Goal: Task Accomplishment & Management: Manage account settings

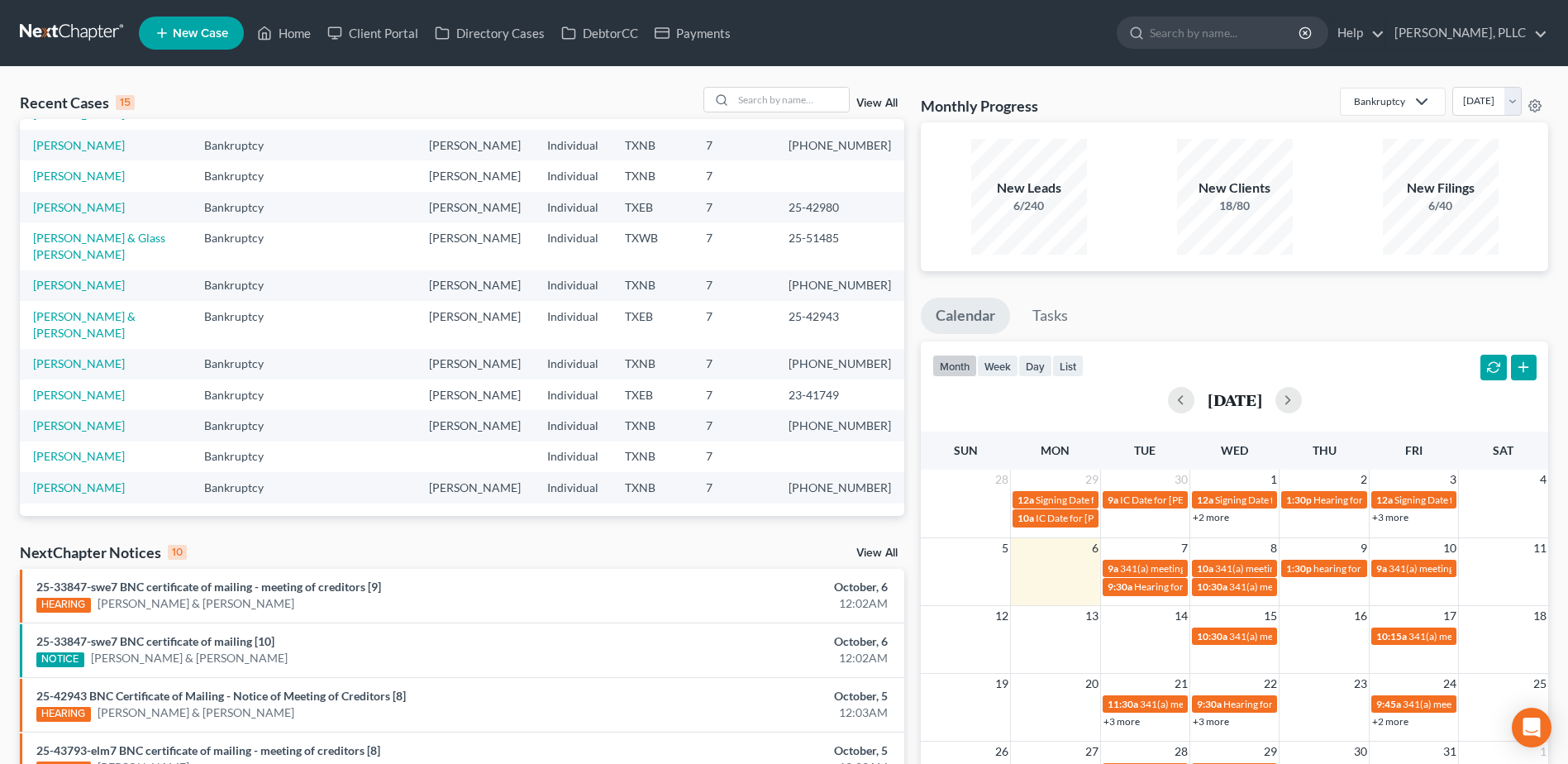
scroll to position [229, 0]
click at [753, 102] on input "search" at bounding box center [791, 99] width 116 height 24
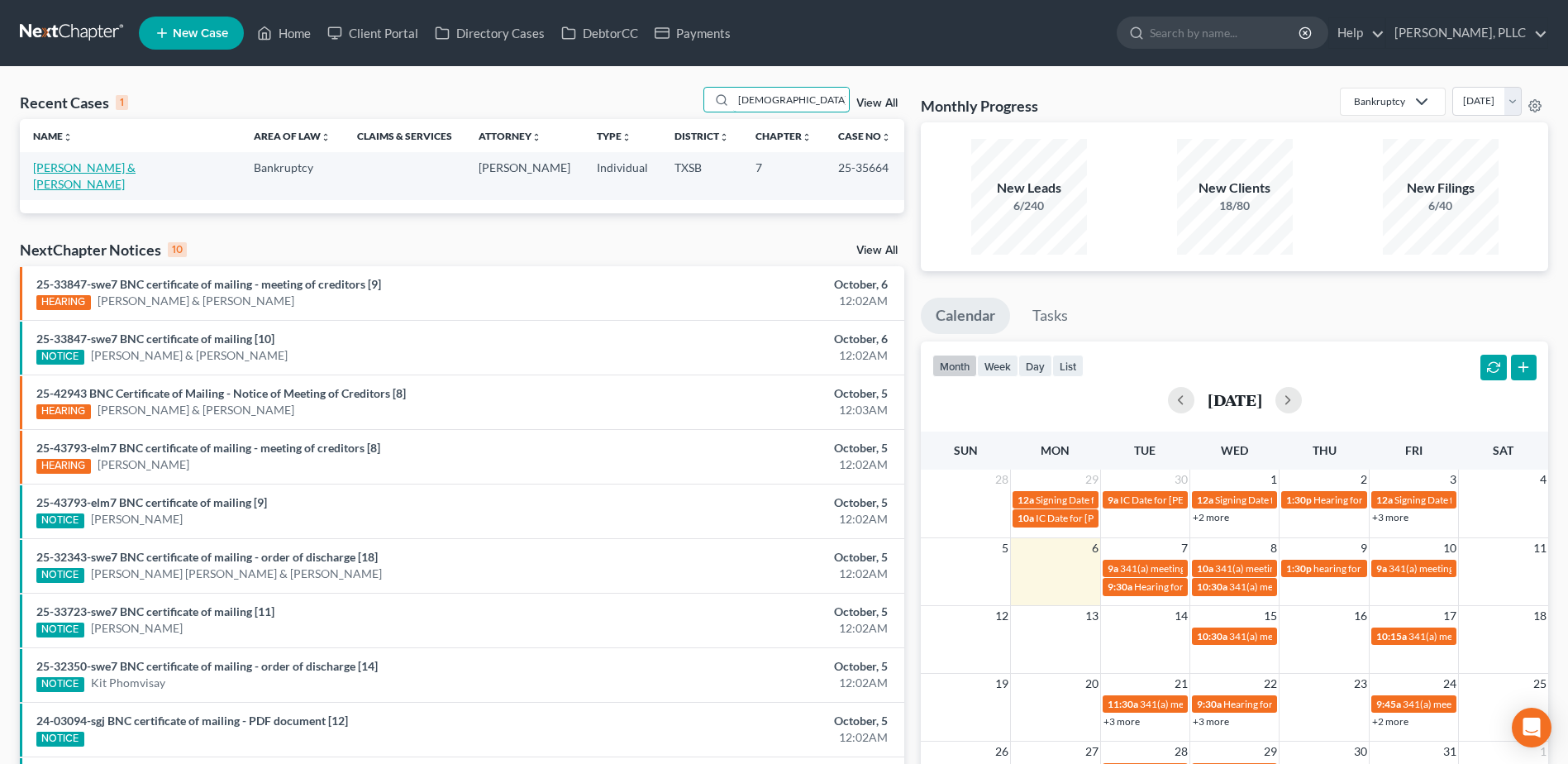
type input "pagan"
click at [136, 167] on link "Pagan, Eduardo & Marilyn" at bounding box center [84, 176] width 103 height 31
select select "3"
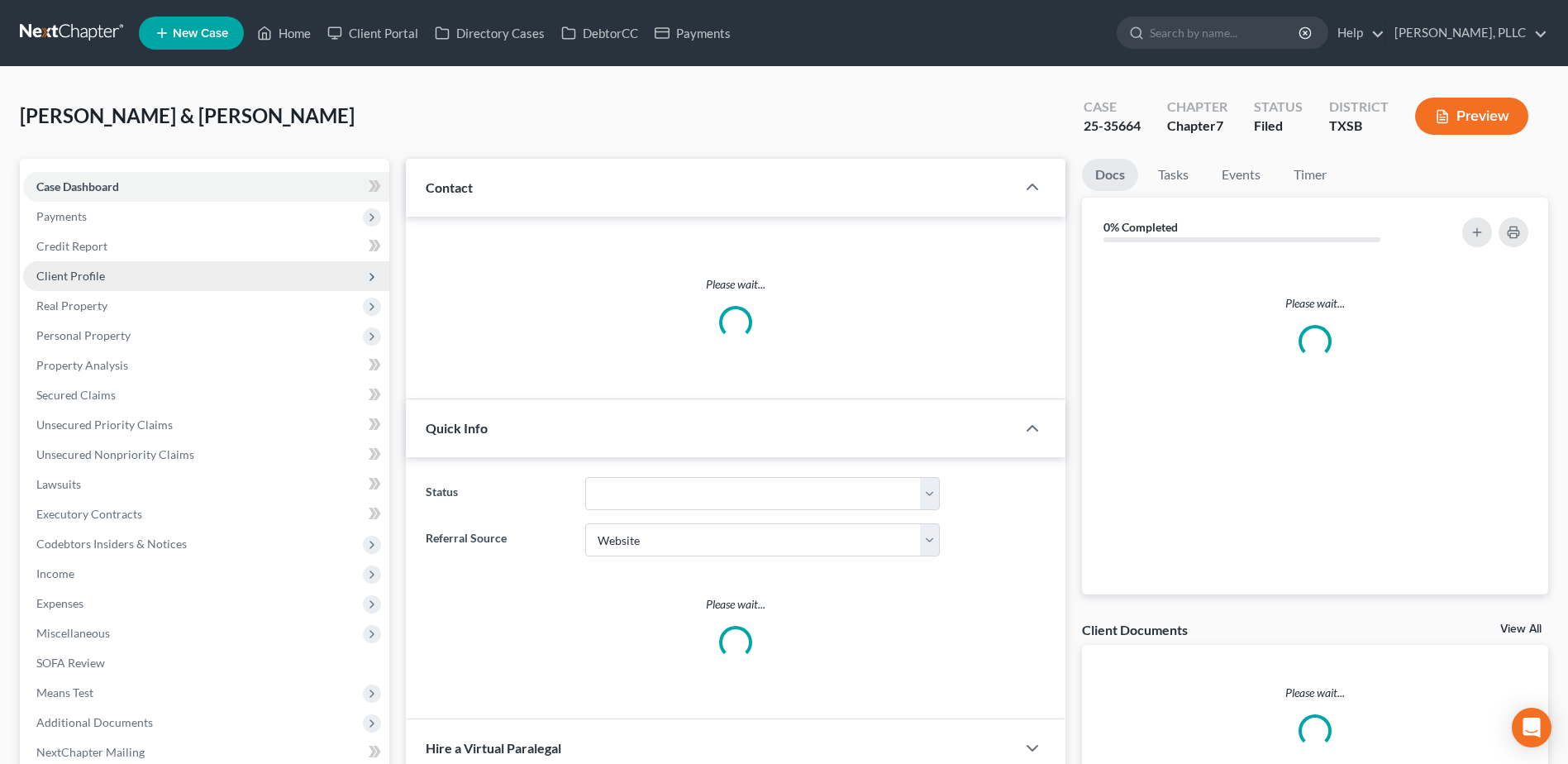
click at [84, 278] on span "Client Profile" at bounding box center [70, 275] width 69 height 14
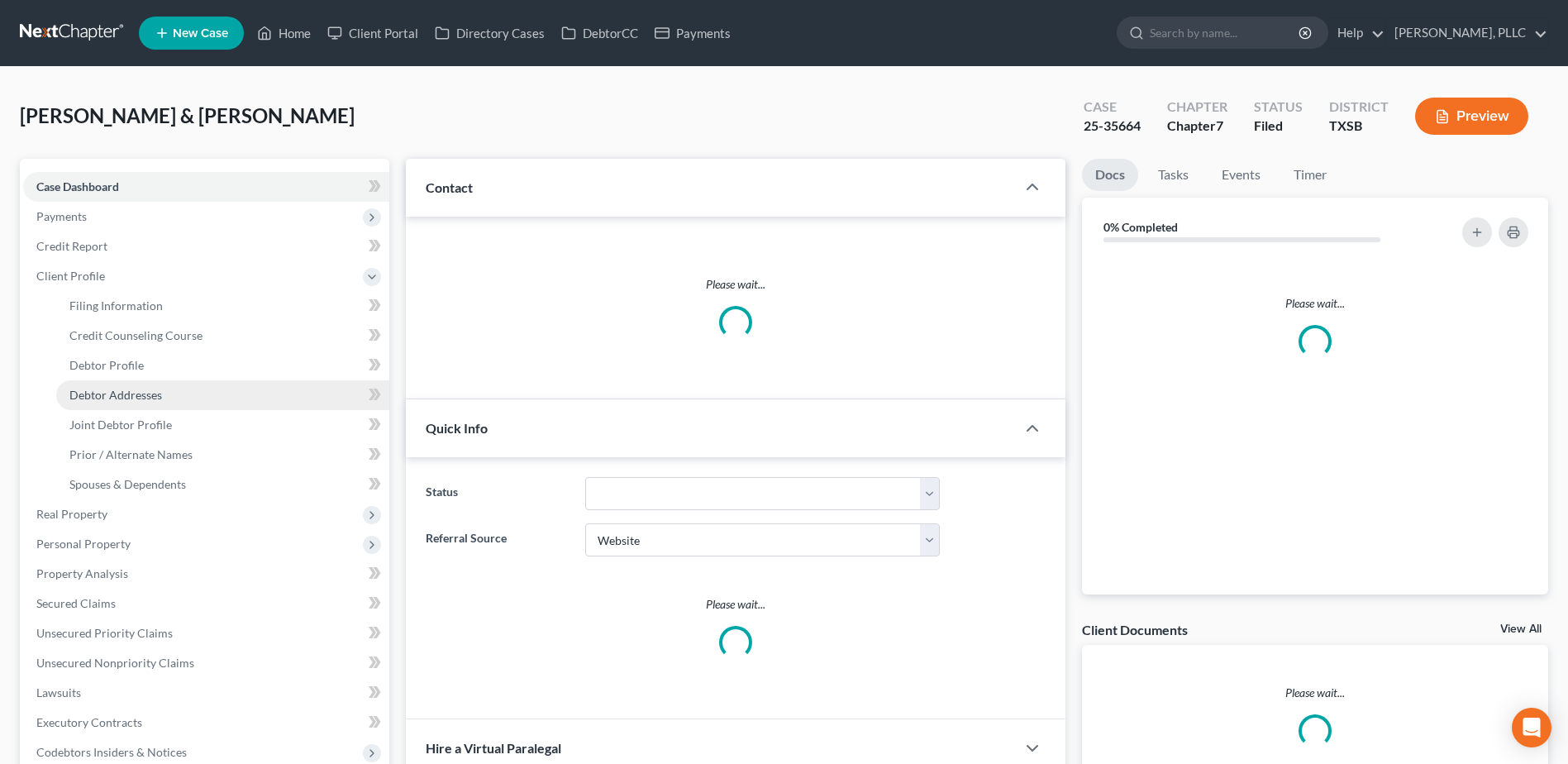
click at [124, 396] on span "Debtor Addresses" at bounding box center [116, 394] width 93 height 14
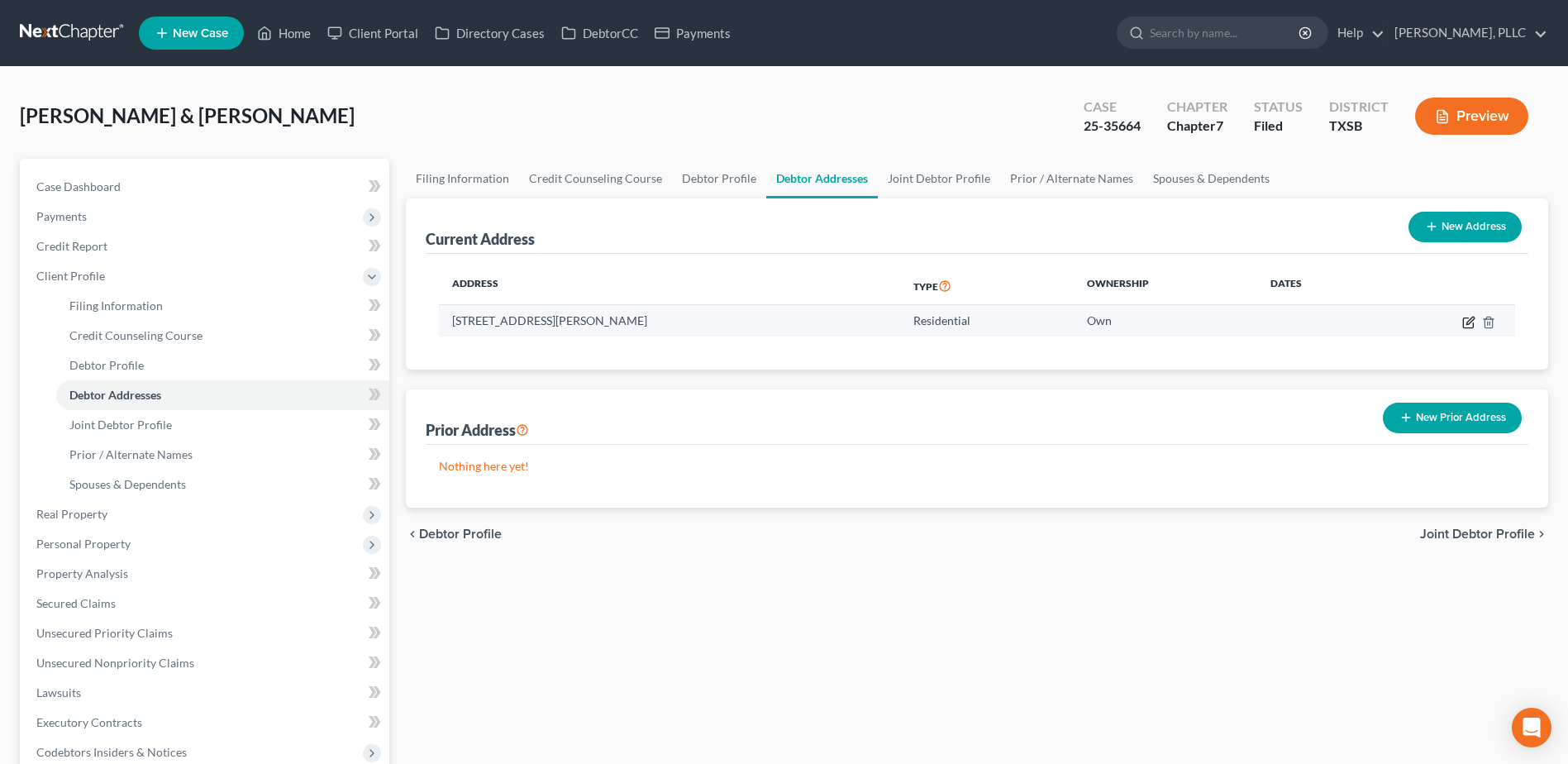
click at [1467, 316] on icon "button" at bounding box center [1469, 322] width 13 height 13
select select "45"
select select "0"
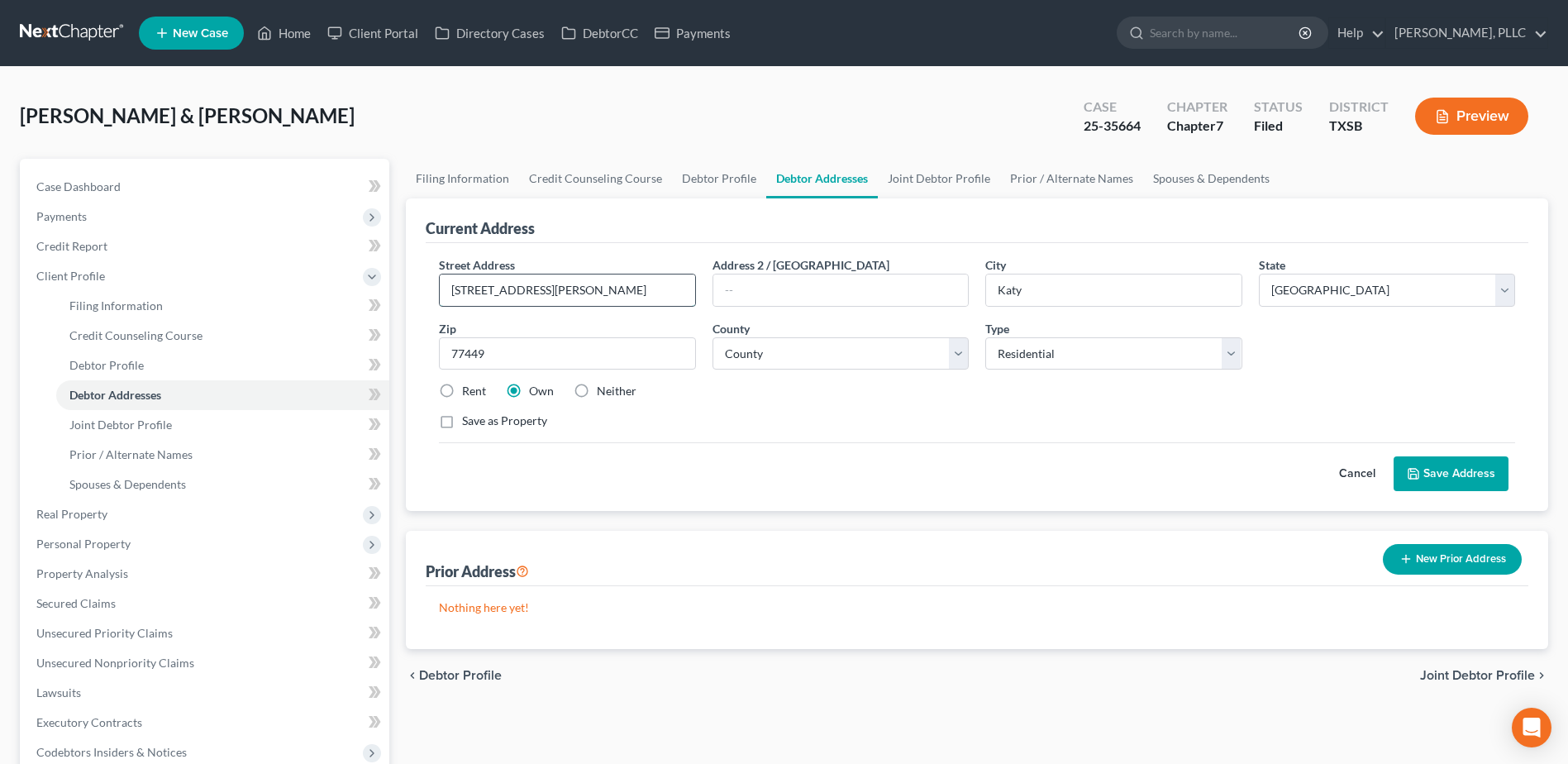
click at [551, 287] on input "22306 Albee Drive" at bounding box center [567, 290] width 254 height 31
drag, startPoint x: 518, startPoint y: 290, endPoint x: 424, endPoint y: 287, distance: 94.0
click at [424, 287] on div "Current Address Street Address * 22306 Albee Drive Address 2 / PO Box City * Ka…" at bounding box center [977, 354] width 1142 height 312
click at [290, 32] on link "Home" at bounding box center [283, 33] width 70 height 30
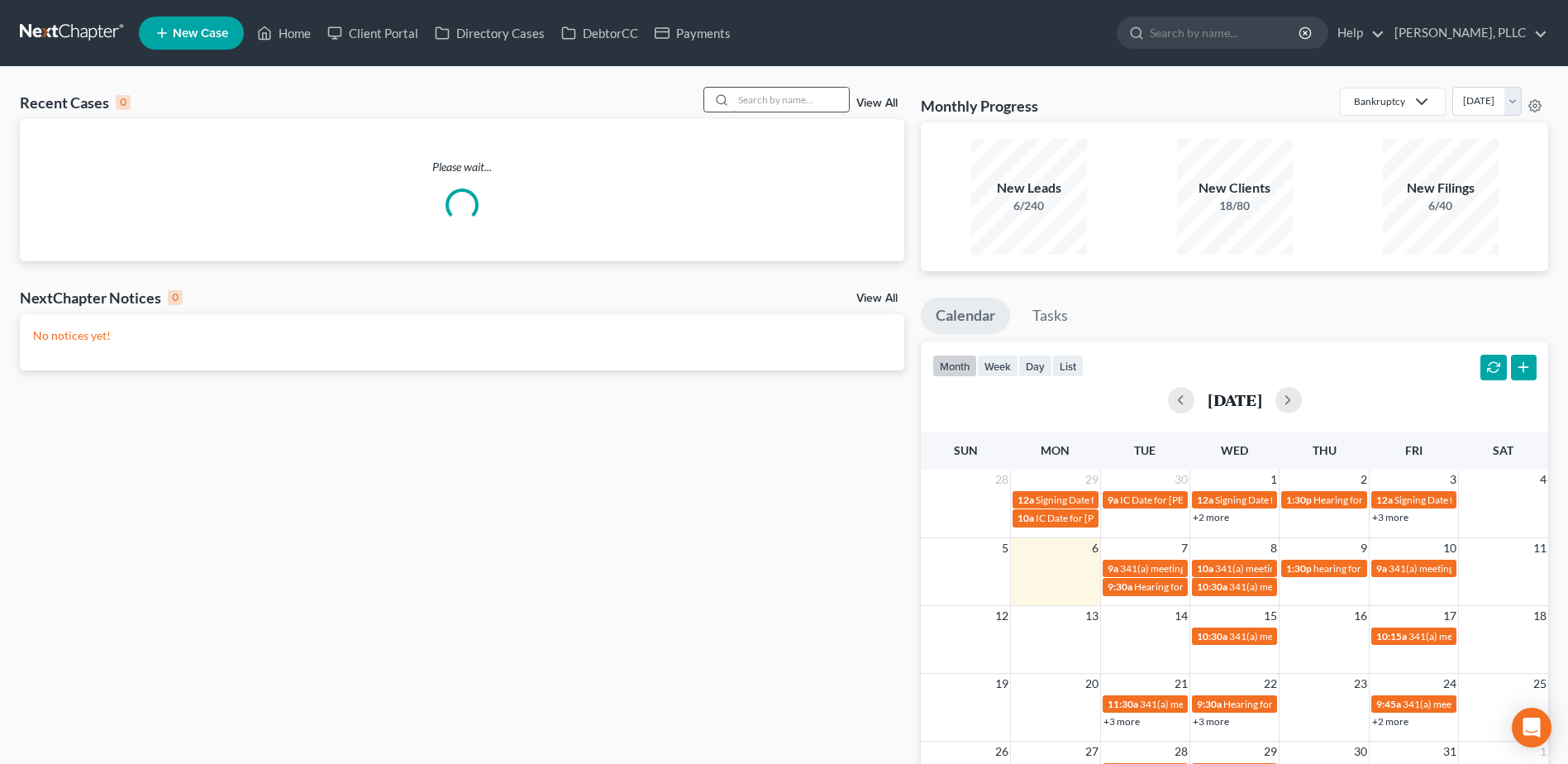
click at [786, 96] on input "search" at bounding box center [791, 99] width 116 height 24
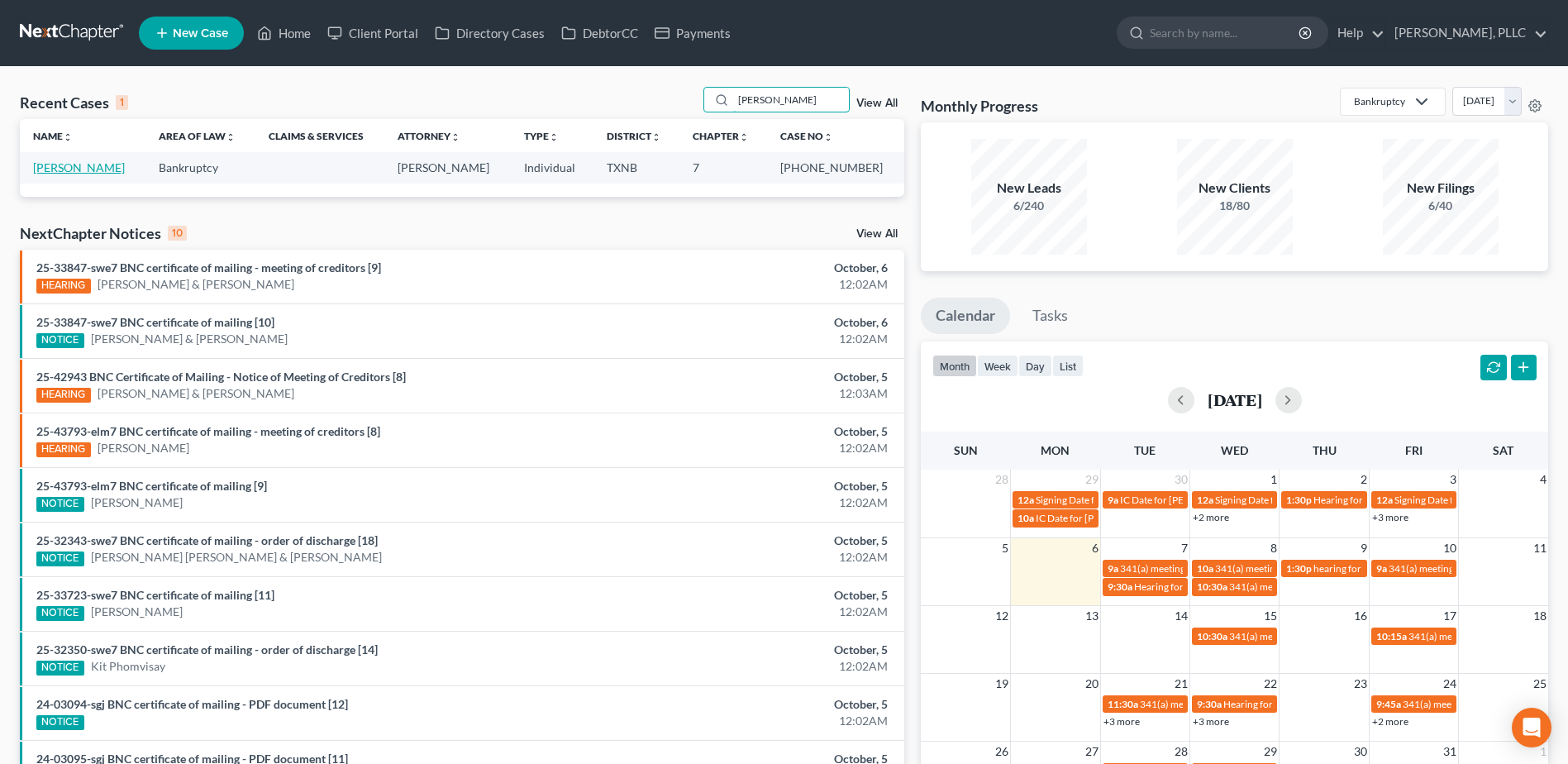
type input "[PERSON_NAME]"
click at [80, 172] on link "[PERSON_NAME]" at bounding box center [79, 167] width 92 height 14
select select "4"
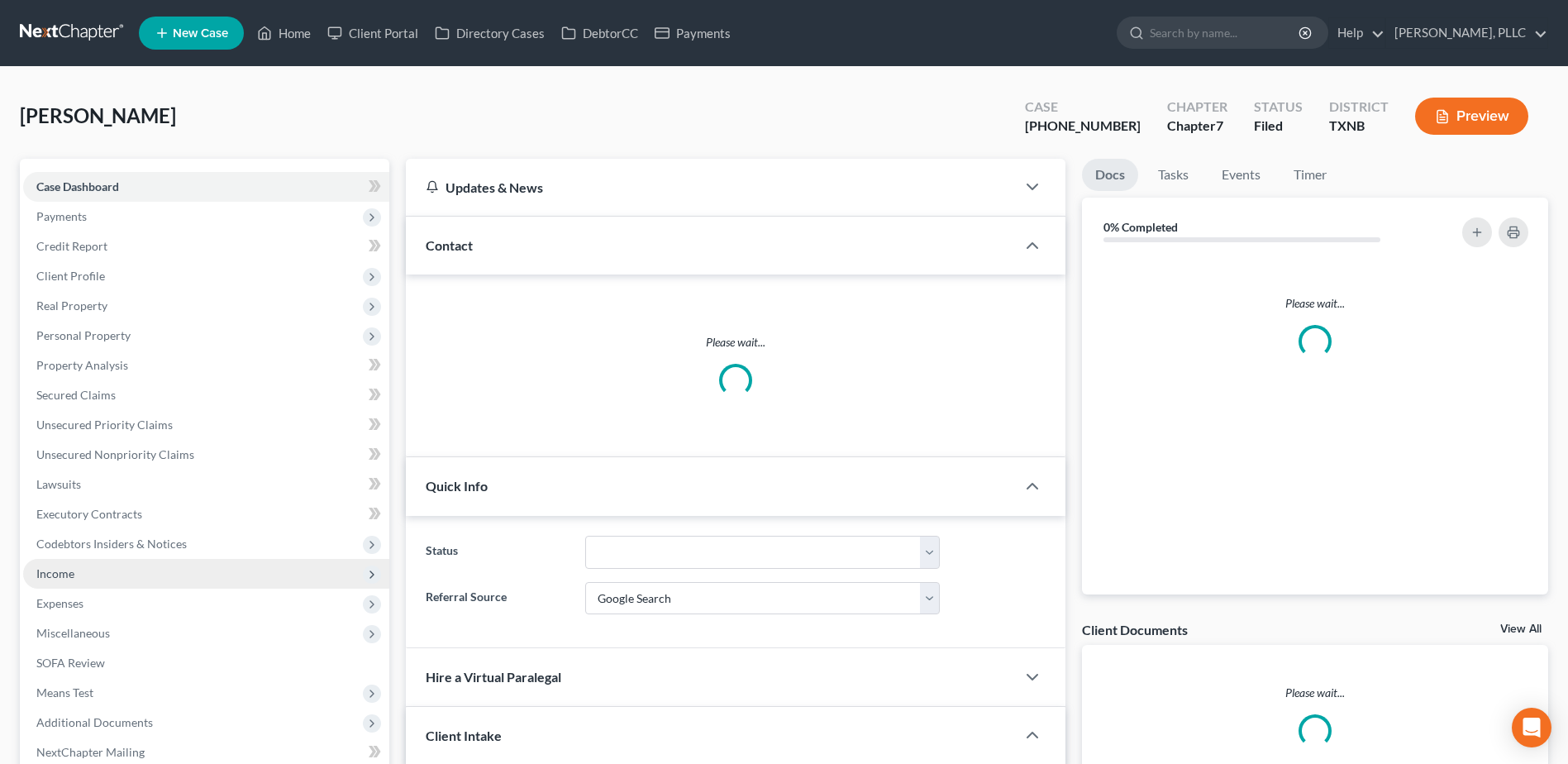
click at [70, 568] on span "Income" at bounding box center [55, 573] width 38 height 14
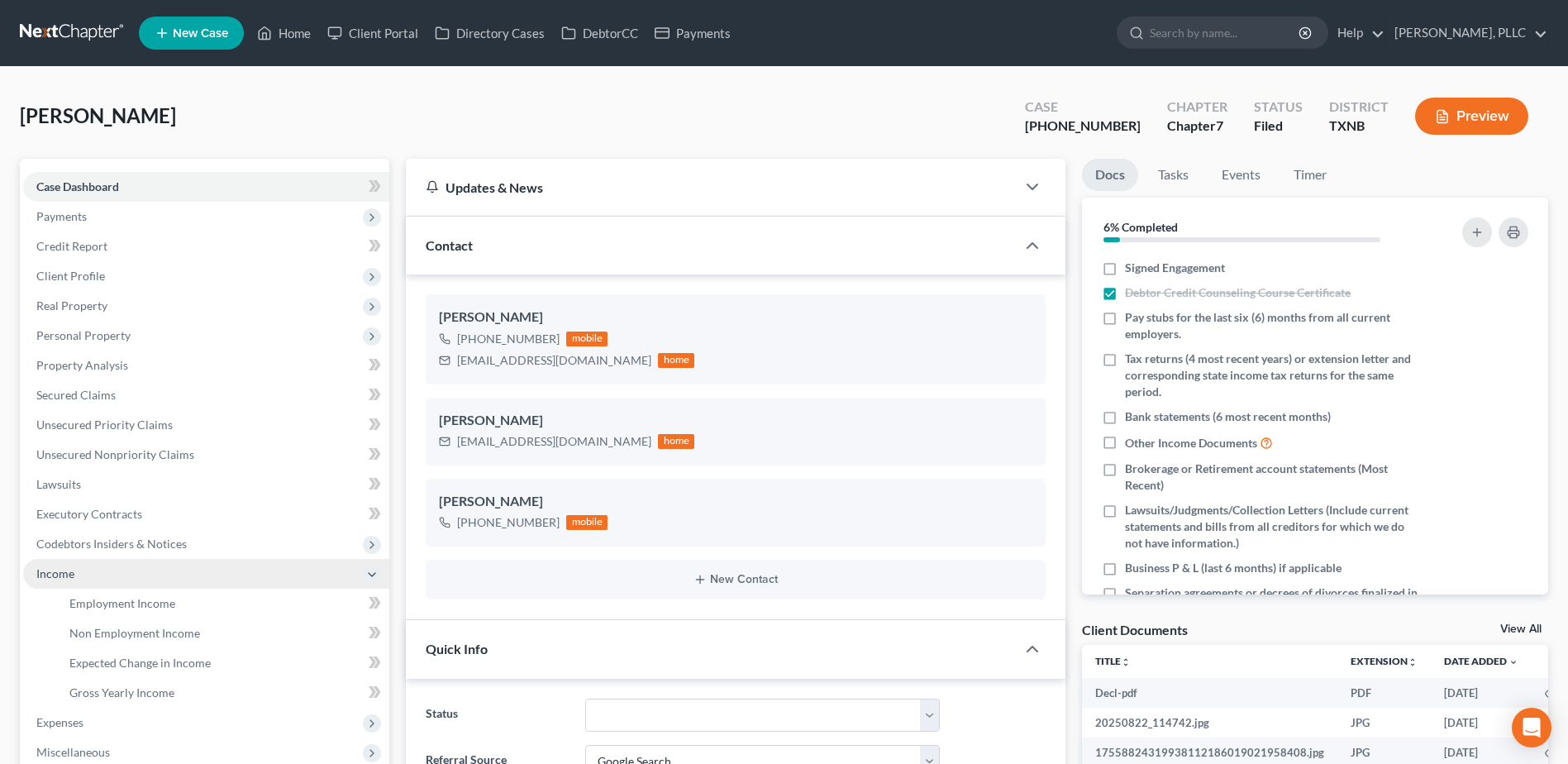
scroll to position [1009, 0]
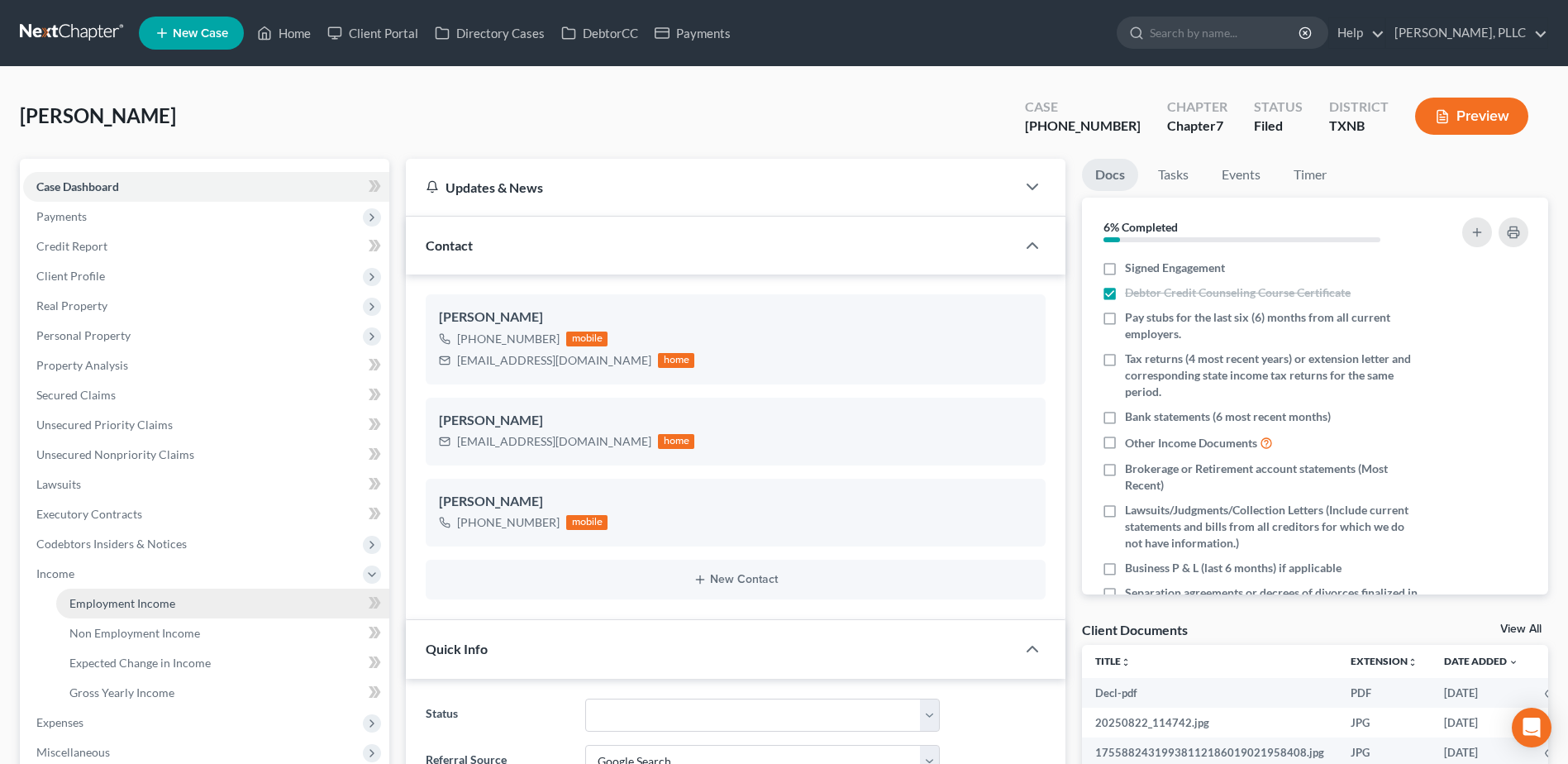
click at [133, 607] on span "Employment Income" at bounding box center [123, 602] width 106 height 14
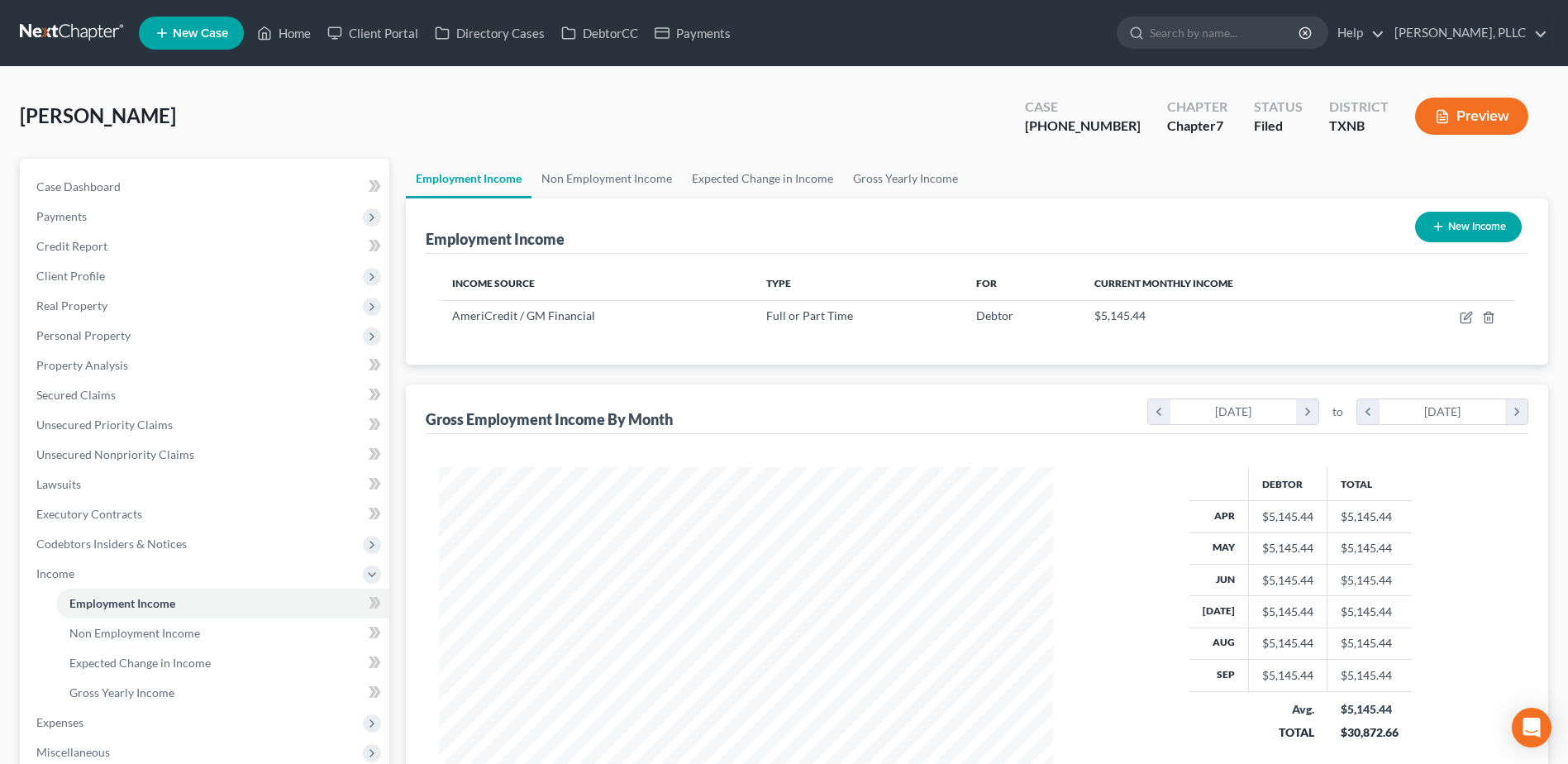
scroll to position [307, 646]
drag, startPoint x: 290, startPoint y: 31, endPoint x: 306, endPoint y: 39, distance: 17.9
click at [290, 30] on link "Home" at bounding box center [283, 33] width 70 height 30
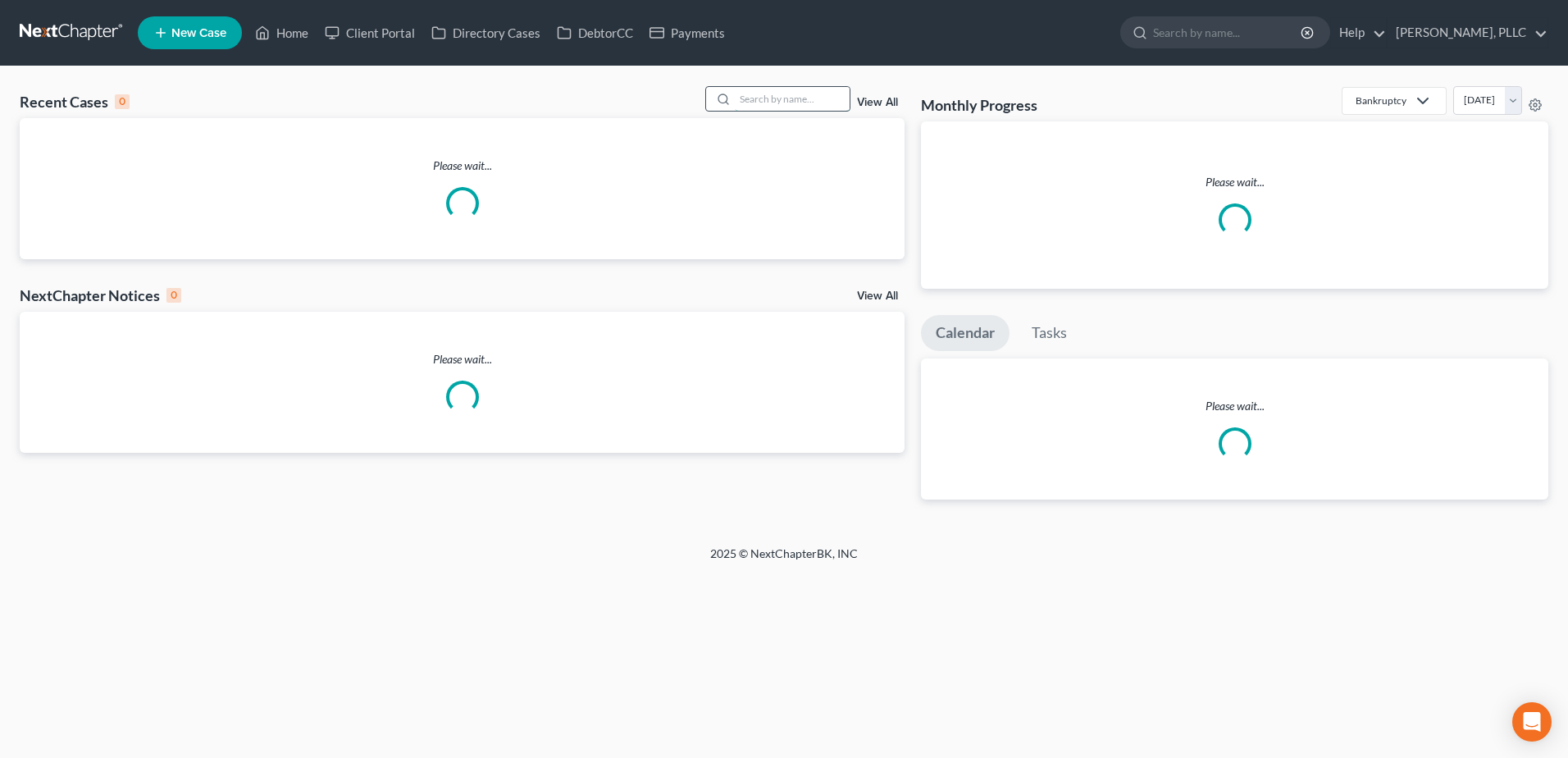
click at [791, 97] on input "search" at bounding box center [792, 99] width 115 height 24
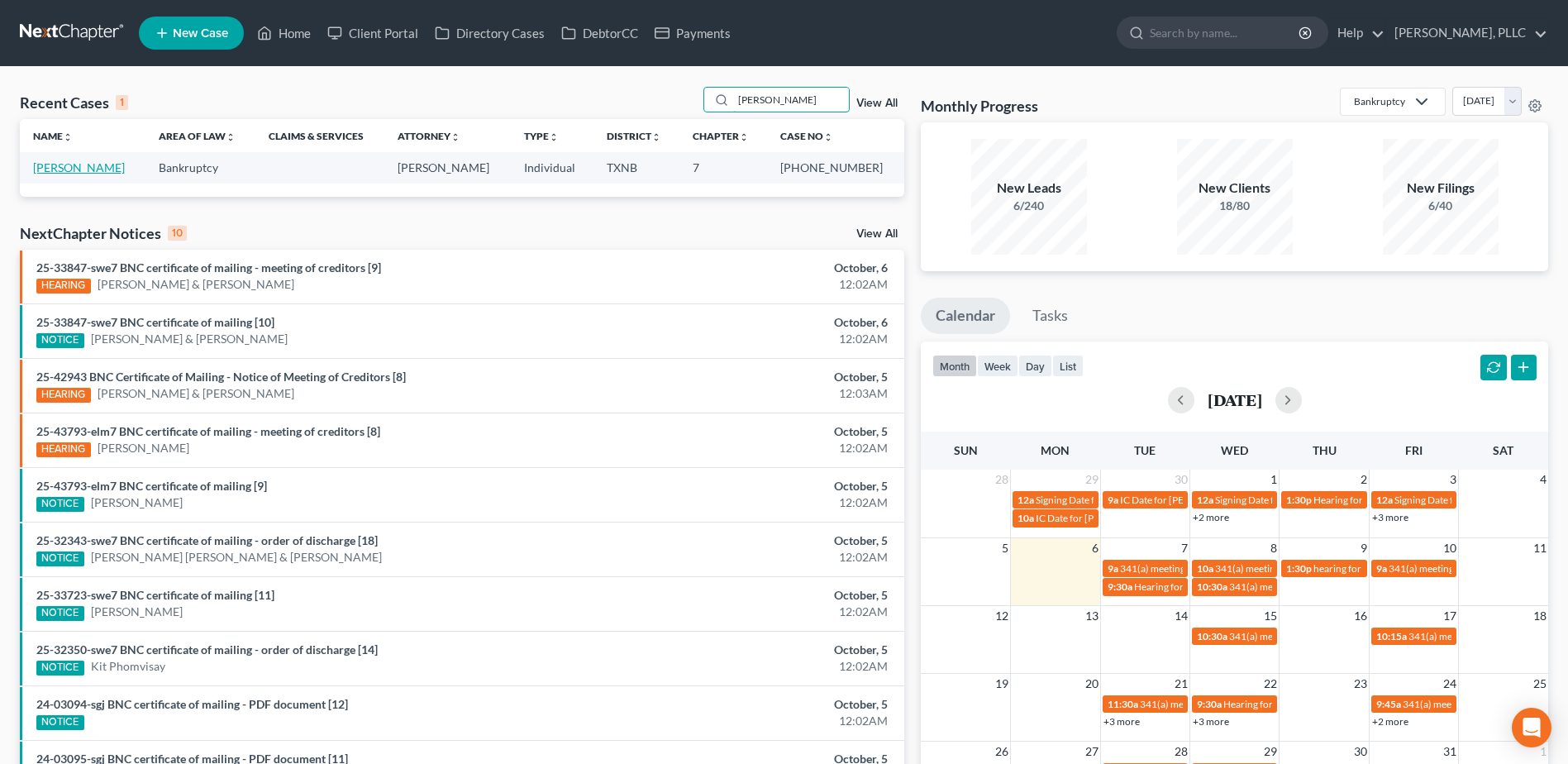
type input "pierce"
click at [95, 168] on link "[PERSON_NAME]" at bounding box center [79, 167] width 92 height 14
select select "4"
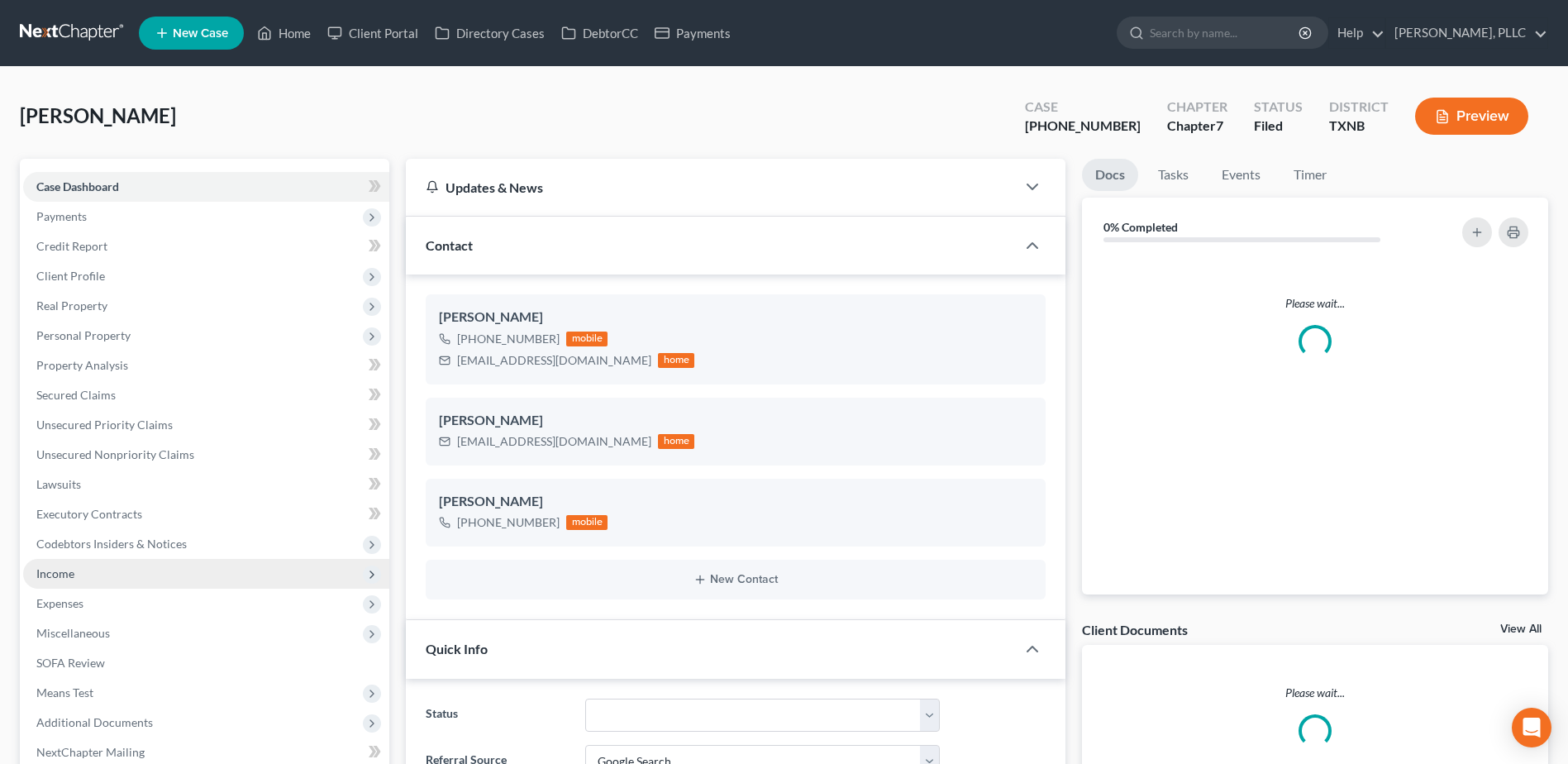
click at [63, 576] on span "Income" at bounding box center [55, 573] width 38 height 14
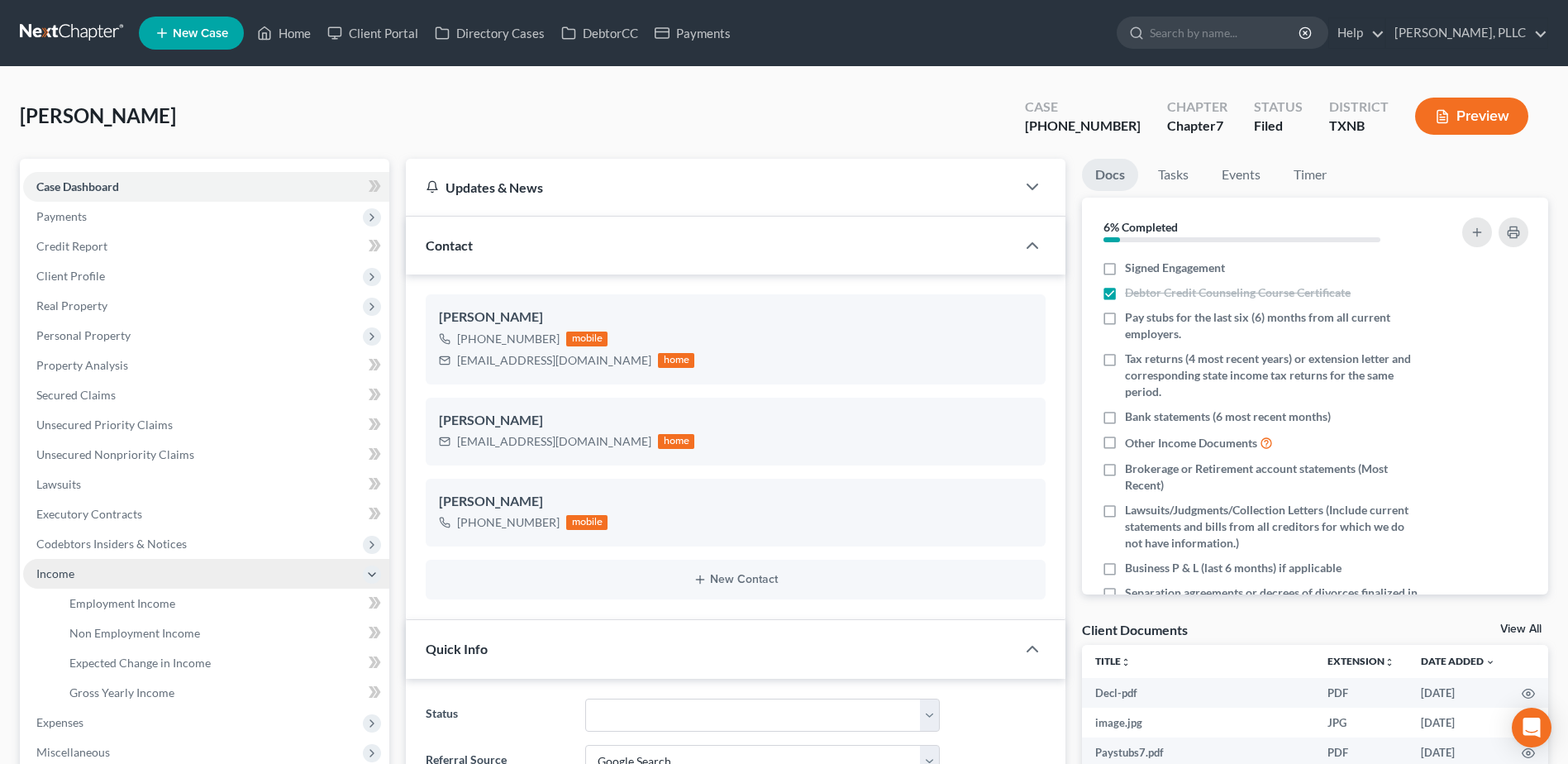
scroll to position [1462, 0]
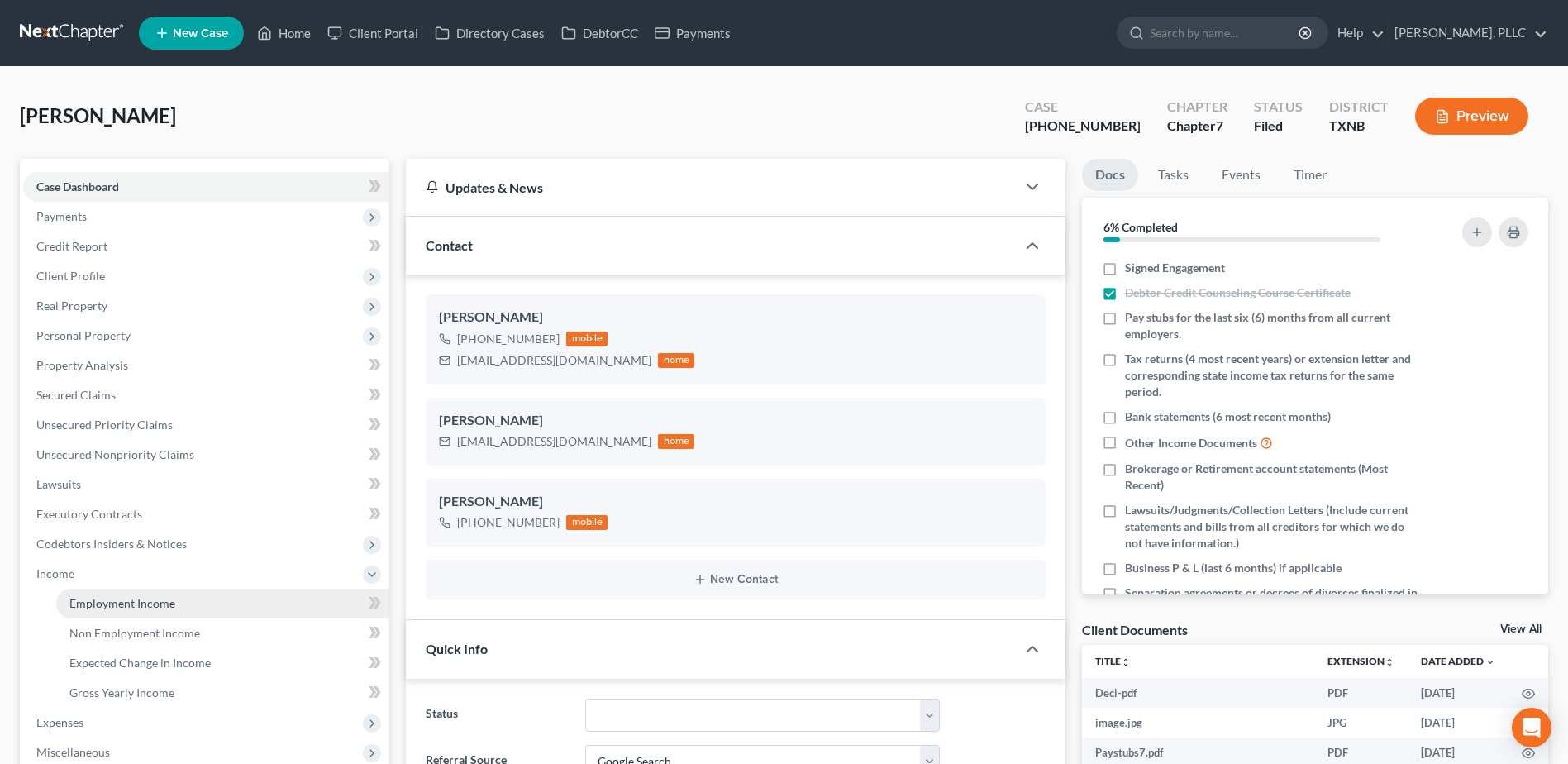
click at [157, 608] on span "Employment Income" at bounding box center [123, 602] width 106 height 14
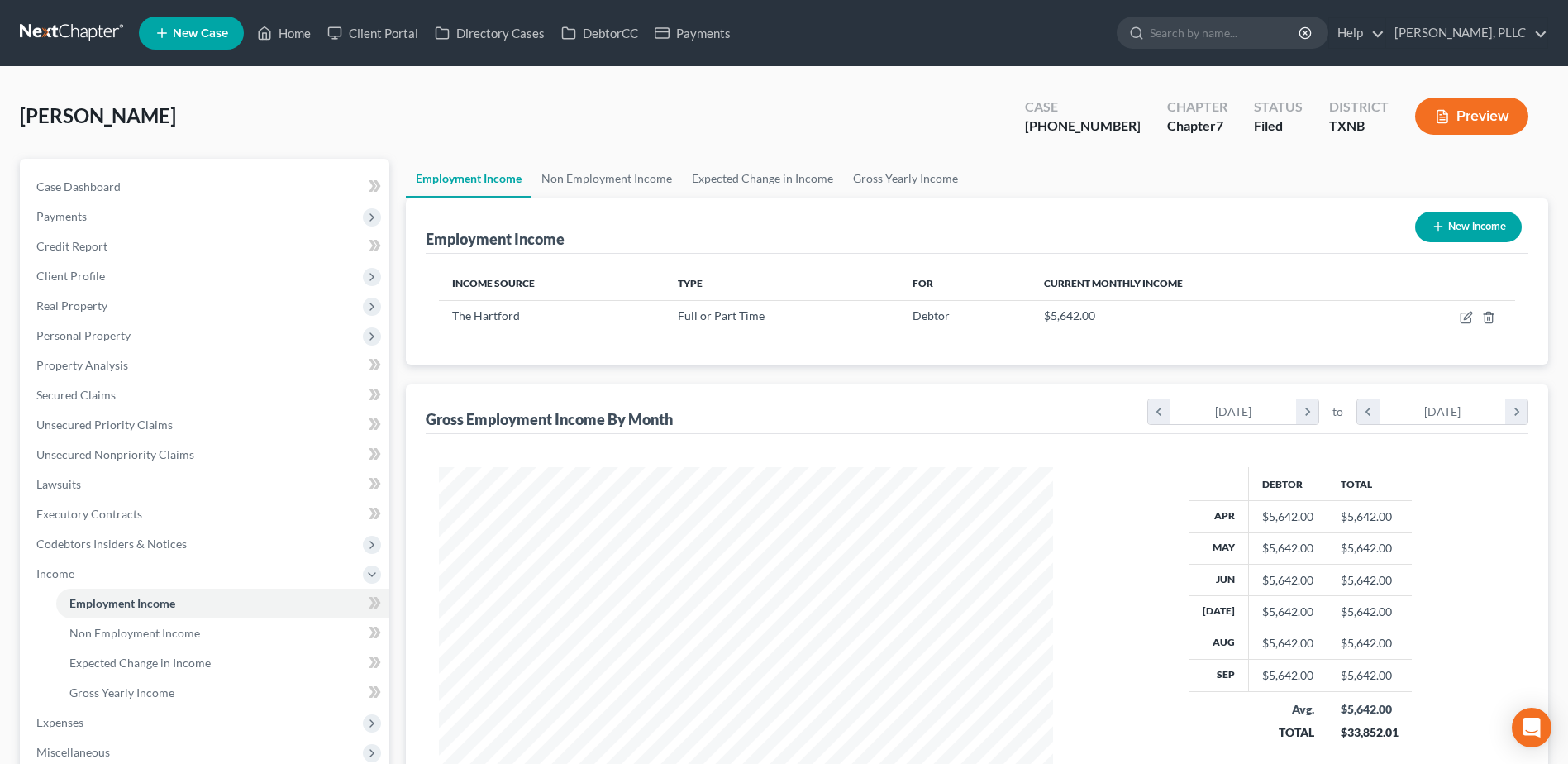
scroll to position [307, 646]
click at [297, 34] on link "Home" at bounding box center [283, 33] width 70 height 30
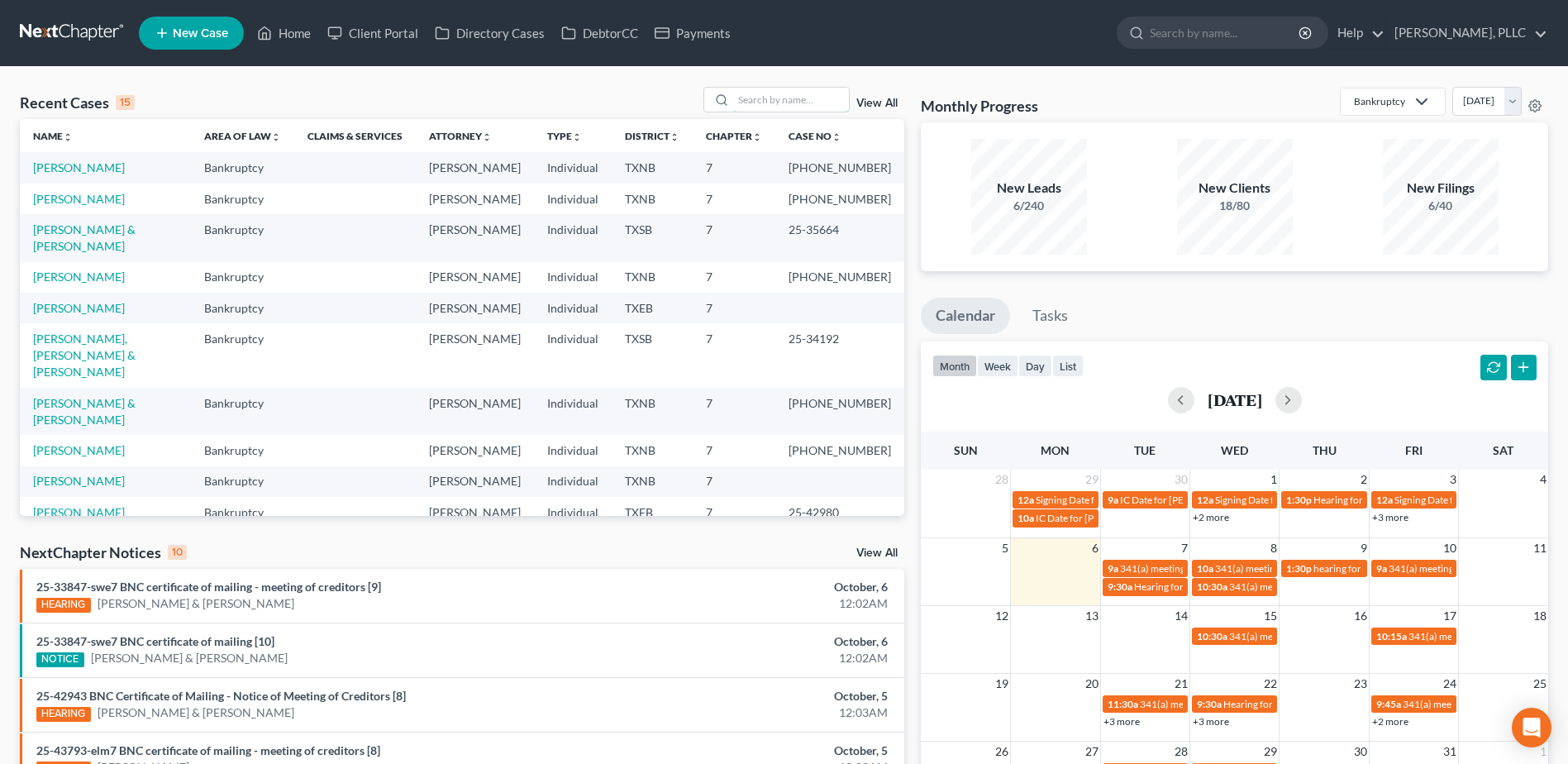
click at [770, 94] on input "search" at bounding box center [791, 99] width 116 height 24
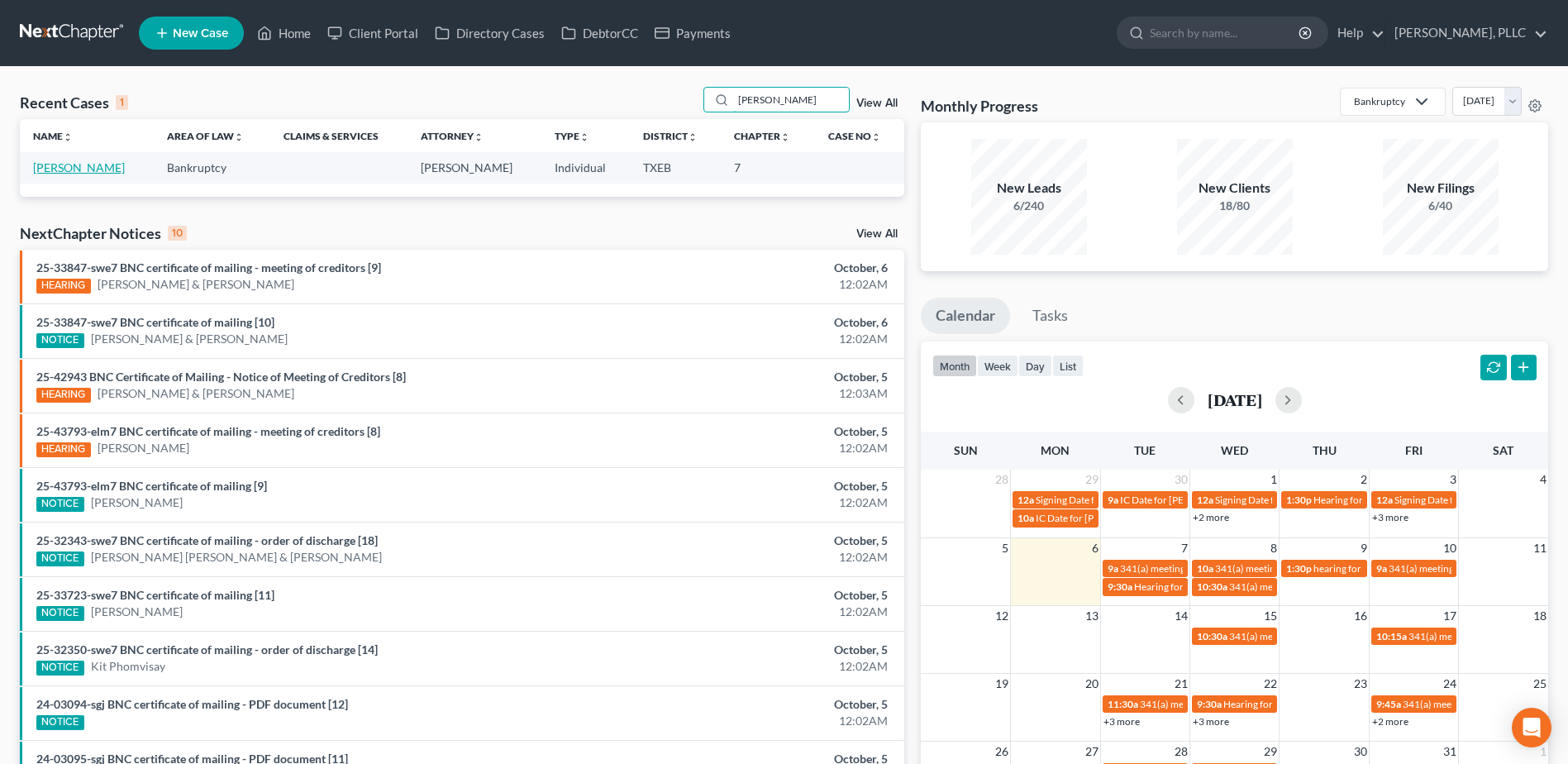
type input "barrera"
click at [81, 165] on link "[PERSON_NAME]" at bounding box center [79, 167] width 92 height 14
select select "3"
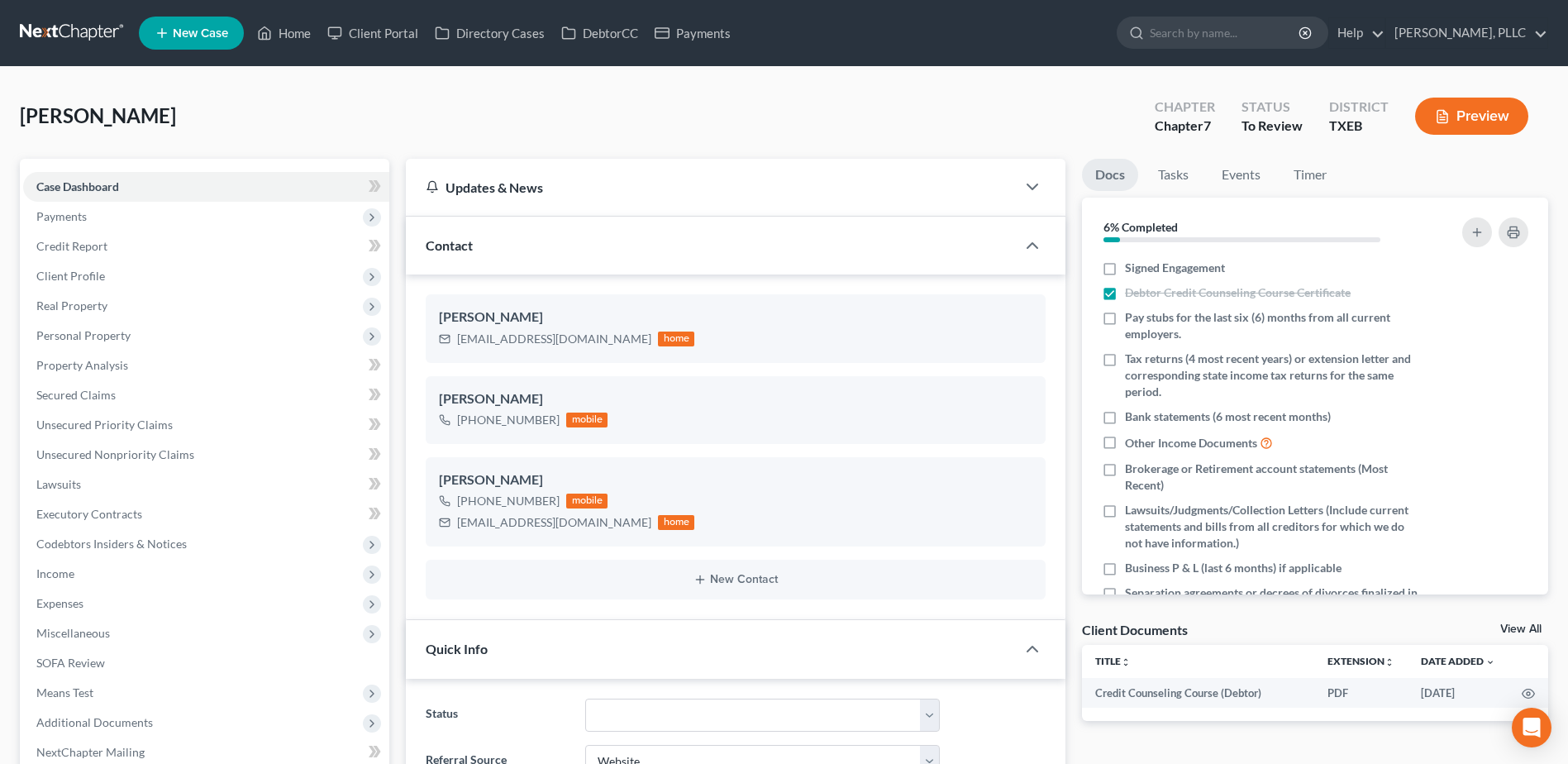
scroll to position [248, 0]
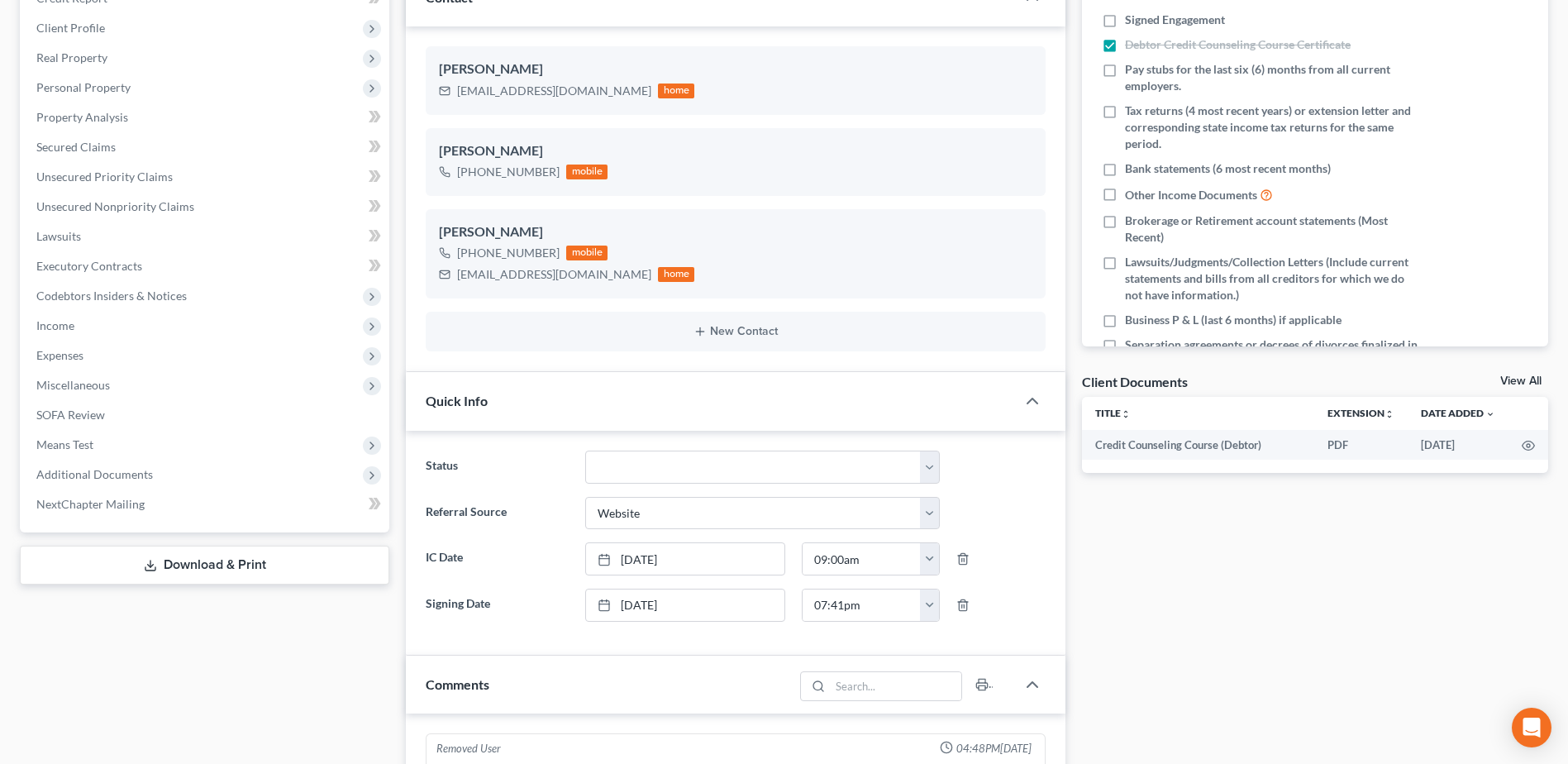
click at [222, 571] on link "Download & Print" at bounding box center [205, 564] width 369 height 39
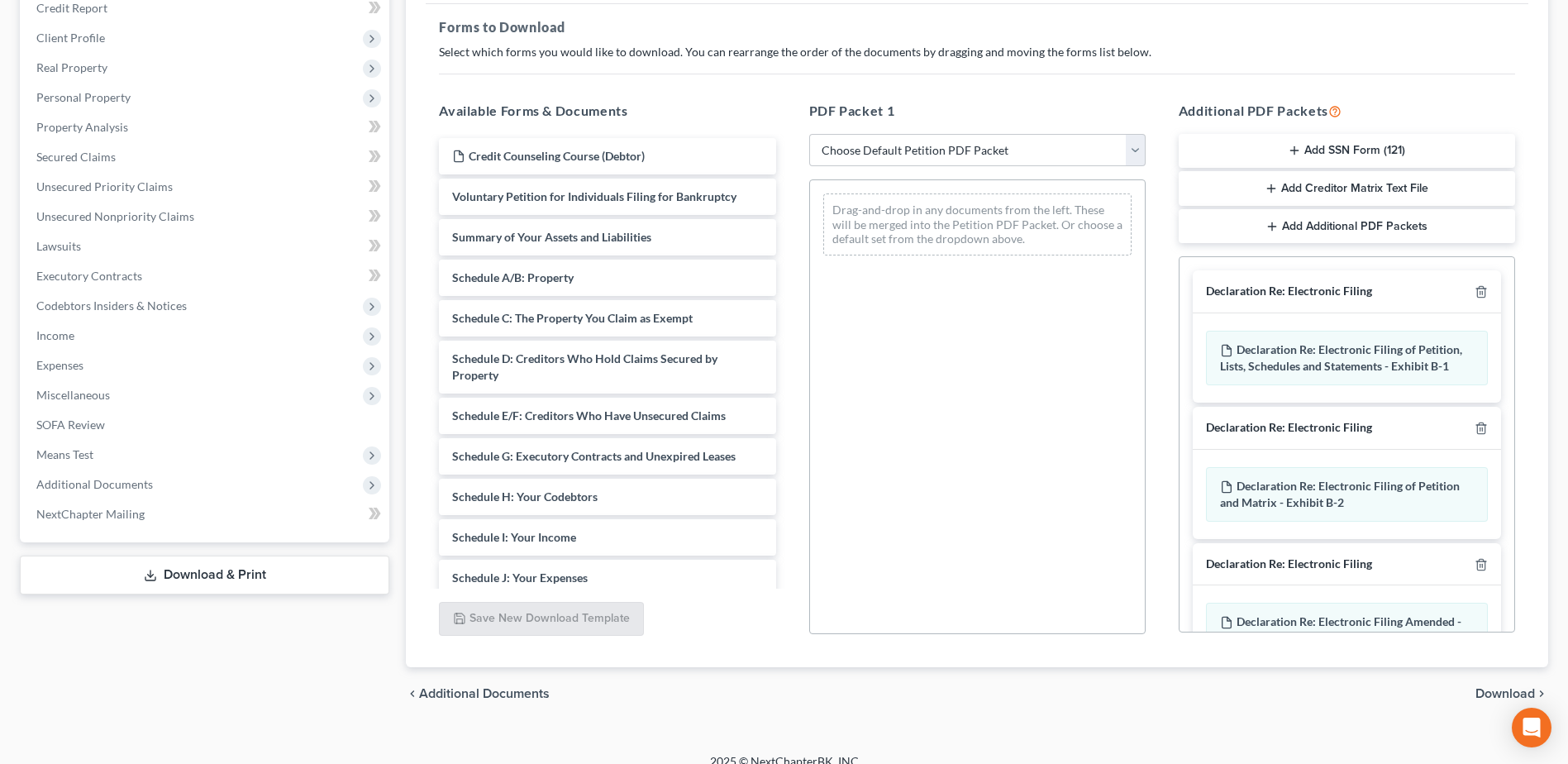
scroll to position [257, 0]
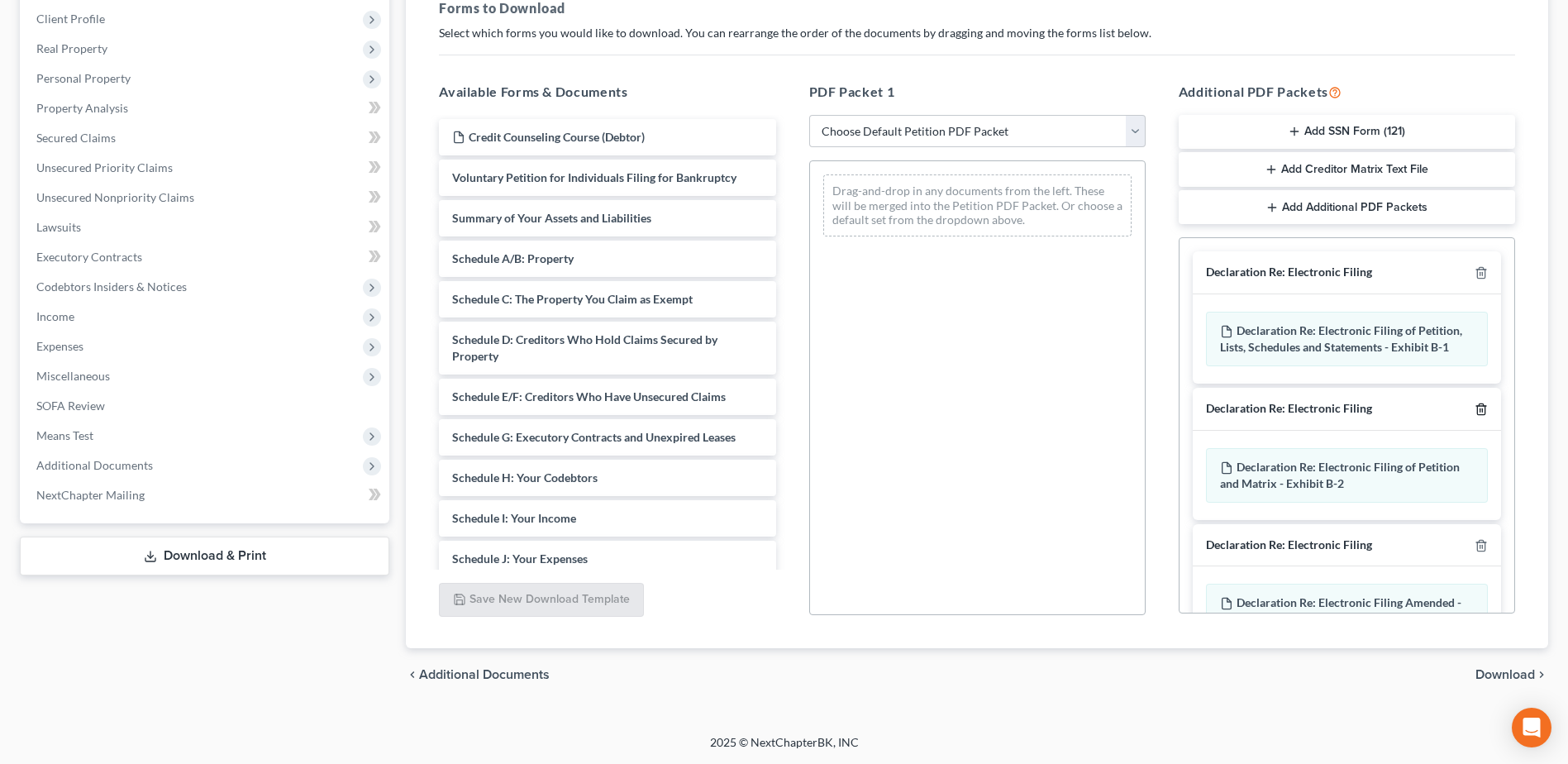
click at [1474, 409] on icon "button" at bounding box center [1481, 409] width 13 height 13
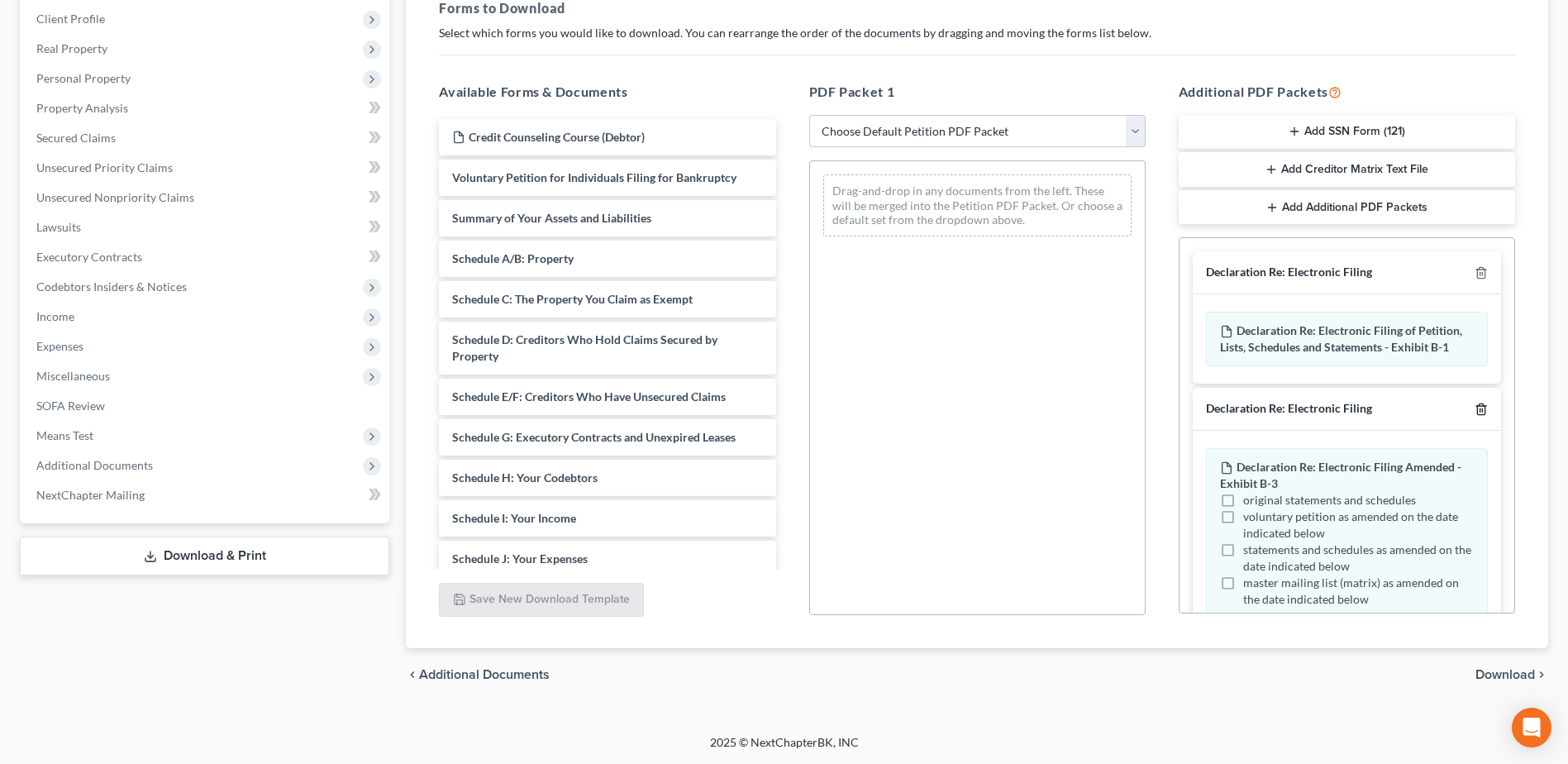
click at [1474, 407] on icon "button" at bounding box center [1481, 409] width 13 height 13
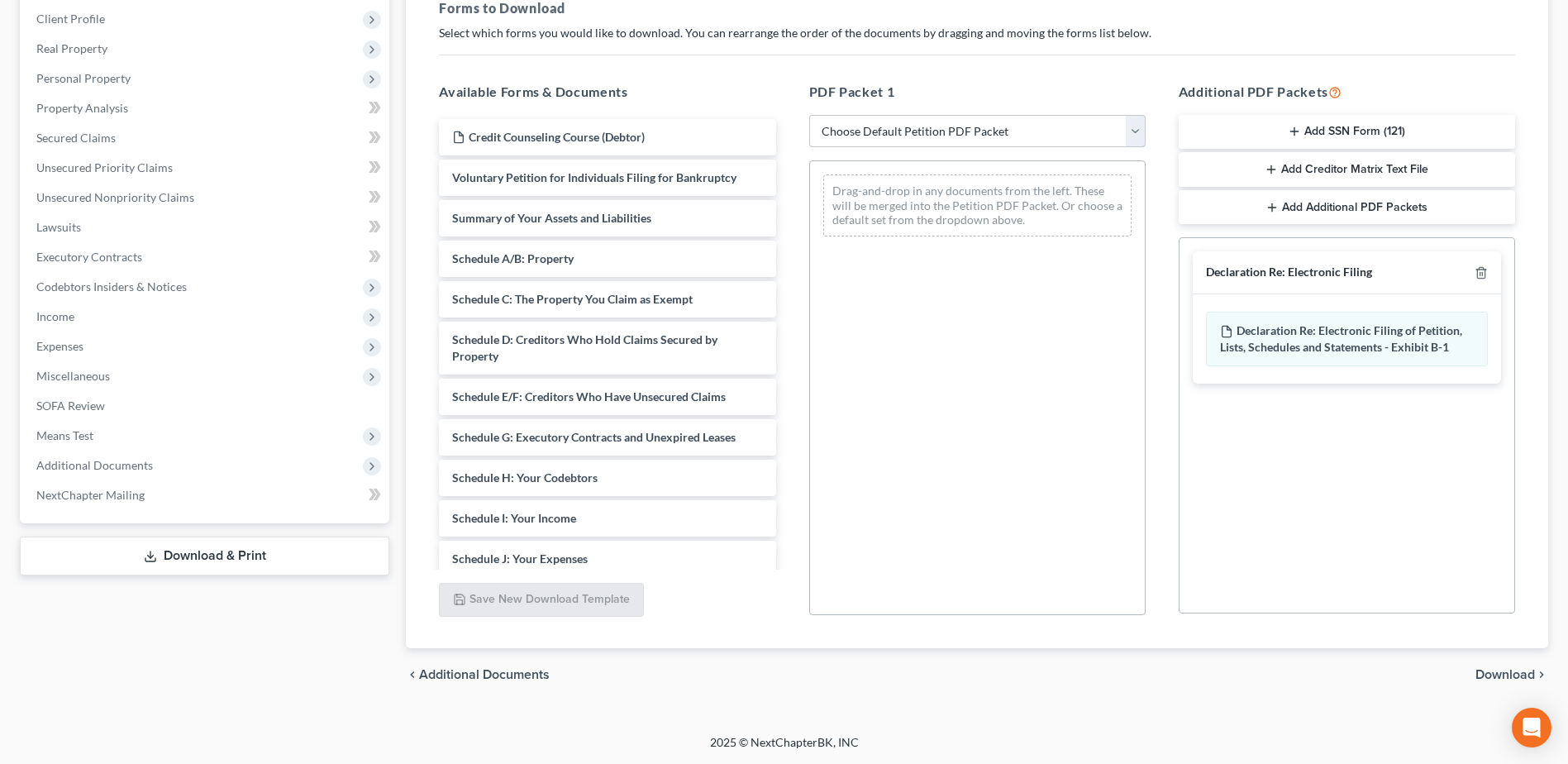
click at [1136, 128] on select "Choose Default Petition PDF Packet Complete Bankruptcy Petition (all forms and …" at bounding box center [977, 132] width 336 height 33
select select "0"
click at [809, 115] on select "Choose Default Petition PDF Packet Complete Bankruptcy Petition (all forms and …" at bounding box center [977, 132] width 336 height 33
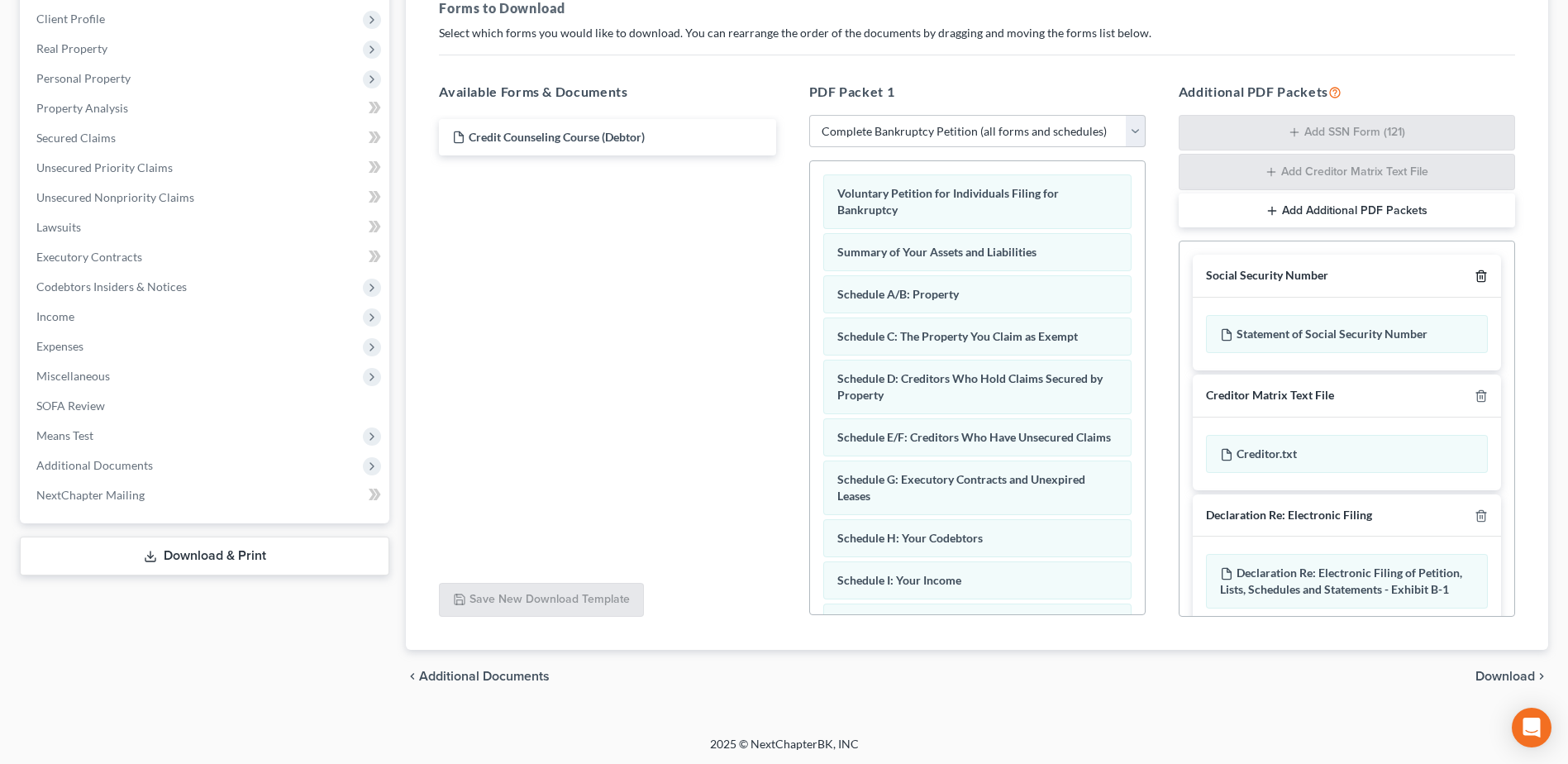
click at [1482, 276] on line "button" at bounding box center [1482, 278] width 0 height 3
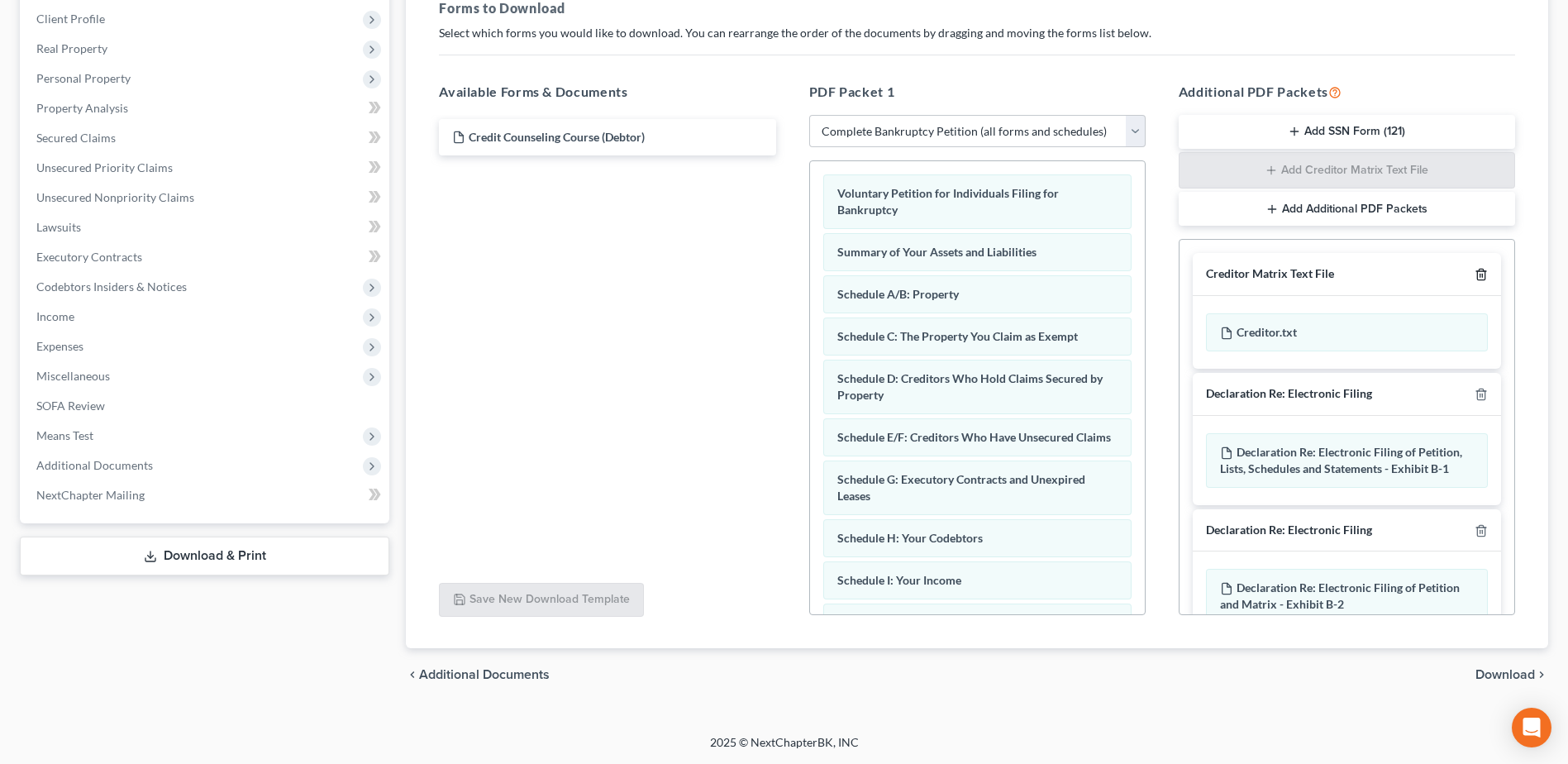
click at [1482, 277] on line "button" at bounding box center [1482, 276] width 0 height 3
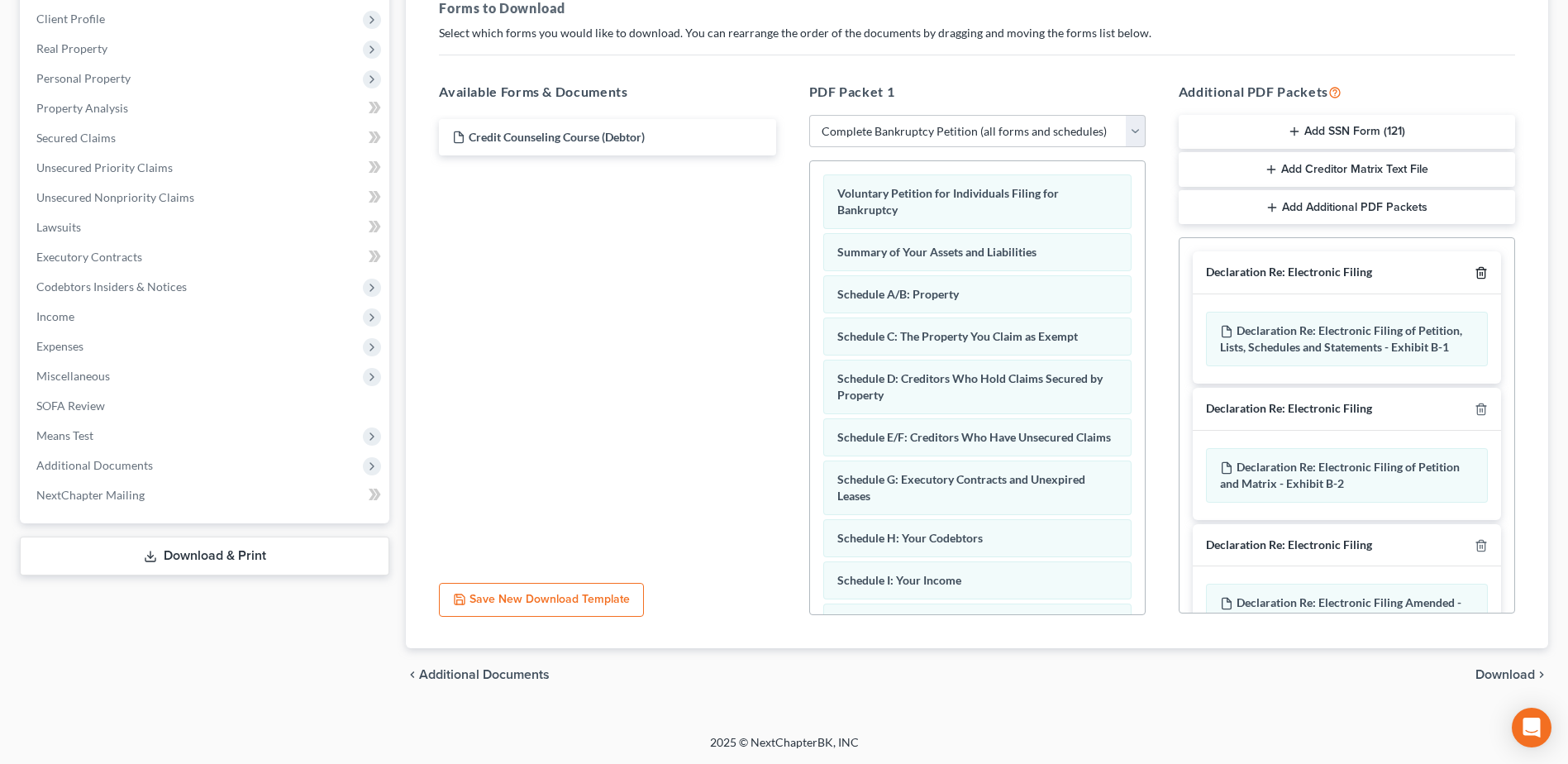
click at [1476, 269] on polyline "button" at bounding box center [1481, 269] width 10 height 0
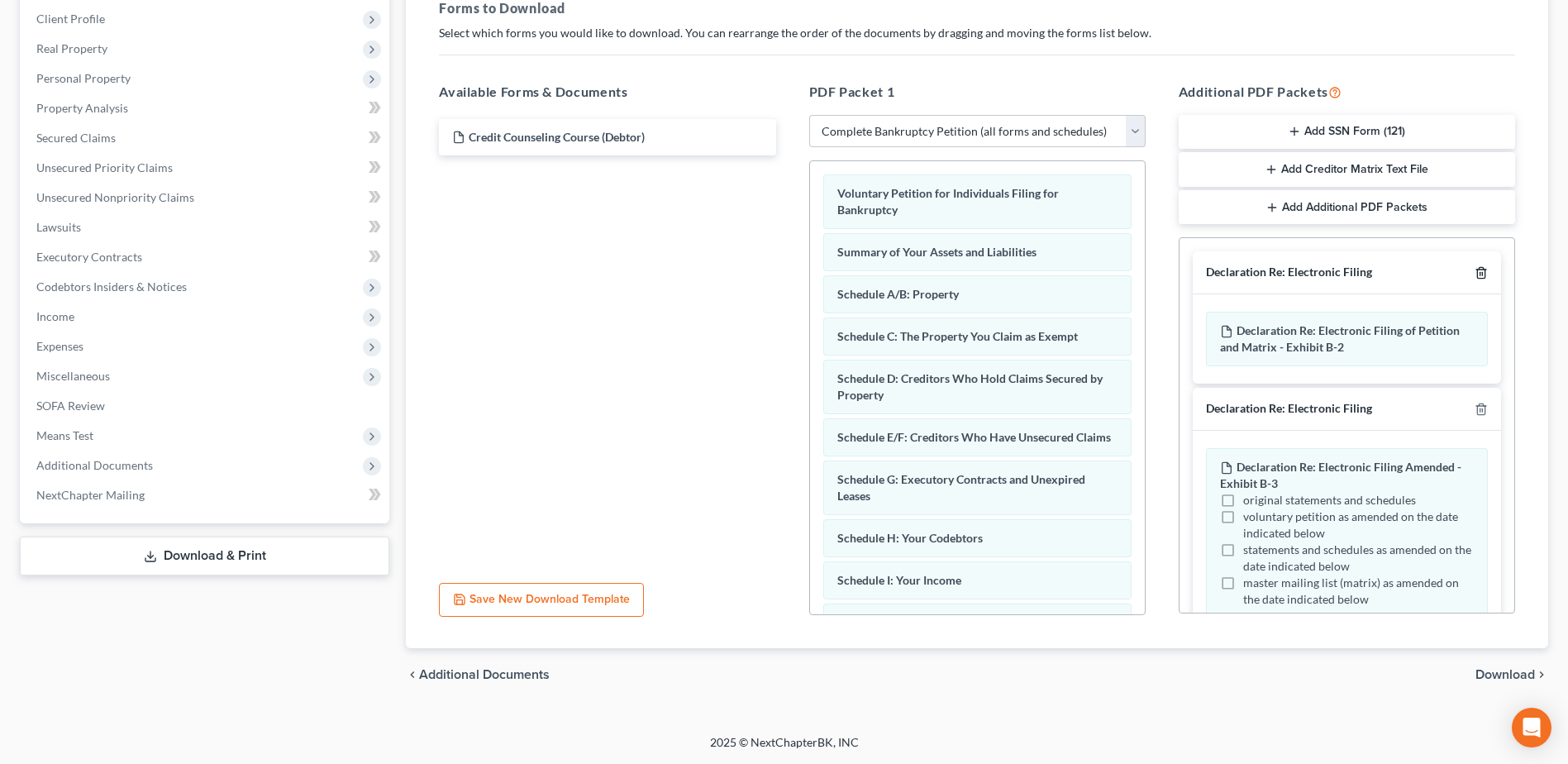
click at [1476, 269] on polyline "button" at bounding box center [1481, 269] width 10 height 0
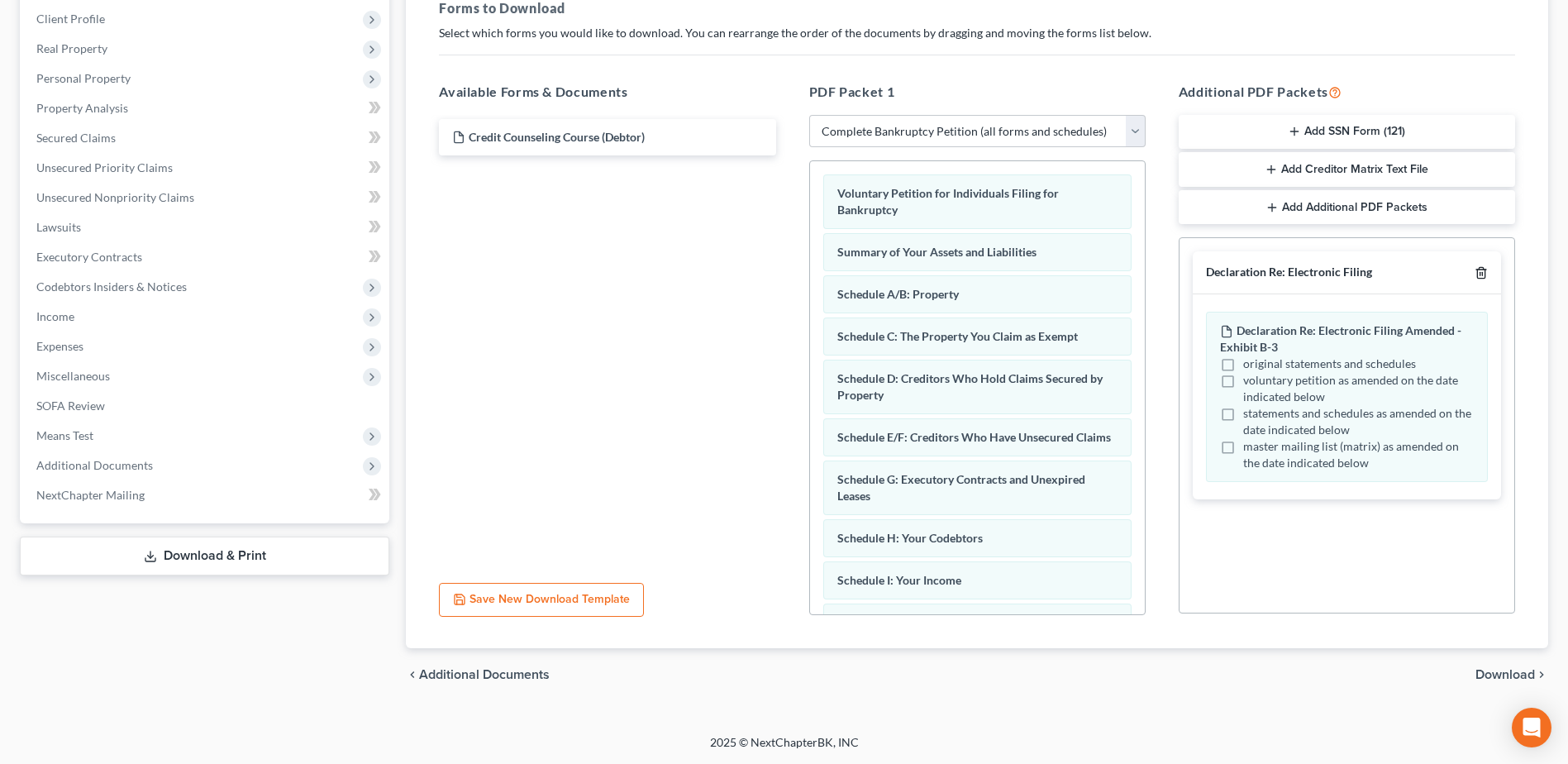
click at [1479, 269] on icon "button" at bounding box center [1480, 273] width 7 height 11
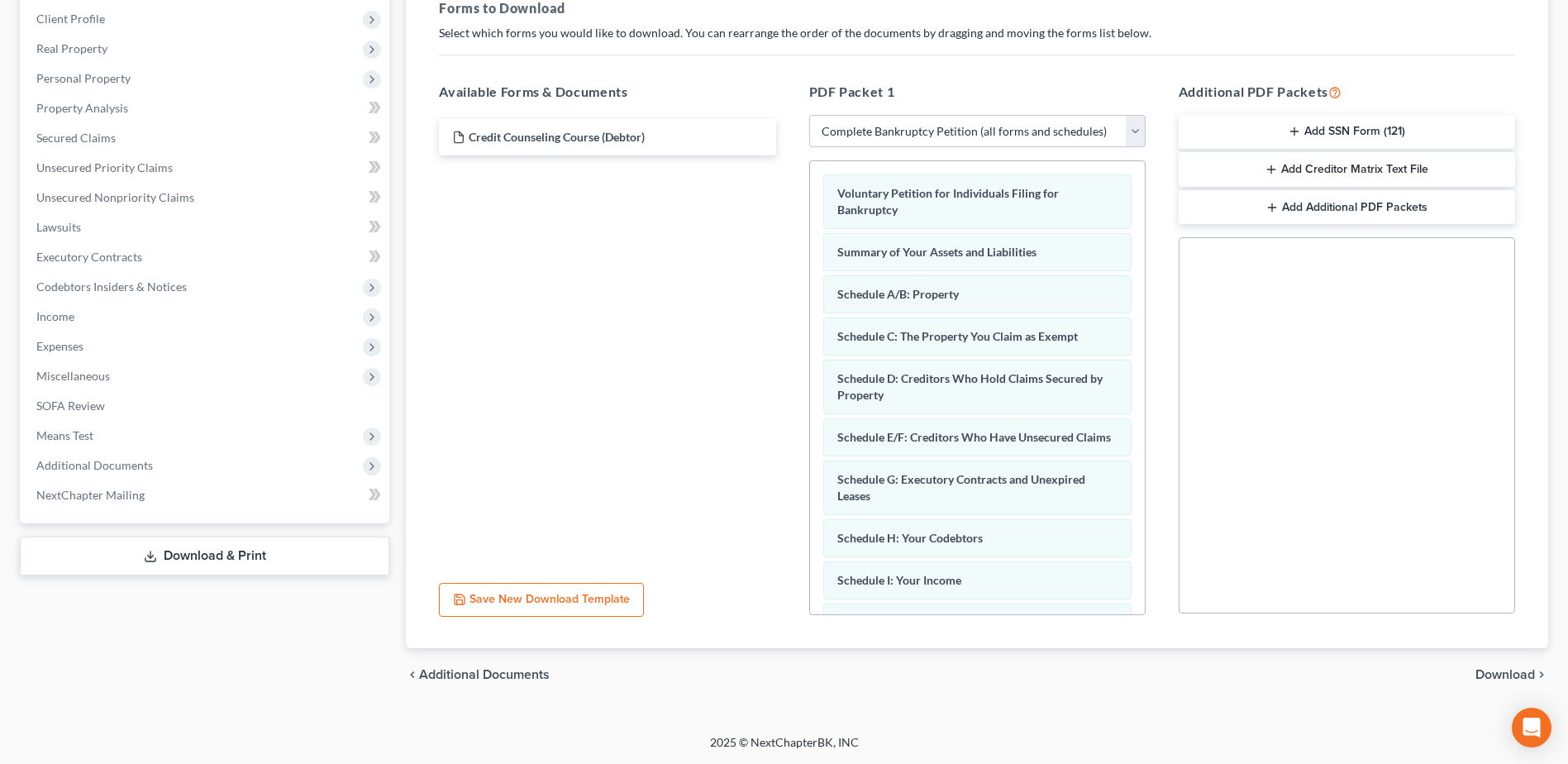
click at [1502, 672] on span "Download" at bounding box center [1505, 675] width 60 height 13
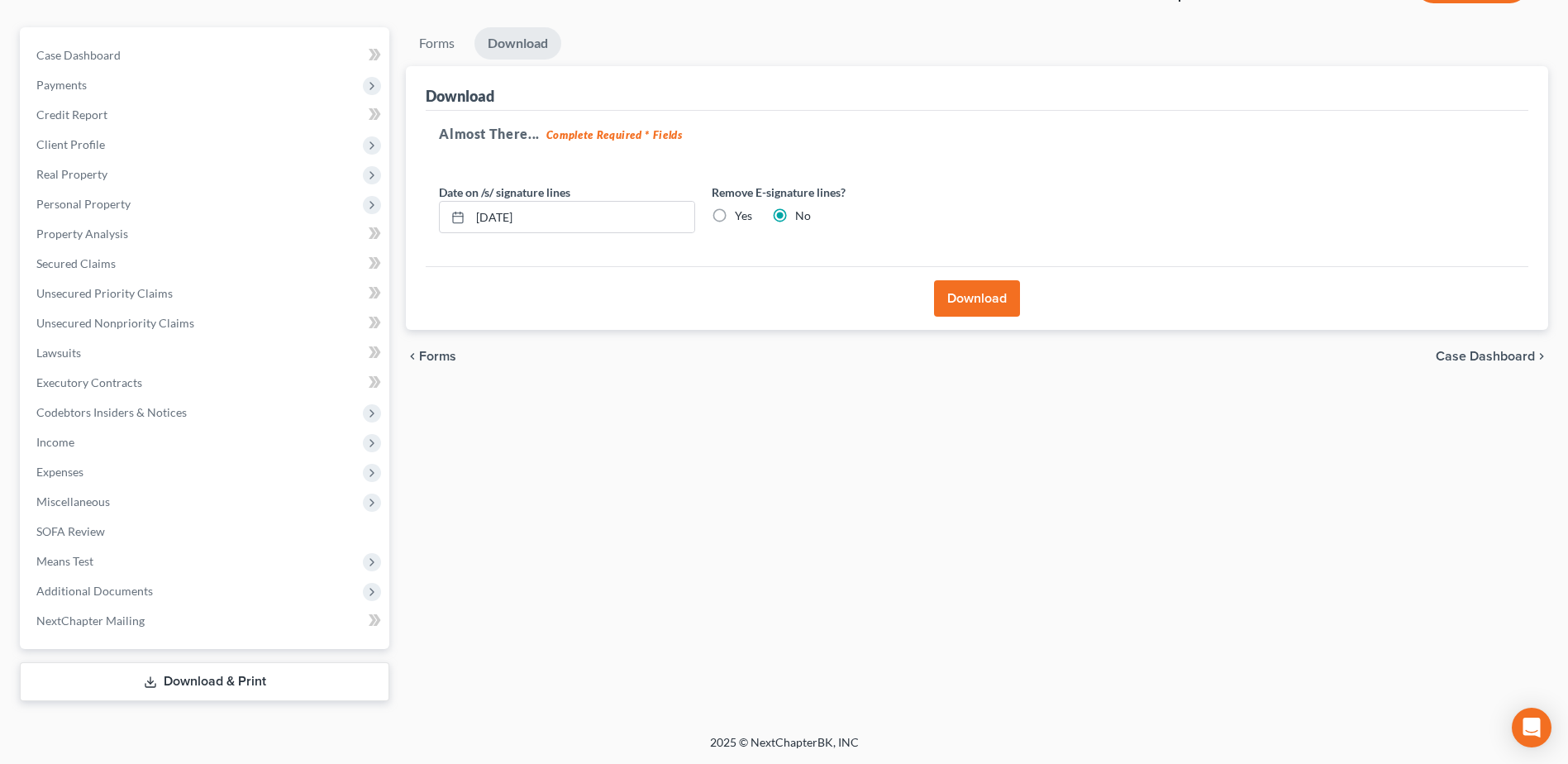
click at [969, 300] on button "Download" at bounding box center [977, 298] width 86 height 36
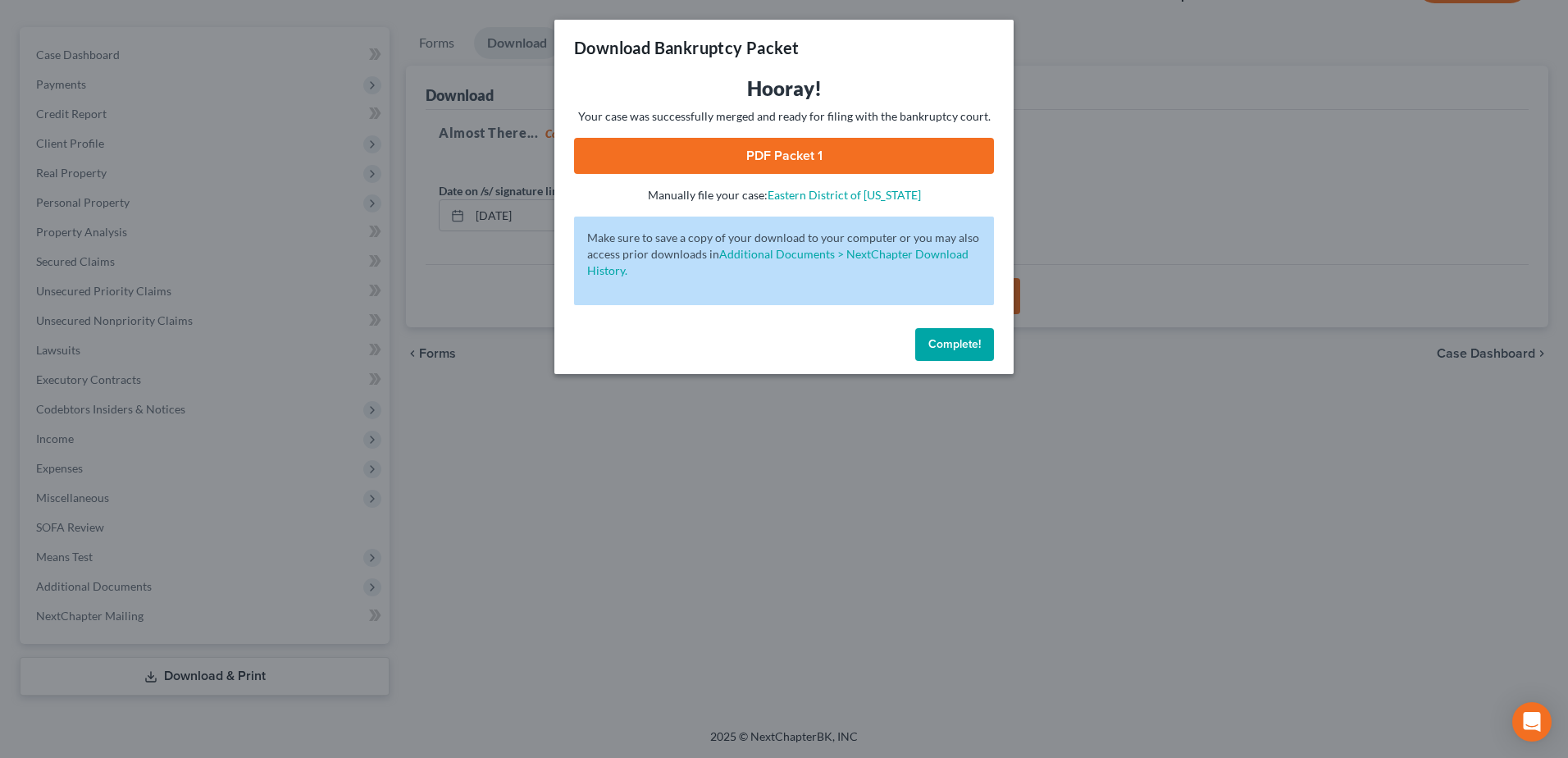
click at [812, 160] on link "PDF Packet 1" at bounding box center [783, 156] width 420 height 36
click at [938, 341] on span "Complete!" at bounding box center [954, 344] width 53 height 14
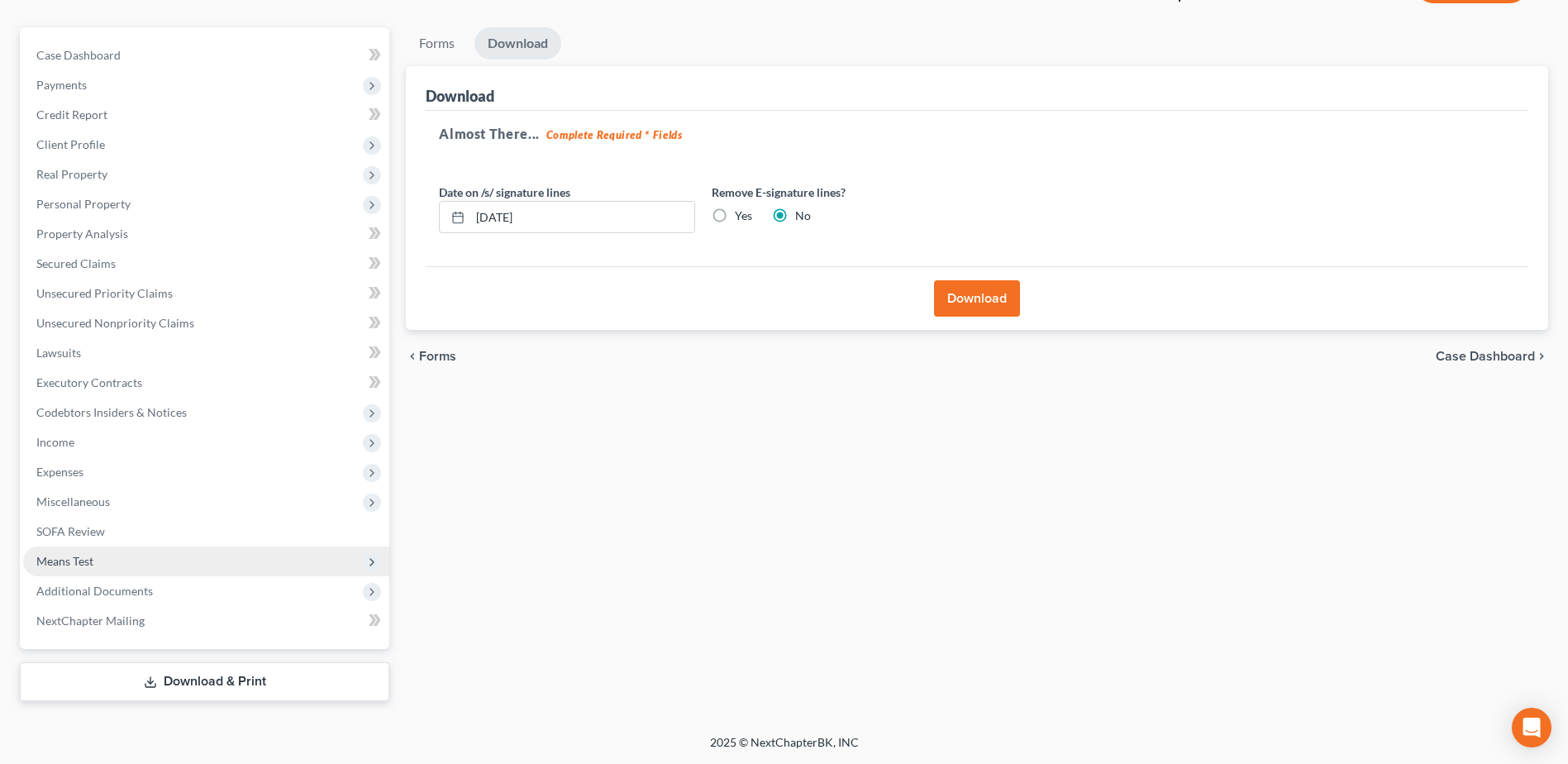
click at [72, 557] on span "Means Test" at bounding box center [65, 560] width 57 height 14
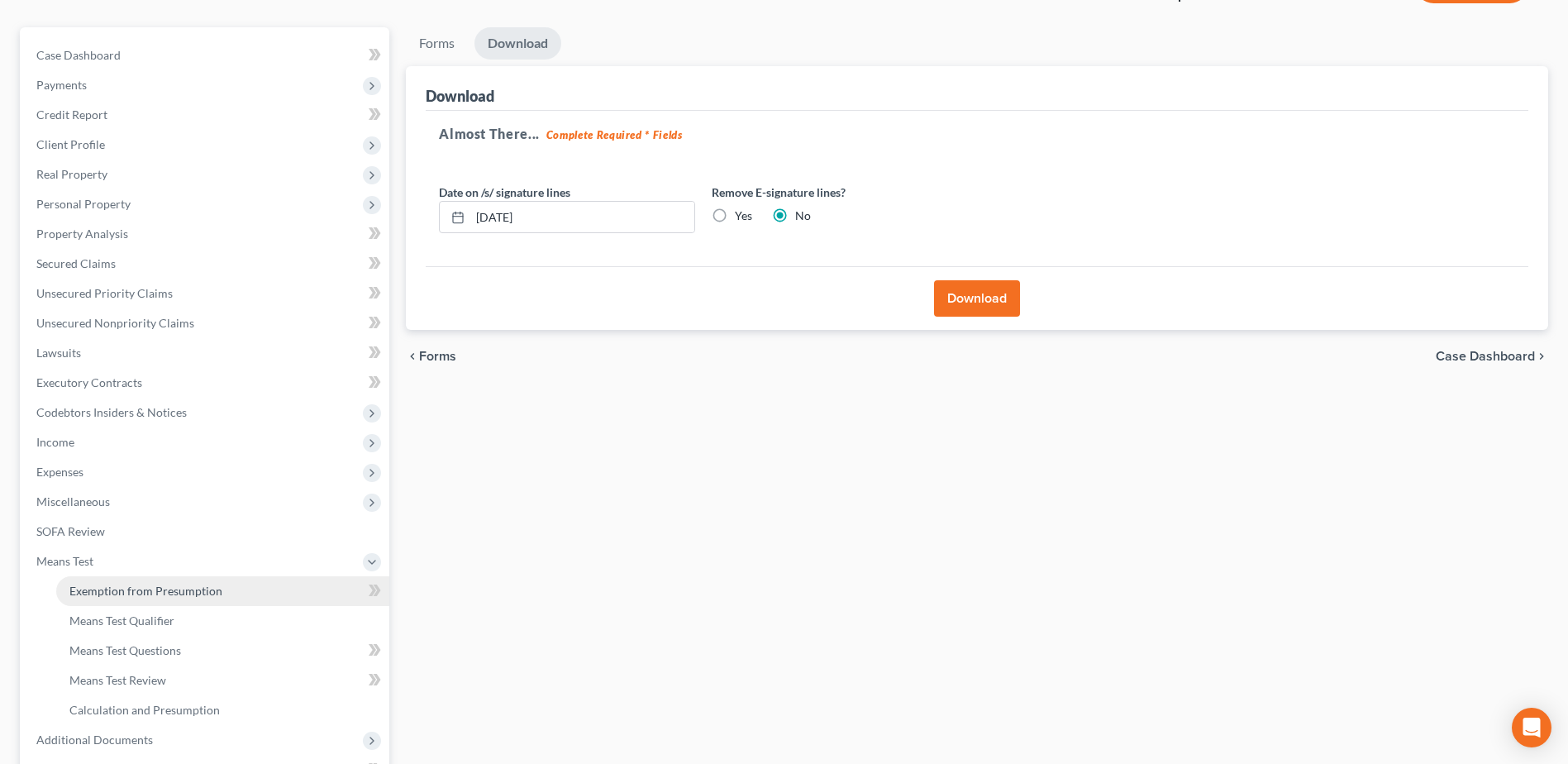
click at [122, 592] on span "Exemption from Presumption" at bounding box center [146, 590] width 153 height 14
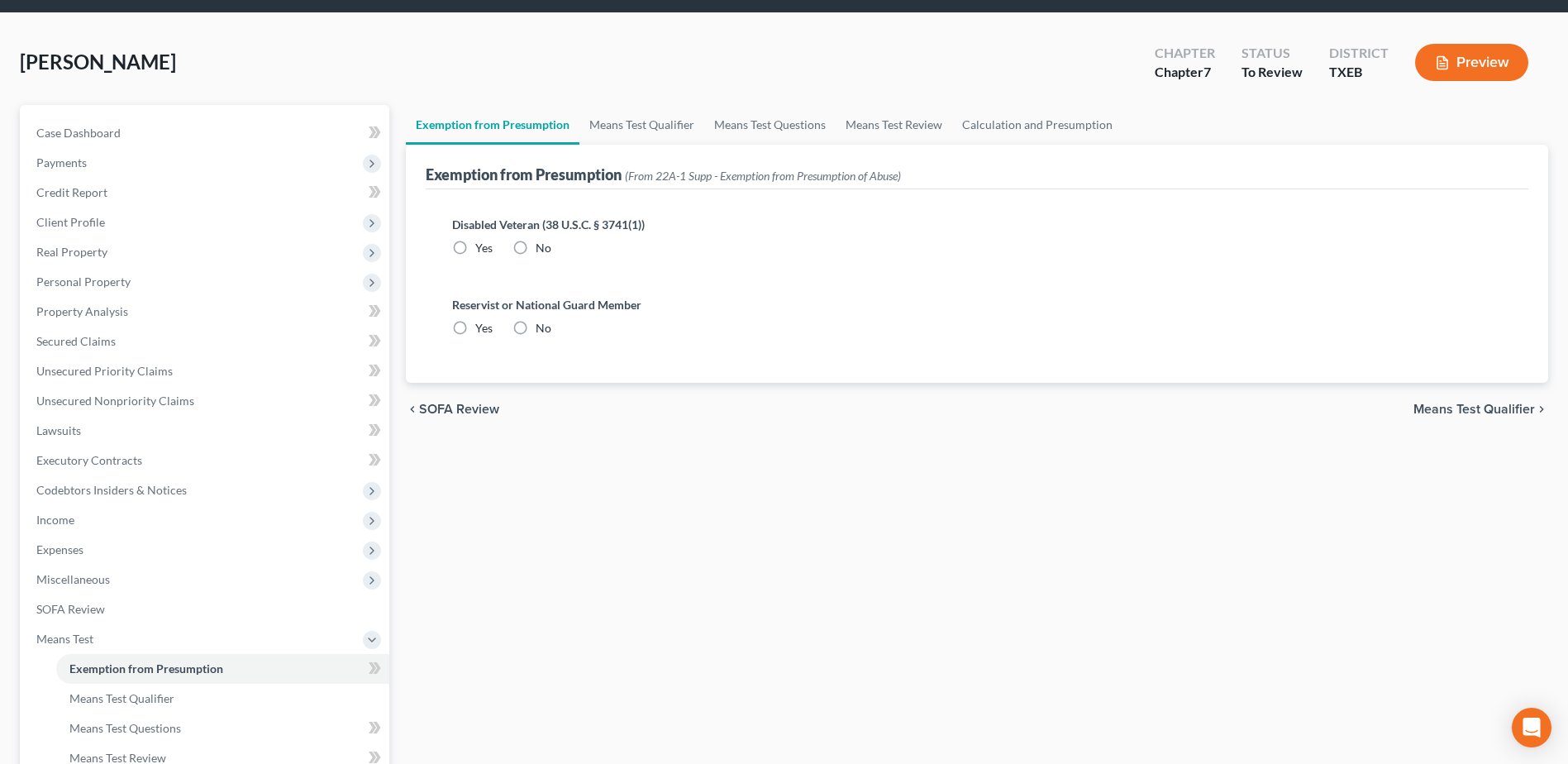
radio input "true"
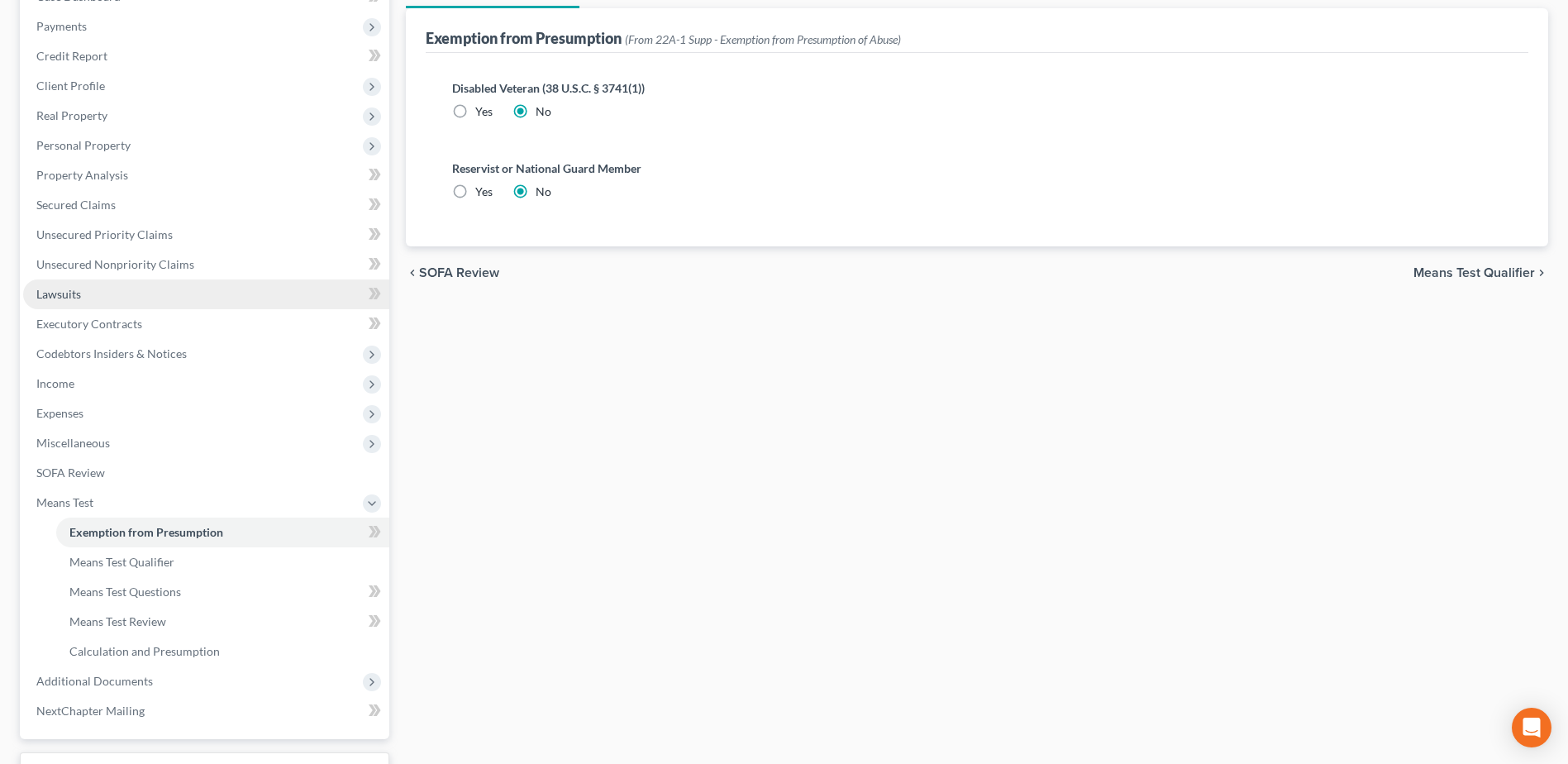
scroll to position [280, 0]
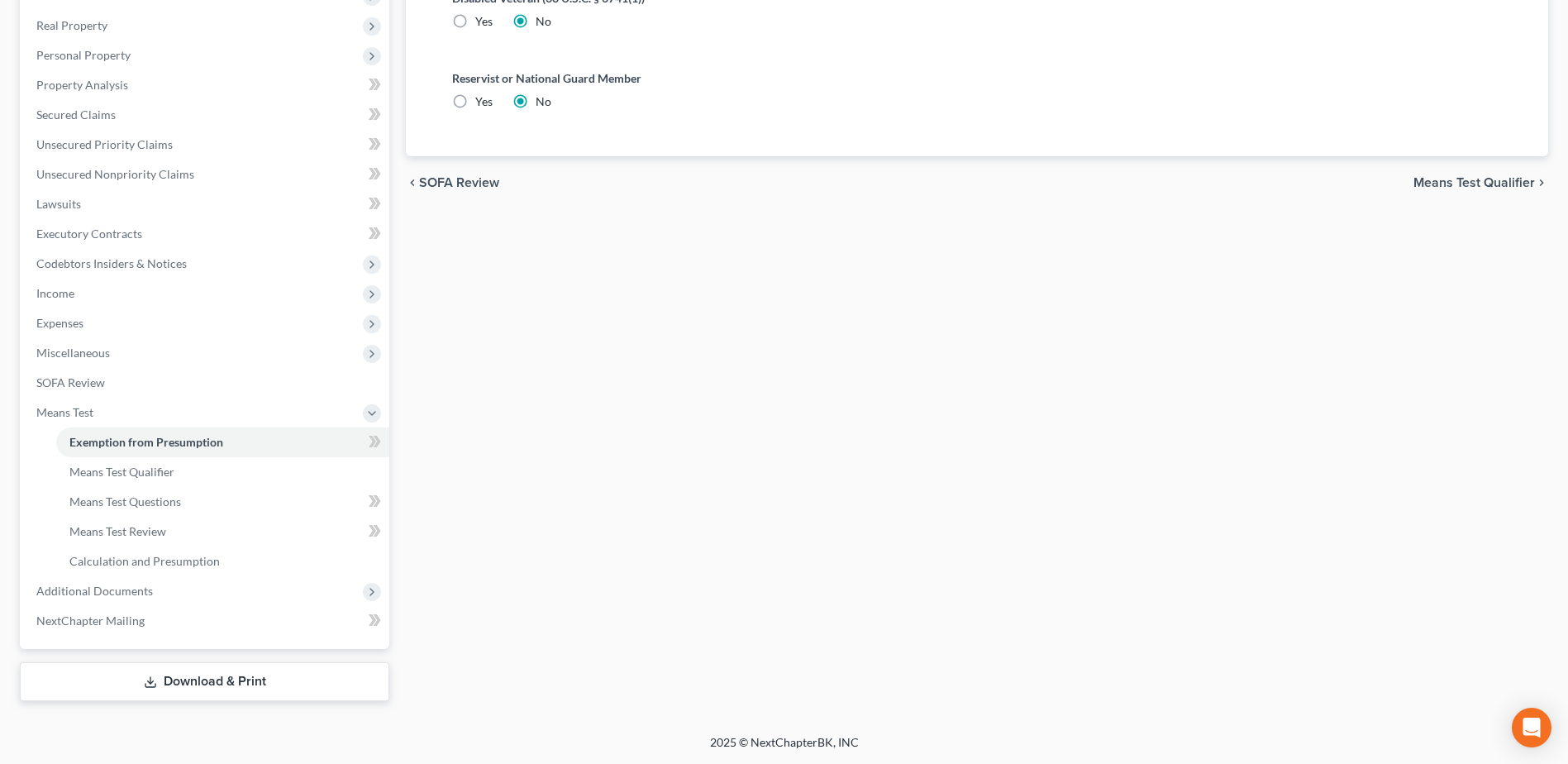
click at [197, 679] on link "Download & Print" at bounding box center [205, 681] width 369 height 39
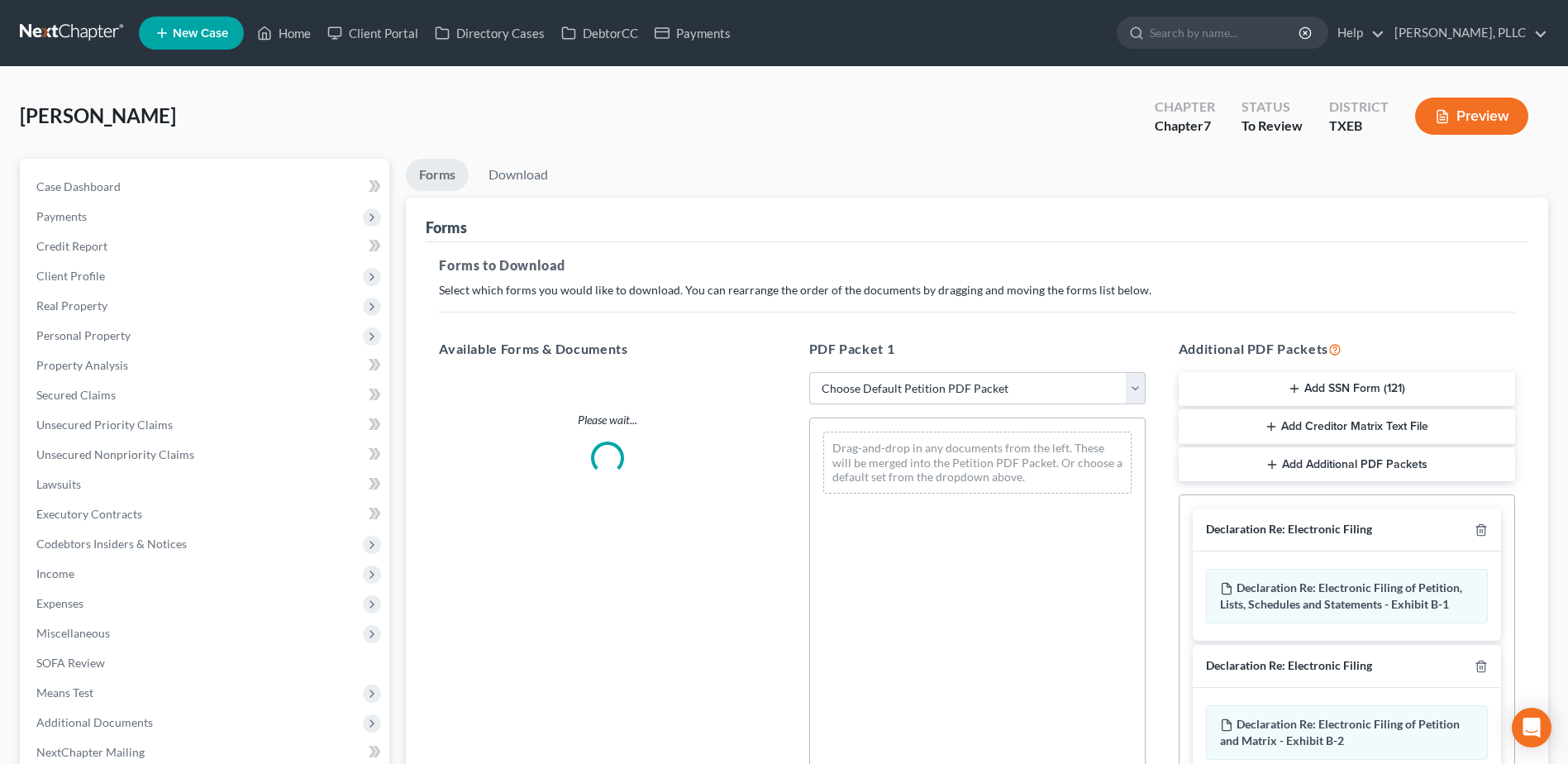
scroll to position [220, 0]
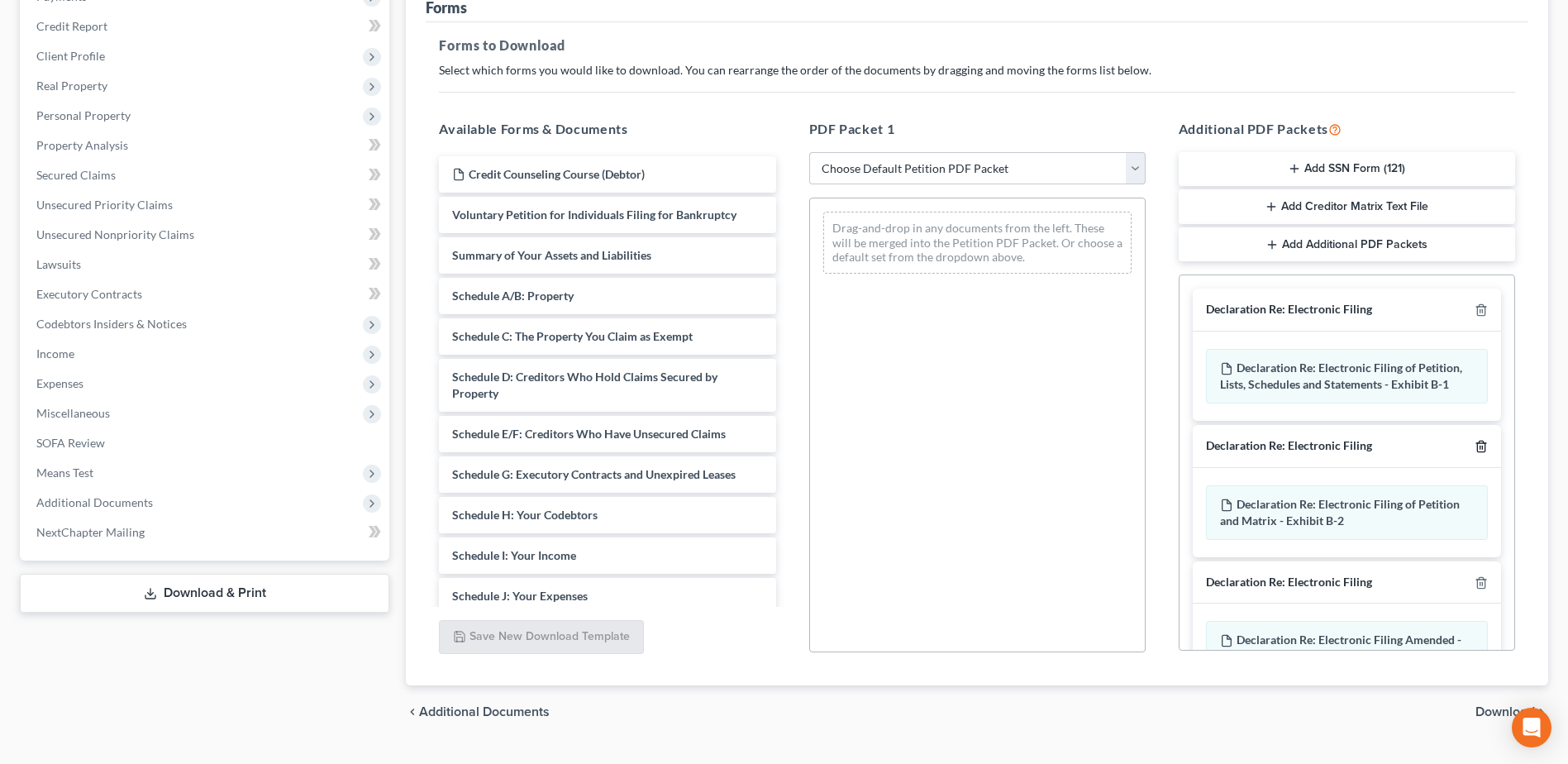
click at [1474, 448] on icon "button" at bounding box center [1481, 447] width 13 height 13
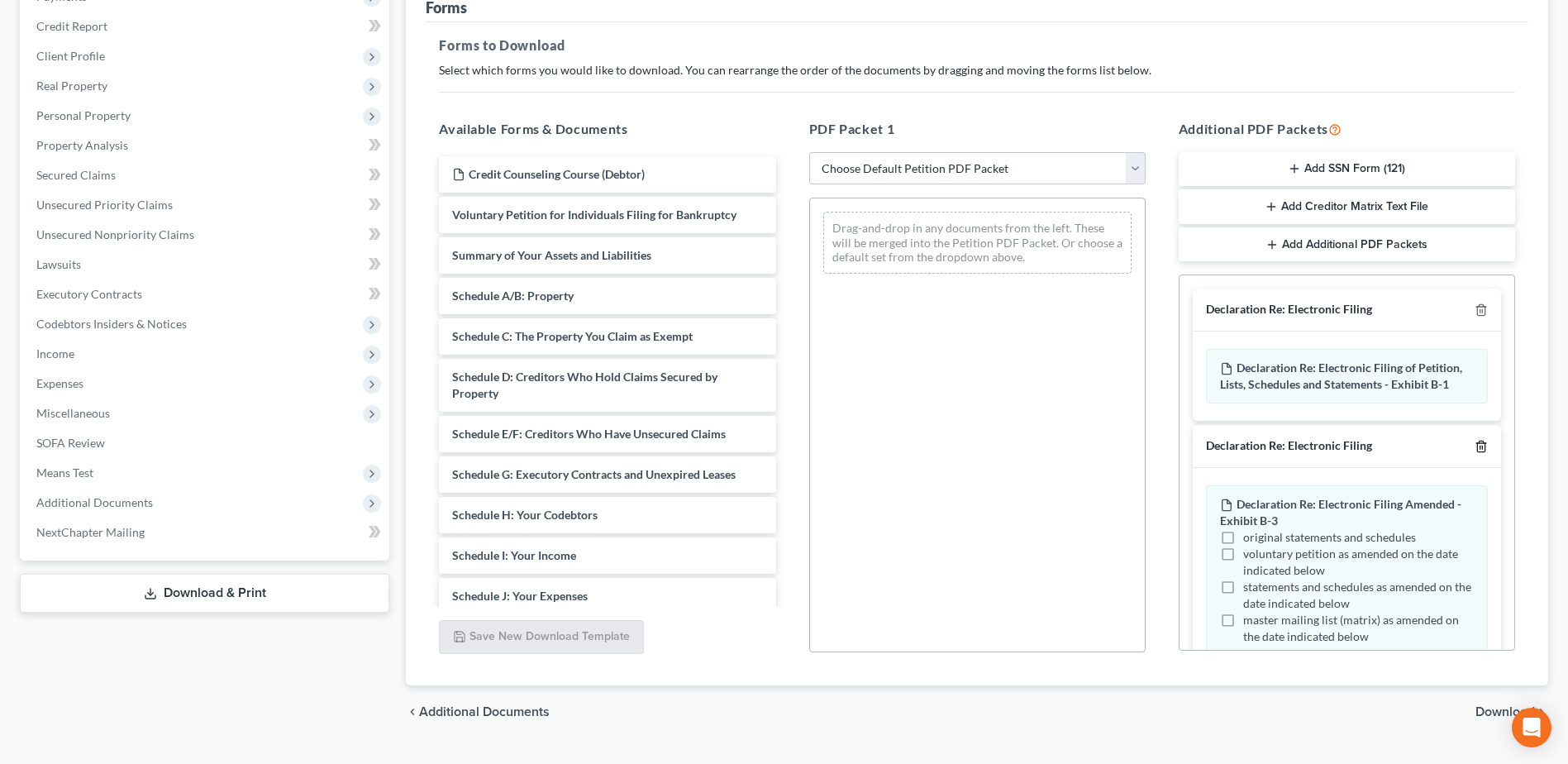
click at [1474, 449] on icon "button" at bounding box center [1481, 447] width 13 height 13
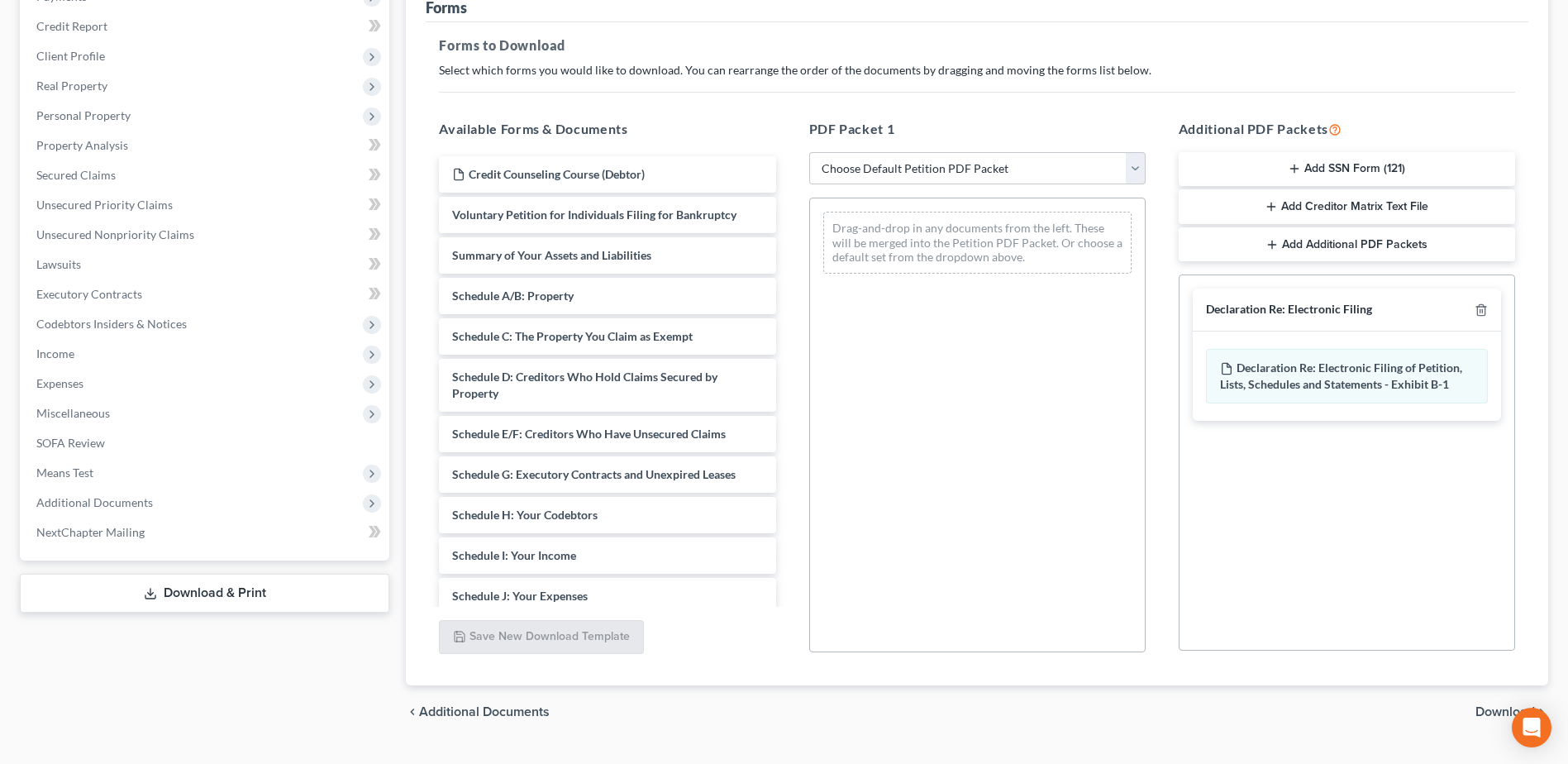
click at [1496, 706] on span "Download" at bounding box center [1505, 712] width 60 height 13
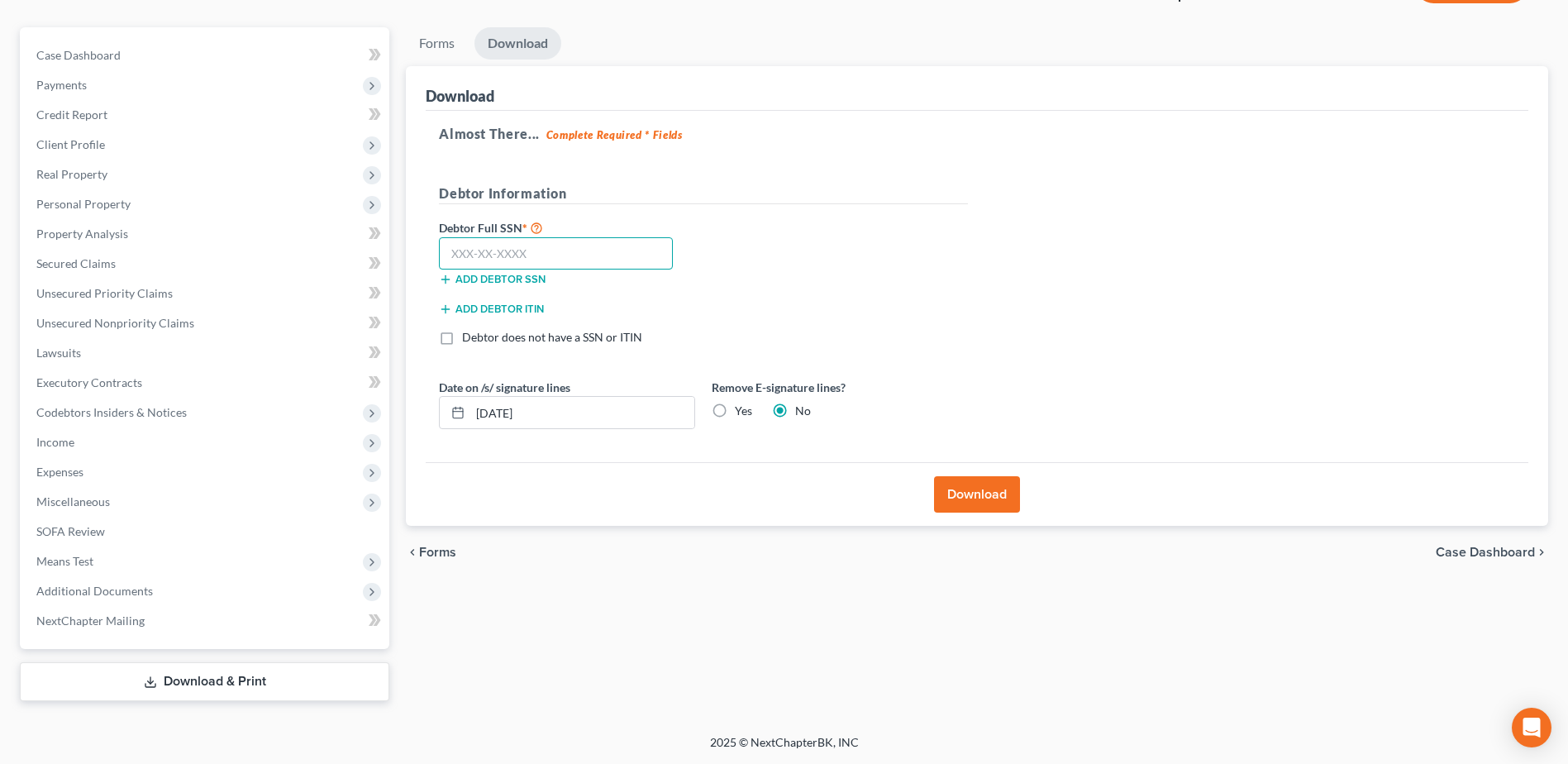
click at [541, 241] on input "text" at bounding box center [556, 254] width 234 height 33
type input "557-08-3558"
click at [735, 410] on label "Yes" at bounding box center [743, 411] width 17 height 17
click at [741, 410] on input "Yes" at bounding box center [746, 408] width 11 height 11
radio input "true"
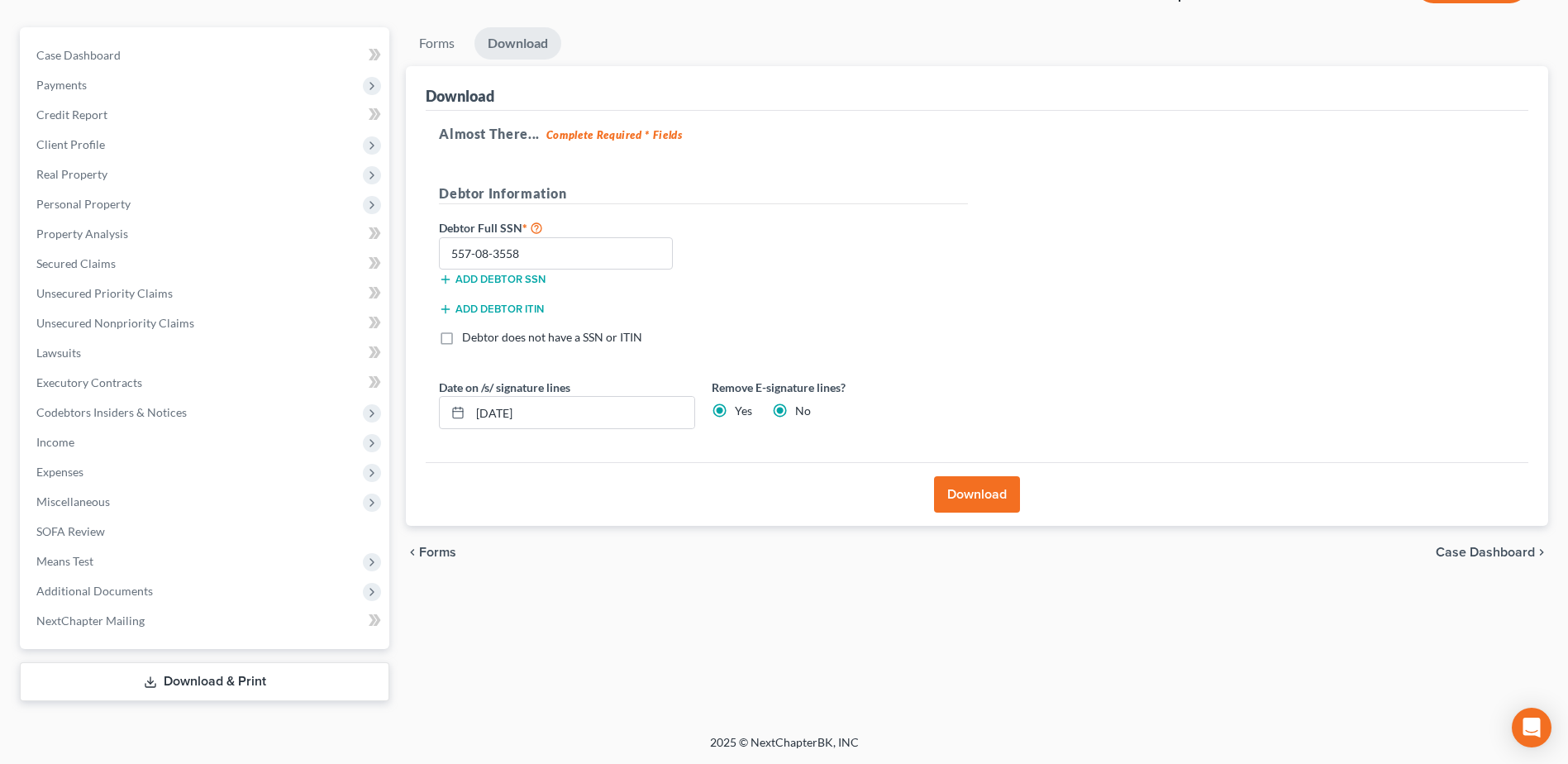
radio input "false"
click at [989, 508] on button "Download" at bounding box center [977, 495] width 86 height 36
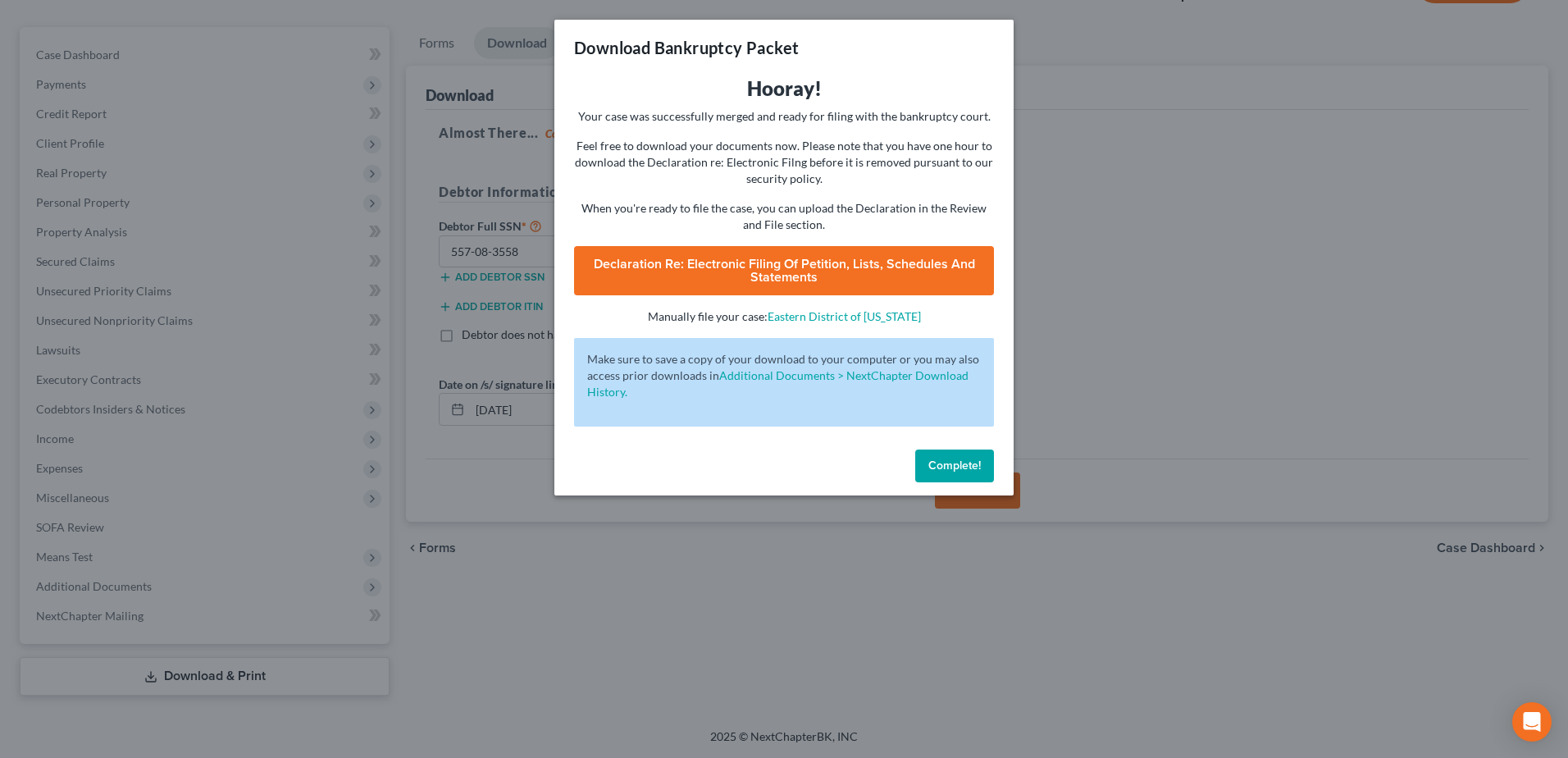
click at [863, 281] on link "Declaration Re: Electronic Filing of Petition, Lists, Schedules and Statements …" at bounding box center [783, 270] width 420 height 49
click at [948, 471] on span "Complete!" at bounding box center [954, 465] width 53 height 14
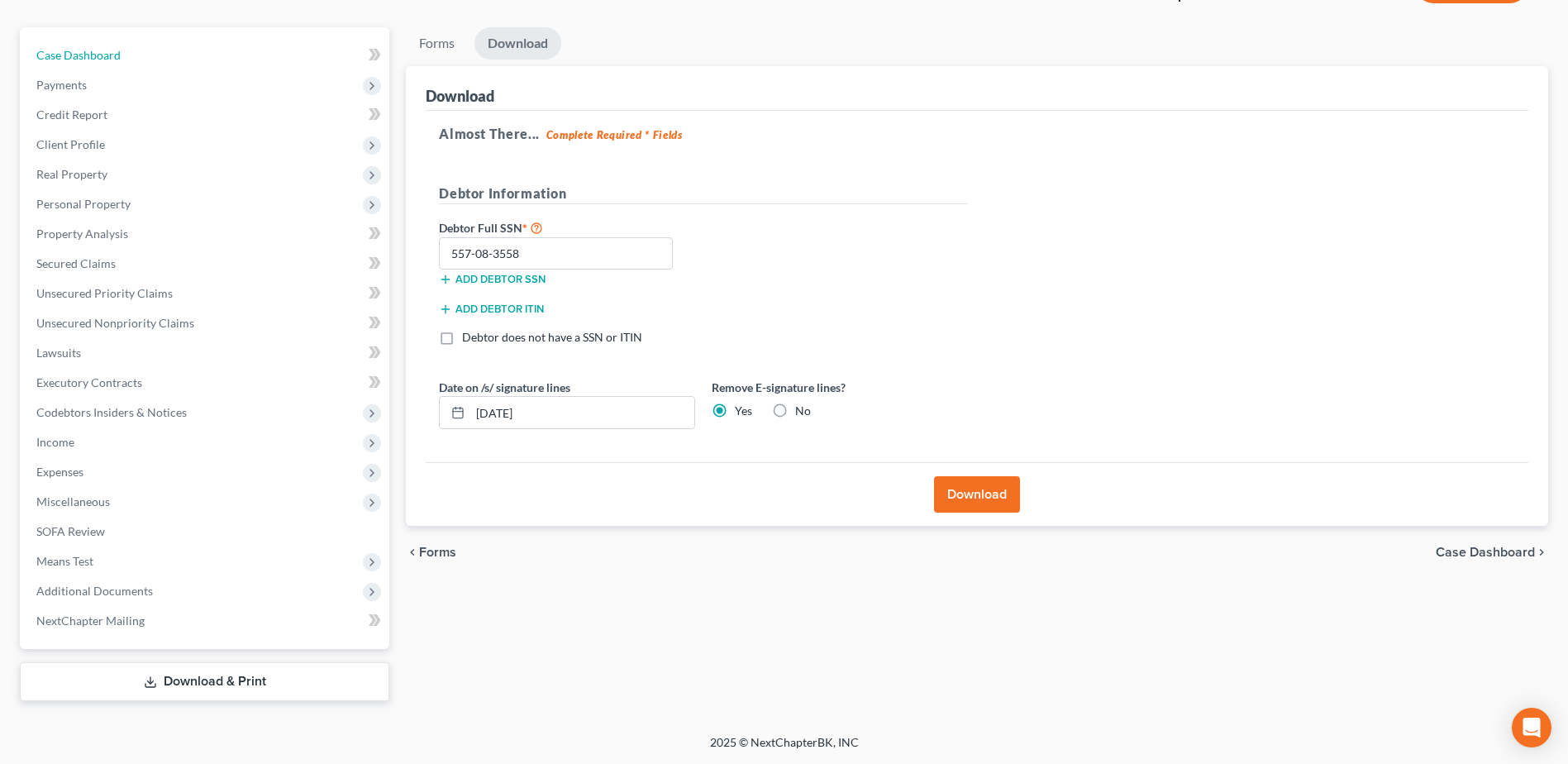
click at [81, 54] on span "Case Dashboard" at bounding box center [79, 55] width 84 height 14
select select "3"
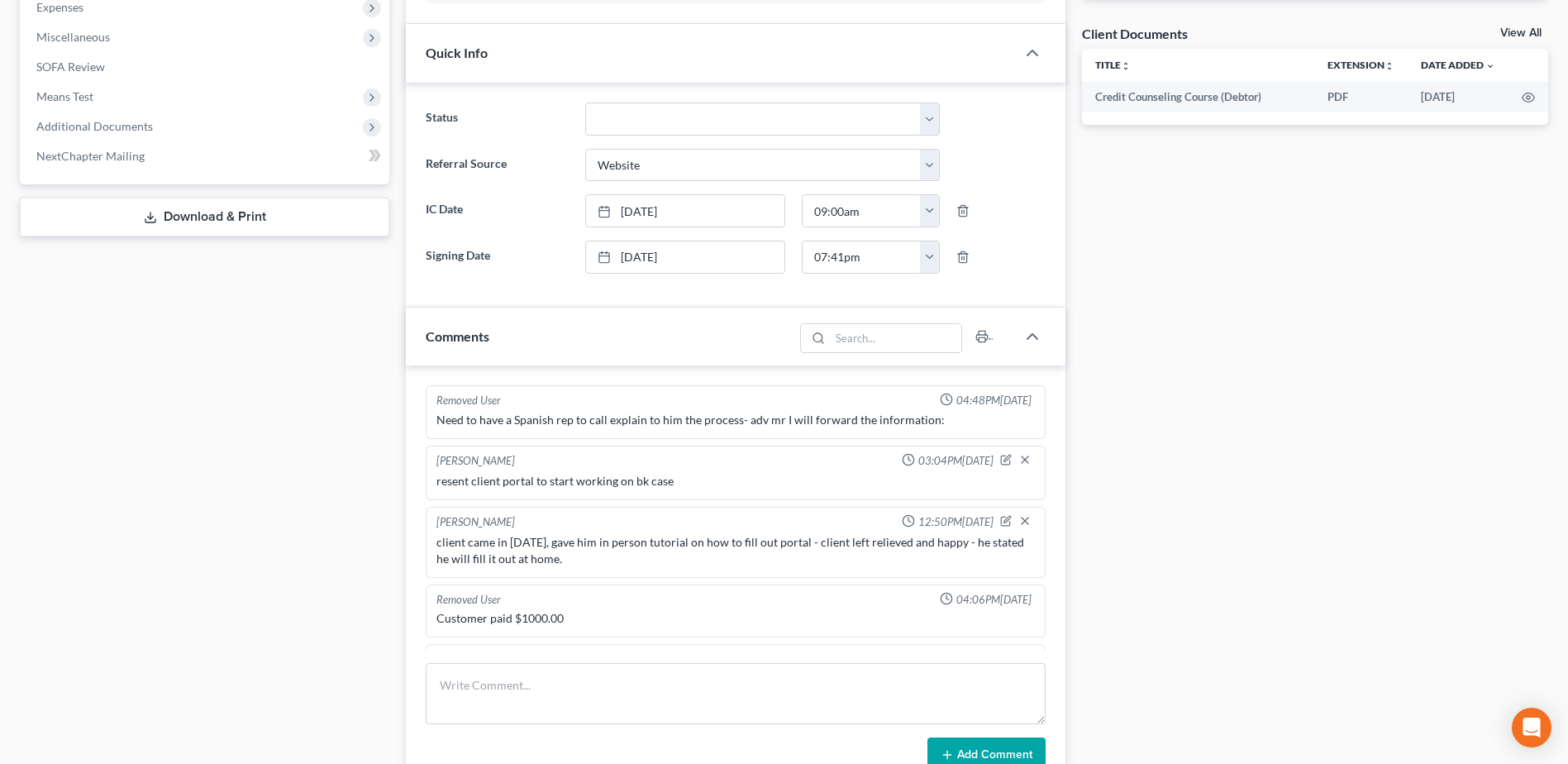
scroll to position [909, 0]
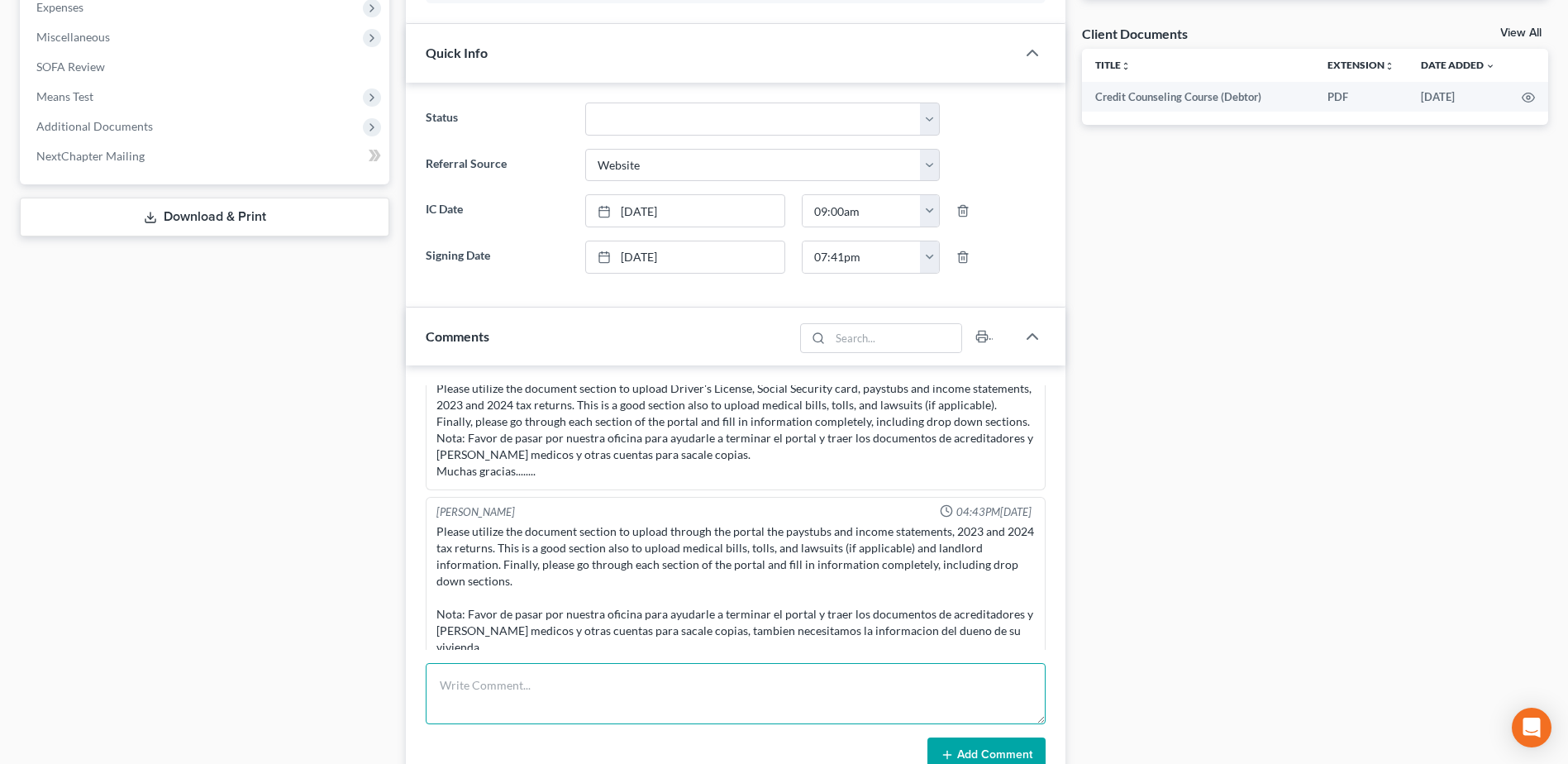
click at [564, 679] on textarea at bounding box center [736, 694] width 620 height 61
type textarea "emailed client petition and schedules for review and signature for filing"
click at [991, 752] on button "Add Comment" at bounding box center [986, 755] width 118 height 35
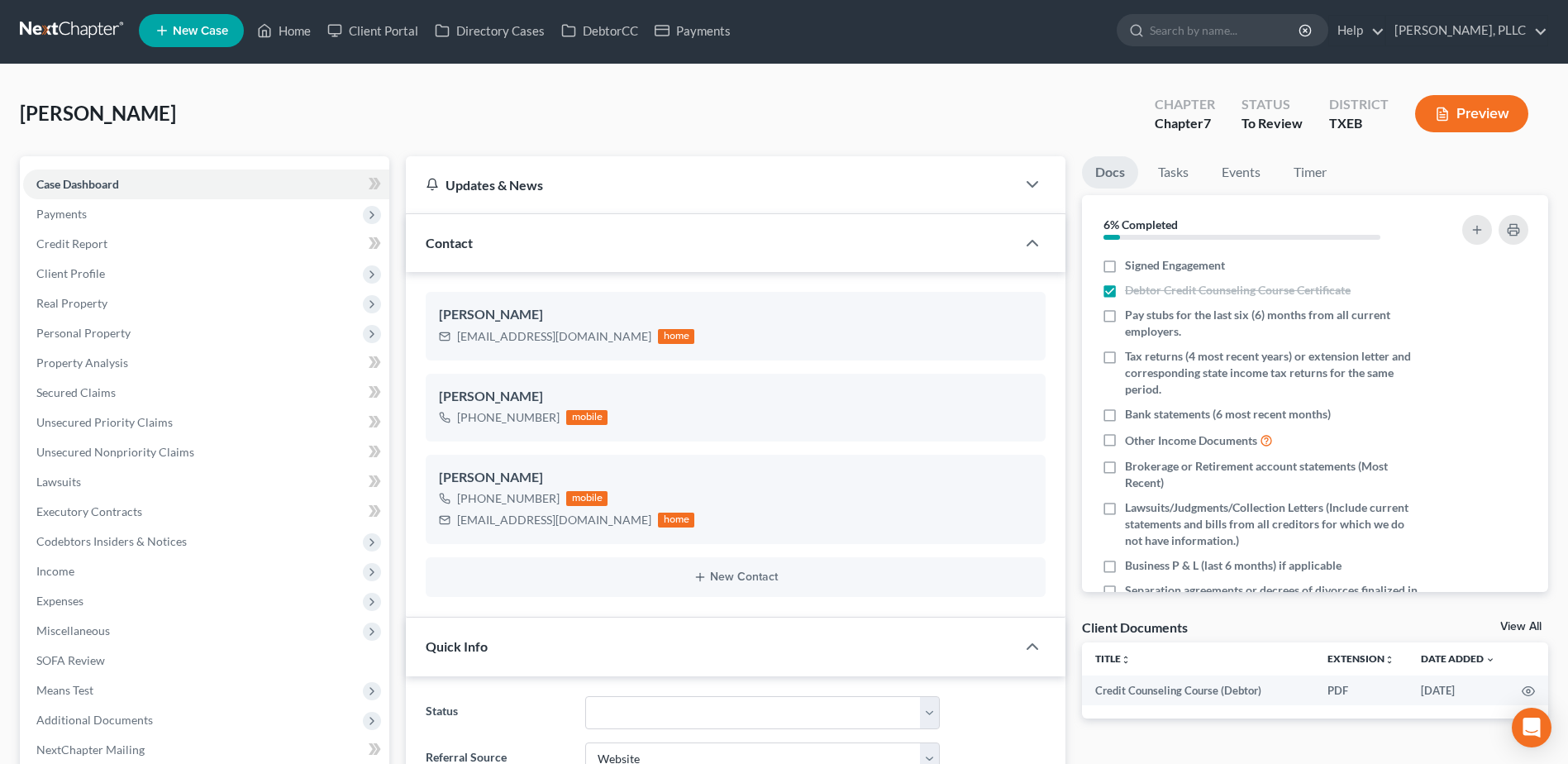
scroll to position [0, 0]
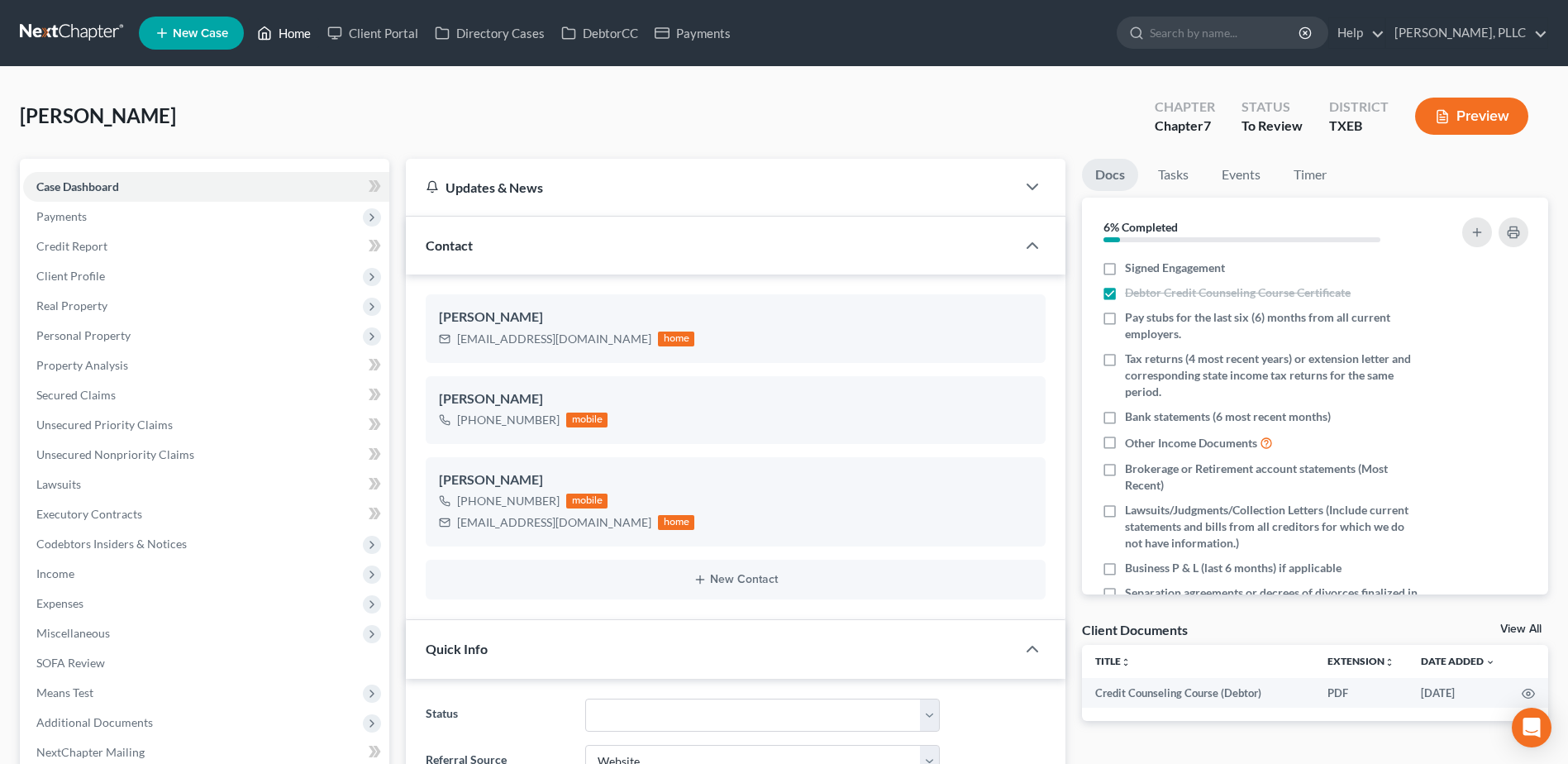
click at [302, 36] on link "Home" at bounding box center [283, 33] width 70 height 30
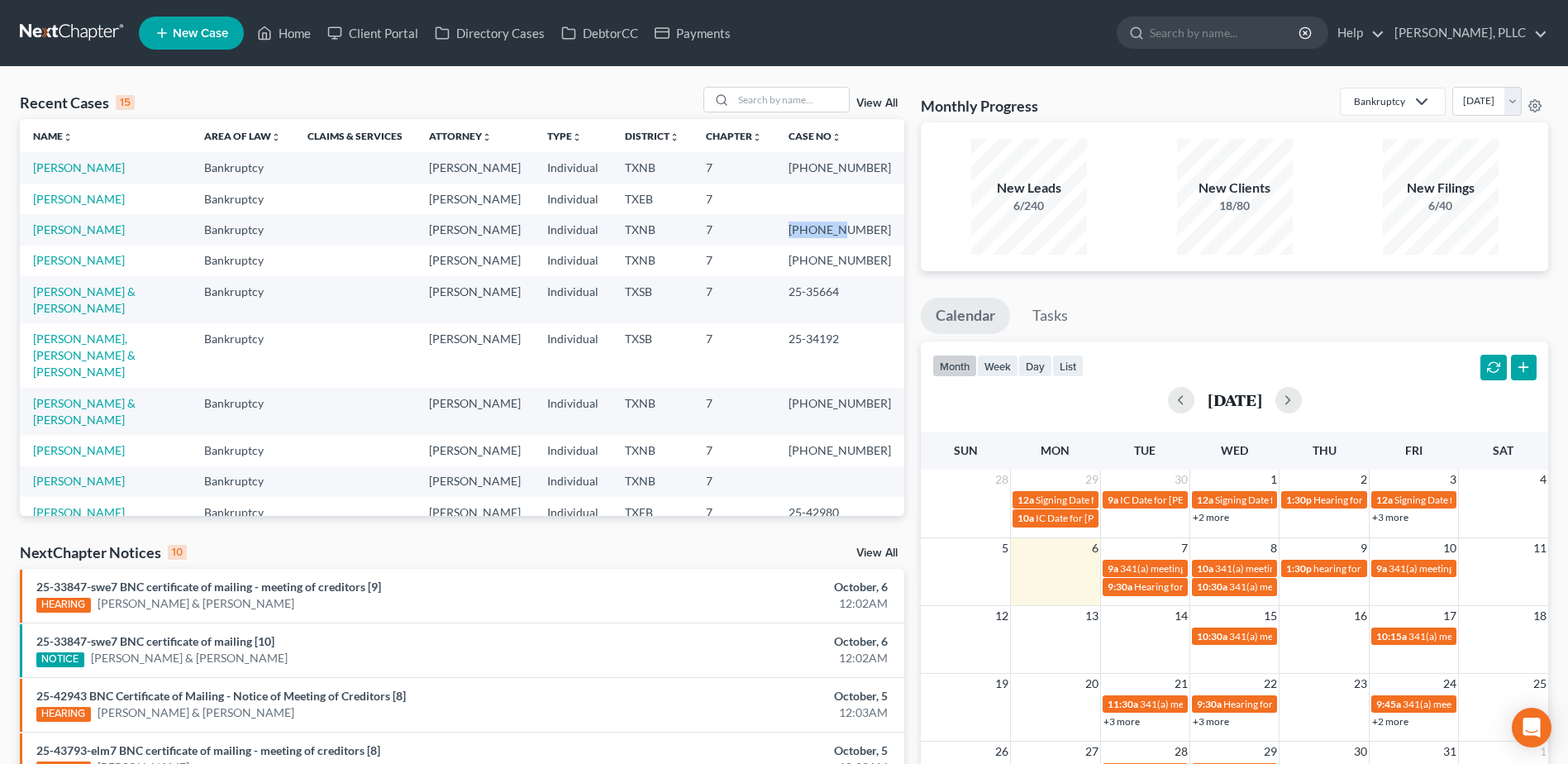
drag, startPoint x: 815, startPoint y: 244, endPoint x: 866, endPoint y: 244, distance: 51.0
click at [866, 244] on td "[PHONE_NUMBER]" at bounding box center [840, 229] width 129 height 31
copy td "25-33879"
click at [85, 236] on link "[PERSON_NAME]" at bounding box center [79, 229] width 92 height 14
select select "4"
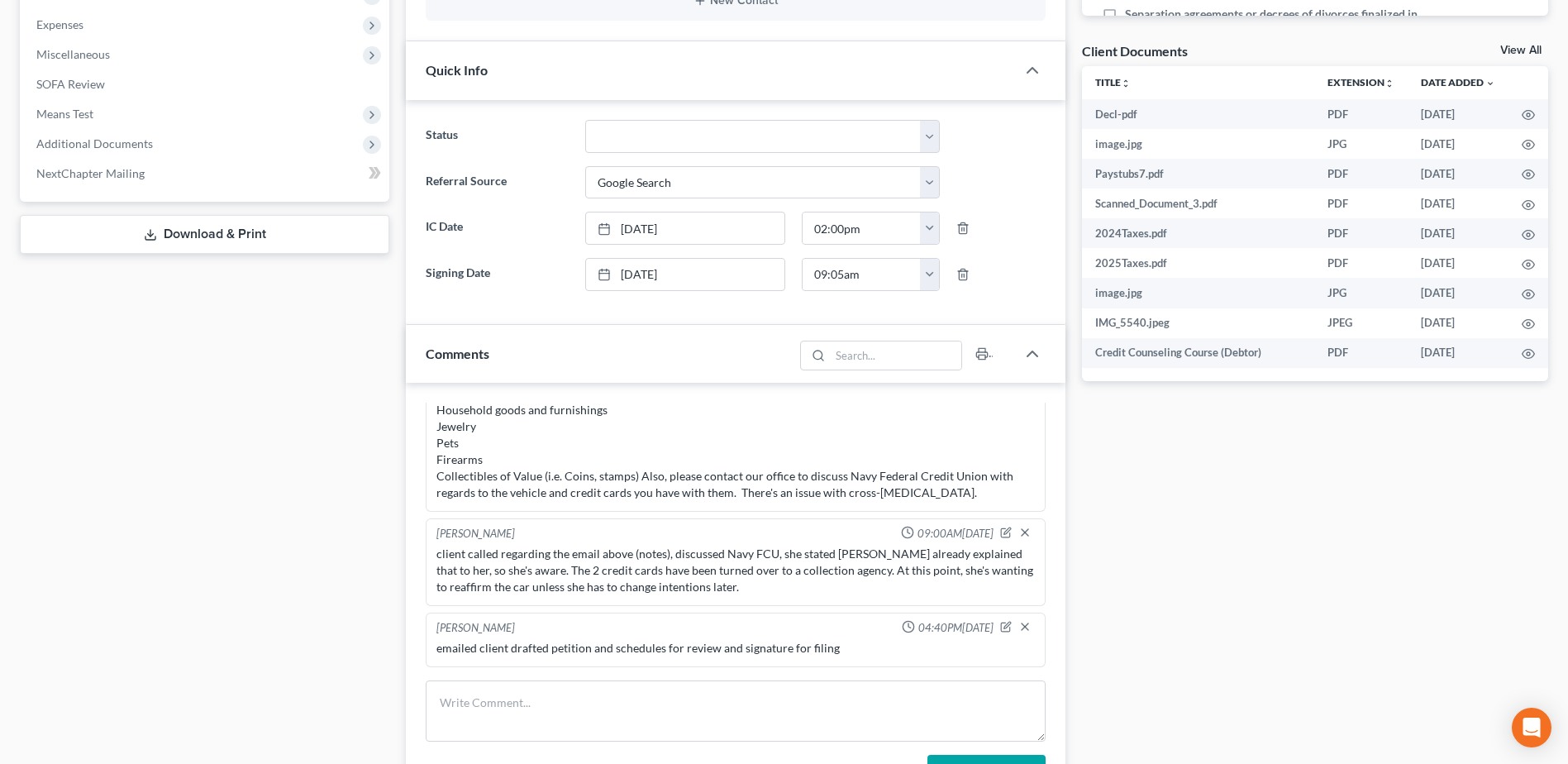
scroll to position [827, 0]
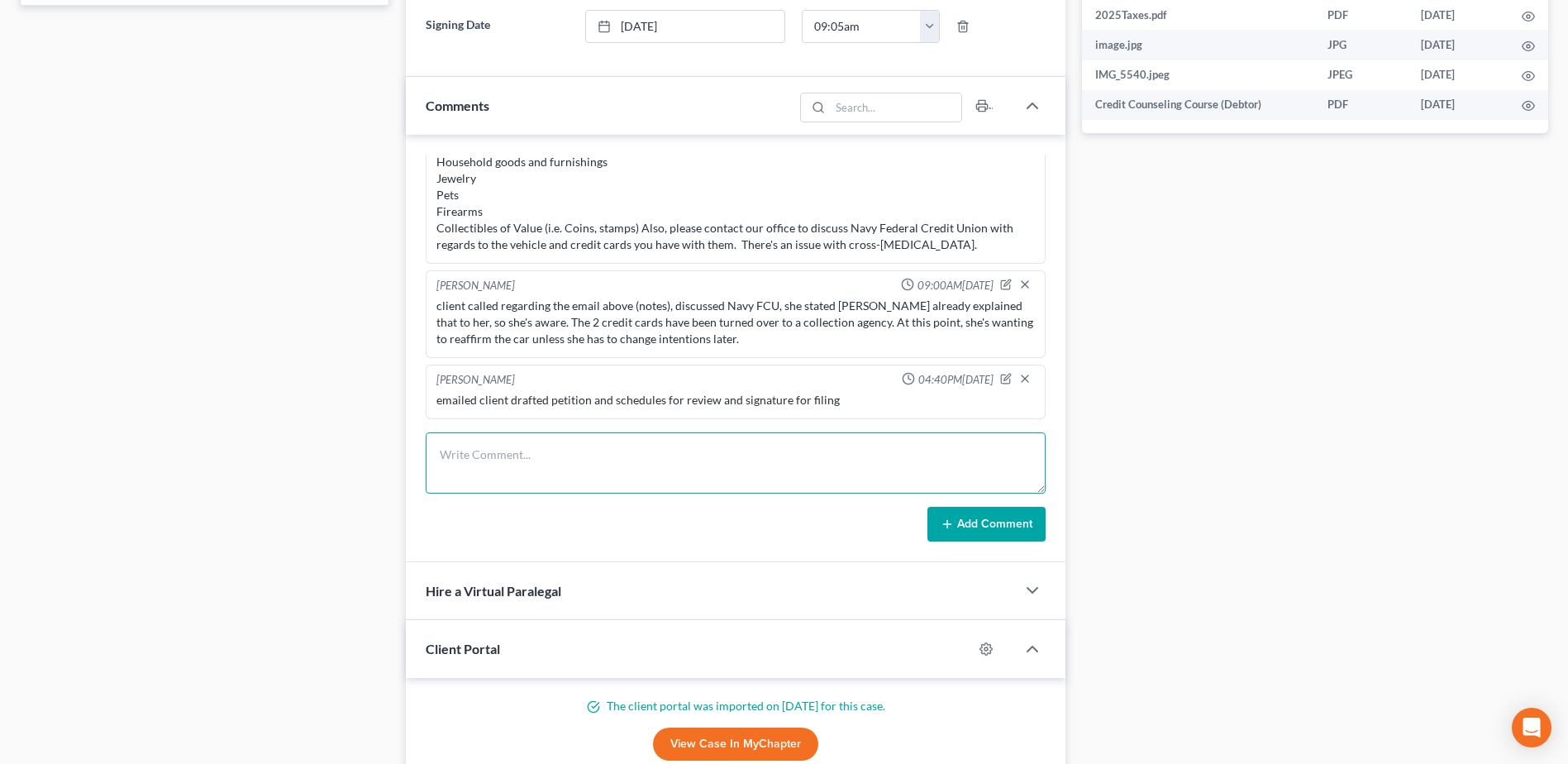
click at [565, 460] on textarea at bounding box center [736, 463] width 620 height 61
type textarea "Doc 7 - EE income filed"
click at [948, 529] on icon at bounding box center [947, 525] width 13 height 13
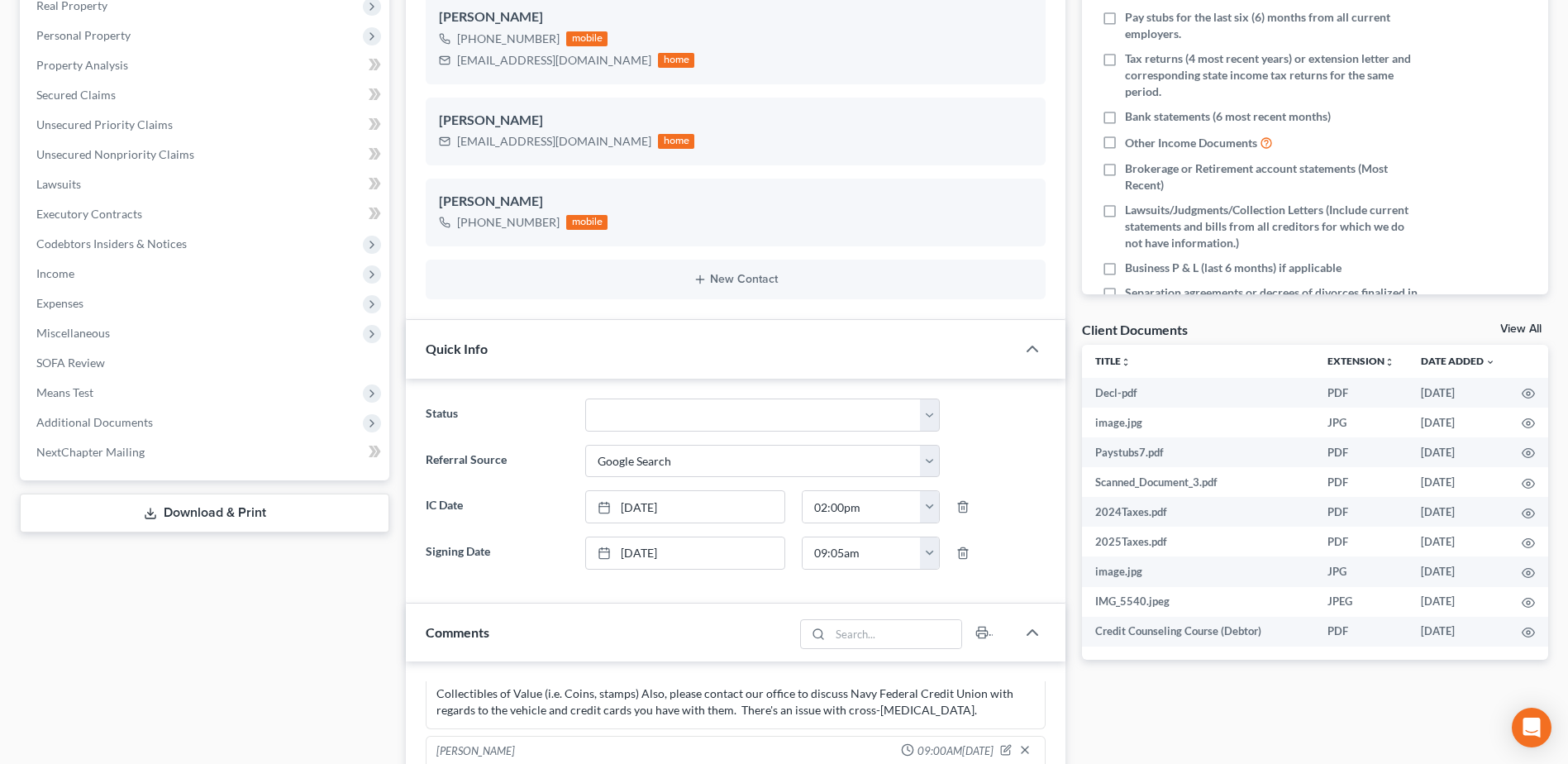
scroll to position [0, 0]
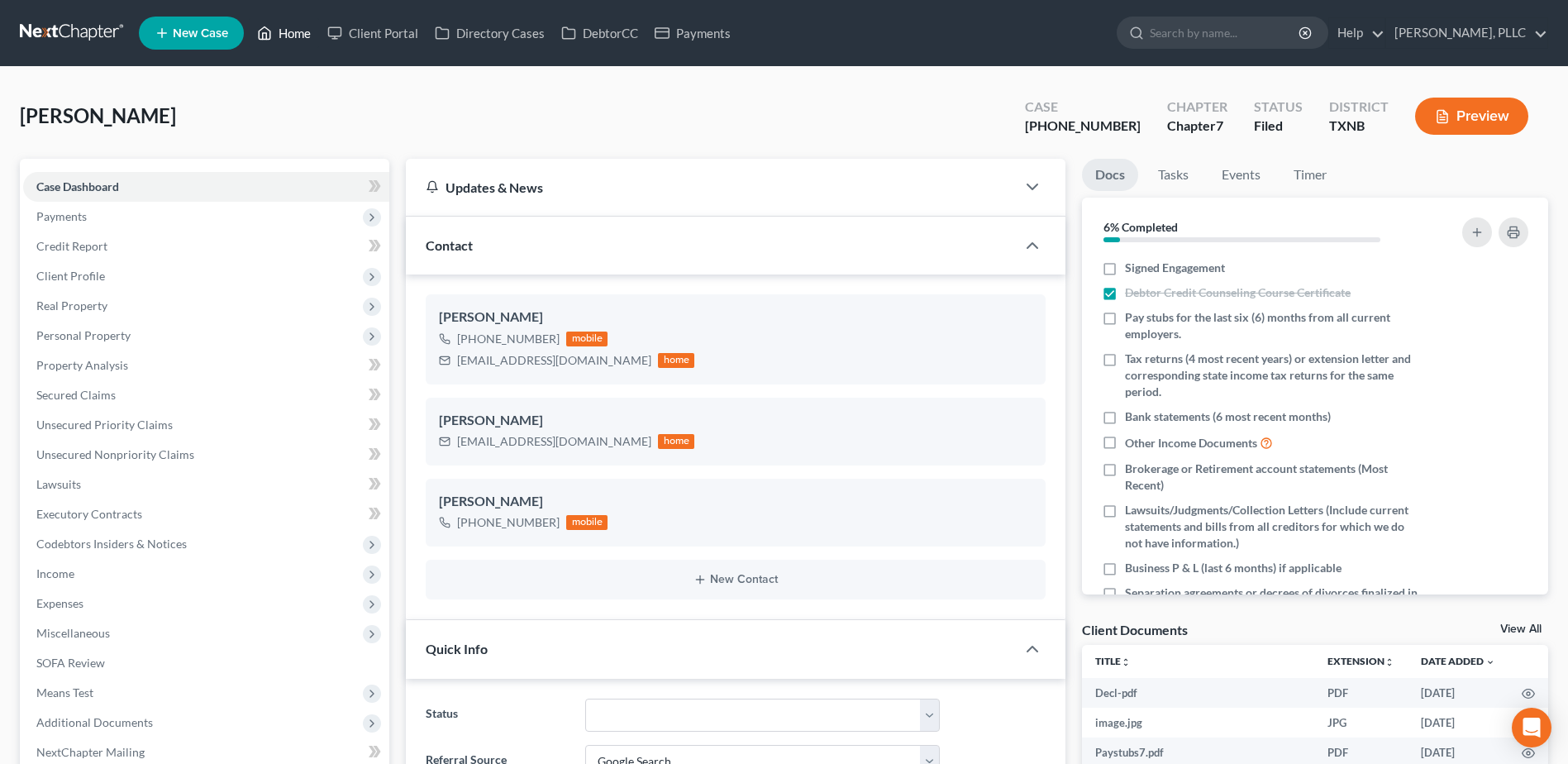
click at [288, 36] on link "Home" at bounding box center [283, 33] width 70 height 30
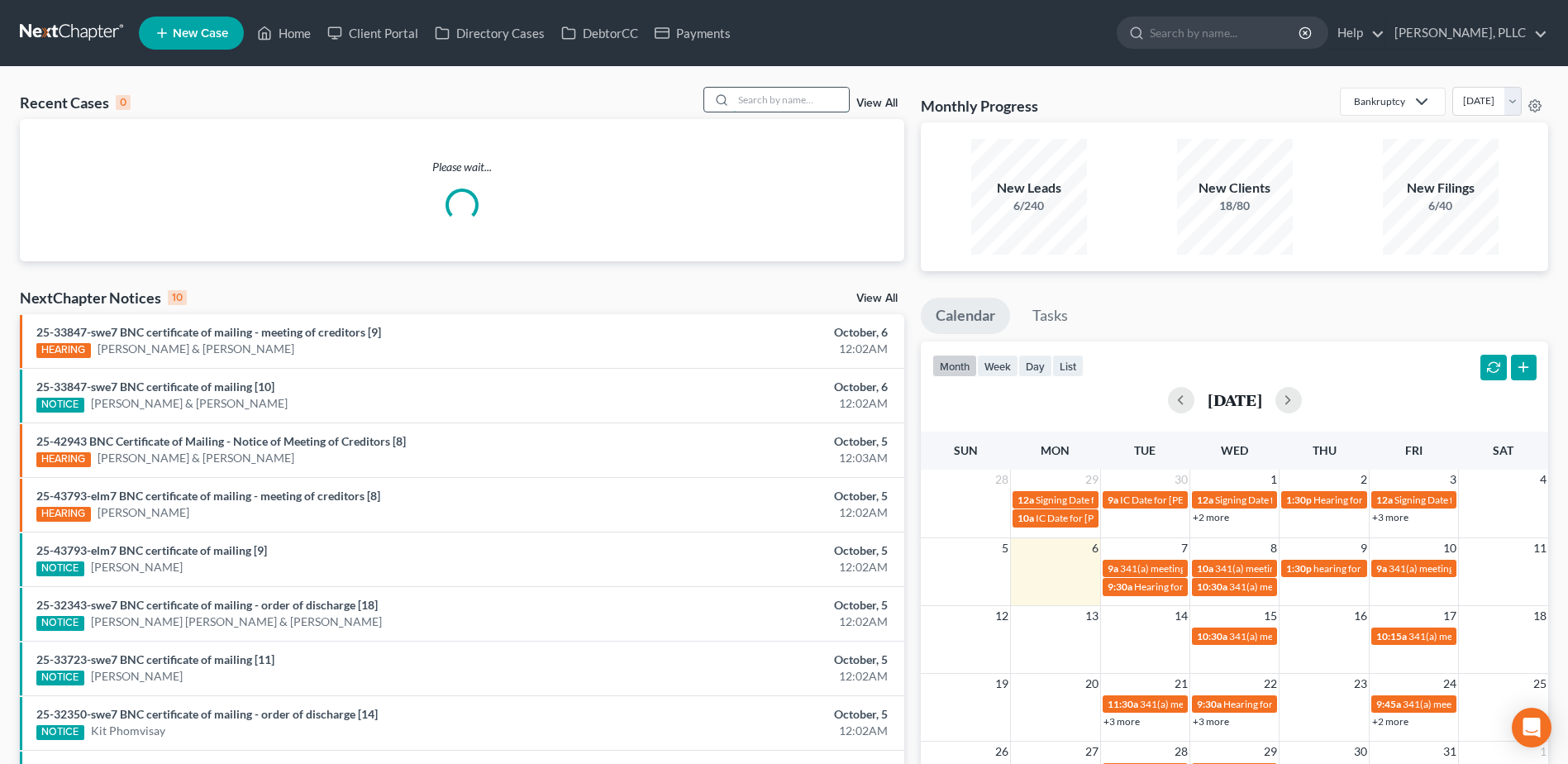
click at [819, 94] on input "search" at bounding box center [791, 99] width 116 height 24
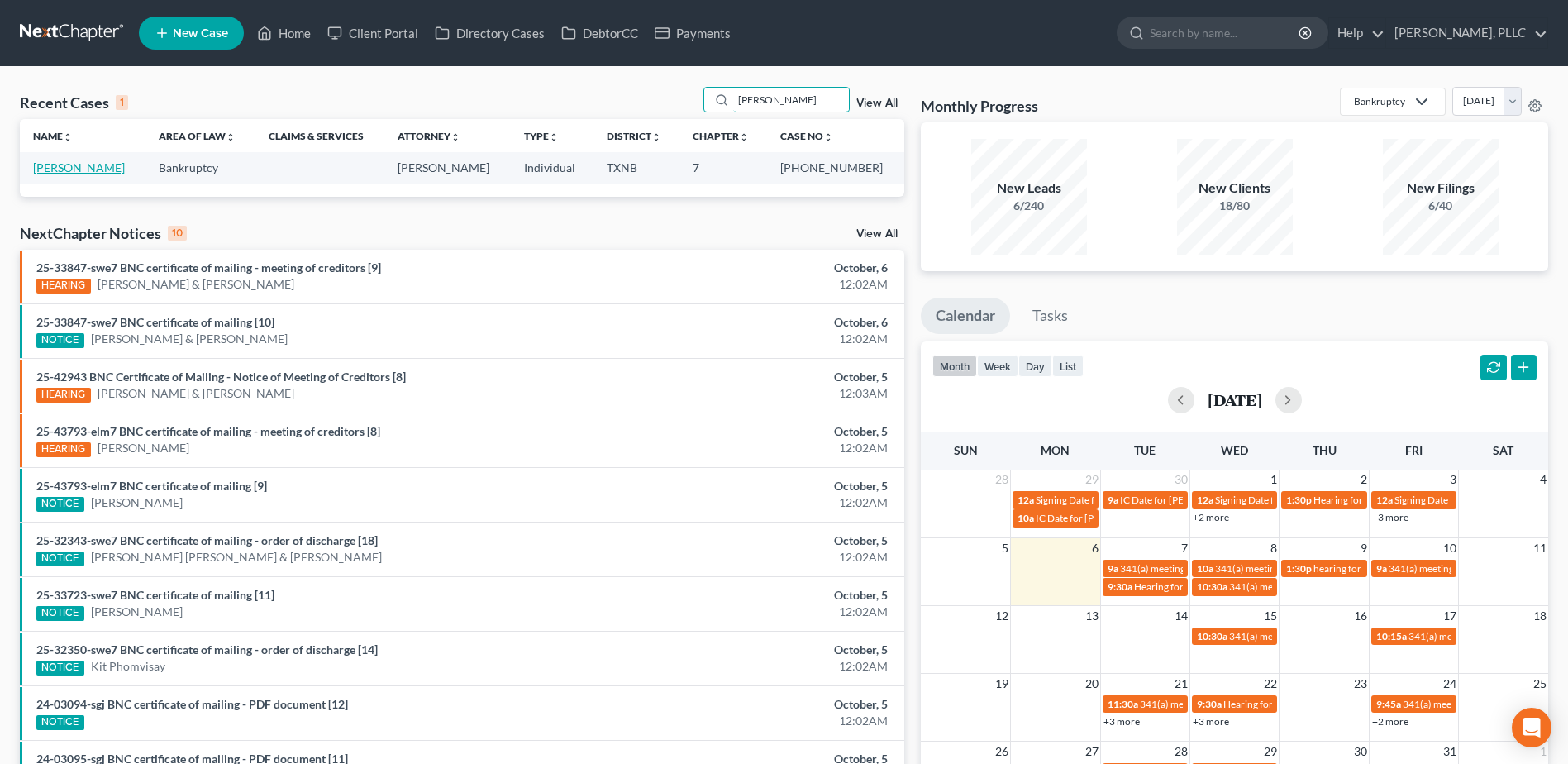
type input "[PERSON_NAME]"
click at [84, 167] on link "[PERSON_NAME]" at bounding box center [79, 167] width 92 height 14
select select "4"
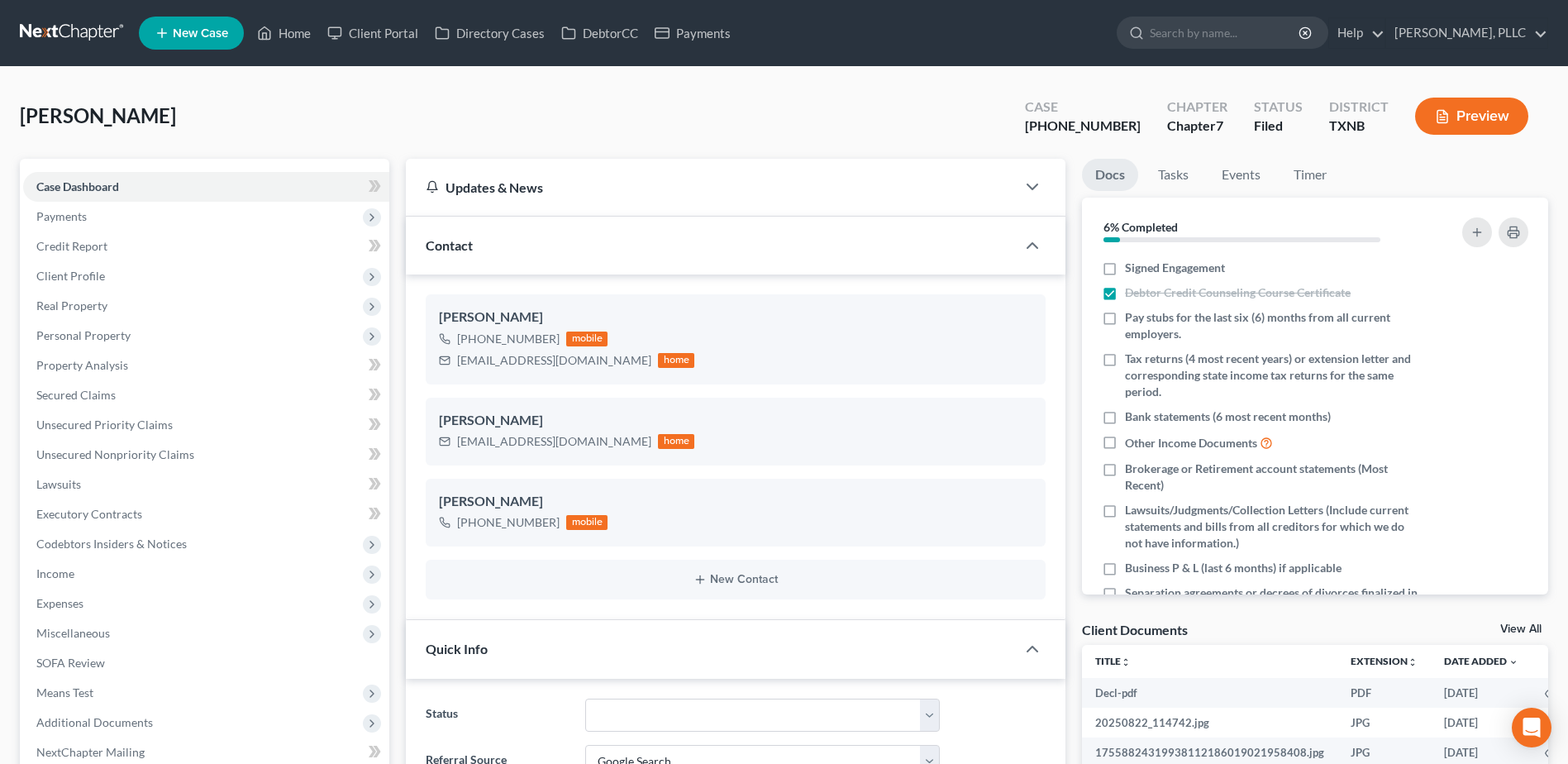
scroll to position [1009, 0]
drag, startPoint x: 1130, startPoint y: 127, endPoint x: 1070, endPoint y: 126, distance: 60.0
click at [1070, 126] on div "Case 25-33882-7" at bounding box center [1083, 118] width 142 height 49
copy div "25-33882"
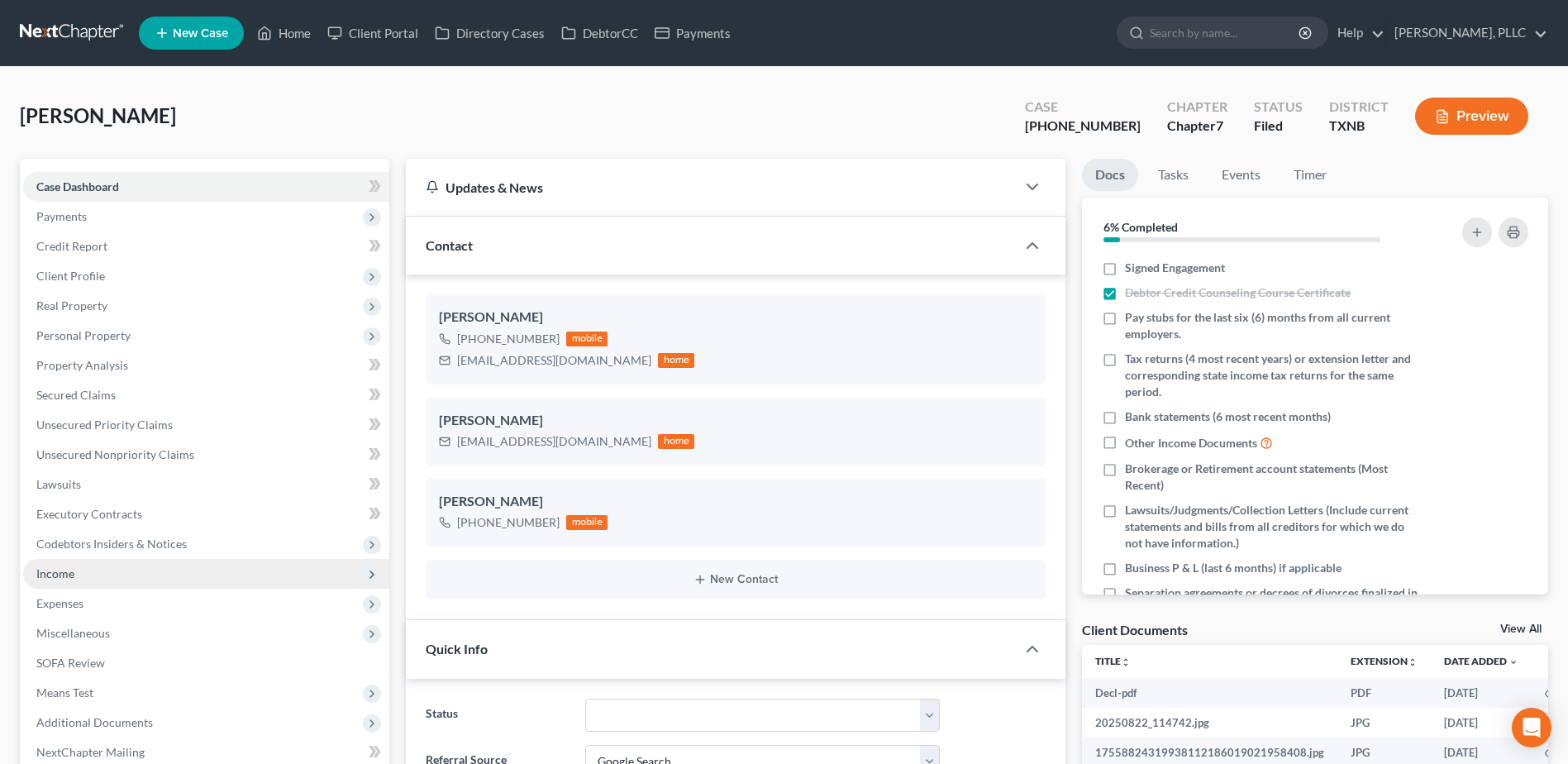
click at [75, 570] on span "Income" at bounding box center [206, 573] width 366 height 30
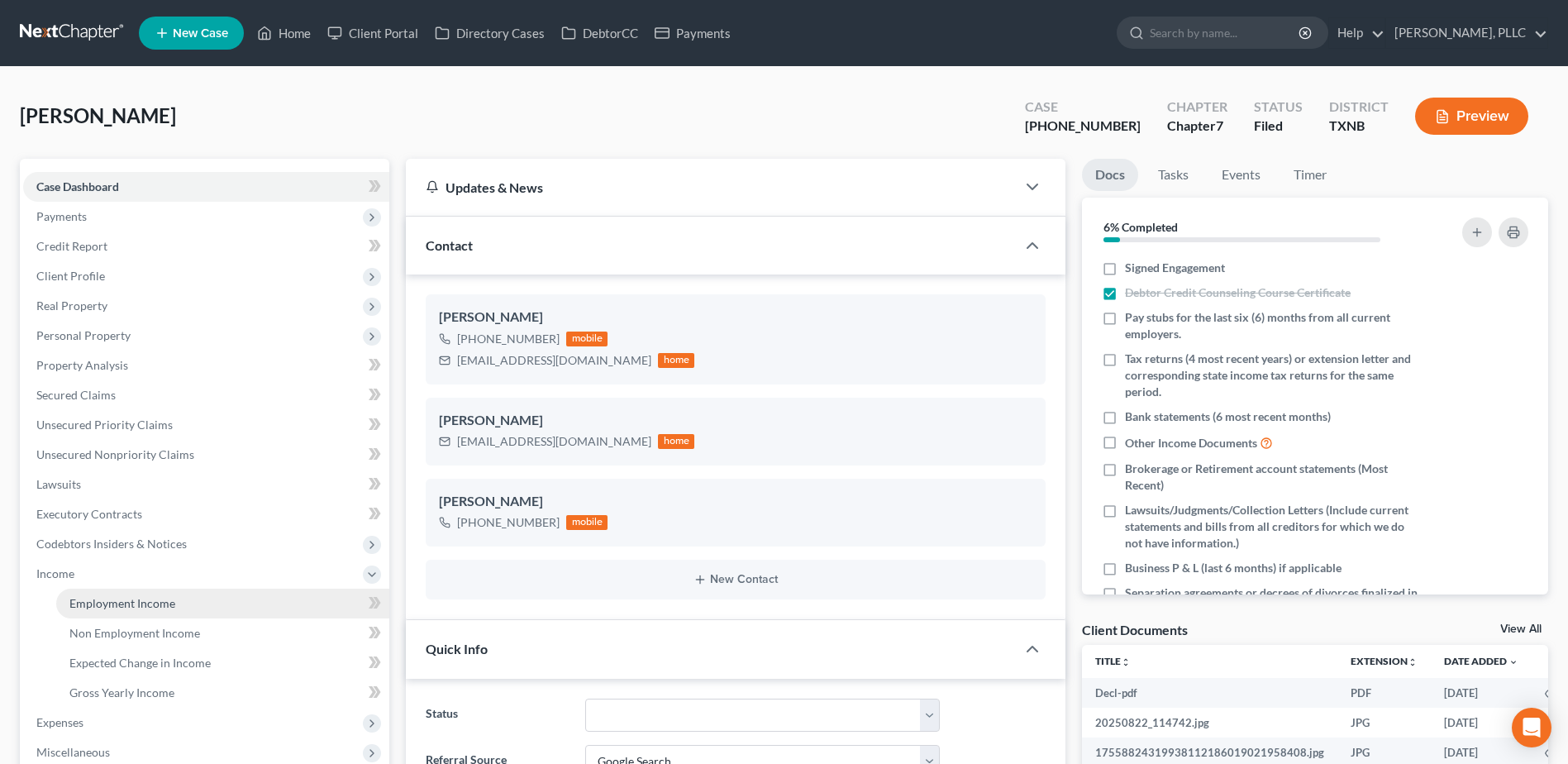
click at [118, 612] on link "Employment Income" at bounding box center [223, 603] width 333 height 30
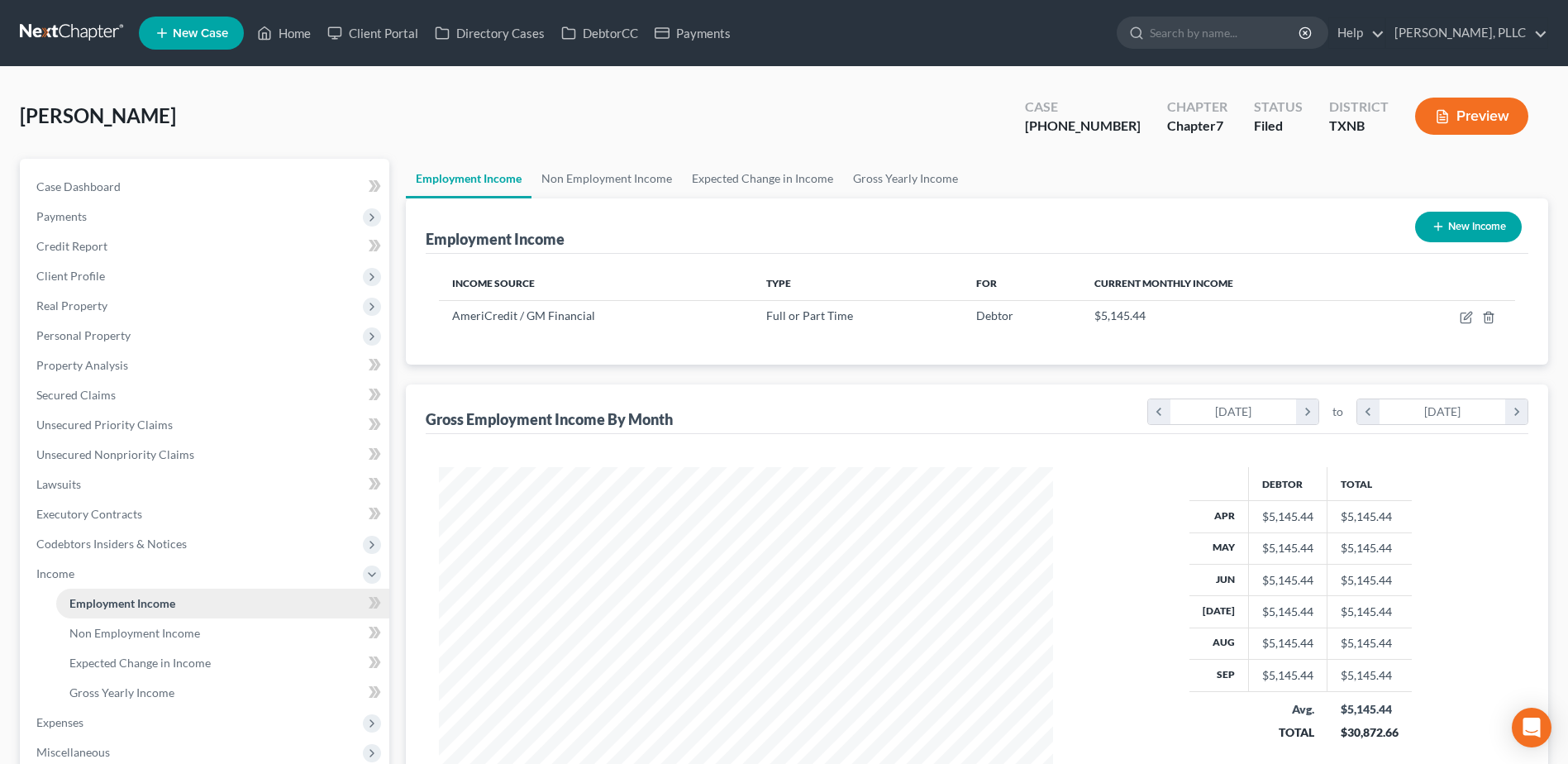
scroll to position [307, 646]
click at [80, 182] on span "Case Dashboard" at bounding box center [79, 186] width 84 height 14
select select "4"
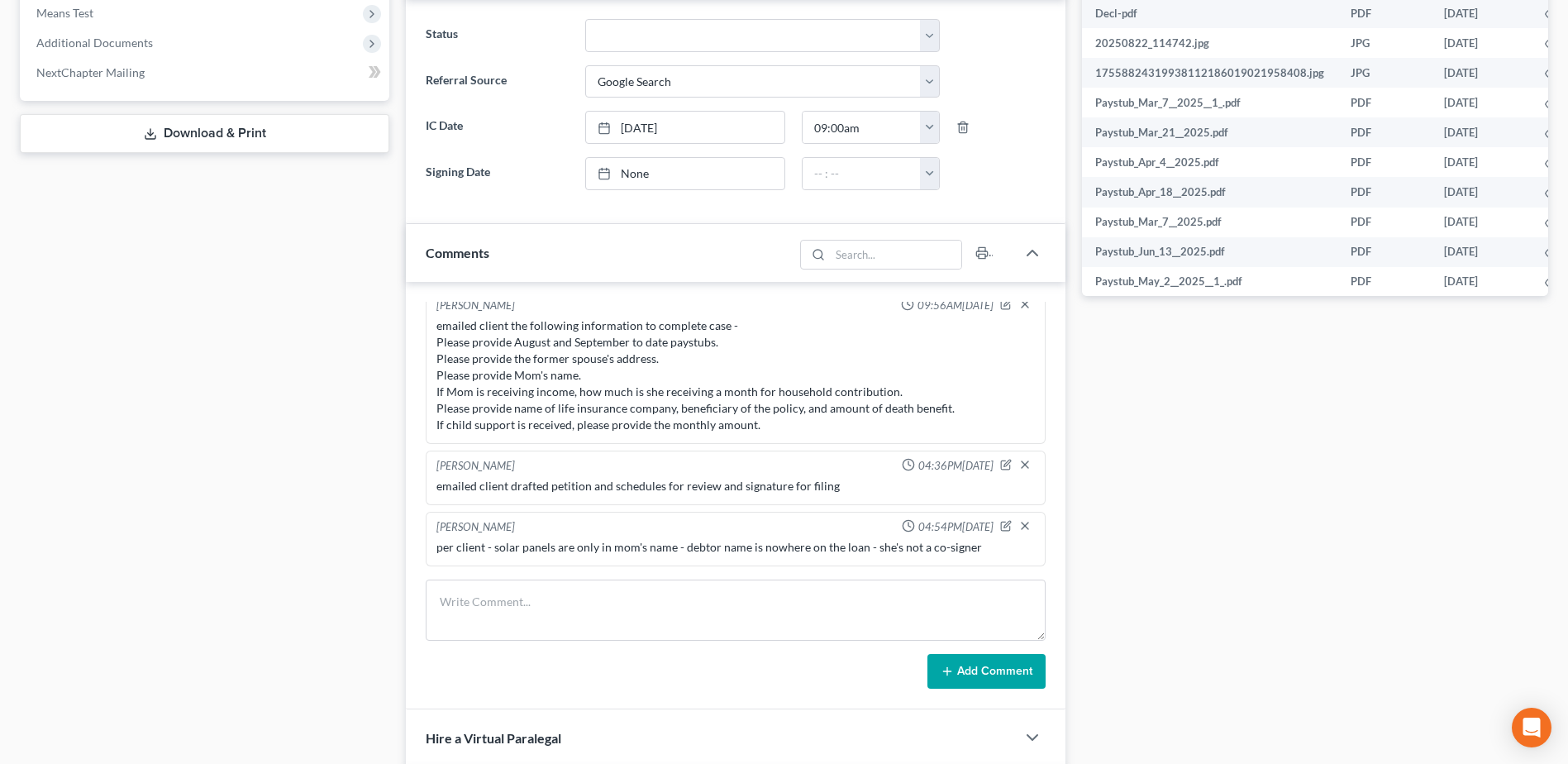
scroll to position [744, 0]
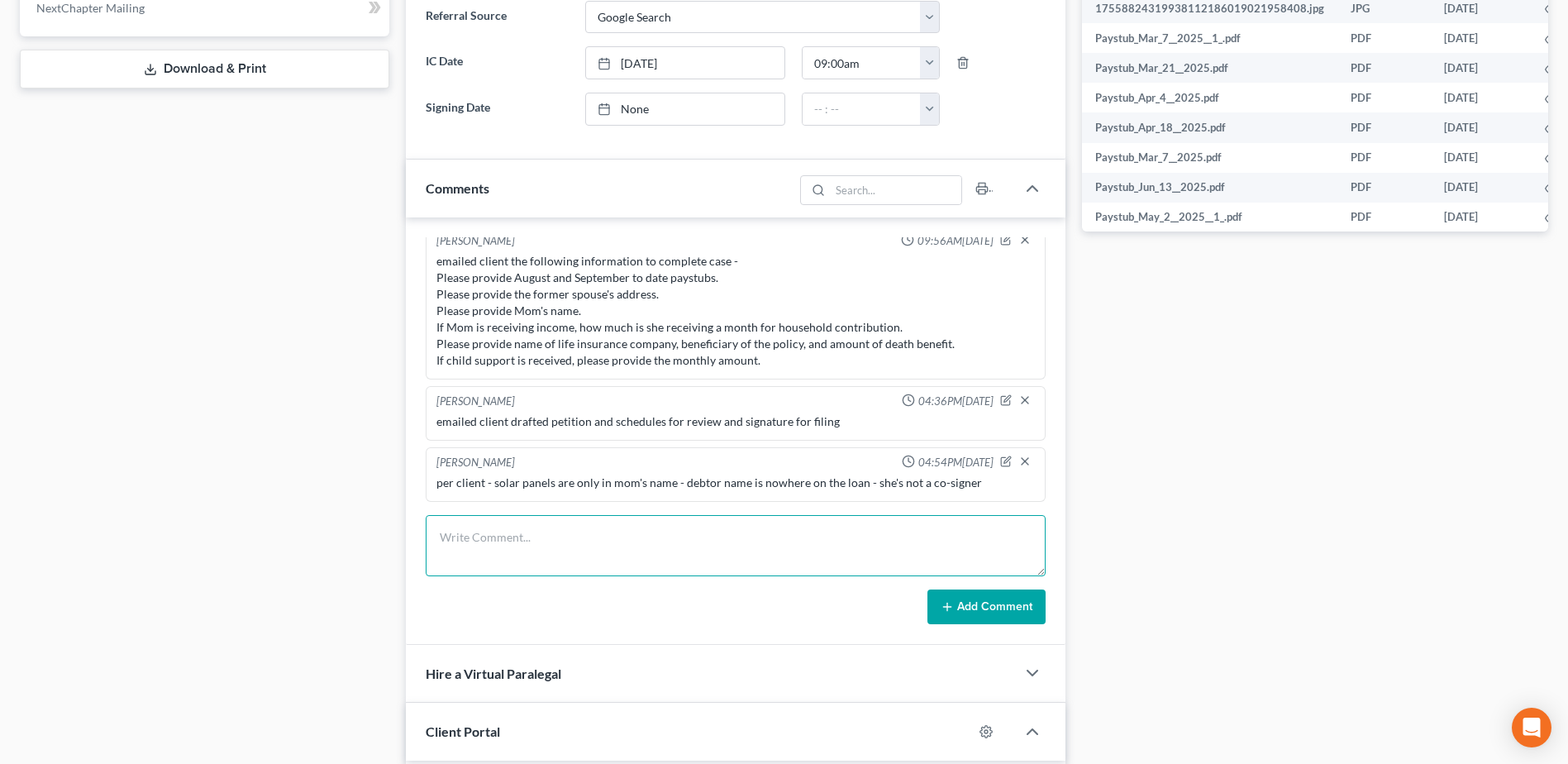
click at [555, 538] on textarea at bounding box center [736, 546] width 620 height 61
type textarea "Doc 6 - EE income filed"
click at [1015, 615] on button "Add Comment" at bounding box center [986, 607] width 118 height 35
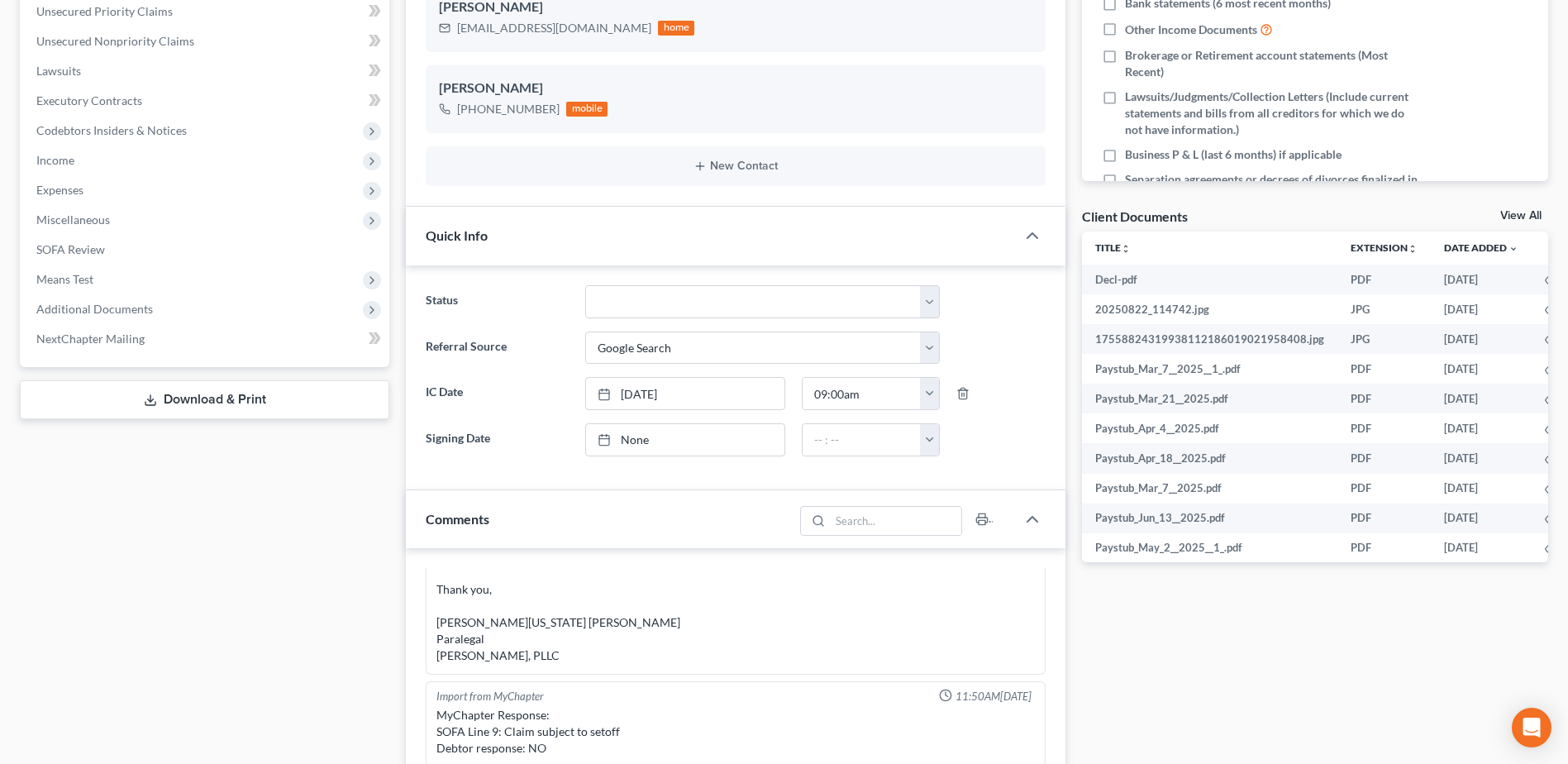
scroll to position [992, 0]
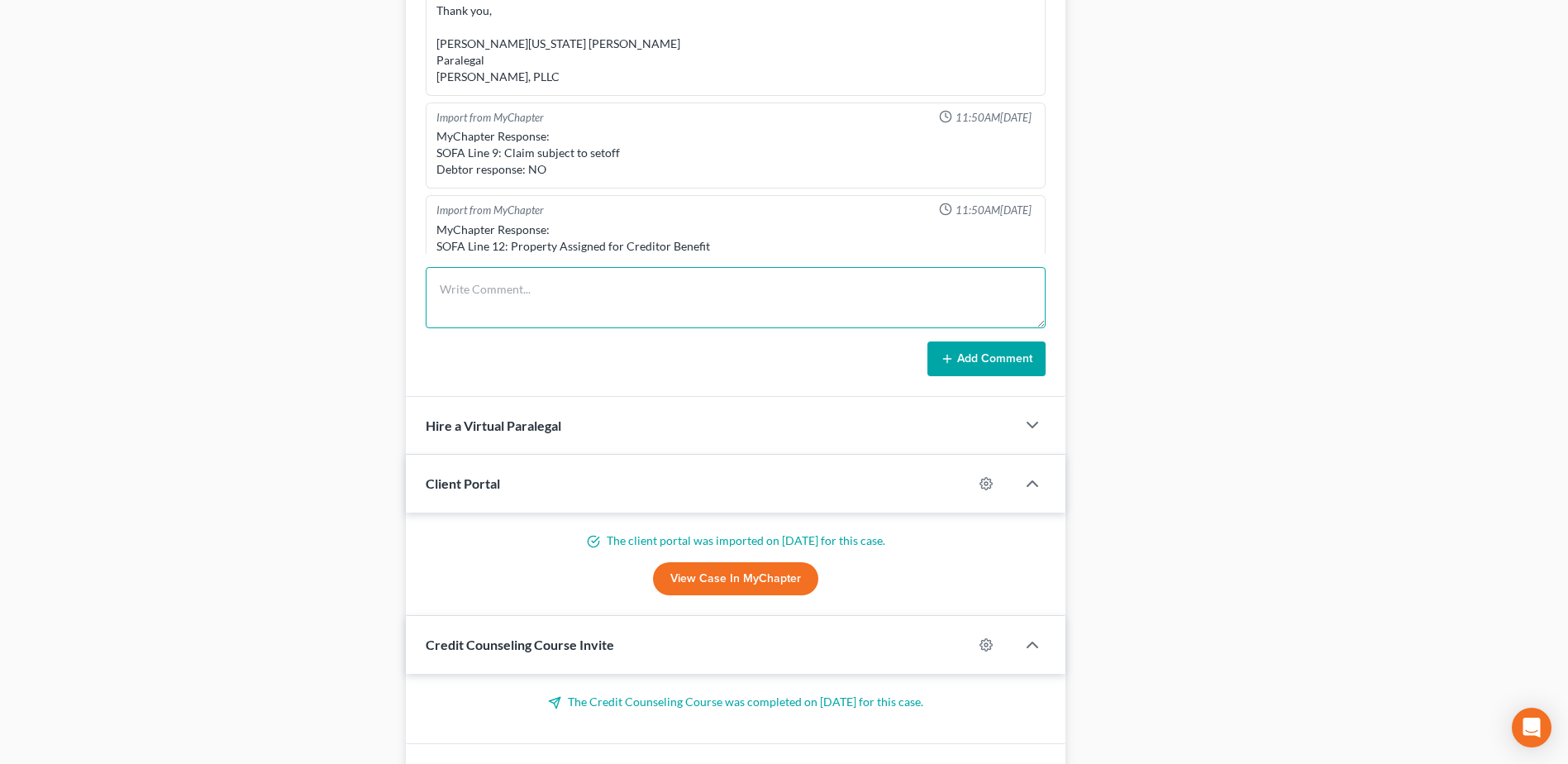
click at [533, 298] on textarea at bounding box center [736, 297] width 620 height 61
drag, startPoint x: 713, startPoint y: 283, endPoint x: 412, endPoint y: 291, distance: 301.1
click at [412, 291] on div "Removed User 01:57PM, 07/11/2025 Gave a courtesy call and left a voicemail. Jan…" at bounding box center [736, 183] width 659 height 428
type textarea "Doc 1 - petition and schedules emailed to client"
click at [963, 358] on button "Add Comment" at bounding box center [986, 359] width 118 height 35
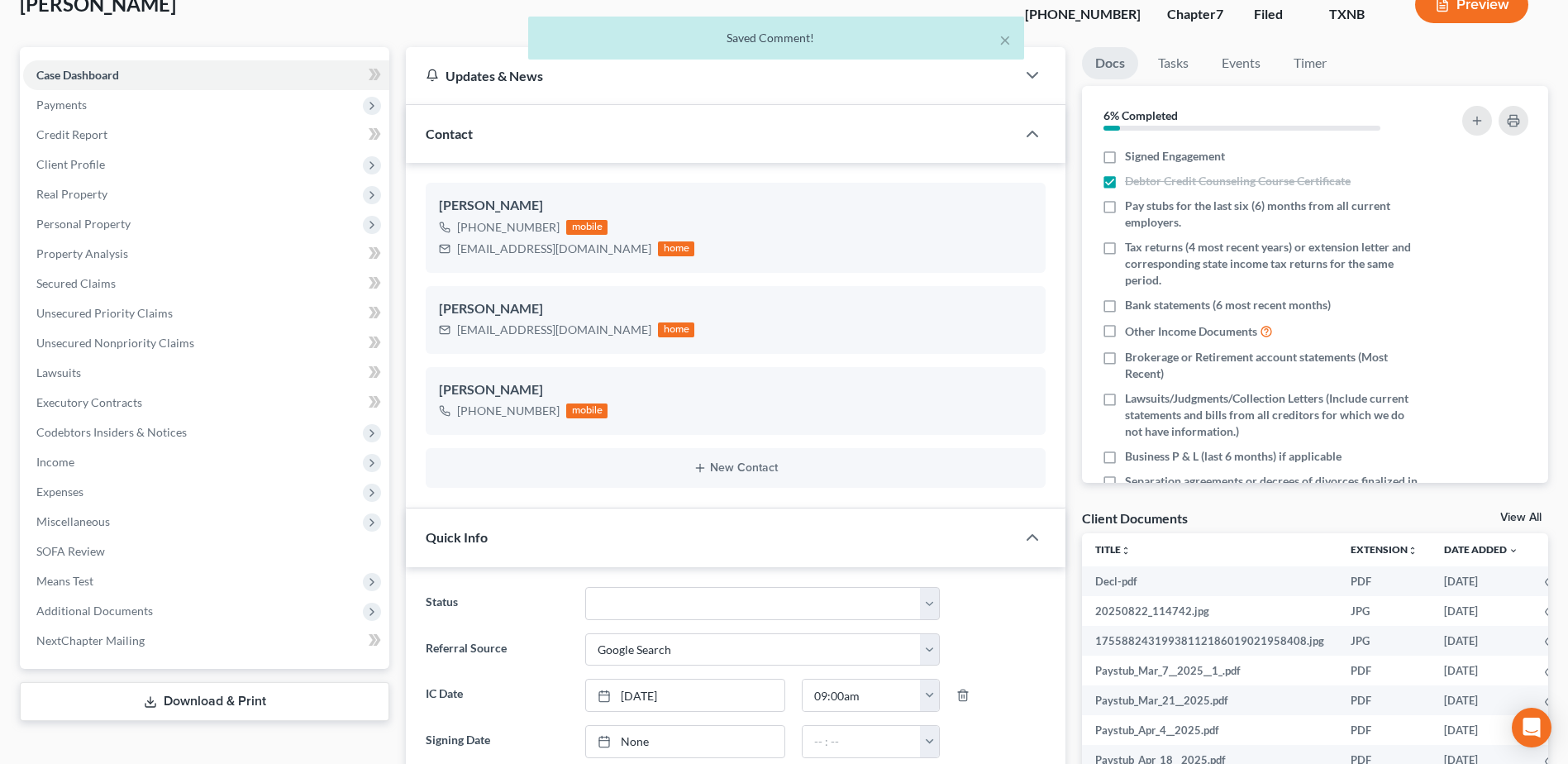
scroll to position [0, 0]
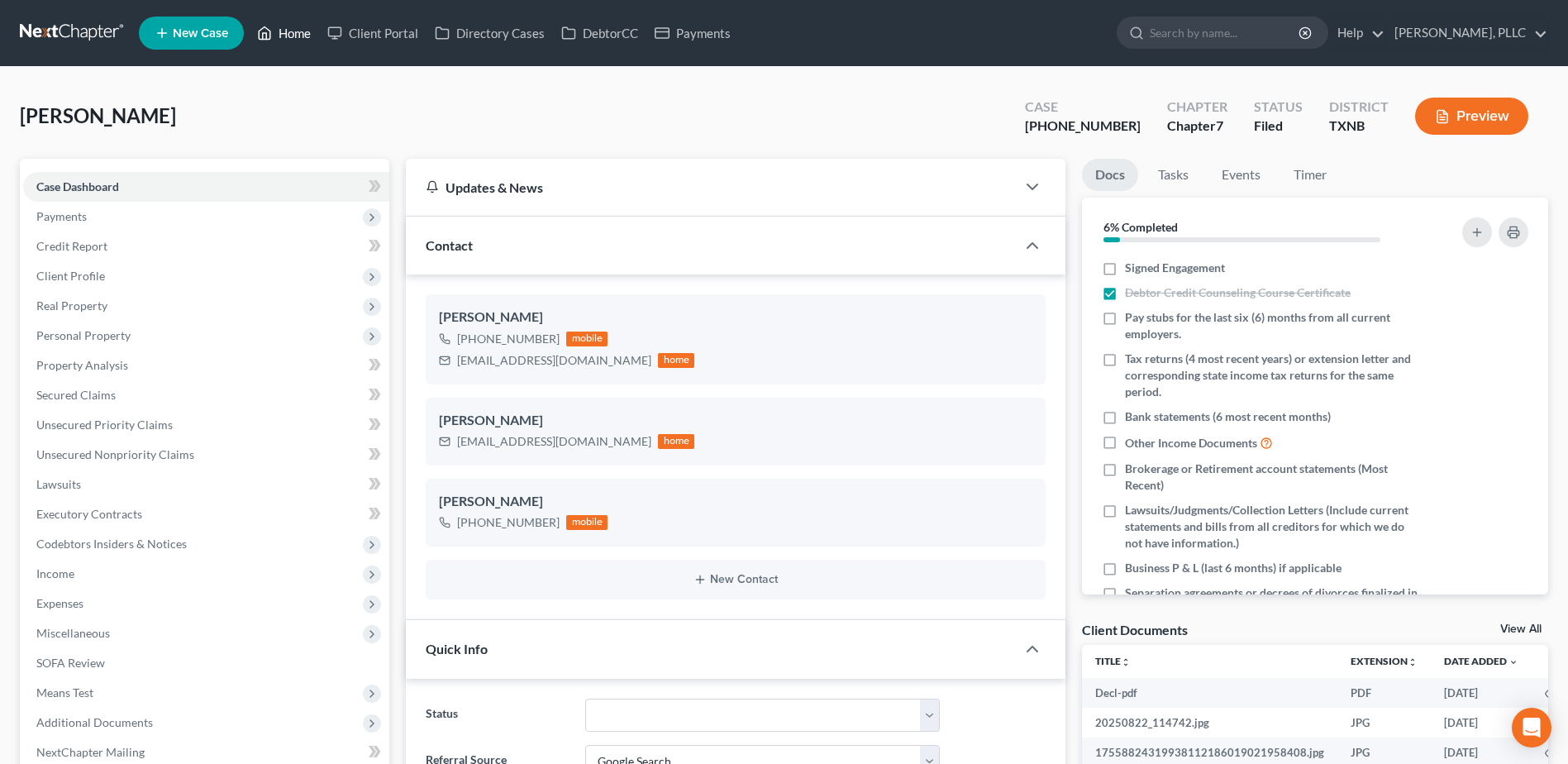
drag, startPoint x: 306, startPoint y: 32, endPoint x: 394, endPoint y: 82, distance: 101.2
click at [306, 31] on link "Home" at bounding box center [283, 33] width 70 height 30
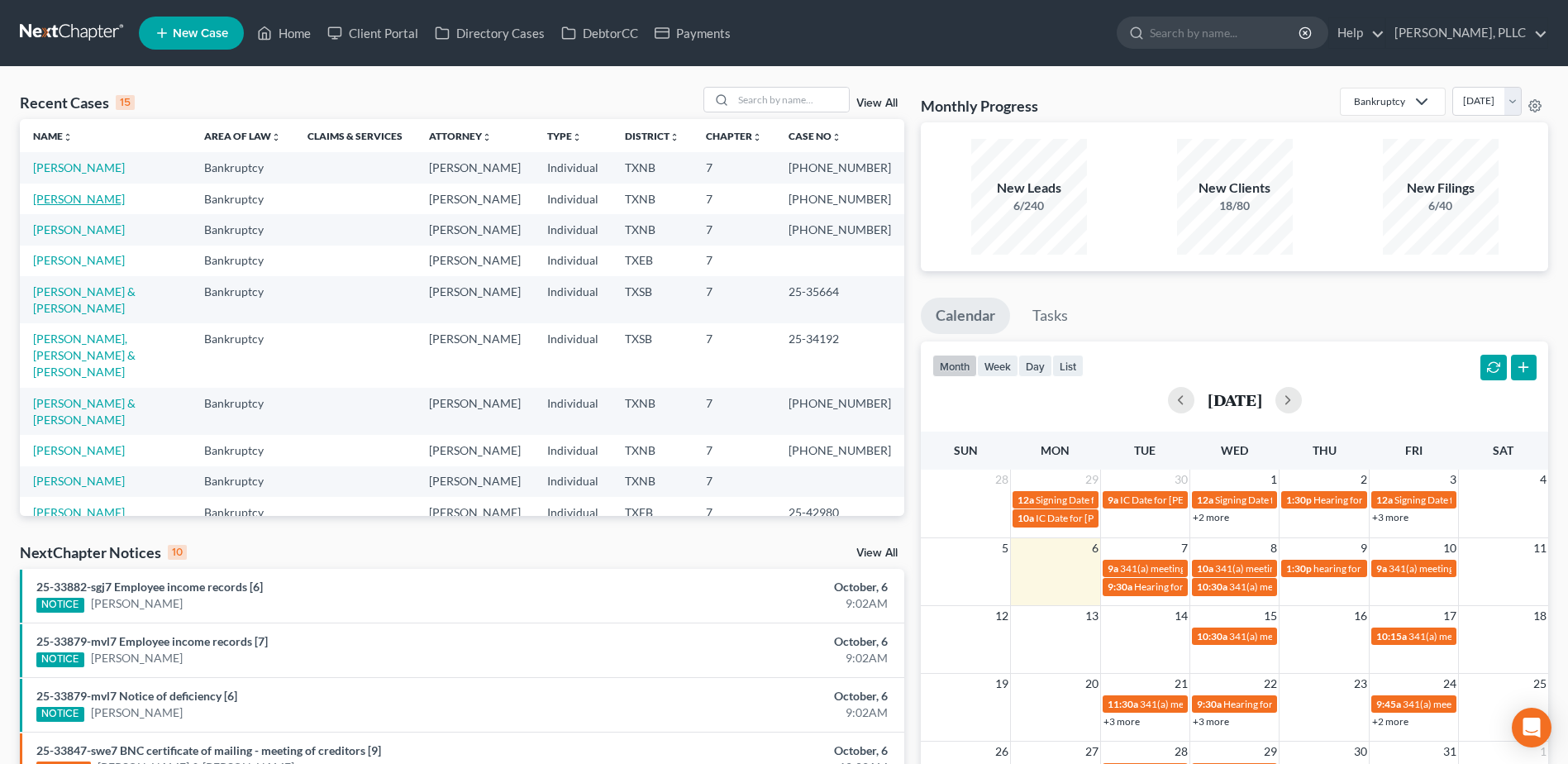
click at [84, 206] on link "[PERSON_NAME]" at bounding box center [79, 198] width 92 height 14
select select "4"
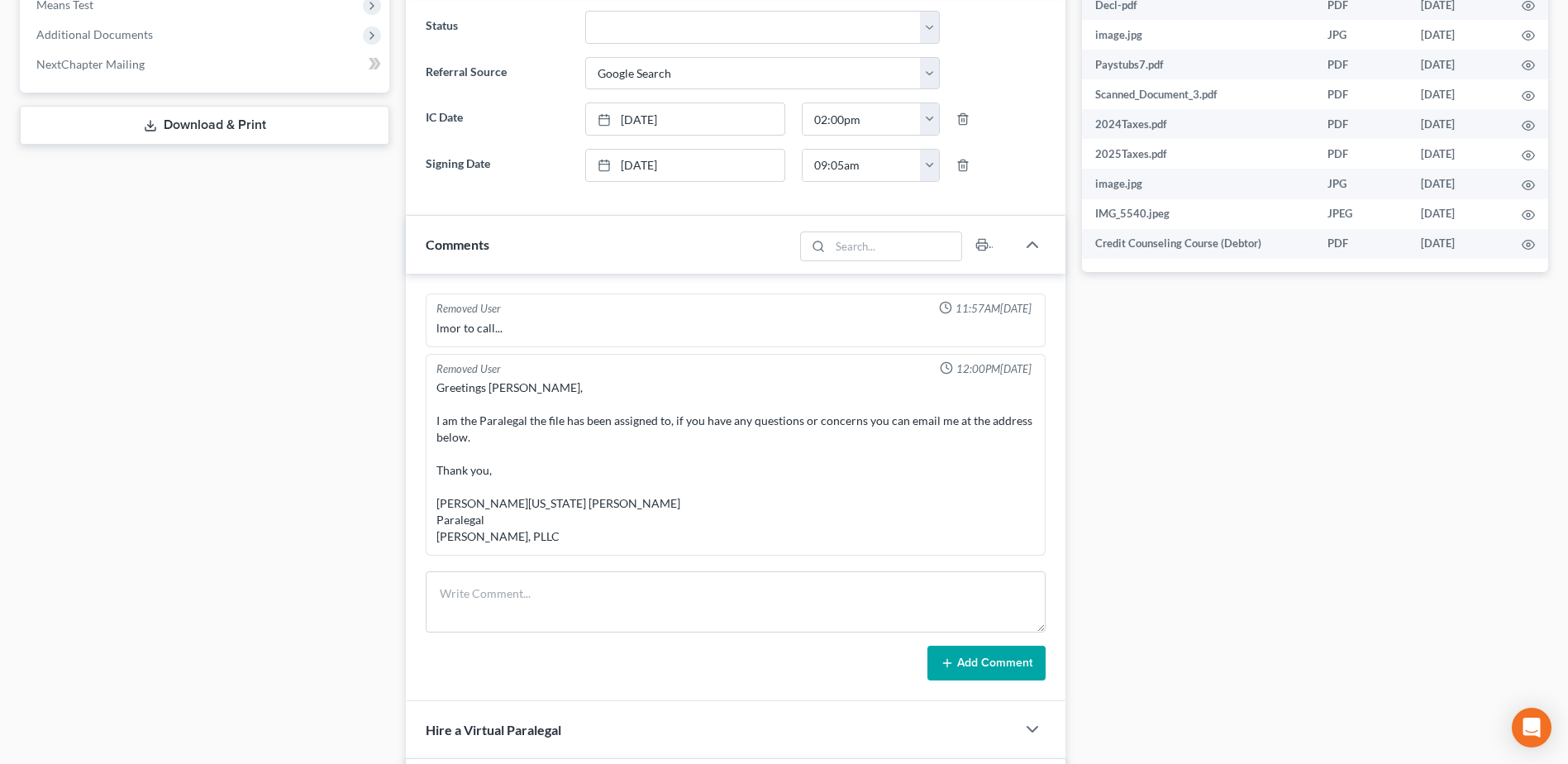
scroll to position [1523, 0]
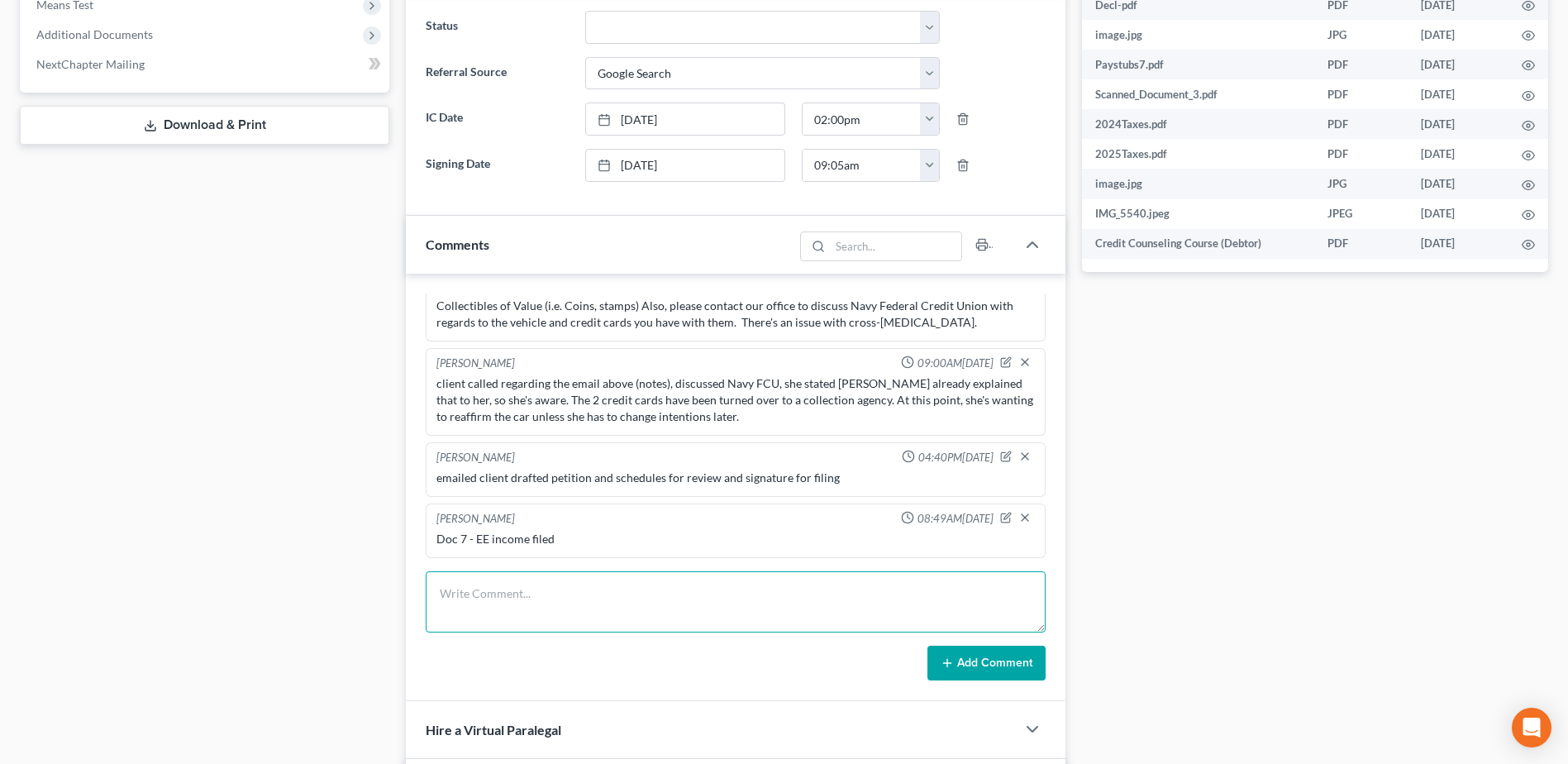
click at [605, 585] on textarea at bounding box center [736, 602] width 620 height 61
paste textarea "Doc 1 - petition and schedules emailed to client"
type textarea "Doc 1 - petition and schedules emailed to client"
click at [639, 586] on textarea at bounding box center [736, 602] width 620 height 61
paste textarea "Doc 1 - petition and schedules emailed to client"
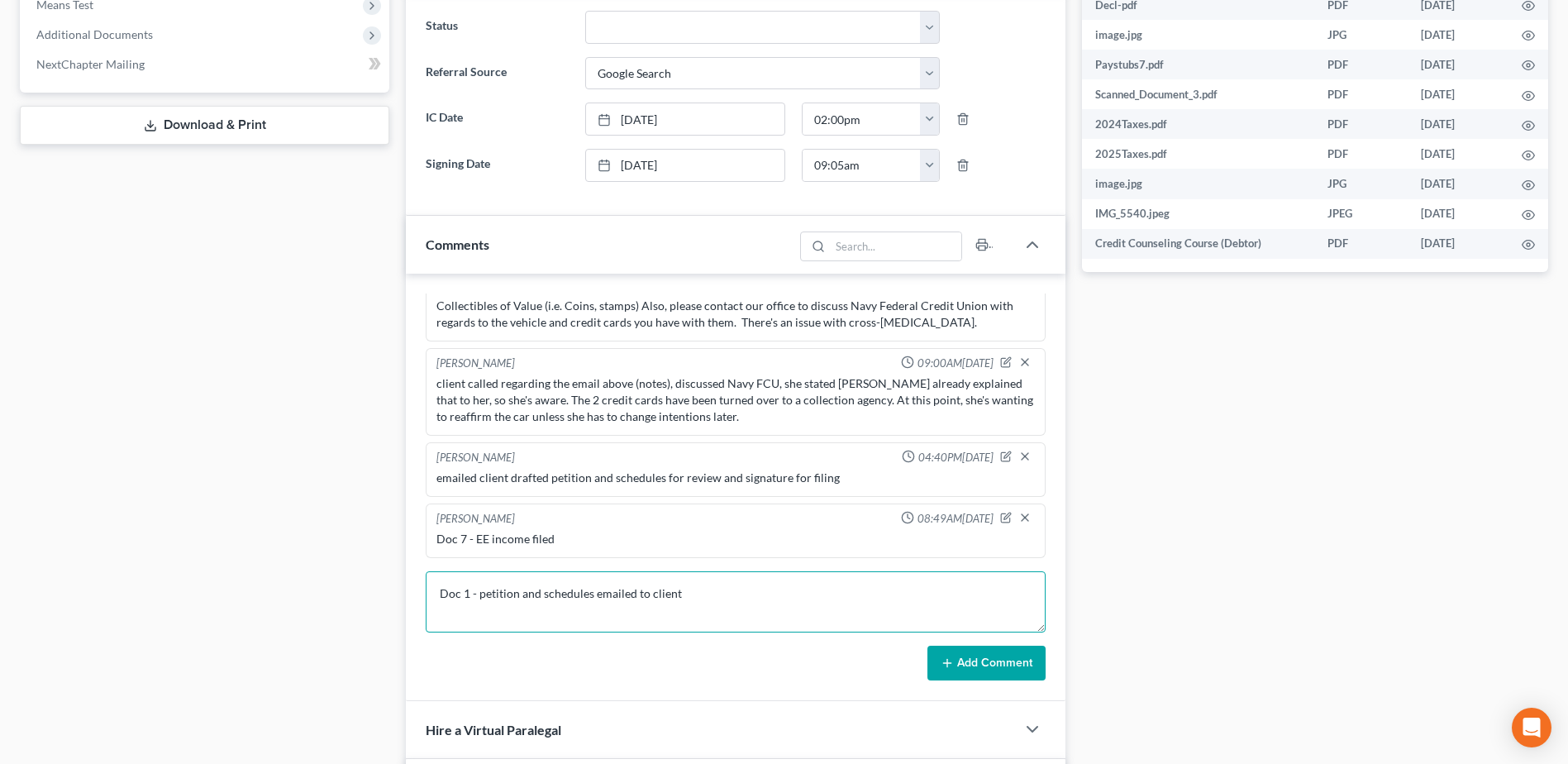
type textarea "Doc 1 - petition and schedules emailed to client"
click at [1021, 661] on button "Add Comment" at bounding box center [986, 663] width 118 height 35
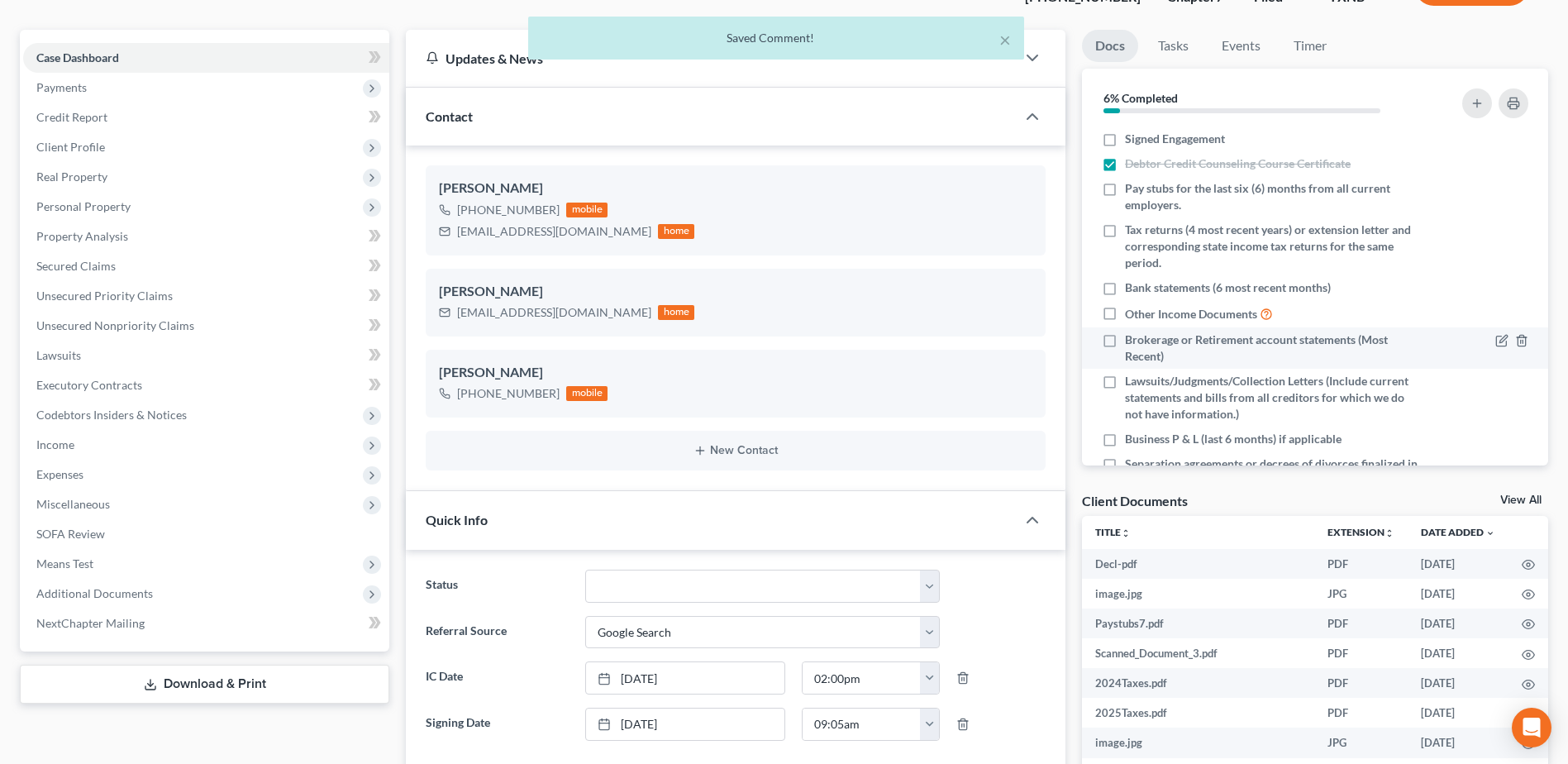
scroll to position [0, 0]
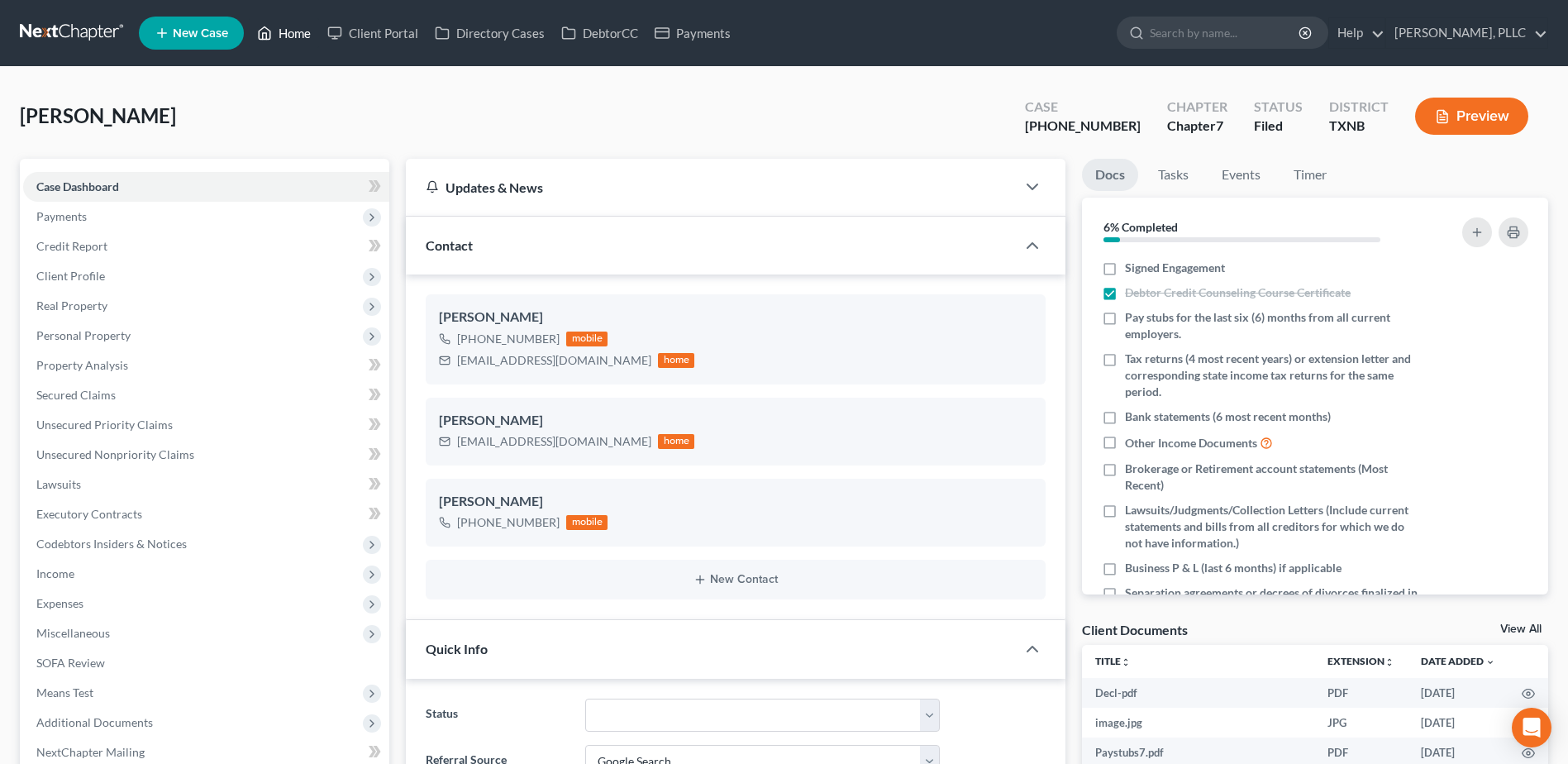
drag, startPoint x: 292, startPoint y: 30, endPoint x: 705, endPoint y: 225, distance: 456.7
click at [292, 29] on link "Home" at bounding box center [283, 33] width 70 height 30
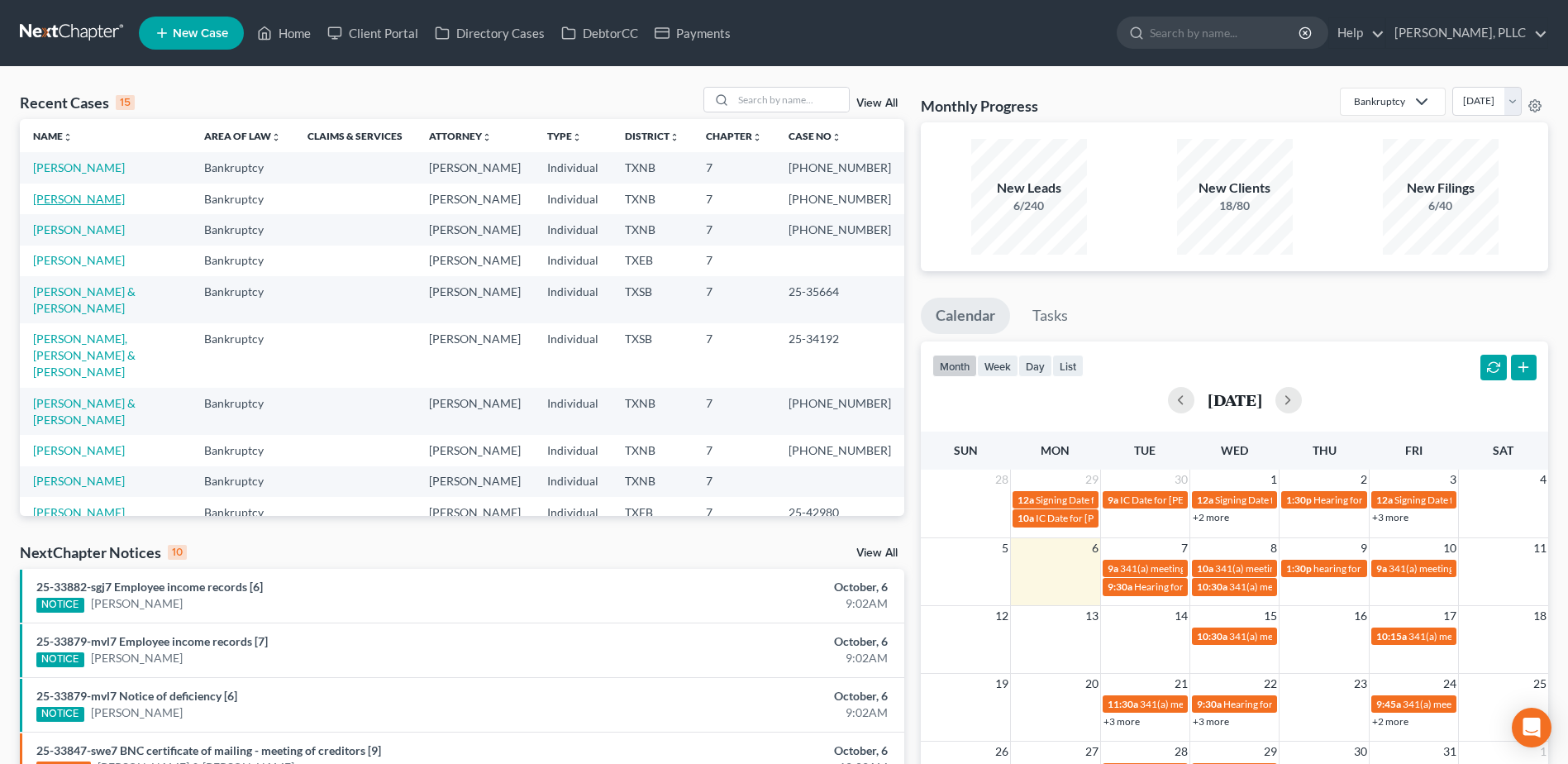
click at [104, 206] on link "[PERSON_NAME]" at bounding box center [79, 198] width 92 height 14
select select "4"
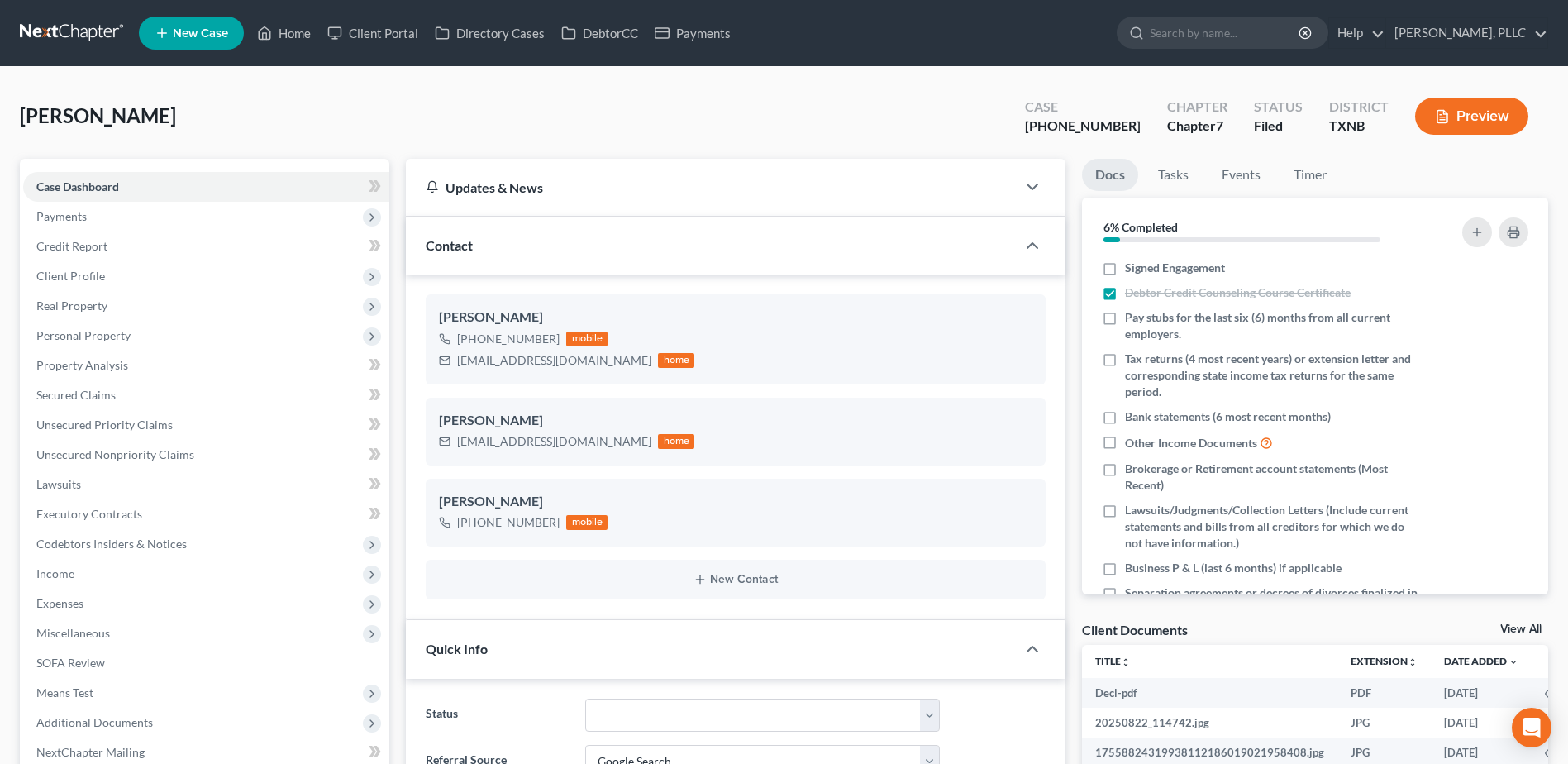
scroll to position [1132, 0]
click at [292, 31] on link "Home" at bounding box center [283, 33] width 70 height 30
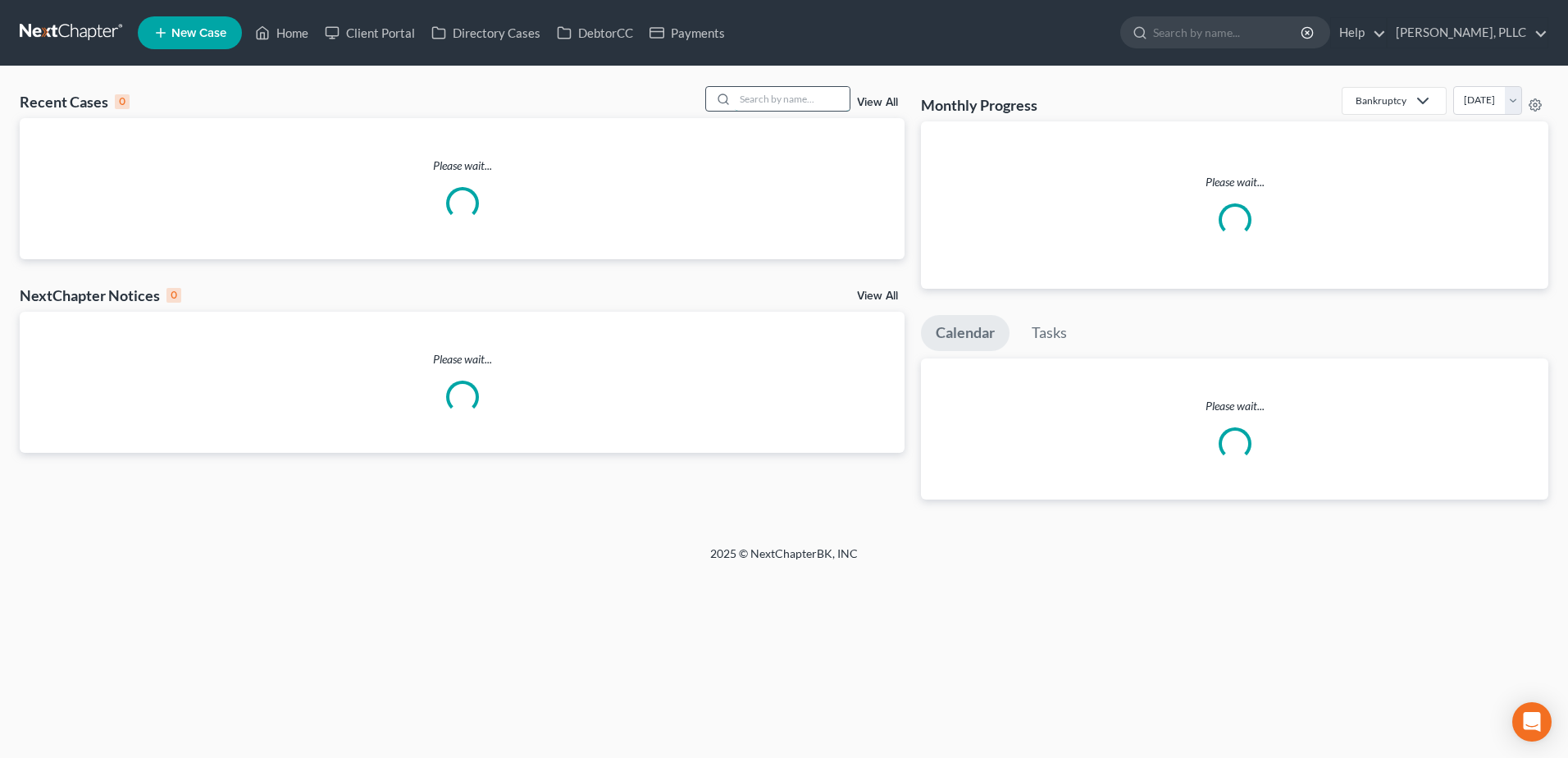
click at [778, 90] on input "search" at bounding box center [792, 99] width 115 height 24
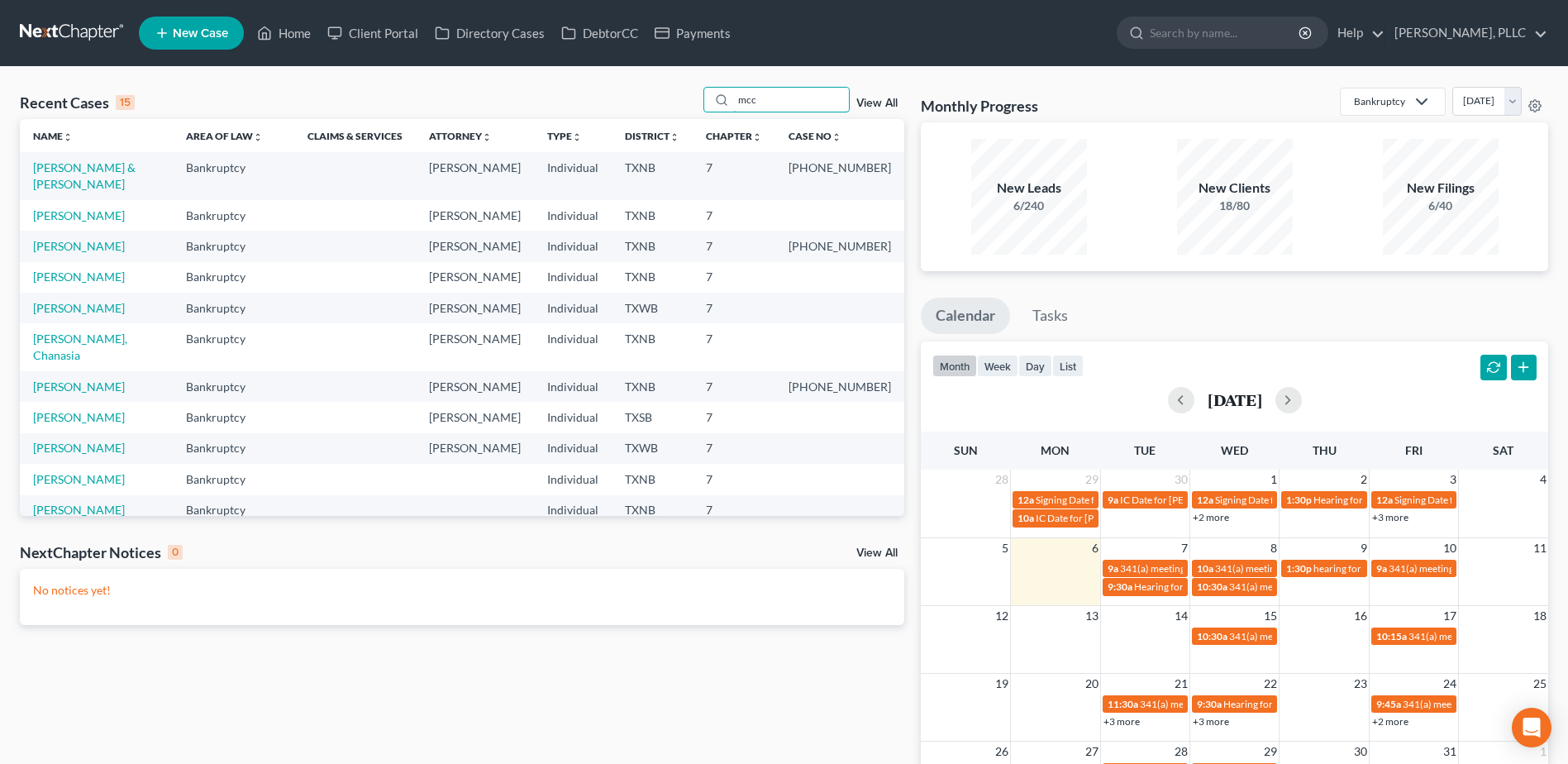
type input "mcc"
click at [129, 200] on td "Mcclelland, Floyd" at bounding box center [96, 215] width 153 height 31
click at [124, 172] on link "[PERSON_NAME] & [PERSON_NAME]" at bounding box center [84, 176] width 103 height 31
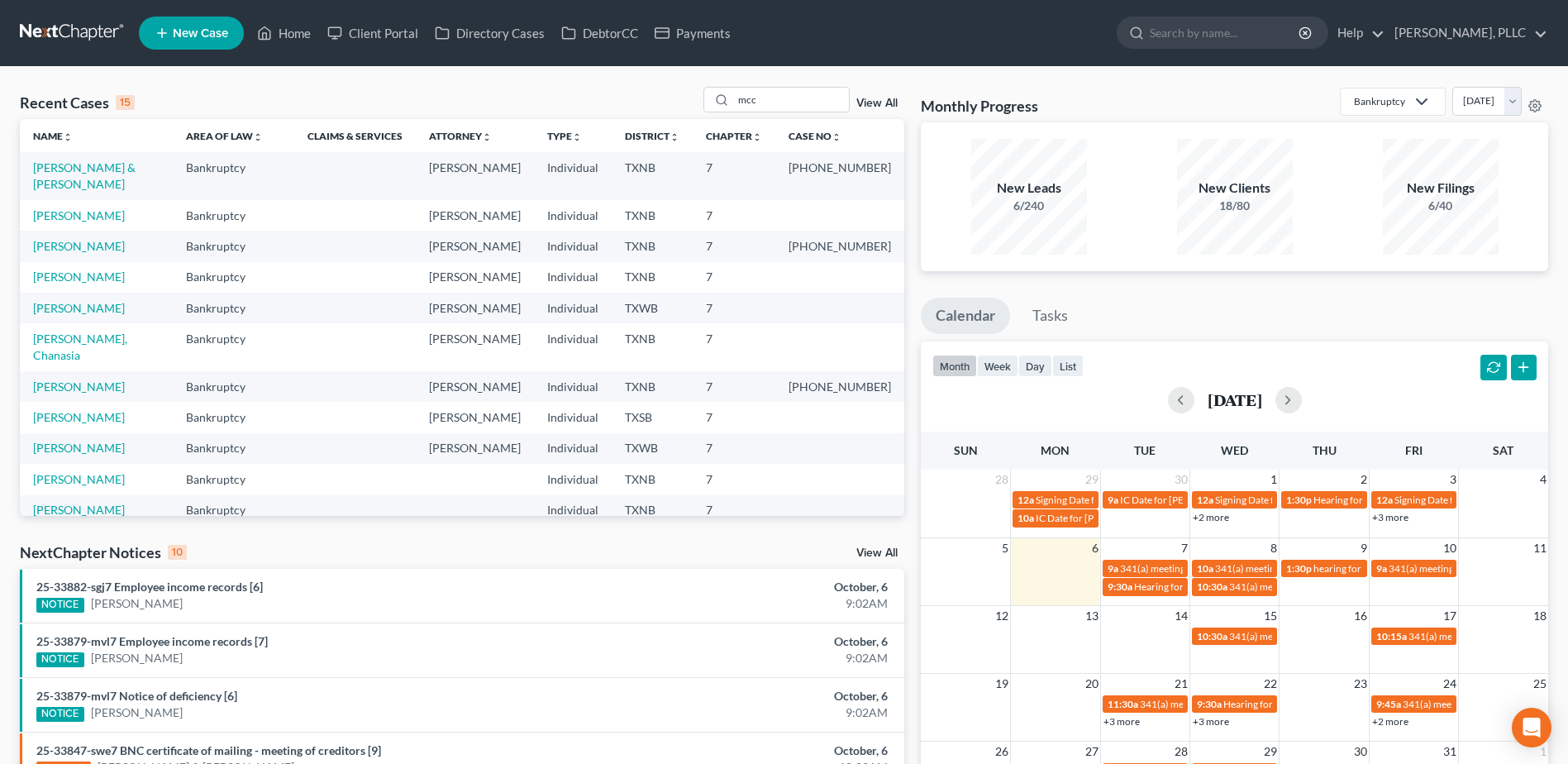
select select "4"
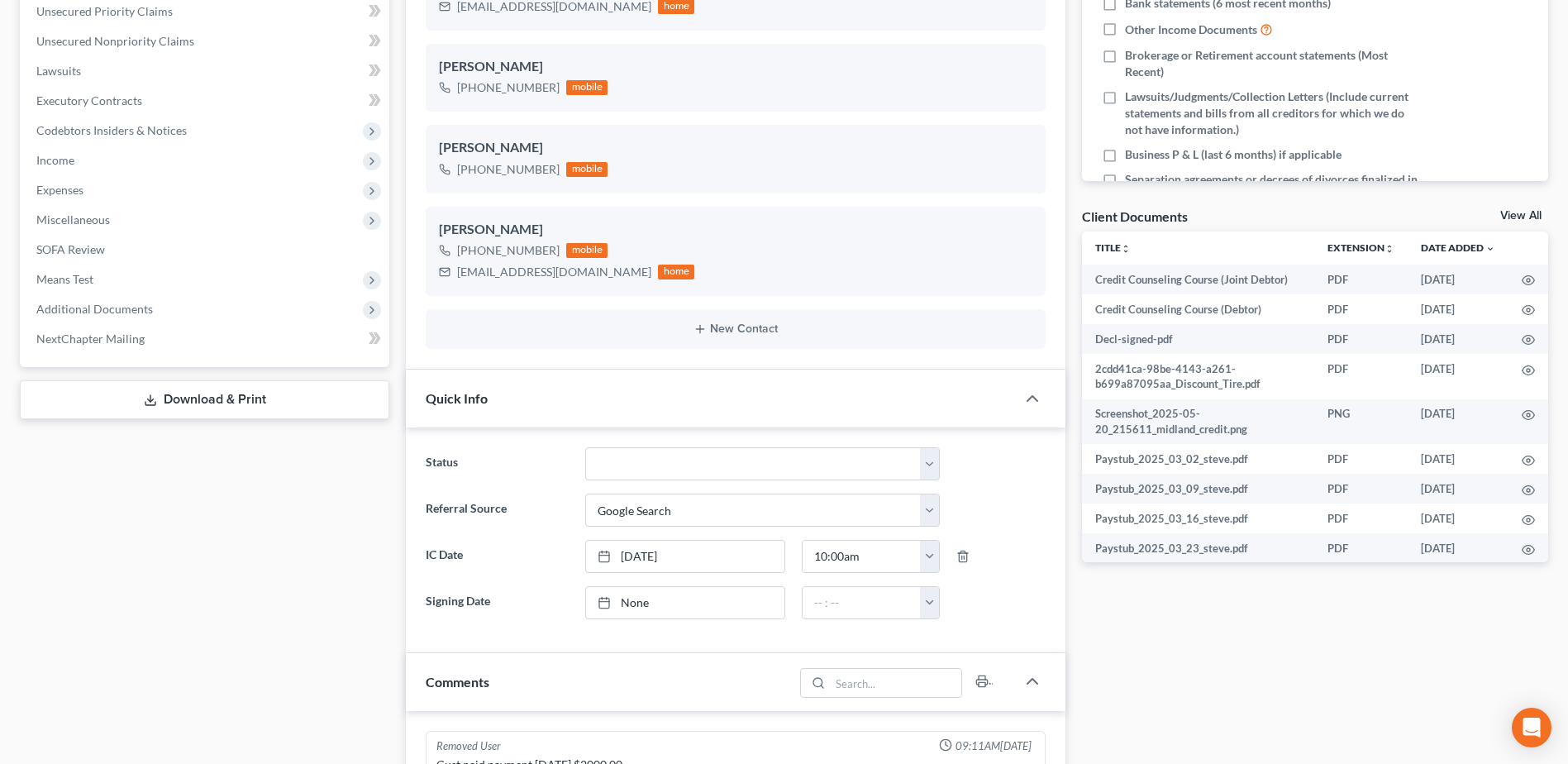
scroll to position [3353, 0]
click at [929, 463] on select "Appellate Phase Case Closed Dead File Demand Letter Phase Discharged Discharge …" at bounding box center [762, 464] width 355 height 33
select select "1"
click at [585, 447] on select "Appellate Phase Case Closed Dead File Demand Letter Phase Discharged Discharge …" at bounding box center [762, 464] width 355 height 33
click at [297, 566] on div "Case Dashboard Payments Invoices Payments Payments Credit Report Client Profile" at bounding box center [205, 645] width 386 height 1799
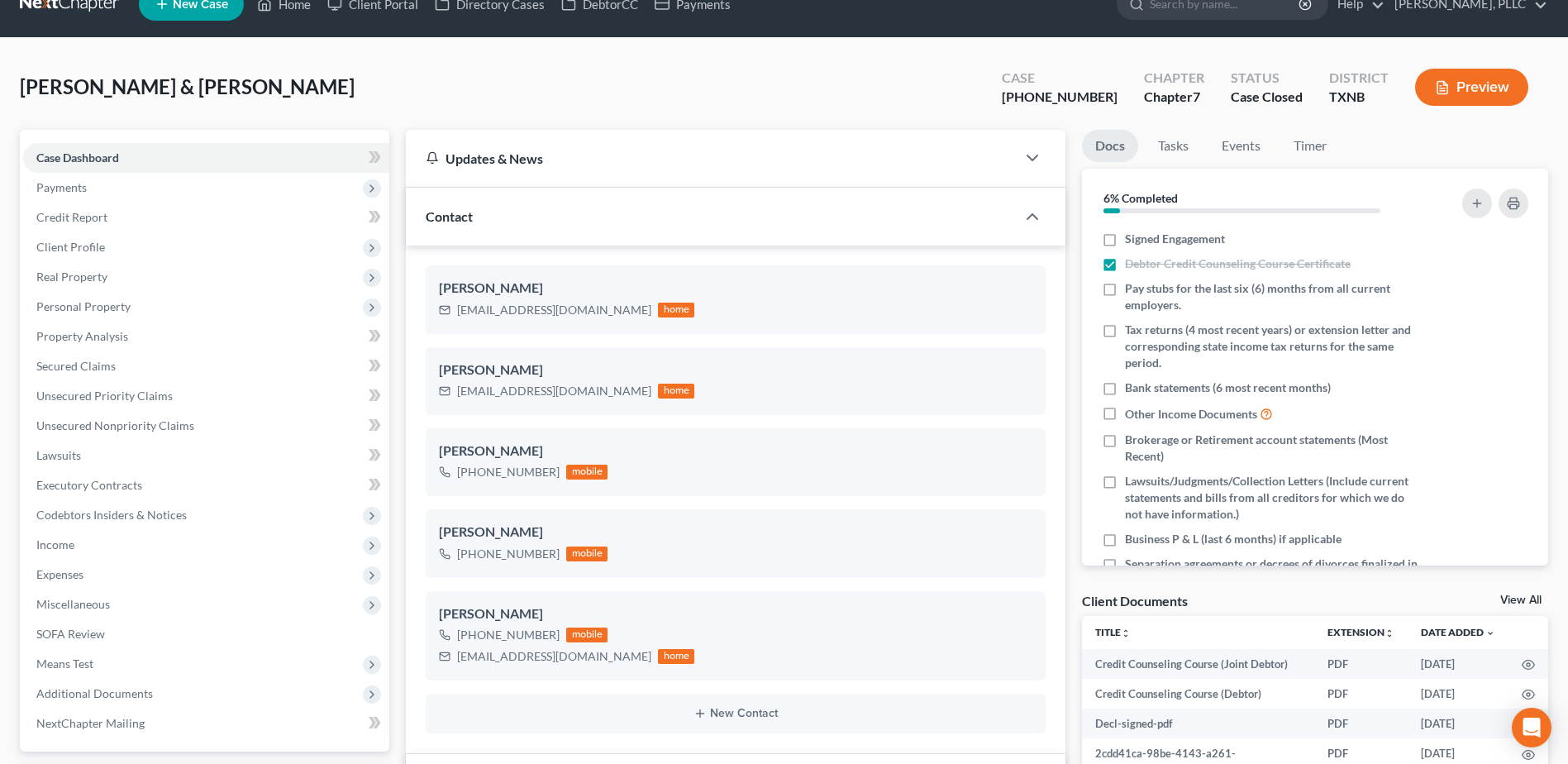
scroll to position [0, 0]
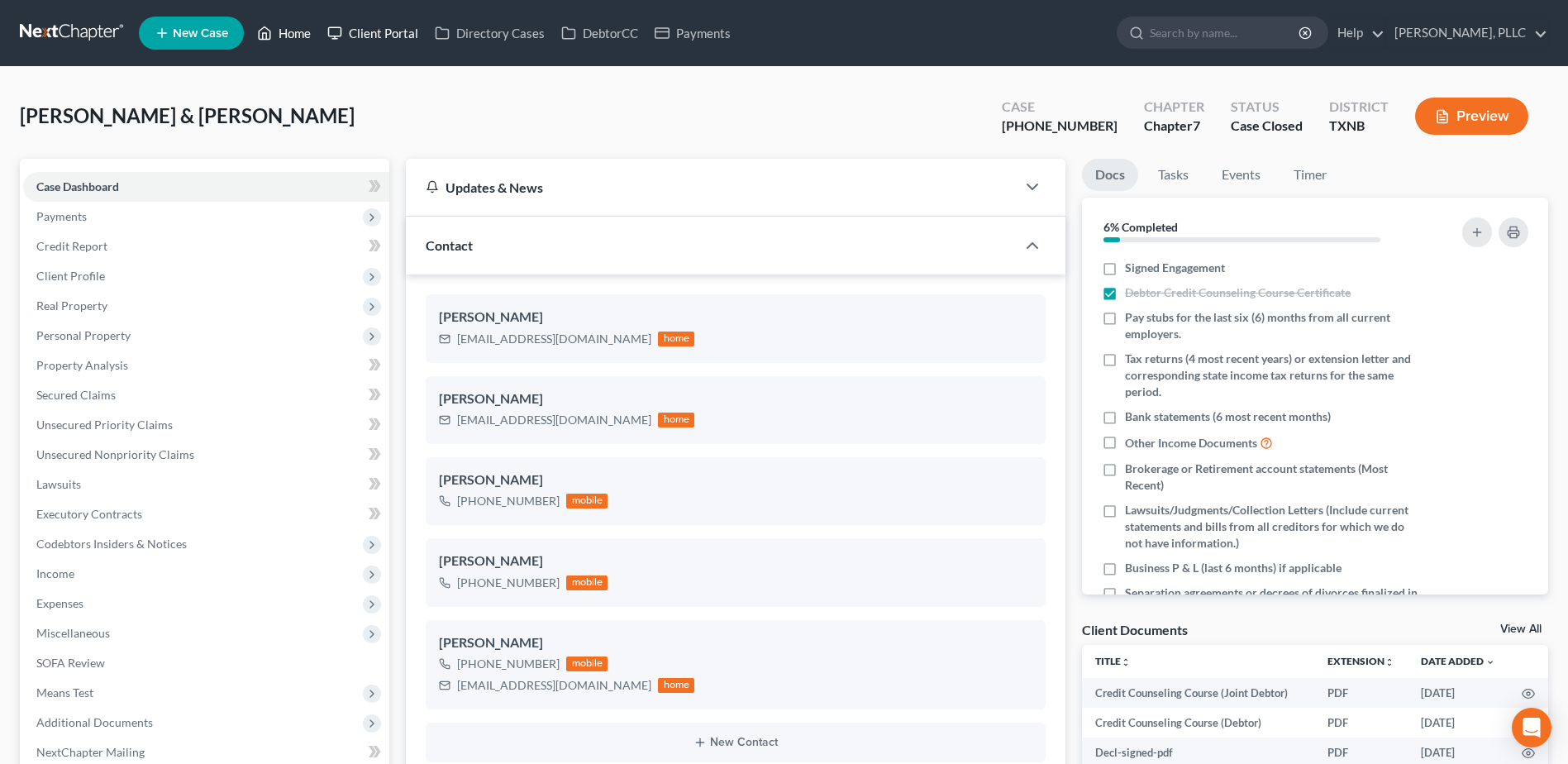
drag, startPoint x: 306, startPoint y: 35, endPoint x: 345, endPoint y: 43, distance: 39.8
click at [306, 35] on link "Home" at bounding box center [283, 33] width 70 height 30
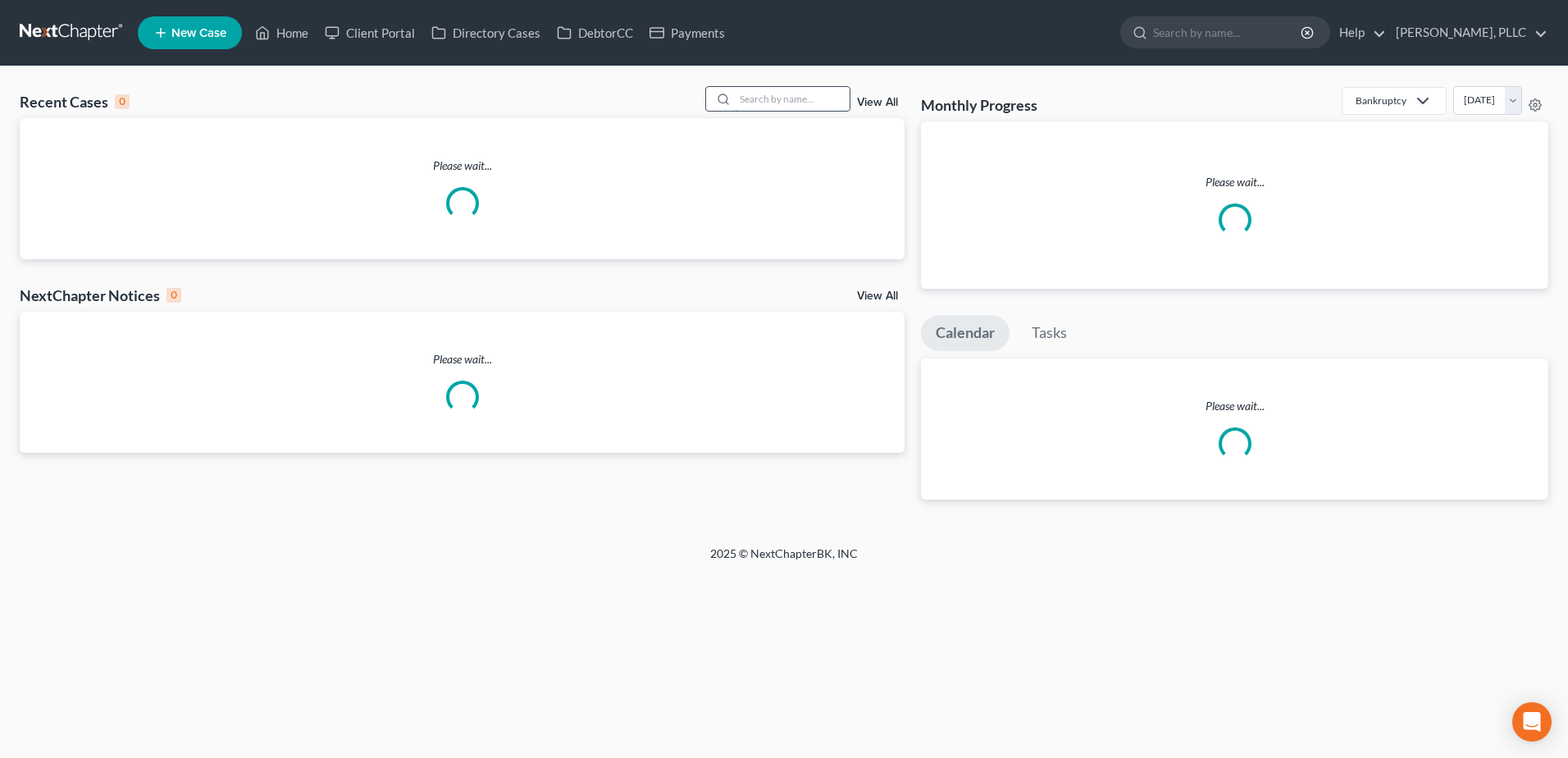
click at [784, 104] on input "search" at bounding box center [792, 99] width 115 height 24
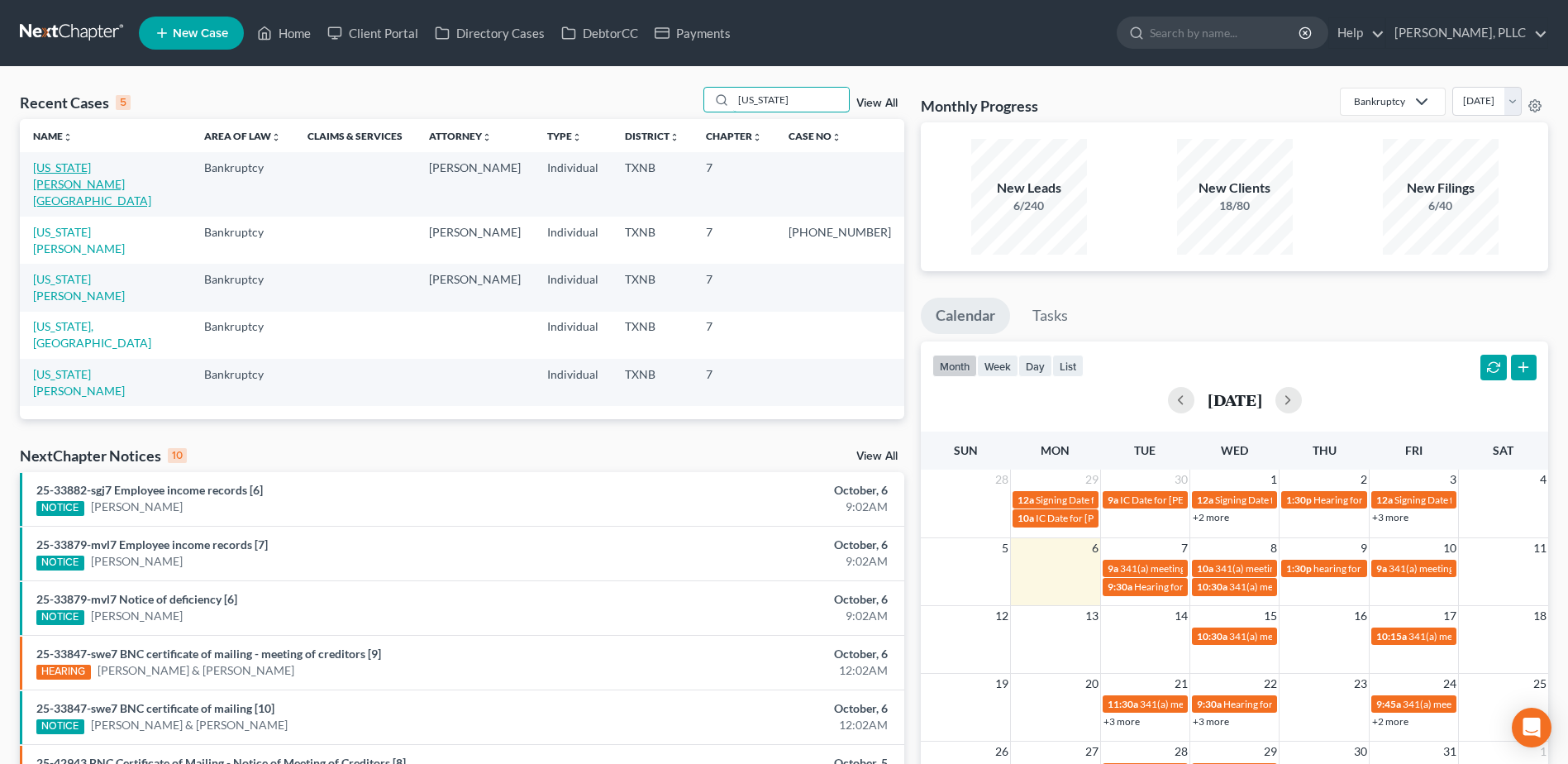
type input "[US_STATE]"
click at [121, 167] on link "[US_STATE][PERSON_NAME][GEOGRAPHIC_DATA]" at bounding box center [92, 184] width 118 height 47
select select "6"
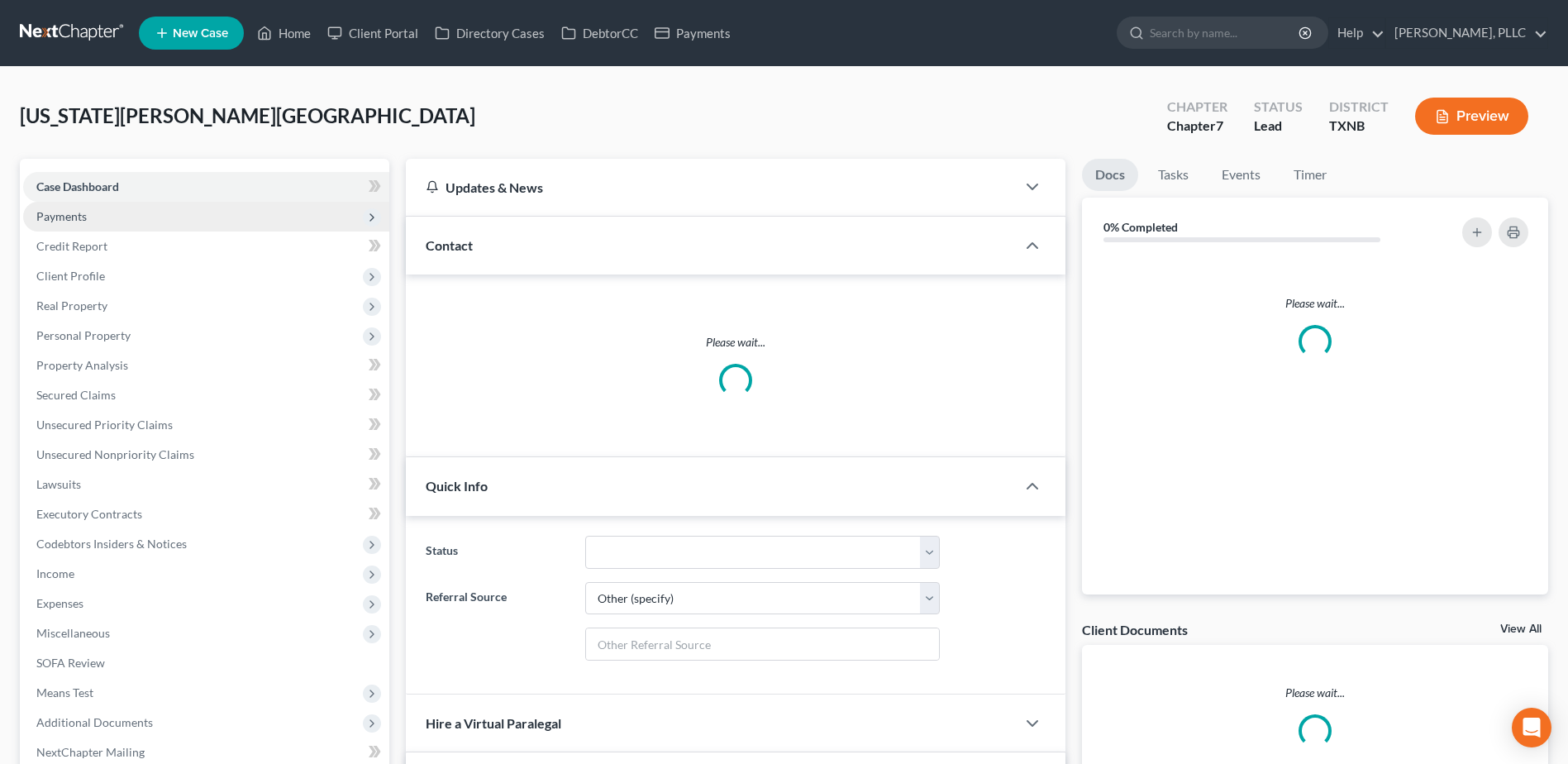
click at [65, 217] on span "Payments" at bounding box center [61, 215] width 51 height 14
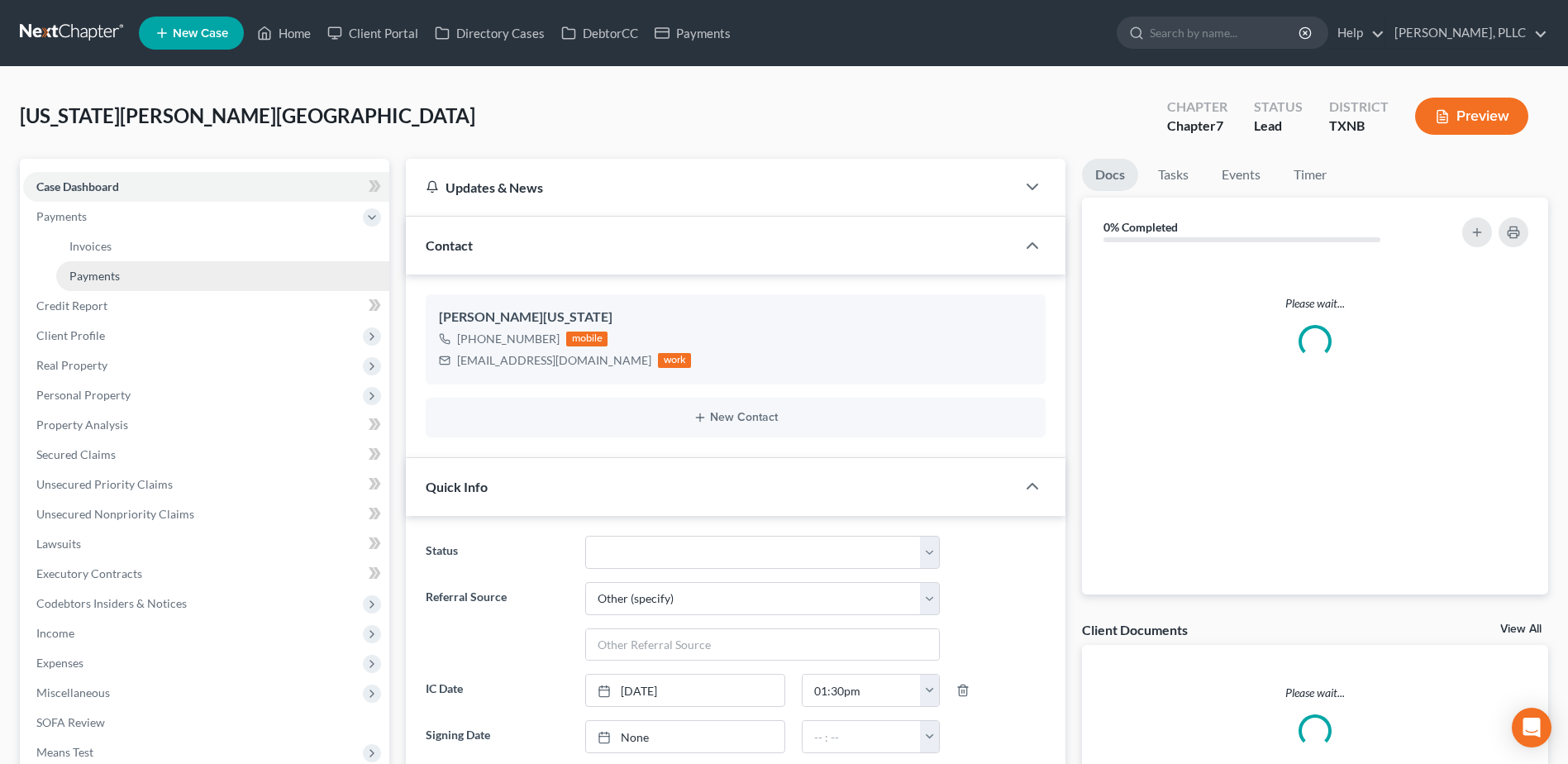
click at [118, 283] on link "Payments" at bounding box center [223, 276] width 333 height 30
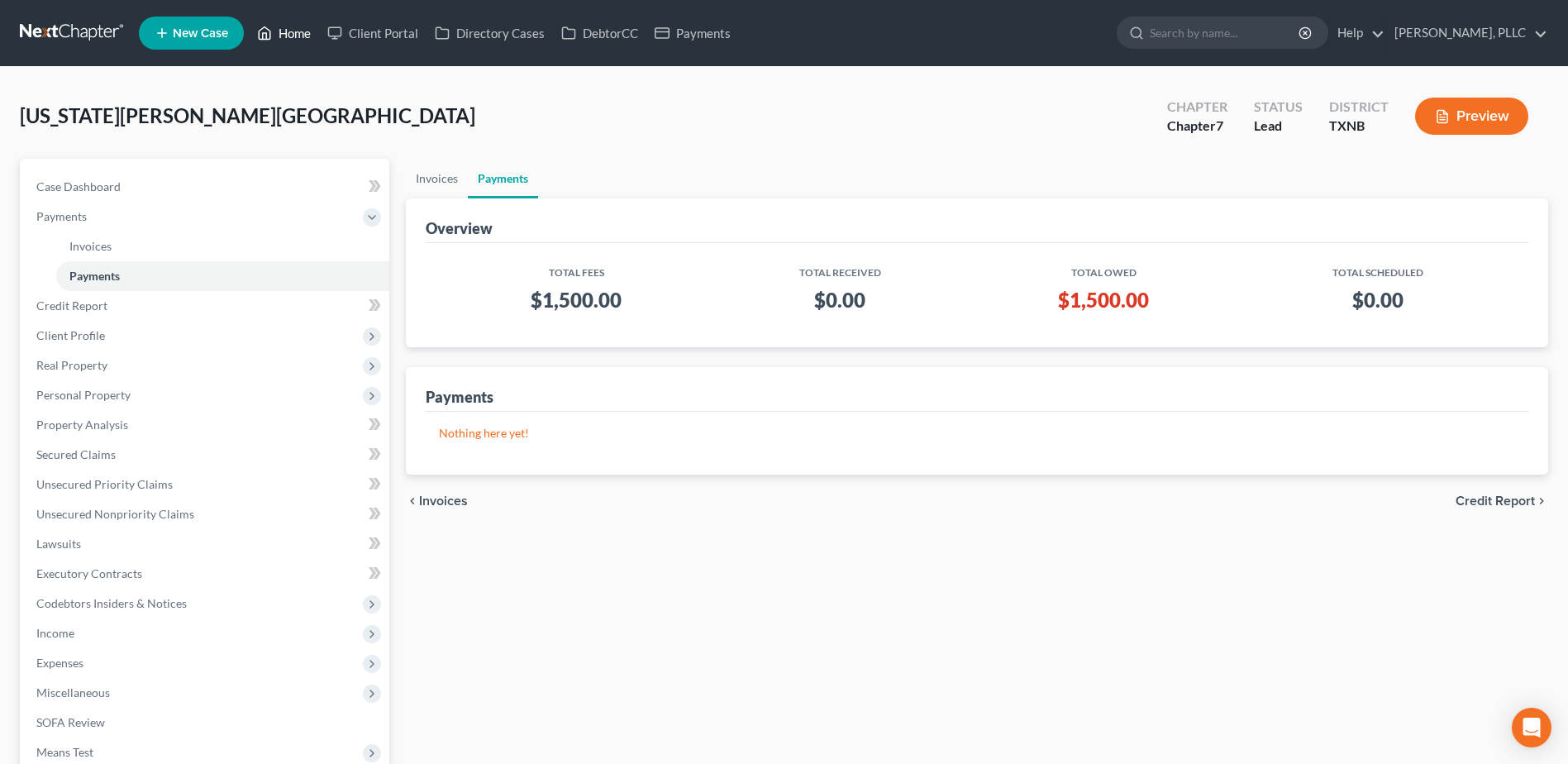
click at [309, 31] on link "Home" at bounding box center [283, 33] width 70 height 30
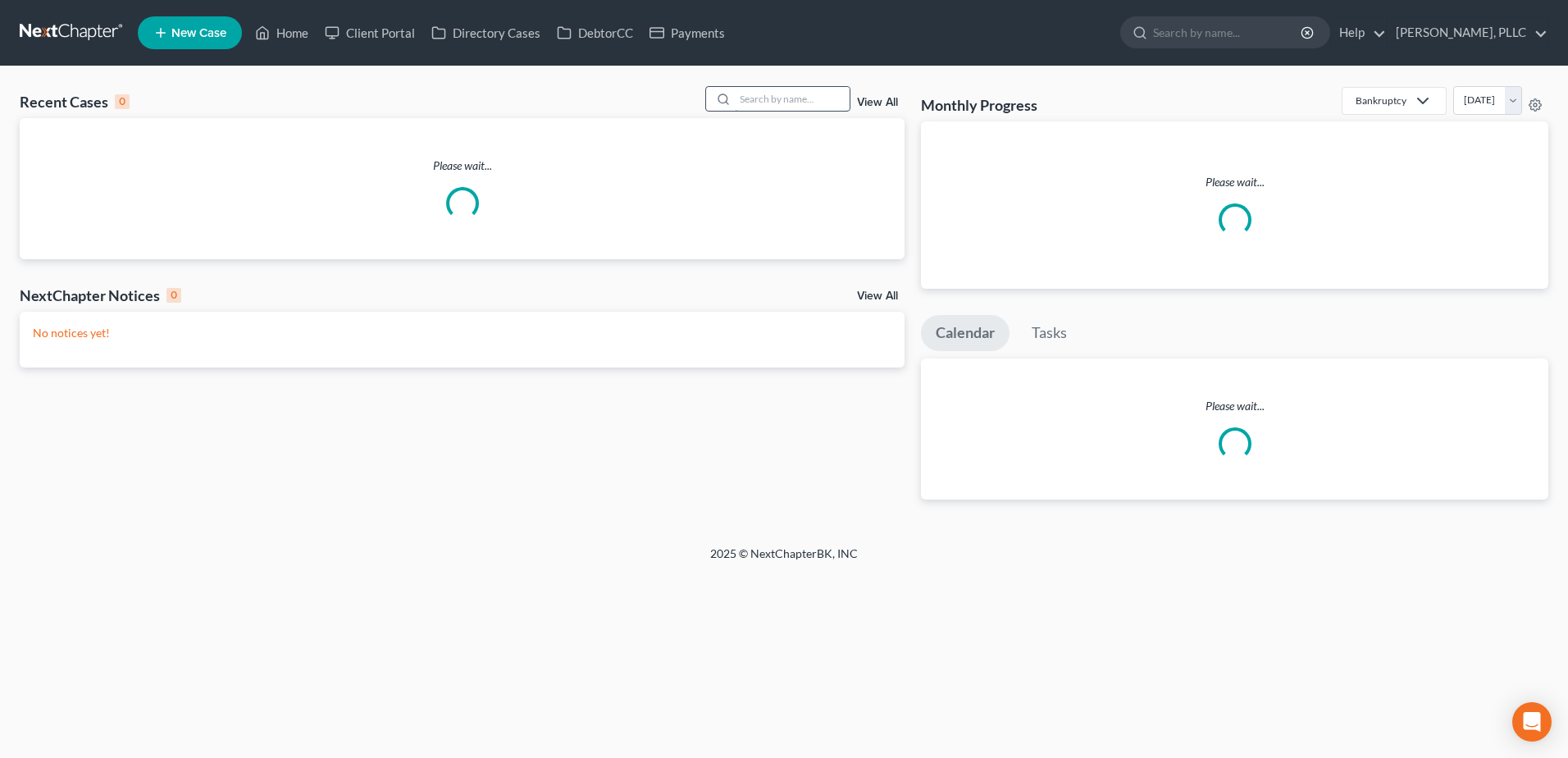
click at [763, 97] on input "search" at bounding box center [792, 99] width 115 height 24
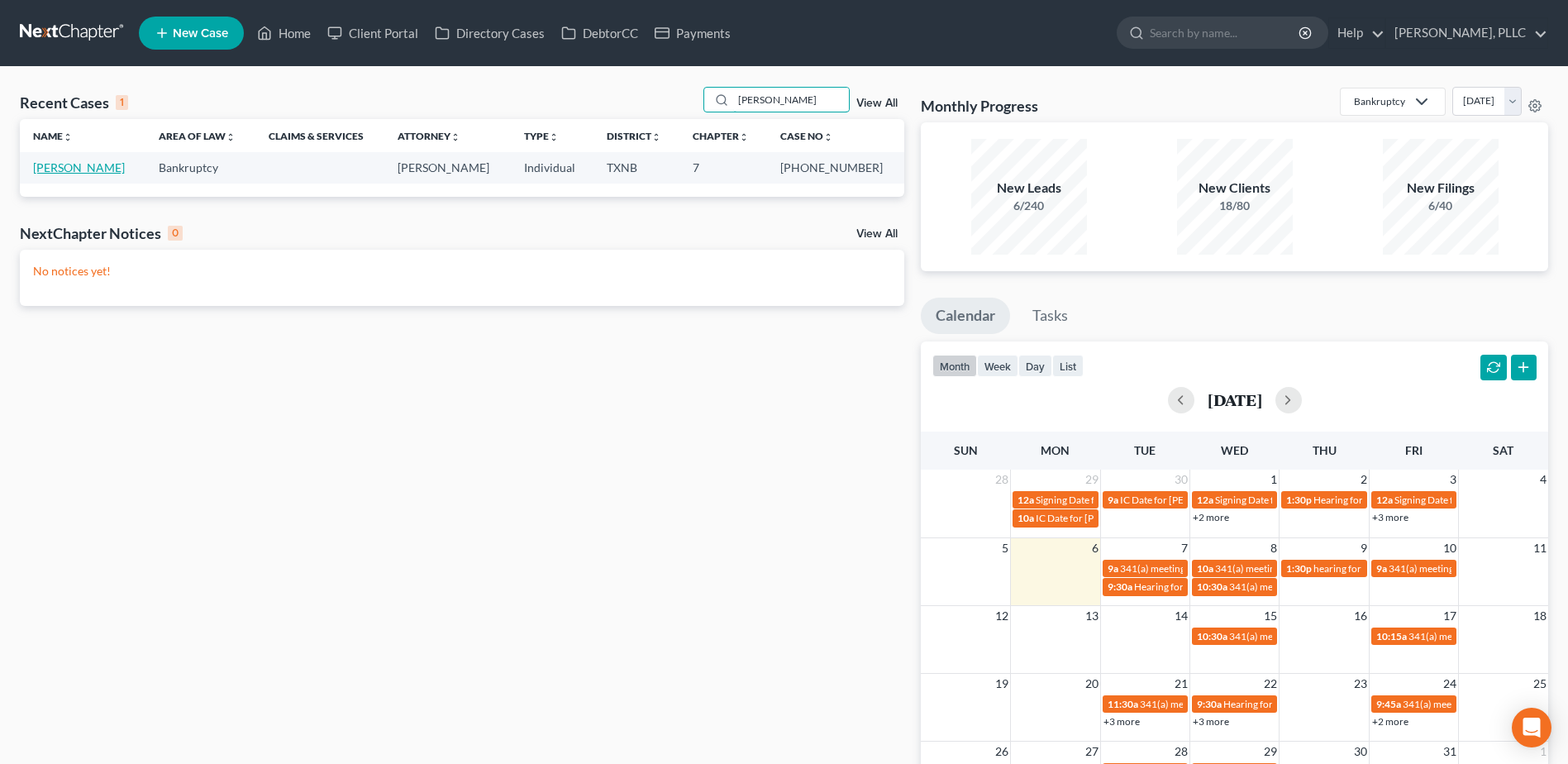
type input "[PERSON_NAME]"
click at [91, 168] on link "[PERSON_NAME]" at bounding box center [79, 167] width 92 height 14
select select "4"
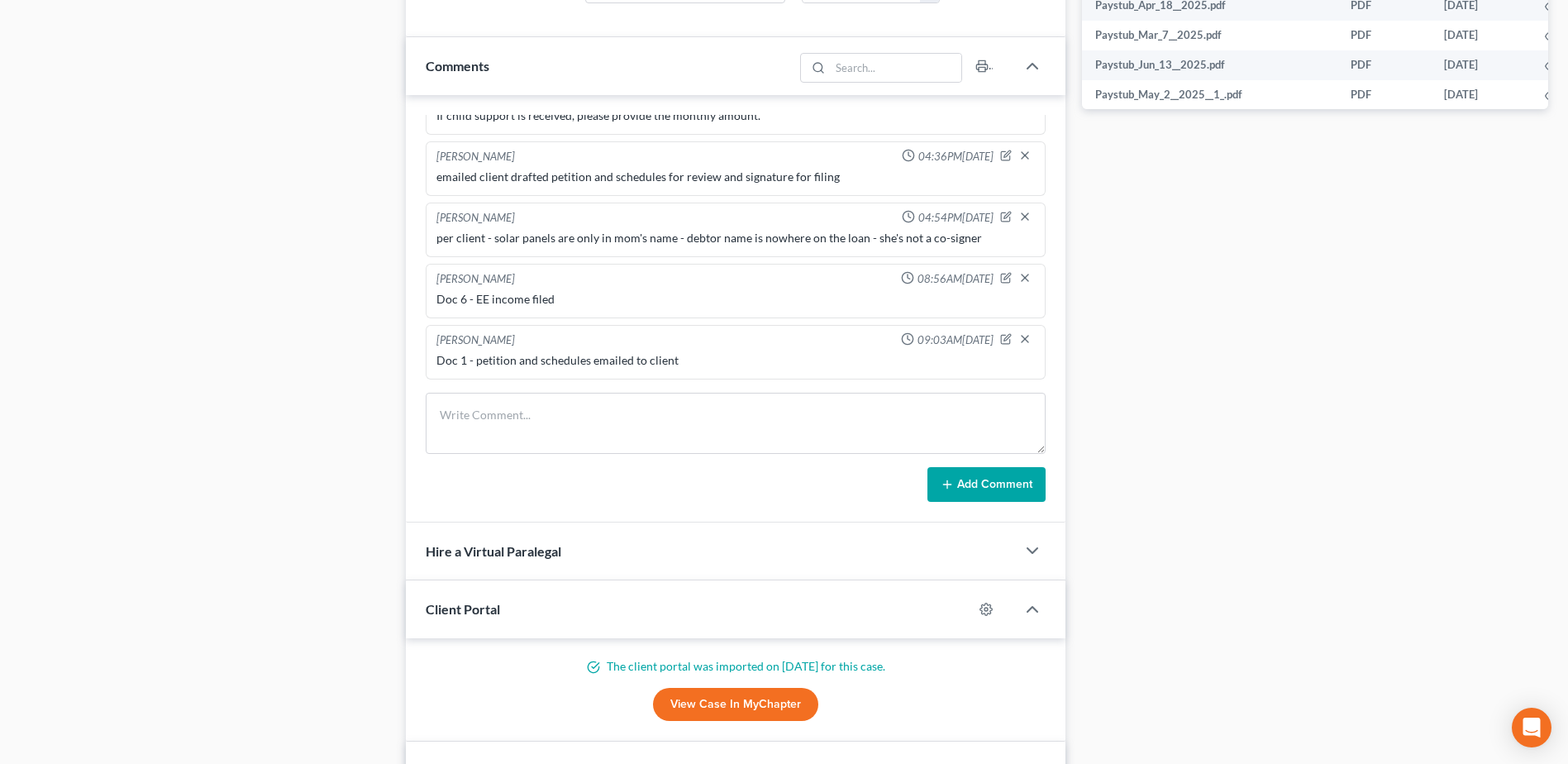
scroll to position [868, 0]
click at [522, 402] on textarea at bounding box center [736, 422] width 620 height 61
type textarea "Doc 5 - 341 notice emailed to client"
click at [1016, 499] on button "Add Comment" at bounding box center [986, 483] width 118 height 35
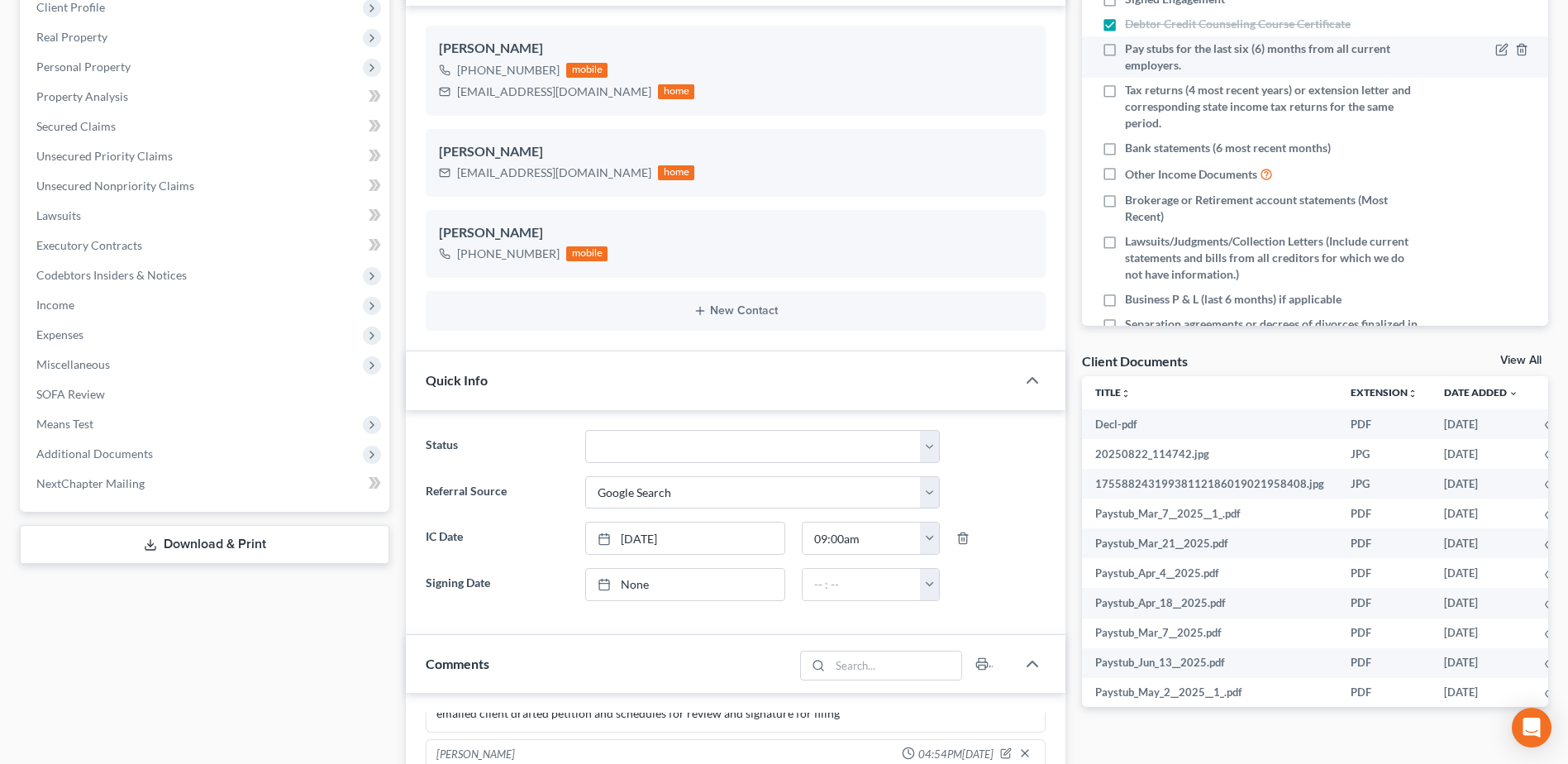
scroll to position [0, 0]
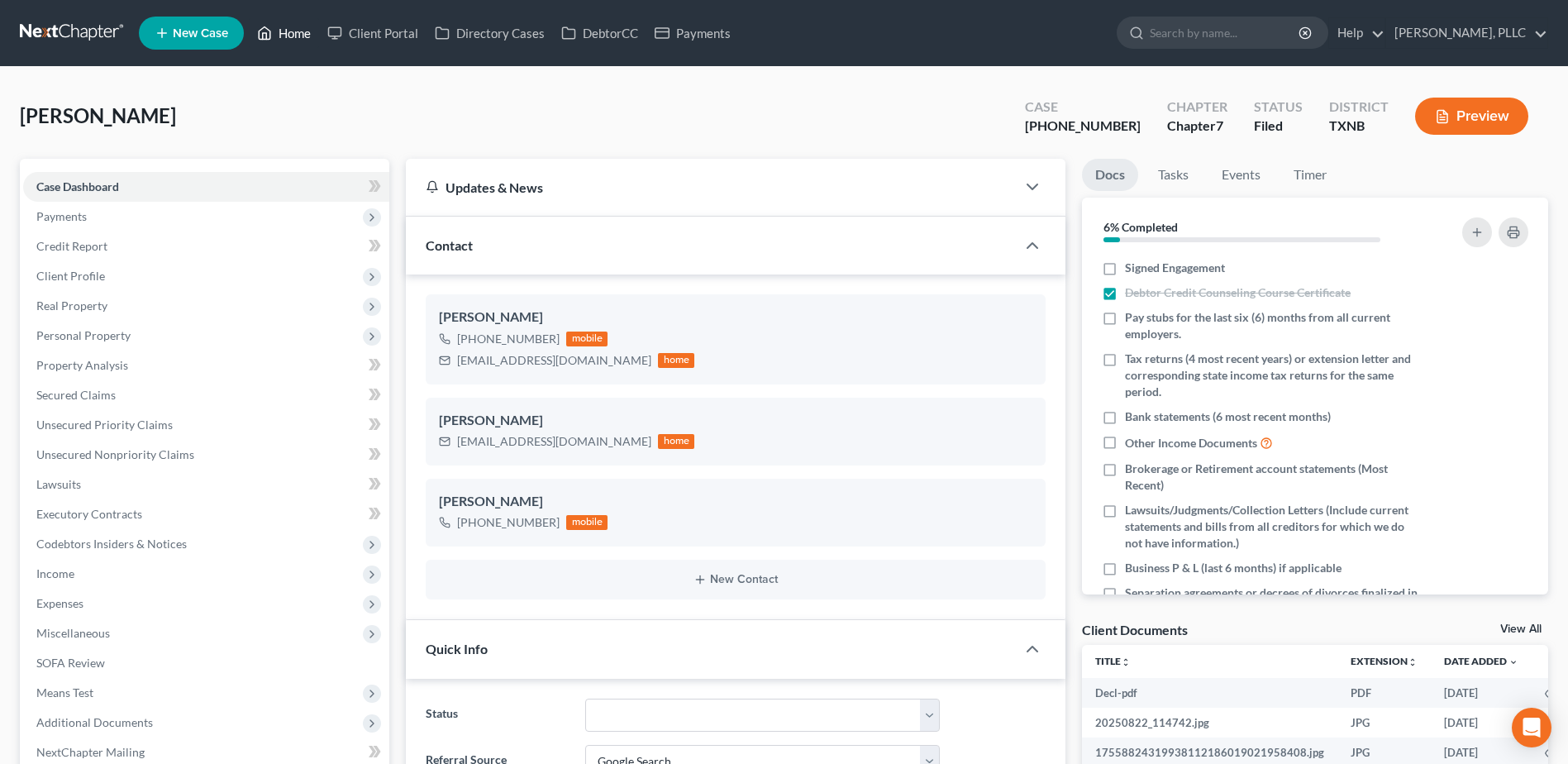
click at [292, 33] on link "Home" at bounding box center [283, 33] width 70 height 30
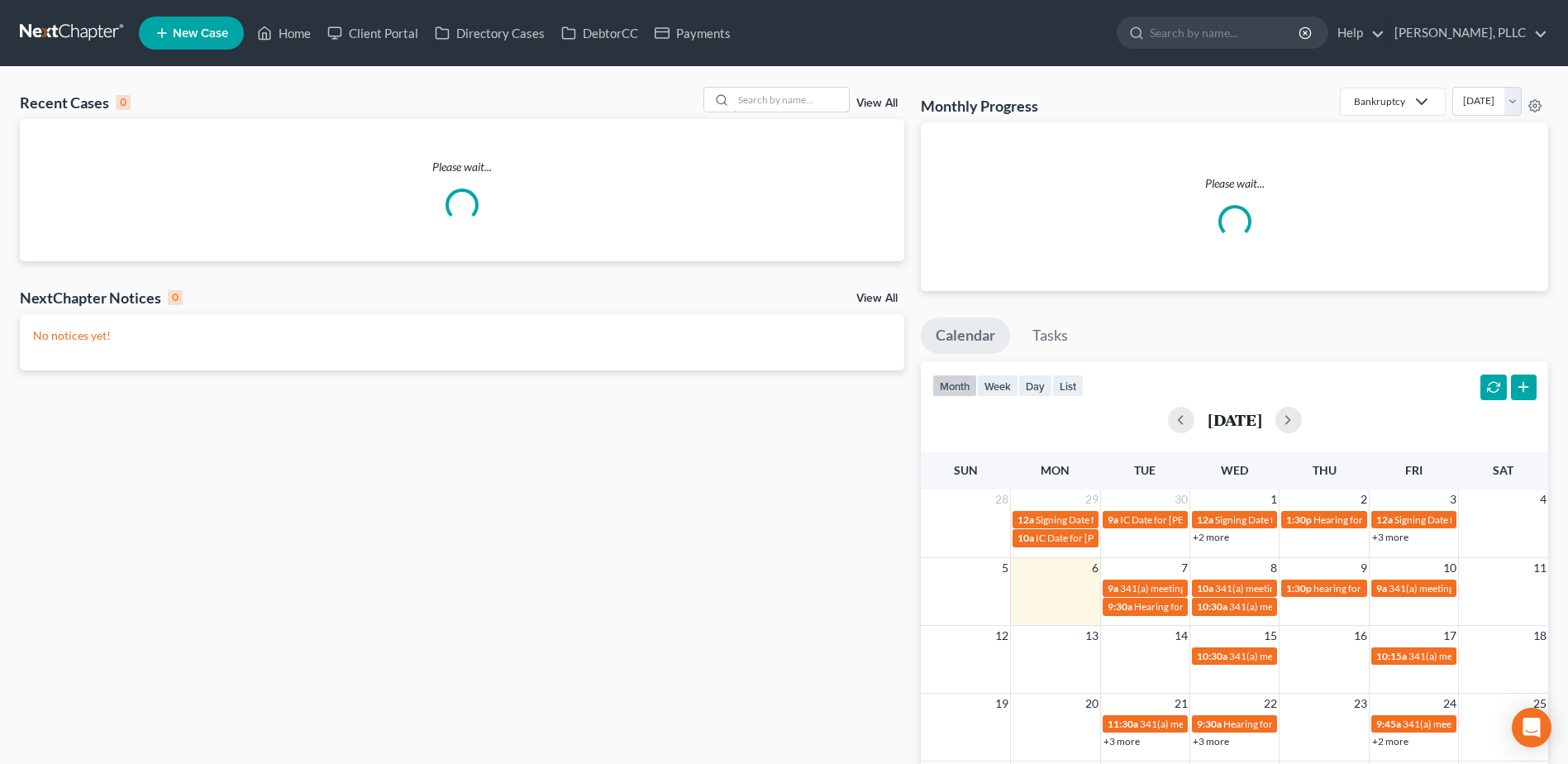
click at [789, 109] on input "search" at bounding box center [791, 99] width 116 height 24
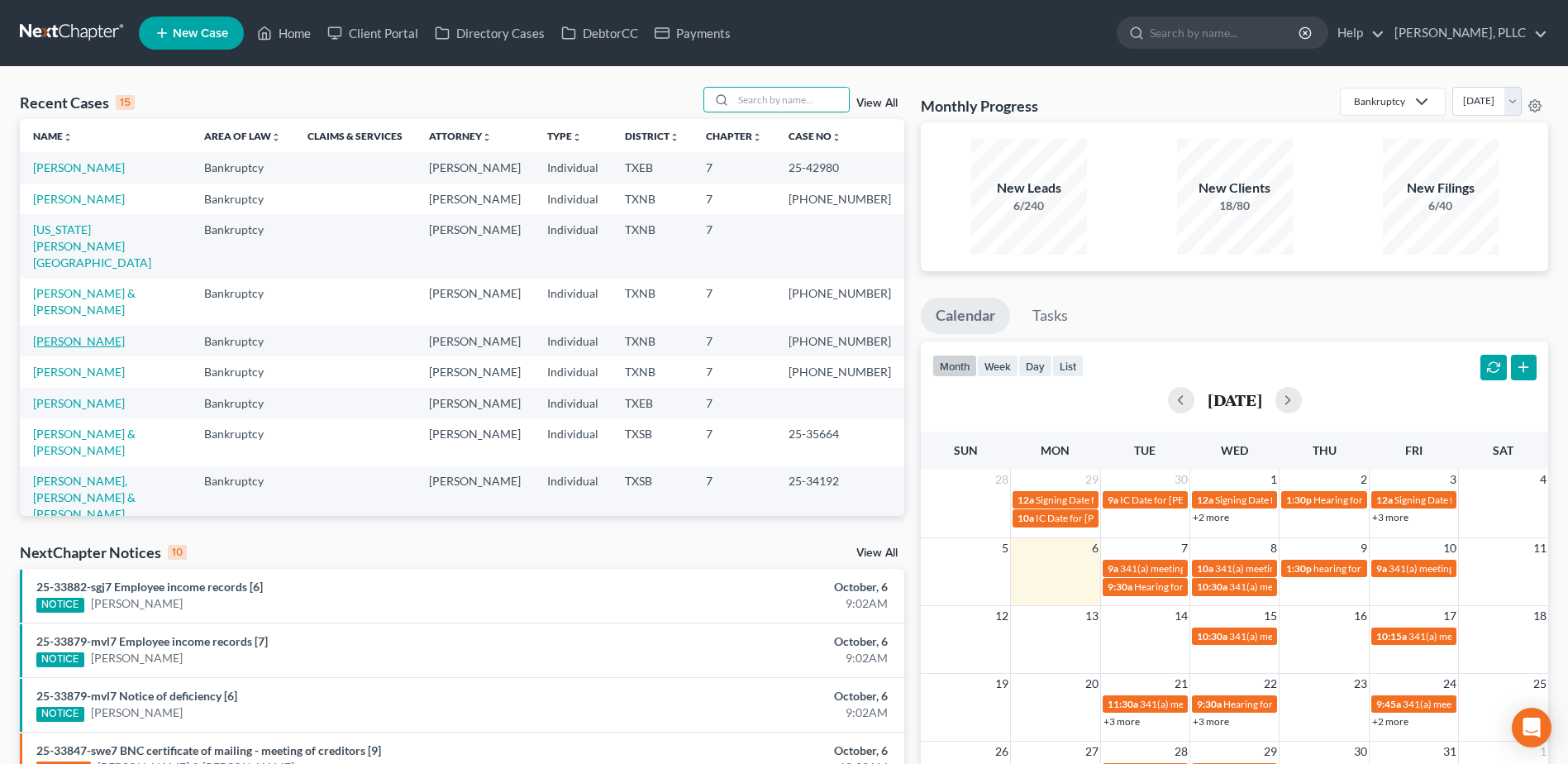
click at [84, 334] on link "[PERSON_NAME]" at bounding box center [79, 341] width 92 height 14
select select "4"
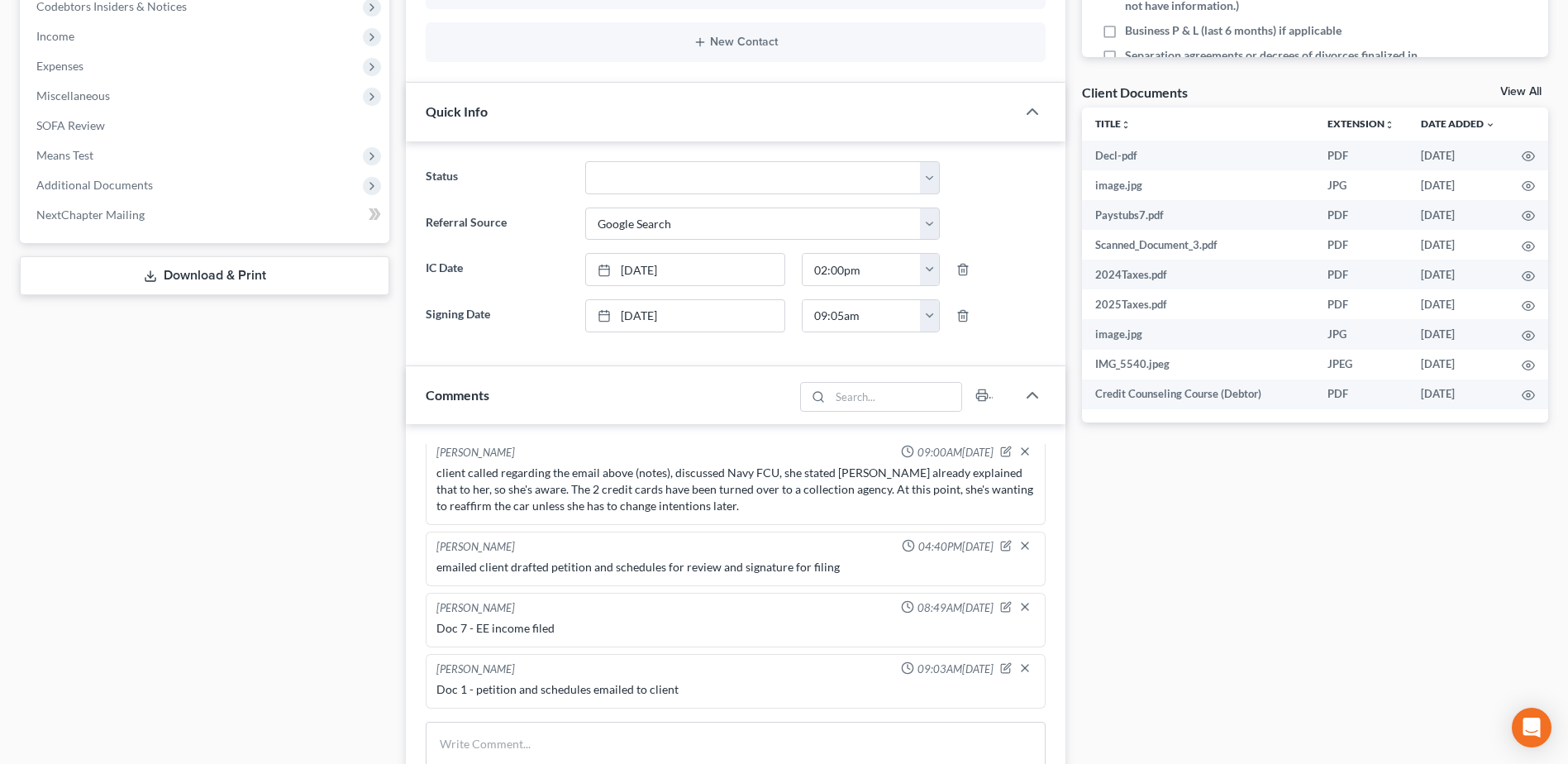
scroll to position [868, 0]
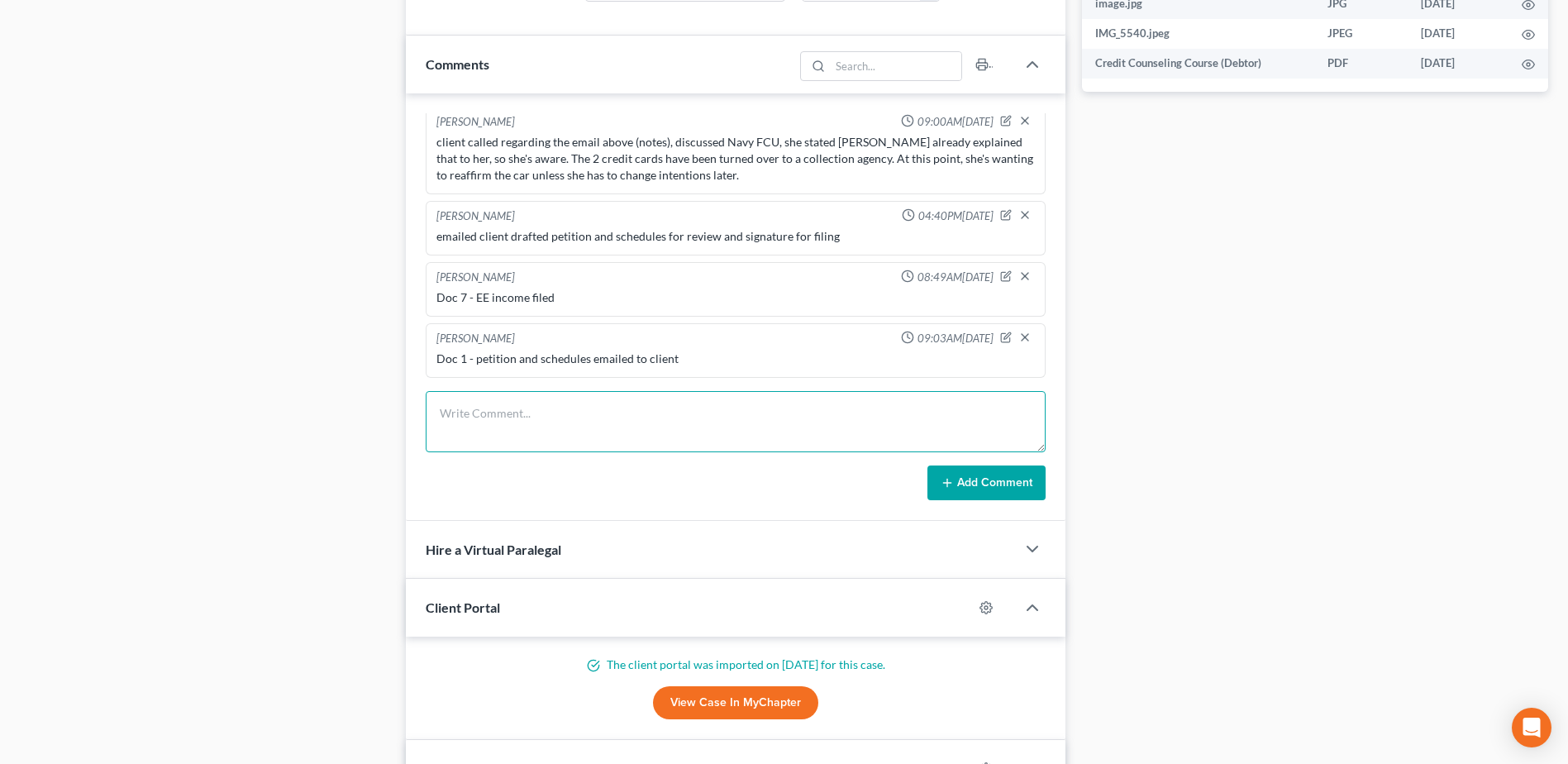
click at [514, 413] on textarea at bounding box center [736, 422] width 620 height 61
type textarea "Doc 5 - 341 notice emailed to client"
click at [987, 487] on button "Add Comment" at bounding box center [986, 483] width 118 height 35
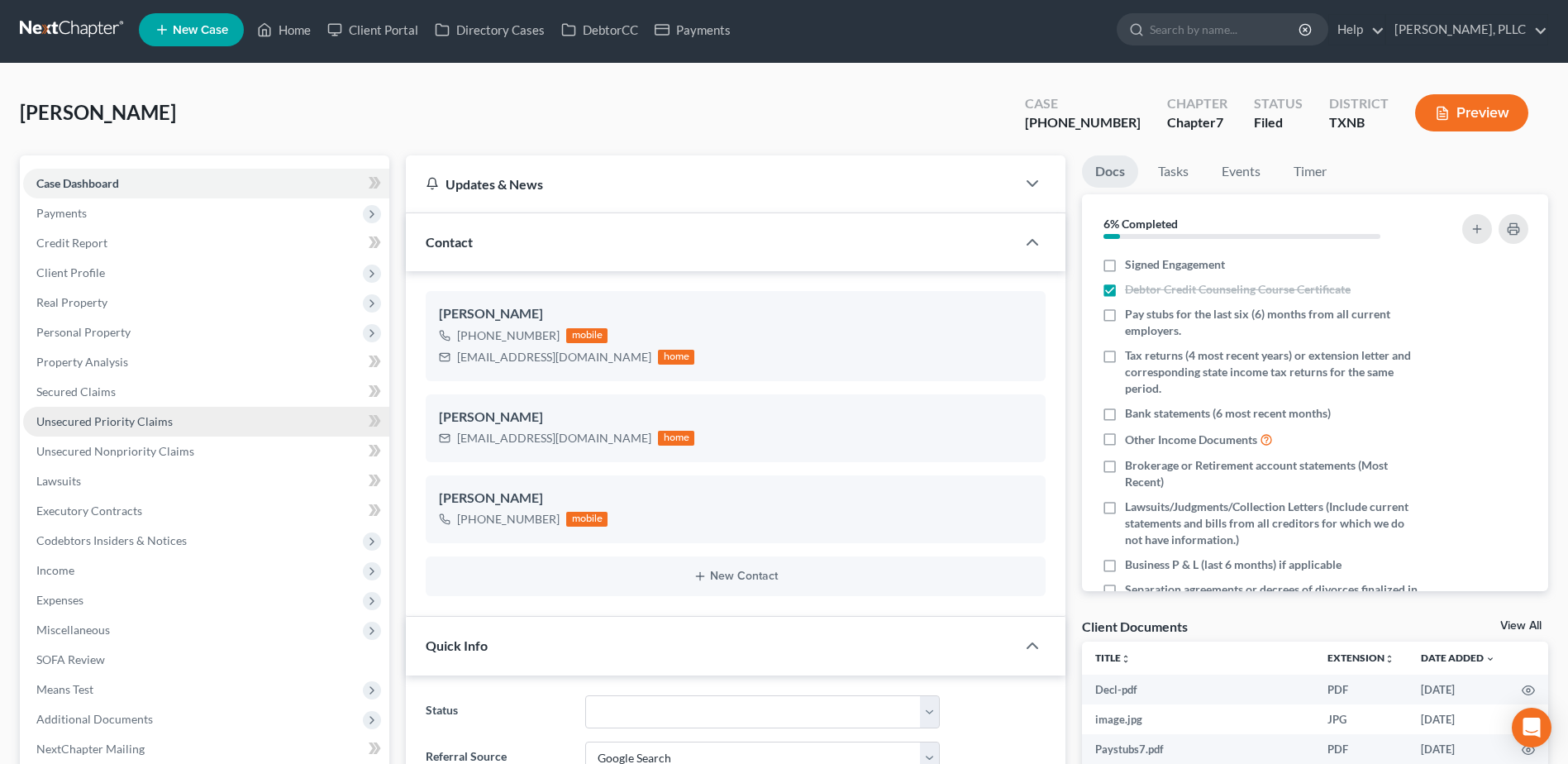
scroll to position [0, 0]
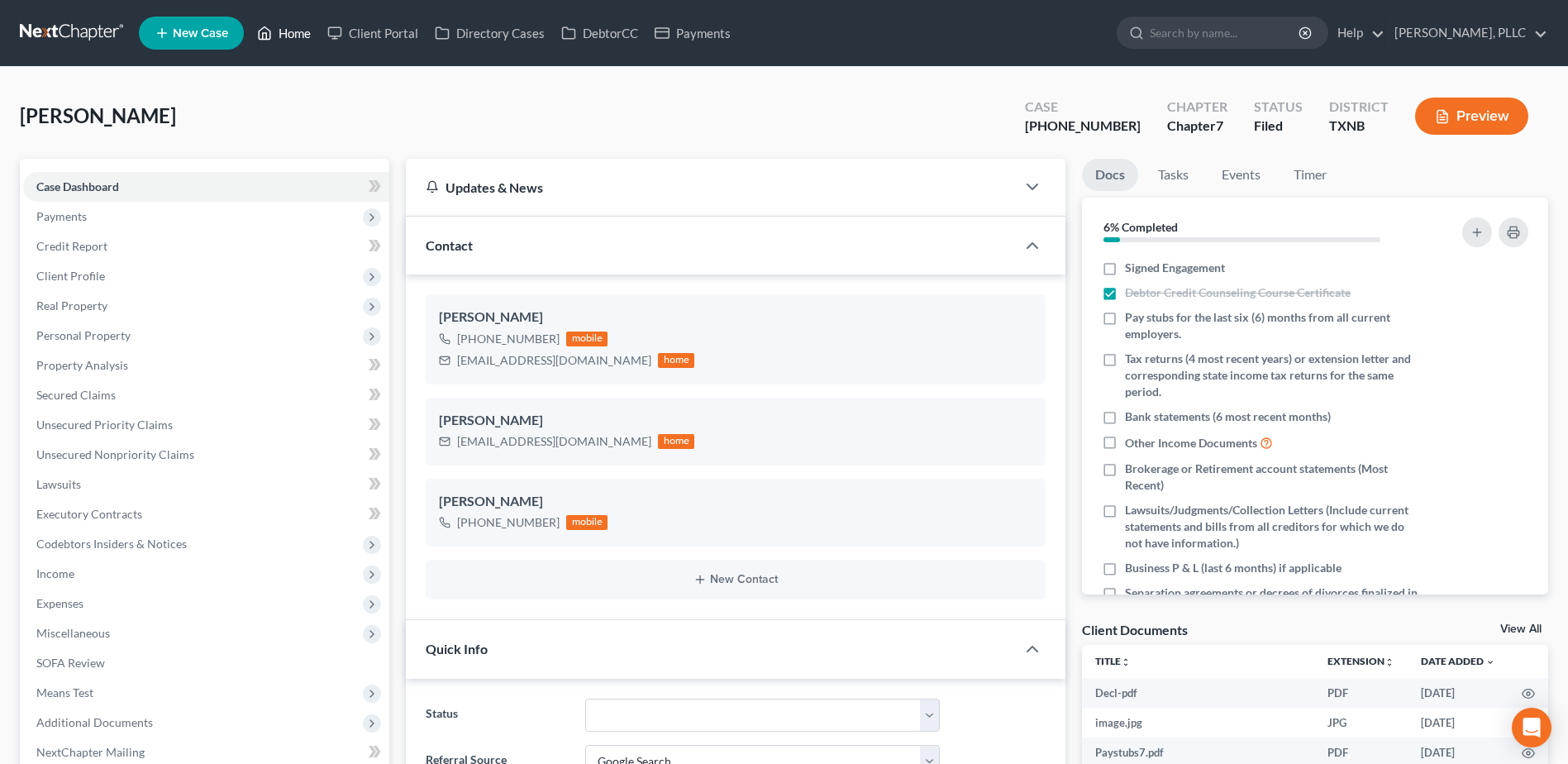
click at [290, 34] on link "Home" at bounding box center [283, 33] width 70 height 30
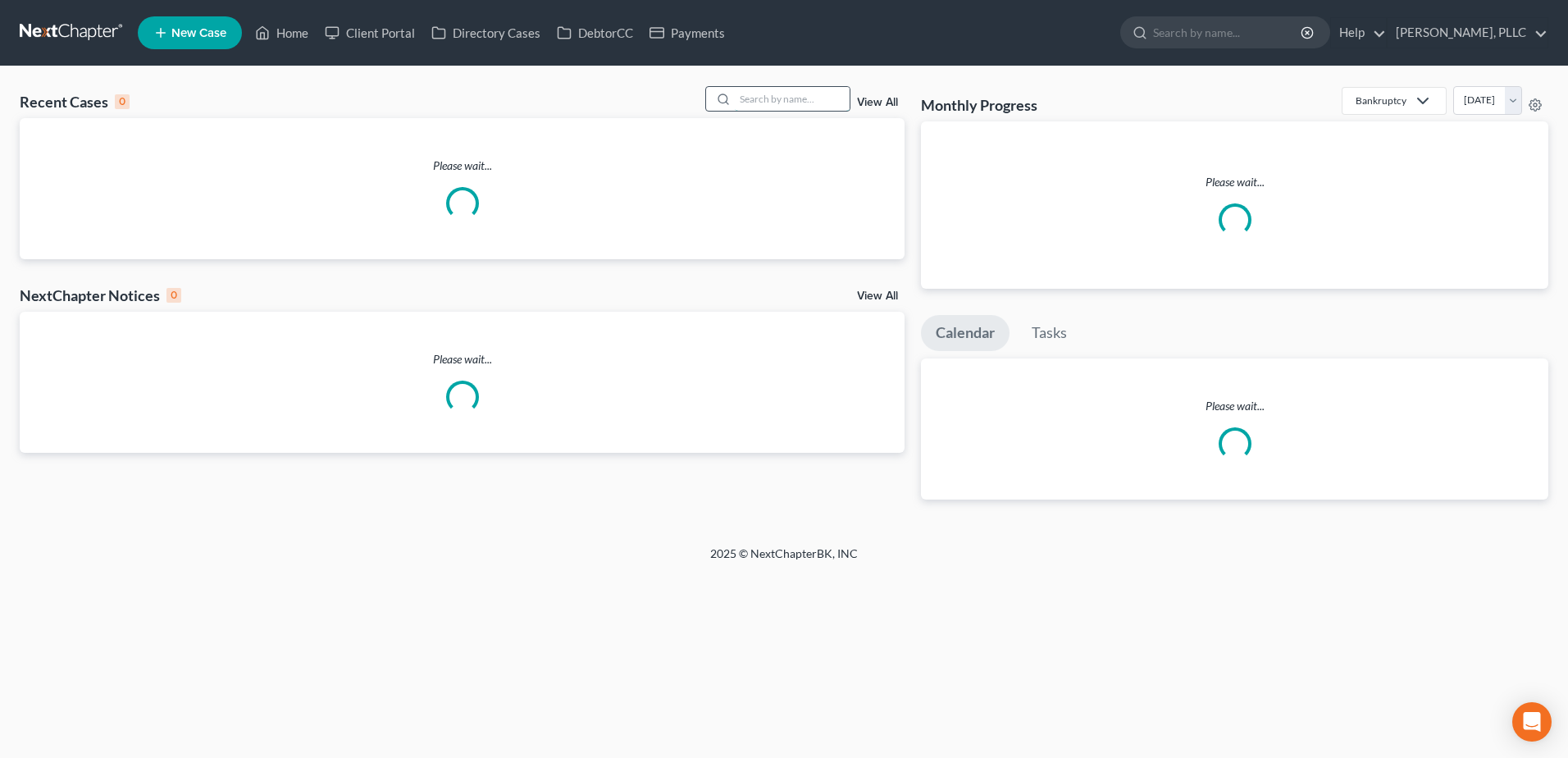
click at [826, 98] on input "search" at bounding box center [792, 99] width 115 height 24
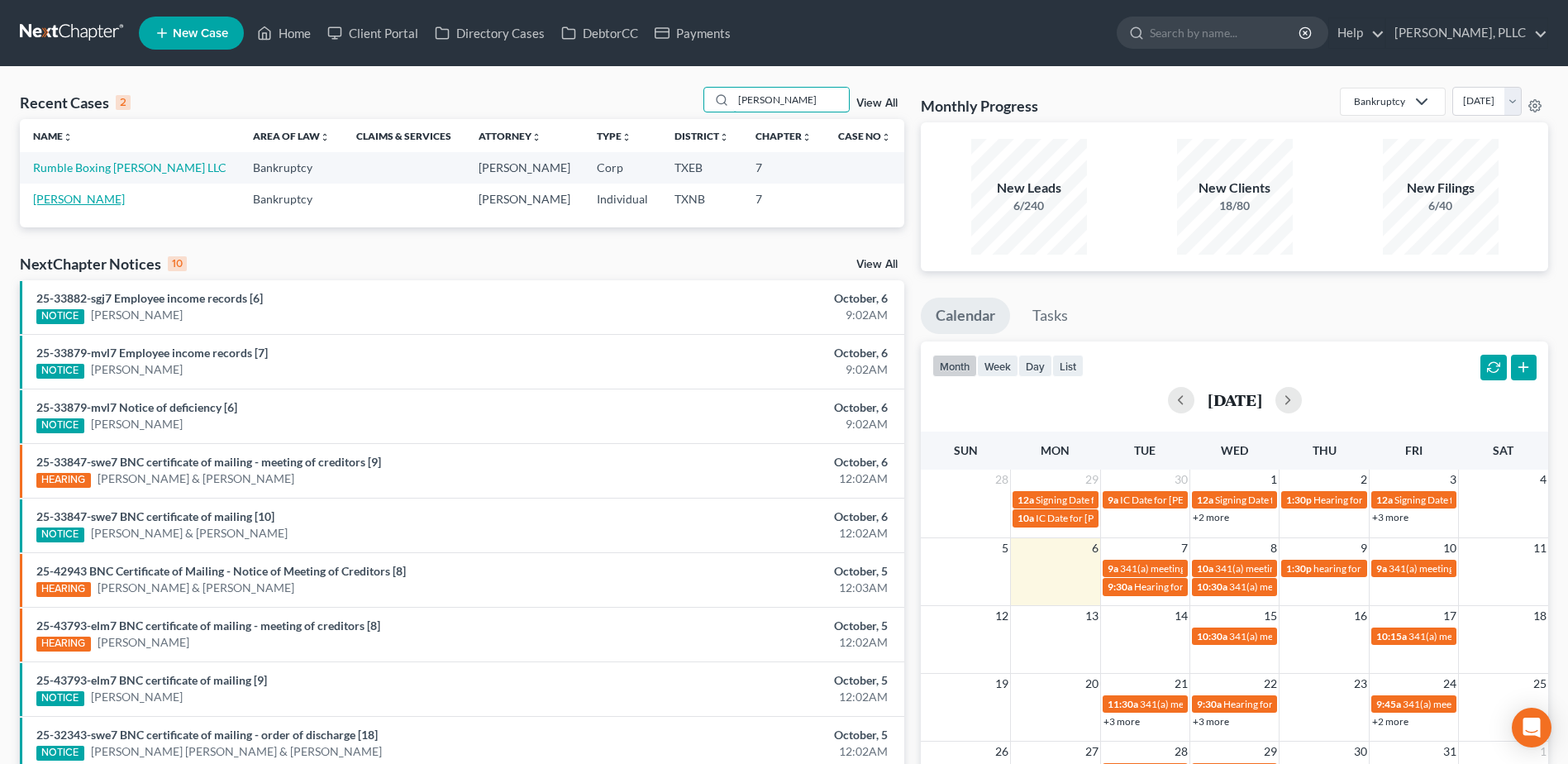
type input "kinn"
click at [87, 199] on link "[PERSON_NAME]" at bounding box center [79, 198] width 92 height 14
select select "6"
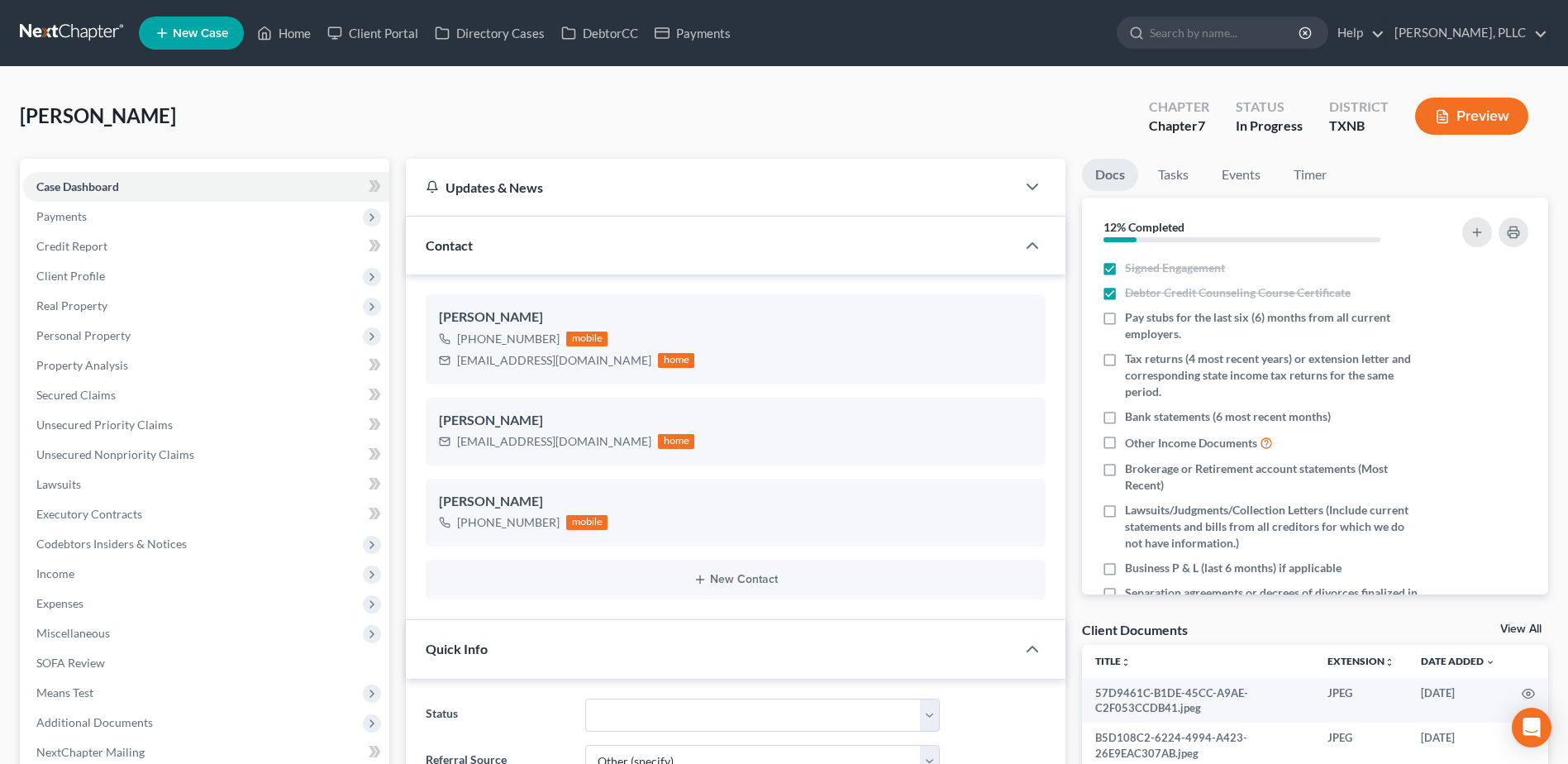
scroll to position [1125, 0]
select select "13"
select select "6"
click at [65, 217] on span "Payments" at bounding box center [61, 215] width 51 height 14
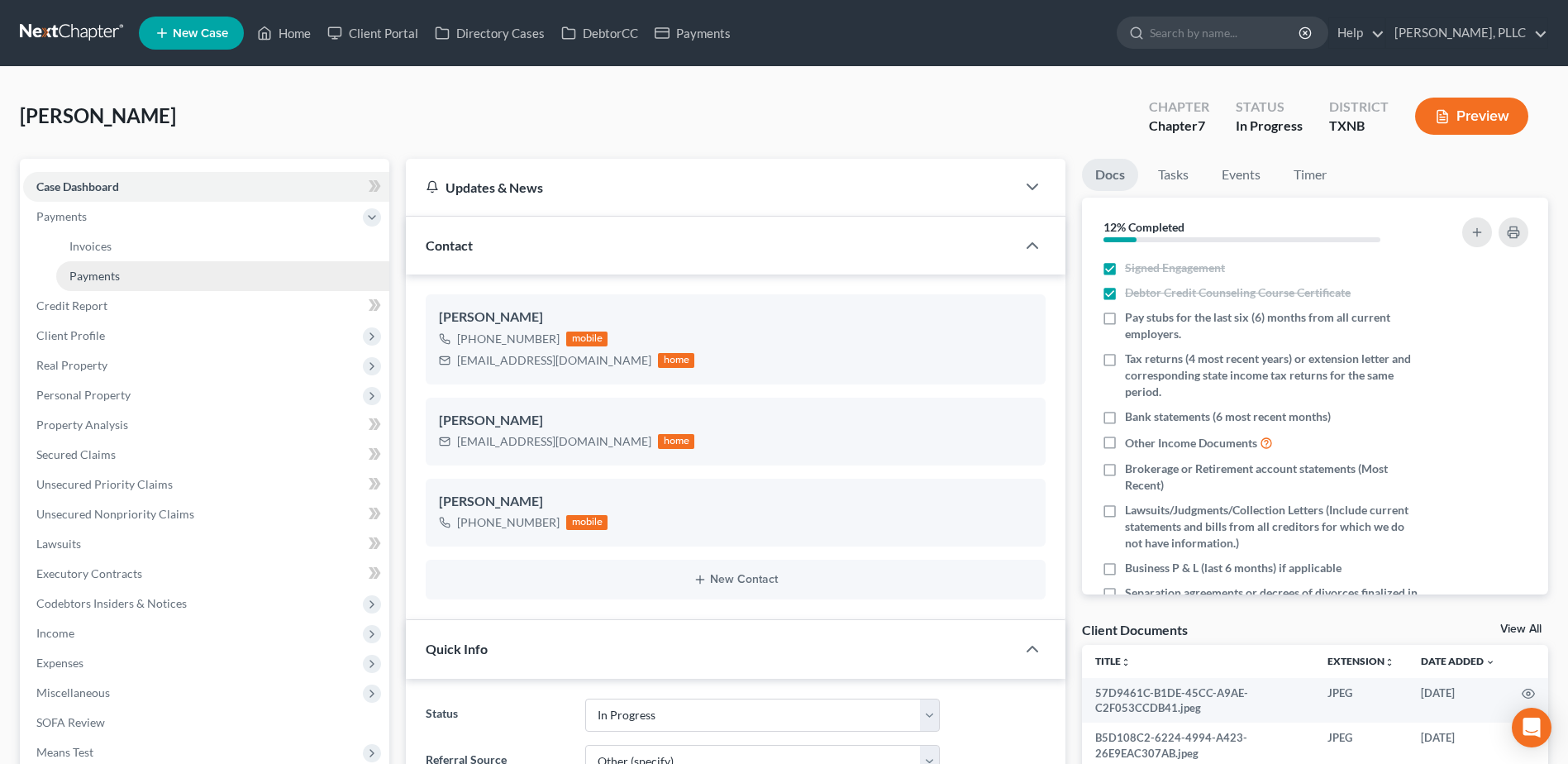
click at [83, 273] on span "Payments" at bounding box center [94, 275] width 51 height 14
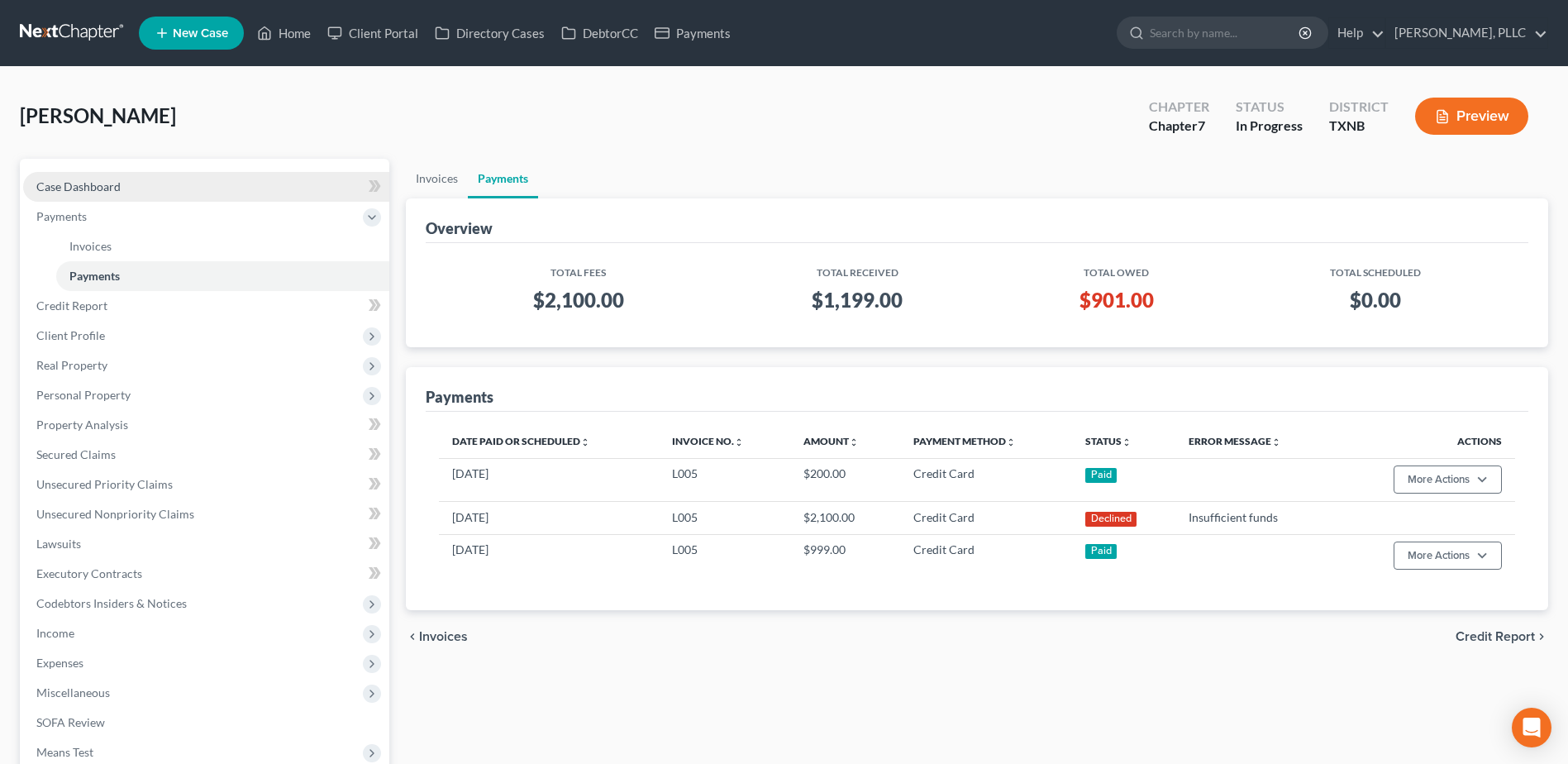
click at [86, 183] on span "Case Dashboard" at bounding box center [79, 186] width 84 height 14
select select "6"
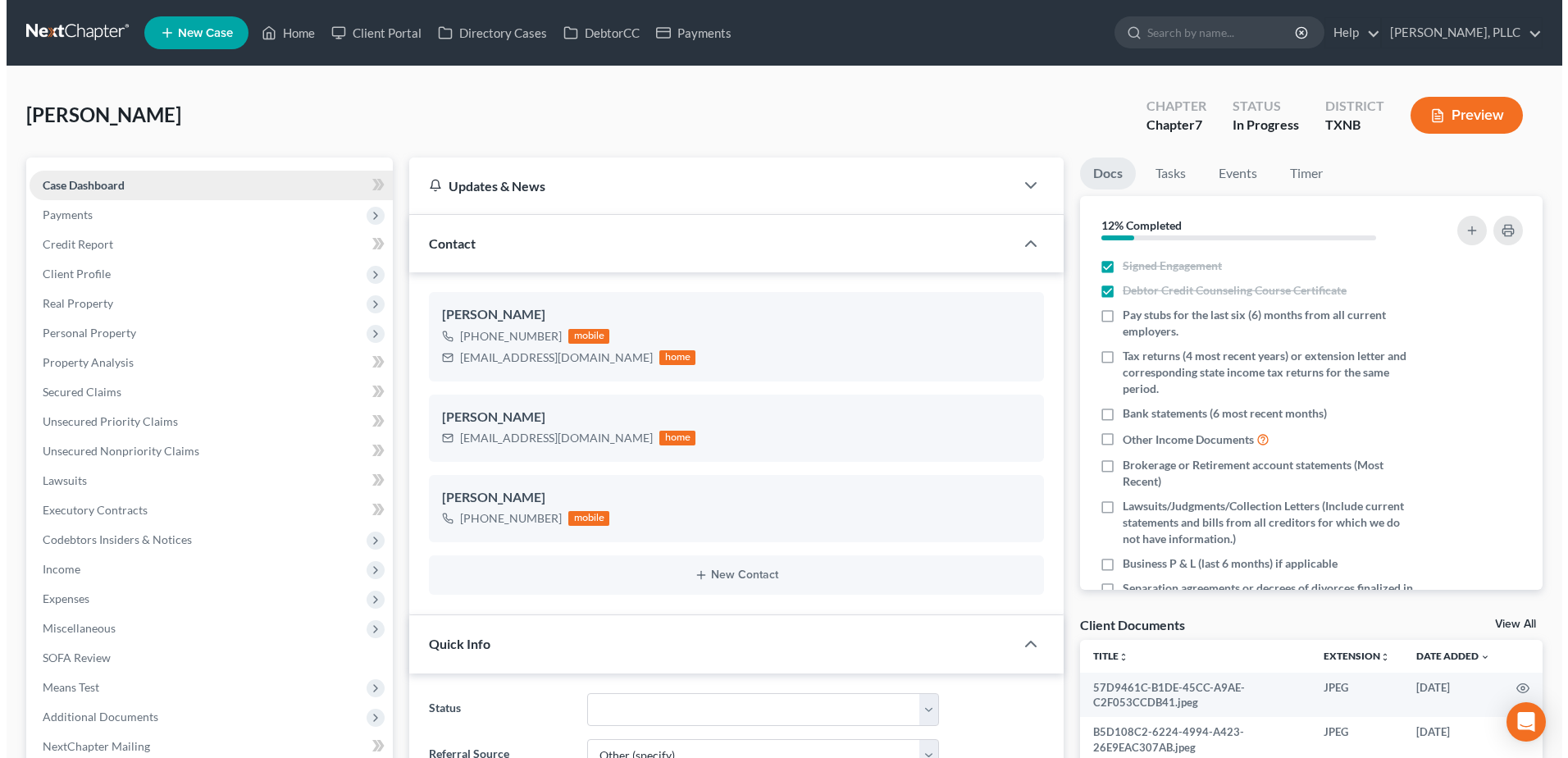
scroll to position [1116, 0]
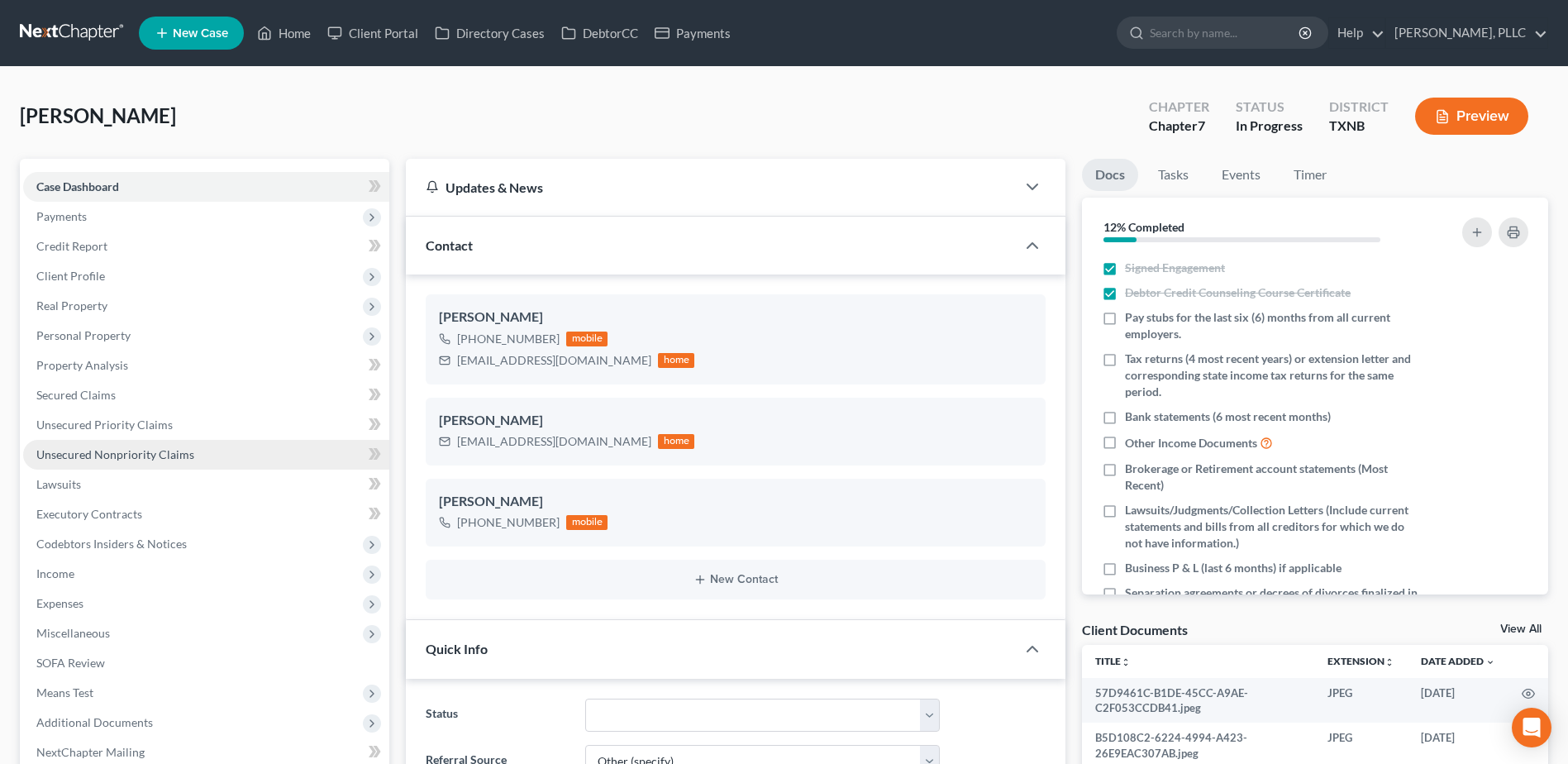
click at [164, 451] on span "Unsecured Nonpriority Claims" at bounding box center [115, 454] width 158 height 14
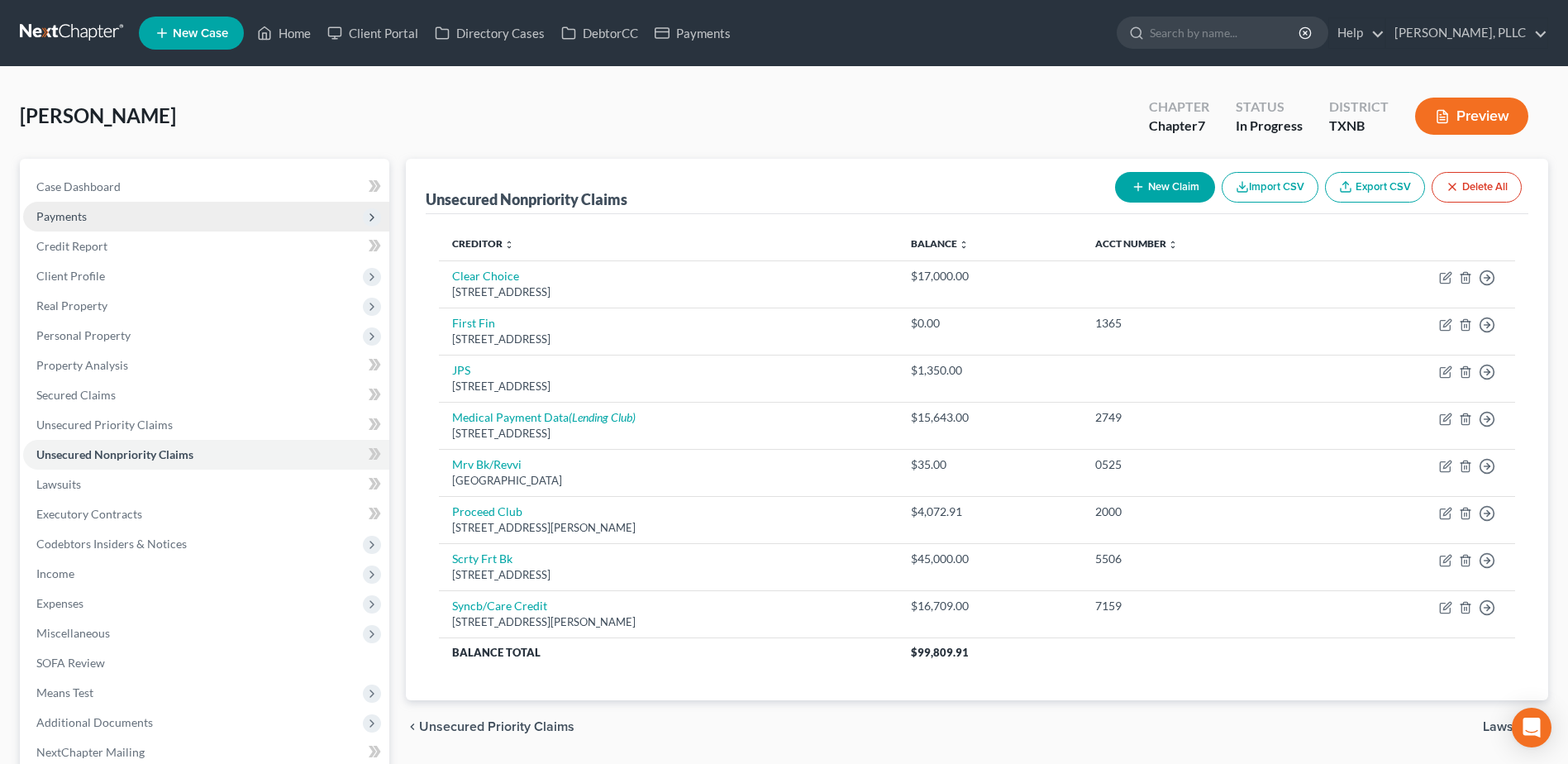
click at [51, 219] on span "Payments" at bounding box center [61, 215] width 51 height 14
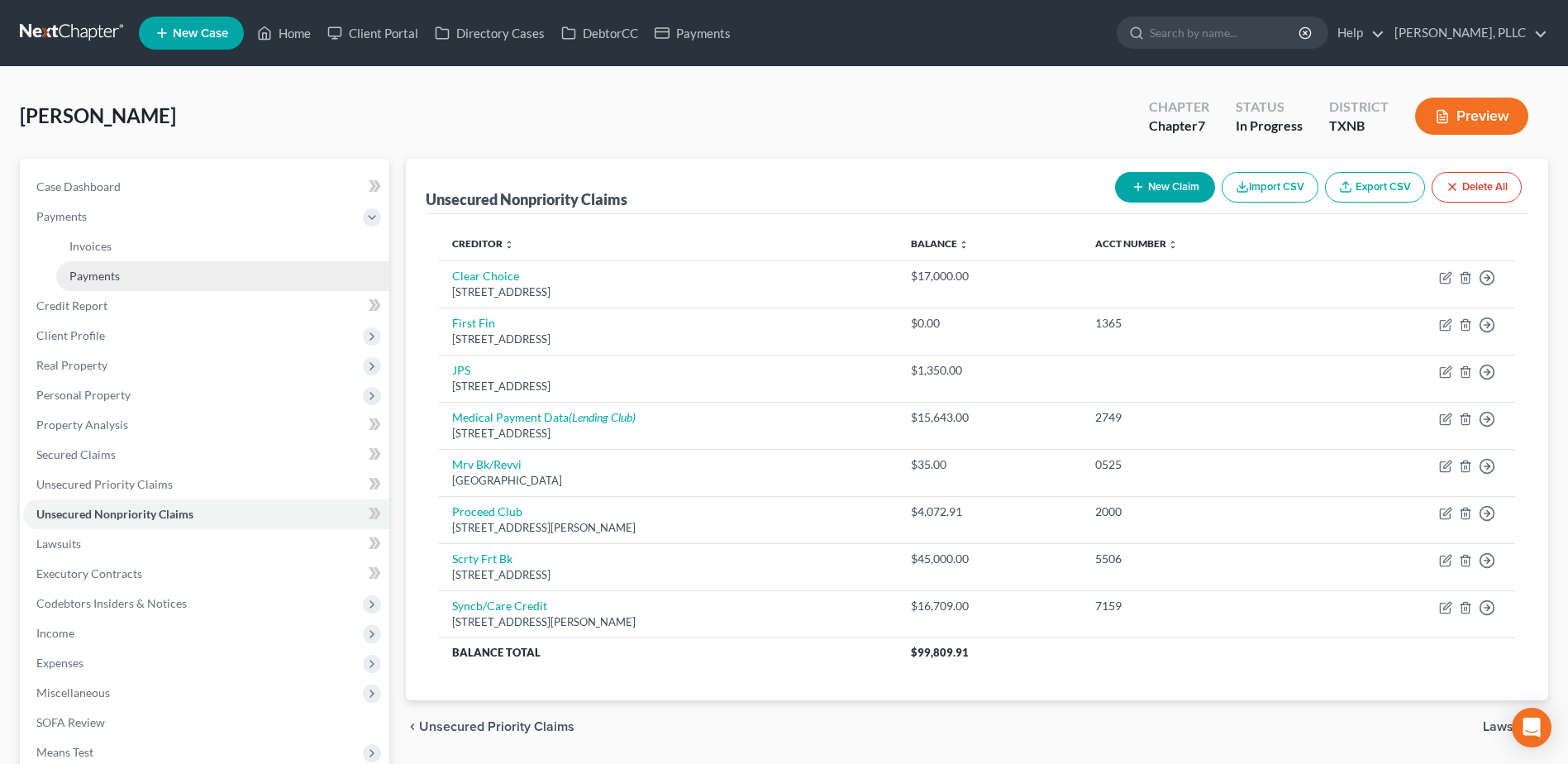
click at [118, 276] on span "Payments" at bounding box center [94, 275] width 51 height 14
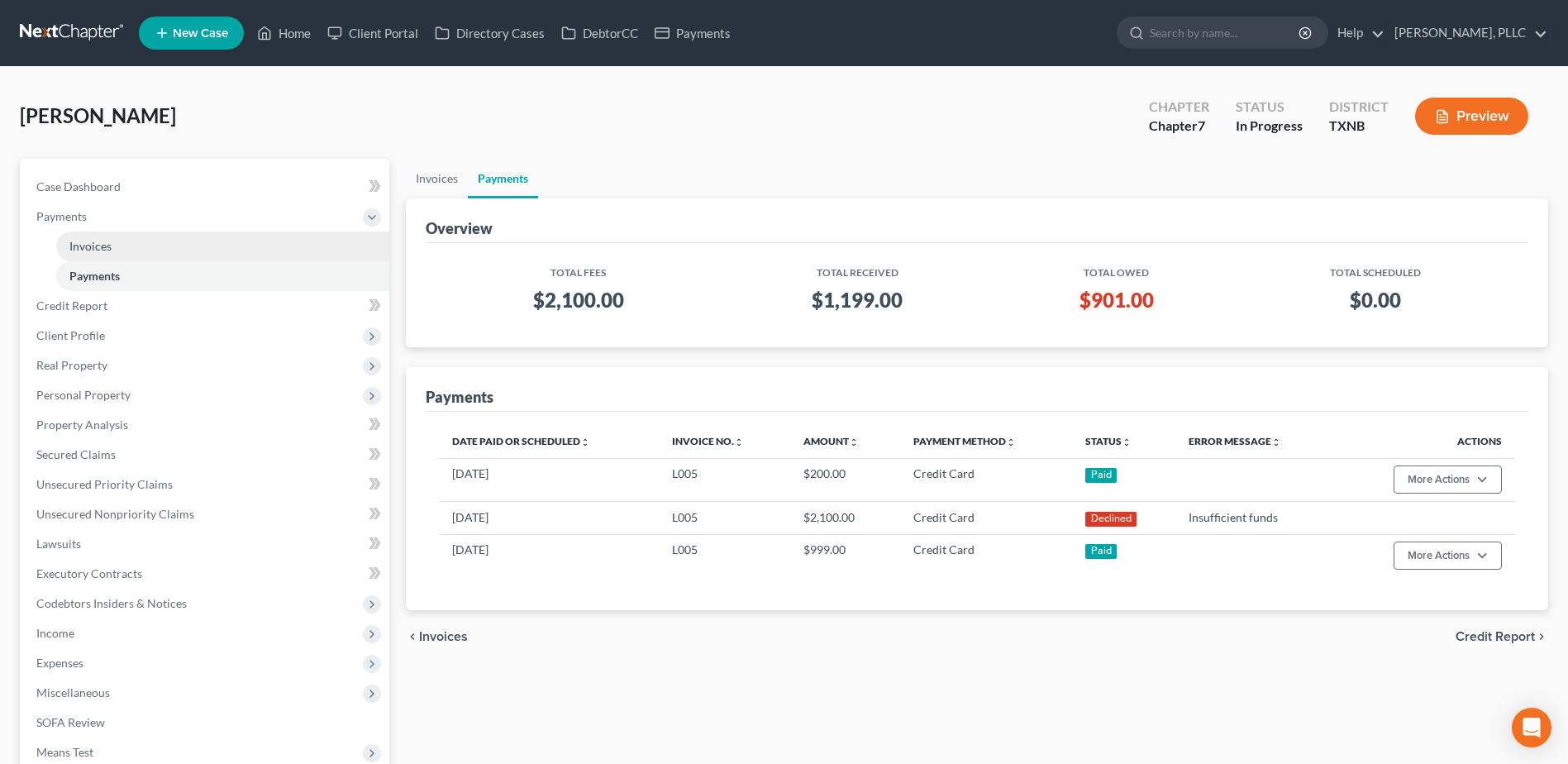
click at [91, 247] on span "Invoices" at bounding box center [90, 245] width 42 height 14
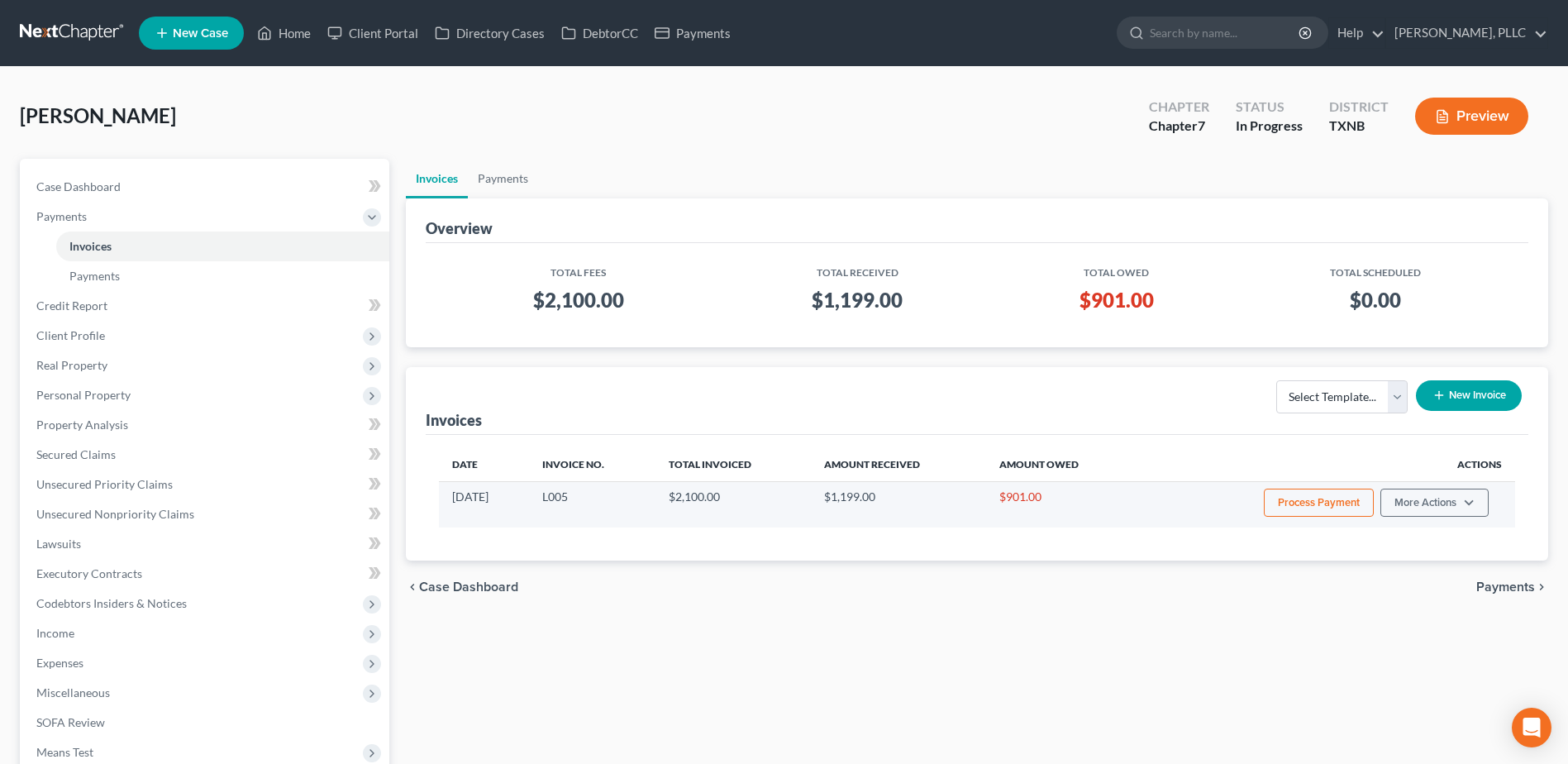
click at [1339, 505] on button "Process Payment" at bounding box center [1318, 503] width 110 height 28
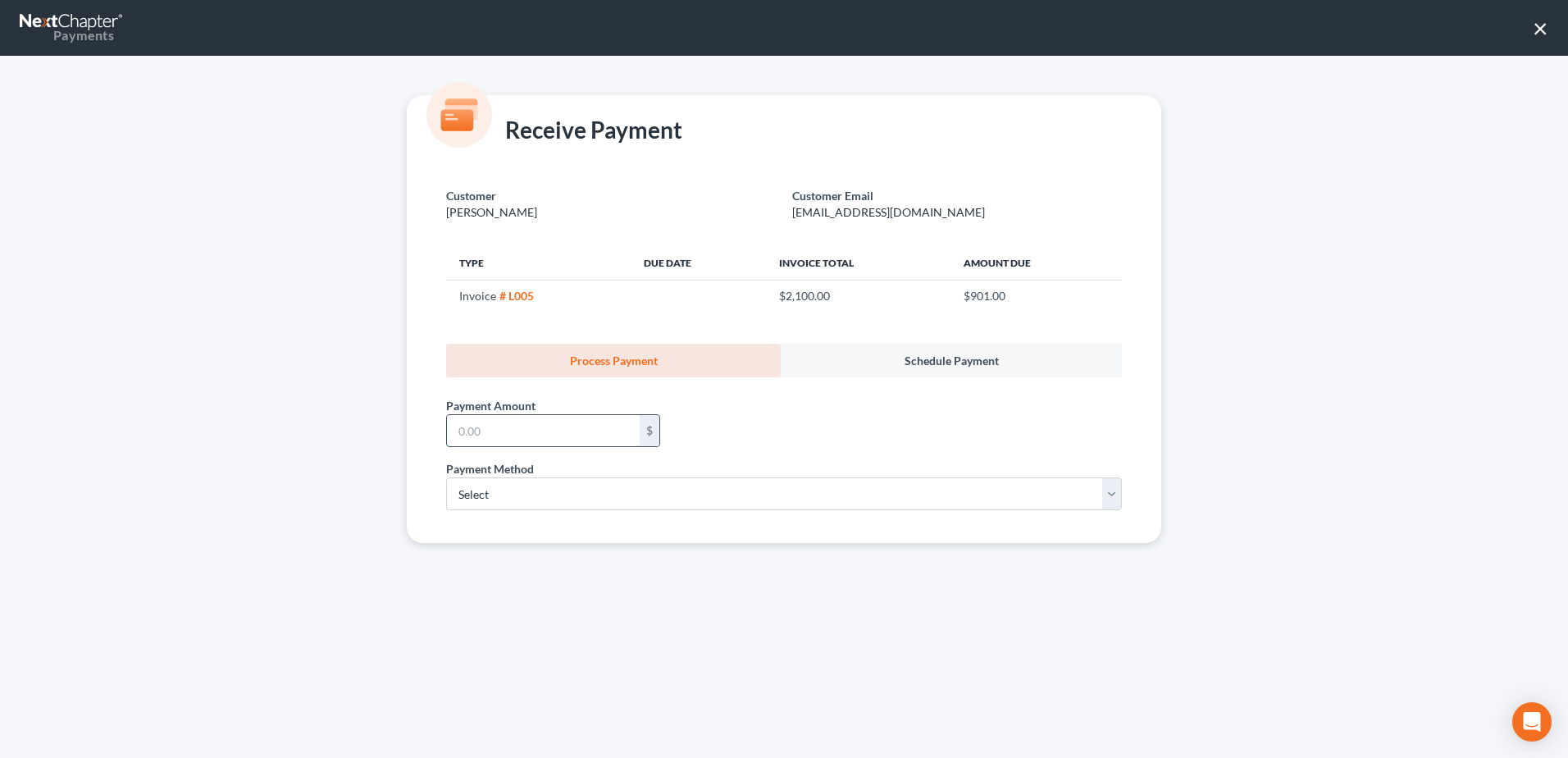
click at [593, 429] on input "text" at bounding box center [543, 431] width 192 height 31
type input "901.00"
click at [1113, 498] on select "Select ACH Credit Card" at bounding box center [784, 494] width 676 height 33
select select "1"
click at [446, 478] on select "Select ACH Credit Card" at bounding box center [784, 494] width 676 height 33
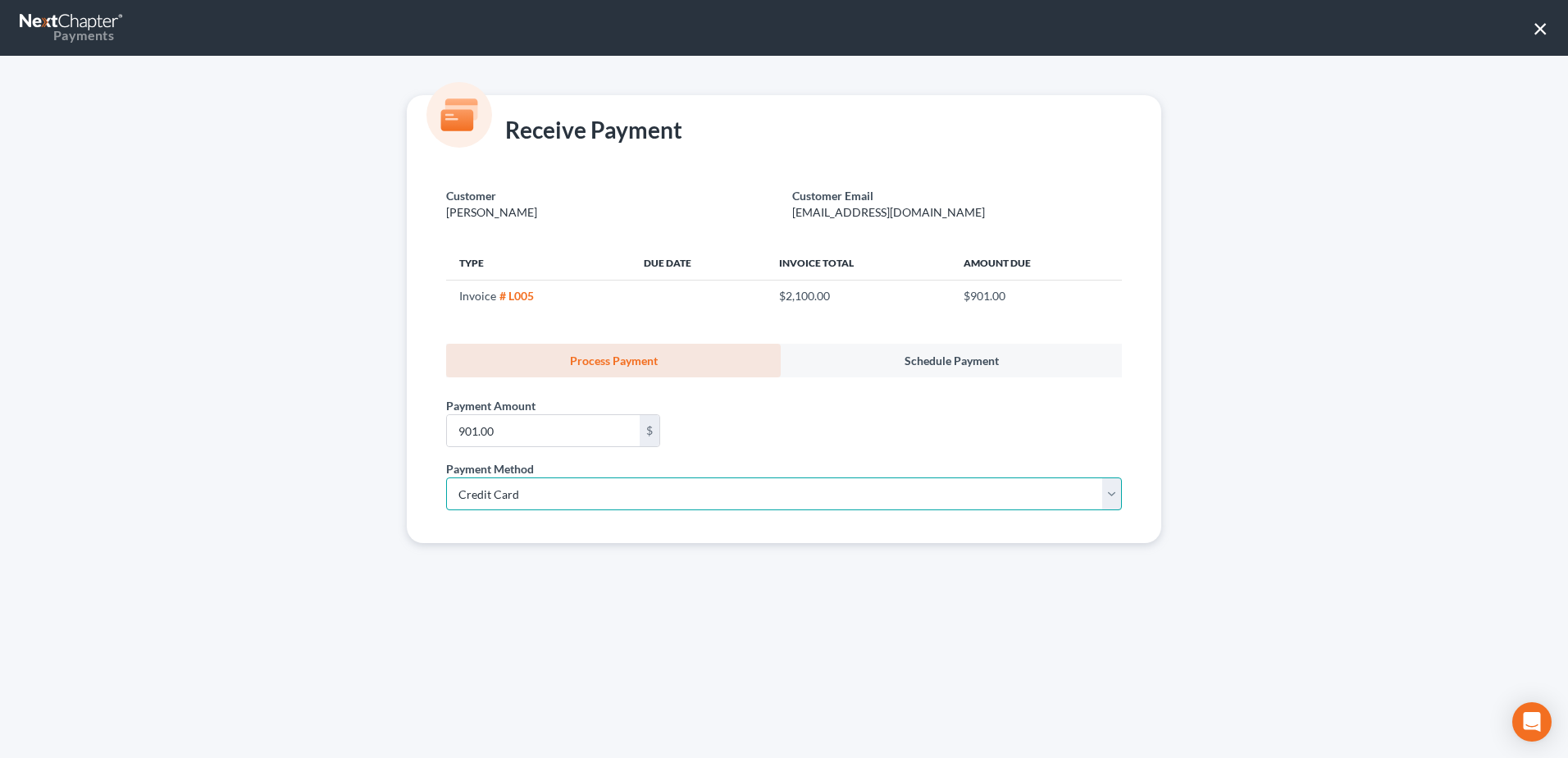
select select "45"
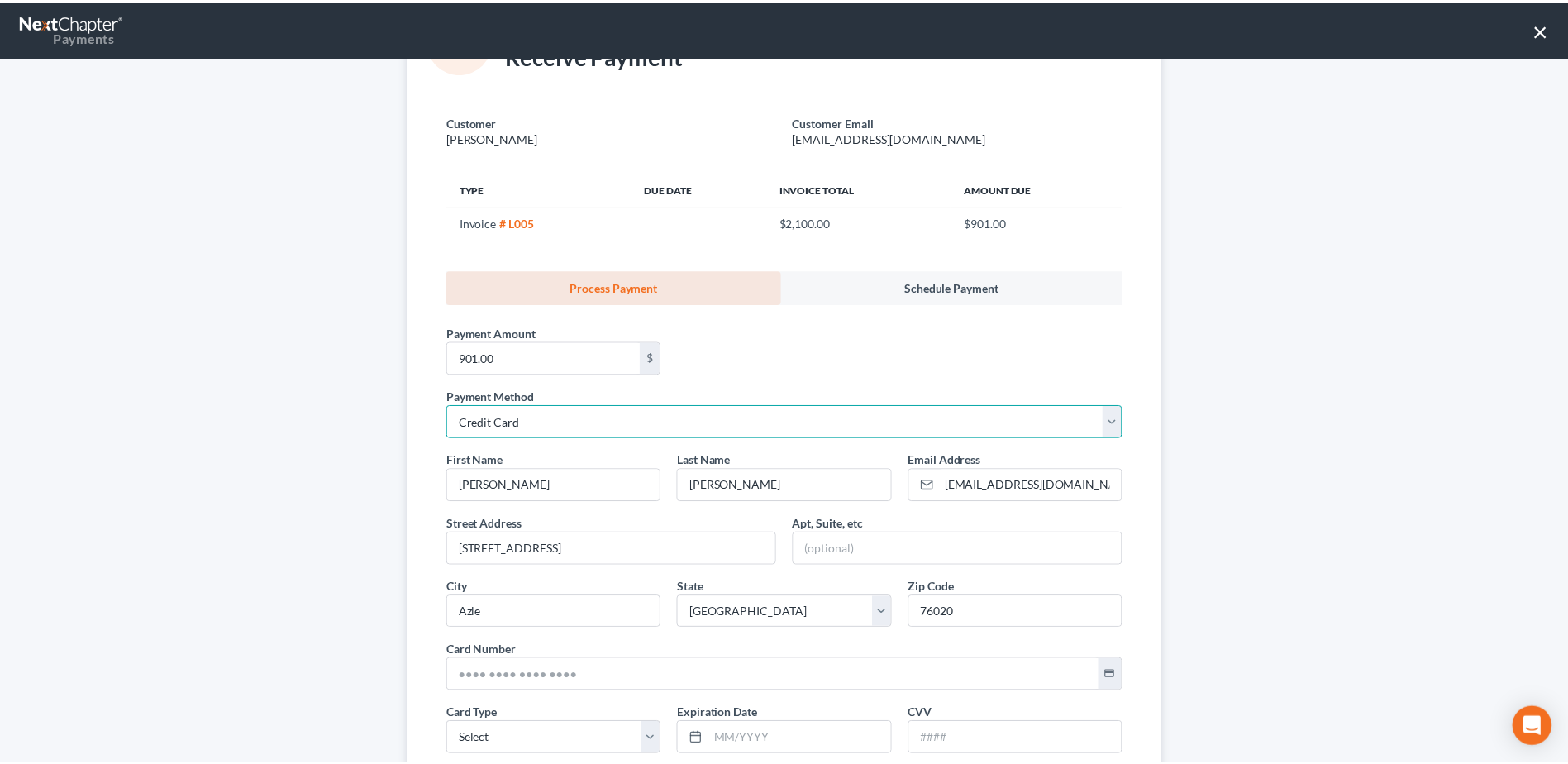
scroll to position [236, 0]
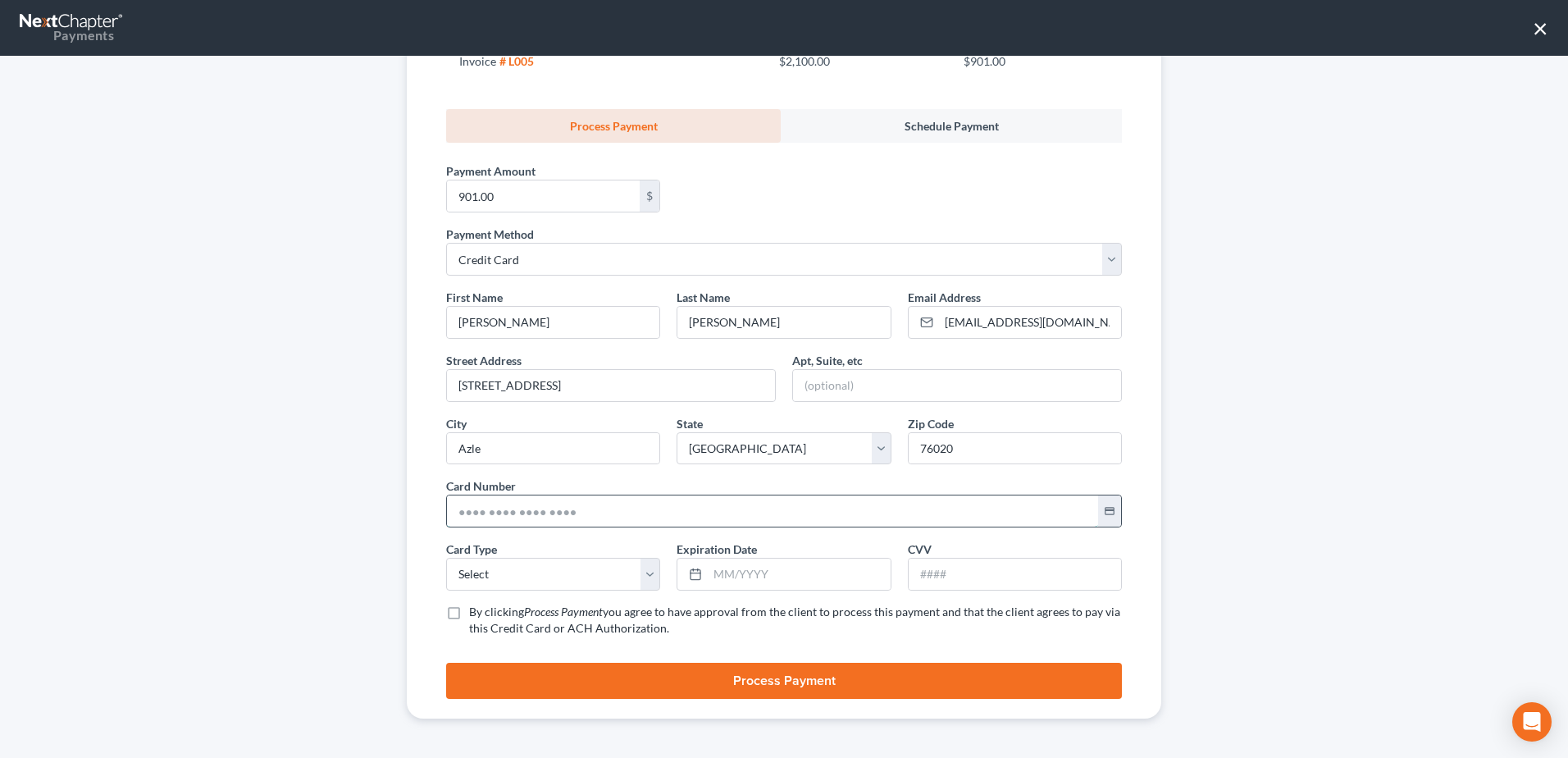
click at [503, 514] on input "text" at bounding box center [772, 511] width 651 height 31
type input "[CREDIT_CARD_NUMBER]"
click at [458, 580] on select "Select Visa MasterCard Discover American Express" at bounding box center [553, 574] width 214 height 33
select select "0"
click at [446, 557] on select "Select Visa MasterCard Discover American Express" at bounding box center [553, 574] width 214 height 33
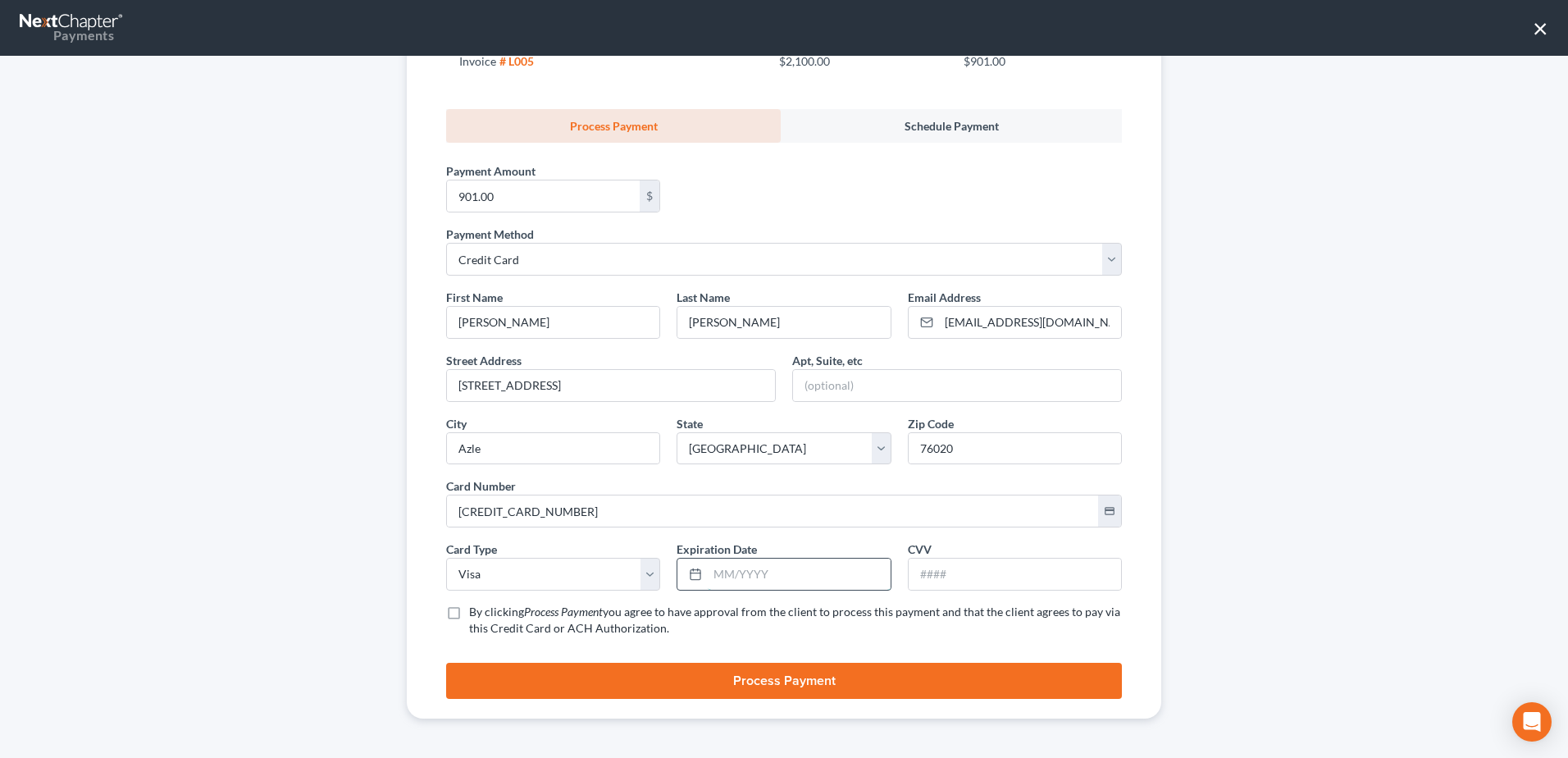
click at [823, 575] on input "text" at bounding box center [798, 574] width 182 height 31
type input "06/2028"
click at [1046, 585] on input "text" at bounding box center [1014, 574] width 212 height 31
type input "268"
click at [469, 612] on label "By clicking Process Payment you agree to have approval from the client to proce…" at bounding box center [796, 620] width 653 height 33
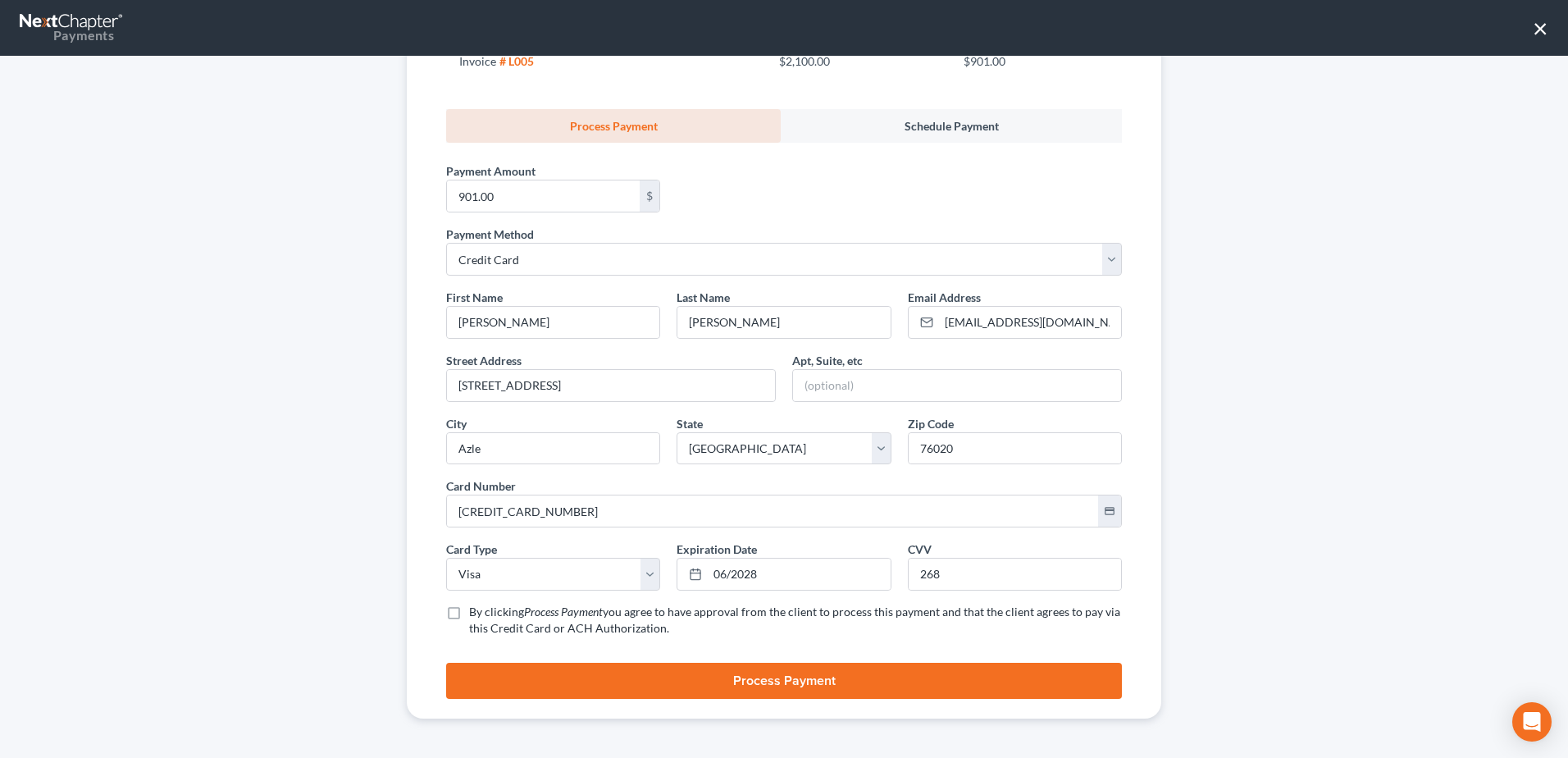
click at [476, 612] on input "By clicking Process Payment you agree to have approval from the client to proce…" at bounding box center [481, 608] width 11 height 11
checkbox input "true"
click at [770, 682] on button "Process Payment" at bounding box center [784, 681] width 676 height 36
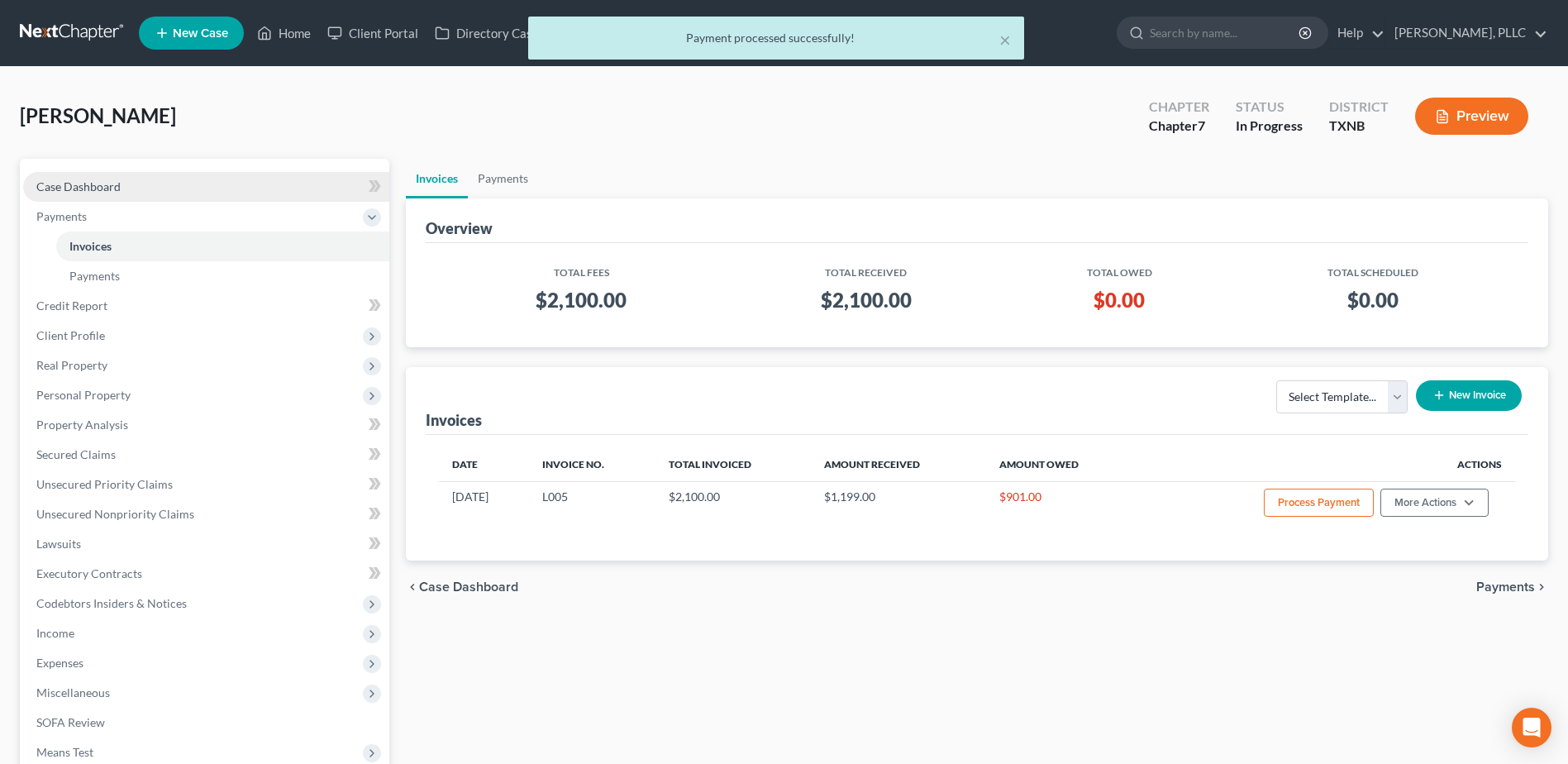
click at [96, 183] on span "Case Dashboard" at bounding box center [79, 186] width 84 height 14
select select "6"
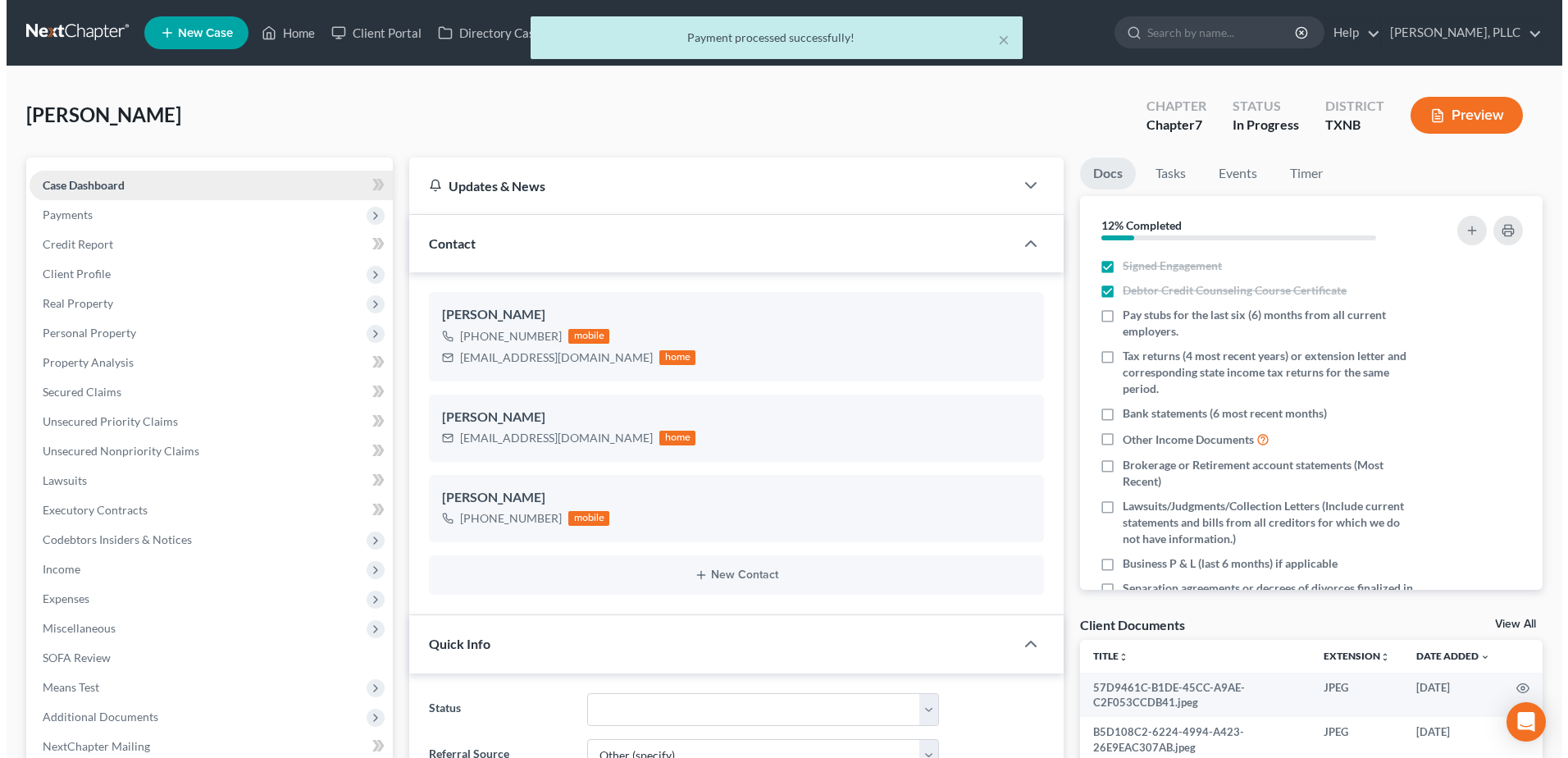
scroll to position [1116, 0]
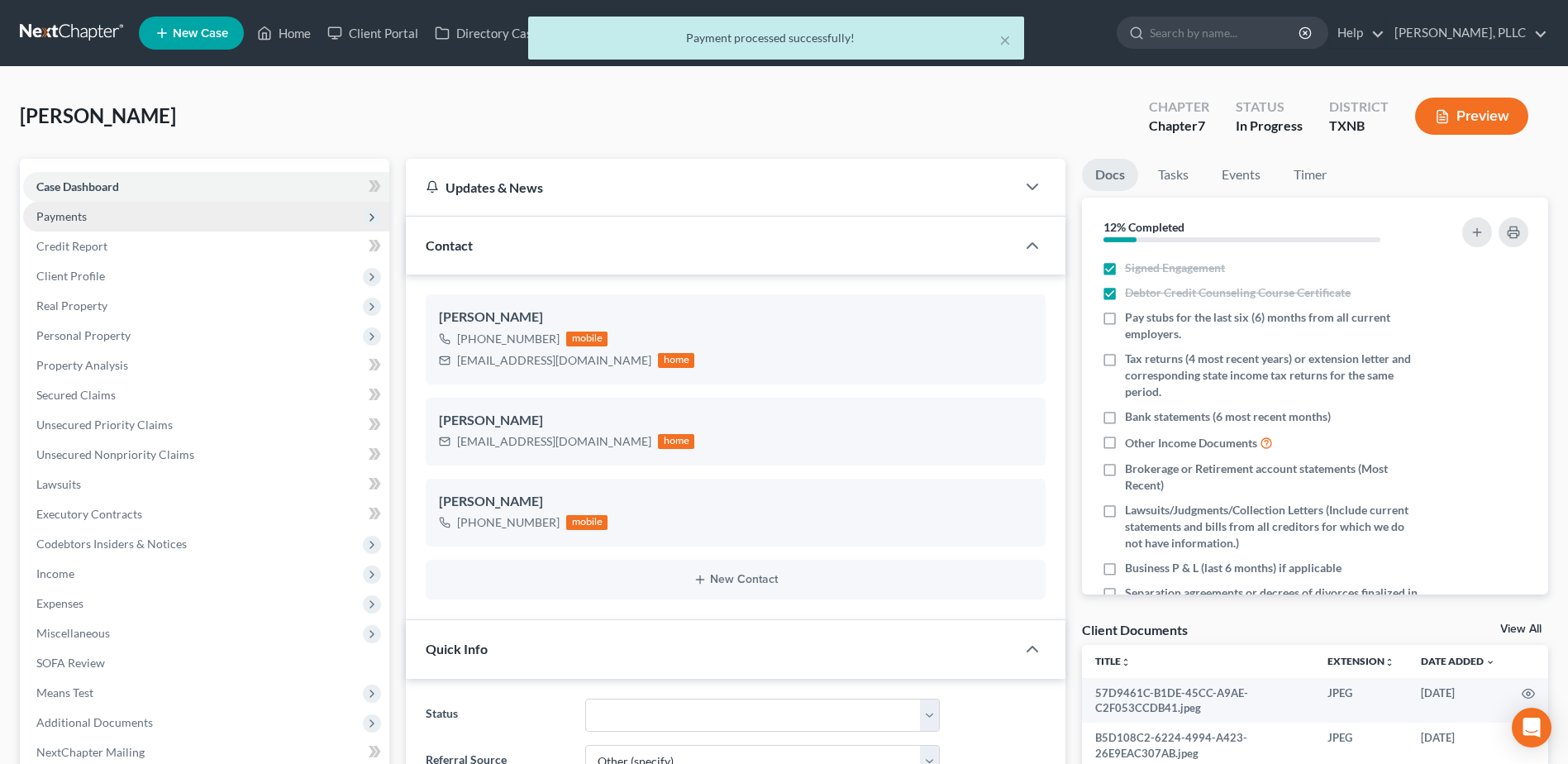
click at [75, 212] on span "Payments" at bounding box center [61, 215] width 51 height 14
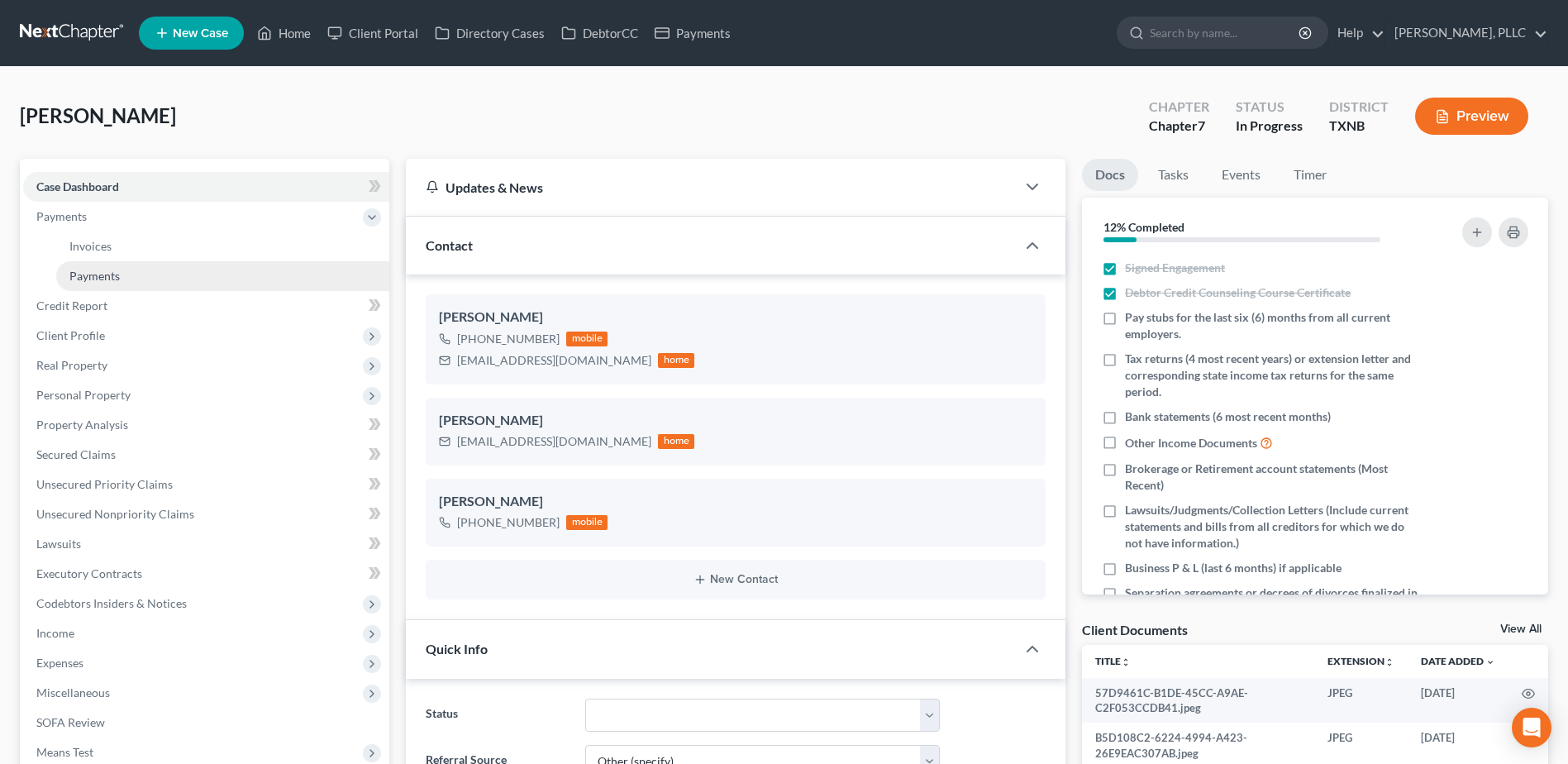
click at [119, 269] on span "Payments" at bounding box center [94, 275] width 51 height 14
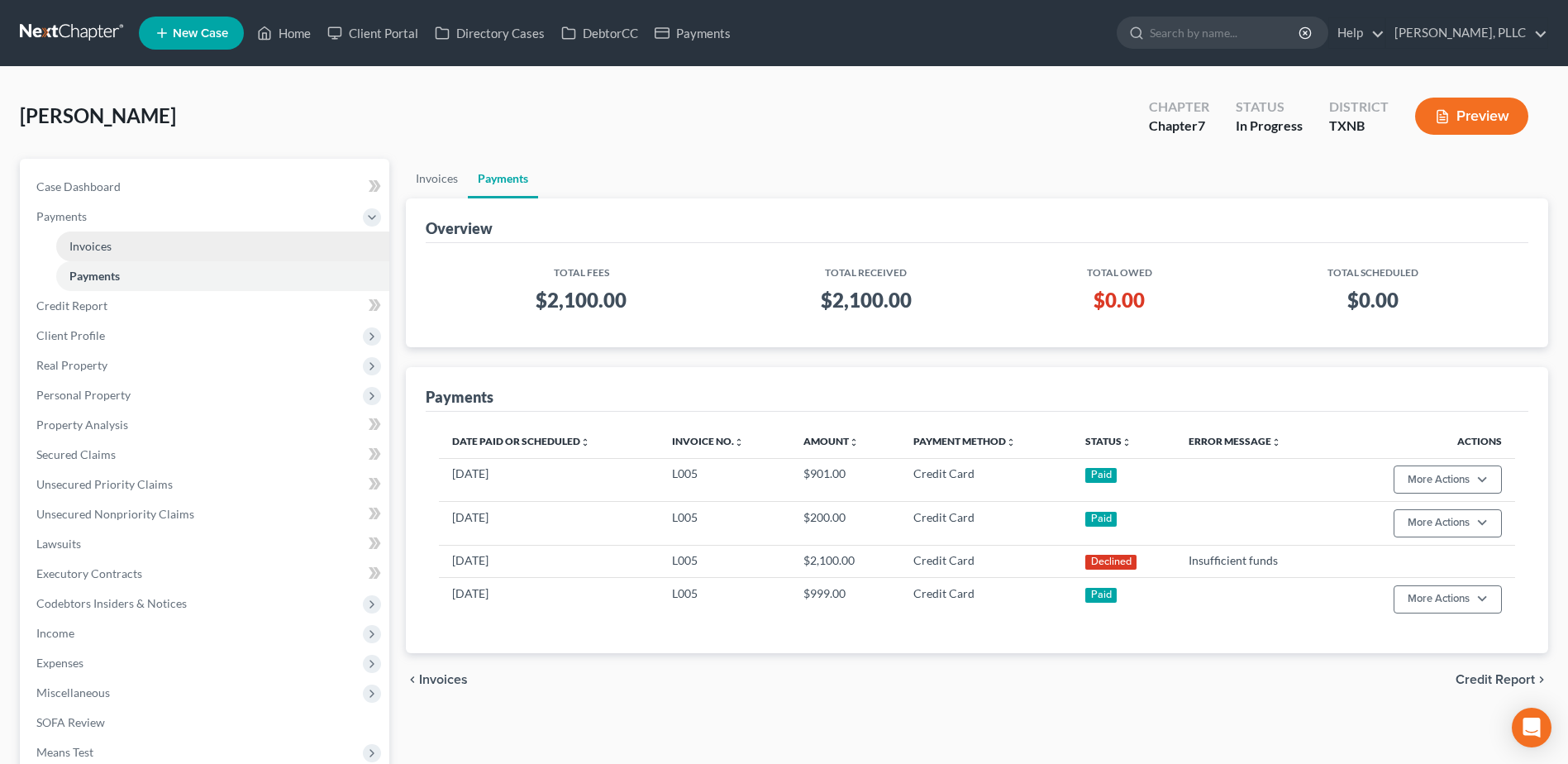
click at [105, 239] on span "Invoices" at bounding box center [90, 245] width 42 height 14
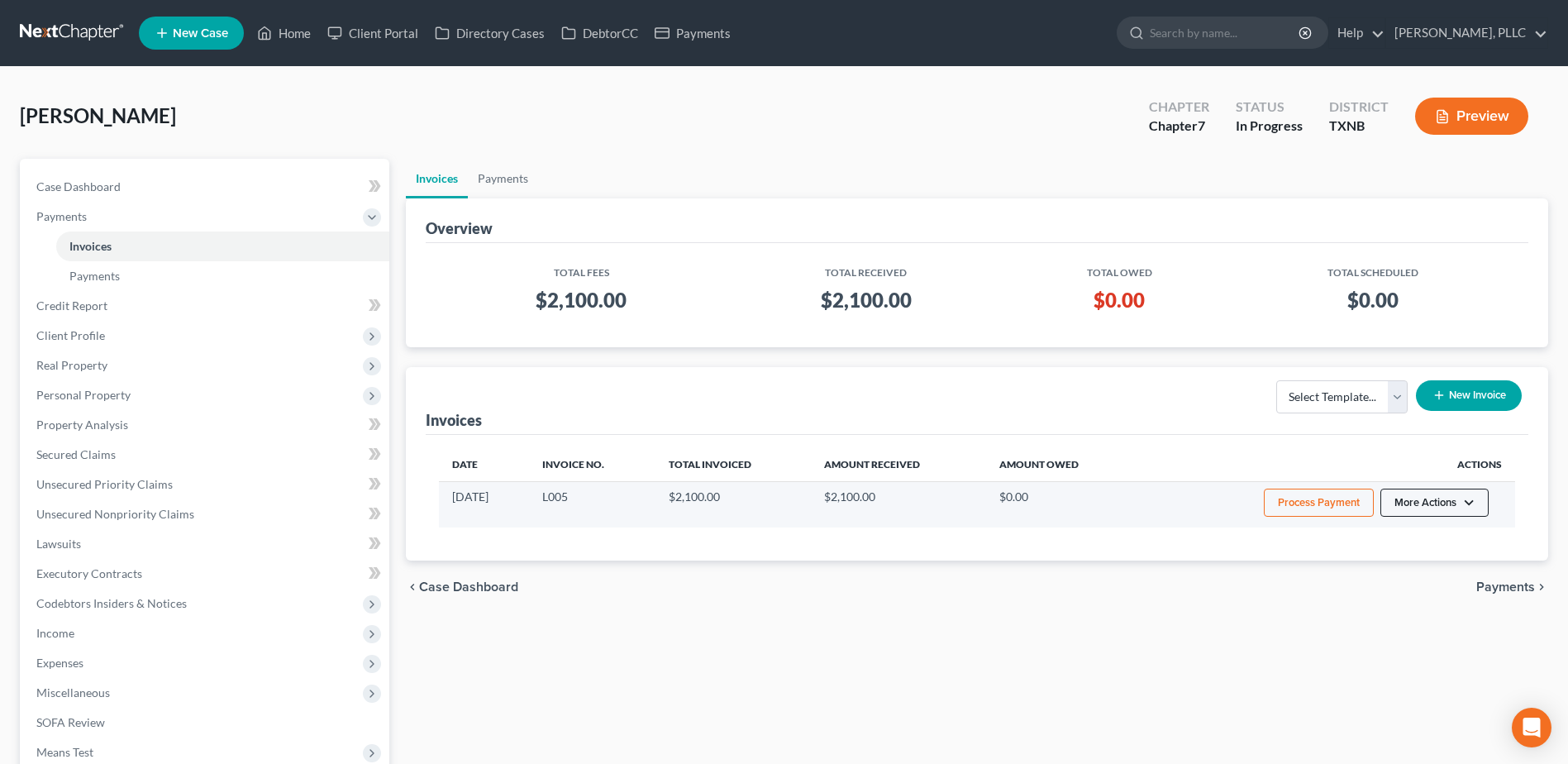
click at [1471, 504] on button "More Actions" at bounding box center [1434, 503] width 109 height 28
click at [1433, 533] on link "View/Edit" at bounding box center [1456, 538] width 193 height 28
select select "1"
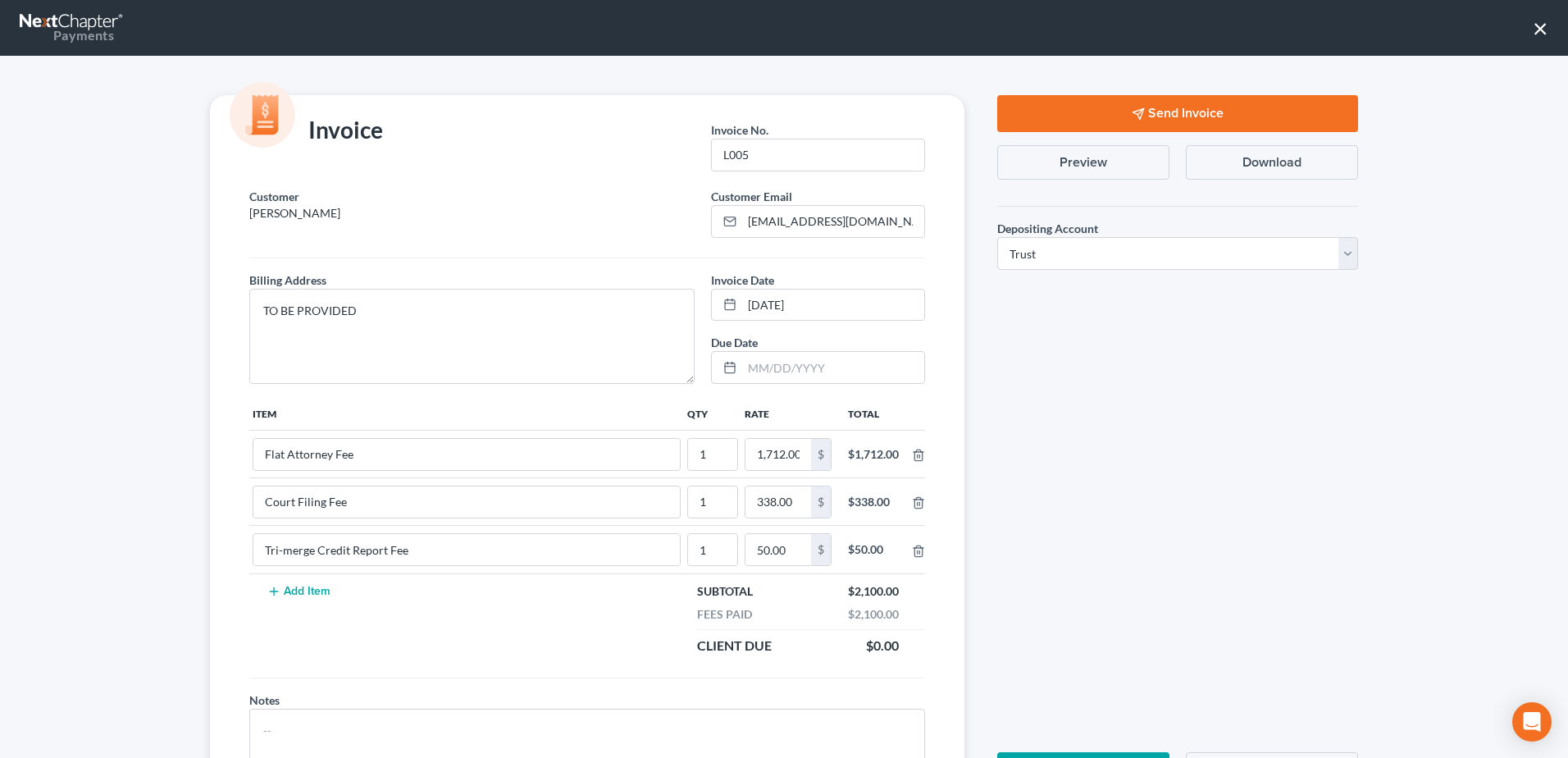
click at [1011, 121] on button "Send Invoice" at bounding box center [1177, 113] width 361 height 37
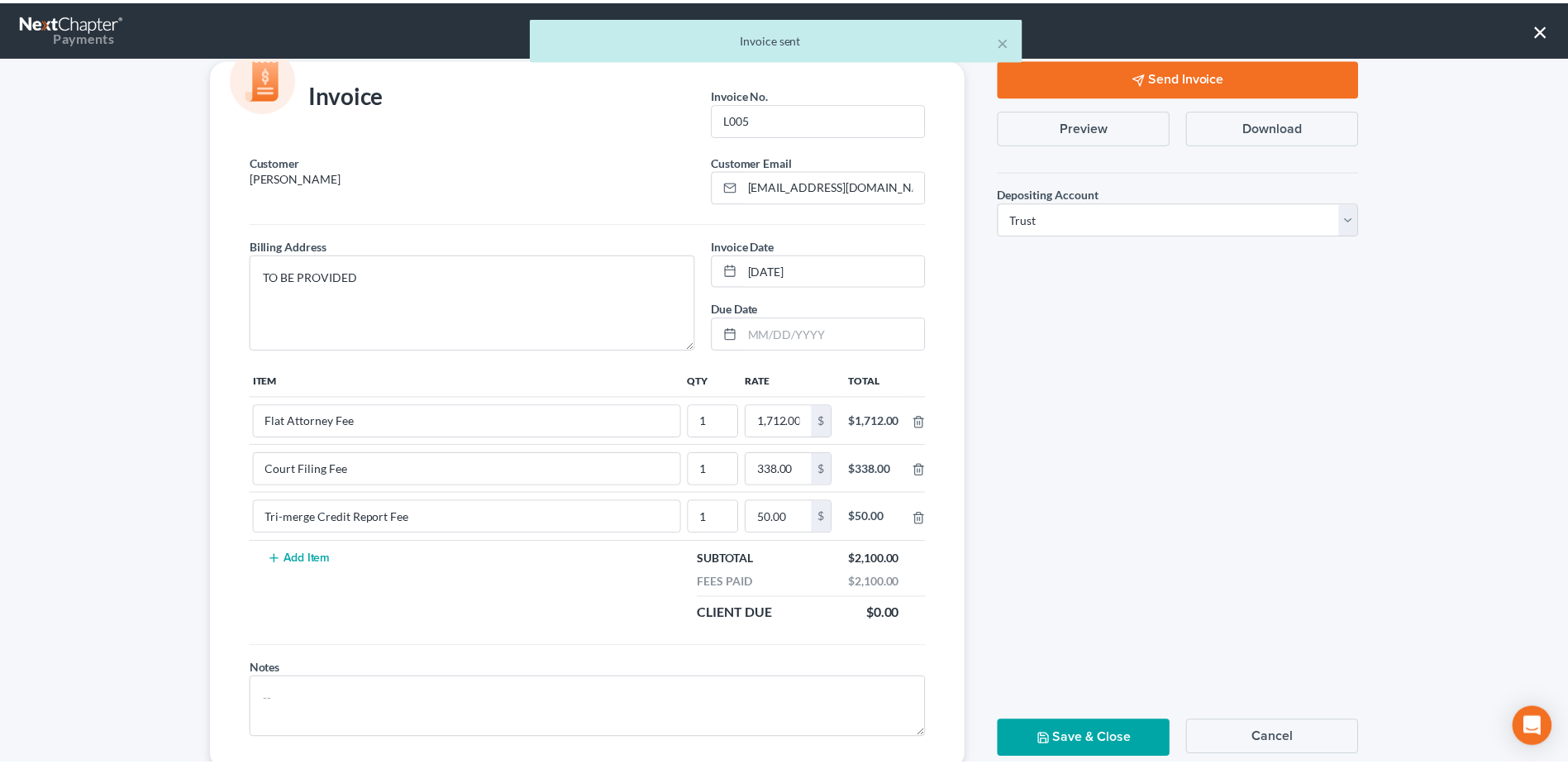
scroll to position [85, 0]
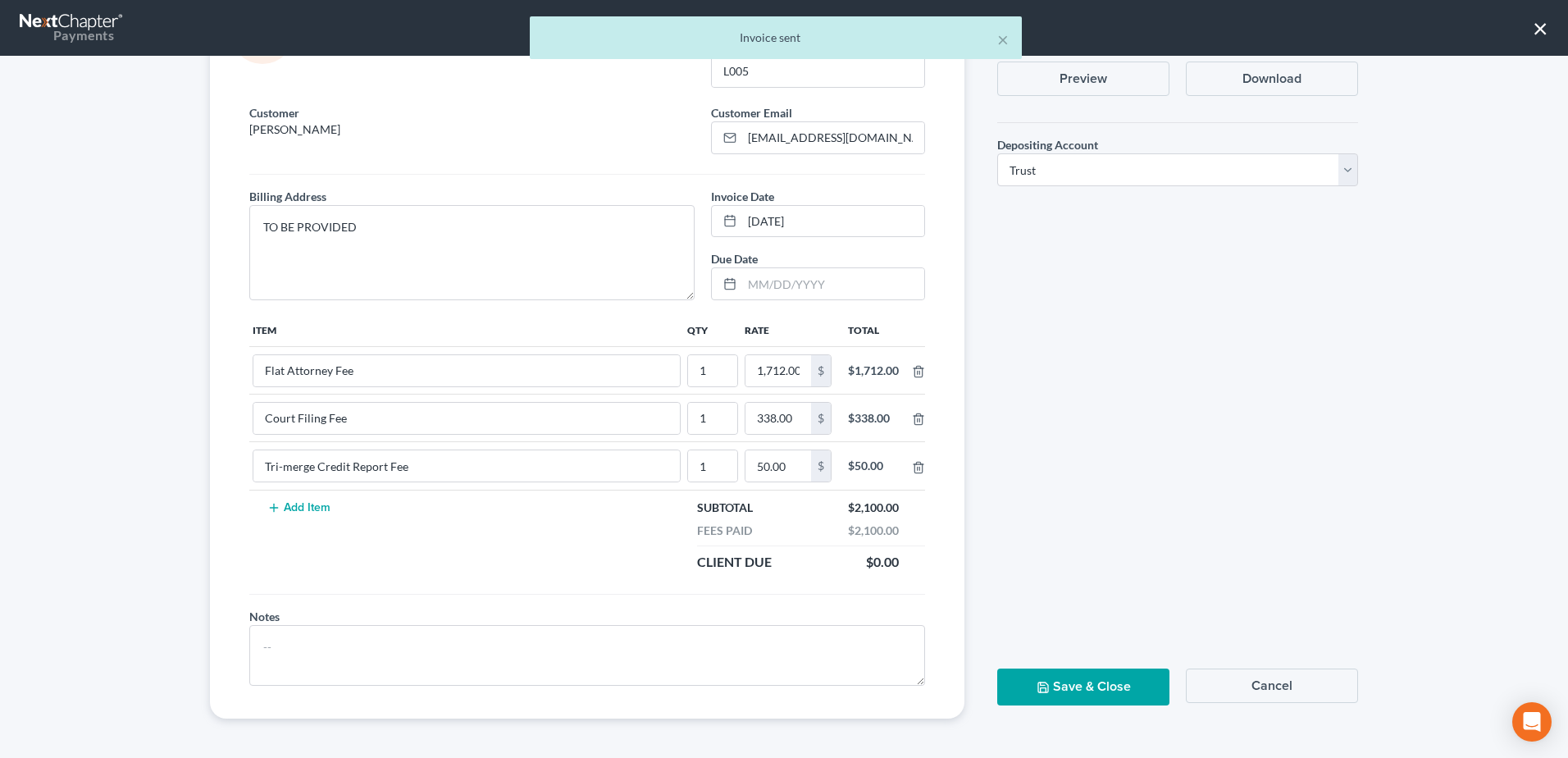
click at [1105, 686] on button "Save & Close" at bounding box center [1083, 686] width 173 height 37
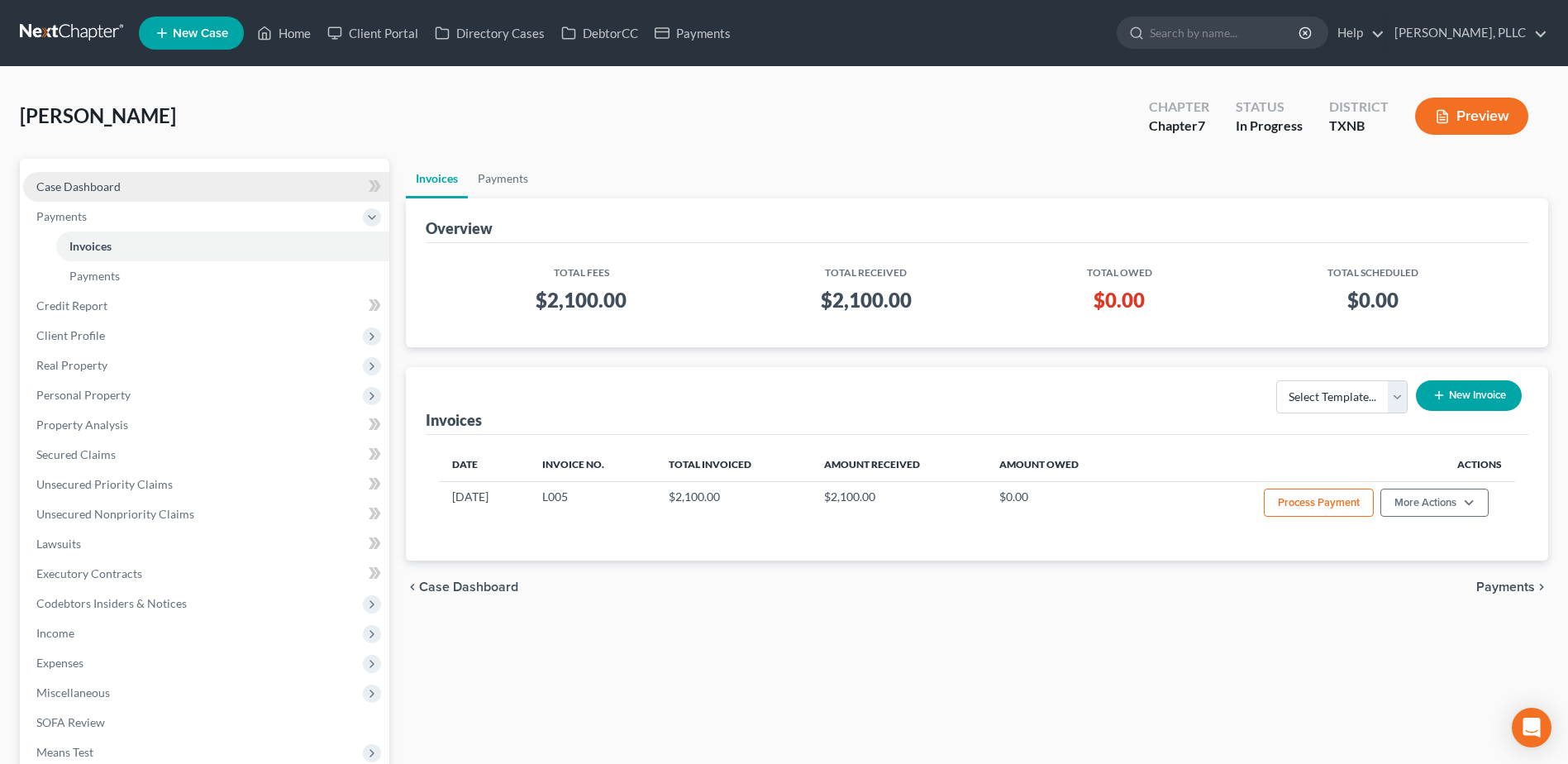
click at [91, 185] on span "Case Dashboard" at bounding box center [79, 186] width 84 height 14
select select "6"
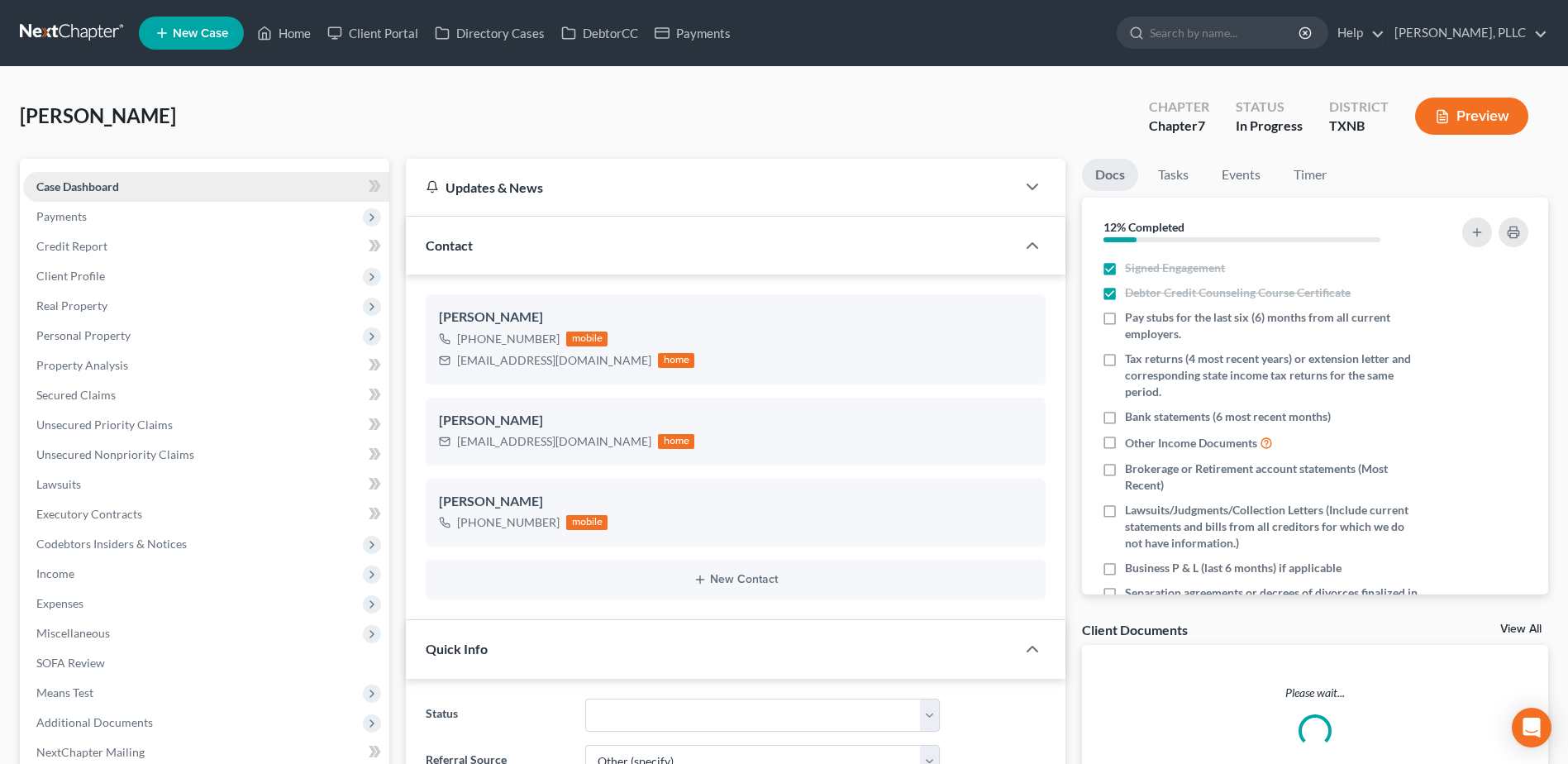
scroll to position [1125, 0]
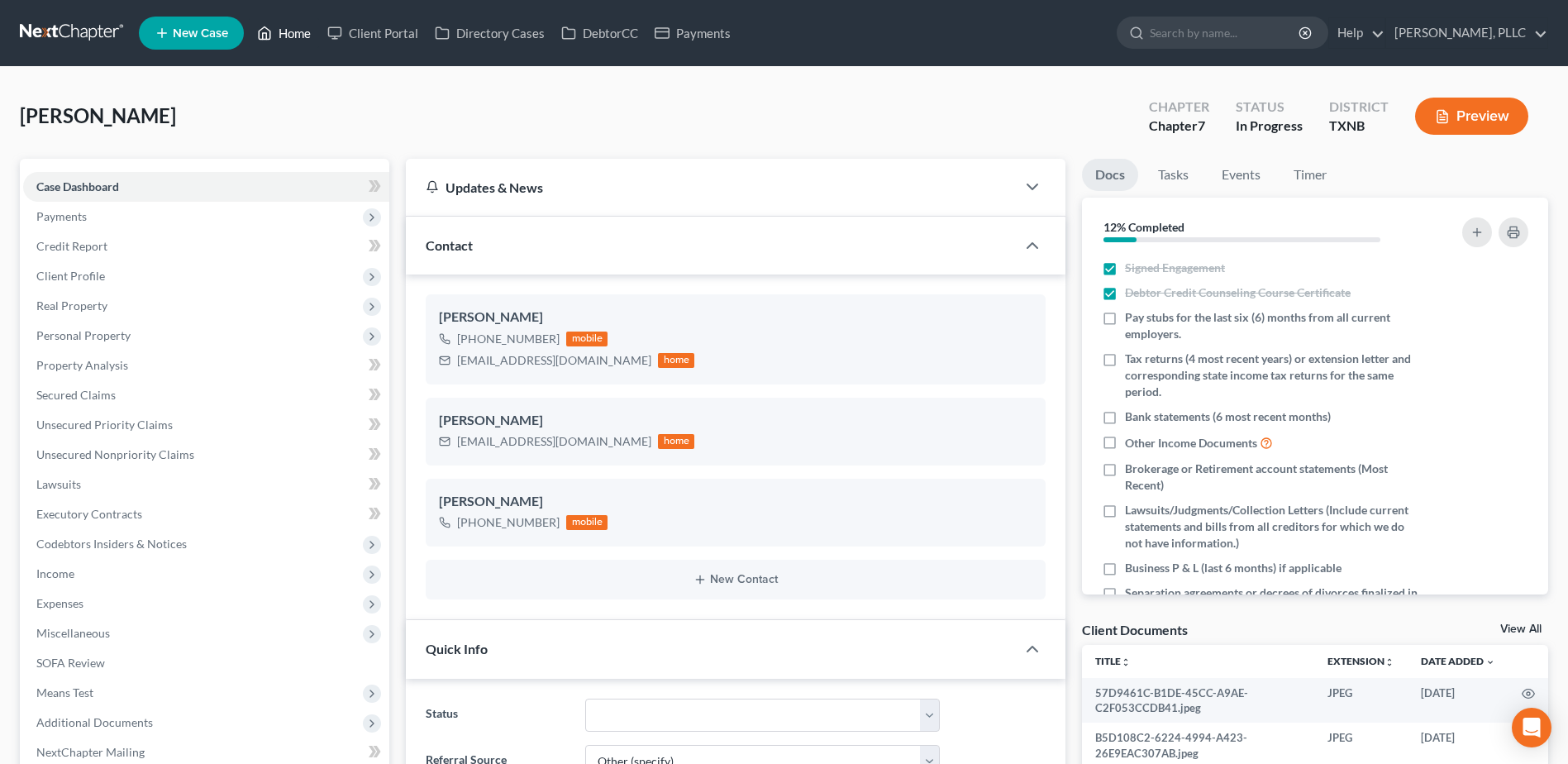
click at [292, 33] on link "Home" at bounding box center [283, 33] width 70 height 30
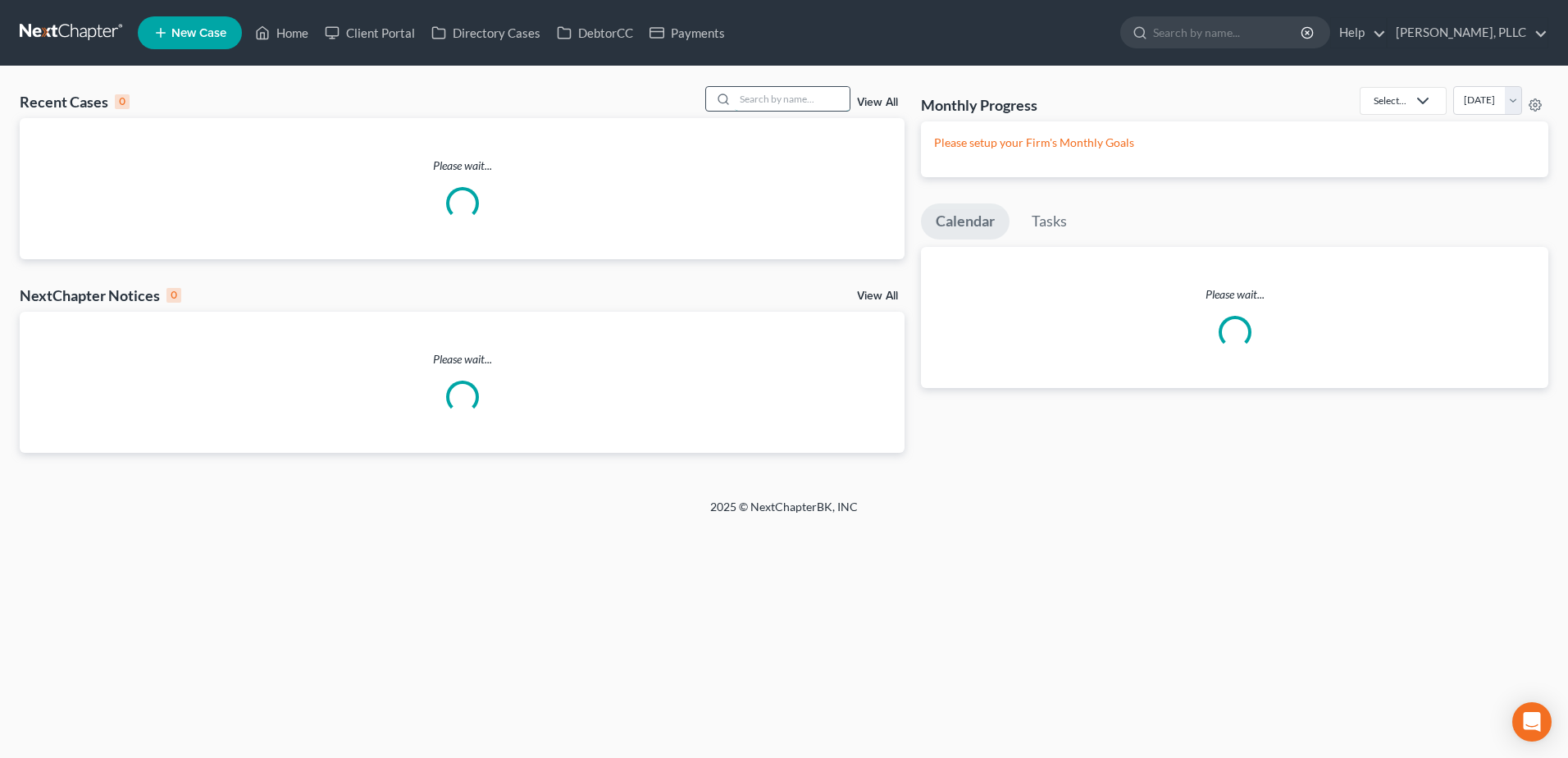
click at [799, 97] on input "search" at bounding box center [792, 99] width 115 height 24
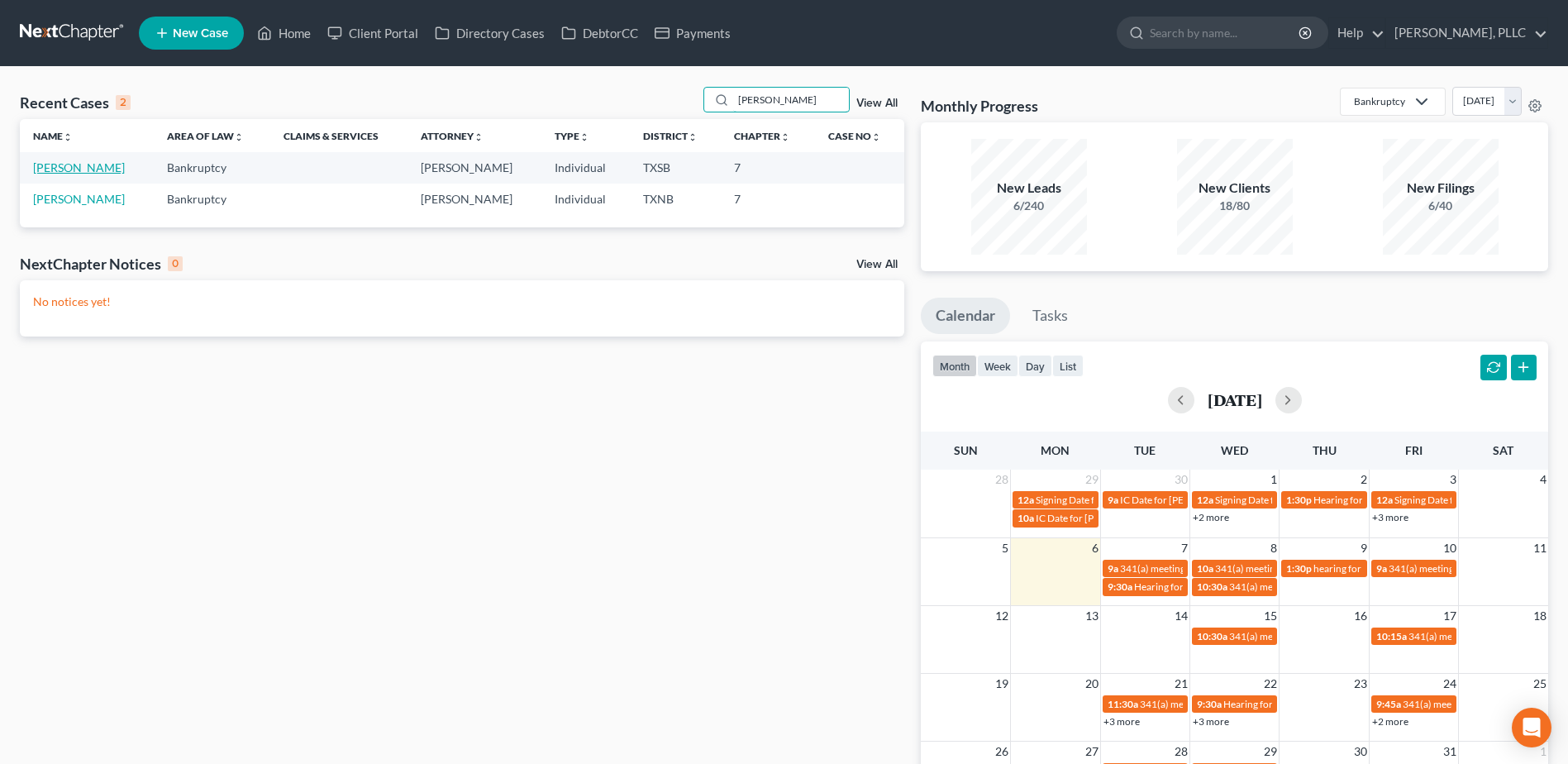
type input "[PERSON_NAME]"
click at [73, 165] on link "[PERSON_NAME]" at bounding box center [79, 167] width 92 height 14
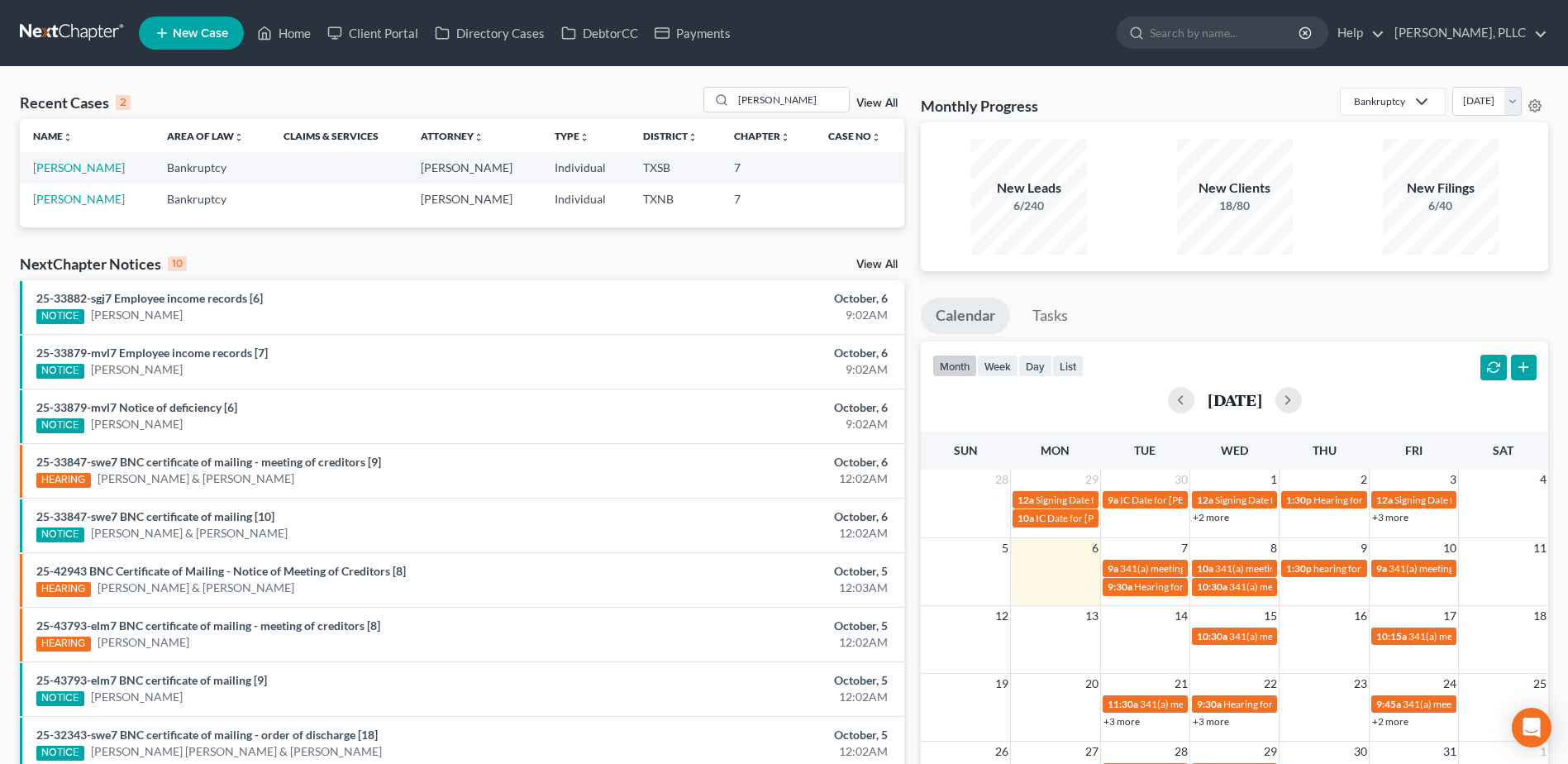
select select "4"
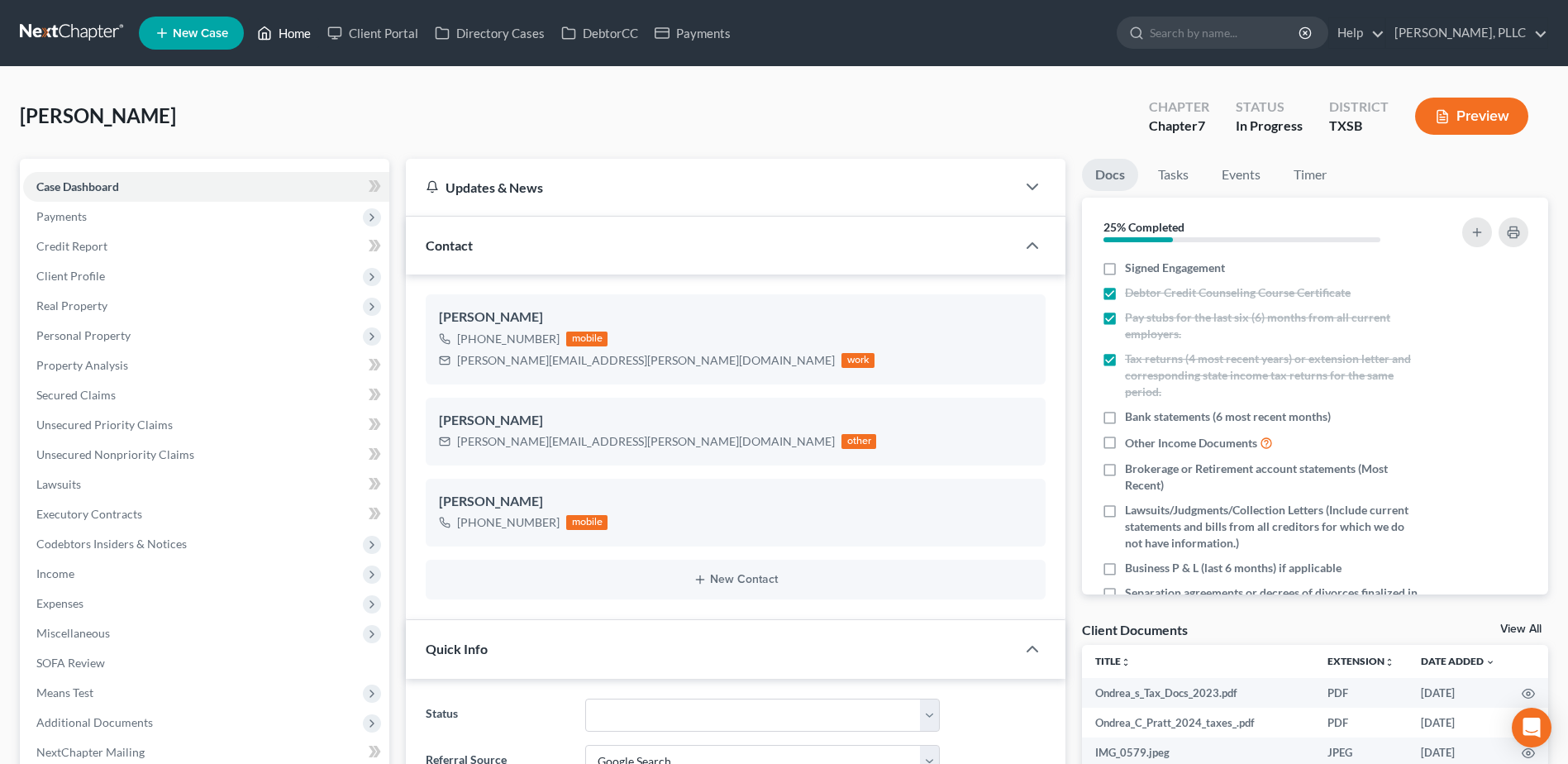
click at [292, 35] on link "Home" at bounding box center [283, 33] width 70 height 30
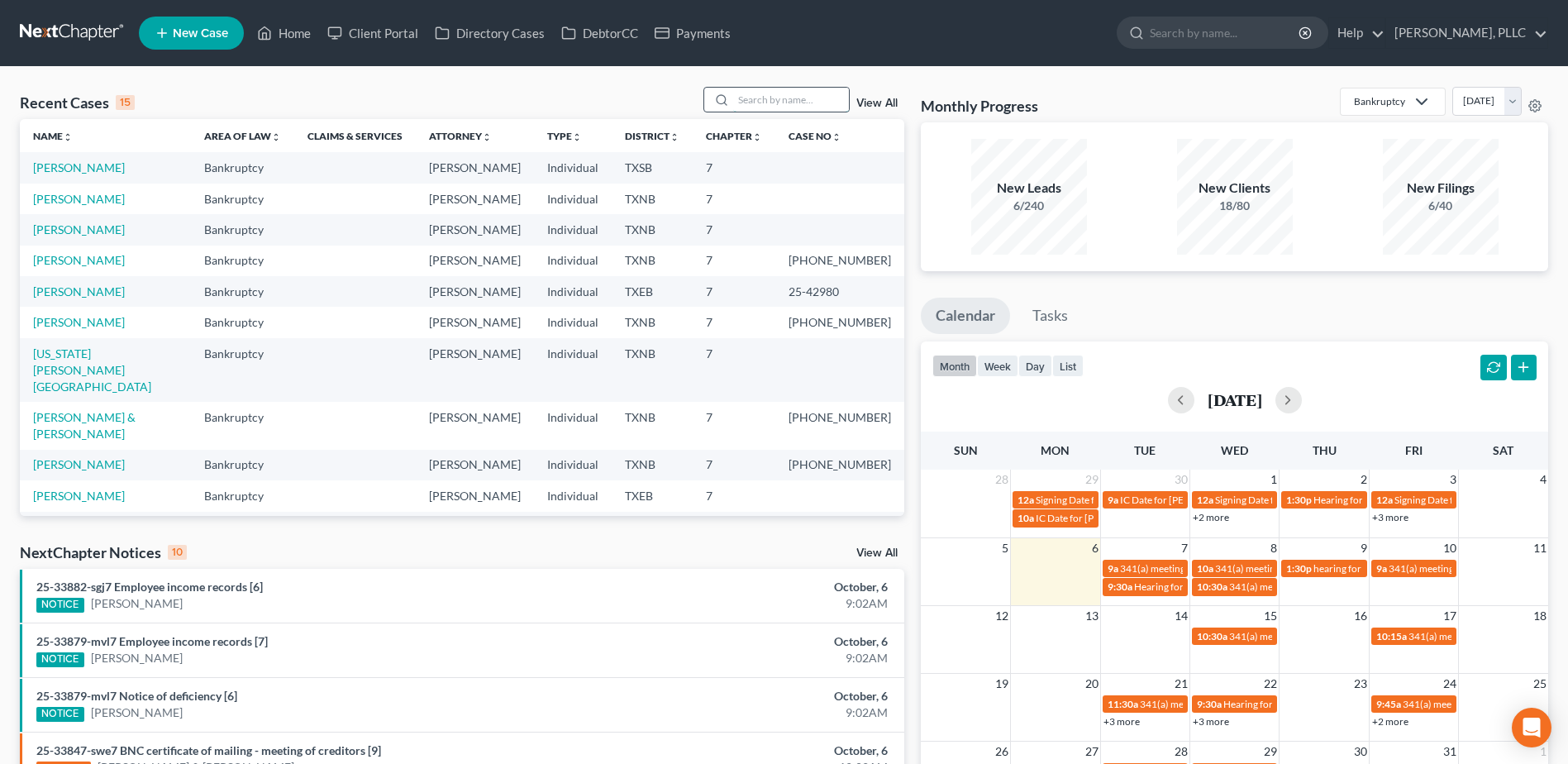
click at [784, 103] on input "search" at bounding box center [791, 99] width 116 height 24
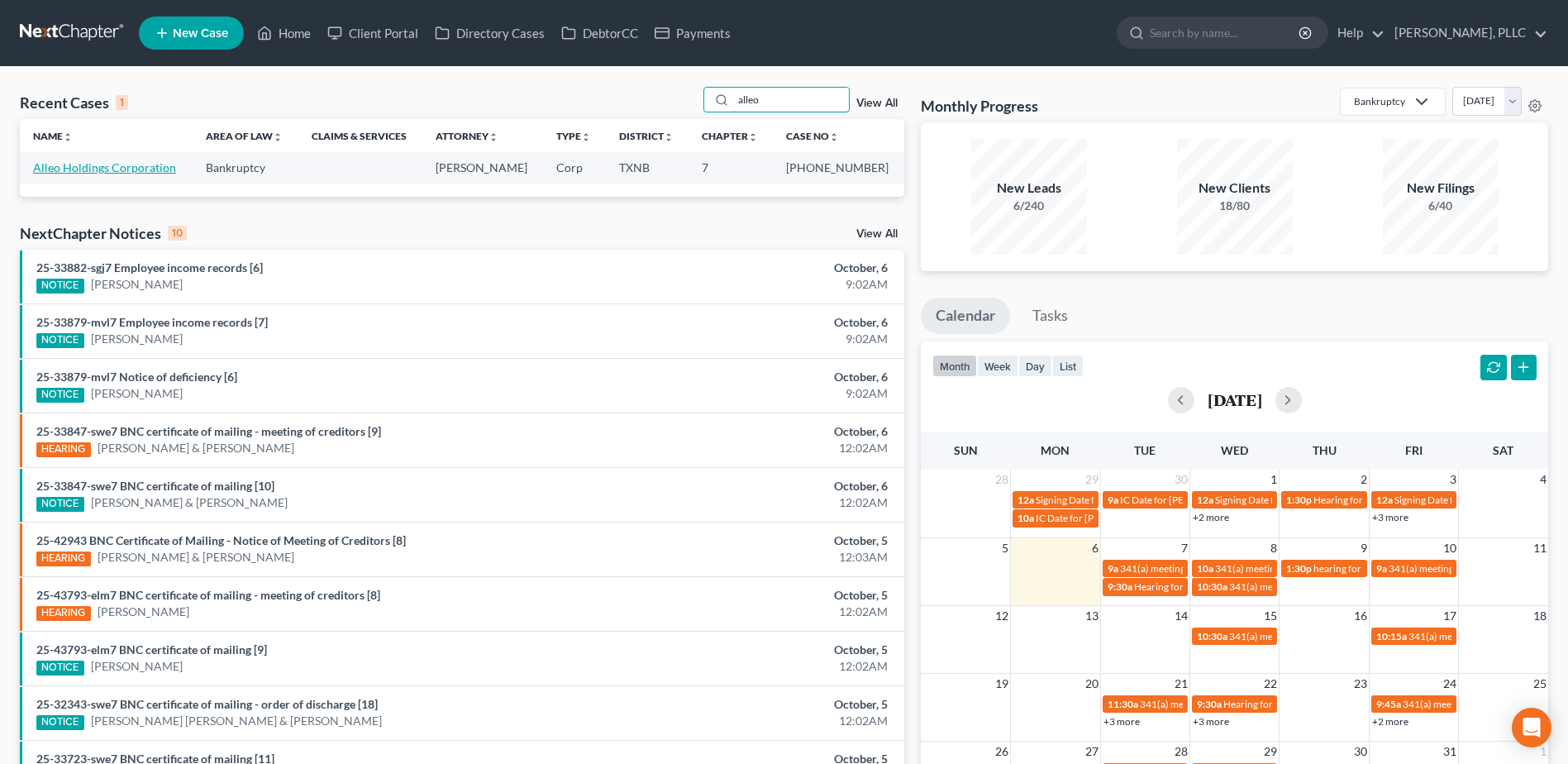
type input "alleo"
click at [102, 163] on link "Alleo Holdings Corporation" at bounding box center [104, 167] width 143 height 14
select select "1"
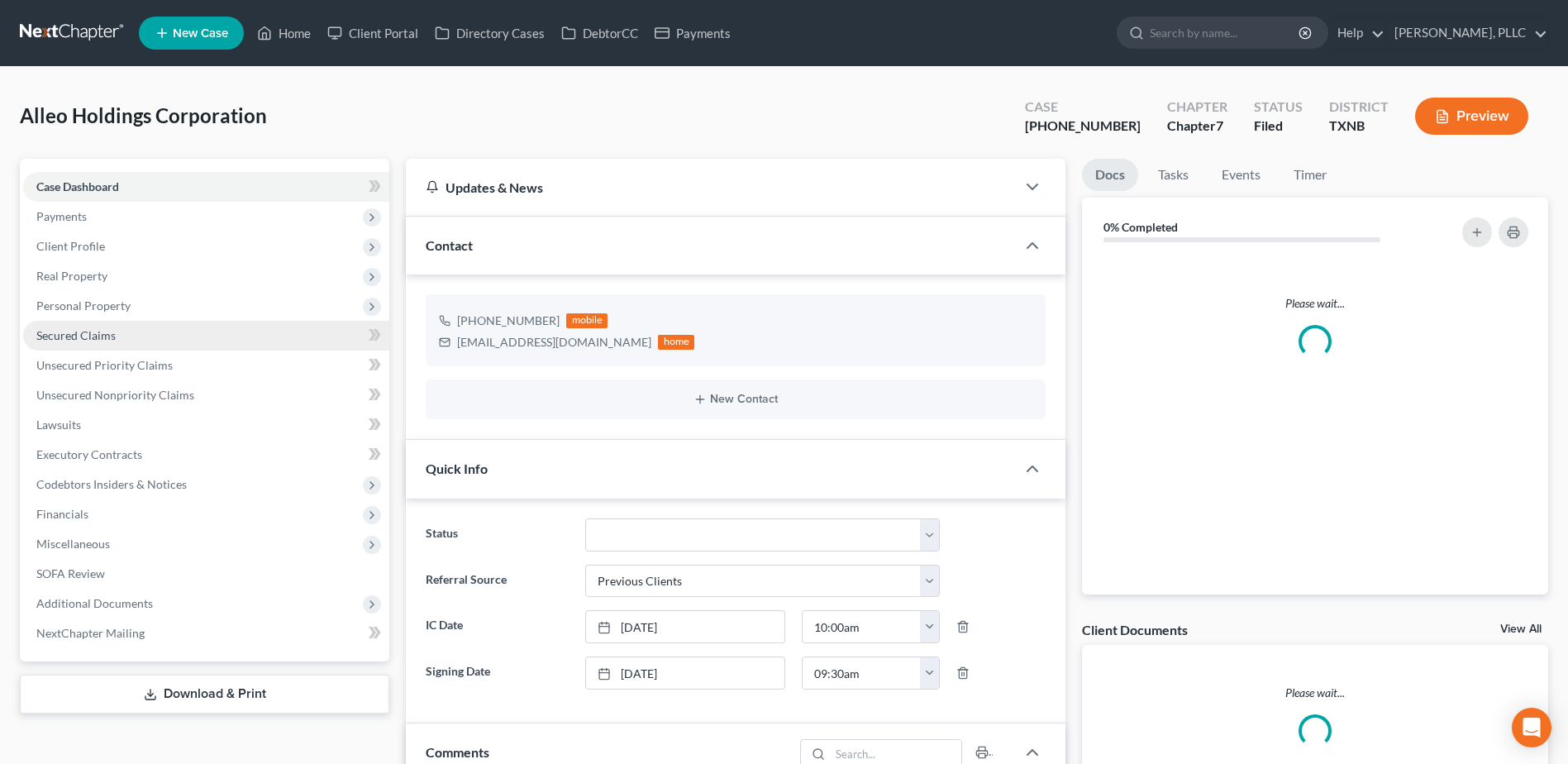
click at [86, 337] on span "Secured Claims" at bounding box center [76, 335] width 80 height 14
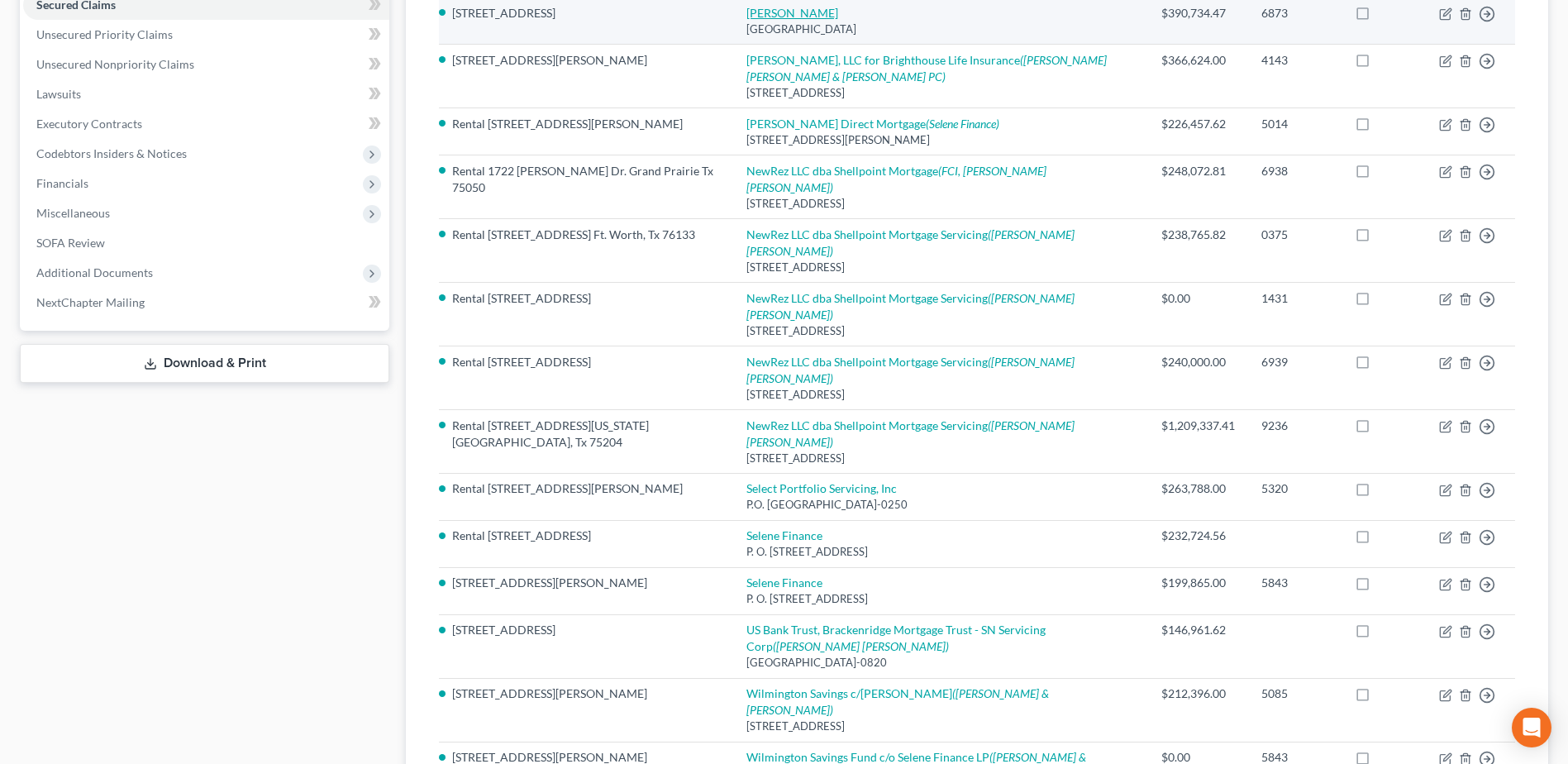
scroll to position [248, 0]
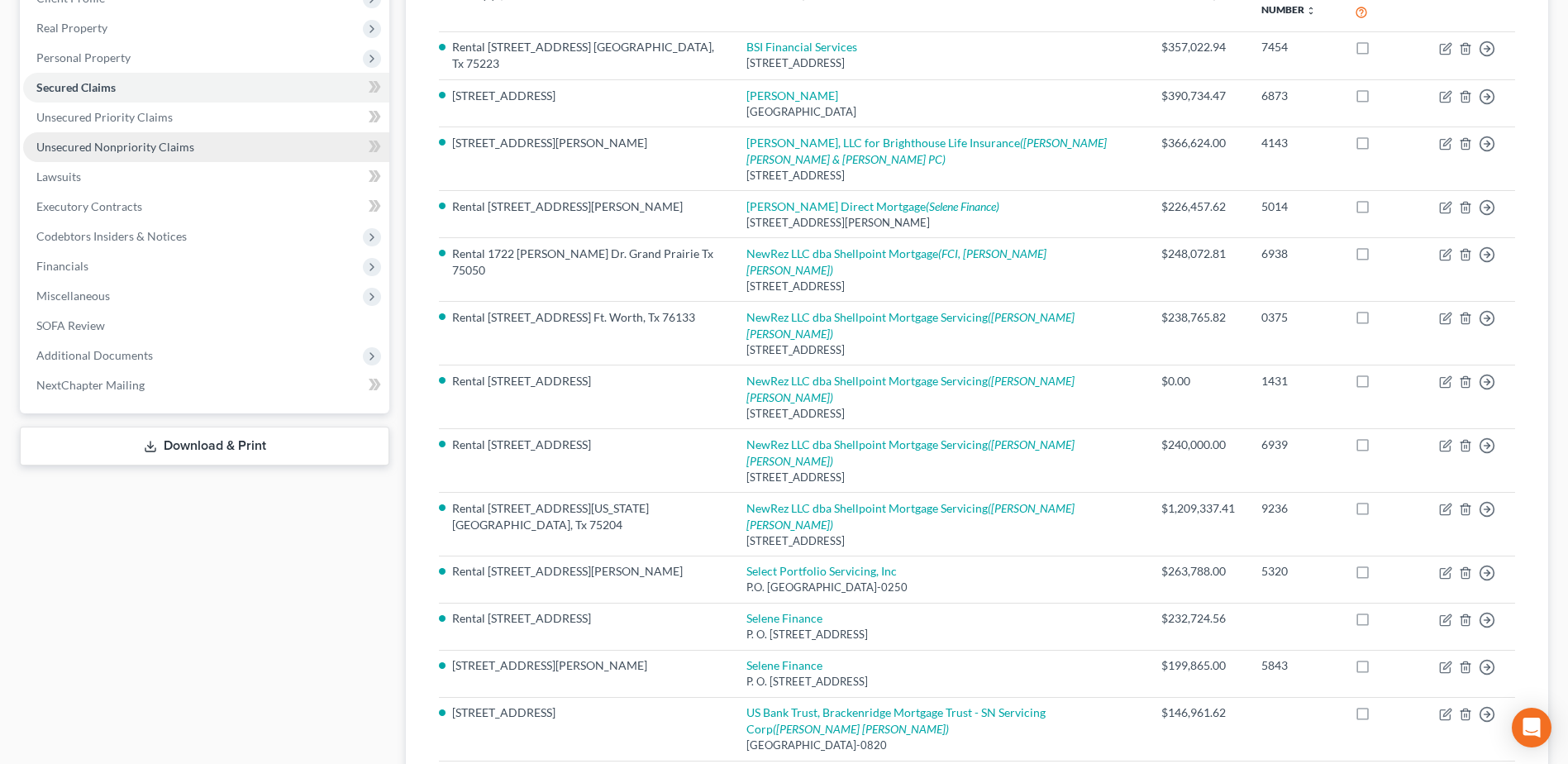
click at [130, 152] on span "Unsecured Nonpriority Claims" at bounding box center [115, 147] width 158 height 14
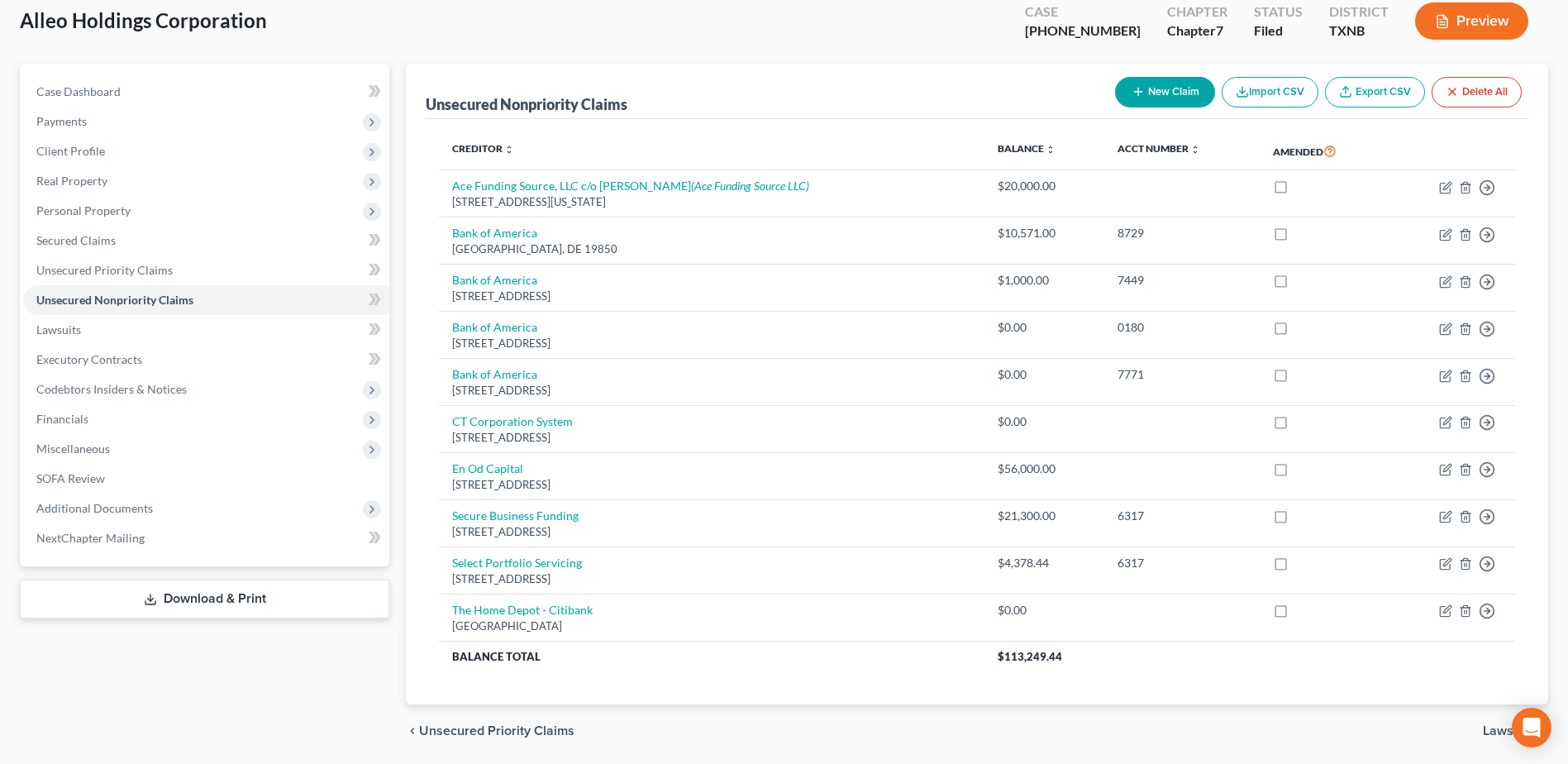
scroll to position [152, 0]
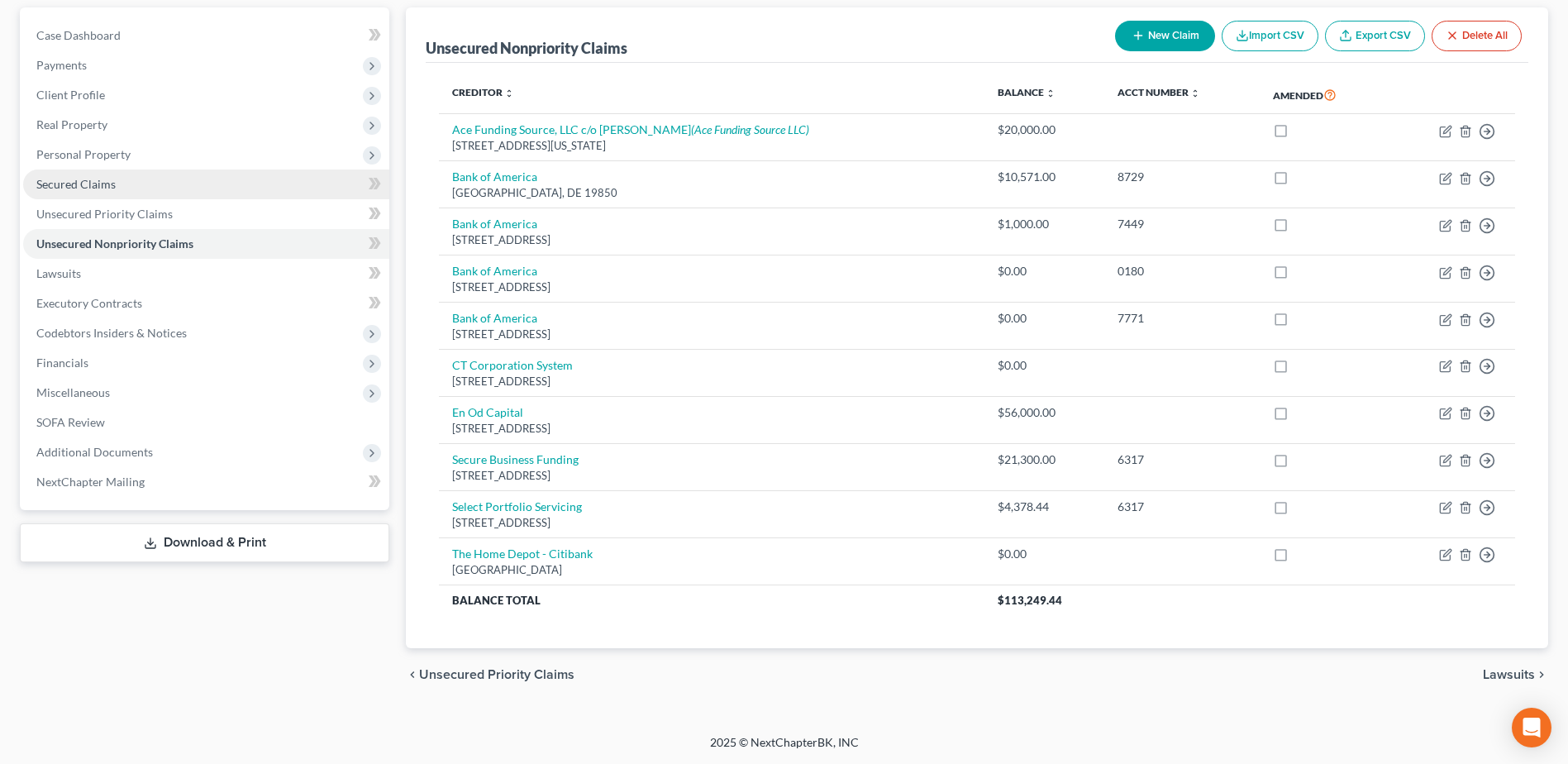
click at [60, 186] on span "Secured Claims" at bounding box center [76, 183] width 80 height 14
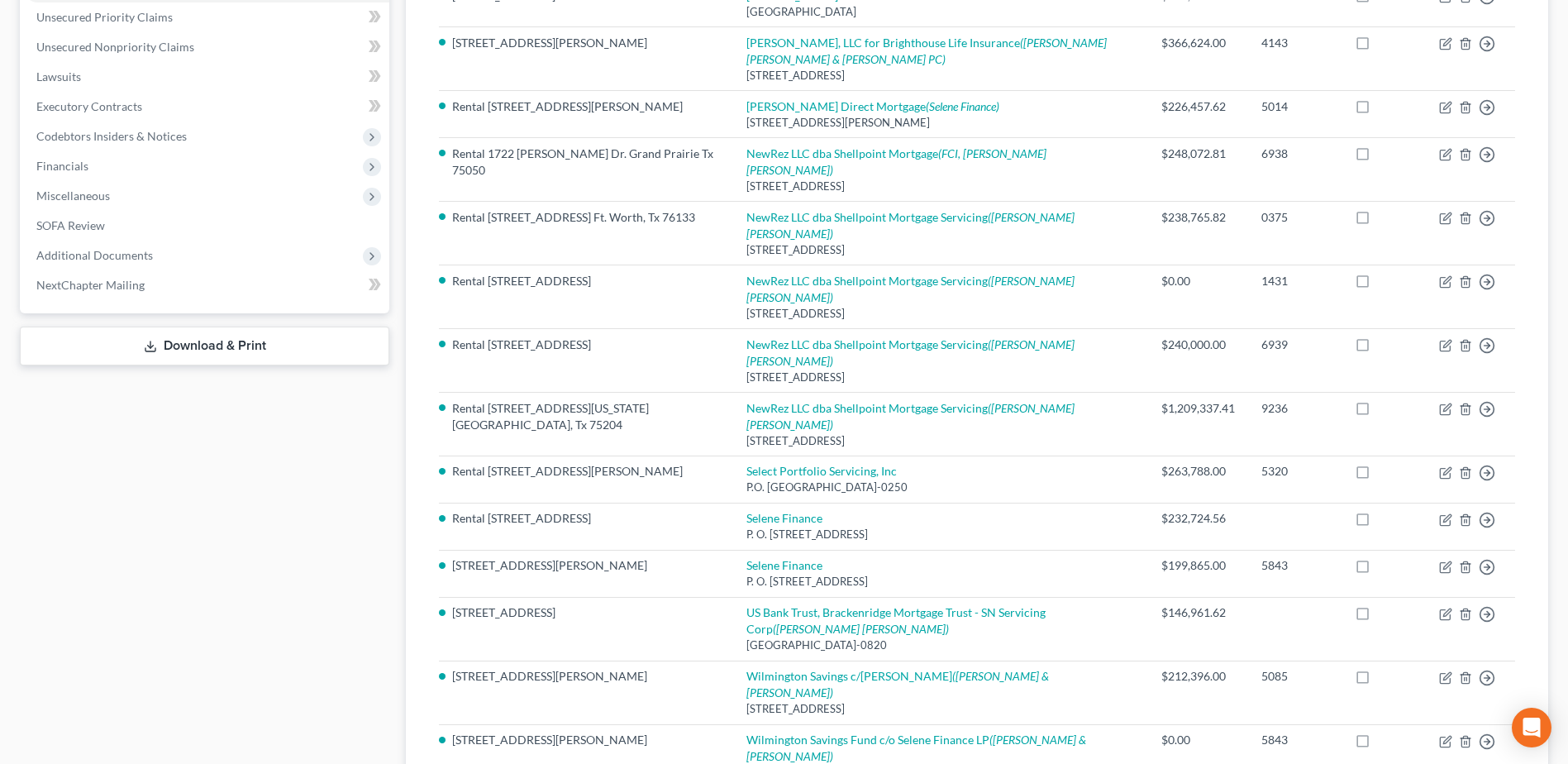
scroll to position [413, 0]
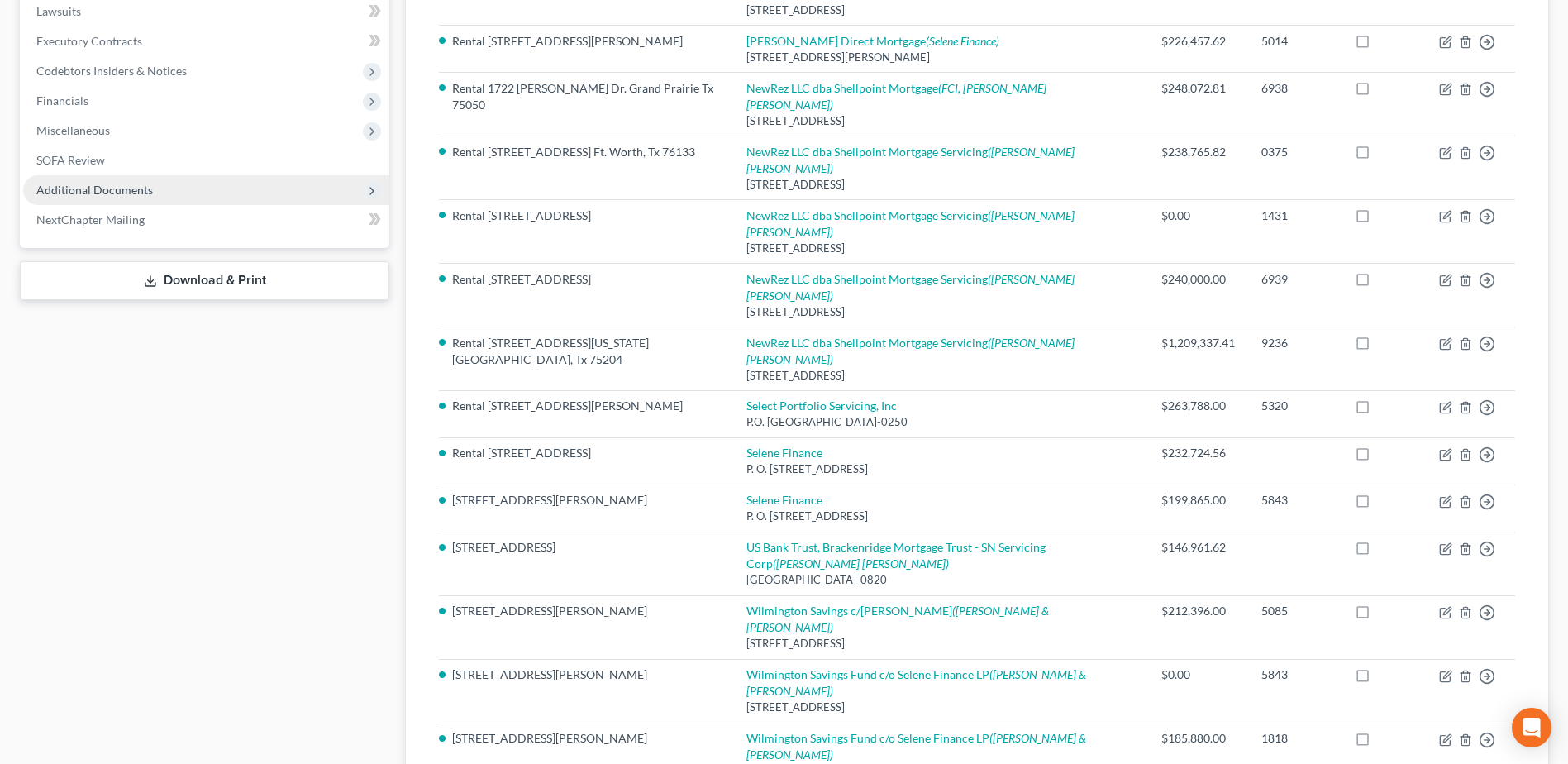
click at [128, 186] on span "Additional Documents" at bounding box center [94, 189] width 117 height 14
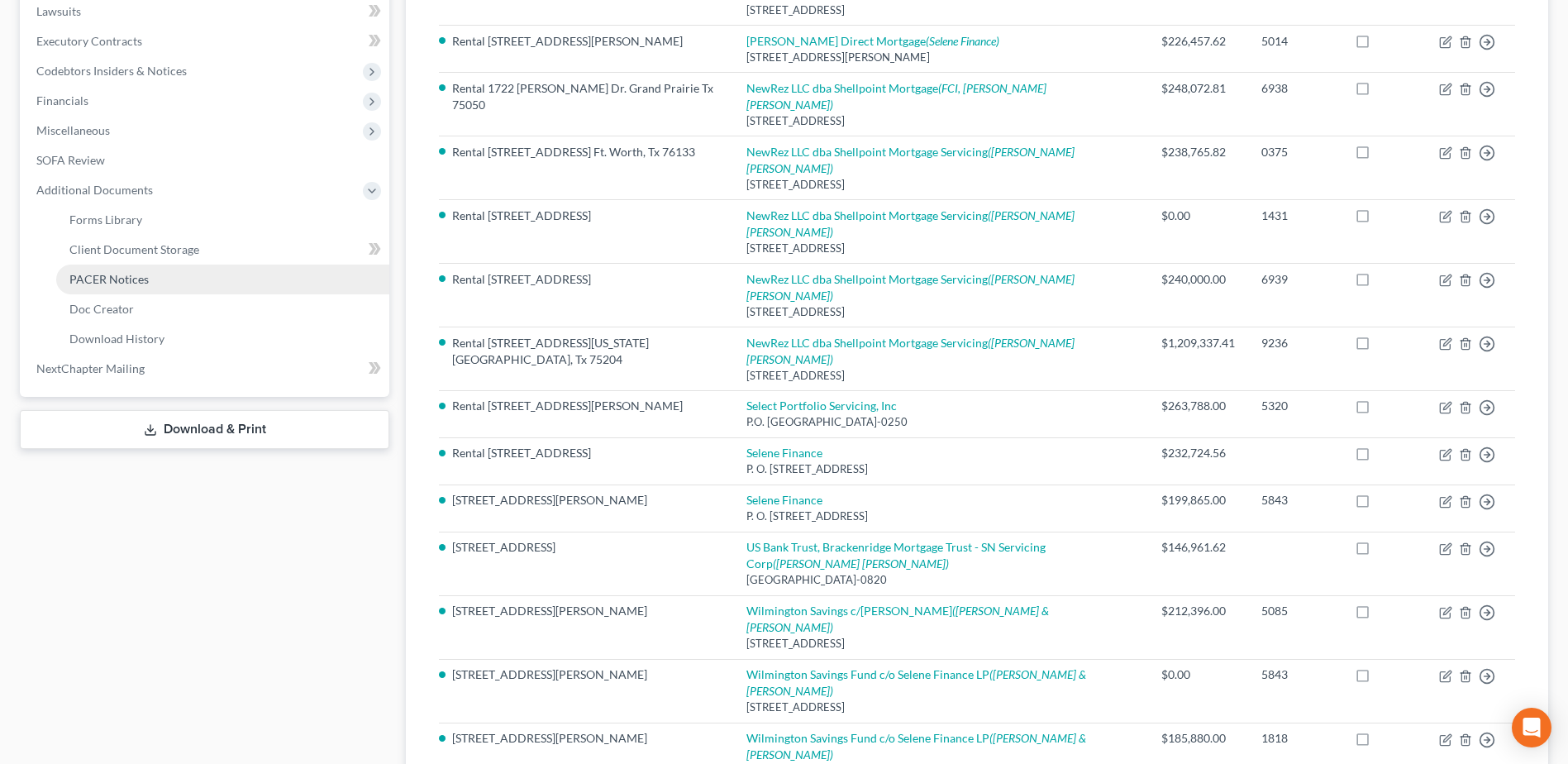
click at [142, 278] on span "PACER Notices" at bounding box center [109, 278] width 80 height 14
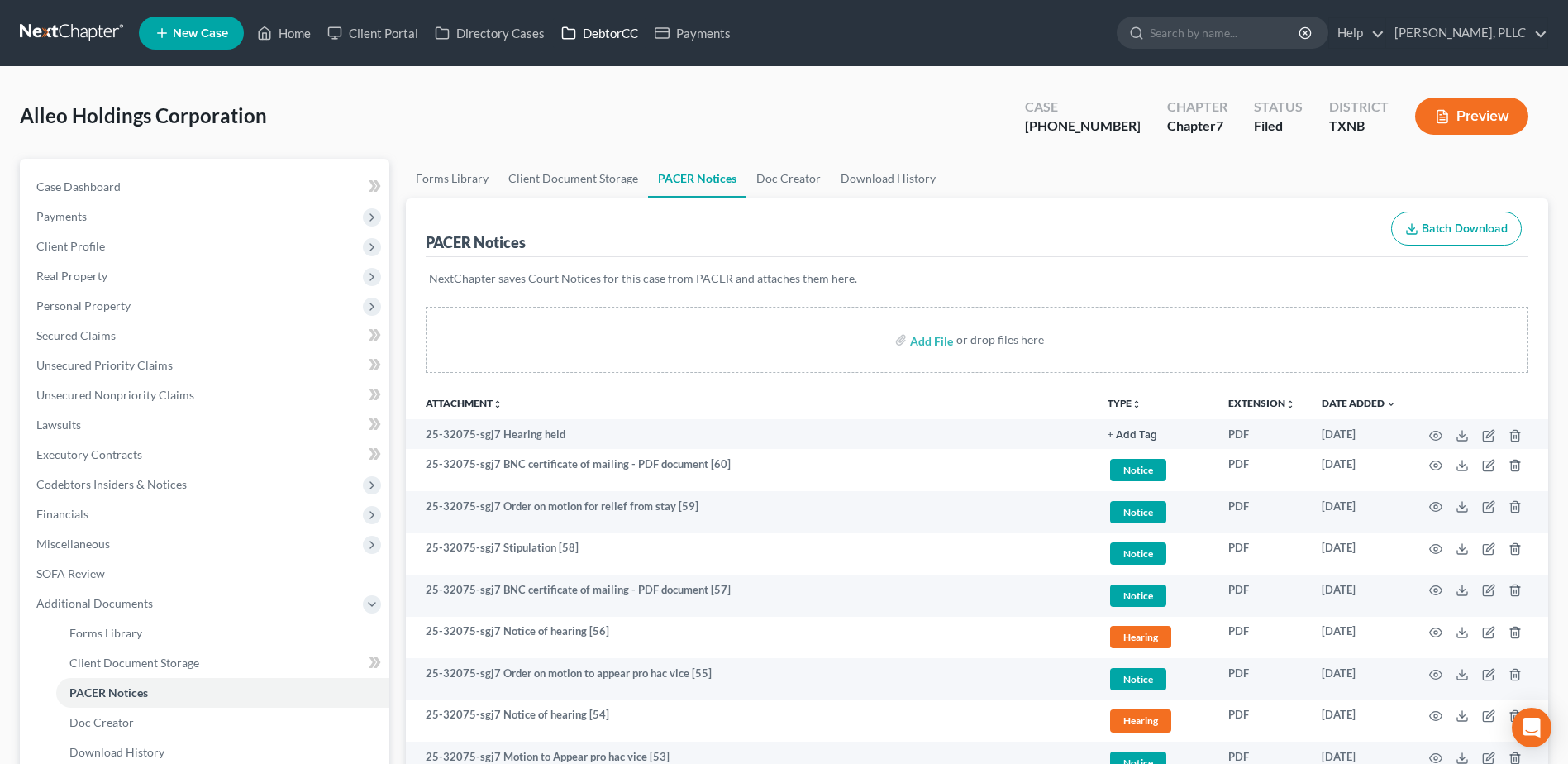
click at [592, 31] on link "DebtorCC" at bounding box center [599, 33] width 94 height 30
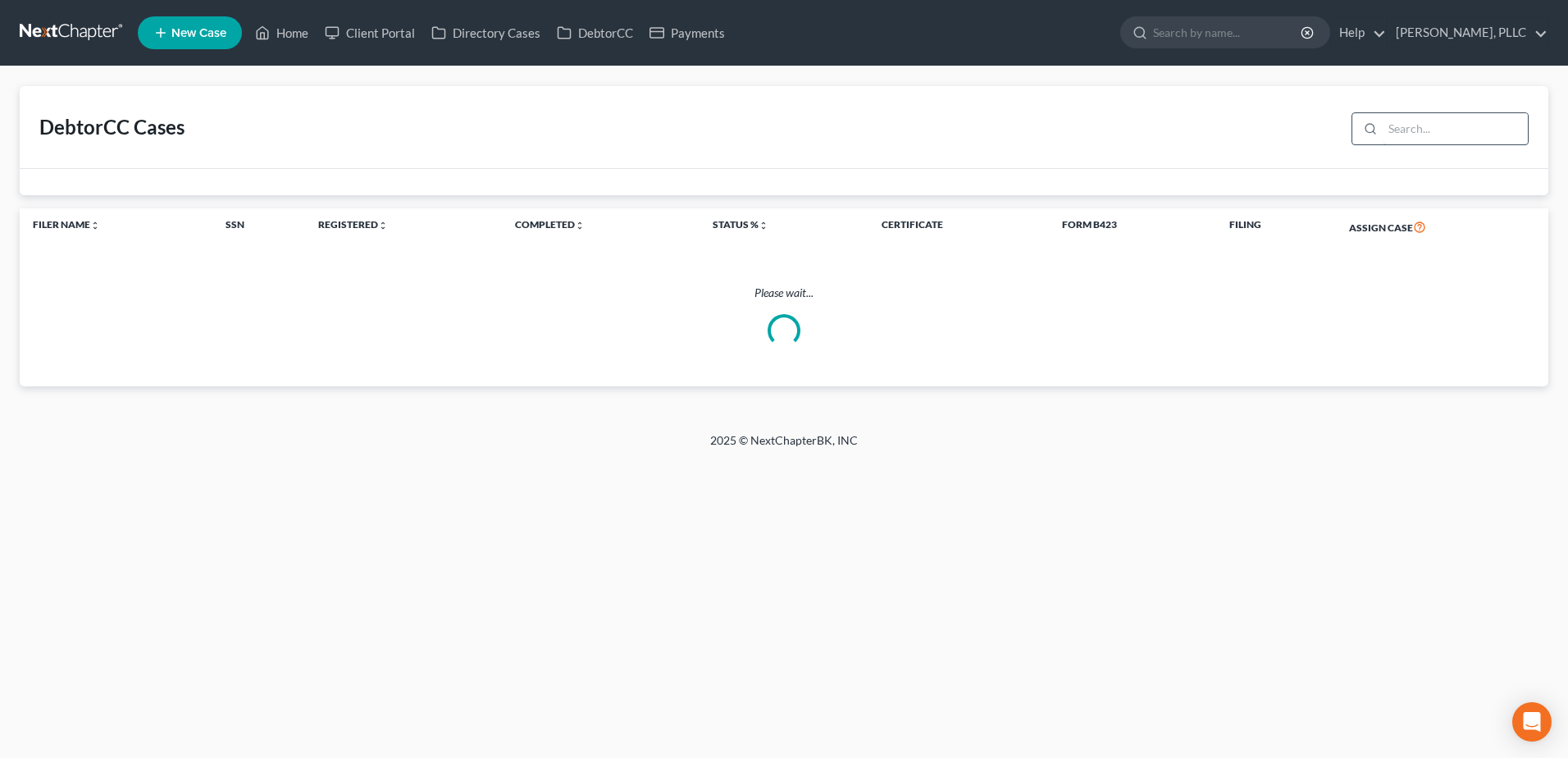
click at [1415, 130] on input "search" at bounding box center [1455, 129] width 145 height 31
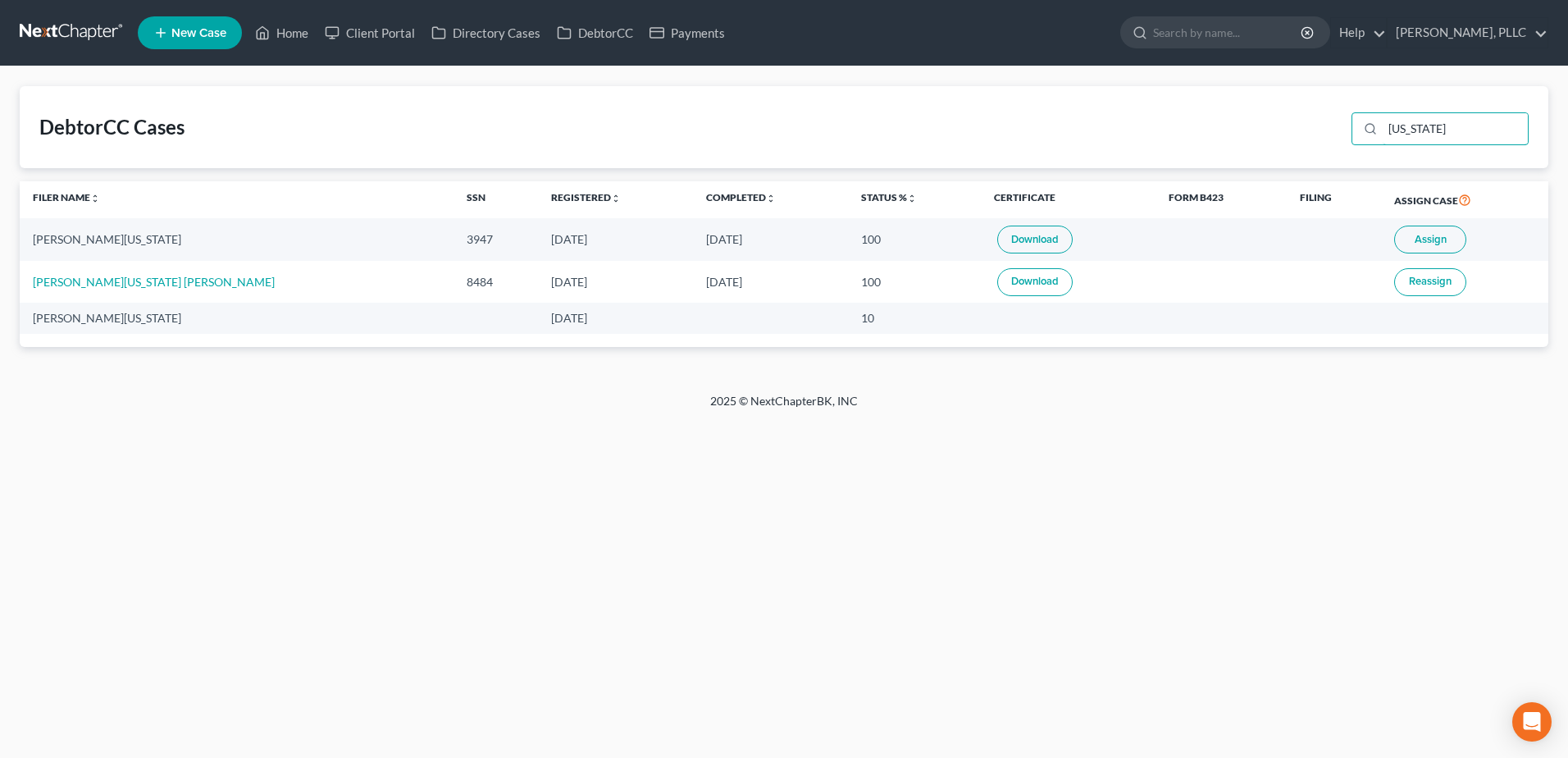
type input "[US_STATE]"
click at [1423, 238] on span "Assign" at bounding box center [1430, 239] width 32 height 13
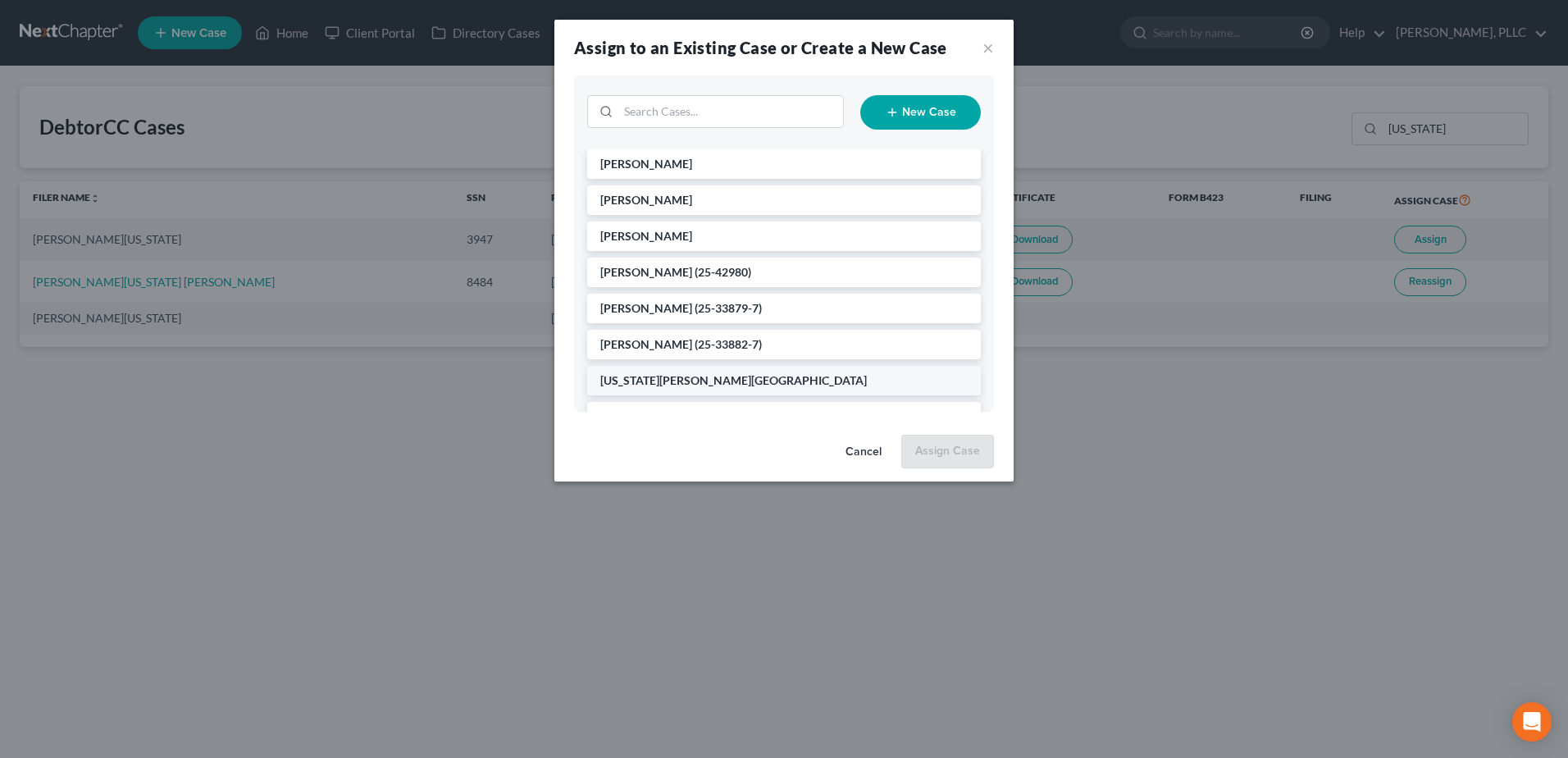
click at [705, 379] on li "[US_STATE][PERSON_NAME][GEOGRAPHIC_DATA]" at bounding box center [783, 381] width 394 height 30
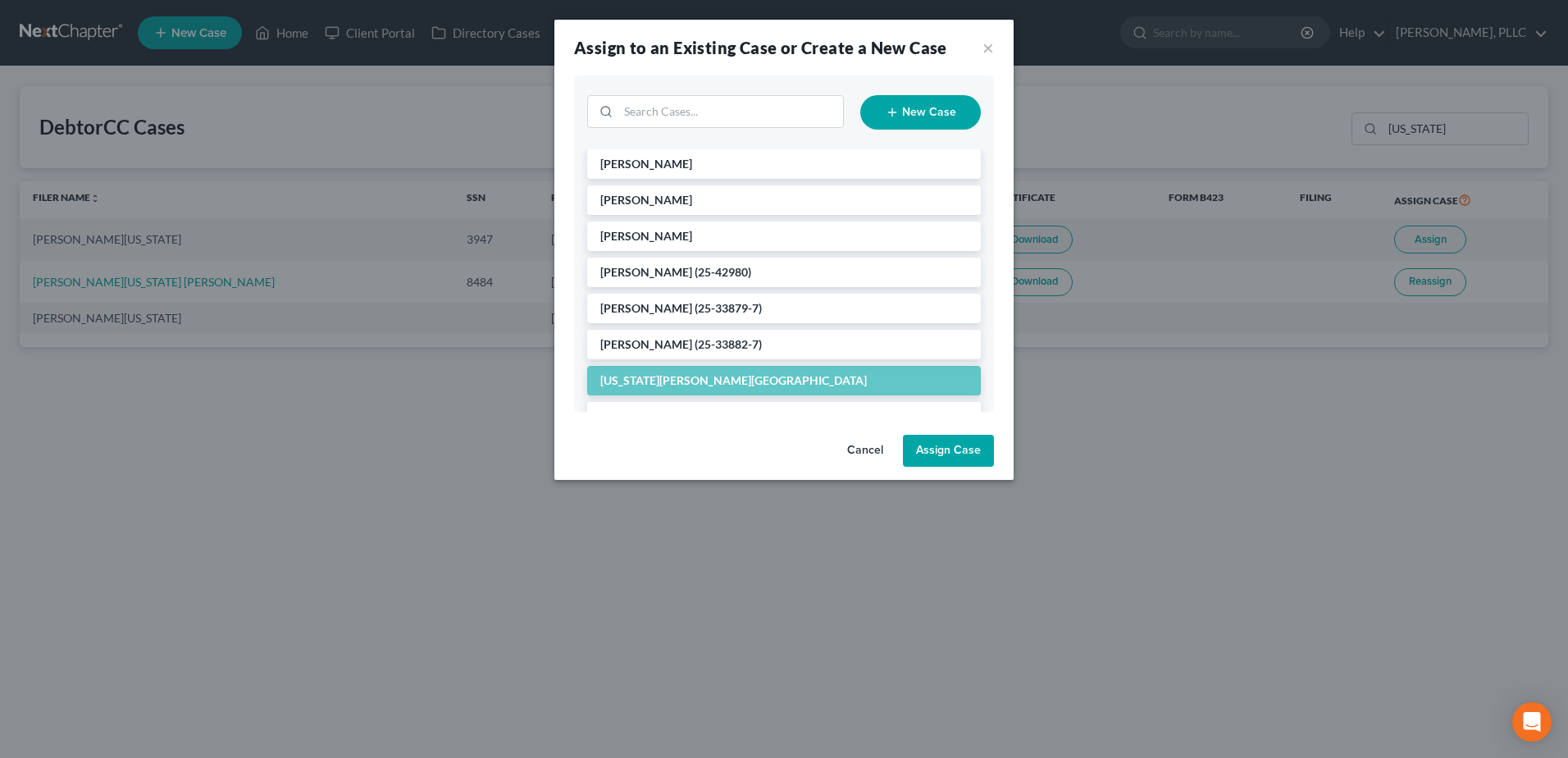
click at [949, 458] on button "Assign Case" at bounding box center [948, 451] width 91 height 33
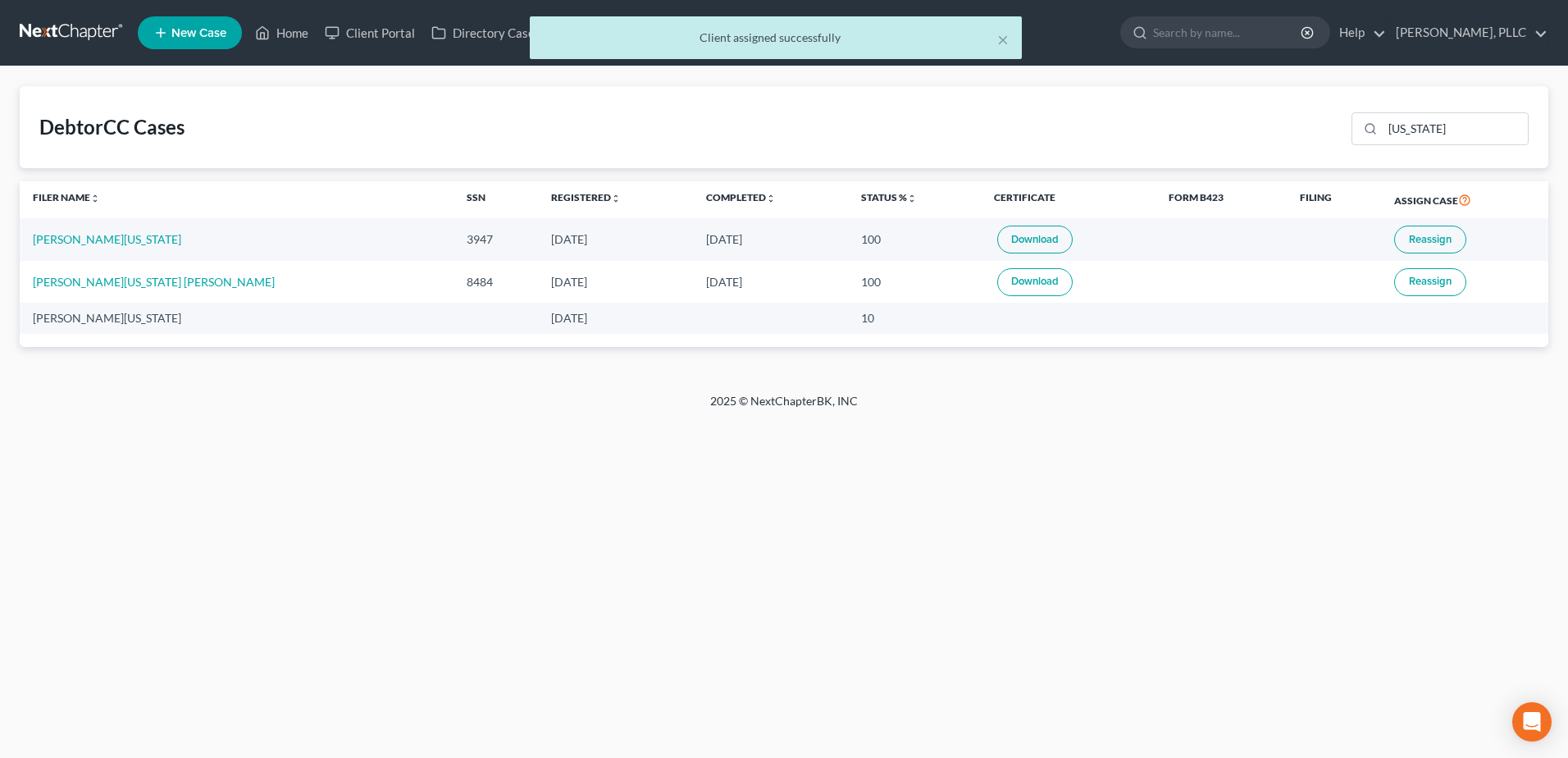
click at [997, 238] on link "Download" at bounding box center [1035, 239] width 76 height 28
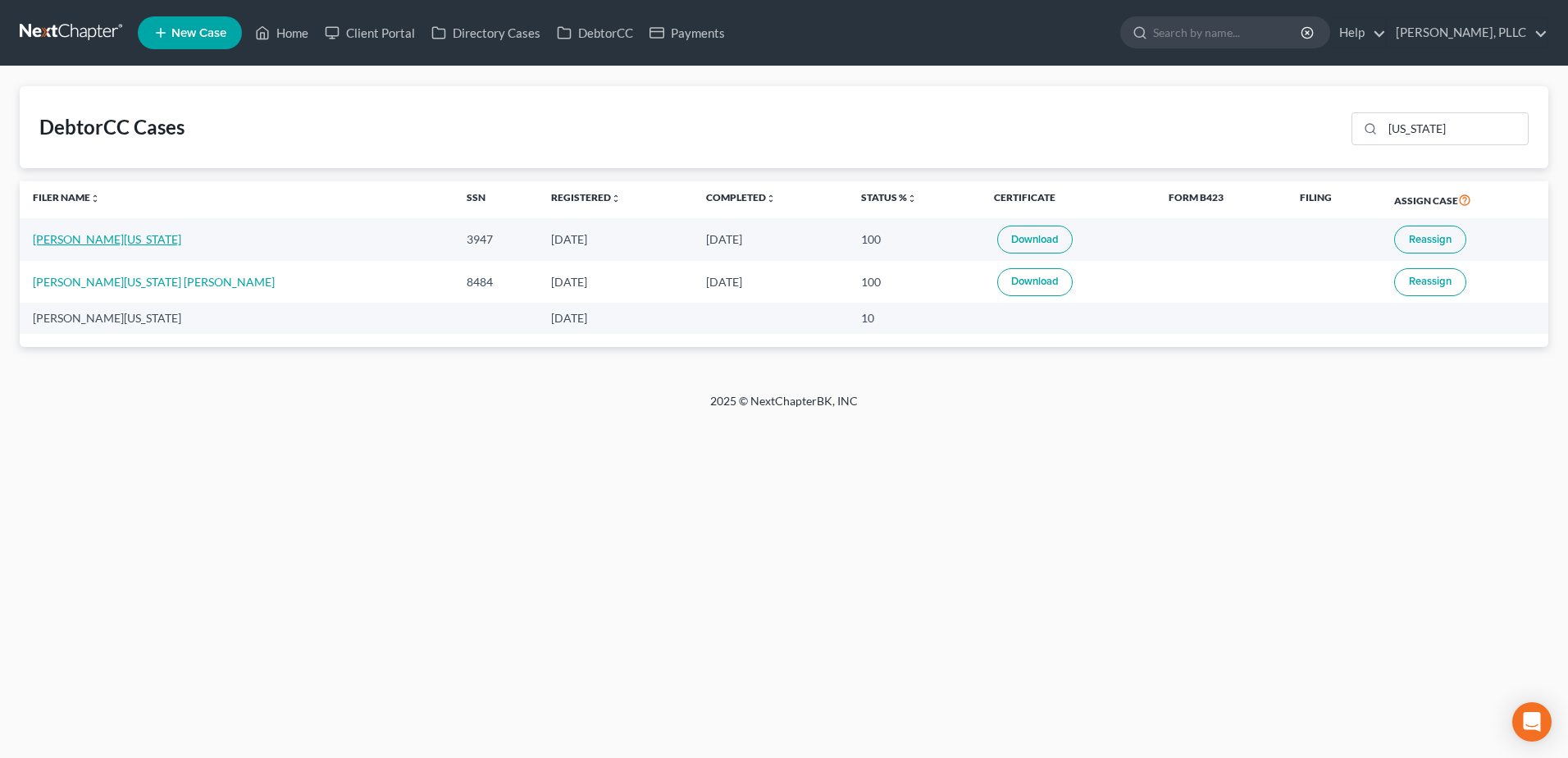
click at [81, 242] on link "[PERSON_NAME][US_STATE]" at bounding box center [107, 238] width 149 height 14
select select "6"
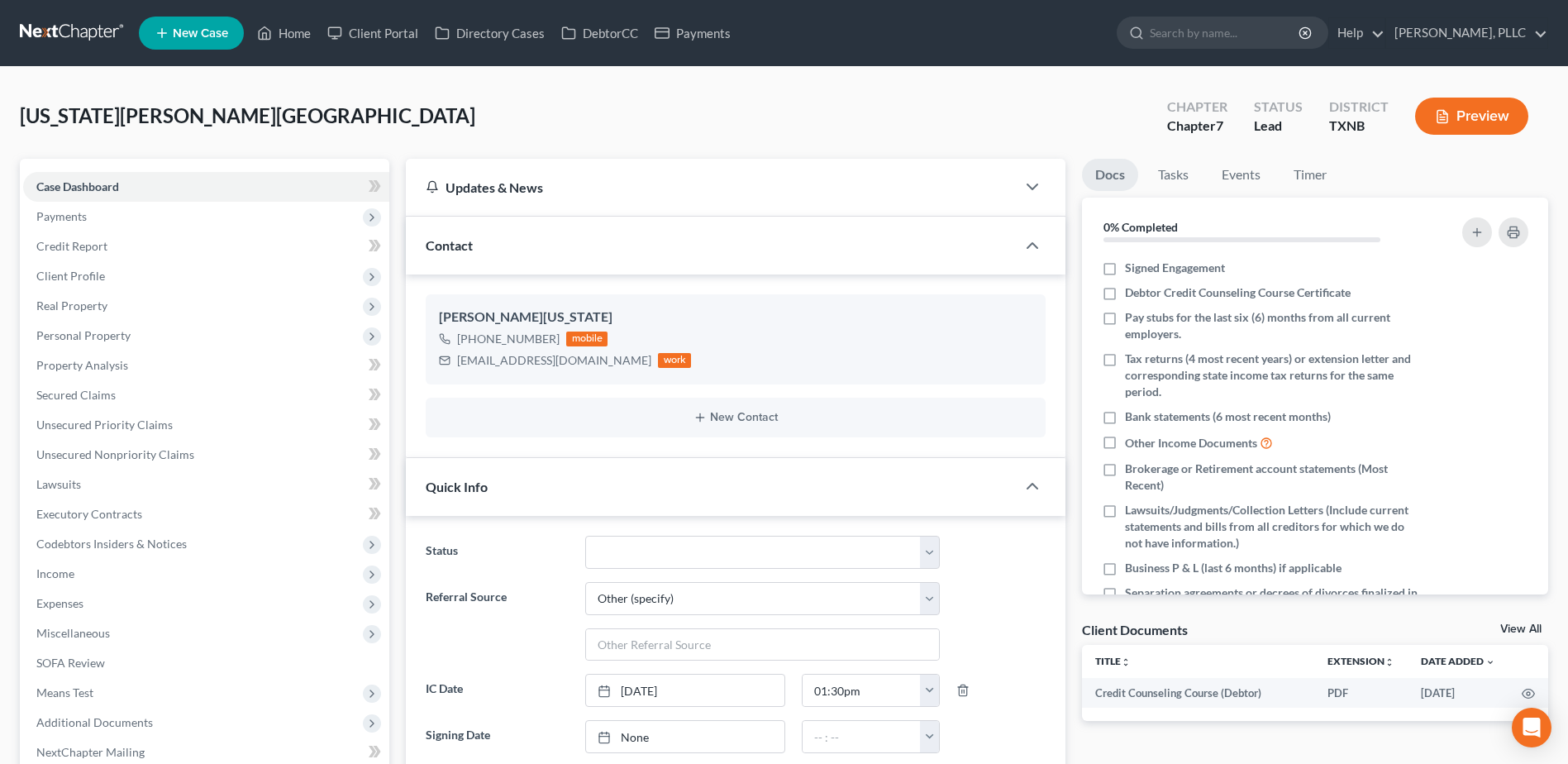
scroll to position [23, 0]
drag, startPoint x: 1522, startPoint y: 629, endPoint x: 1469, endPoint y: 640, distance: 54.1
click at [1522, 628] on link "View All" at bounding box center [1521, 629] width 41 height 12
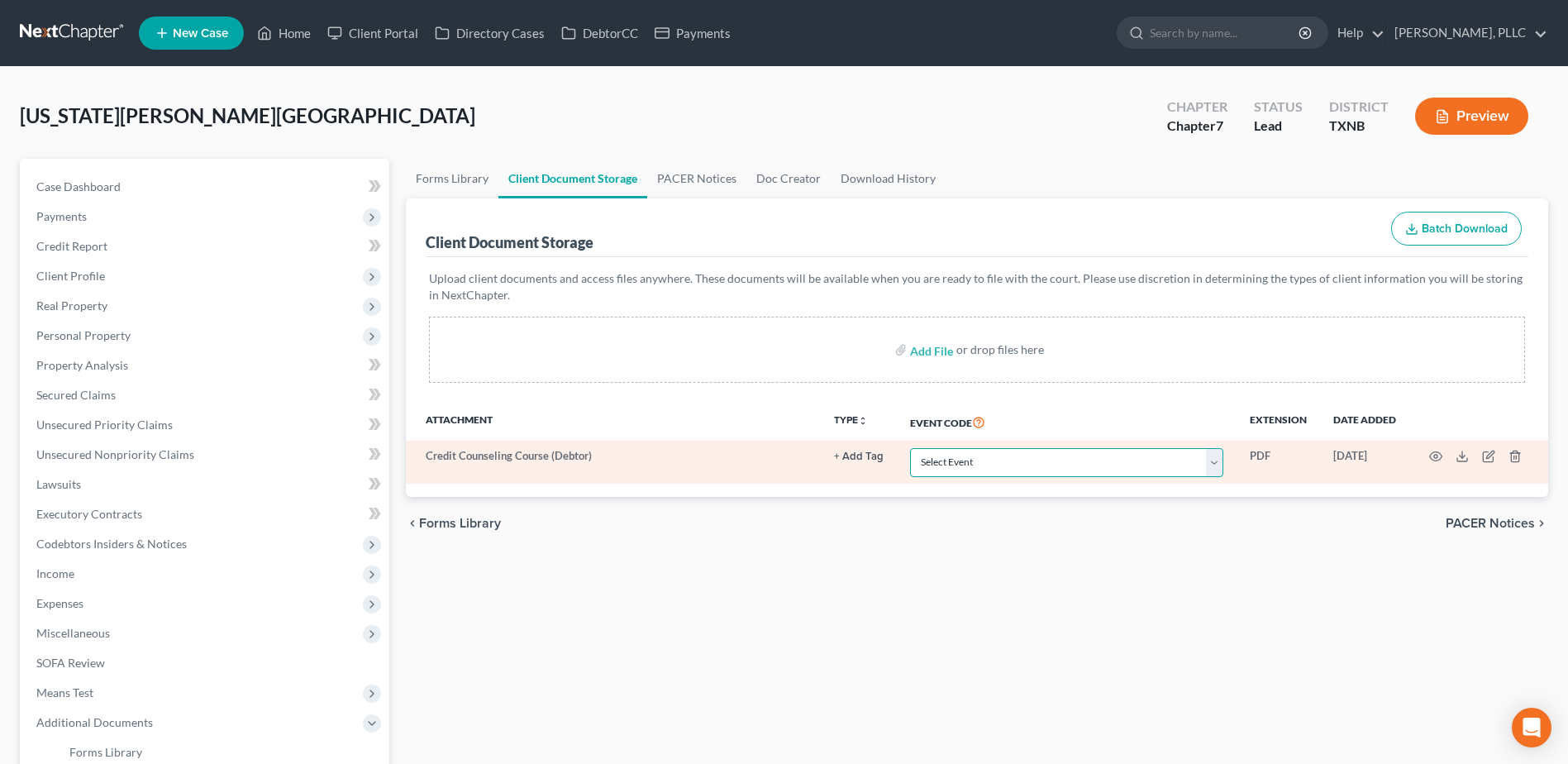
click at [1221, 462] on select "Select Event 20 Largest unsecured creditors Amended petition Attachment to Volu…" at bounding box center [1066, 462] width 313 height 29
select select "6"
click at [909, 448] on select "Select Event 20 Largest unsecured creditors Amended petition Attachment to Volu…" at bounding box center [1066, 462] width 313 height 29
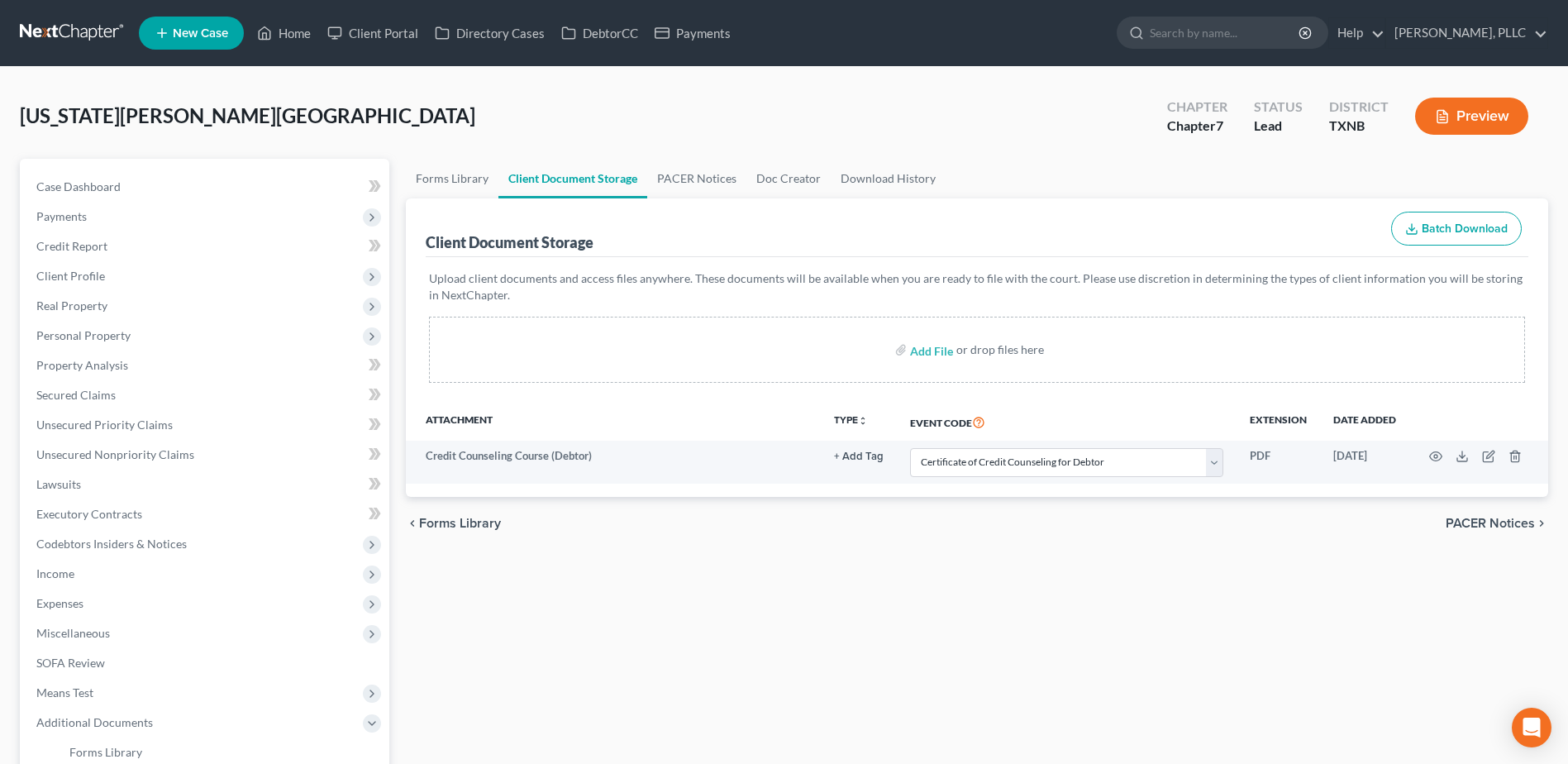
click at [650, 119] on div "[US_STATE][PERSON_NAME] Upgraded Chapter Chapter 7 Status [GEOGRAPHIC_DATA] [GE…" at bounding box center [784, 123] width 1528 height 72
click at [77, 187] on span "Case Dashboard" at bounding box center [79, 186] width 84 height 14
select select "6"
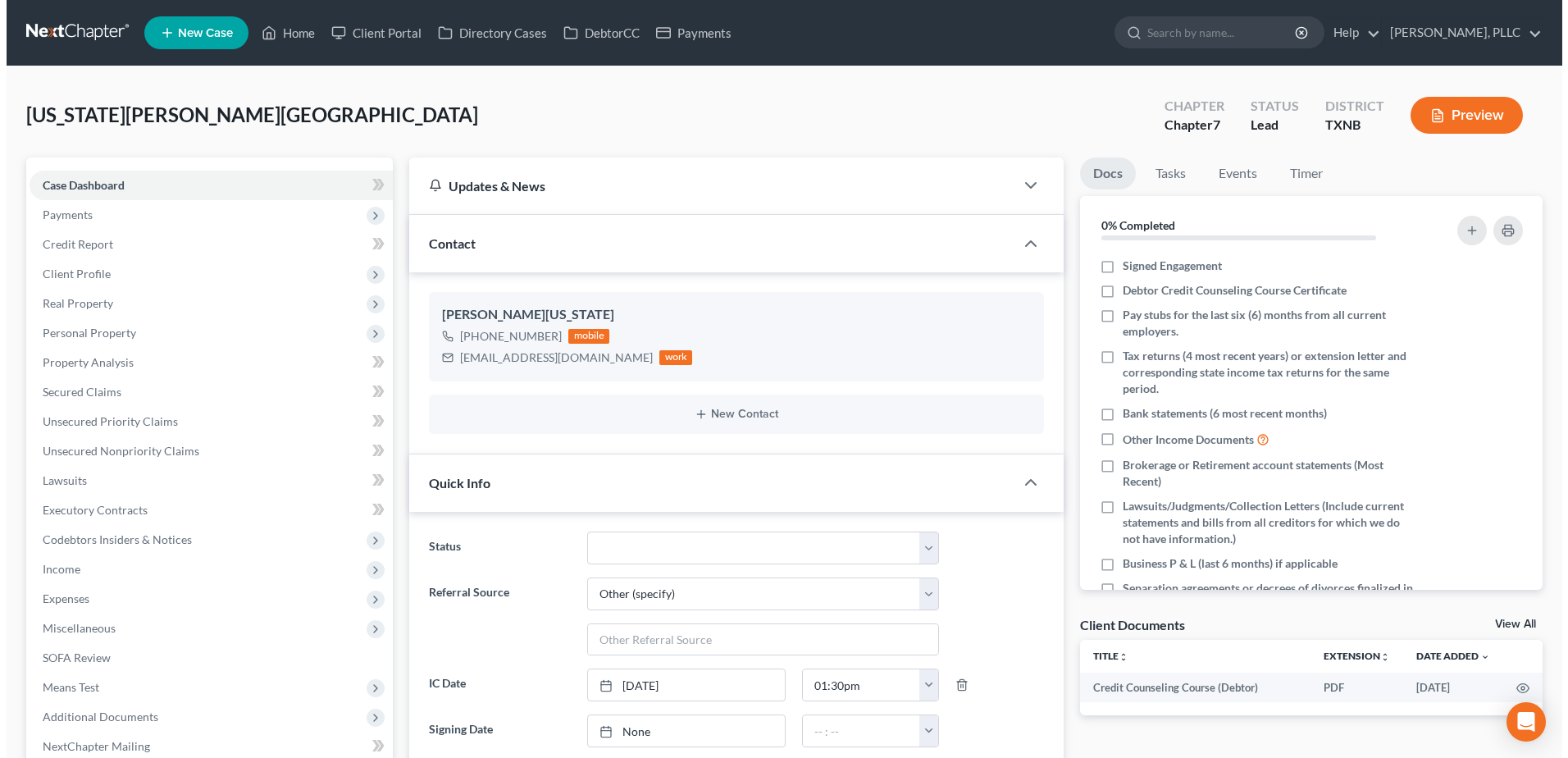
scroll to position [23, 0]
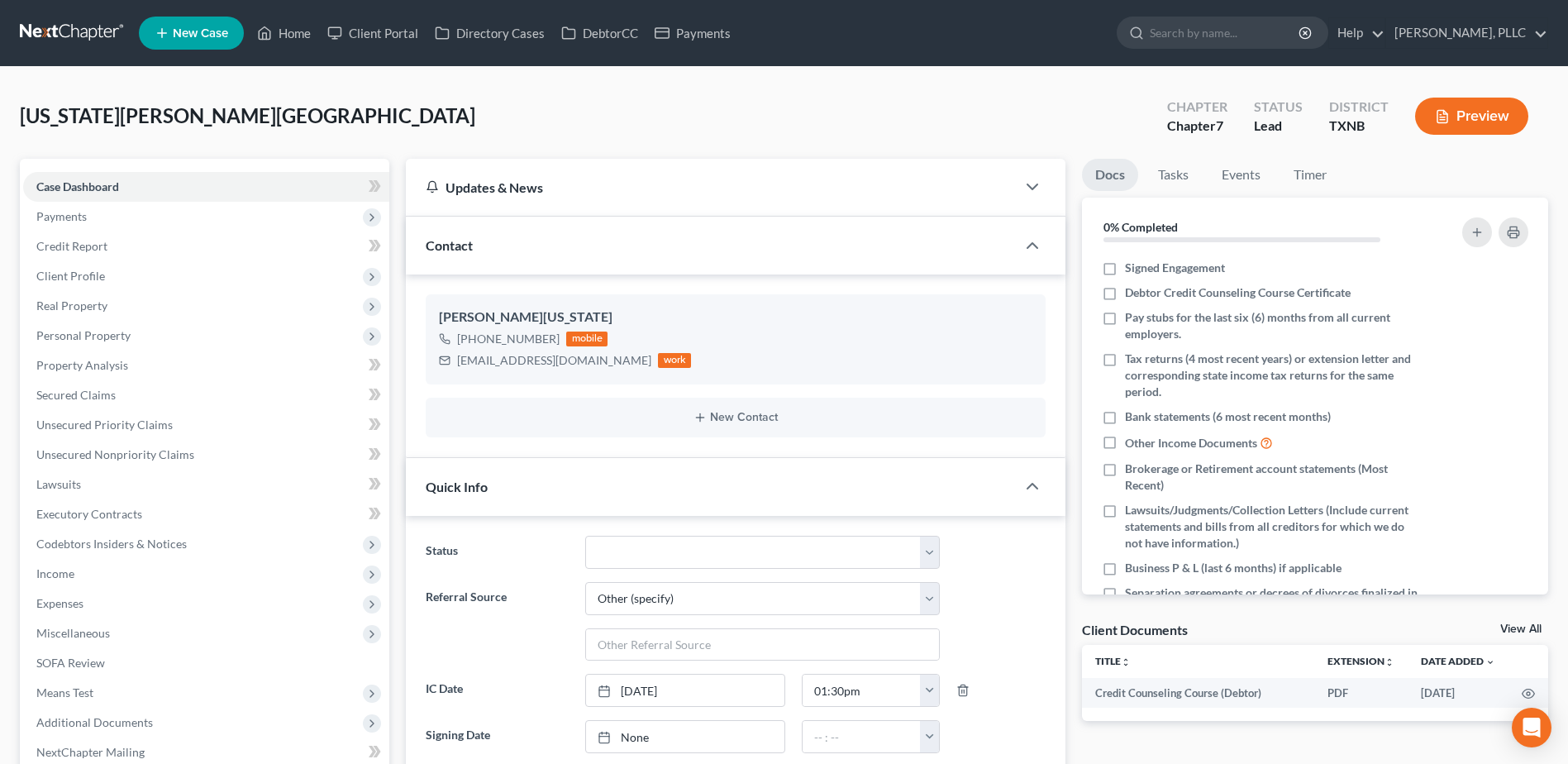
click at [1125, 293] on label "Debtor Credit Counseling Course Certificate" at bounding box center [1238, 293] width 225 height 17
click at [1131, 293] on input "Debtor Credit Counseling Course Certificate" at bounding box center [1136, 289] width 11 height 11
checkbox input "true"
click at [926, 554] on select "Appellate Phase Case Closed Dead File Demand Letter Phase Discharged Discharge …" at bounding box center [762, 552] width 355 height 33
select select "13"
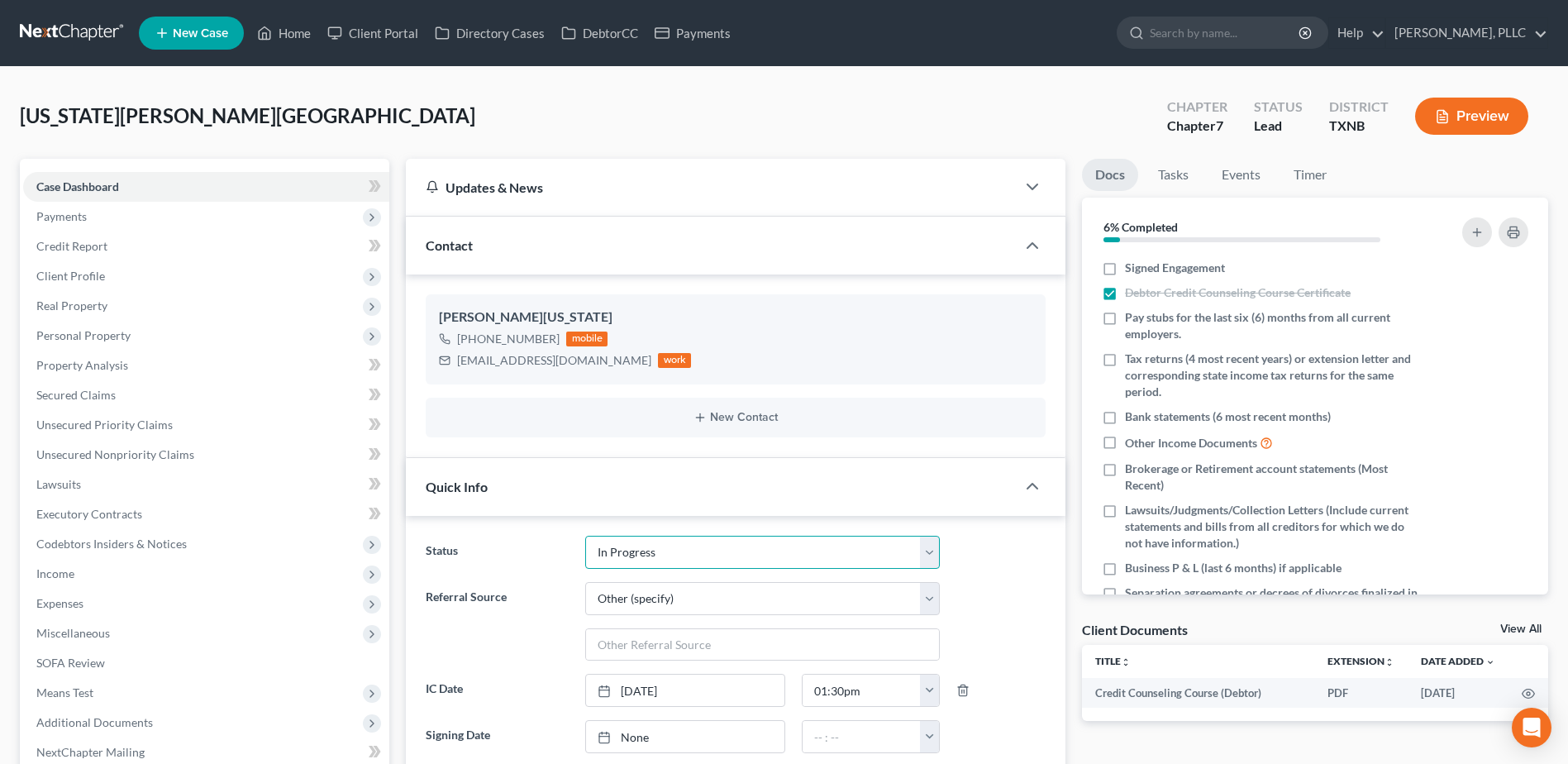
click at [585, 535] on select "Appellate Phase Case Closed Dead File Demand Letter Phase Discharged Discharge …" at bounding box center [762, 552] width 355 height 33
click at [713, 114] on div "[US_STATE][PERSON_NAME] Upgraded Chapter Chapter 7 Status In [GEOGRAPHIC_DATA] …" at bounding box center [784, 123] width 1528 height 72
drag, startPoint x: 411, startPoint y: 31, endPoint x: 1122, endPoint y: 176, distance: 725.6
click at [411, 31] on link "Client Portal" at bounding box center [373, 33] width 108 height 30
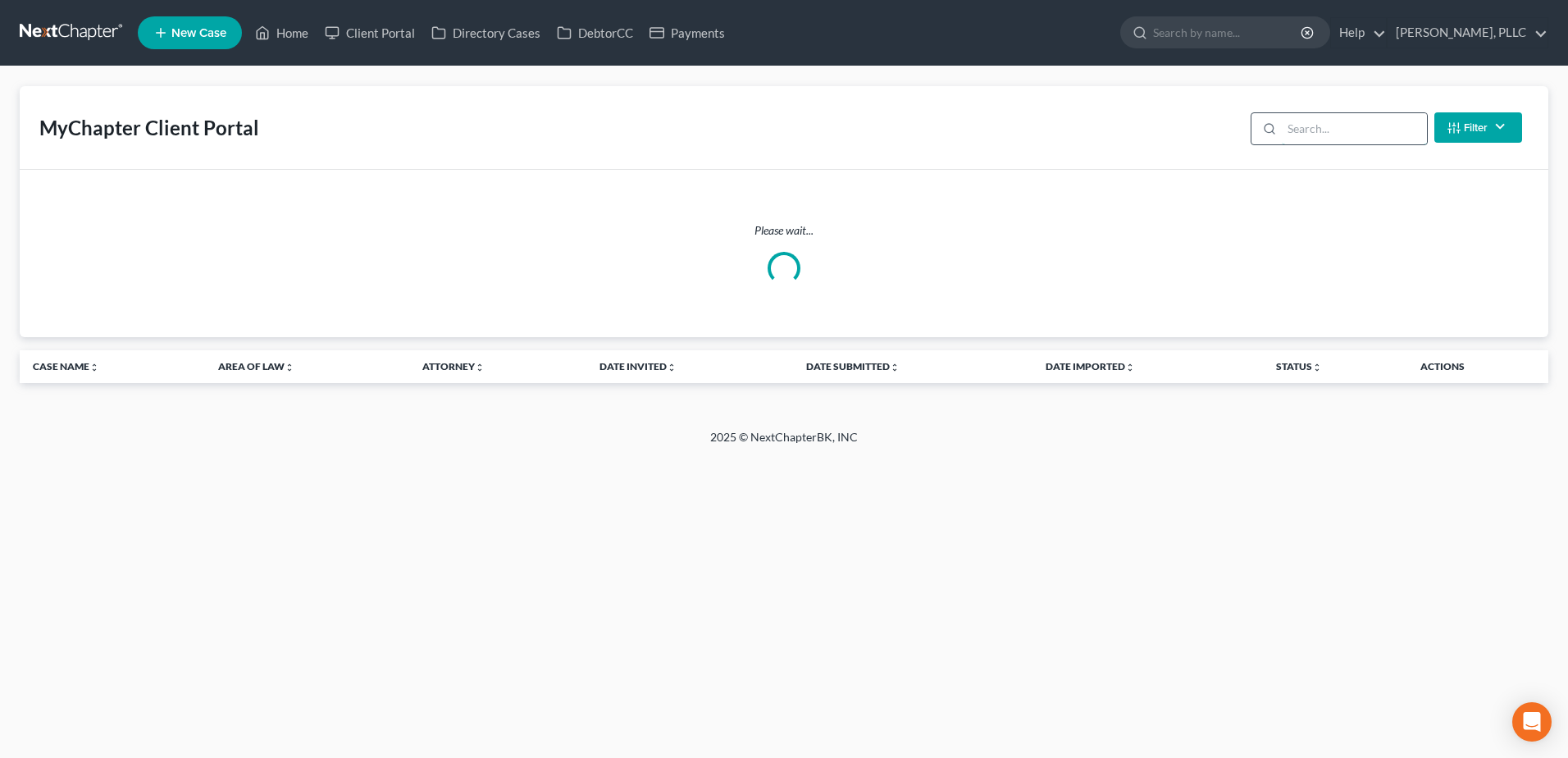
click at [1332, 133] on input "search" at bounding box center [1354, 129] width 145 height 31
type input "[US_STATE]"
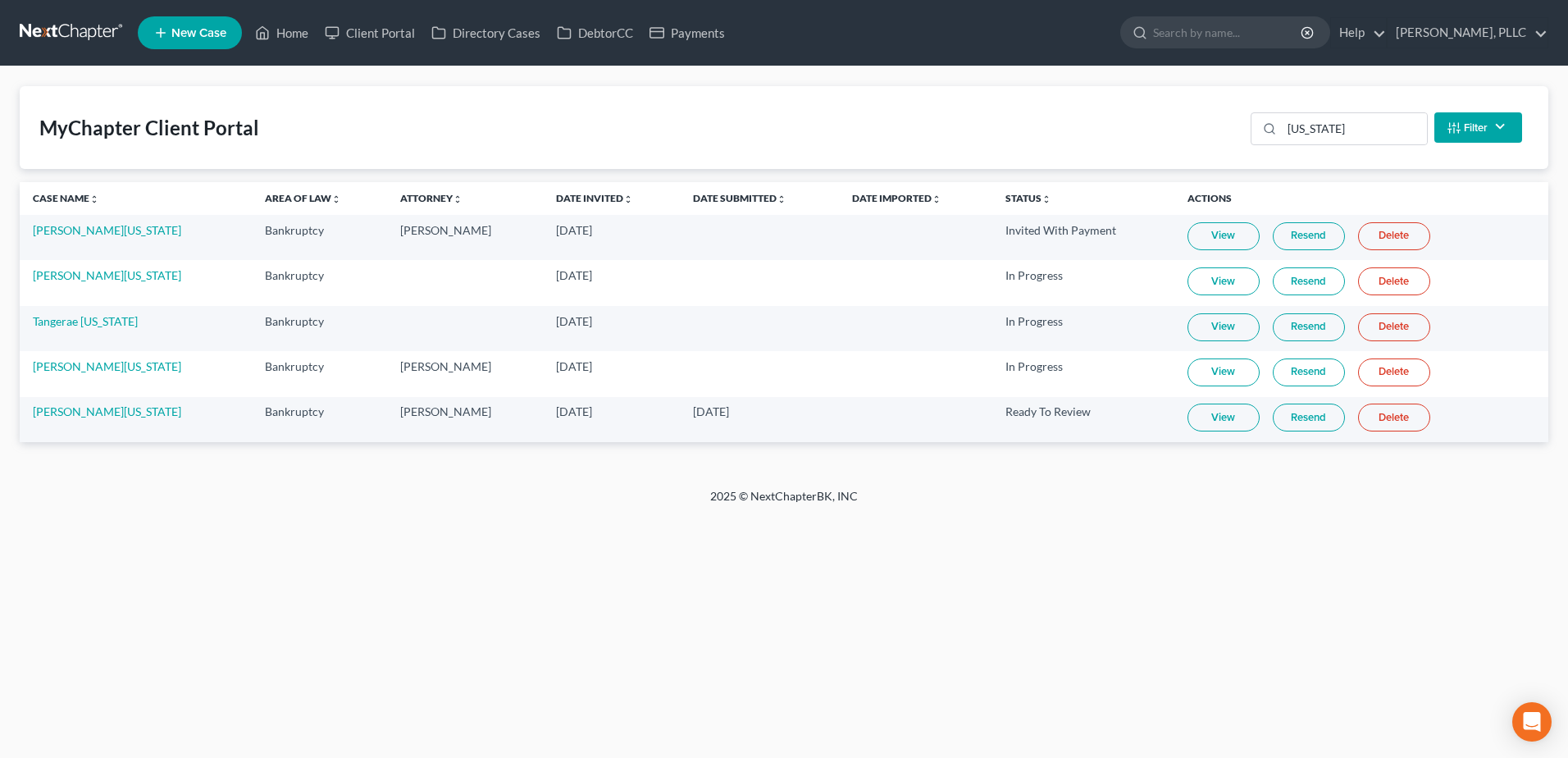
click at [1215, 424] on link "View" at bounding box center [1224, 418] width 72 height 28
click at [1280, 419] on link "Resend" at bounding box center [1308, 418] width 72 height 28
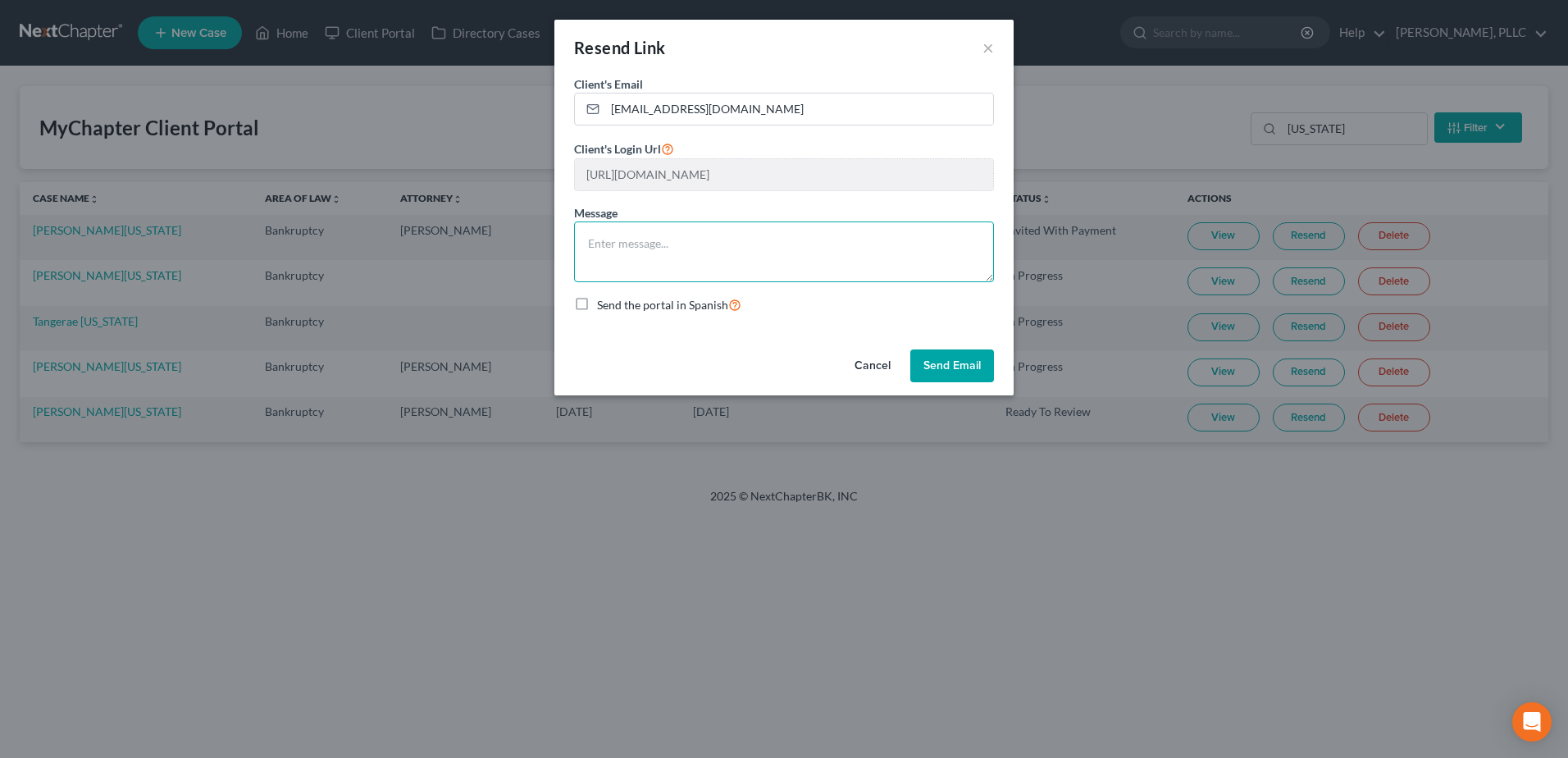
click at [675, 252] on textarea at bounding box center [783, 252] width 420 height 61
paste textarea "Please utilize the document section to upload Driver's License, Social Security…"
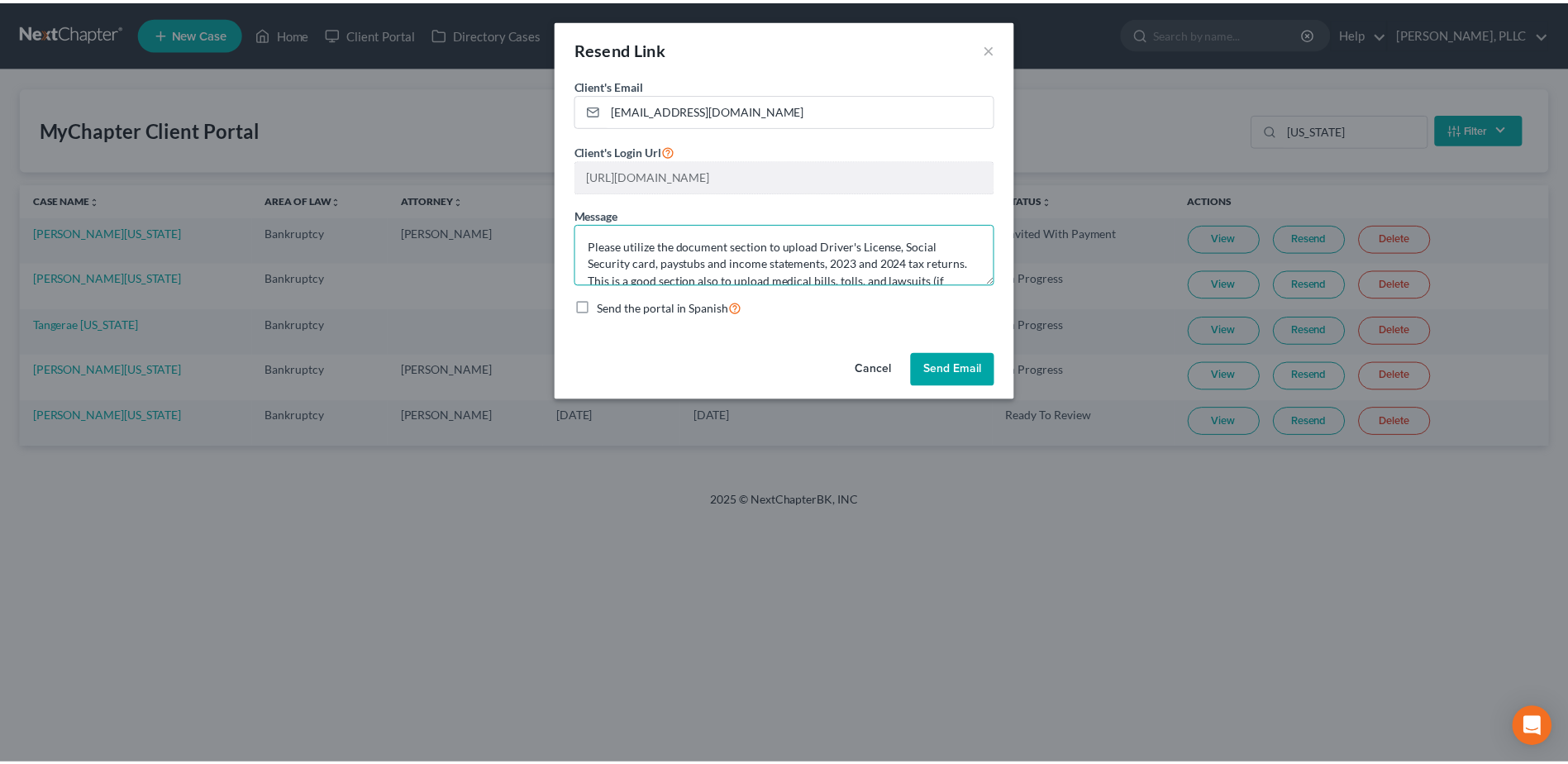
scroll to position [38, 0]
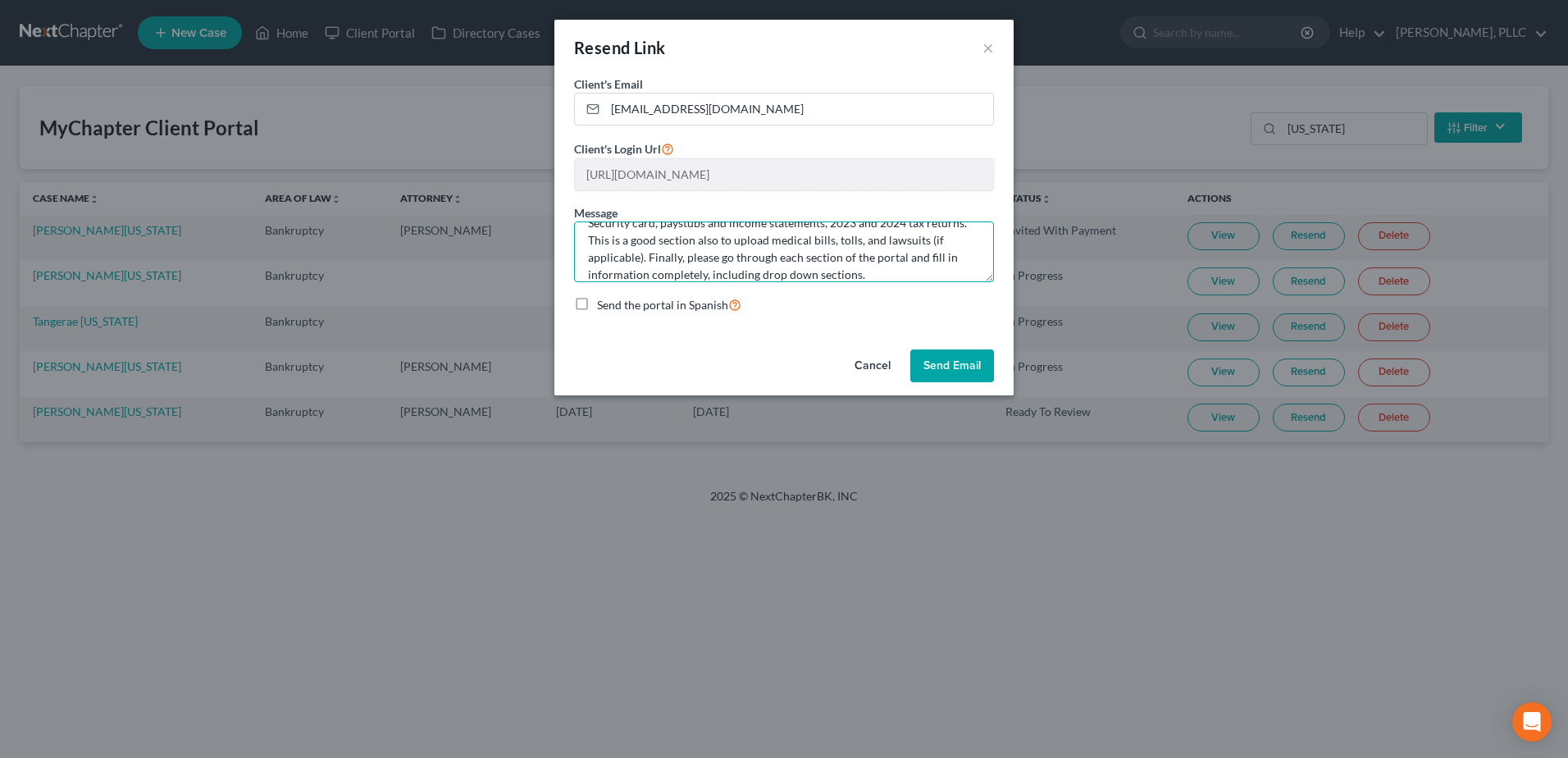
type textarea "Please utilize the document section to upload Driver's License, Social Security…"
click at [957, 370] on button "Send Email" at bounding box center [952, 366] width 84 height 33
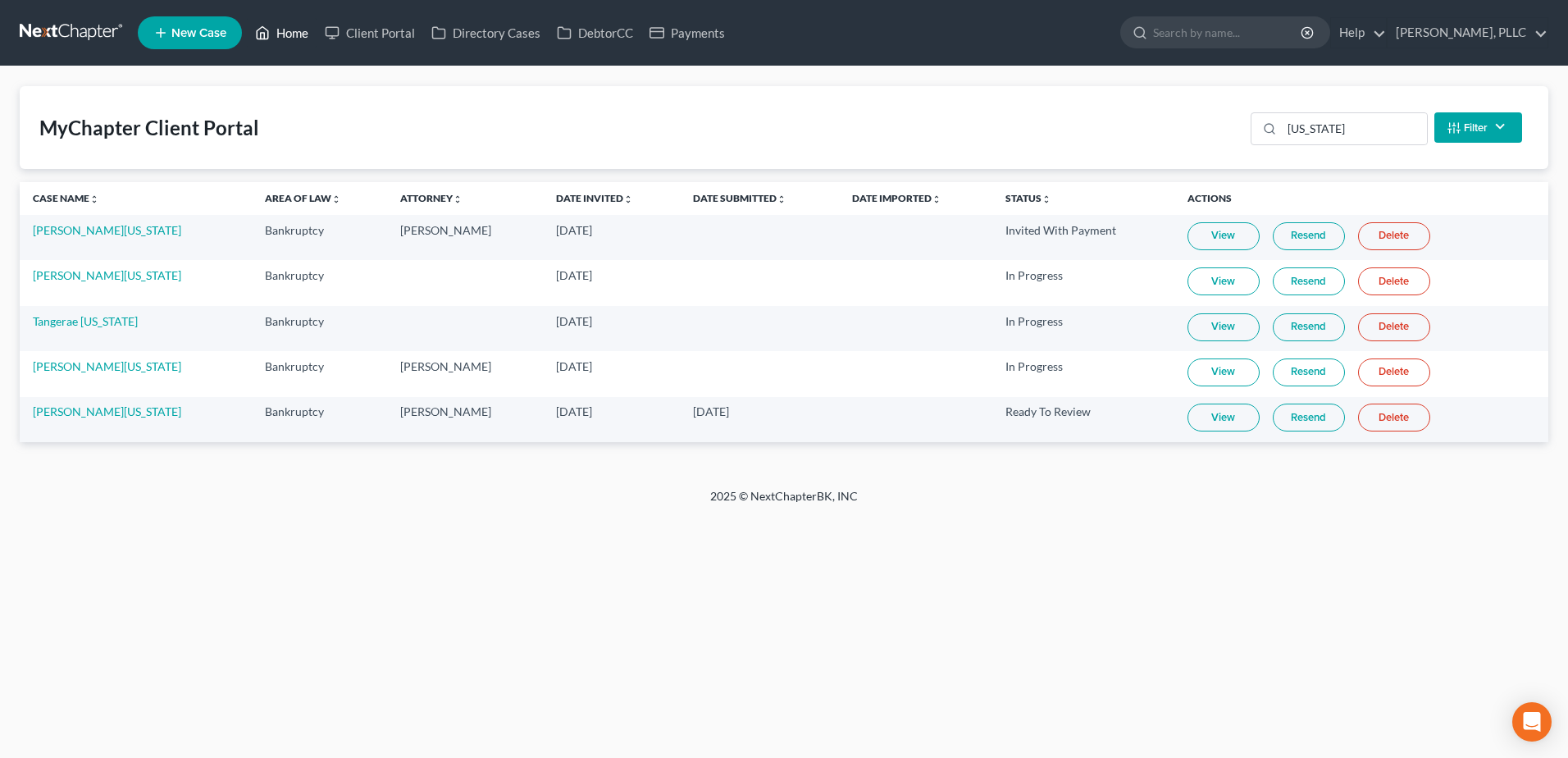
click at [290, 30] on link "Home" at bounding box center [281, 33] width 70 height 30
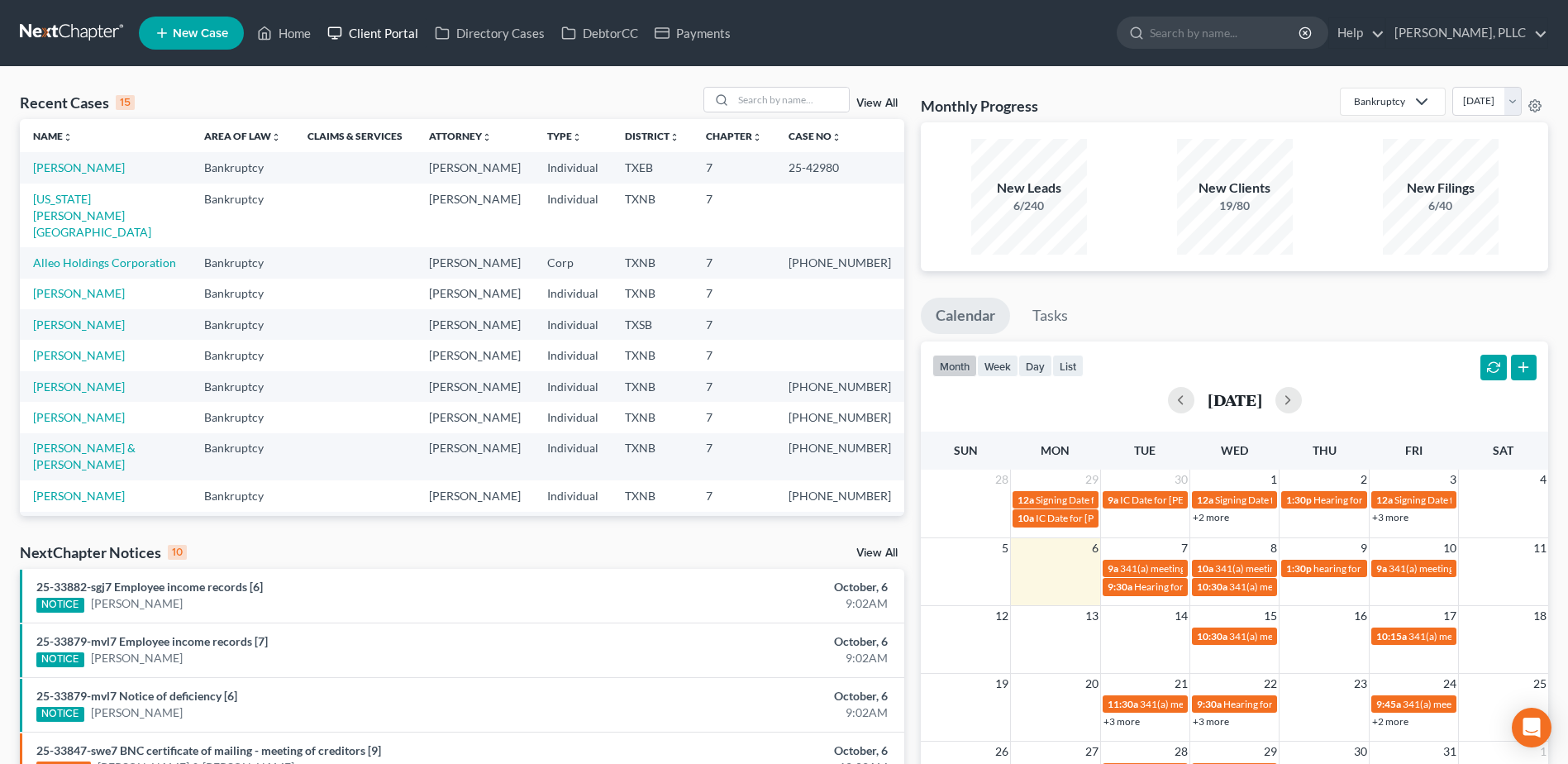
click at [404, 33] on link "Client Portal" at bounding box center [373, 33] width 108 height 30
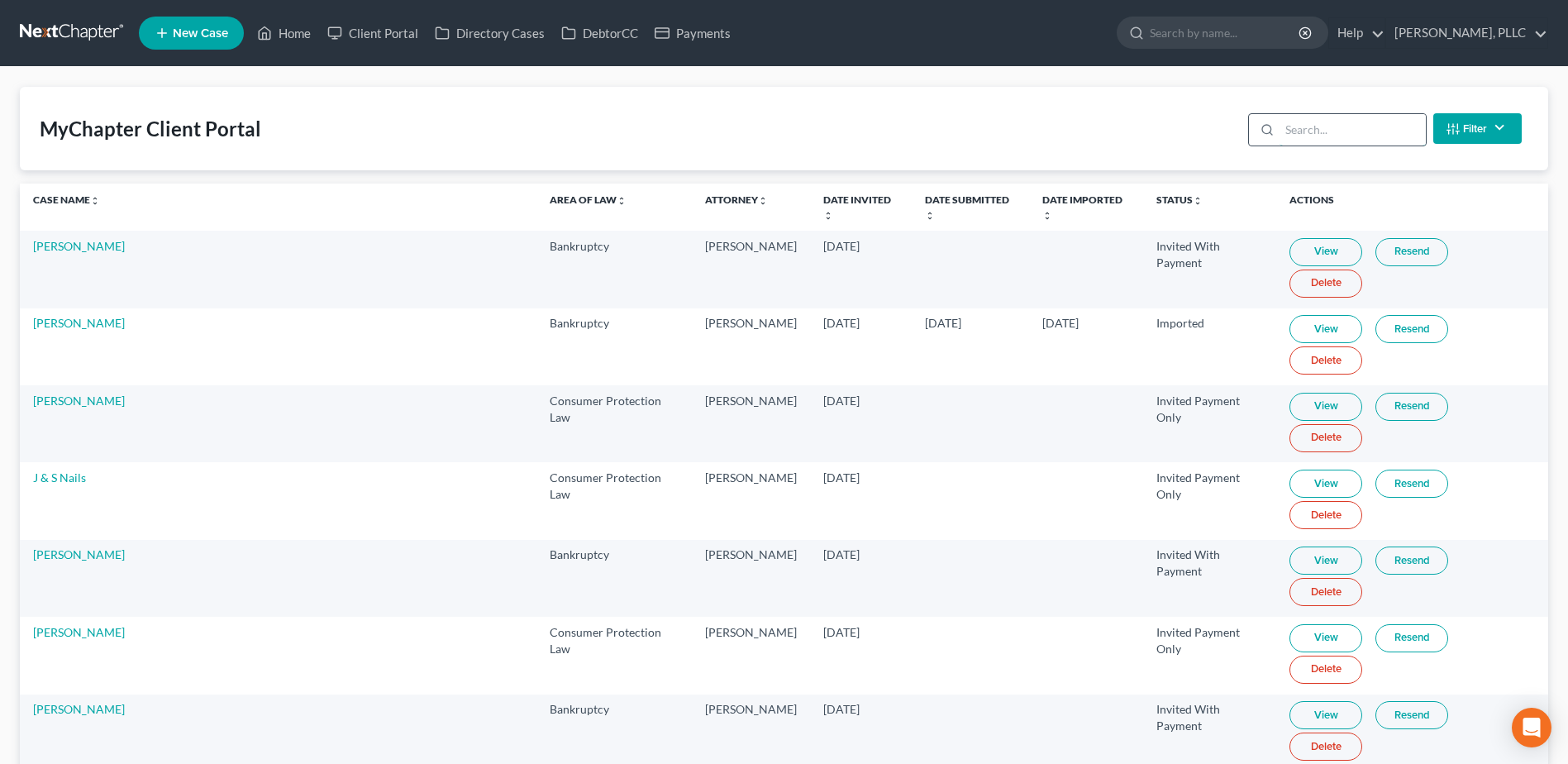
click at [1320, 135] on input "search" at bounding box center [1352, 130] width 147 height 31
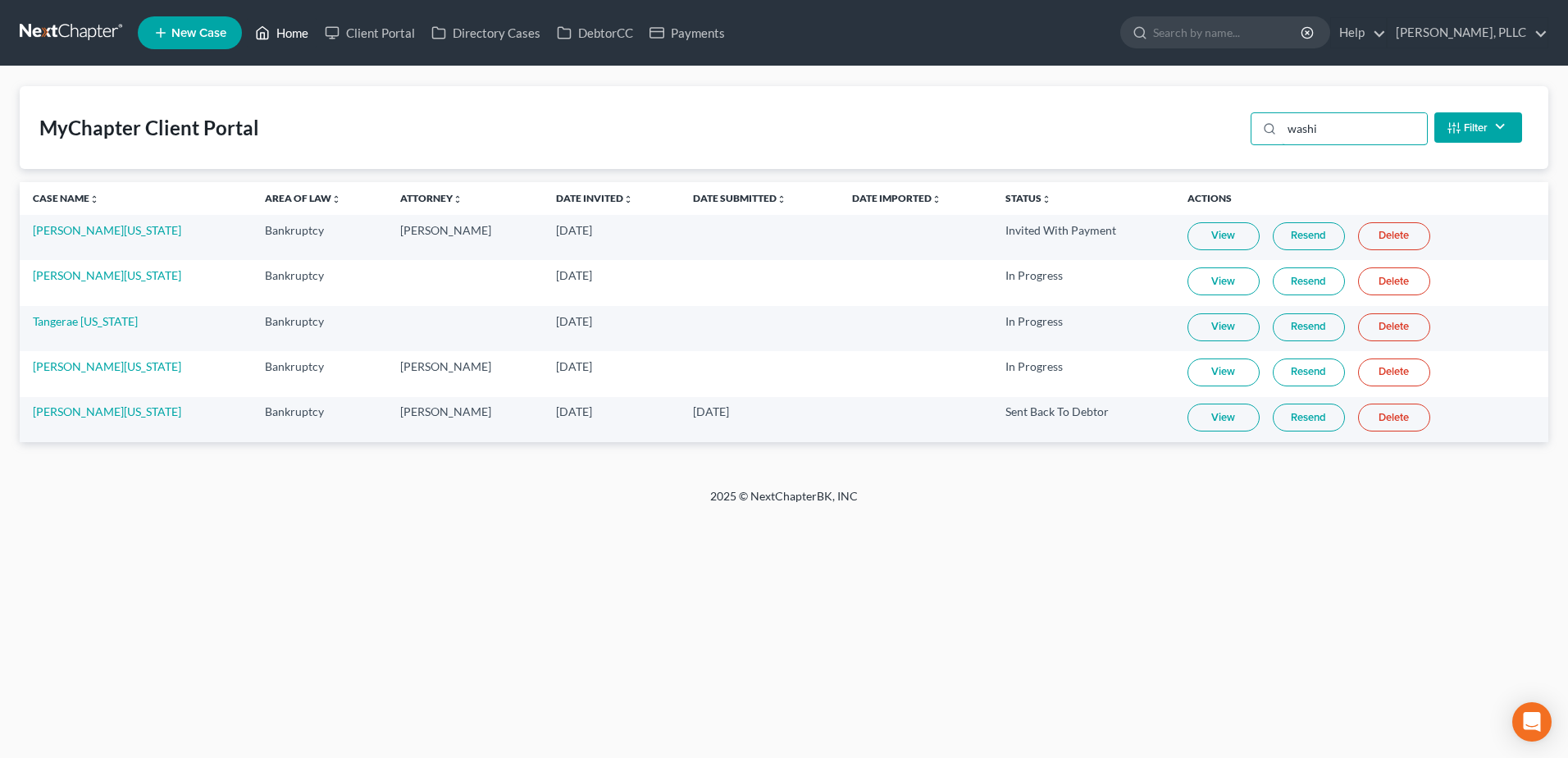
type input "washi"
click at [293, 26] on link "Home" at bounding box center [281, 33] width 70 height 30
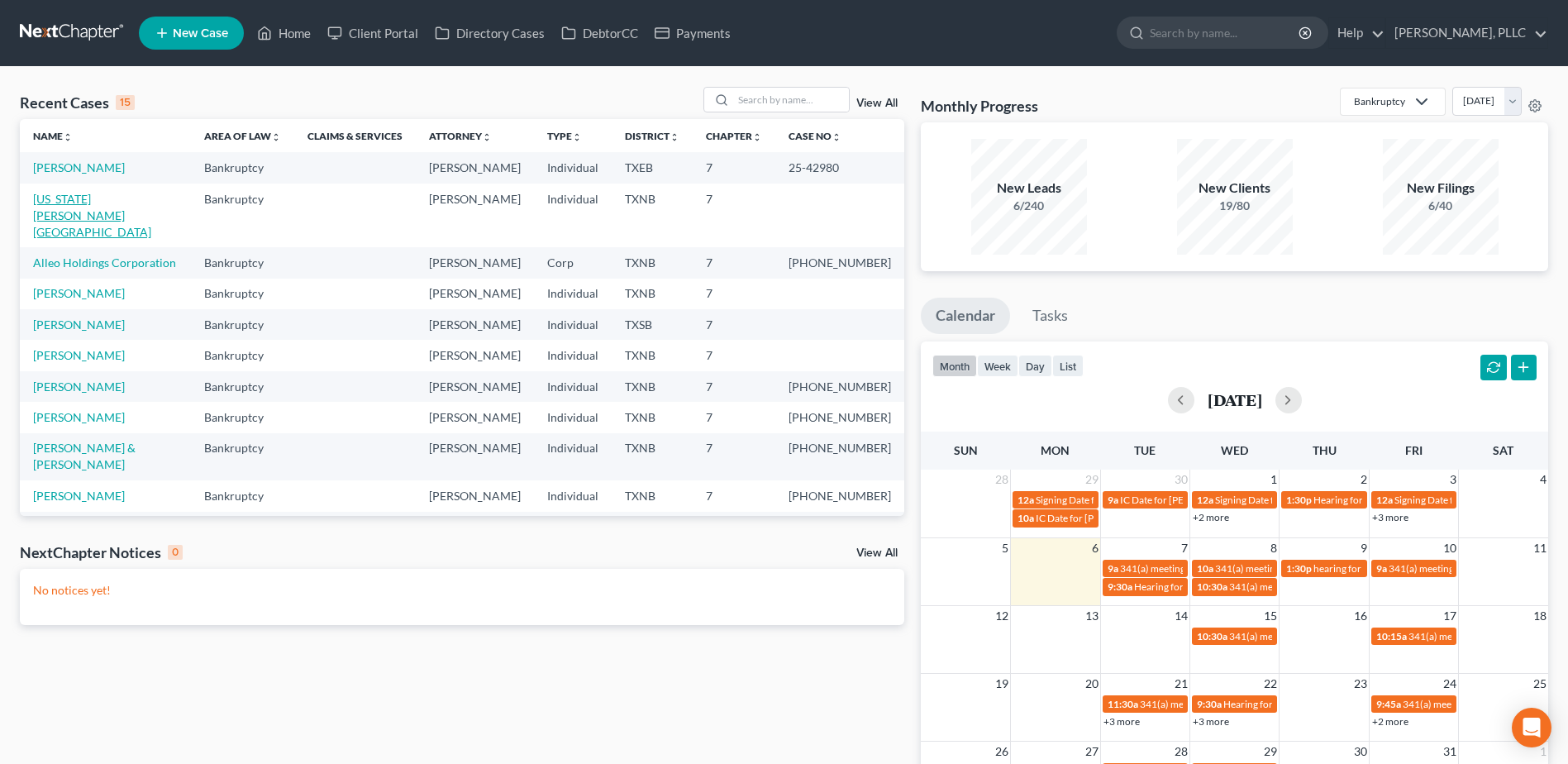
click at [85, 200] on link "[US_STATE][PERSON_NAME][GEOGRAPHIC_DATA]" at bounding box center [92, 215] width 118 height 47
select select "6"
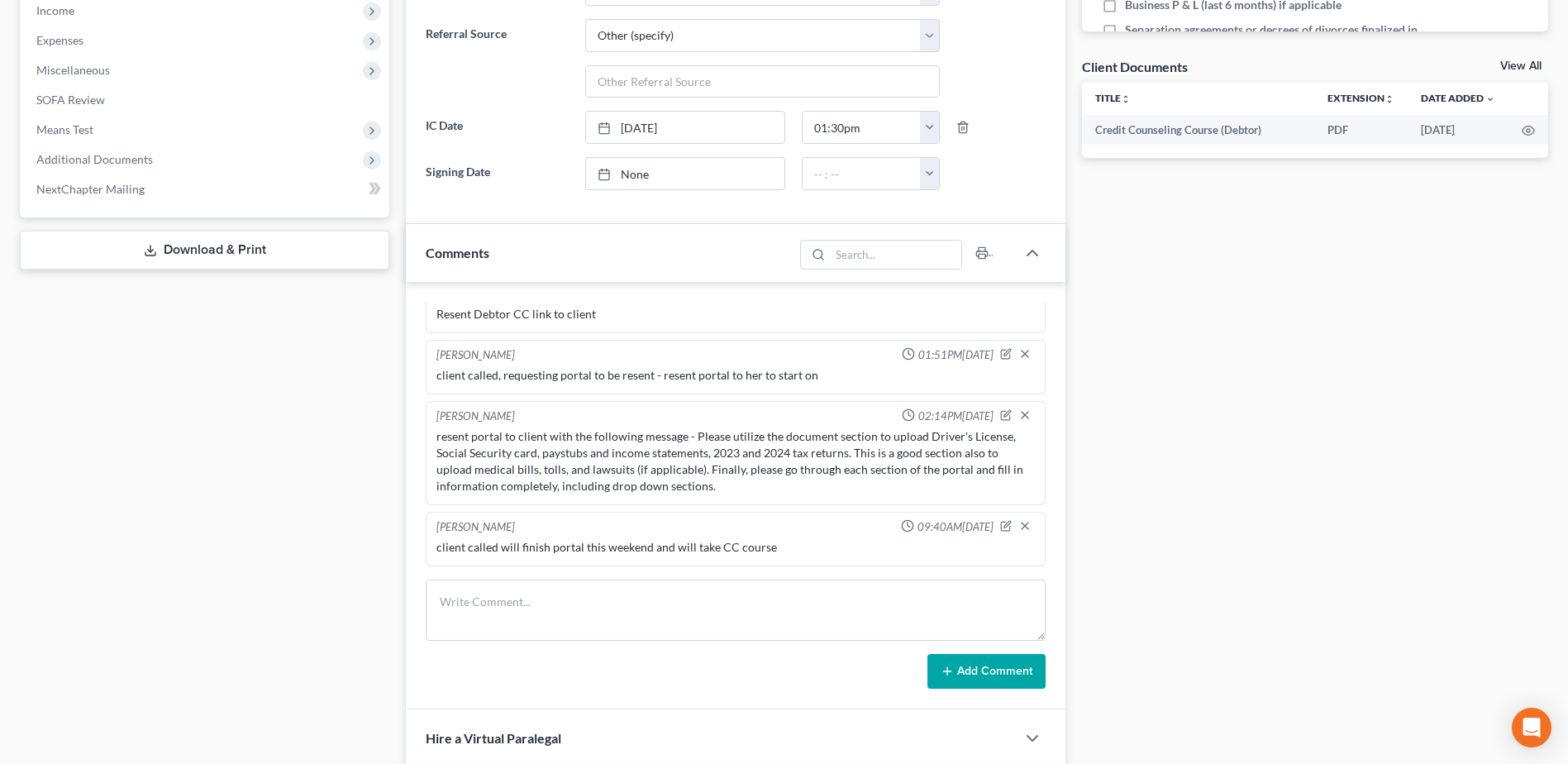
scroll to position [744, 0]
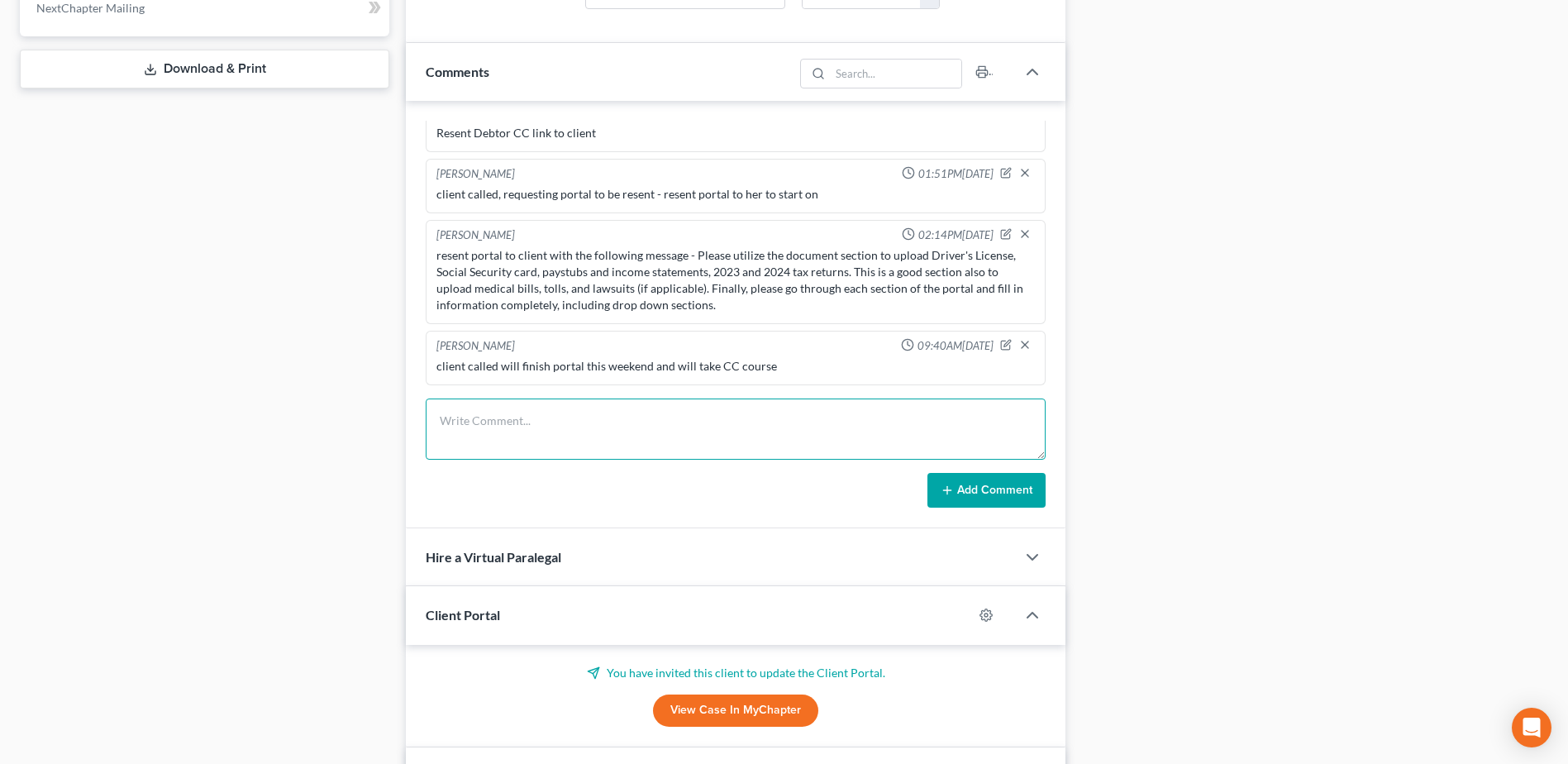
click at [605, 423] on textarea at bounding box center [736, 429] width 620 height 61
paste textarea "Please utilize the document section to upload Driver's License, Social Security…"
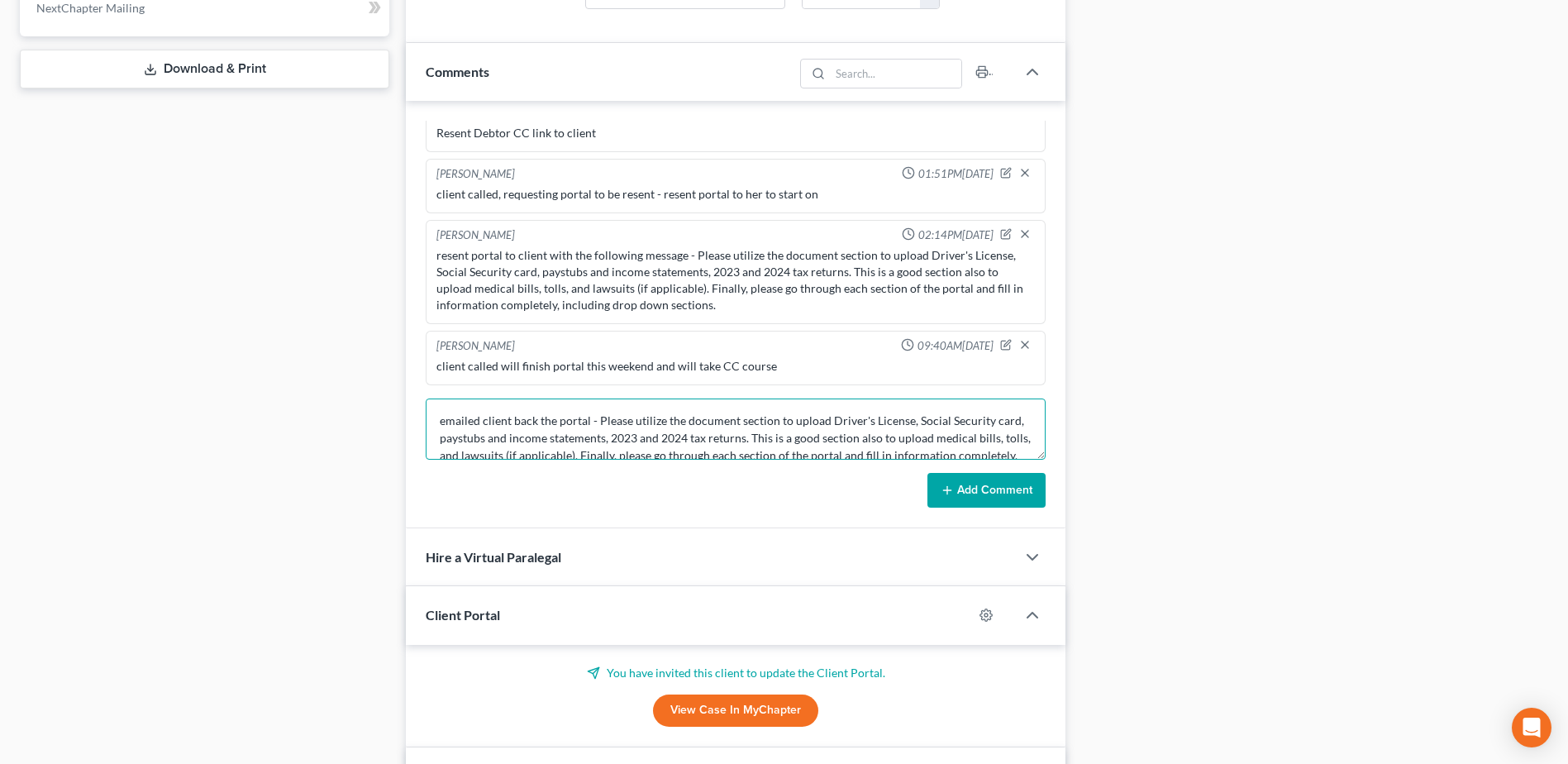
scroll to position [22, 0]
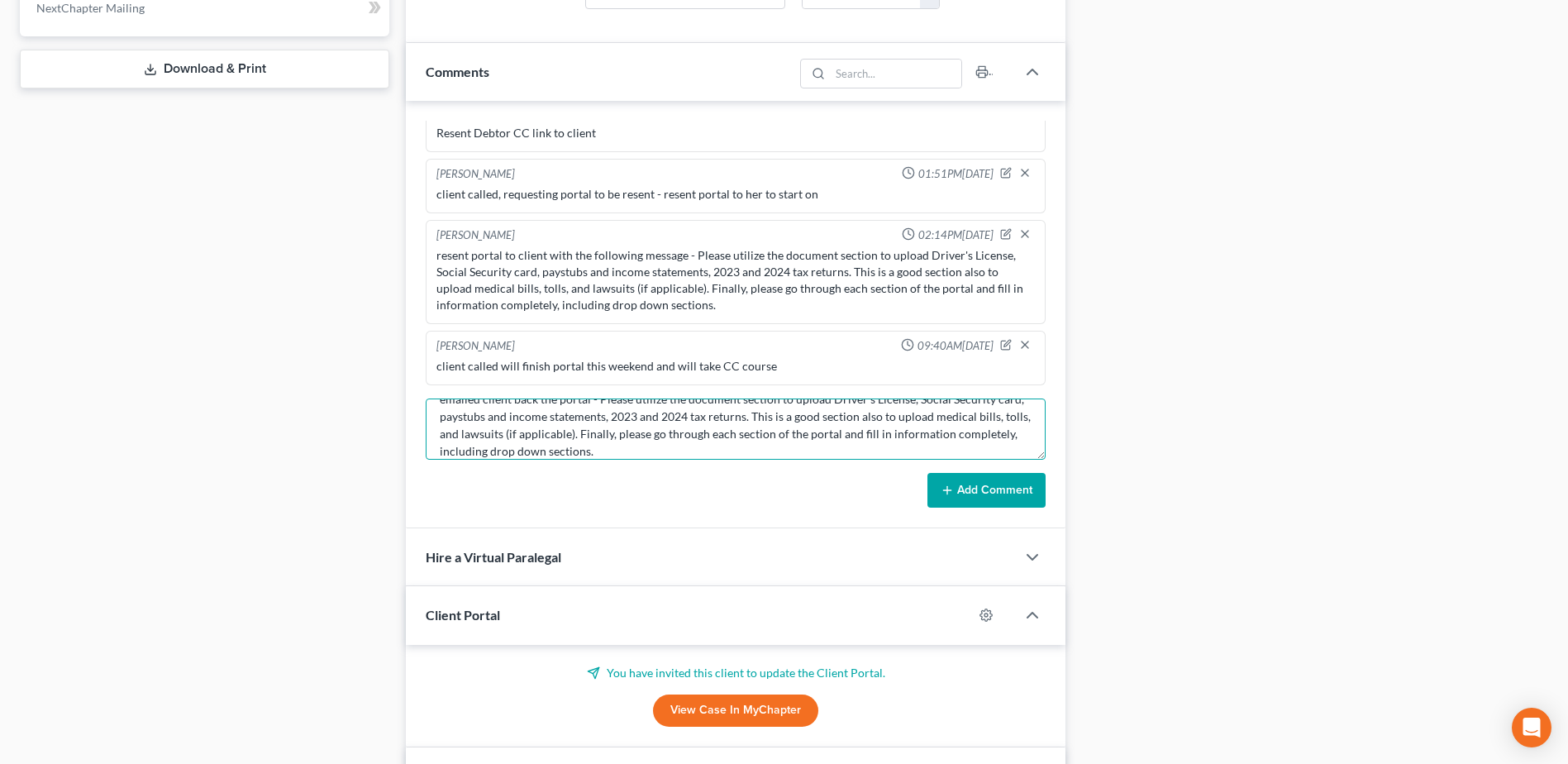
type textarea "emailed client back the portal - Please utilize the document section to upload …"
click at [991, 491] on button "Add Comment" at bounding box center [986, 491] width 118 height 35
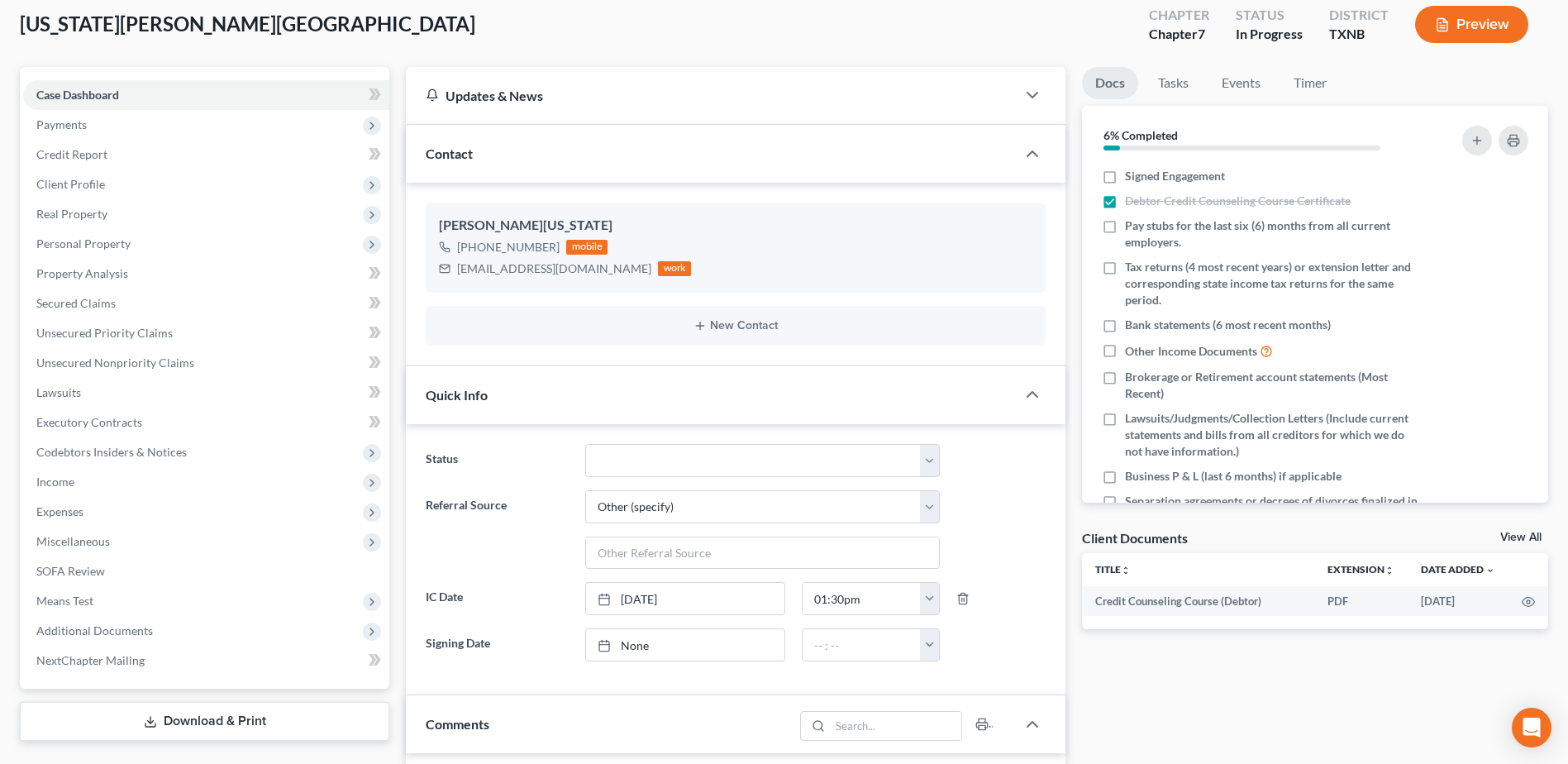
scroll to position [0, 0]
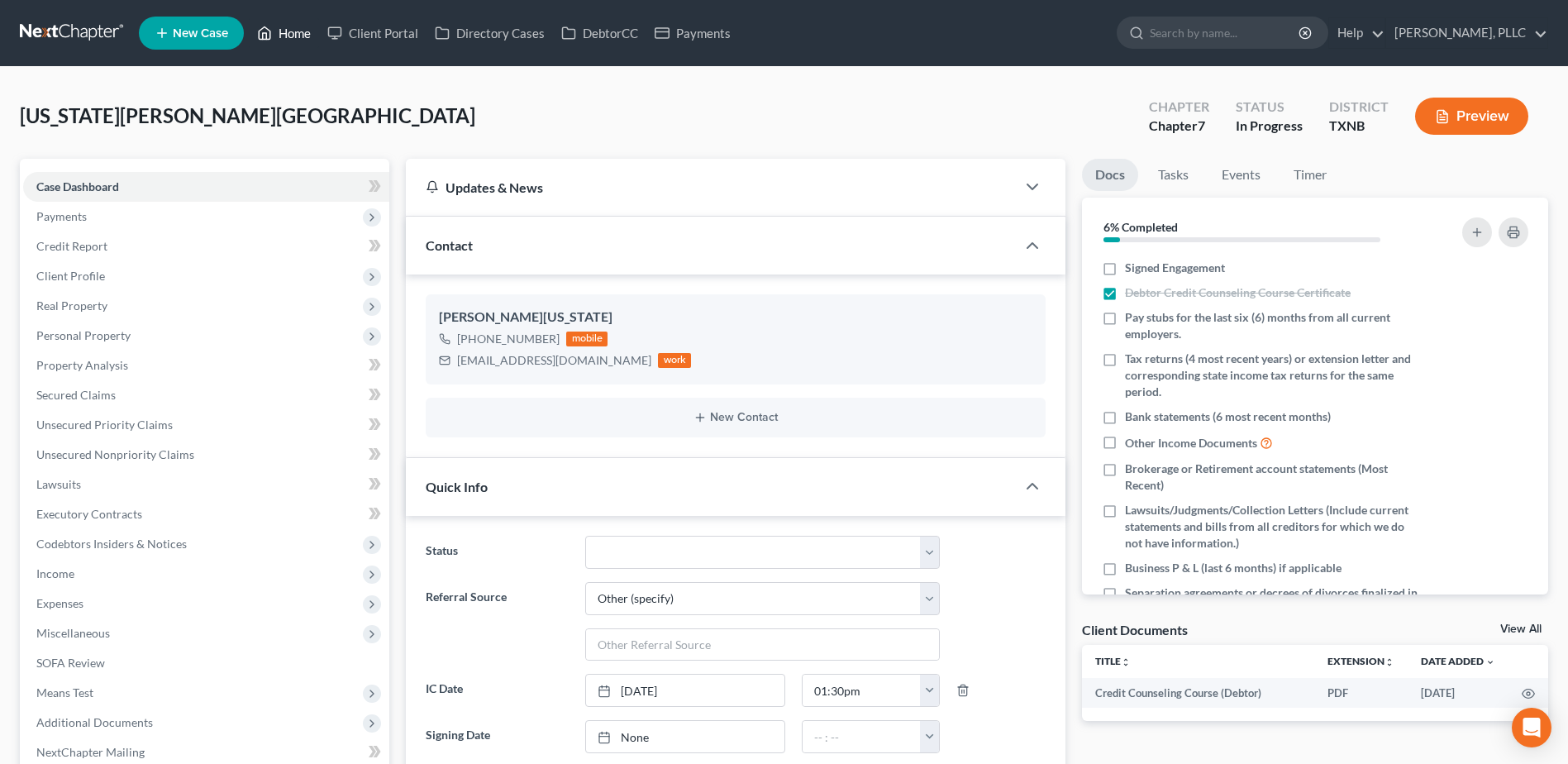
click at [283, 31] on link "Home" at bounding box center [283, 33] width 70 height 30
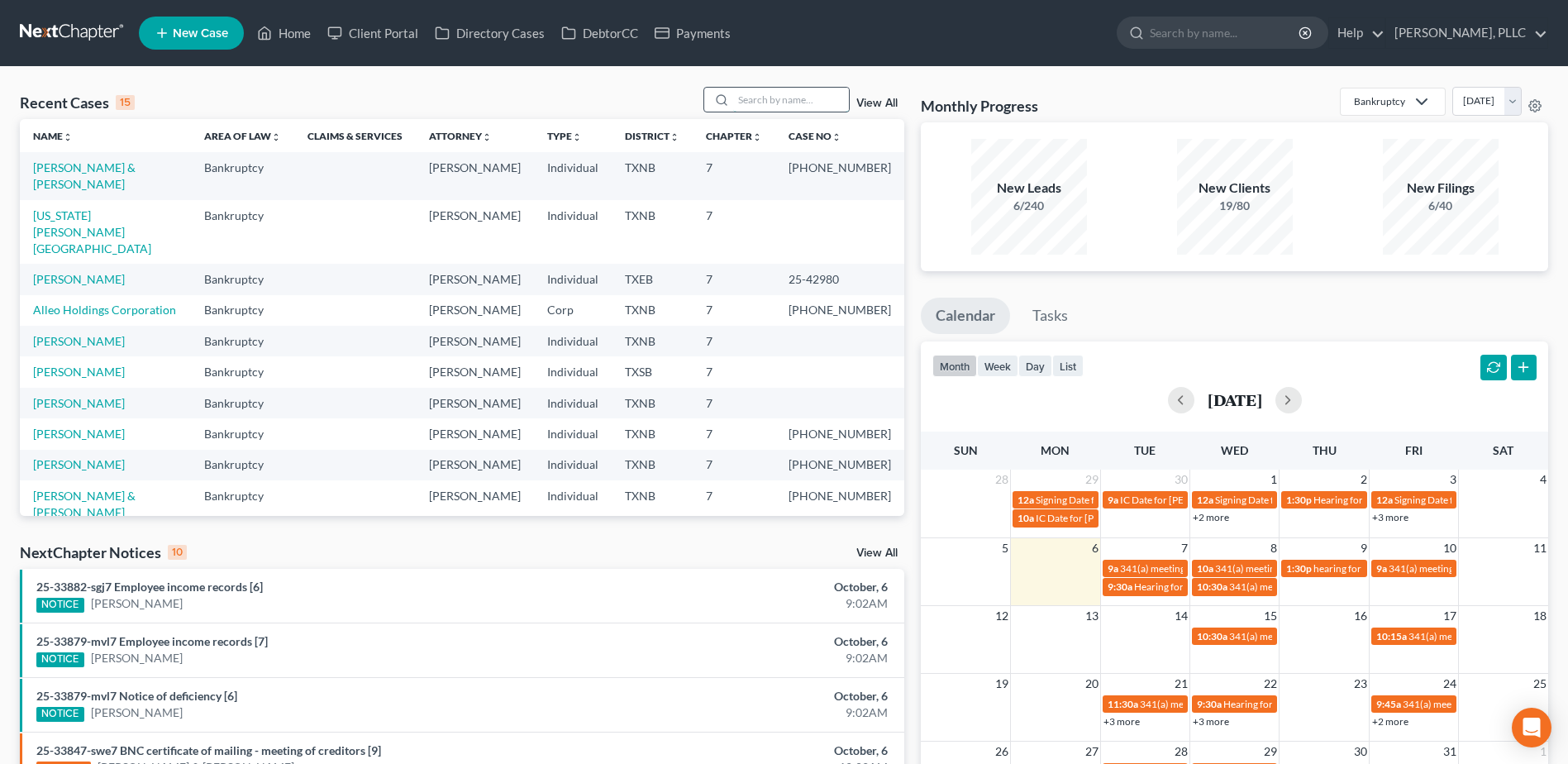
click at [745, 101] on input "search" at bounding box center [791, 99] width 116 height 24
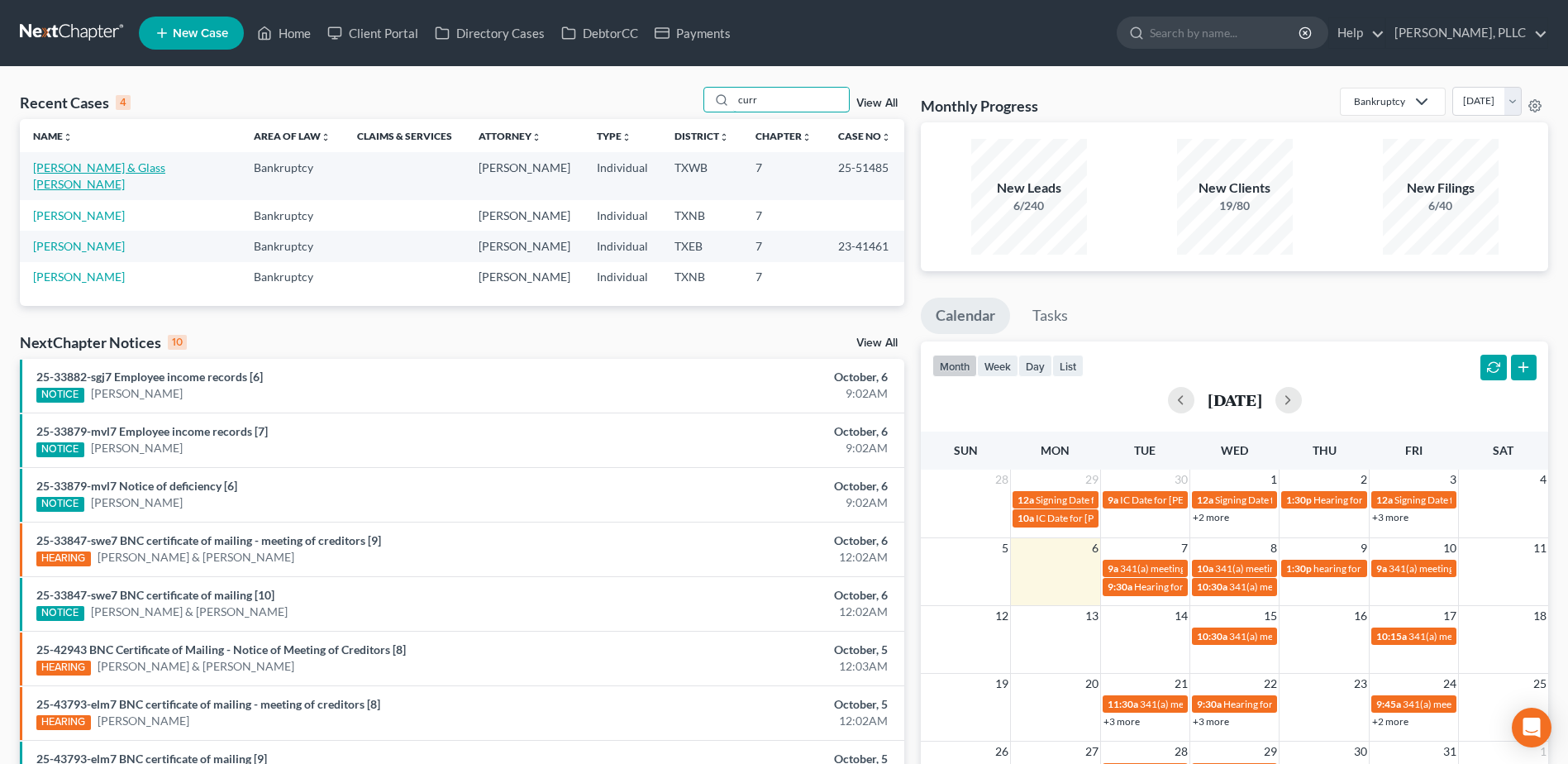
type input "curr"
click at [166, 171] on link "[PERSON_NAME] & Glass [PERSON_NAME]" at bounding box center [99, 176] width 133 height 31
select select "4"
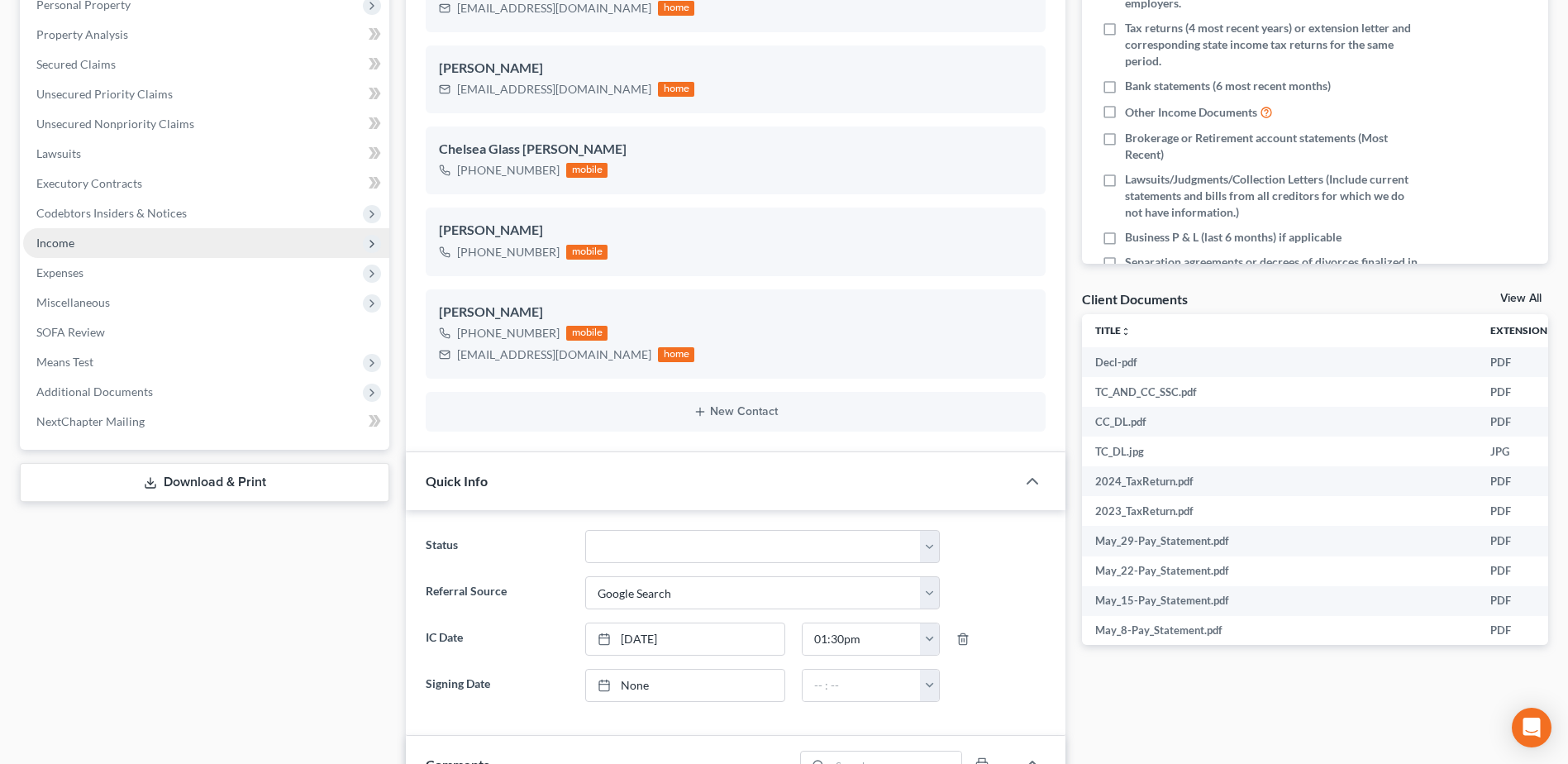
scroll to position [1734, 0]
click at [90, 65] on span "Secured Claims" at bounding box center [76, 64] width 80 height 14
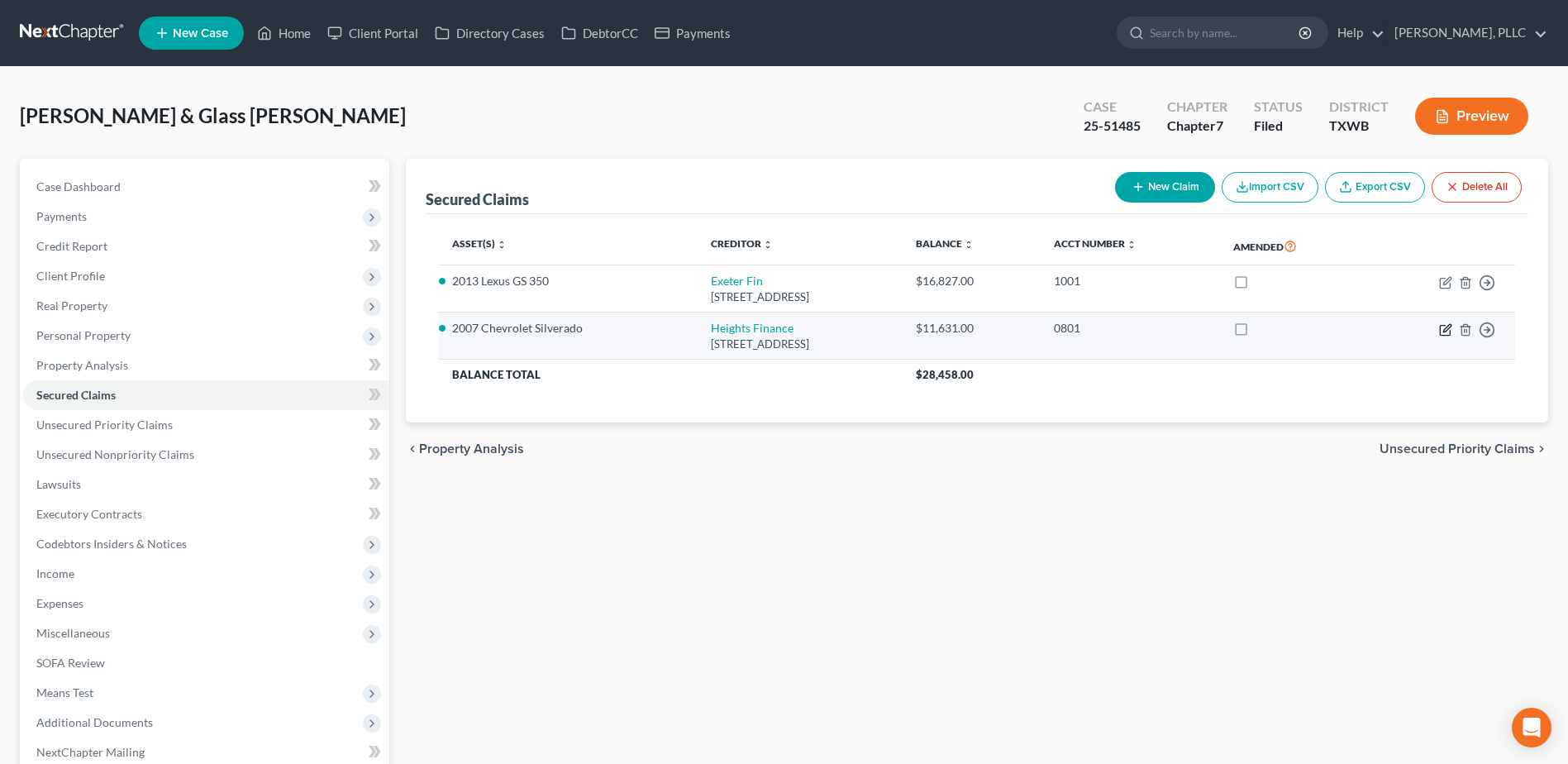
click at [1444, 330] on icon "button" at bounding box center [1446, 327] width 7 height 7
select select "42"
select select "2"
select select "0"
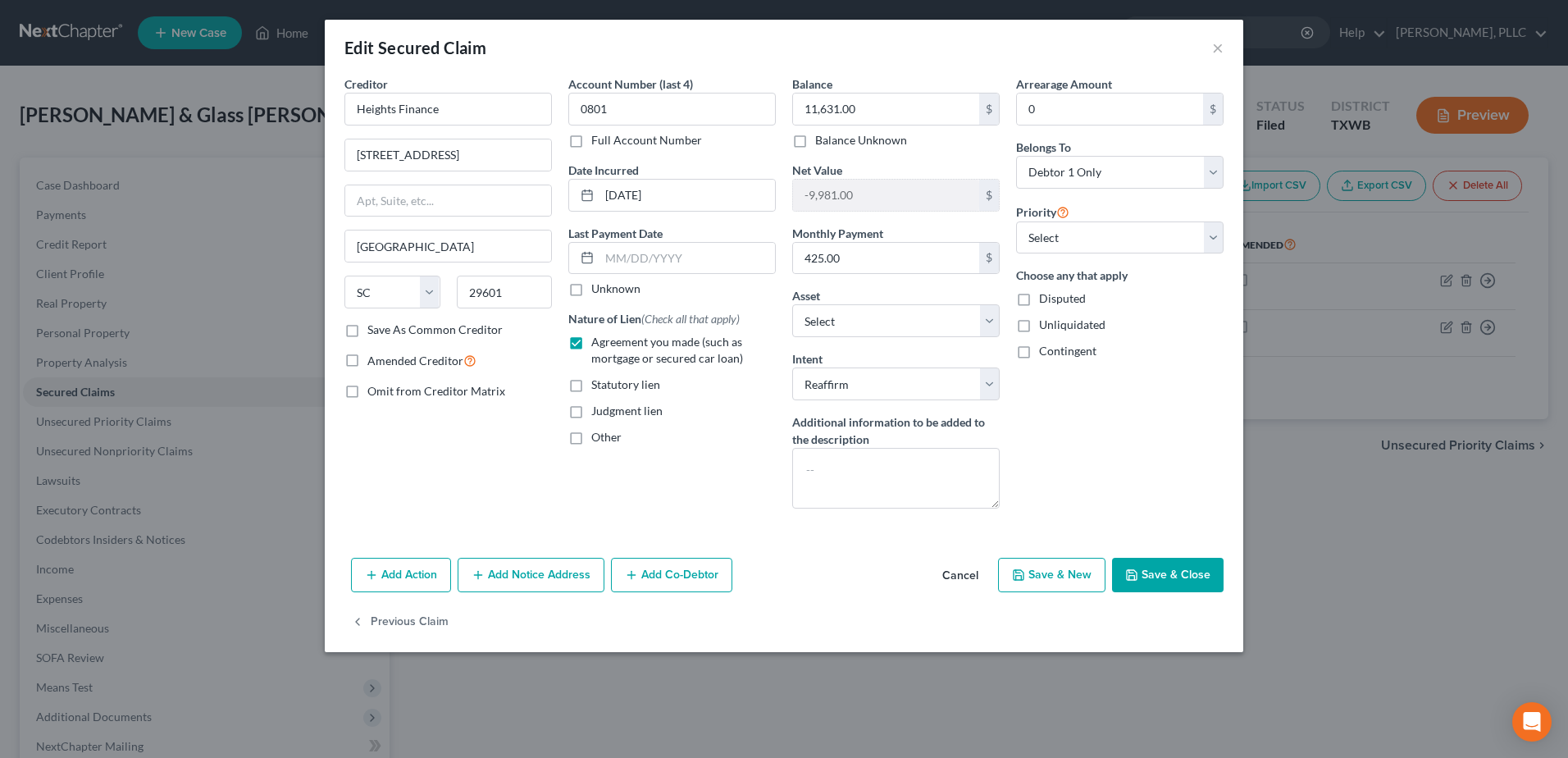
click at [1002, 385] on div "Balance 11,631.00 $ Balance Unknown Balance Undetermined 11,631.00 $ Balance Un…" at bounding box center [896, 298] width 224 height 446
click at [994, 389] on select "Select Surrender Redeem Reaffirm Avoid Other" at bounding box center [896, 384] width 207 height 33
click at [792, 367] on select "Select Surrender Redeem Reaffirm Avoid Other" at bounding box center [896, 384] width 207 height 33
click at [993, 381] on select "Select Surrender Redeem Reaffirm Avoid Other" at bounding box center [896, 384] width 207 height 33
select select "0"
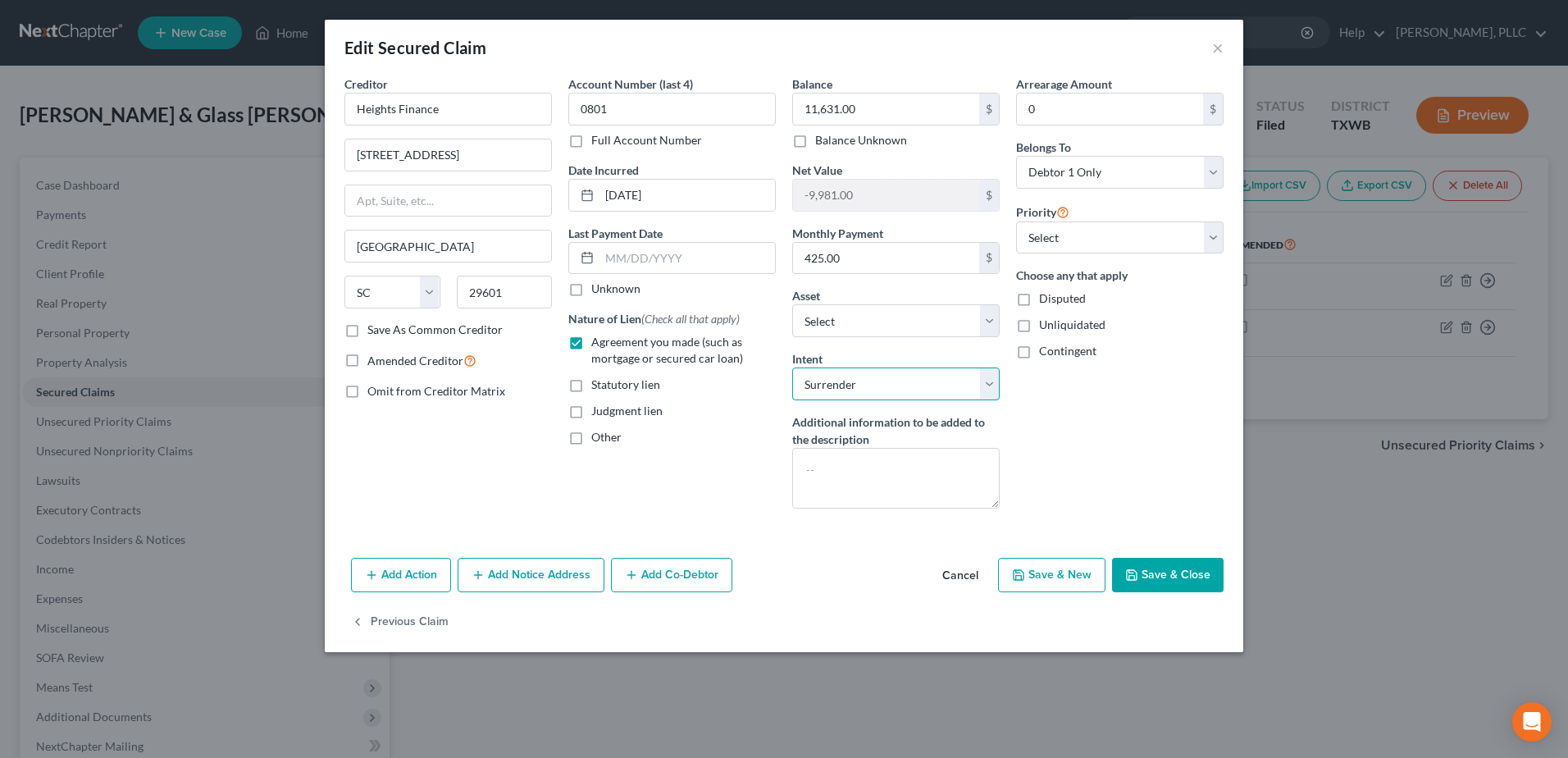
click at [792, 367] on select "Select Surrender Redeem Reaffirm Avoid Other" at bounding box center [896, 384] width 207 height 33
click at [1178, 575] on button "Save & Close" at bounding box center [1168, 575] width 112 height 35
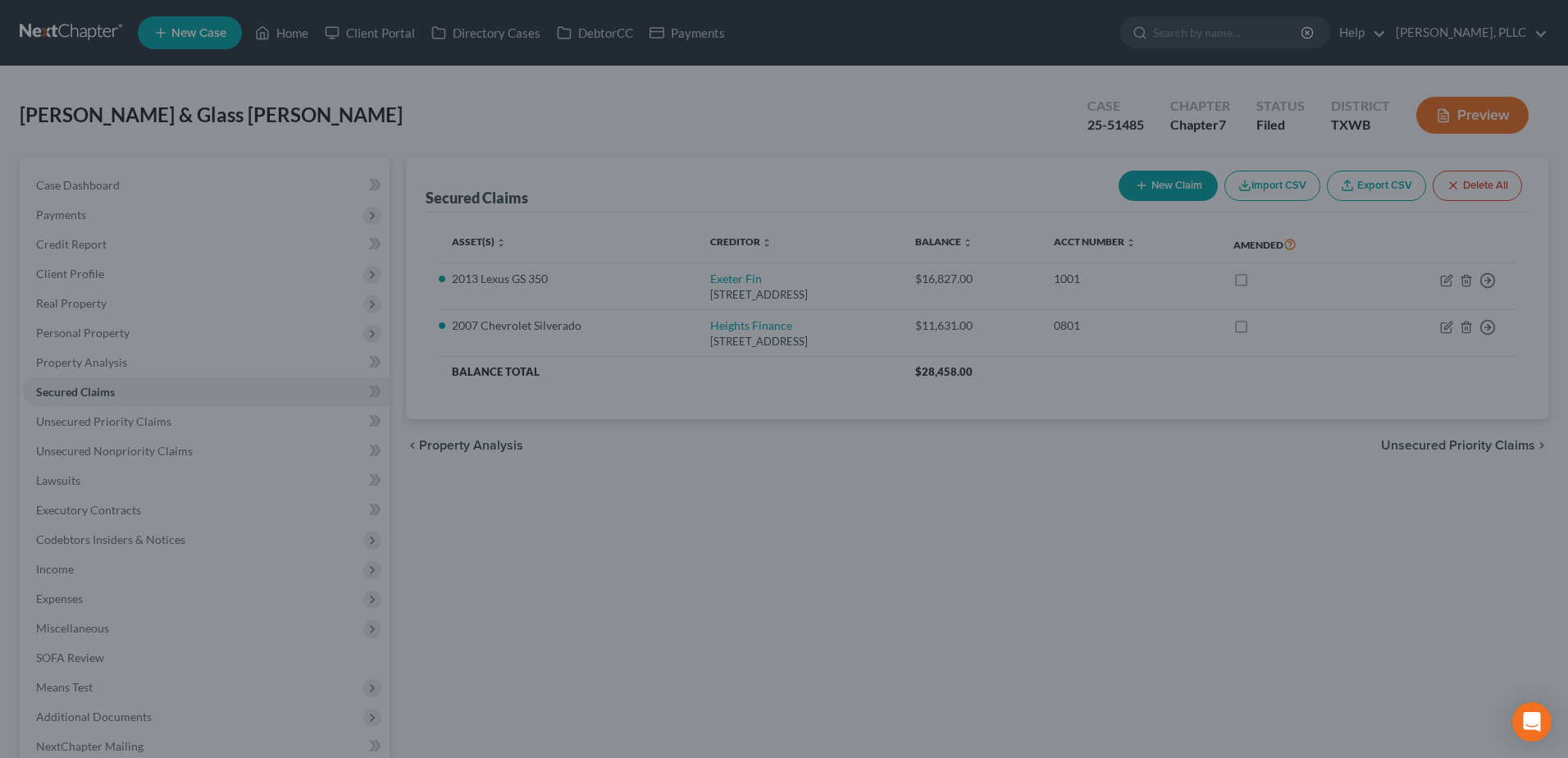
select select "3"
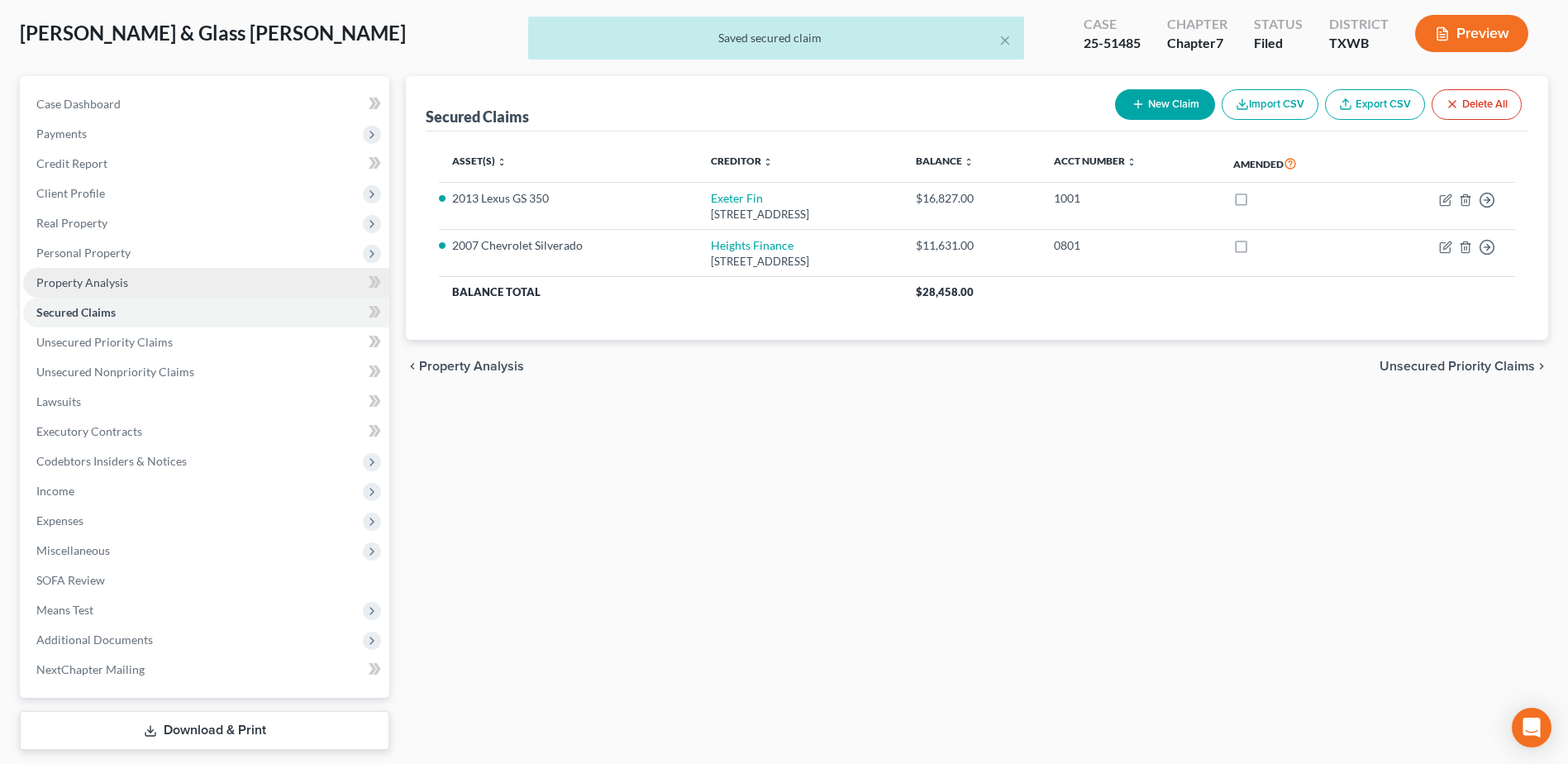
scroll to position [132, 0]
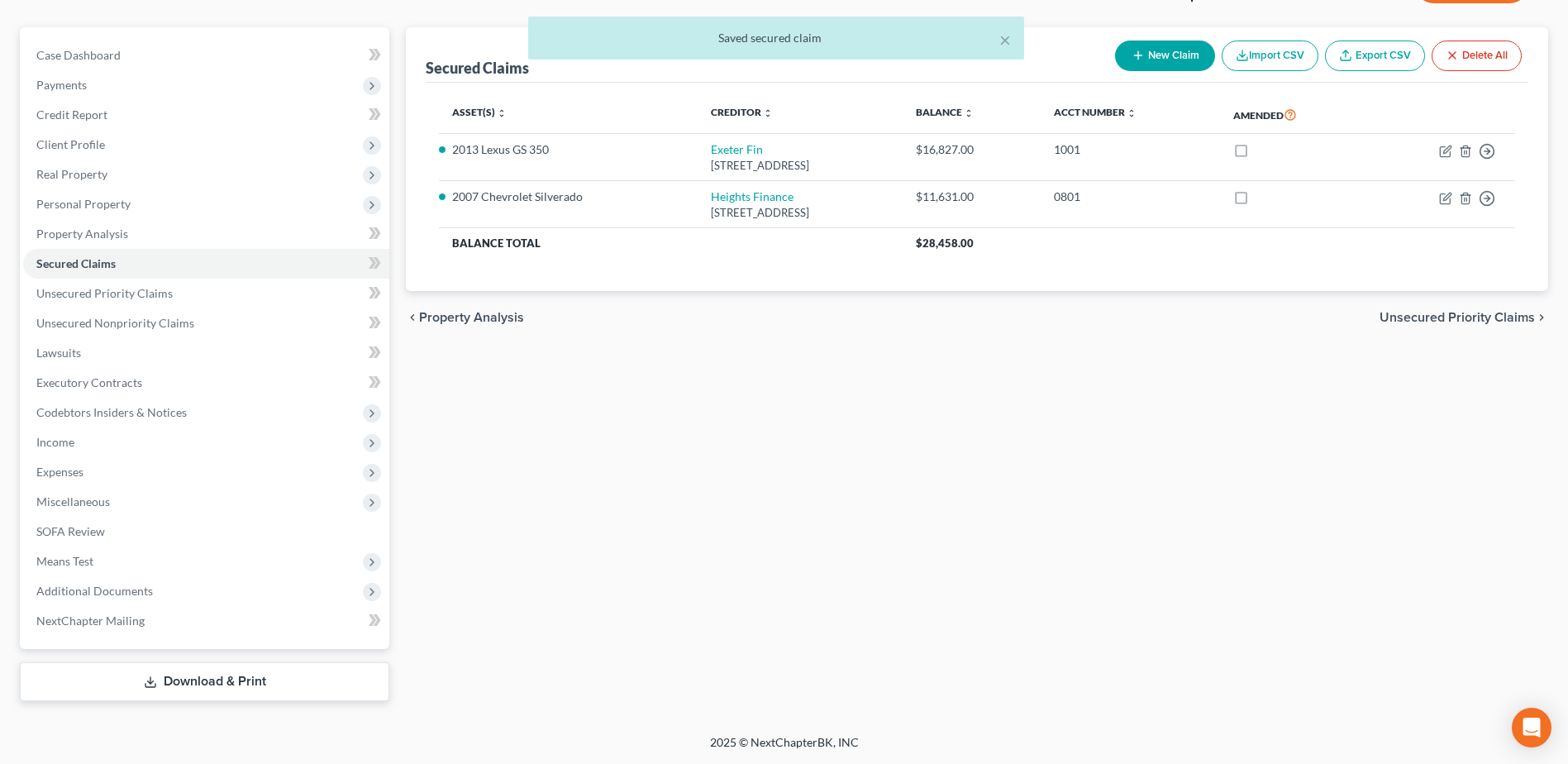
click at [191, 684] on link "Download & Print" at bounding box center [205, 681] width 369 height 39
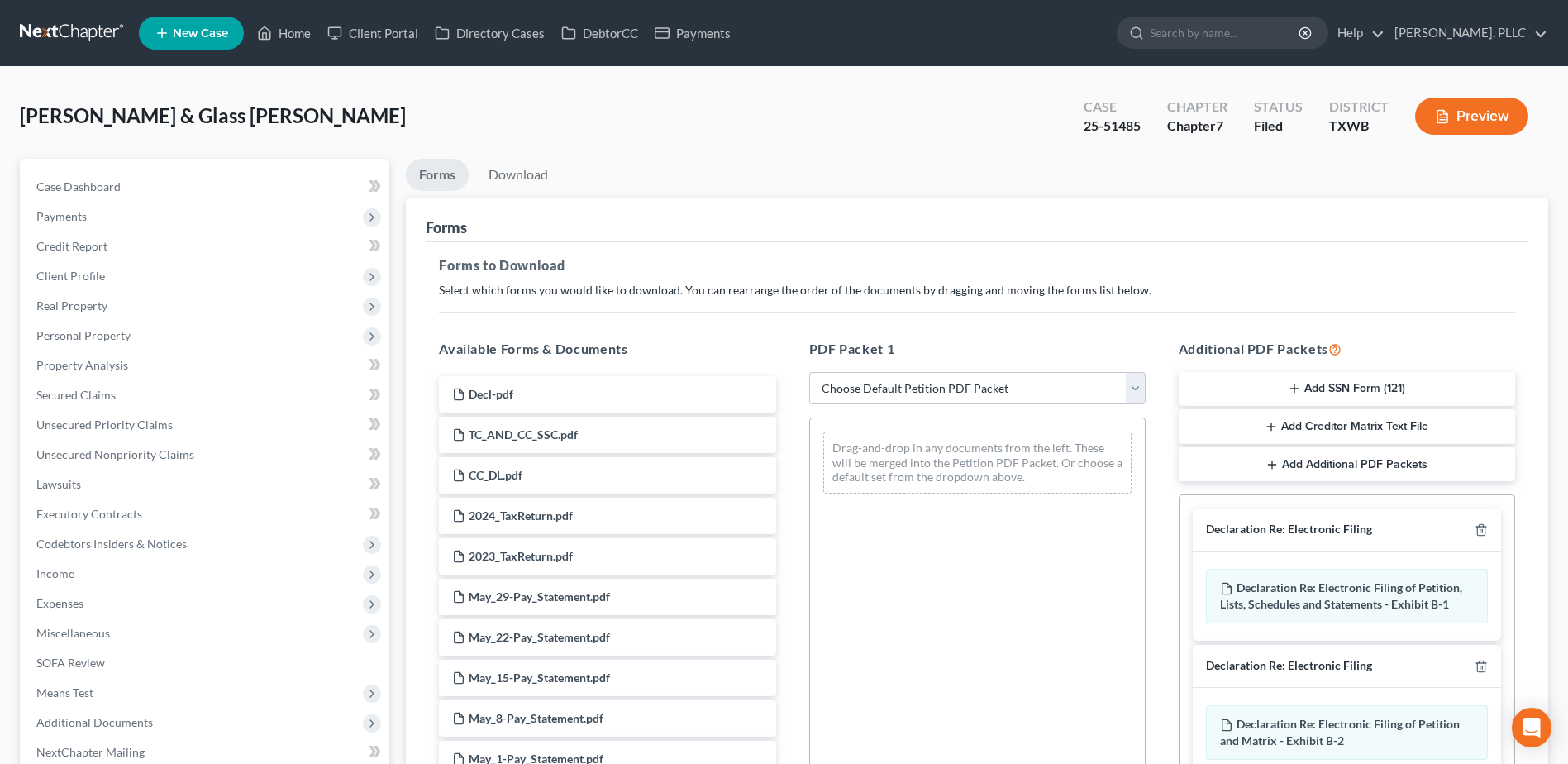
click at [1135, 388] on select "Choose Default Petition PDF Packet Complete Bankruptcy Petition (all forms and …" at bounding box center [977, 389] width 336 height 33
select select "2"
click at [809, 372] on select "Choose Default Petition PDF Packet Complete Bankruptcy Petition (all forms and …" at bounding box center [977, 389] width 336 height 33
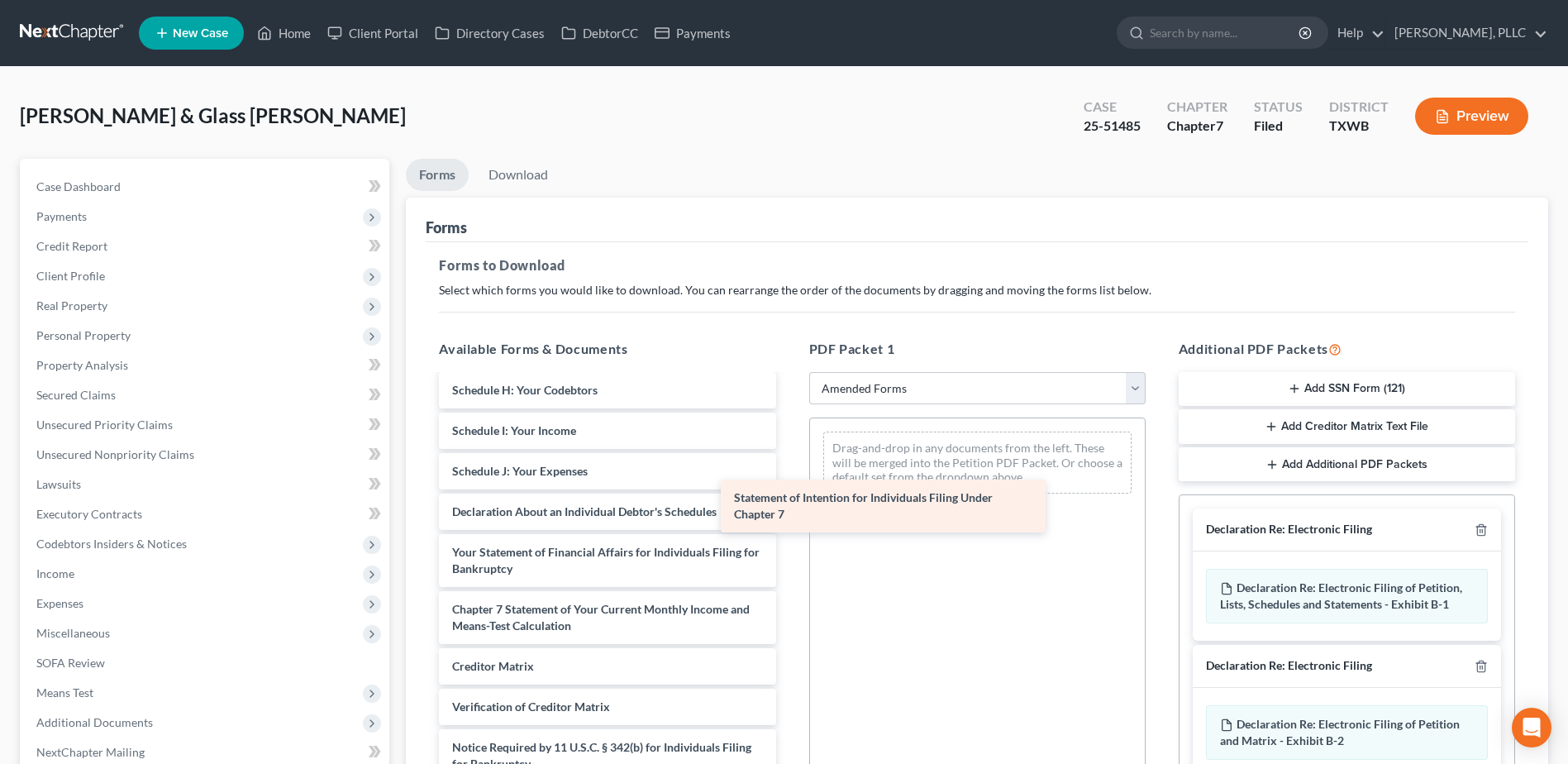
scroll to position [304, 0]
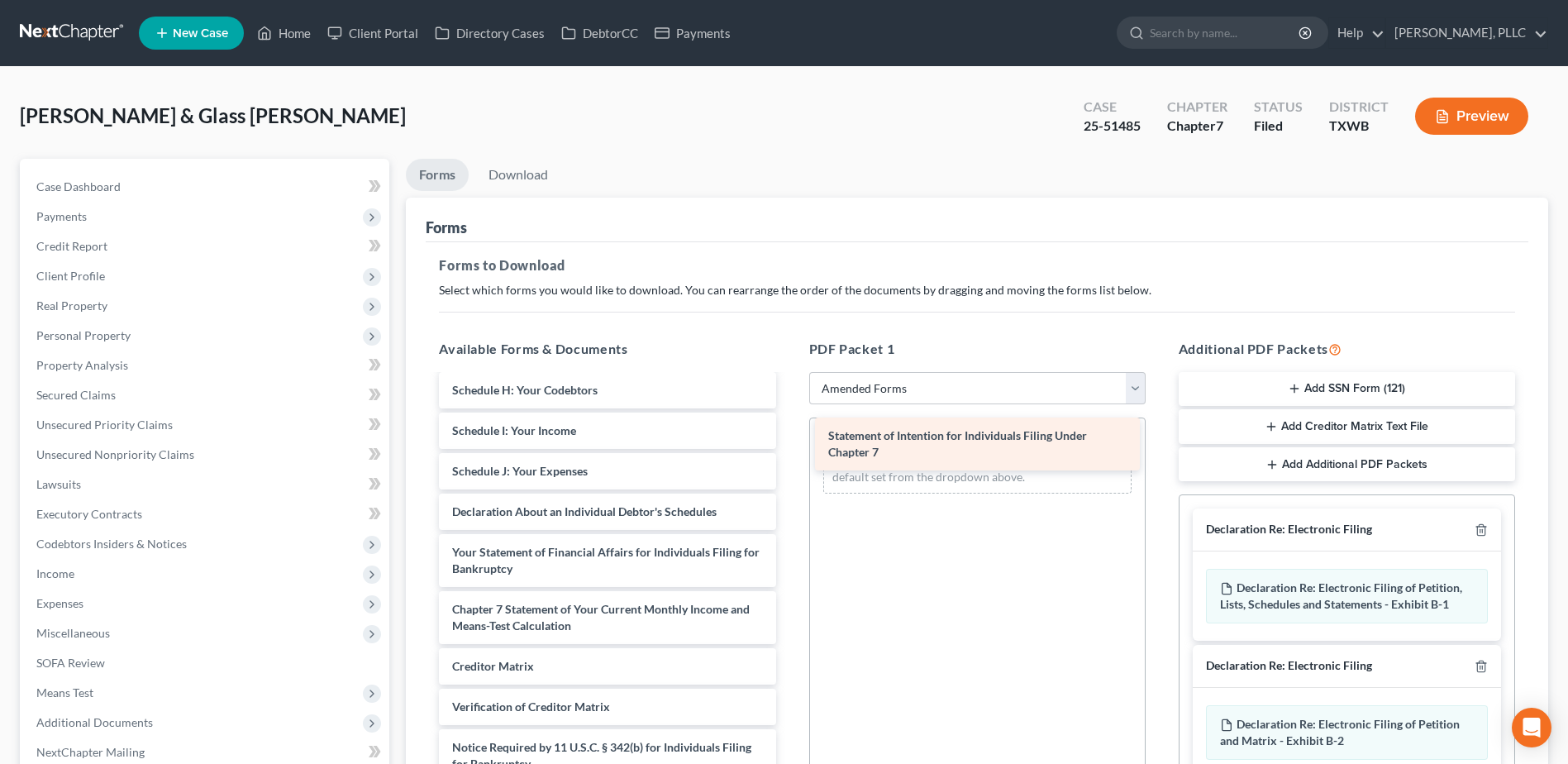
drag, startPoint x: 605, startPoint y: 592, endPoint x: 981, endPoint y: 447, distance: 403.0
click at [789, 447] on div "Statement of Intention for Individuals Filing Under Chapter 7 Voluntary Petitio…" at bounding box center [607, 447] width 363 height 751
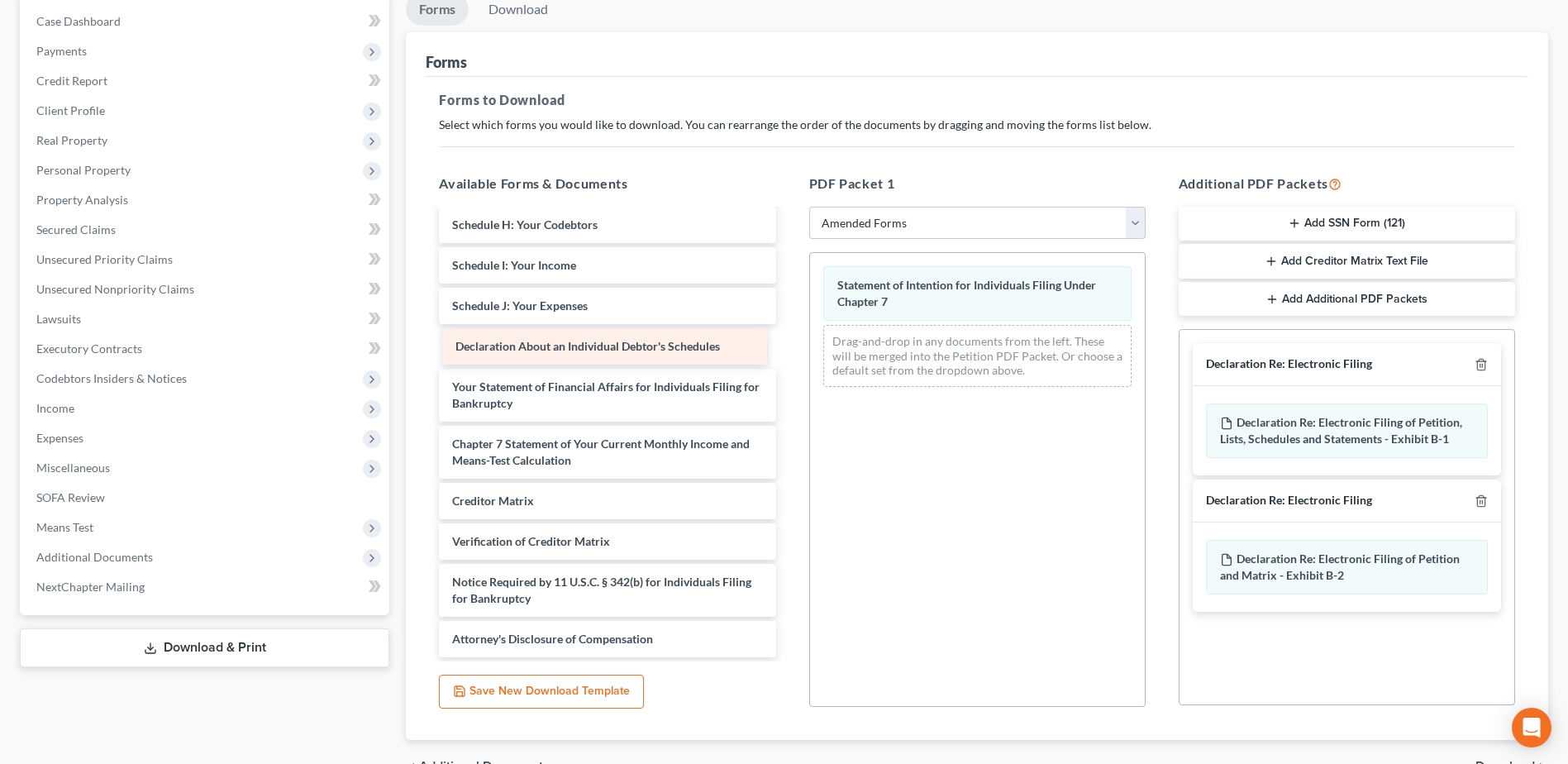
scroll to position [264, 0]
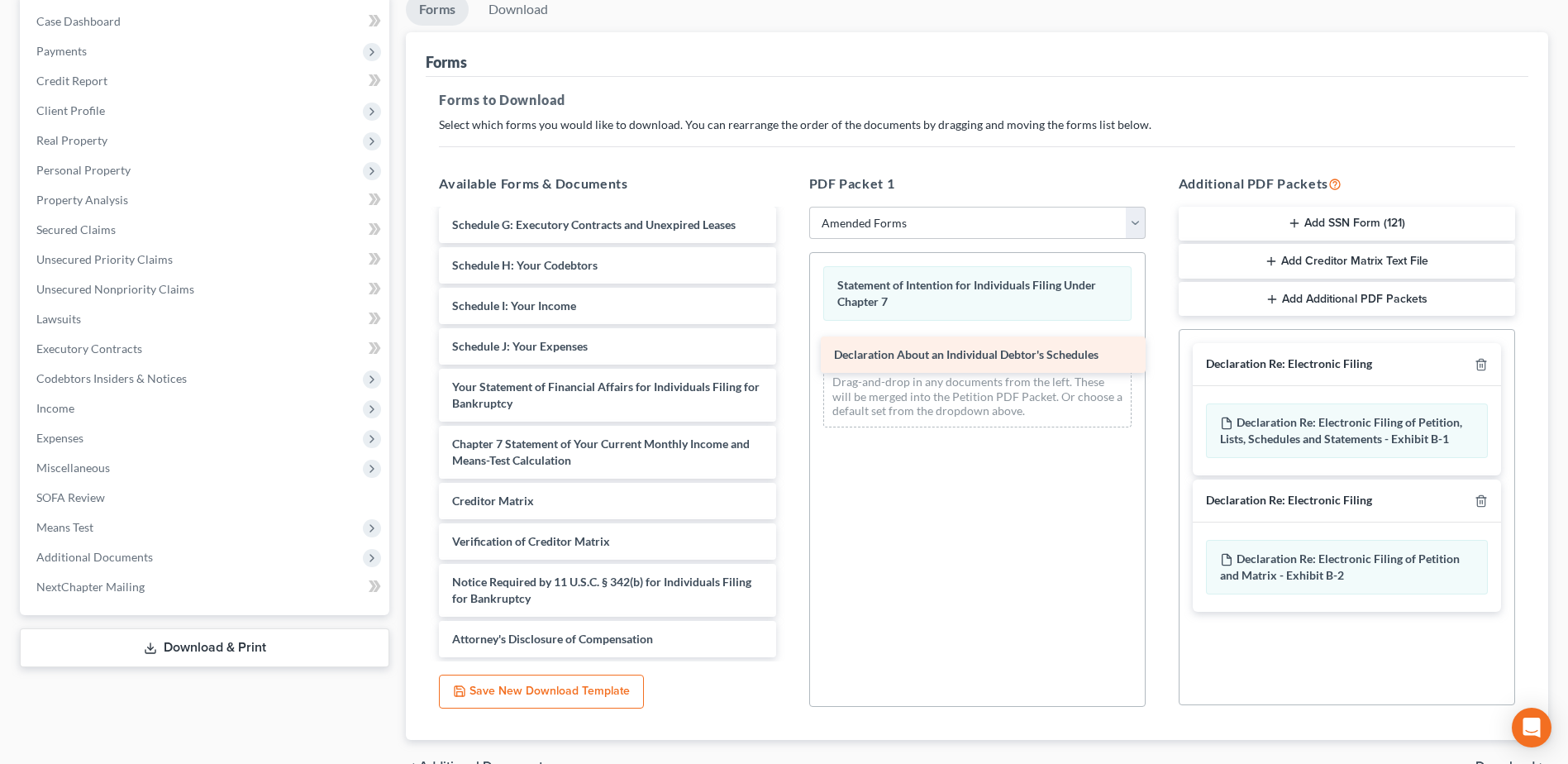
drag, startPoint x: 610, startPoint y: 348, endPoint x: 991, endPoint y: 351, distance: 381.0
click at [789, 351] on div "Declaration About an Individual Debtor's Schedules Voluntary Petition for Indiv…" at bounding box center [607, 302] width 363 height 710
click at [1483, 363] on icon "button" at bounding box center [1481, 365] width 13 height 13
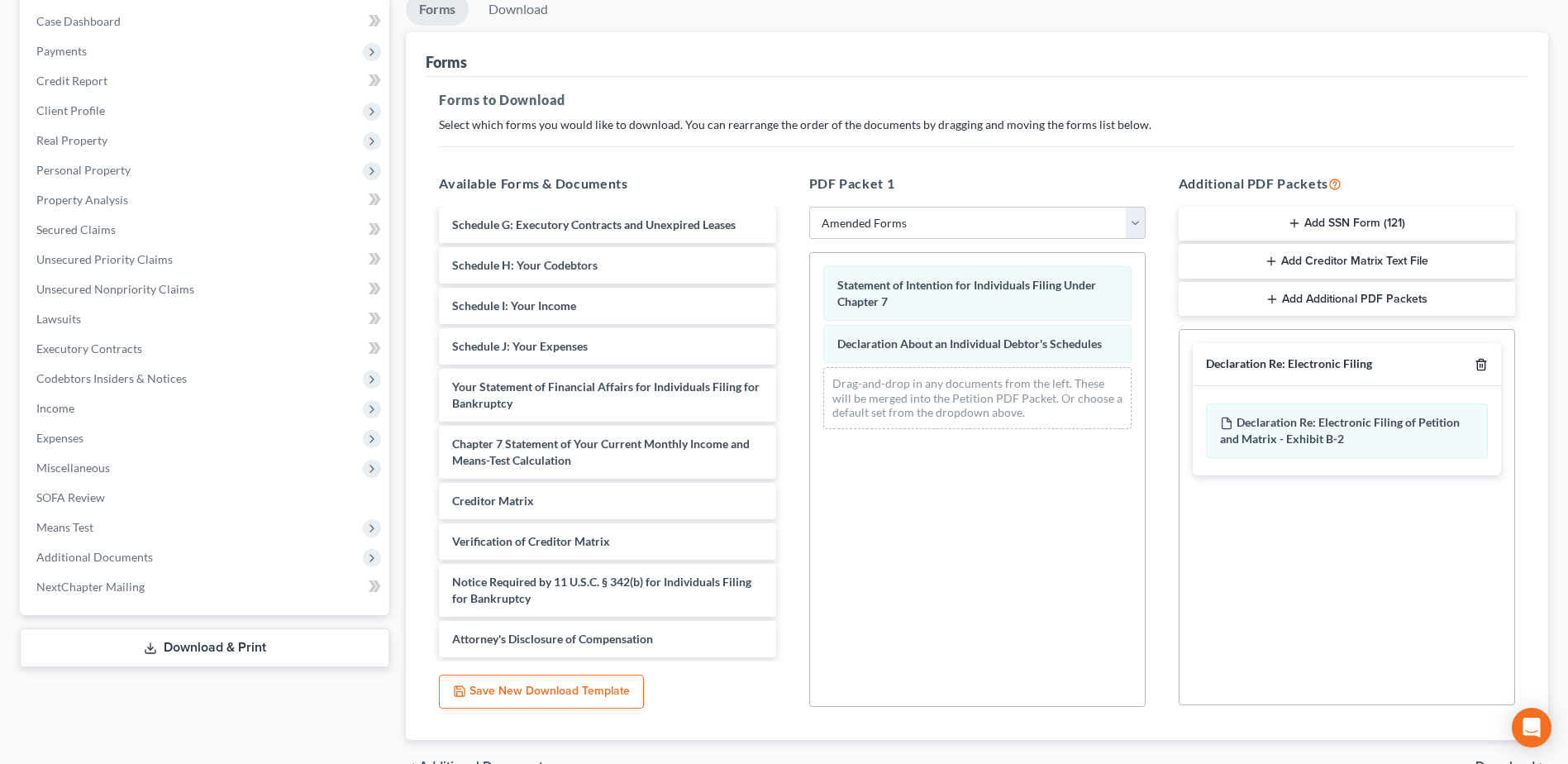
click at [1483, 363] on icon "button" at bounding box center [1481, 365] width 13 height 13
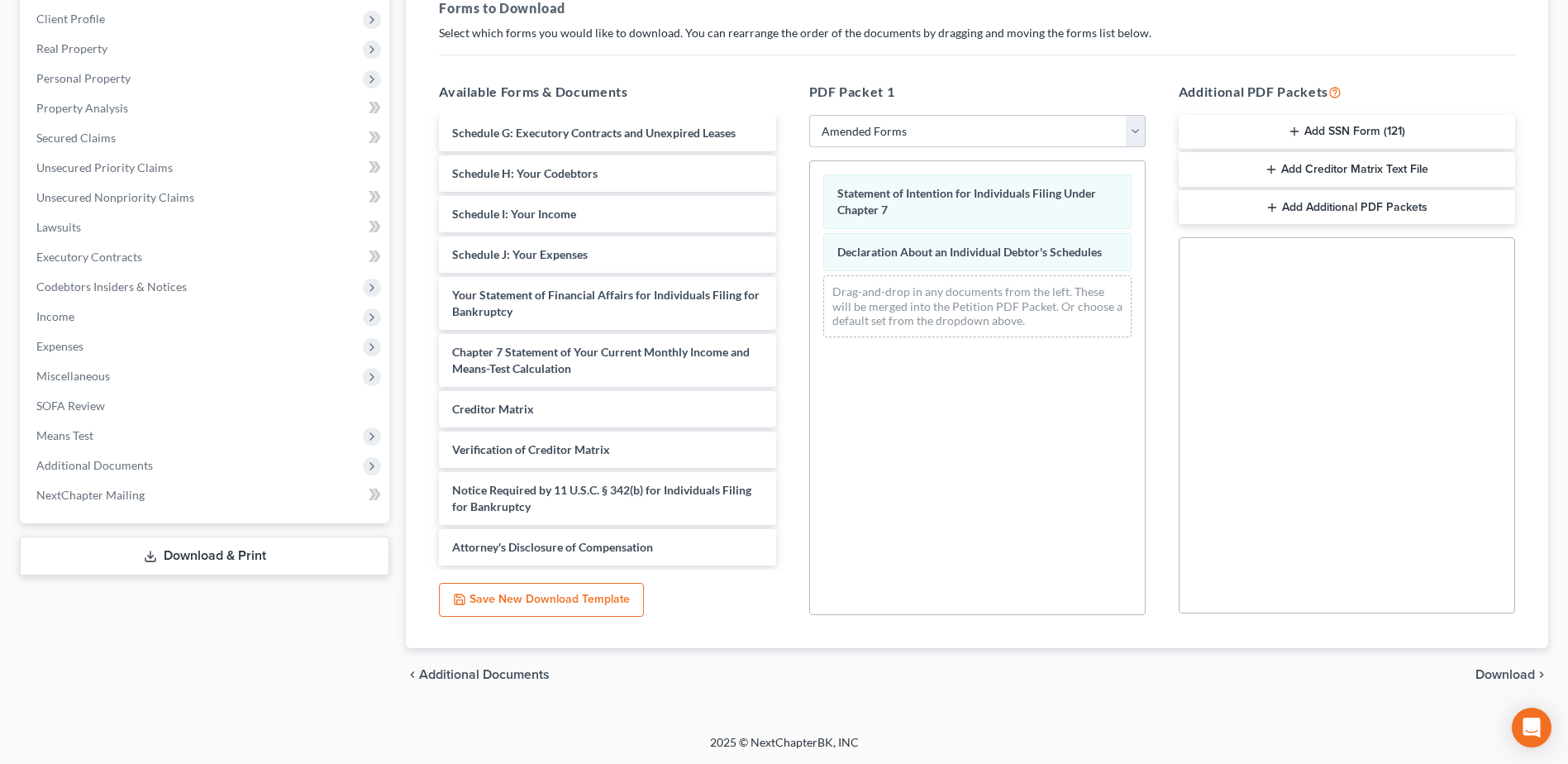
click at [1500, 670] on span "Download" at bounding box center [1505, 675] width 60 height 13
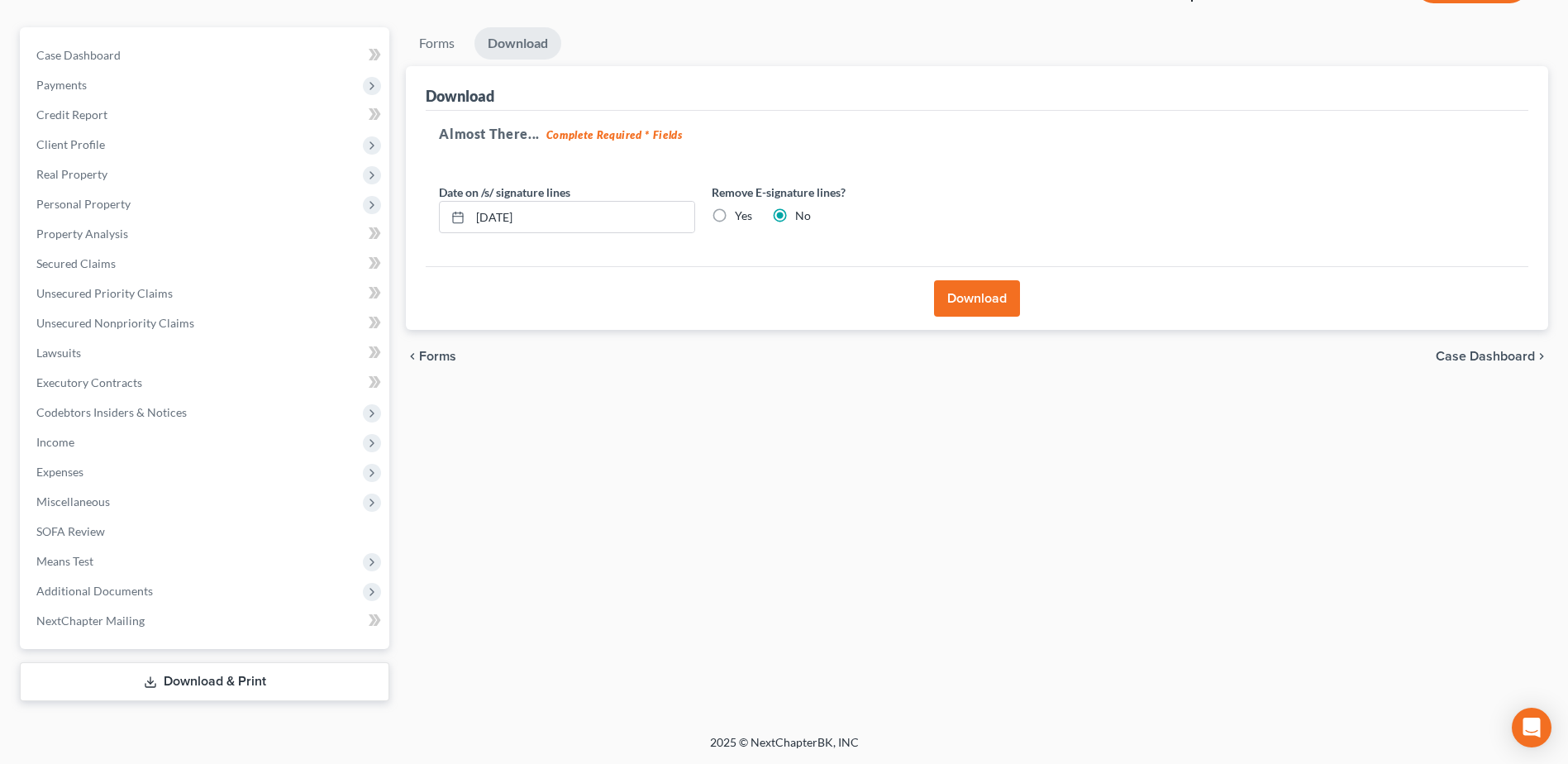
scroll to position [132, 0]
click at [991, 298] on button "Download" at bounding box center [977, 298] width 86 height 36
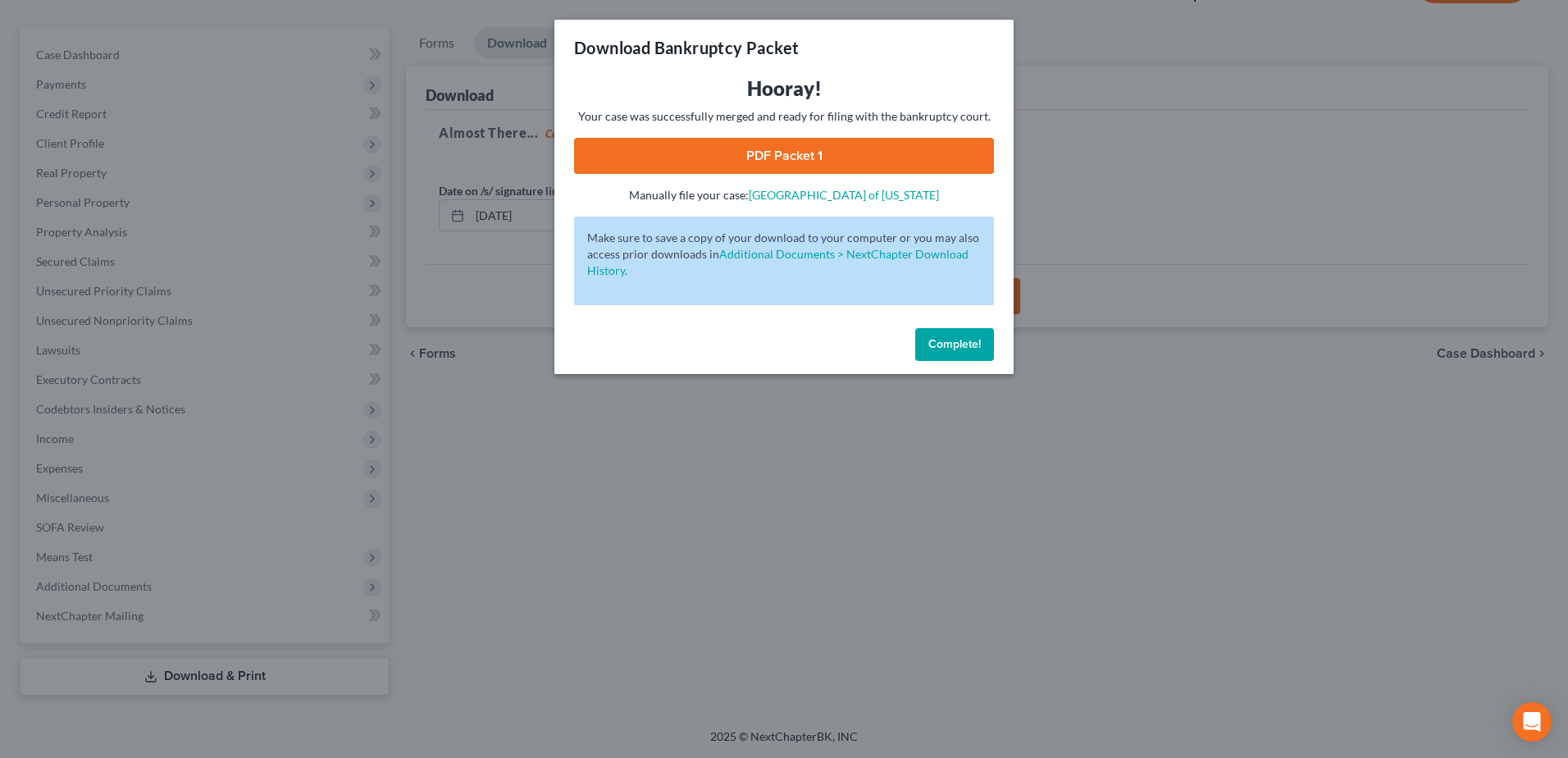
drag, startPoint x: 931, startPoint y: 346, endPoint x: 973, endPoint y: 374, distance: 50.5
click at [931, 345] on span "Complete!" at bounding box center [954, 344] width 53 height 14
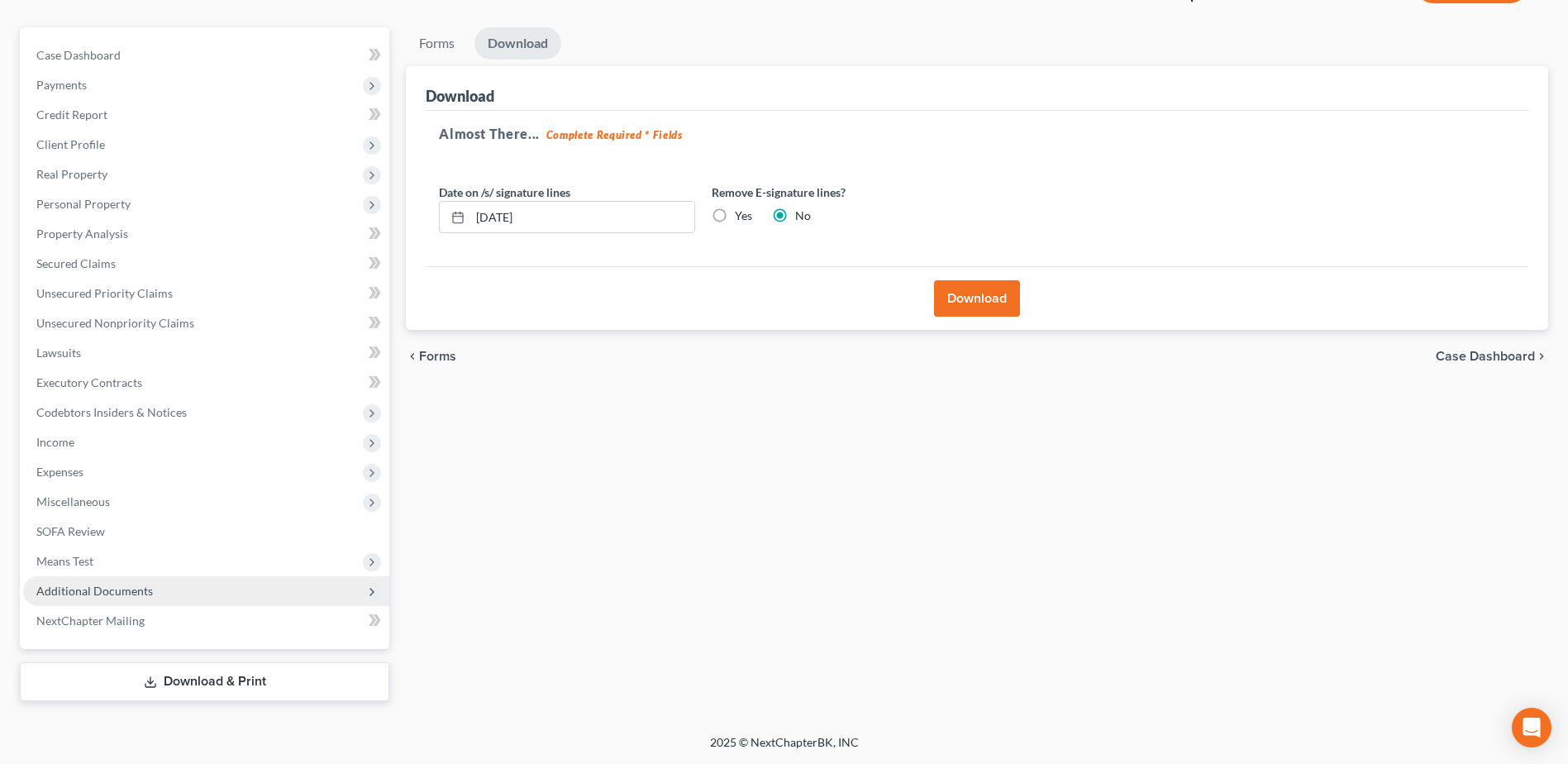
click at [84, 587] on span "Additional Documents" at bounding box center [94, 590] width 117 height 14
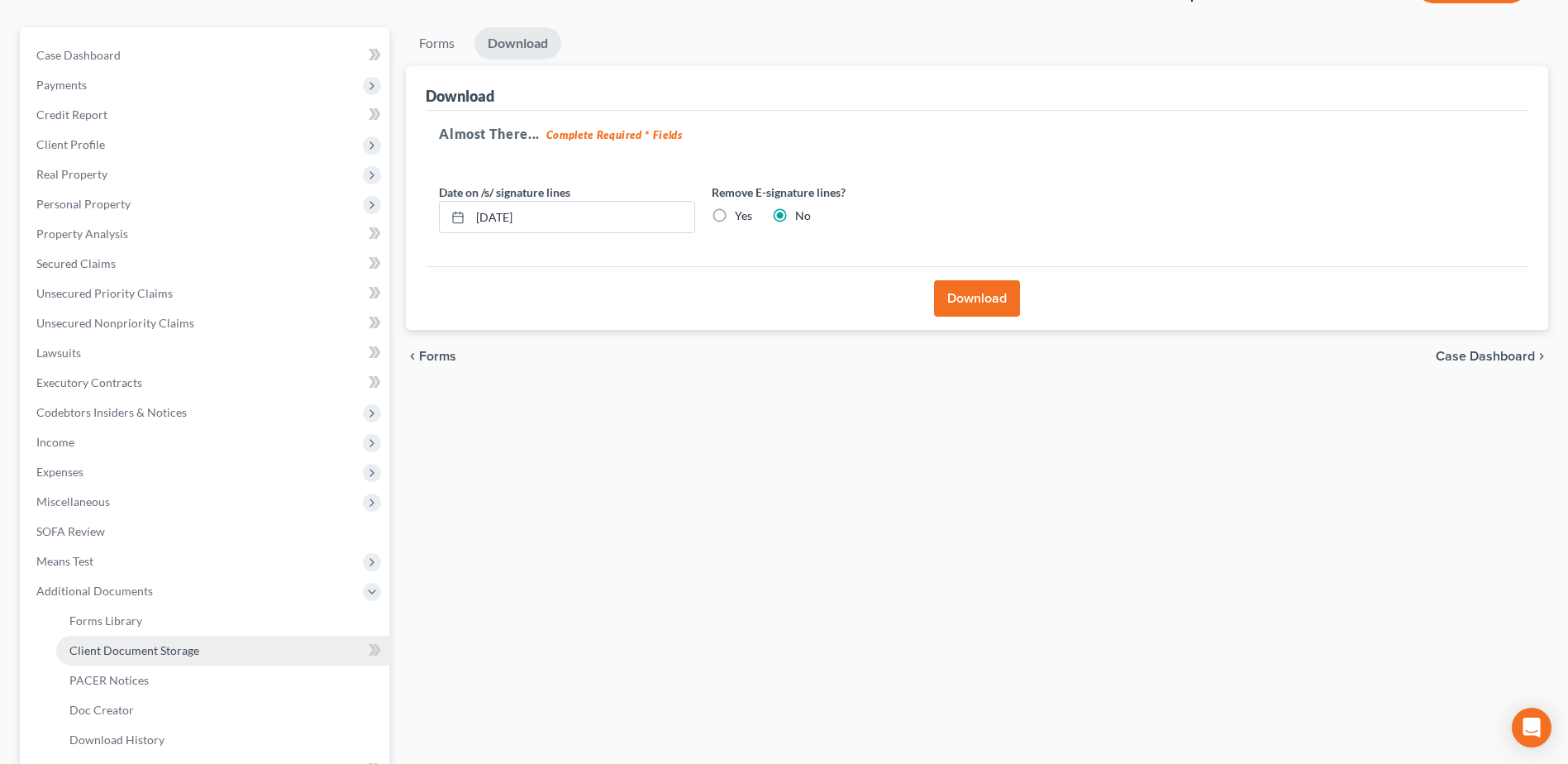
click at [129, 650] on span "Client Document Storage" at bounding box center [134, 650] width 130 height 14
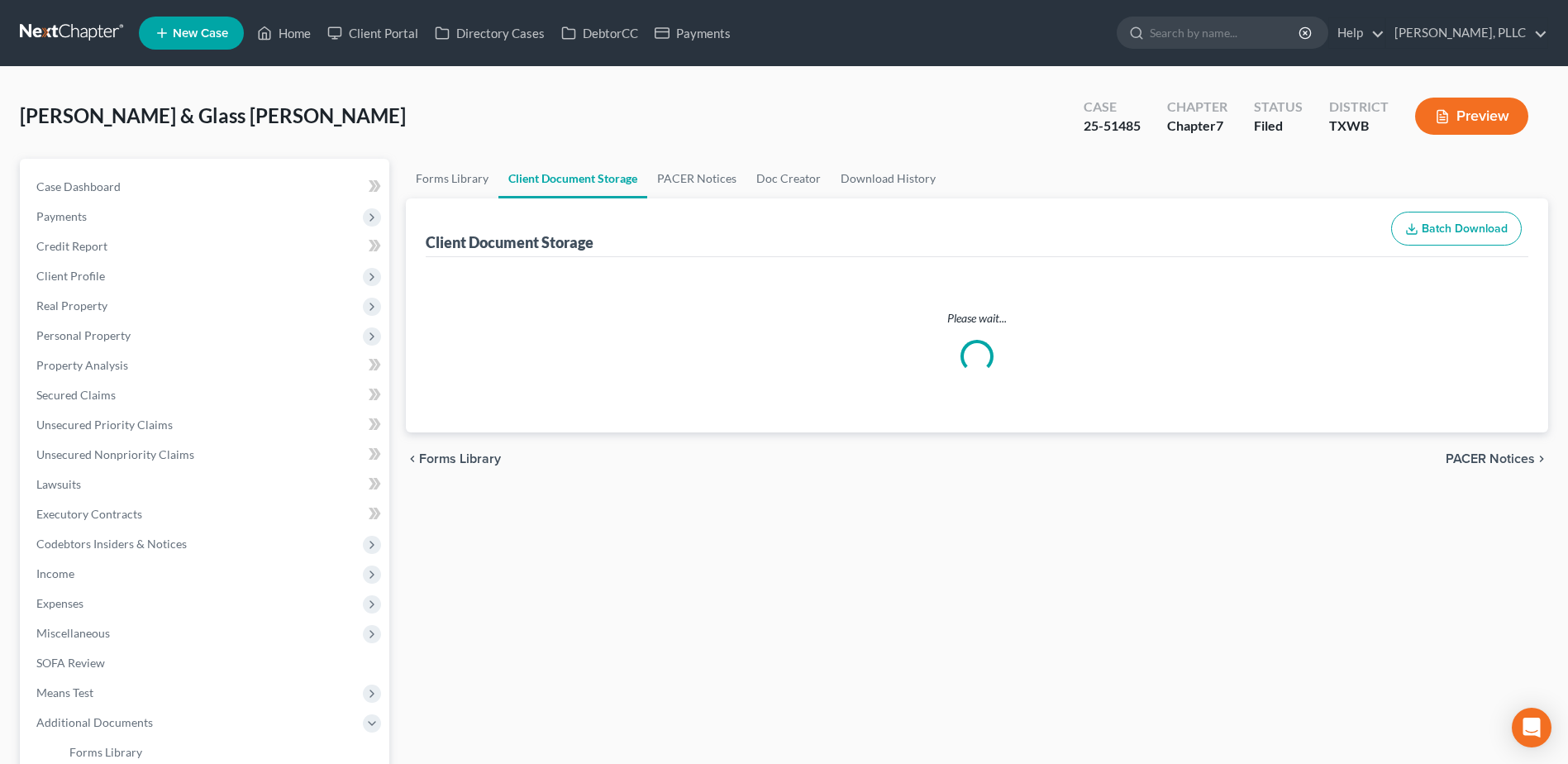
select select "0"
select select "2"
select select "9"
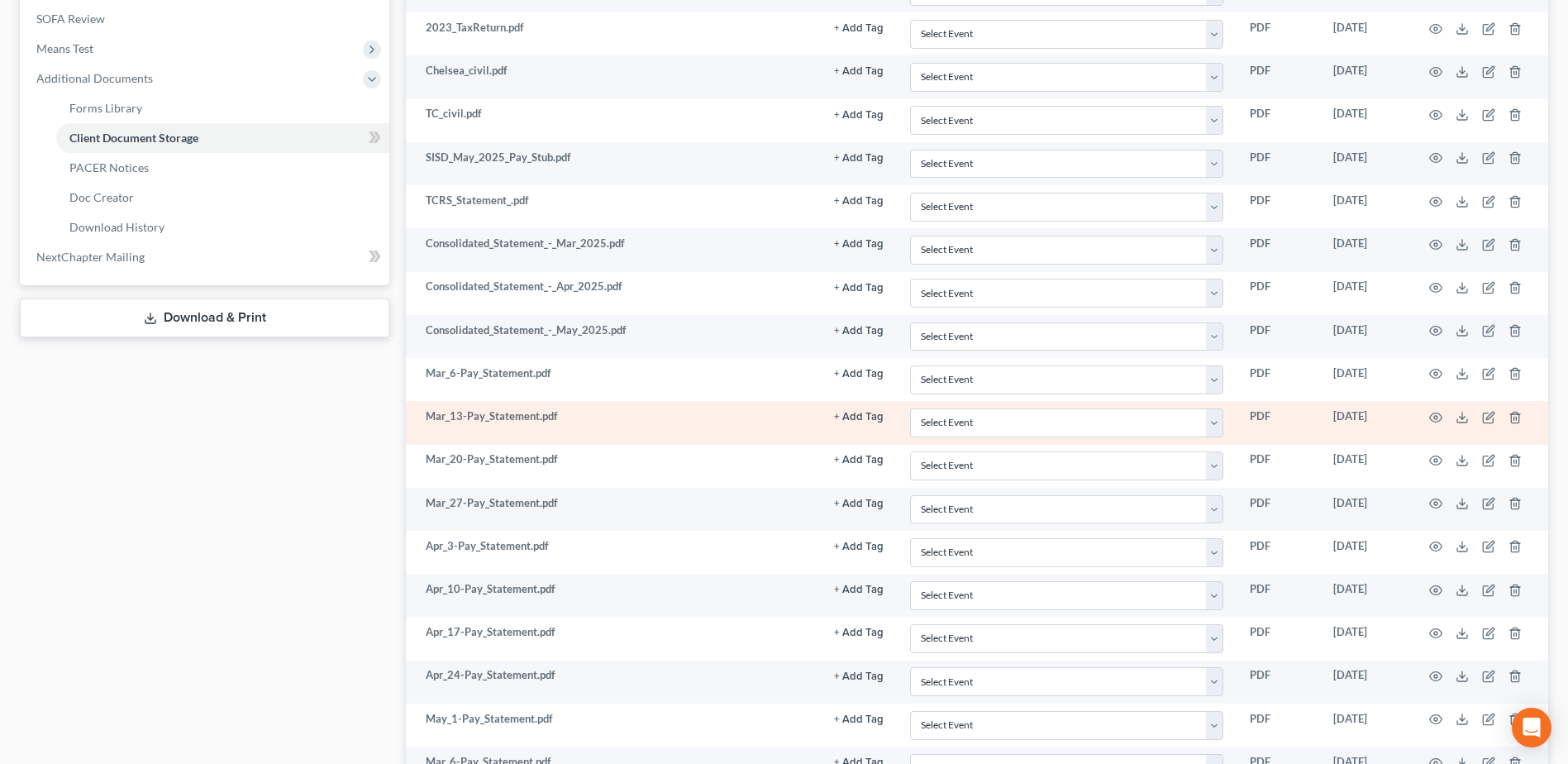
scroll to position [377, 0]
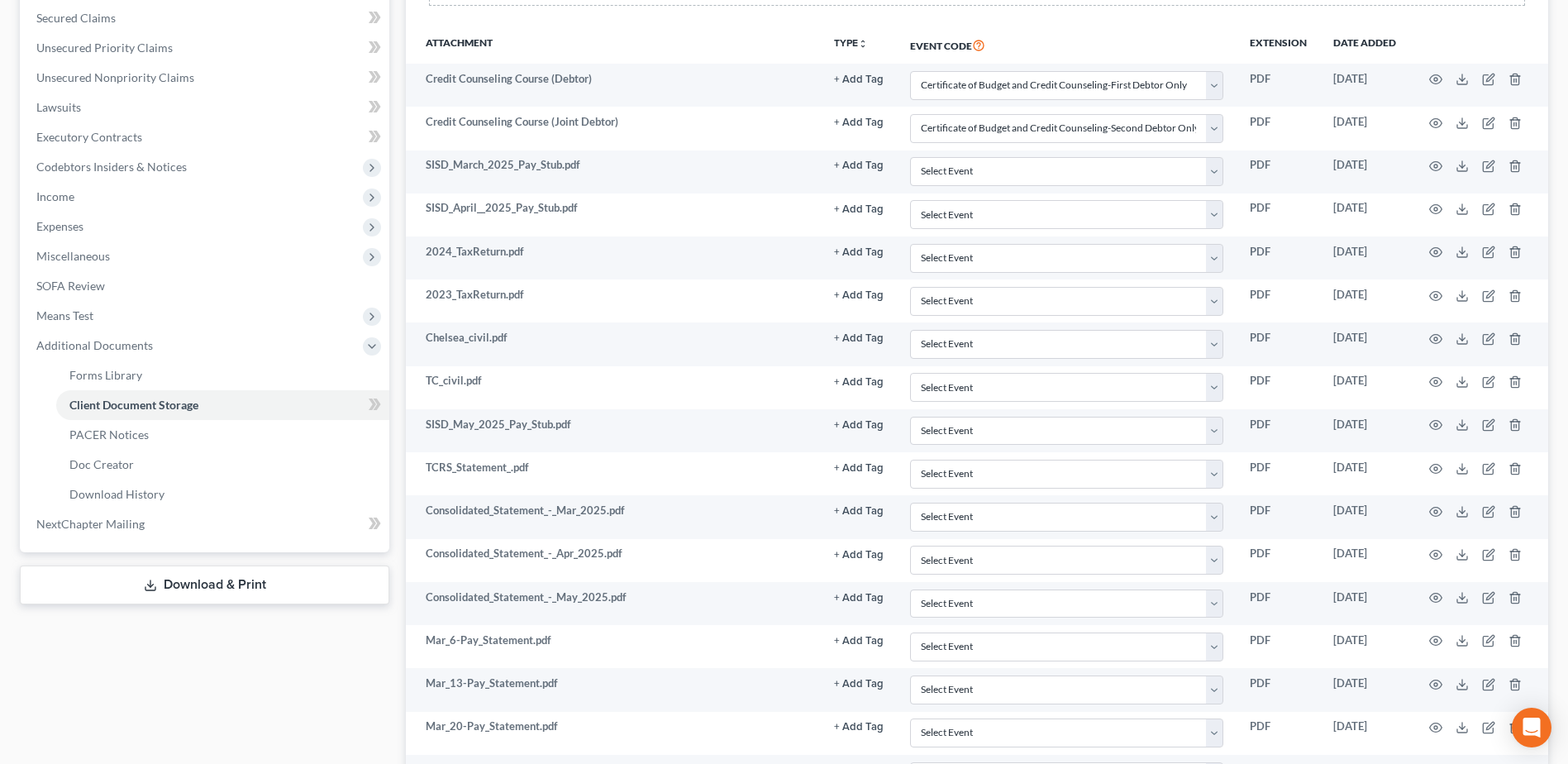
click at [215, 585] on link "Download & Print" at bounding box center [205, 584] width 369 height 39
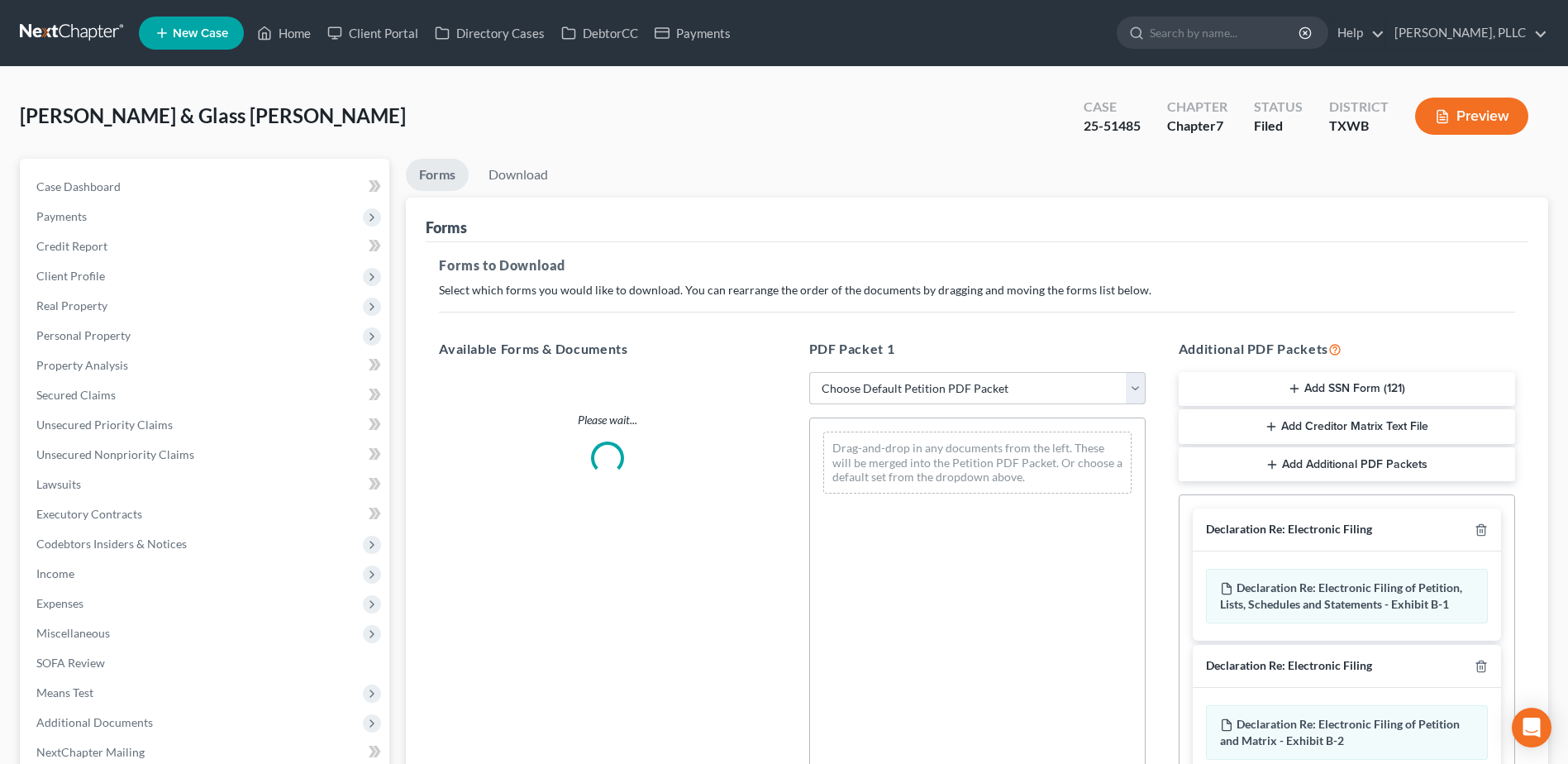
click at [1131, 389] on select "Choose Default Petition PDF Packet Complete Bankruptcy Petition (all forms and …" at bounding box center [977, 389] width 336 height 33
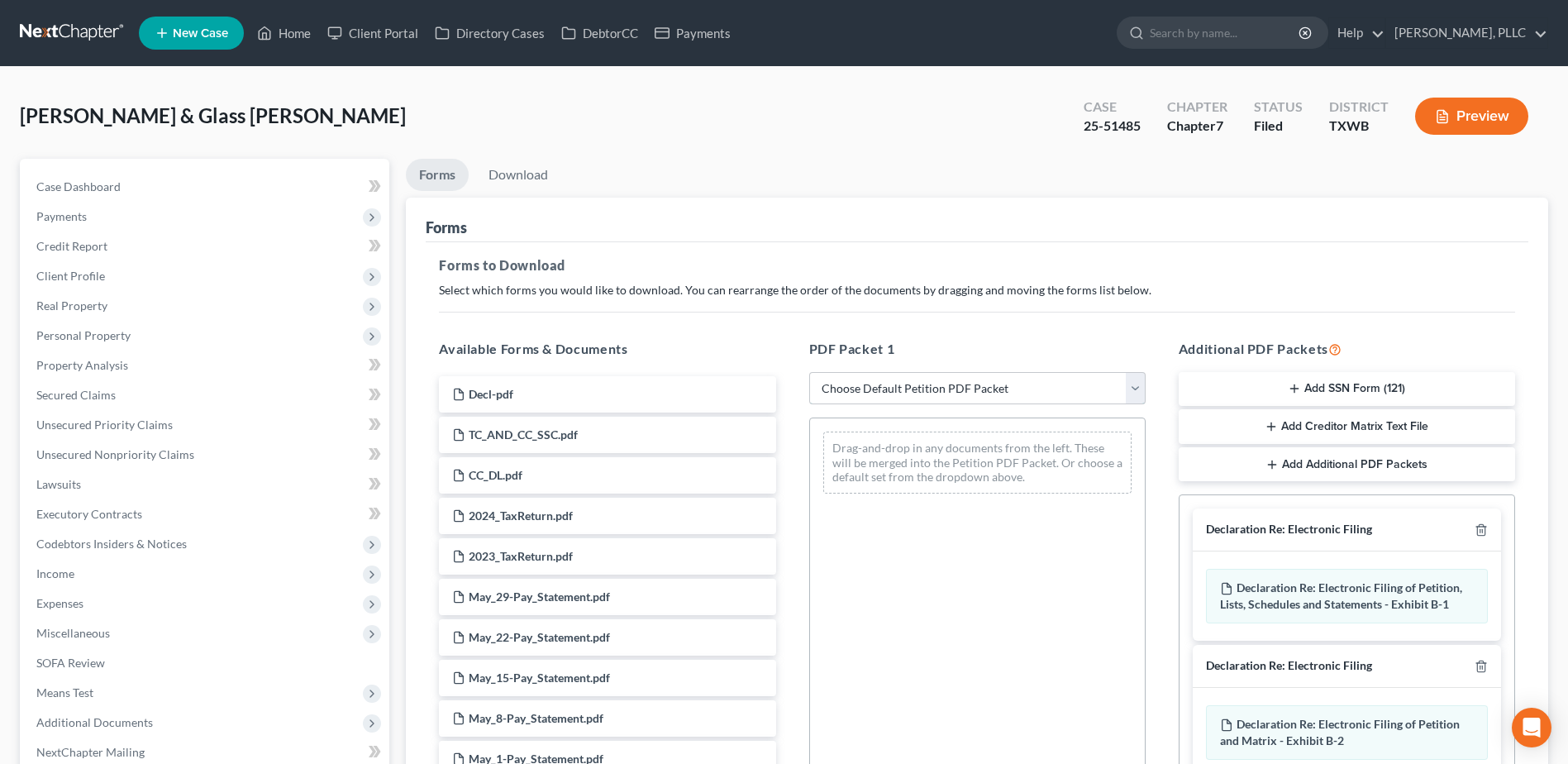
select select "2"
click at [809, 372] on select "Choose Default Petition PDF Packet Complete Bankruptcy Petition (all forms and …" at bounding box center [977, 389] width 336 height 33
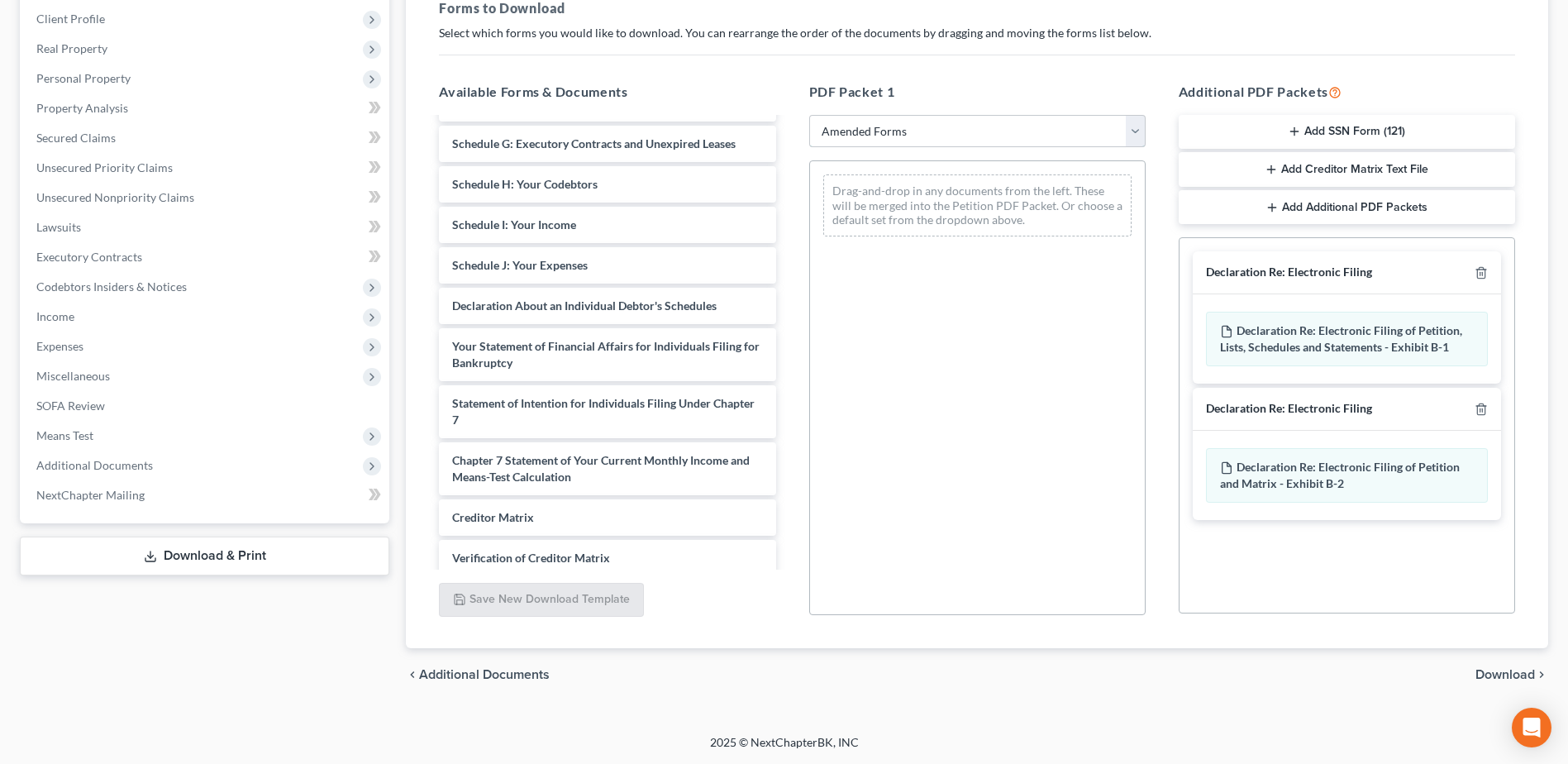
scroll to position [258, 0]
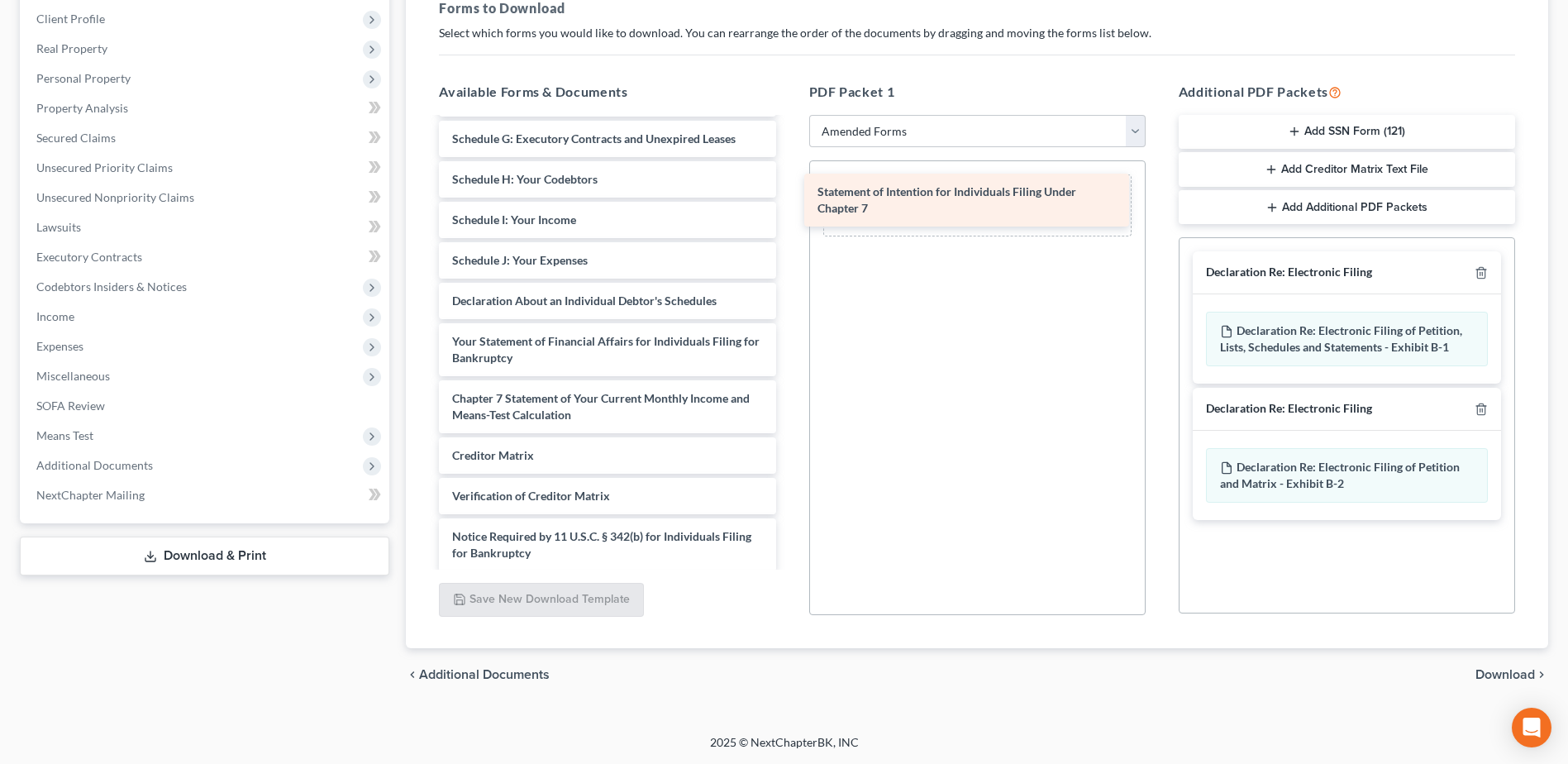
drag, startPoint x: 645, startPoint y: 414, endPoint x: 1011, endPoint y: 207, distance: 420.5
click at [789, 207] on div "Statement of Intention for Individuals Filing Under Chapter 7 Voluntary Petitio…" at bounding box center [607, 236] width 363 height 751
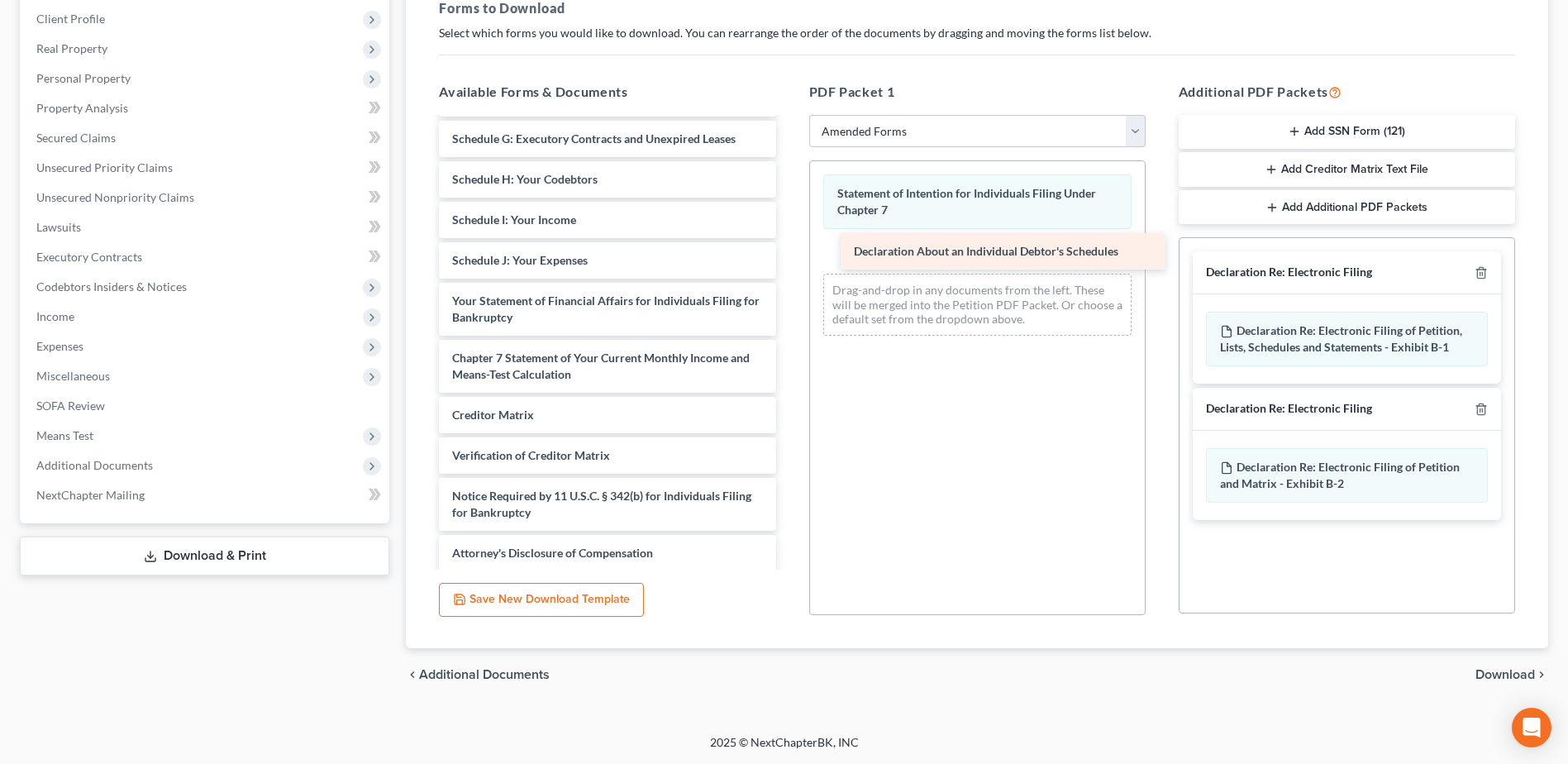
drag, startPoint x: 570, startPoint y: 298, endPoint x: 955, endPoint y: 248, distance: 388.2
click at [789, 248] on div "Declaration About an Individual Debtor's Schedules Voluntary Petition for Indiv…" at bounding box center [607, 215] width 363 height 710
click at [1481, 275] on icon "button" at bounding box center [1481, 273] width 13 height 13
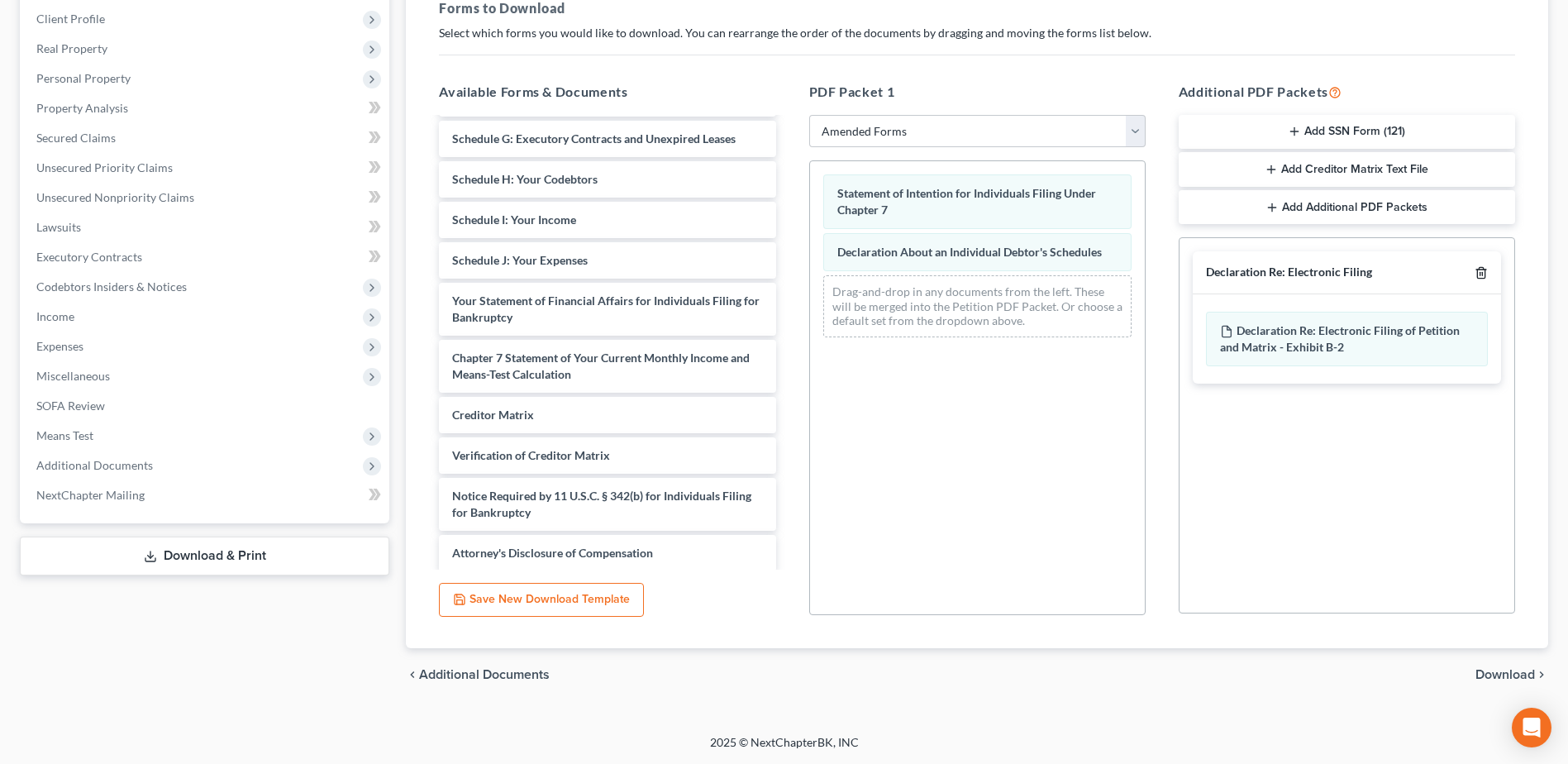
click at [1481, 275] on icon "button" at bounding box center [1481, 273] width 13 height 13
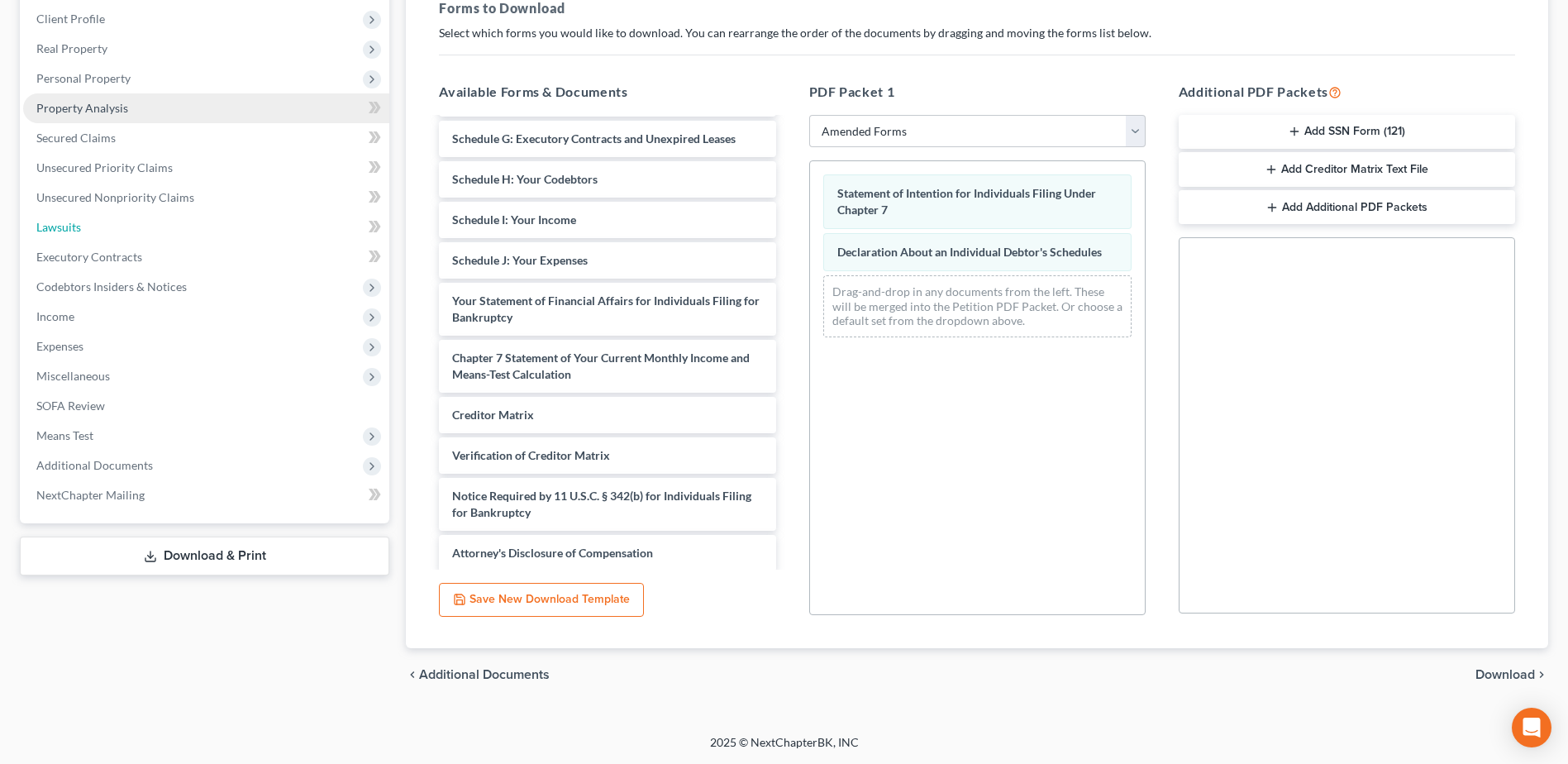
click at [71, 218] on link "Lawsuits" at bounding box center [206, 227] width 366 height 30
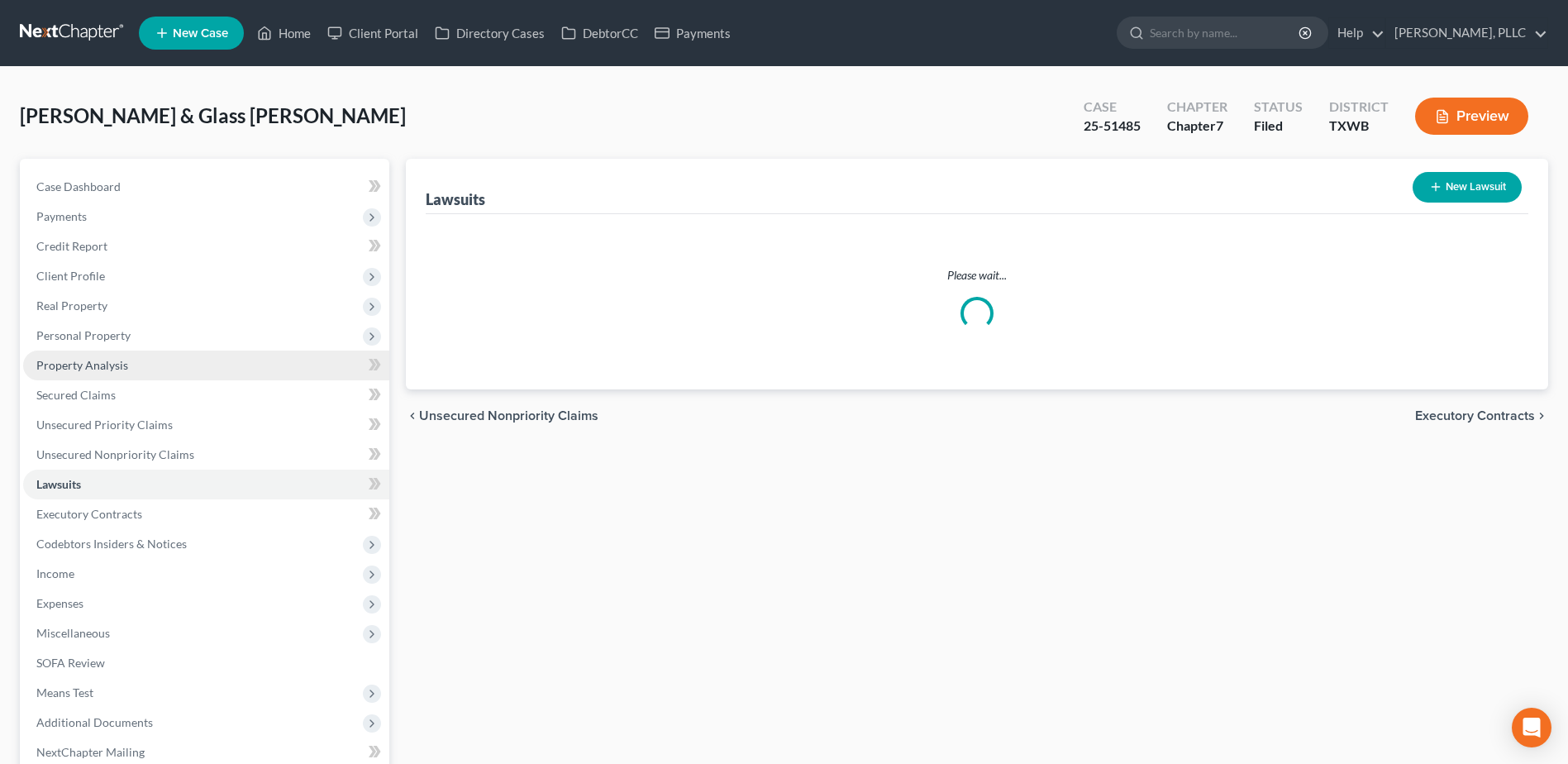
scroll to position [132, 0]
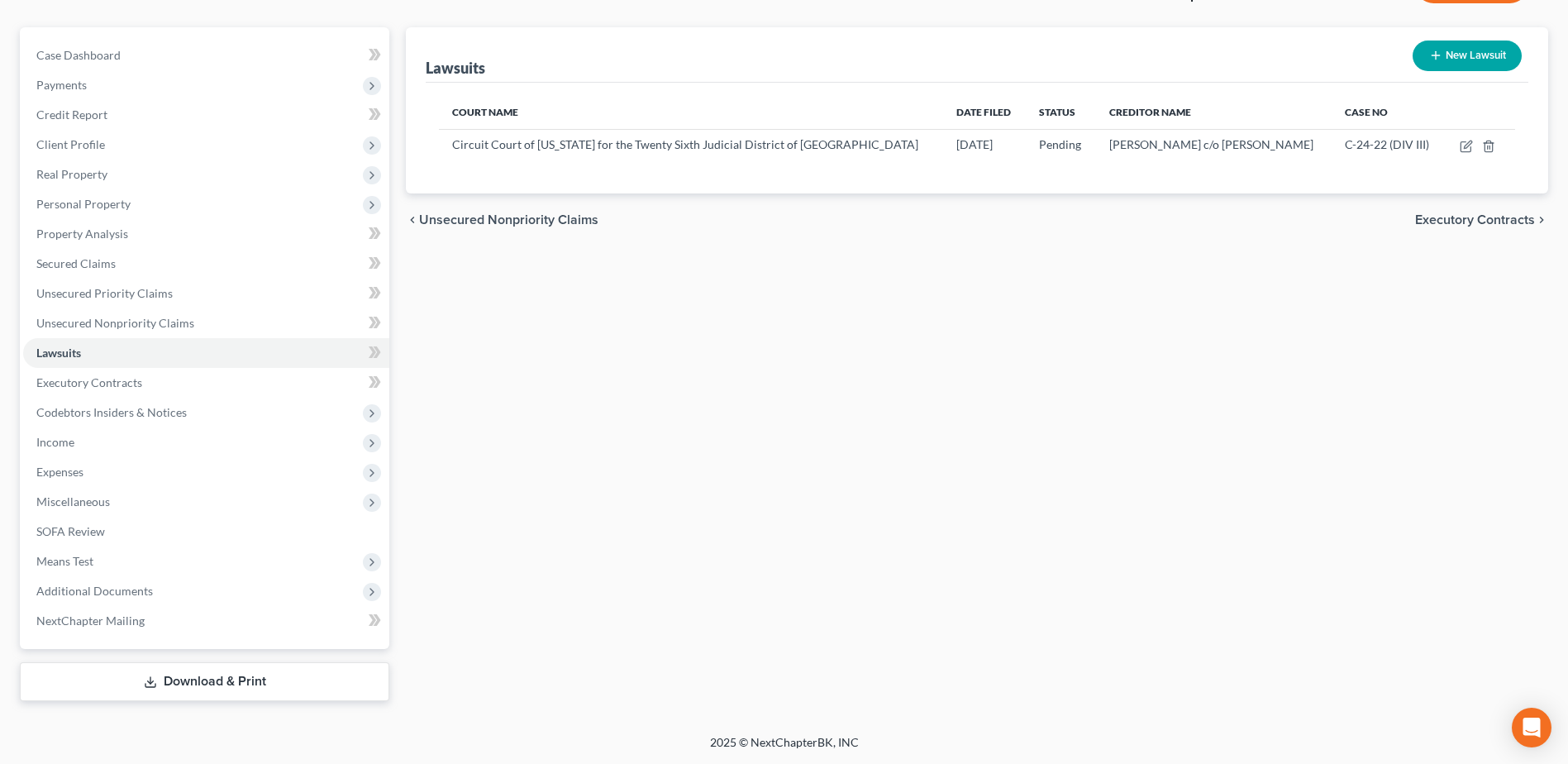
click at [215, 680] on link "Download & Print" at bounding box center [205, 681] width 369 height 39
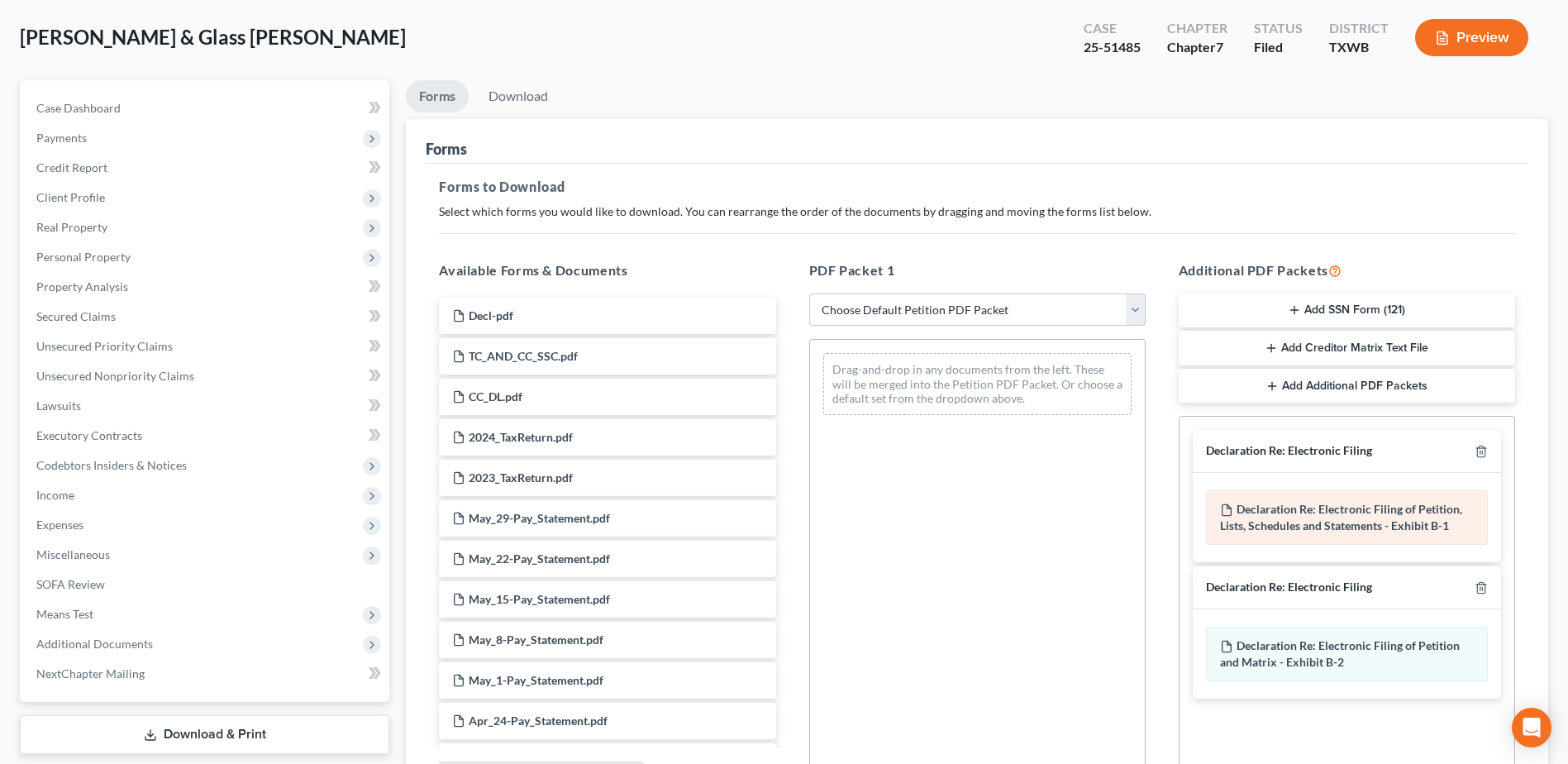
scroll to position [257, 0]
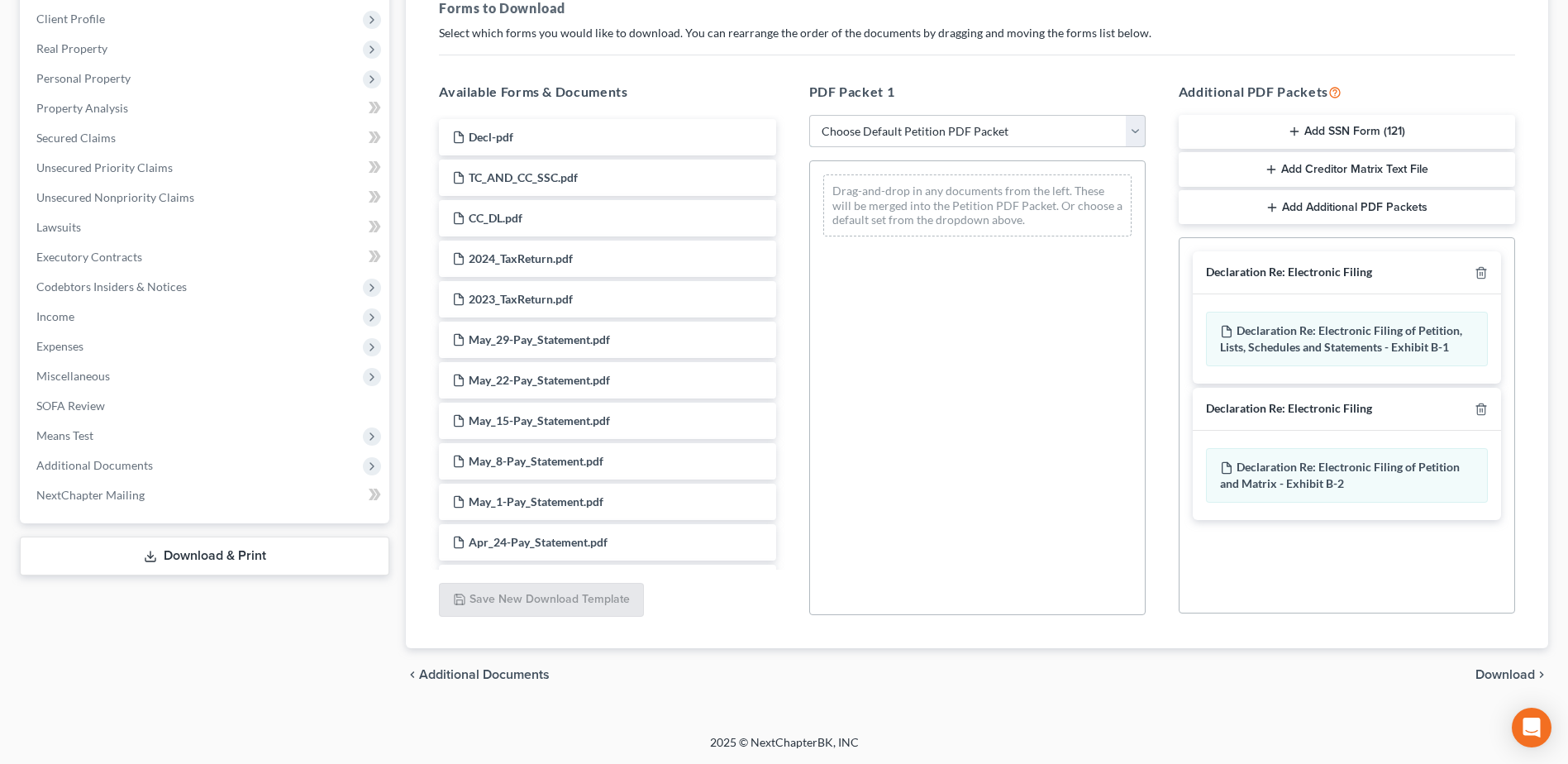
click at [1135, 131] on select "Choose Default Petition PDF Packet Complete Bankruptcy Petition (all forms and …" at bounding box center [977, 132] width 336 height 33
select select "2"
click at [809, 115] on select "Choose Default Petition PDF Packet Complete Bankruptcy Petition (all forms and …" at bounding box center [977, 132] width 336 height 33
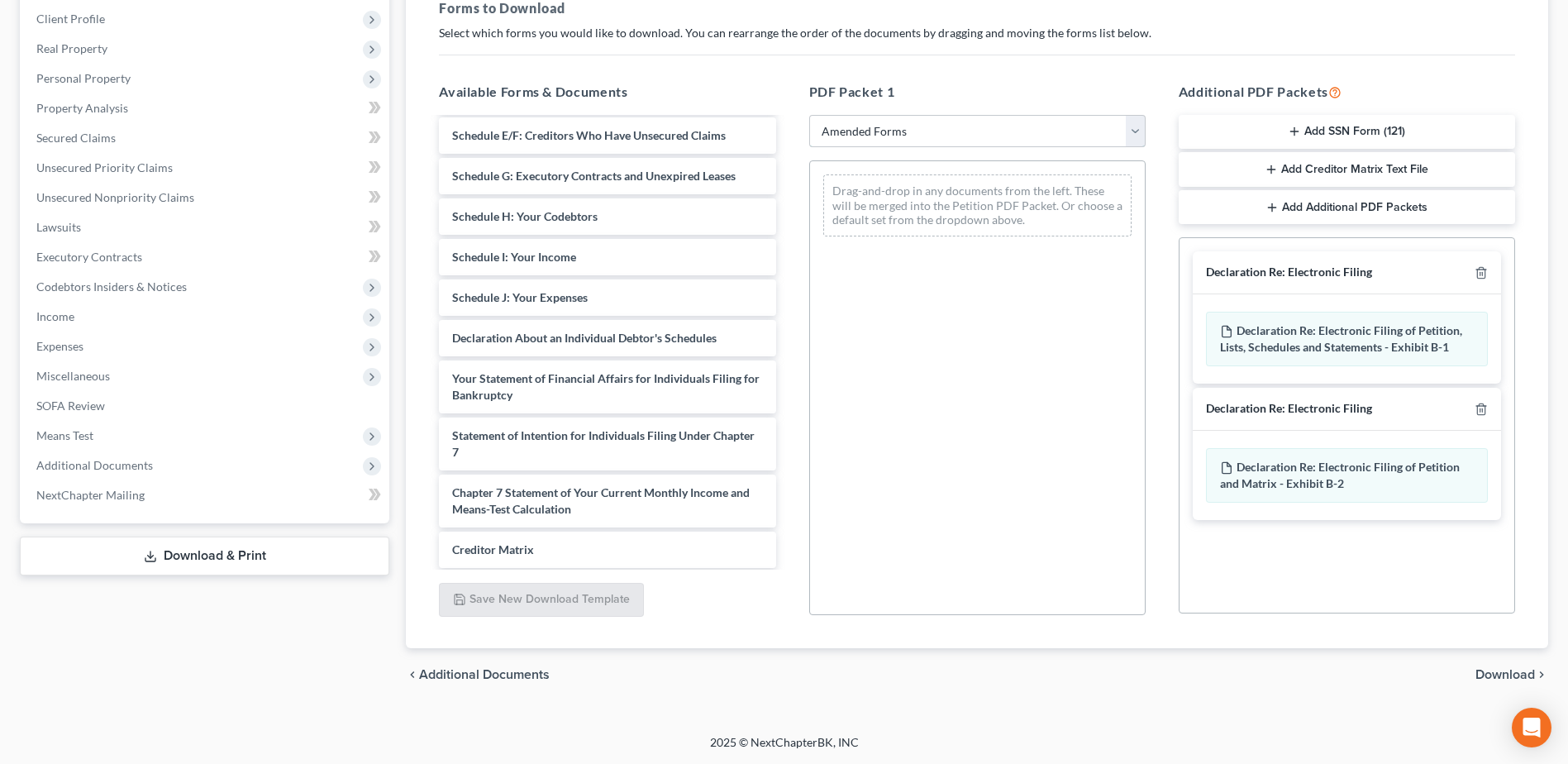
scroll to position [226, 0]
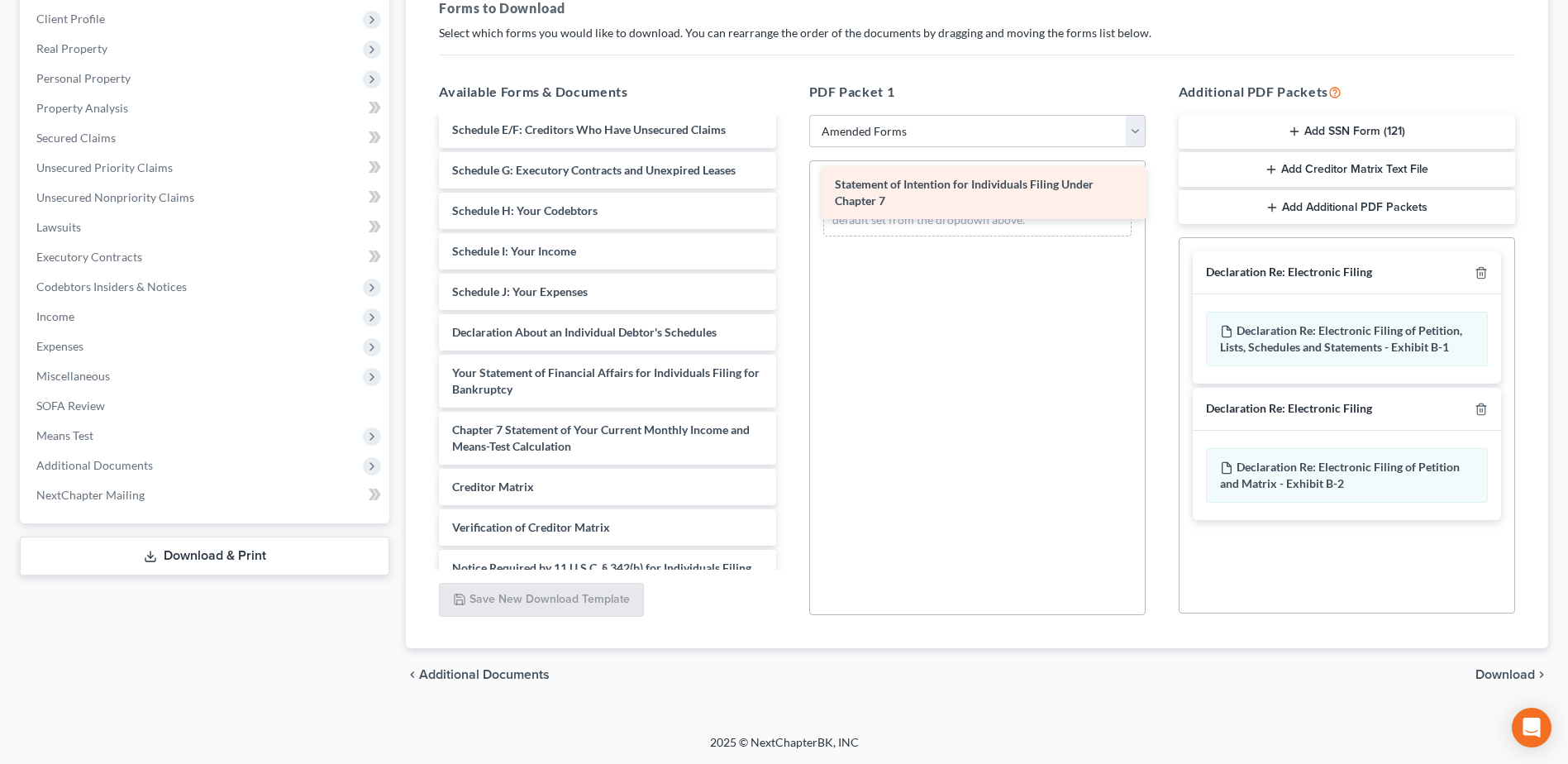
drag, startPoint x: 605, startPoint y: 428, endPoint x: 987, endPoint y: 181, distance: 454.9
click at [789, 181] on div "Statement of Intention for Individuals Filing Under Chapter 7 Voluntary Petitio…" at bounding box center [607, 268] width 363 height 751
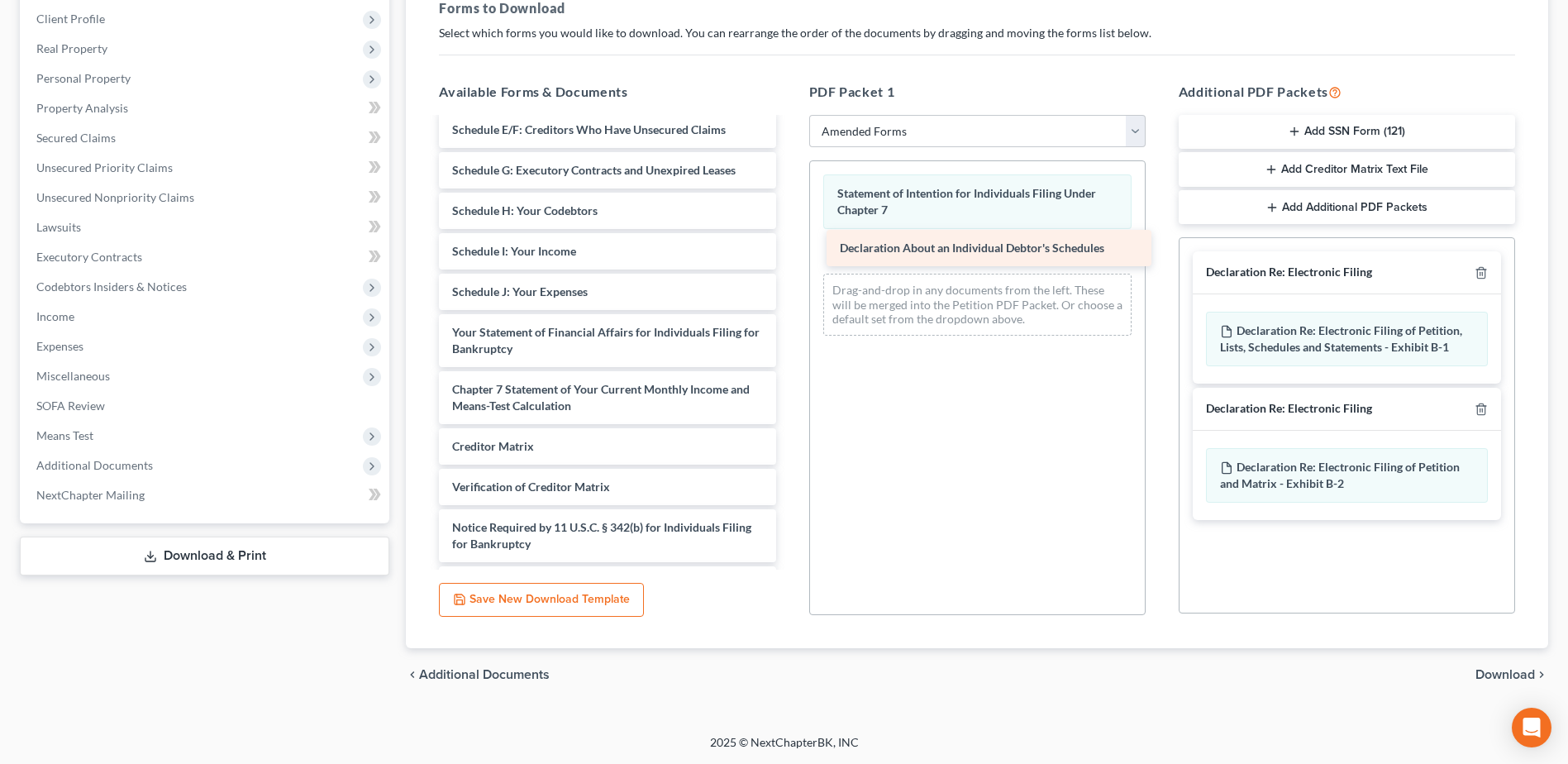
drag, startPoint x: 673, startPoint y: 331, endPoint x: 1061, endPoint y: 246, distance: 397.2
click at [789, 246] on div "Declaration About an Individual Debtor's Schedules Voluntary Petition for Indiv…" at bounding box center [607, 247] width 363 height 710
click at [1477, 272] on icon "button" at bounding box center [1480, 273] width 7 height 11
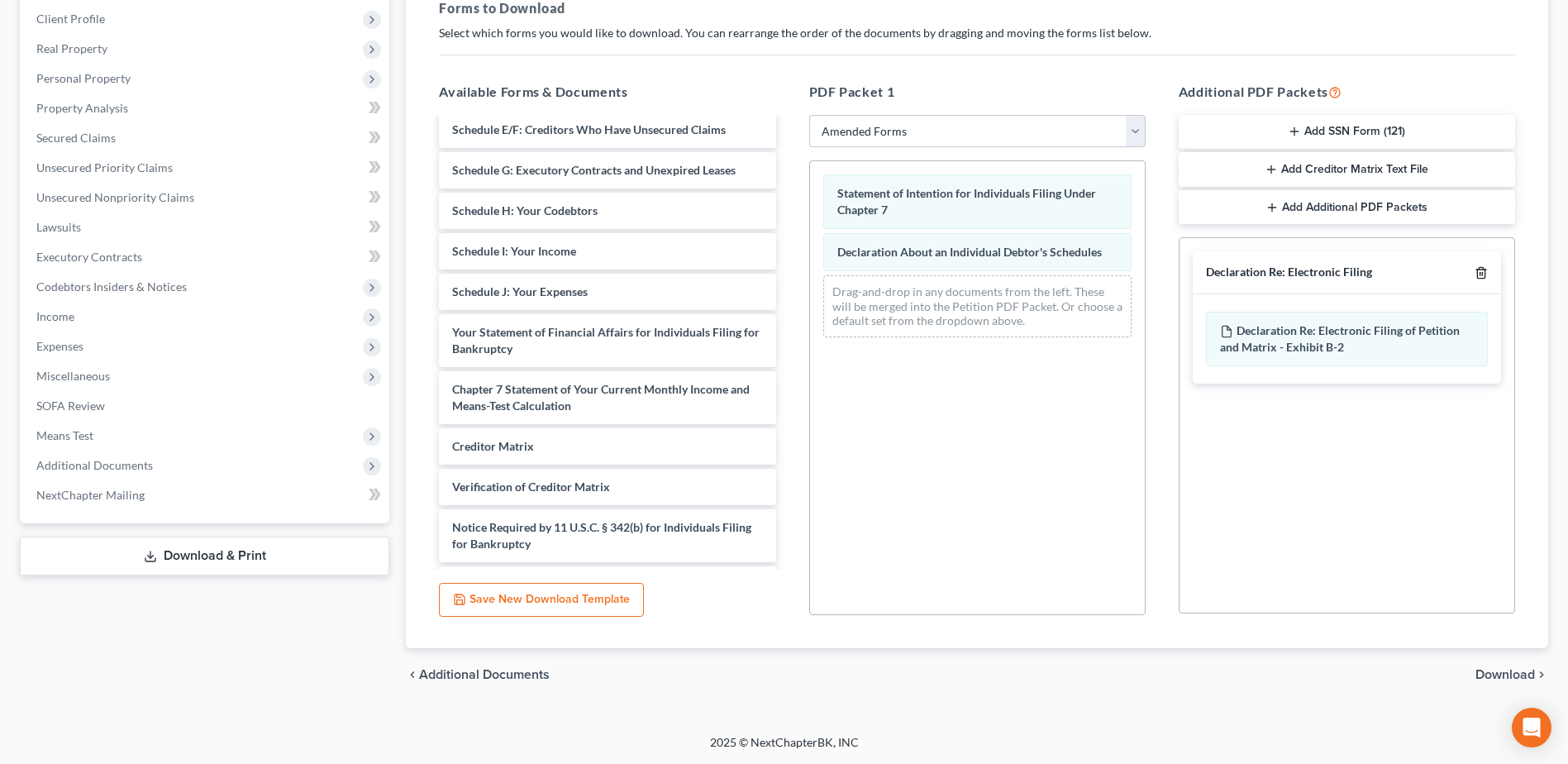
click at [1481, 272] on icon "button" at bounding box center [1481, 273] width 13 height 13
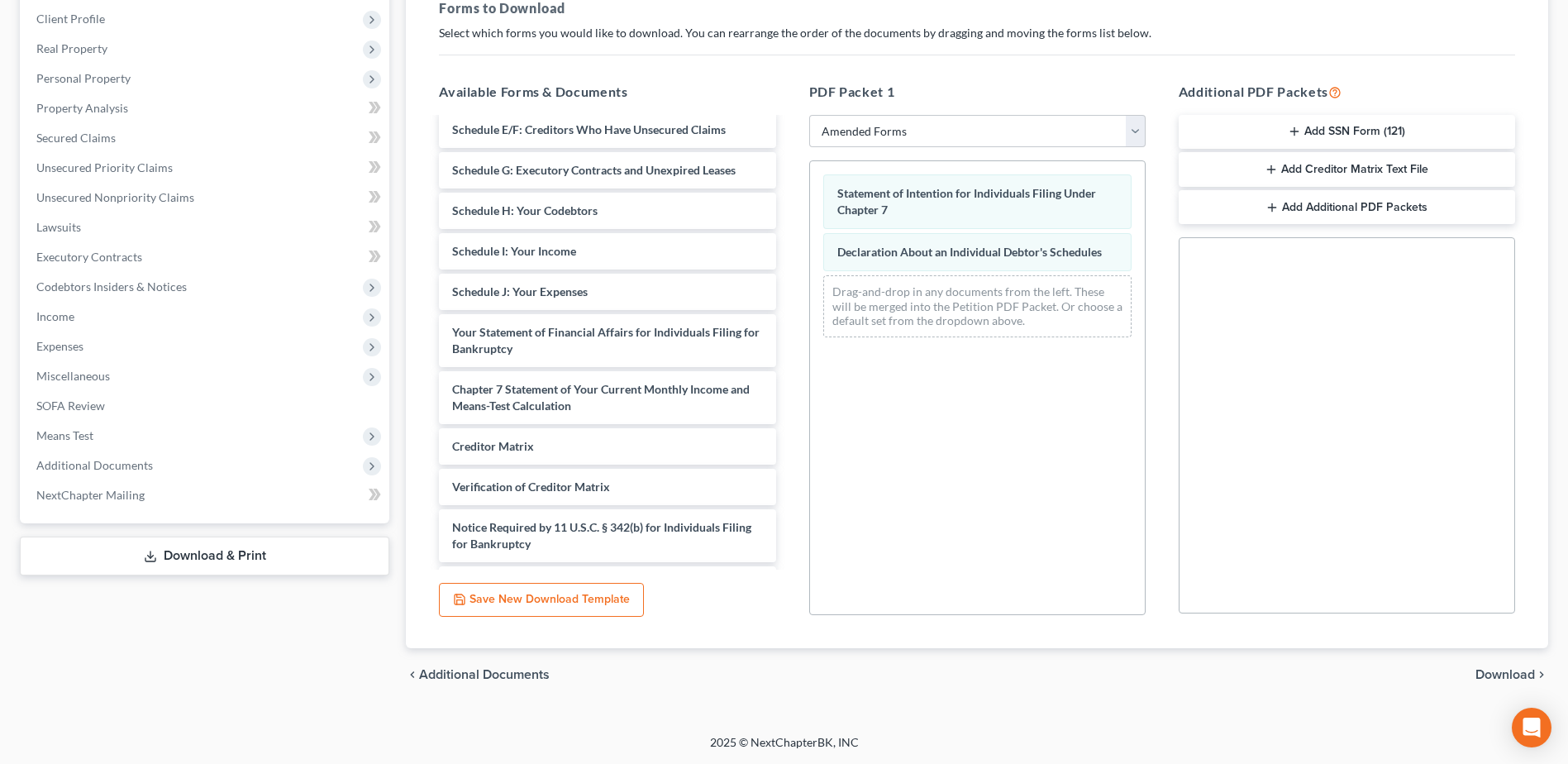
click at [1493, 679] on span "Download" at bounding box center [1505, 675] width 60 height 13
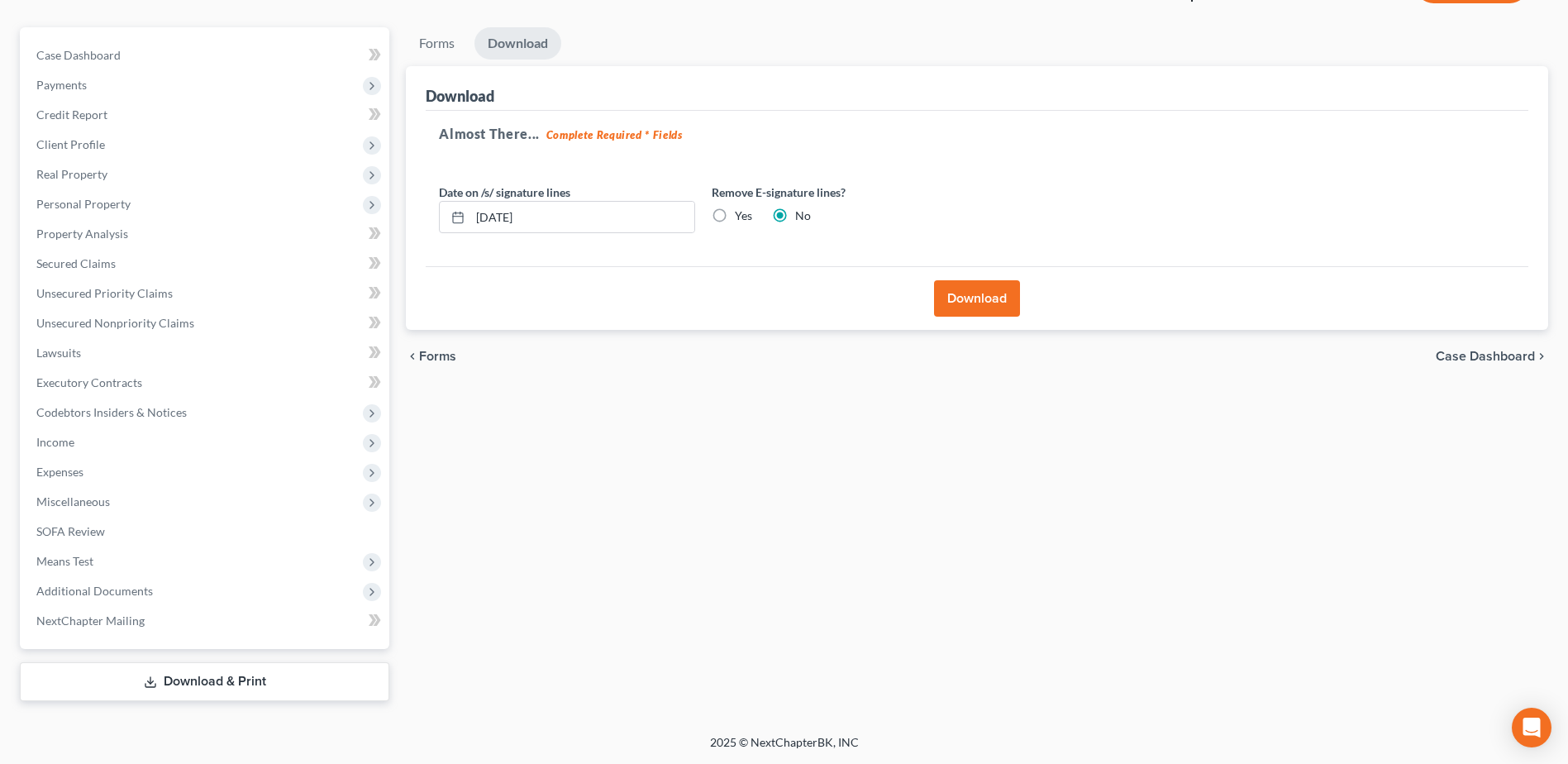
click at [998, 297] on button "Download" at bounding box center [977, 298] width 86 height 36
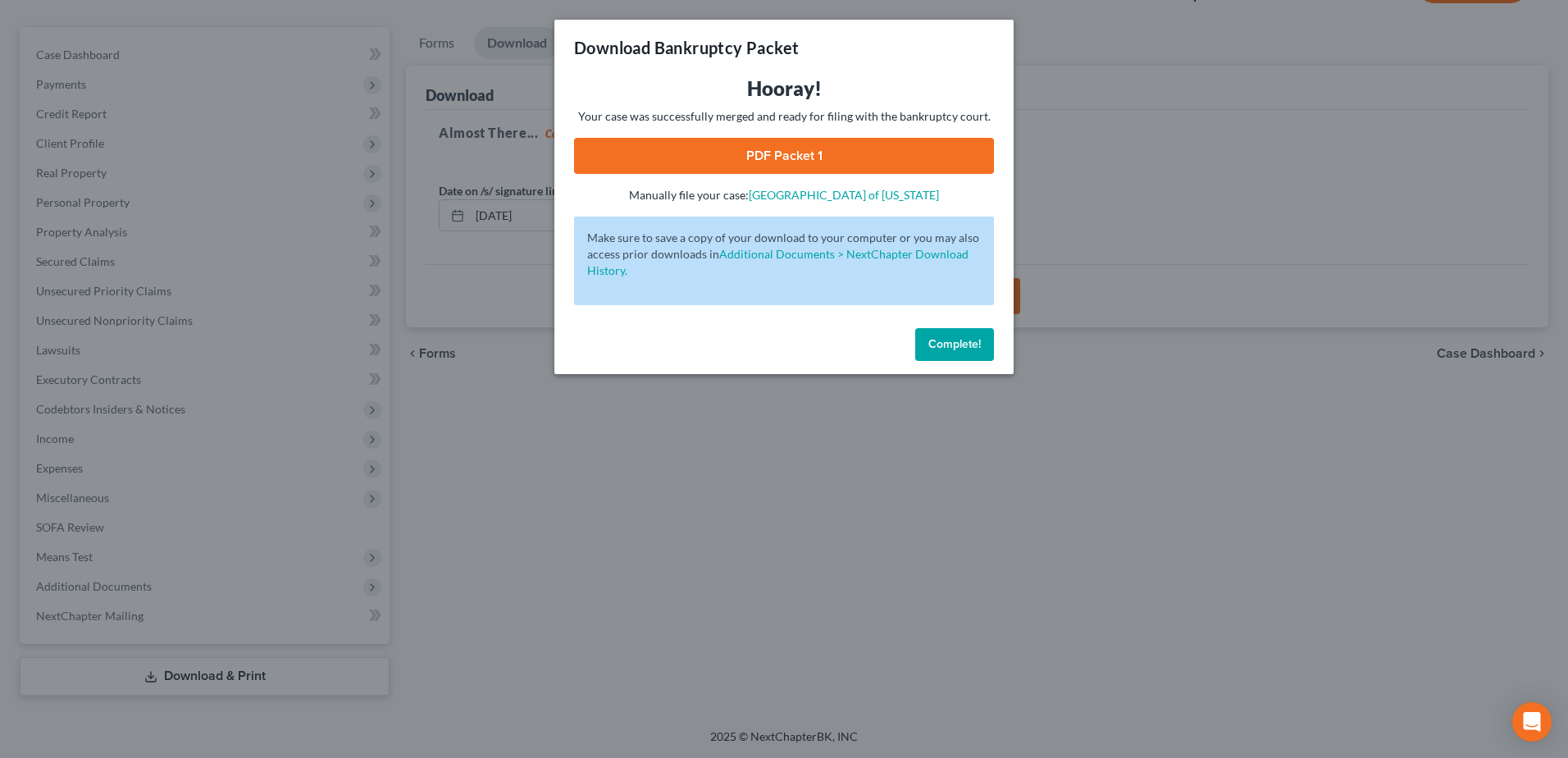
click at [792, 152] on link "PDF Packet 1" at bounding box center [783, 156] width 420 height 36
click at [947, 344] on span "Complete!" at bounding box center [954, 344] width 53 height 14
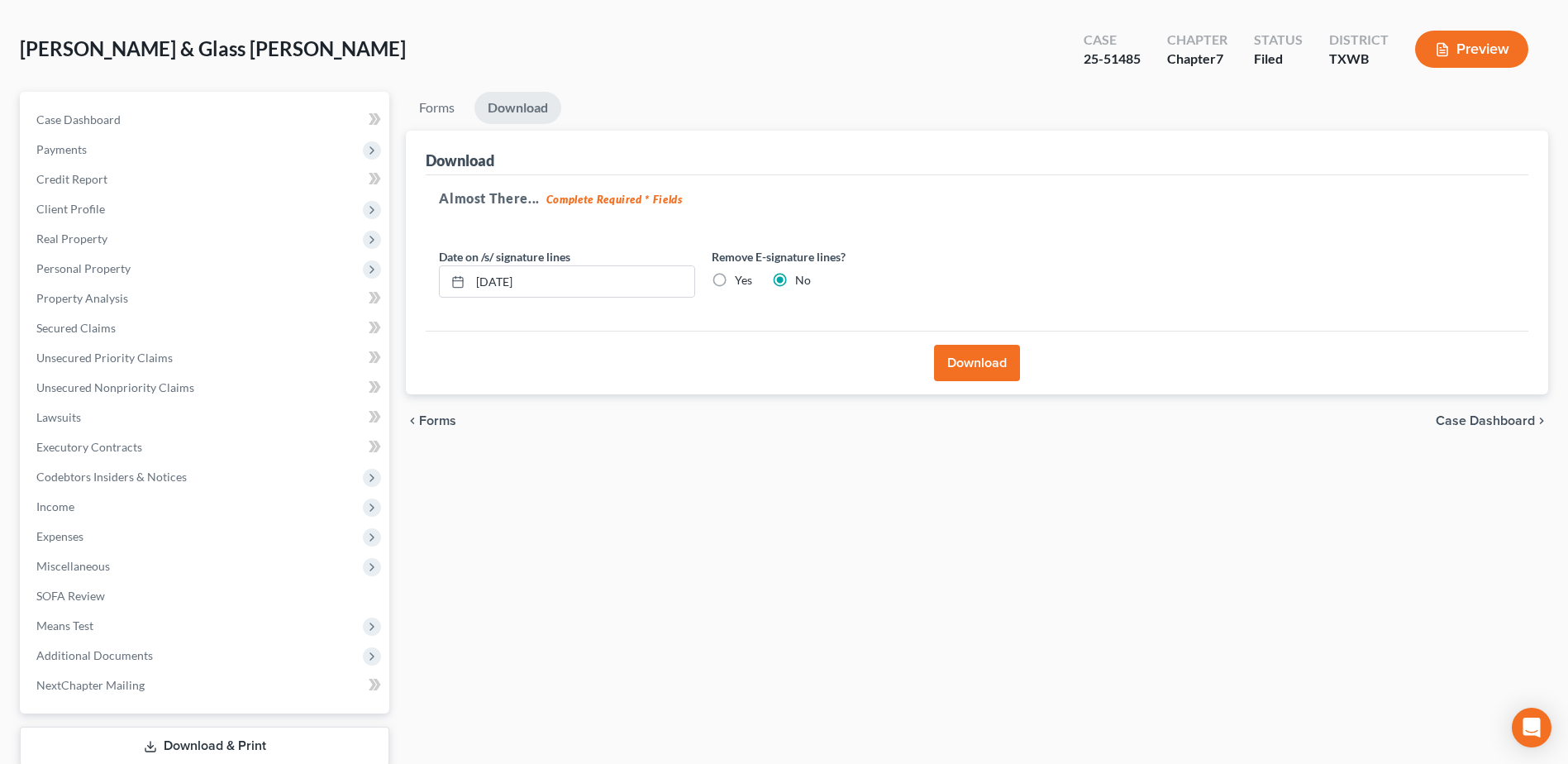
scroll to position [0, 0]
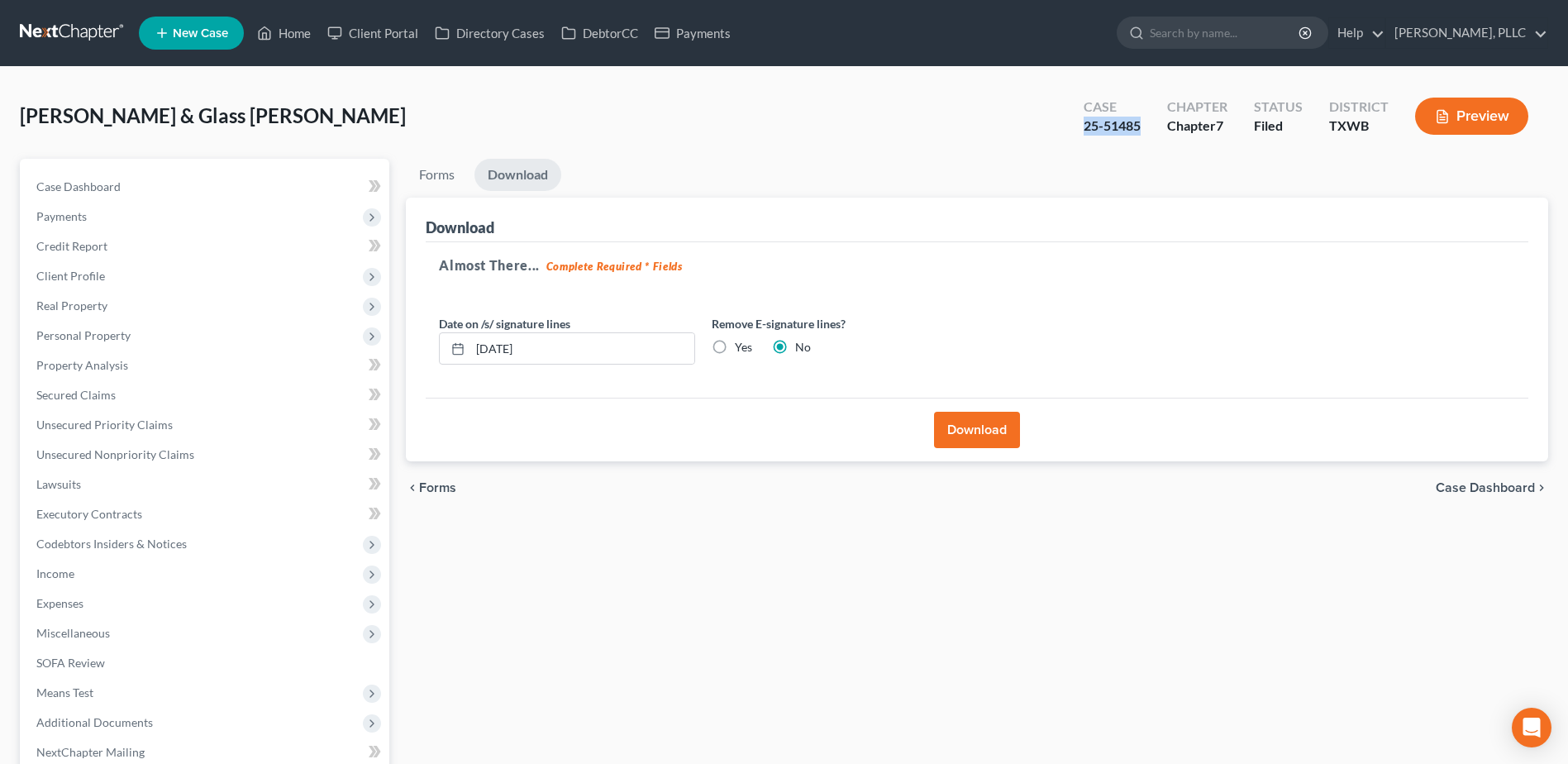
drag, startPoint x: 1142, startPoint y: 128, endPoint x: 1073, endPoint y: 130, distance: 69.0
click at [1073, 129] on div "Case 25-51485" at bounding box center [1112, 118] width 84 height 49
copy div "25-51485"
click at [94, 181] on span "Case Dashboard" at bounding box center [79, 186] width 84 height 14
select select "4"
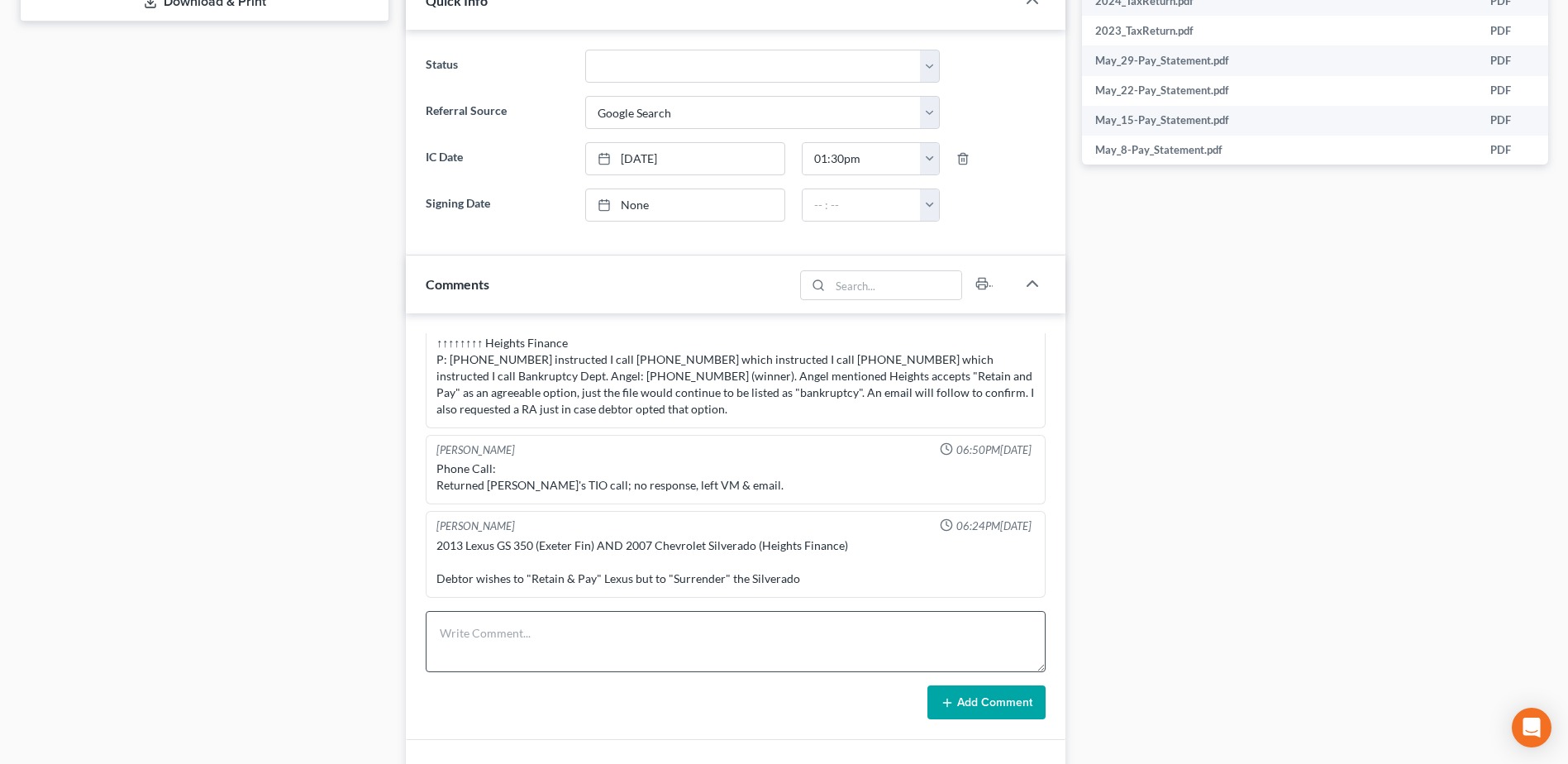
scroll to position [909, 0]
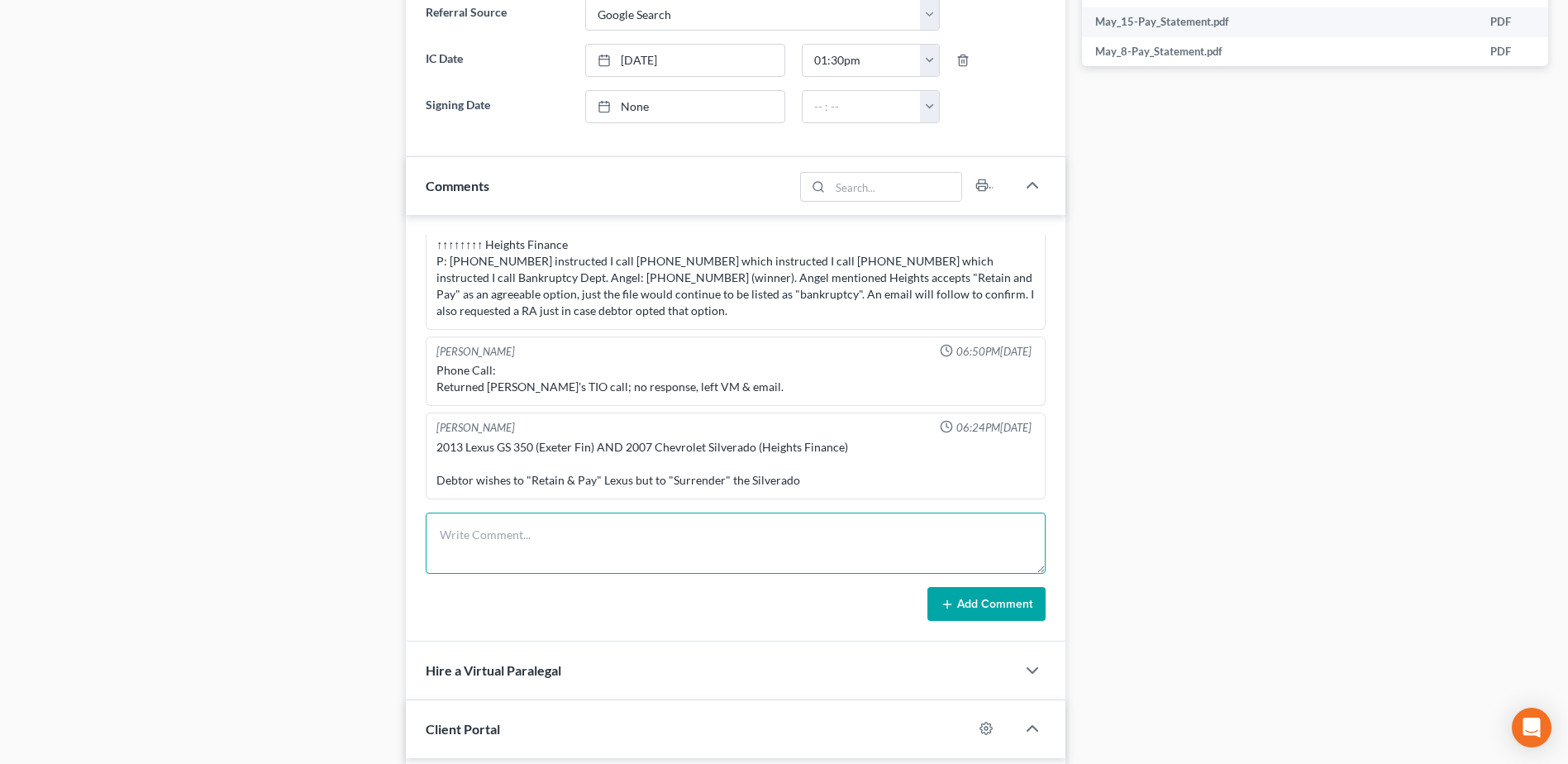
click at [688, 544] on textarea at bounding box center [736, 544] width 620 height 61
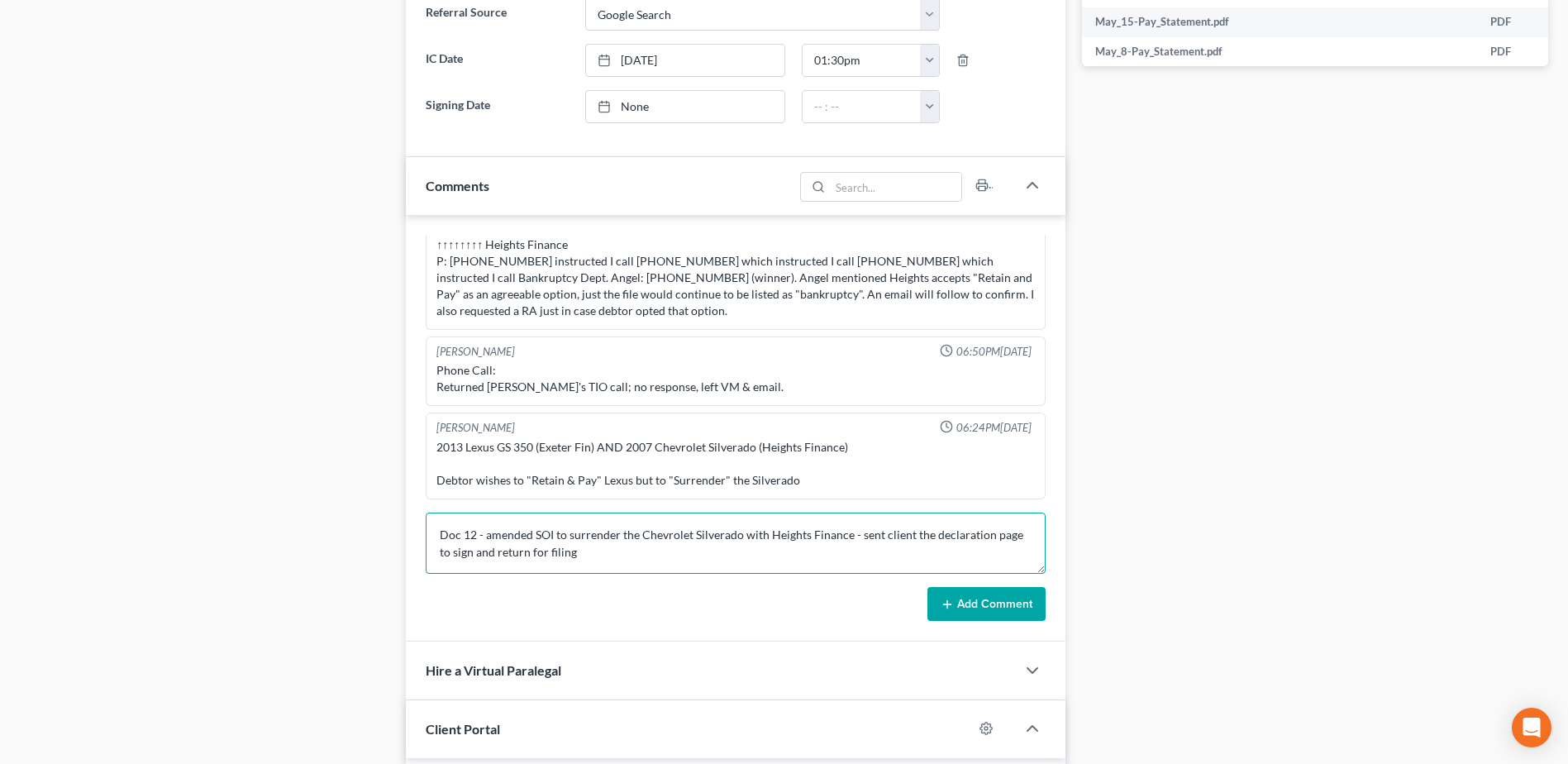
type textarea "Doc 12 - amended SOI to surrender the Chevrolet Silverado with Heights Finance …"
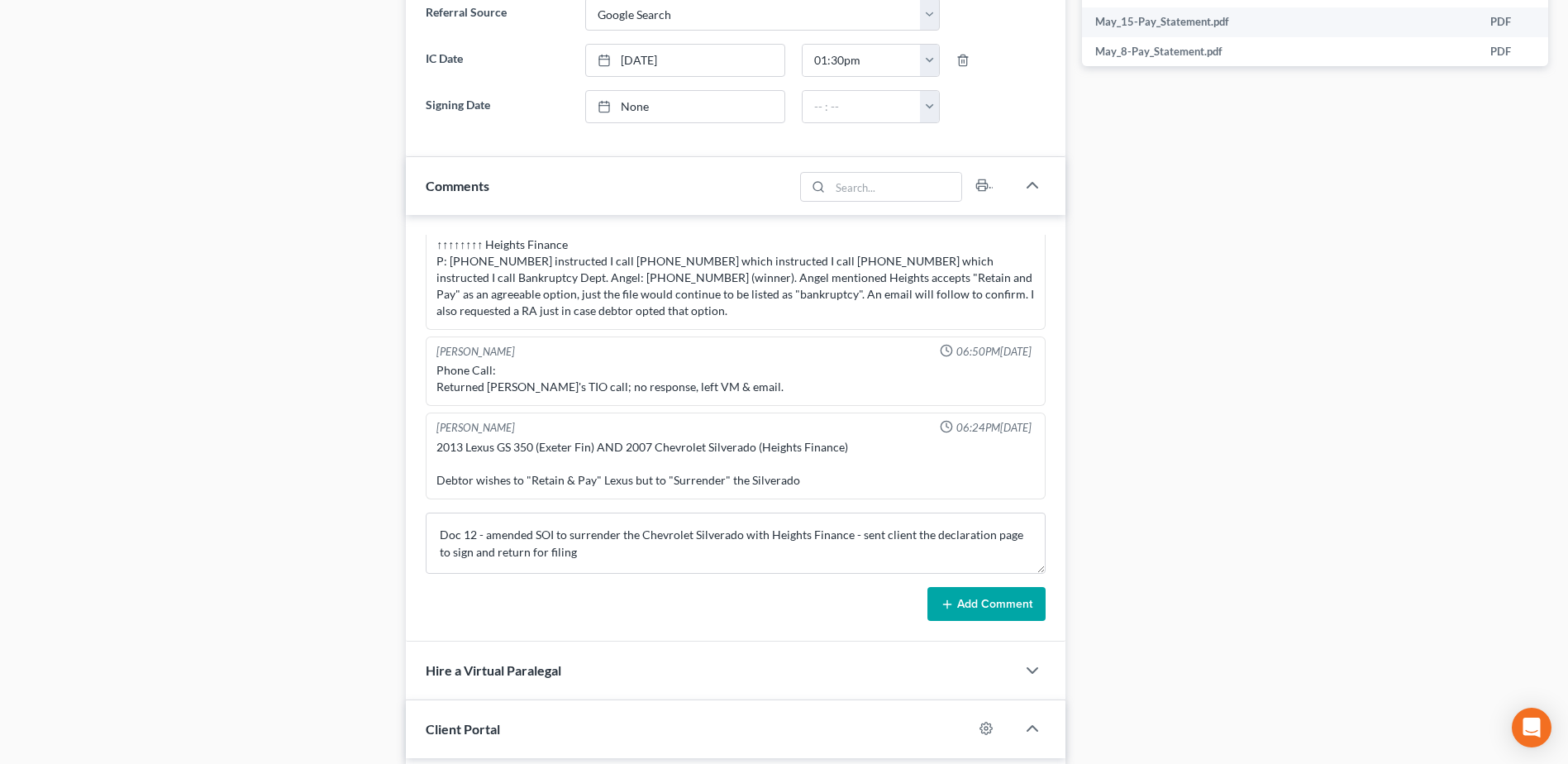
click at [1004, 603] on button "Add Comment" at bounding box center [986, 604] width 118 height 35
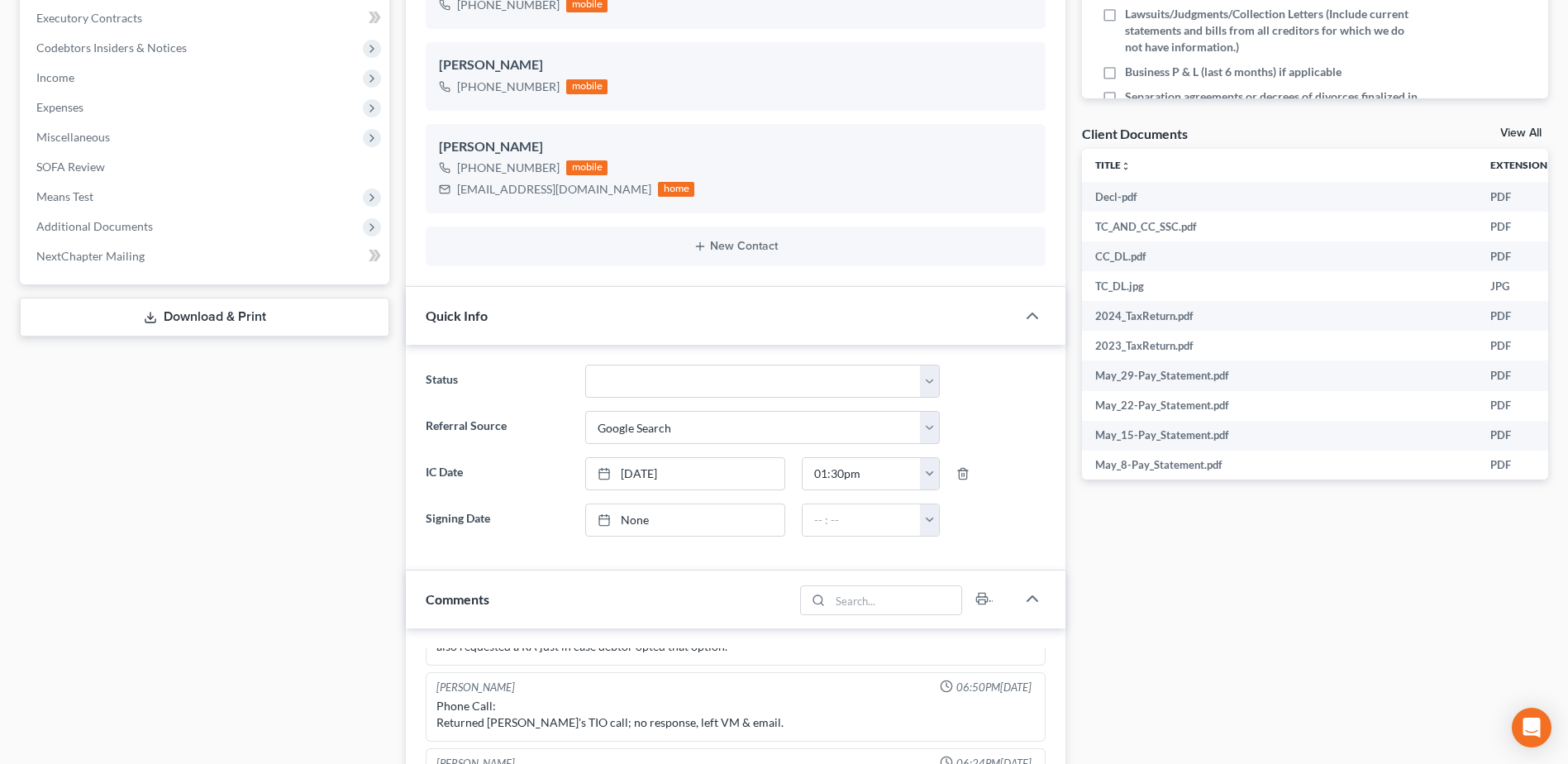
scroll to position [83, 0]
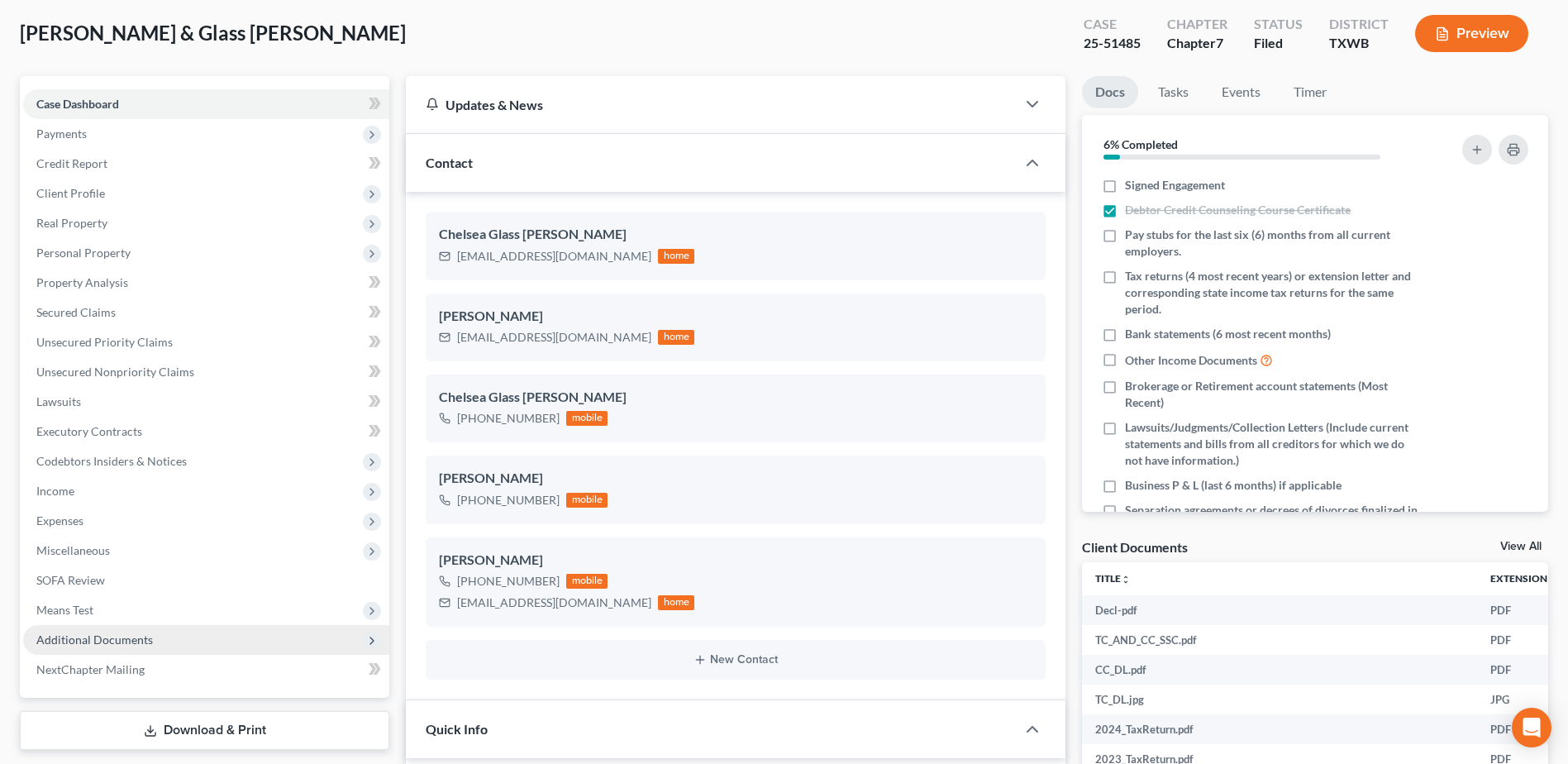
click at [99, 638] on span "Additional Documents" at bounding box center [94, 639] width 117 height 14
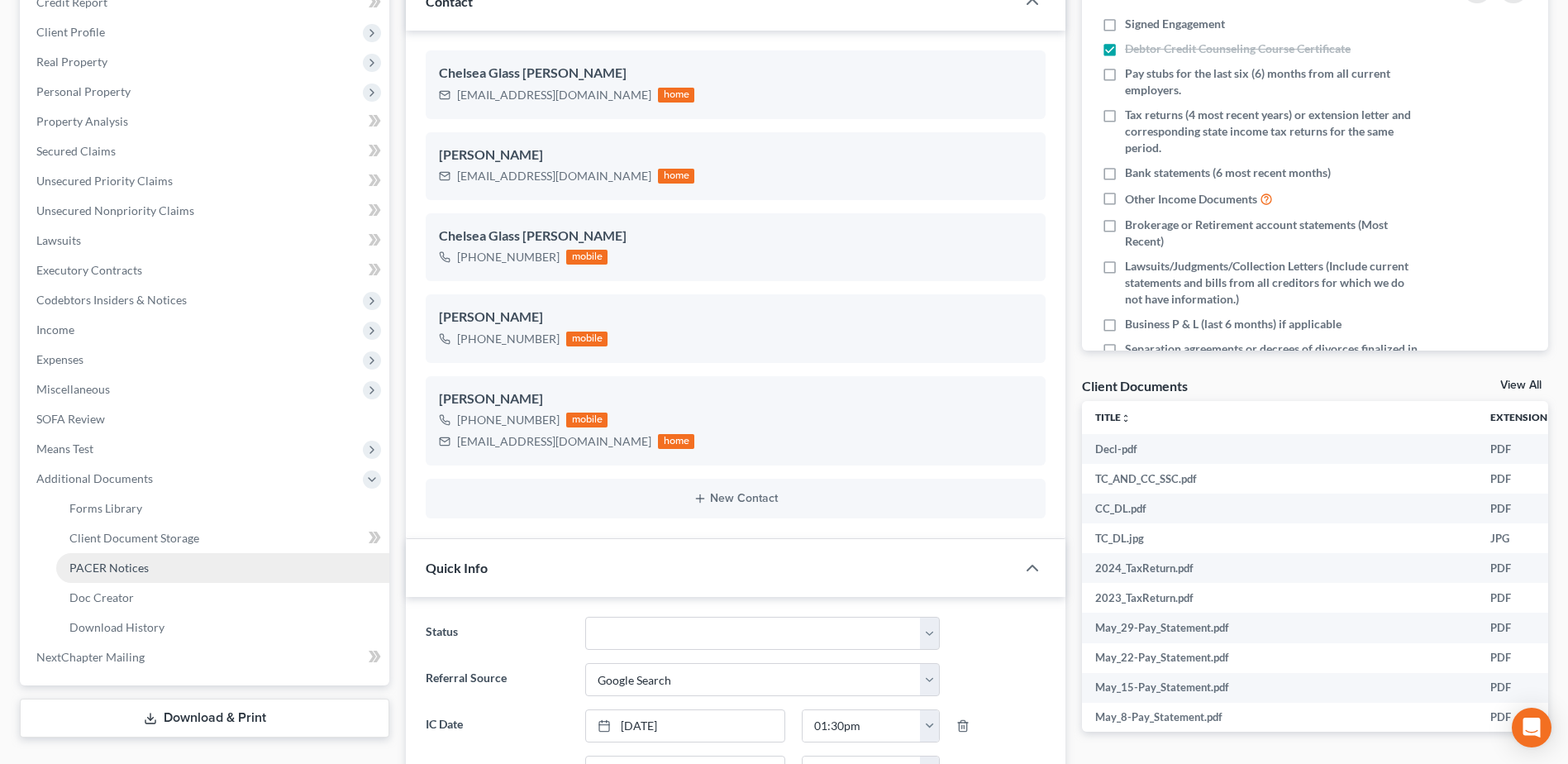
scroll to position [248, 0]
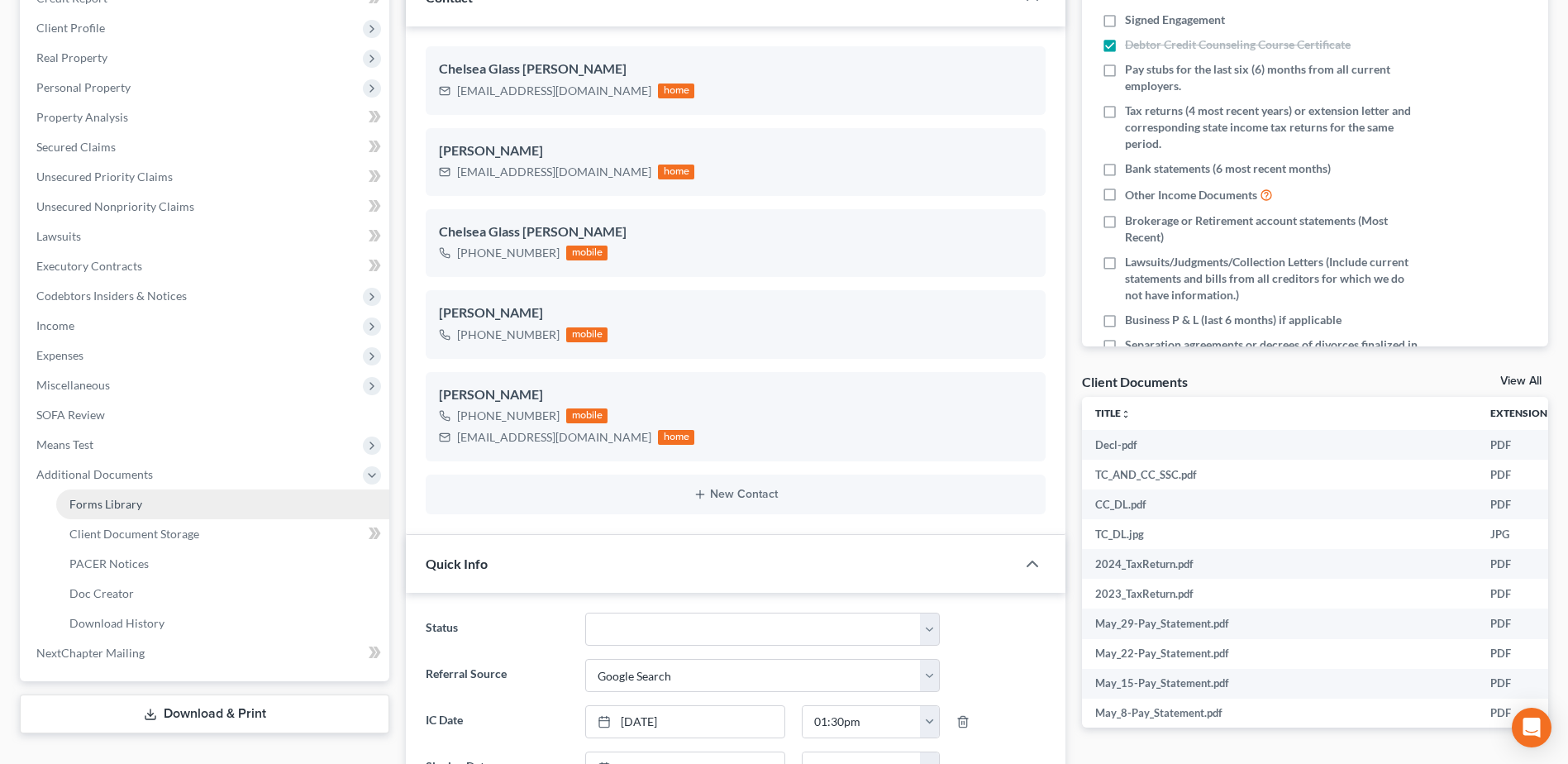
click at [120, 496] on link "Forms Library" at bounding box center [223, 505] width 333 height 30
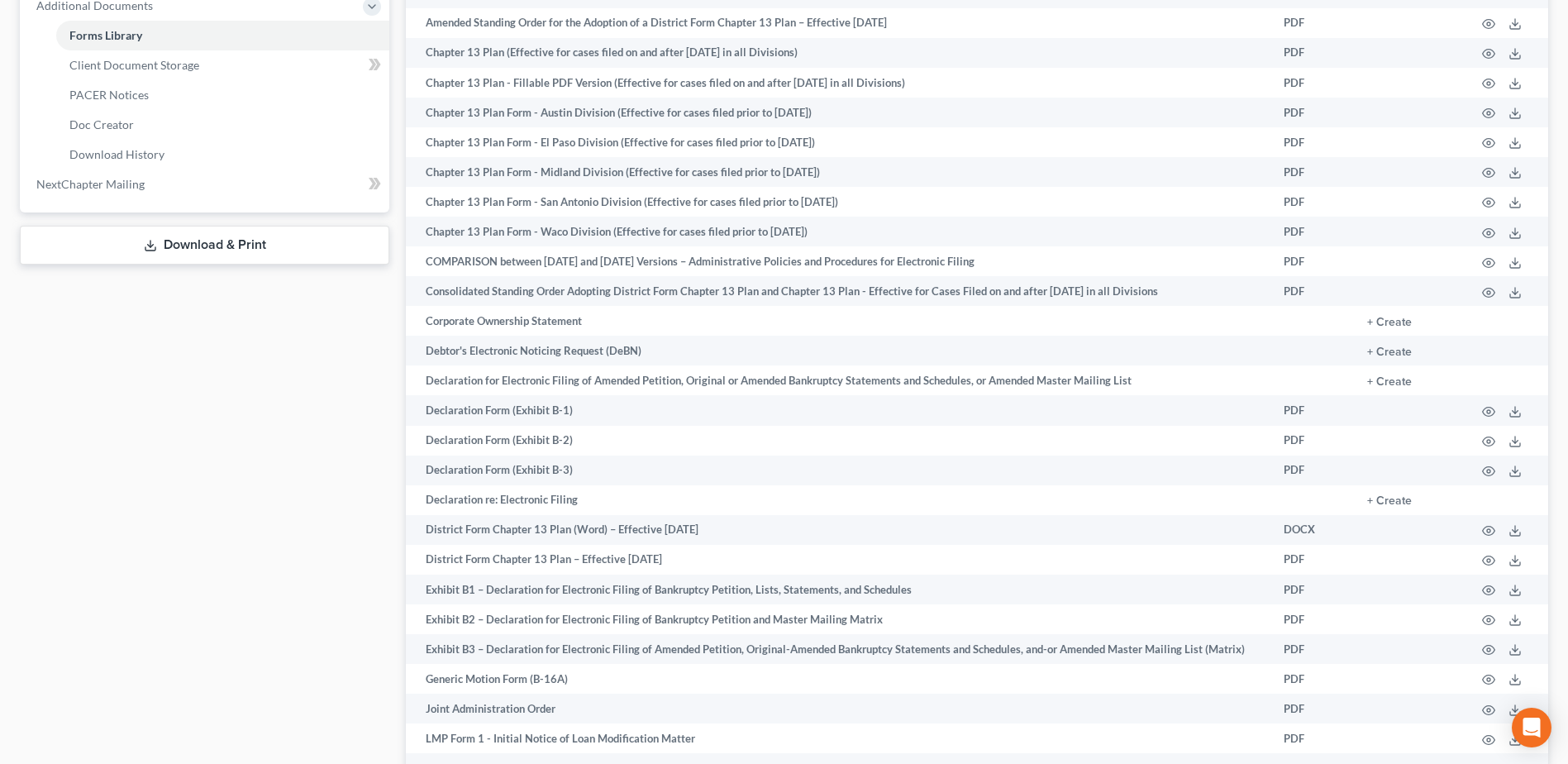
scroll to position [718, 0]
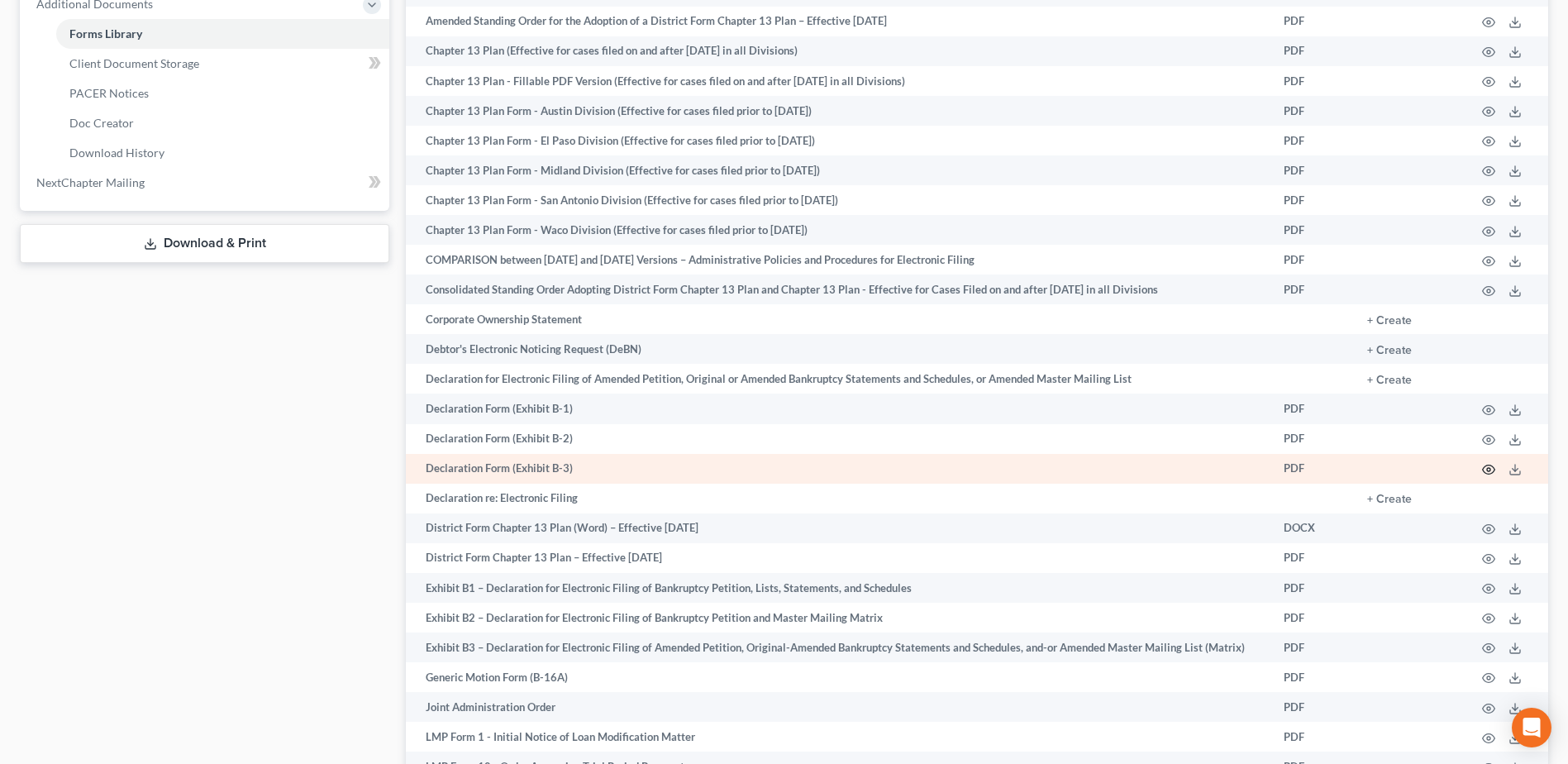
click at [1486, 469] on icon "button" at bounding box center [1488, 470] width 13 height 13
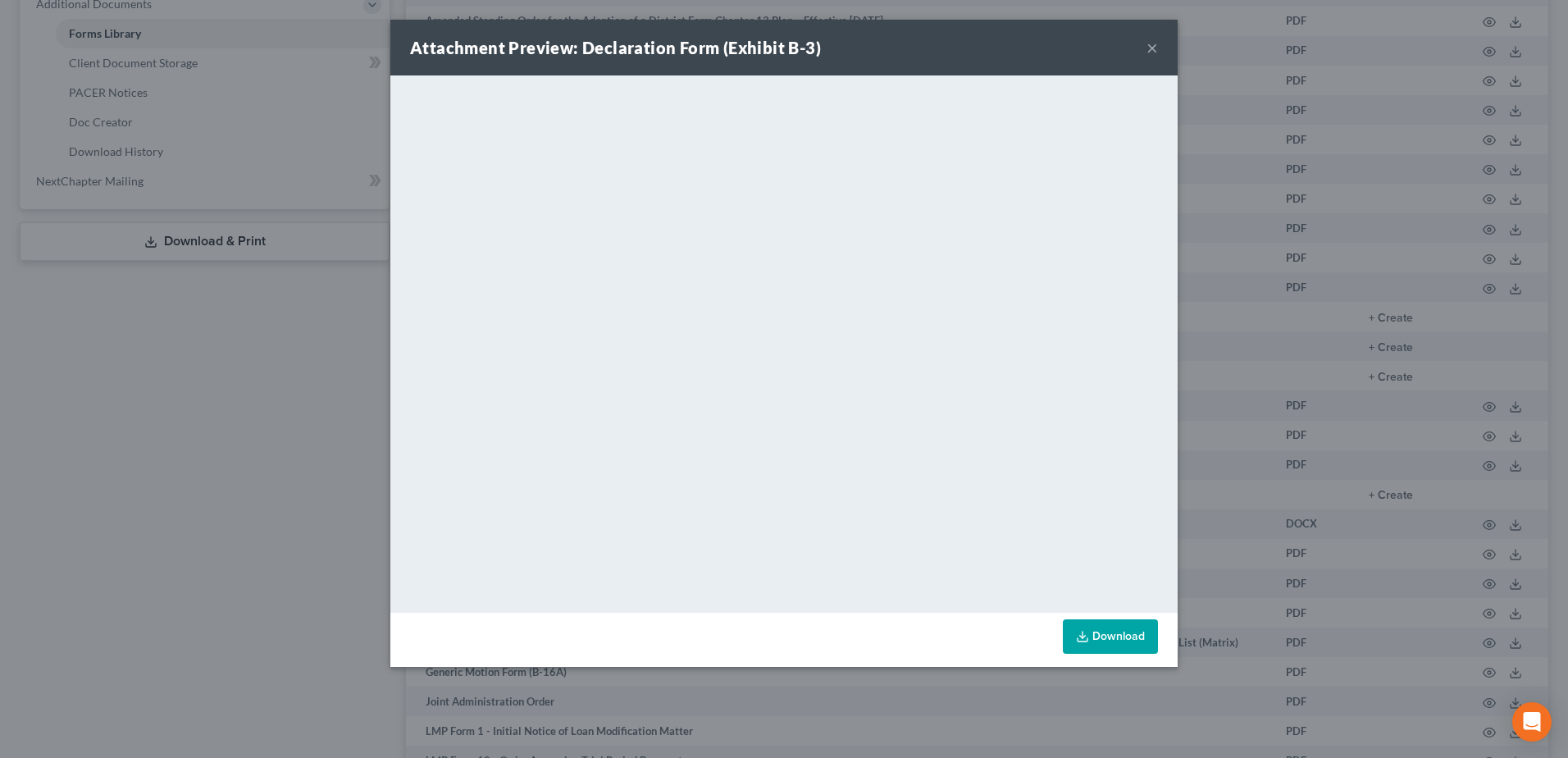
click at [1156, 51] on button "×" at bounding box center [1152, 48] width 12 height 20
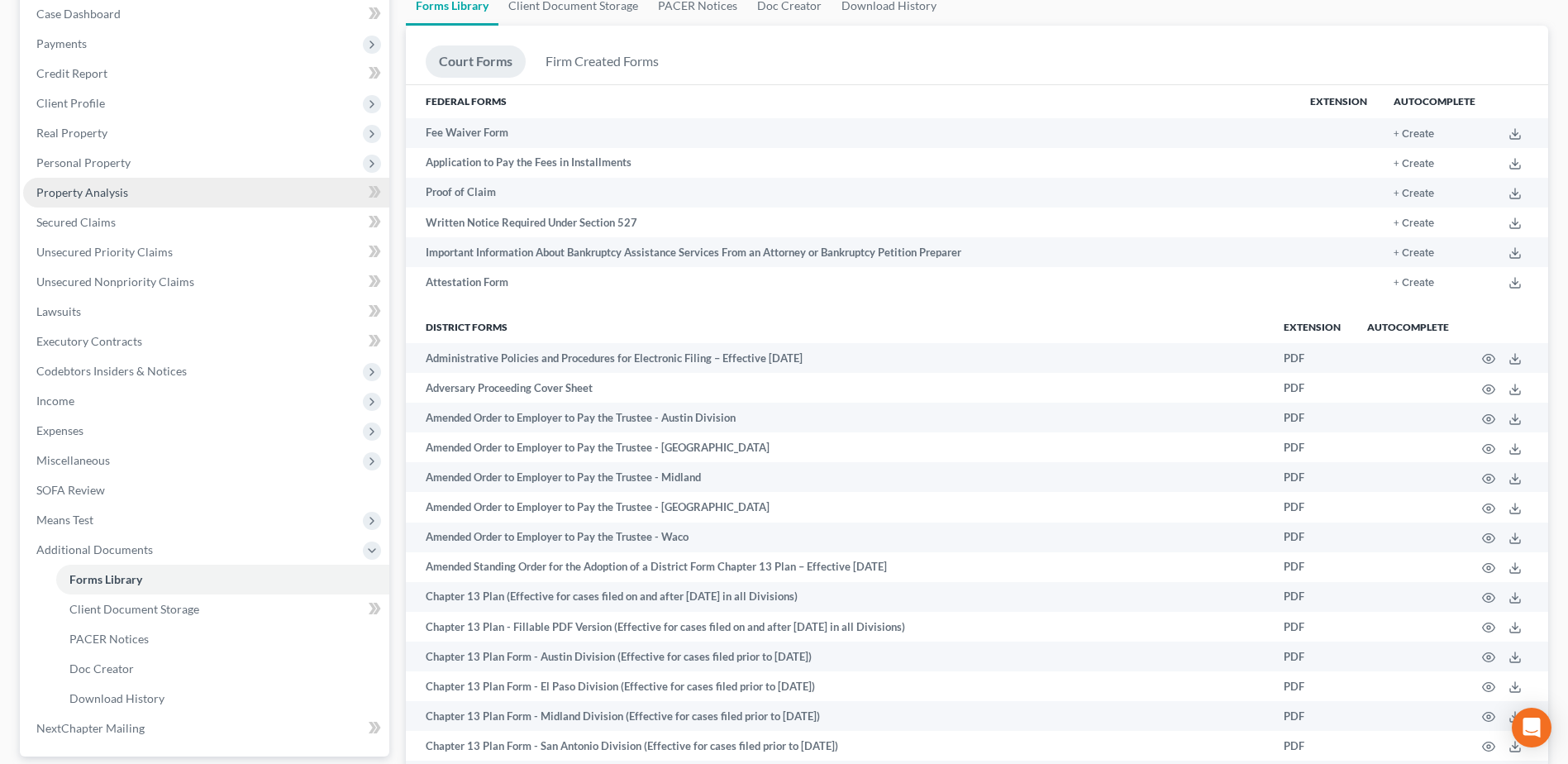
scroll to position [0, 0]
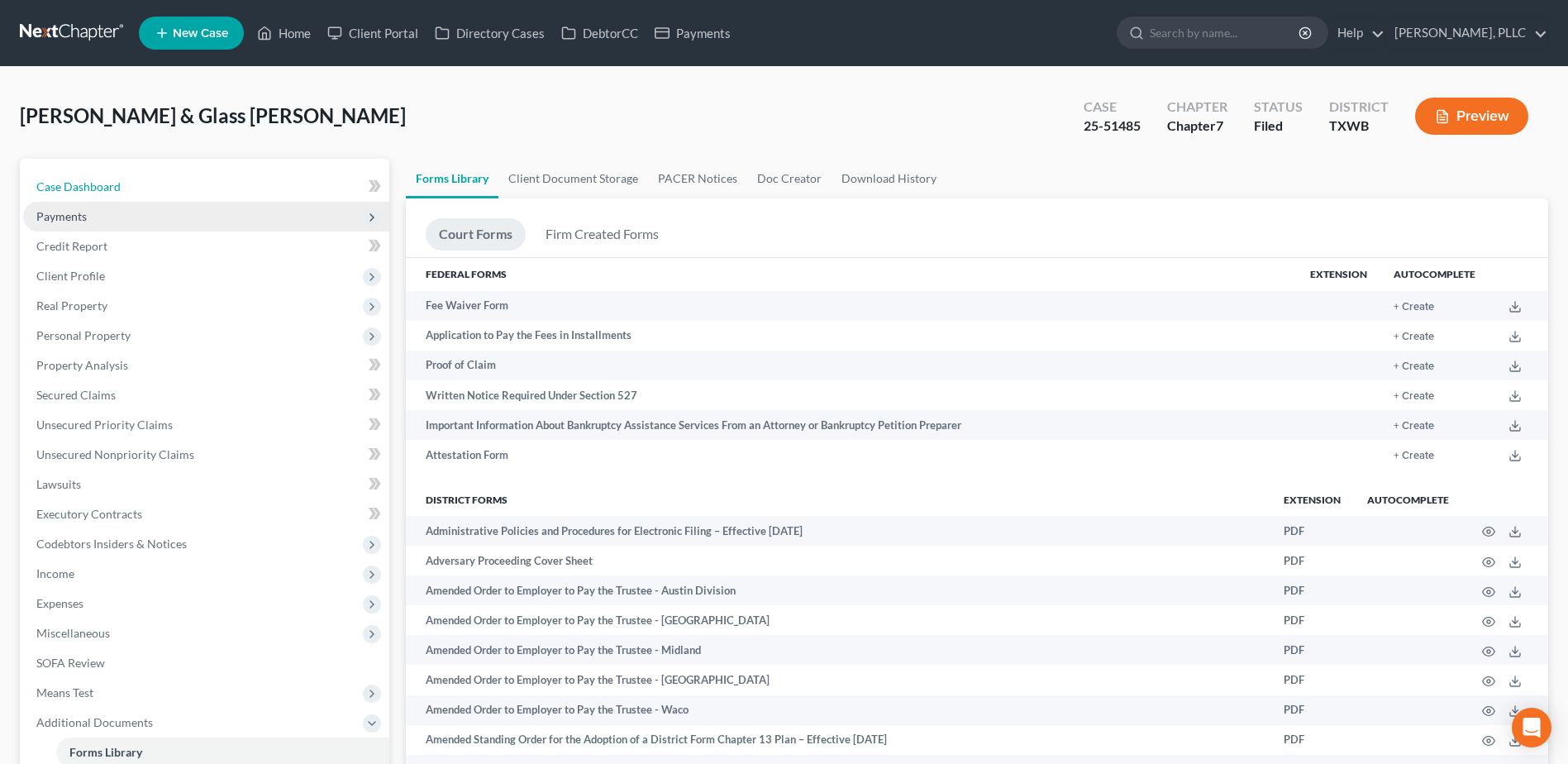
click at [84, 175] on link "Case Dashboard" at bounding box center [206, 187] width 366 height 30
select select "4"
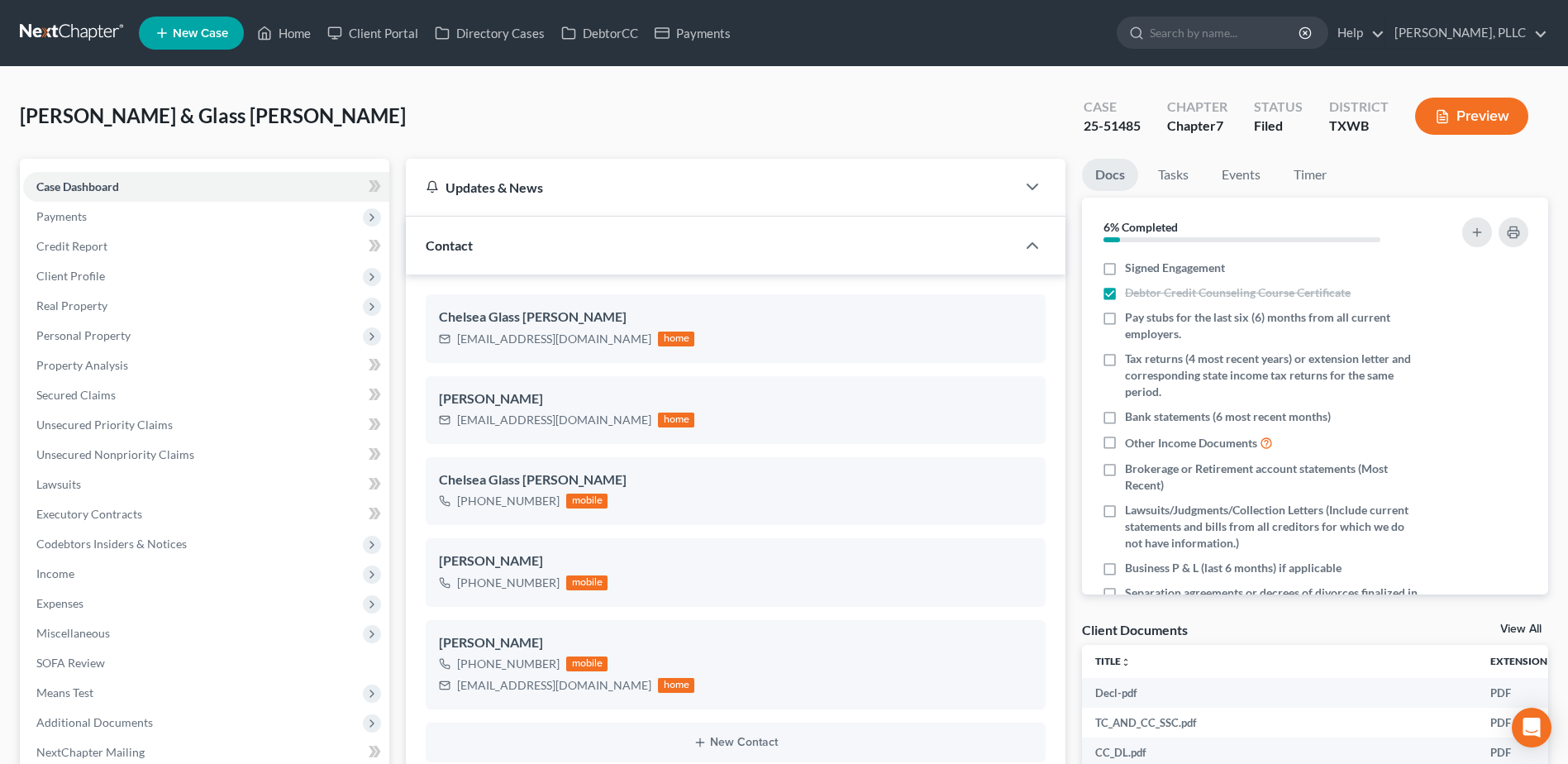
scroll to position [1812, 0]
drag, startPoint x: 289, startPoint y: 32, endPoint x: 1194, endPoint y: 179, distance: 916.9
click at [289, 32] on link "Home" at bounding box center [283, 33] width 70 height 30
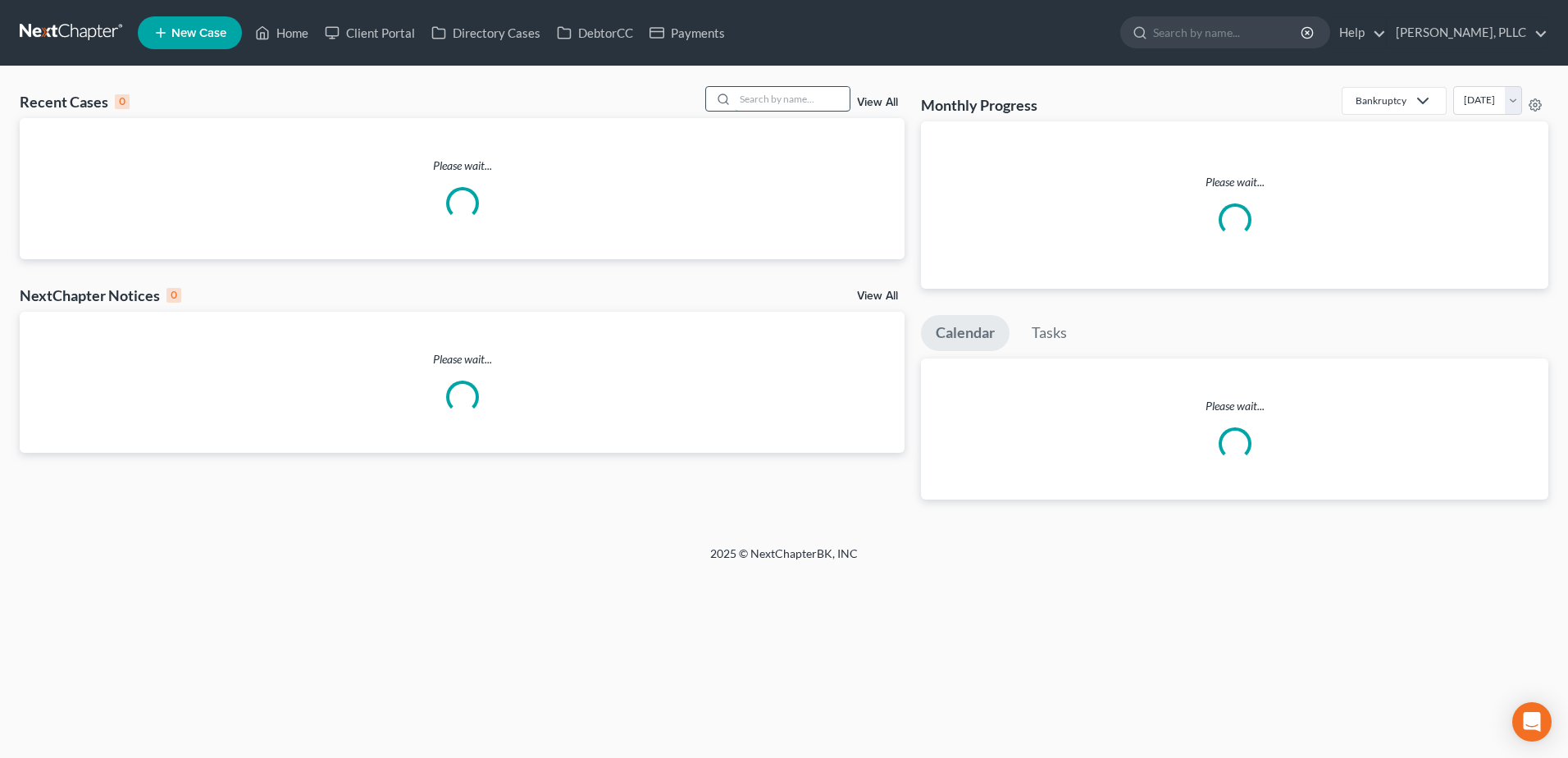
click at [815, 96] on input "search" at bounding box center [792, 99] width 115 height 24
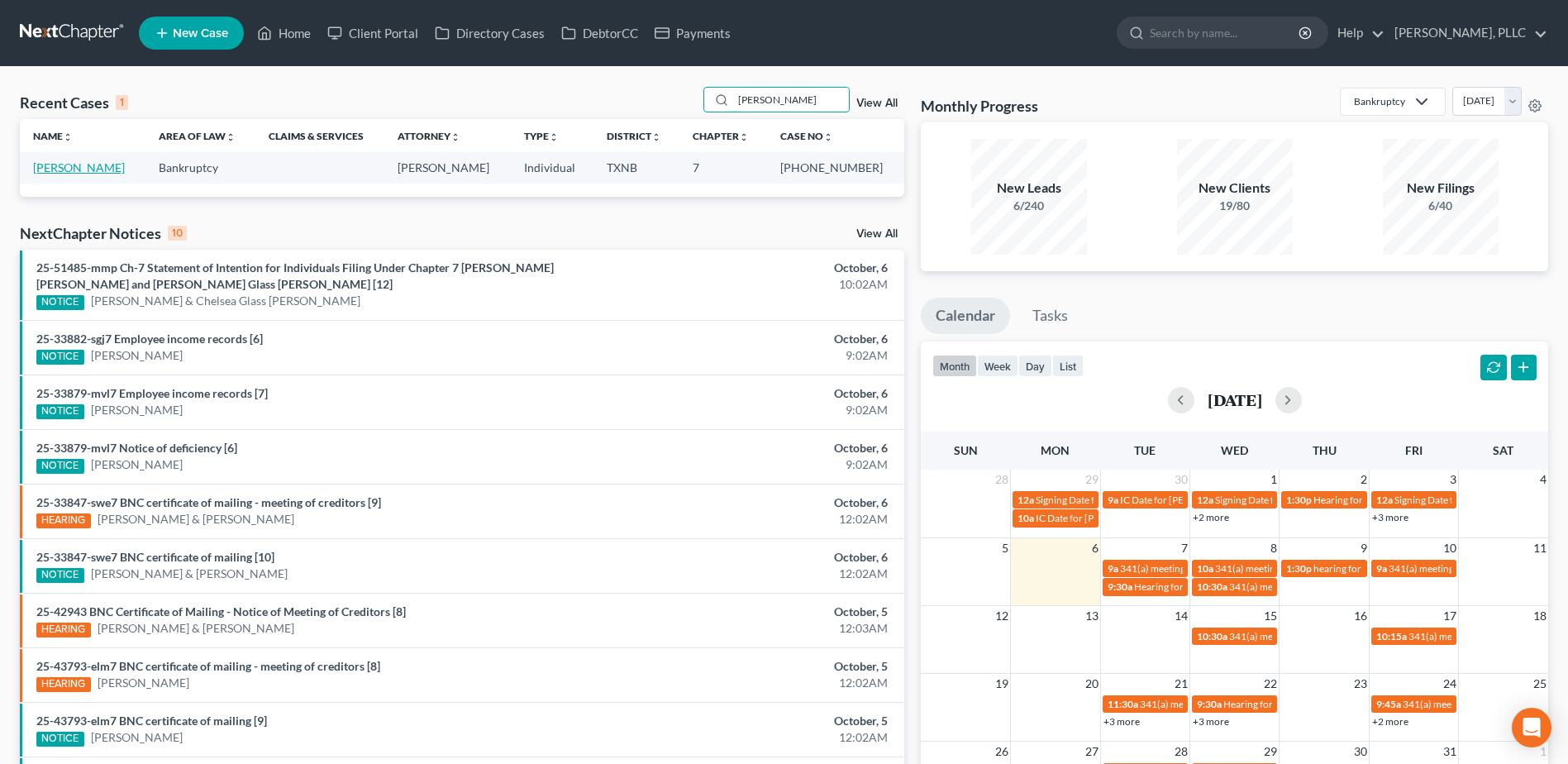
type input "[PERSON_NAME]"
click at [55, 170] on link "[PERSON_NAME]" at bounding box center [79, 167] width 92 height 14
select select "4"
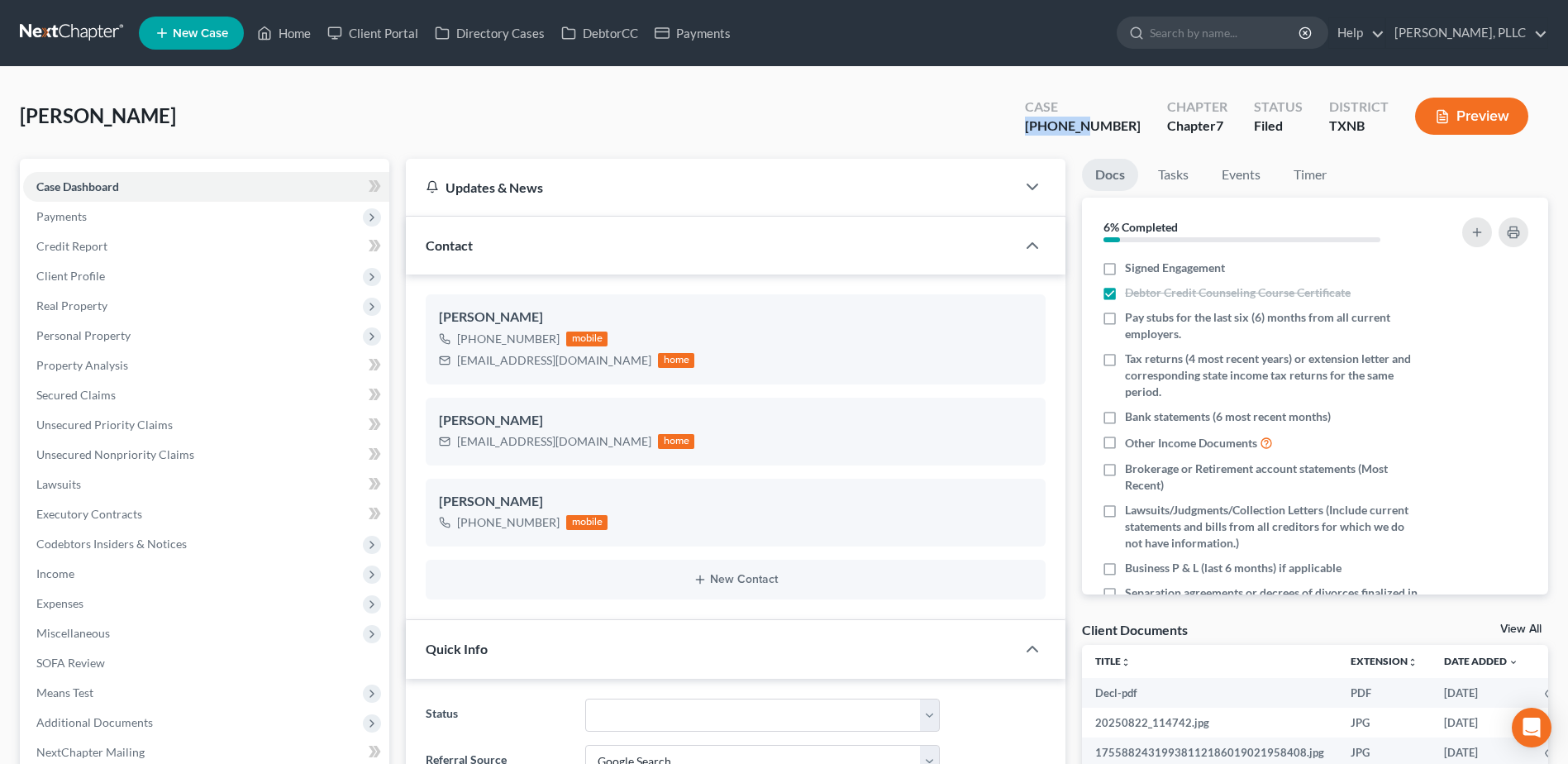
scroll to position [1193, 0]
click at [1047, 124] on div "[PERSON_NAME], Diondala Upgraded Case [PHONE_NUMBER] Chapter Chapter 7 Status […" at bounding box center [784, 123] width 1528 height 72
copy div "25-33882"
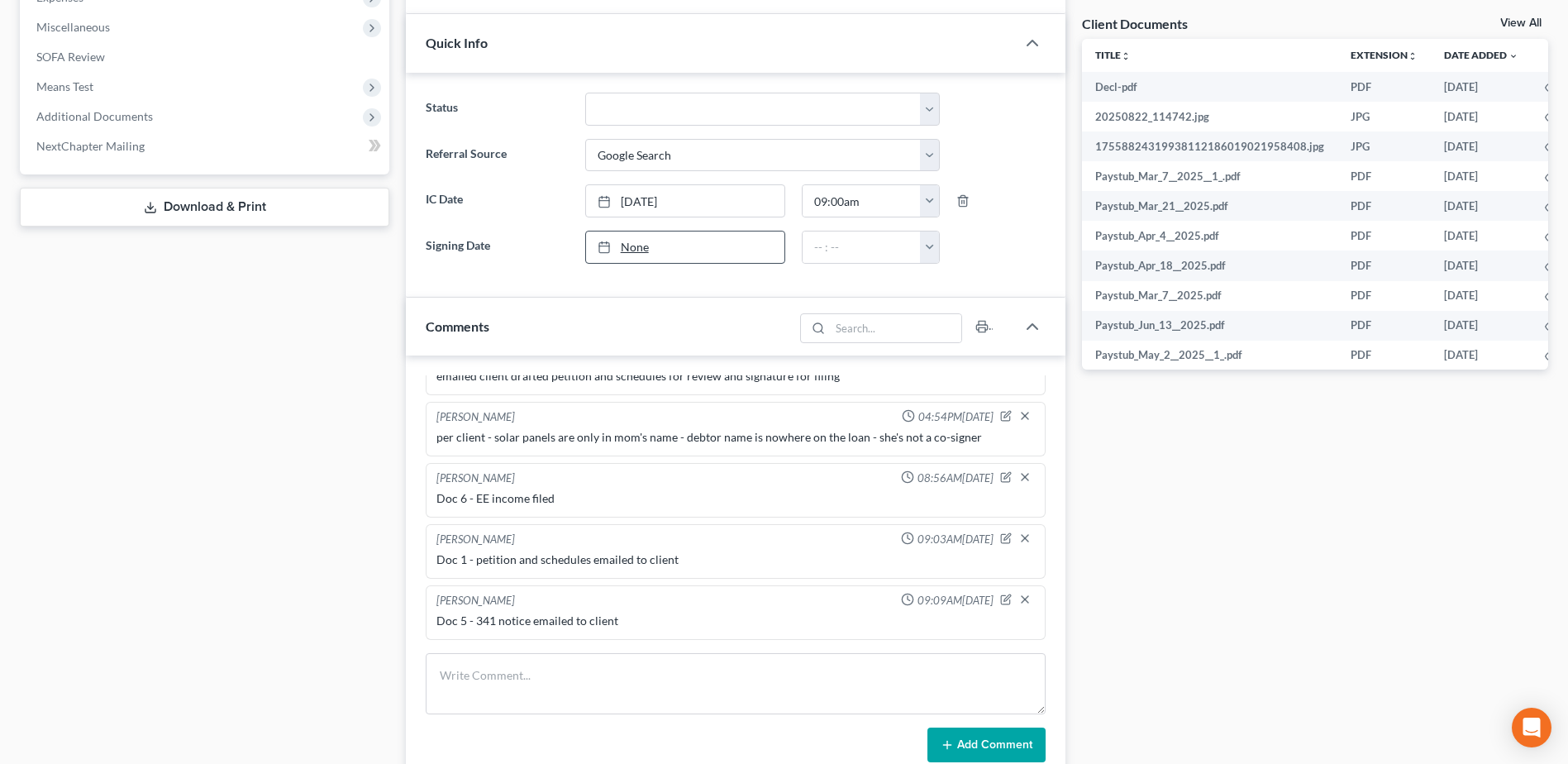
scroll to position [909, 0]
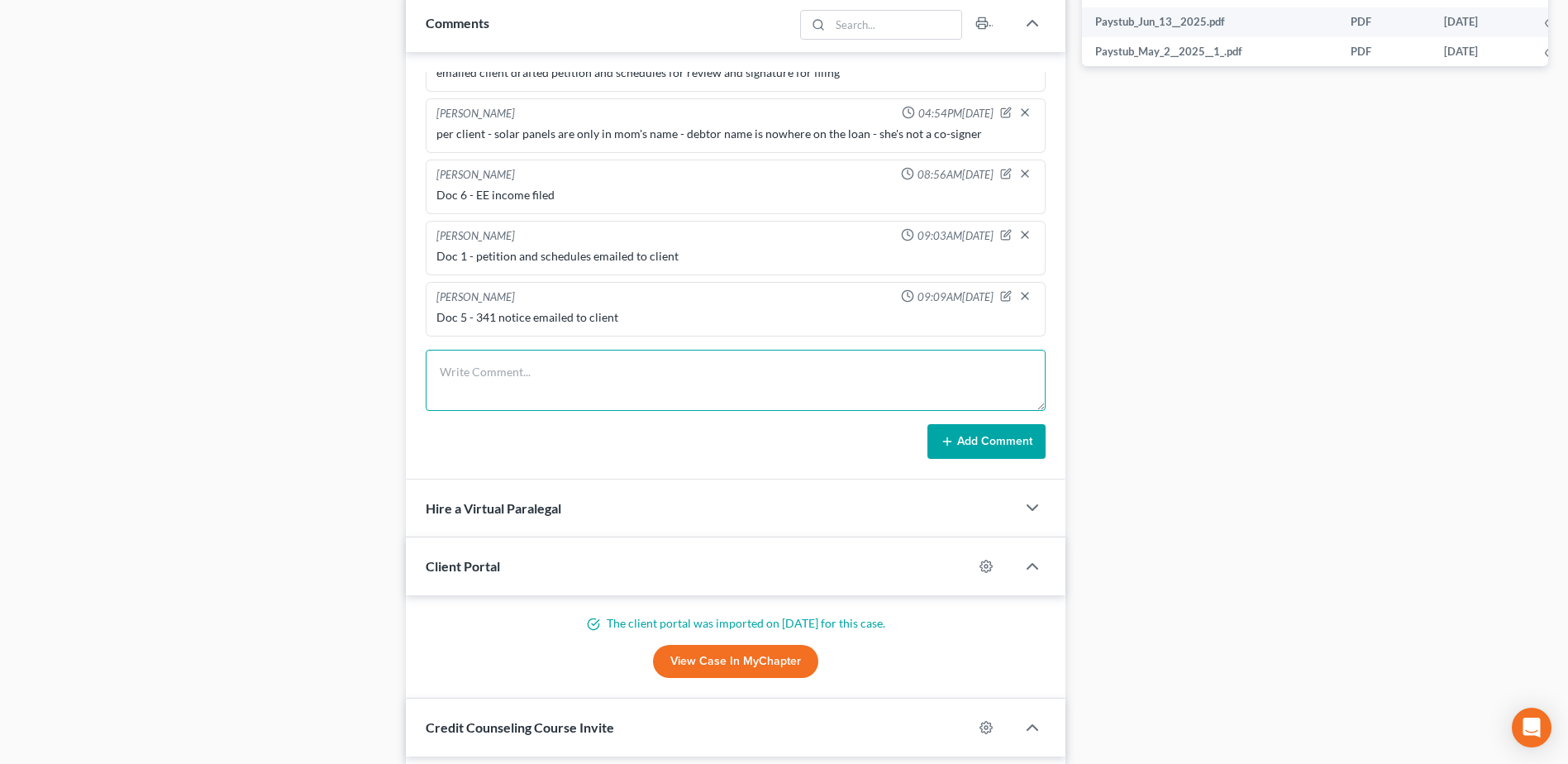
click at [528, 375] on textarea at bounding box center [736, 380] width 620 height 61
type textarea "d"
click at [480, 365] on textarea "Doc 8 - Declaration for filing (to cure deficiency)" at bounding box center [736, 380] width 620 height 61
type textarea "Doc 8 -Declaration for filing (to cure deficiency)"
click at [986, 434] on button "Add Comment" at bounding box center [986, 442] width 118 height 35
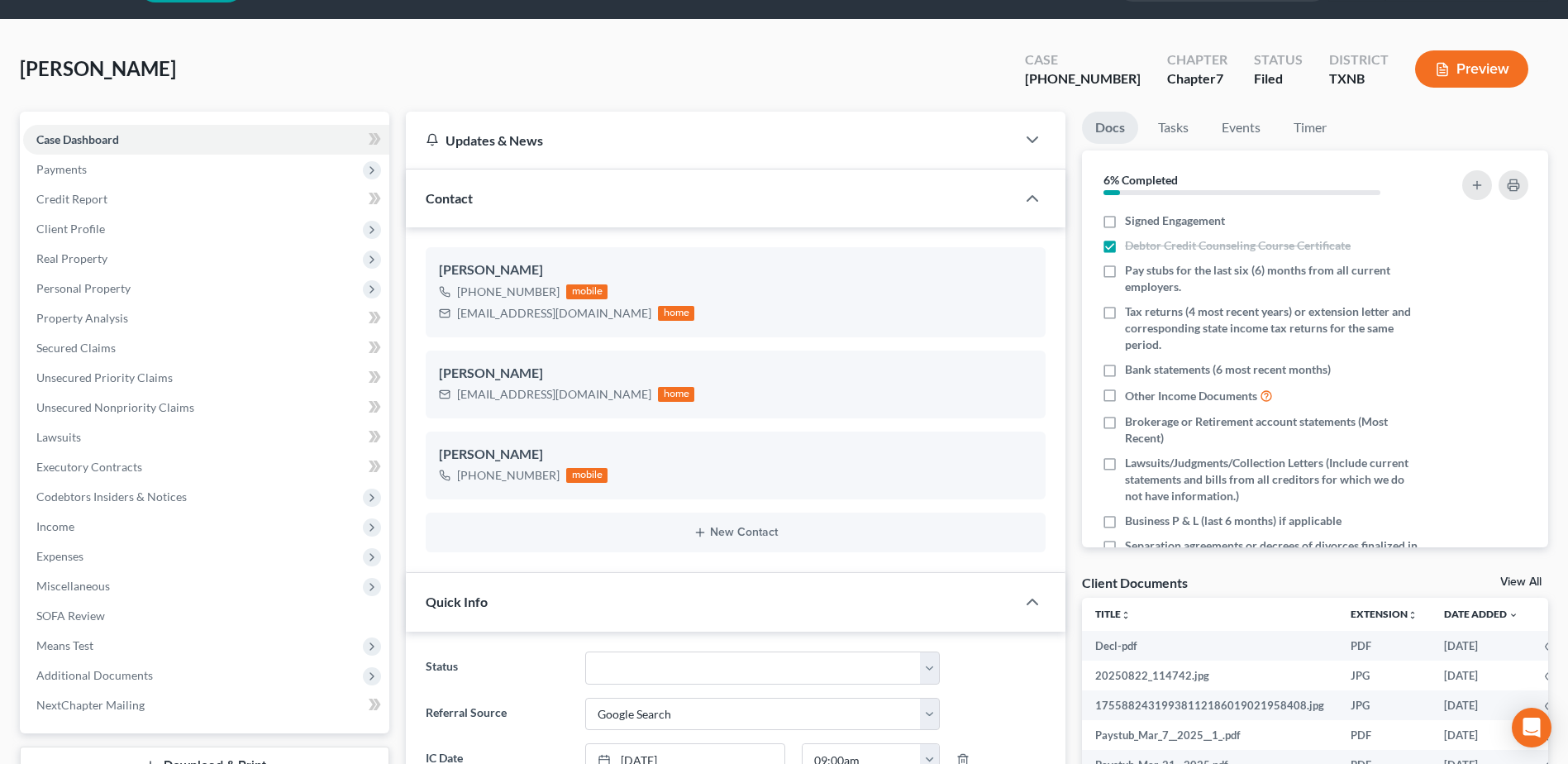
scroll to position [0, 0]
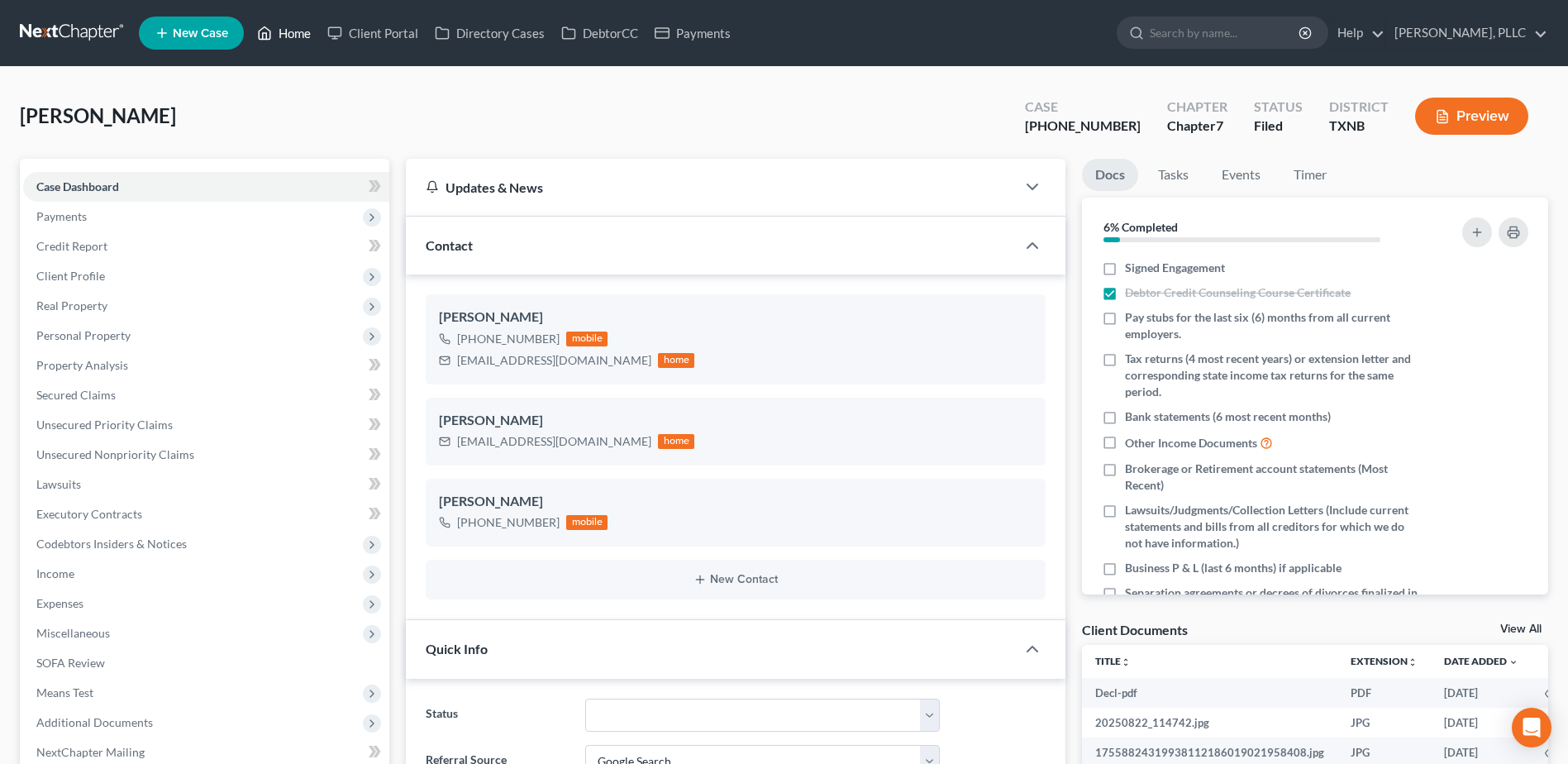
click at [278, 33] on link "Home" at bounding box center [283, 33] width 70 height 30
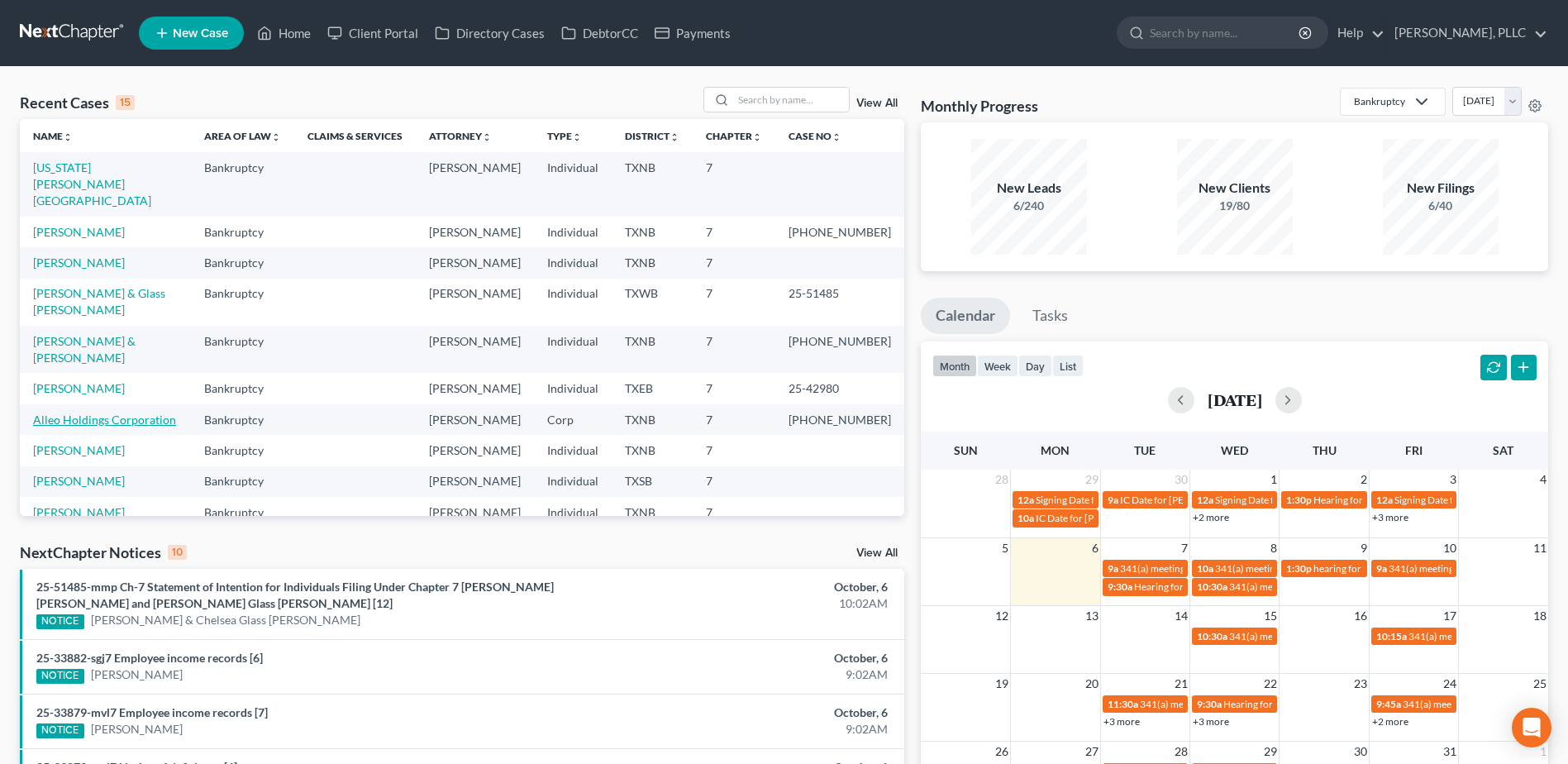
drag, startPoint x: 123, startPoint y: 347, endPoint x: 169, endPoint y: 371, distance: 51.9
click at [123, 413] on link "Alleo Holdings Corporation" at bounding box center [104, 419] width 143 height 14
select select "1"
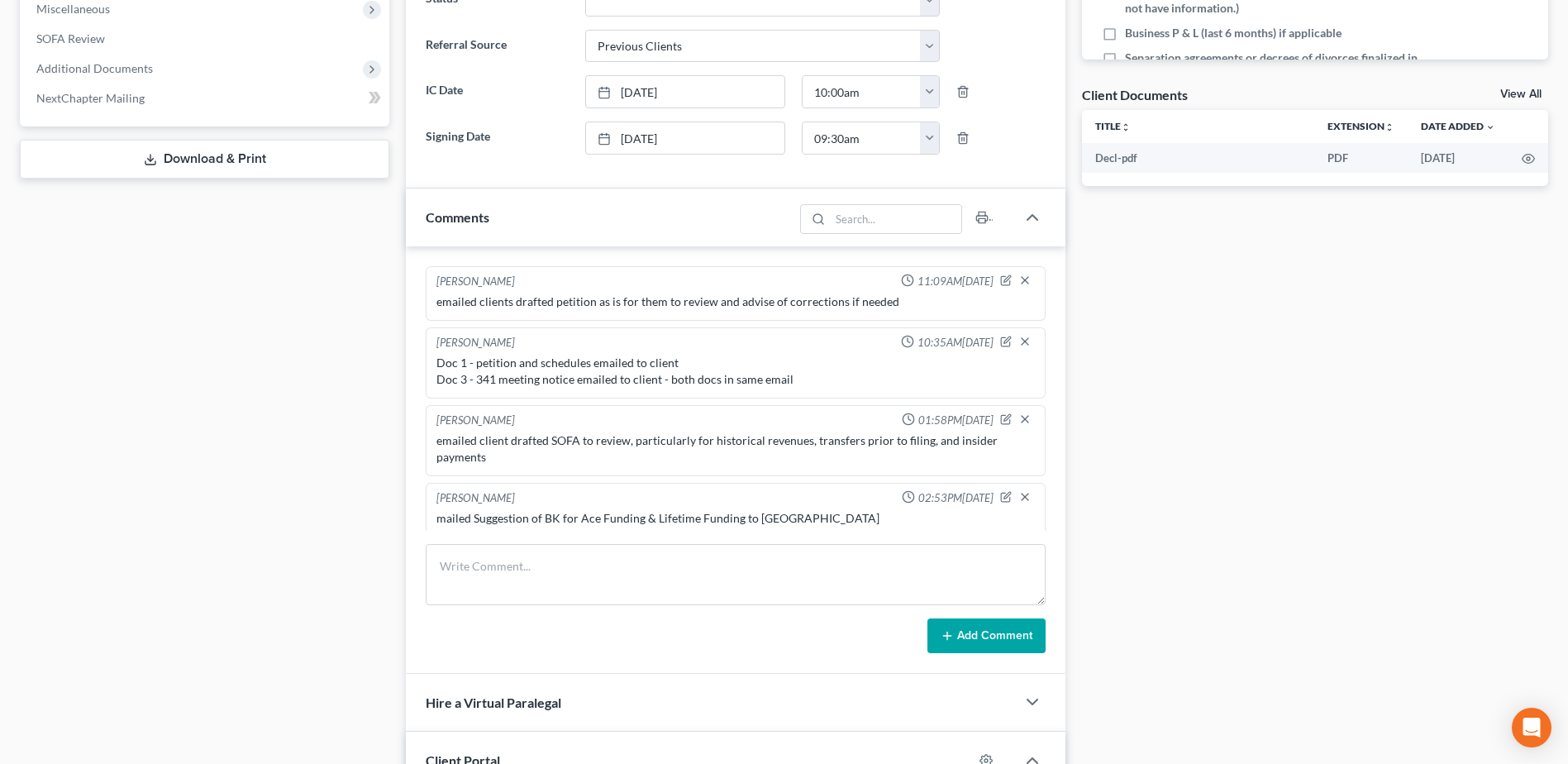
scroll to position [2379, 0]
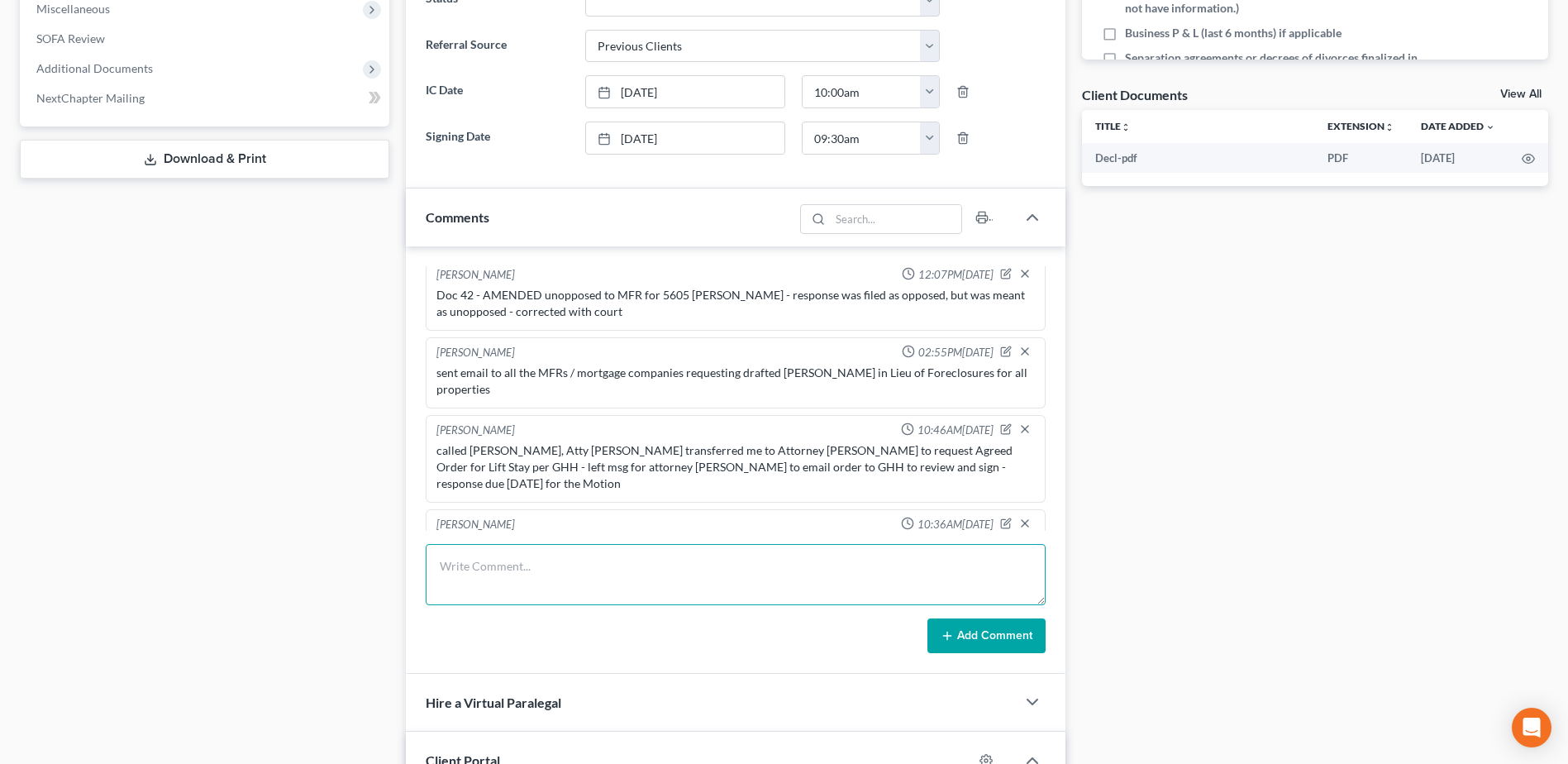
click at [544, 553] on textarea at bounding box center [736, 574] width 620 height 61
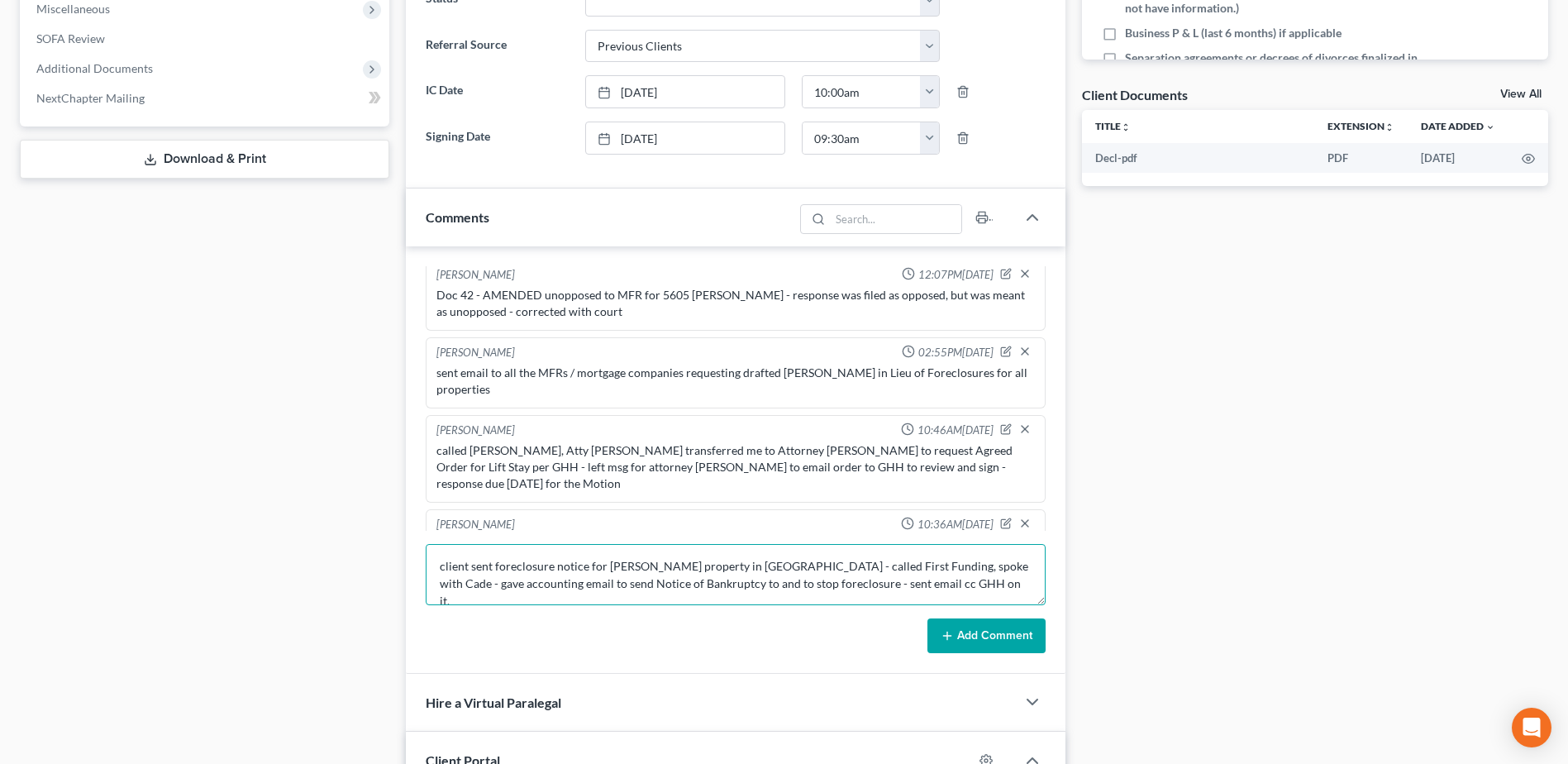
type textarea "client sent foreclosure notice for [PERSON_NAME] property in [GEOGRAPHIC_DATA] …"
click at [1001, 635] on button "Add Comment" at bounding box center [986, 636] width 118 height 35
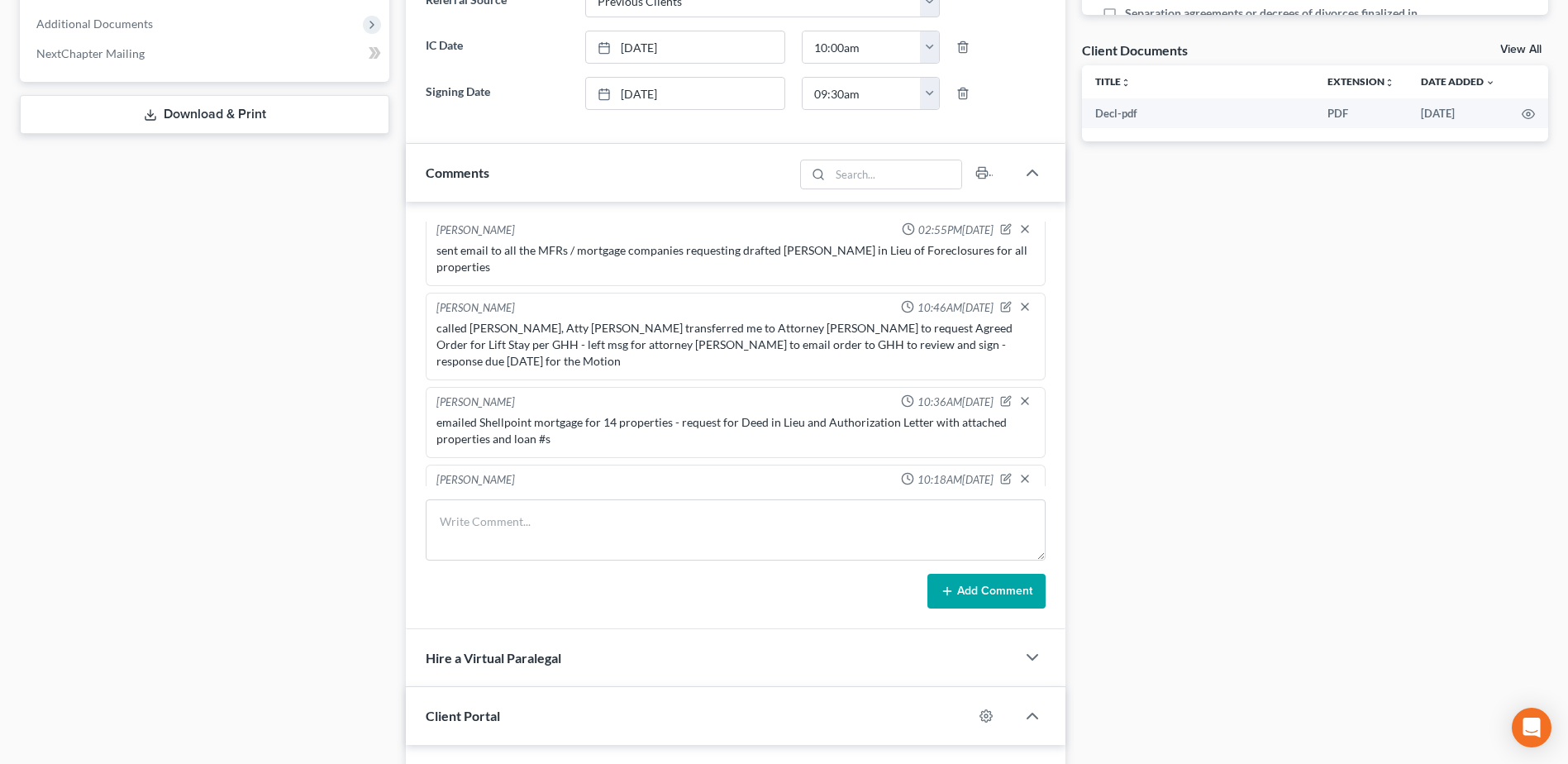
scroll to position [785, 0]
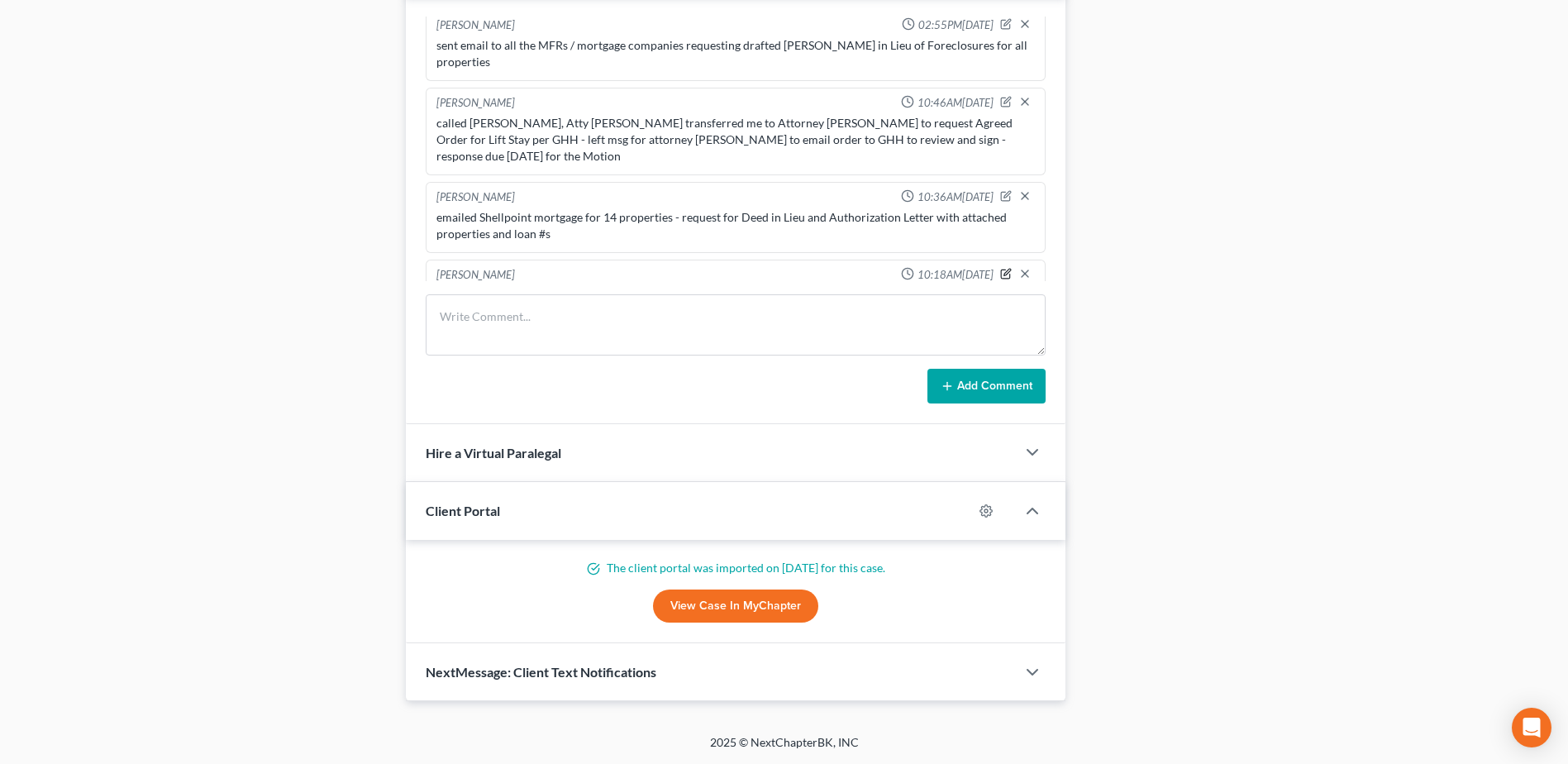
click at [1004, 268] on icon "button" at bounding box center [1007, 272] width 7 height 7
click at [901, 287] on textarea "client sent foreclosure notice for [PERSON_NAME] property in [GEOGRAPHIC_DATA] …" at bounding box center [736, 317] width 598 height 61
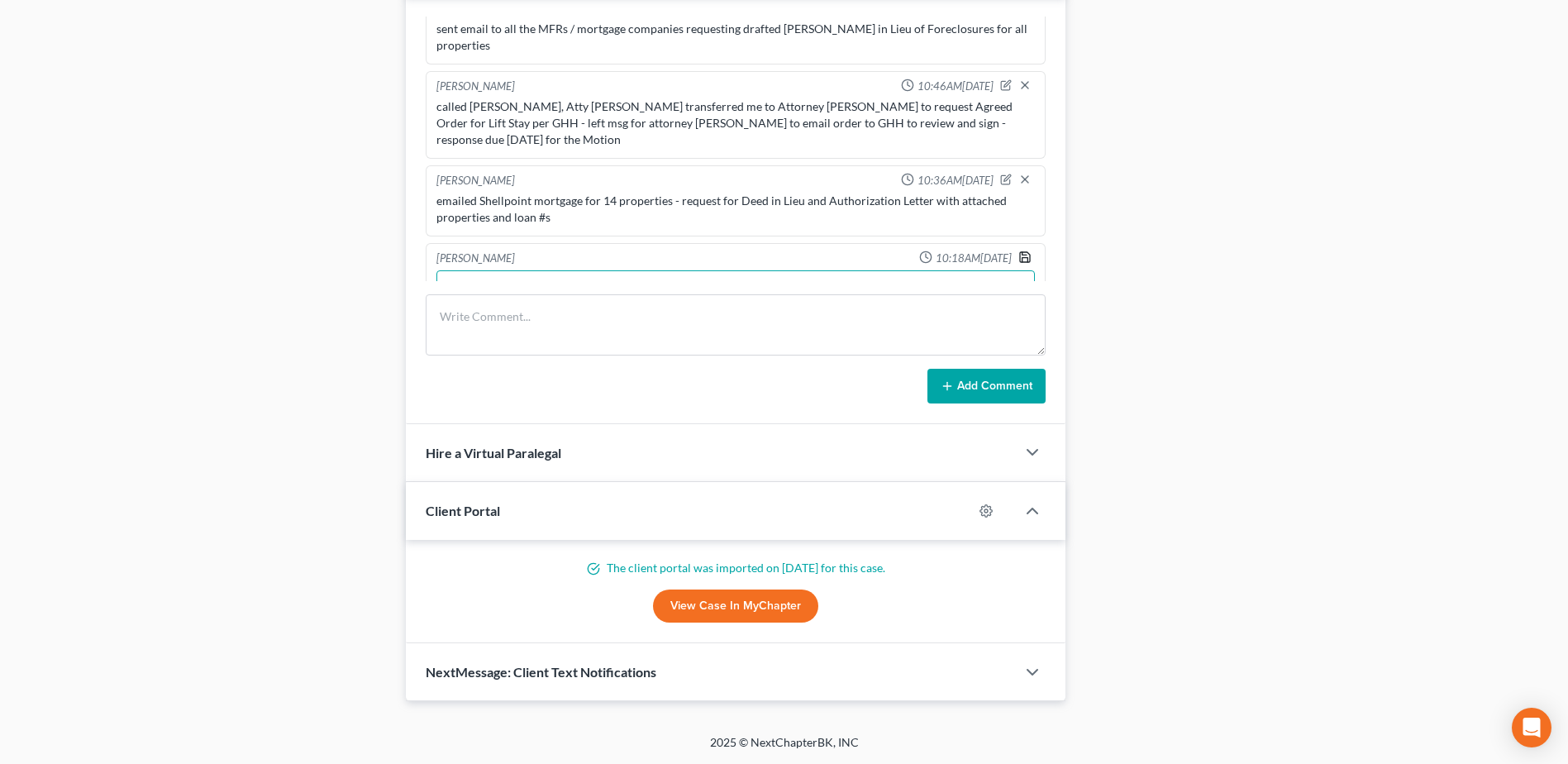
type textarea "client sent foreclosure notice for [PERSON_NAME] property in [GEOGRAPHIC_DATA] …"
drag, startPoint x: 1017, startPoint y: 206, endPoint x: 43, endPoint y: 344, distance: 983.7
click at [1020, 252] on icon "button" at bounding box center [1025, 257] width 10 height 10
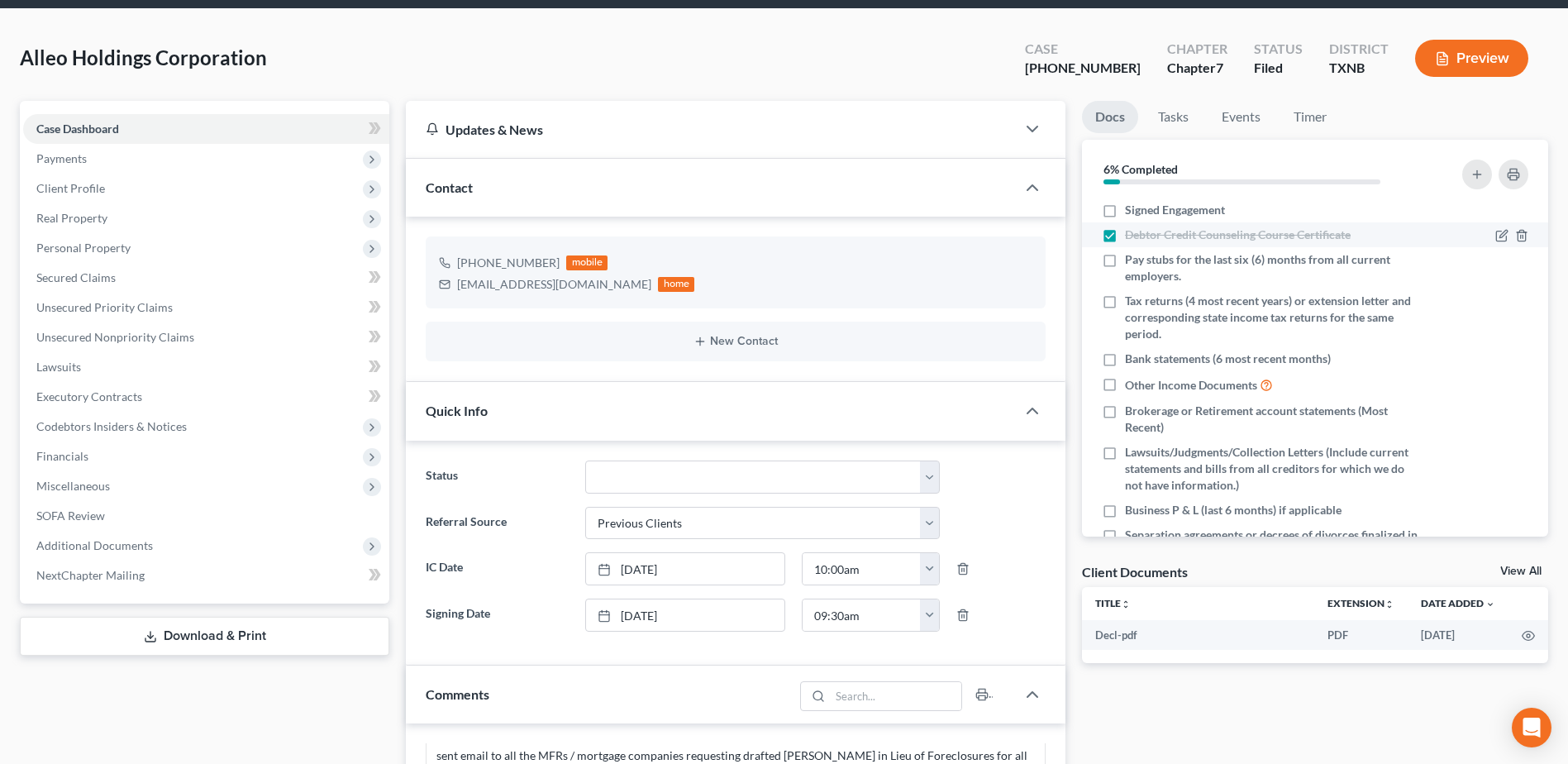
scroll to position [0, 0]
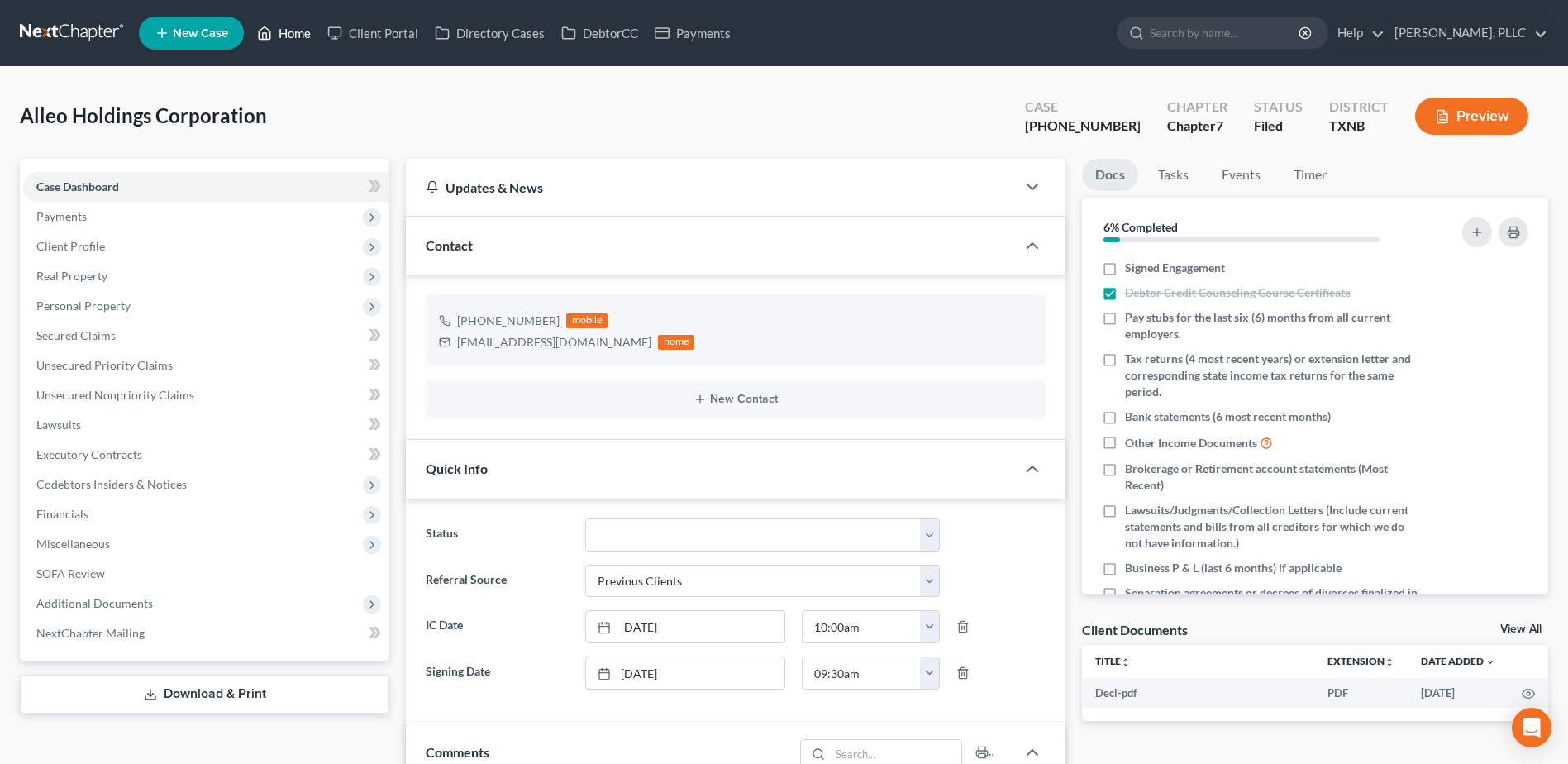
drag, startPoint x: 312, startPoint y: 31, endPoint x: 299, endPoint y: 31, distance: 13.0
click at [311, 31] on link "Home" at bounding box center [283, 33] width 70 height 30
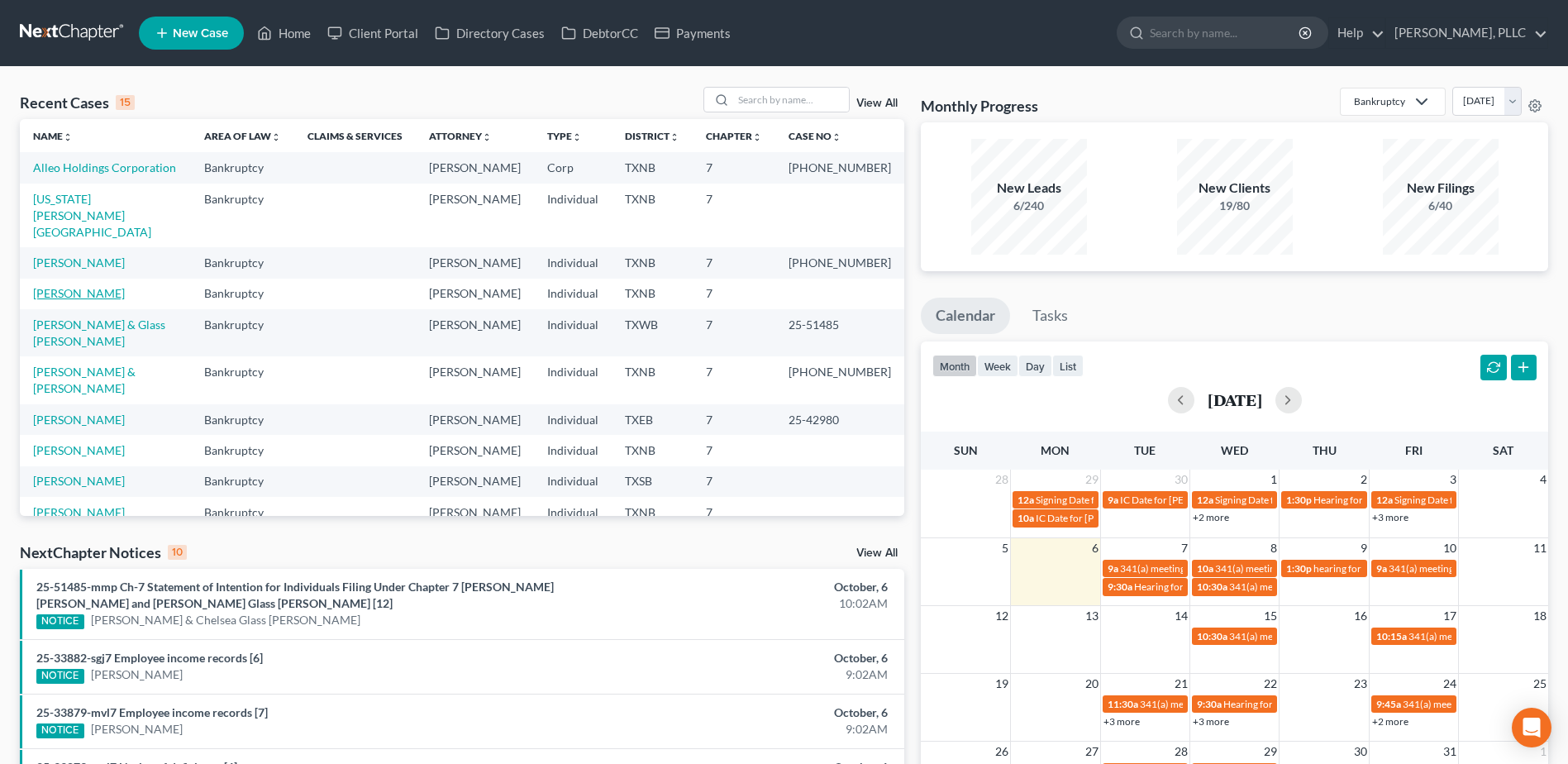
click at [72, 286] on link "[PERSON_NAME]" at bounding box center [79, 293] width 92 height 14
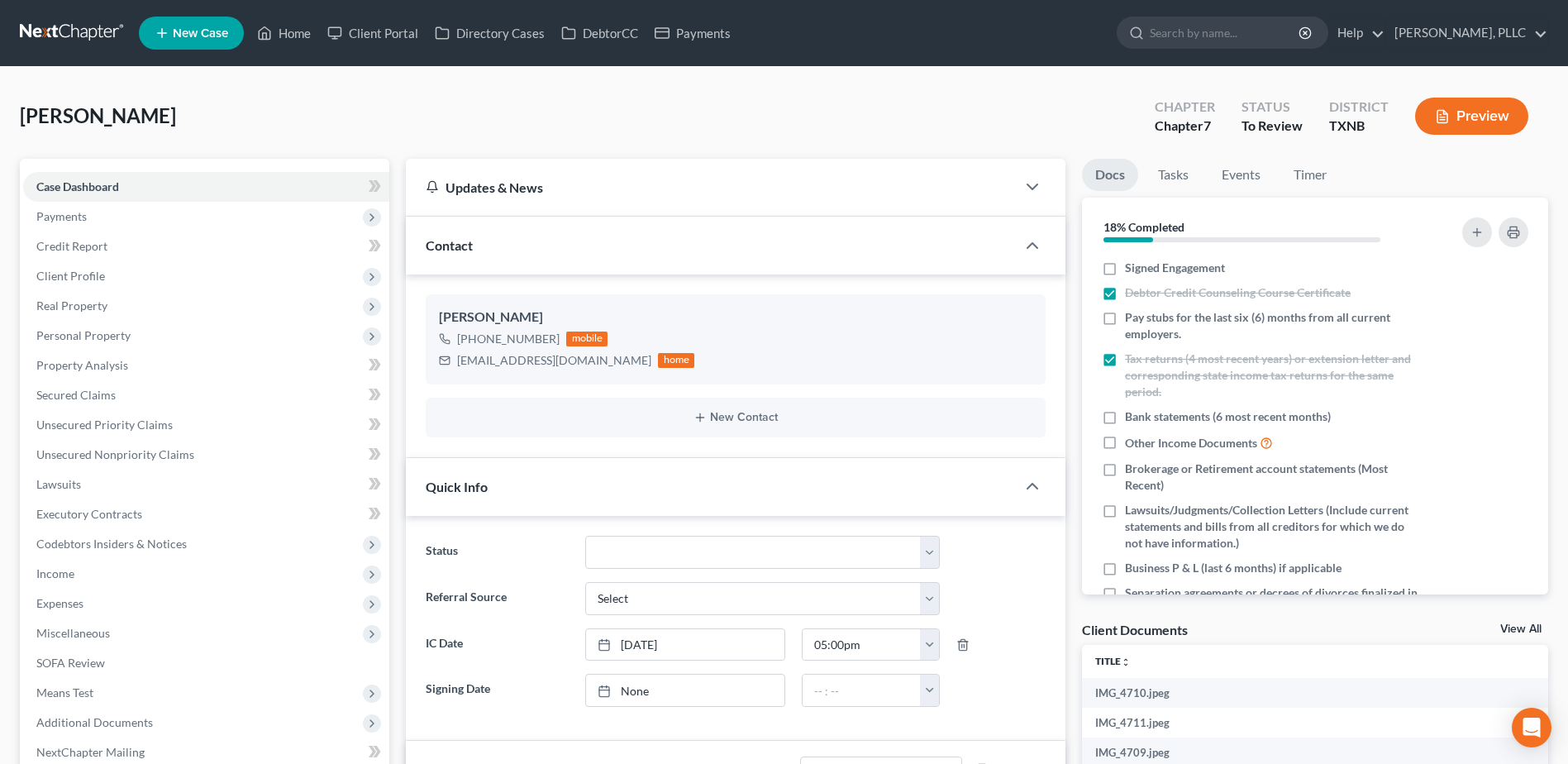
scroll to position [331, 0]
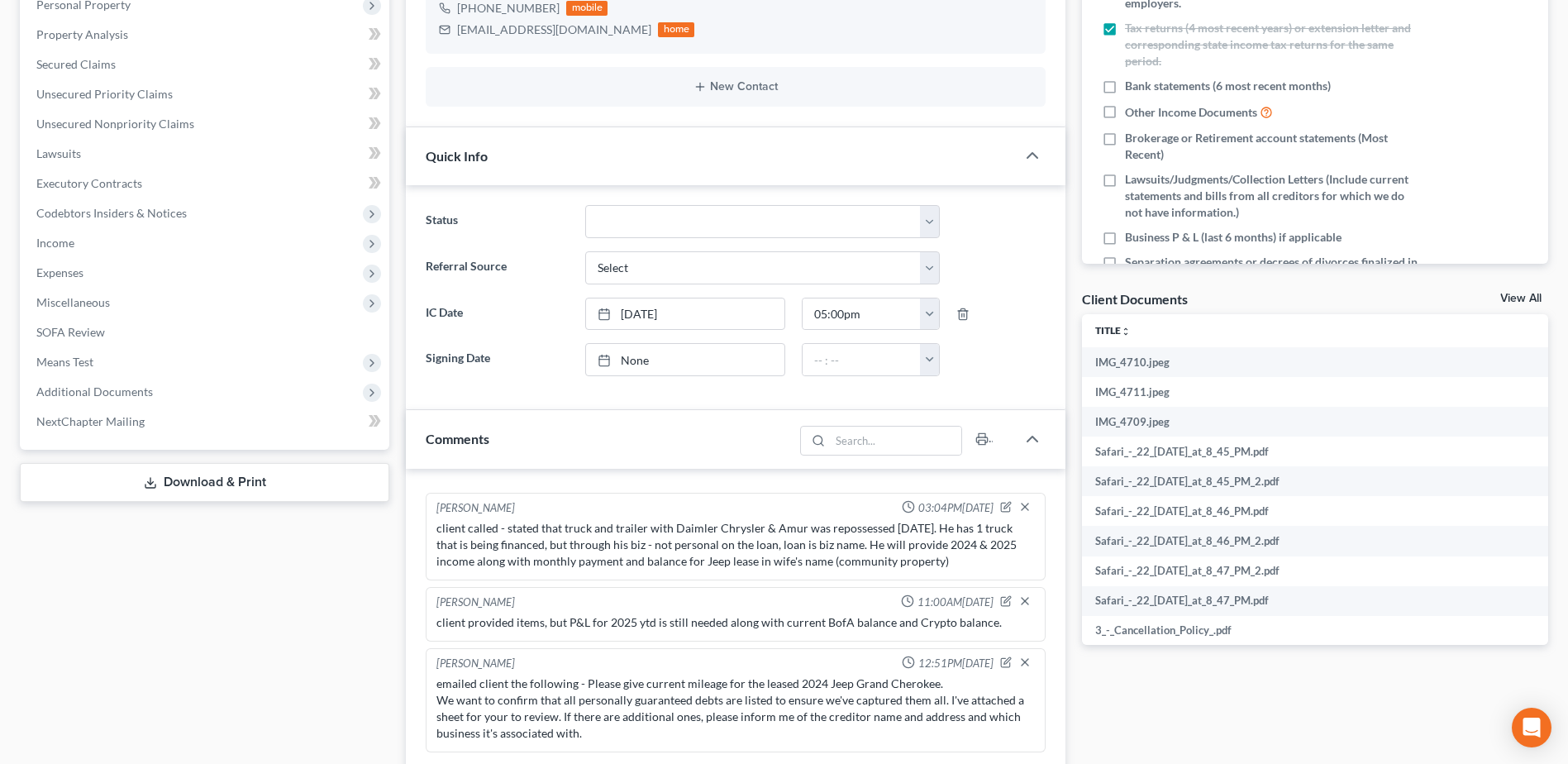
click at [232, 476] on link "Download & Print" at bounding box center [205, 482] width 369 height 39
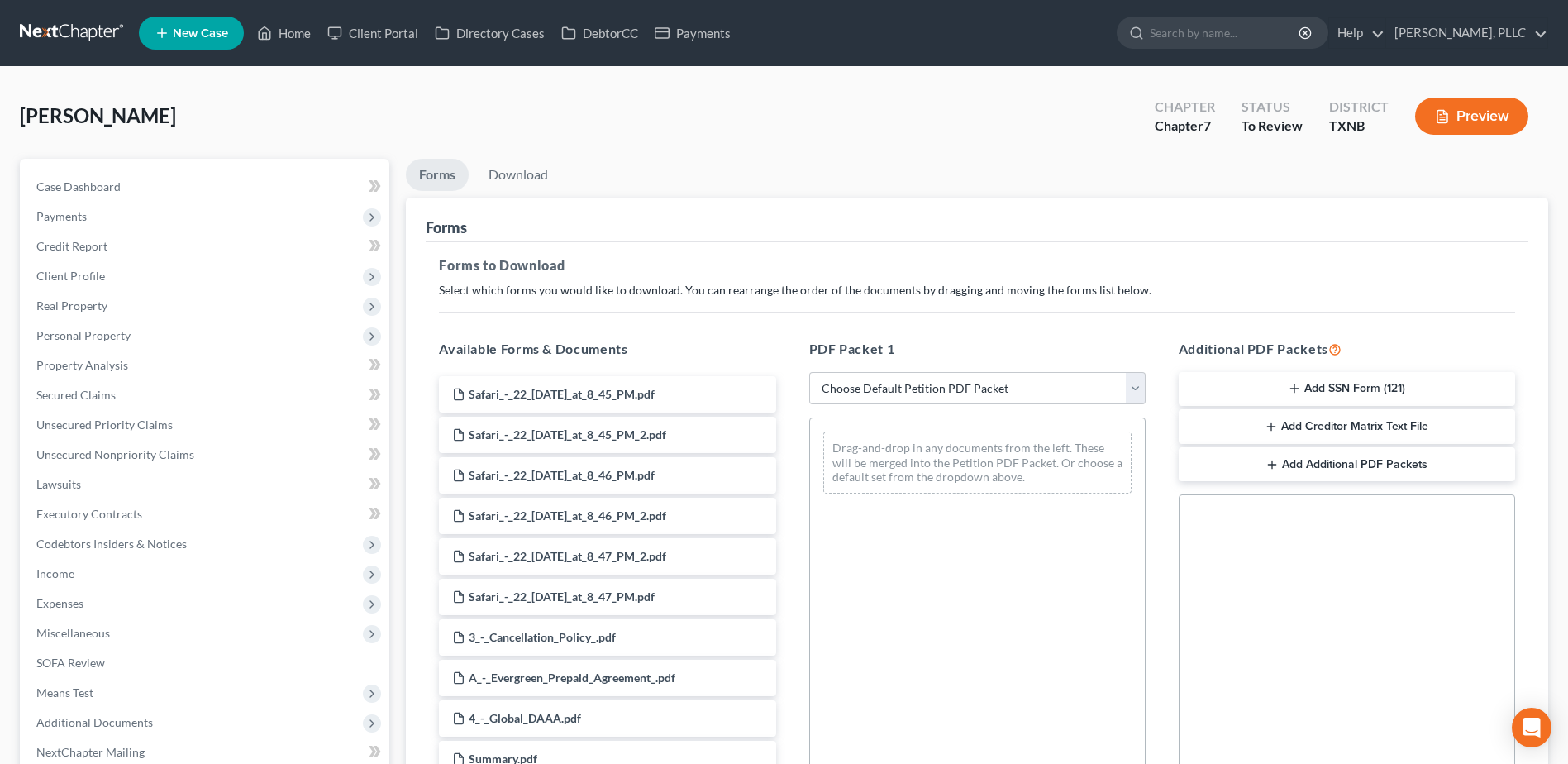
click at [1132, 392] on select "Choose Default Petition PDF Packet Complete Bankruptcy Petition (all forms and …" at bounding box center [977, 389] width 336 height 33
select select "0"
click at [809, 372] on select "Choose Default Petition PDF Packet Complete Bankruptcy Petition (all forms and …" at bounding box center [977, 389] width 336 height 33
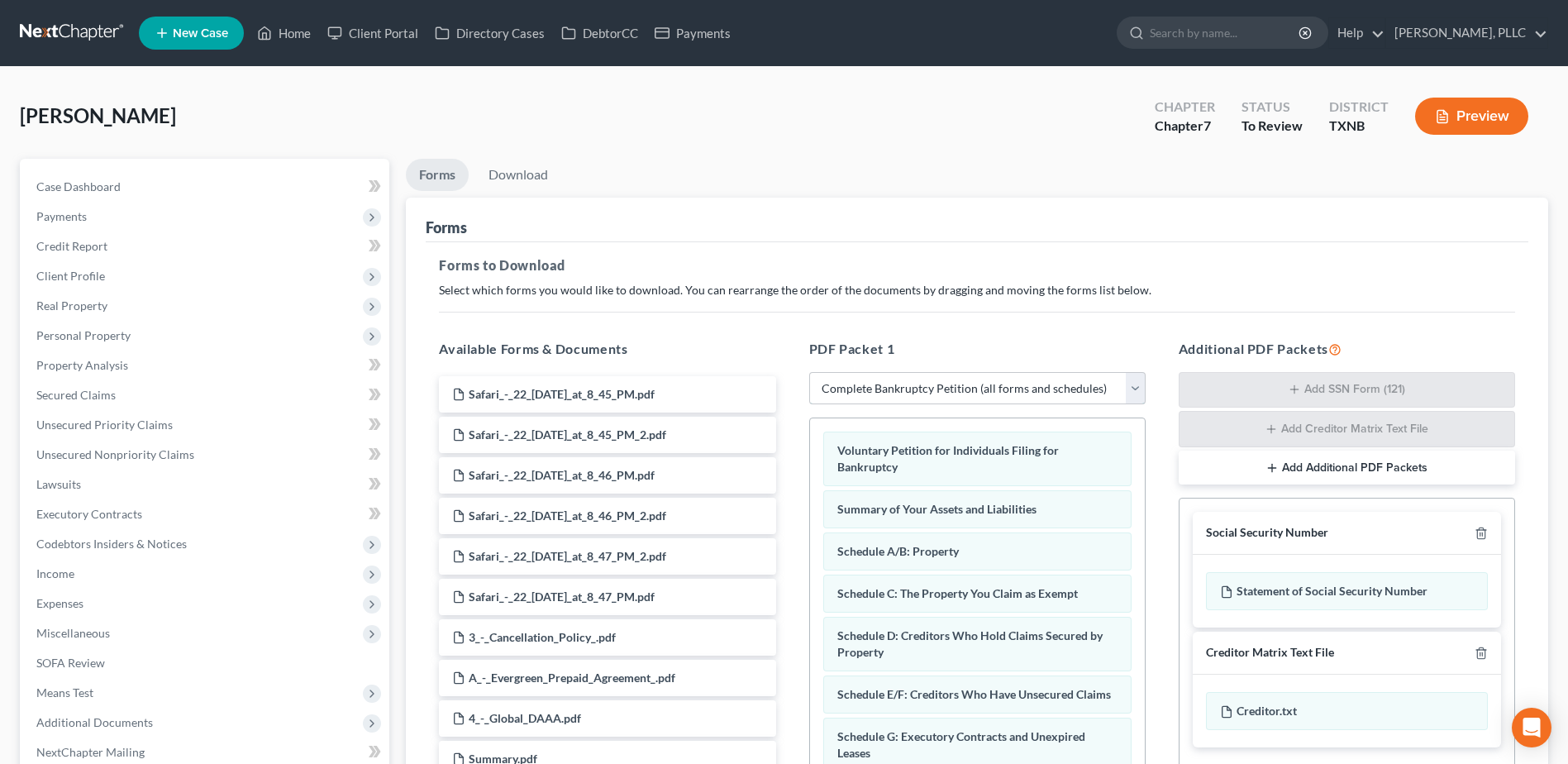
scroll to position [252, 0]
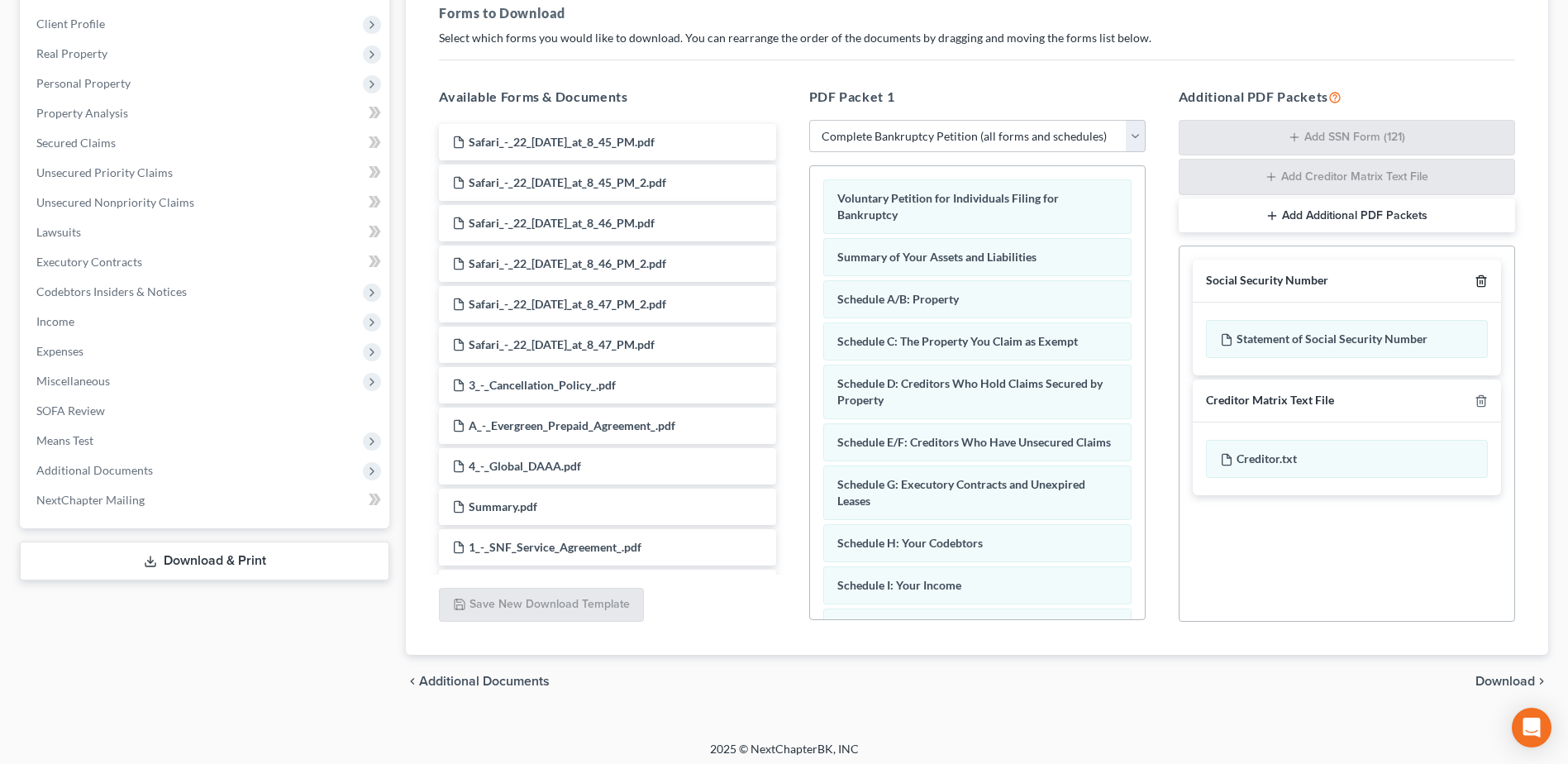
click at [1484, 281] on icon "button" at bounding box center [1480, 281] width 7 height 11
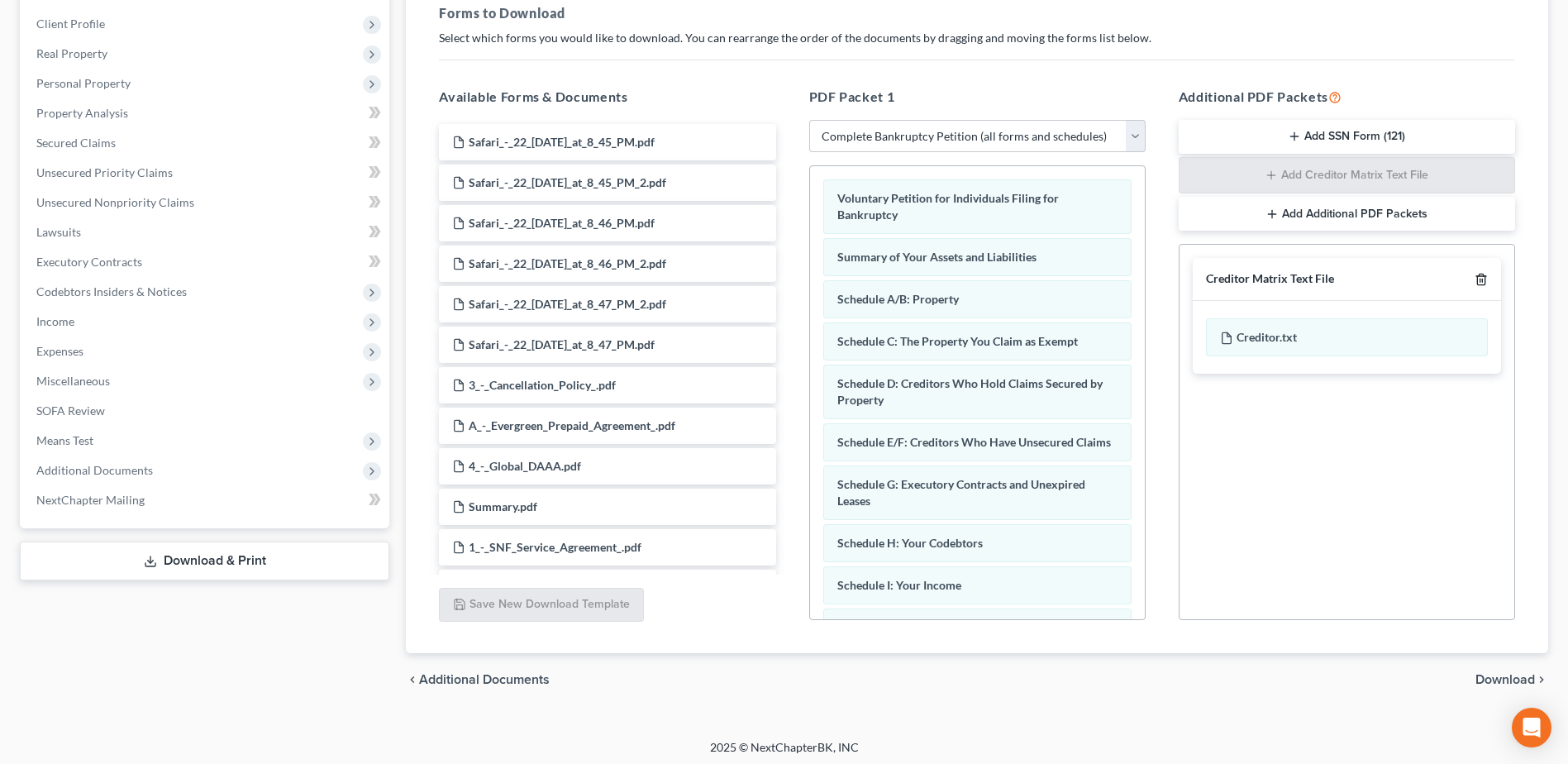
click at [1484, 281] on icon "button" at bounding box center [1480, 279] width 7 height 11
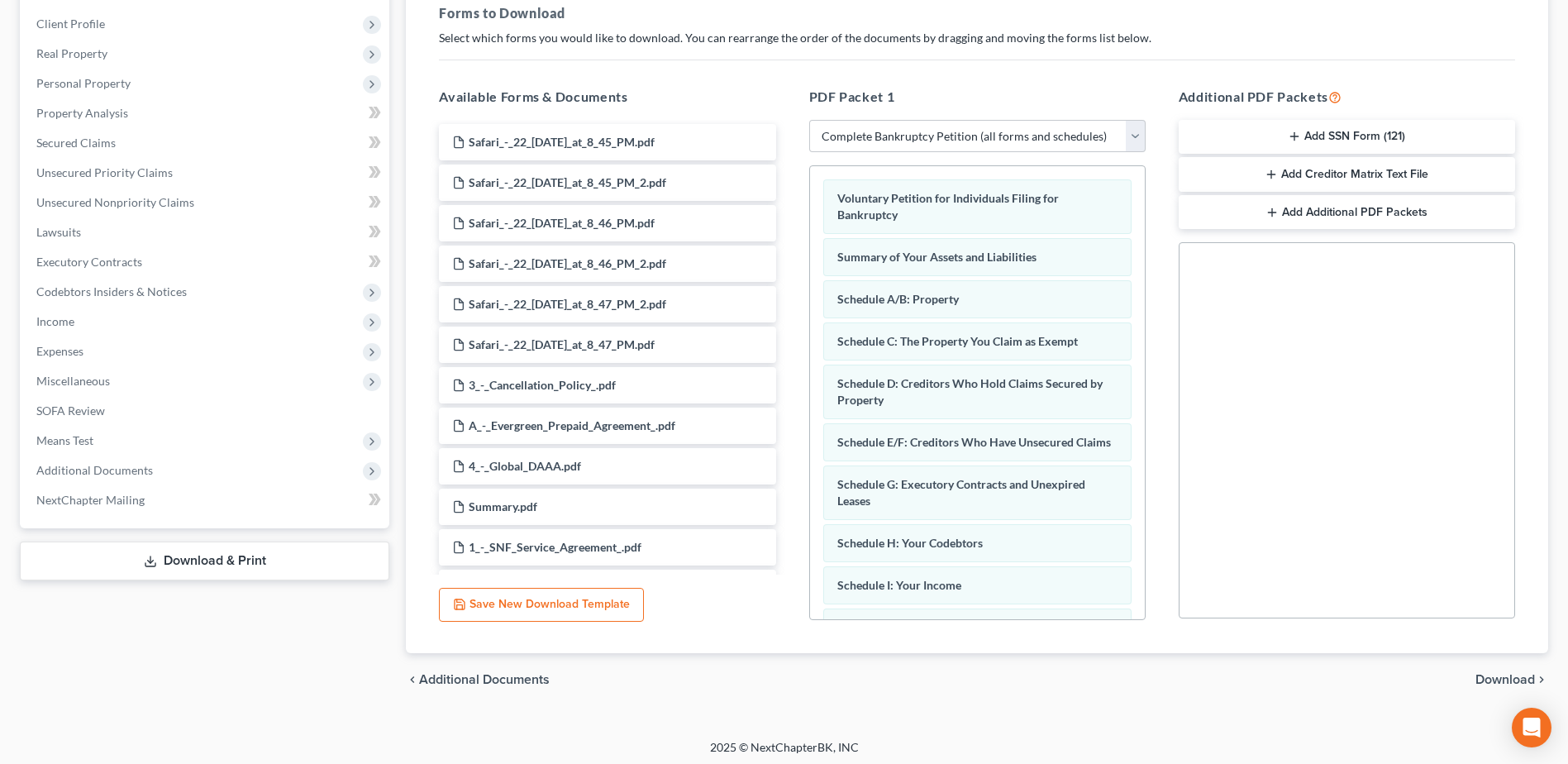
click at [1503, 680] on span "Download" at bounding box center [1505, 679] width 60 height 13
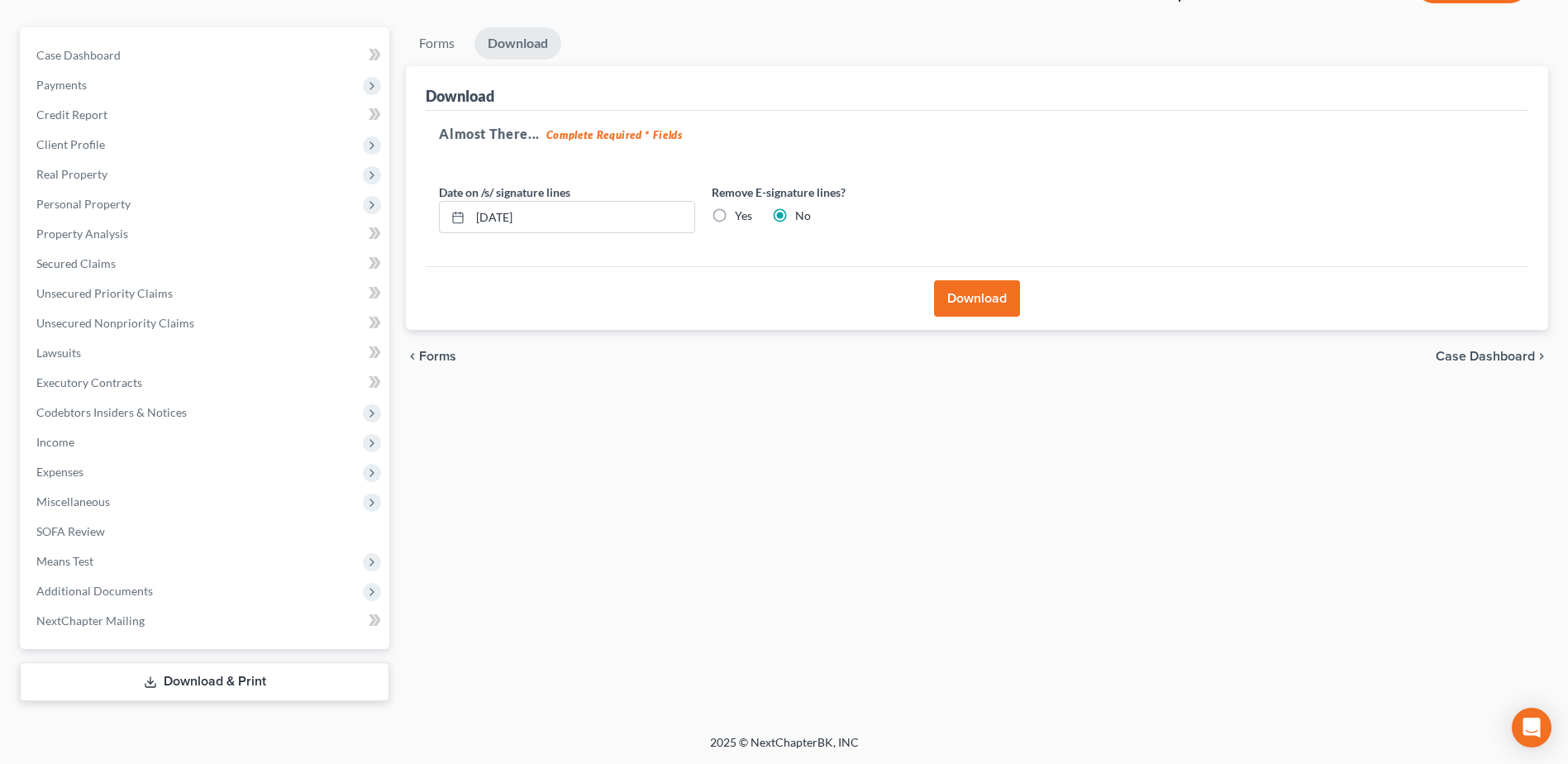
click at [966, 286] on button "Download" at bounding box center [977, 298] width 86 height 36
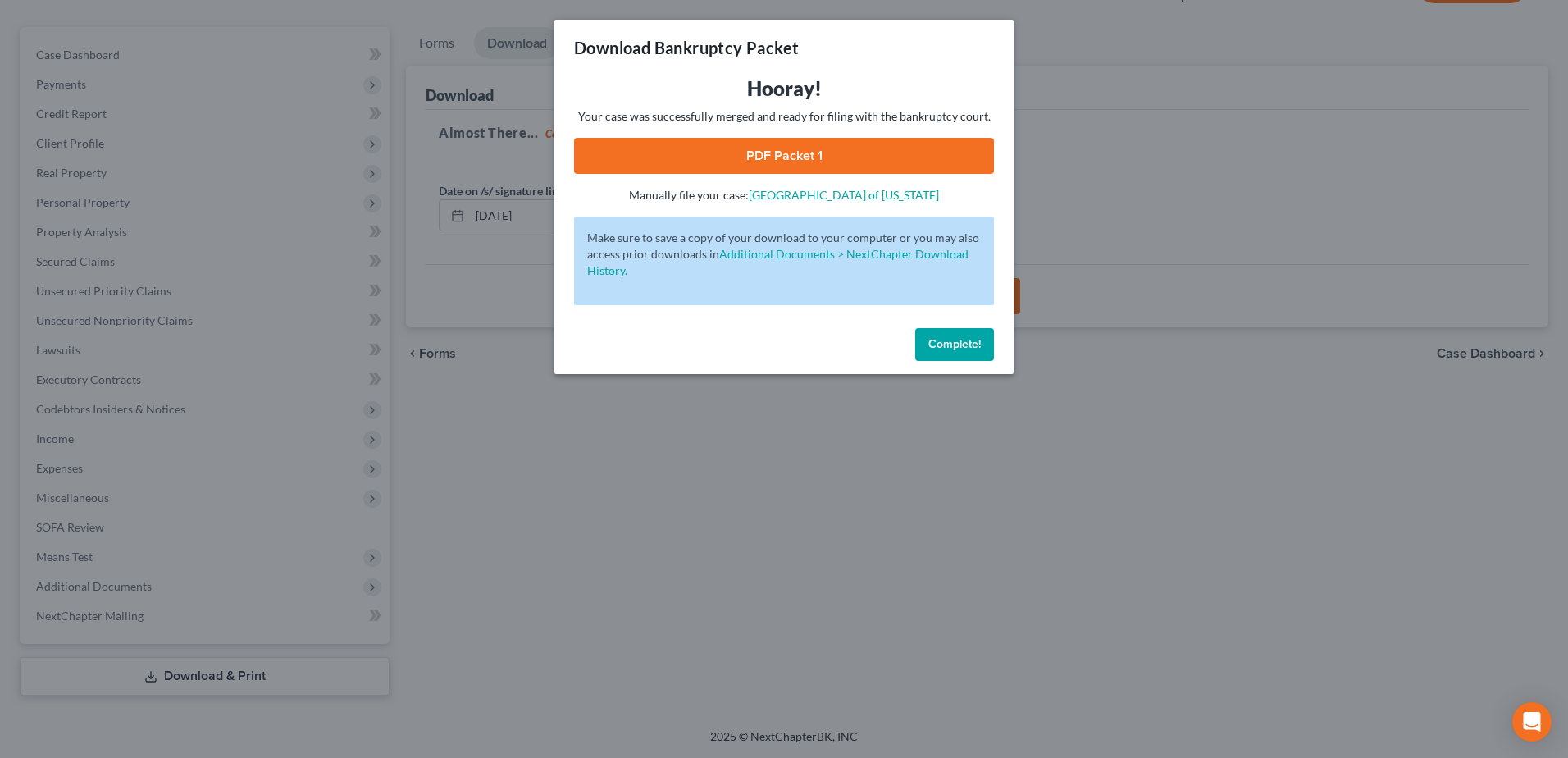
click at [816, 168] on link "PDF Packet 1" at bounding box center [783, 156] width 420 height 36
click at [971, 348] on span "Complete!" at bounding box center [954, 344] width 53 height 14
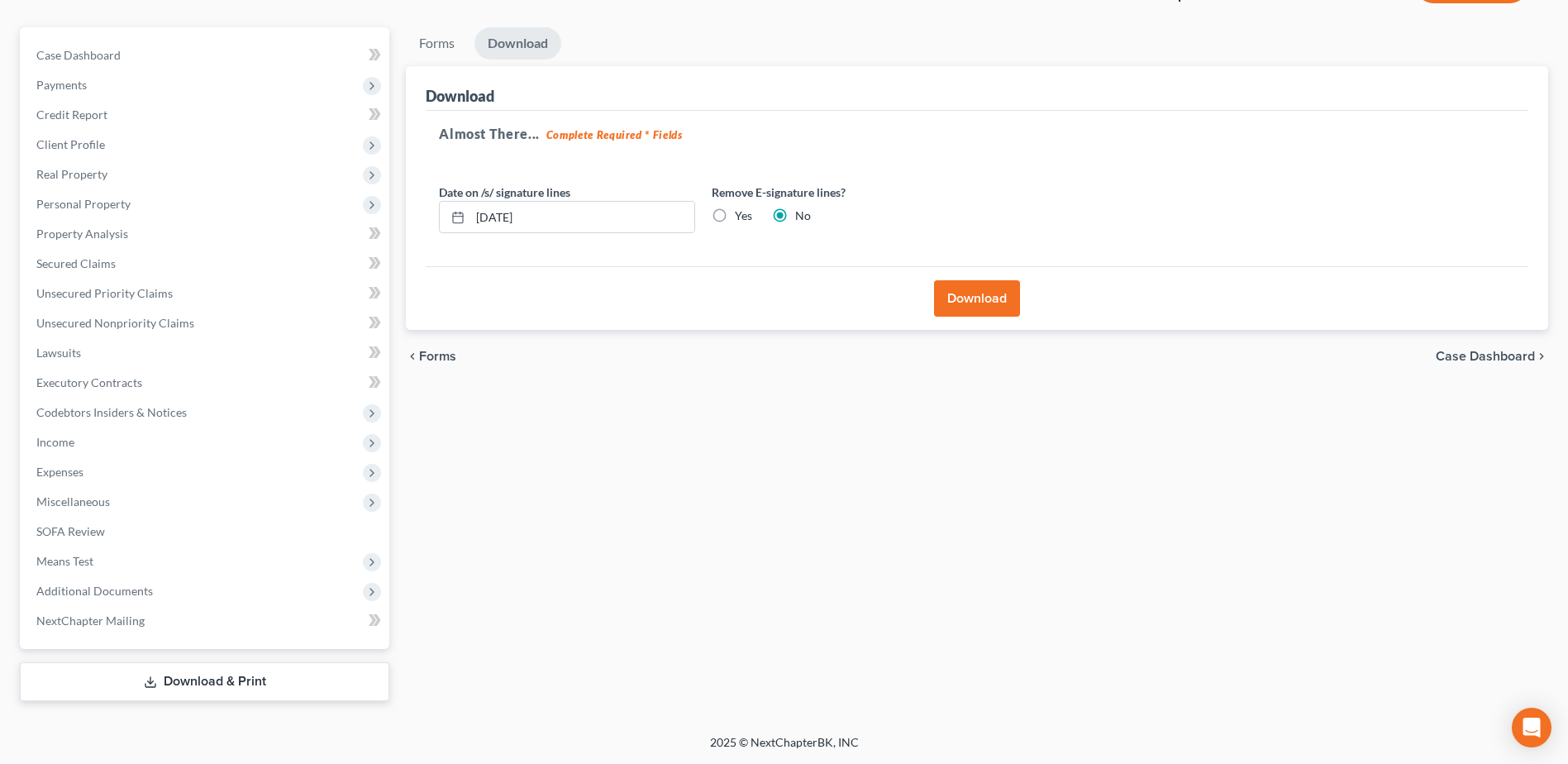
click at [238, 686] on link "Download & Print" at bounding box center [205, 681] width 369 height 39
click at [128, 588] on span "Additional Documents" at bounding box center [94, 590] width 117 height 14
click at [138, 670] on link "PACER Notices" at bounding box center [223, 680] width 333 height 30
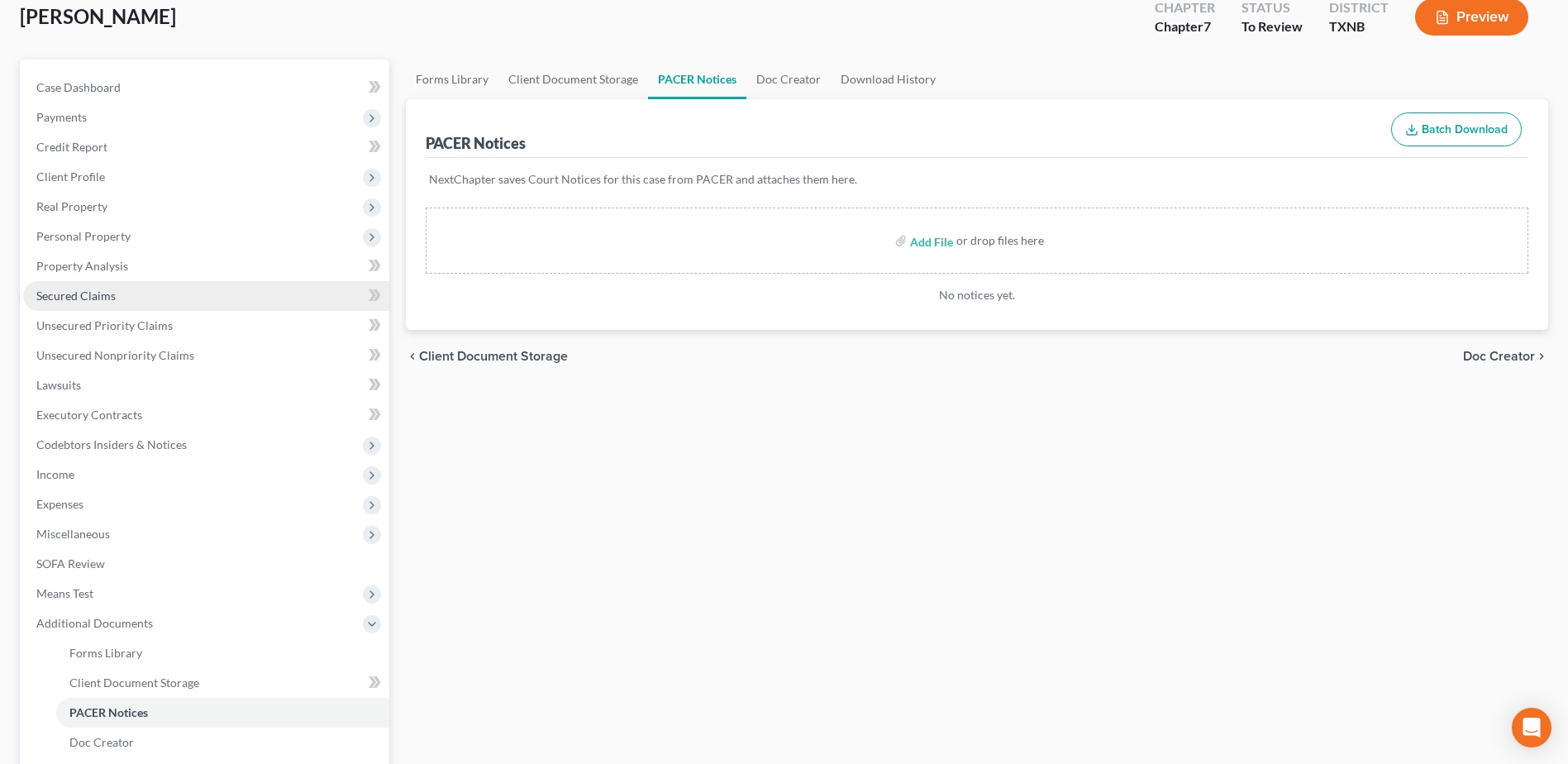
scroll to position [280, 0]
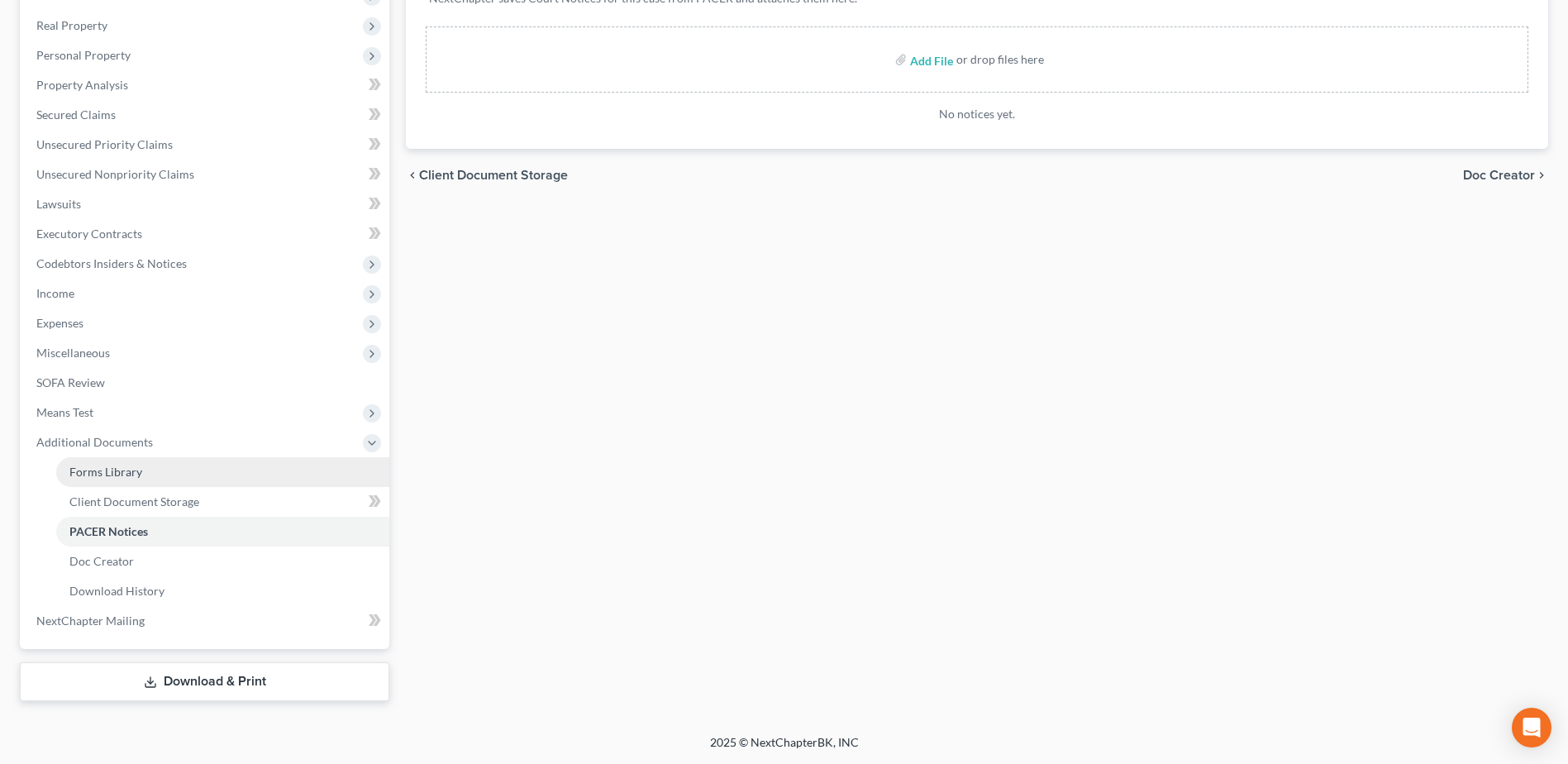
click at [121, 471] on span "Forms Library" at bounding box center [106, 471] width 73 height 14
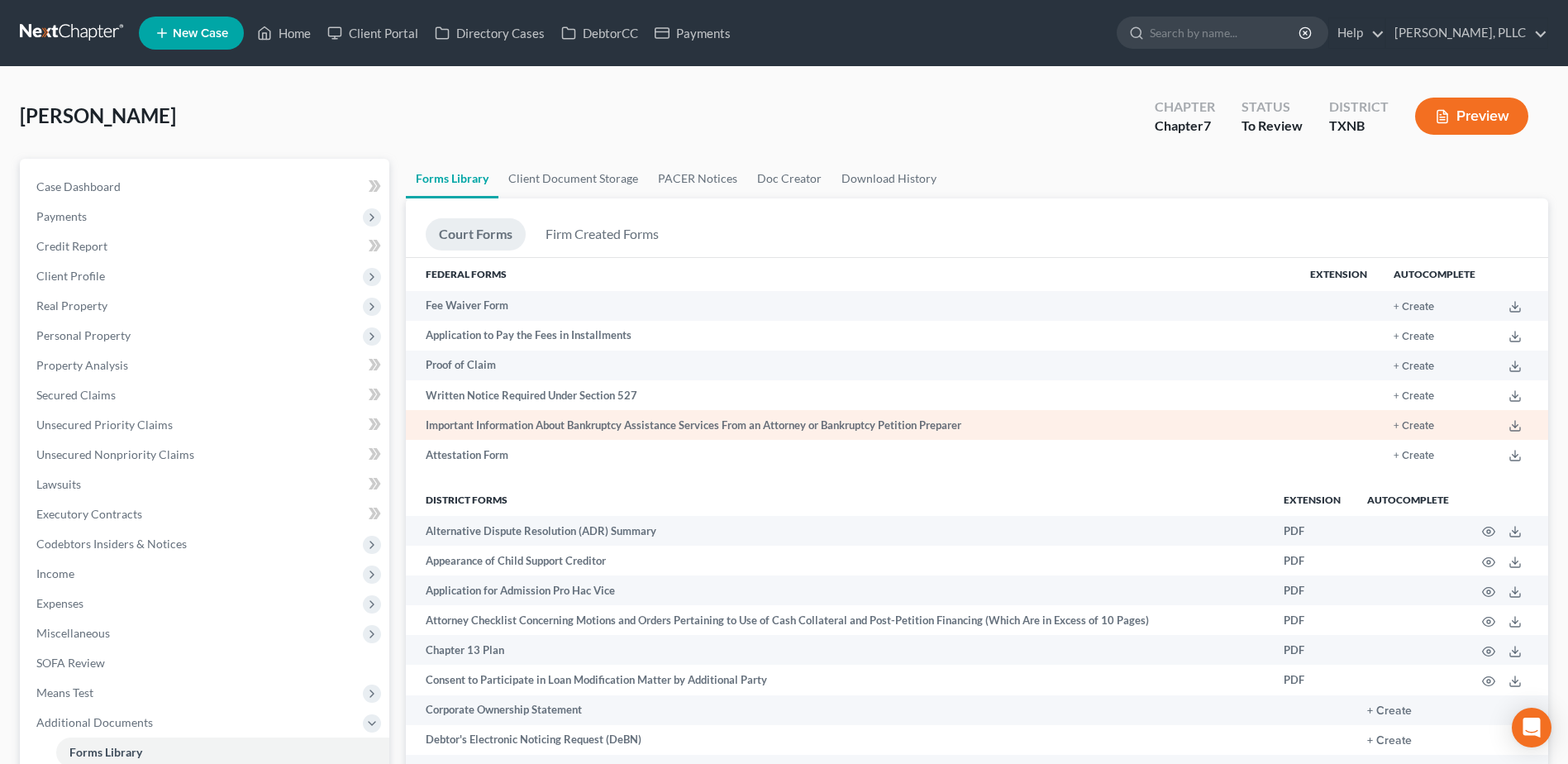
scroll to position [661, 0]
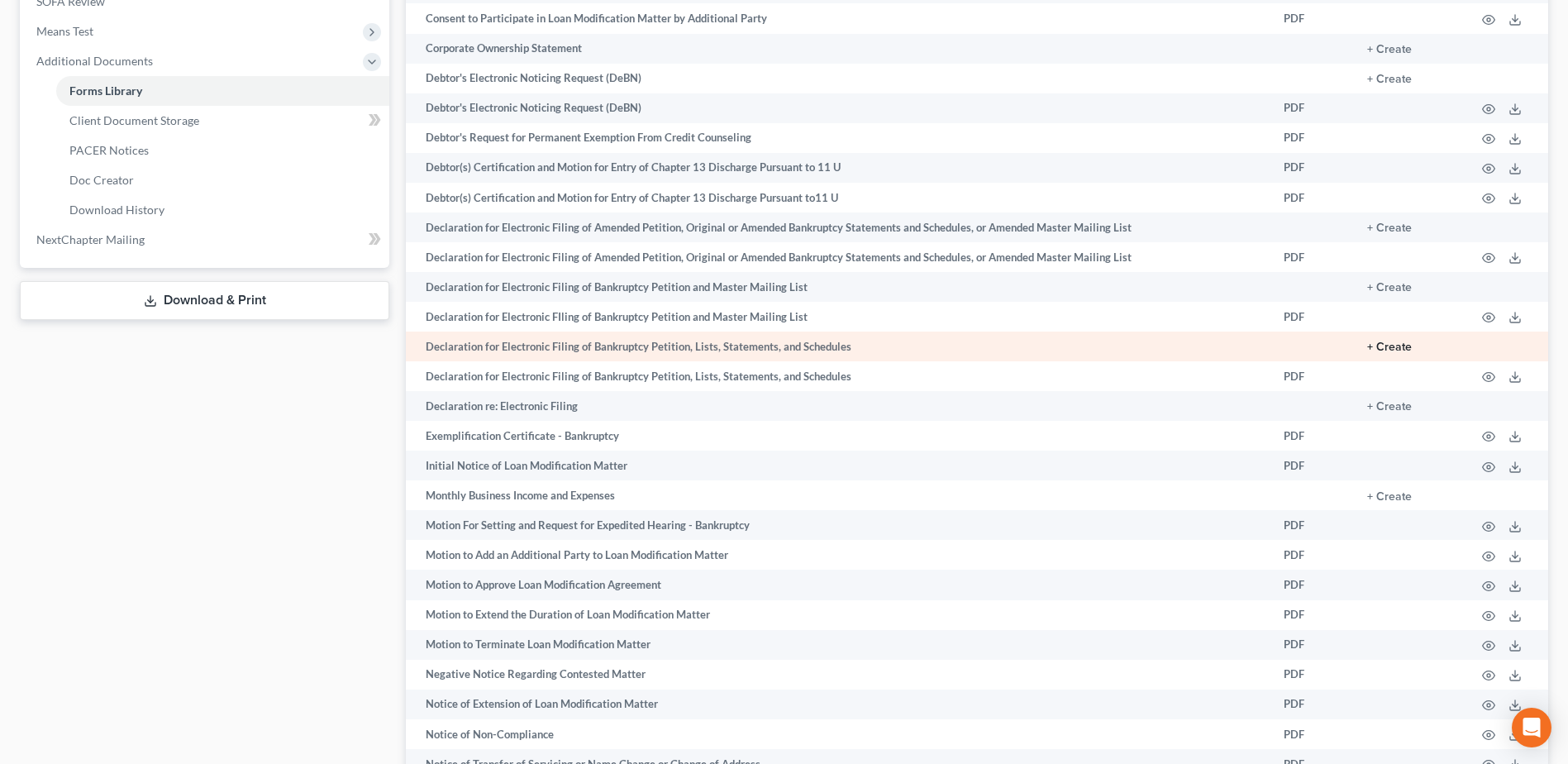
click at [1392, 348] on button "+ Create" at bounding box center [1389, 347] width 45 height 12
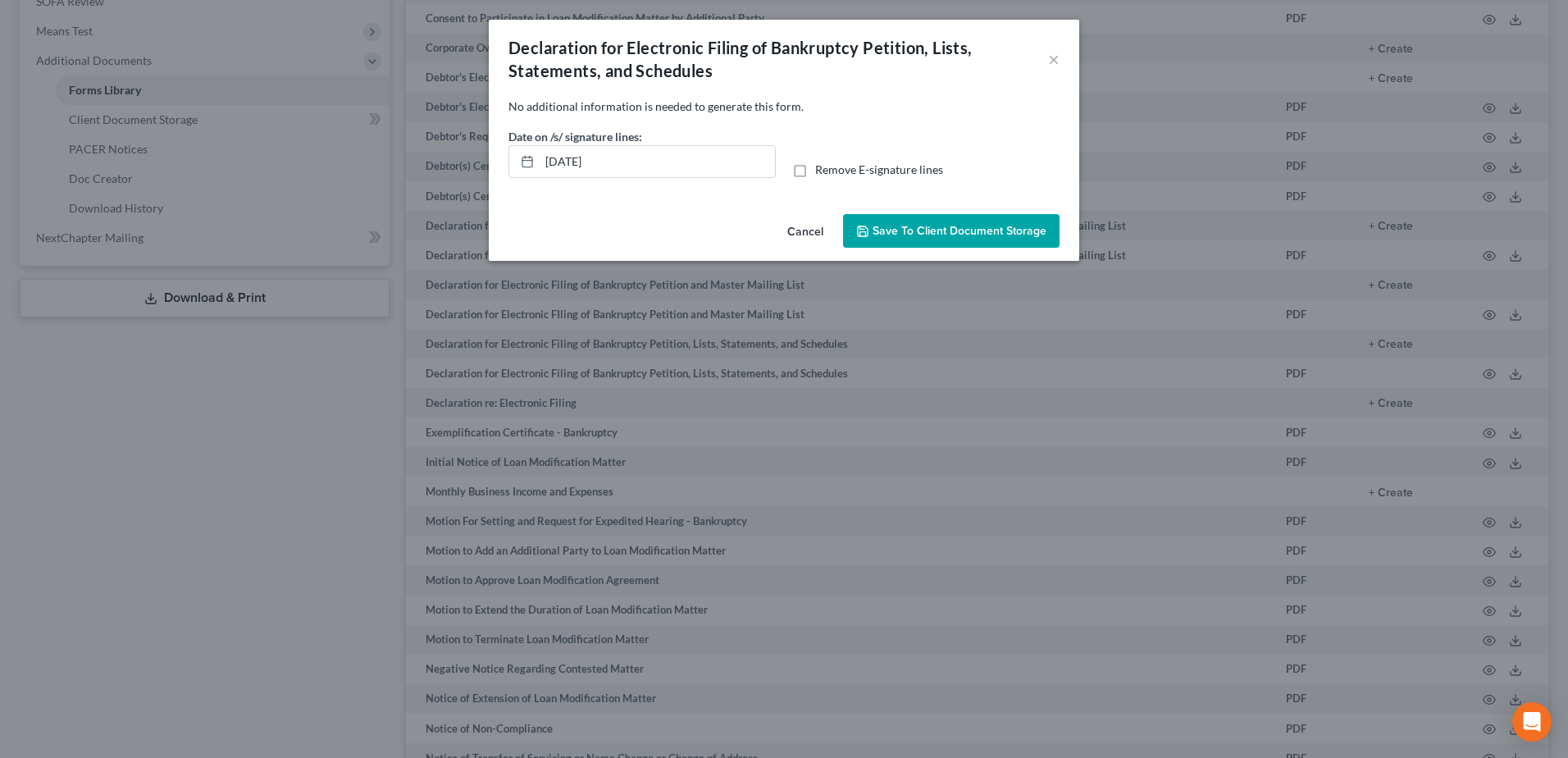
click at [815, 171] on label "Remove E-signature lines" at bounding box center [879, 170] width 128 height 16
click at [822, 171] on input "Remove E-signature lines" at bounding box center [827, 167] width 11 height 11
checkbox input "true"
click at [937, 231] on span "Save to Client Document Storage" at bounding box center [960, 230] width 174 height 14
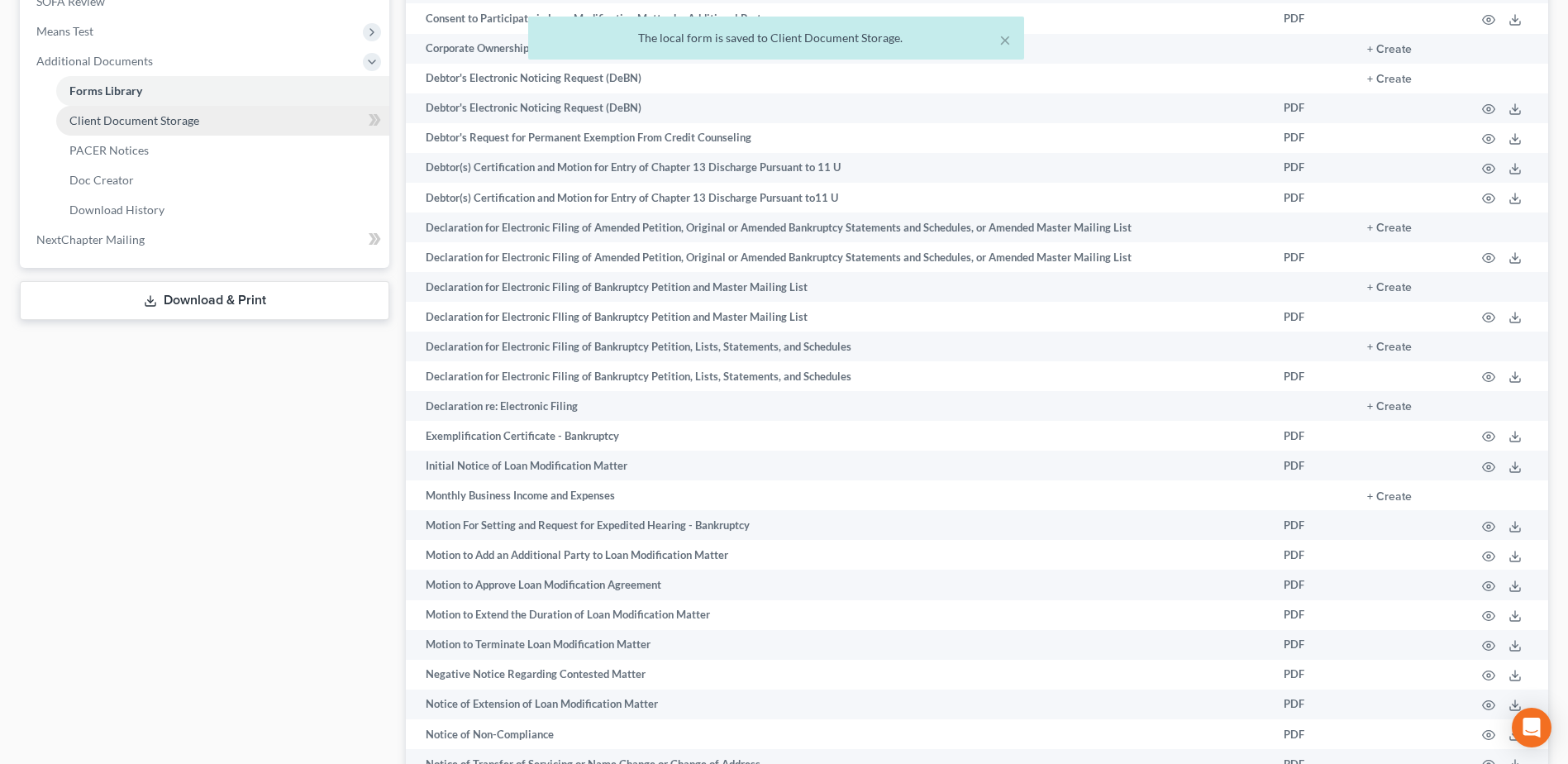
click at [118, 123] on span "Client Document Storage" at bounding box center [134, 120] width 130 height 14
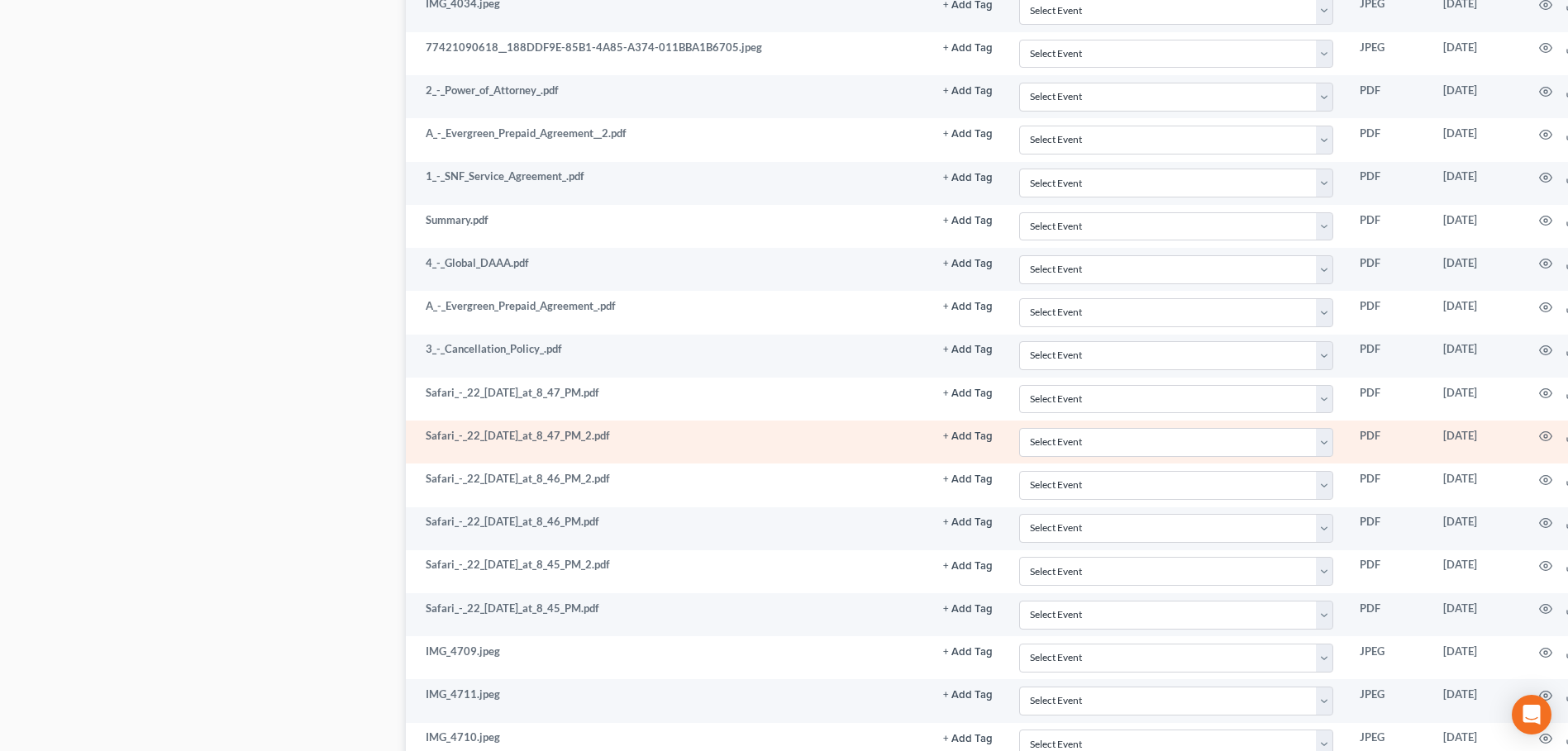
scroll to position [1678, 0]
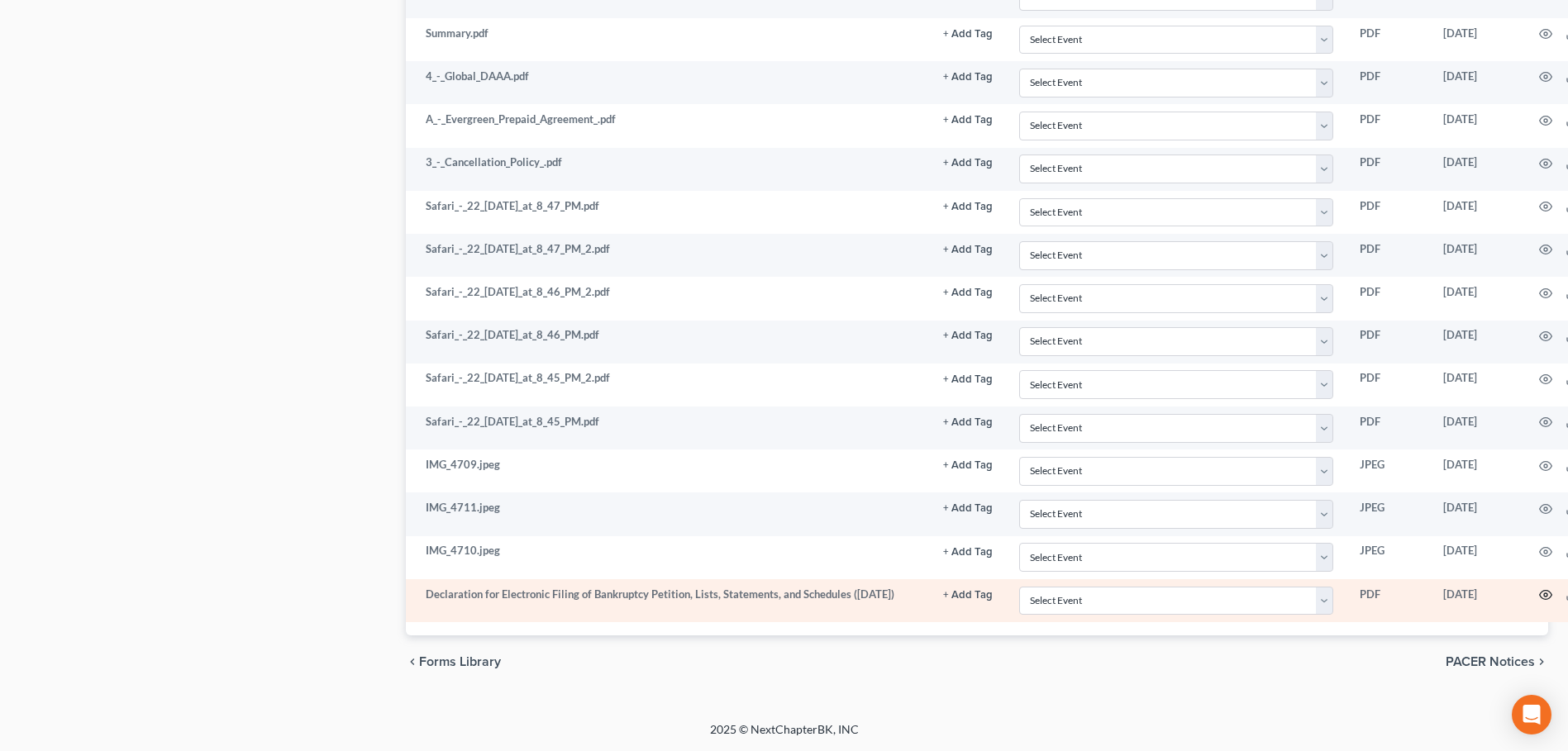
click at [1539, 595] on icon "button" at bounding box center [1546, 595] width 13 height 13
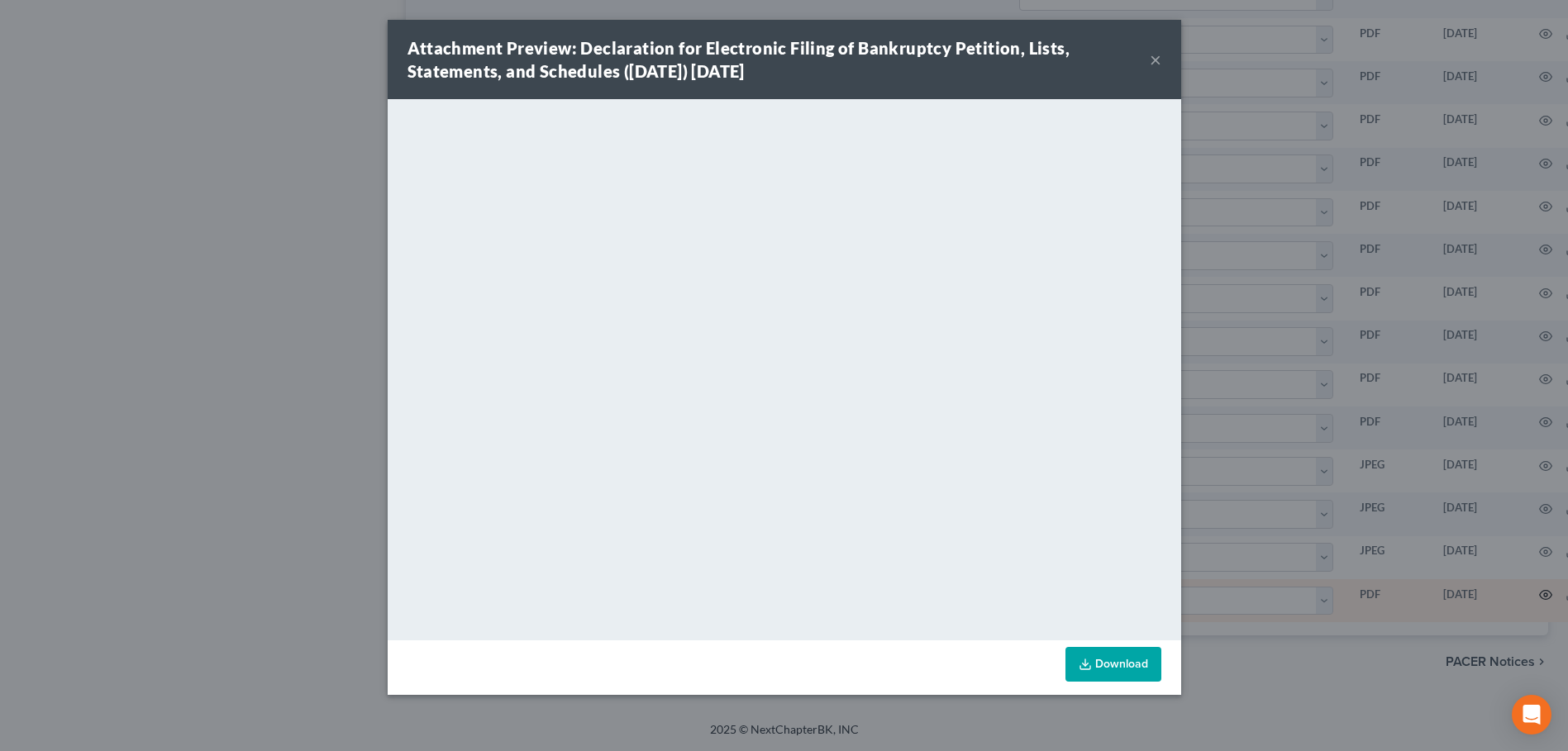
scroll to position [1665, 0]
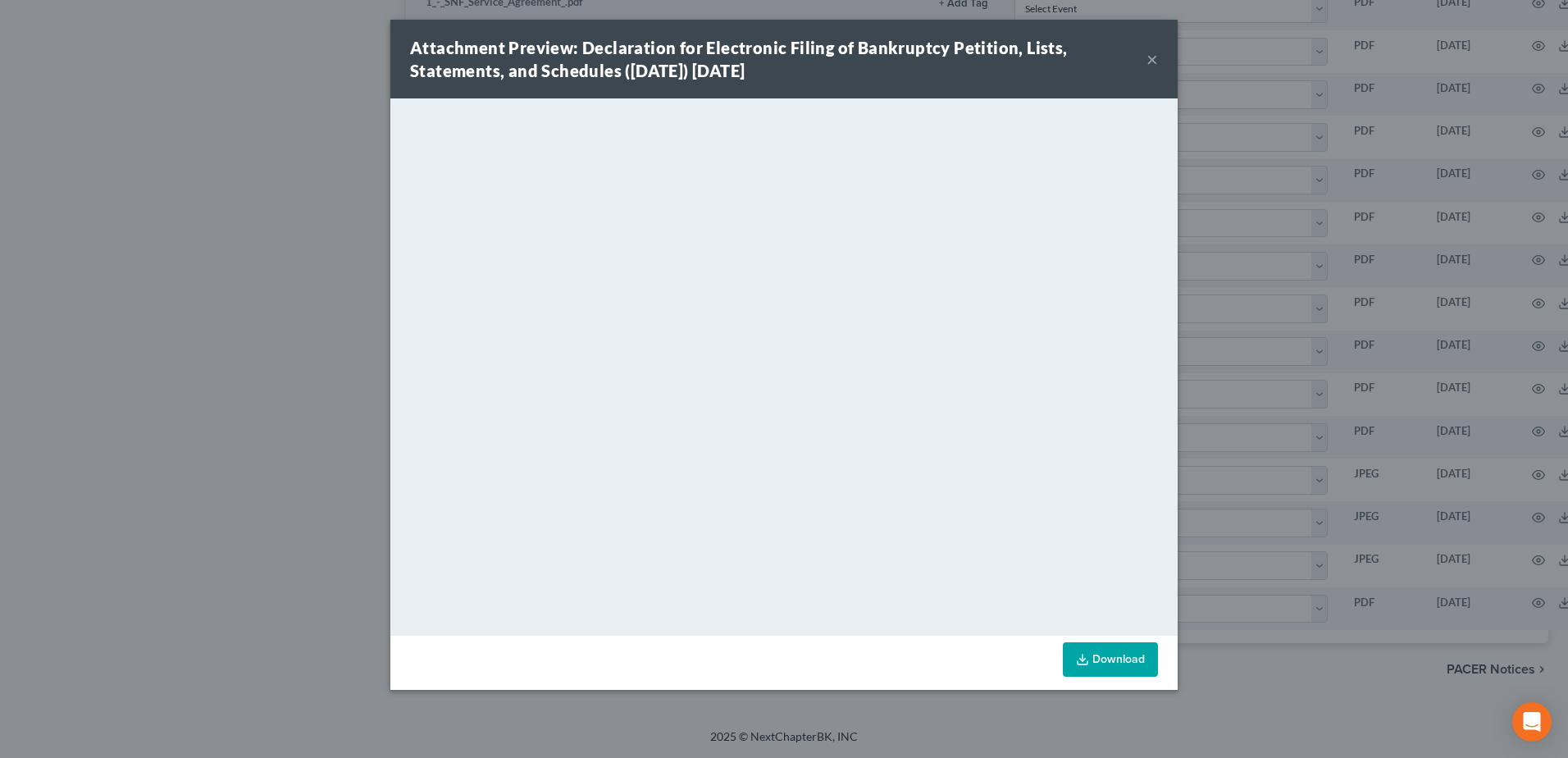
click at [1155, 61] on button "×" at bounding box center [1152, 59] width 12 height 20
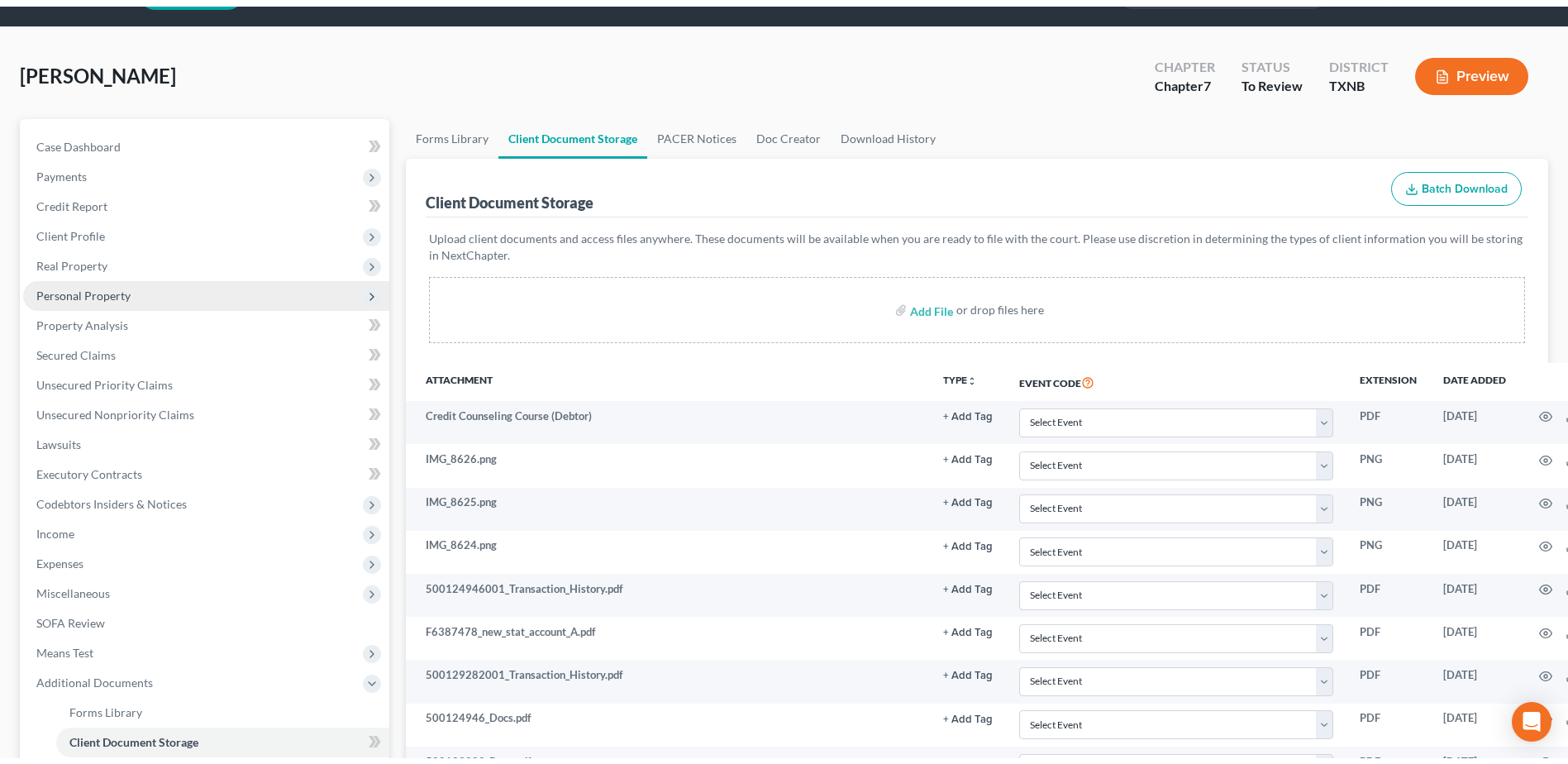
scroll to position [0, 0]
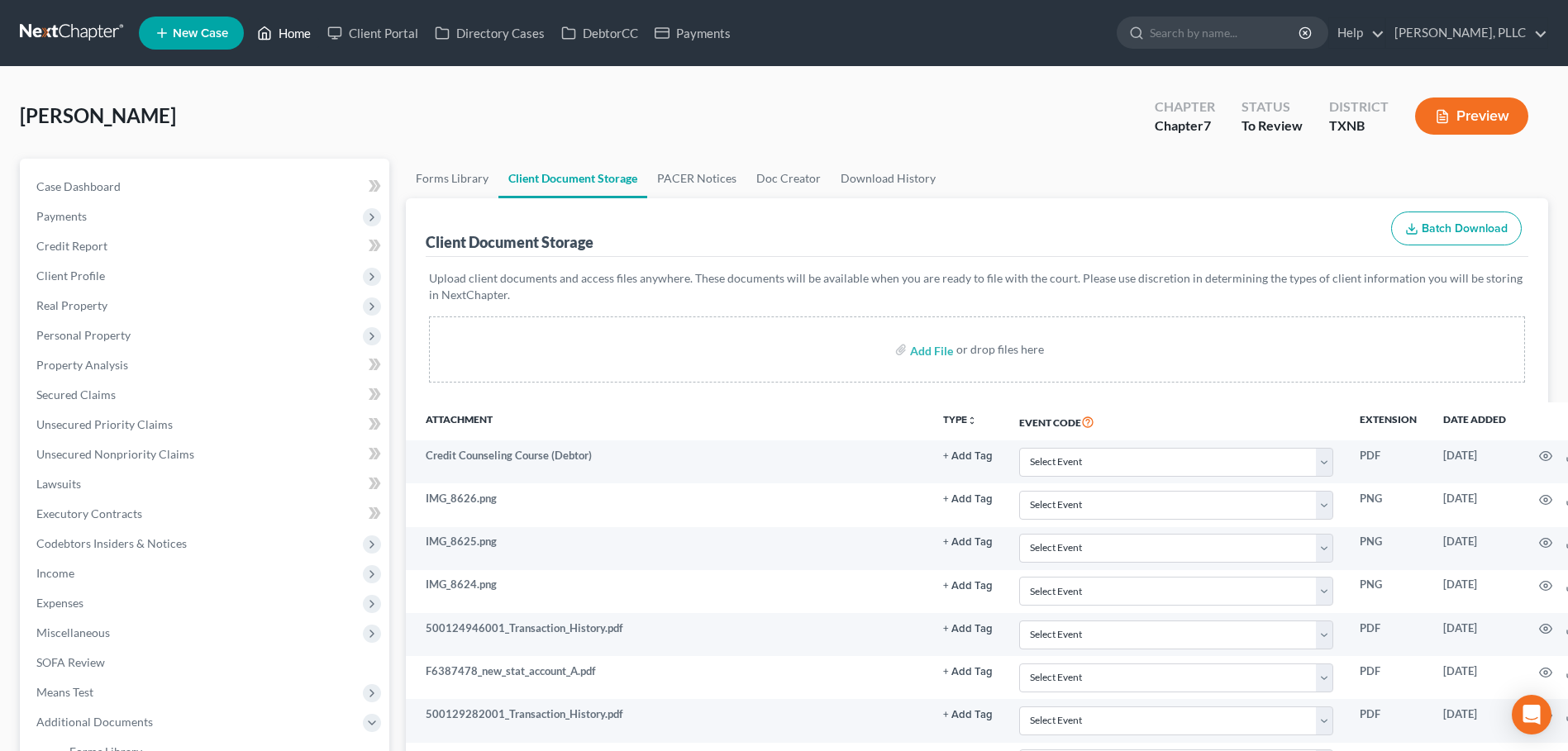
drag, startPoint x: 292, startPoint y: 31, endPoint x: 389, endPoint y: 109, distance: 124.5
click at [292, 30] on link "Home" at bounding box center [283, 33] width 70 height 30
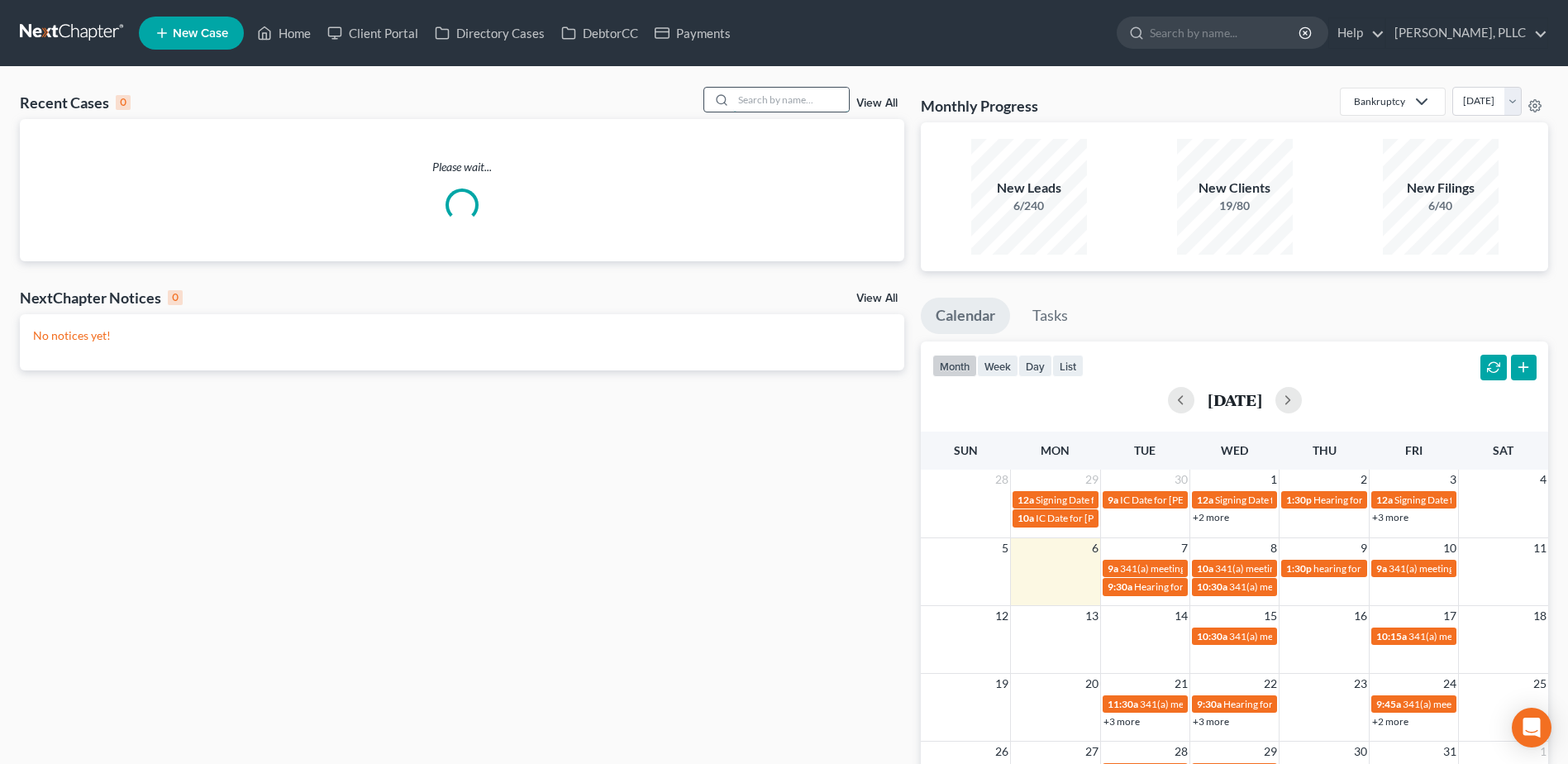
click at [758, 99] on input "search" at bounding box center [791, 99] width 116 height 24
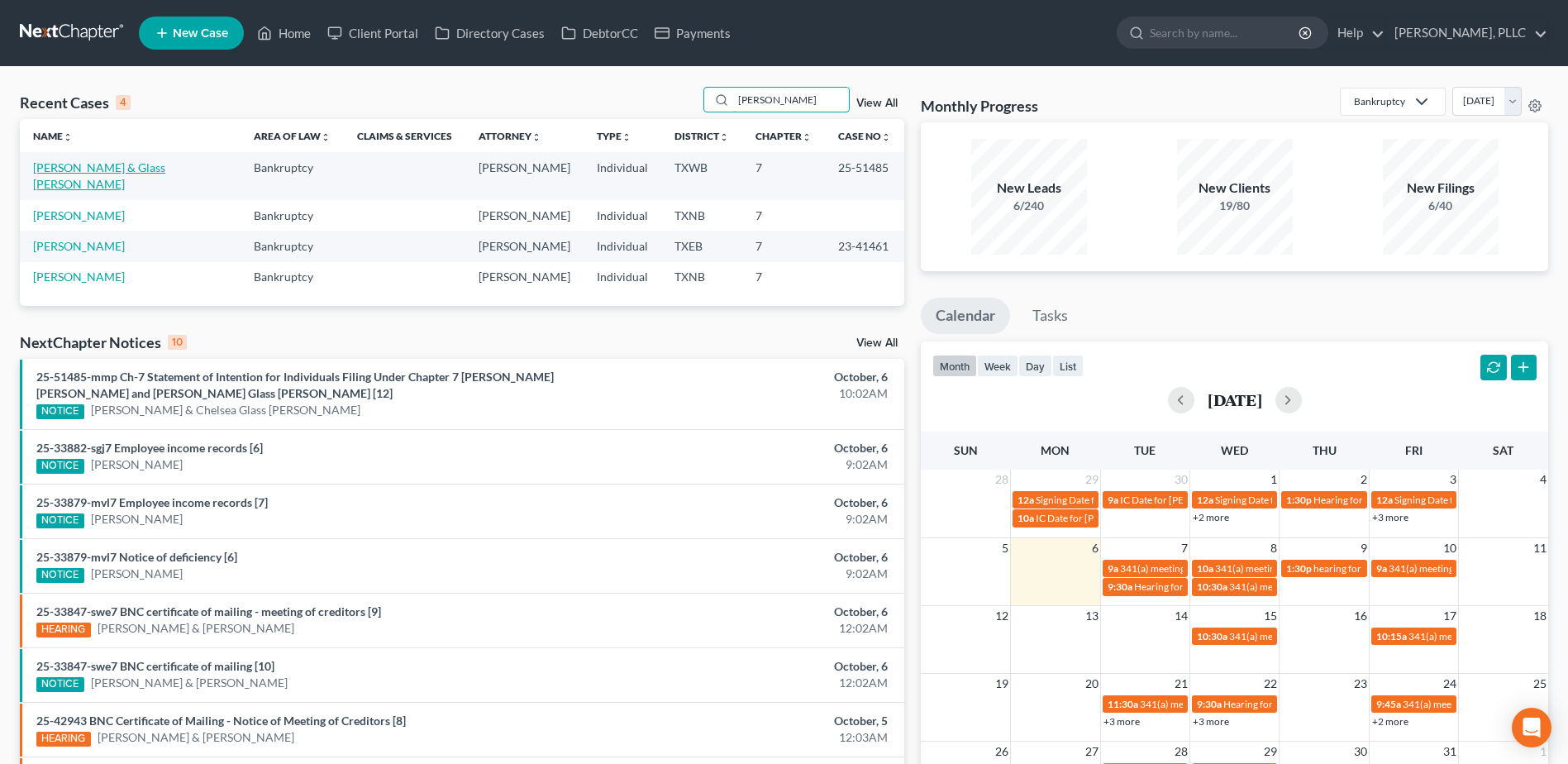
type input "[PERSON_NAME]"
click at [163, 166] on link "[PERSON_NAME] & Glass [PERSON_NAME]" at bounding box center [99, 176] width 133 height 31
select select "4"
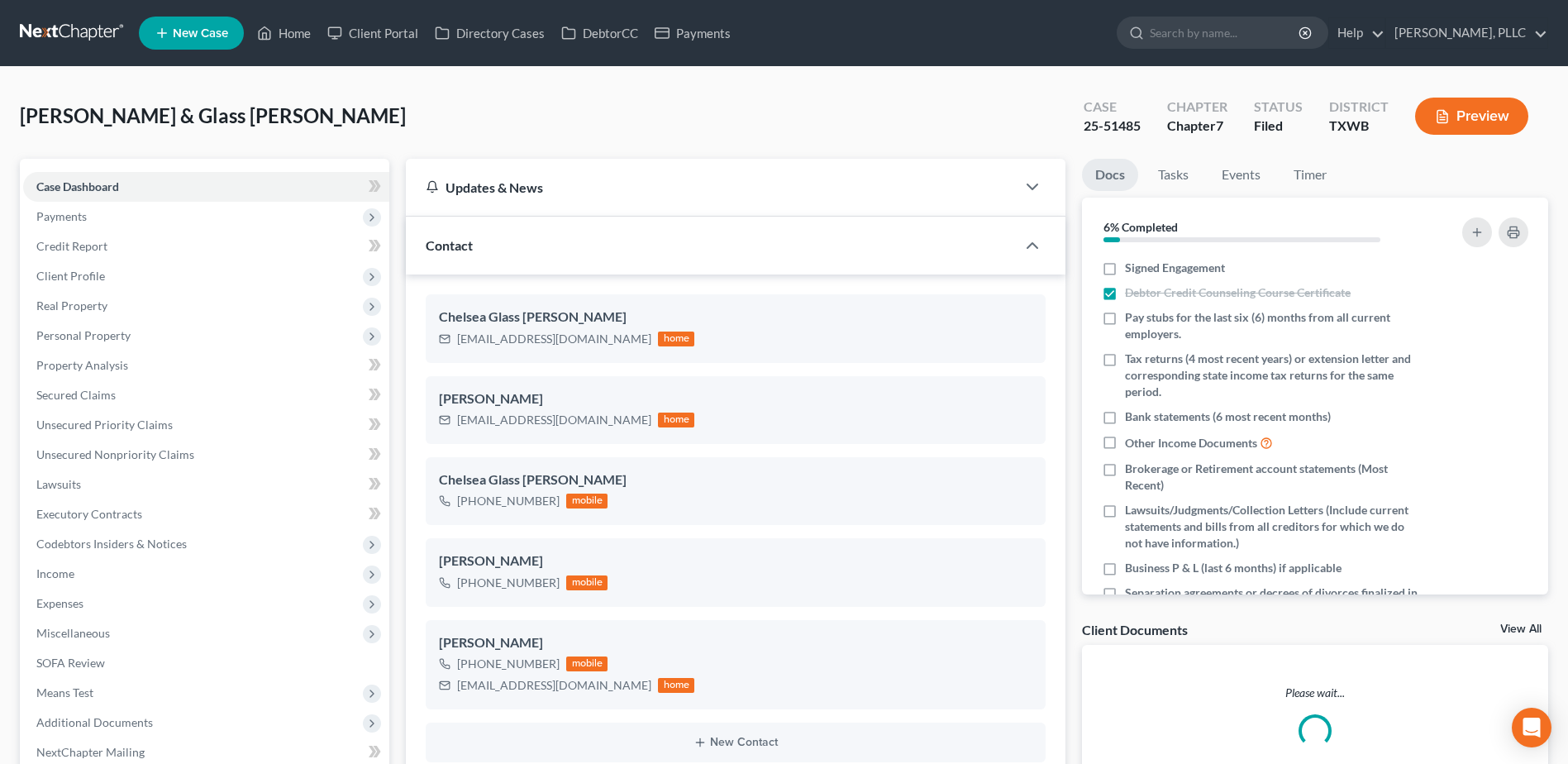
click at [1075, 128] on div "Case 25-51485" at bounding box center [1112, 118] width 84 height 49
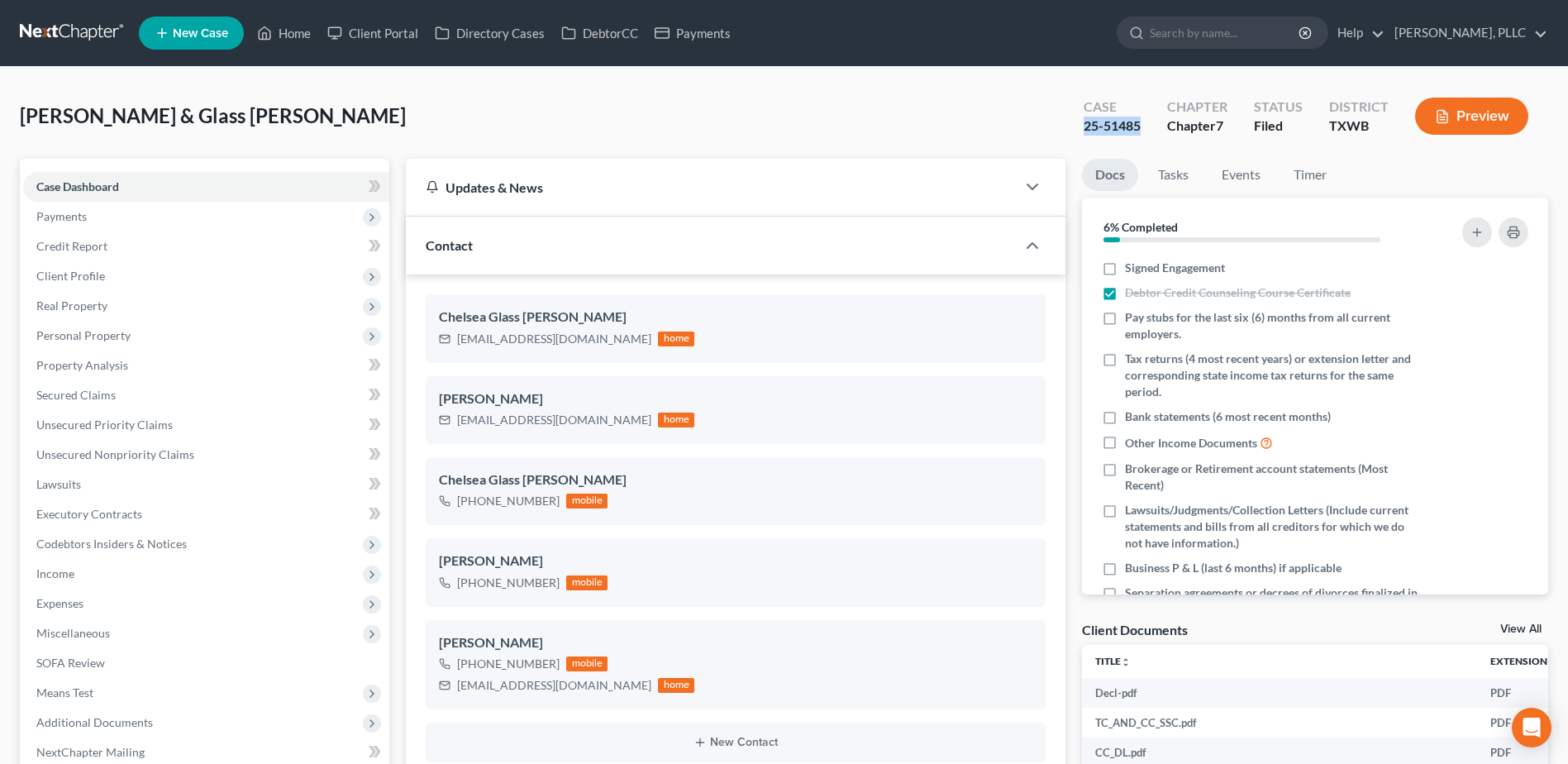
scroll to position [1812, 0]
copy div "25-51485"
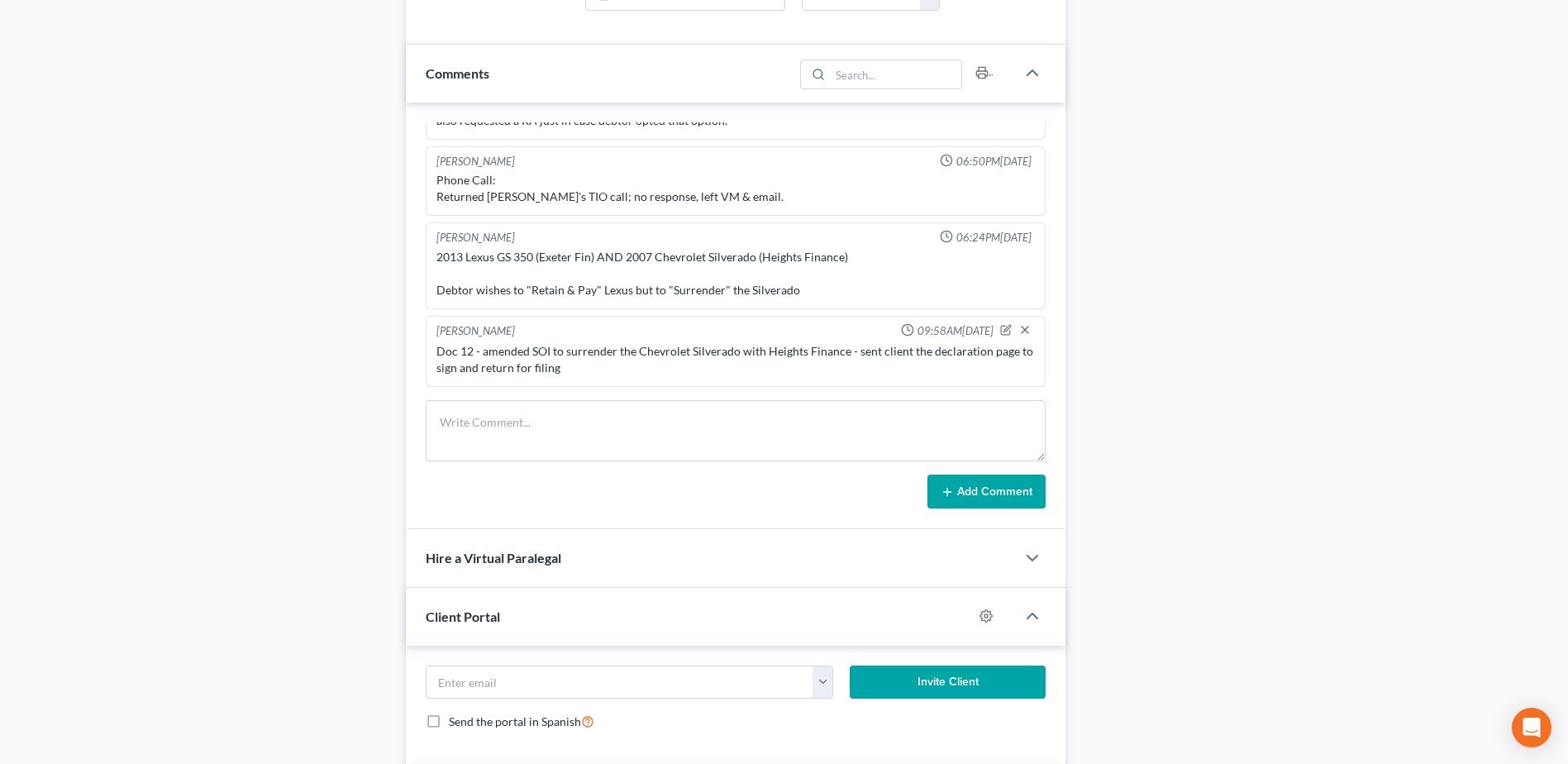
scroll to position [1075, 0]
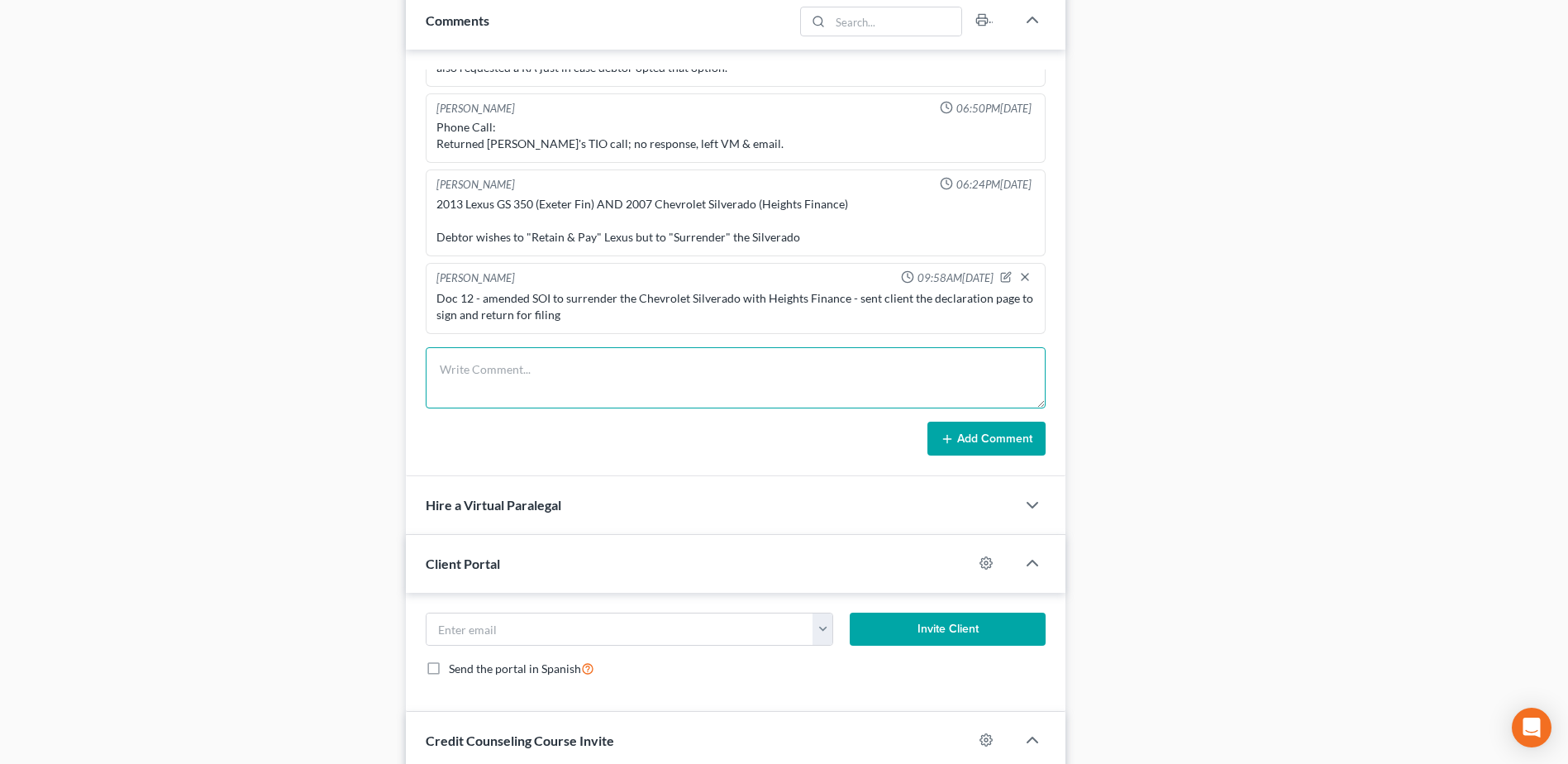
click at [515, 375] on textarea at bounding box center [736, 378] width 620 height 61
type textarea "Doc 13 - declaration for amended SOI"
click at [993, 434] on button "Add Comment" at bounding box center [986, 439] width 118 height 35
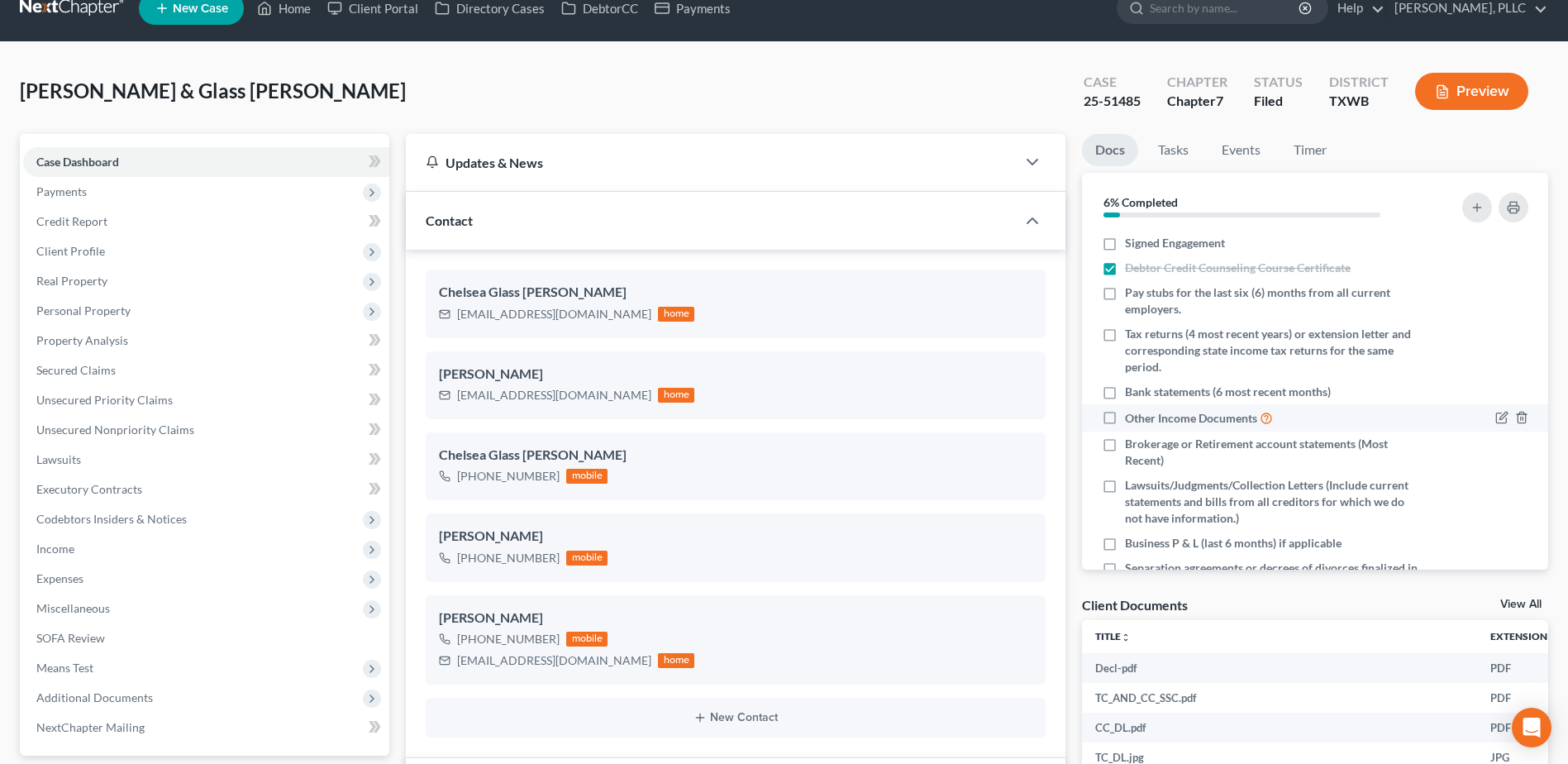
scroll to position [0, 0]
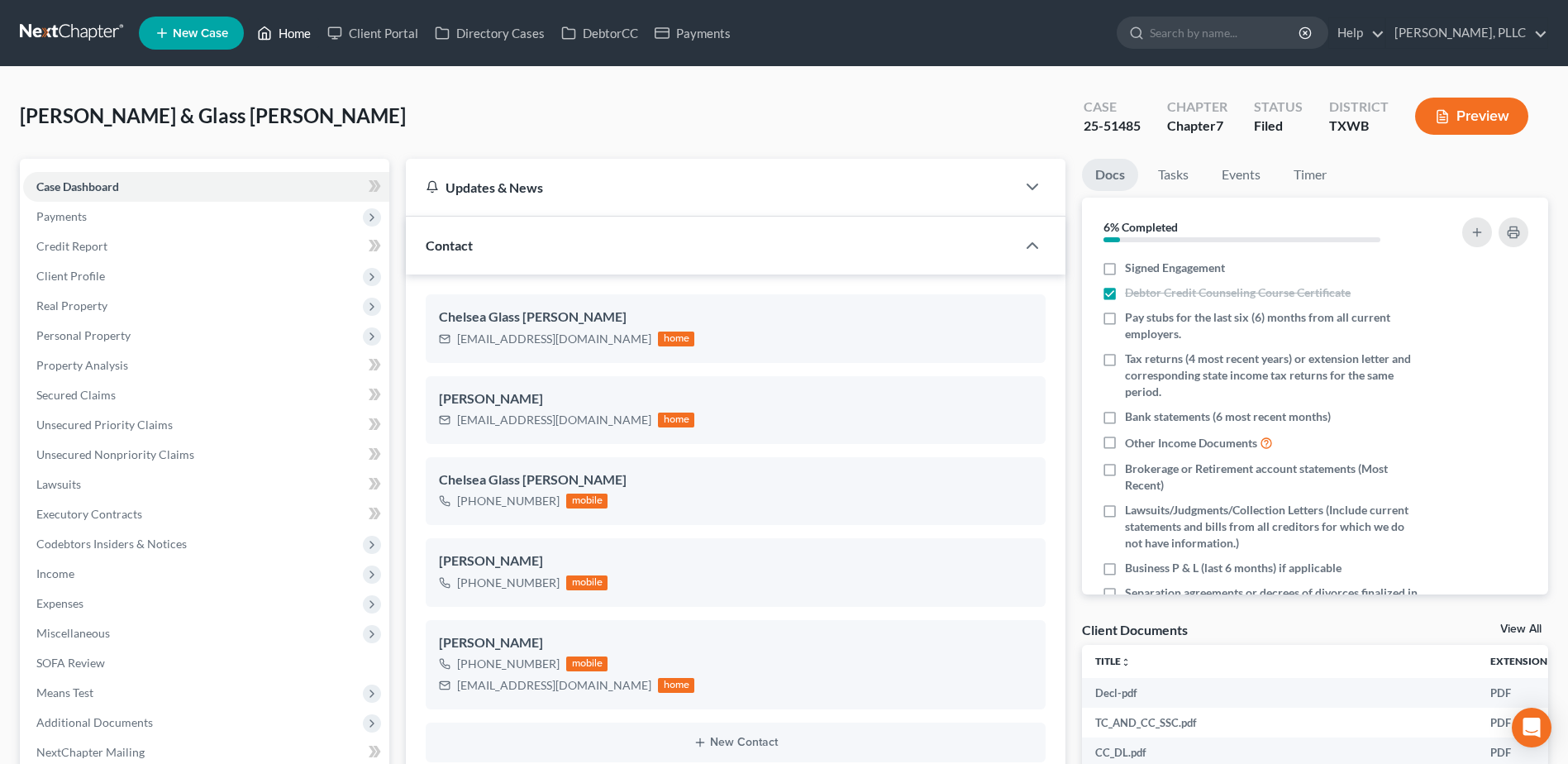
drag, startPoint x: 283, startPoint y: 34, endPoint x: 379, endPoint y: 11, distance: 98.7
click at [283, 34] on link "Home" at bounding box center [283, 33] width 70 height 30
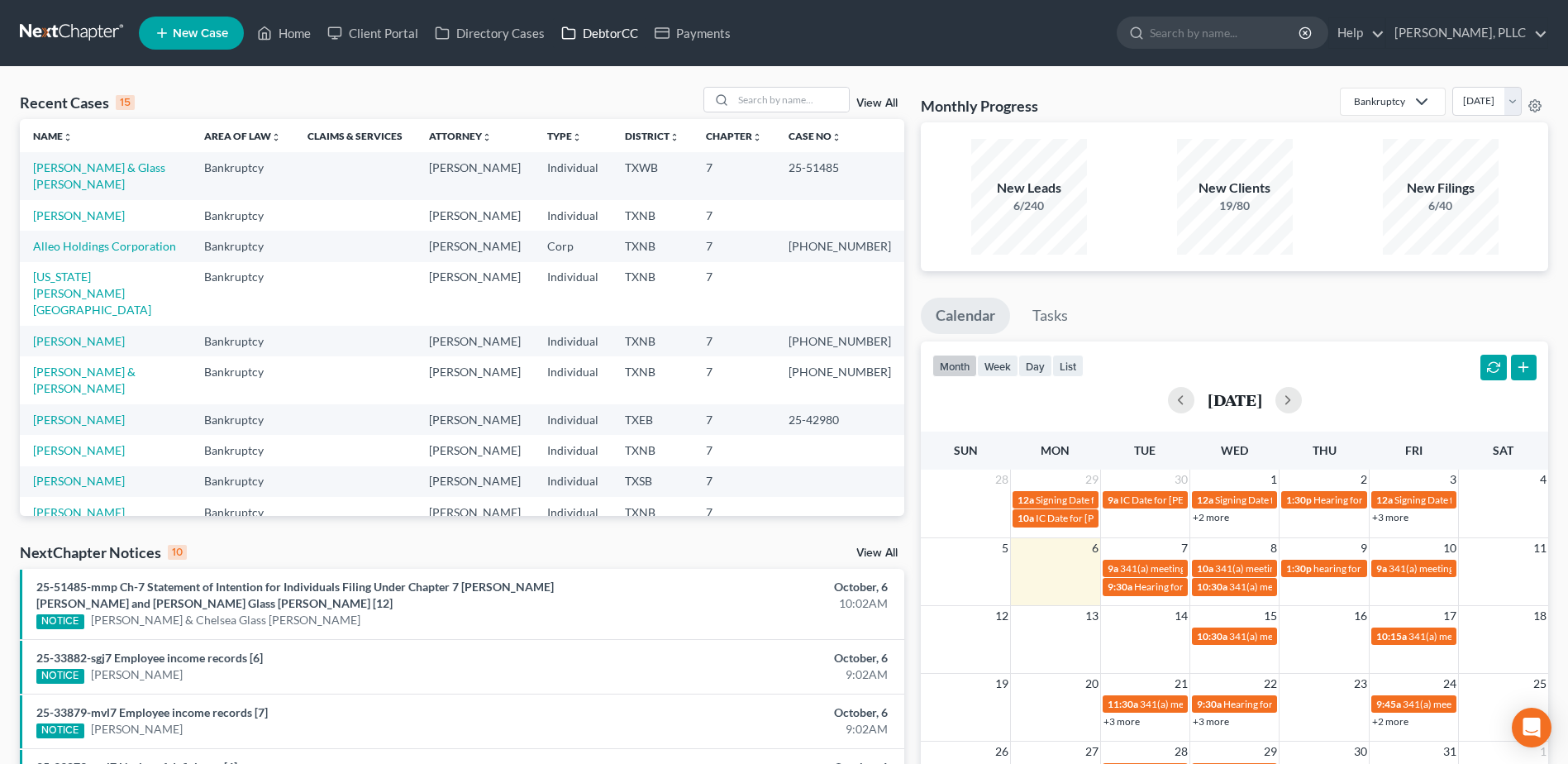
click at [623, 38] on link "DebtorCC" at bounding box center [599, 33] width 94 height 30
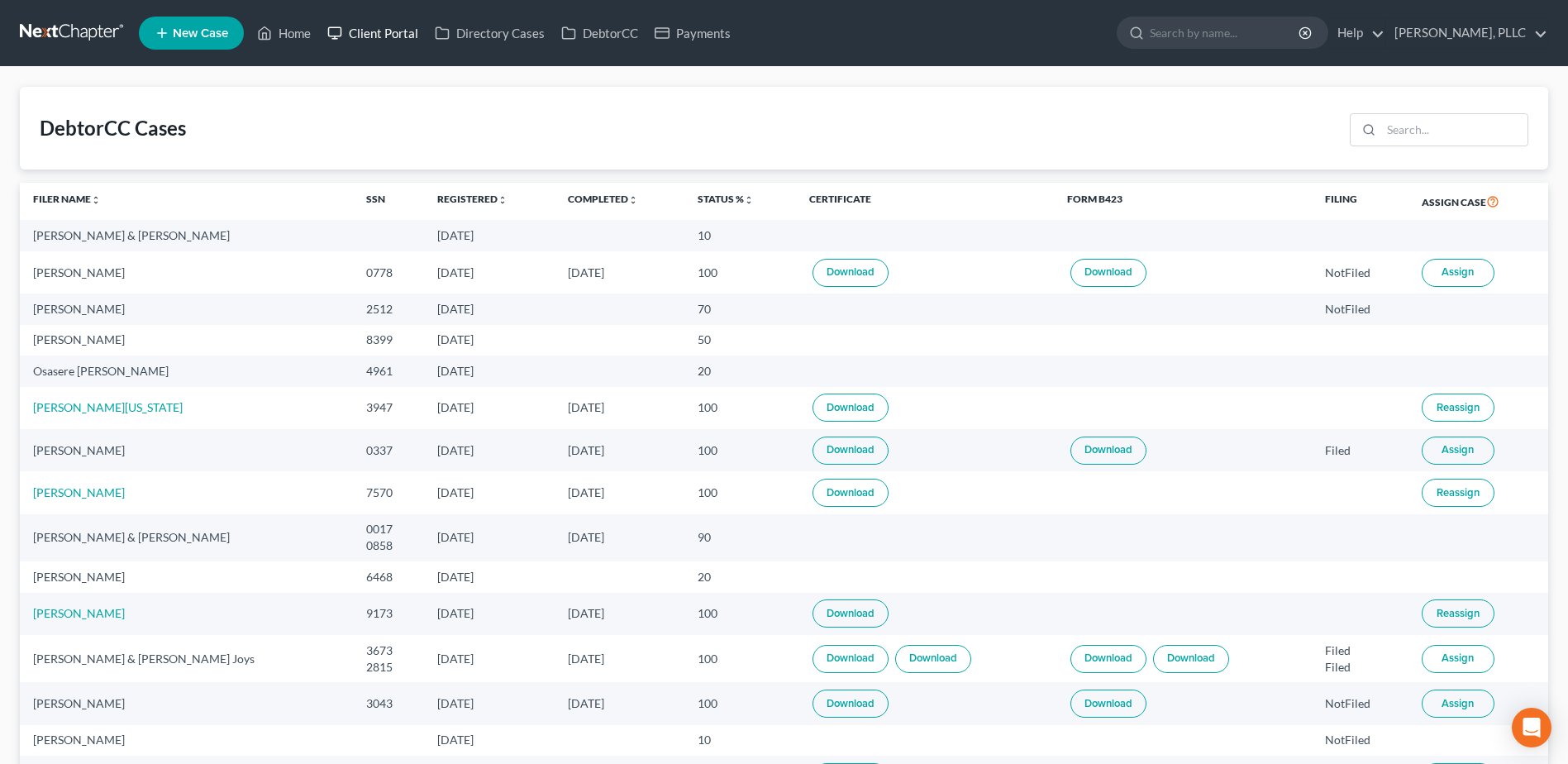
click at [391, 28] on link "Client Portal" at bounding box center [373, 33] width 108 height 30
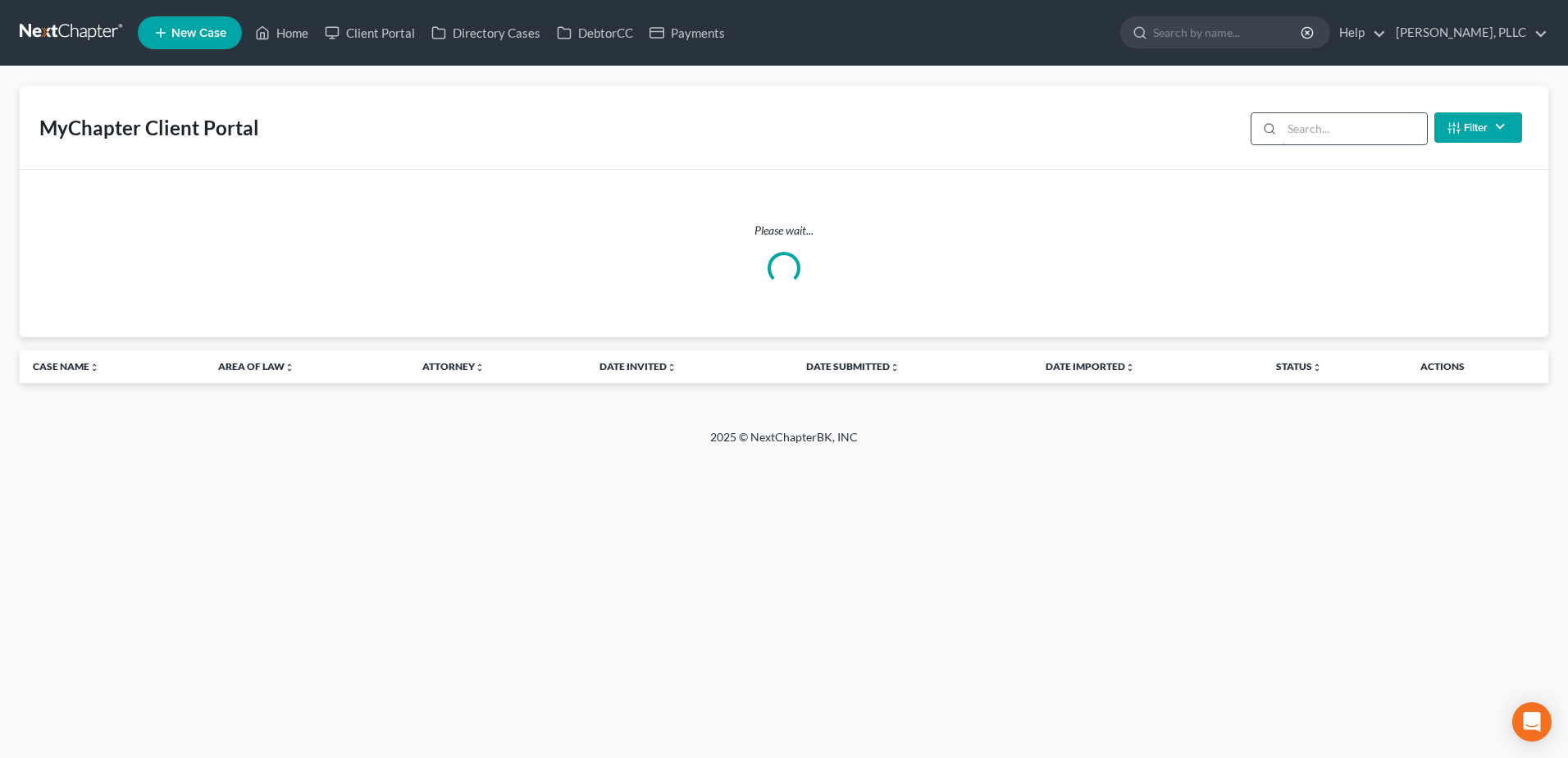
click at [1321, 122] on input "search" at bounding box center [1354, 129] width 145 height 31
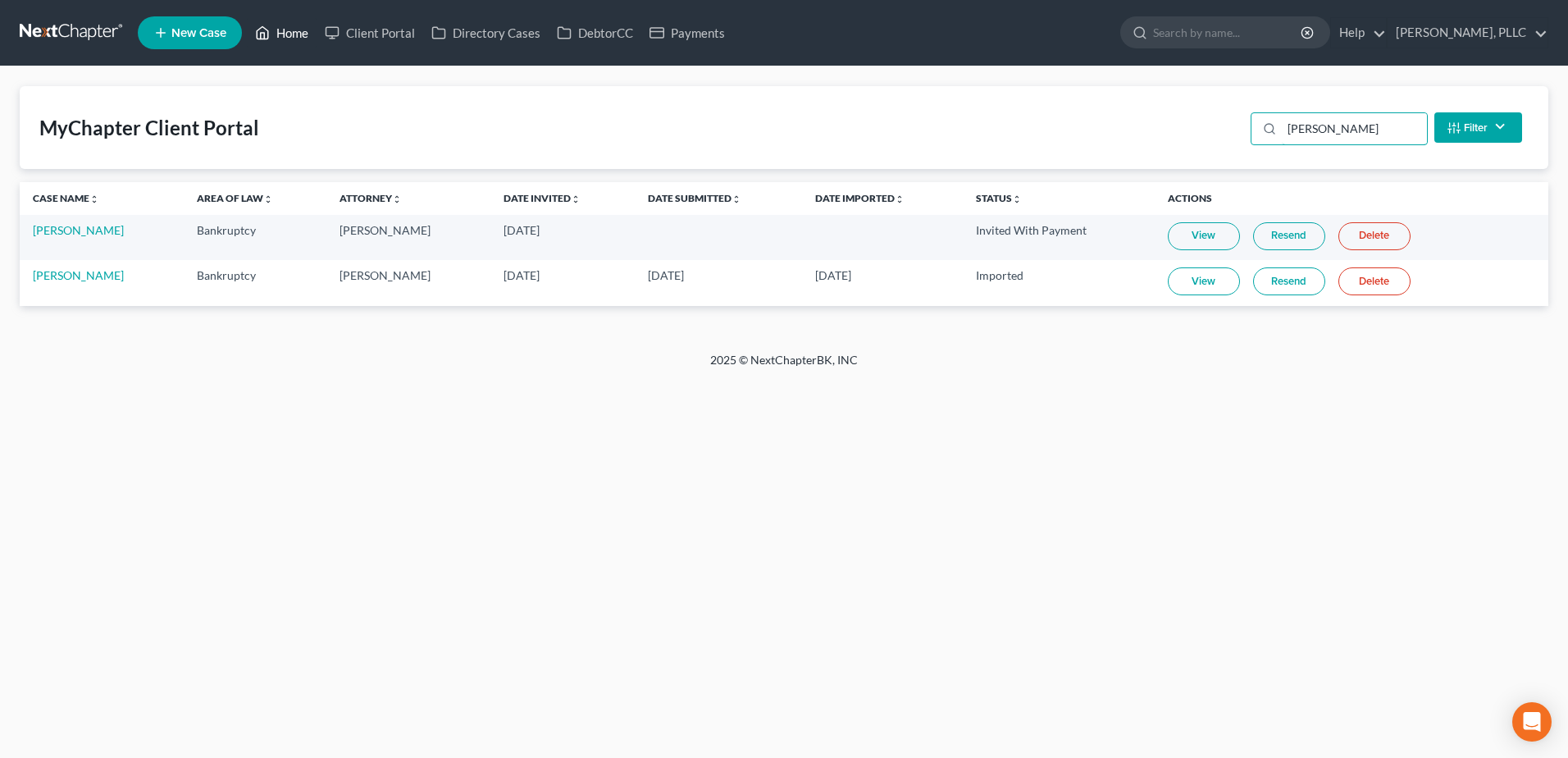
type input "[PERSON_NAME]"
click at [302, 32] on link "Home" at bounding box center [281, 33] width 70 height 30
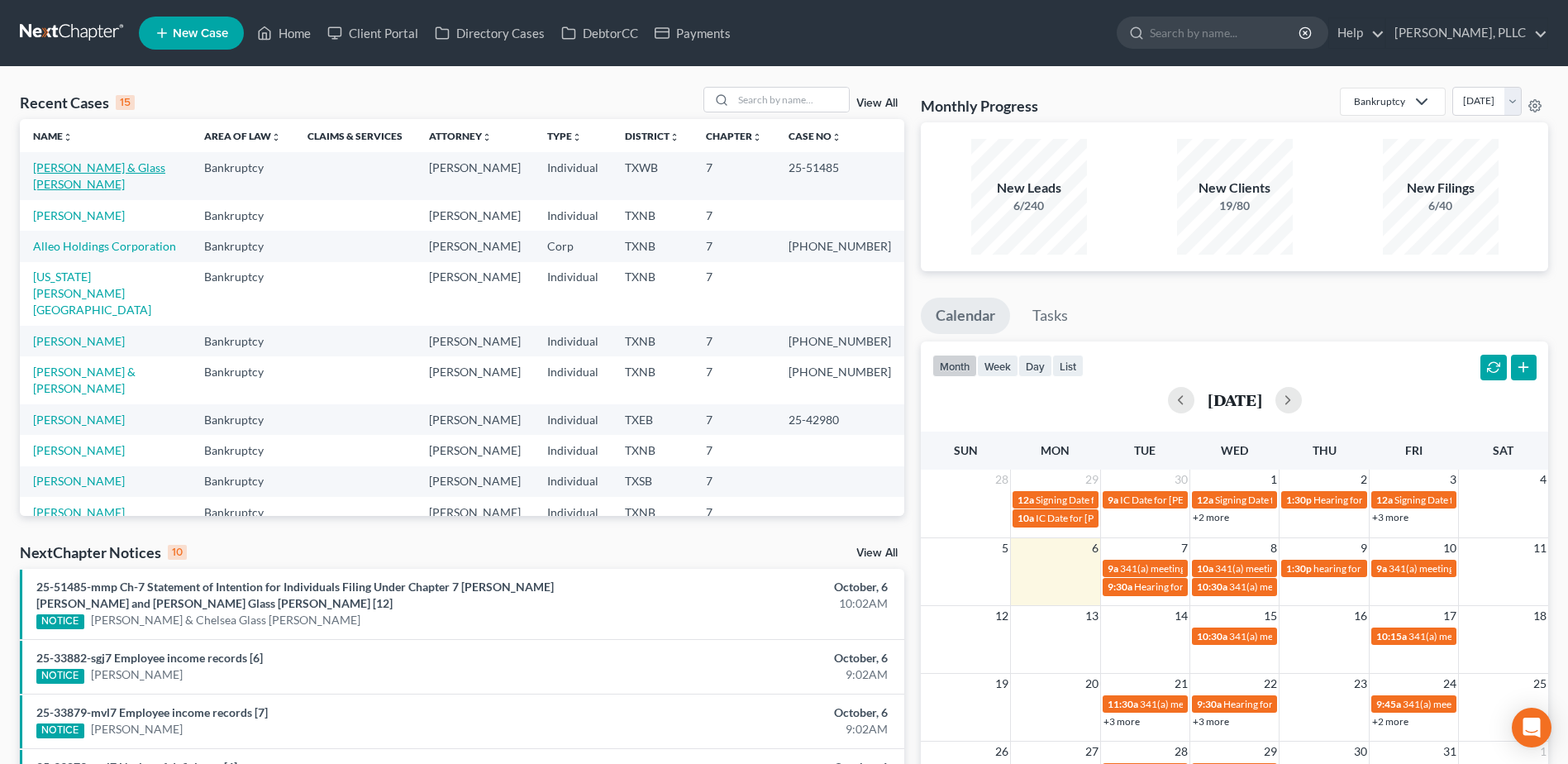
click at [82, 166] on link "[PERSON_NAME] & Glass [PERSON_NAME]" at bounding box center [99, 176] width 133 height 31
select select "4"
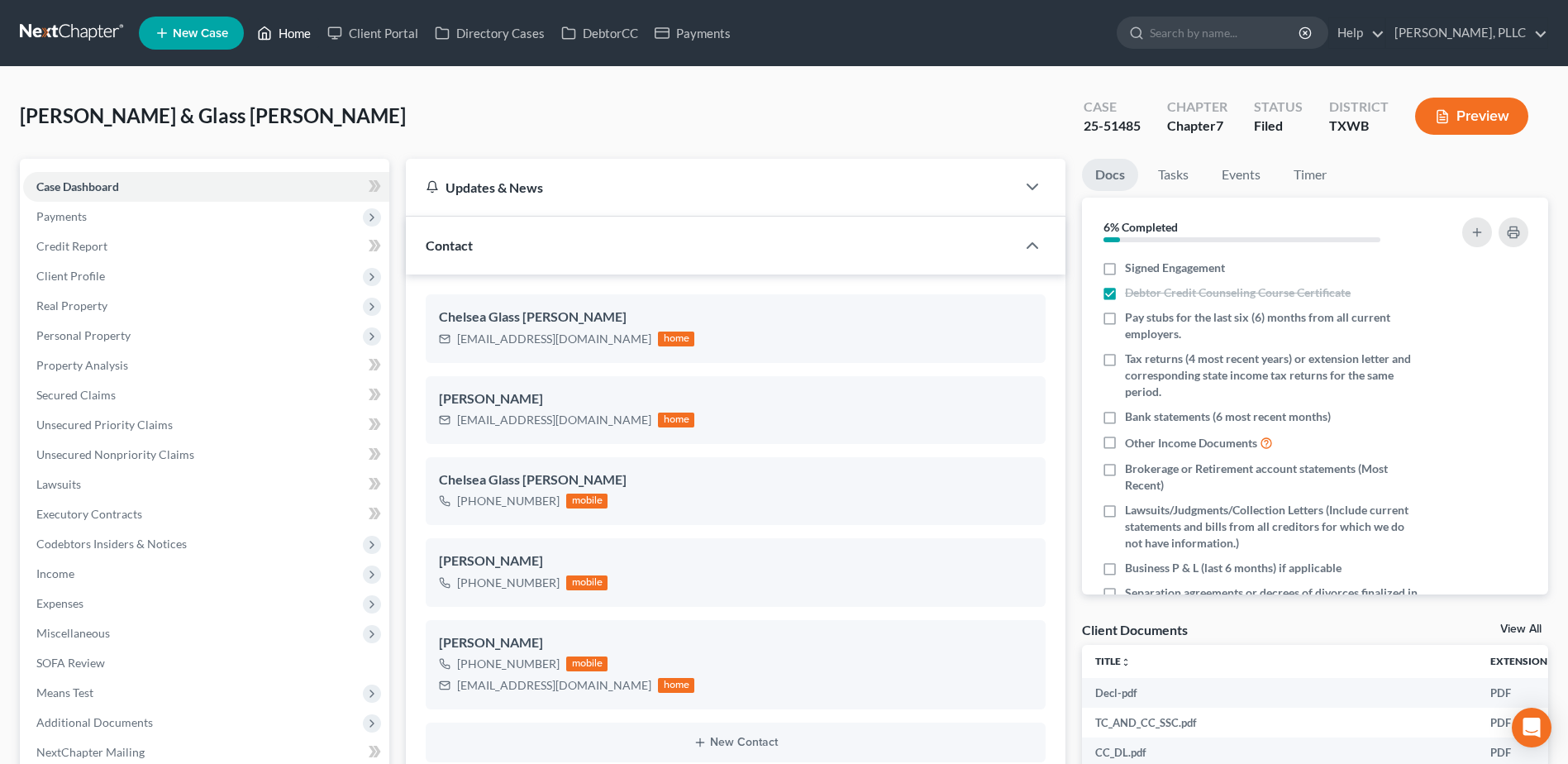
click at [294, 36] on link "Home" at bounding box center [283, 33] width 70 height 30
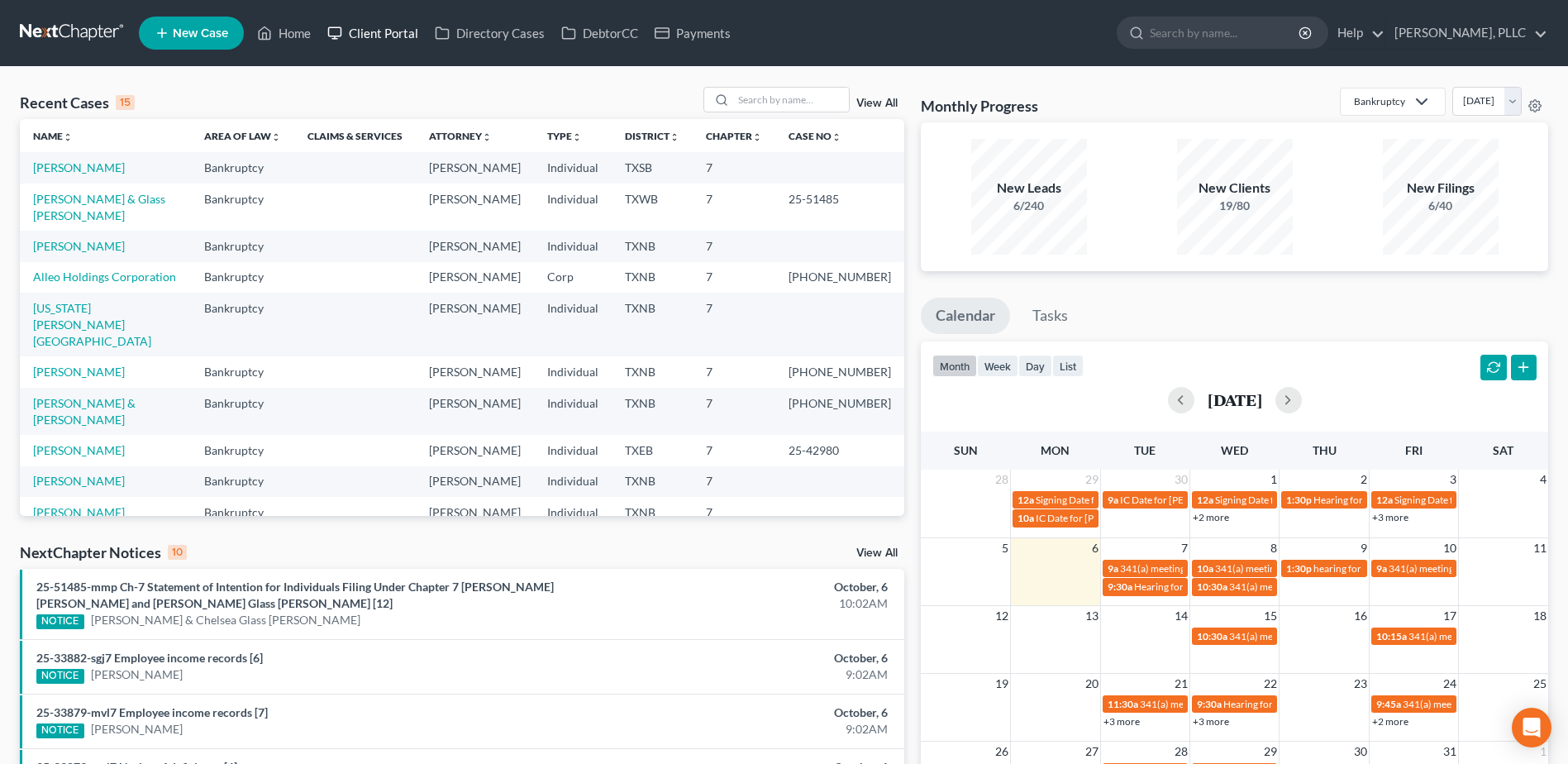
click at [398, 31] on link "Client Portal" at bounding box center [373, 33] width 108 height 30
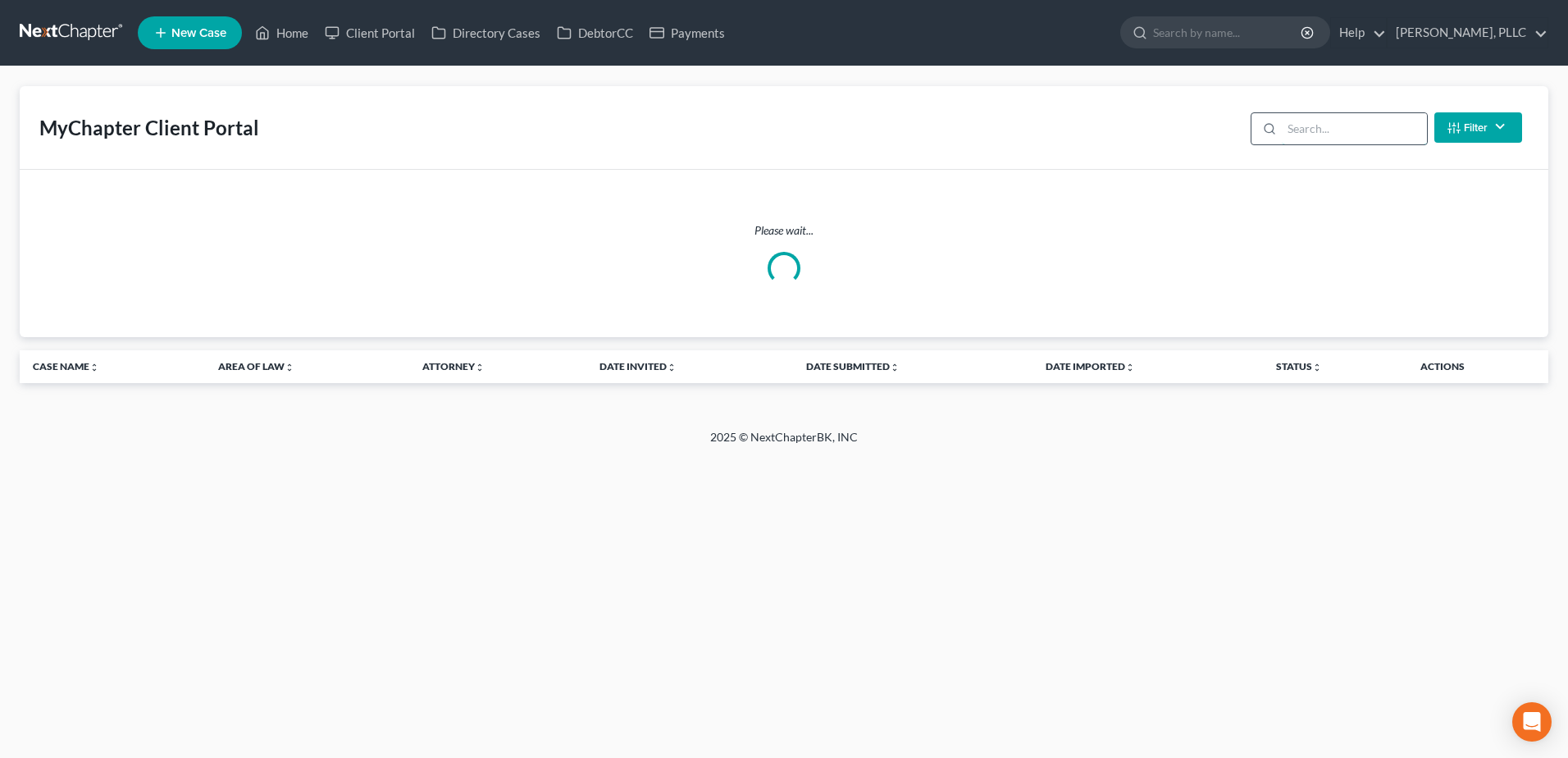
click at [1304, 122] on input "search" at bounding box center [1354, 129] width 145 height 31
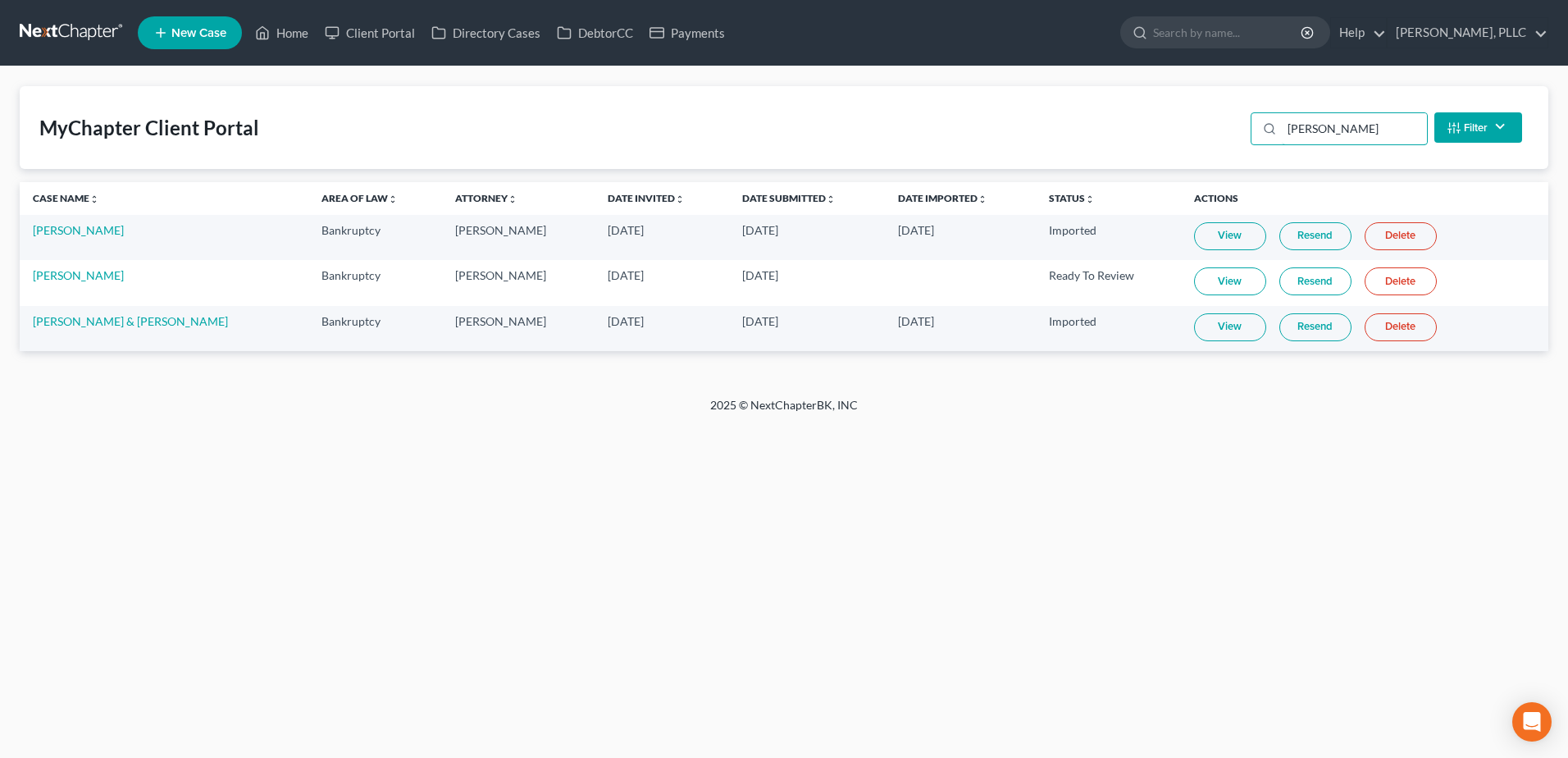
type input "[PERSON_NAME]"
click at [1214, 334] on link "View" at bounding box center [1230, 327] width 72 height 28
click at [151, 326] on link "[PERSON_NAME] & [PERSON_NAME]" at bounding box center [130, 321] width 195 height 14
select select "4"
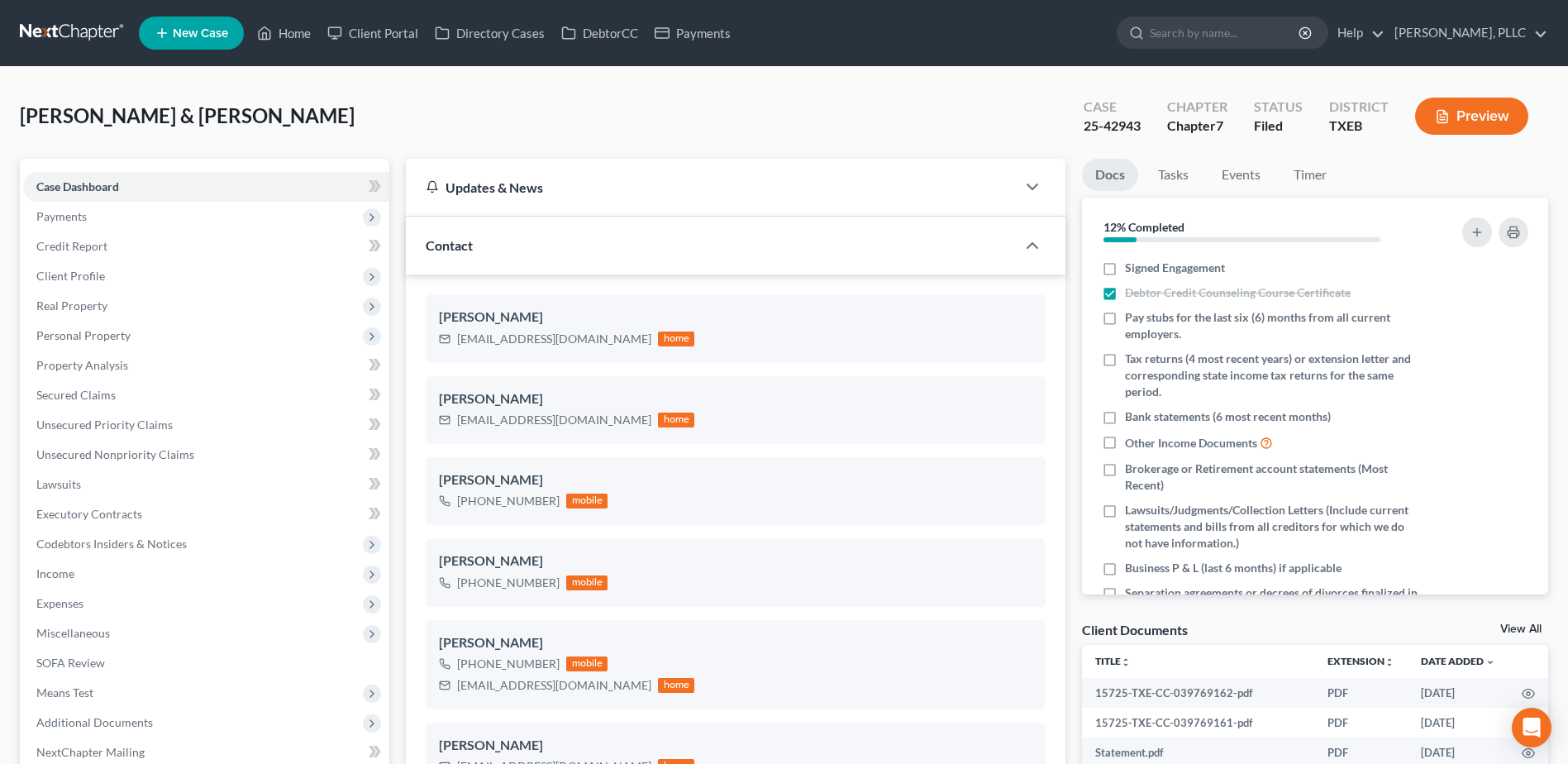
scroll to position [971, 0]
click at [292, 31] on link "Home" at bounding box center [283, 33] width 70 height 30
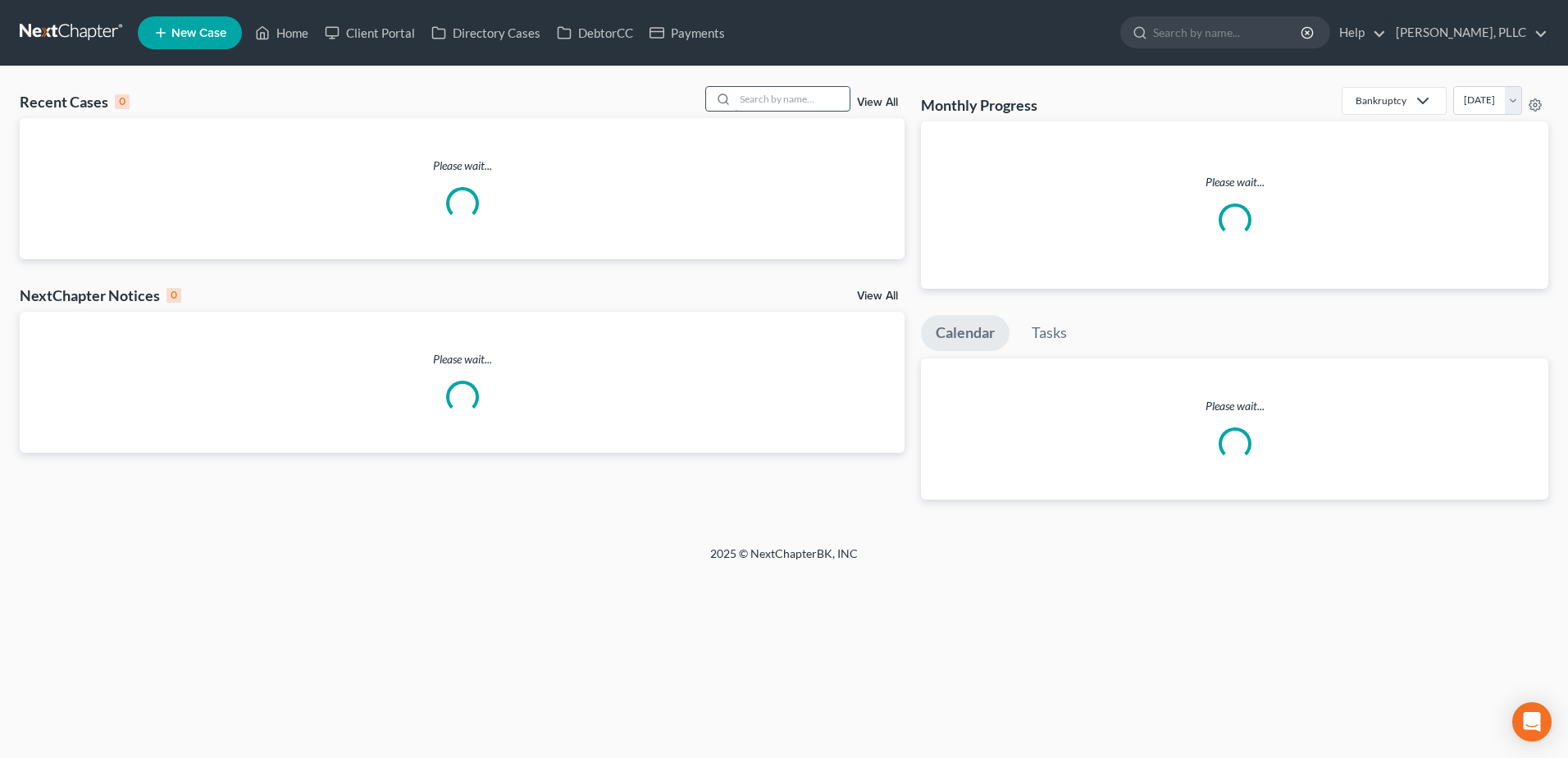
click at [807, 90] on input "search" at bounding box center [792, 99] width 115 height 24
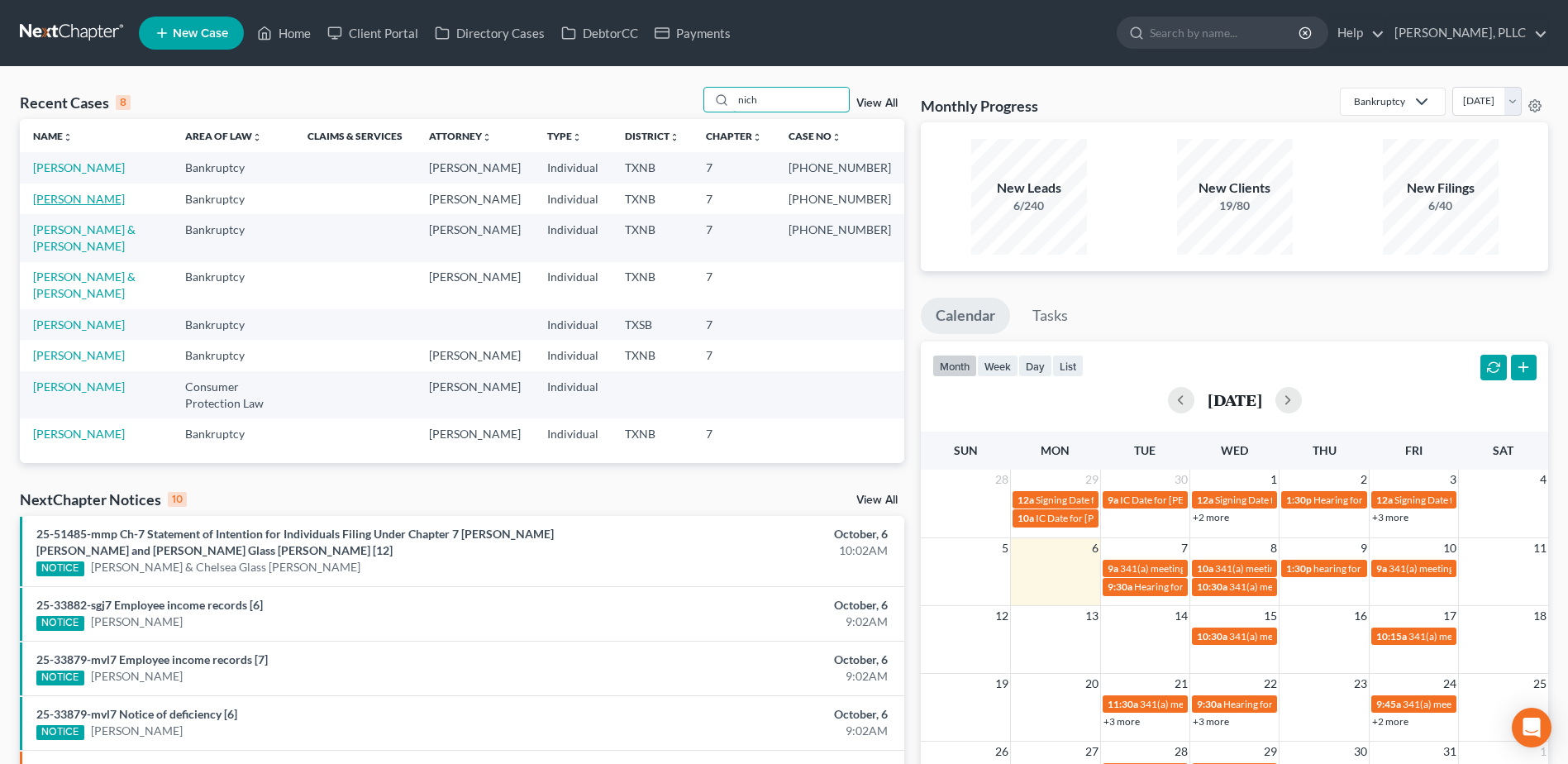
type input "nich"
click at [92, 206] on link "[PERSON_NAME]" at bounding box center [79, 198] width 92 height 14
select select "4"
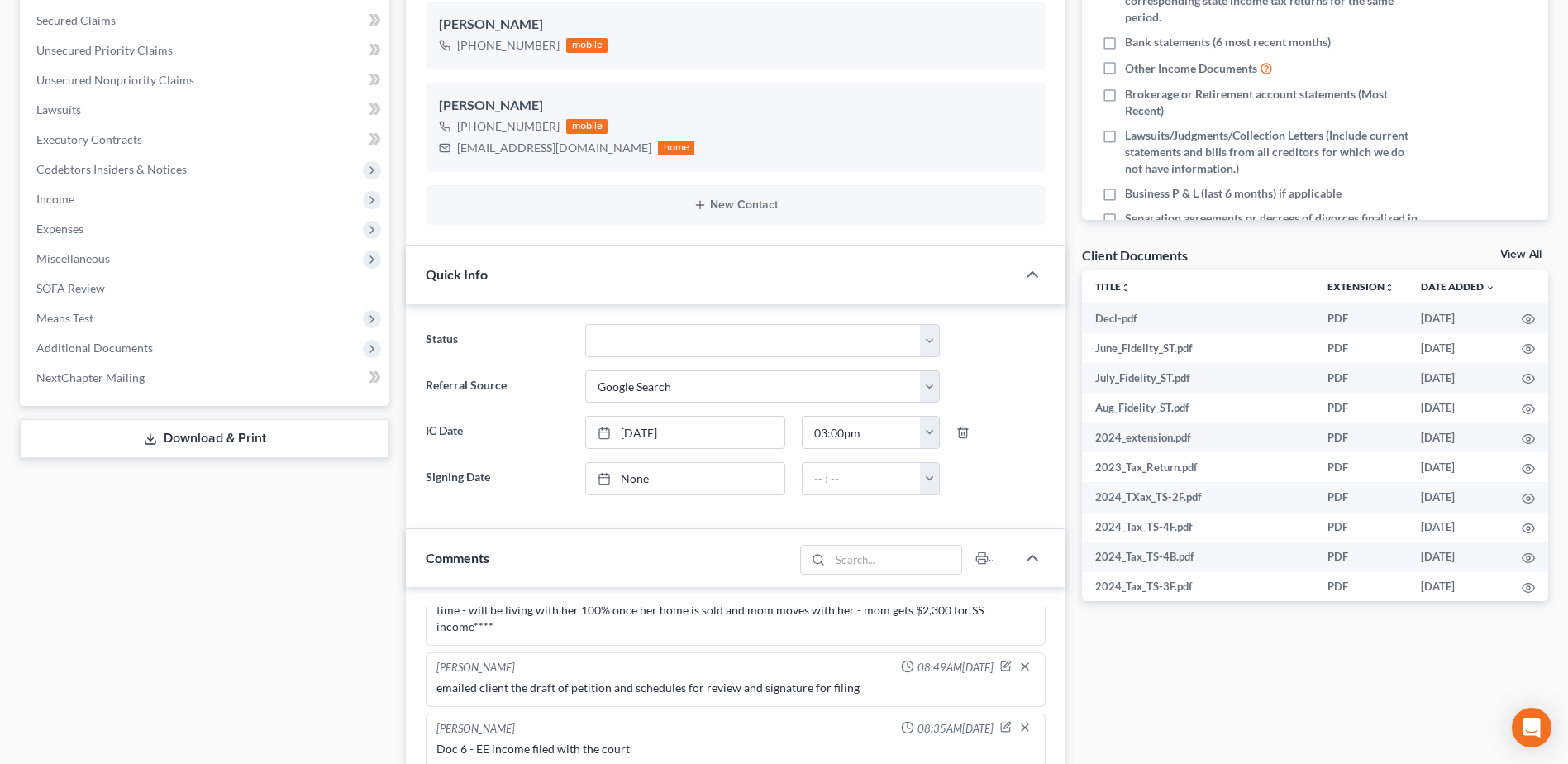
scroll to position [1094, 0]
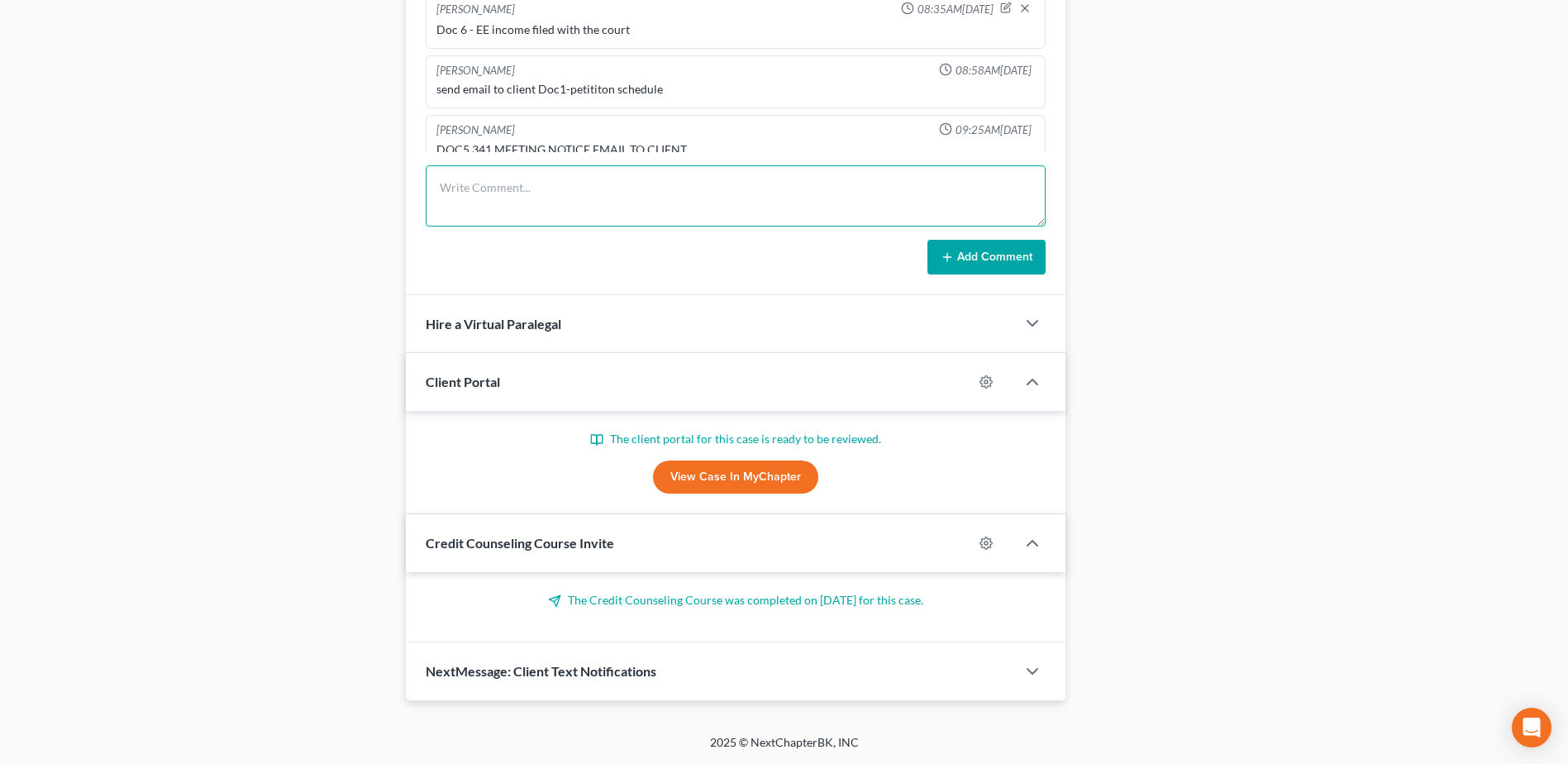
click at [589, 195] on textarea at bounding box center [736, 196] width 620 height 61
type textarea "uploaded DL, SS card, 2023 & 2024 tax return to Trustee [PERSON_NAME] portal (B…"
click at [960, 253] on button "Add Comment" at bounding box center [986, 257] width 118 height 35
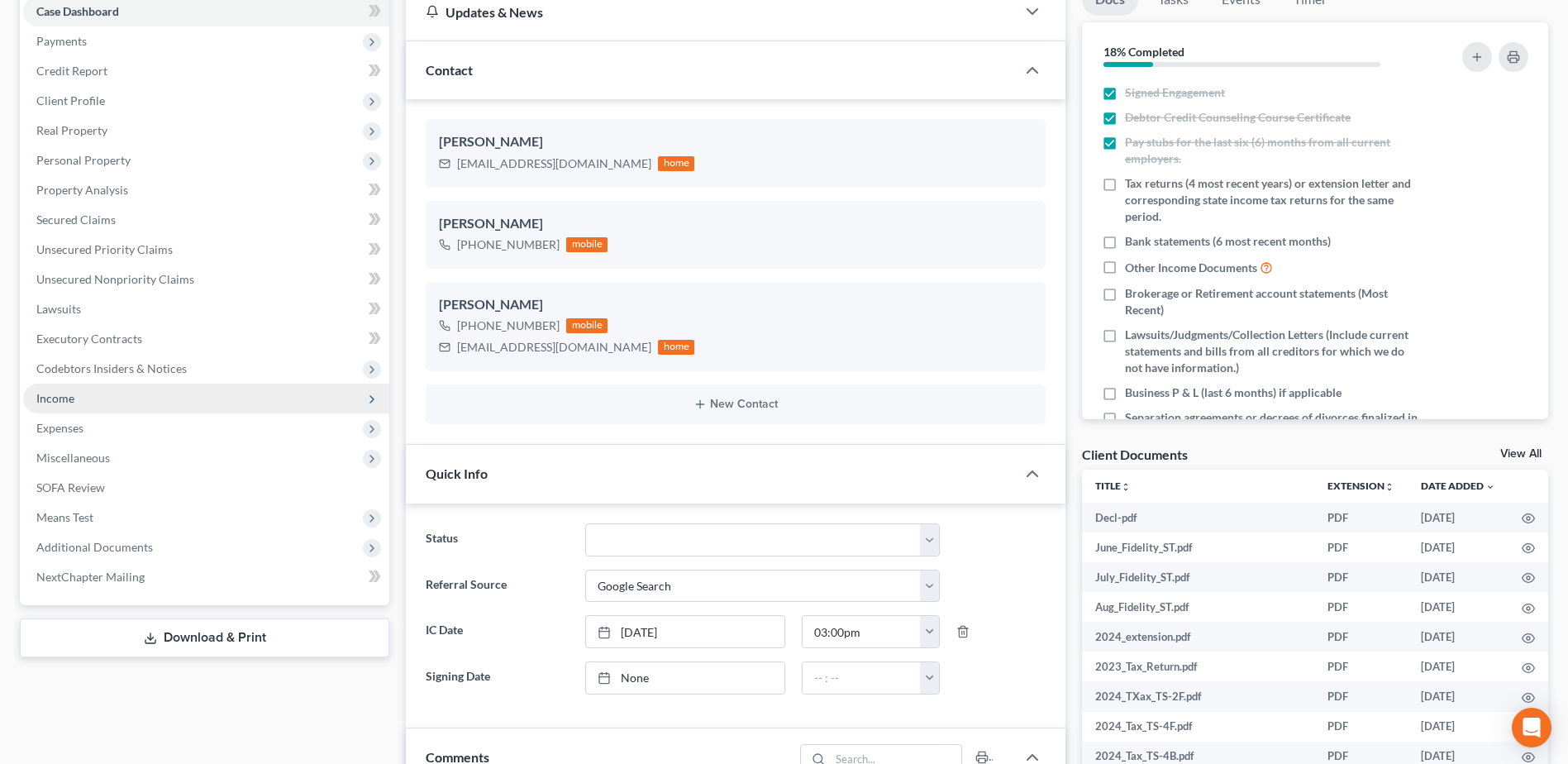
scroll to position [0, 0]
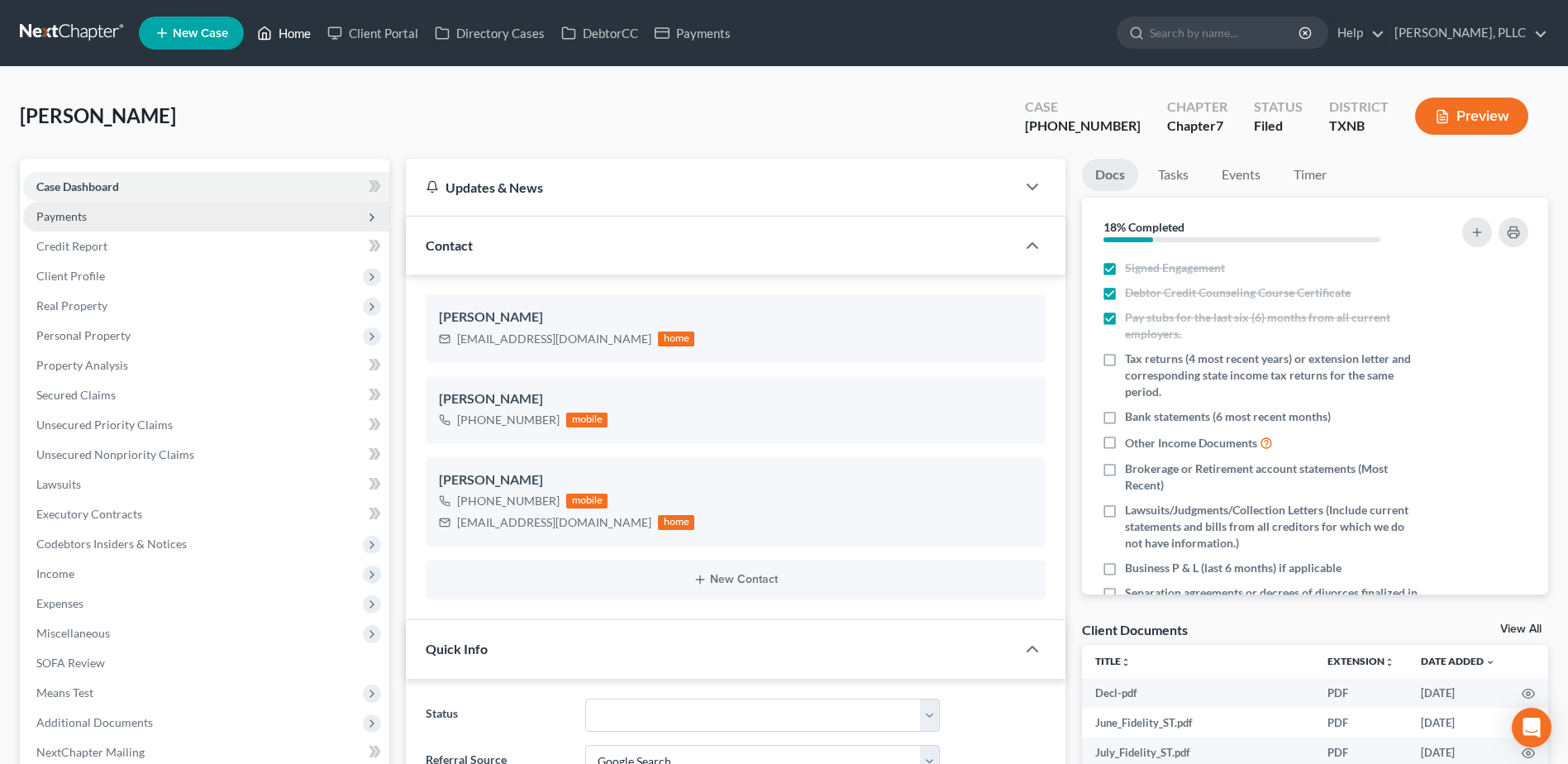
drag, startPoint x: 299, startPoint y: 27, endPoint x: 355, endPoint y: 220, distance: 201.0
click at [299, 27] on link "Home" at bounding box center [283, 33] width 70 height 30
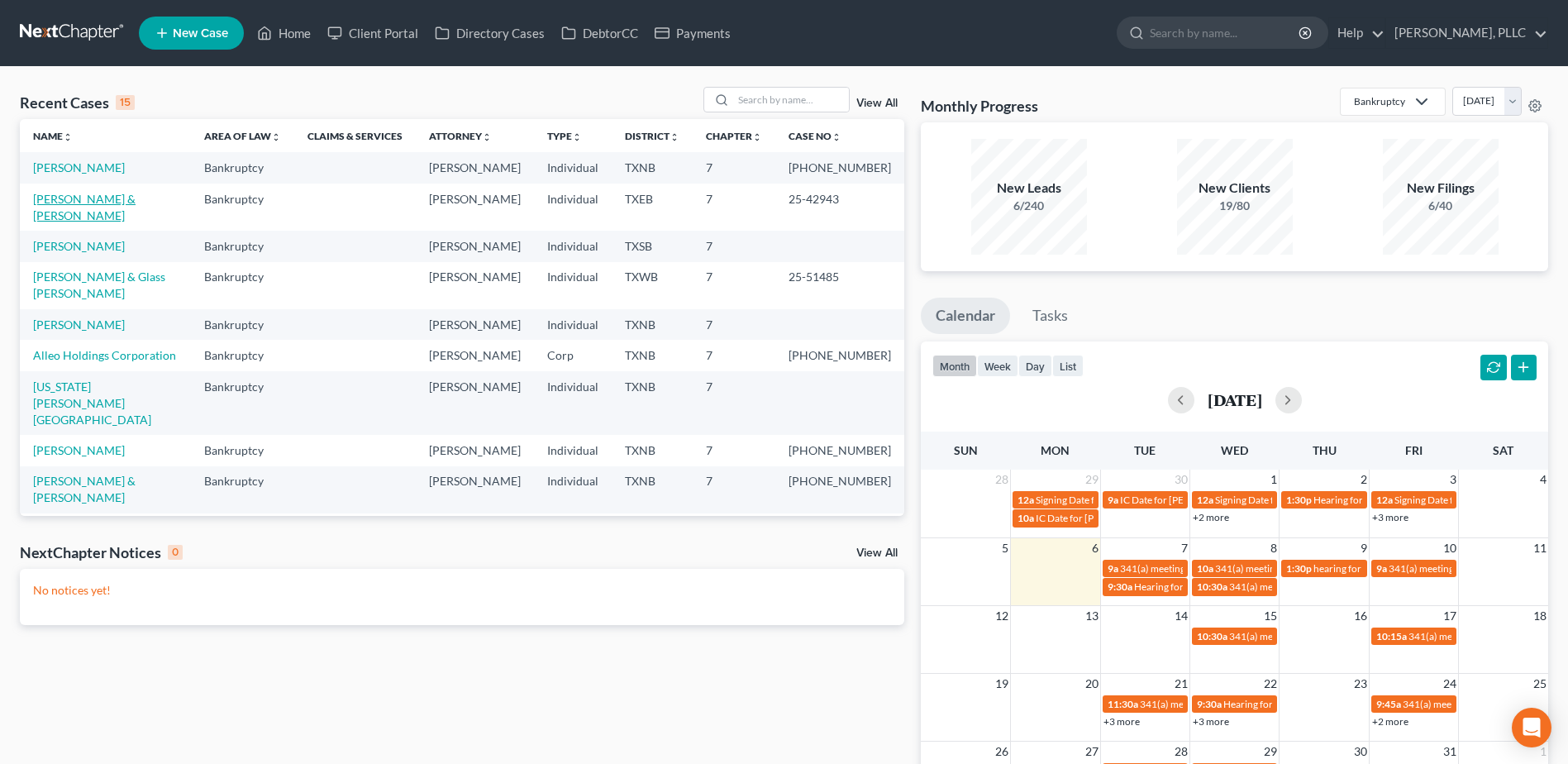
click at [75, 199] on link "[PERSON_NAME] & [PERSON_NAME]" at bounding box center [84, 206] width 103 height 31
select select "4"
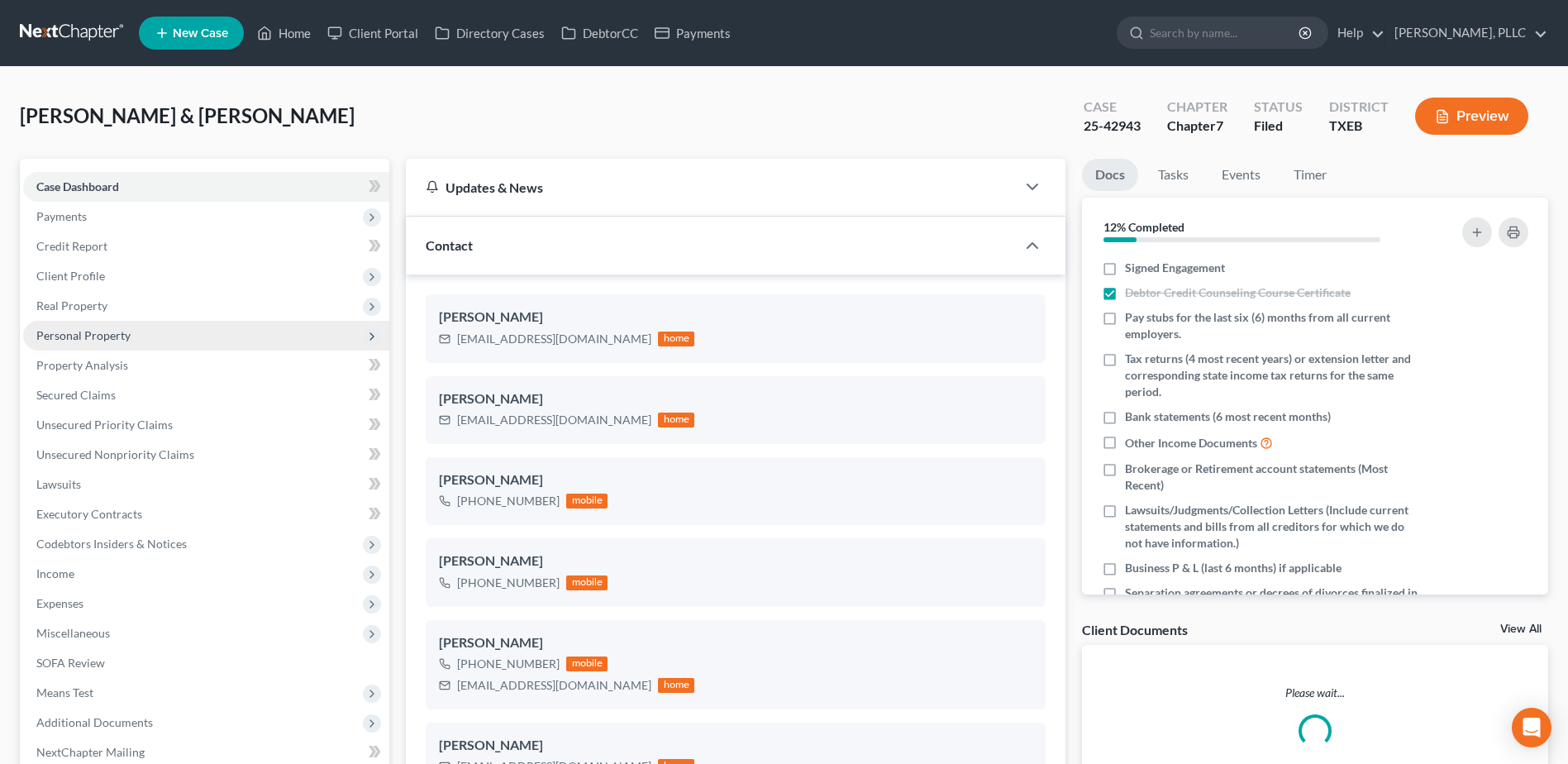
click at [89, 336] on span "Personal Property" at bounding box center [84, 335] width 94 height 14
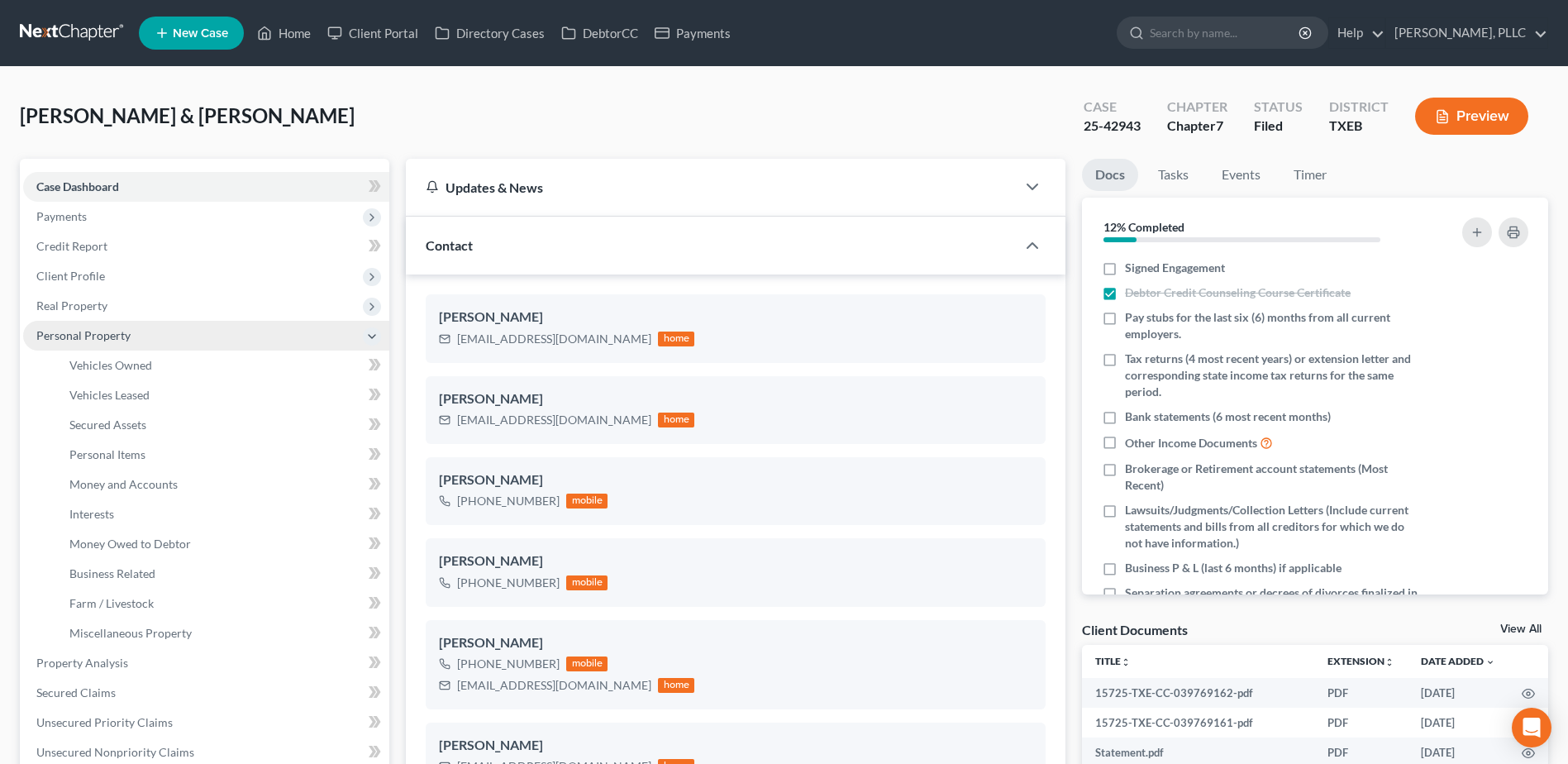
scroll to position [971, 0]
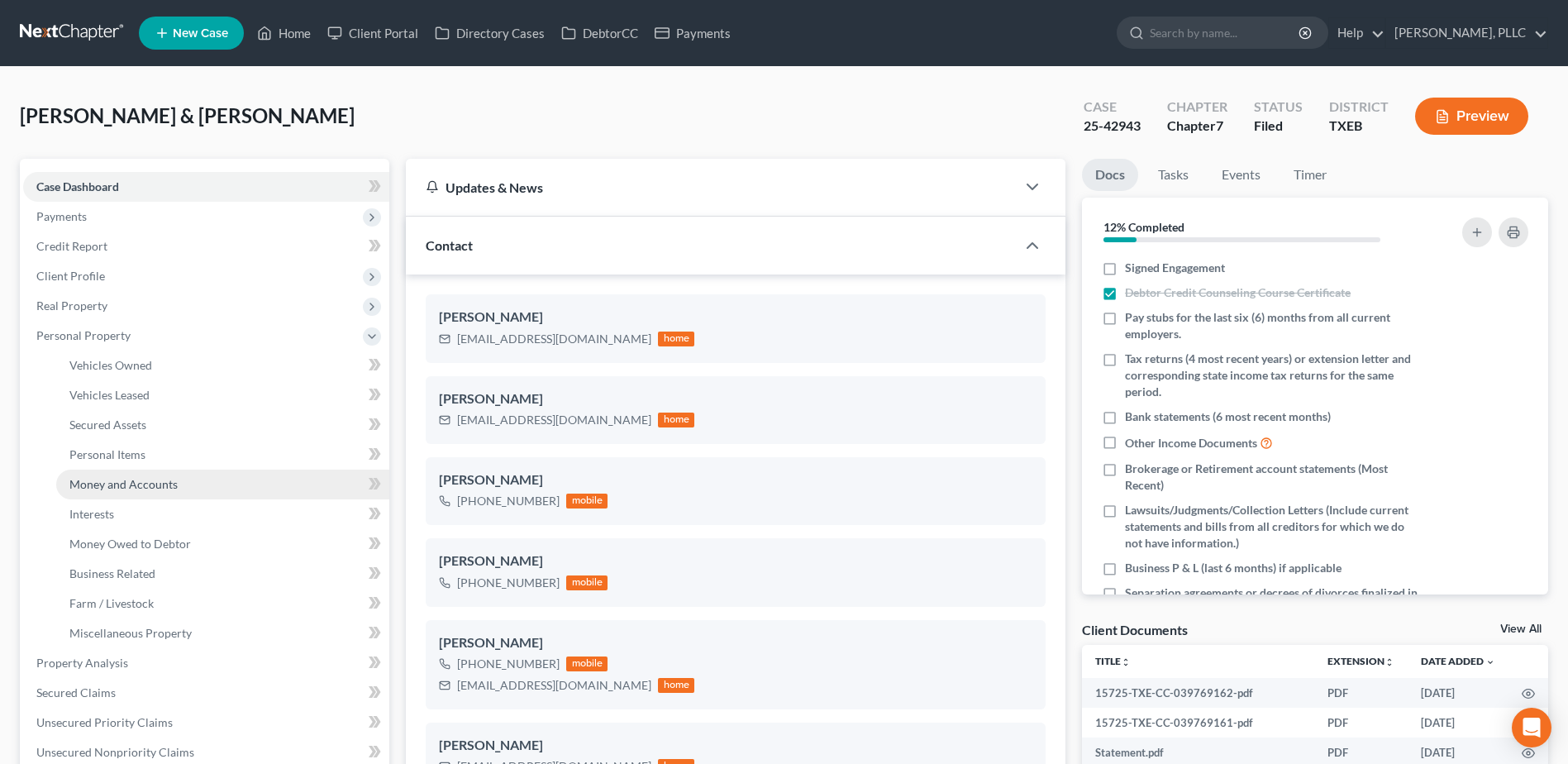
click at [123, 488] on span "Money and Accounts" at bounding box center [123, 484] width 109 height 14
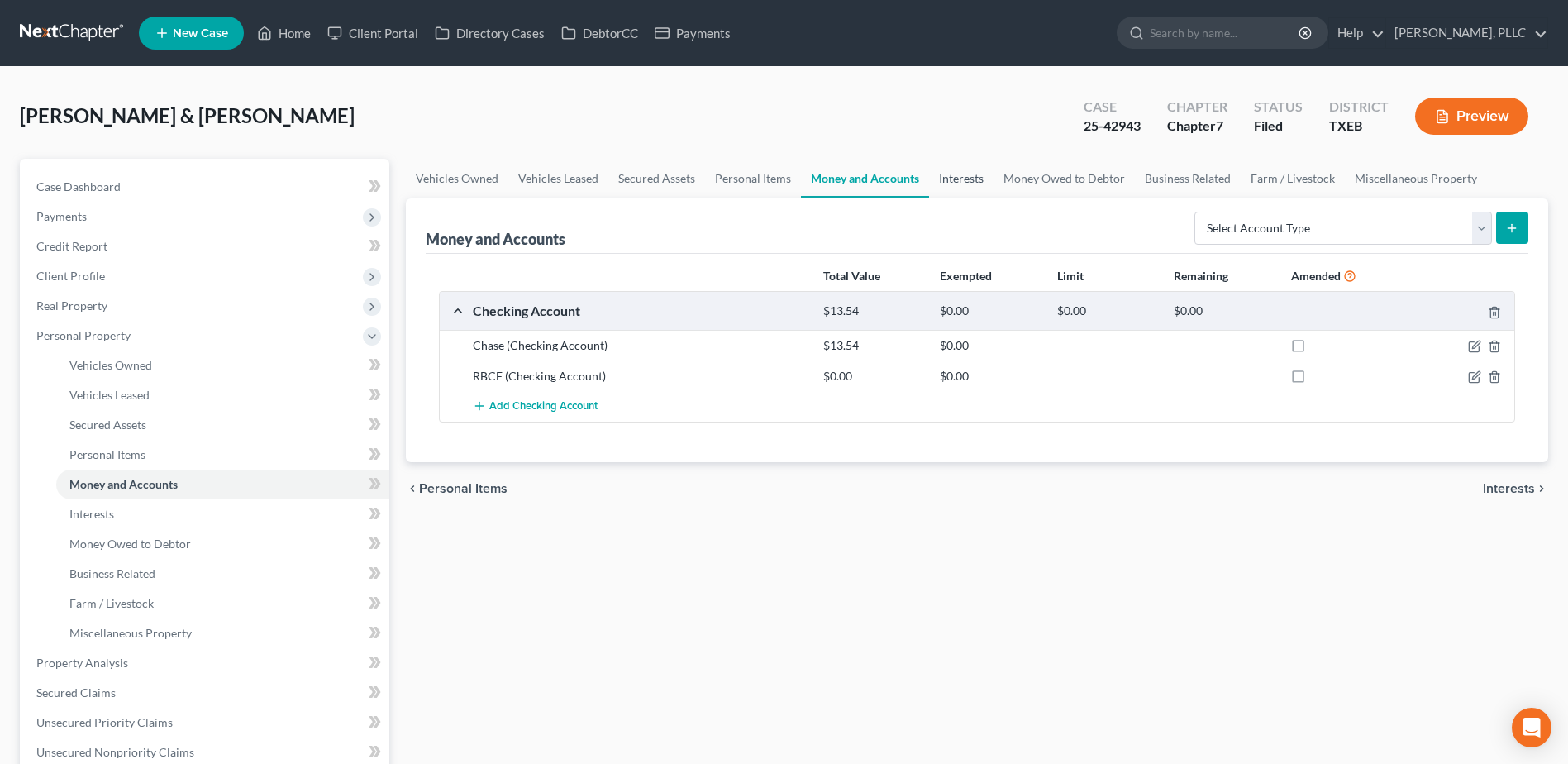
click at [959, 176] on link "Interests" at bounding box center [961, 179] width 65 height 40
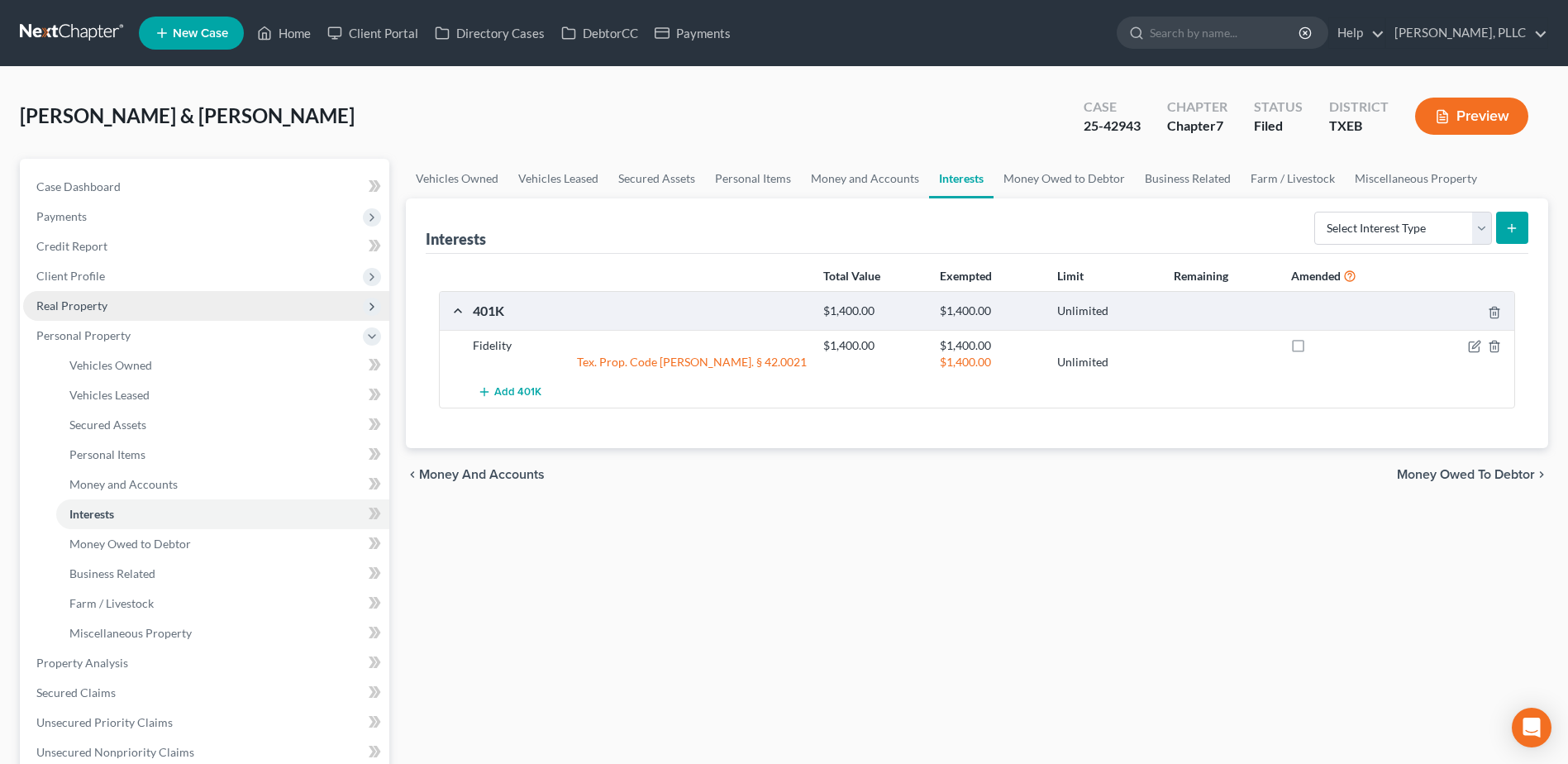
click at [94, 311] on span "Real Property" at bounding box center [72, 305] width 71 height 14
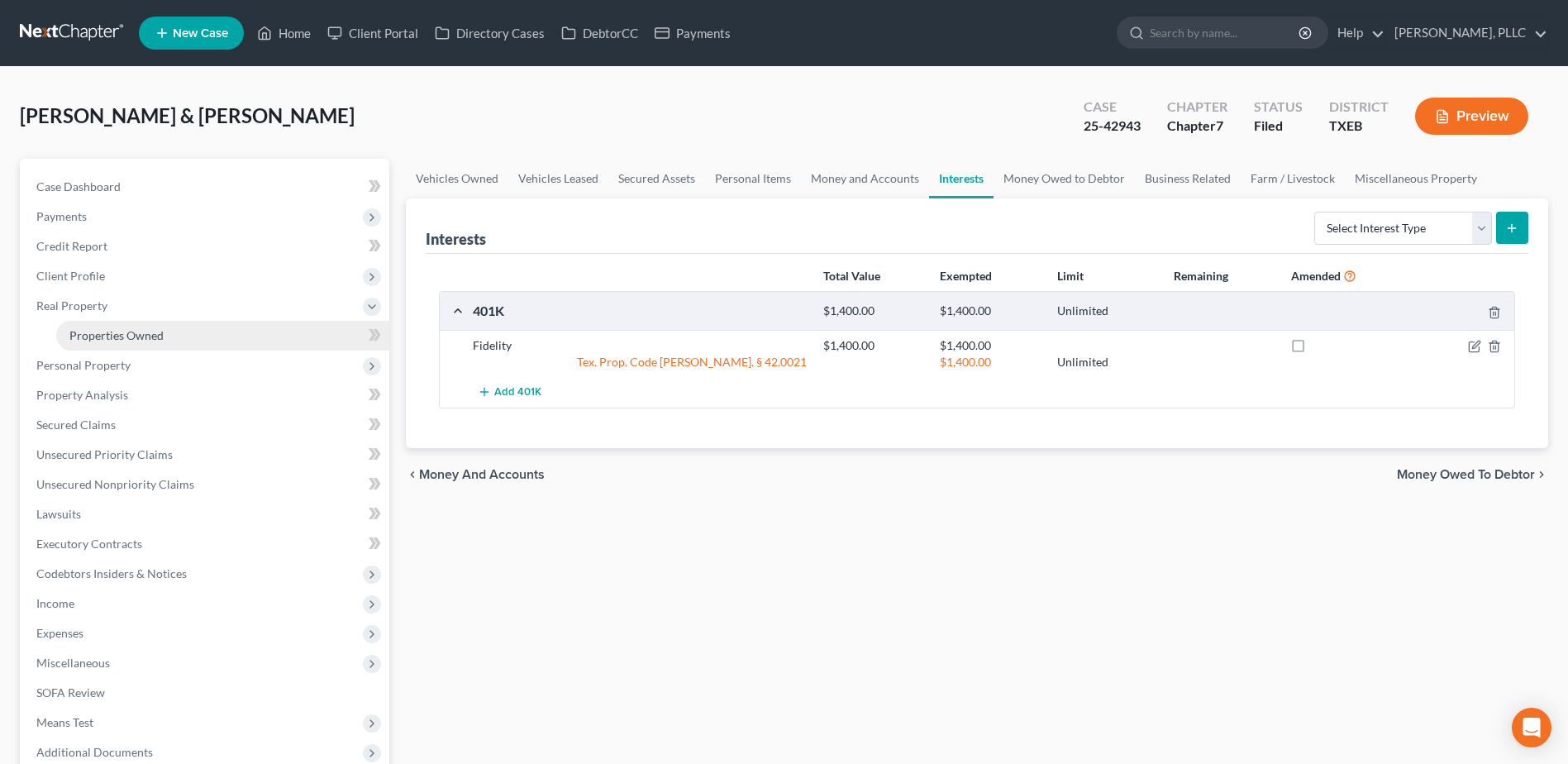
click at [136, 336] on span "Properties Owned" at bounding box center [117, 335] width 94 height 14
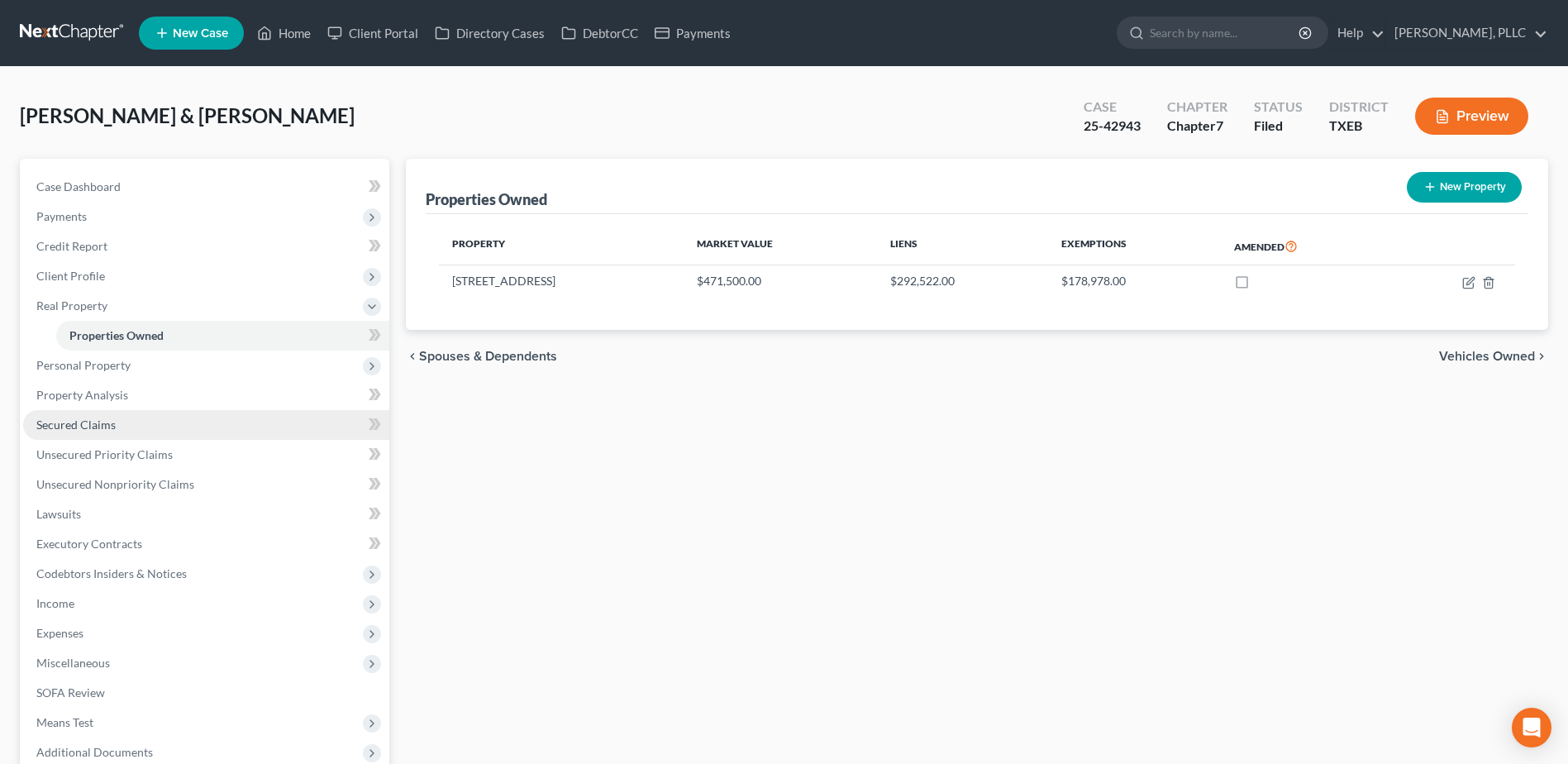
click at [106, 428] on span "Secured Claims" at bounding box center [76, 424] width 80 height 14
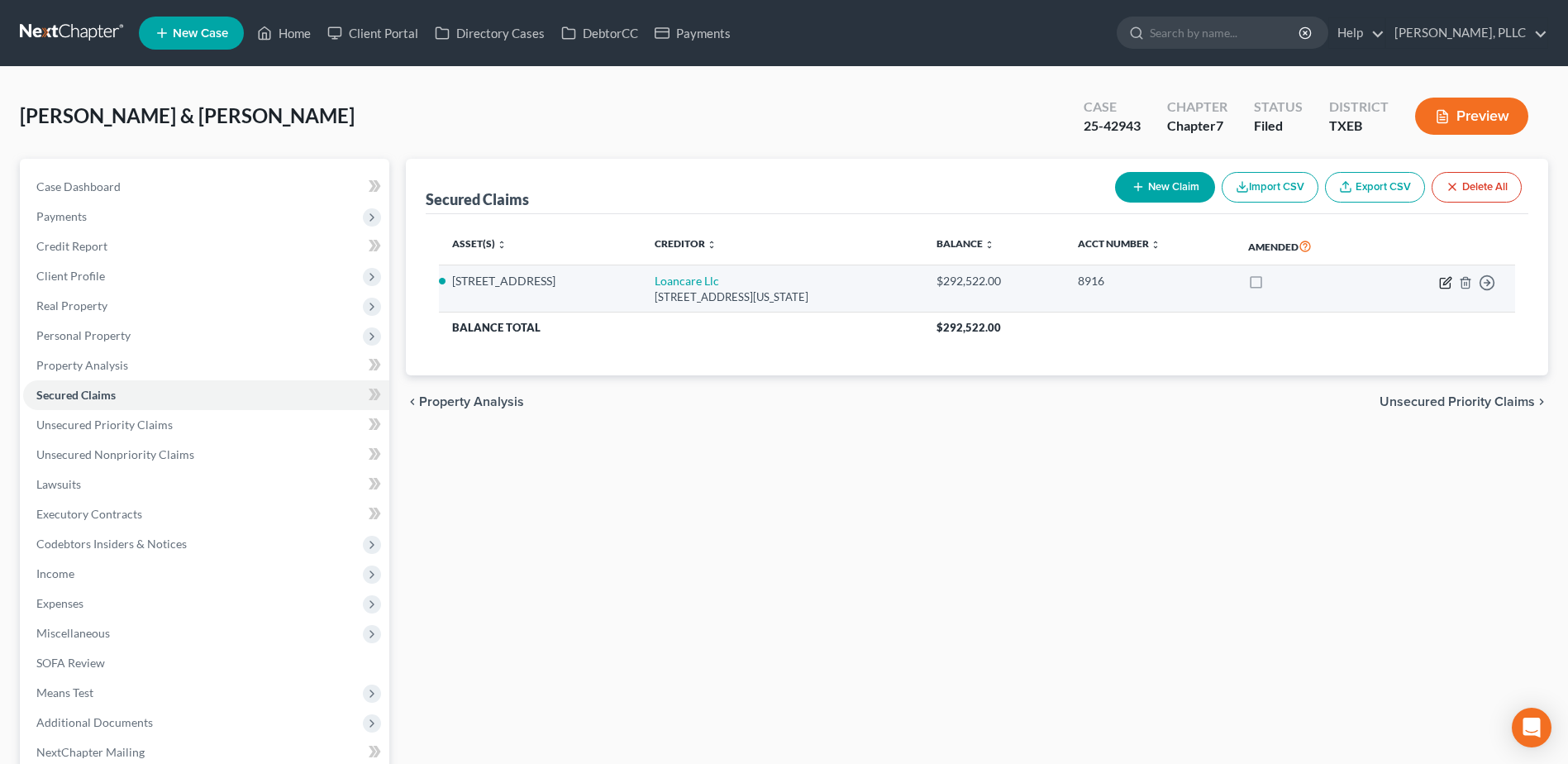
click at [1448, 284] on icon "button" at bounding box center [1445, 283] width 13 height 13
select select "48"
select select "2"
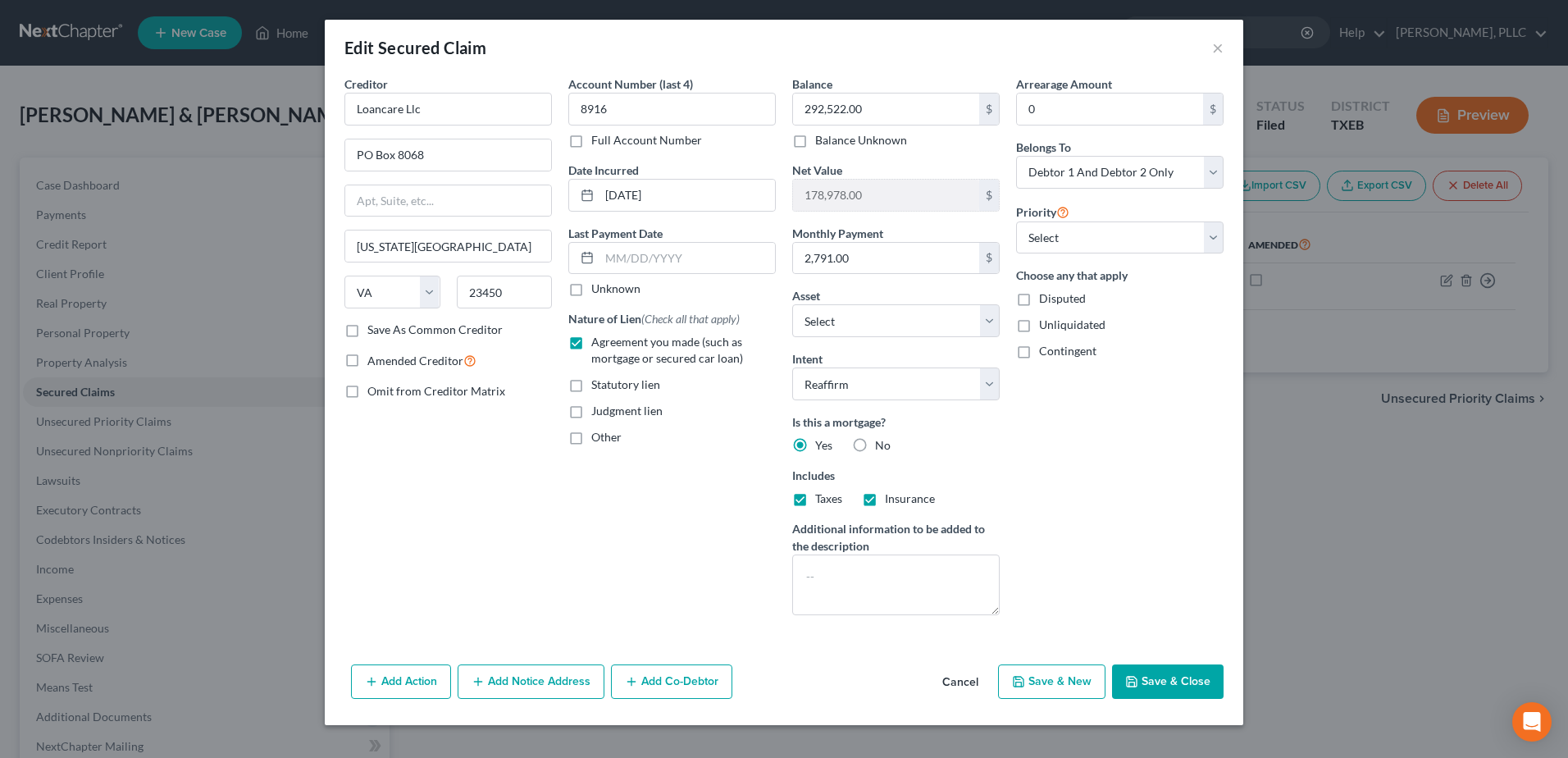
click at [971, 689] on button "Cancel" at bounding box center [960, 682] width 62 height 33
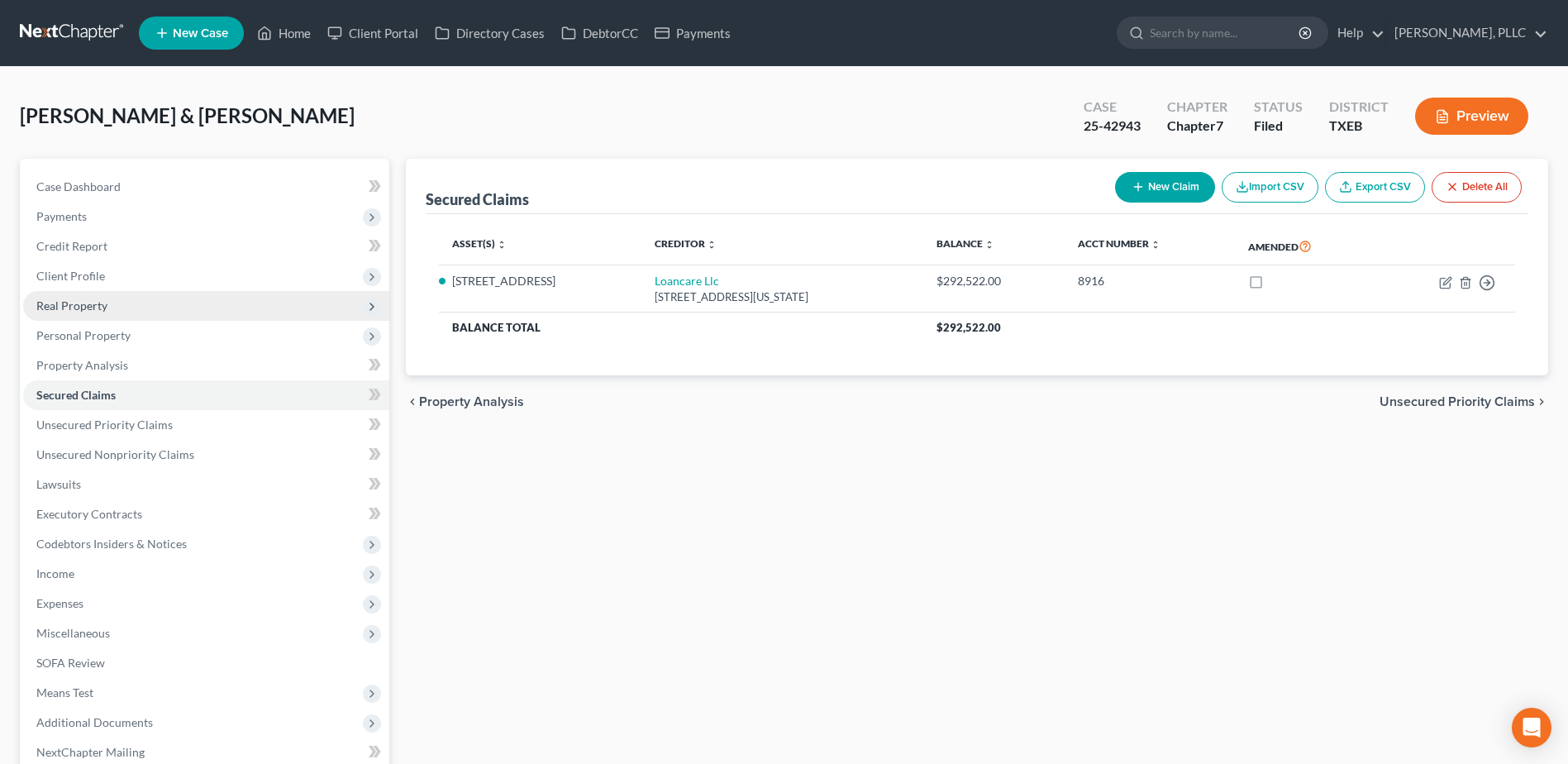
click at [64, 307] on span "Real Property" at bounding box center [72, 305] width 71 height 14
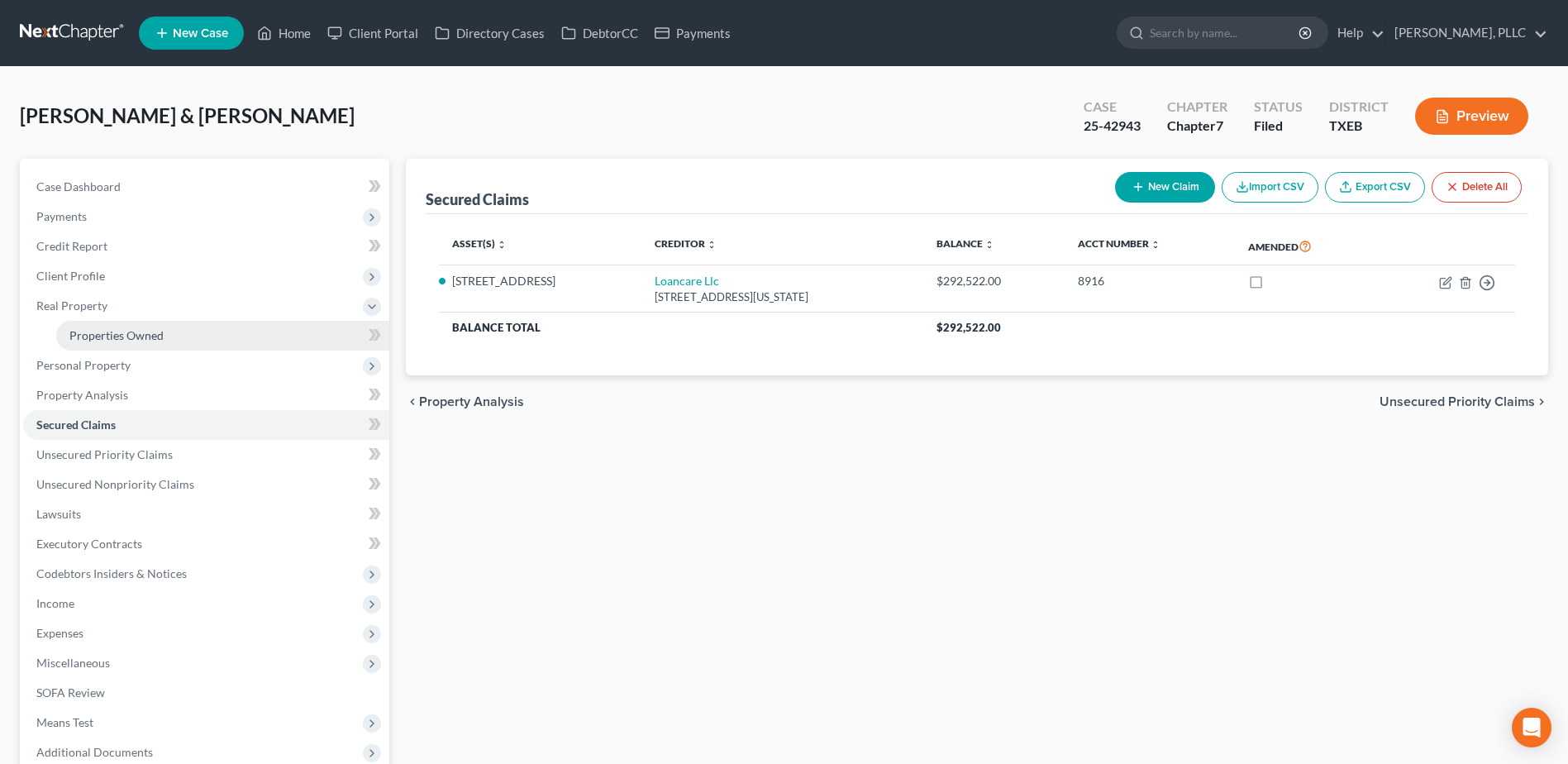
click at [97, 333] on span "Properties Owned" at bounding box center [117, 335] width 94 height 14
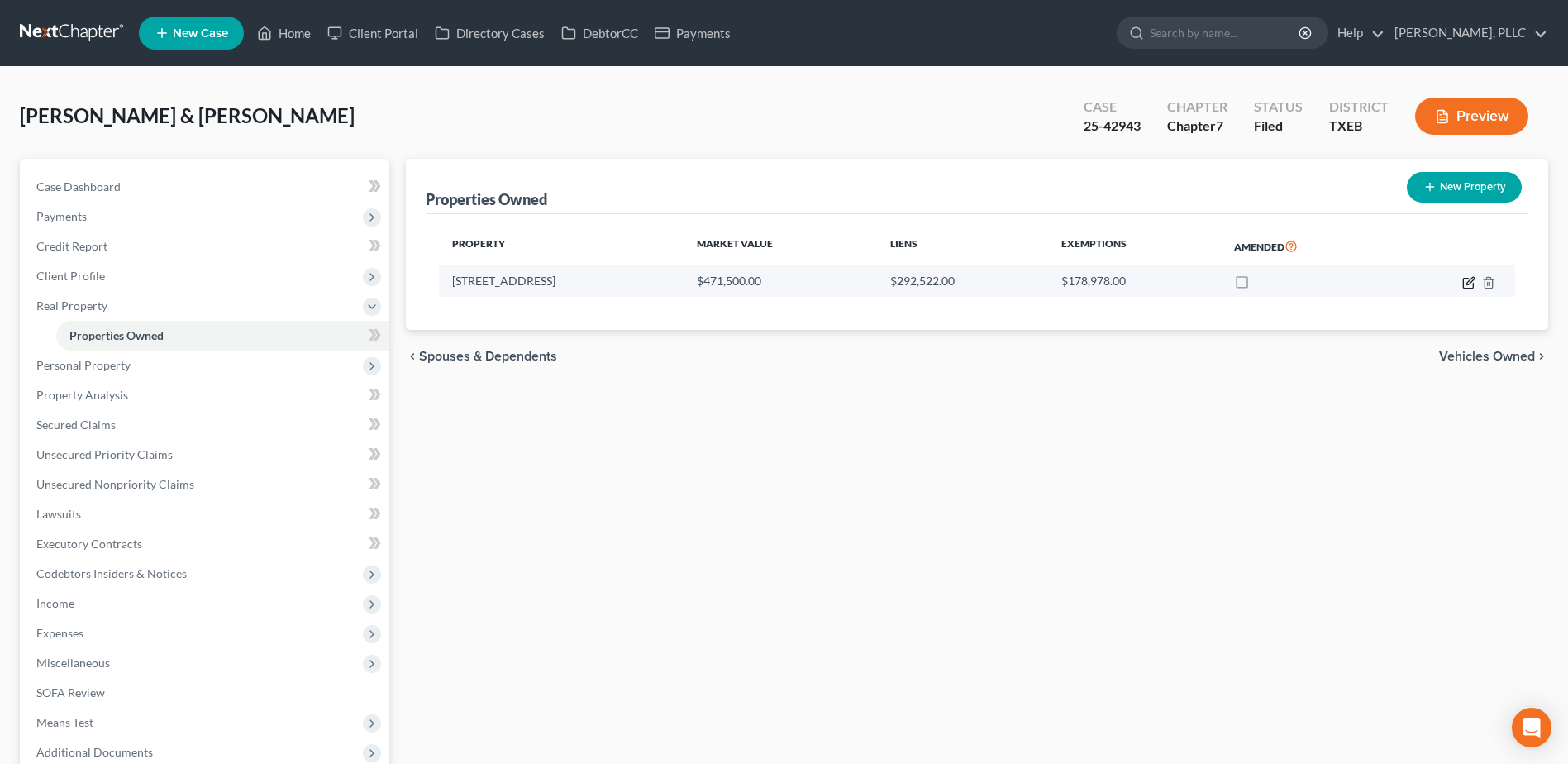
click at [1470, 283] on icon "button" at bounding box center [1469, 280] width 7 height 7
click at [1468, 283] on icon "button" at bounding box center [1469, 283] width 13 height 13
select select "45"
select select "2"
select select "0"
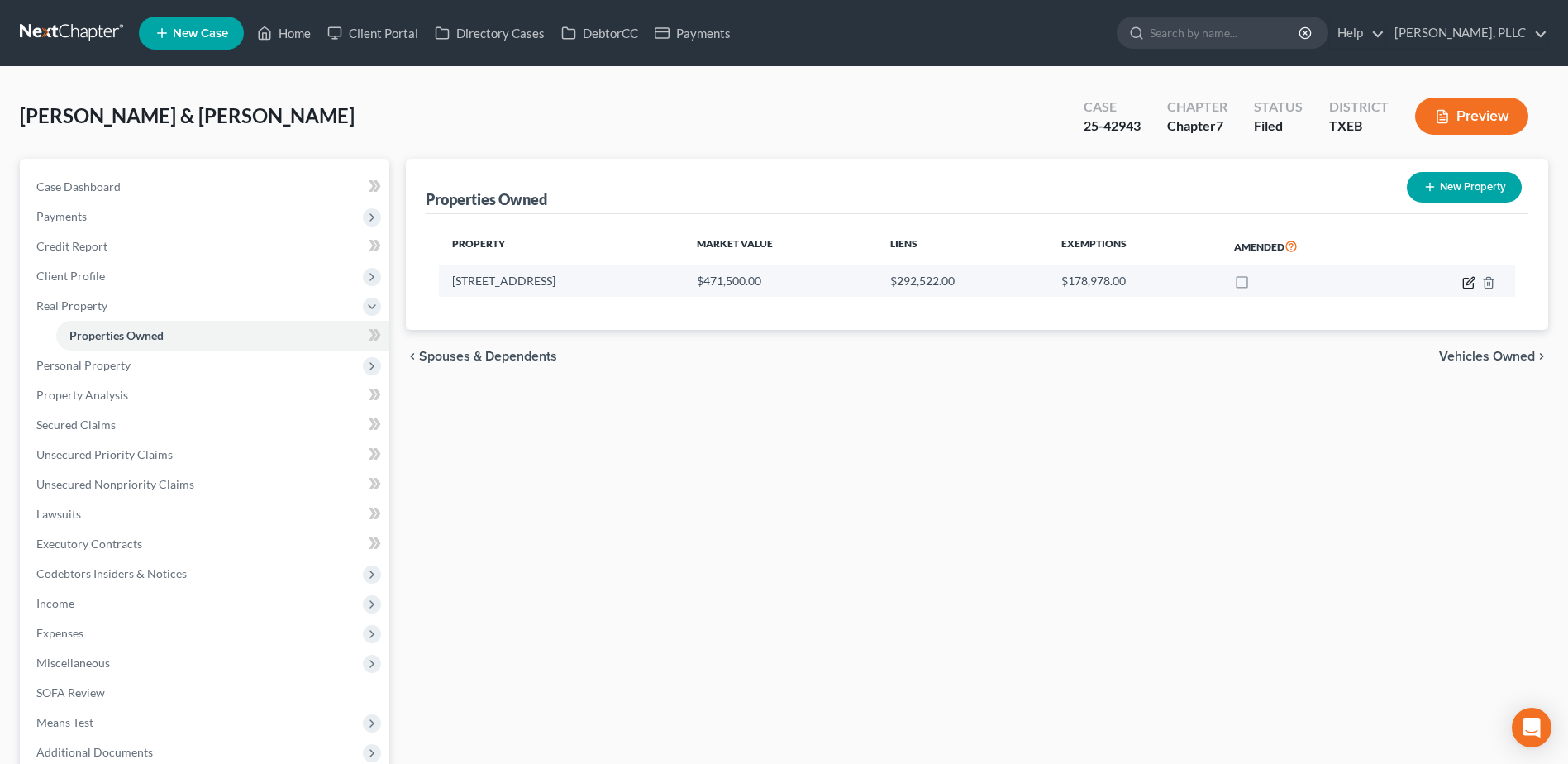
select select "45"
select select "2"
select select "0"
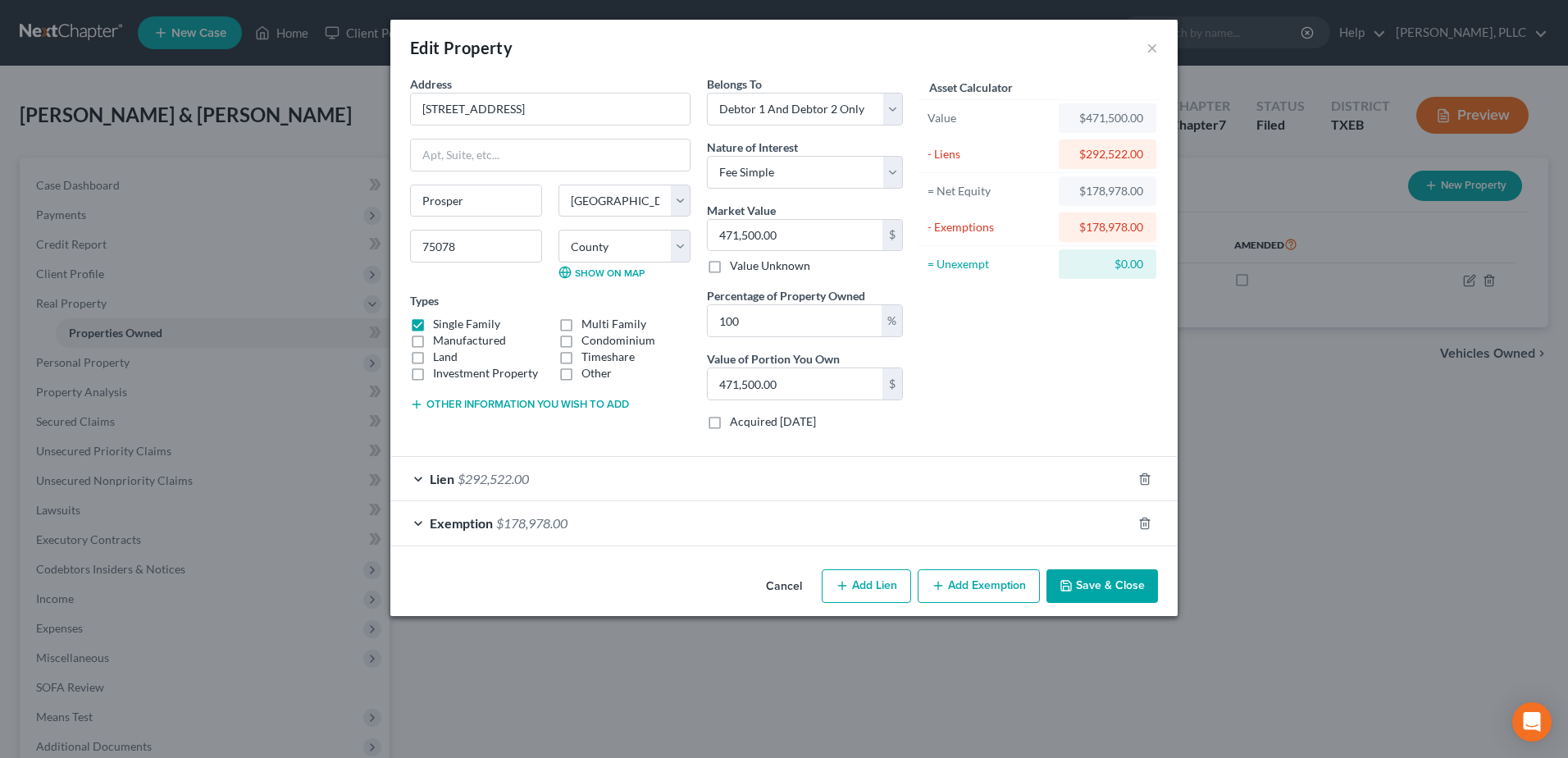
click at [780, 582] on button "Cancel" at bounding box center [784, 587] width 62 height 33
click at [794, 591] on button "Cancel" at bounding box center [784, 587] width 62 height 33
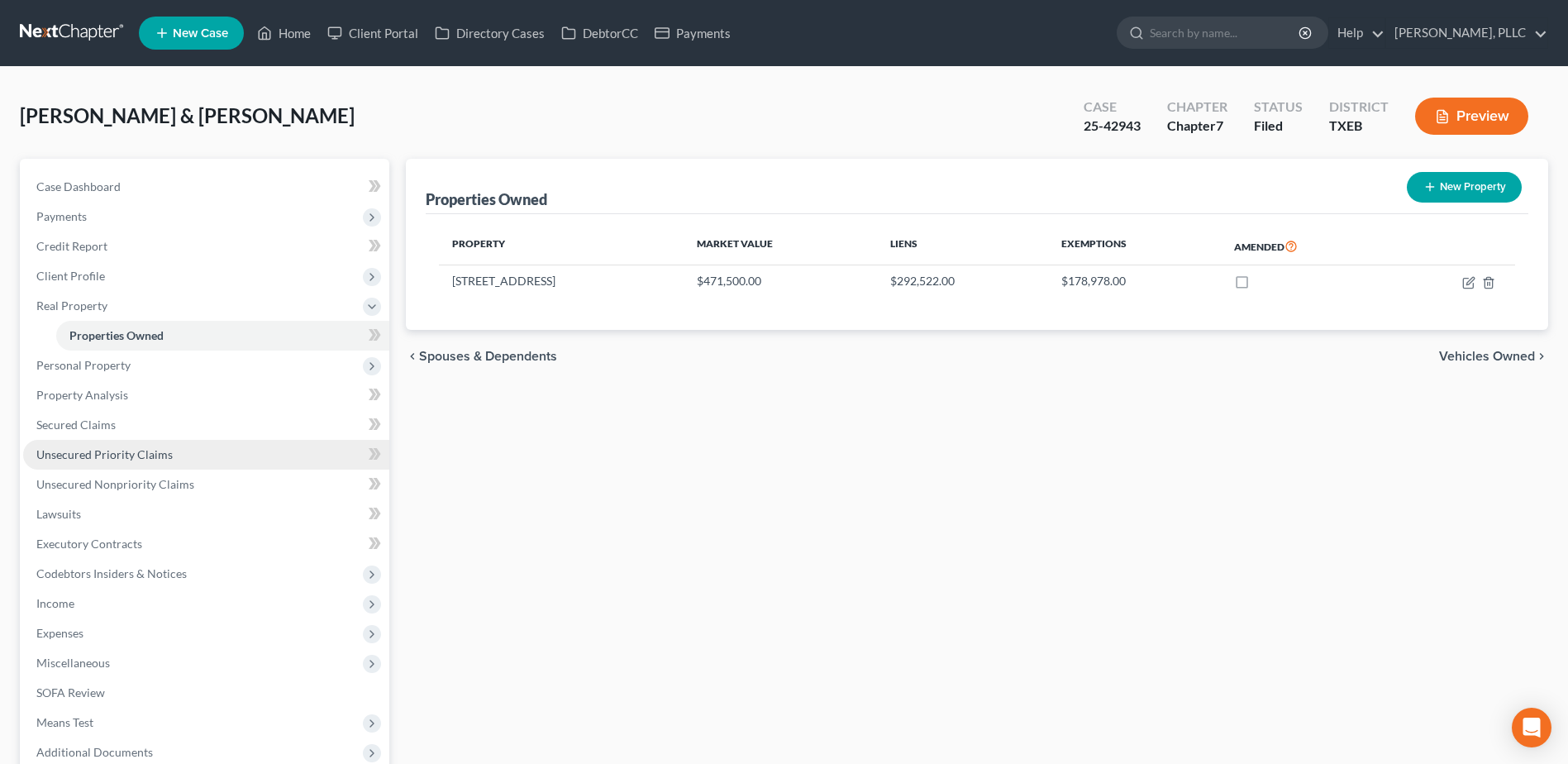
click at [81, 447] on span "Unsecured Priority Claims" at bounding box center [104, 454] width 137 height 14
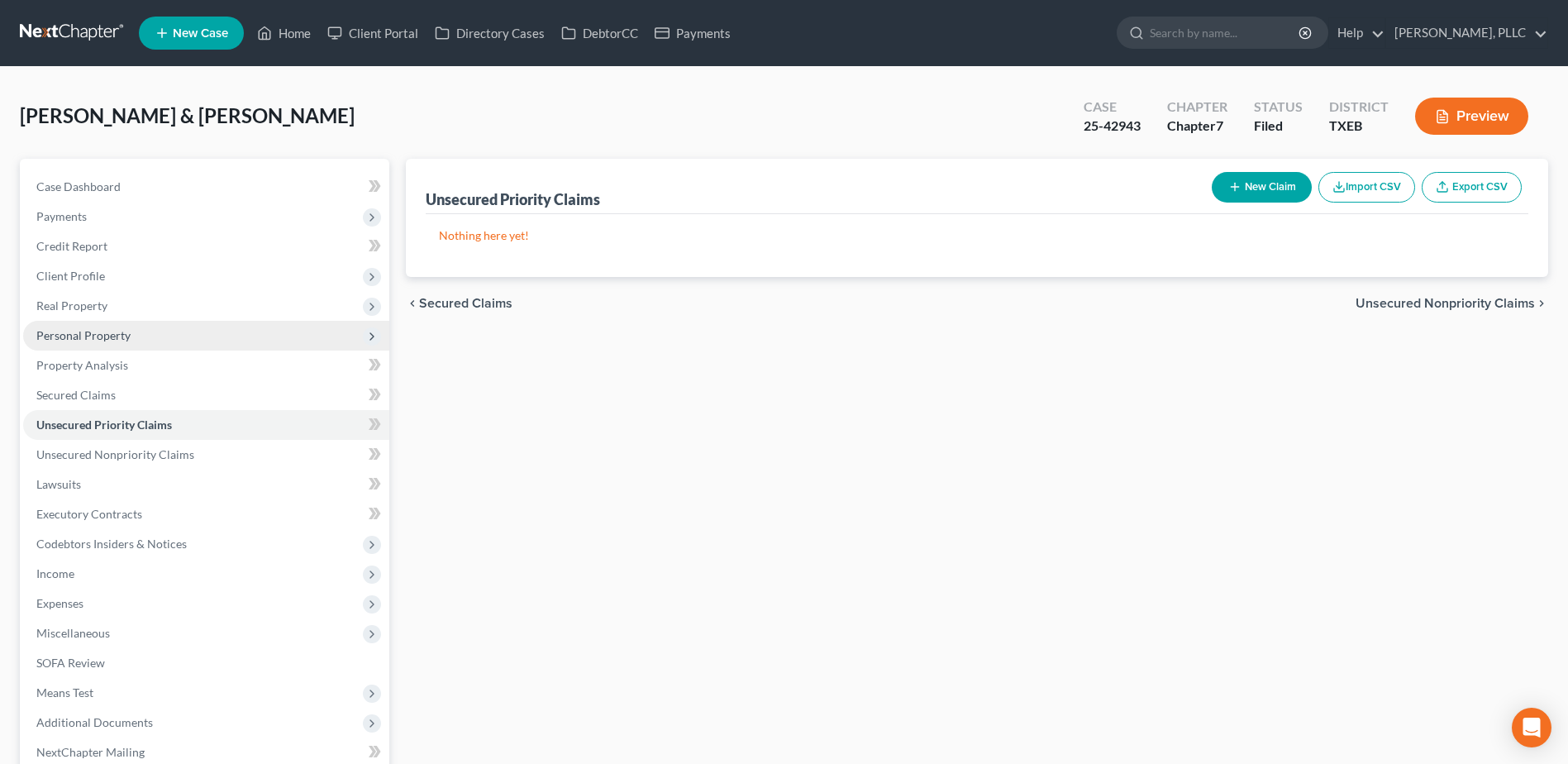
click at [94, 338] on span "Personal Property" at bounding box center [84, 335] width 94 height 14
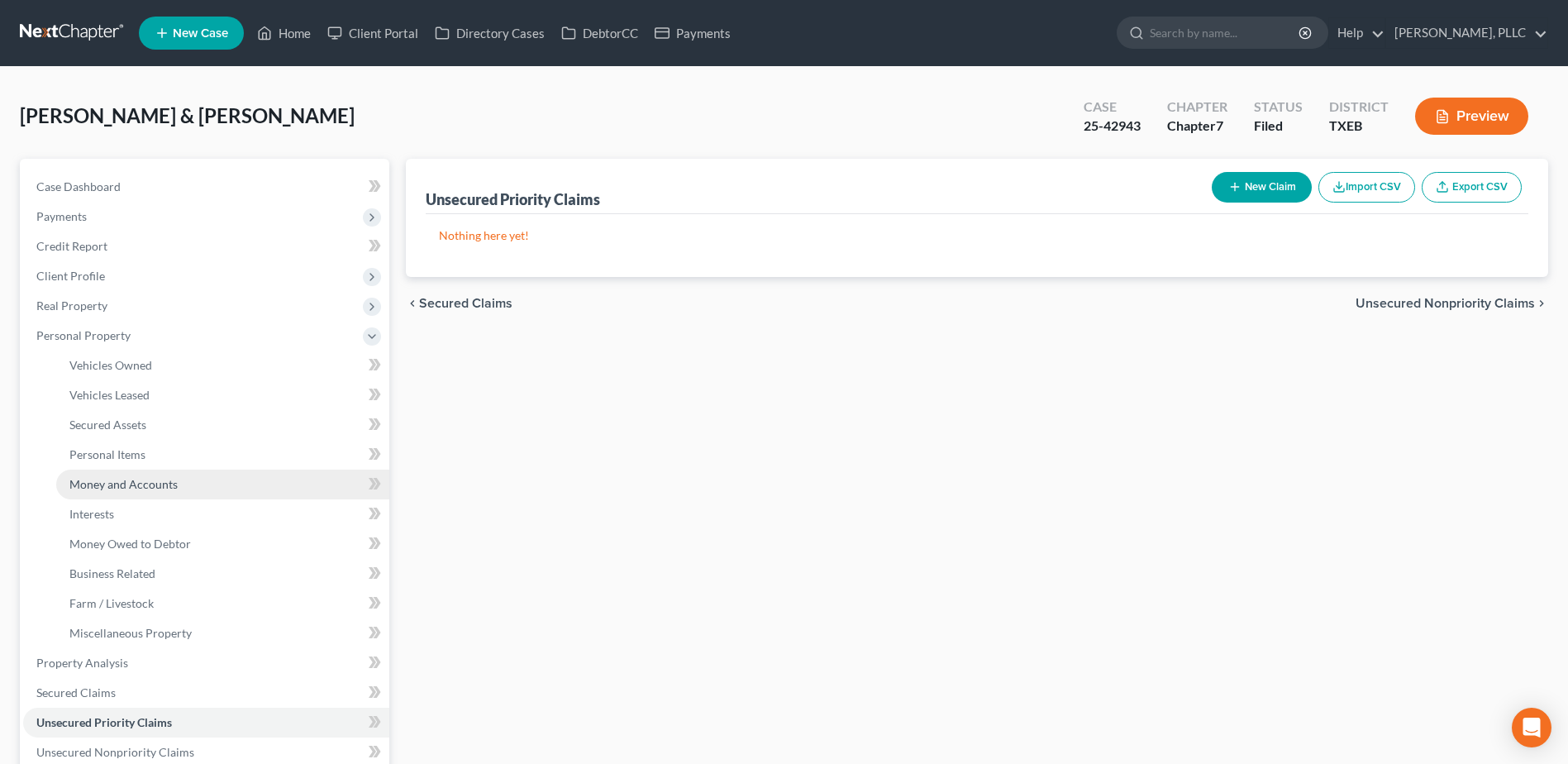
click at [123, 485] on span "Money and Accounts" at bounding box center [123, 484] width 109 height 14
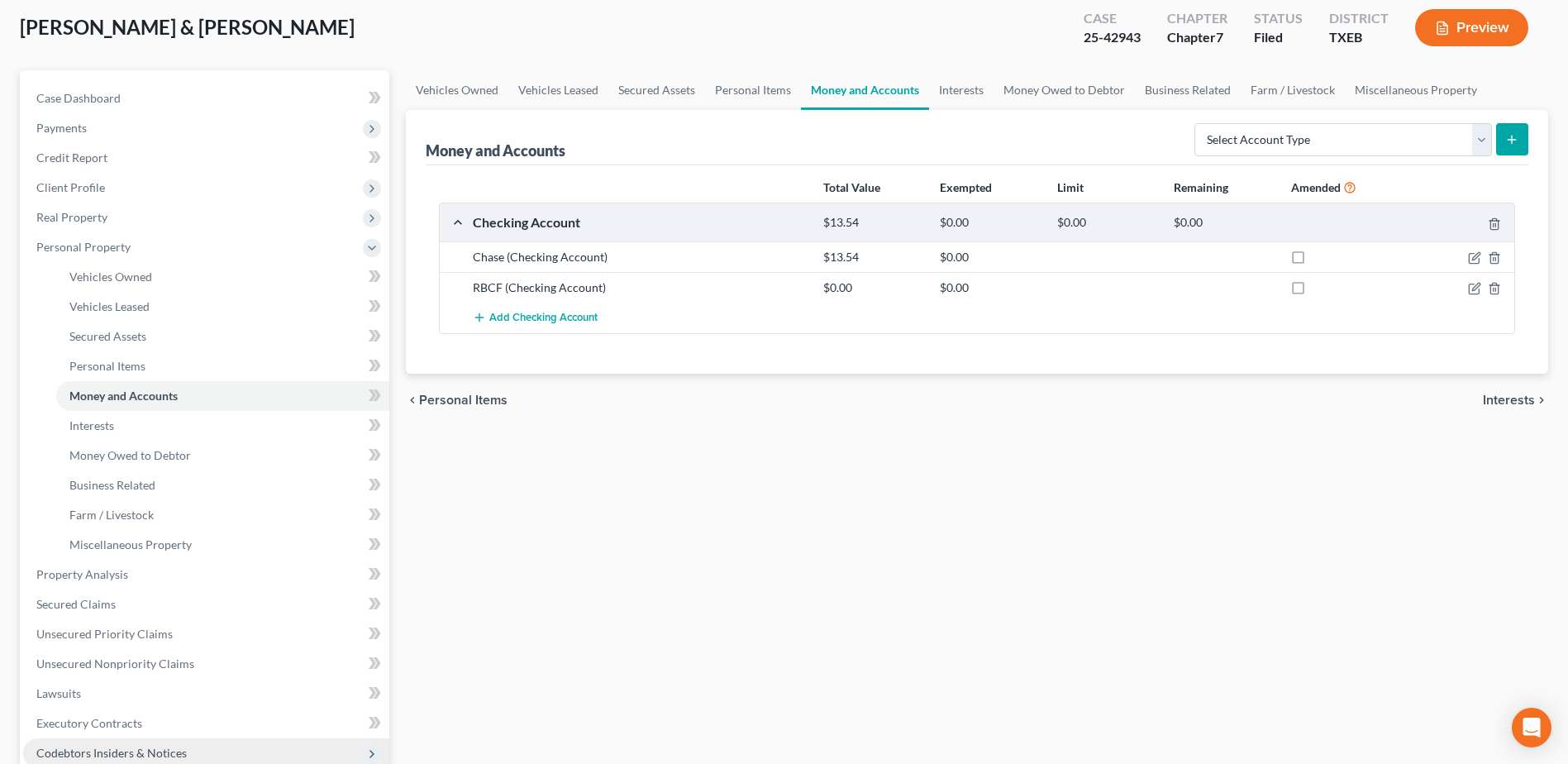
scroll to position [248, 0]
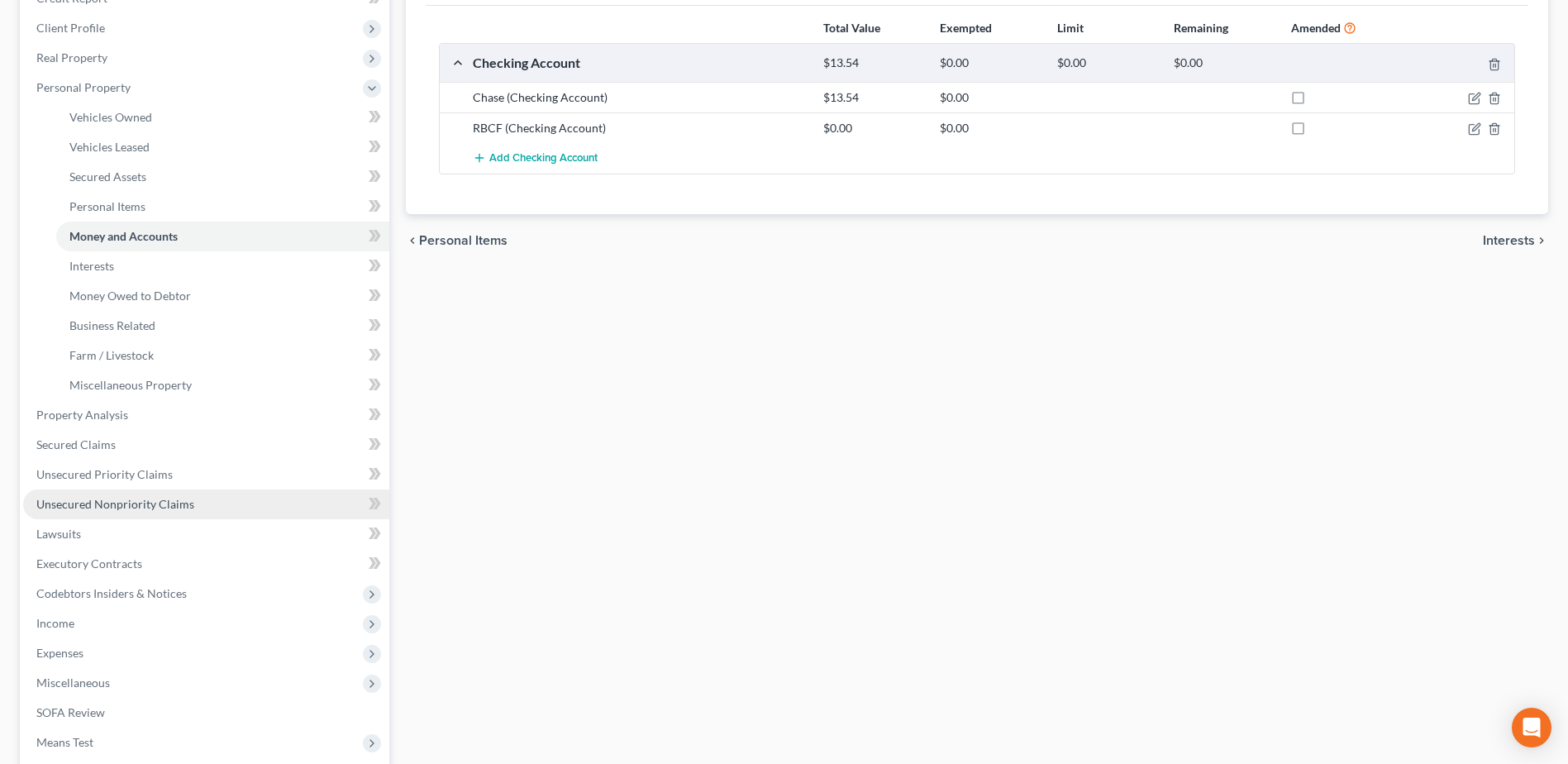
click at [135, 505] on span "Unsecured Nonpriority Claims" at bounding box center [115, 504] width 158 height 14
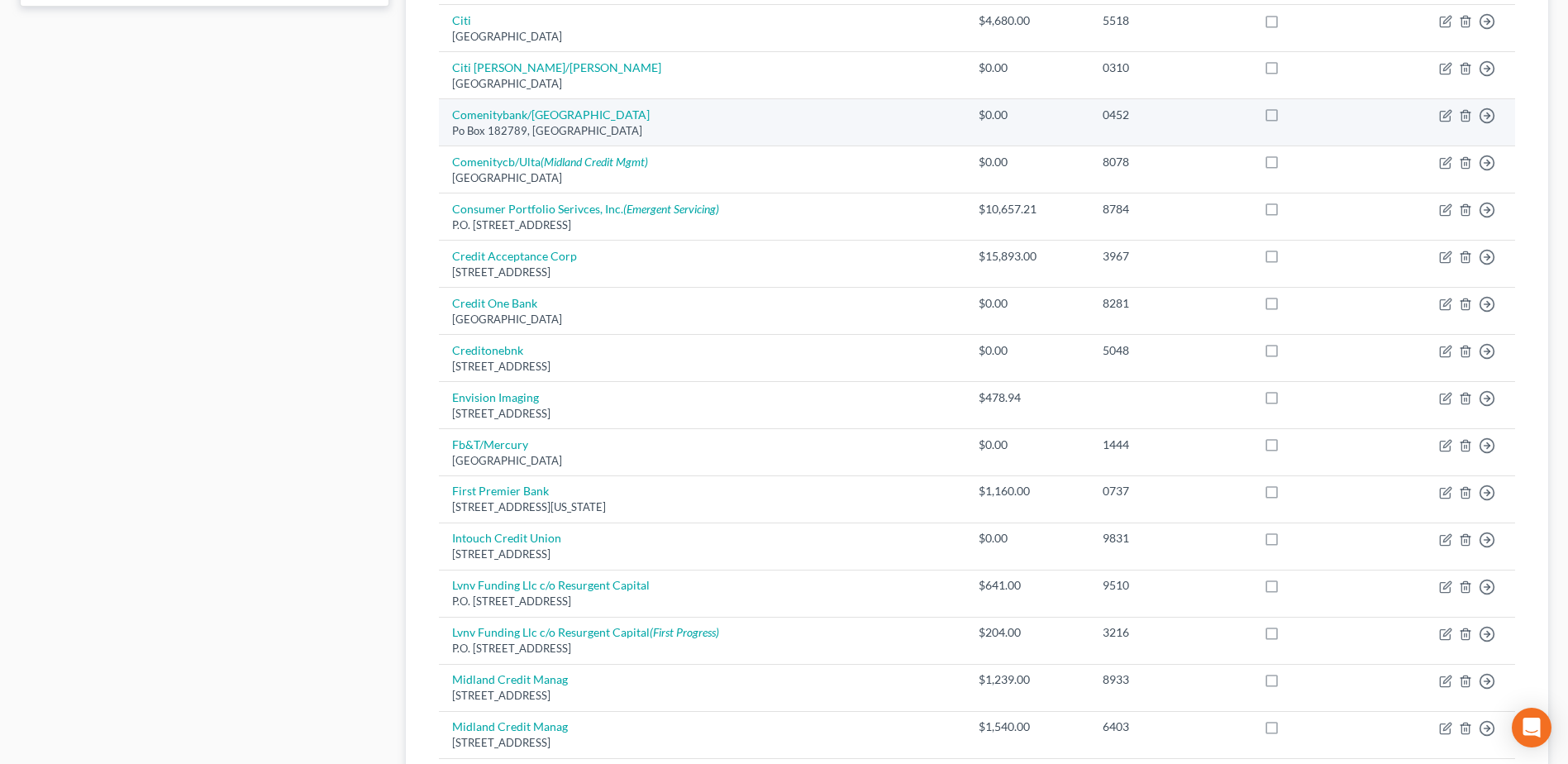
scroll to position [1150, 0]
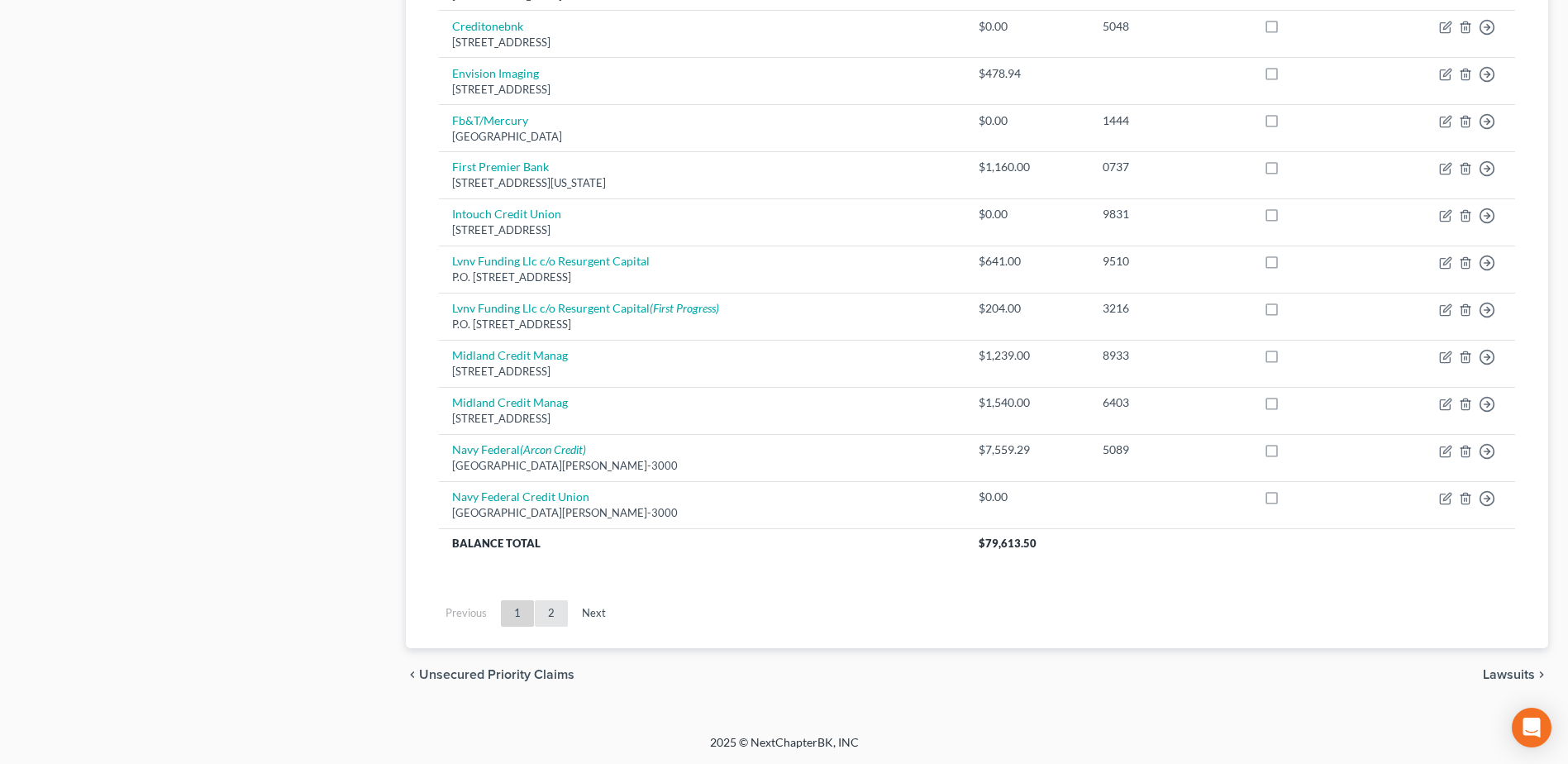
click at [548, 607] on link "2" at bounding box center [551, 613] width 33 height 27
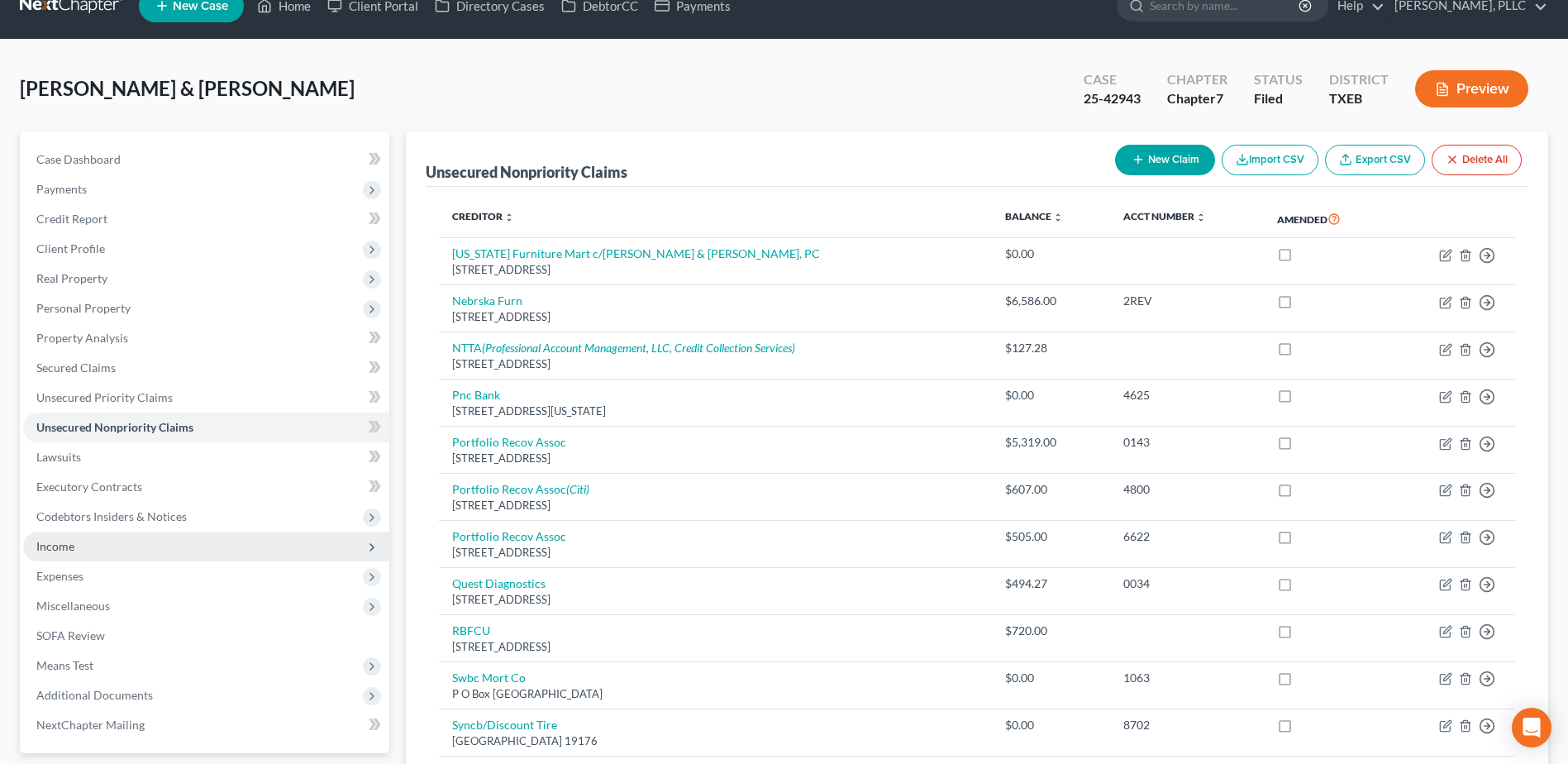
scroll to position [0, 0]
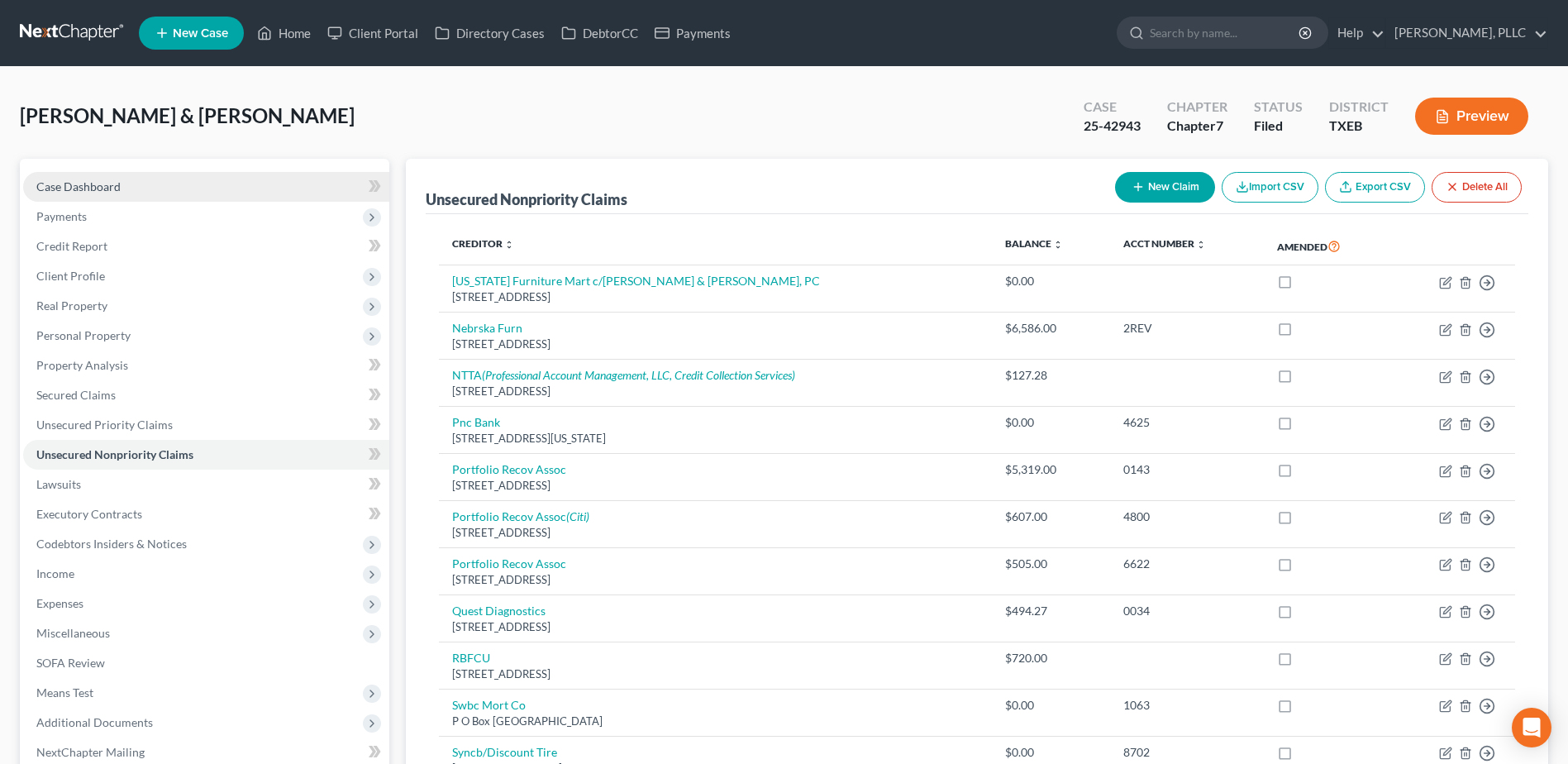
drag, startPoint x: 61, startPoint y: 177, endPoint x: 35, endPoint y: 187, distance: 27.9
click at [61, 176] on link "Case Dashboard" at bounding box center [206, 187] width 366 height 30
select select "4"
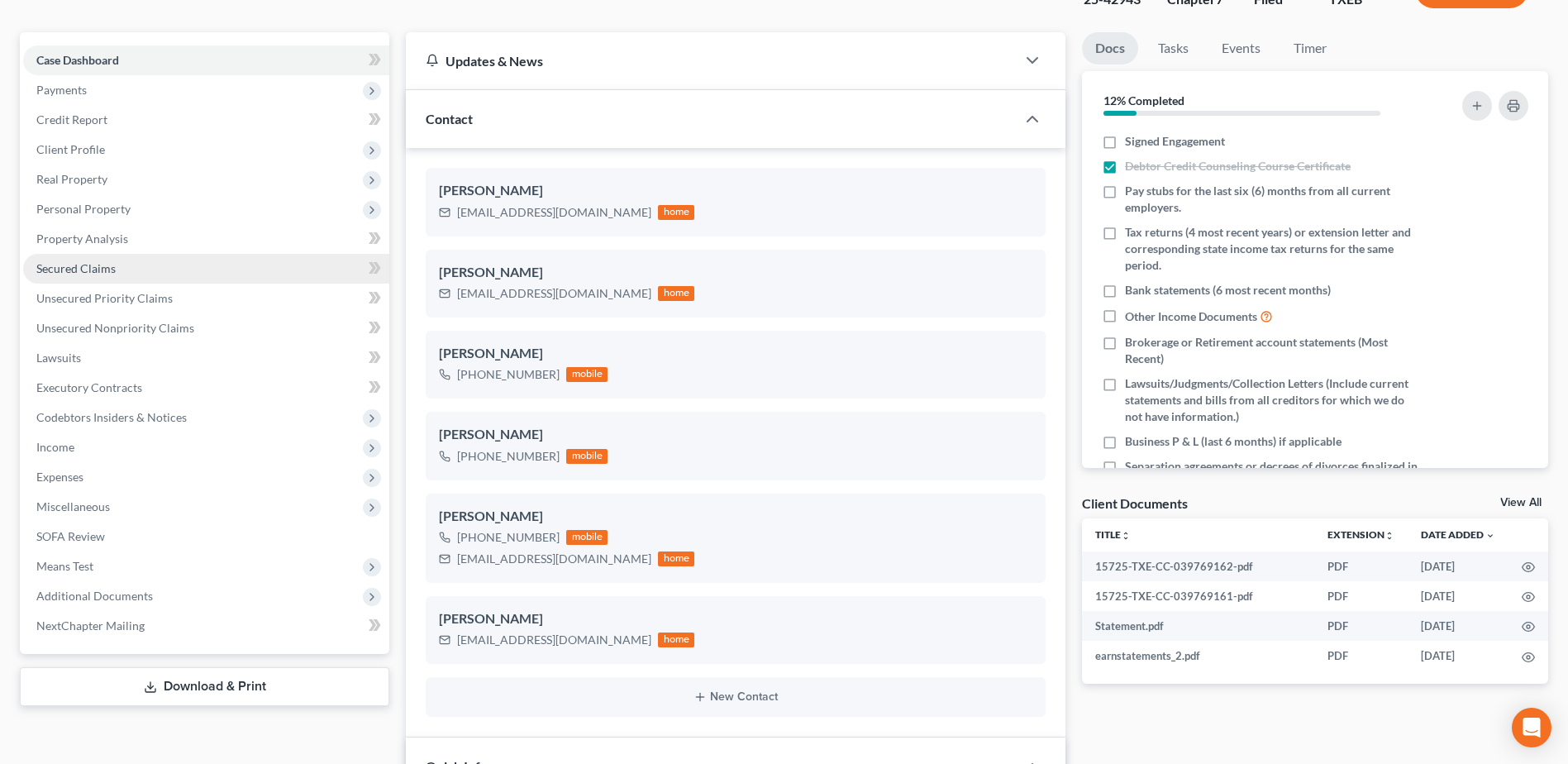
scroll to position [413, 0]
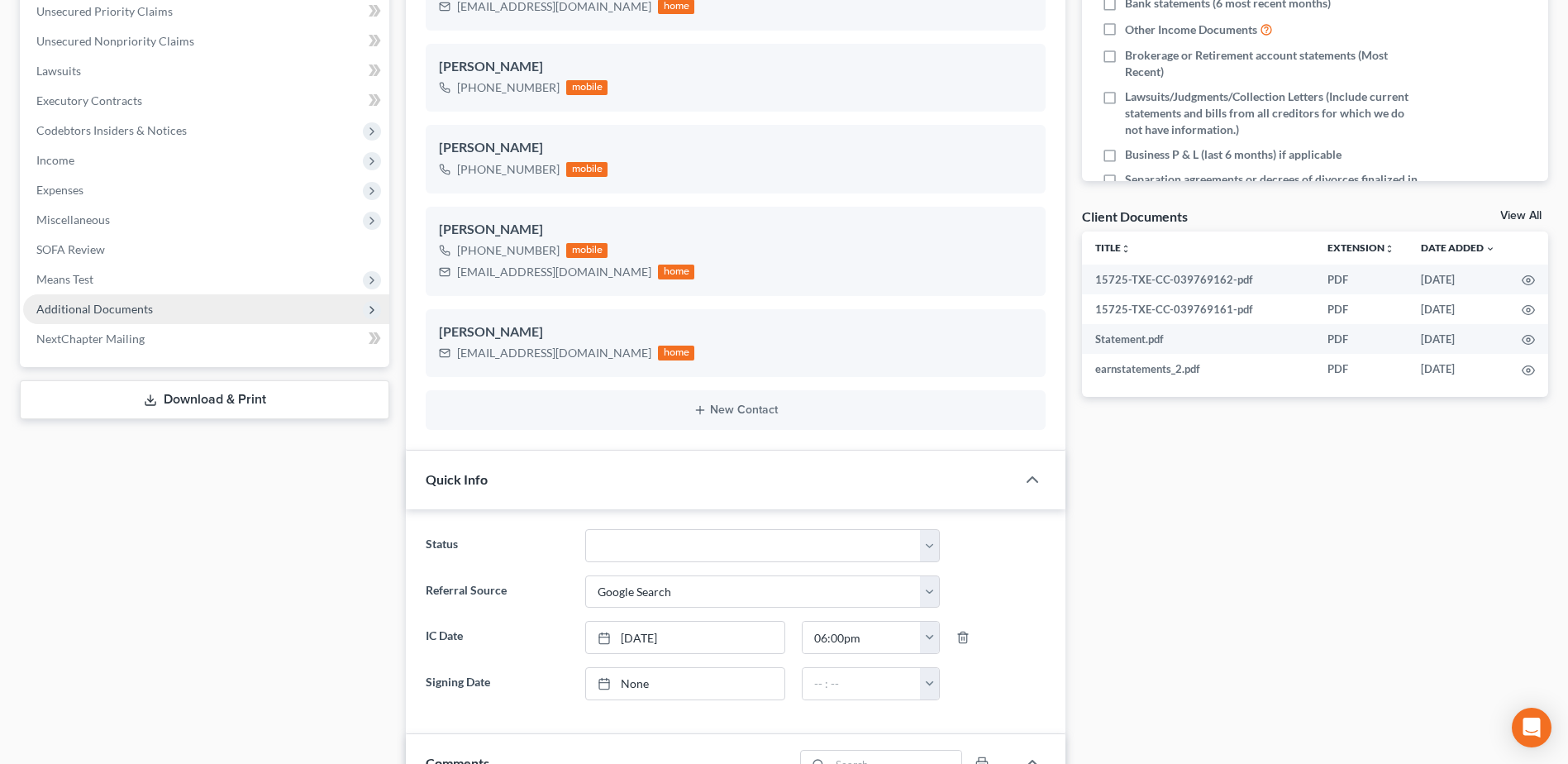
click at [127, 307] on span "Additional Documents" at bounding box center [94, 308] width 117 height 14
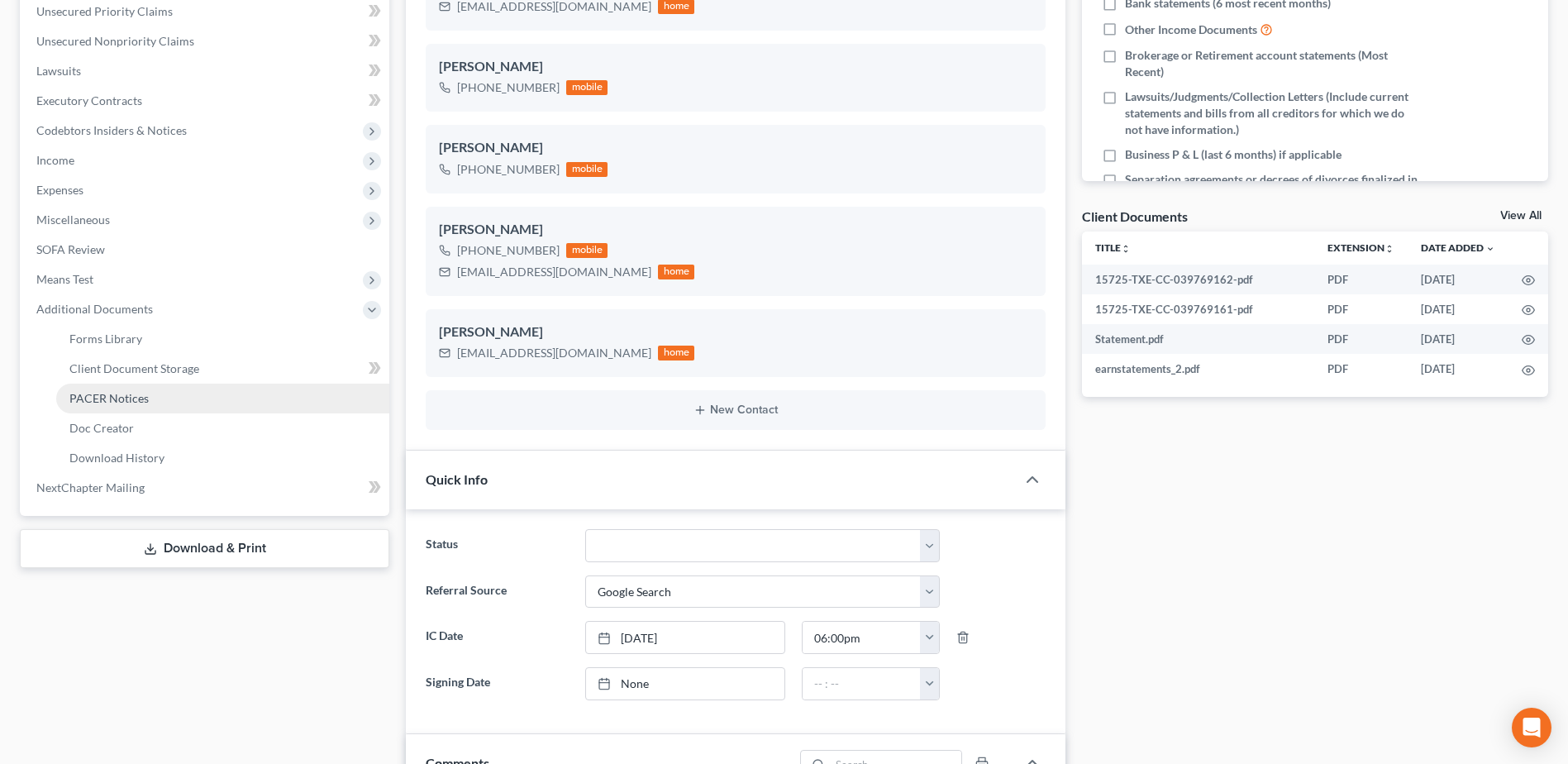
click at [111, 399] on span "PACER Notices" at bounding box center [109, 398] width 80 height 14
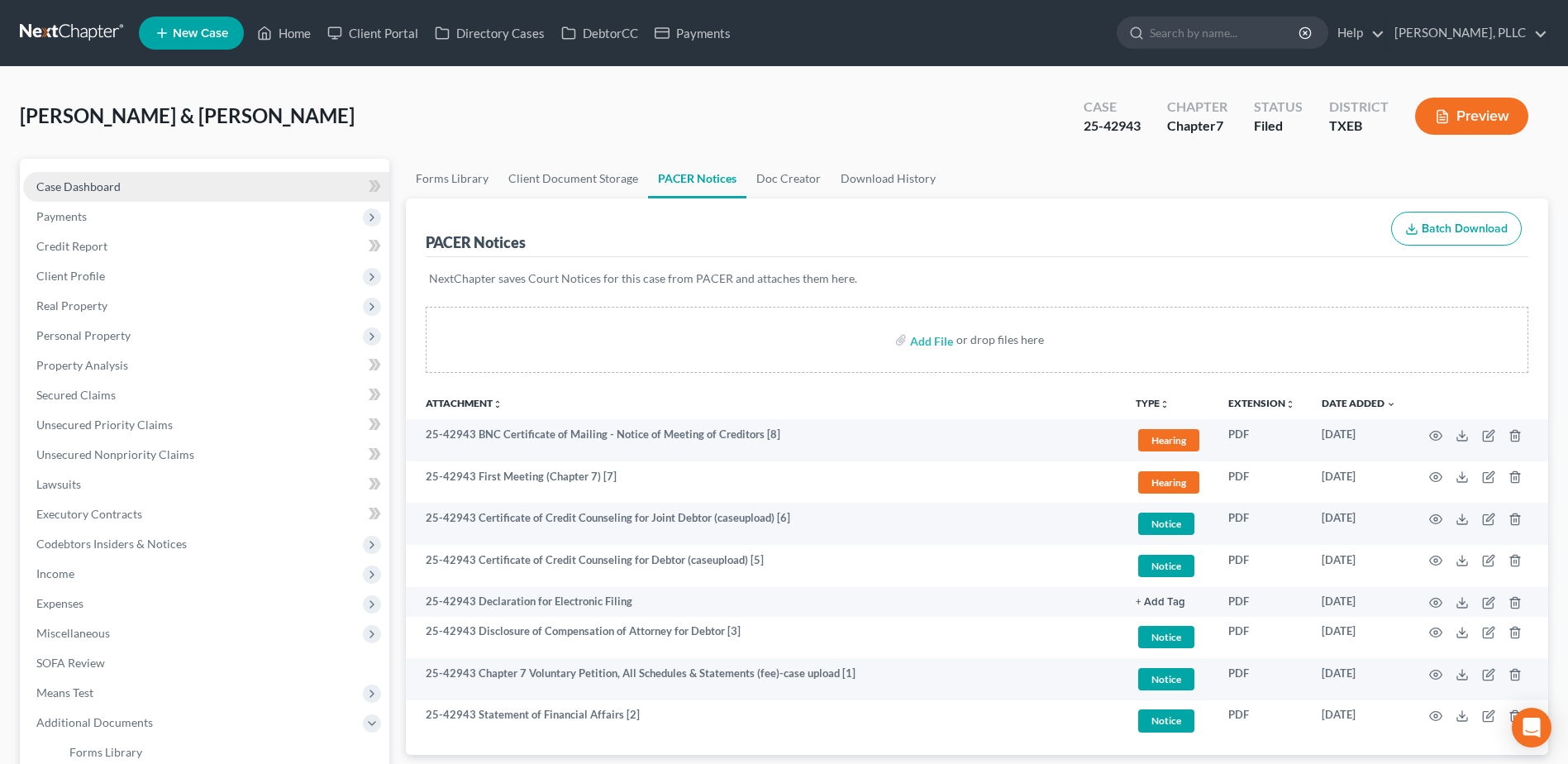
click at [113, 188] on span "Case Dashboard" at bounding box center [79, 186] width 84 height 14
select select "4"
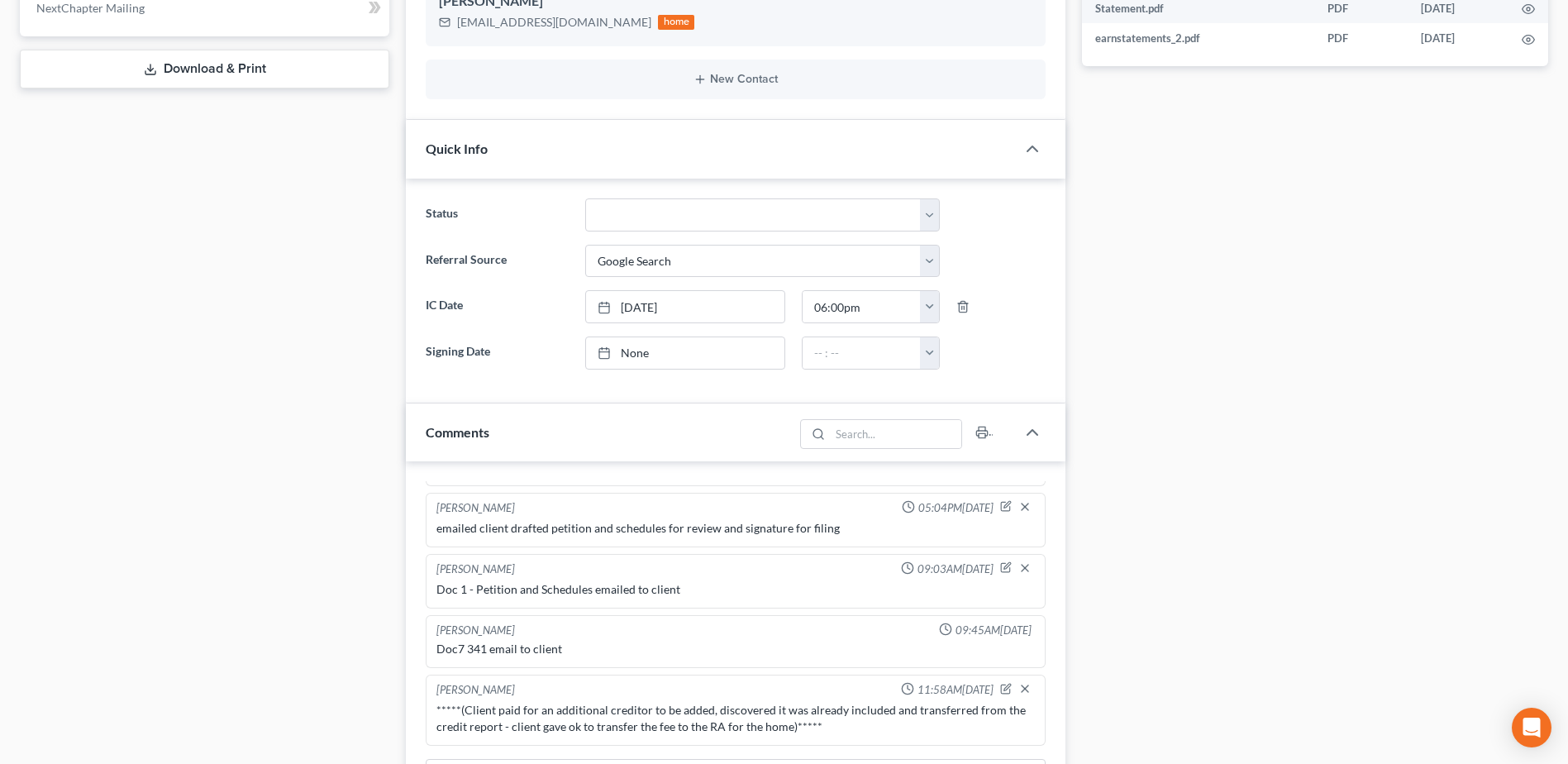
scroll to position [1158, 0]
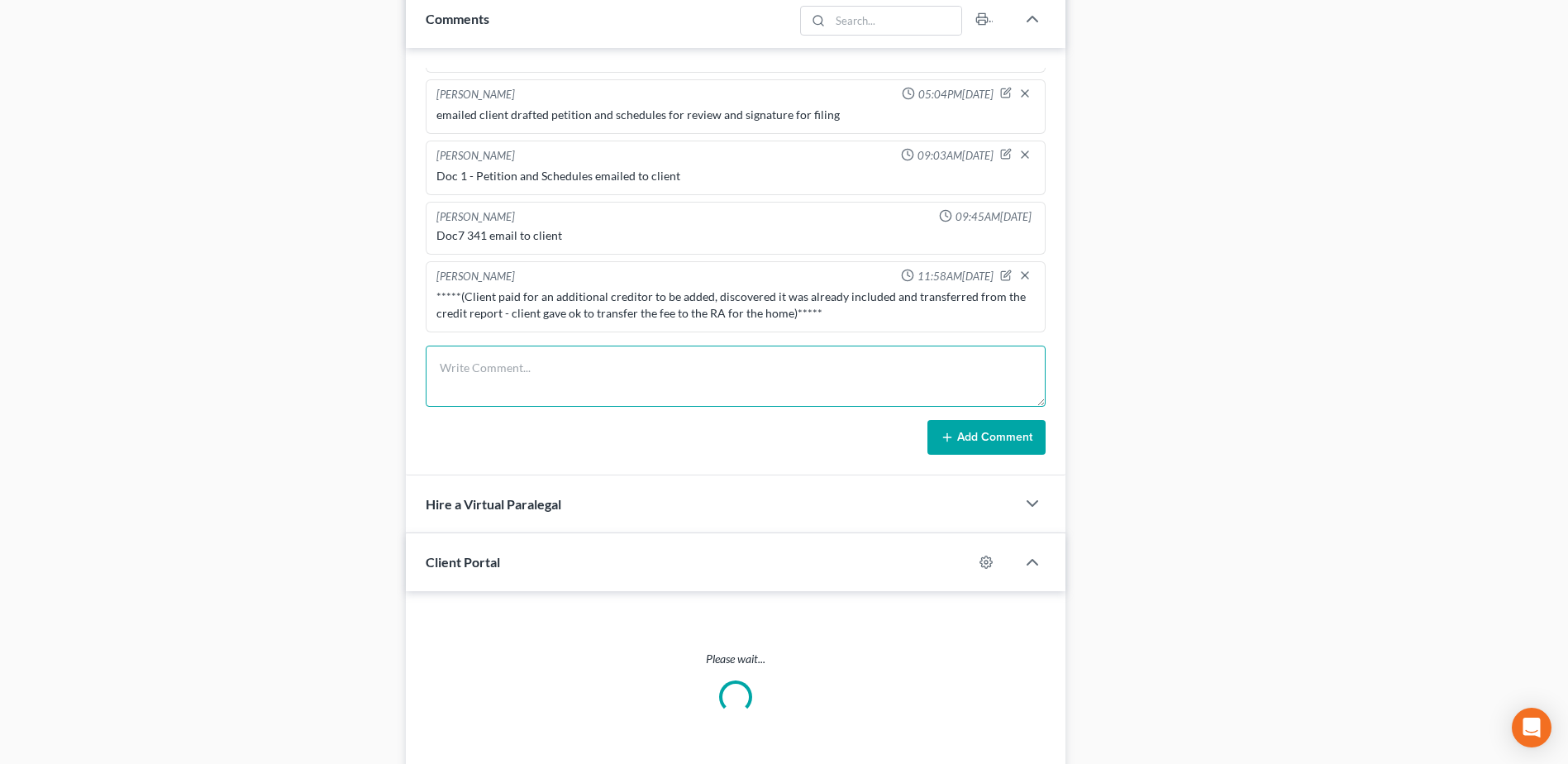
click at [526, 377] on textarea at bounding box center [736, 376] width 620 height 61
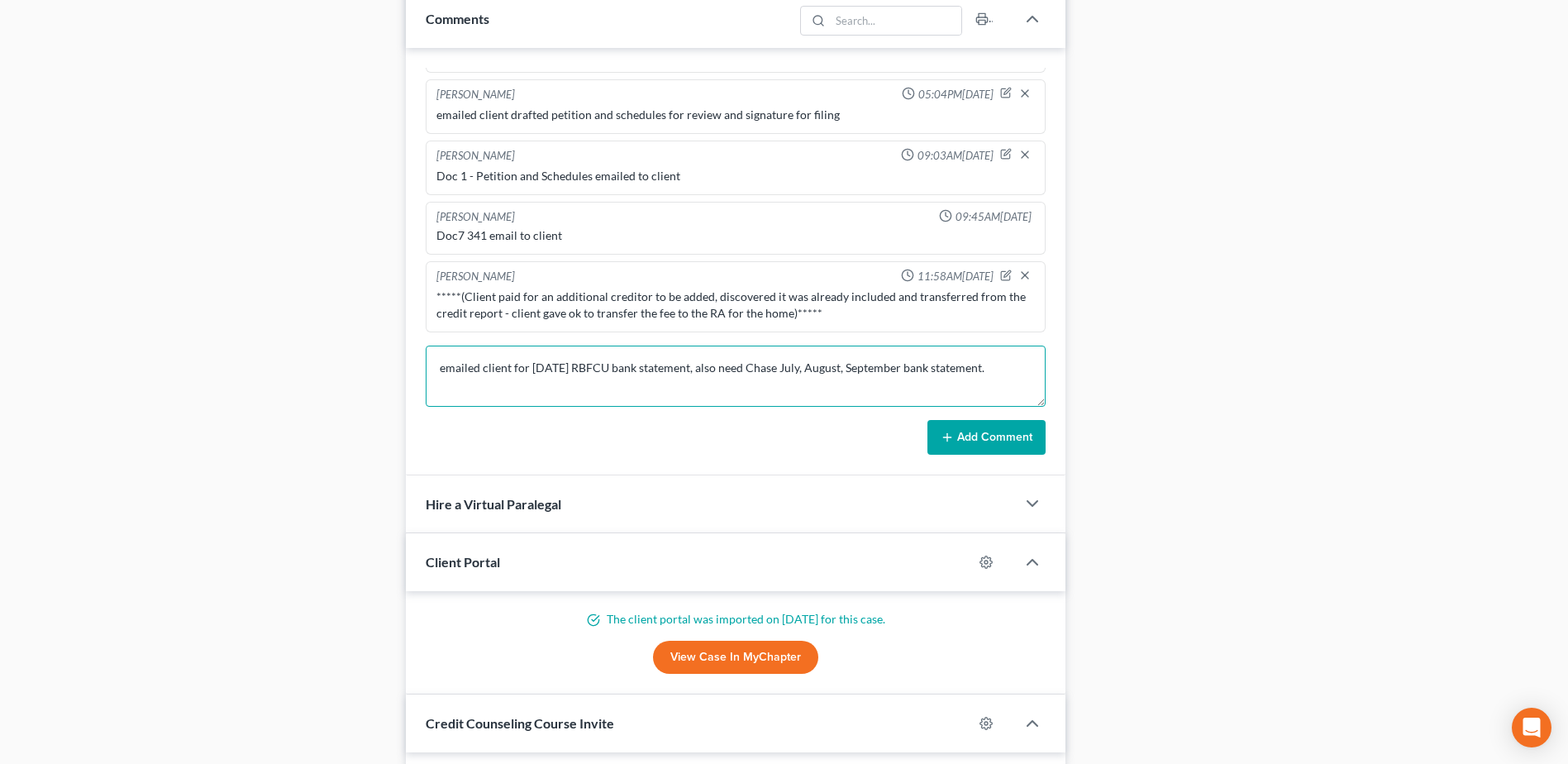
type textarea "emailed client for [DATE] RBFCU bank statement, also need Chase July, August, S…"
click at [985, 438] on button "Add Comment" at bounding box center [986, 438] width 118 height 35
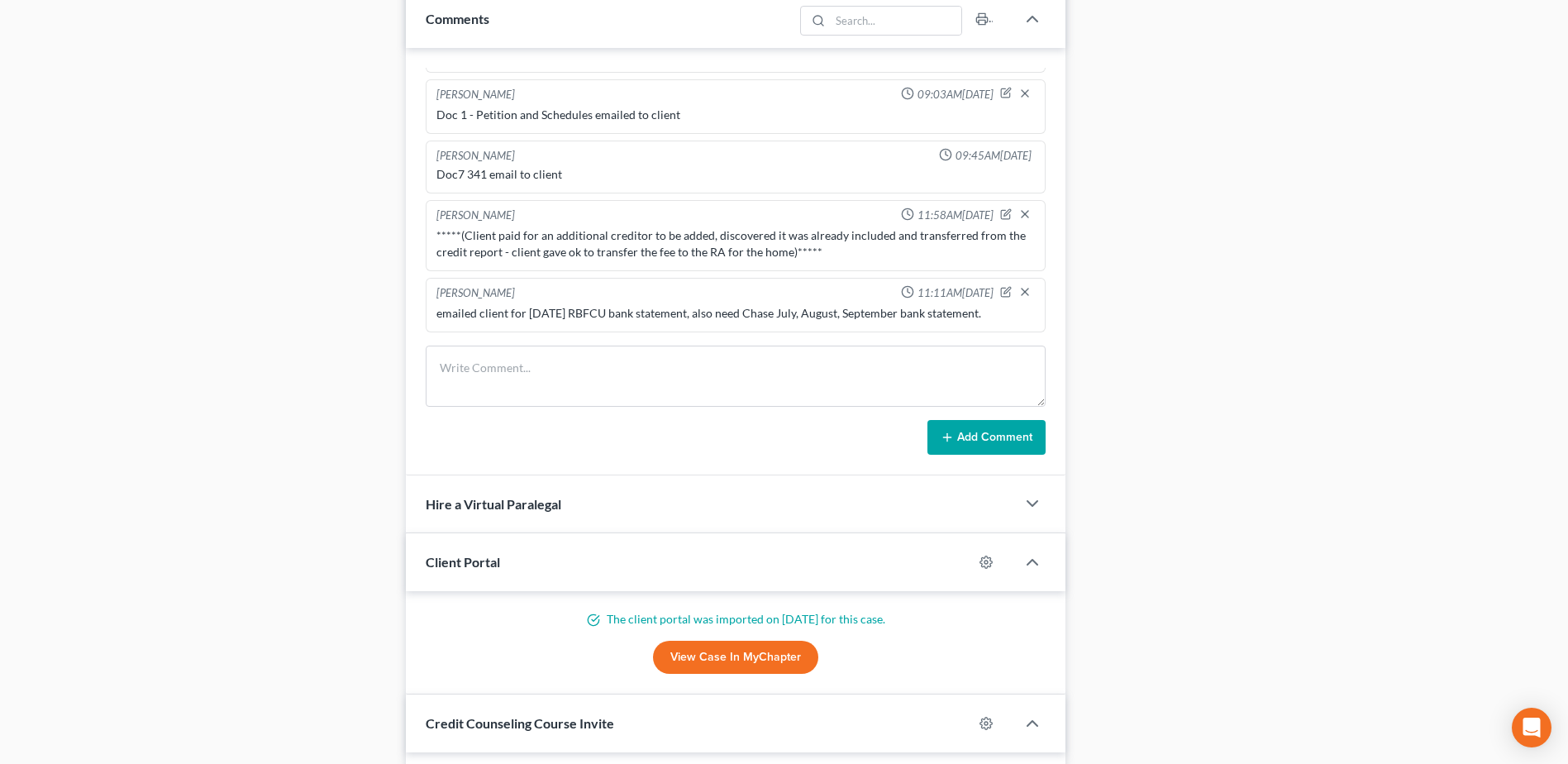
scroll to position [0, 0]
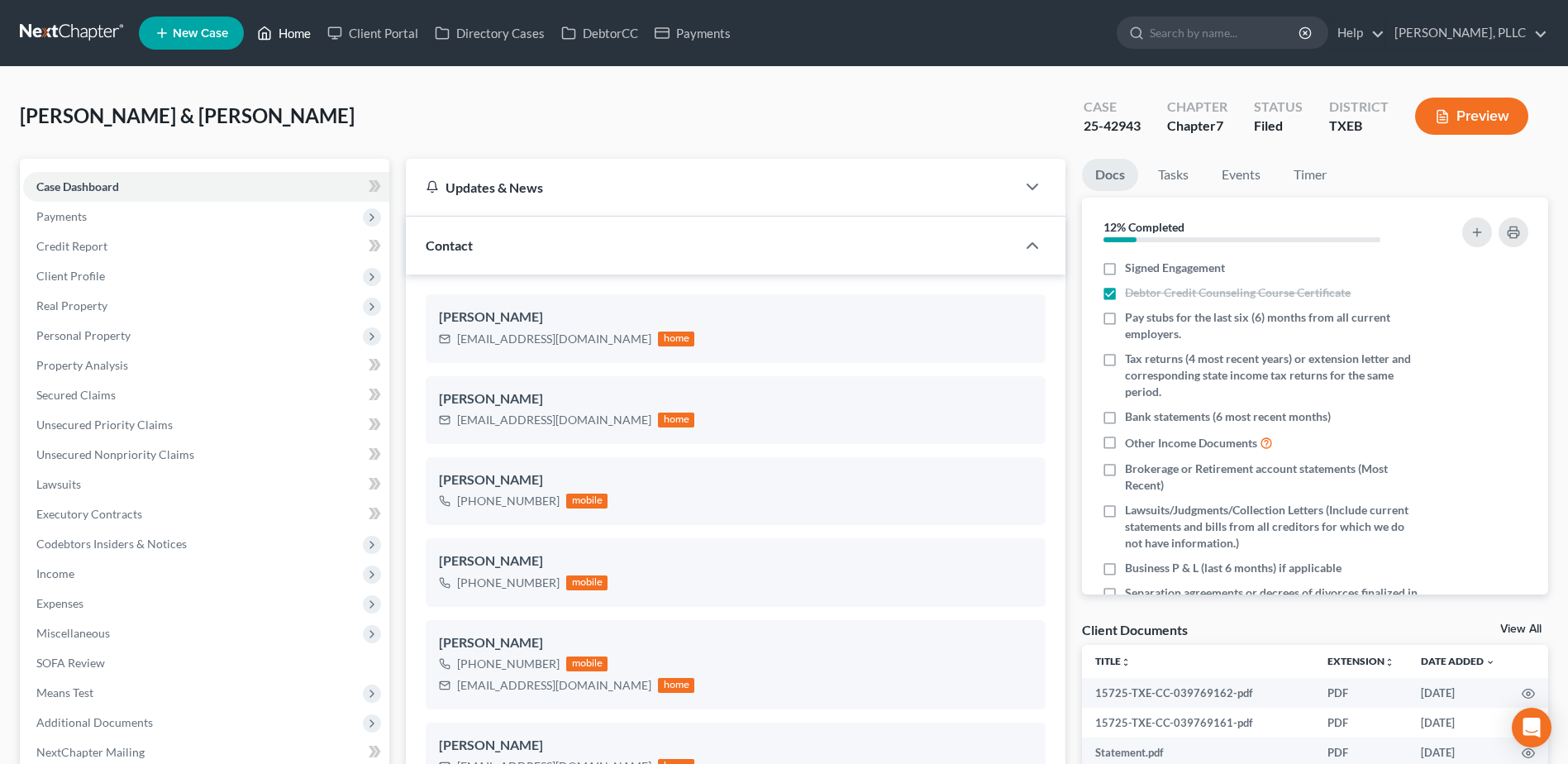
click at [288, 33] on link "Home" at bounding box center [283, 33] width 70 height 30
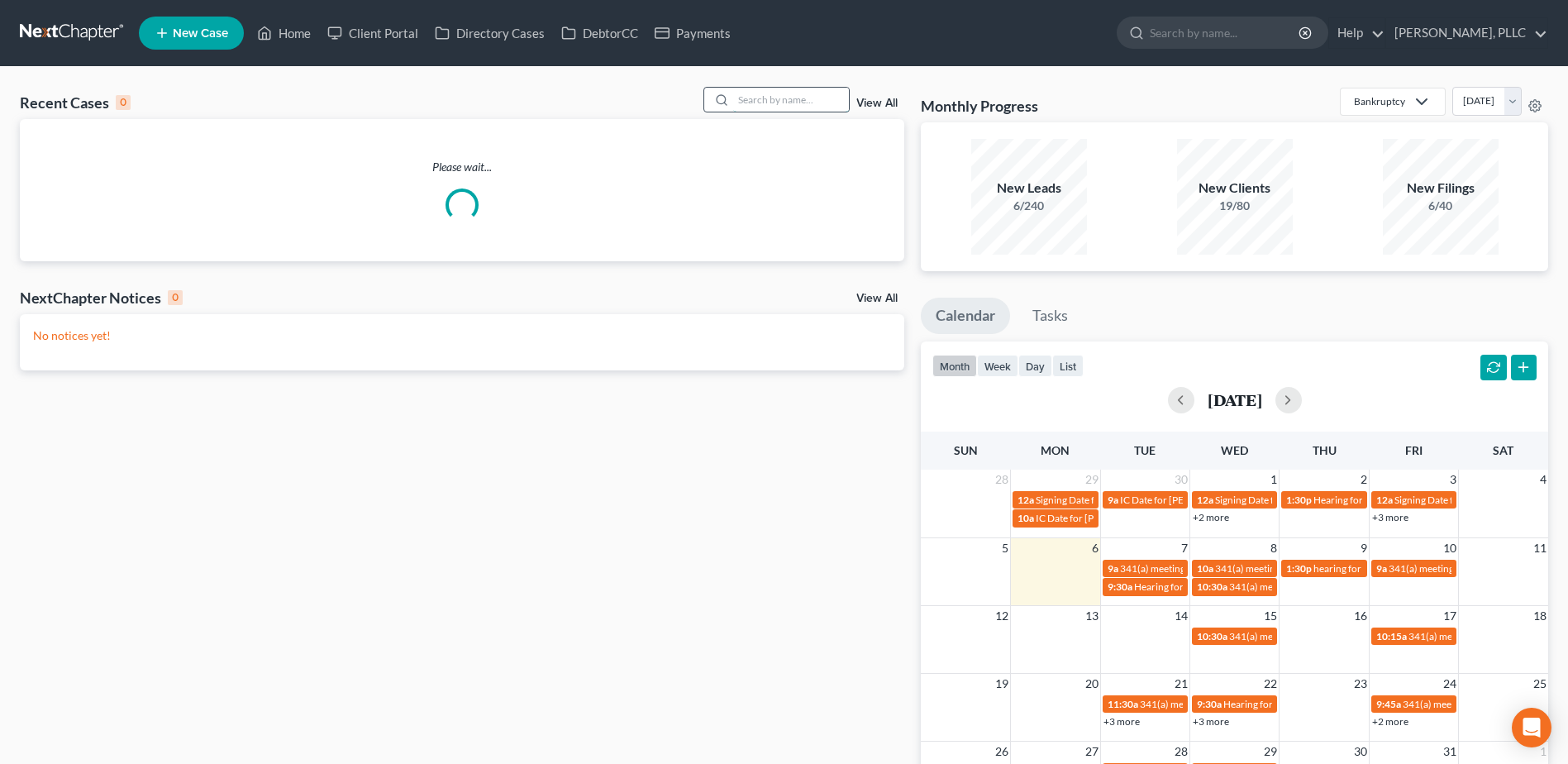
click at [798, 104] on input "search" at bounding box center [791, 99] width 116 height 24
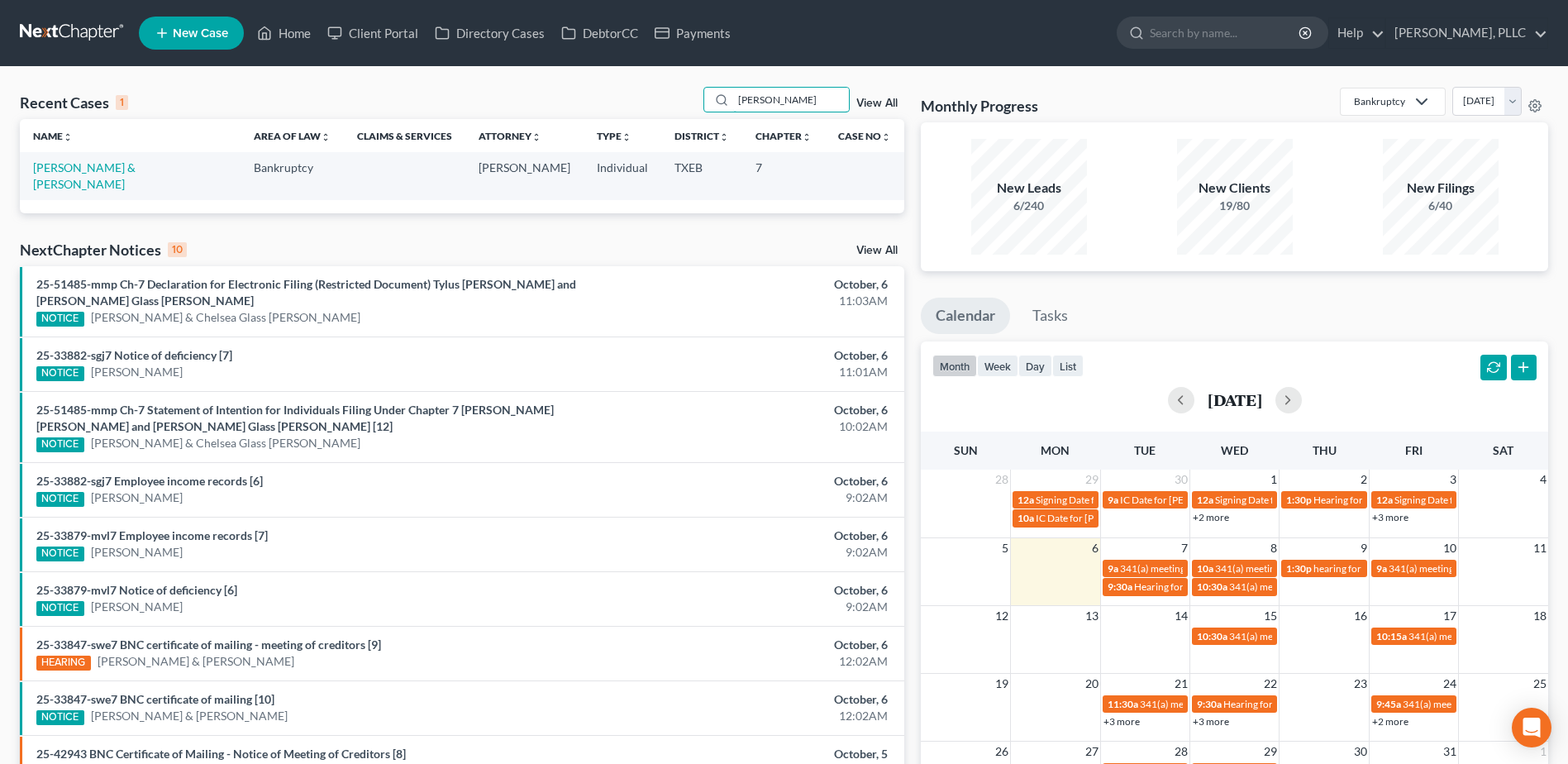
type input "[PERSON_NAME]"
click at [115, 176] on td "[PERSON_NAME] & [PERSON_NAME]" at bounding box center [130, 176] width 220 height 47
click at [109, 167] on link "[PERSON_NAME] & [PERSON_NAME]" at bounding box center [84, 176] width 103 height 31
select select "4"
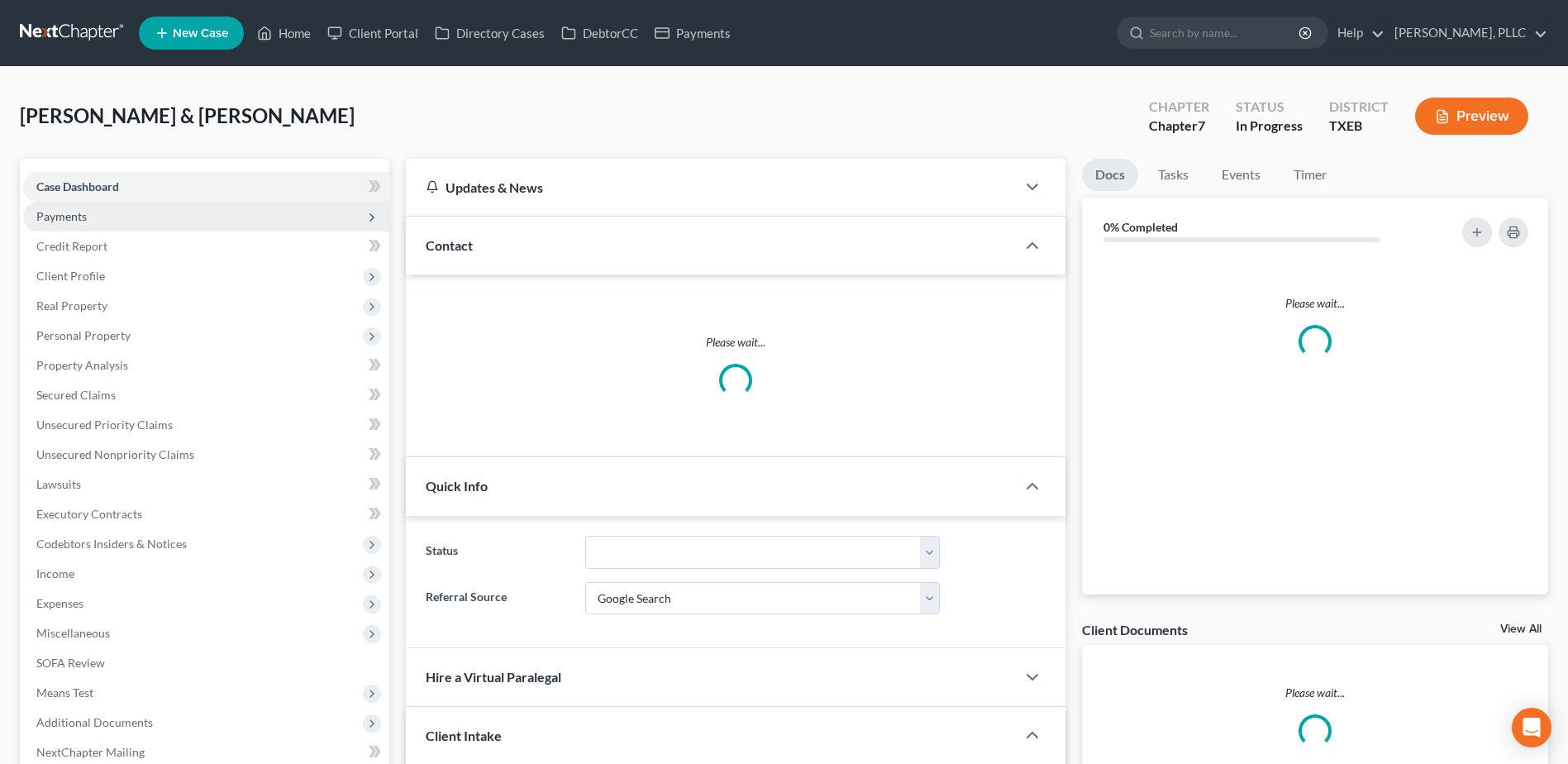
click at [48, 212] on span "Payments" at bounding box center [61, 215] width 51 height 14
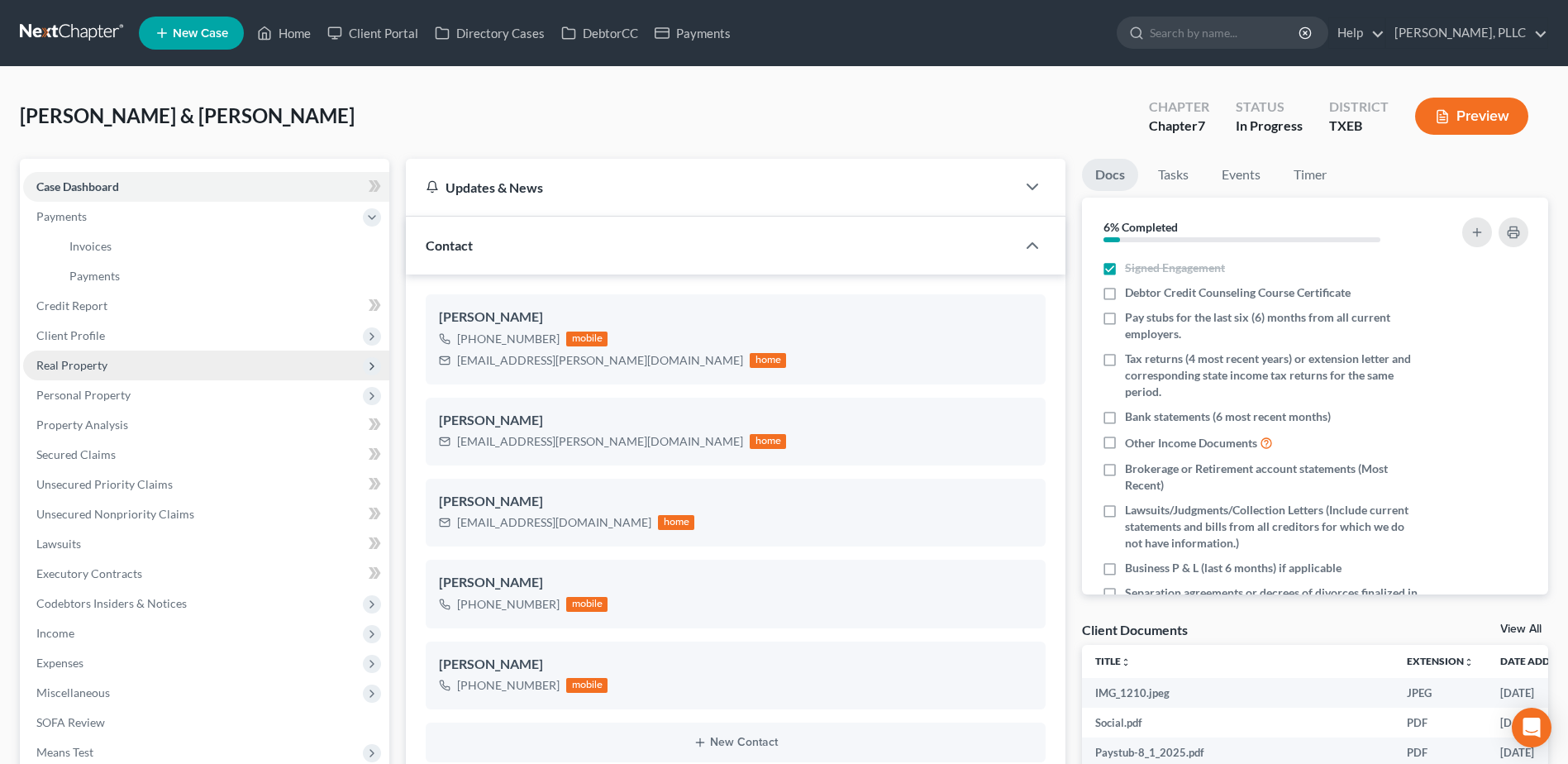
scroll to position [755, 0]
click at [96, 284] on link "Payments" at bounding box center [223, 276] width 333 height 30
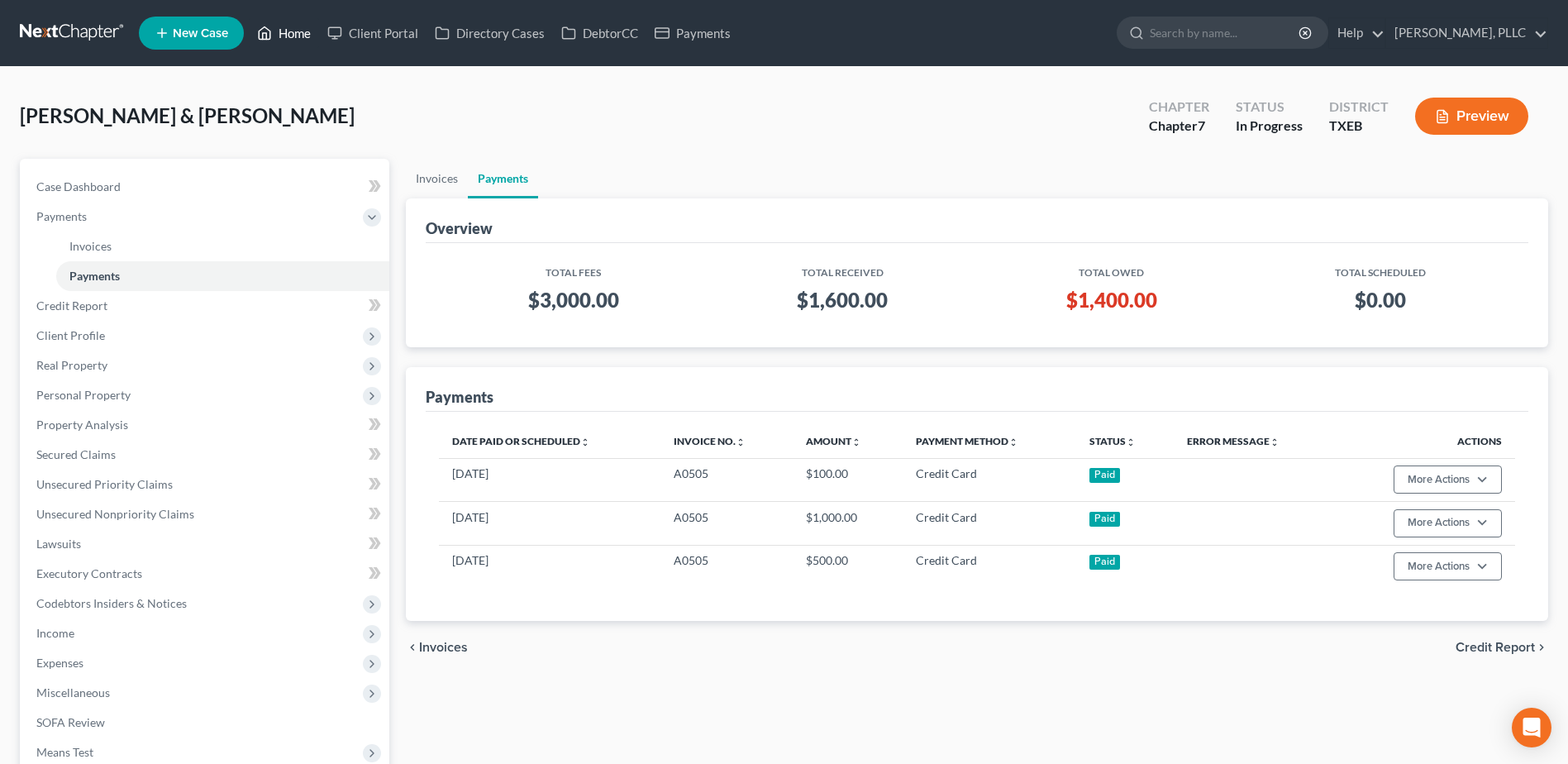
click at [288, 30] on link "Home" at bounding box center [283, 33] width 70 height 30
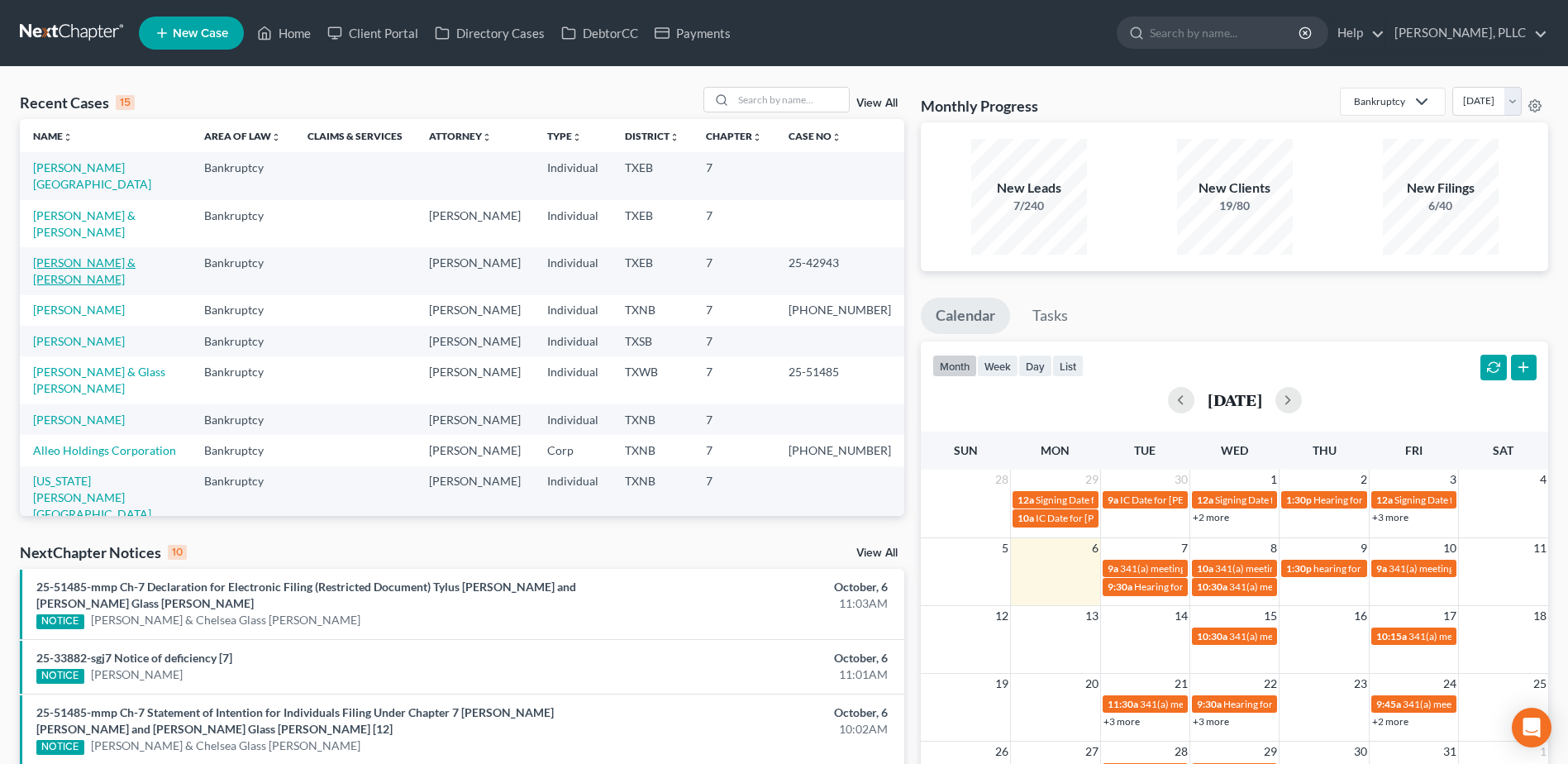
click at [123, 255] on link "[PERSON_NAME] & [PERSON_NAME]" at bounding box center [84, 270] width 103 height 31
select select "4"
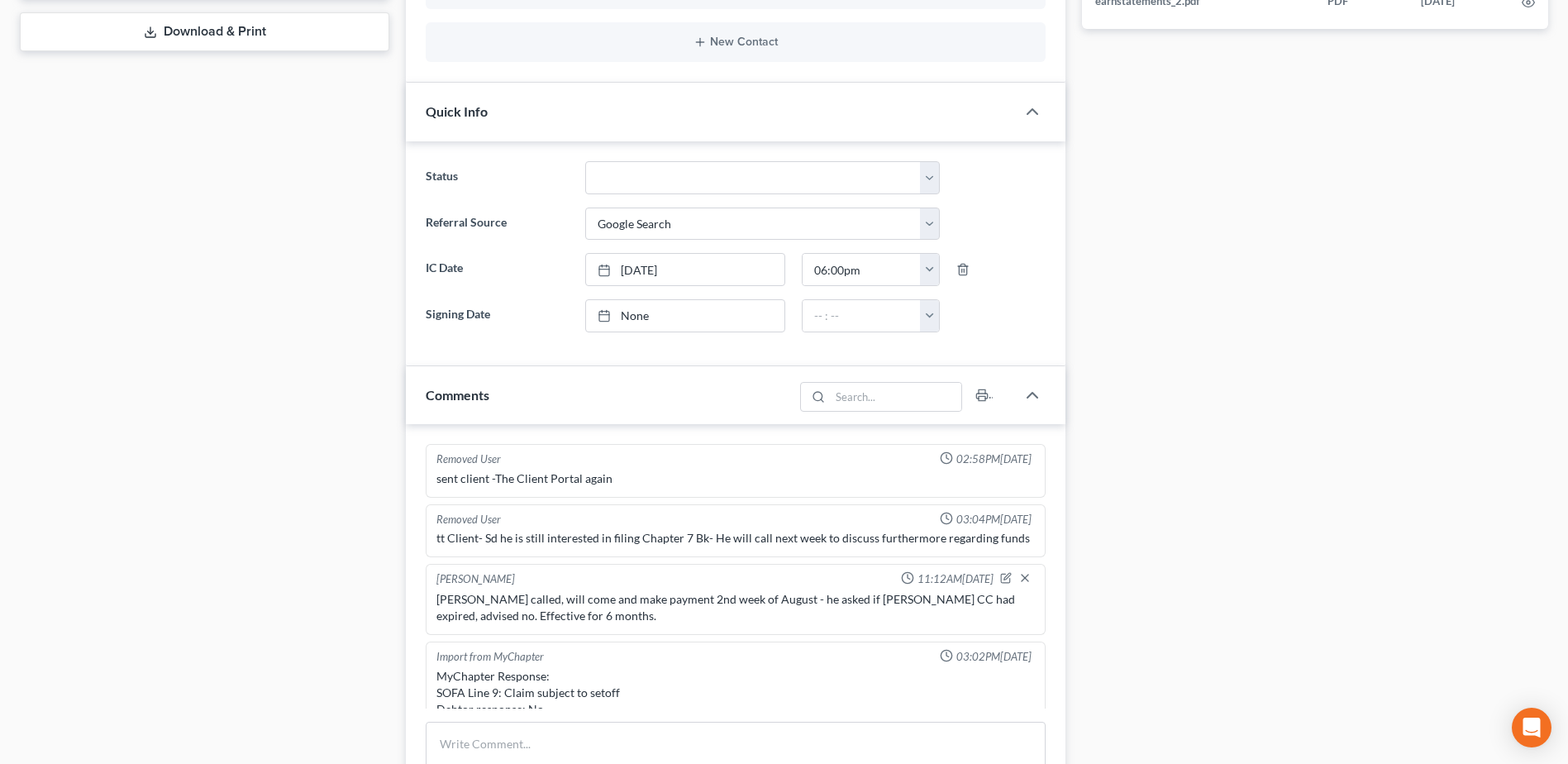
scroll to position [1049, 0]
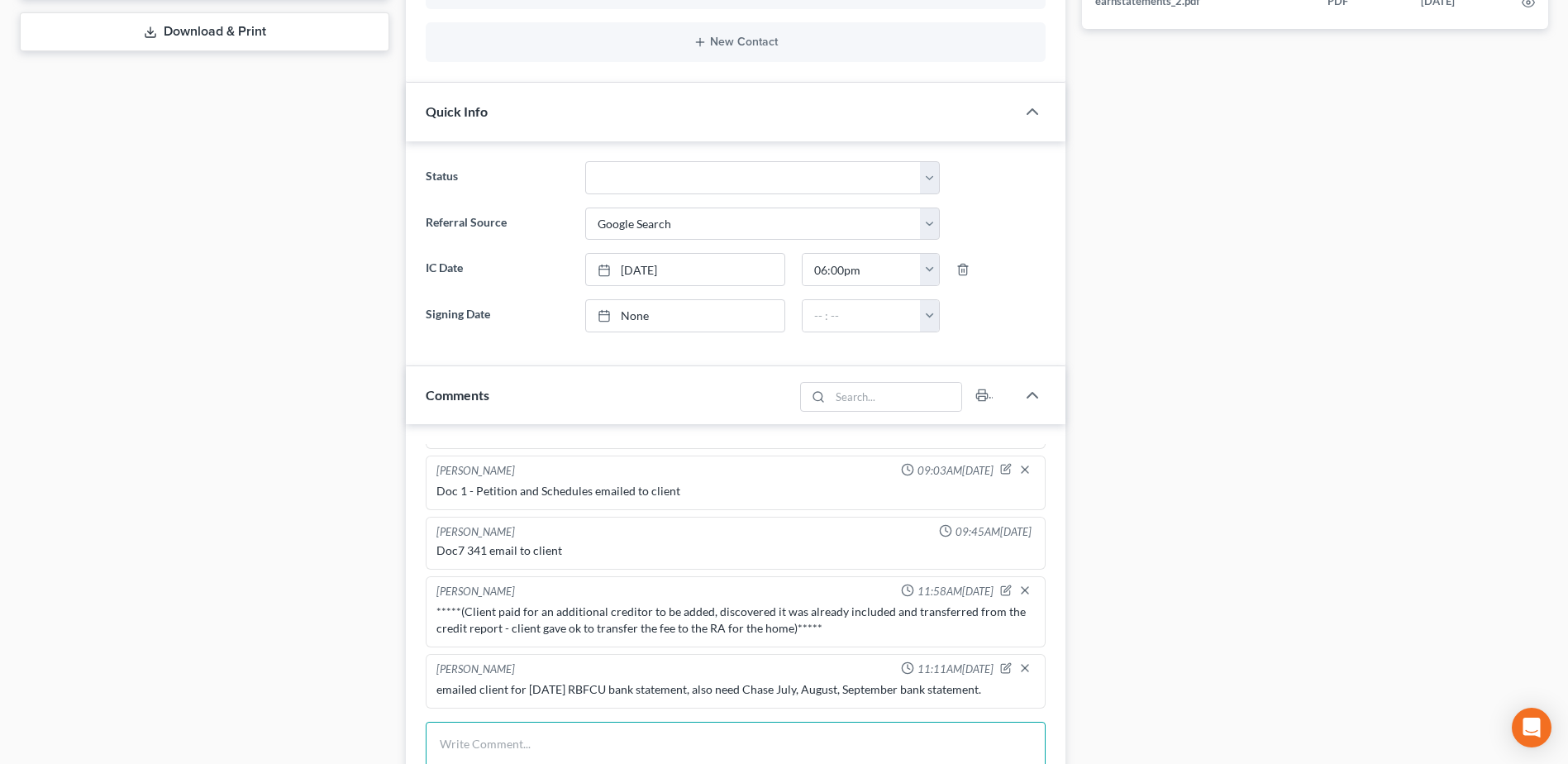
click at [532, 737] on textarea at bounding box center [736, 752] width 620 height 61
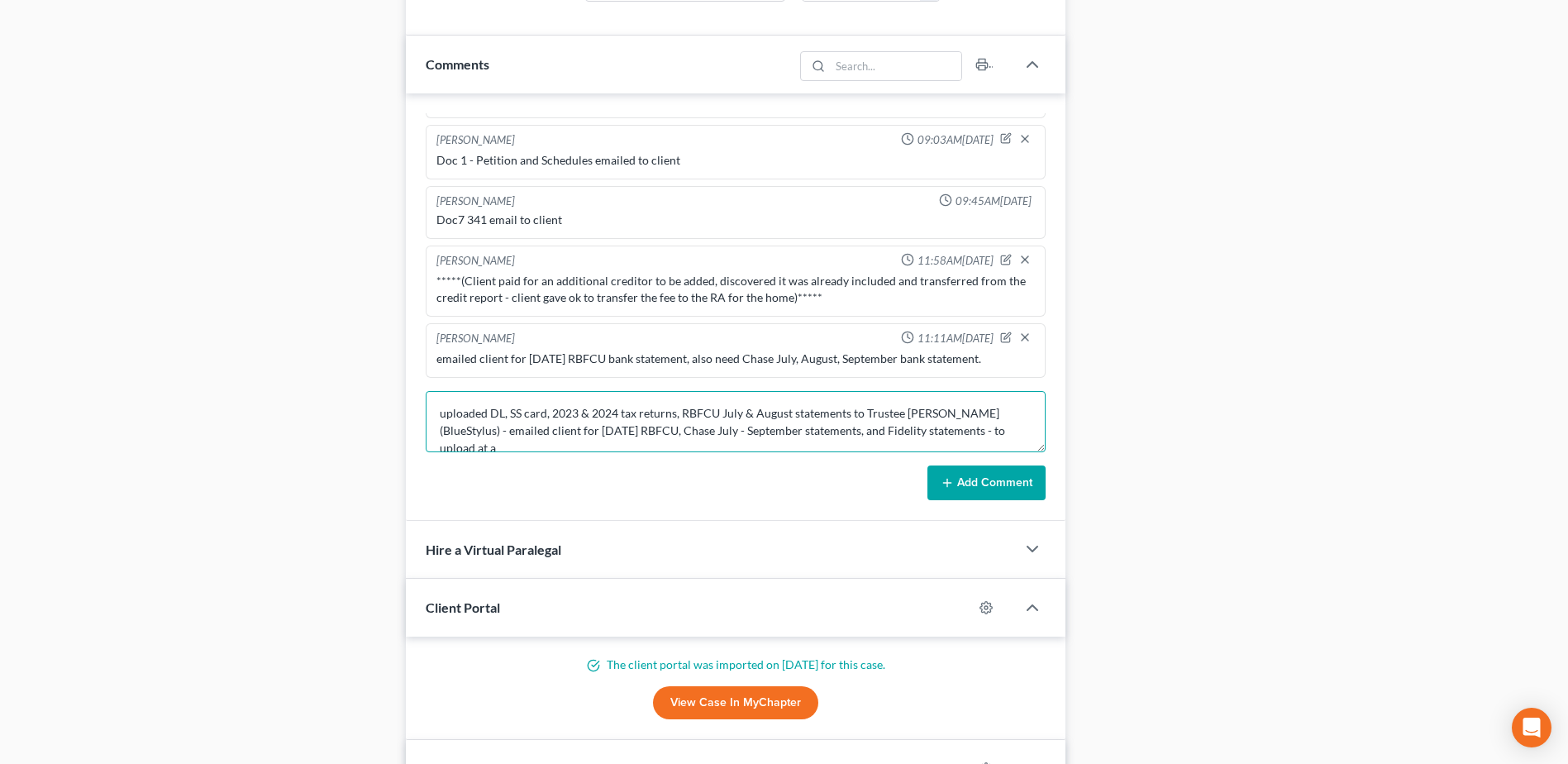
scroll to position [4, 0]
type textarea "uploaded DL, SS card, 2023 & 2024 tax returns, RBFCU July & August statements t…"
click at [1011, 471] on button "Add Comment" at bounding box center [986, 483] width 118 height 35
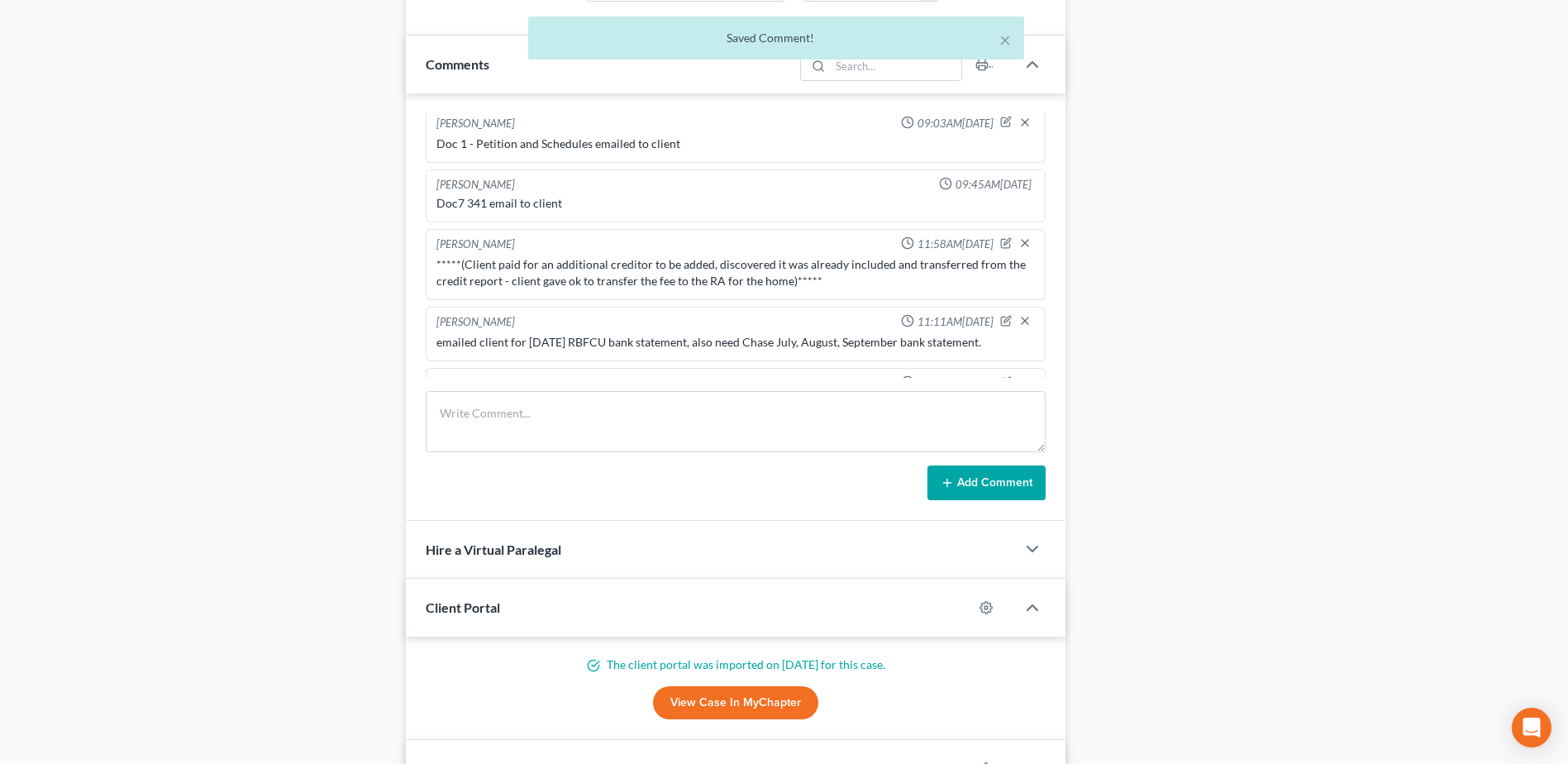
scroll to position [1144, 0]
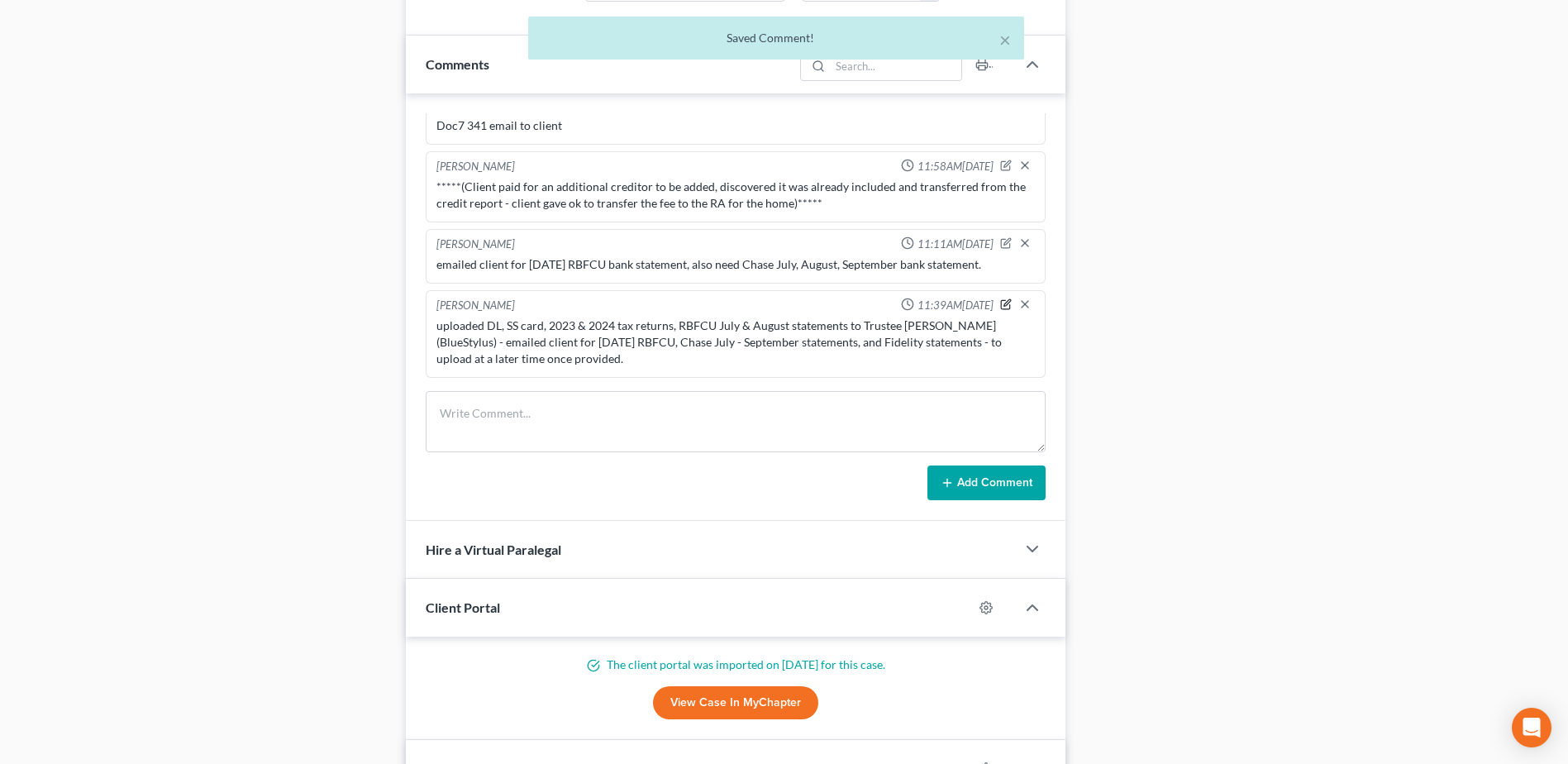
click at [1004, 302] on icon "button" at bounding box center [1007, 302] width 7 height 7
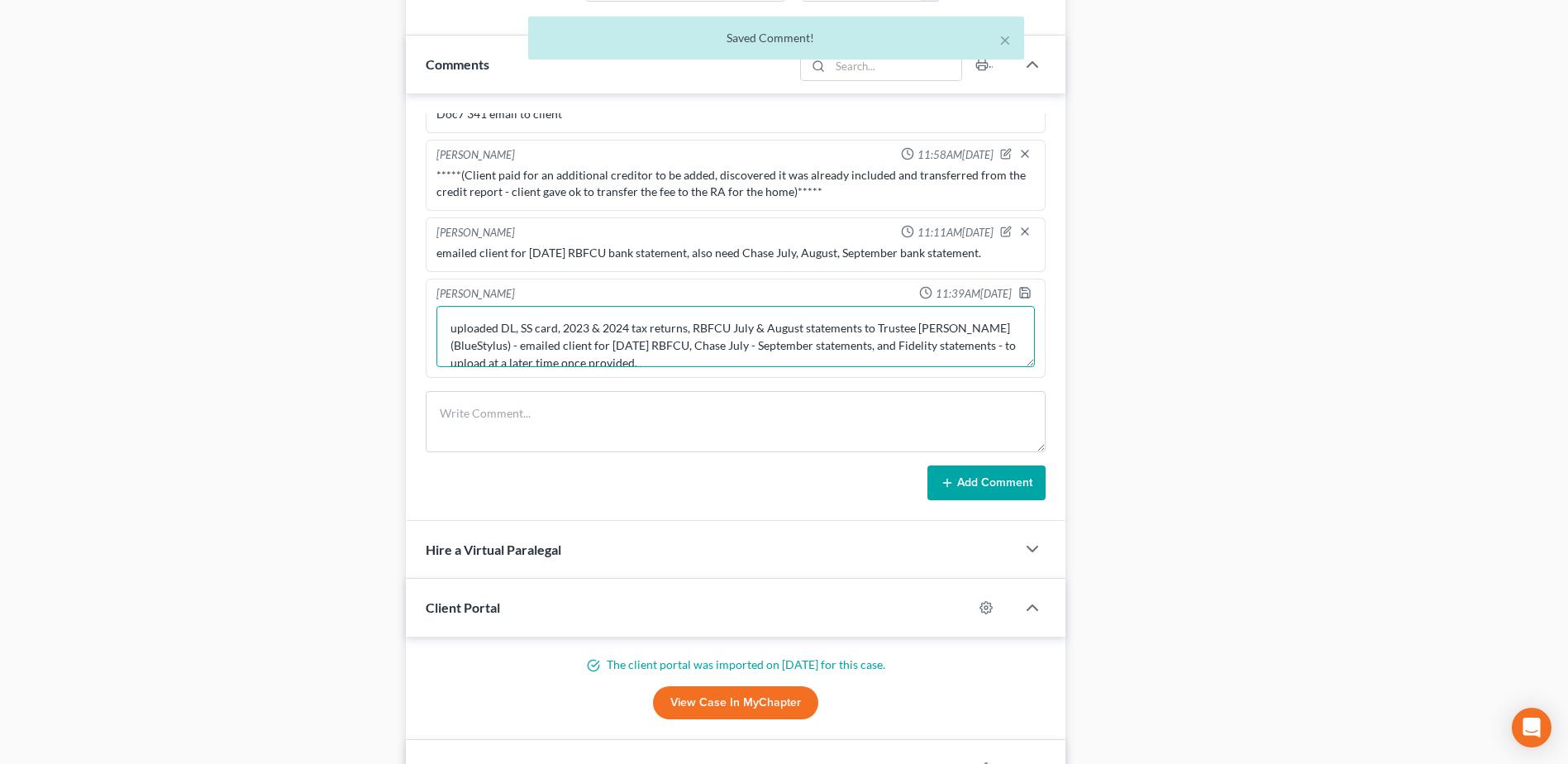
click at [775, 367] on textarea "uploaded DL, SS card, 2023 & 2024 tax returns, RBFCU July & August statements t…" at bounding box center [736, 336] width 598 height 61
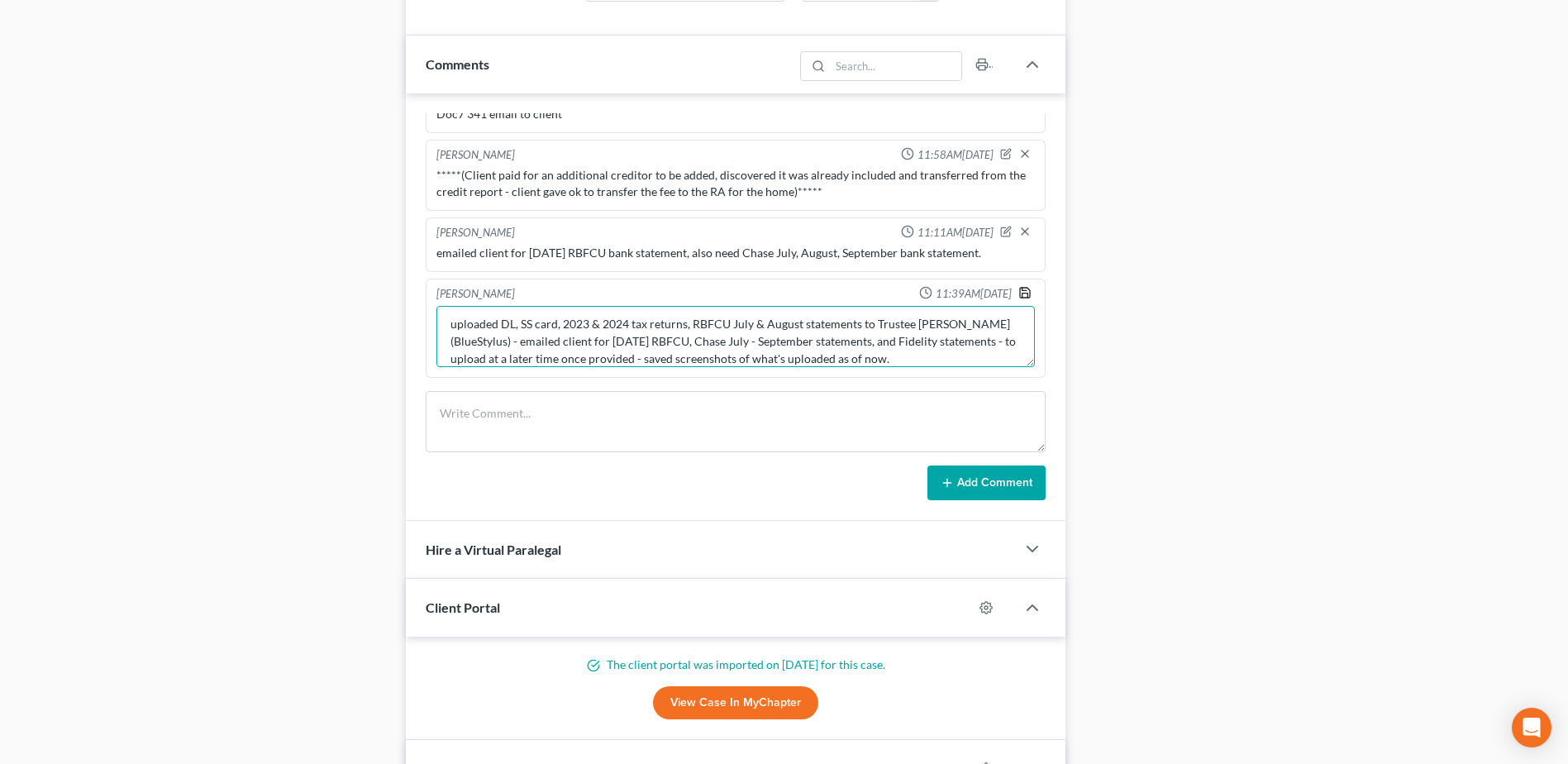
type textarea "uploaded DL, SS card, 2023 & 2024 tax returns, RBFCU July & August statements t…"
click at [1020, 297] on icon "button" at bounding box center [1025, 293] width 10 height 10
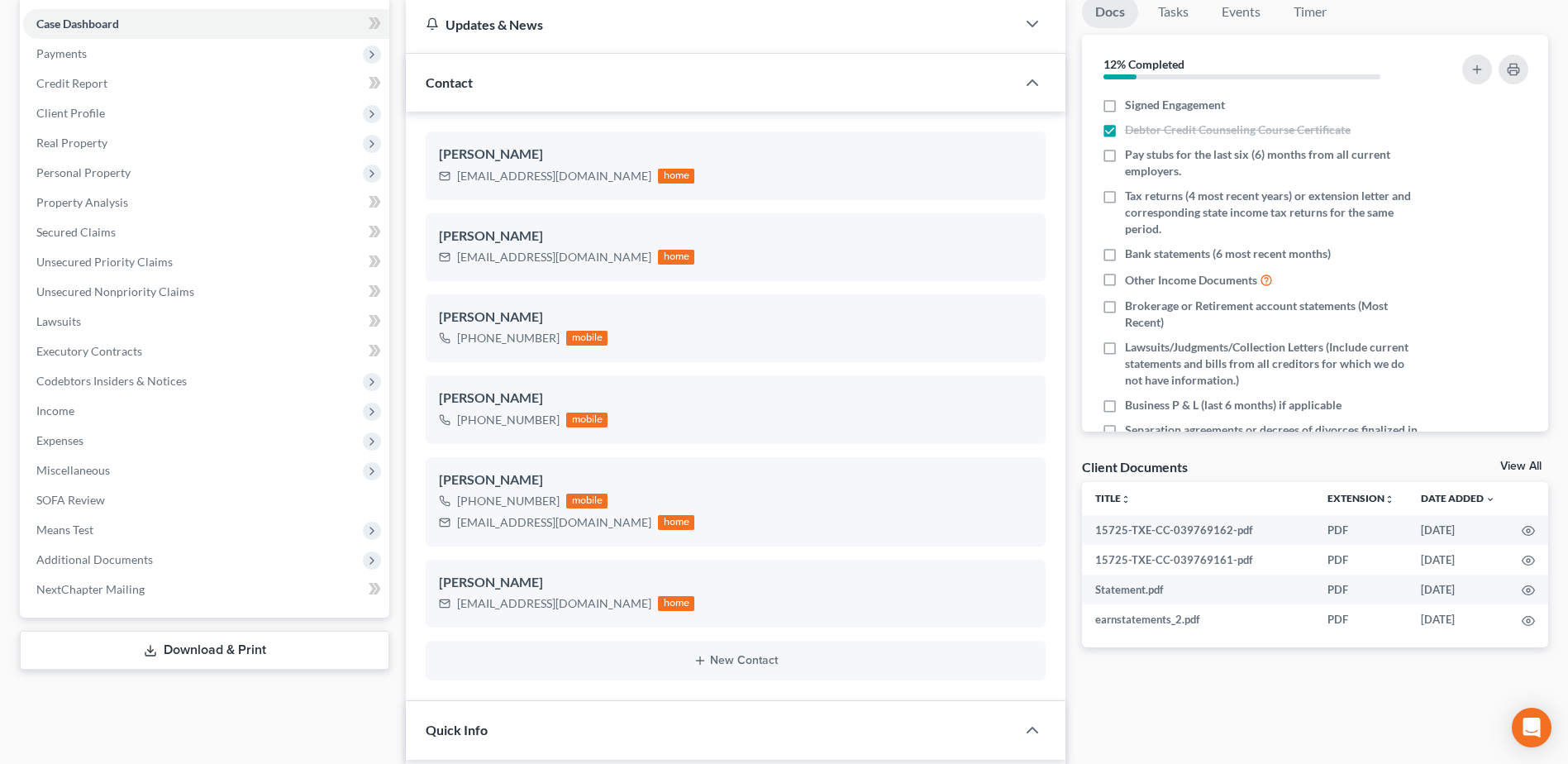
scroll to position [496, 0]
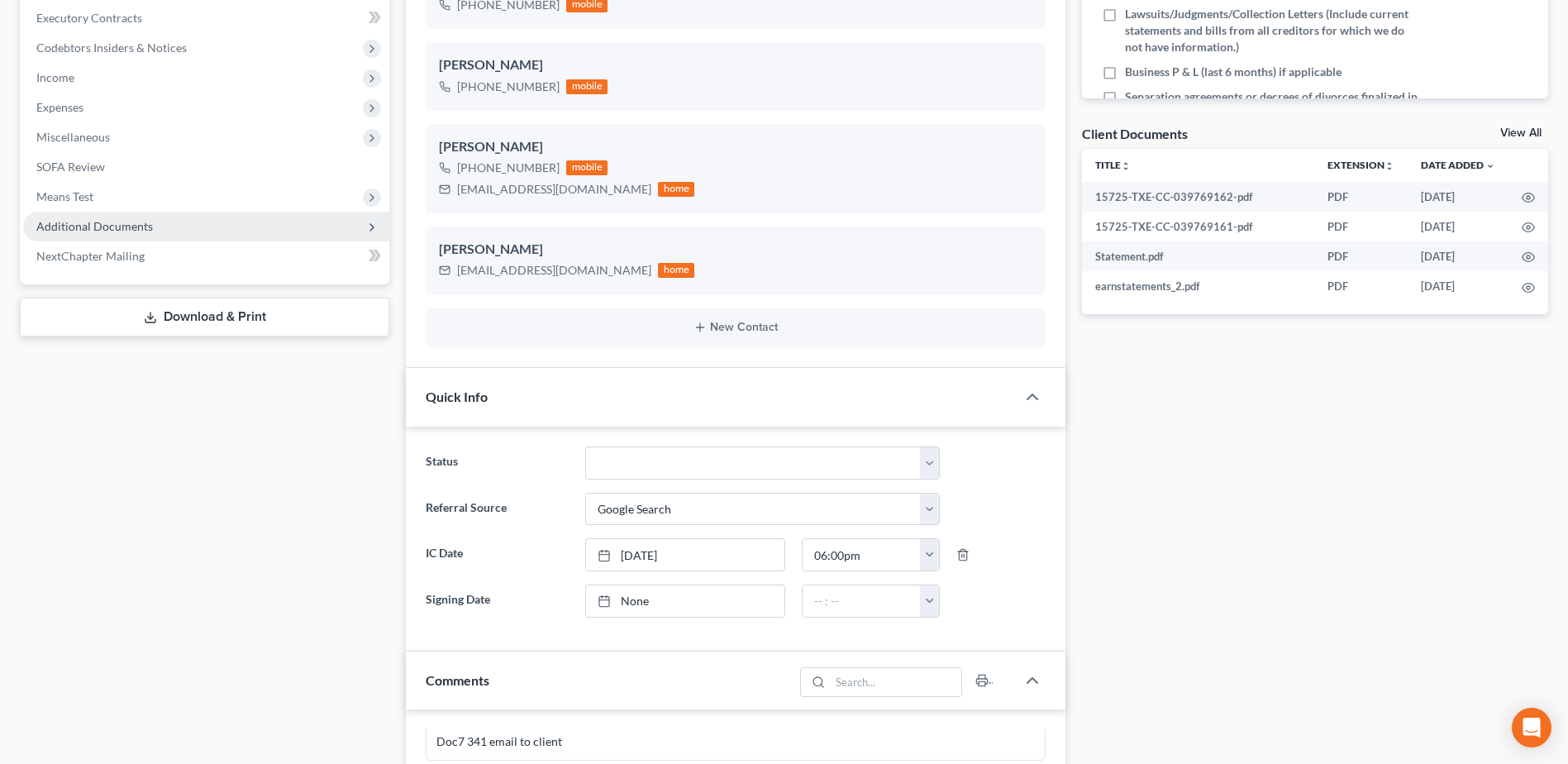
click at [114, 219] on span "Additional Documents" at bounding box center [94, 225] width 117 height 14
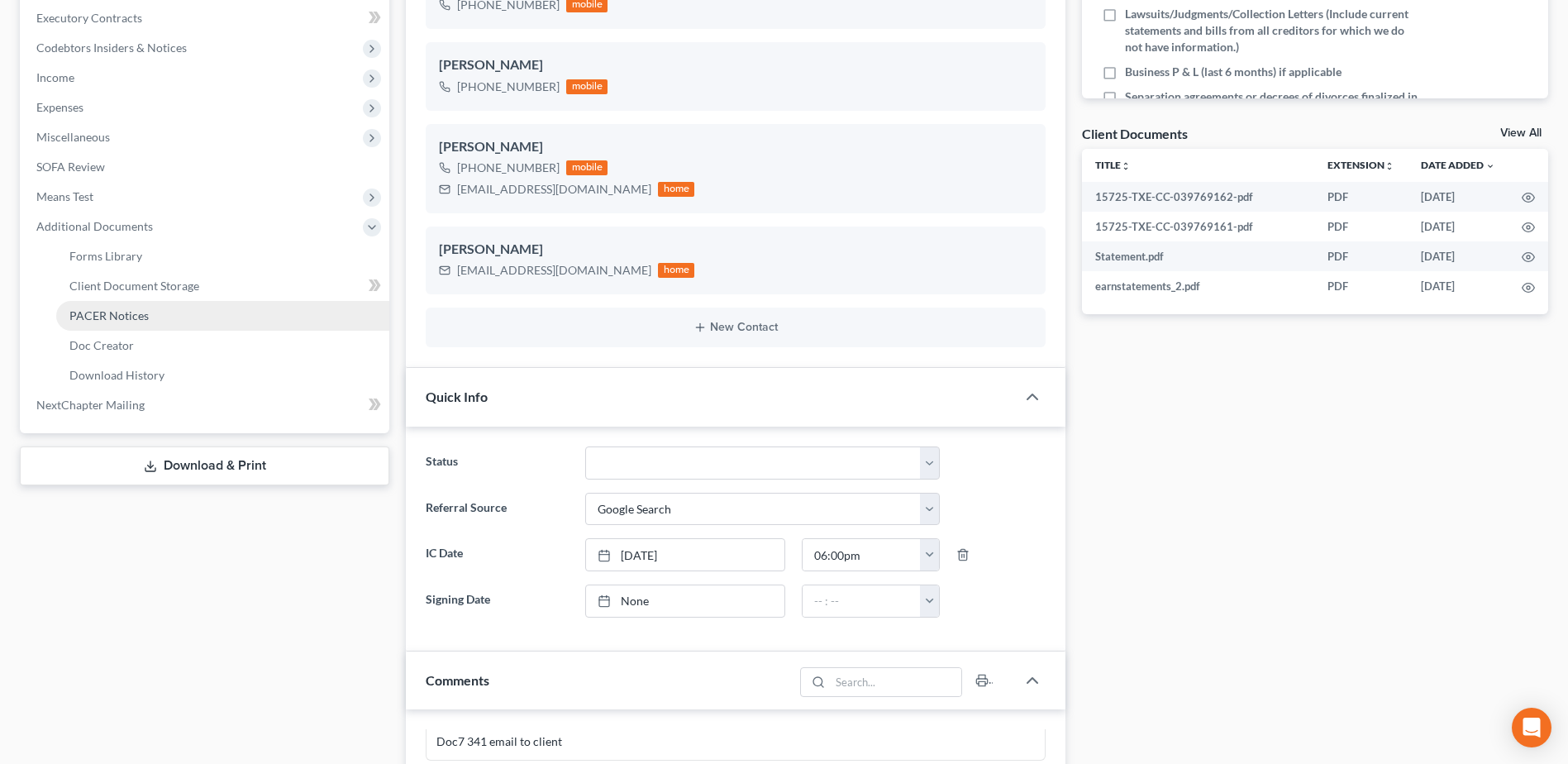
click at [117, 316] on span "PACER Notices" at bounding box center [109, 315] width 80 height 14
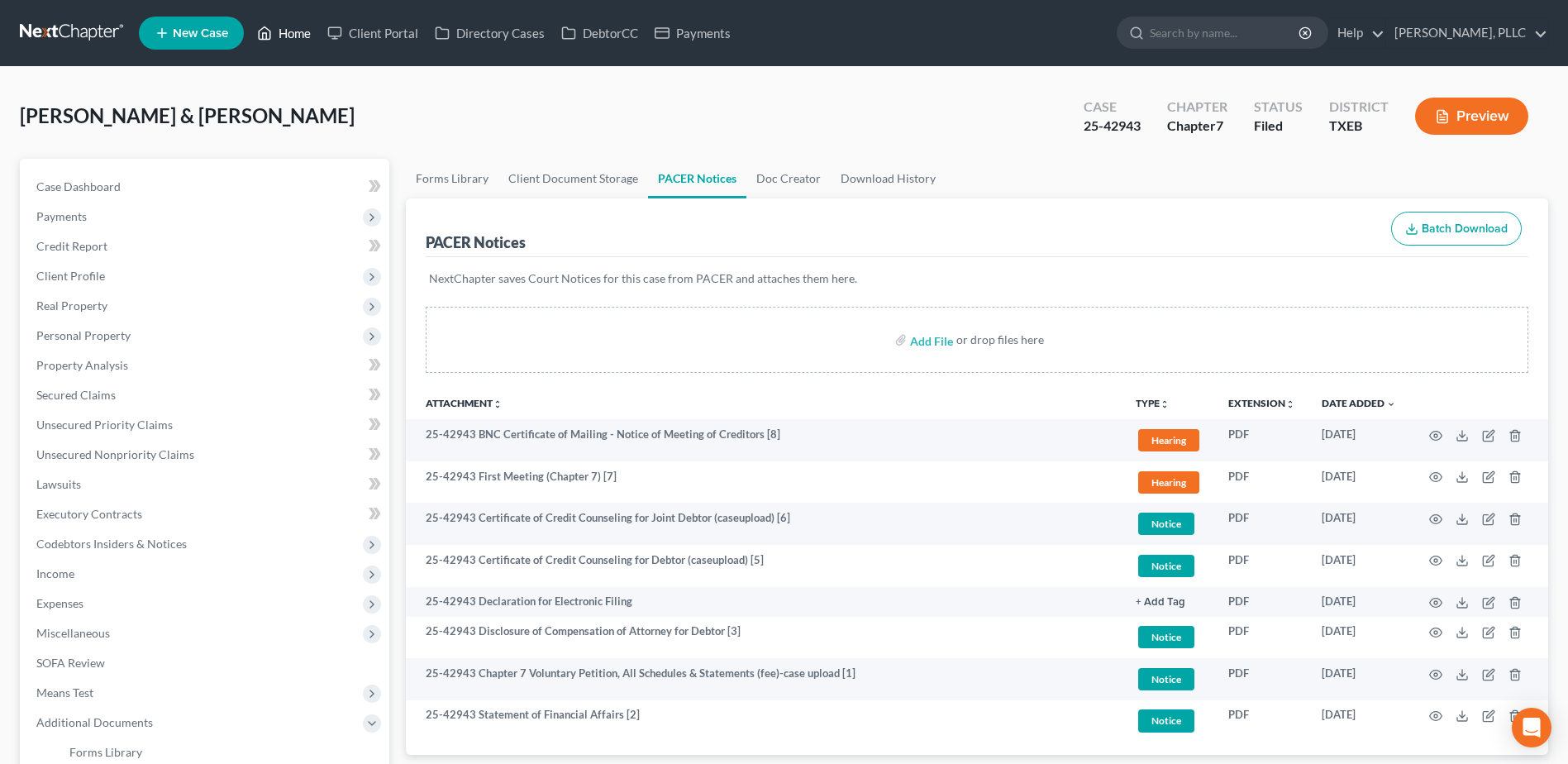
drag, startPoint x: 297, startPoint y: 39, endPoint x: 918, endPoint y: 105, distance: 624.5
click at [297, 39] on link "Home" at bounding box center [283, 33] width 70 height 30
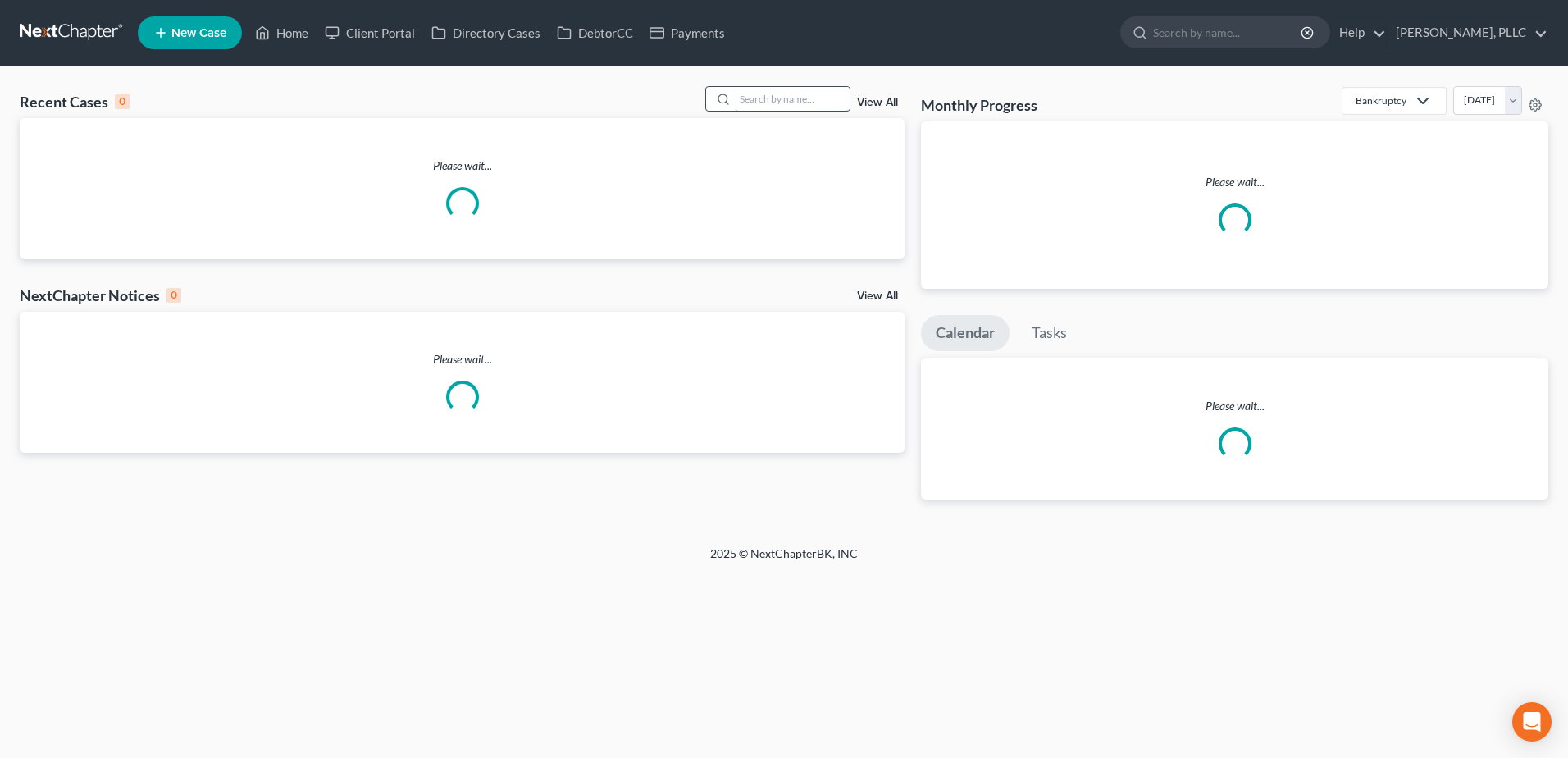
click at [807, 93] on input "search" at bounding box center [792, 99] width 115 height 24
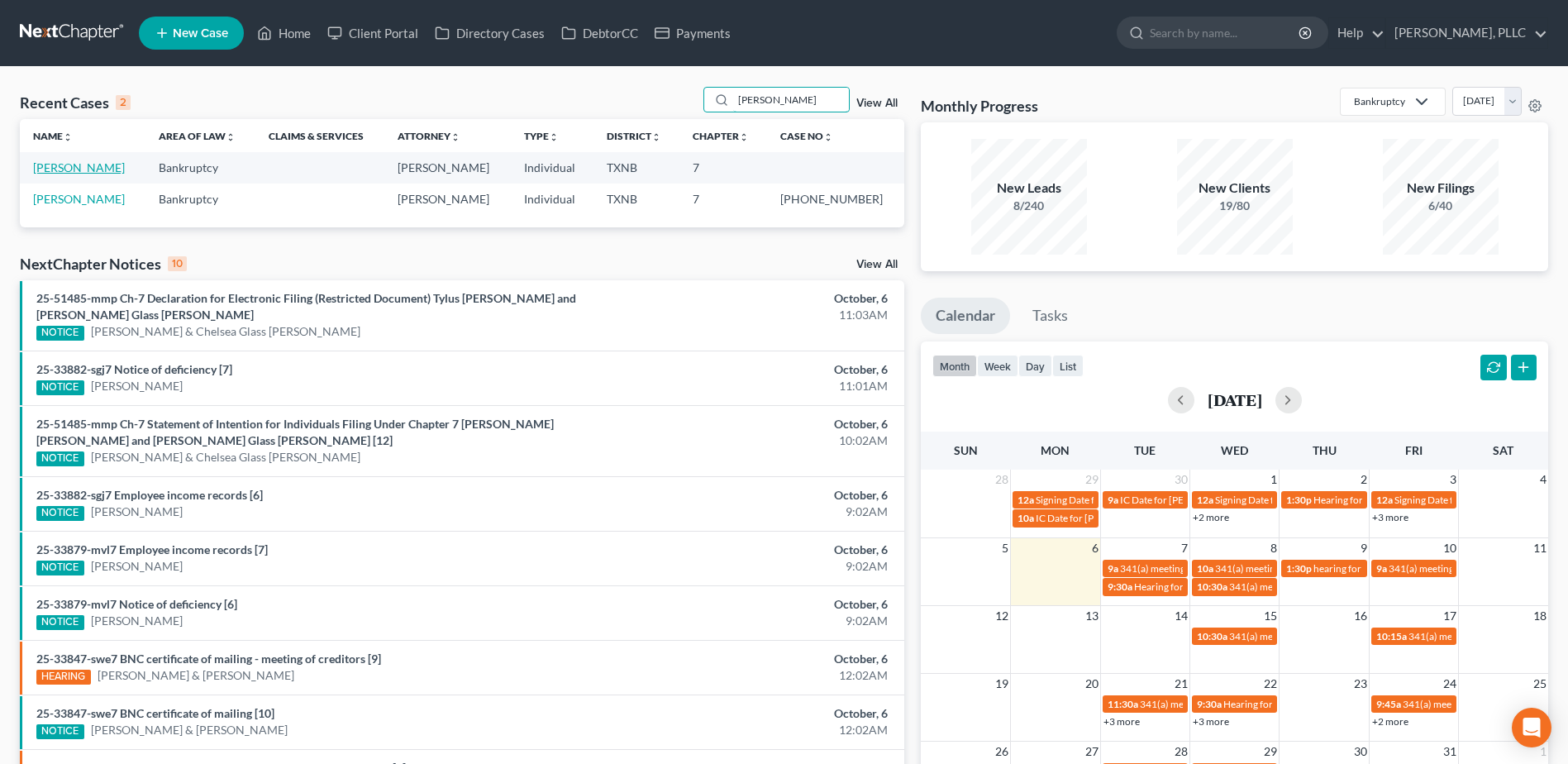
type input "[PERSON_NAME]"
click at [69, 161] on link "[PERSON_NAME]" at bounding box center [79, 167] width 92 height 14
select select "4"
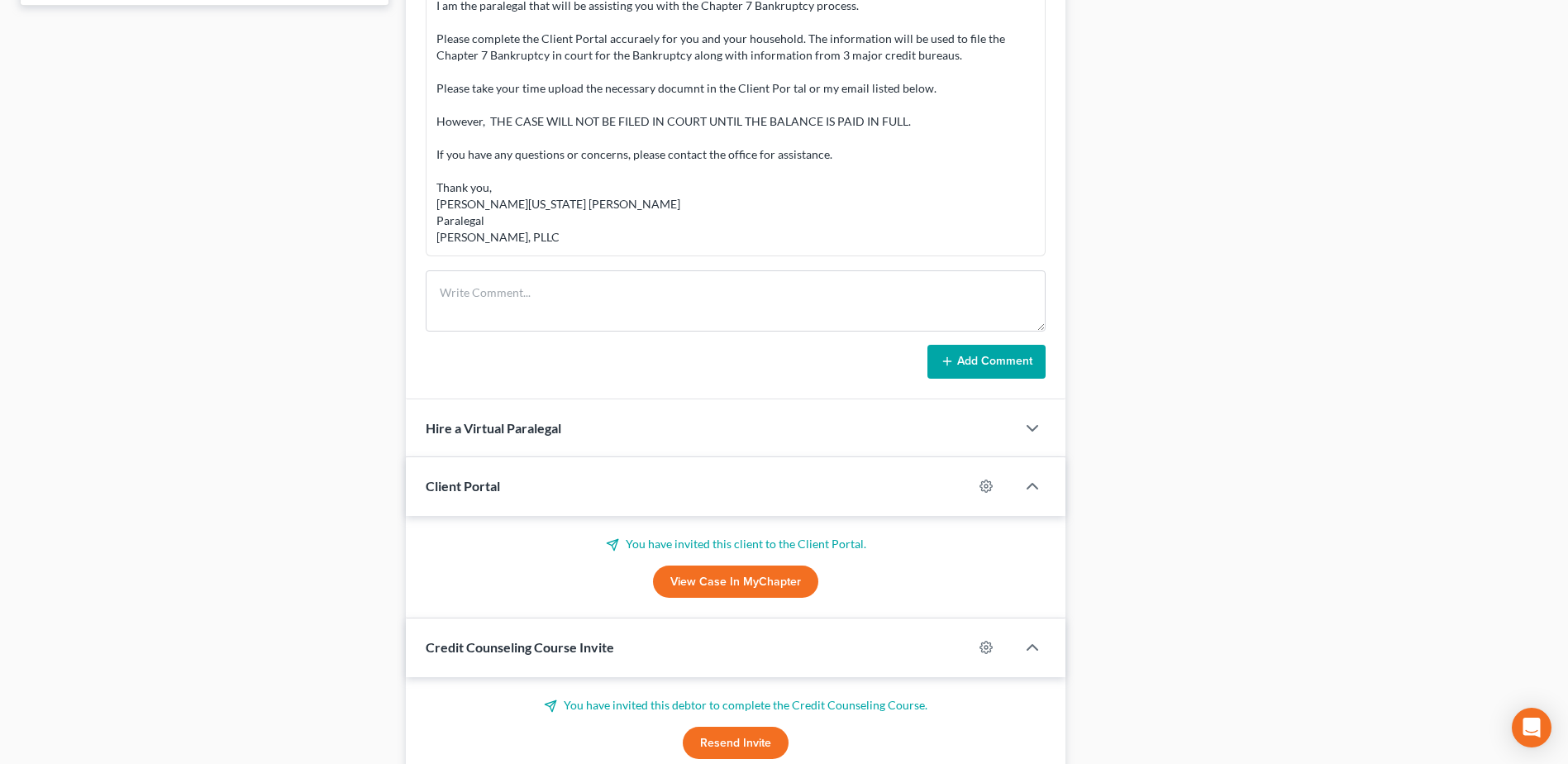
scroll to position [53, 0]
drag, startPoint x: 790, startPoint y: 578, endPoint x: 1373, endPoint y: 495, distance: 588.9
click at [790, 578] on link "View Case in MyChapter" at bounding box center [736, 582] width 166 height 33
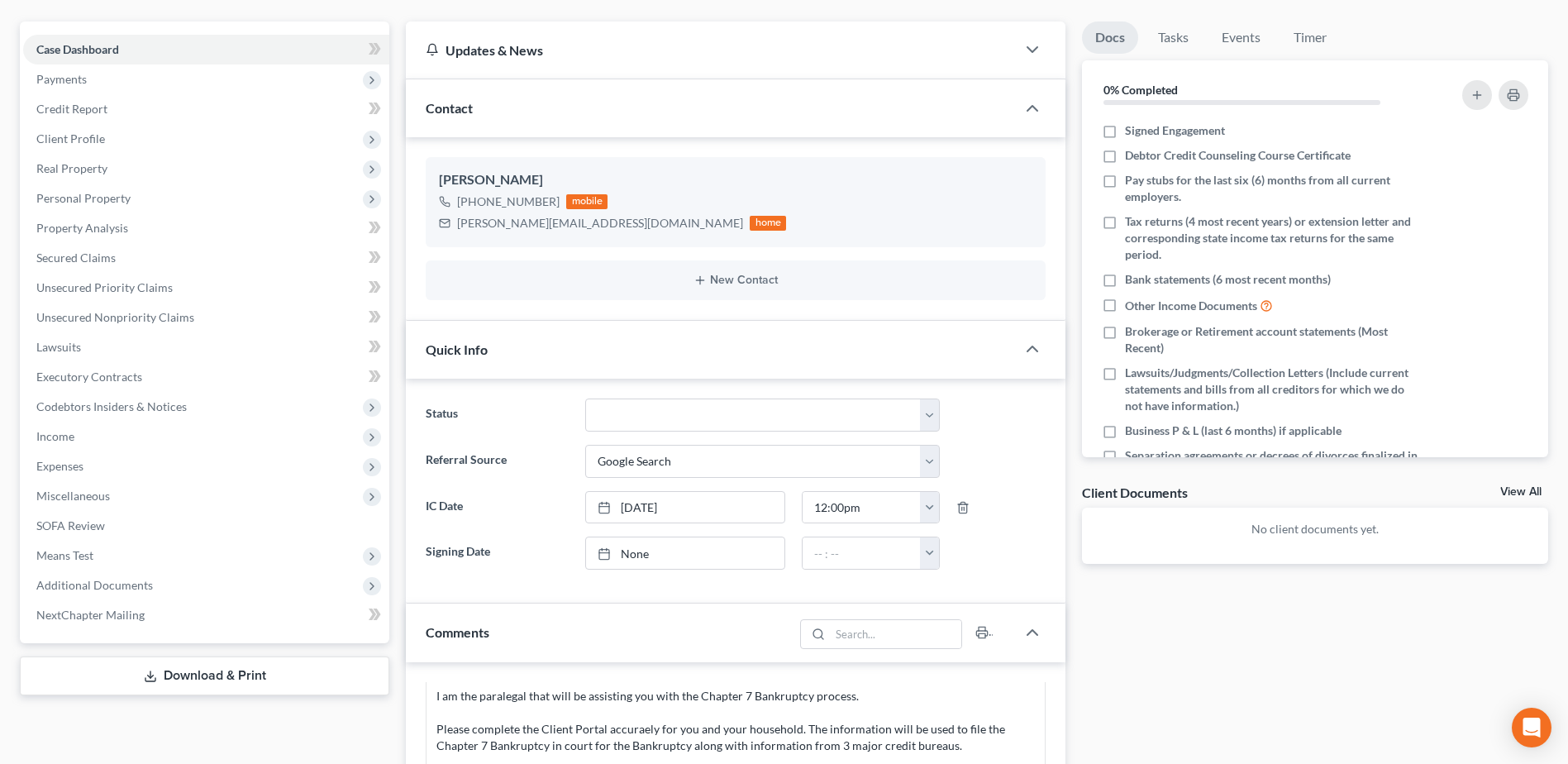
scroll to position [0, 0]
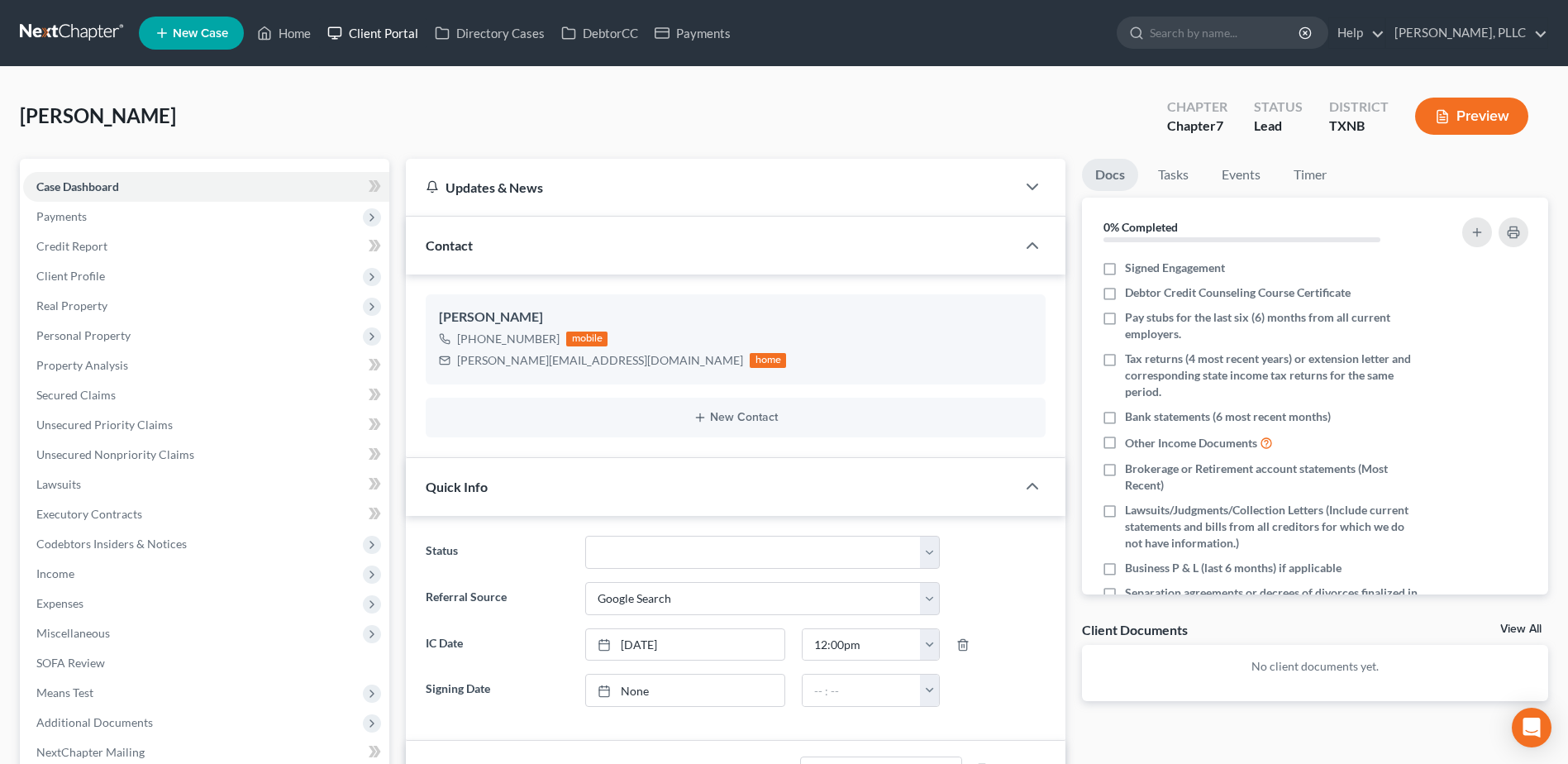
click at [382, 34] on link "Client Portal" at bounding box center [373, 33] width 108 height 30
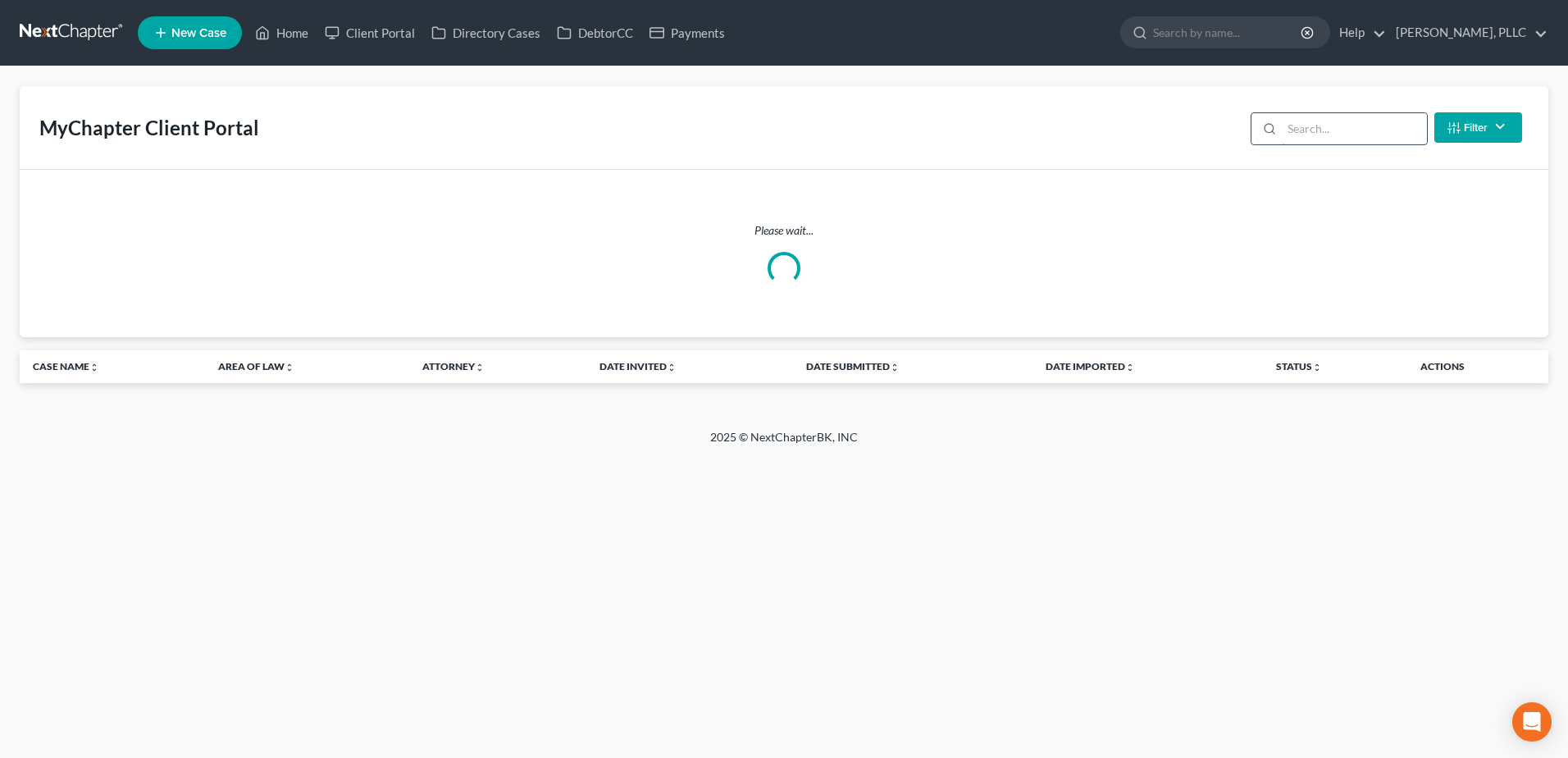
click at [1319, 133] on input "search" at bounding box center [1354, 129] width 145 height 31
type input "[PERSON_NAME]"
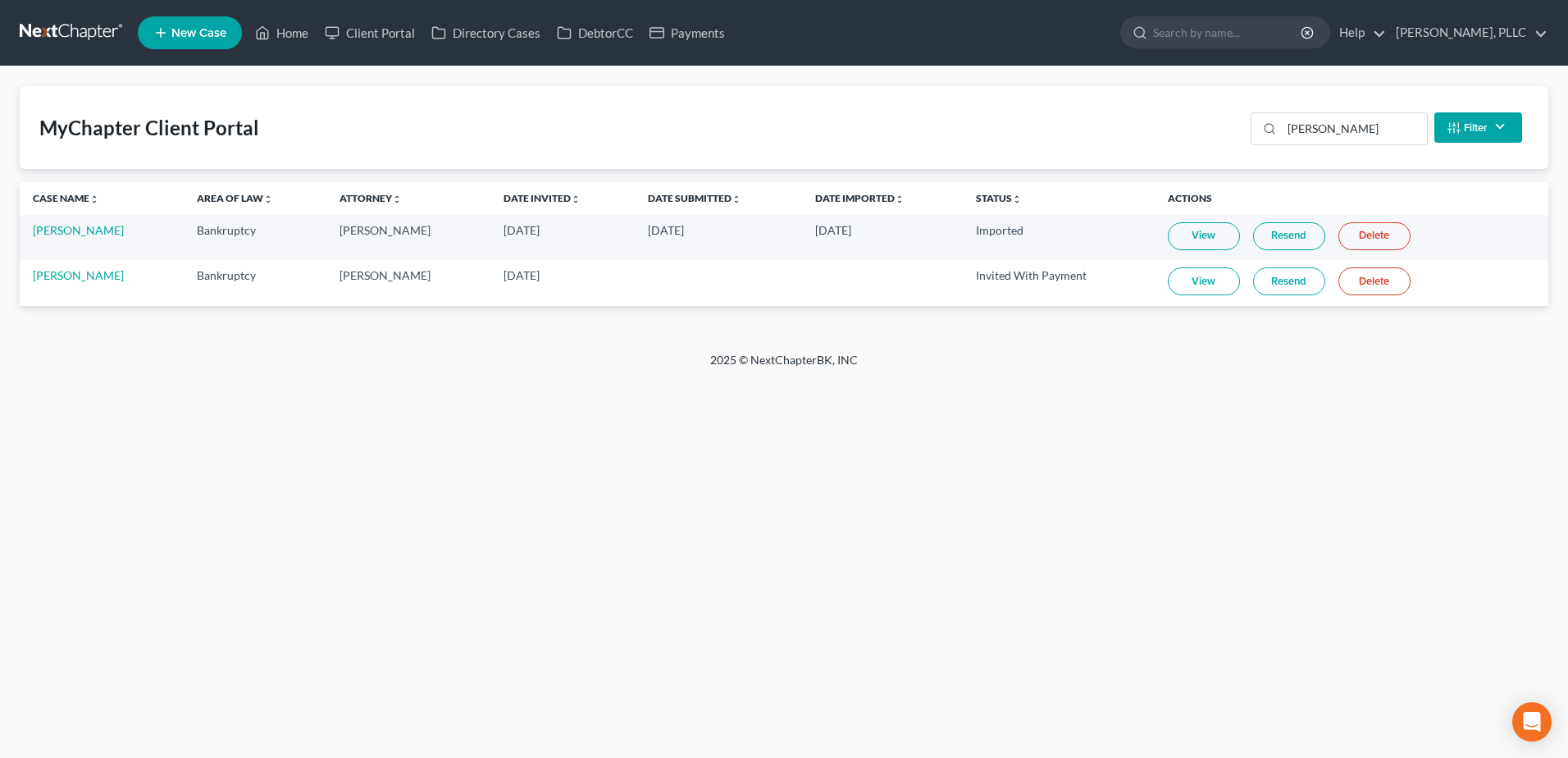
click at [1278, 284] on link "Resend" at bounding box center [1289, 281] width 72 height 28
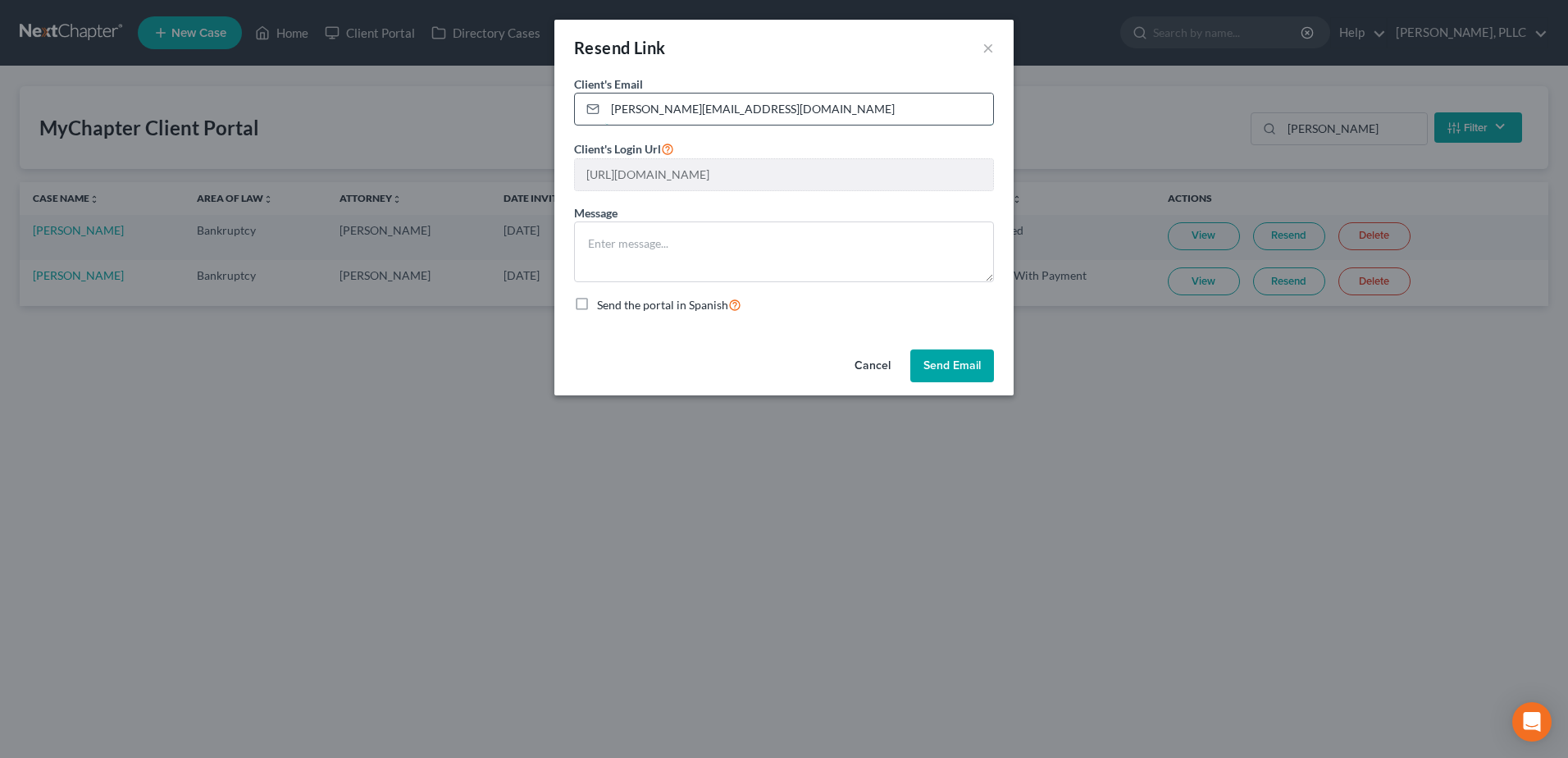
click at [616, 109] on input "[PERSON_NAME][EMAIL_ADDRESS][DOMAIN_NAME]" at bounding box center [799, 109] width 388 height 31
type input "[PERSON_NAME][EMAIL_ADDRESS][DOMAIN_NAME]"
click at [974, 371] on button "Send Email" at bounding box center [952, 366] width 84 height 33
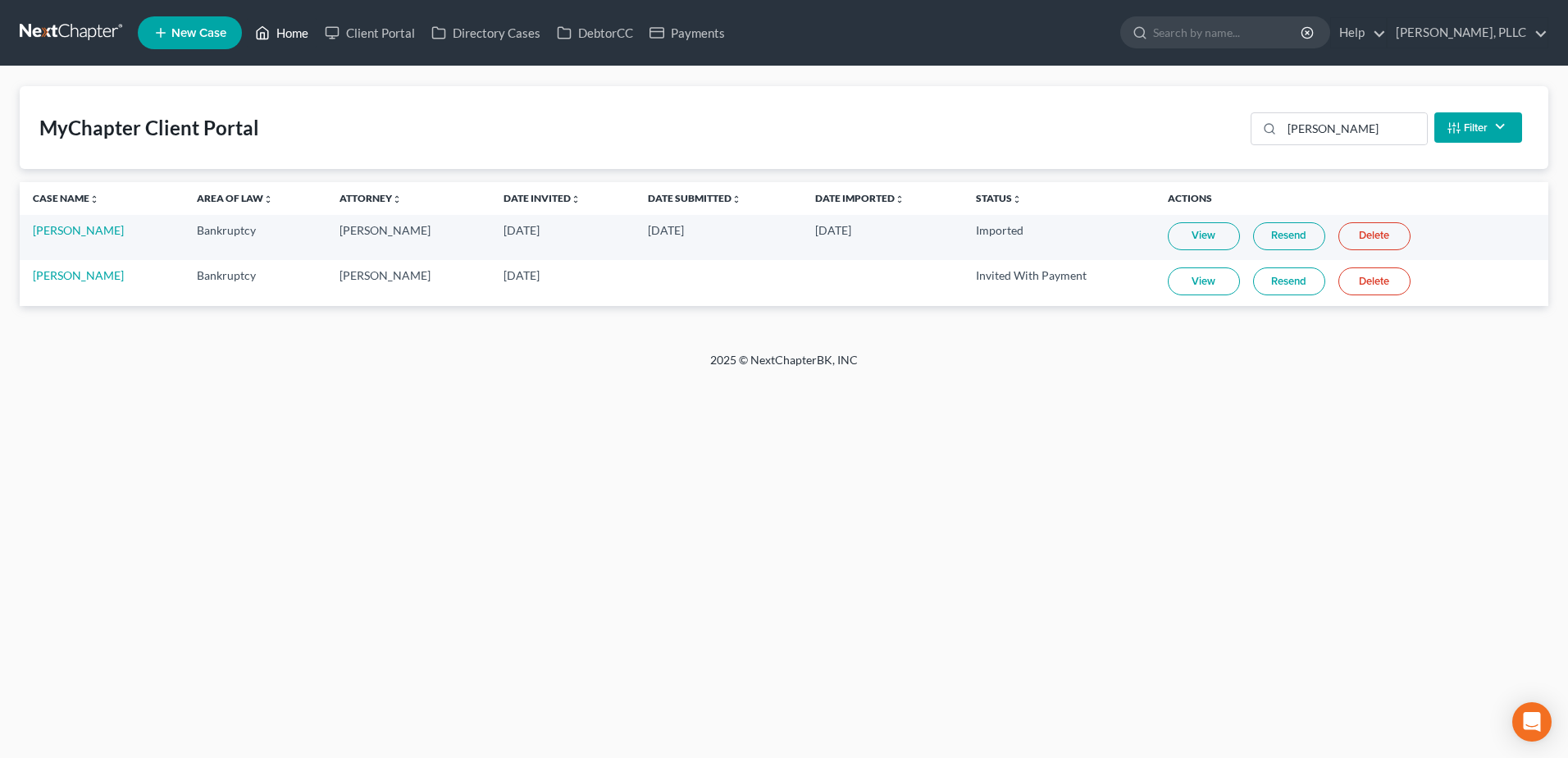
click at [301, 35] on link "Home" at bounding box center [281, 33] width 70 height 30
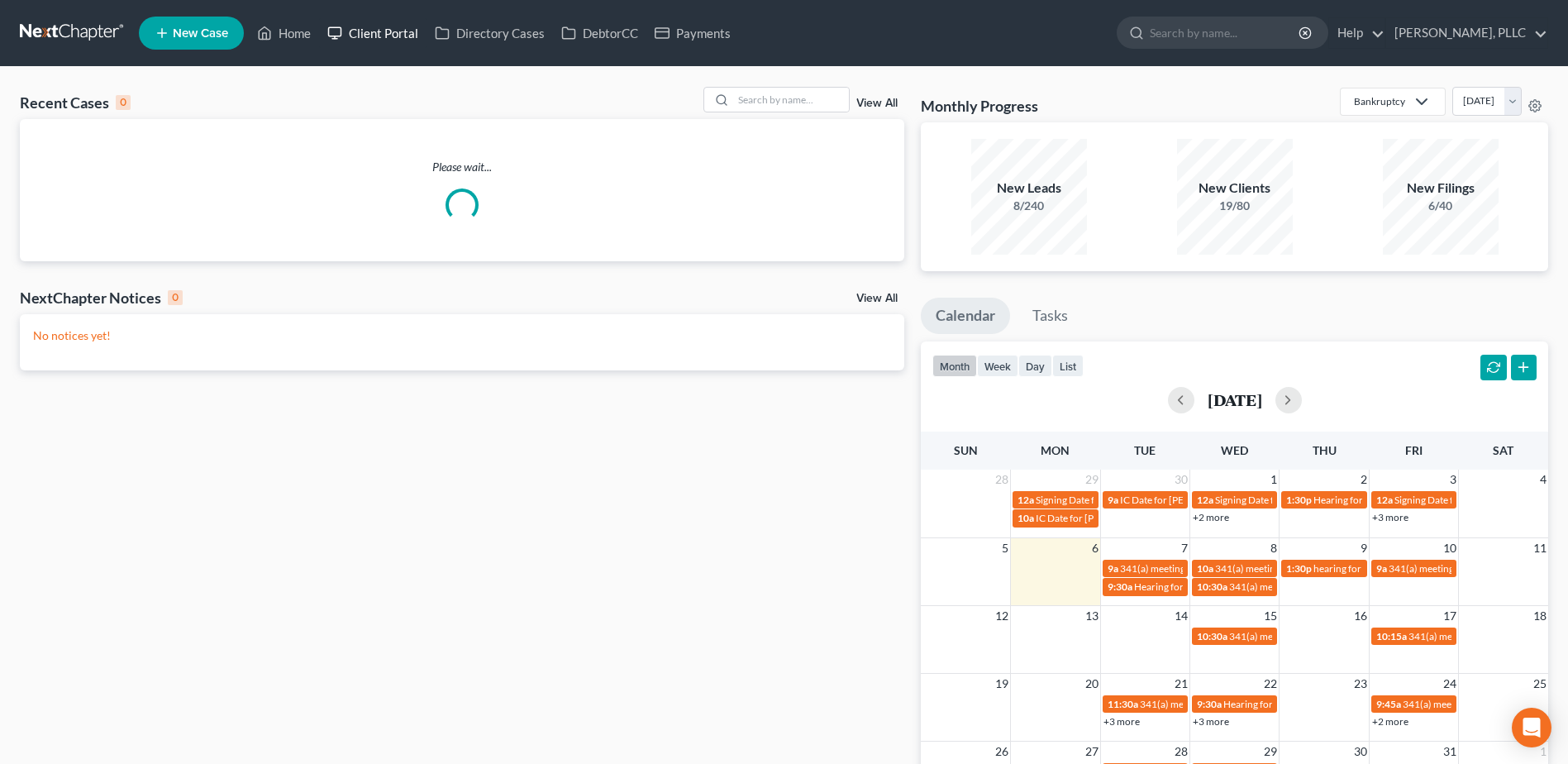
click at [384, 32] on link "Client Portal" at bounding box center [373, 33] width 108 height 30
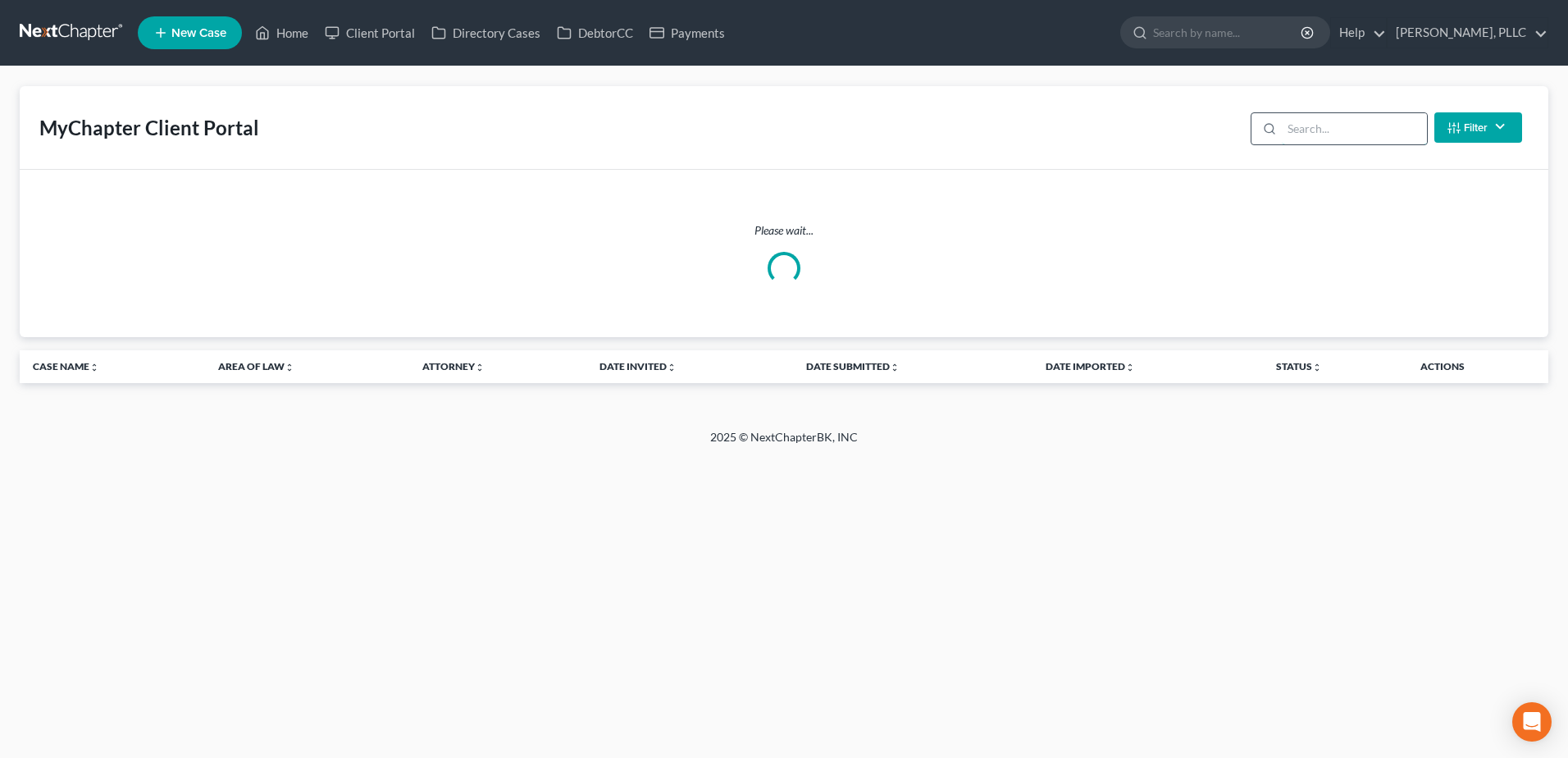
click at [1334, 124] on input "search" at bounding box center [1354, 129] width 145 height 31
type input "p"
type input "[PERSON_NAME]"
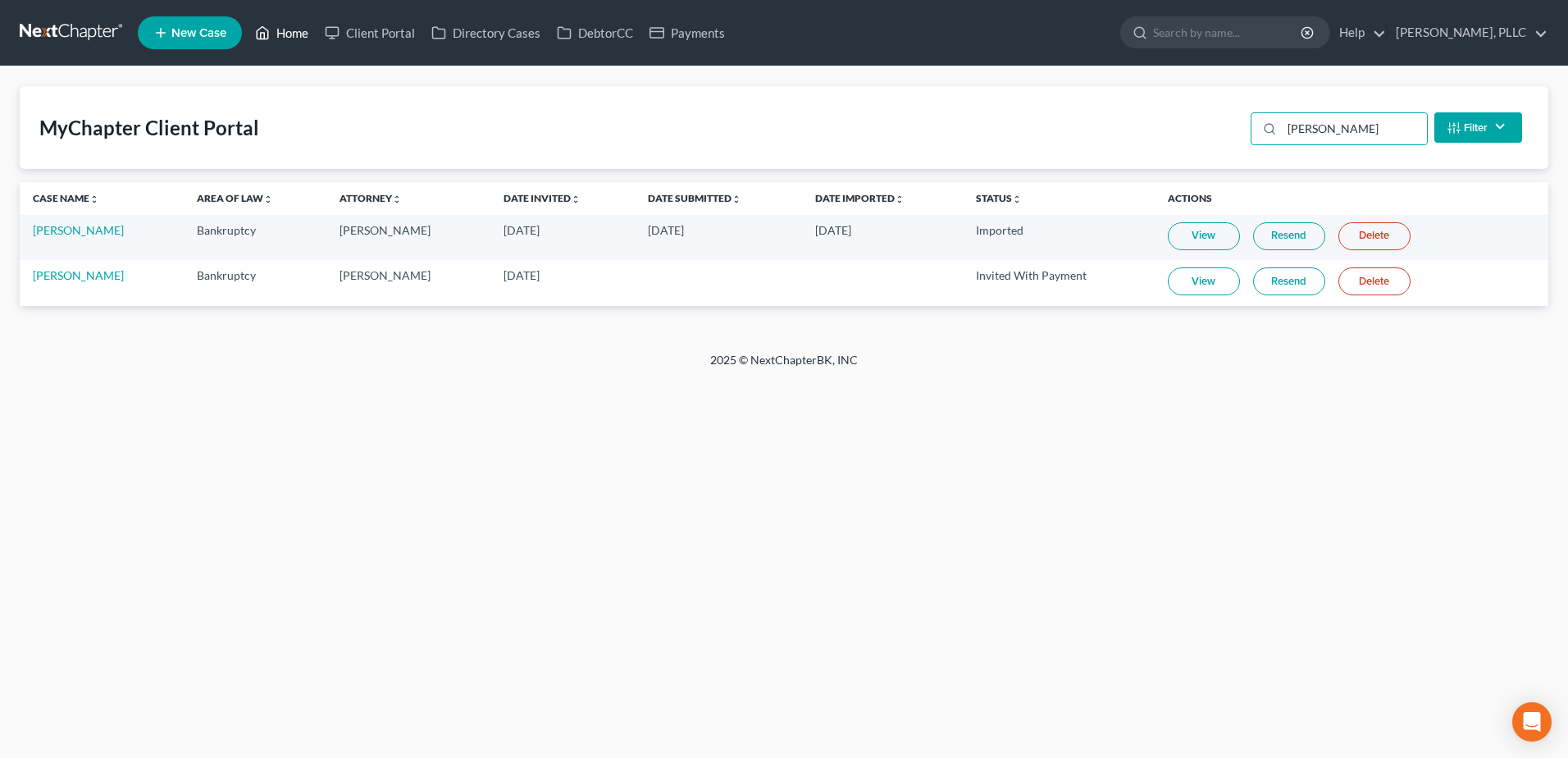
click at [289, 32] on link "Home" at bounding box center [281, 33] width 70 height 30
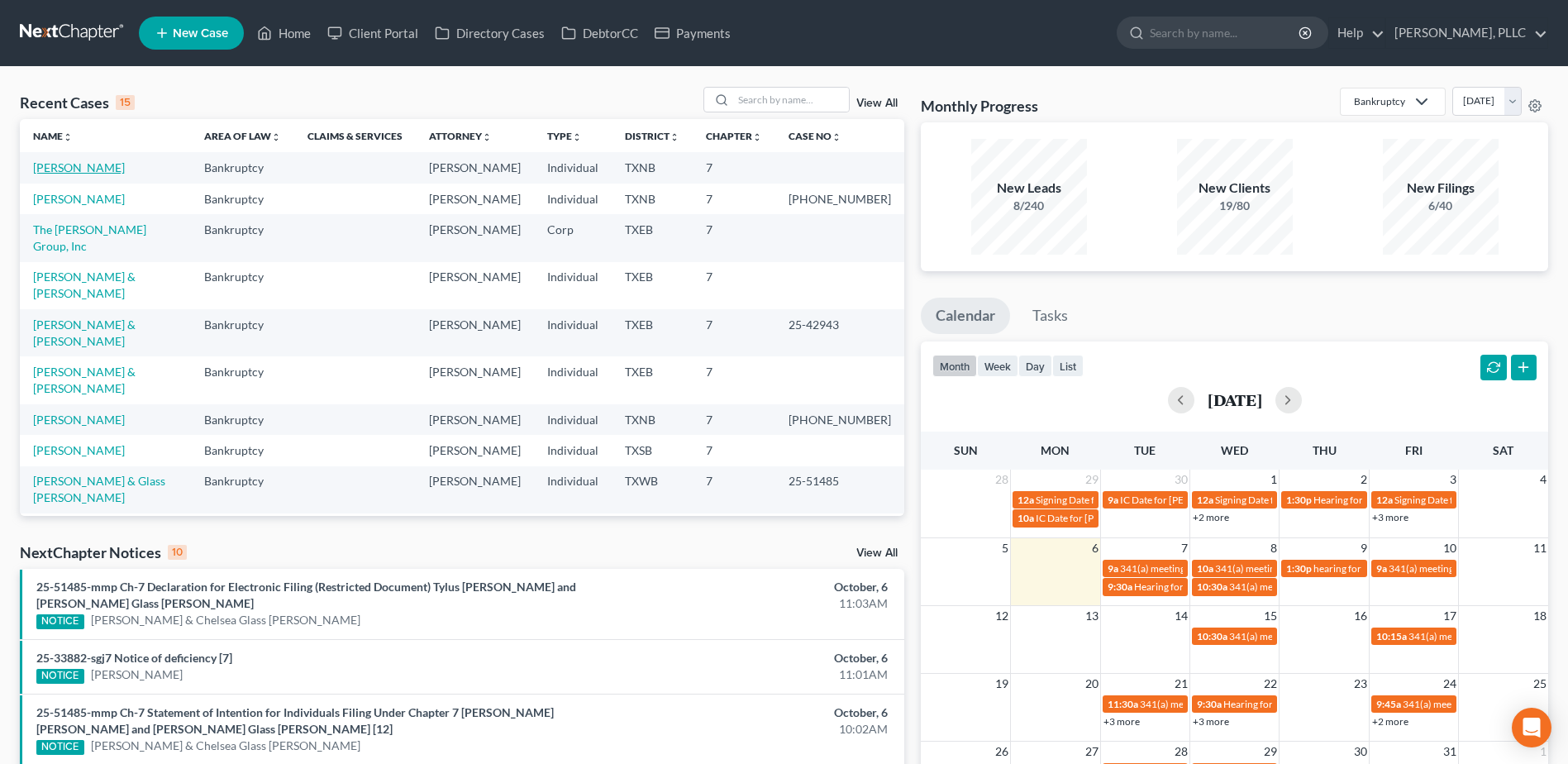
click at [51, 167] on link "[PERSON_NAME]" at bounding box center [79, 167] width 92 height 14
select select "4"
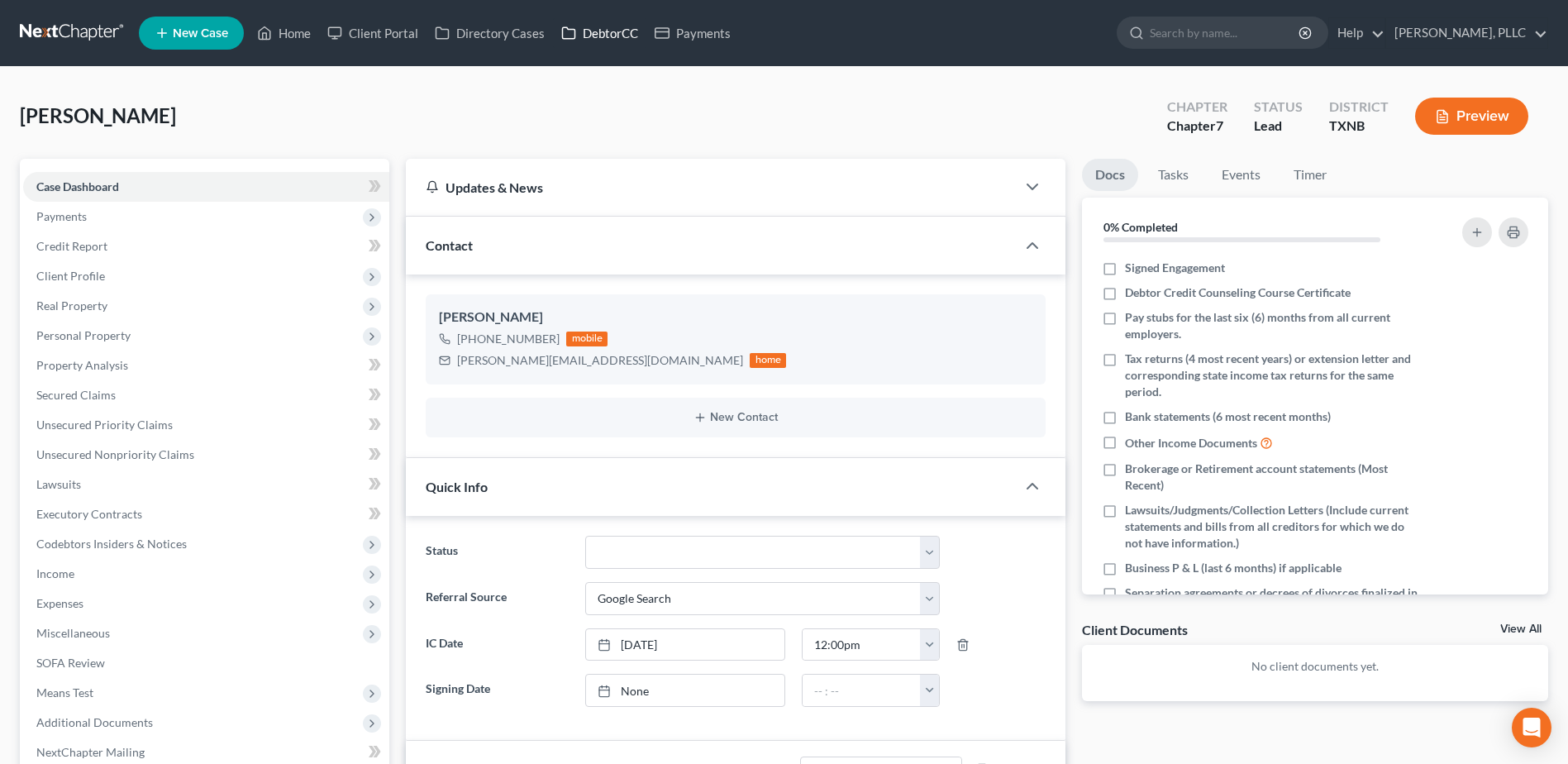
click at [599, 29] on link "DebtorCC" at bounding box center [599, 33] width 94 height 30
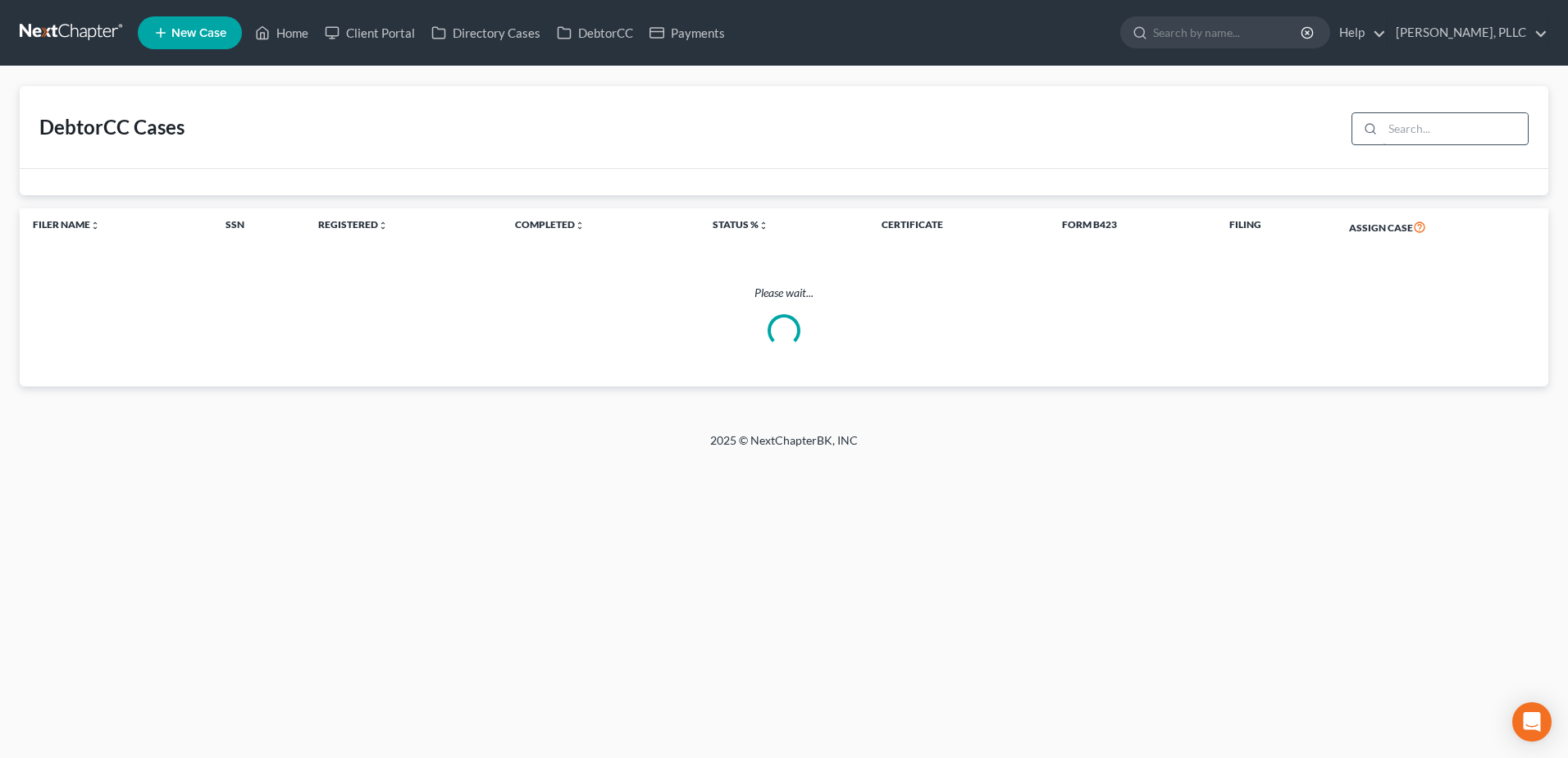
click at [1418, 127] on input "search" at bounding box center [1455, 129] width 145 height 31
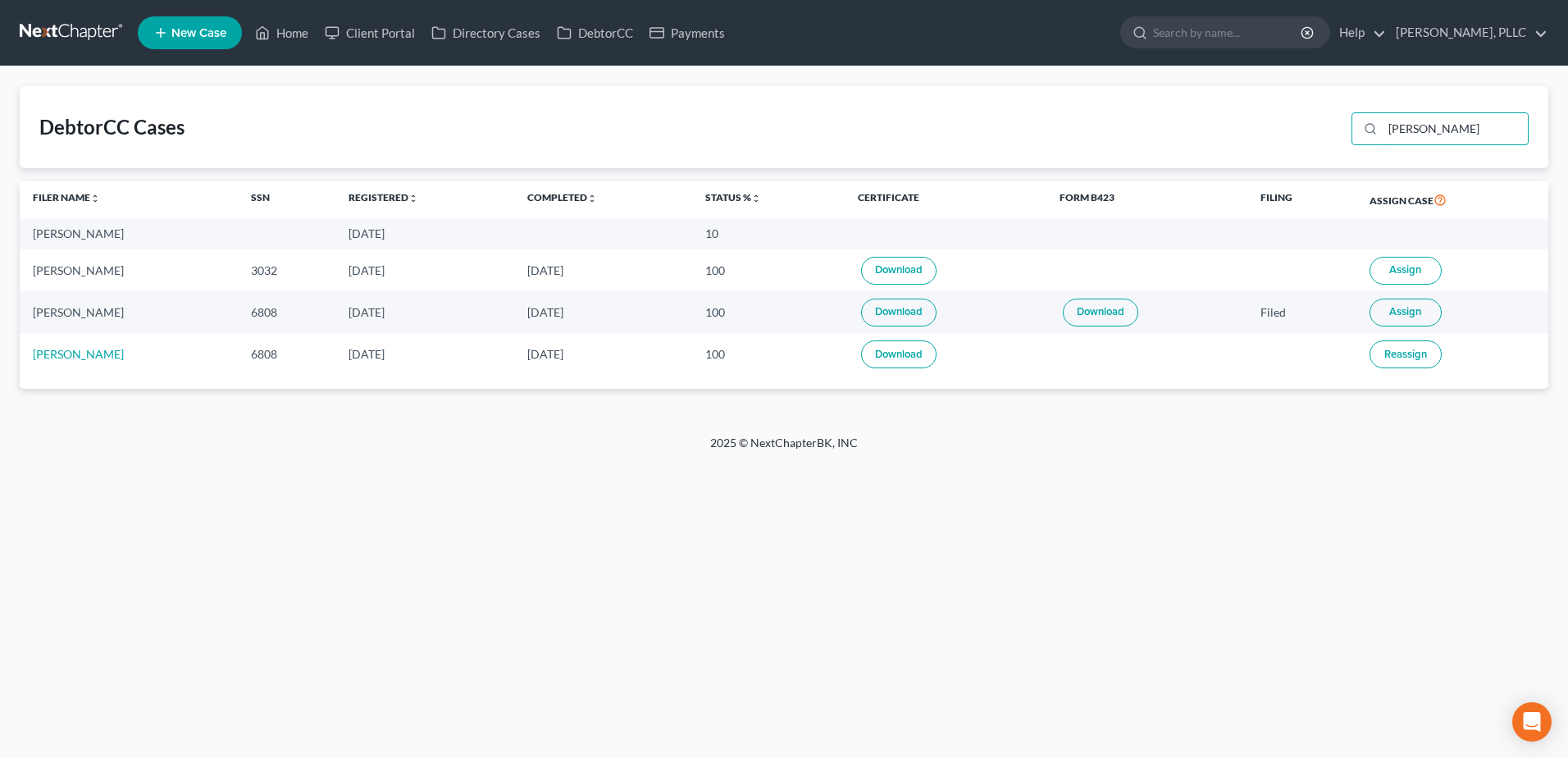
type input "[PERSON_NAME]"
click at [1405, 269] on span "Assign" at bounding box center [1404, 270] width 32 height 13
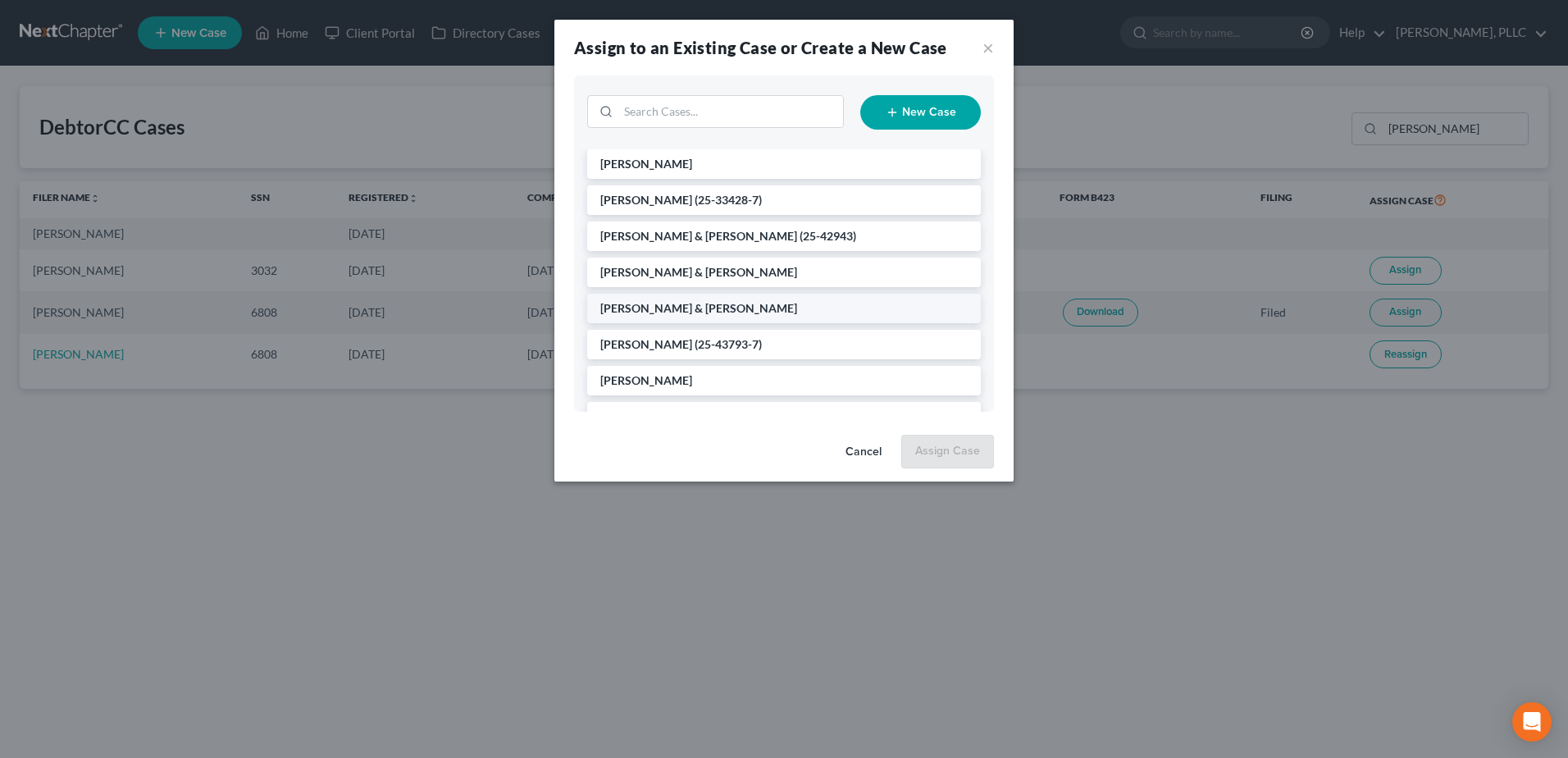
click at [676, 161] on li "[PERSON_NAME]" at bounding box center [783, 164] width 394 height 30
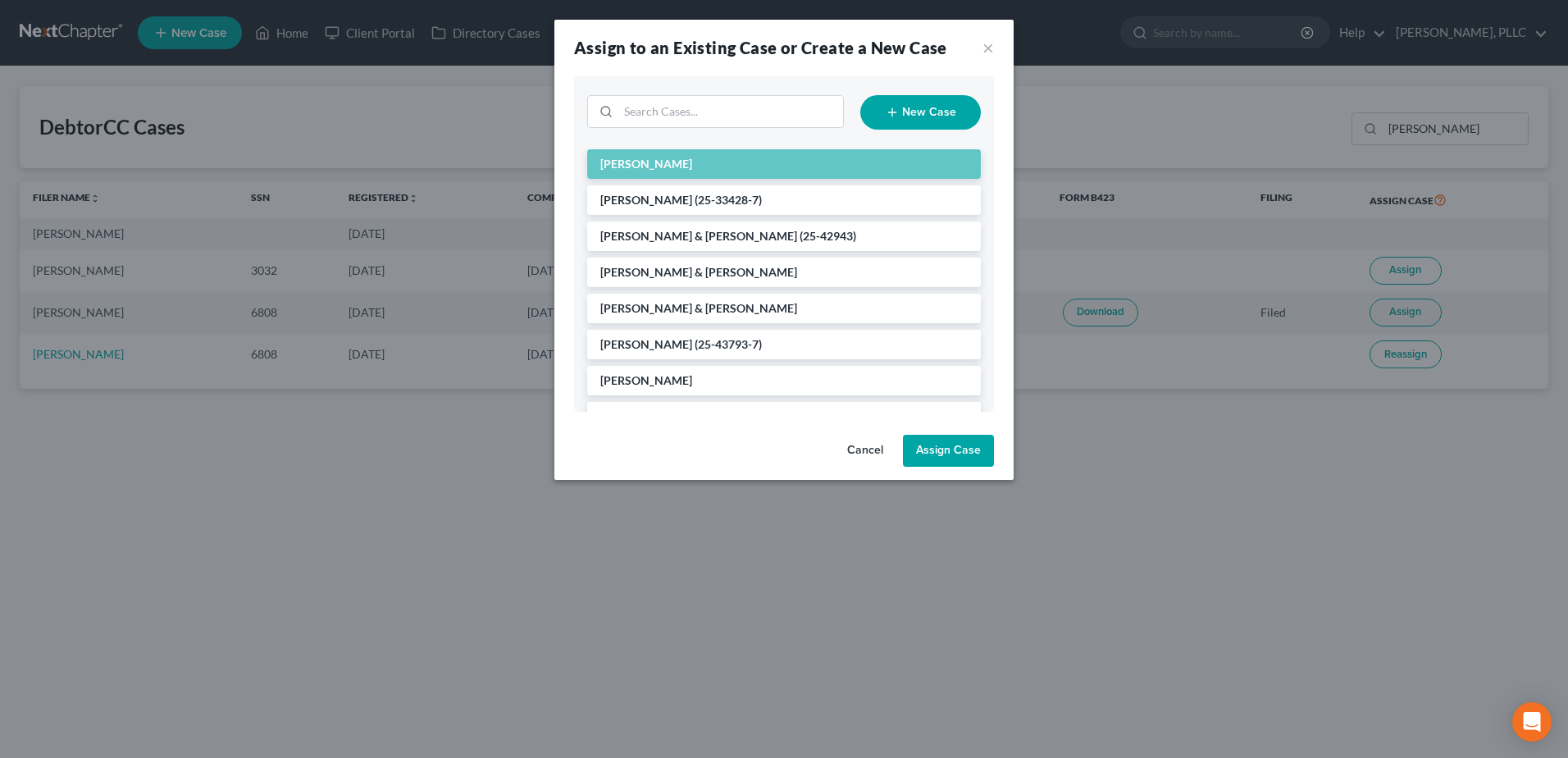
click at [950, 462] on button "Assign Case" at bounding box center [948, 451] width 91 height 33
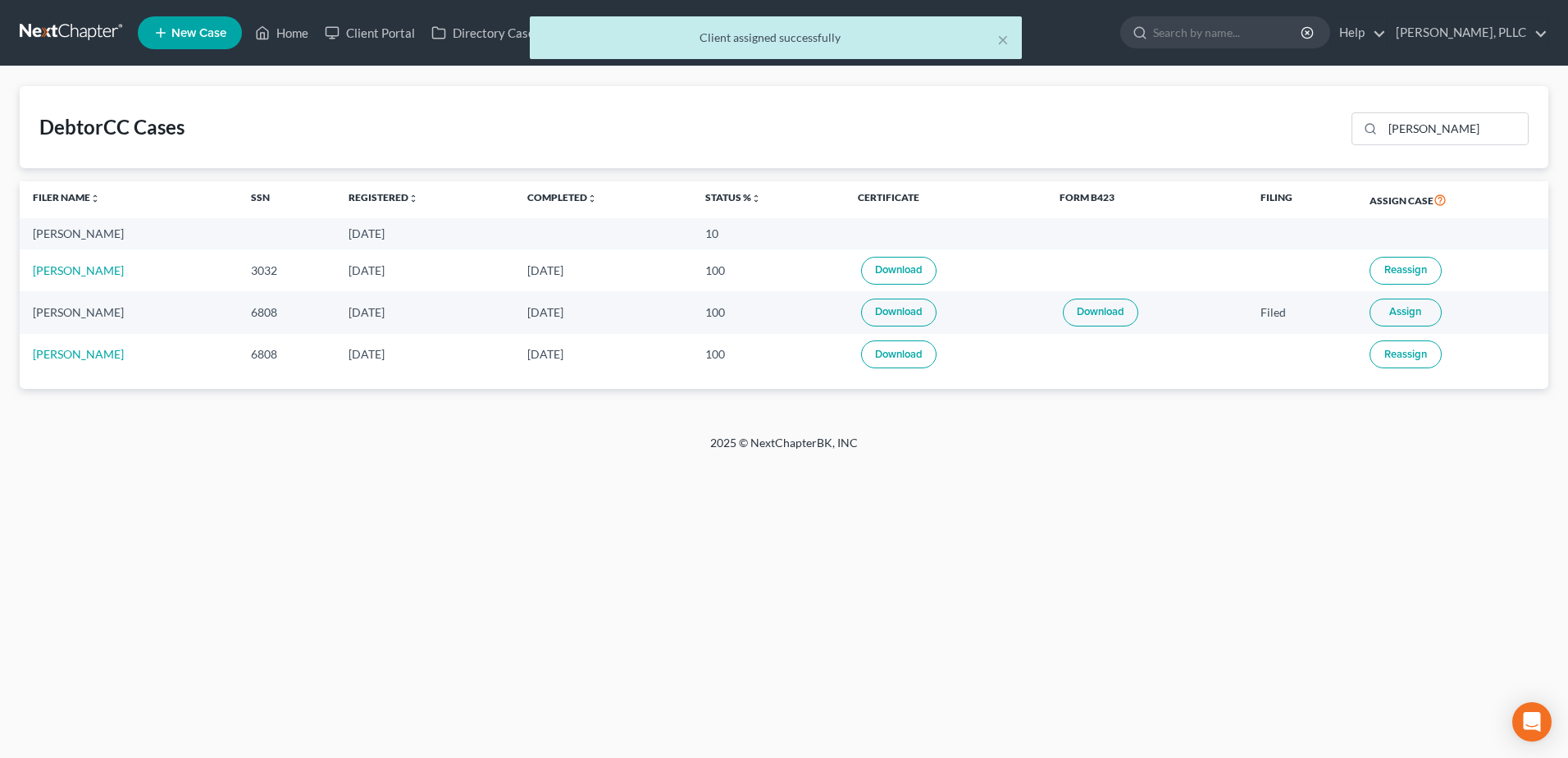
click at [883, 266] on link "Download" at bounding box center [899, 270] width 76 height 28
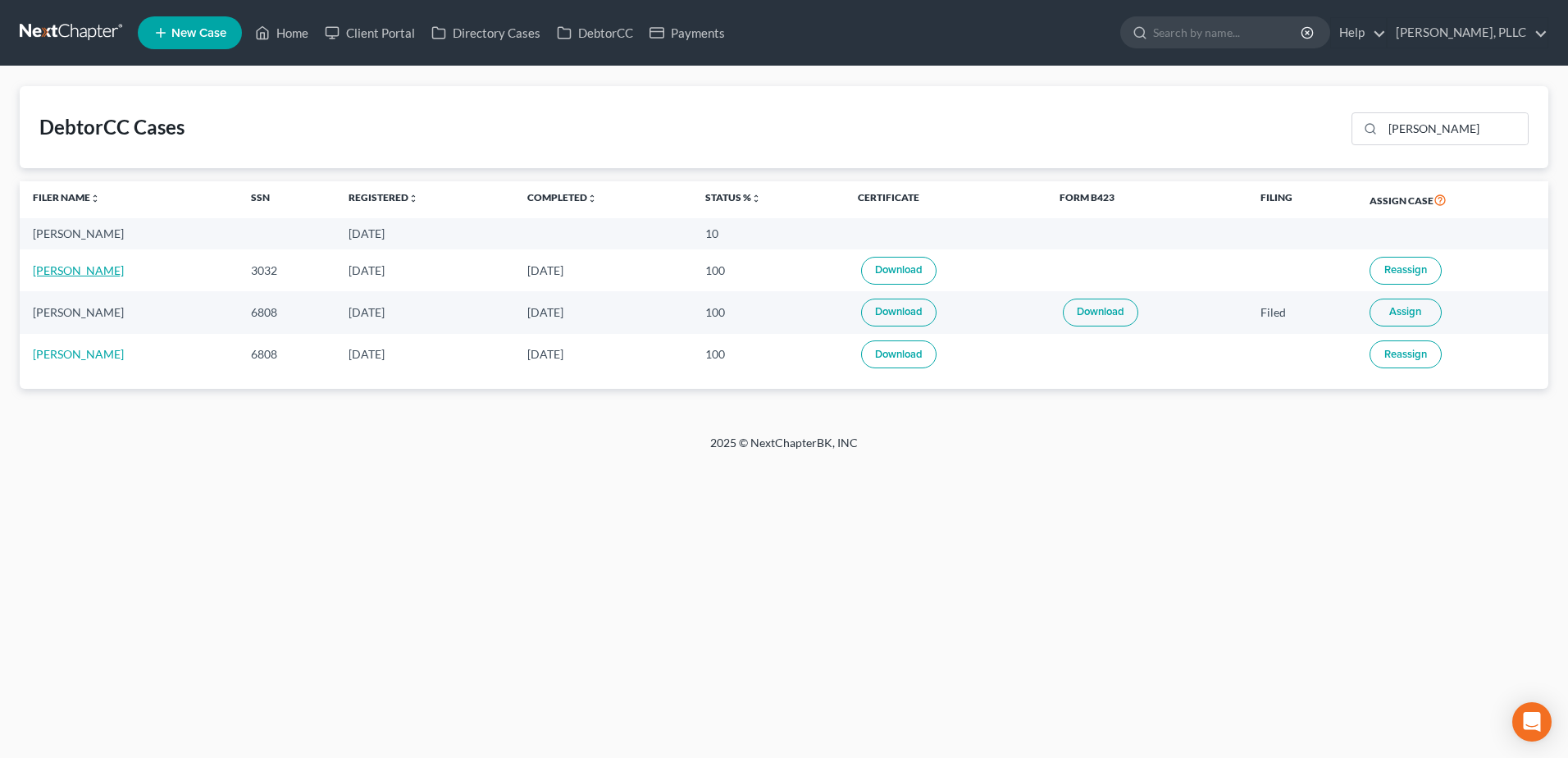
click at [67, 271] on link "[PERSON_NAME]" at bounding box center [78, 270] width 91 height 14
select select "4"
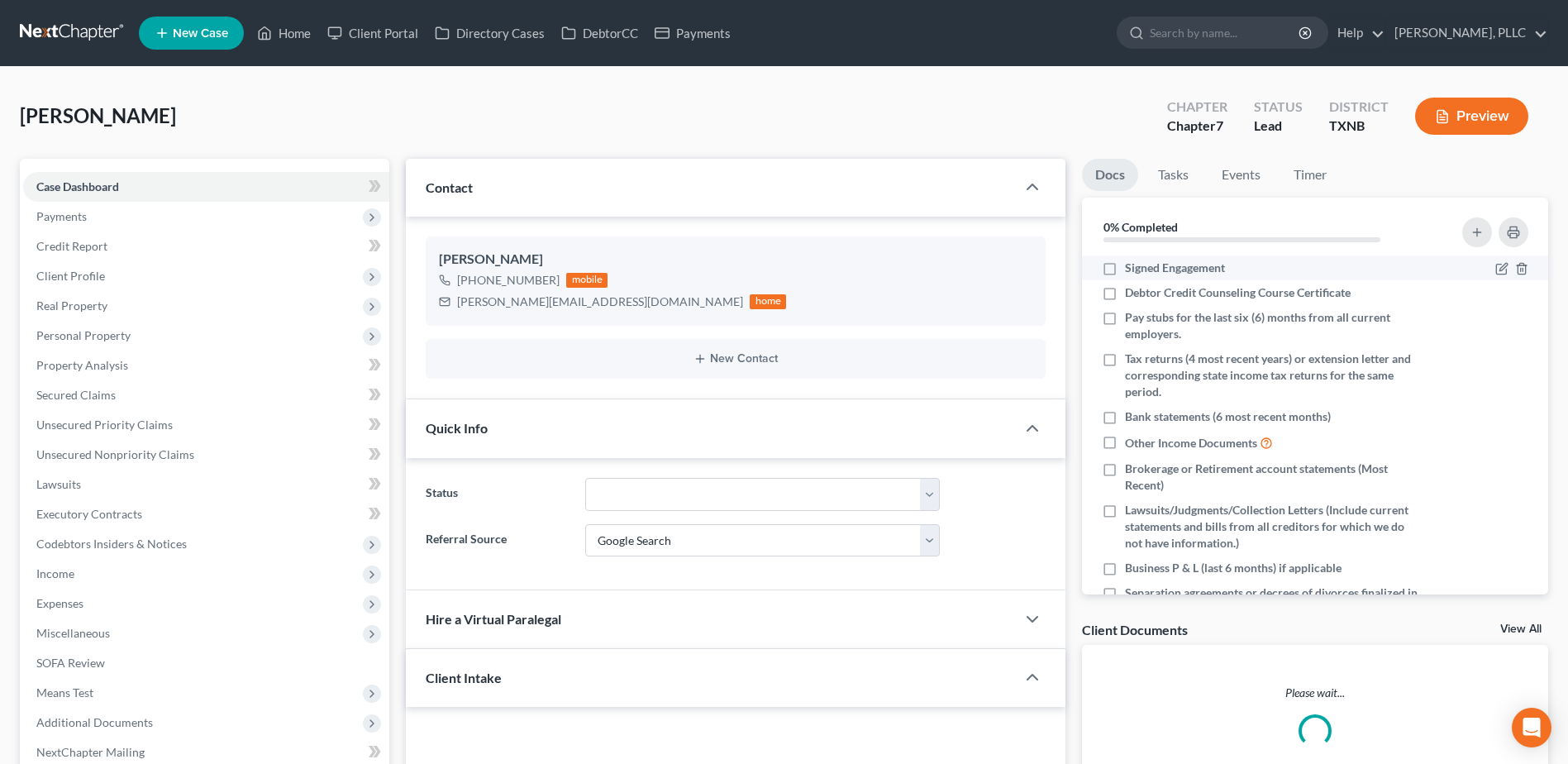
click at [1125, 268] on label "Signed Engagement" at bounding box center [1175, 268] width 100 height 17
click at [1131, 268] on input "Signed Engagement" at bounding box center [1136, 264] width 11 height 11
checkbox input "true"
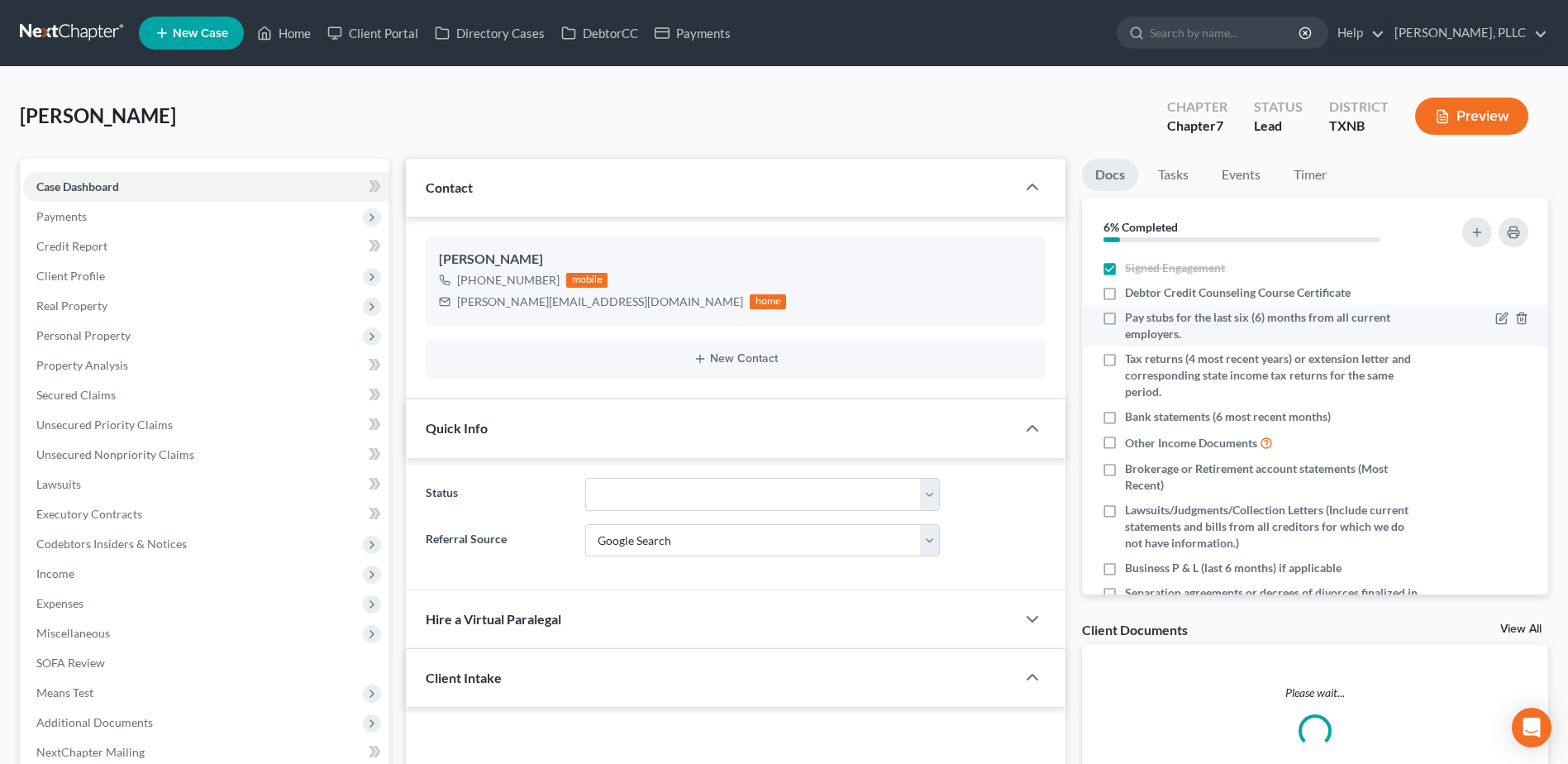
click at [1125, 296] on label "Debtor Credit Counseling Course Certificate" at bounding box center [1238, 293] width 225 height 17
click at [1131, 295] on input "Debtor Credit Counseling Course Certificate" at bounding box center [1136, 289] width 11 height 11
checkbox input "true"
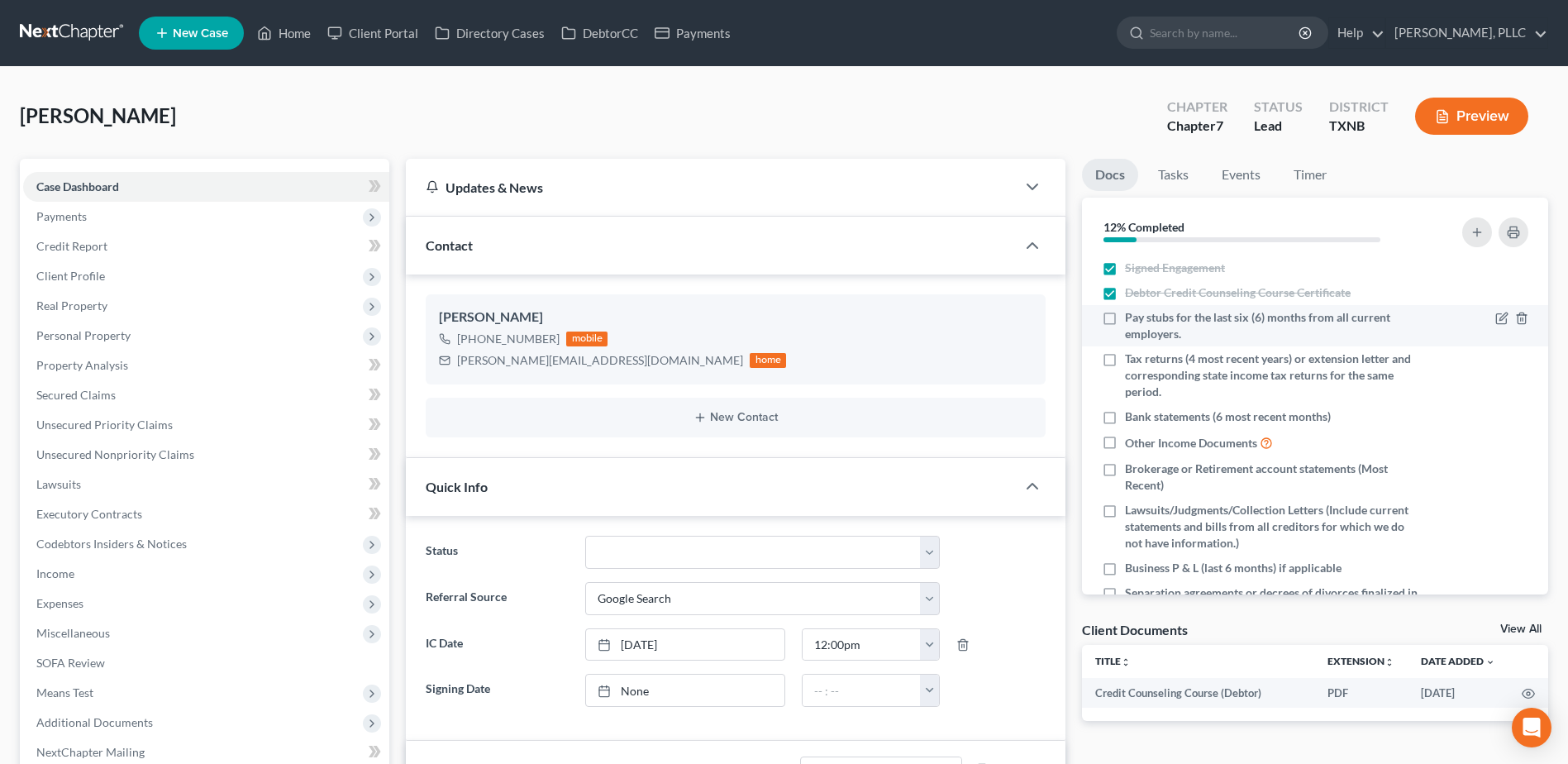
scroll to position [54, 0]
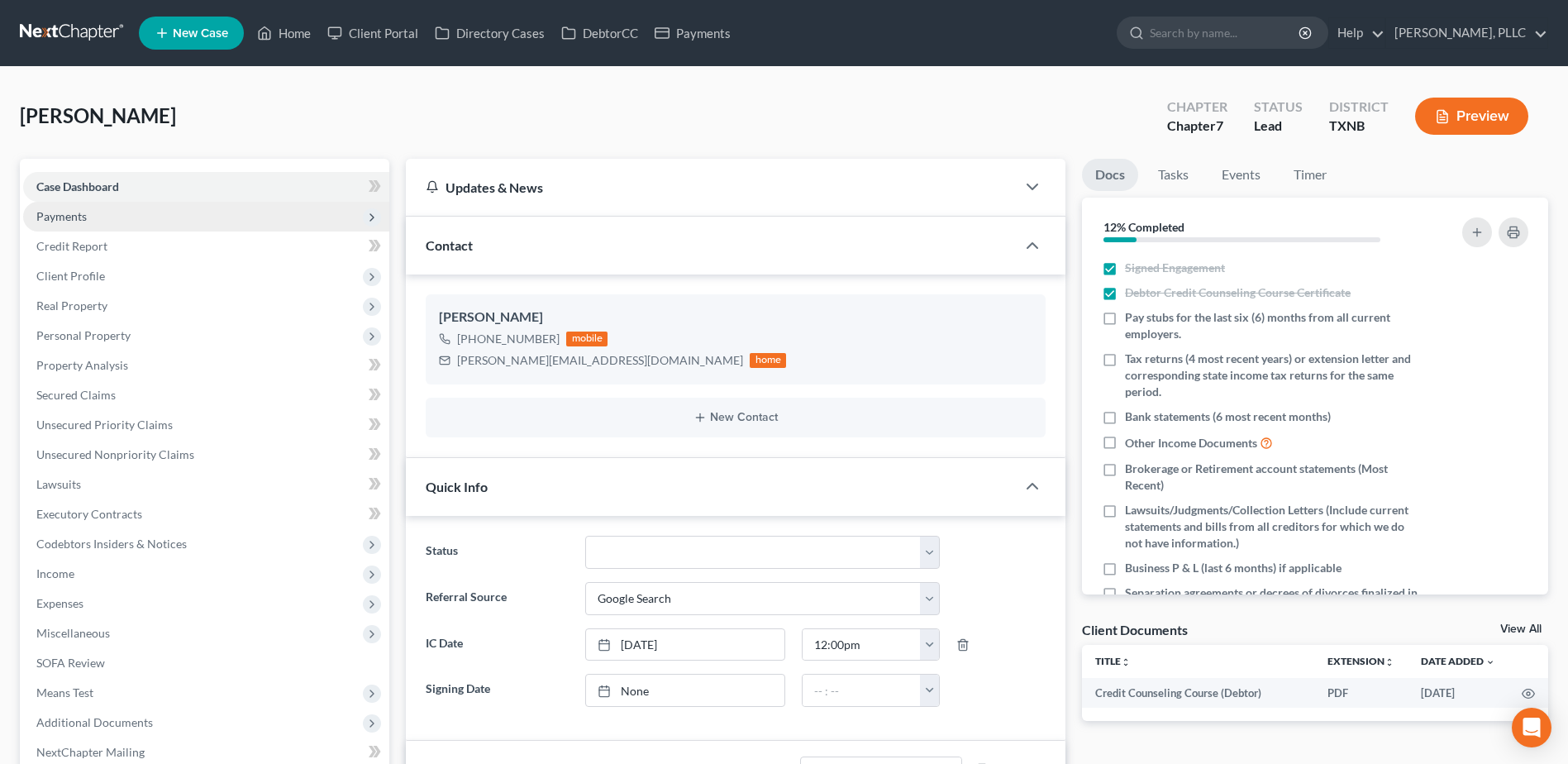
click at [65, 215] on span "Payments" at bounding box center [61, 215] width 51 height 14
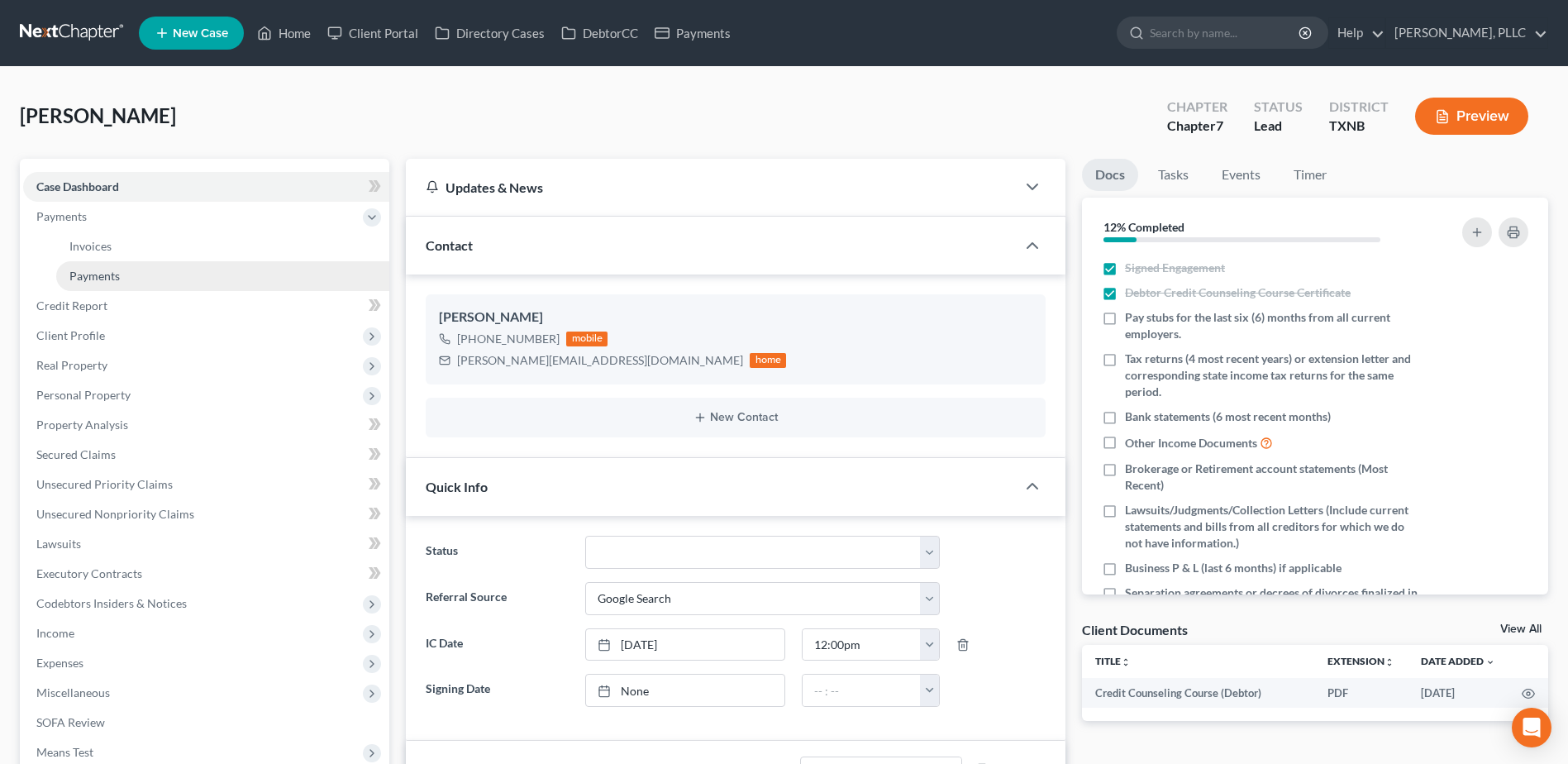
click at [113, 281] on span "Payments" at bounding box center [94, 275] width 51 height 14
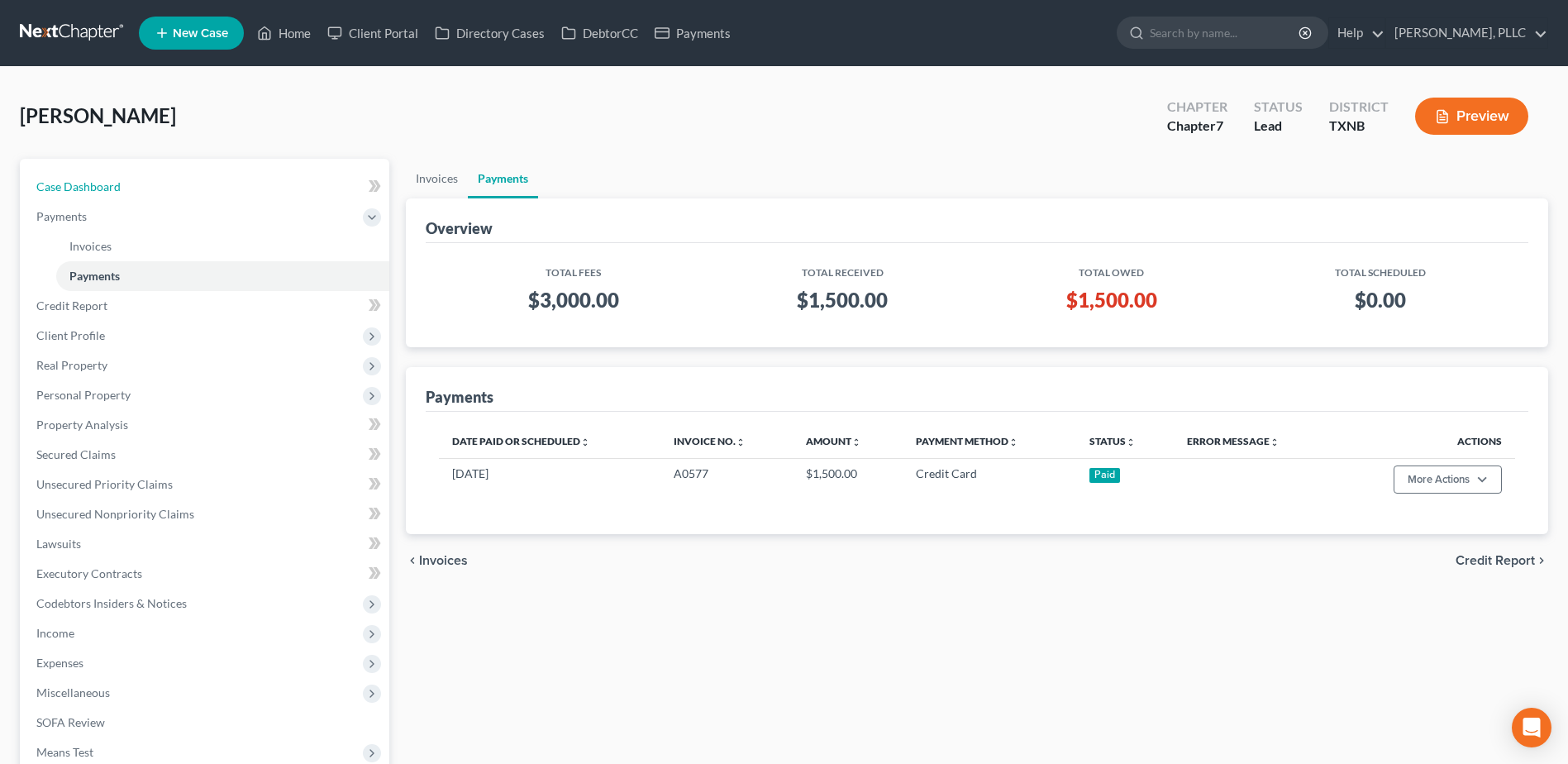
drag, startPoint x: 89, startPoint y: 182, endPoint x: 428, endPoint y: 269, distance: 350.0
click at [89, 181] on span "Case Dashboard" at bounding box center [79, 186] width 84 height 14
select select "4"
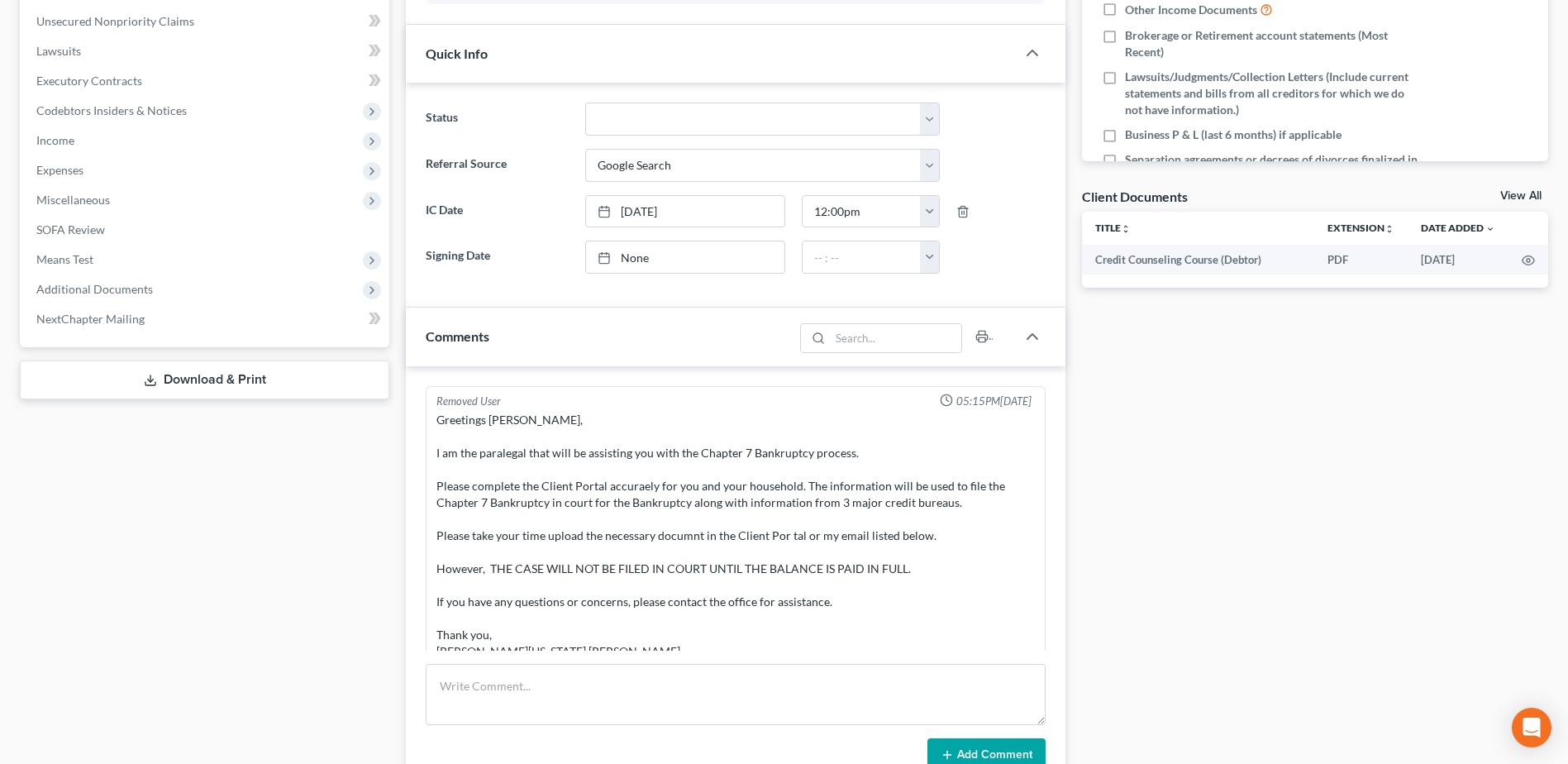
scroll to position [54, 0]
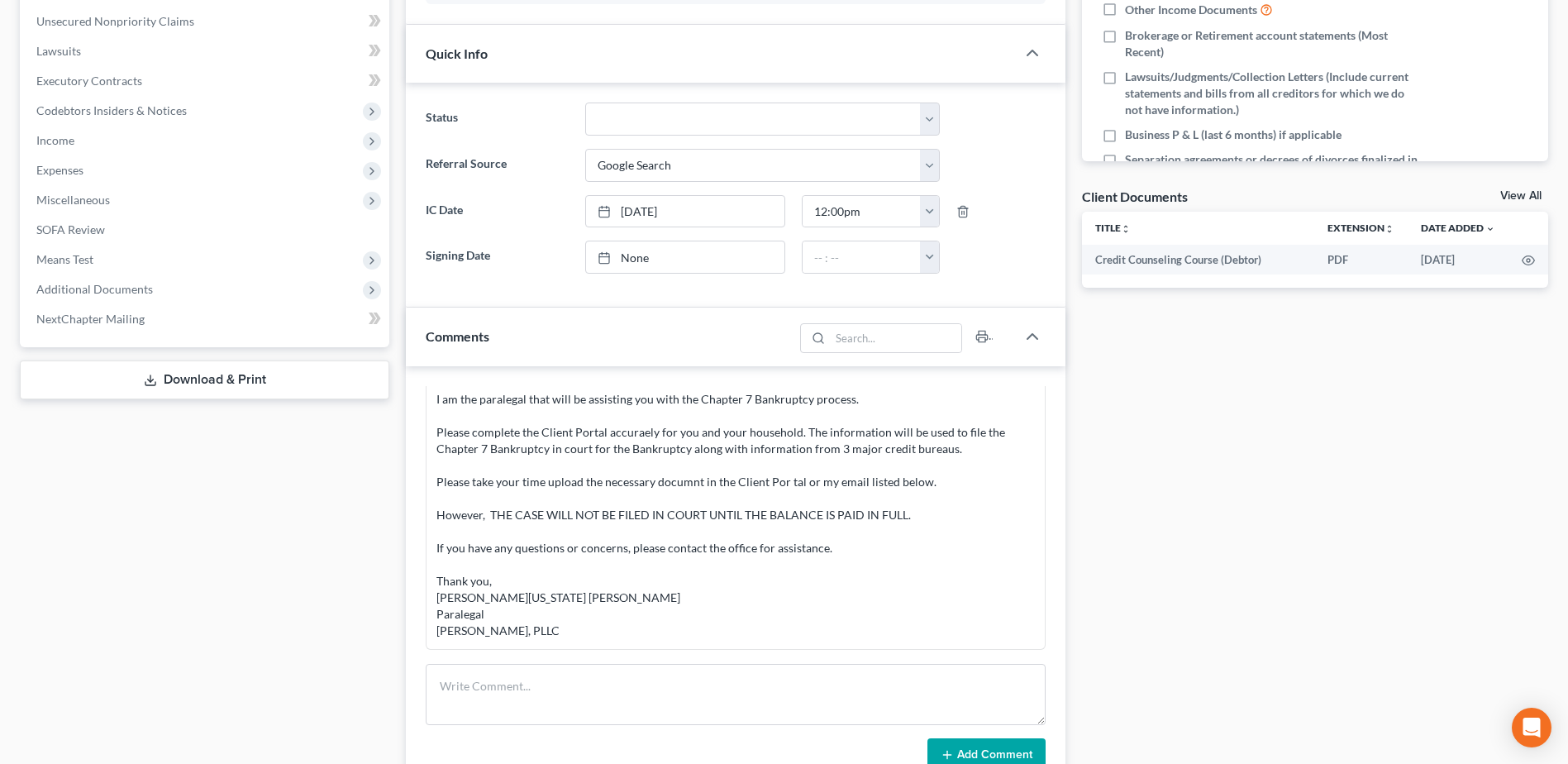
click at [1521, 192] on link "View All" at bounding box center [1521, 196] width 41 height 12
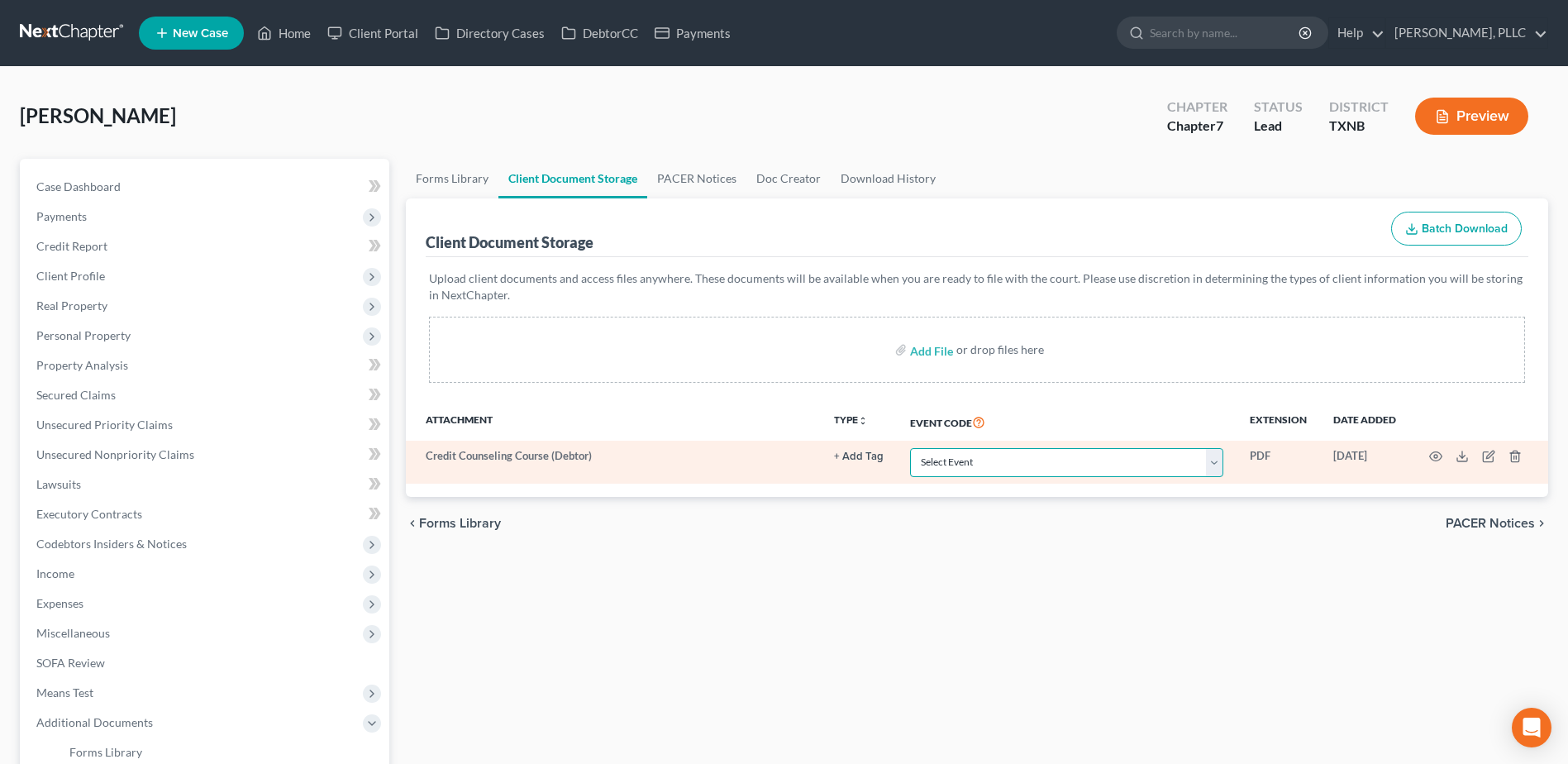
click at [1213, 465] on select "Select Event 20 Largest unsecured creditors Amended petition Attachment to Volu…" at bounding box center [1066, 462] width 313 height 29
select select "6"
click at [909, 448] on select "Select Event 20 Largest unsecured creditors Amended petition Attachment to Volu…" at bounding box center [1066, 462] width 313 height 29
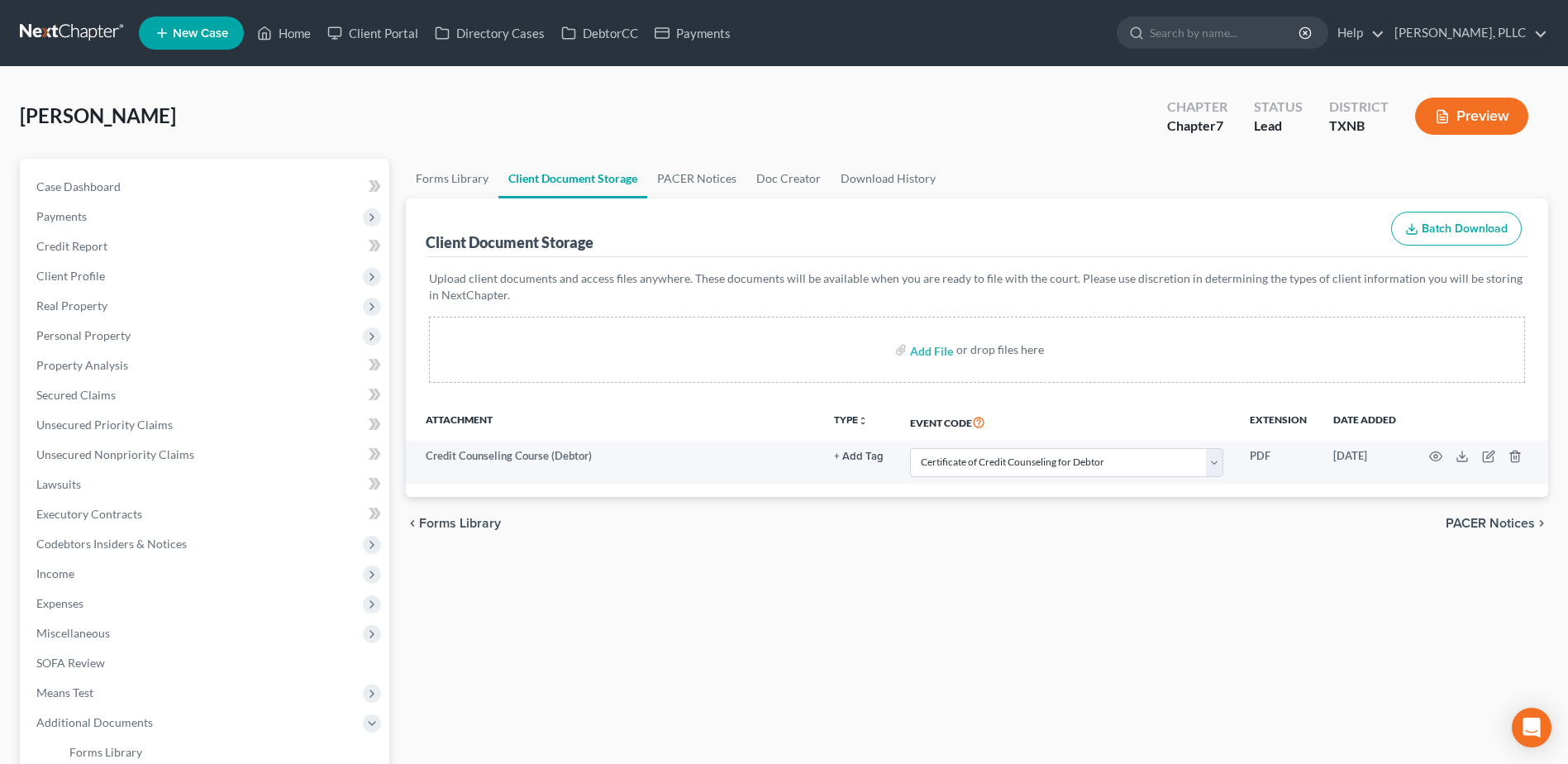
click at [528, 105] on div "[PERSON_NAME] Upgraded Chapter Chapter 7 Status [GEOGRAPHIC_DATA] [GEOGRAPHIC_D…" at bounding box center [784, 123] width 1528 height 72
click at [60, 194] on link "Case Dashboard" at bounding box center [206, 187] width 366 height 30
select select "4"
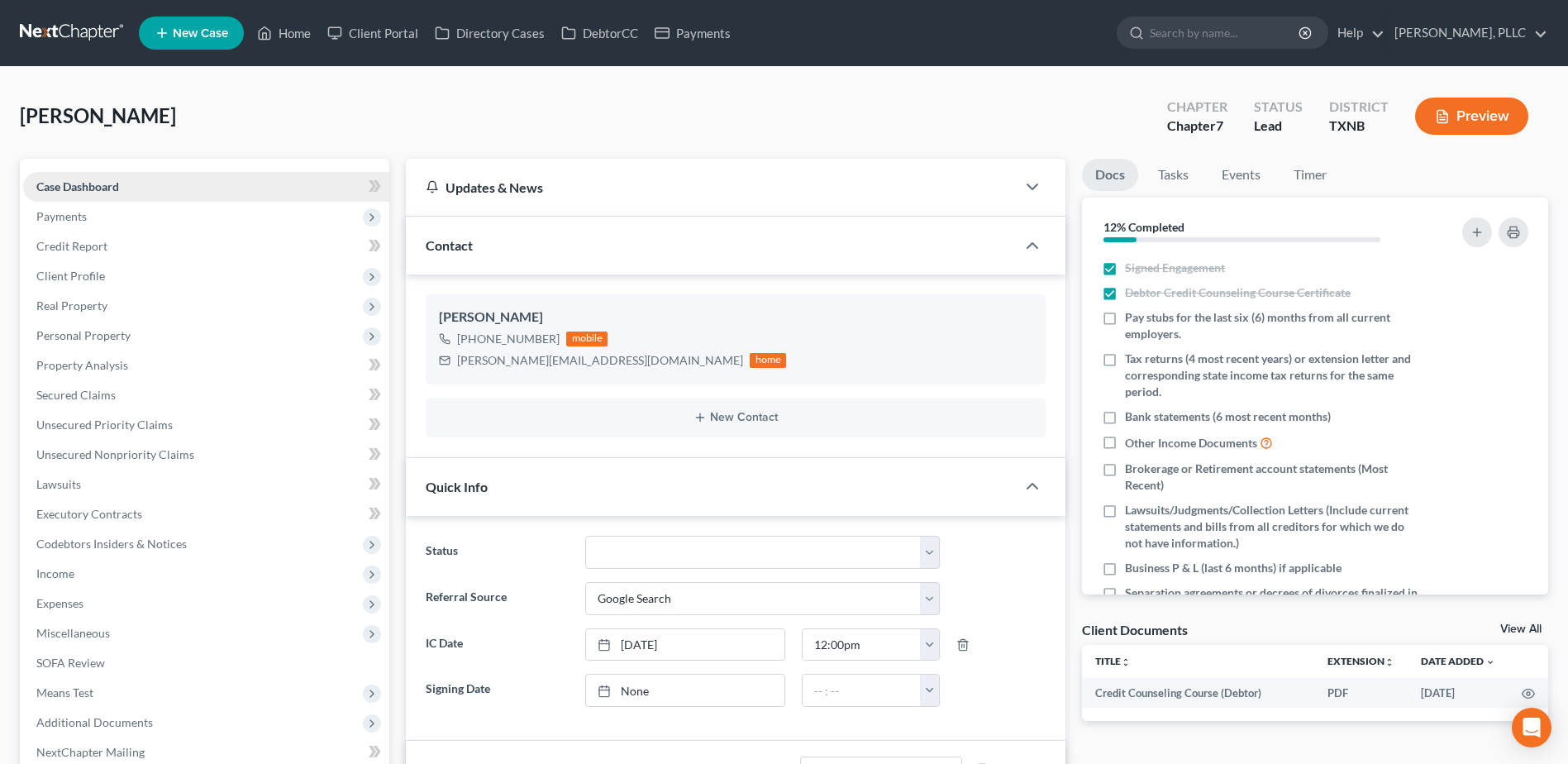
scroll to position [54, 0]
click at [639, 690] on link "None" at bounding box center [684, 690] width 198 height 31
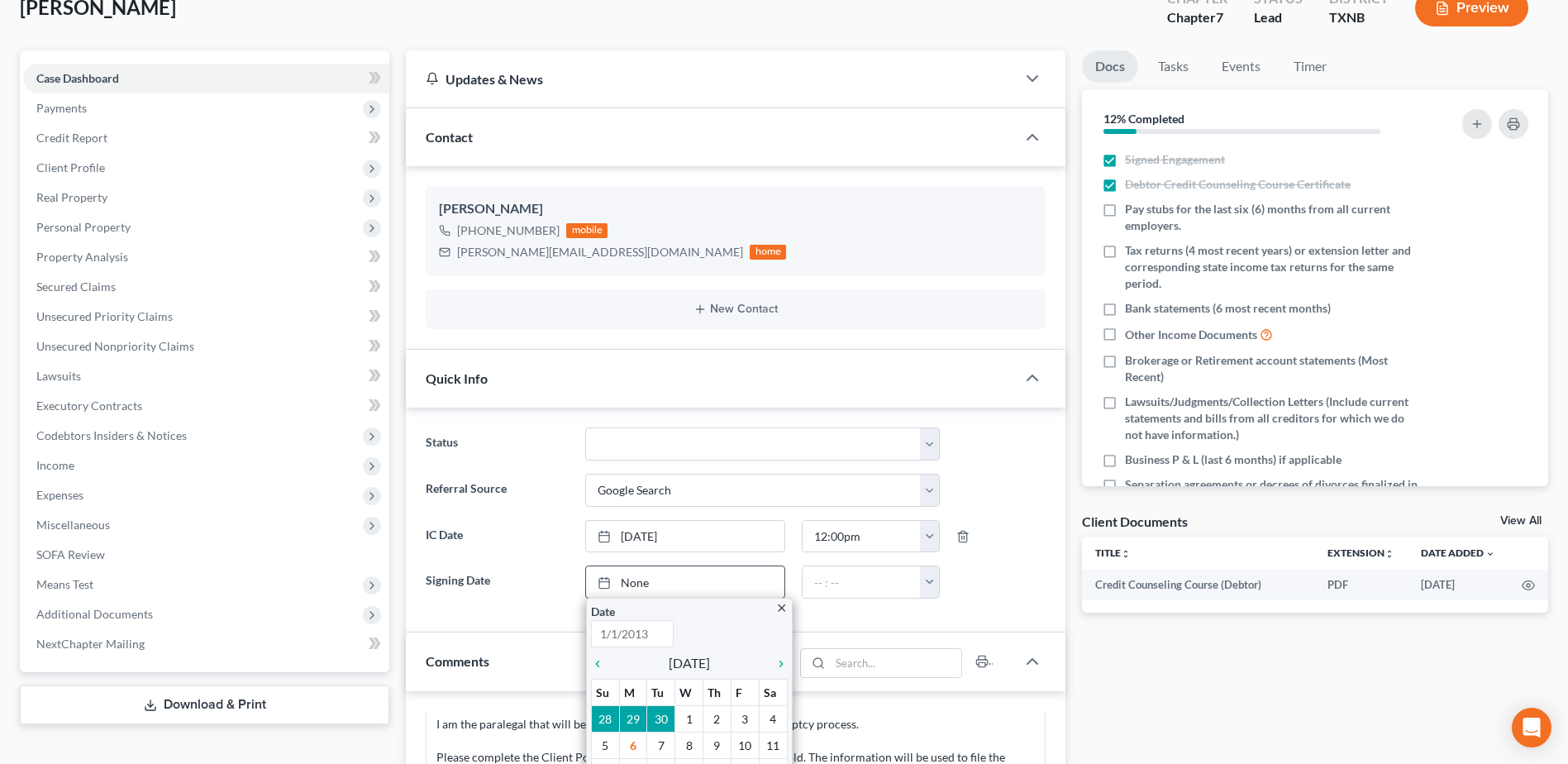
scroll to position [331, 0]
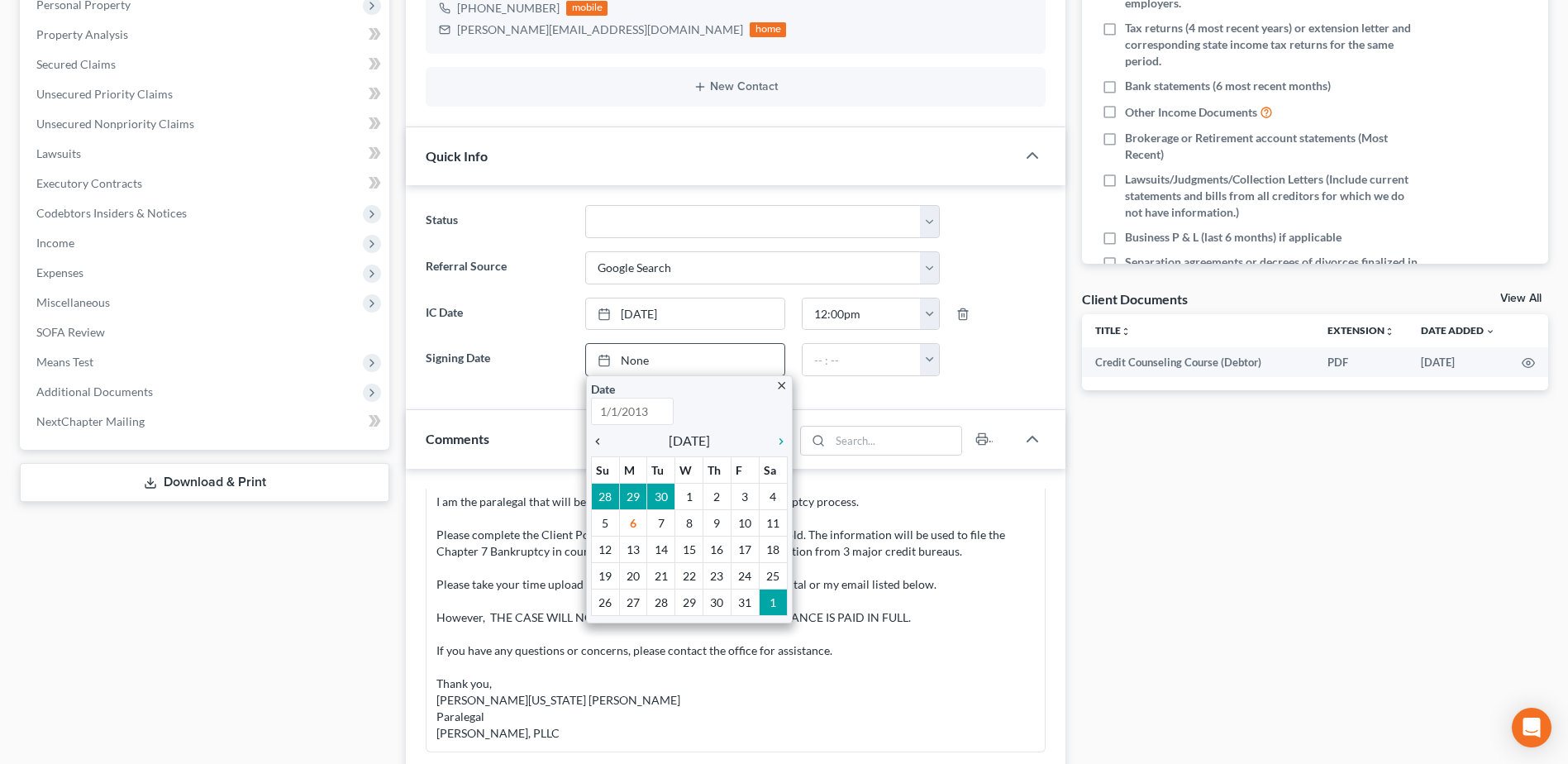
type input "[DATE]"
click at [596, 438] on icon "chevron_left" at bounding box center [601, 442] width 22 height 13
click at [596, 438] on icon "chevron_left" at bounding box center [601, 442] width 22 height 13
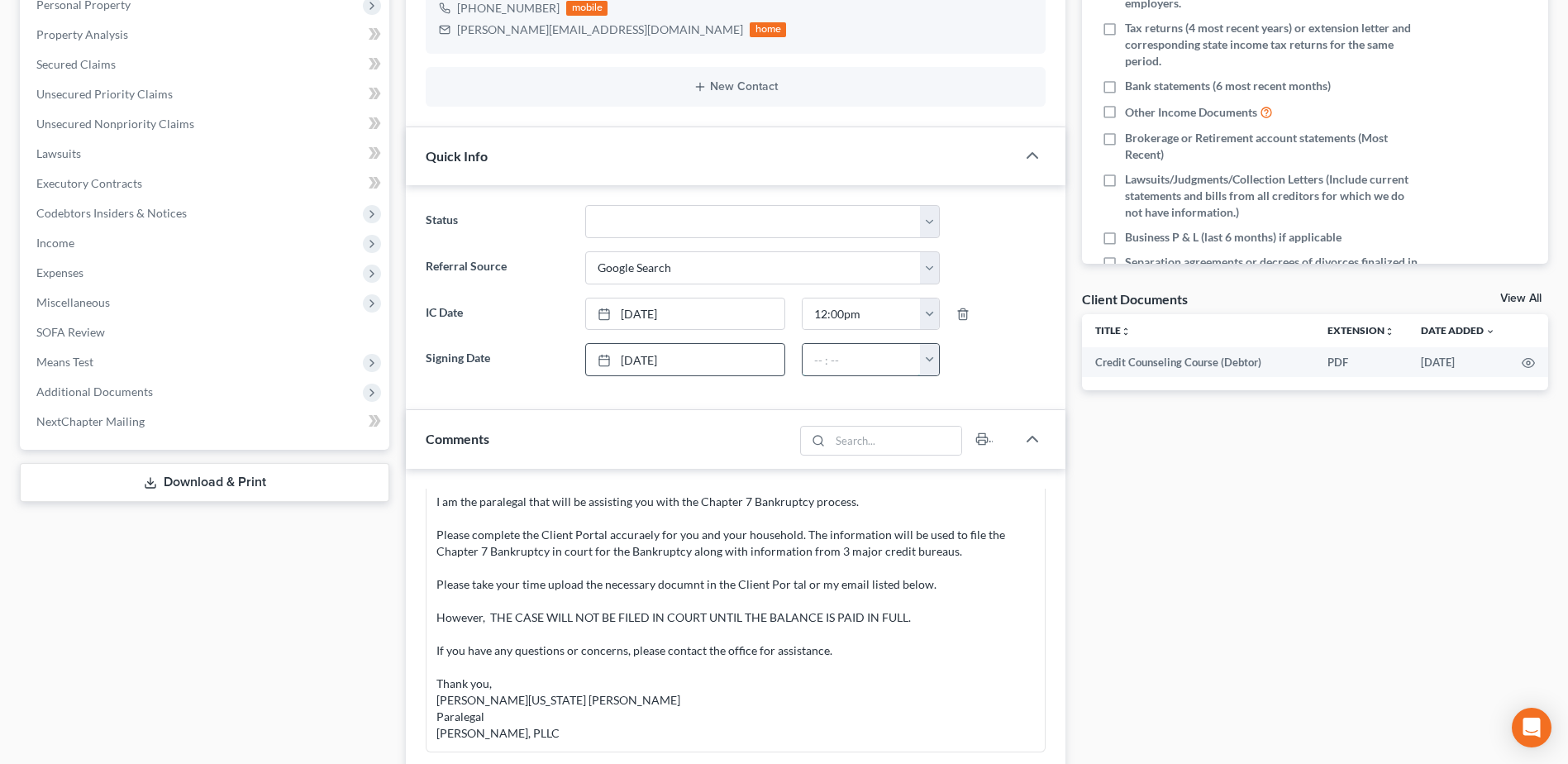
click at [817, 358] on input "text" at bounding box center [861, 360] width 118 height 31
type input "11:00 am"
click at [1304, 559] on div "Docs Tasks Events Timer 12% Completed Nothing here yet! Signed Engagement Debto…" at bounding box center [1315, 564] width 483 height 1473
click at [929, 225] on select "Appellate Phase Case Closed Dead File Demand Letter Phase Discharged Discharge …" at bounding box center [762, 221] width 355 height 33
select select "13"
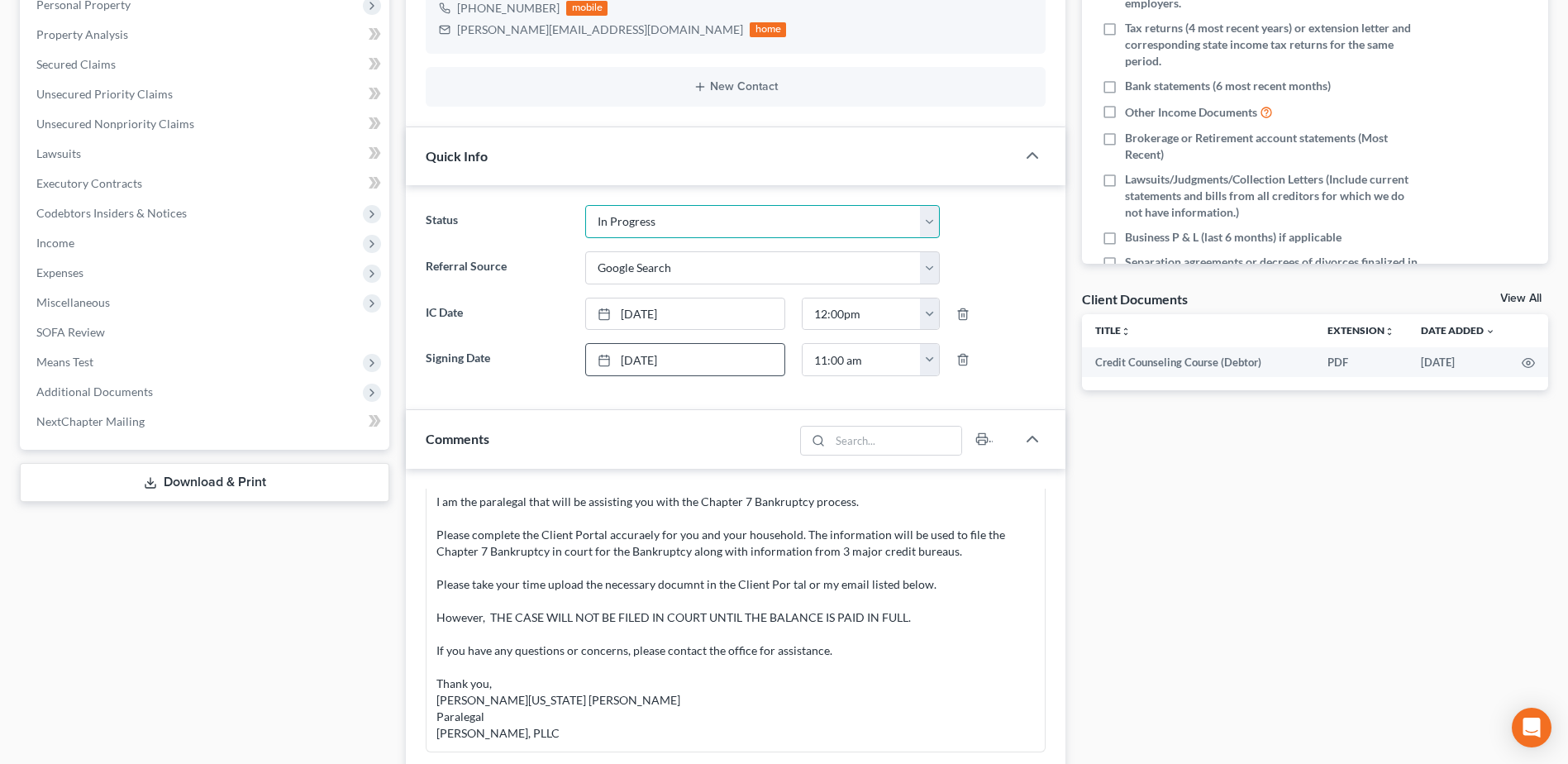
click at [585, 205] on select "Appellate Phase Case Closed Dead File Demand Letter Phase Discharged Discharge …" at bounding box center [762, 221] width 355 height 33
click at [1310, 549] on div "Docs Tasks Events Timer 12% Completed Nothing here yet! Signed Engagement Debto…" at bounding box center [1315, 564] width 483 height 1473
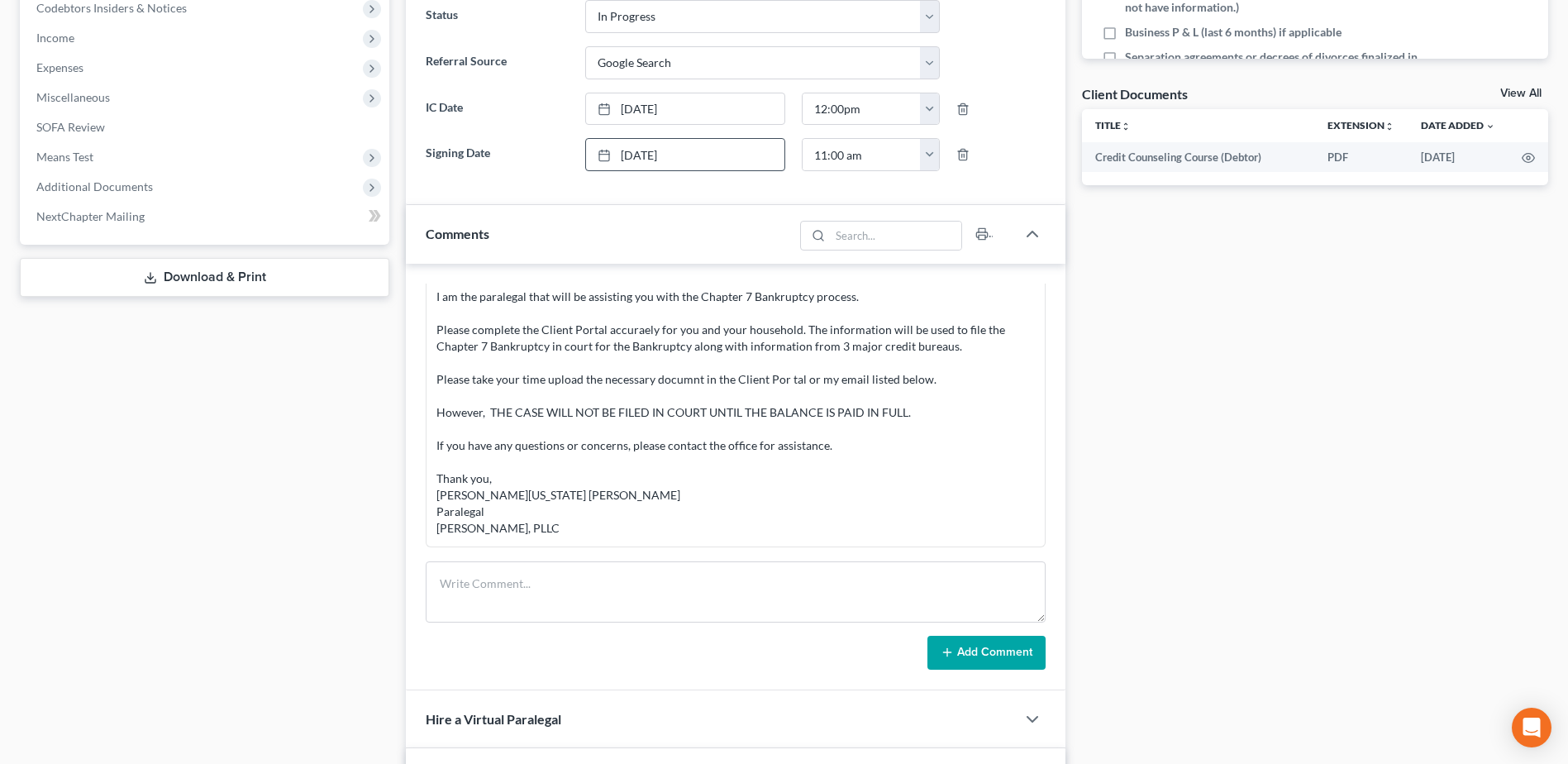
scroll to position [661, 0]
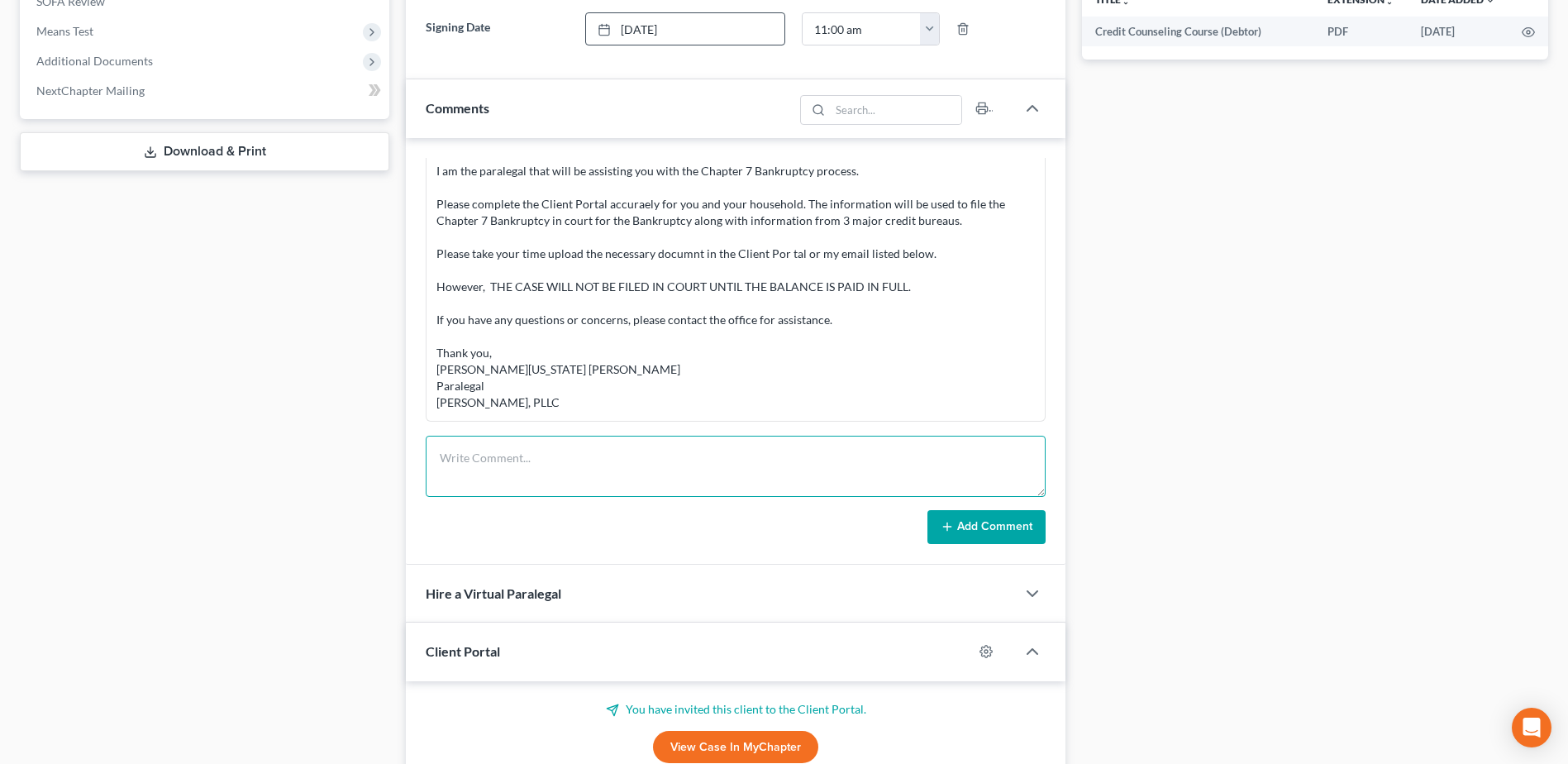
click at [580, 471] on textarea at bounding box center [736, 467] width 620 height 61
type textarea "resent client portal, per request, by email."
click at [949, 518] on button "Add Comment" at bounding box center [986, 528] width 118 height 35
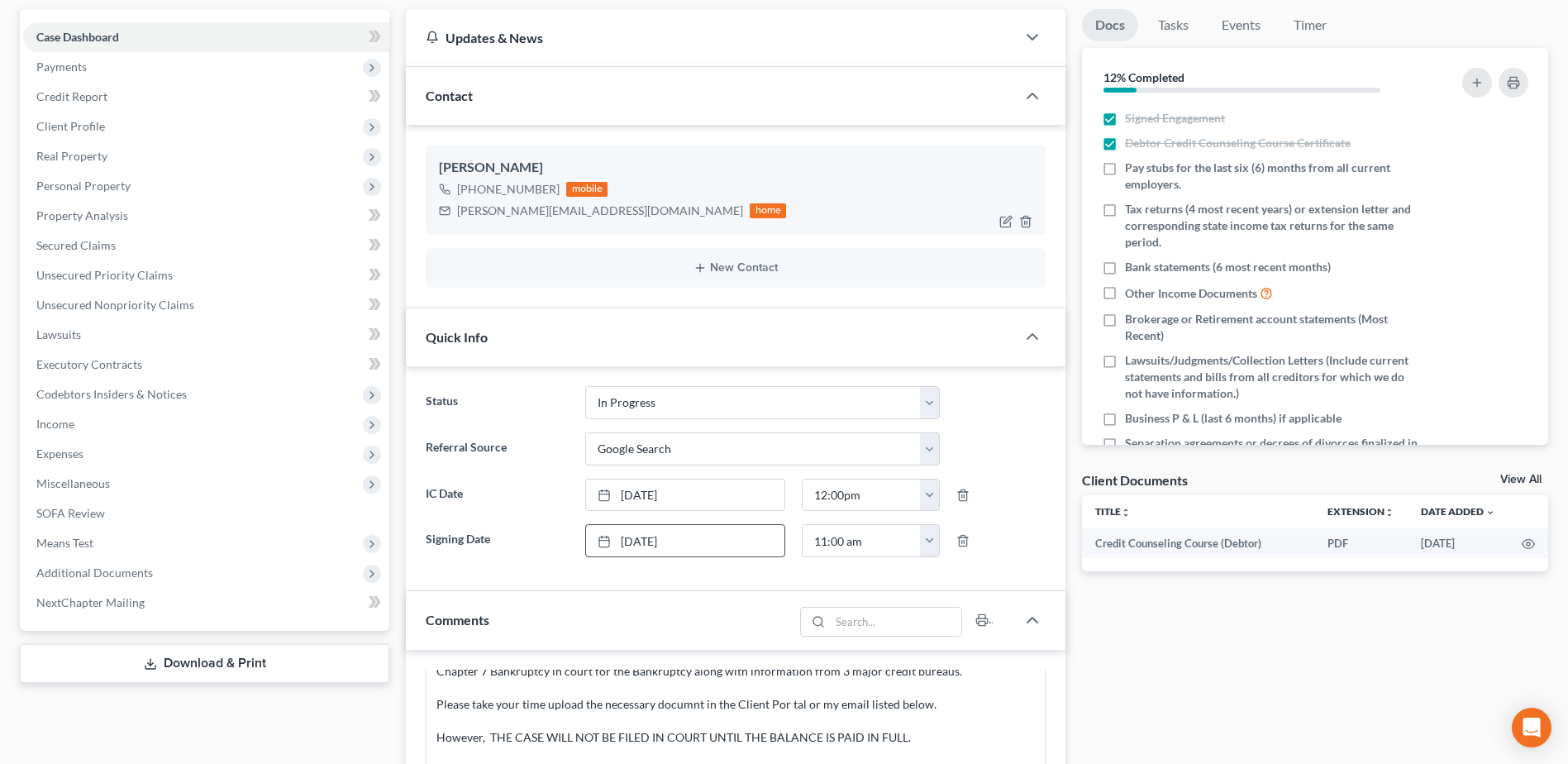
scroll to position [0, 0]
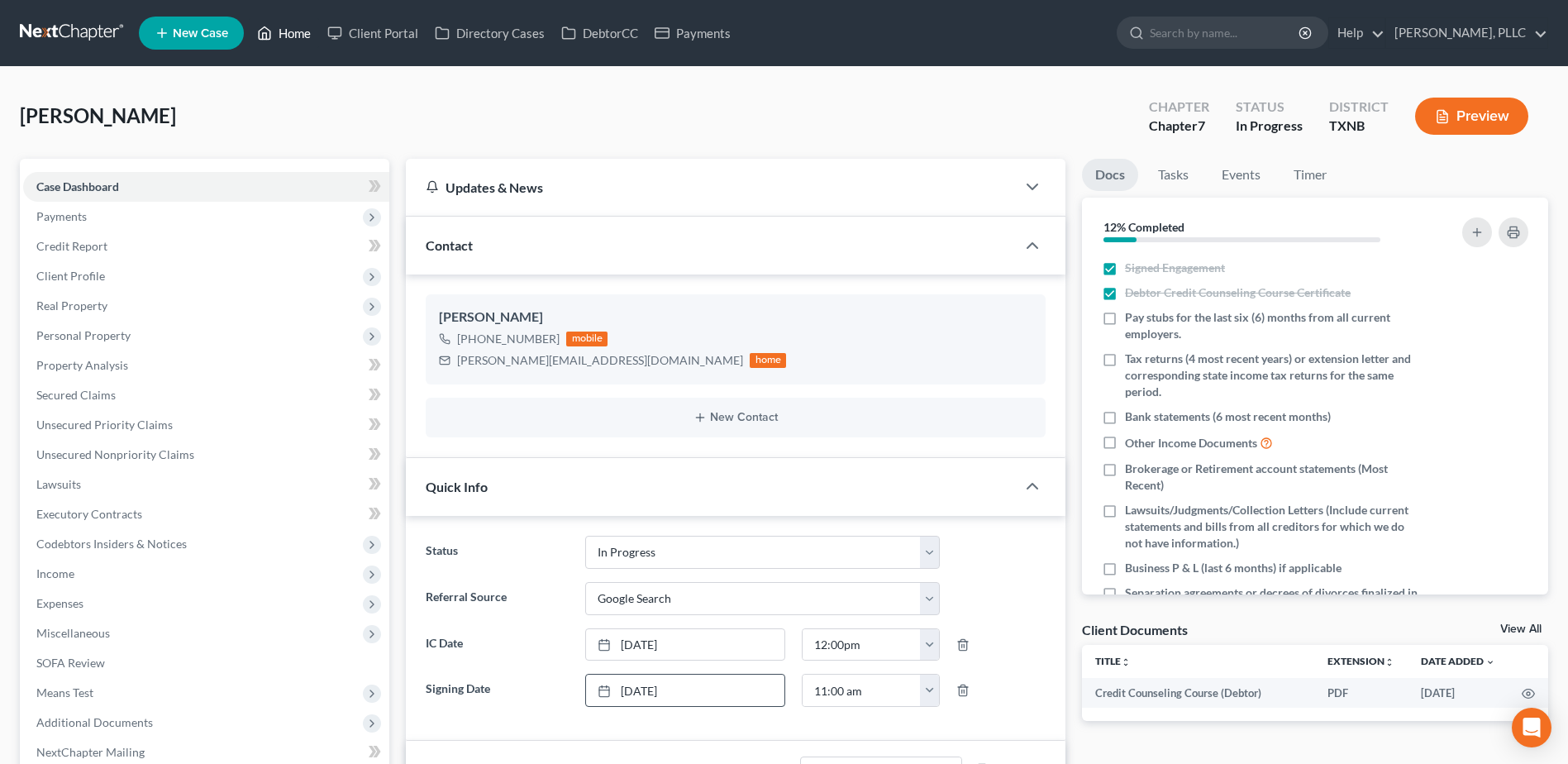
click at [302, 31] on link "Home" at bounding box center [283, 33] width 70 height 30
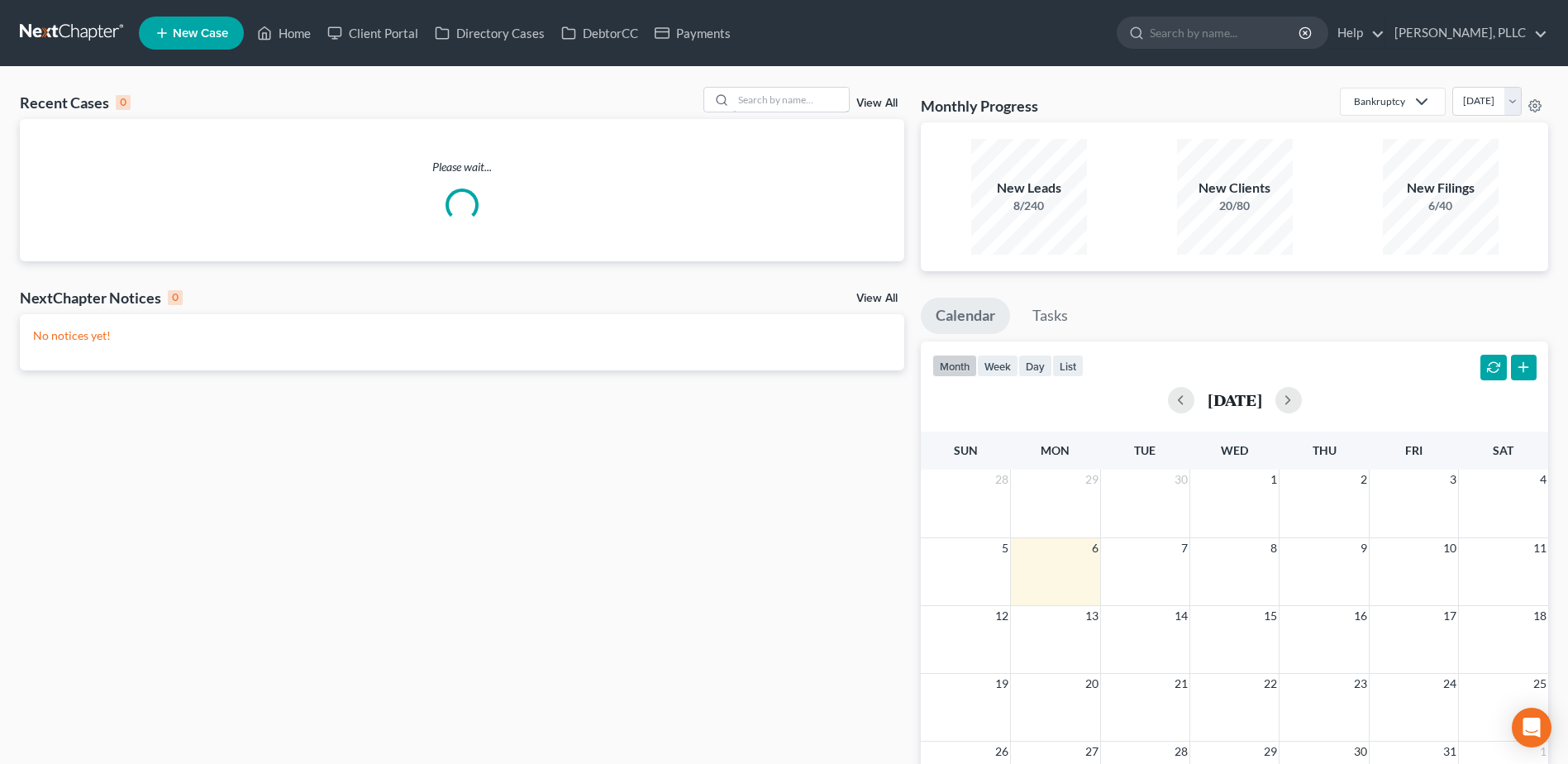
click at [775, 94] on input "search" at bounding box center [791, 99] width 116 height 24
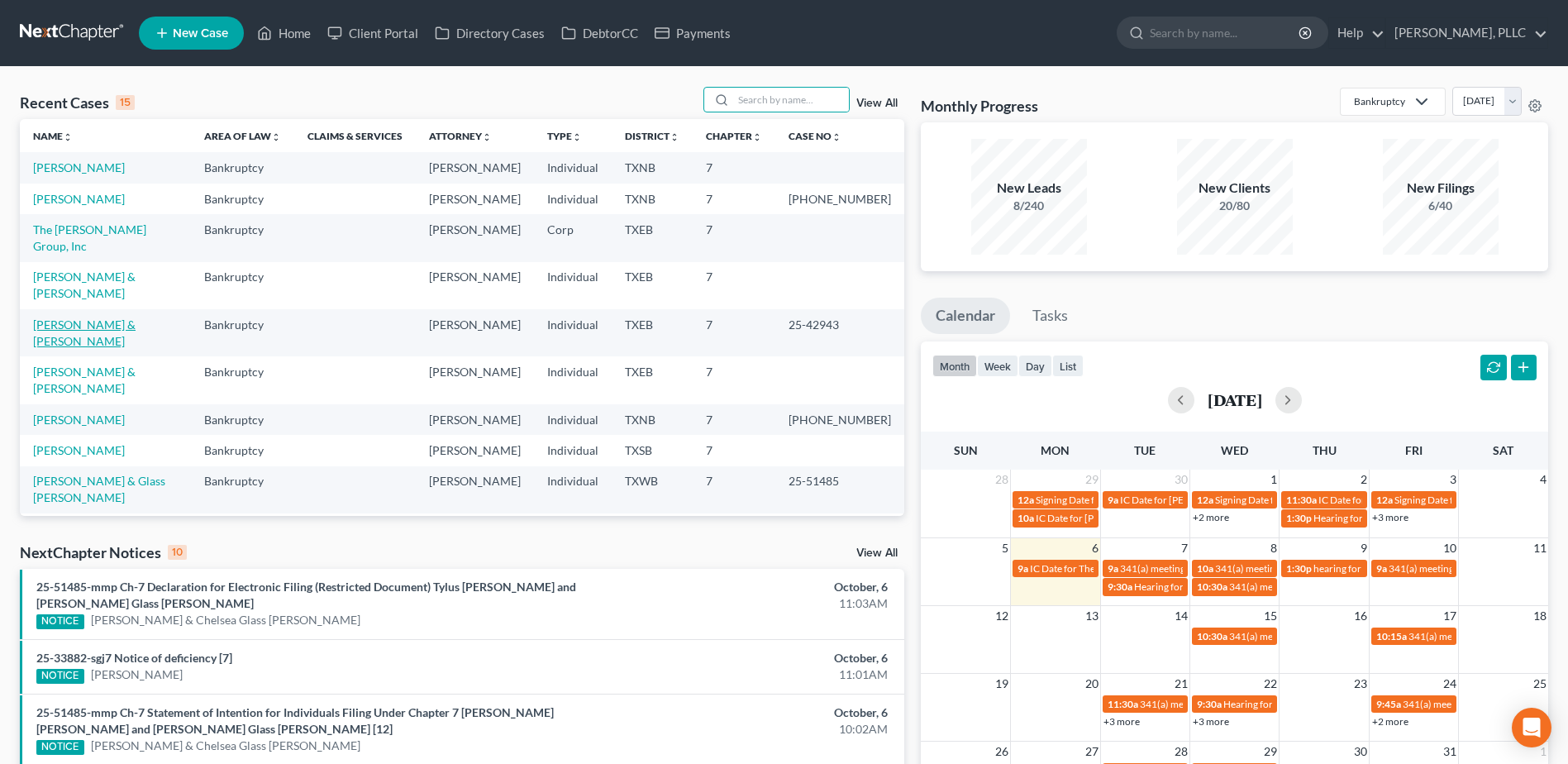
click at [128, 317] on link "[PERSON_NAME] & [PERSON_NAME]" at bounding box center [84, 332] width 103 height 31
select select "4"
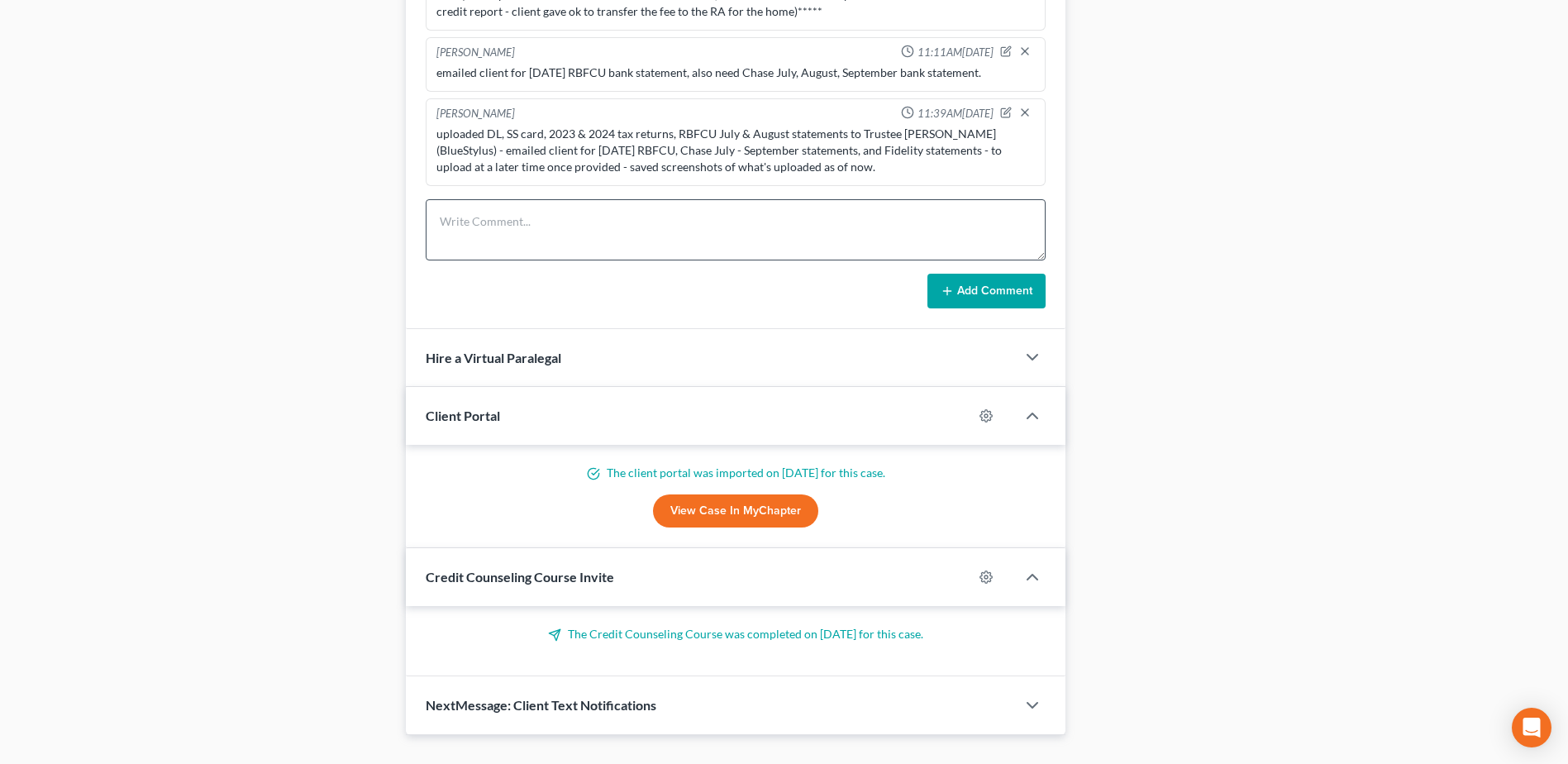
scroll to position [1322, 0]
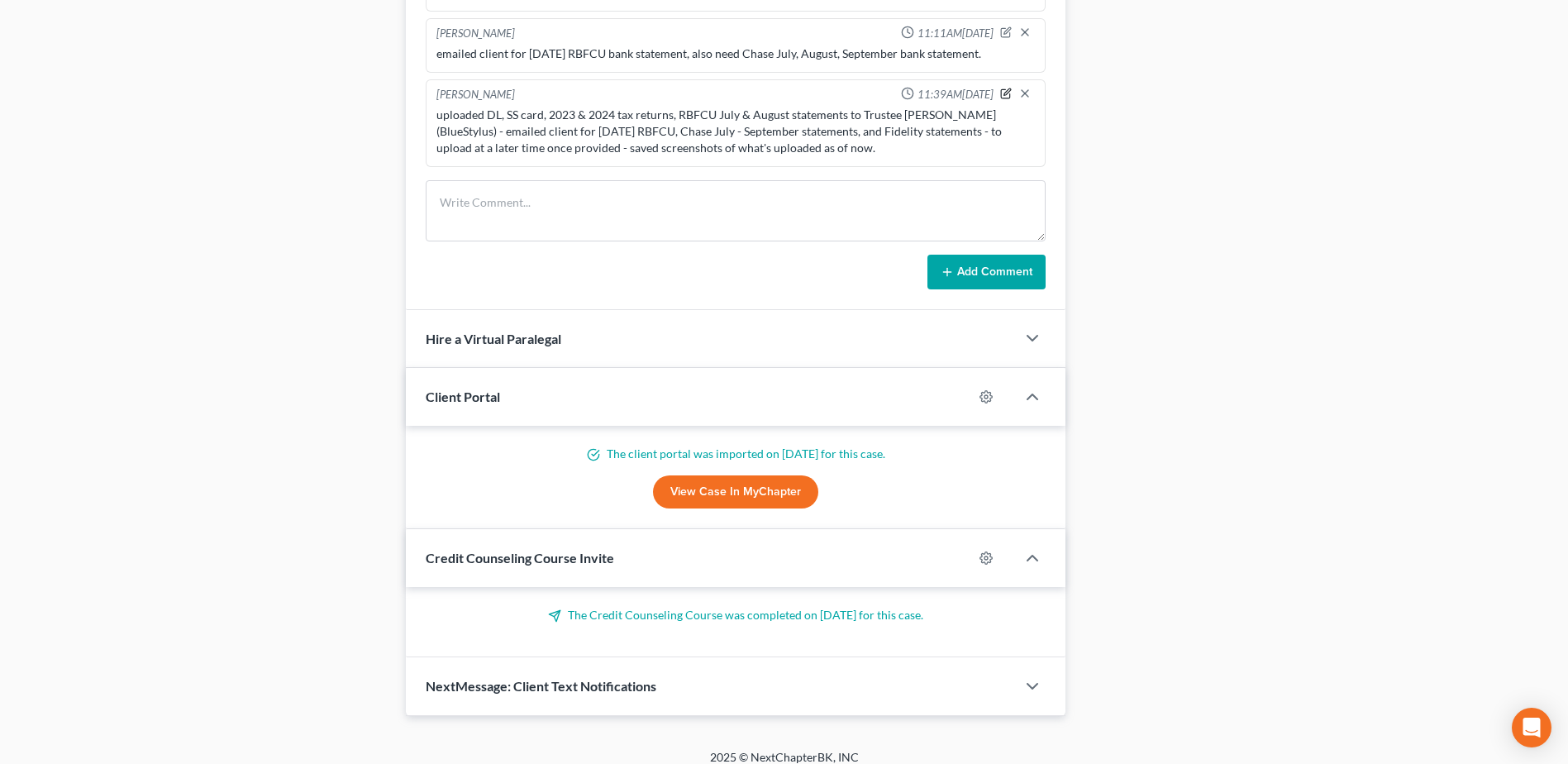
click at [1004, 94] on icon "button" at bounding box center [1007, 92] width 7 height 7
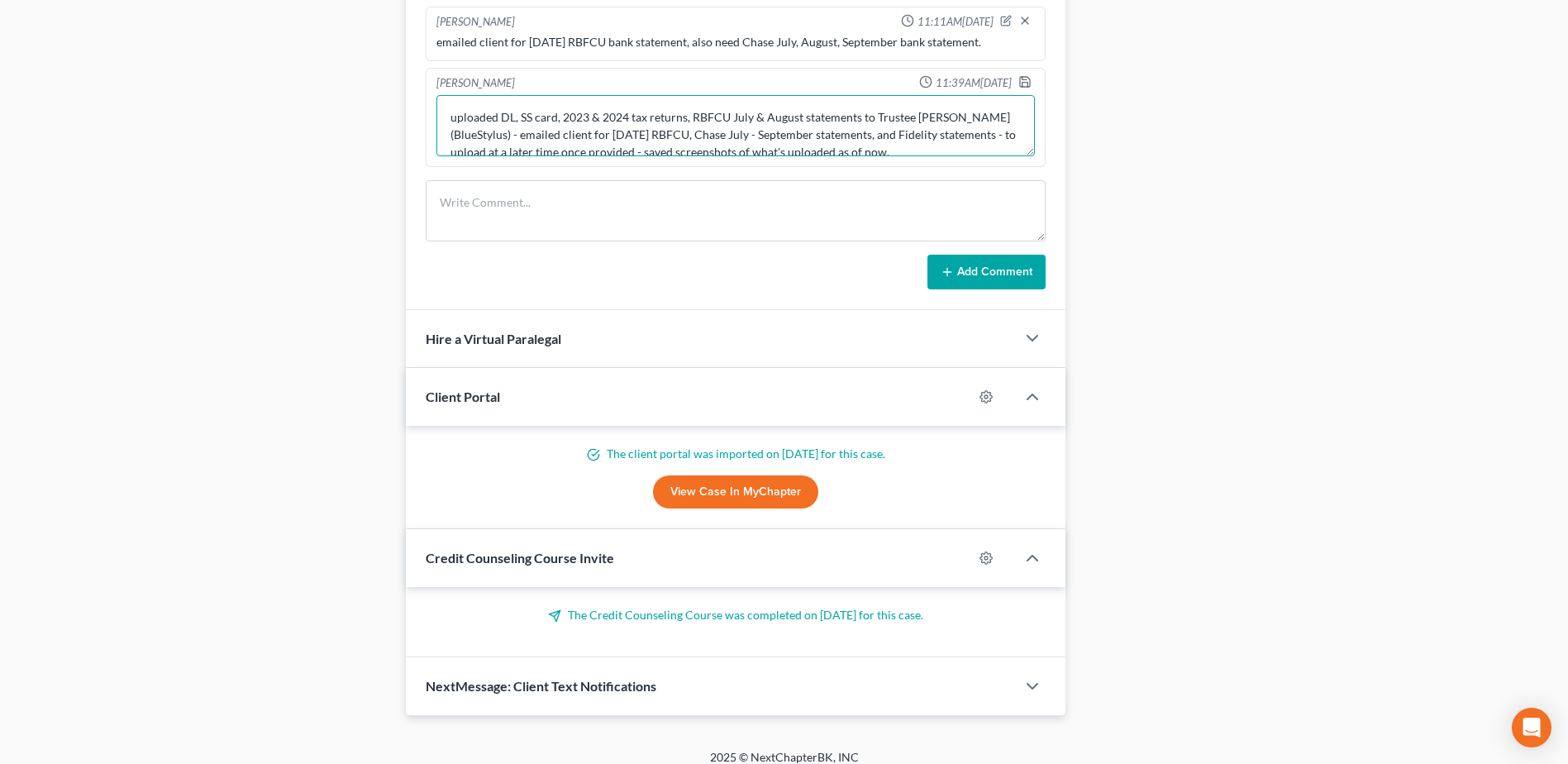
scroll to position [17, 0]
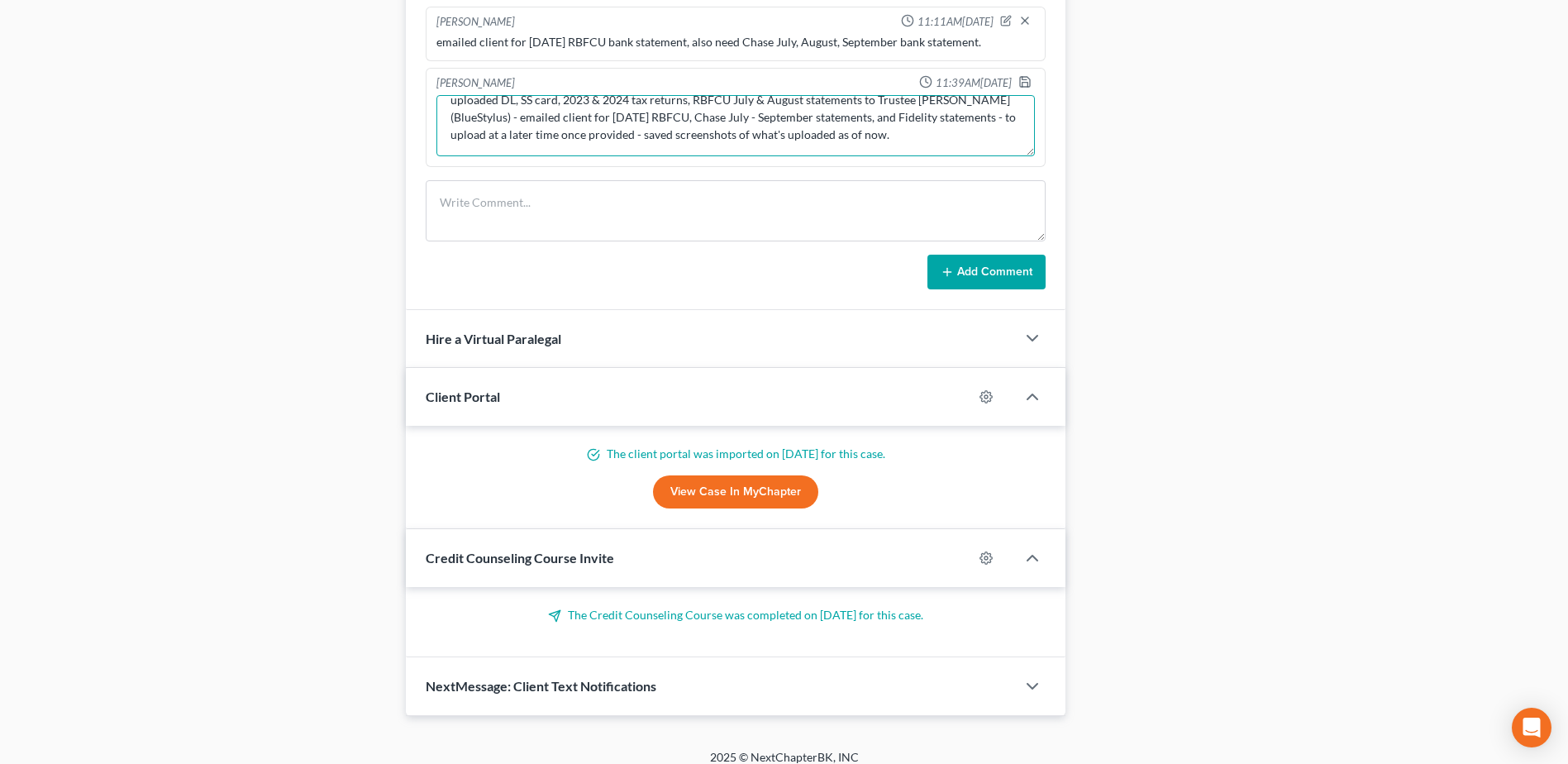
click at [765, 114] on textarea "uploaded DL, SS card, 2023 & 2024 tax returns, RBFCU July & August statements t…" at bounding box center [736, 126] width 598 height 61
click at [794, 121] on textarea "uploaded DL, SS card, 2023 & 2024 tax returns, RBFCU July, August statements to…" at bounding box center [736, 126] width 598 height 61
drag, startPoint x: 786, startPoint y: 131, endPoint x: 800, endPoint y: 157, distance: 29.5
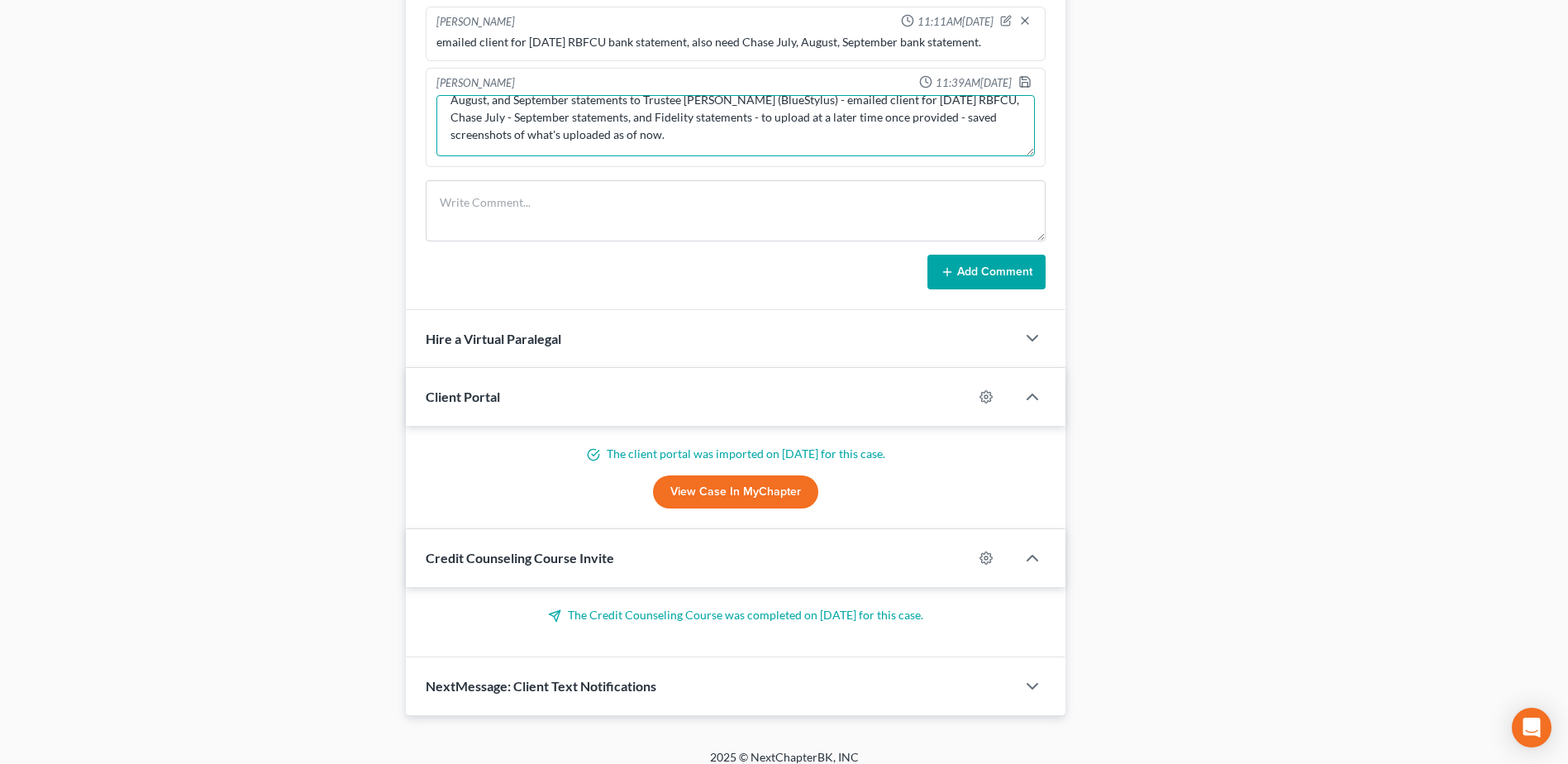
click at [800, 157] on div "uploaded DL, SS card, 2023 & 2024 tax returns, RBFCU July & August statements t…" at bounding box center [736, 126] width 605 height 68
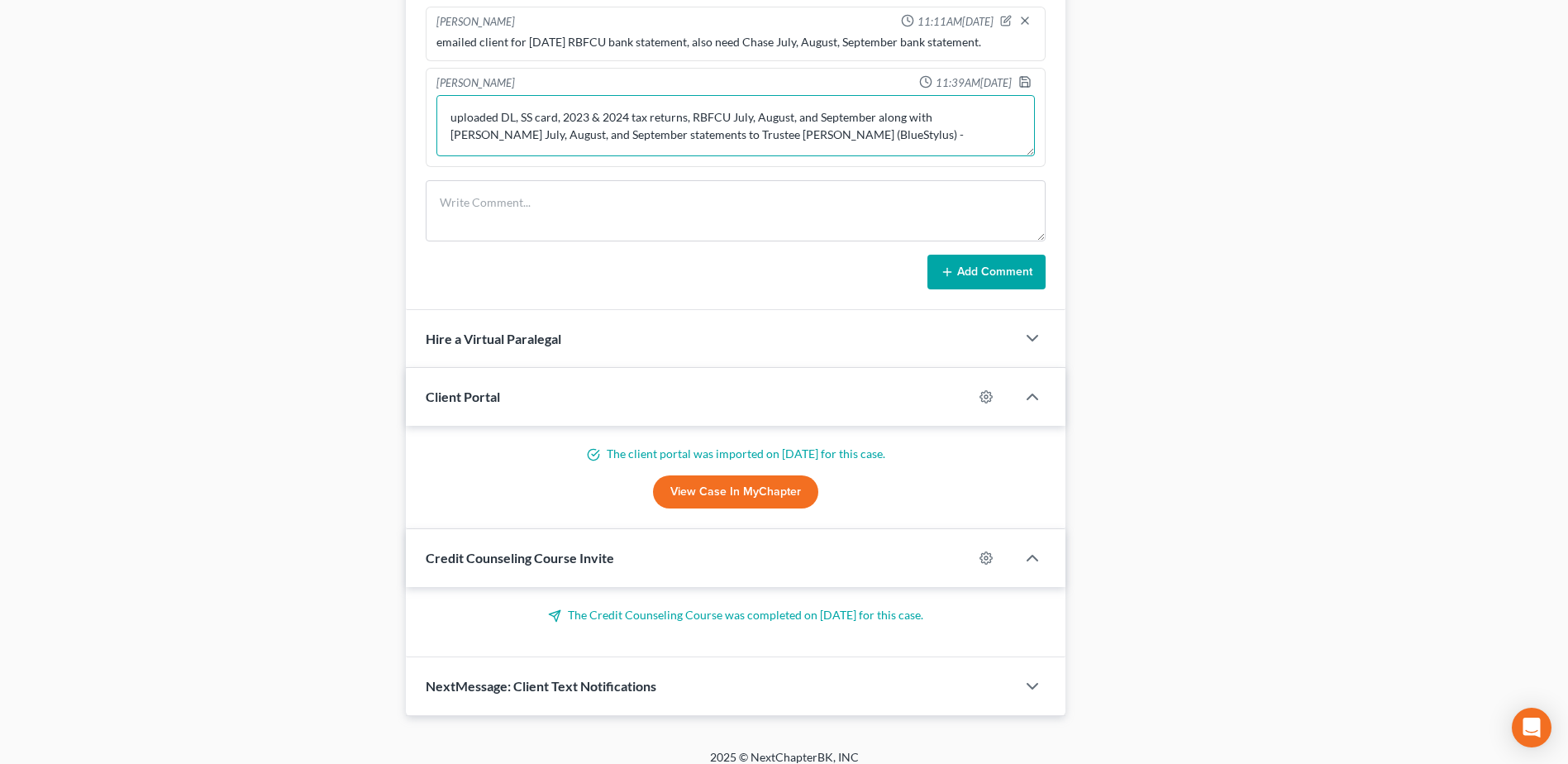
scroll to position [0, 0]
click at [627, 138] on textarea "uploaded DL, SS card, 2023 & 2024 tax returns, RBFCU July, August, and Septembe…" at bounding box center [736, 126] width 598 height 61
type textarea "uploaded DL, SS card, 2023 & 2024 tax returns, RBFCU July, August, and Septembe…"
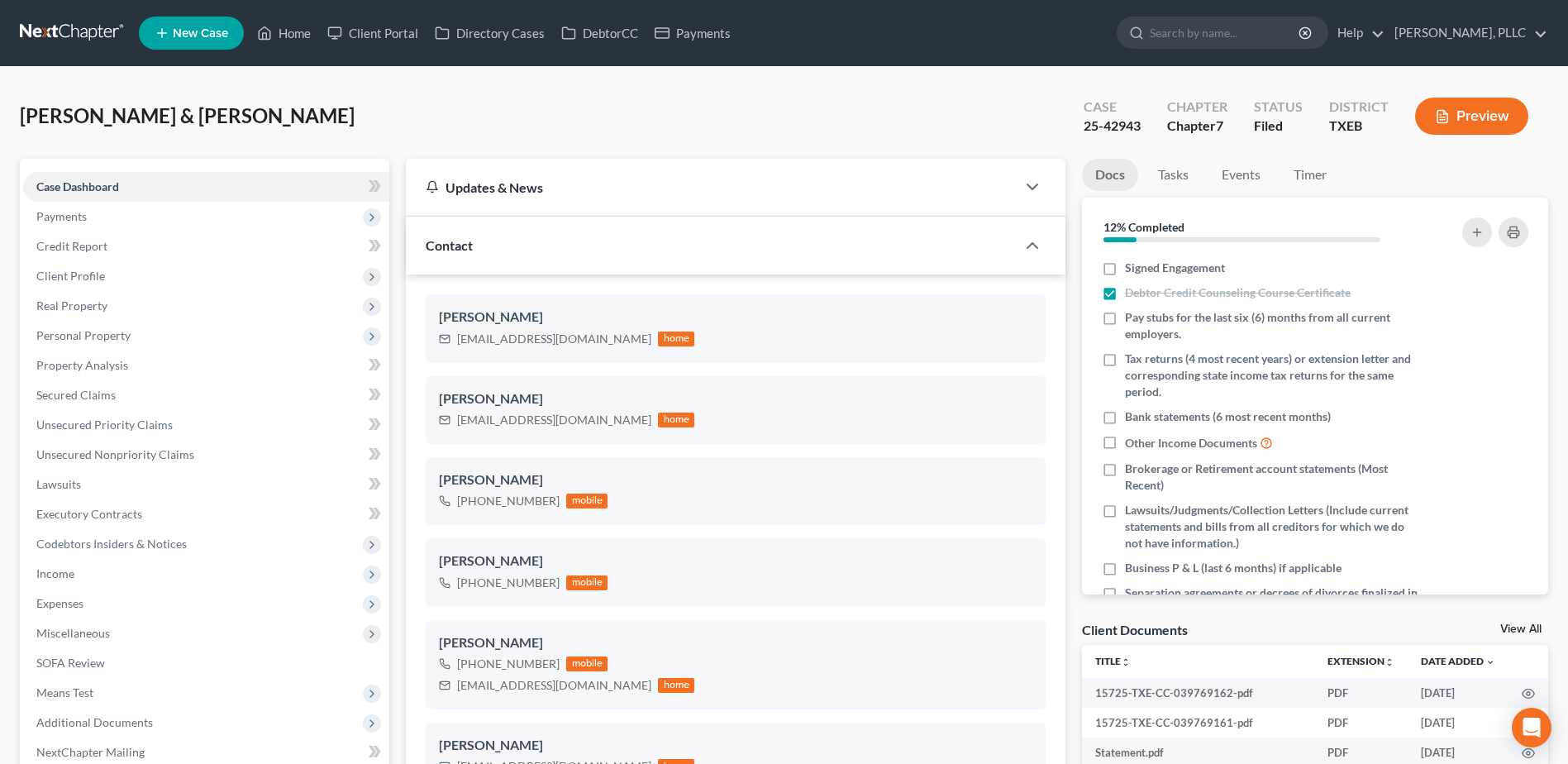
select select "10"
select select "4"
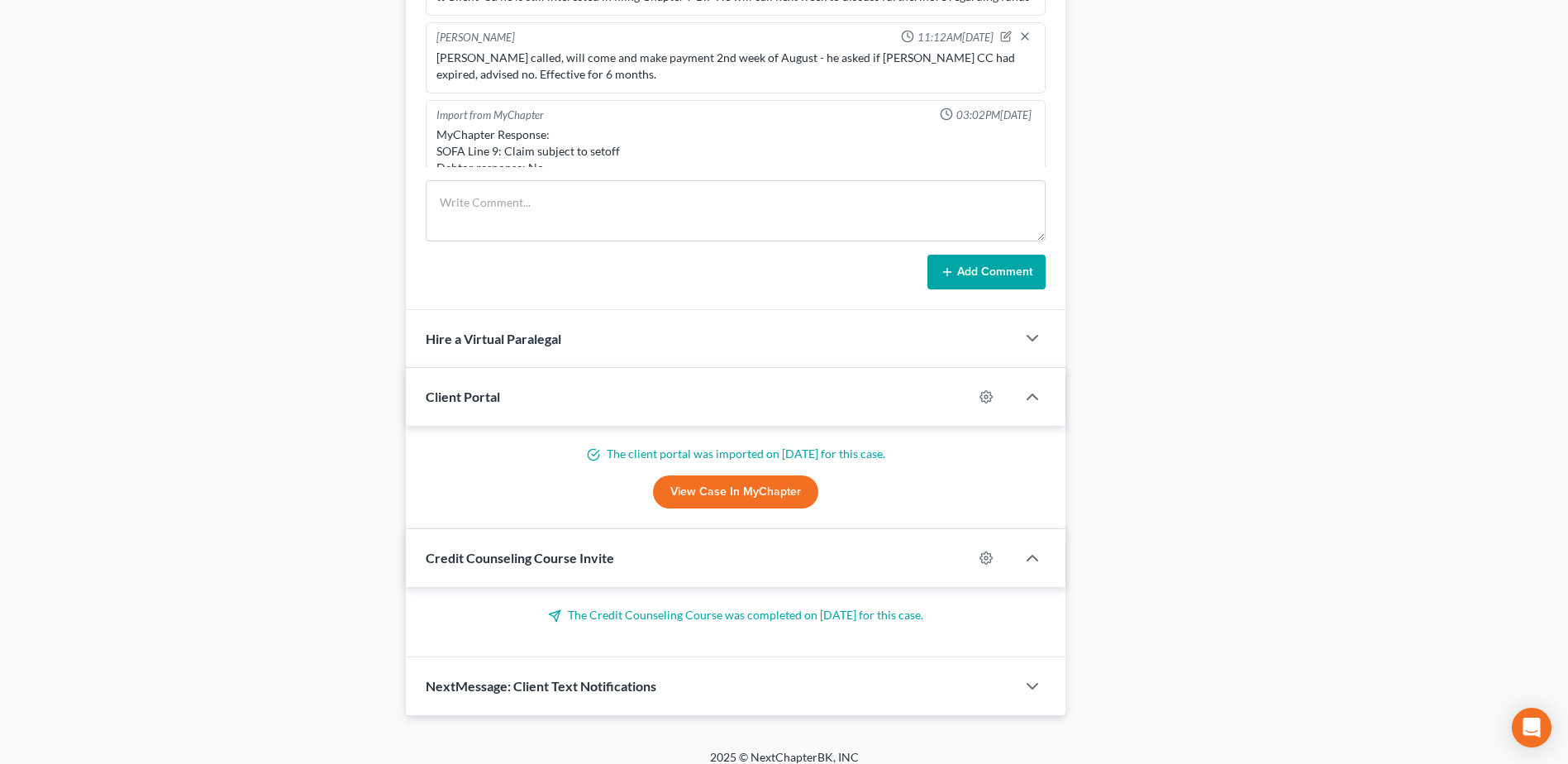
scroll to position [1155, 0]
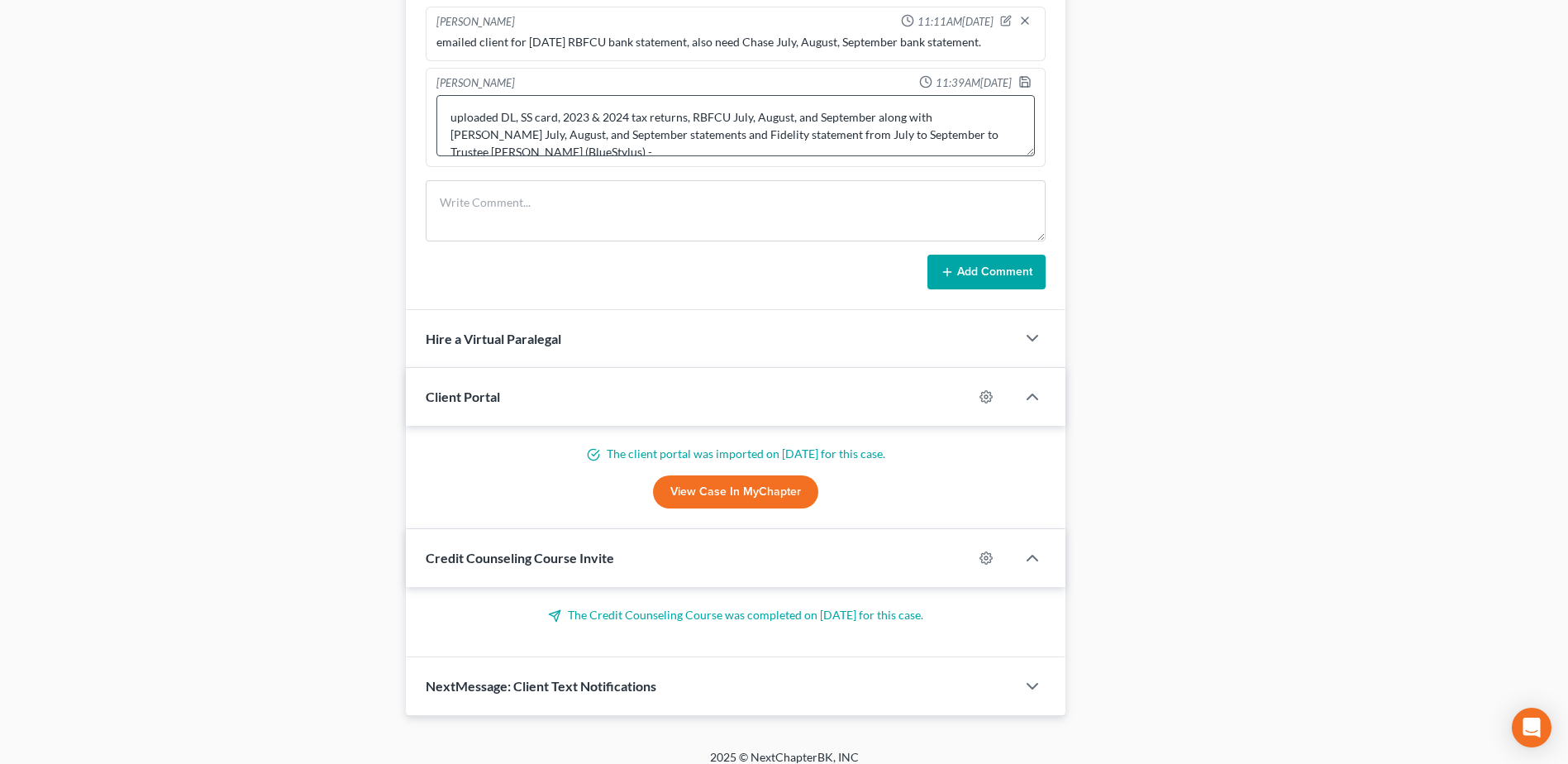
click at [563, 147] on textarea "uploaded DL, SS card, 2023 & 2024 tax returns, RBFCU July, August, and Septembe…" at bounding box center [736, 126] width 598 height 61
type textarea "uploaded DL, SS card, 2023 & 2024 tax returns, RBFCU July, August, and Septembe…"
click at [1020, 80] on div at bounding box center [1028, 84] width 20 height 17
click at [1018, 79] on icon "button" at bounding box center [1025, 82] width 13 height 13
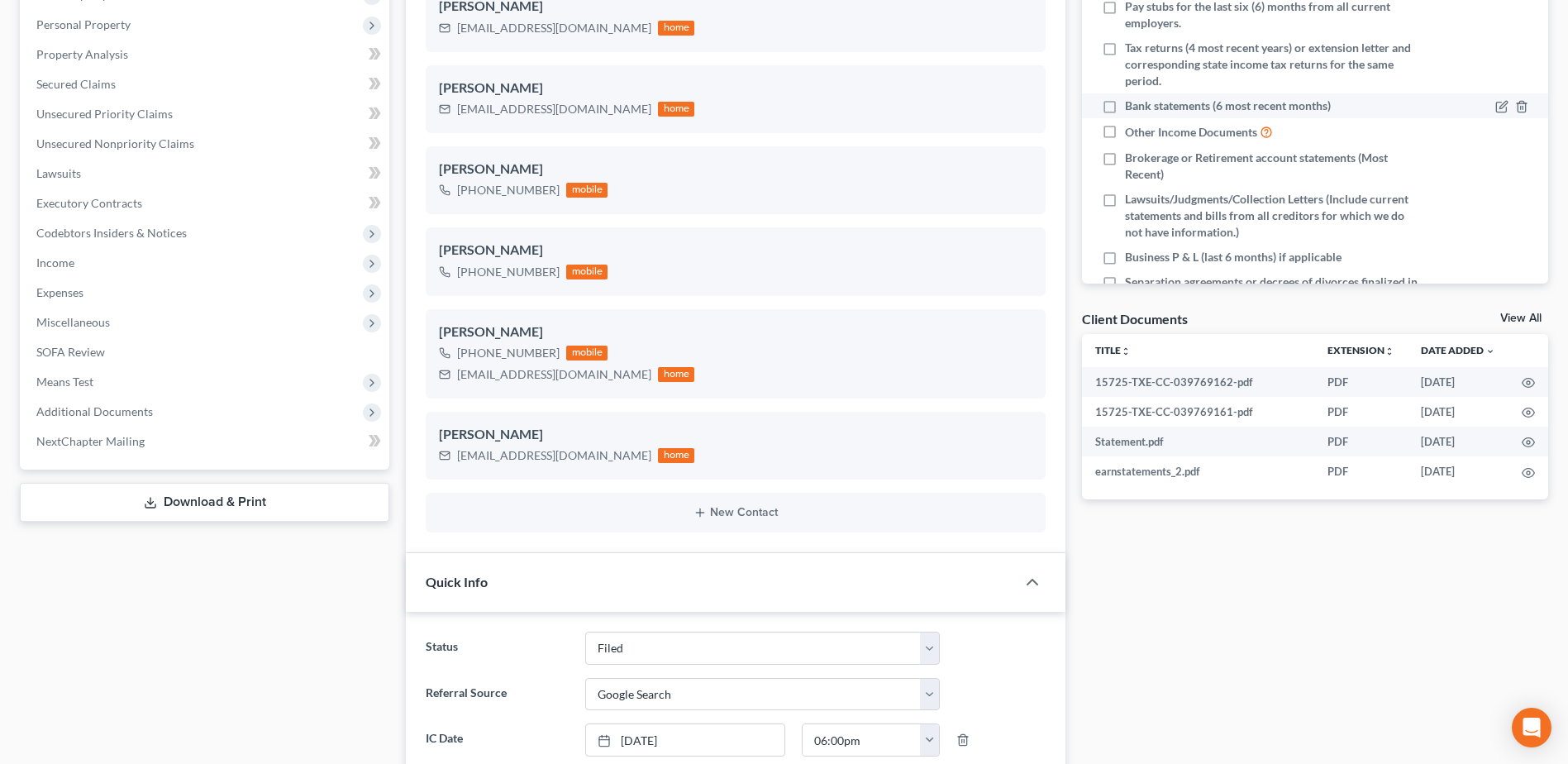
scroll to position [0, 0]
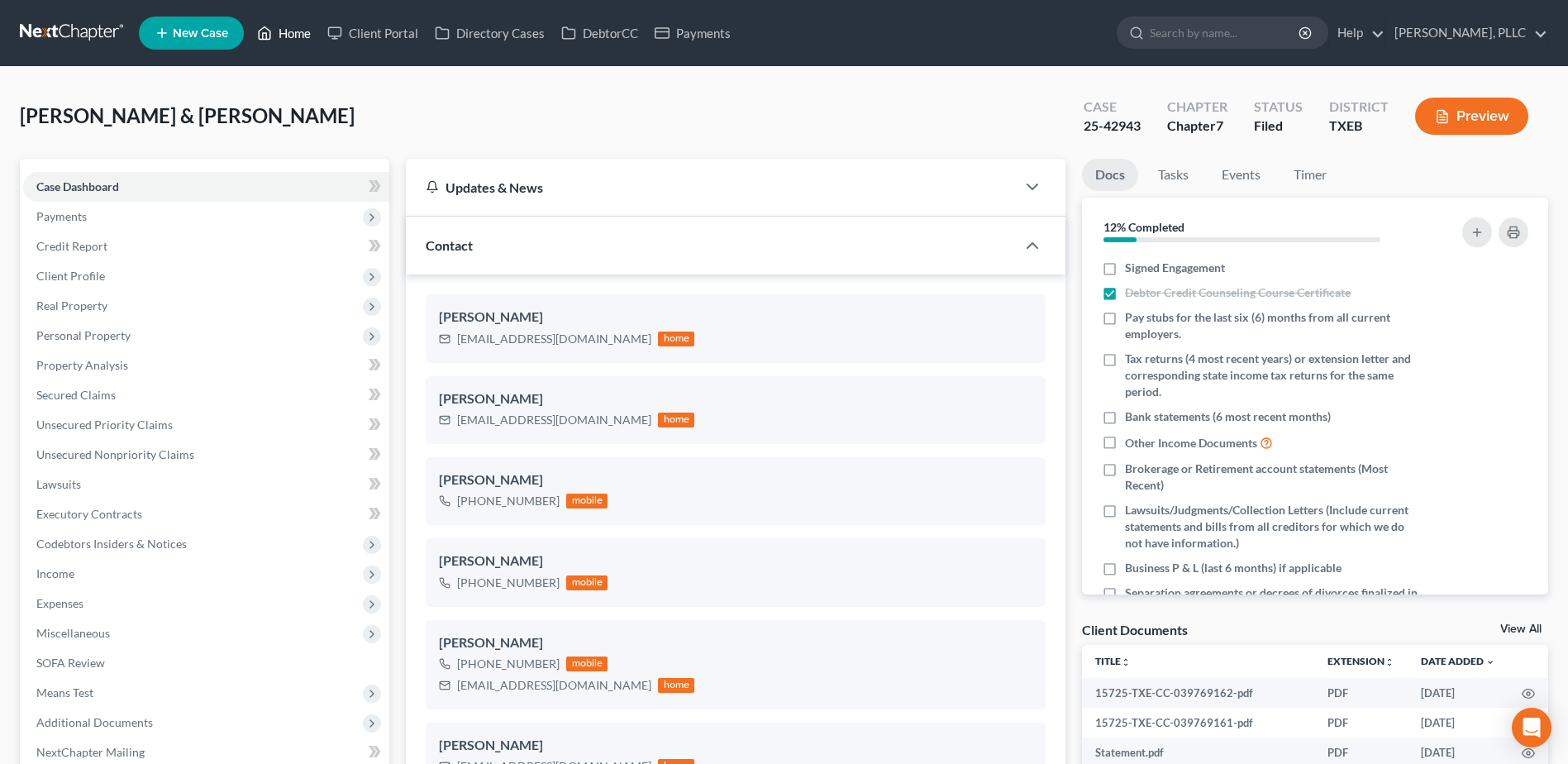
drag, startPoint x: 290, startPoint y: 35, endPoint x: 18, endPoint y: 266, distance: 356.9
click at [290, 35] on link "Home" at bounding box center [283, 33] width 70 height 30
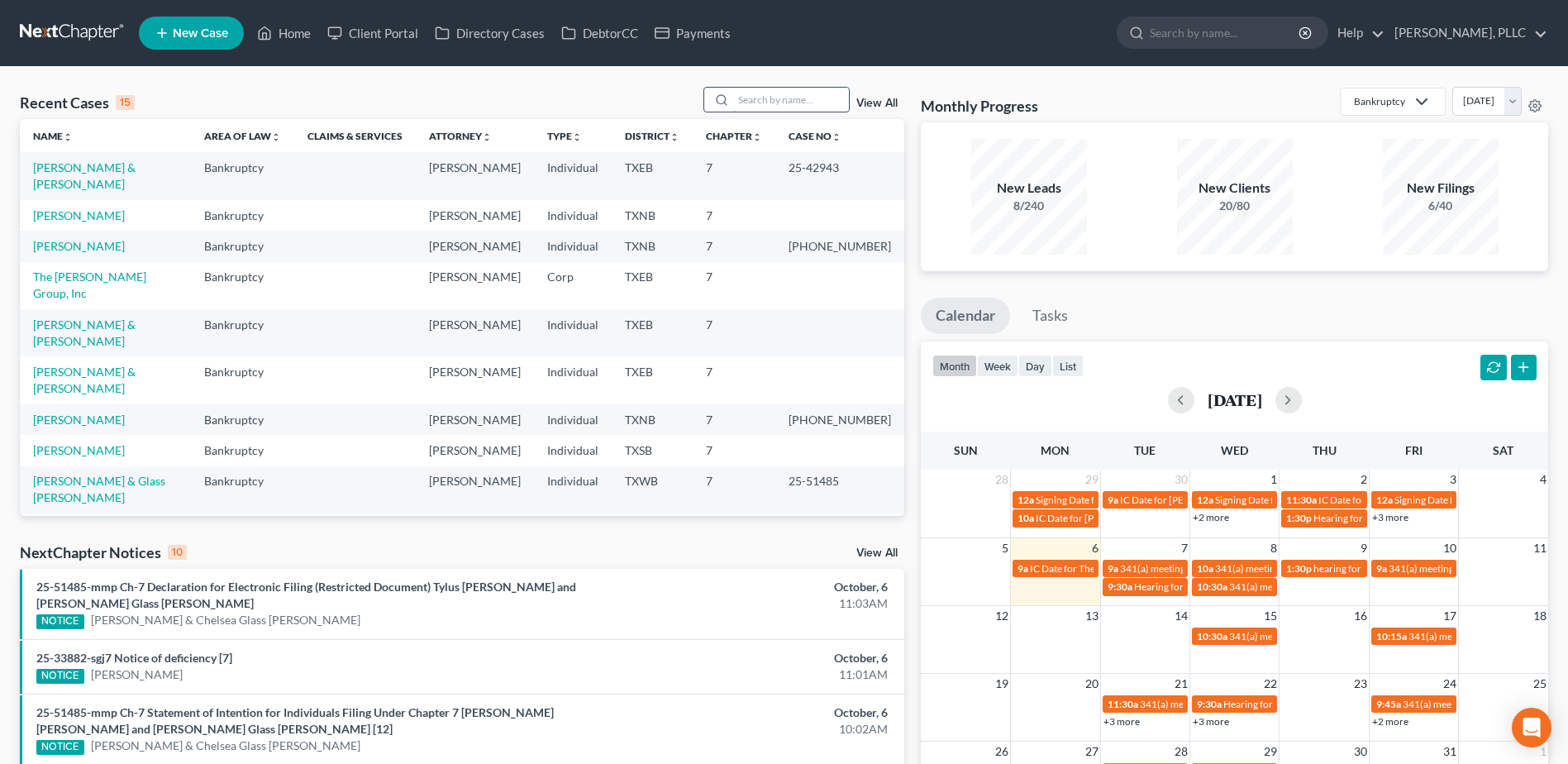
click at [782, 104] on input "search" at bounding box center [791, 99] width 116 height 24
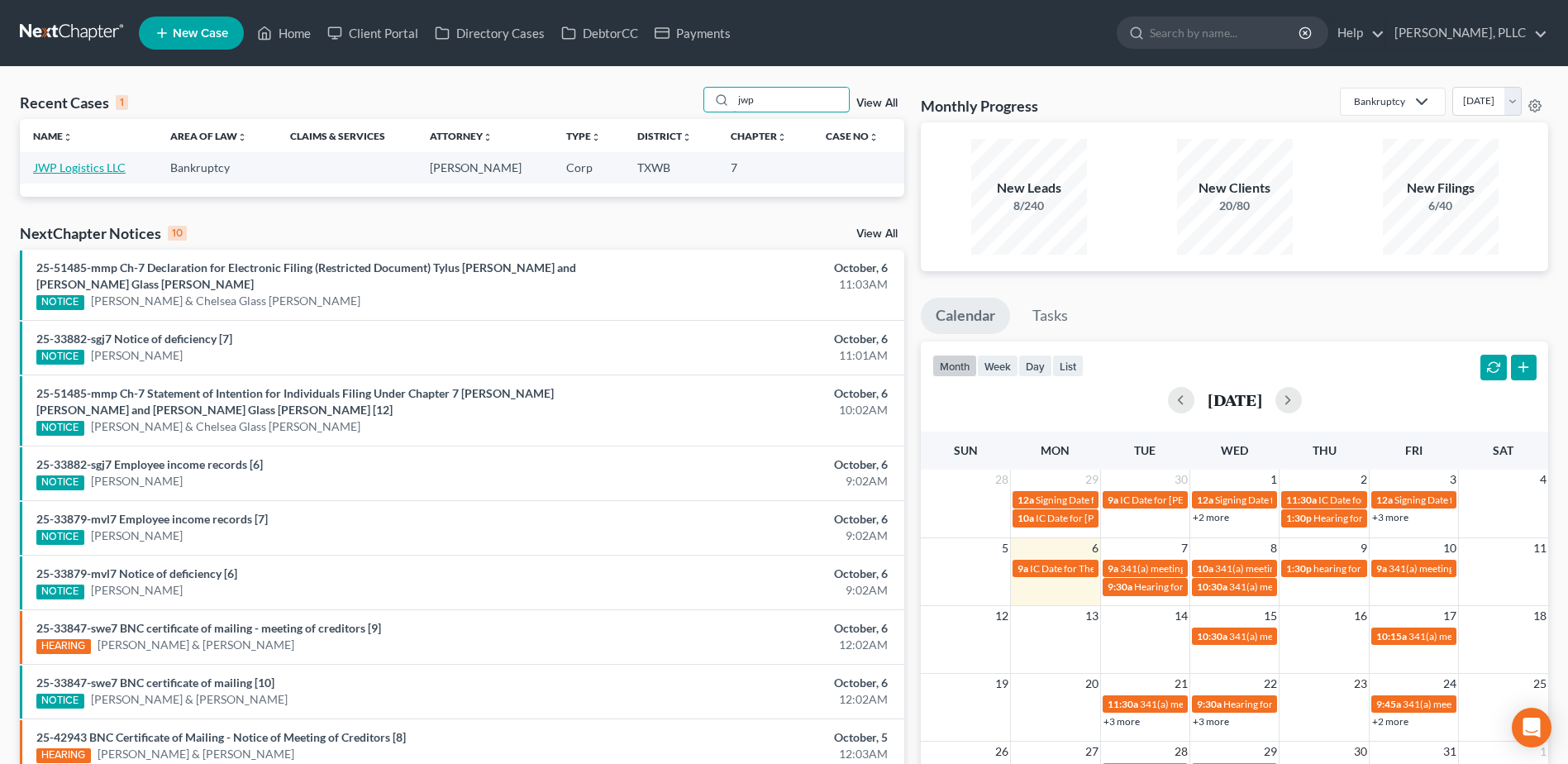
type input "jwp"
click at [102, 172] on link "JWP Logistics LLC" at bounding box center [80, 167] width 93 height 14
select select "3"
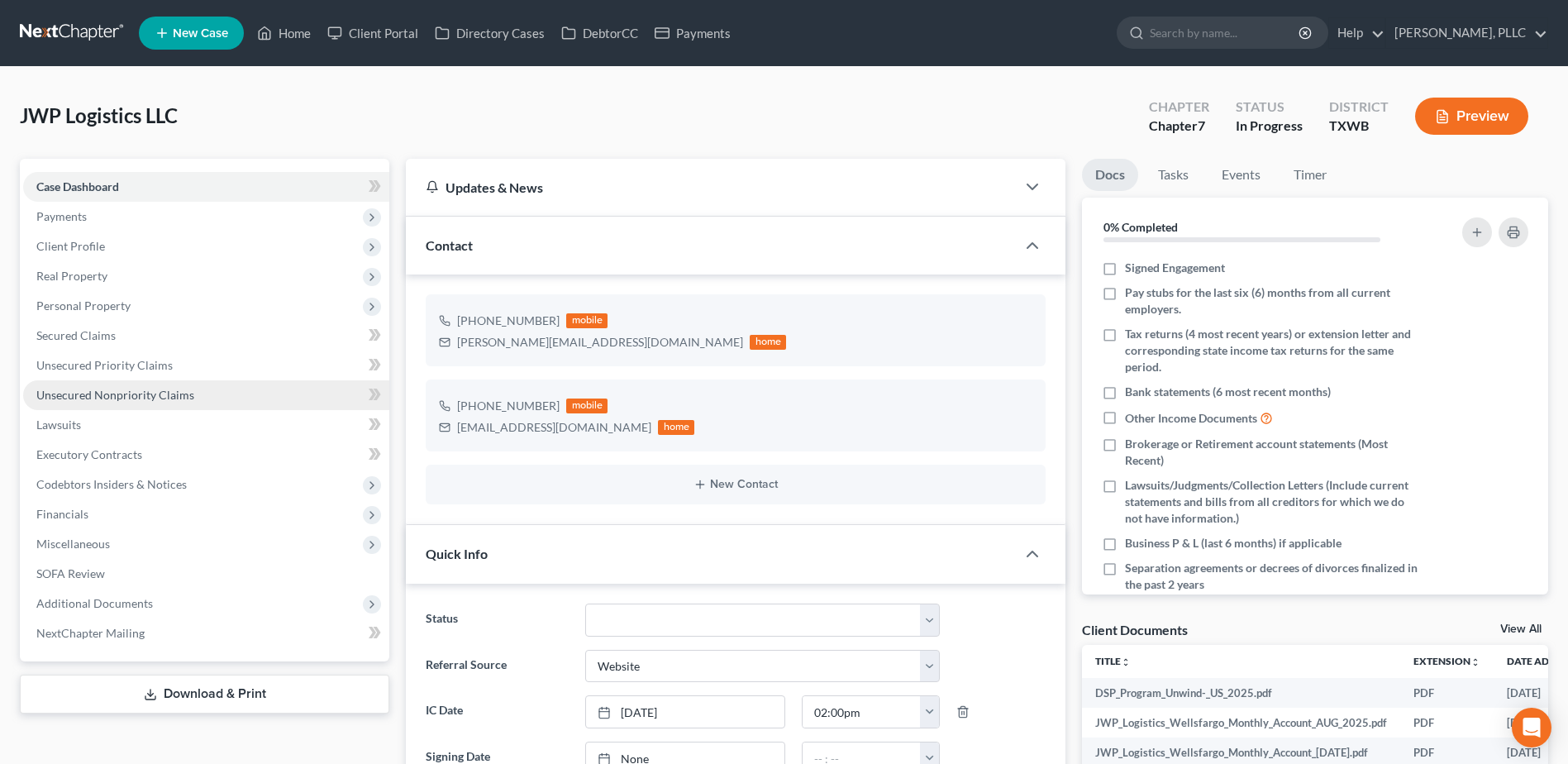
click at [123, 390] on span "Unsecured Nonpriority Claims" at bounding box center [115, 394] width 158 height 14
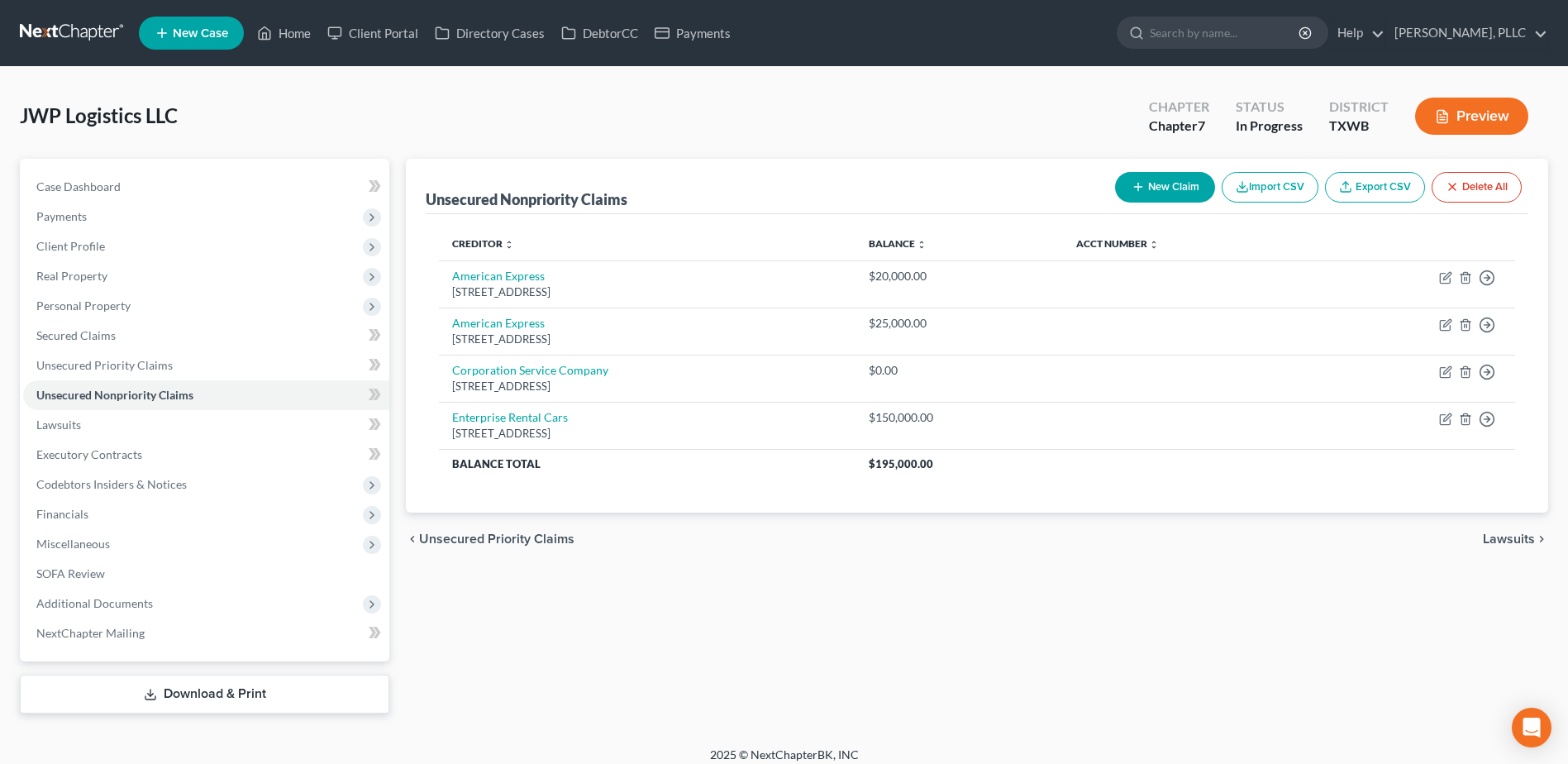
click at [1192, 183] on button "New Claim" at bounding box center [1165, 187] width 100 height 31
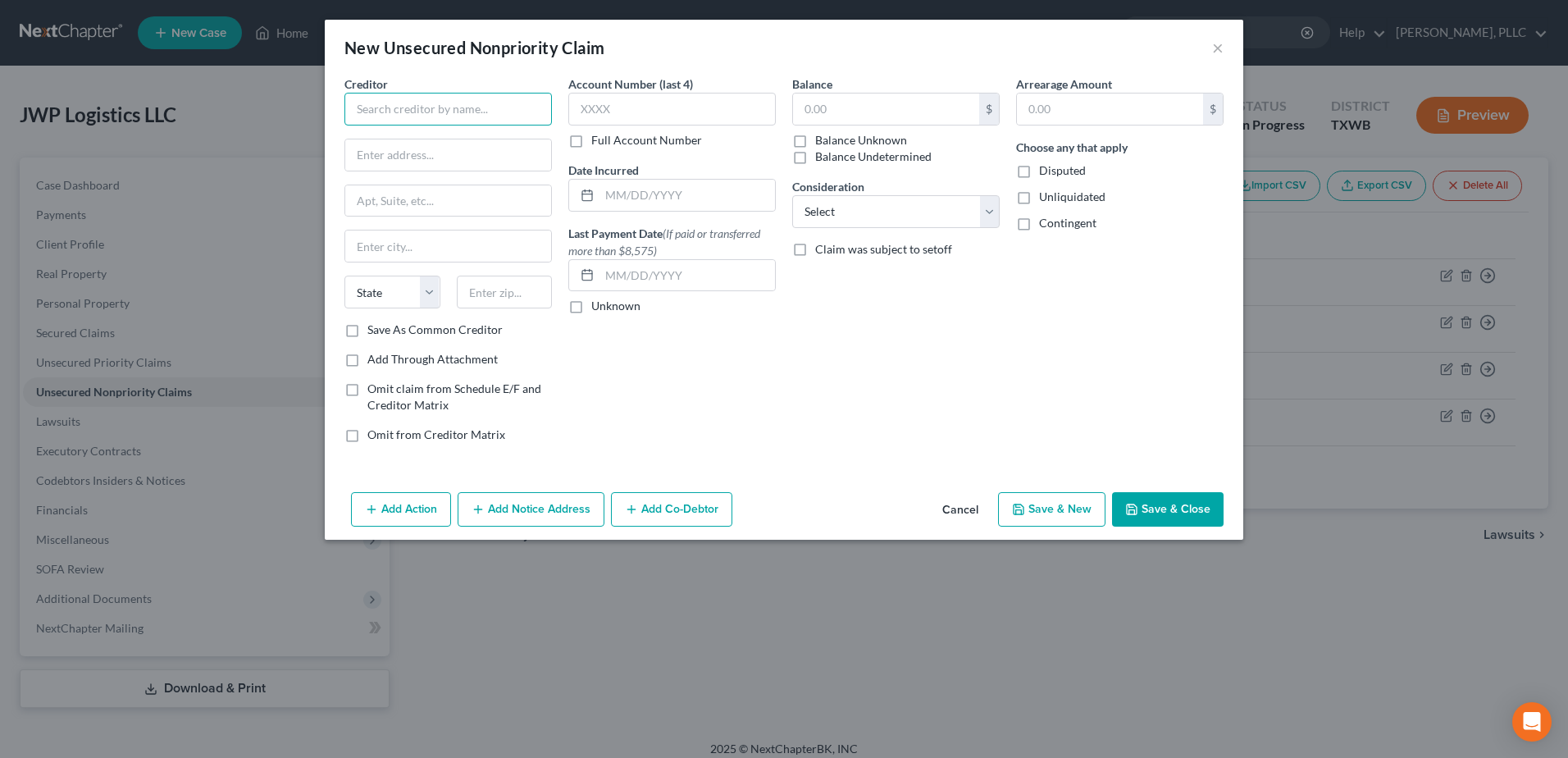
click at [444, 116] on input "text" at bounding box center [448, 109] width 207 height 33
click at [439, 135] on div "Verizon" at bounding box center [443, 138] width 171 height 16
type input "Verizon"
type input "P.O. Box 15124"
type input "Albany"
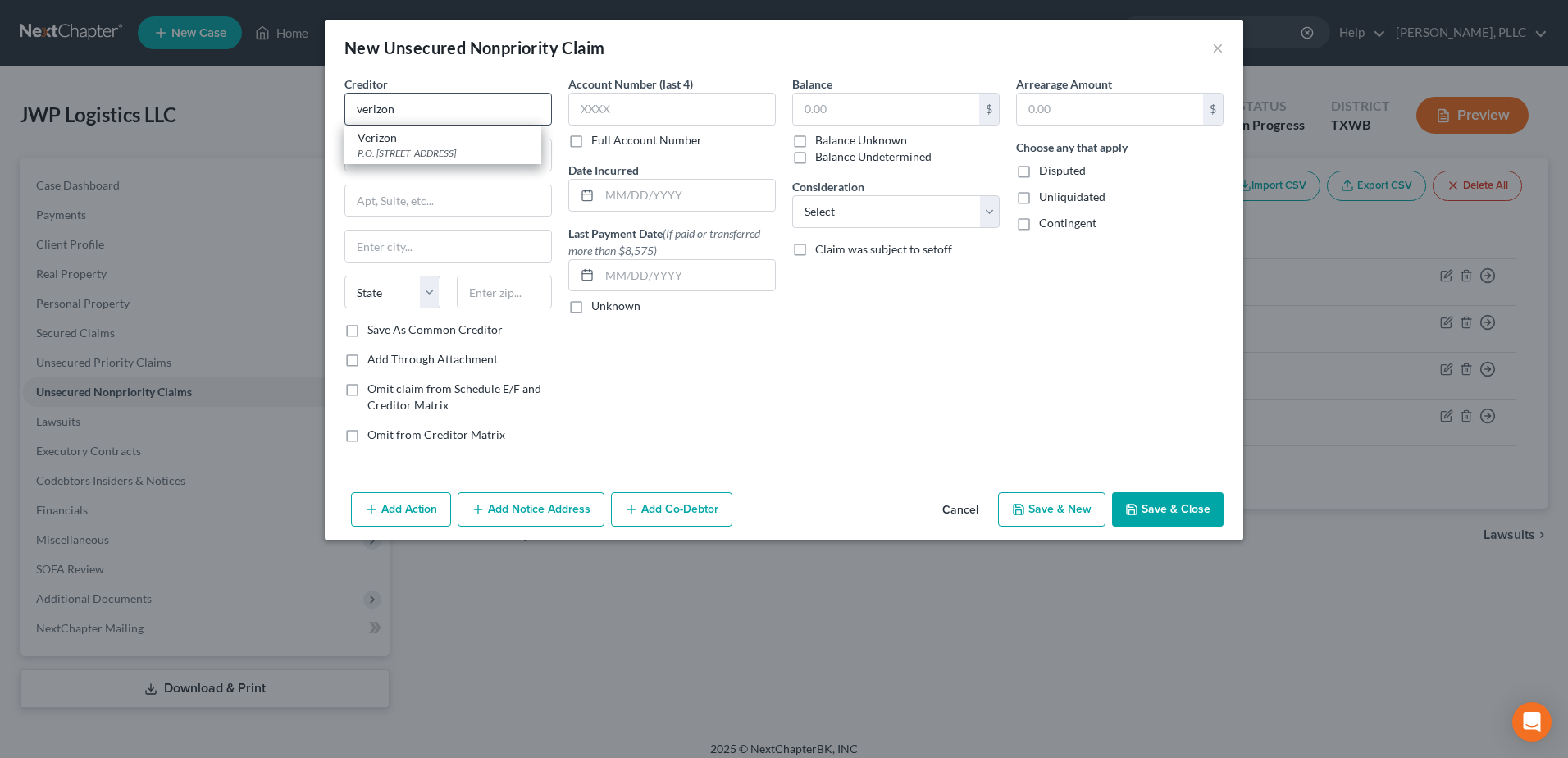
select select "35"
type input "12212-5124"
click at [829, 112] on input "text" at bounding box center [886, 109] width 186 height 31
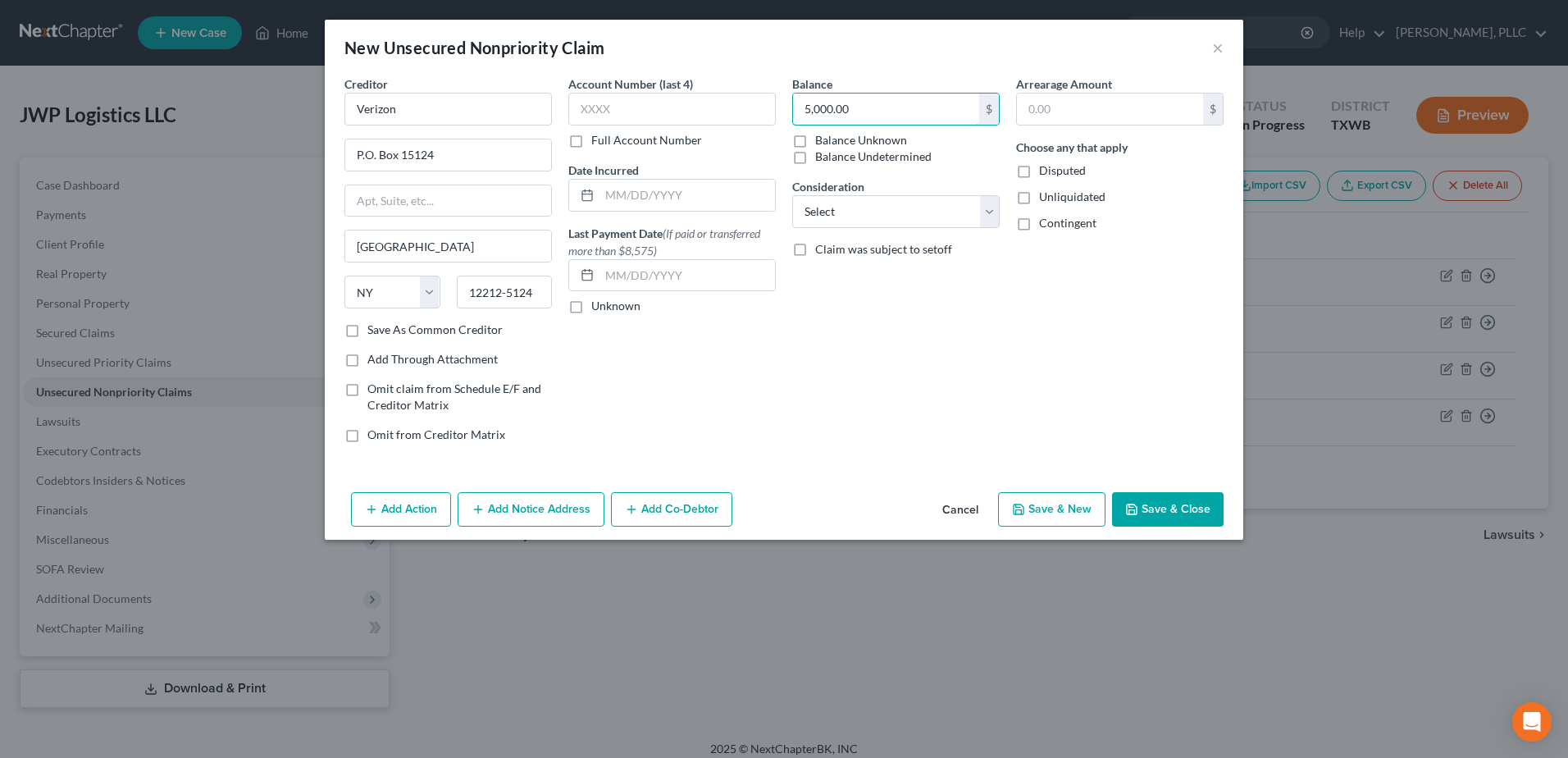
type input "5,000.00"
click at [1172, 518] on button "Save & Close" at bounding box center [1168, 510] width 112 height 35
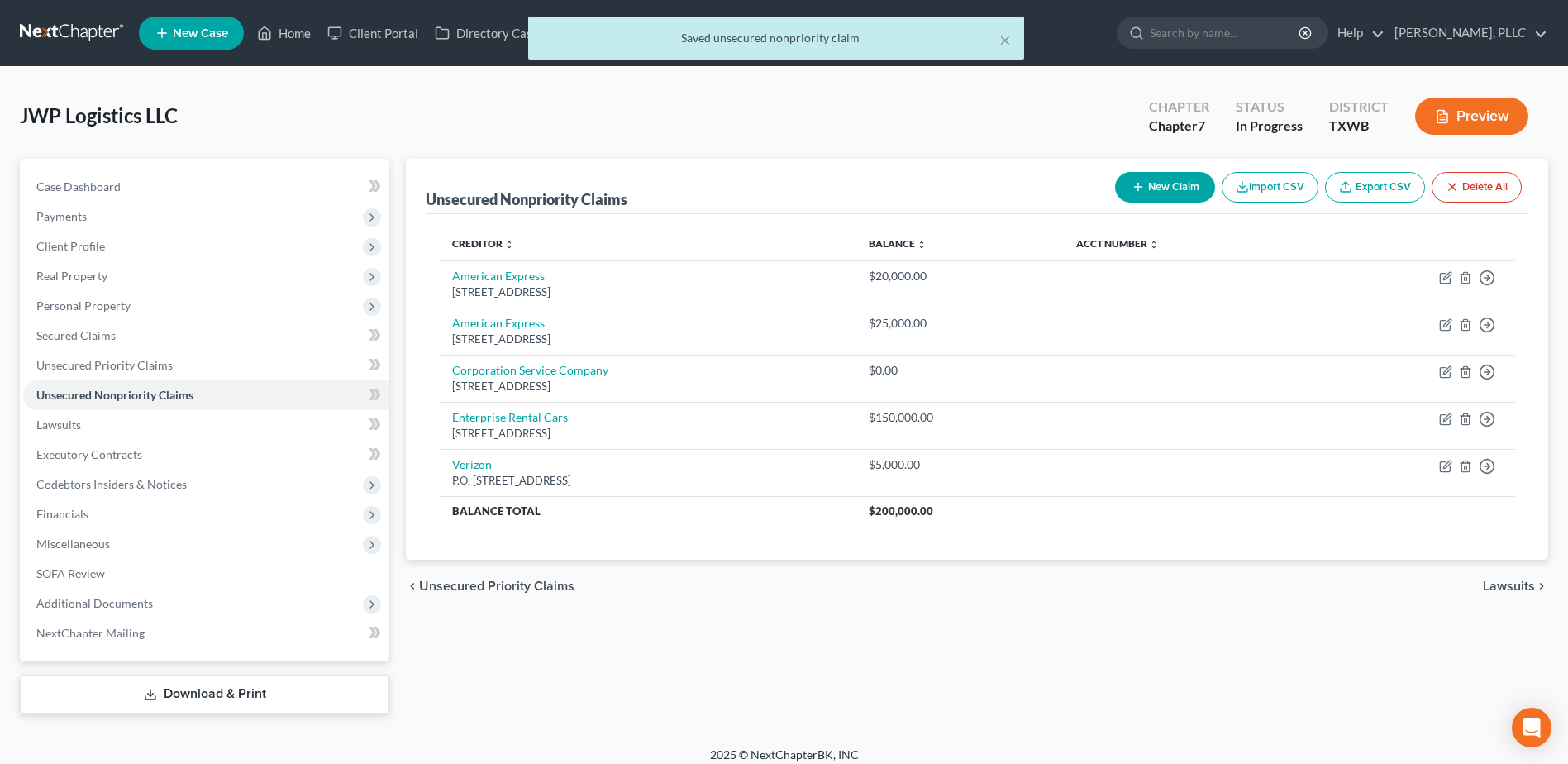
click at [1128, 178] on button "New Claim" at bounding box center [1165, 187] width 100 height 31
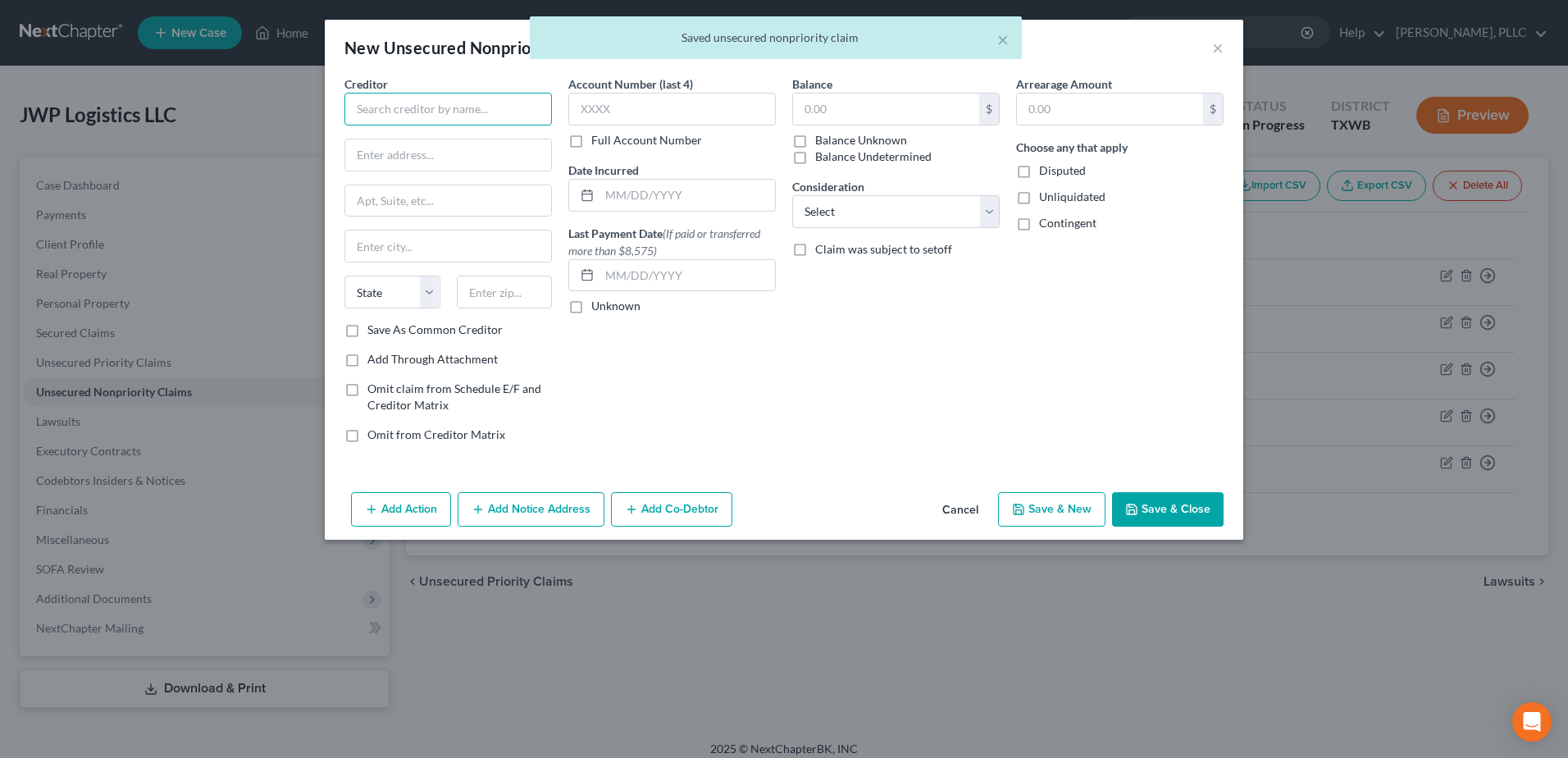
click at [405, 109] on input "text" at bounding box center [448, 109] width 207 height 33
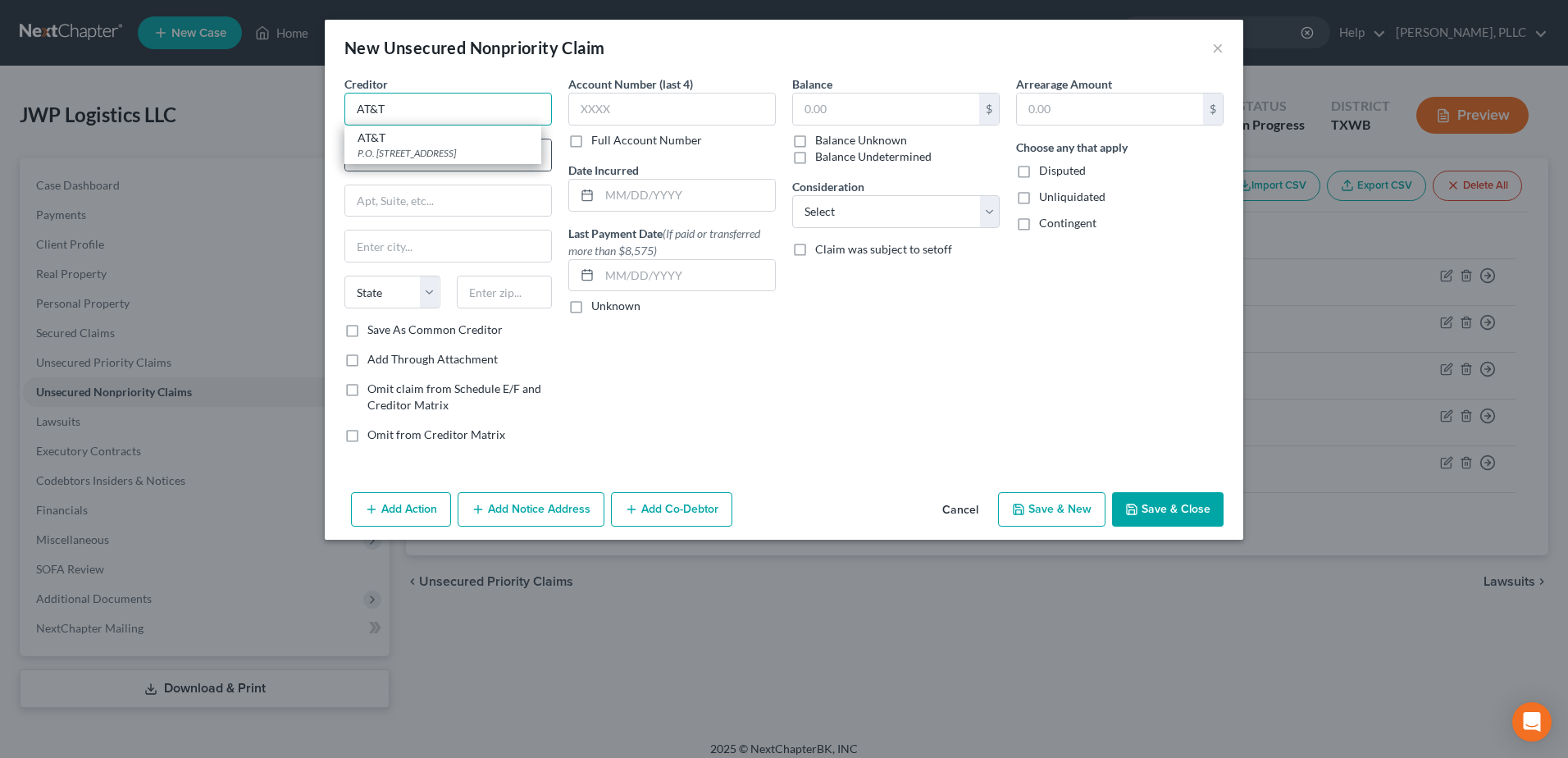
type input "AT&T"
click at [412, 143] on div "AT&T" at bounding box center [443, 138] width 171 height 16
type input "P.O. Box 6416"
type input "Carol Stream"
select select "14"
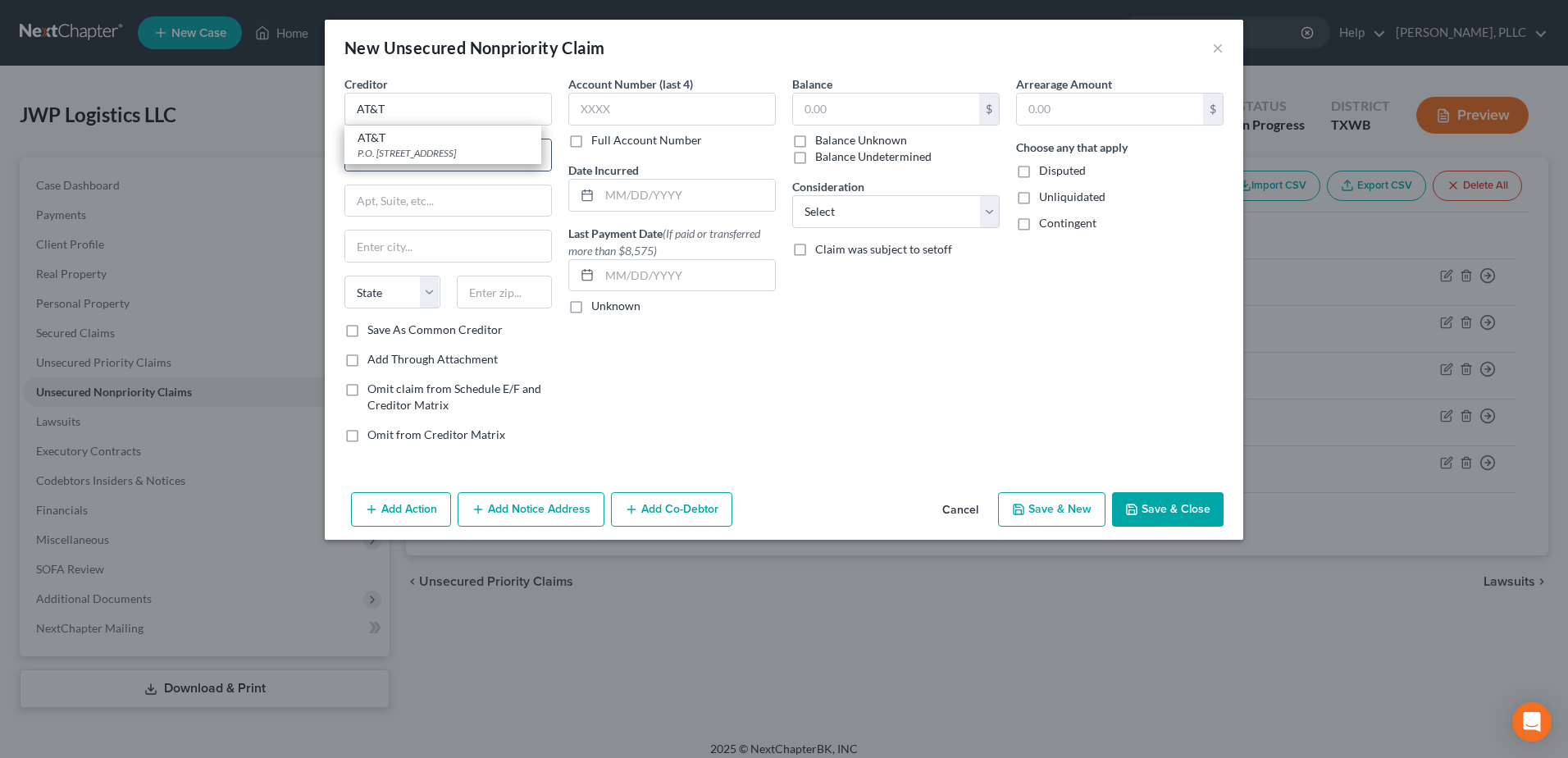
type input "60197-6416"
click at [876, 114] on input "text" at bounding box center [886, 109] width 186 height 31
type input "5,000.00"
click at [1182, 510] on button "Save & Close" at bounding box center [1168, 510] width 112 height 35
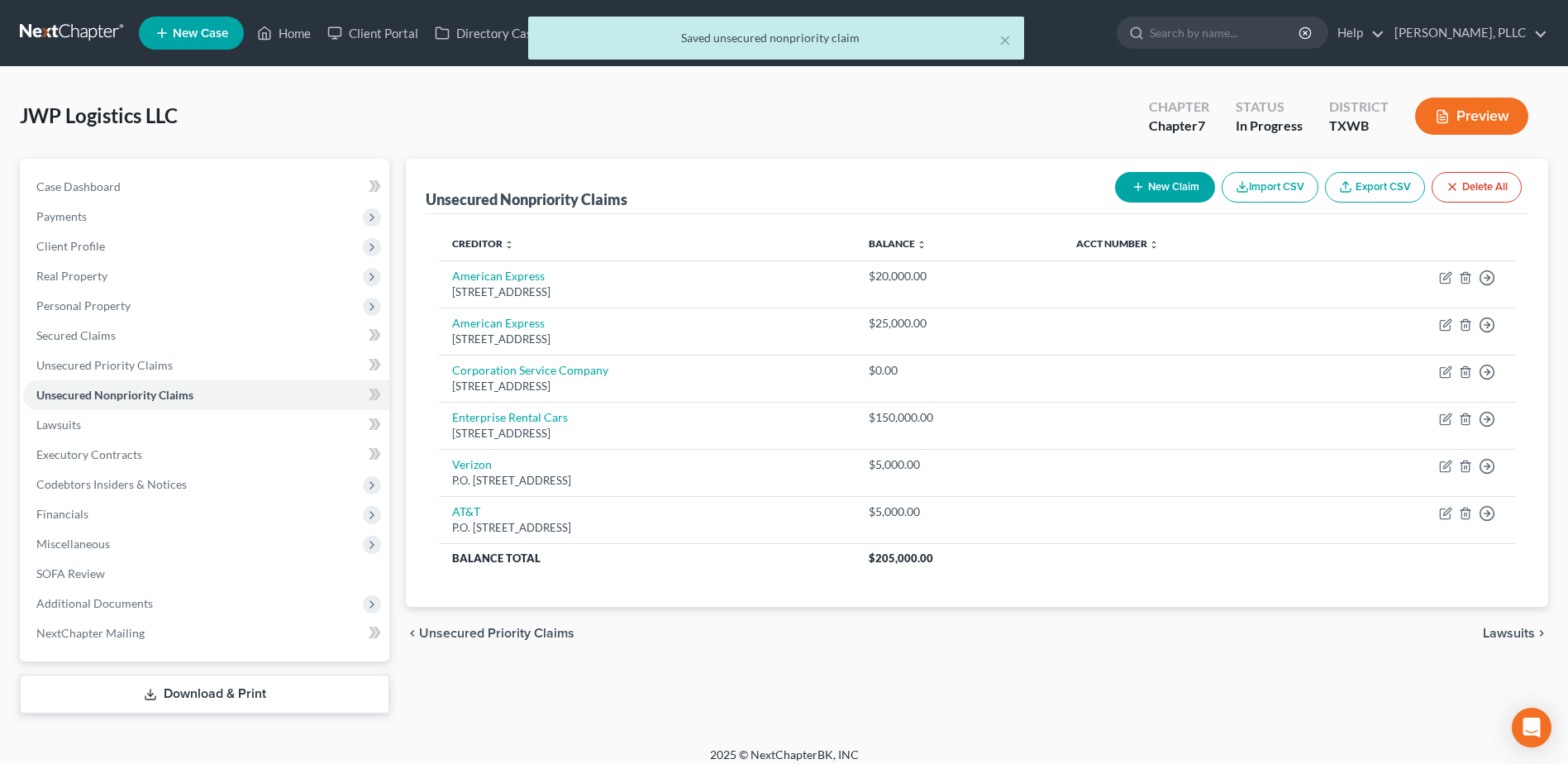
click at [1162, 181] on button "New Claim" at bounding box center [1165, 187] width 100 height 31
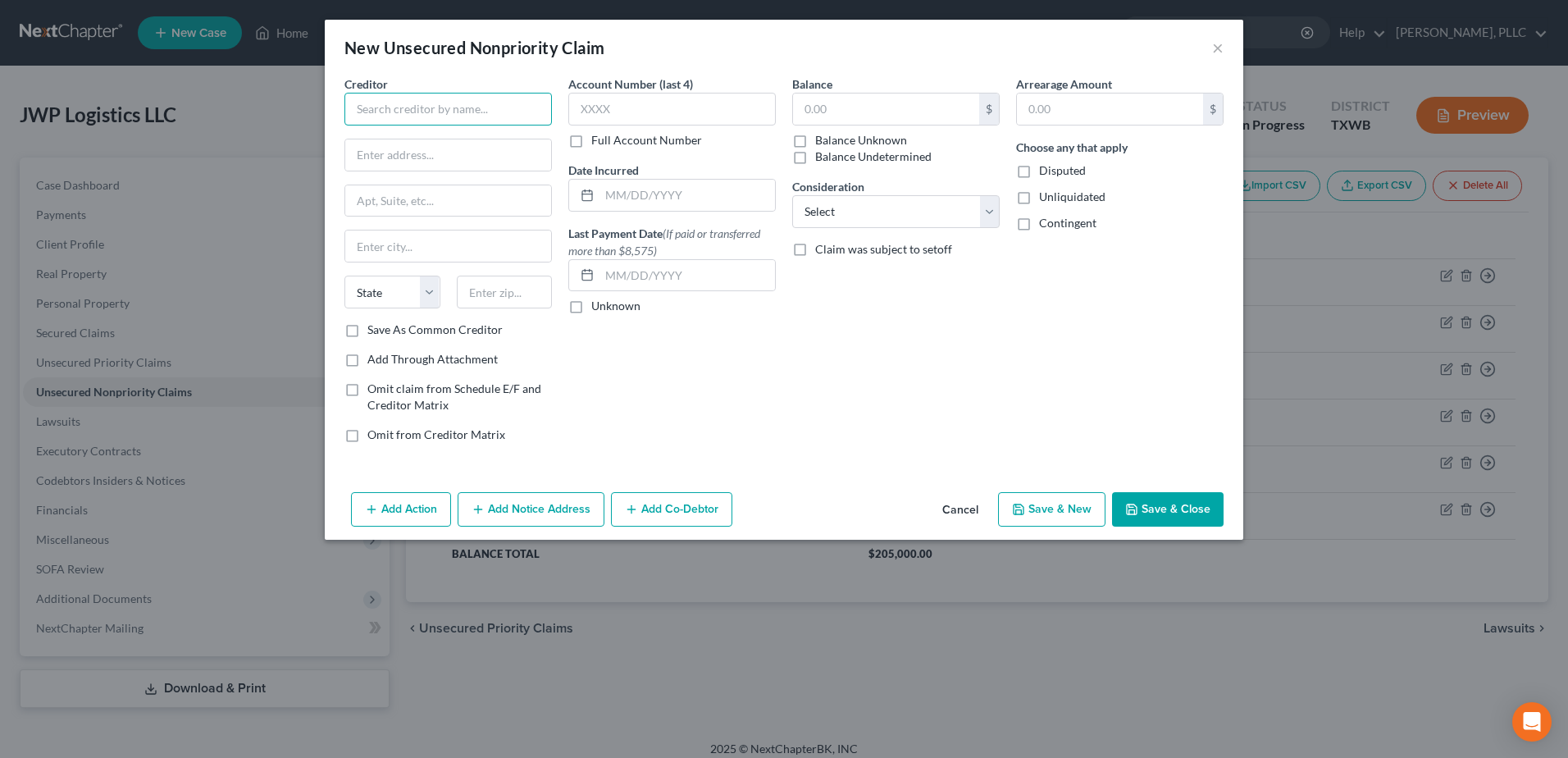
click at [494, 113] on input "text" at bounding box center [448, 109] width 207 height 33
click at [463, 132] on div "American Express" at bounding box center [443, 138] width 171 height 16
type input "American Express"
type input "PO Box 981535"
type input "El Paso"
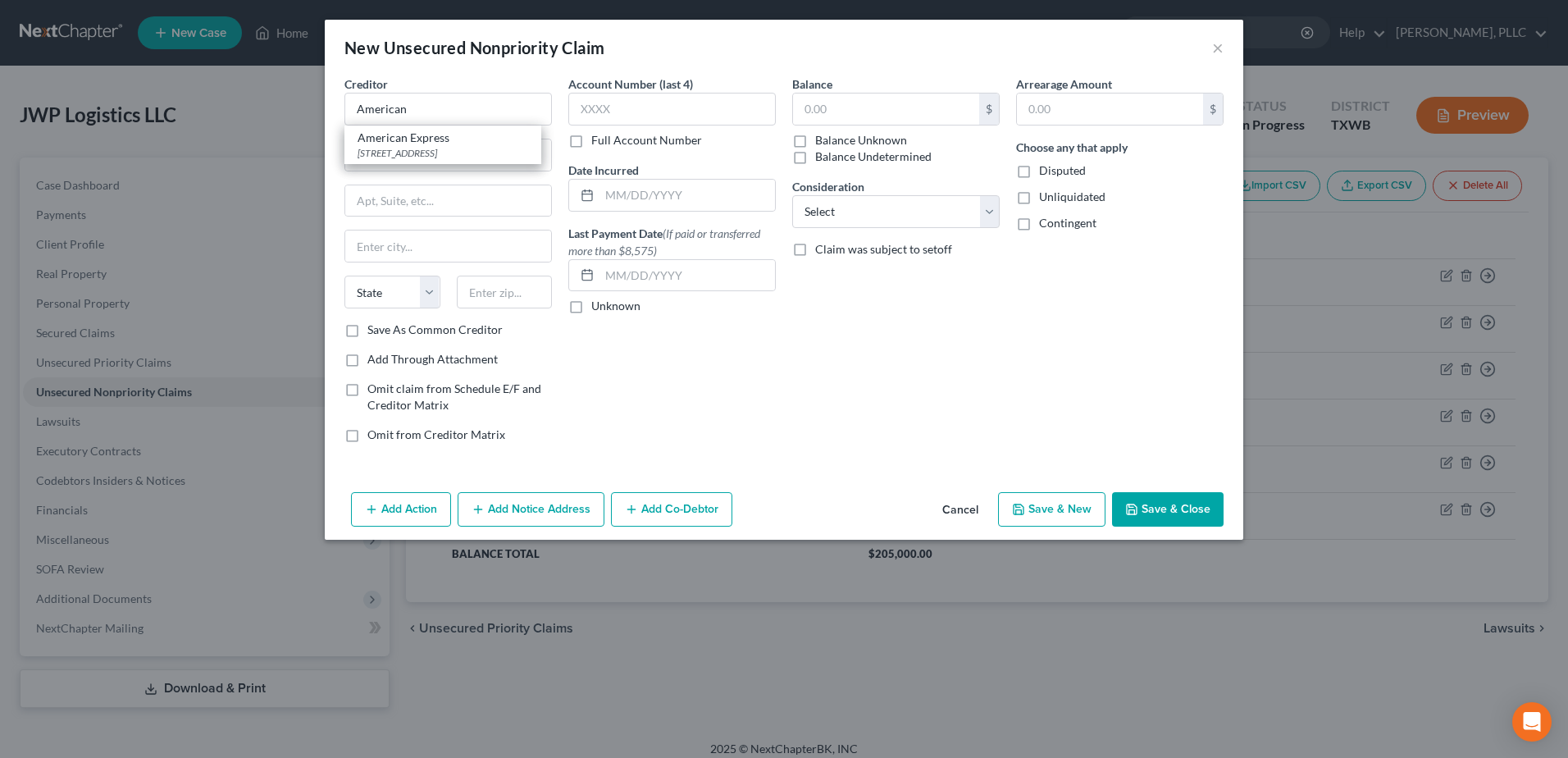
select select "45"
type input "79998-1535"
click at [510, 106] on input "American Express" at bounding box center [448, 109] width 207 height 33
type input "American Express for Amazon"
click at [849, 114] on input "text" at bounding box center [886, 109] width 186 height 31
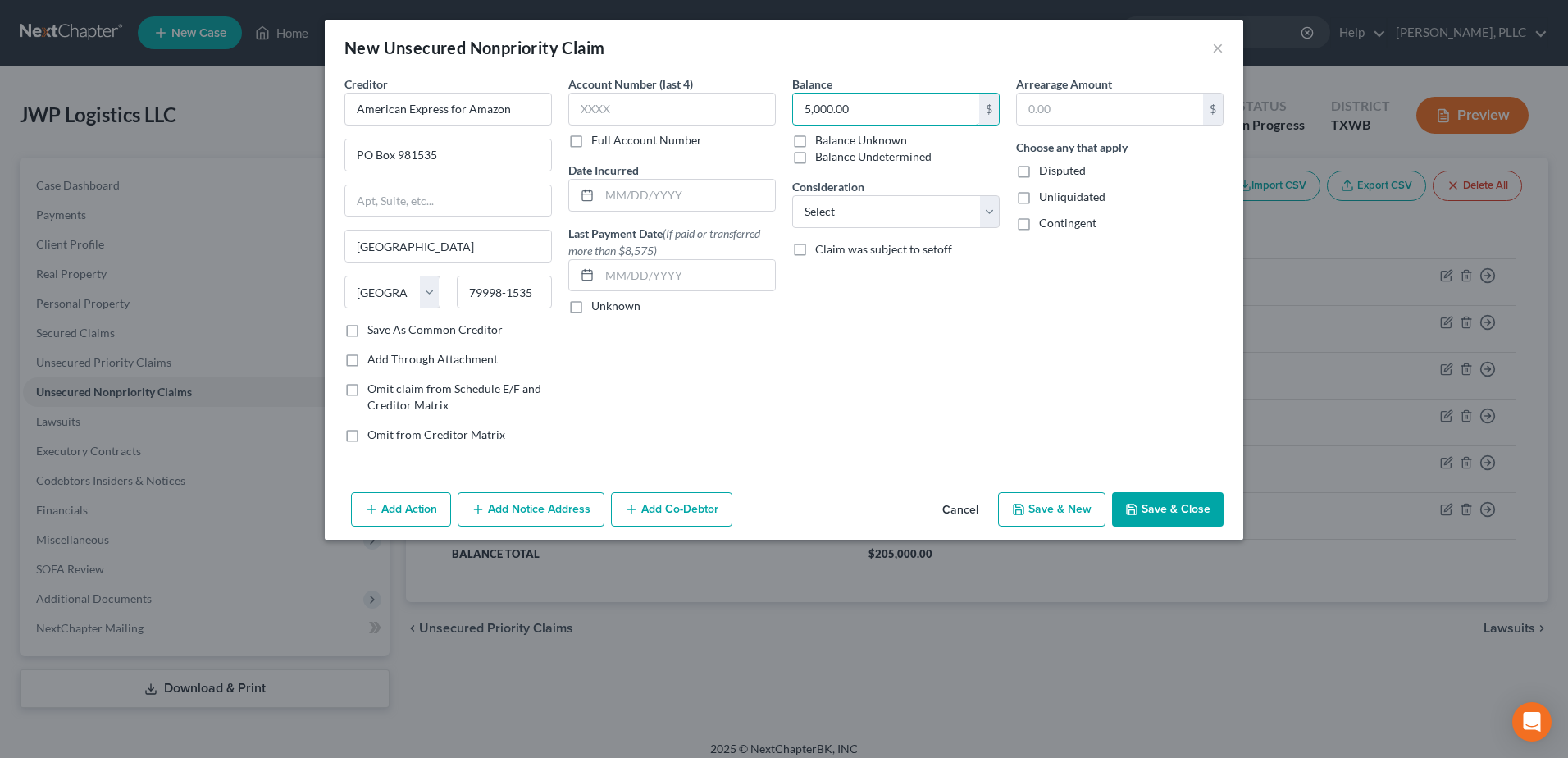
type input "5,000.00"
click at [1174, 509] on button "Save & Close" at bounding box center [1168, 510] width 112 height 35
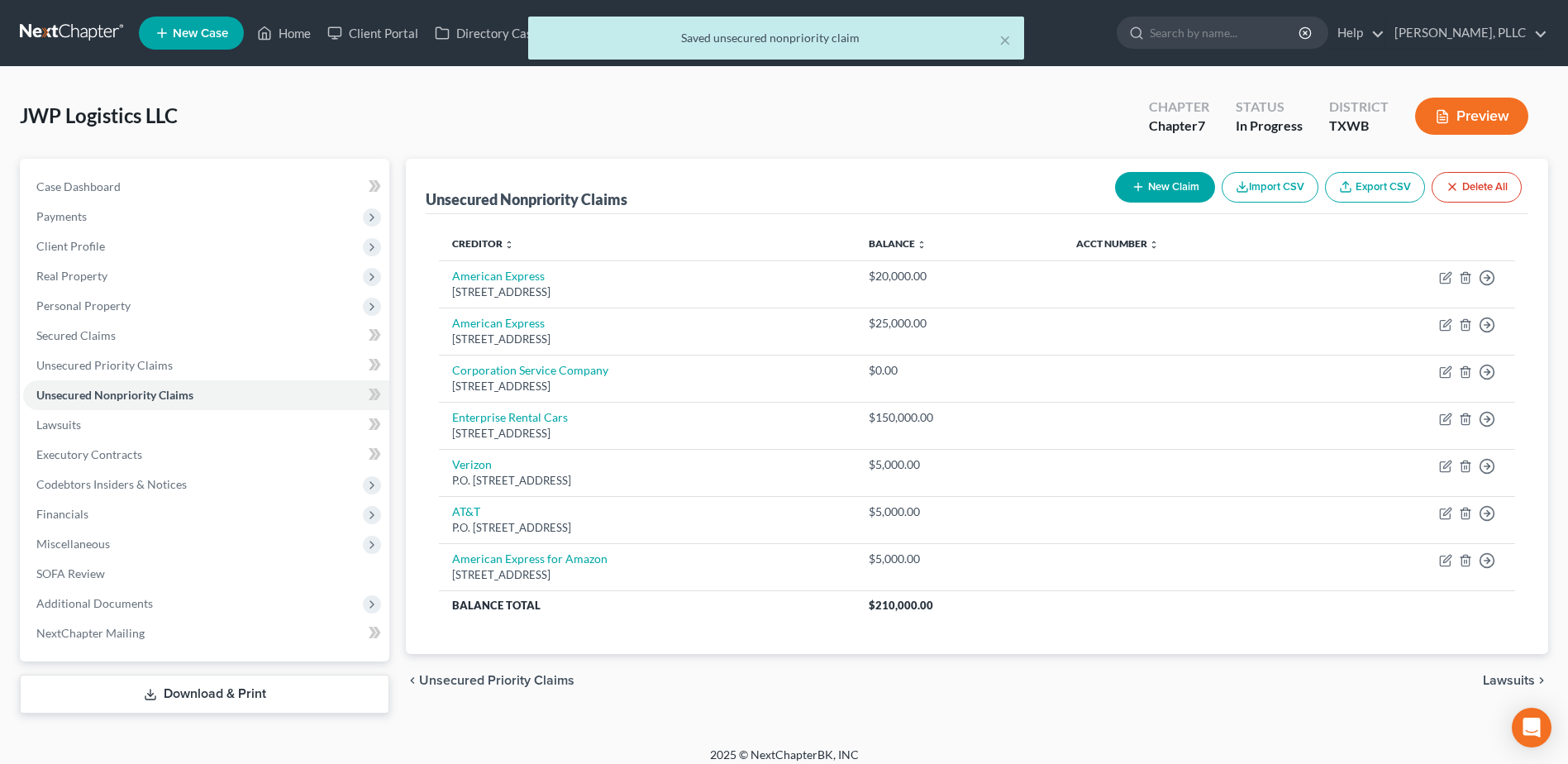
click at [1162, 190] on button "New Claim" at bounding box center [1165, 187] width 100 height 31
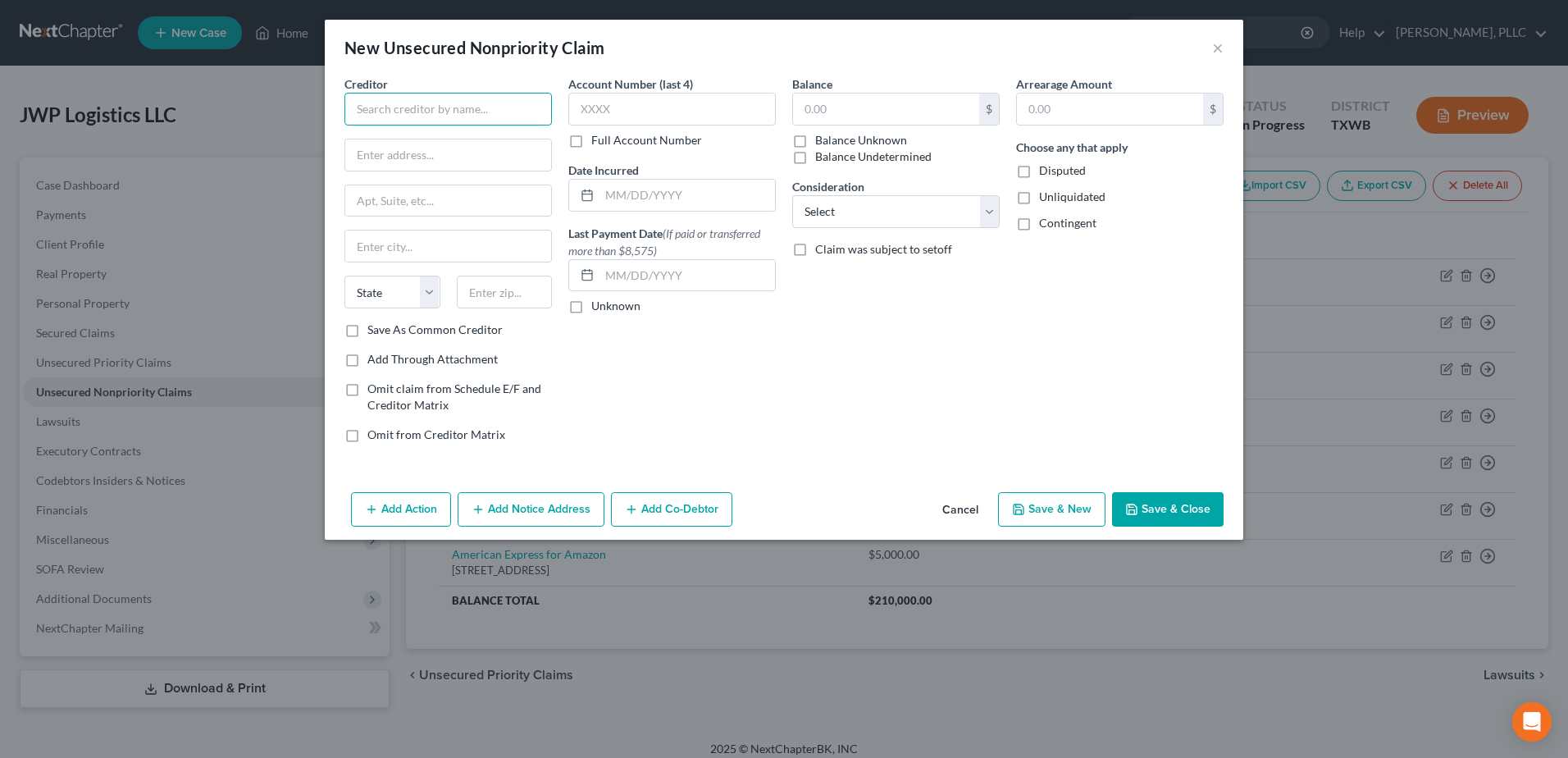
click at [463, 110] on input "text" at bounding box center [448, 109] width 207 height 33
click at [449, 135] on div "American Express" at bounding box center [443, 138] width 171 height 16
type input "American Express"
type input "PO Box 981535"
type input "El Paso"
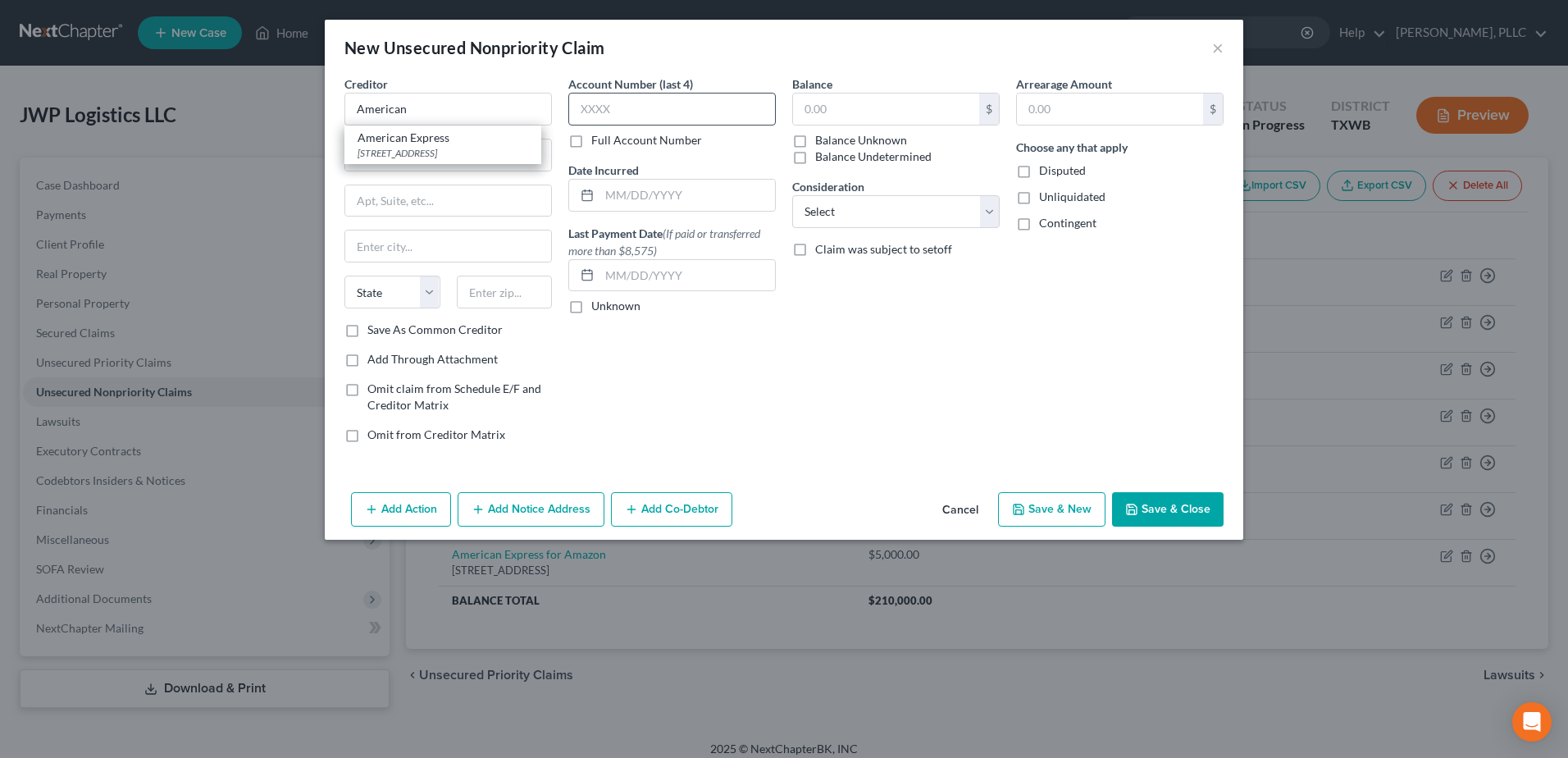
select select "45"
type input "79998-1535"
click at [544, 108] on input "American Express" at bounding box center [448, 109] width 207 height 33
type input "American Express Platinum"
click at [837, 112] on input "text" at bounding box center [886, 109] width 186 height 31
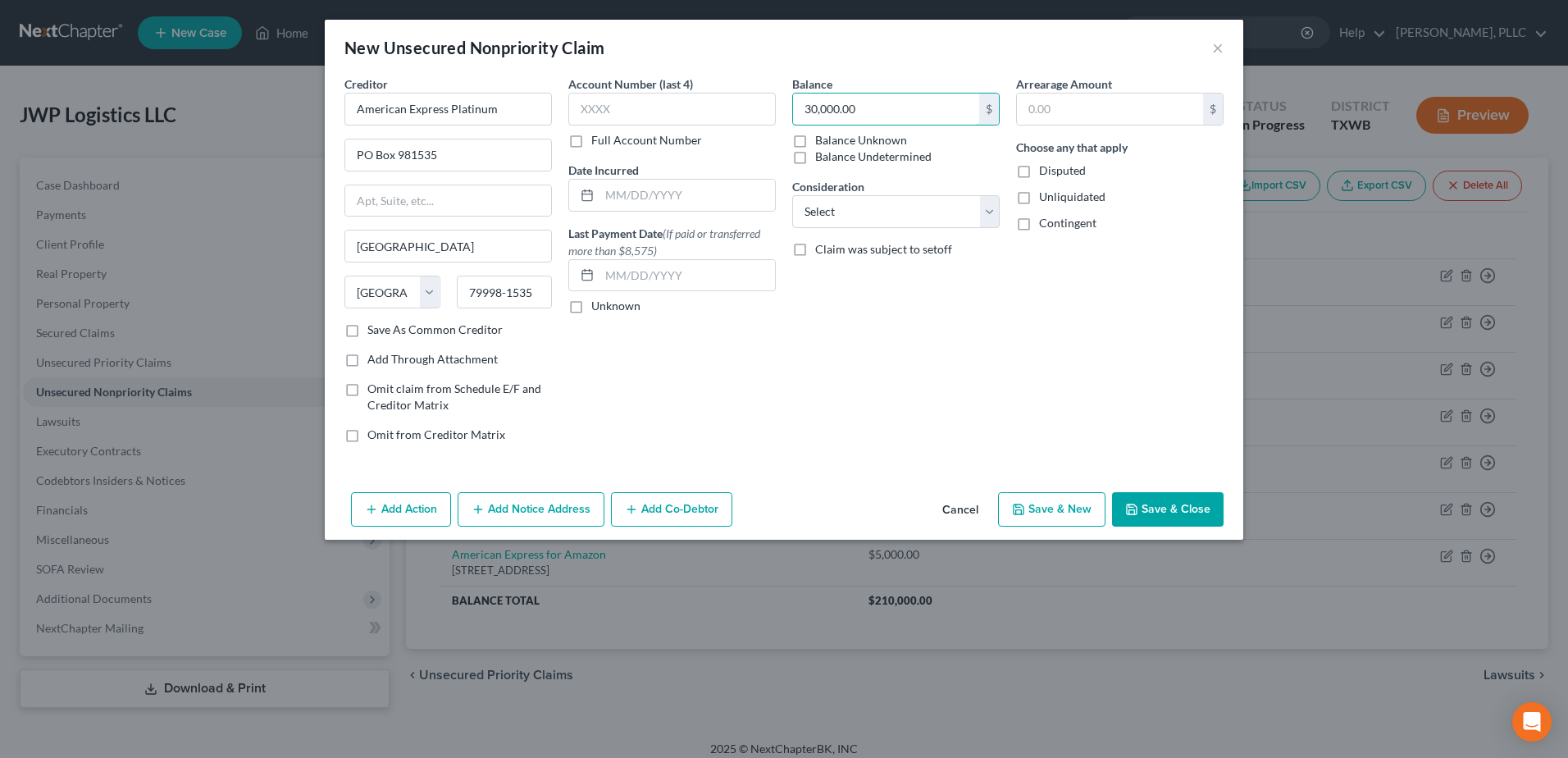
type input "30,000.00"
click at [1164, 509] on button "Save & Close" at bounding box center [1168, 510] width 112 height 35
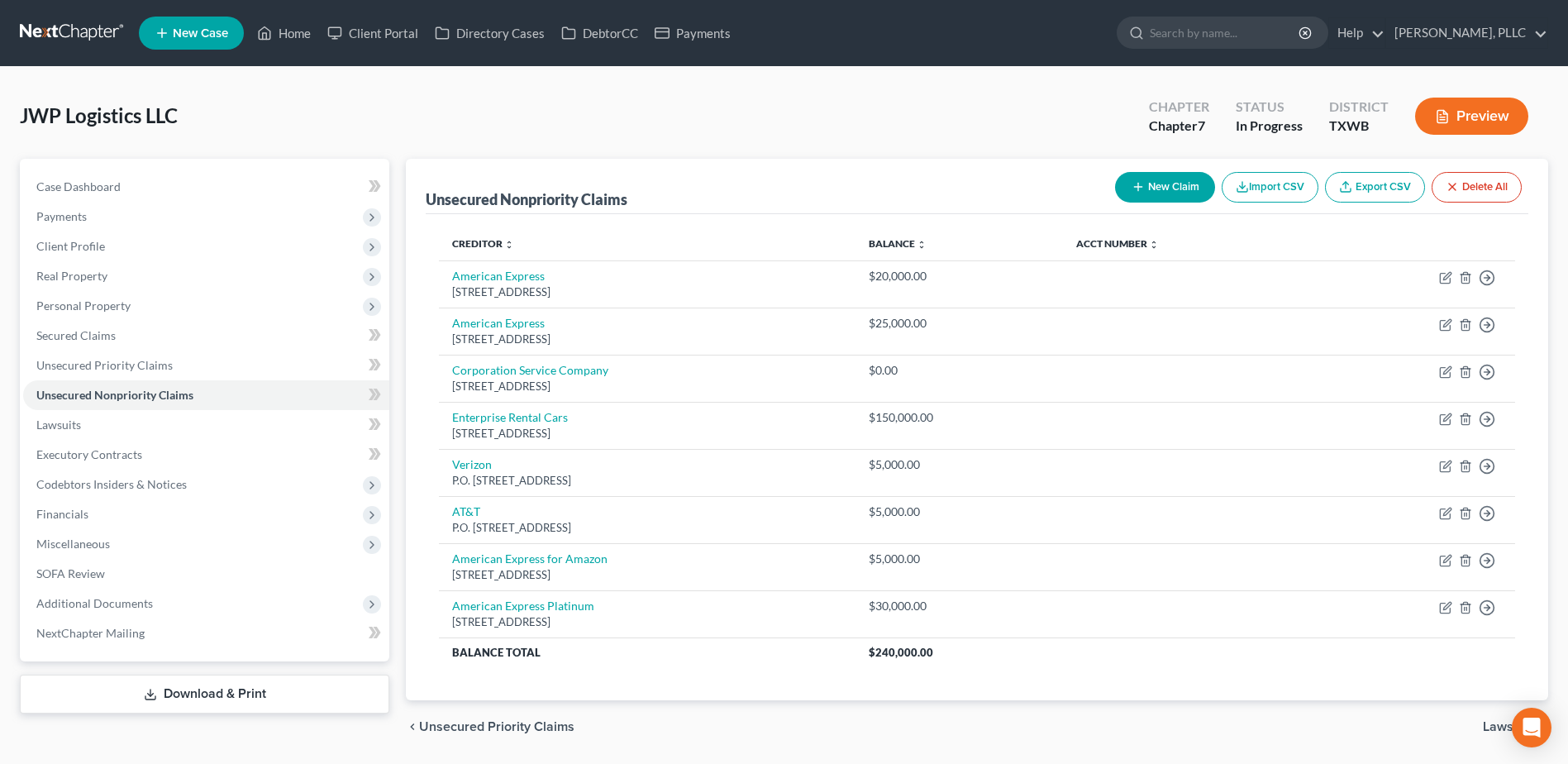
click at [1151, 188] on button "New Claim" at bounding box center [1165, 187] width 100 height 31
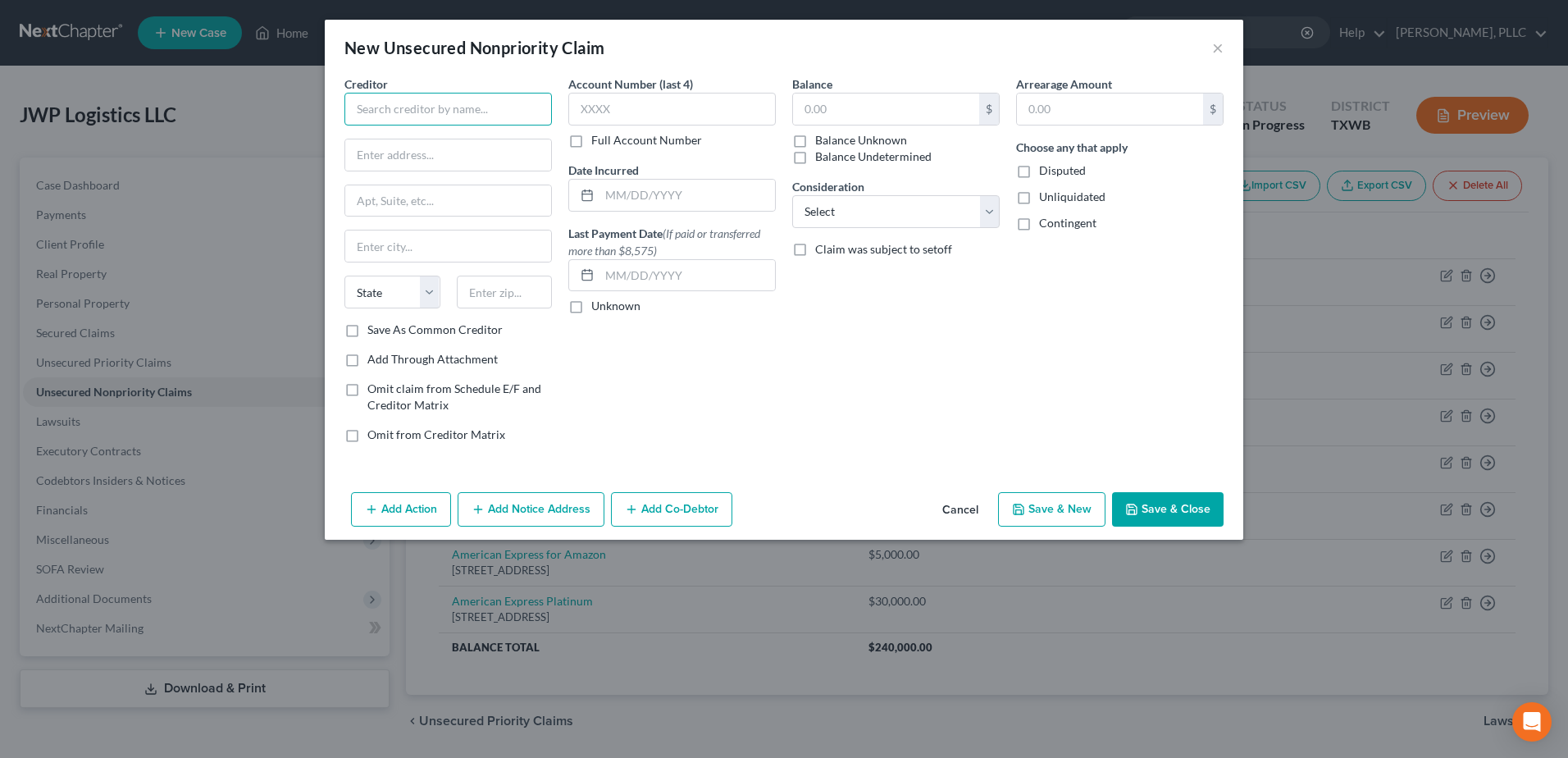
click at [453, 110] on input "text" at bounding box center [448, 109] width 207 height 33
type input "n"
type input "Enterprise"
click at [463, 148] on input "text" at bounding box center [448, 155] width 205 height 31
click at [656, 107] on input "text" at bounding box center [671, 109] width 207 height 33
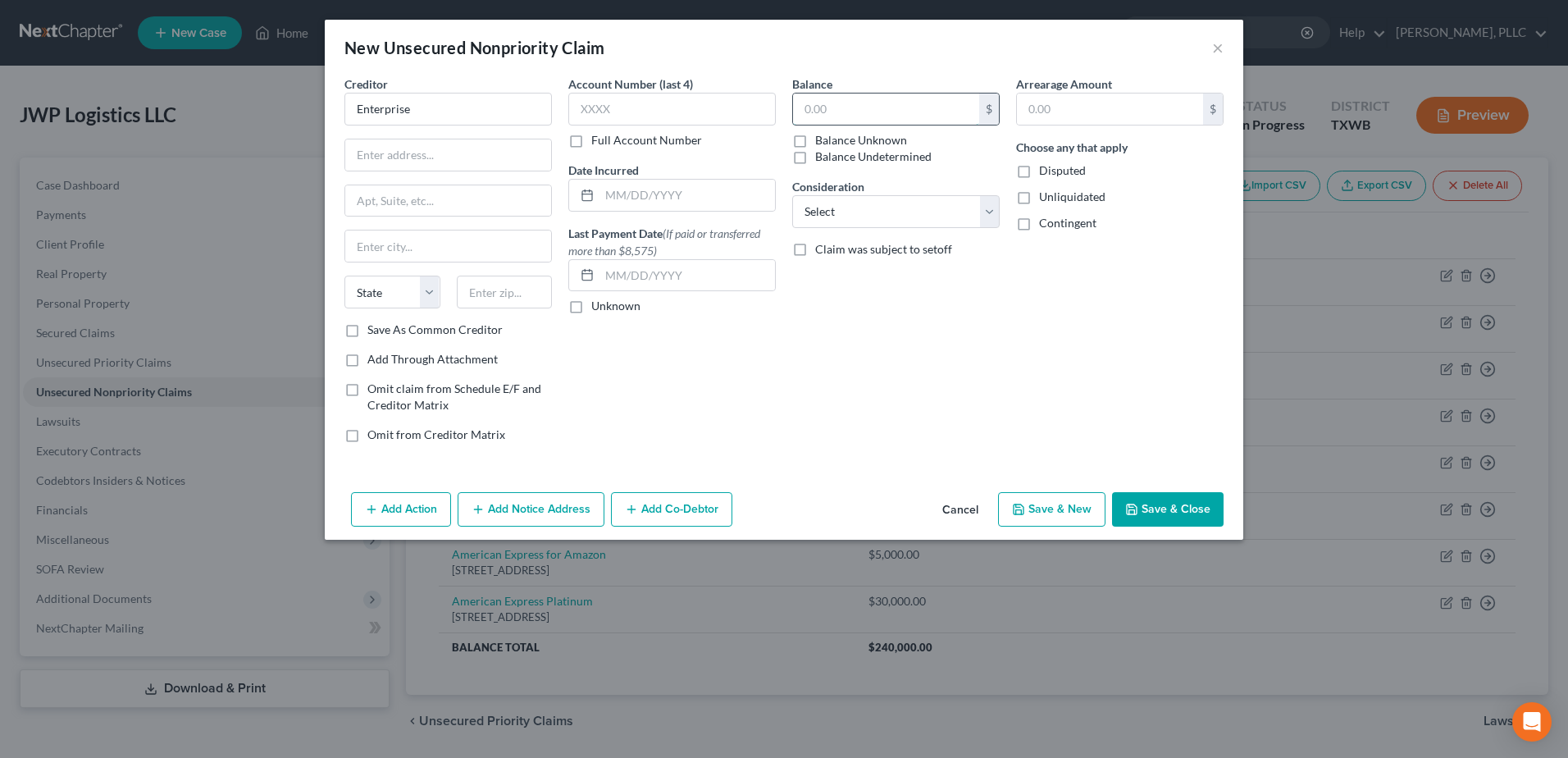
click at [854, 114] on input "text" at bounding box center [886, 109] width 186 height 31
type input "250,000.00"
click at [1175, 511] on button "Save & Close" at bounding box center [1168, 510] width 112 height 35
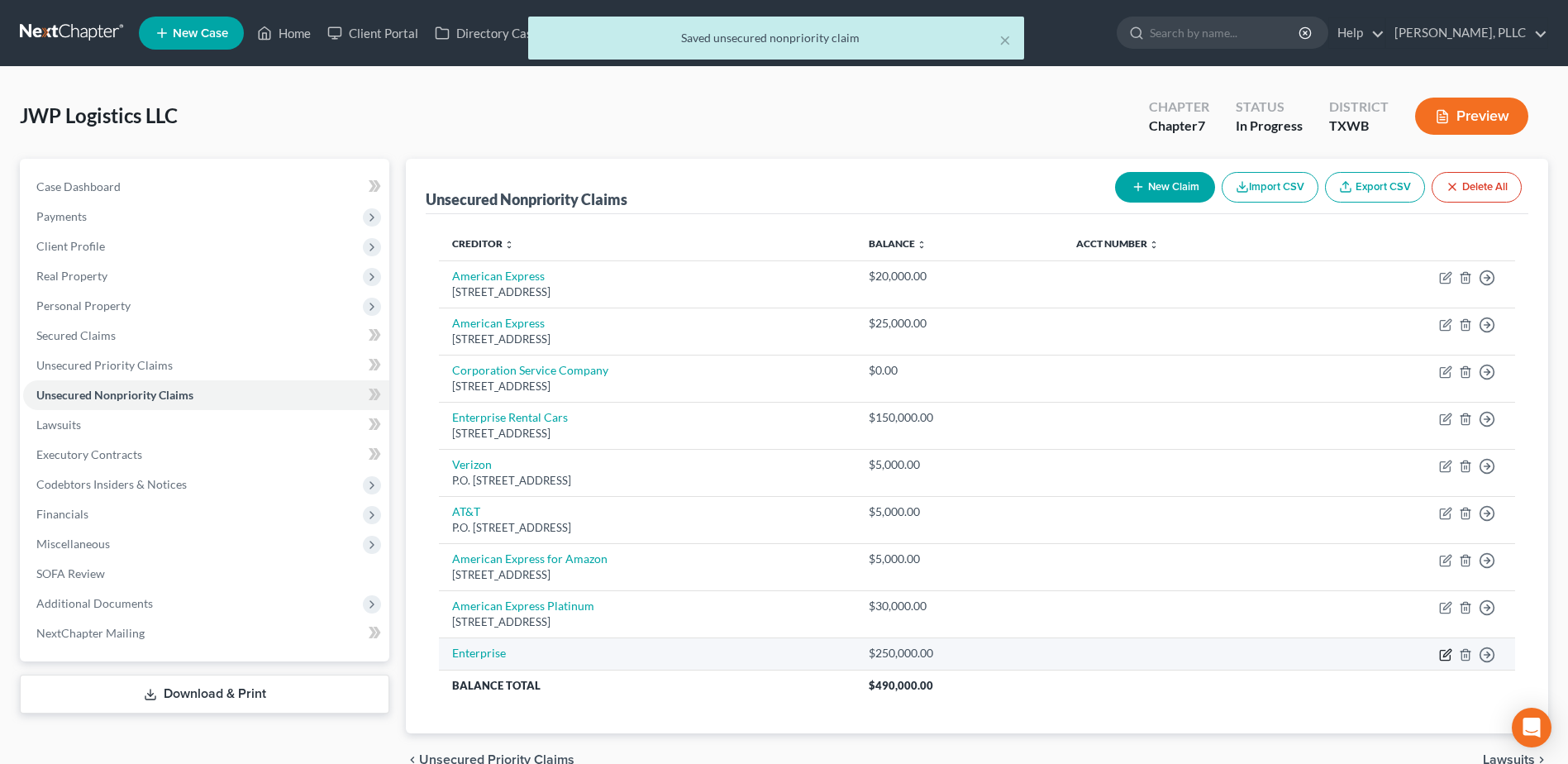
click at [1446, 655] on icon "button" at bounding box center [1446, 652] width 7 height 7
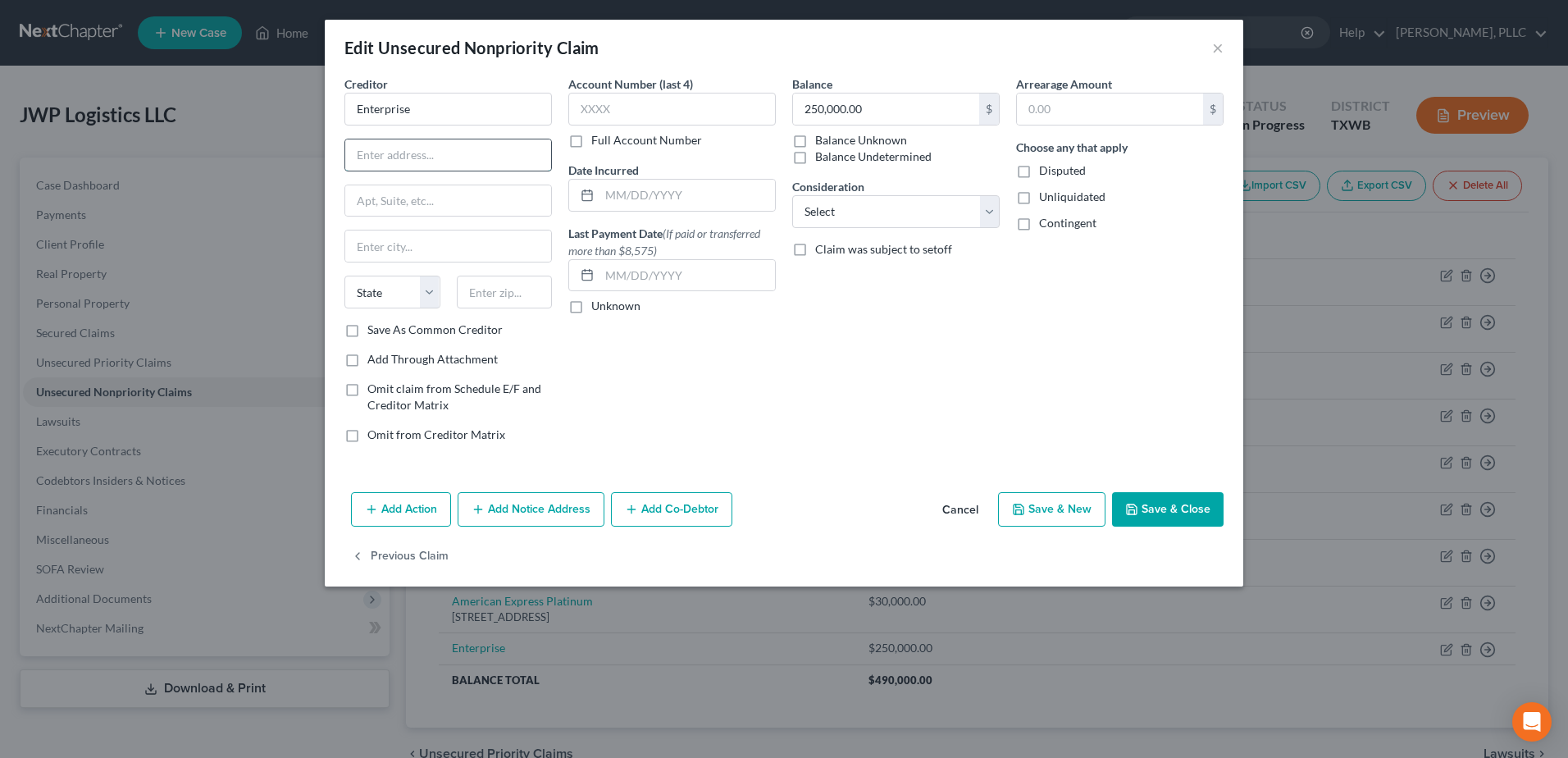
click at [475, 164] on input "text" at bounding box center [448, 155] width 205 height 31
drag, startPoint x: 502, startPoint y: 153, endPoint x: 436, endPoint y: 155, distance: 66.0
click at [436, 155] on input "600 Corporate Park Drive" at bounding box center [448, 155] width 205 height 31
type input "600 Corporate Drive"
type input "D"
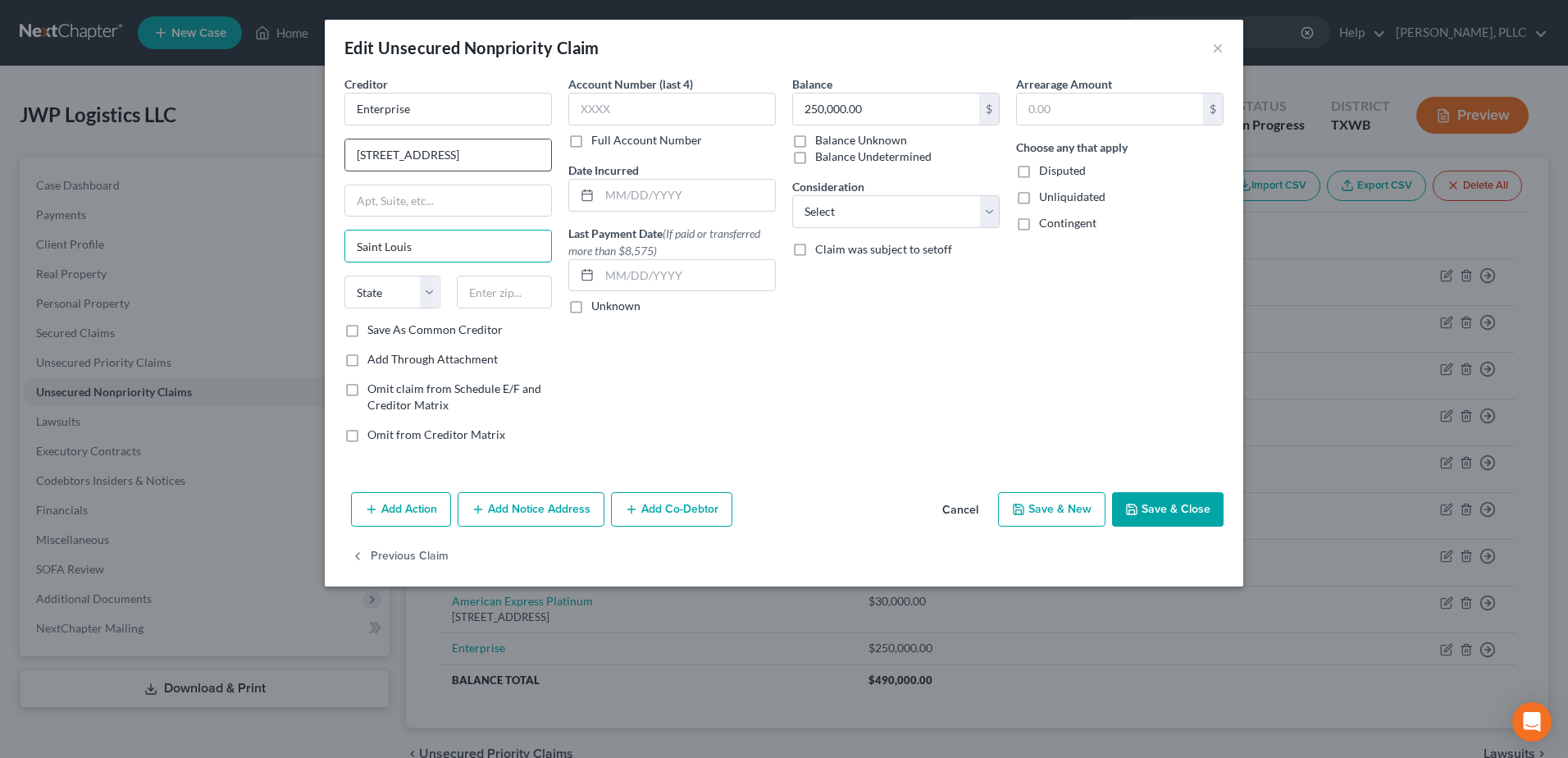
type input "Saint Louis"
select select "26"
click at [1199, 496] on button "Save & Close" at bounding box center [1168, 510] width 112 height 35
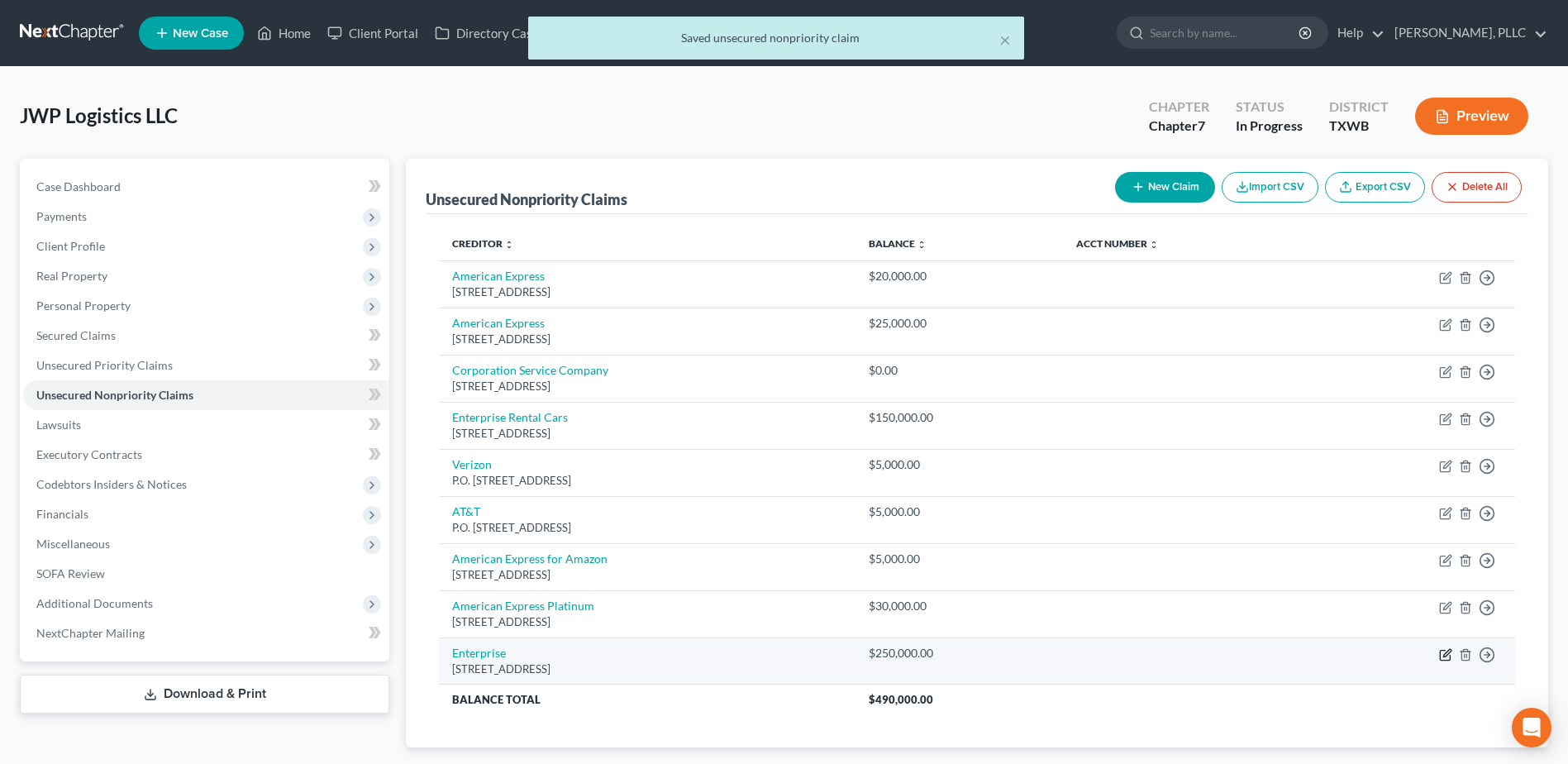
click at [1442, 652] on icon "button" at bounding box center [1445, 655] width 13 height 13
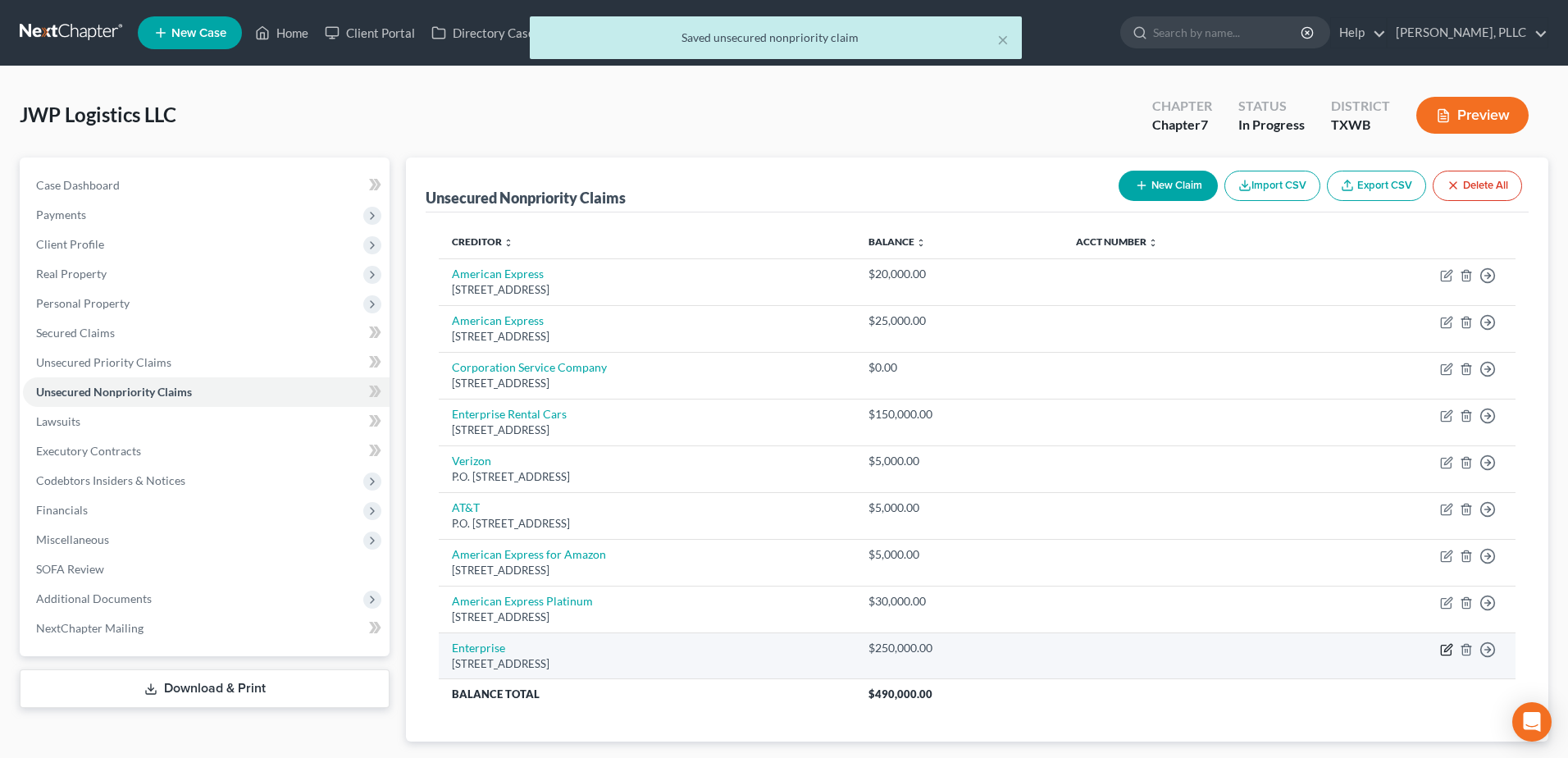
select select "26"
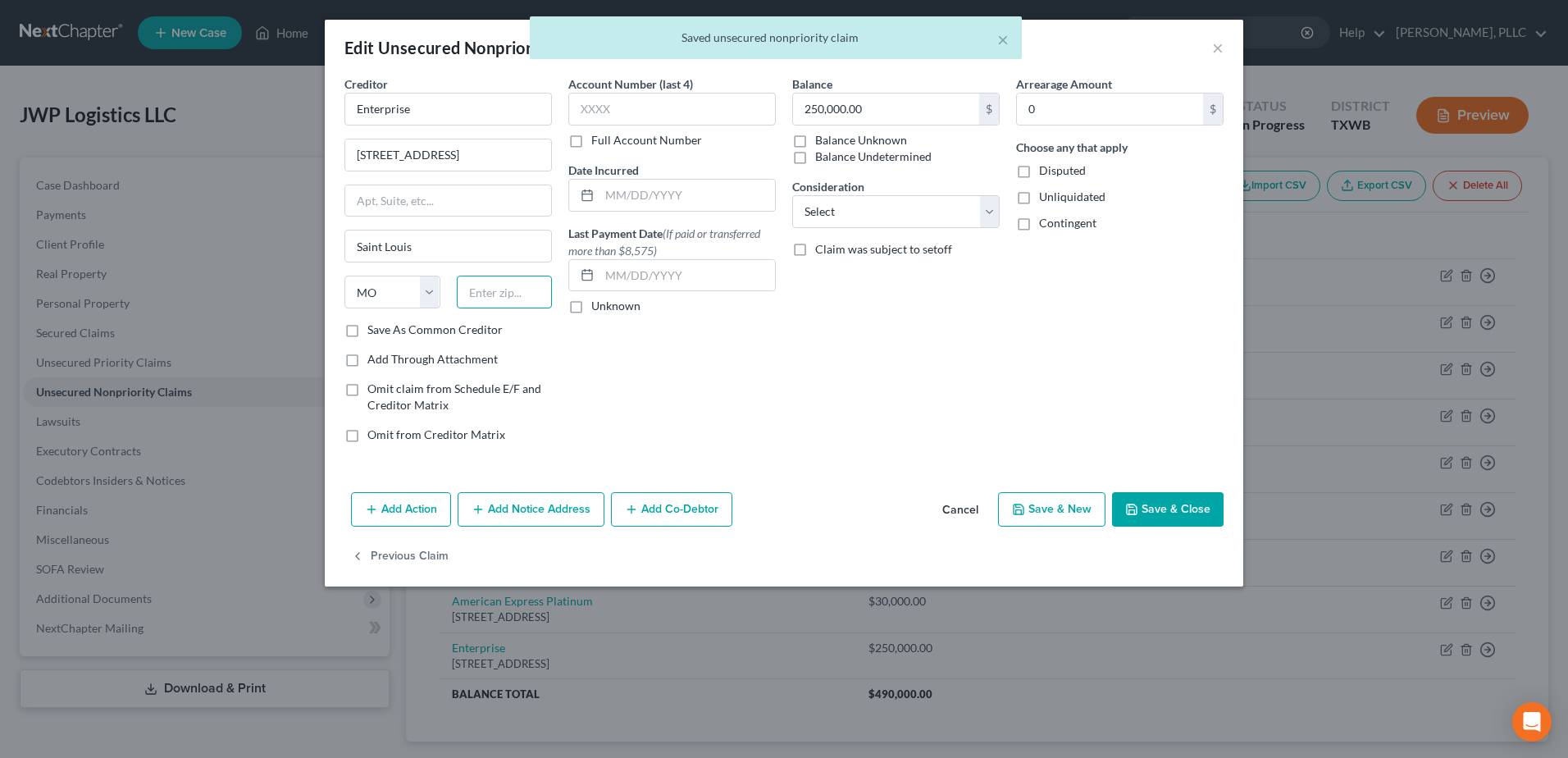
click at [532, 297] on input "text" at bounding box center [505, 292] width 96 height 33
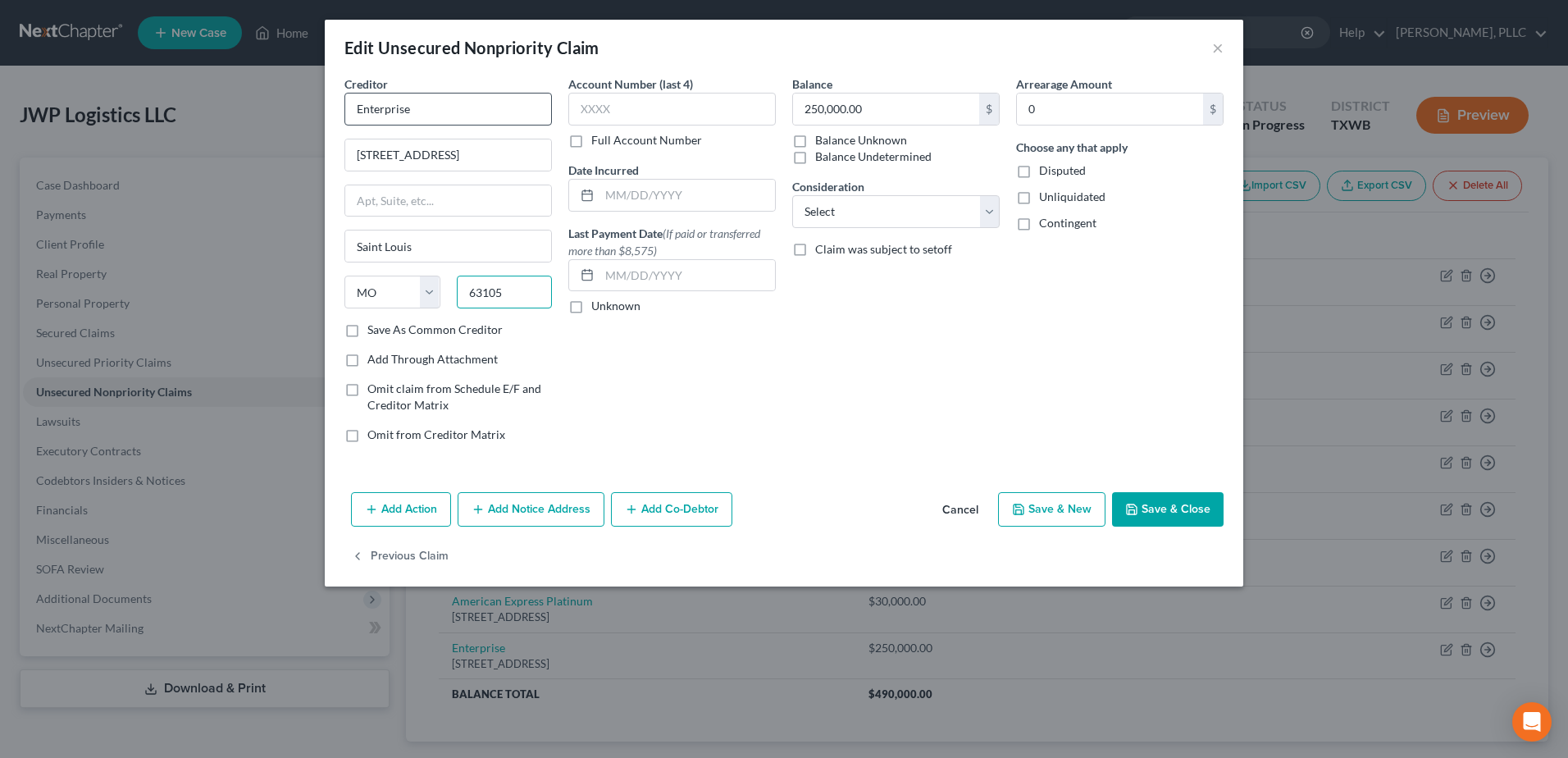
type input "63105"
click at [446, 106] on input "Enterprise" at bounding box center [448, 109] width 207 height 33
type input "Enterprise Cars c/o Damages"
click at [1157, 517] on button "Save & Close" at bounding box center [1168, 510] width 112 height 35
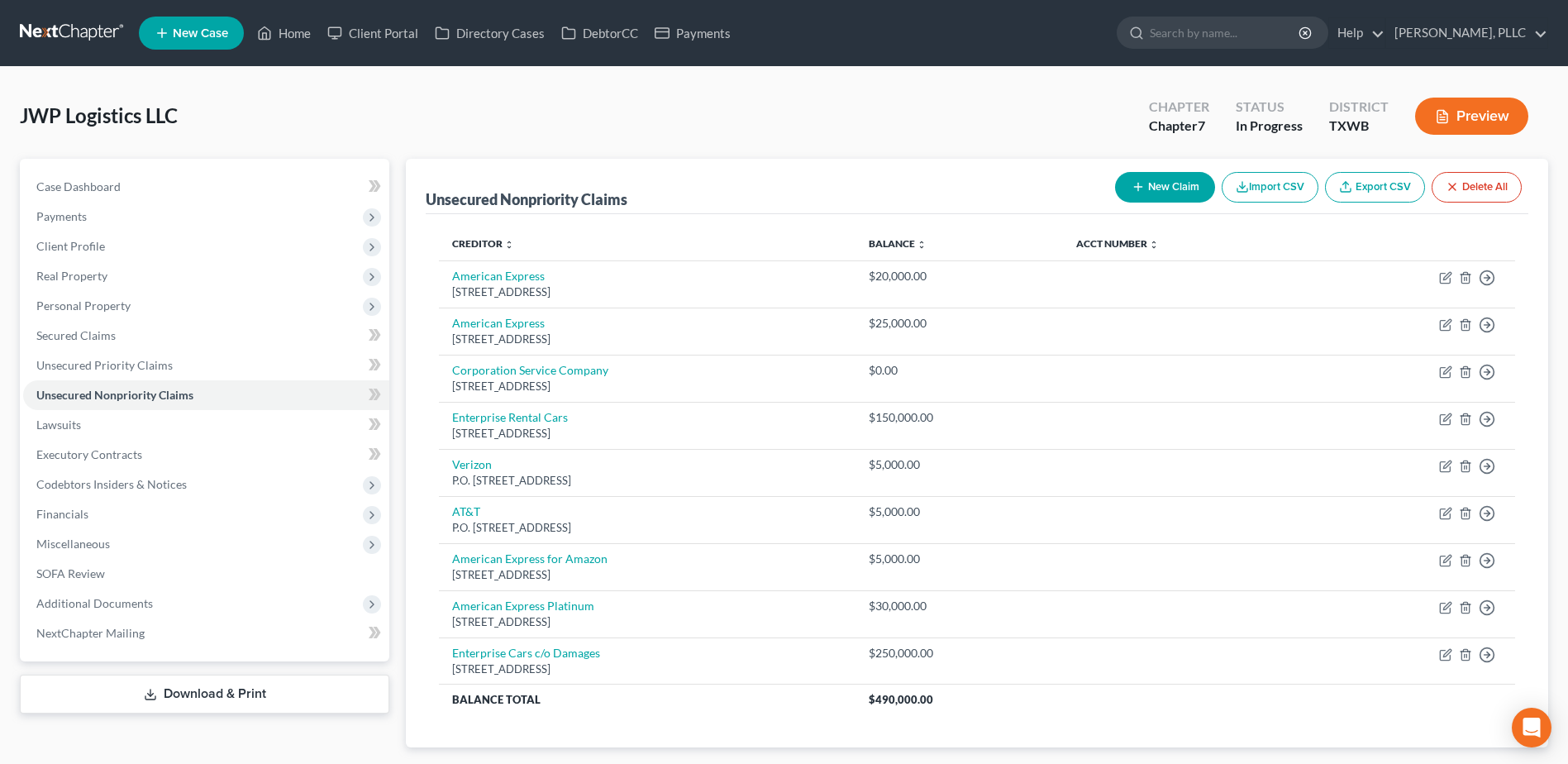
click at [1136, 189] on icon "button" at bounding box center [1138, 186] width 13 height 13
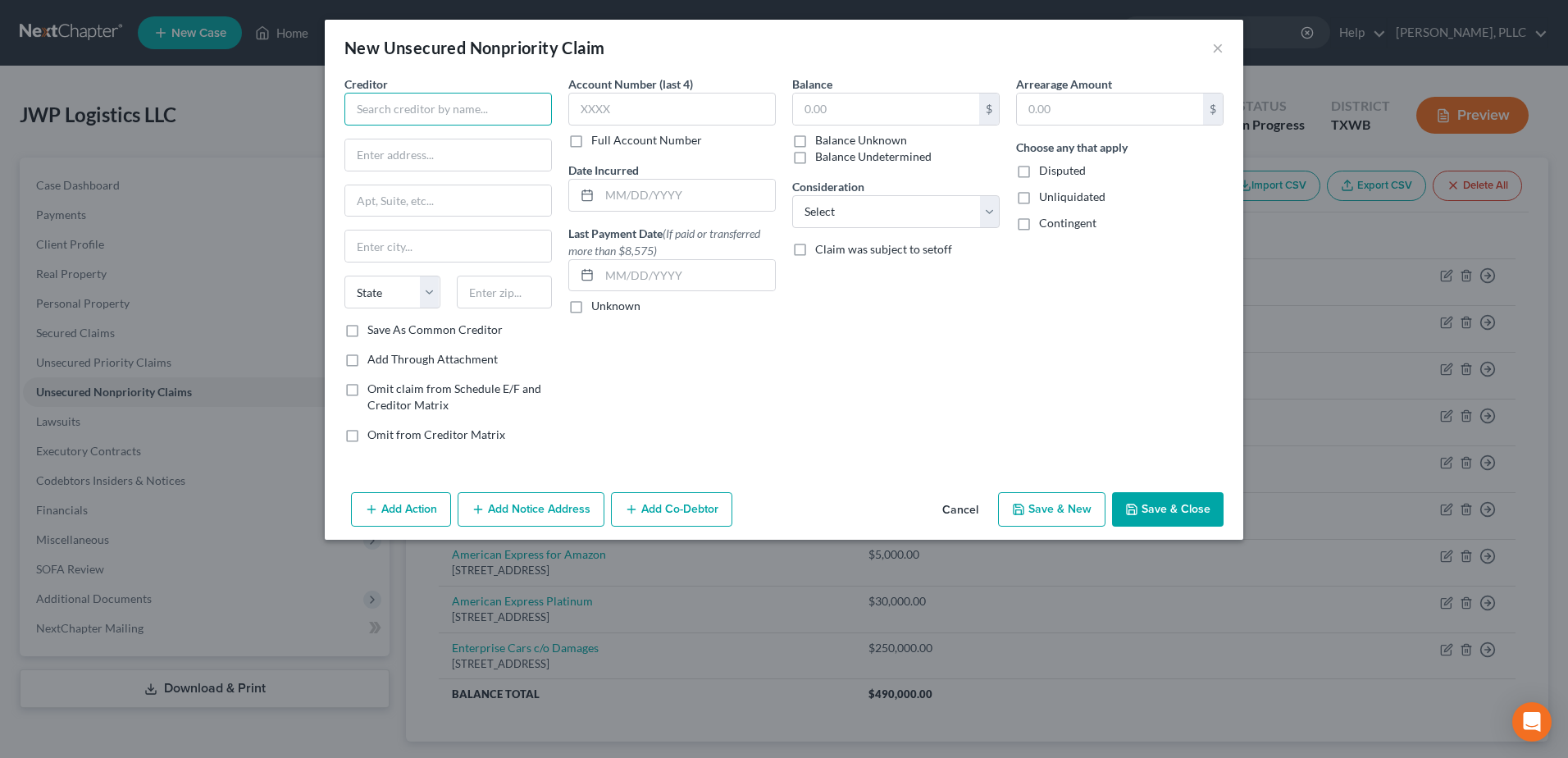
click at [468, 112] on input "text" at bounding box center [448, 109] width 207 height 33
type input "I"
type input "Kingbee"
click at [395, 157] on input "text" at bounding box center [448, 155] width 205 height 31
paste input "2272 S 5600 W"
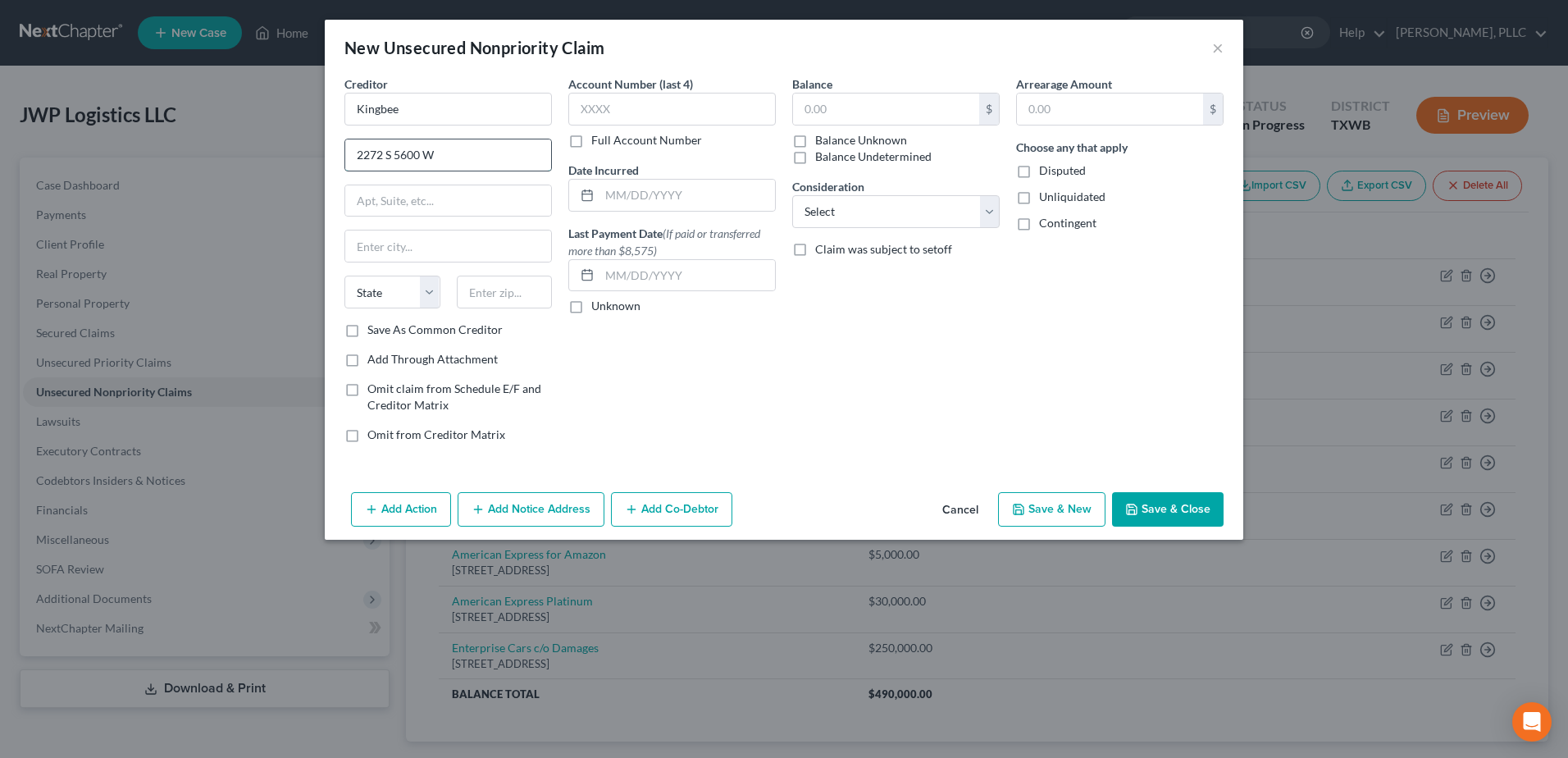
type input "2272 S 5600 W"
type input "E"
type input "West Valley City"
select select "46"
type input "84120"
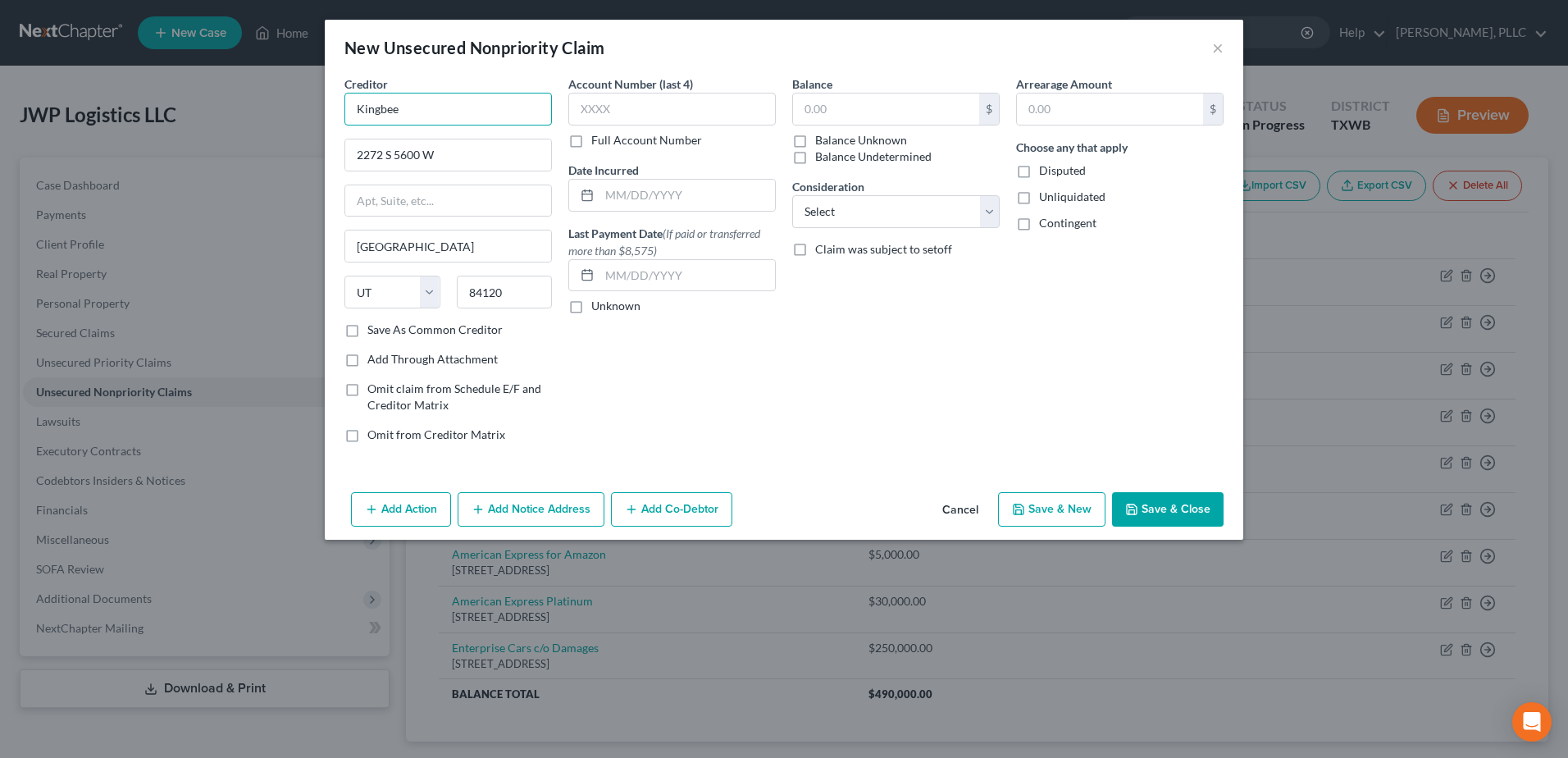
click at [476, 118] on input "Kingbee" at bounding box center [448, 109] width 207 height 33
type input "Salt Lake City"
type input "Kingbee c/o Damages"
click at [887, 110] on input "text" at bounding box center [886, 109] width 186 height 31
type input "250,000.00"
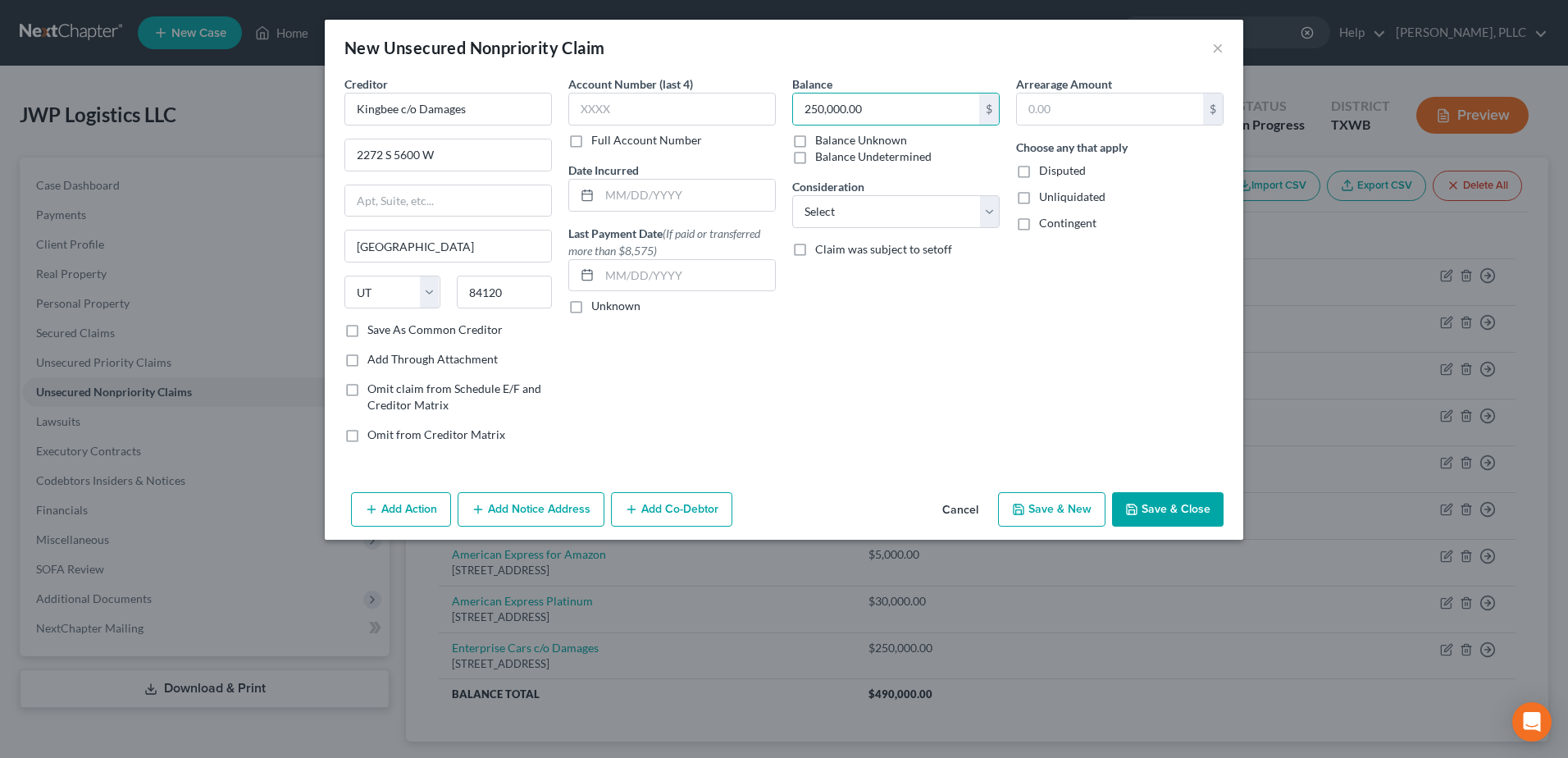
click at [1192, 517] on button "Save & Close" at bounding box center [1168, 510] width 112 height 35
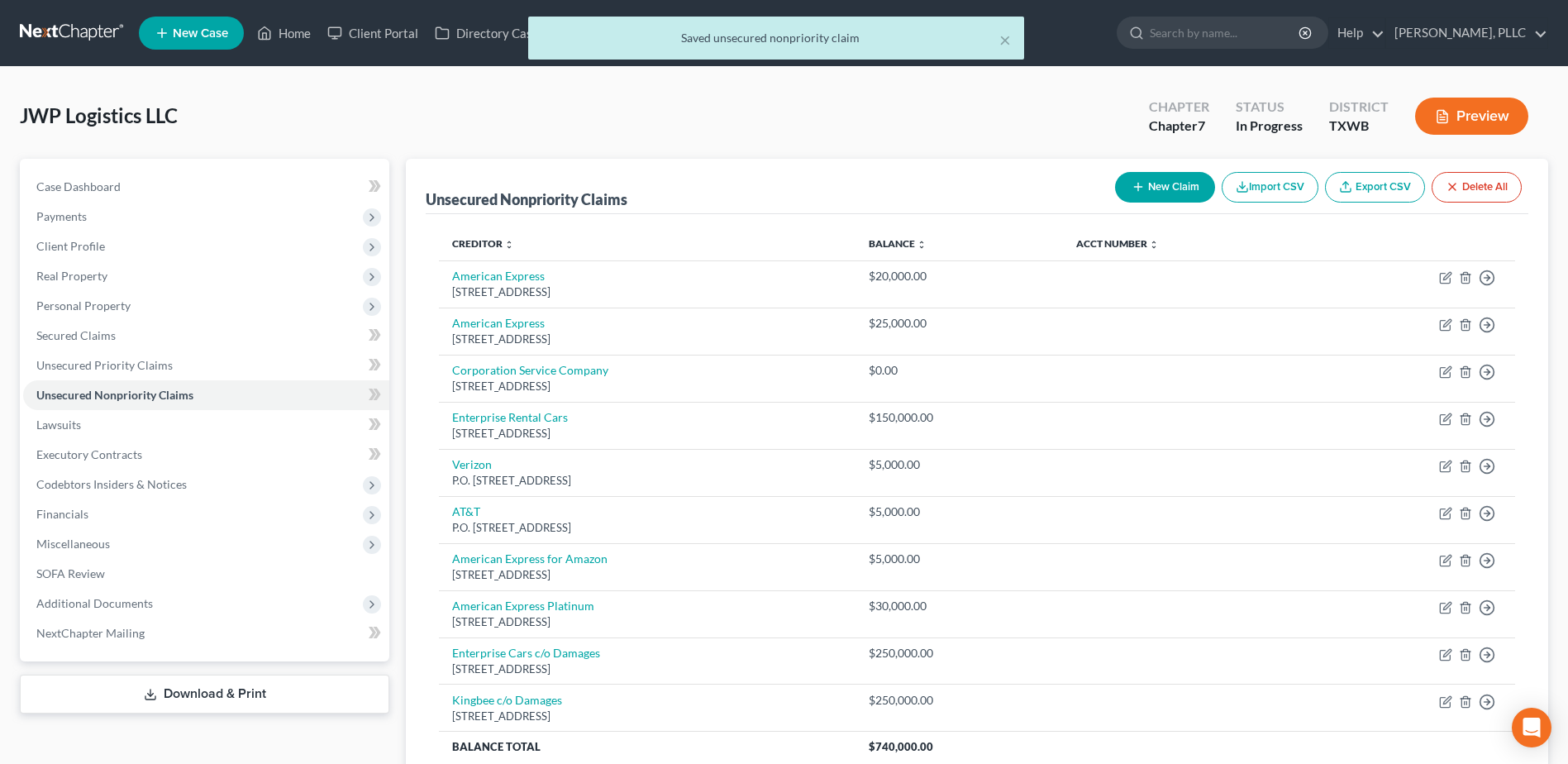
click at [1146, 190] on button "New Claim" at bounding box center [1165, 187] width 100 height 31
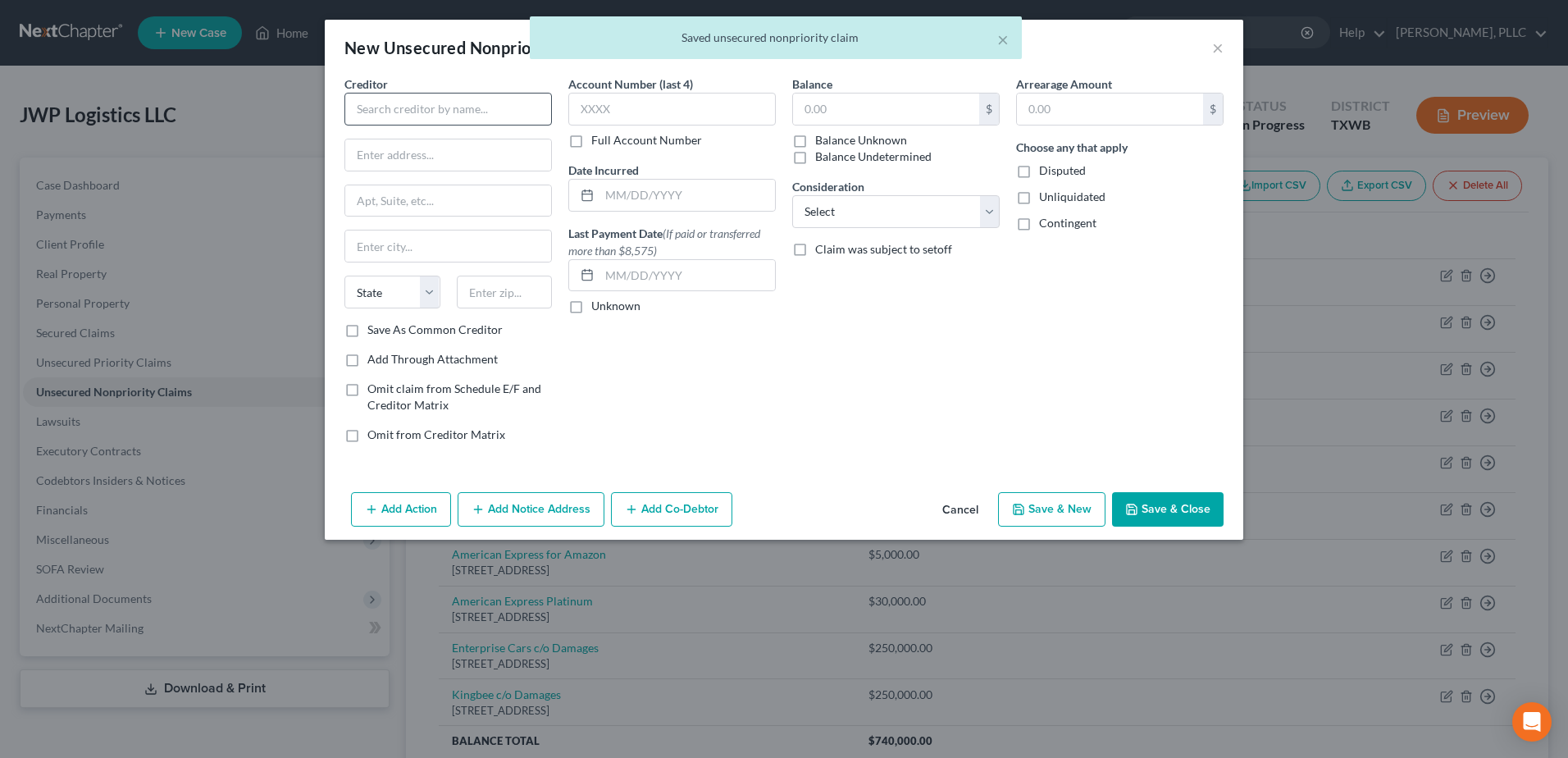
click at [429, 90] on div "Creditor *" at bounding box center [448, 100] width 207 height 50
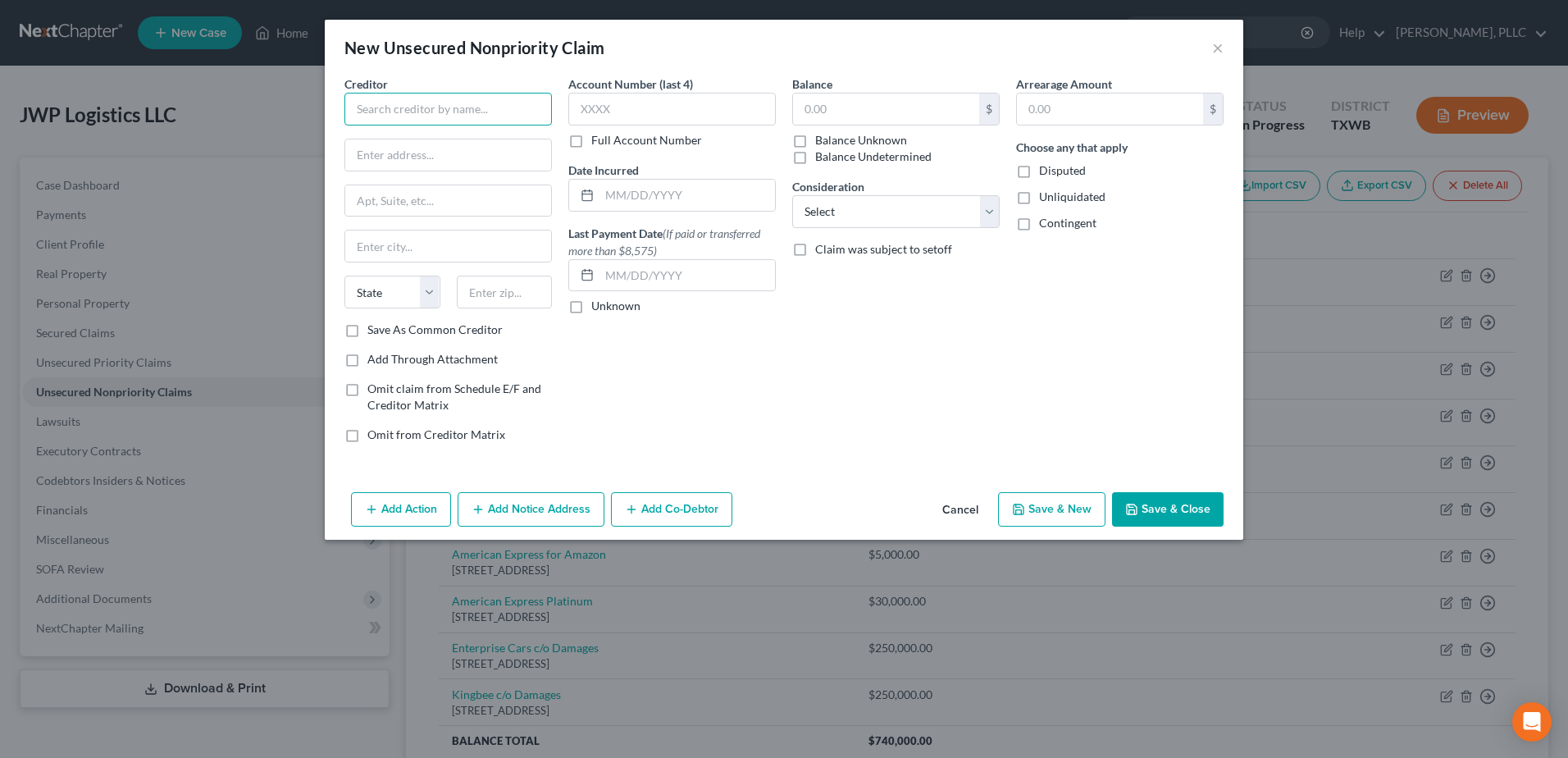
click at [427, 110] on input "text" at bounding box center [448, 109] width 207 height 33
type input "J"
type input "Kingbee Rental"
paste input "2272 S 5600 W"
type input "2272 S 5600 W"
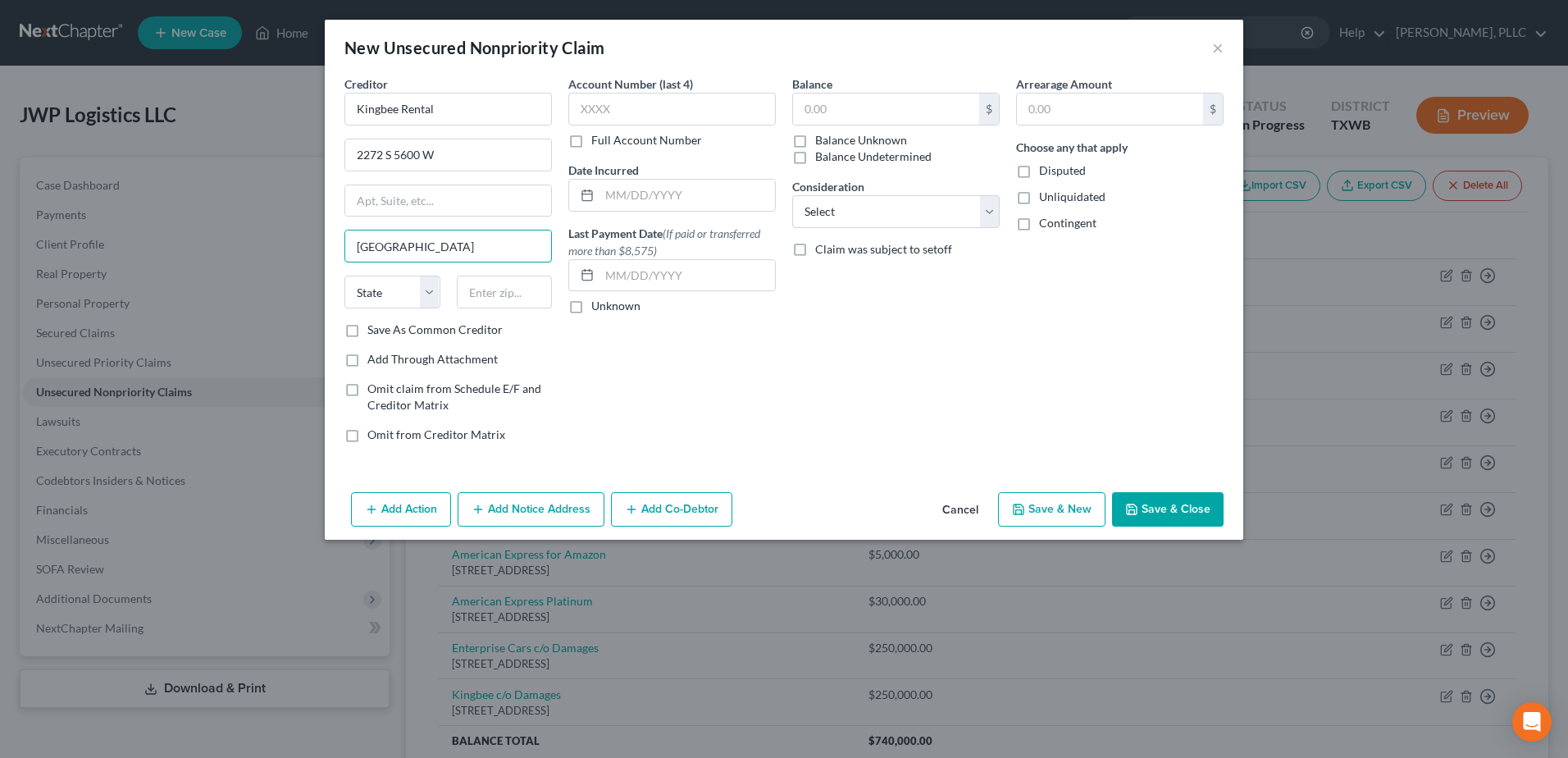
type input "West Valley City"
select select "46"
type input "84120"
click at [906, 104] on input "text" at bounding box center [886, 109] width 186 height 31
type input "Salt Lake City"
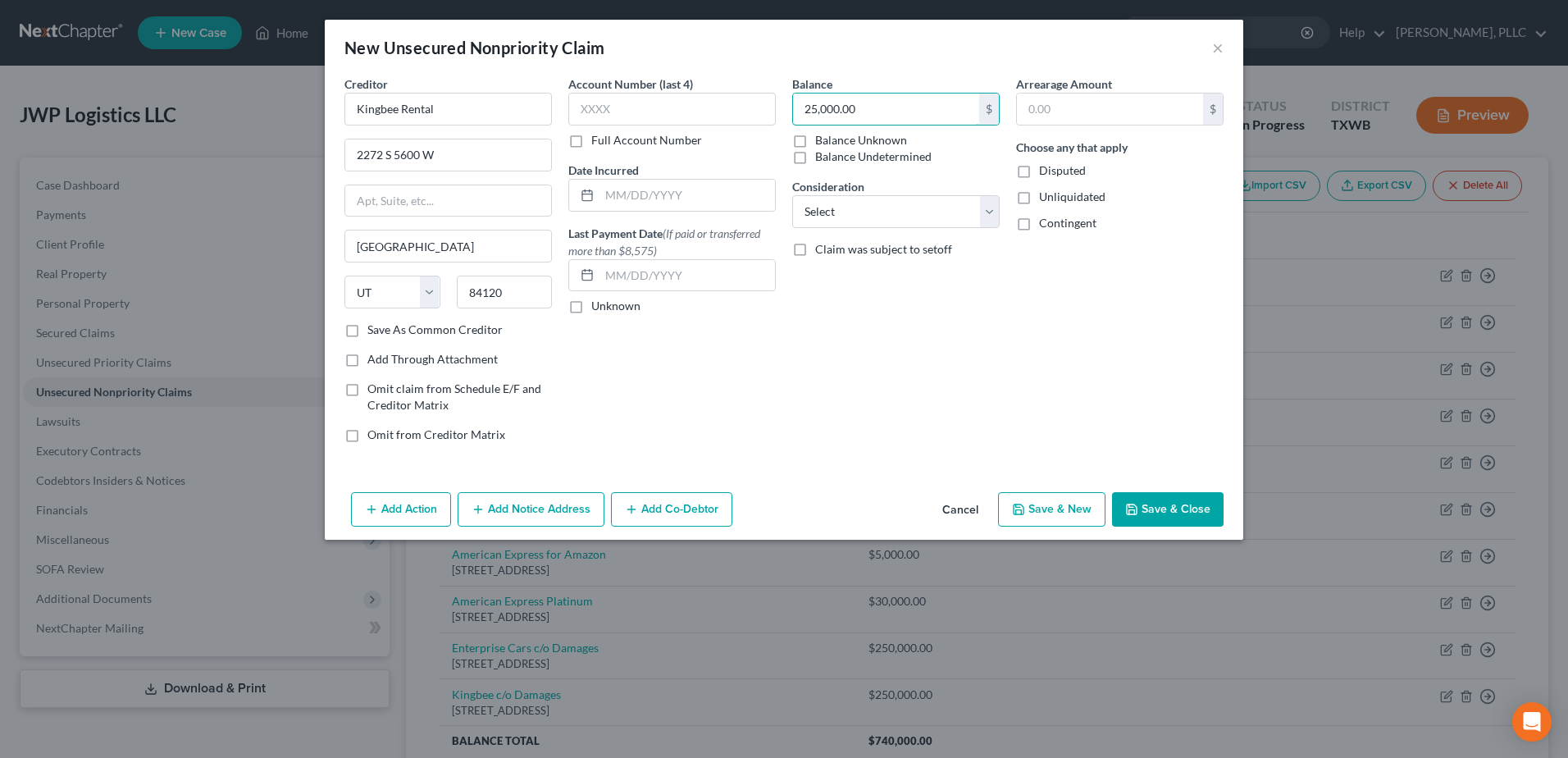
type input "25,000.00"
click at [1155, 511] on button "Save & Close" at bounding box center [1168, 510] width 112 height 35
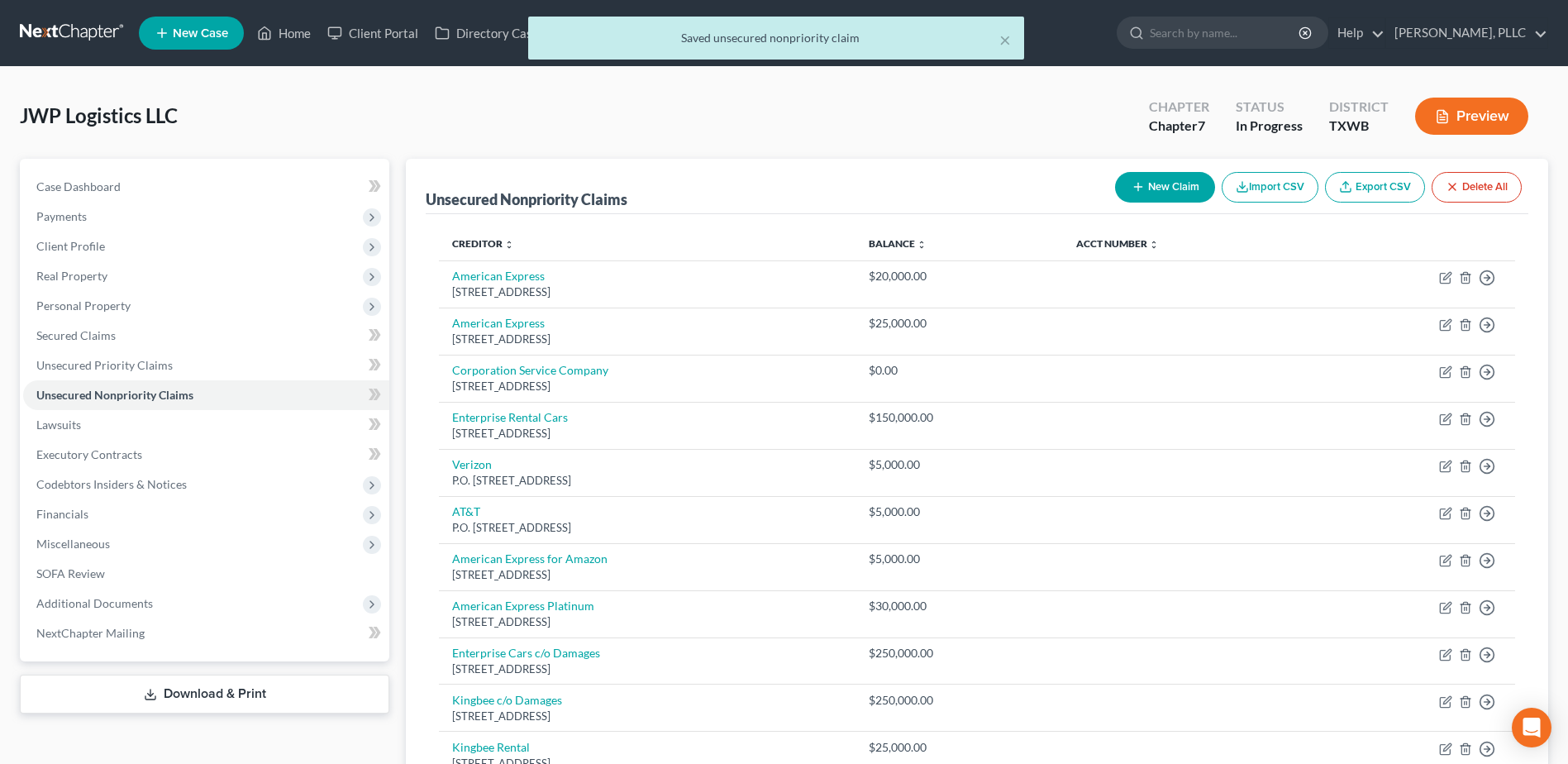
click at [1178, 186] on button "New Claim" at bounding box center [1165, 187] width 100 height 31
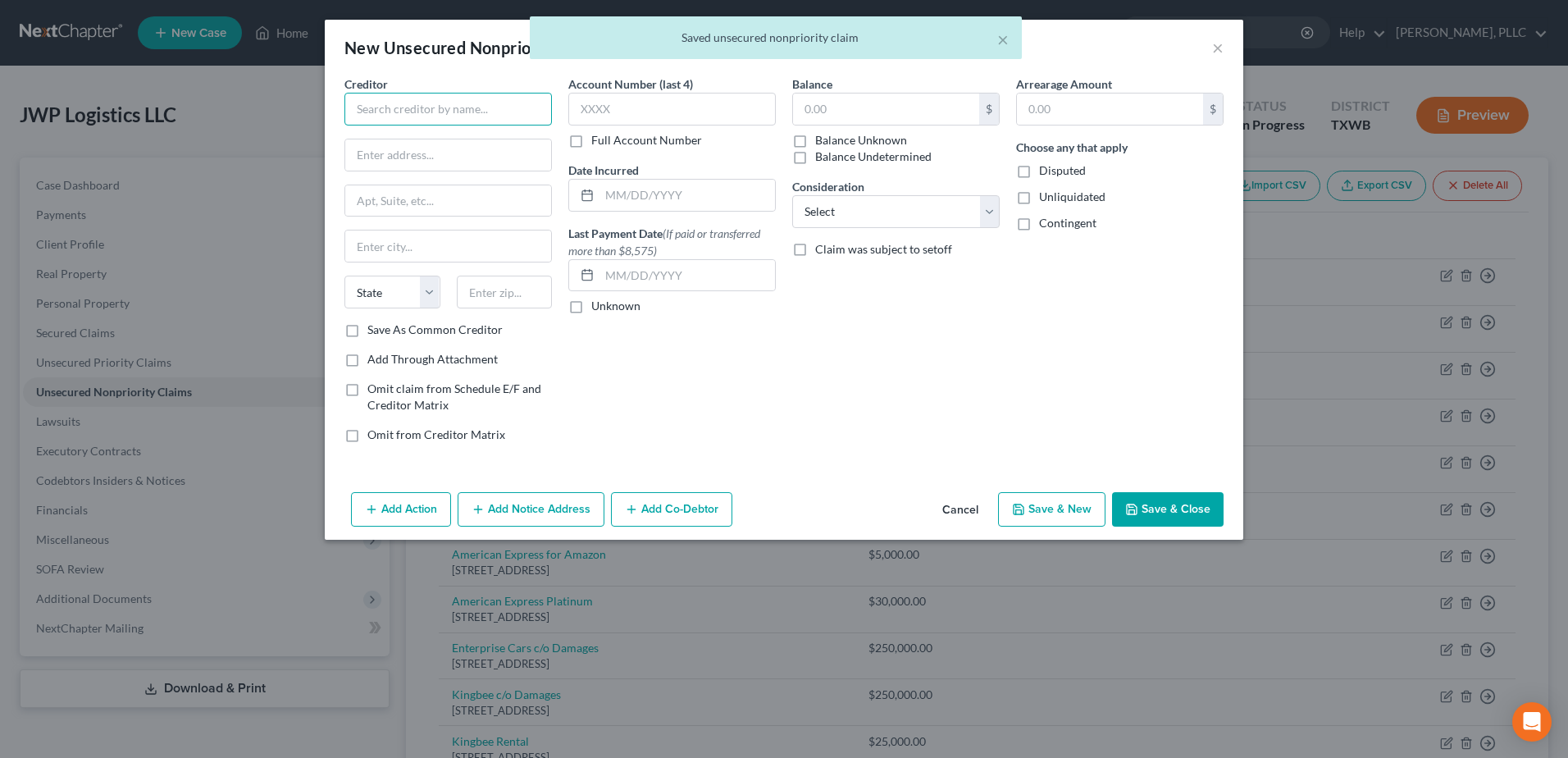
click at [420, 108] on input "text" at bounding box center [448, 109] width 207 height 33
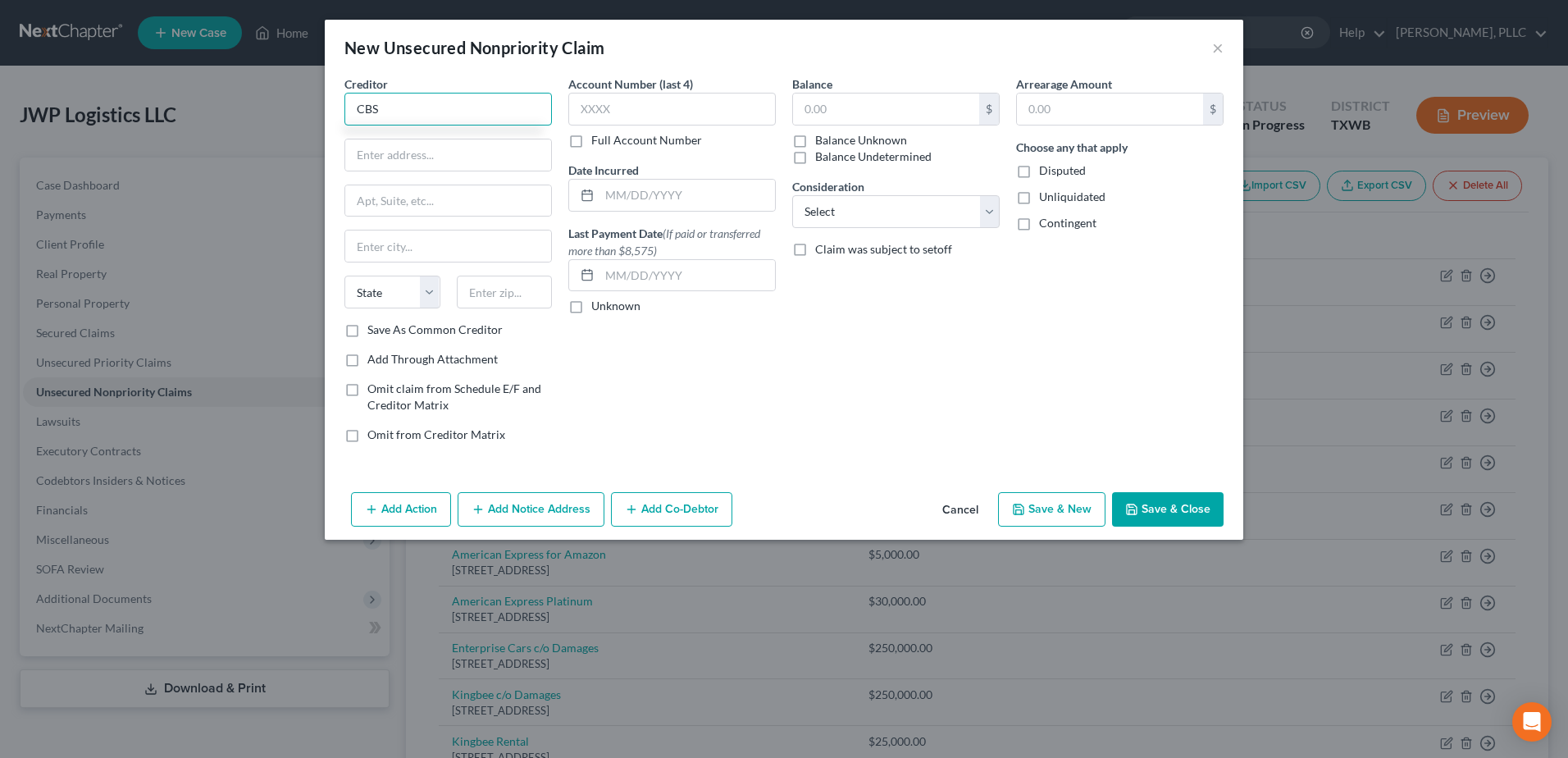
type input "CBS"
type input "51 W 52nd Street"
type input "New York"
select select "35"
type input "10019"
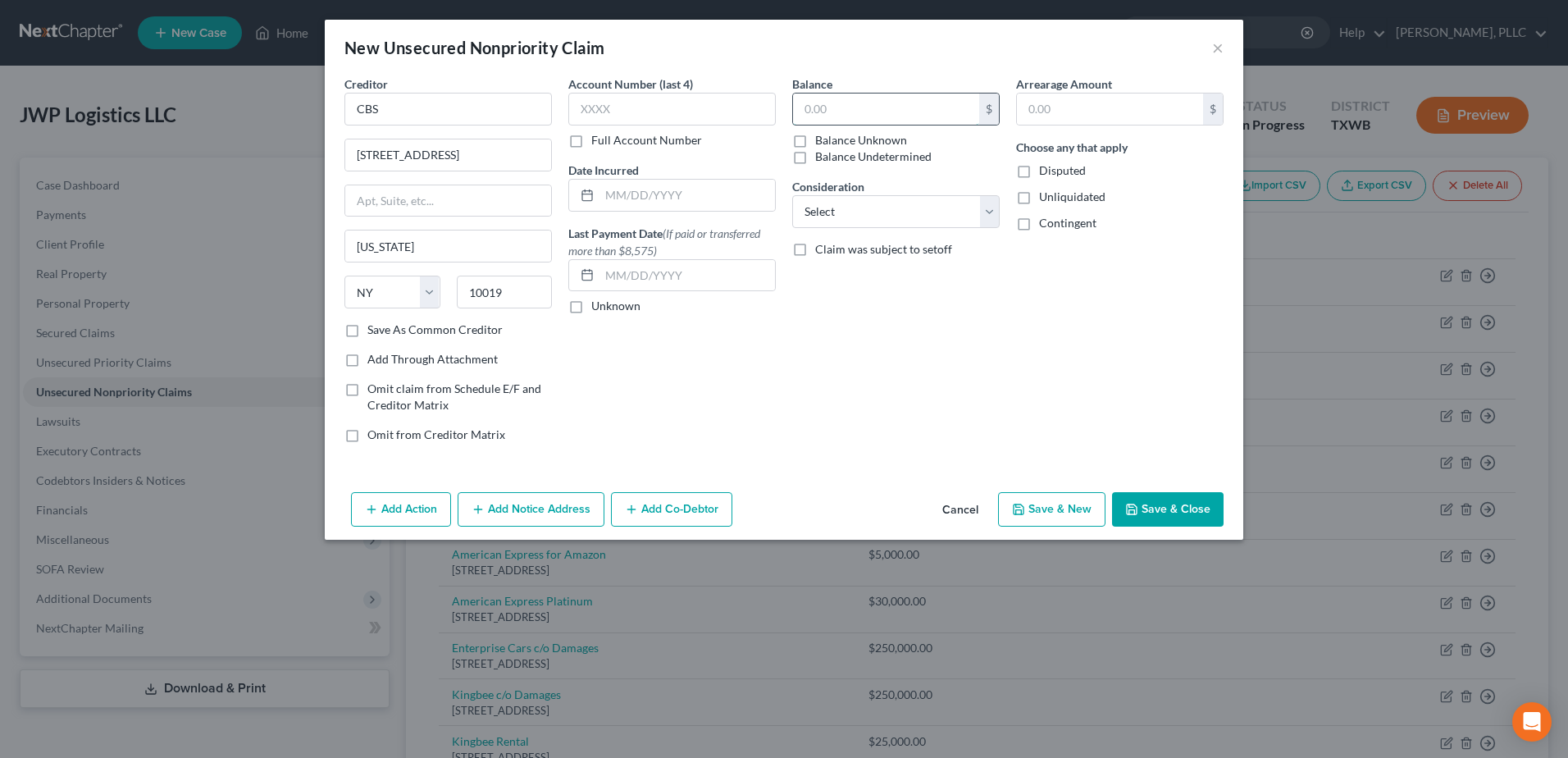
click at [867, 113] on input "text" at bounding box center [886, 109] width 186 height 31
type input "1,500.00"
click at [1171, 507] on button "Save & Close" at bounding box center [1168, 510] width 112 height 35
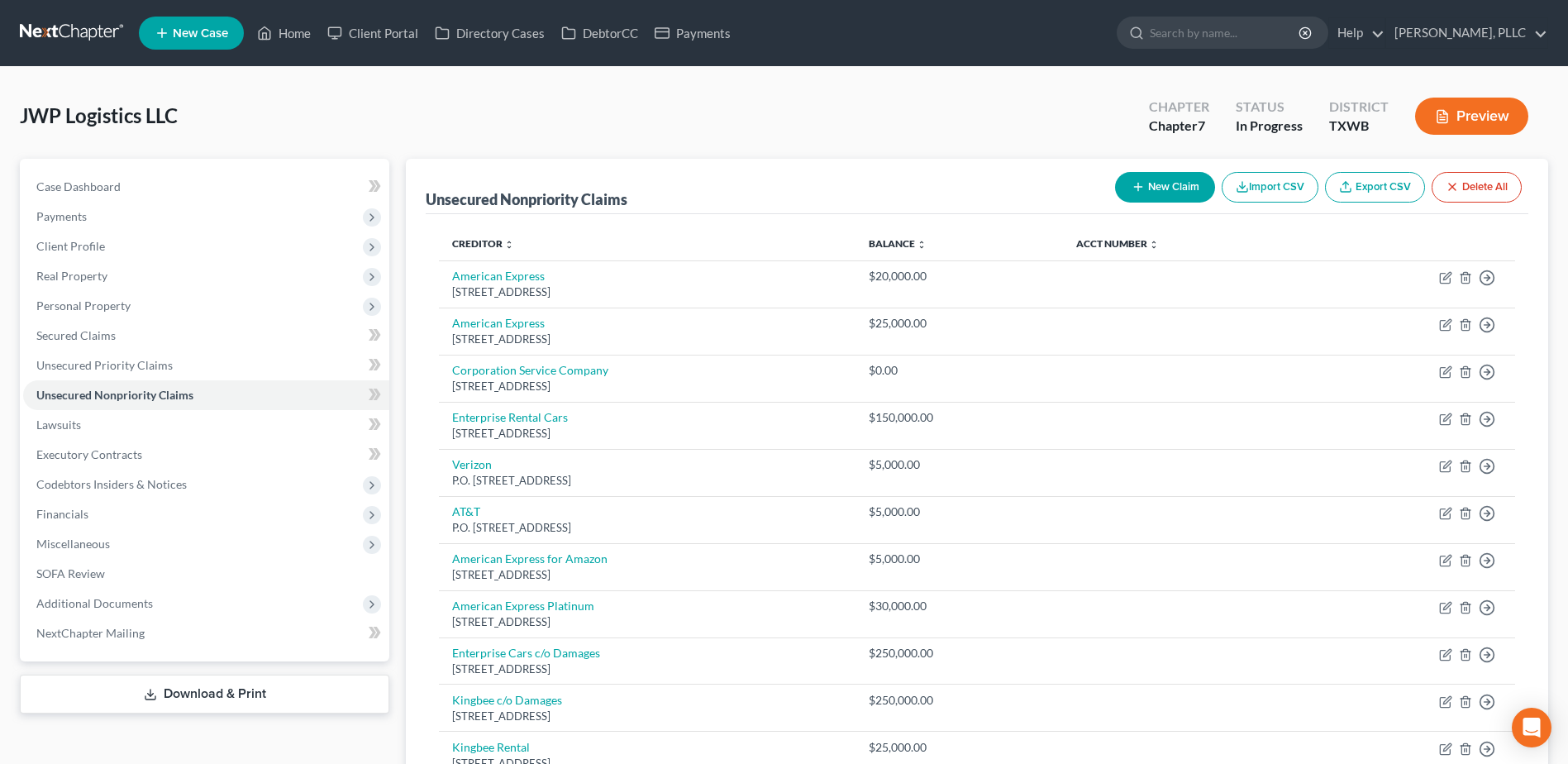
click at [1145, 190] on button "New Claim" at bounding box center [1165, 187] width 100 height 31
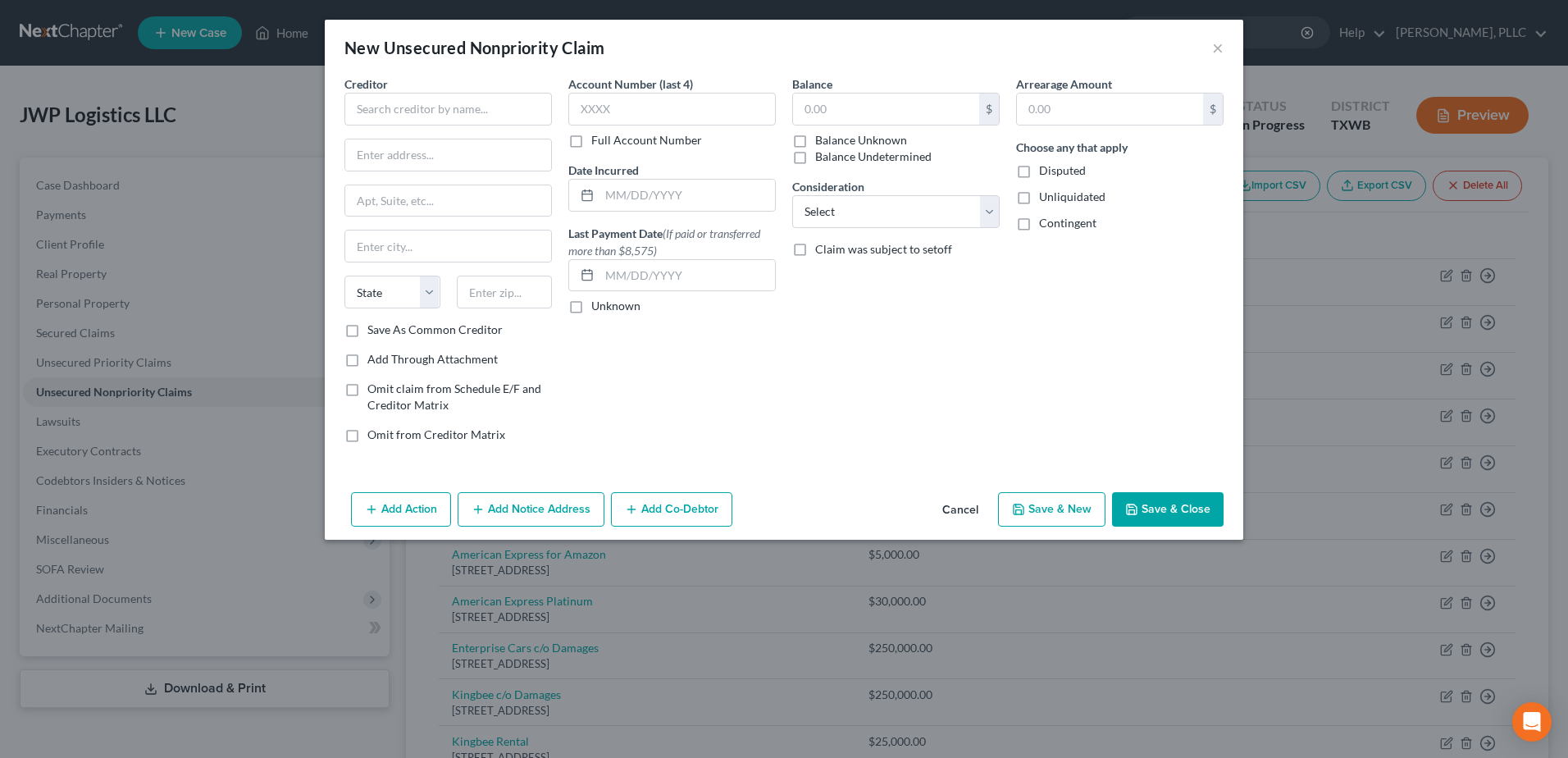
click at [966, 512] on button "Cancel" at bounding box center [960, 511] width 62 height 33
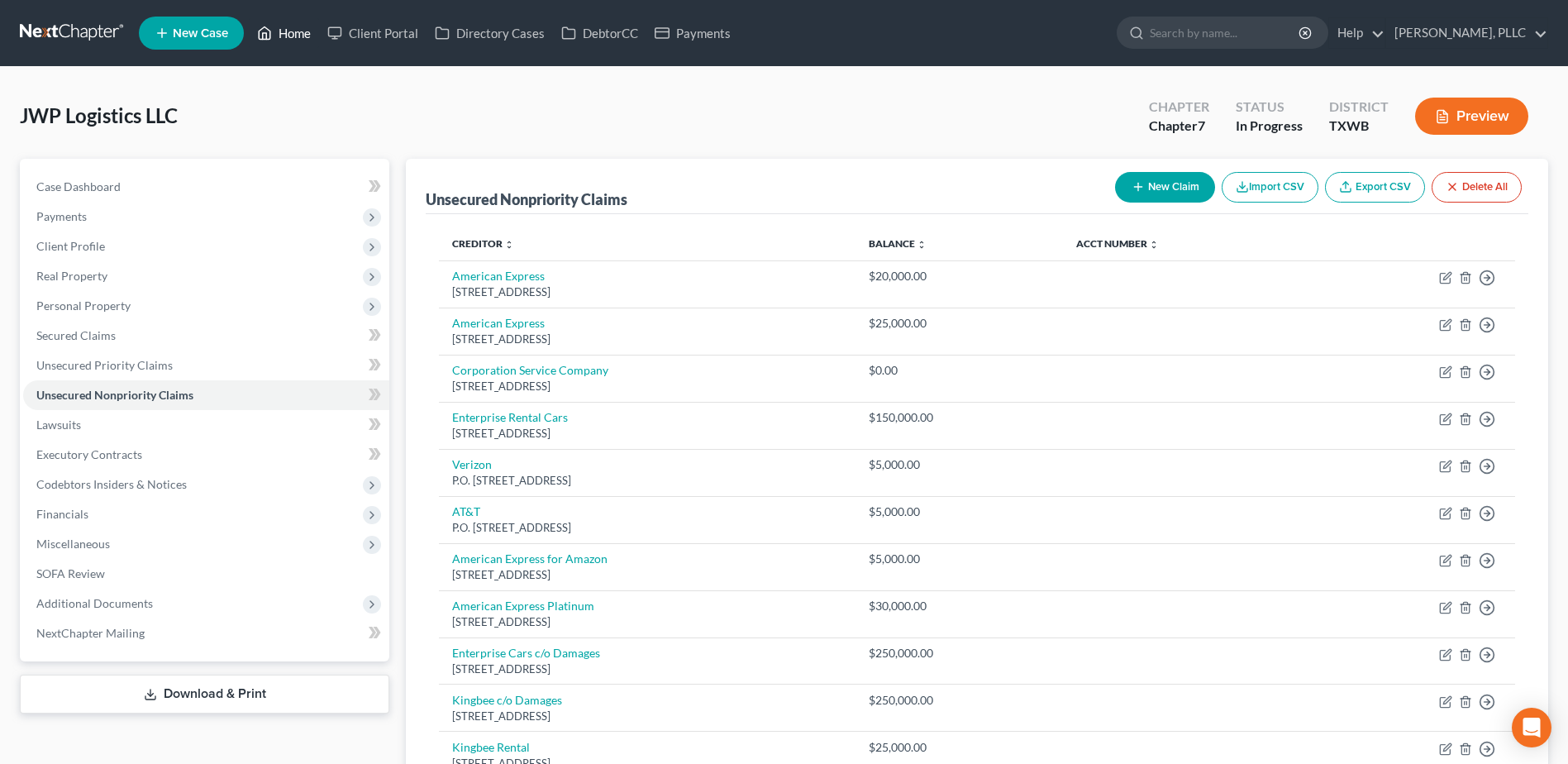
click at [290, 30] on link "Home" at bounding box center [283, 33] width 70 height 30
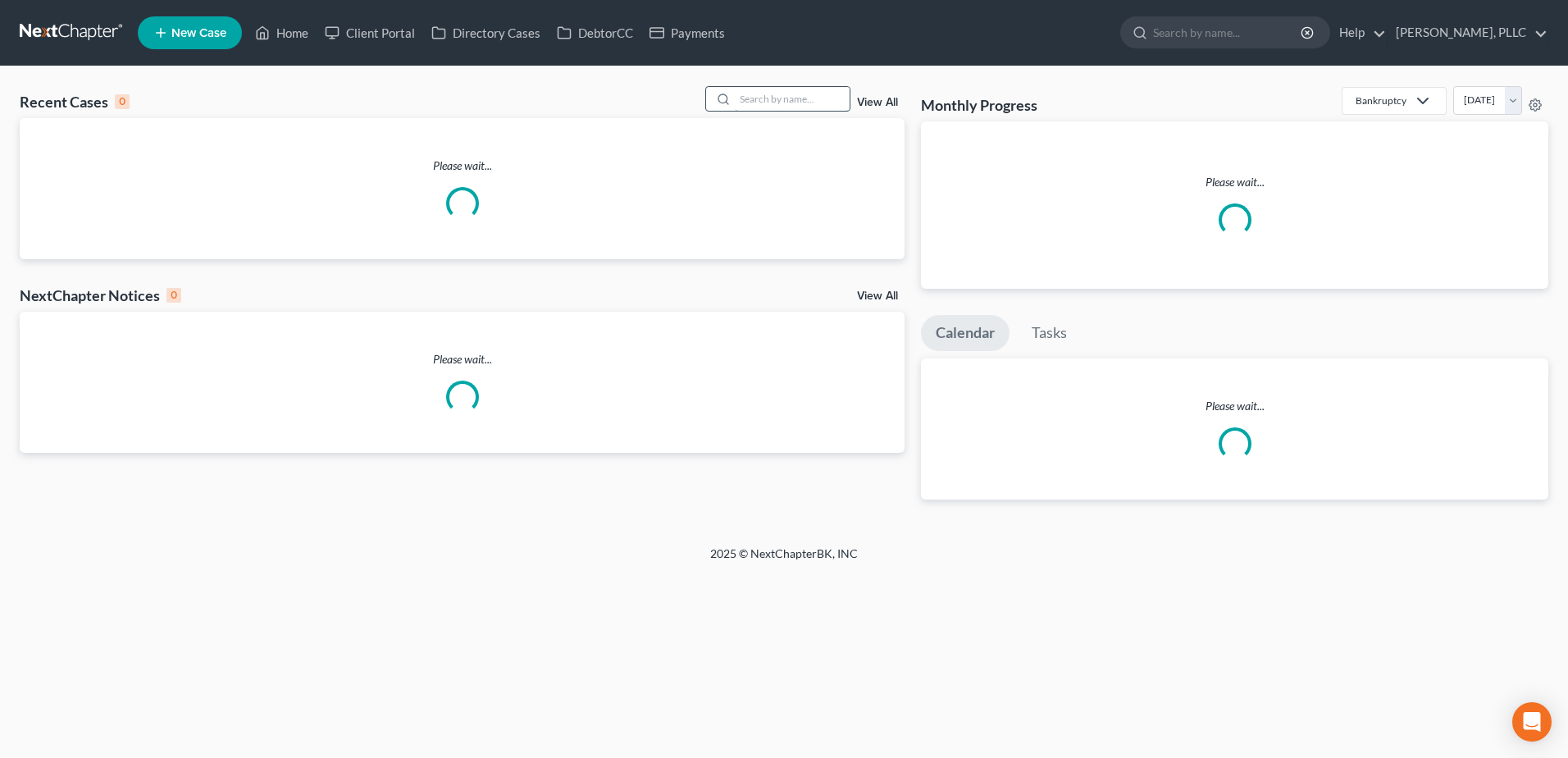
click at [781, 107] on input "search" at bounding box center [792, 99] width 115 height 24
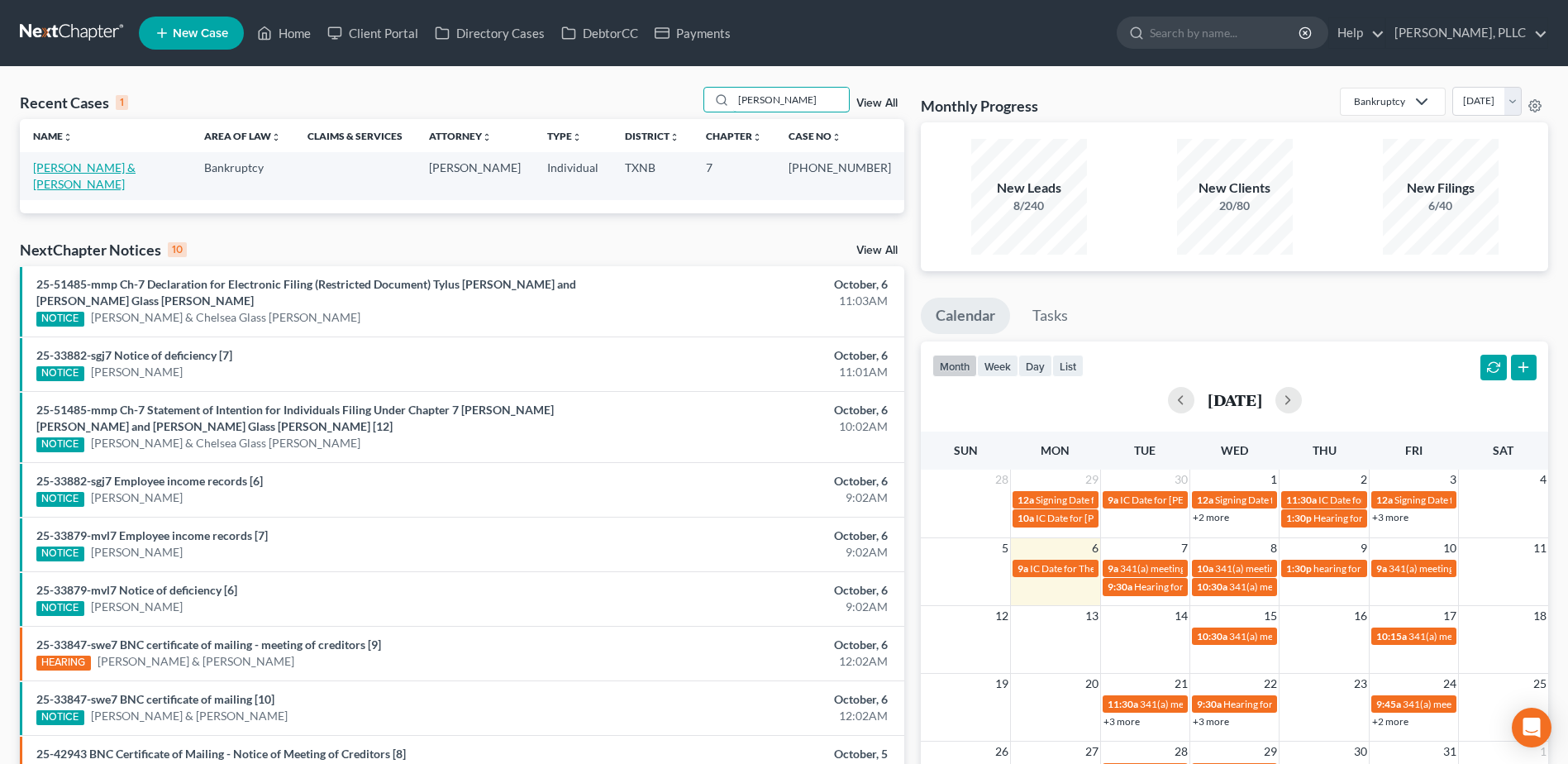
type input "rankin"
click at [136, 162] on link "Rankin, Demetrius & Yolanda" at bounding box center [84, 176] width 103 height 31
select select "1"
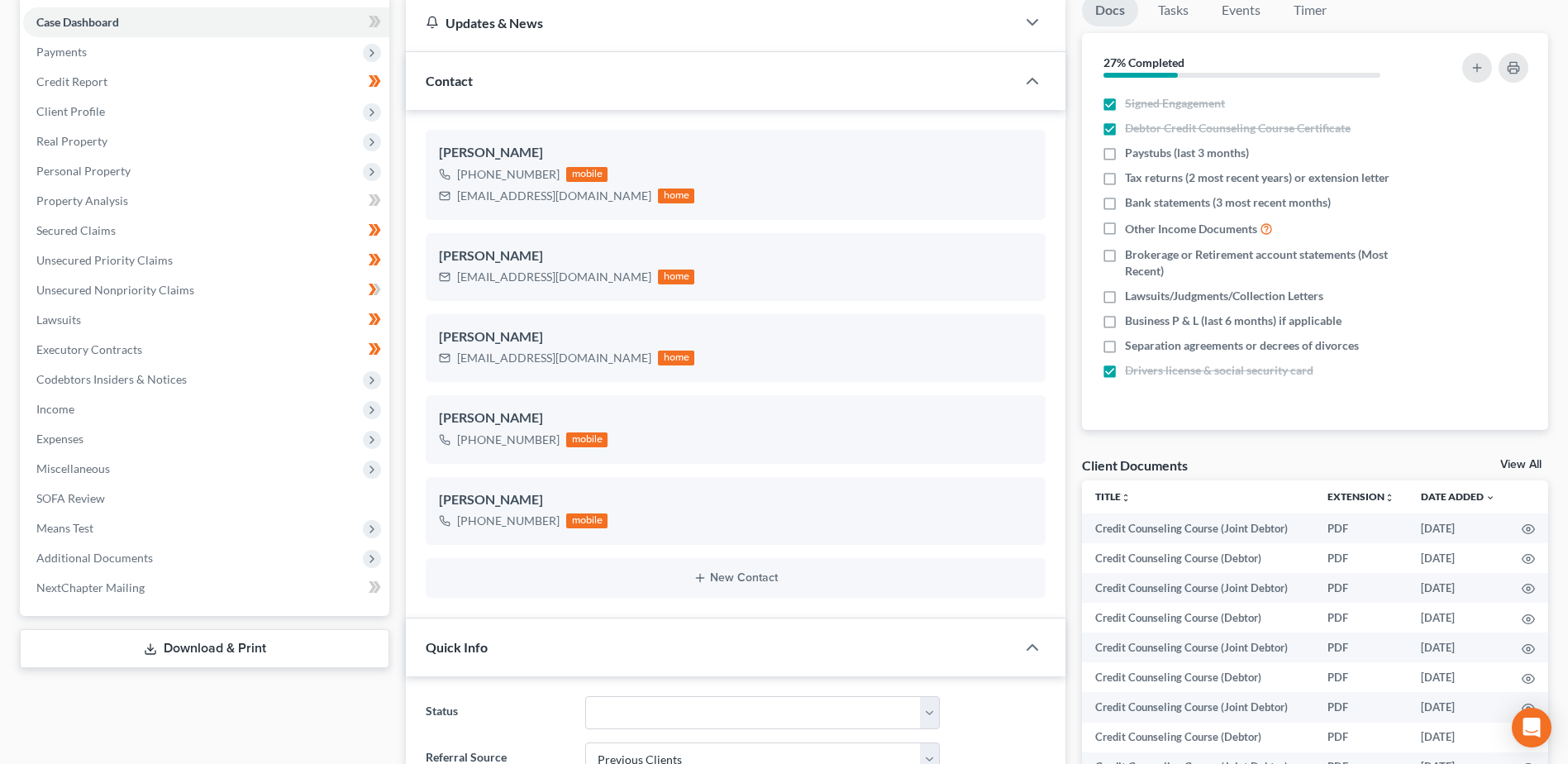
scroll to position [166, 0]
click at [103, 554] on span "Additional Documents" at bounding box center [94, 556] width 117 height 14
click at [118, 644] on span "PACER Notices" at bounding box center [109, 646] width 80 height 14
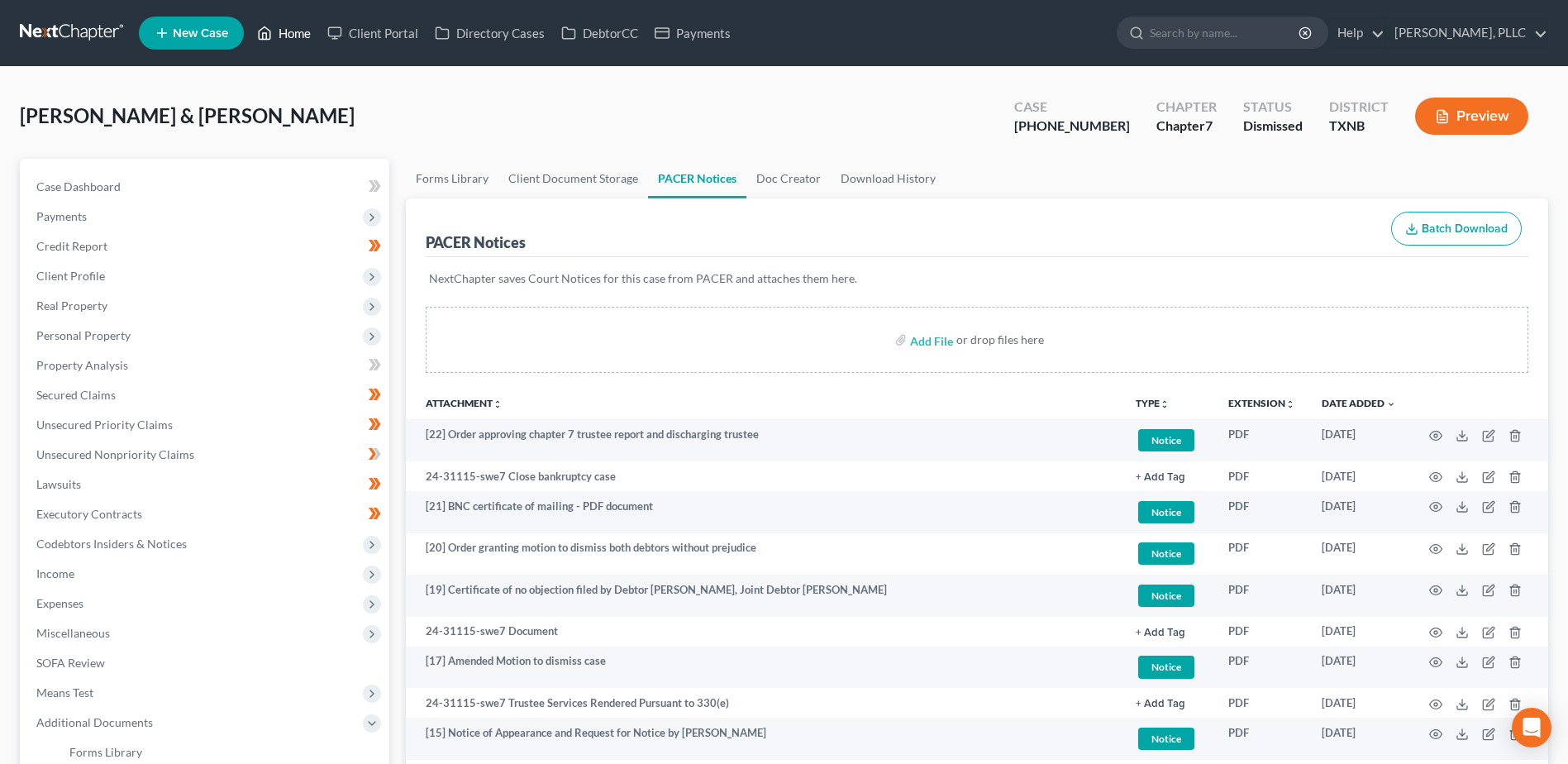
click at [292, 37] on link "Home" at bounding box center [283, 33] width 70 height 30
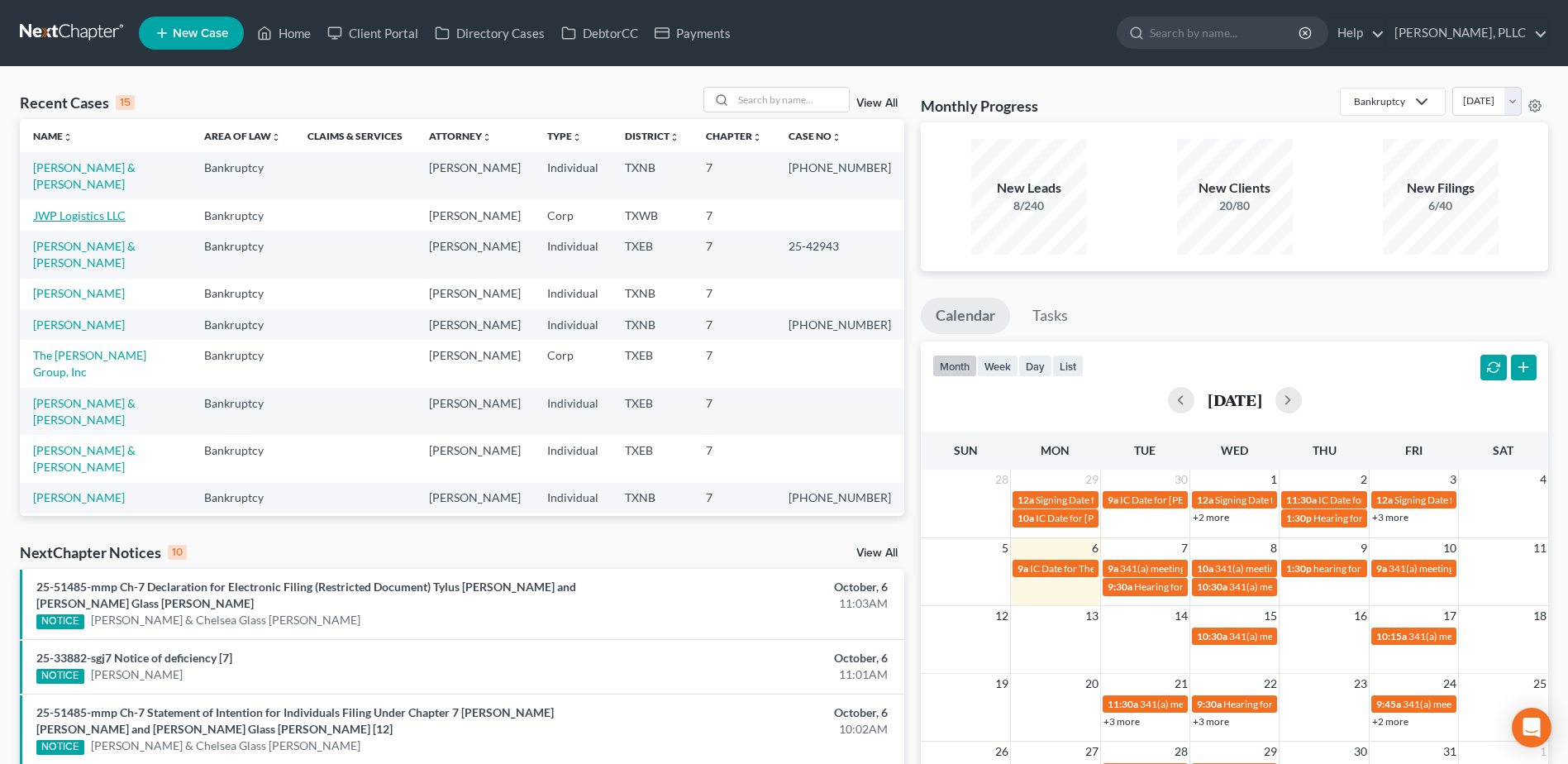
click at [94, 208] on link "JWP Logistics LLC" at bounding box center [80, 215] width 93 height 14
select select "3"
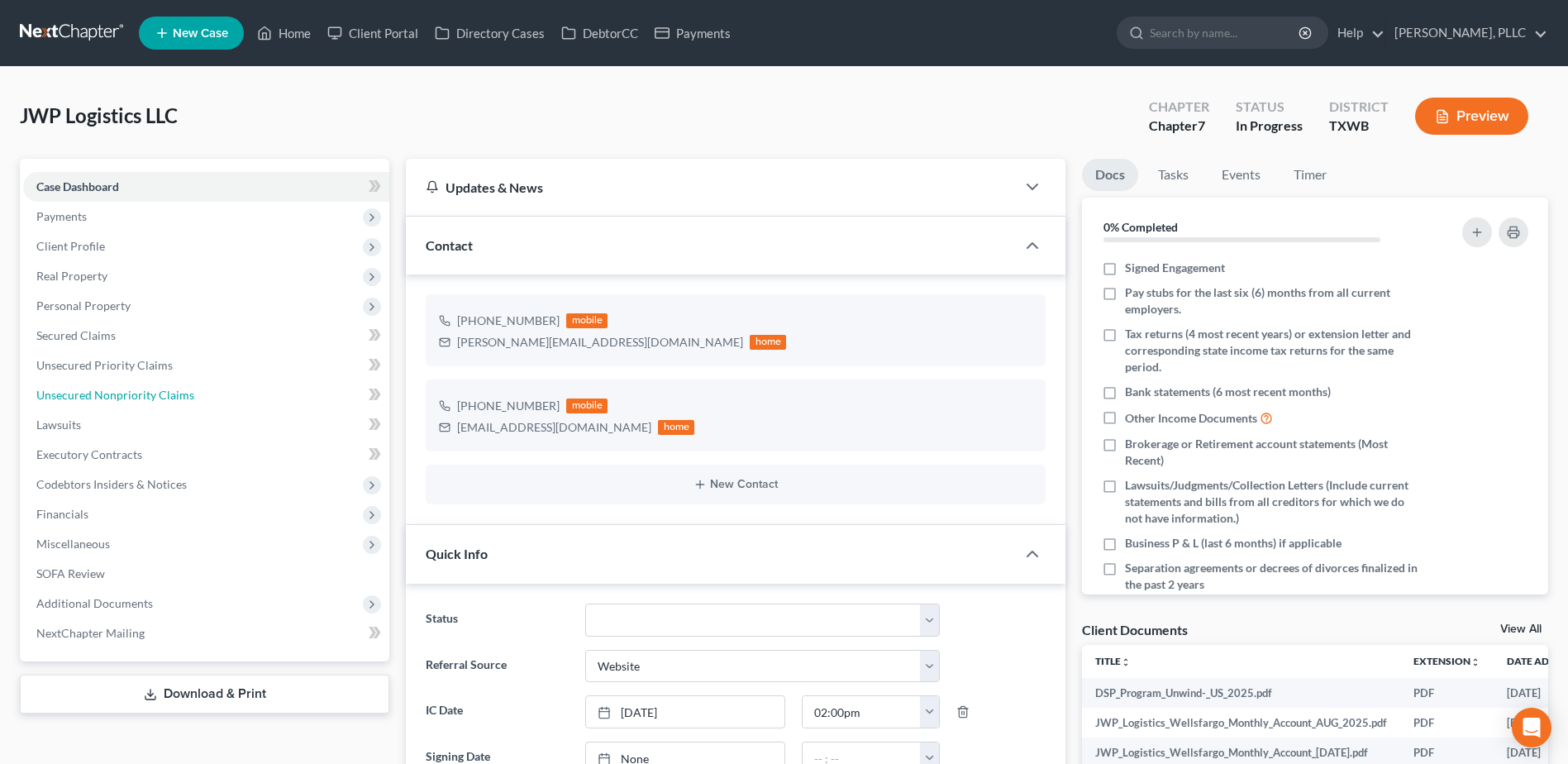
drag, startPoint x: 111, startPoint y: 393, endPoint x: 972, endPoint y: 454, distance: 863.2
click at [111, 392] on span "Unsecured Nonpriority Claims" at bounding box center [115, 394] width 158 height 14
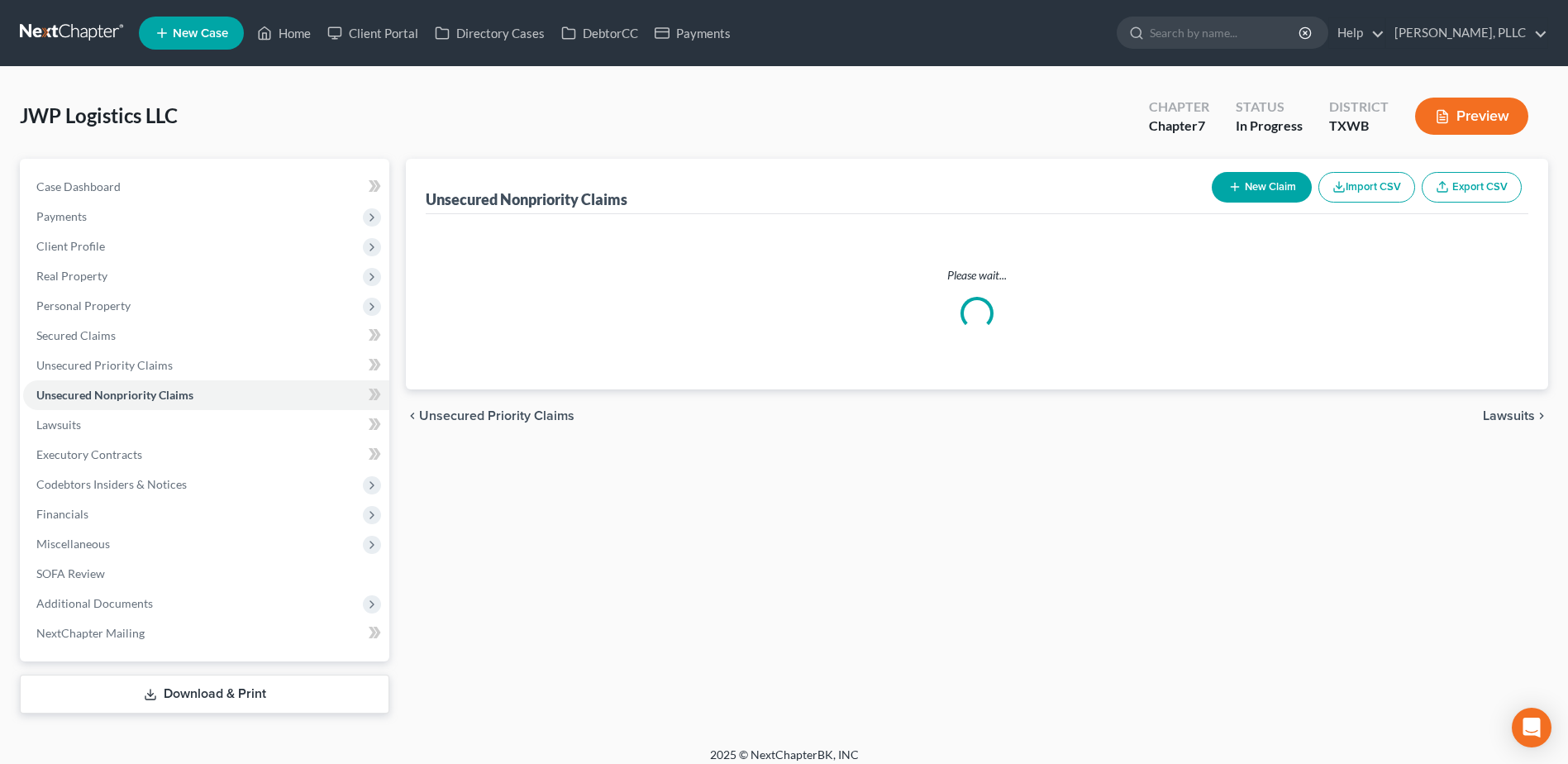
click at [1246, 195] on button "New Claim" at bounding box center [1262, 187] width 100 height 31
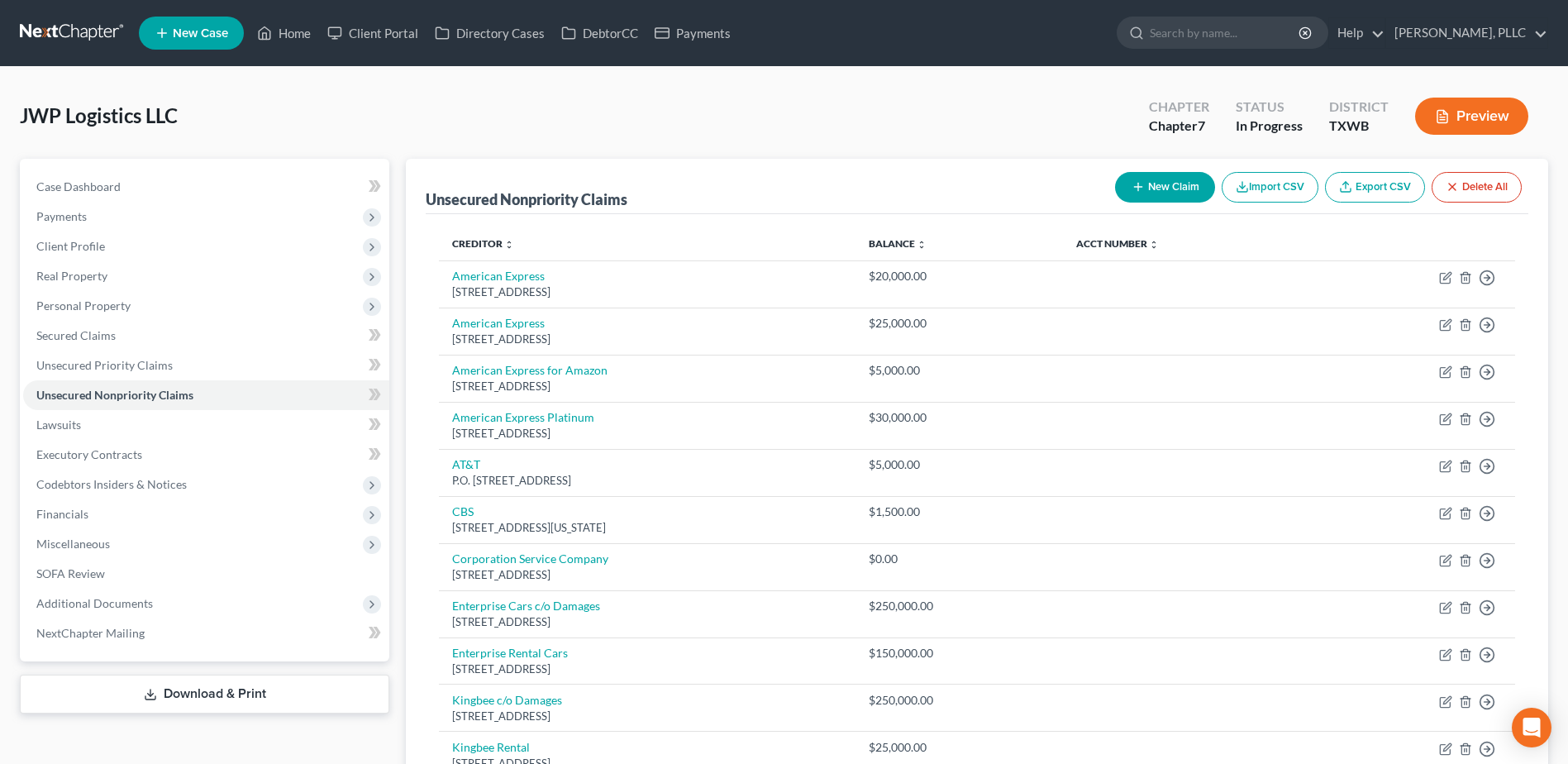
click at [1180, 181] on button "New Claim" at bounding box center [1165, 187] width 100 height 31
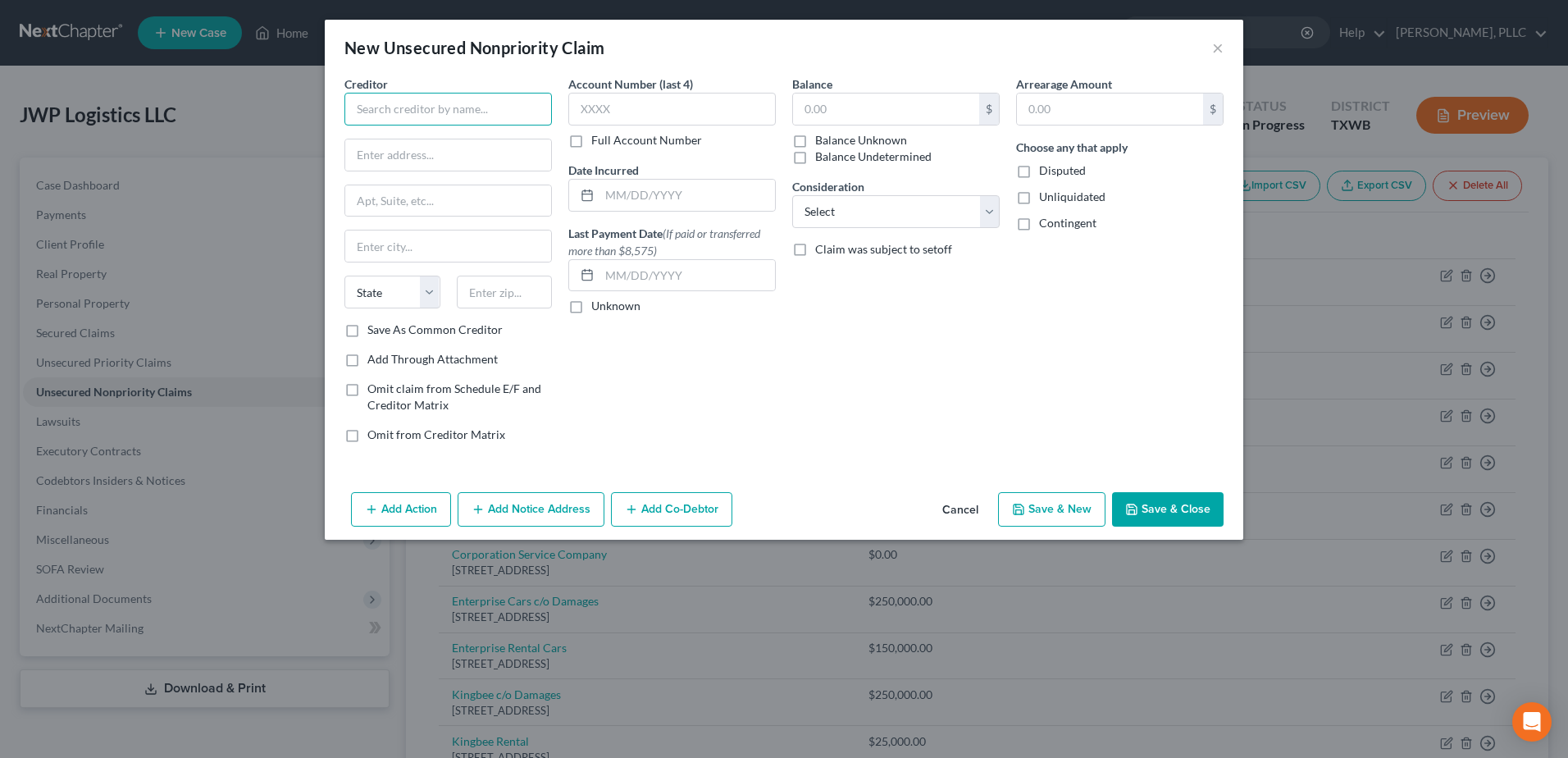
click at [399, 114] on input "text" at bounding box center [448, 109] width 207 height 33
type input "Alloy"
type input "130 E Main Street"
type input "New Albany"
select select "36"
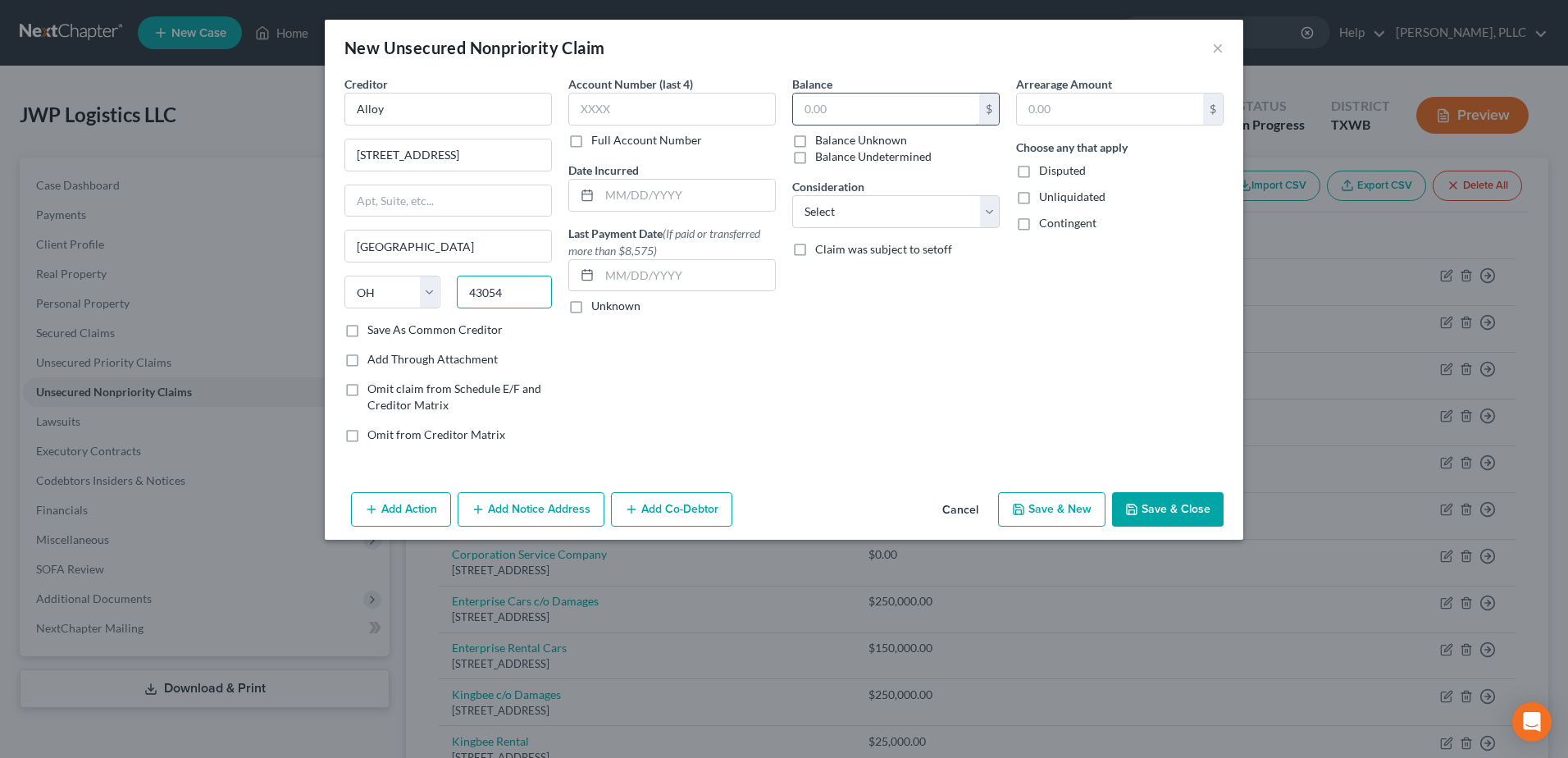
type input "43054"
click at [883, 109] on input "text" at bounding box center [886, 109] width 186 height 31
type input "25,000.00"
click at [1187, 505] on button "Save & Close" at bounding box center [1168, 510] width 112 height 35
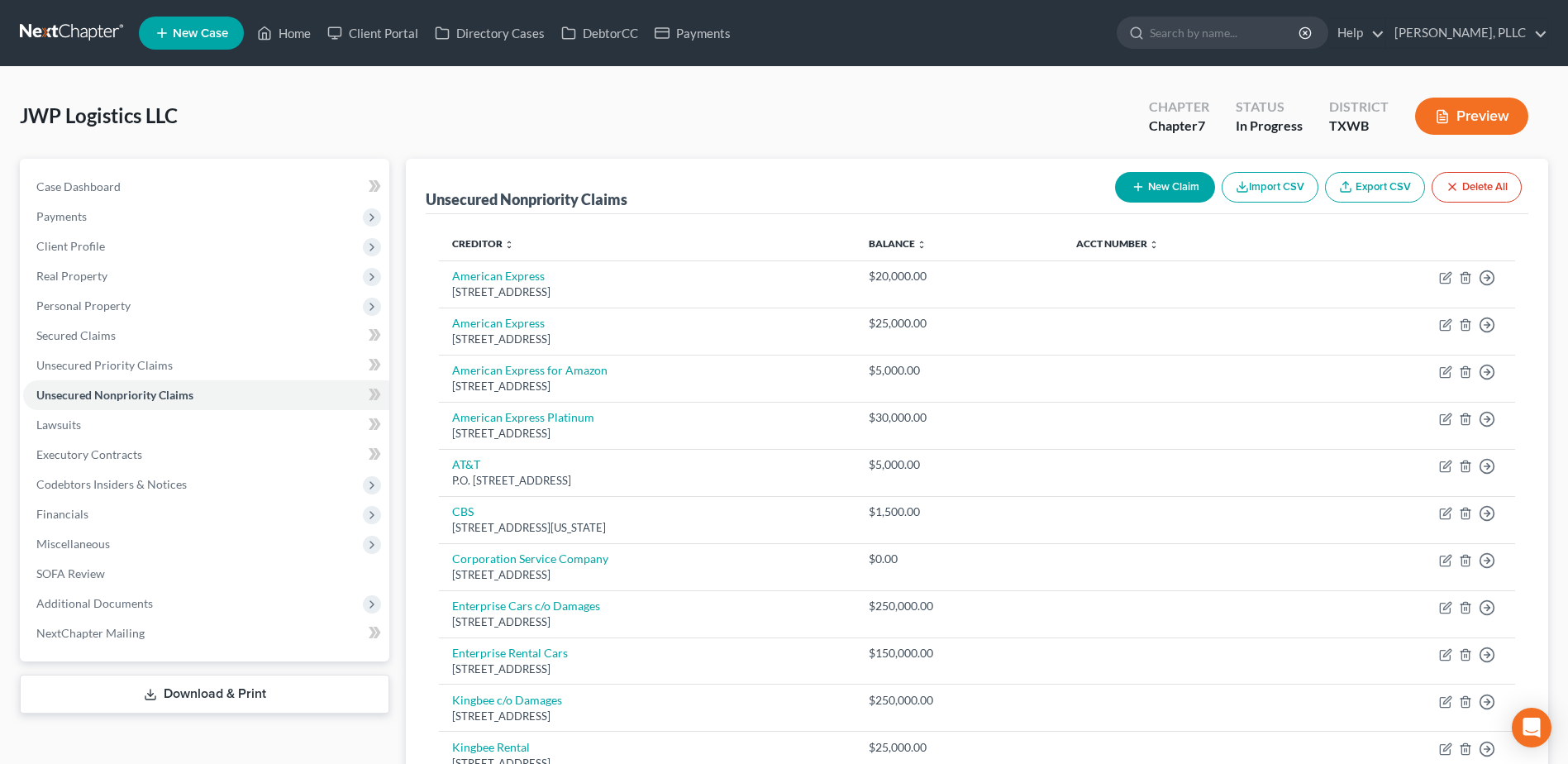
click at [1161, 189] on button "New Claim" at bounding box center [1165, 187] width 100 height 31
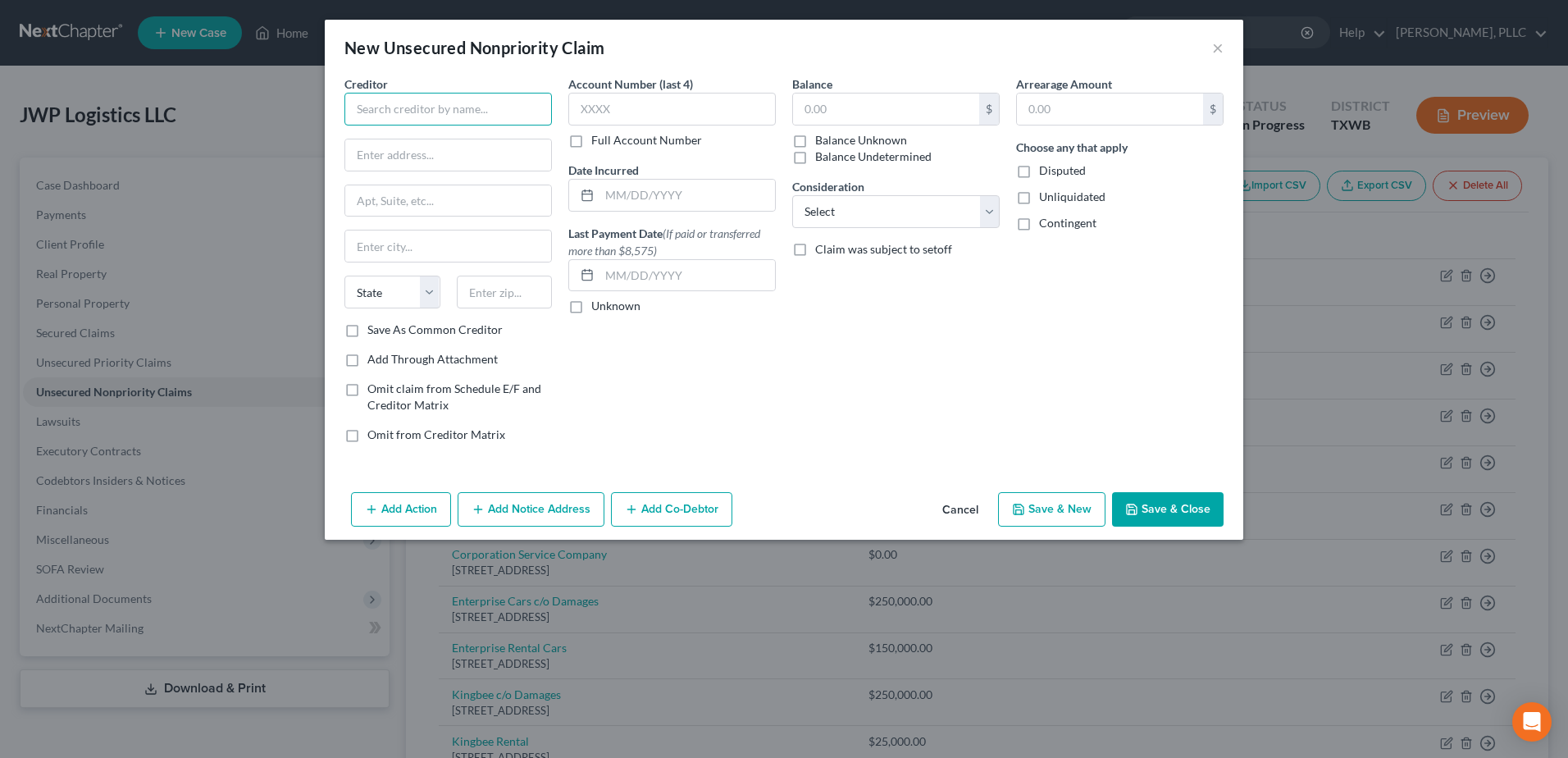
click at [423, 104] on input "text" at bounding box center [448, 109] width 207 height 33
type input "Marsh Insurance"
type input "7"
type input "1717 Main Street"
type input "Ste 4400"
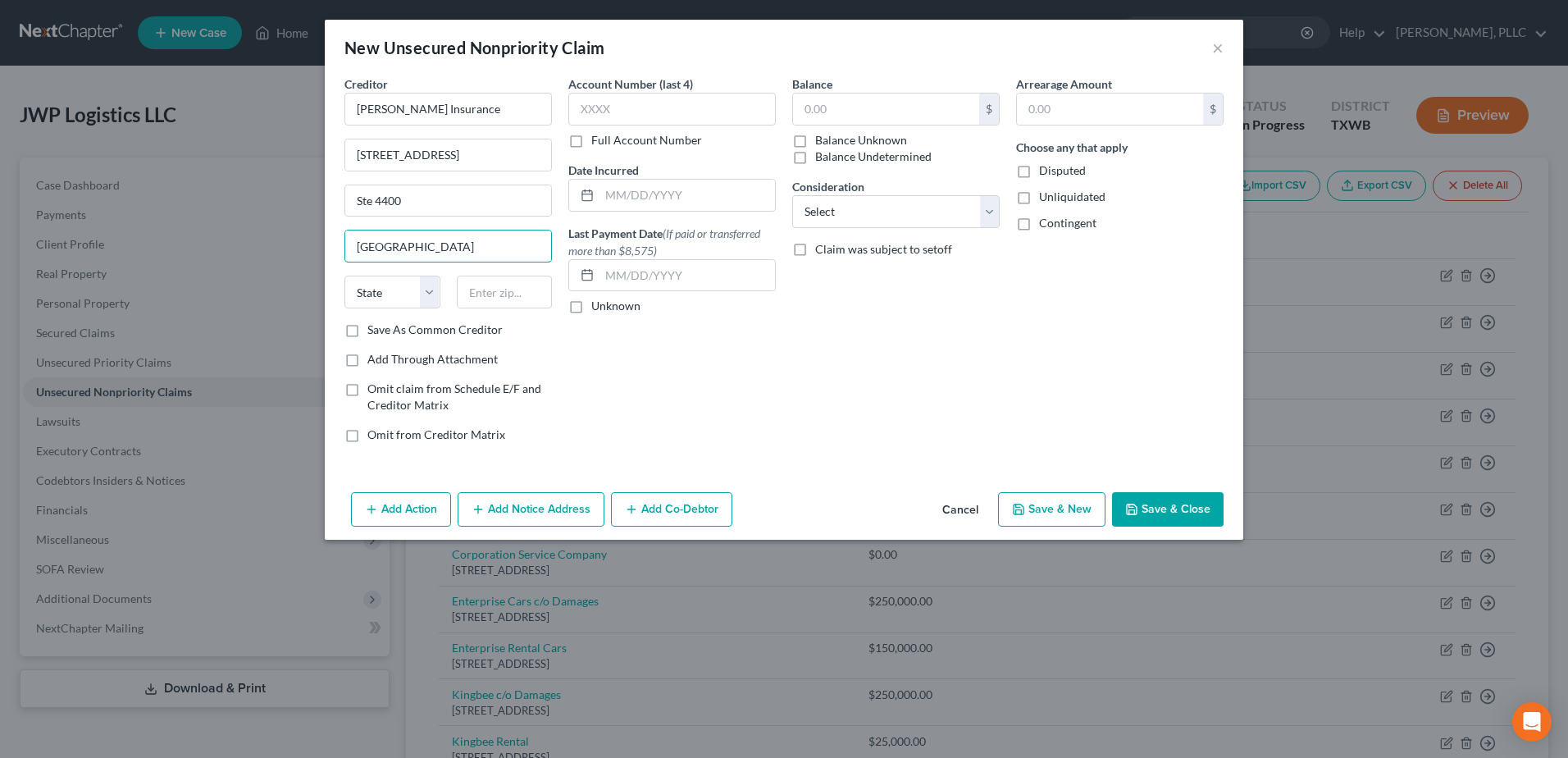
type input "Dallas"
select select "45"
type input "75201"
click at [884, 111] on input "text" at bounding box center [886, 109] width 186 height 31
type input "25,000.00"
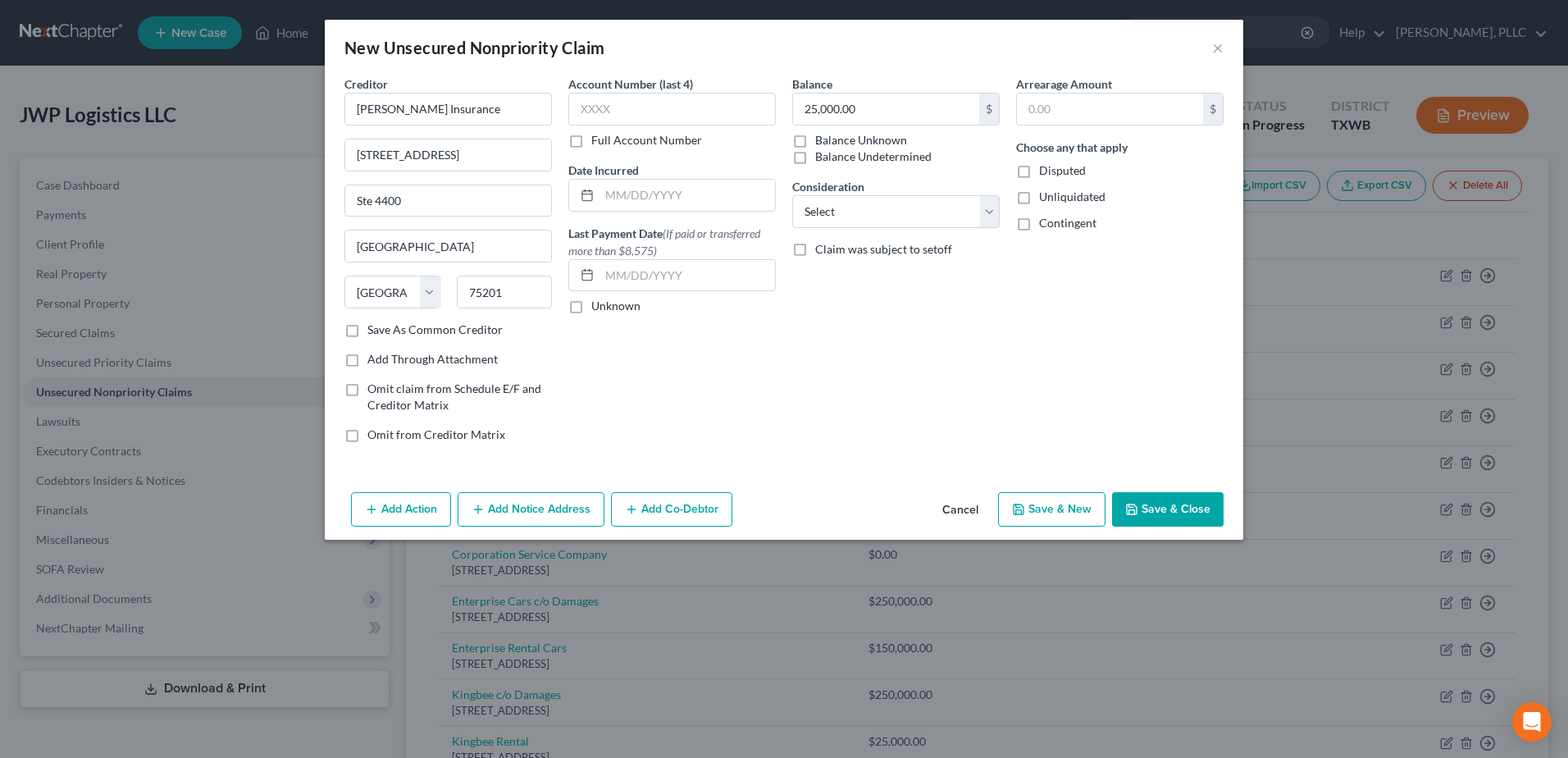
click at [1158, 515] on button "Save & Close" at bounding box center [1168, 510] width 112 height 35
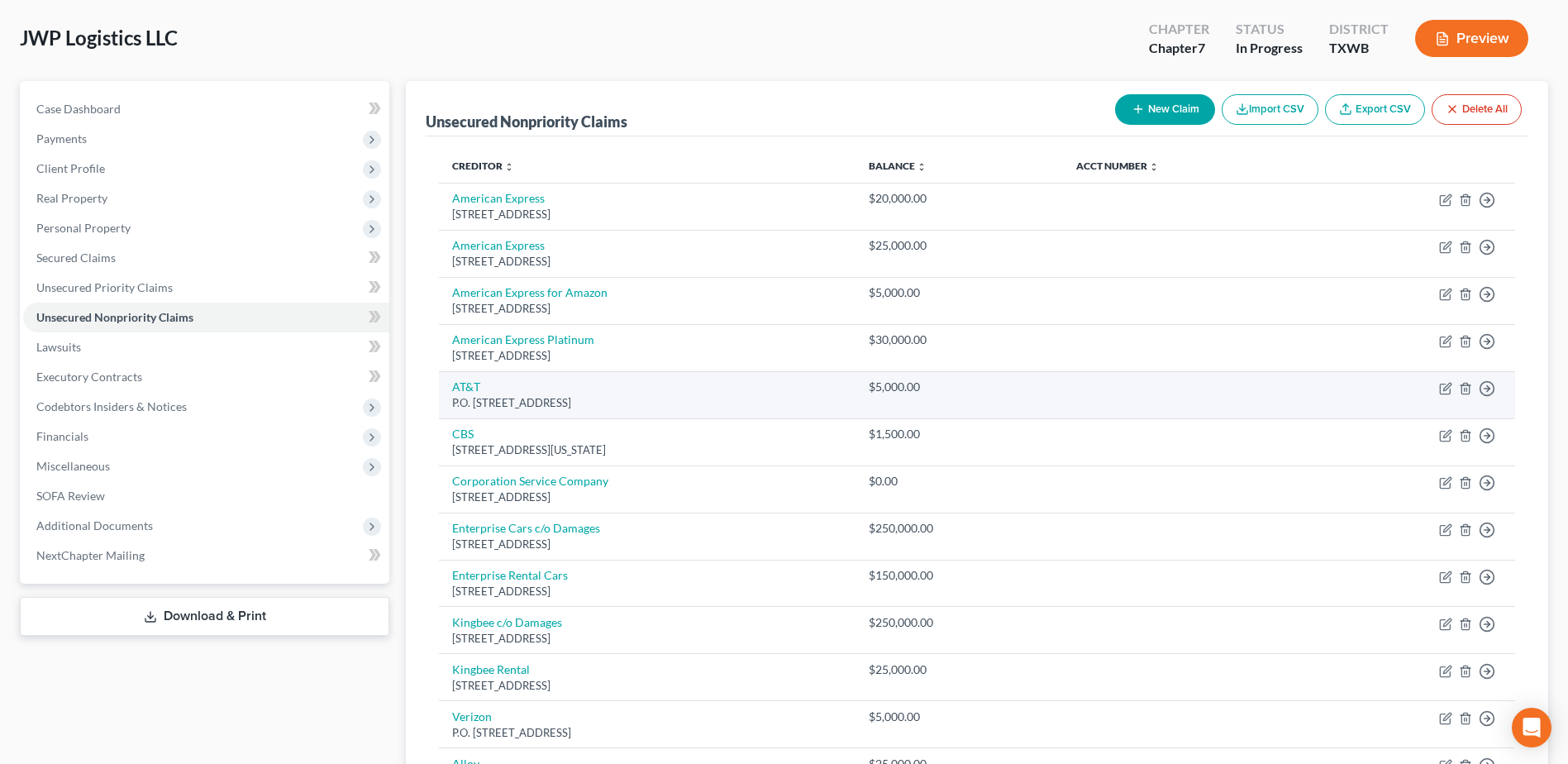
scroll to position [248, 0]
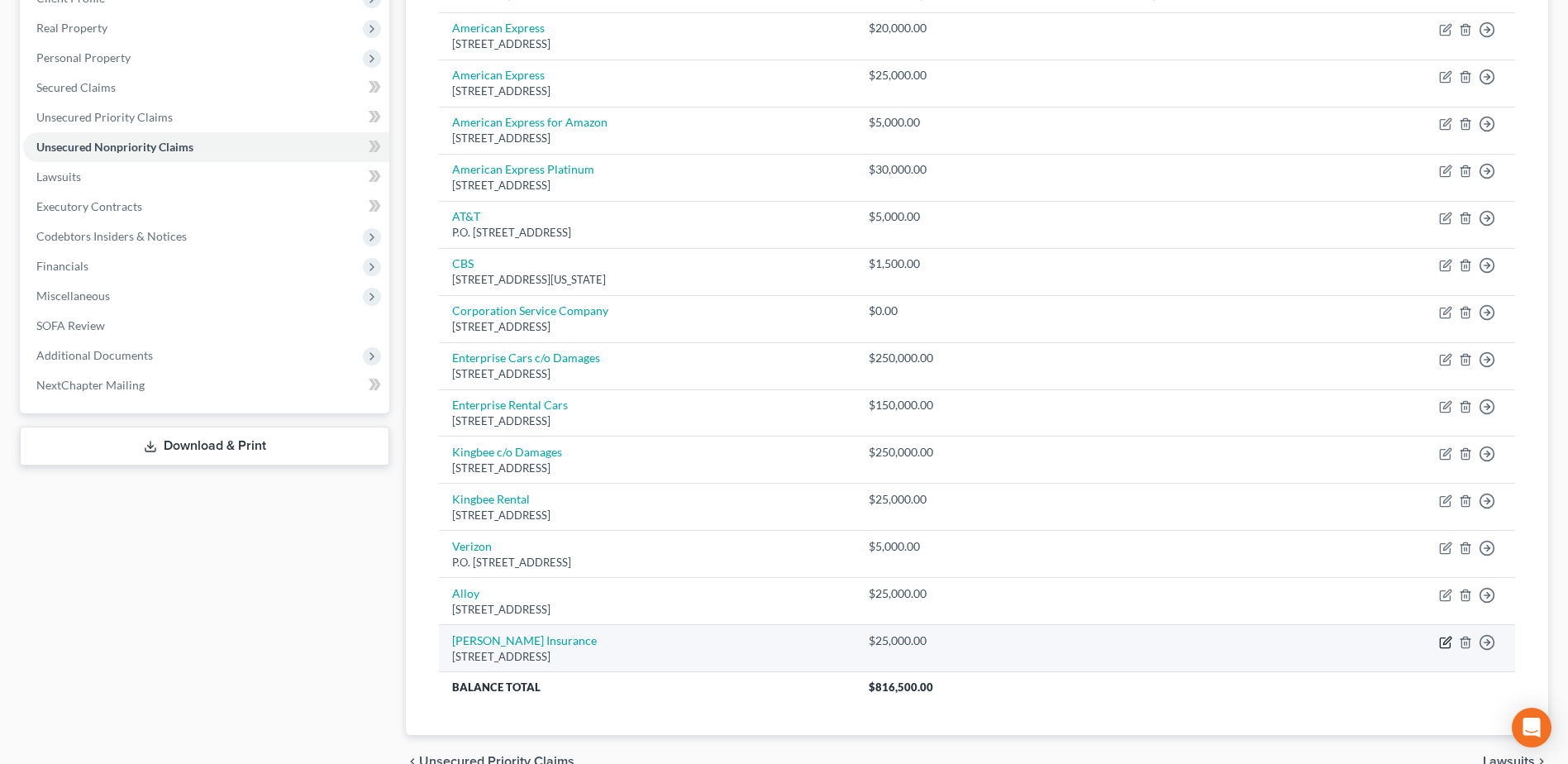
click at [1442, 644] on icon "button" at bounding box center [1445, 642] width 13 height 13
select select "45"
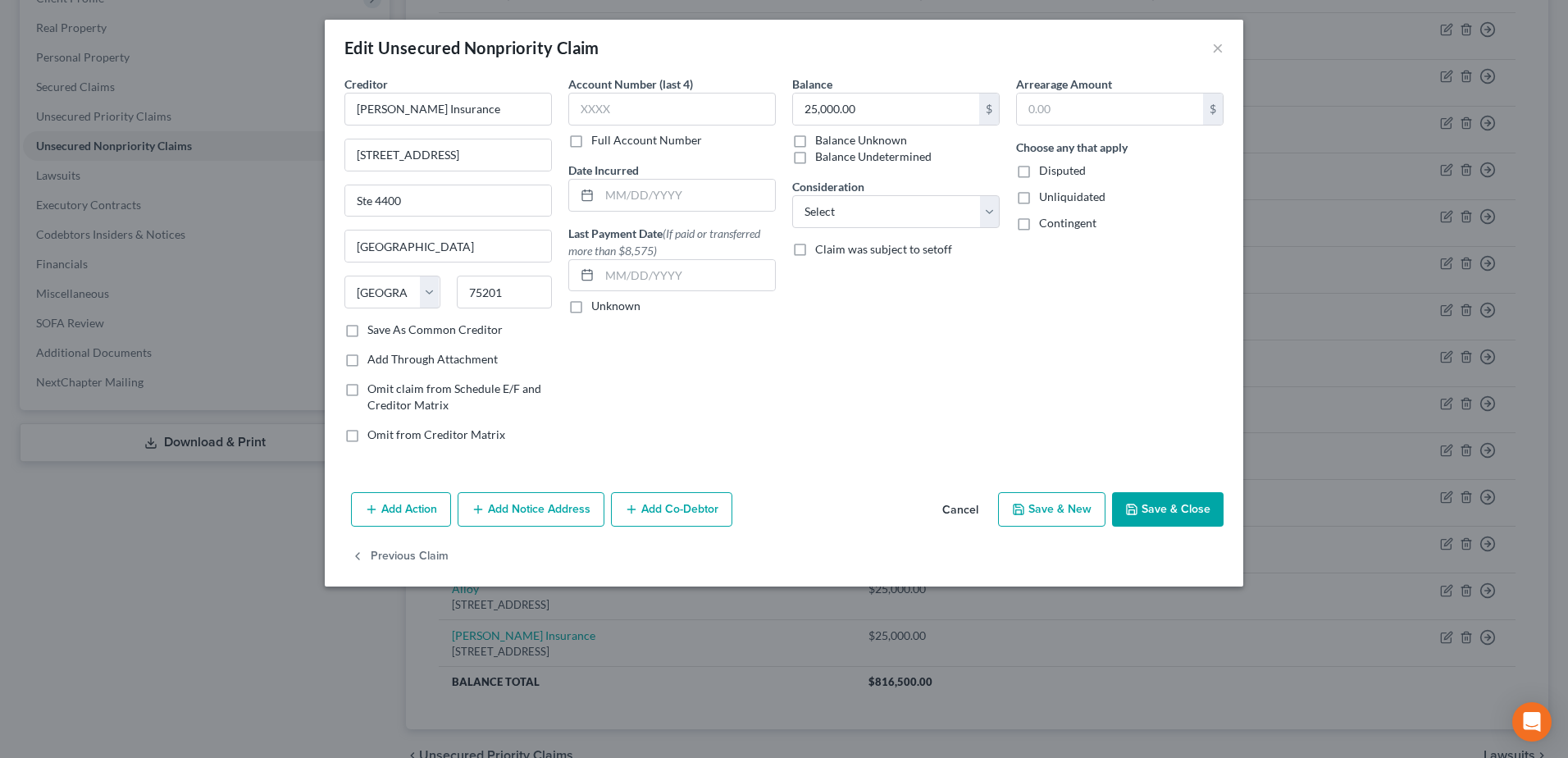
click at [500, 498] on button "Add Notice Address" at bounding box center [531, 510] width 147 height 35
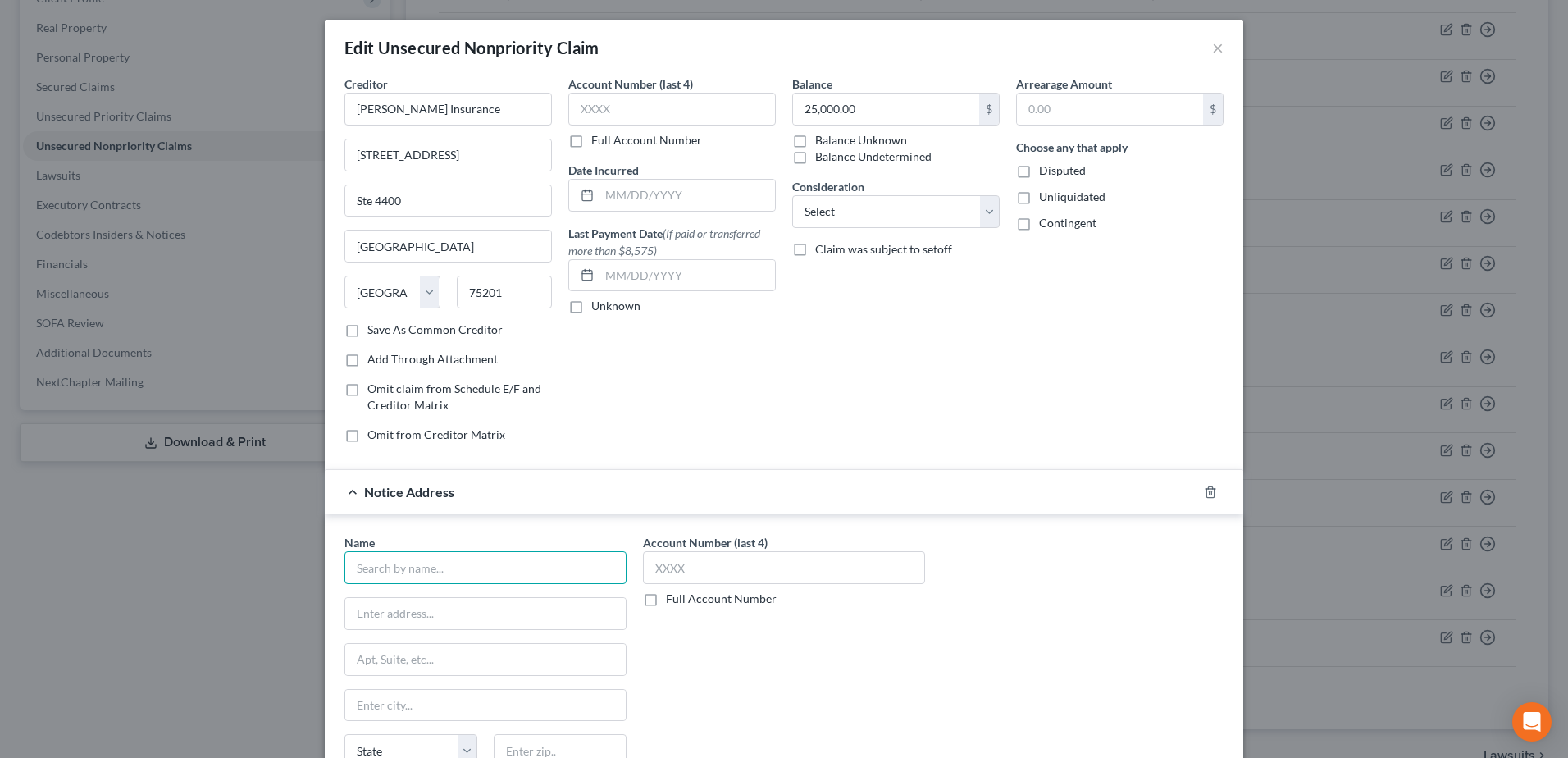
click at [472, 566] on input "text" at bounding box center [485, 567] width 282 height 33
type input "Mc"
click at [1208, 488] on icon "button" at bounding box center [1210, 492] width 7 height 11
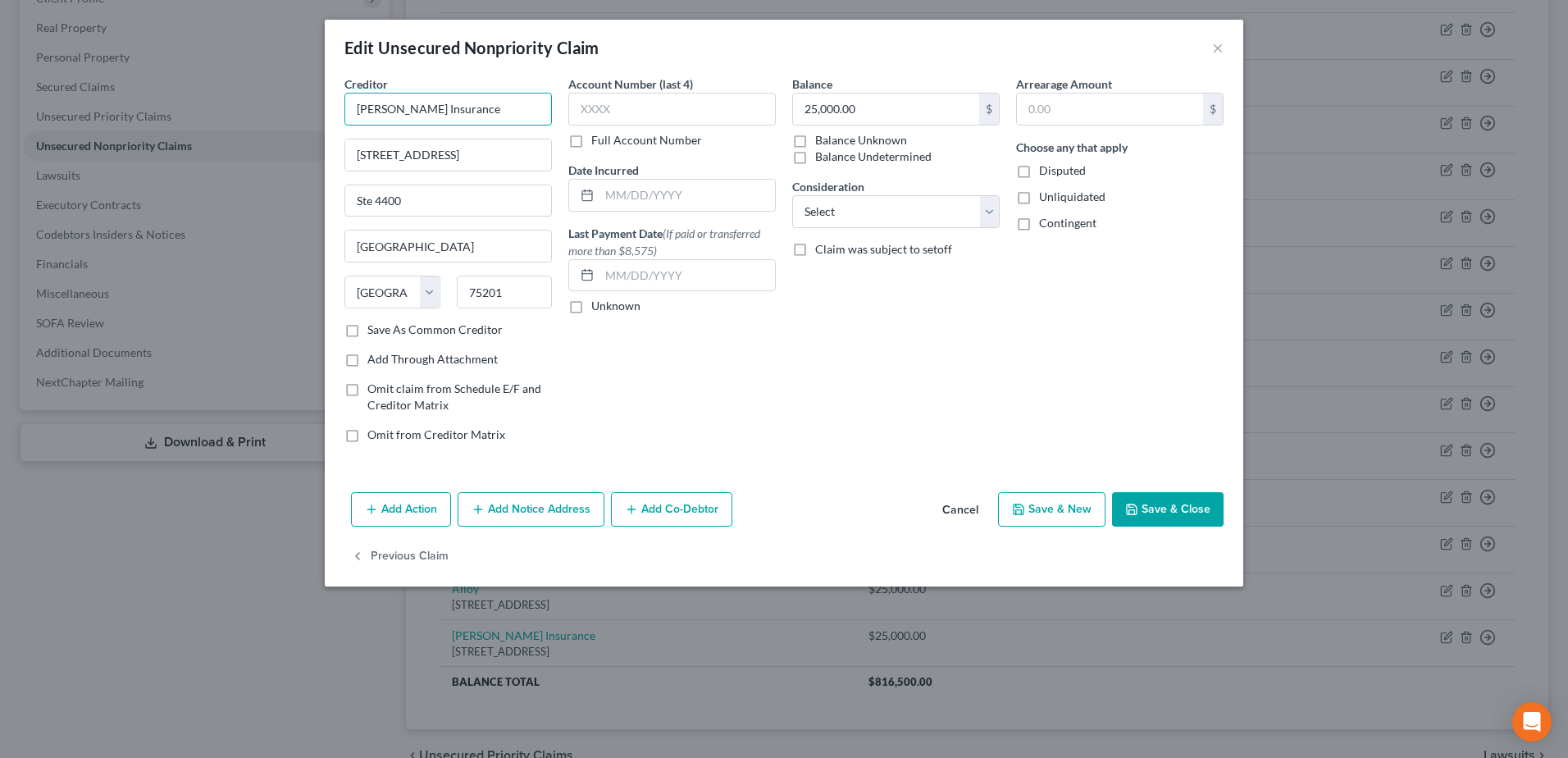
click at [398, 114] on input "Marsh Insurance" at bounding box center [448, 109] width 207 height 33
type input "Marsh & McLennan Companies, Inc."
type input "200 Park Avenue"
type input "New York"
select select "35"
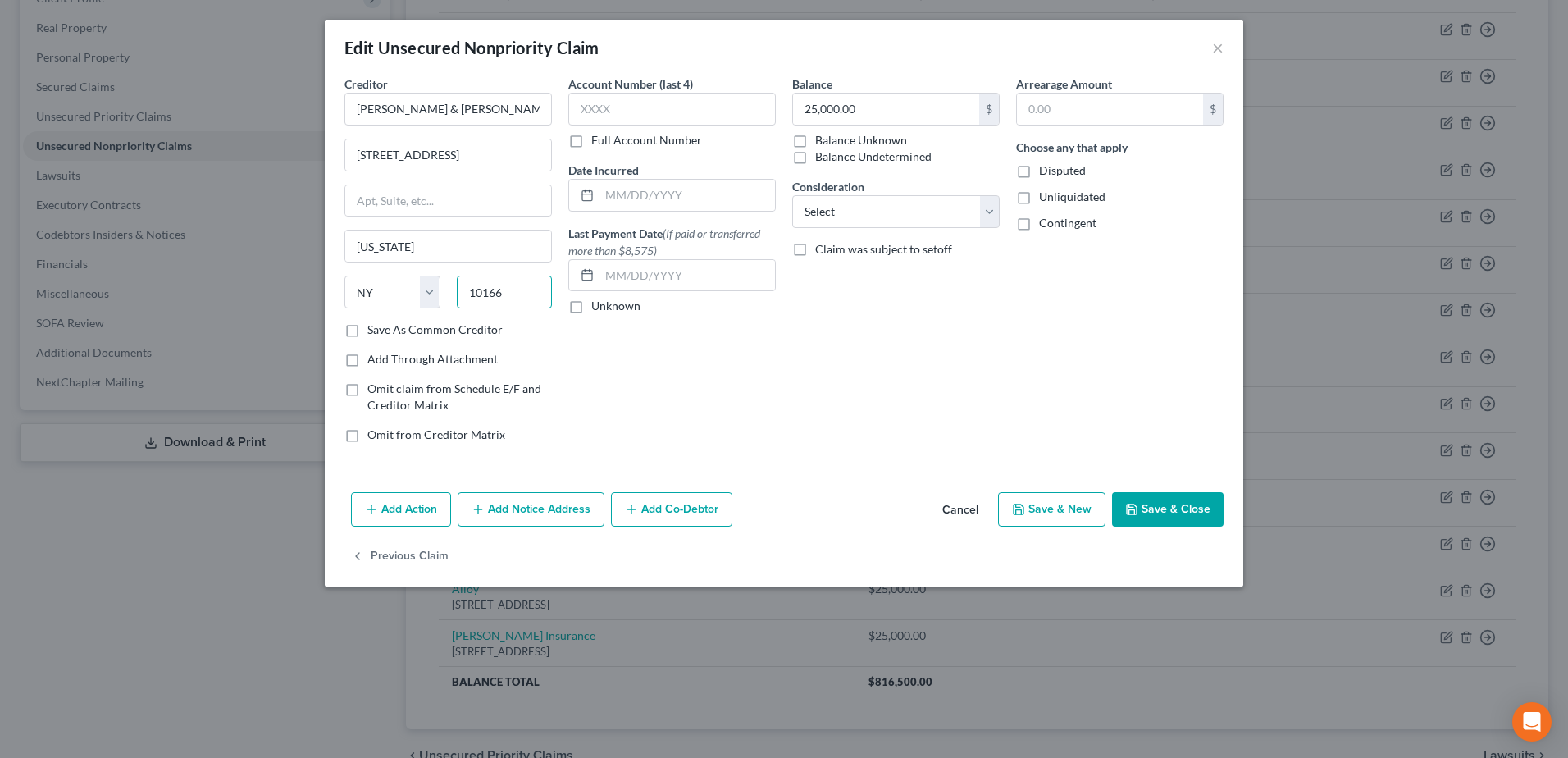
type input "10166"
click at [1195, 517] on button "Save & Close" at bounding box center [1168, 510] width 112 height 35
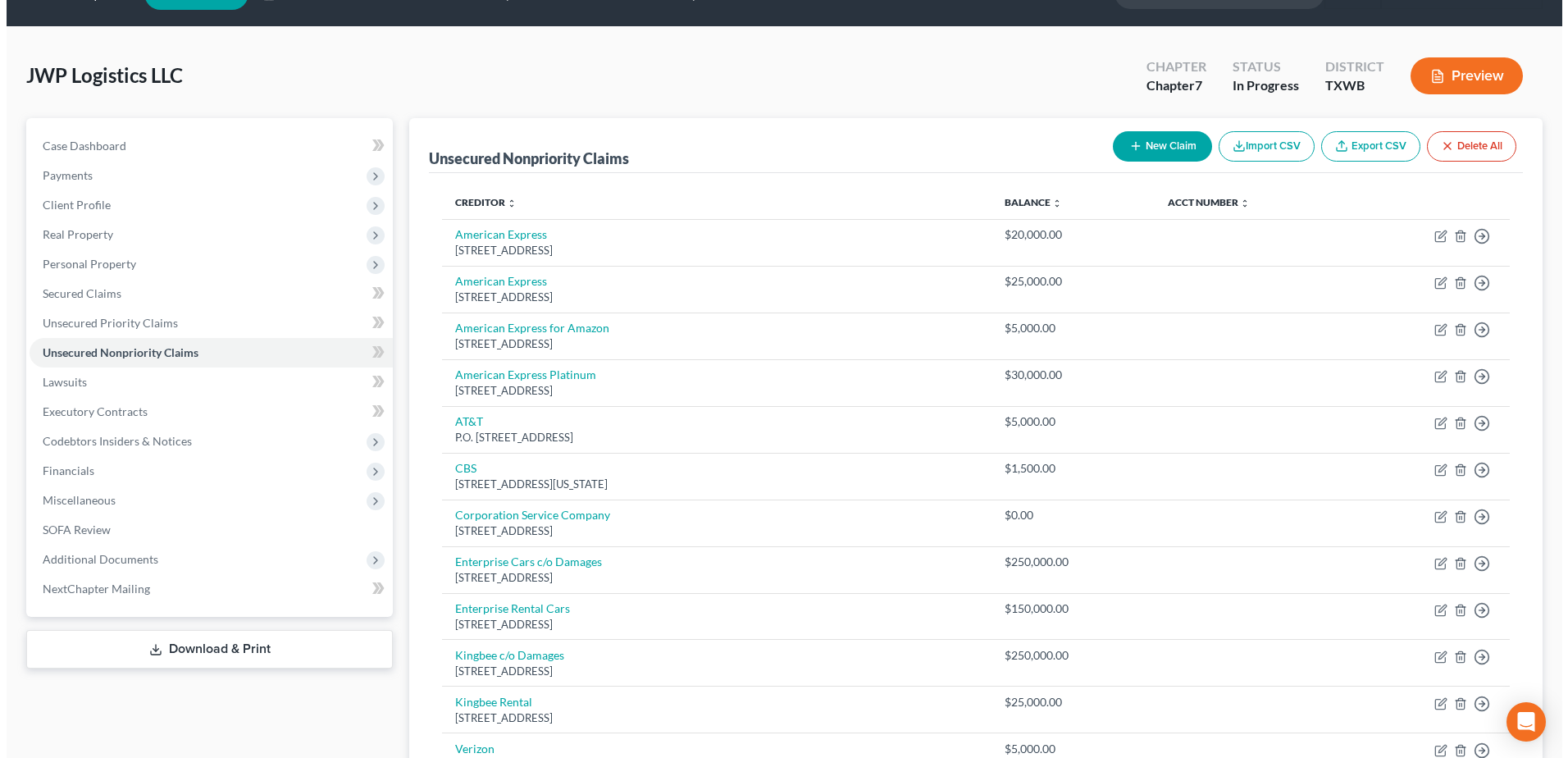
scroll to position [0, 0]
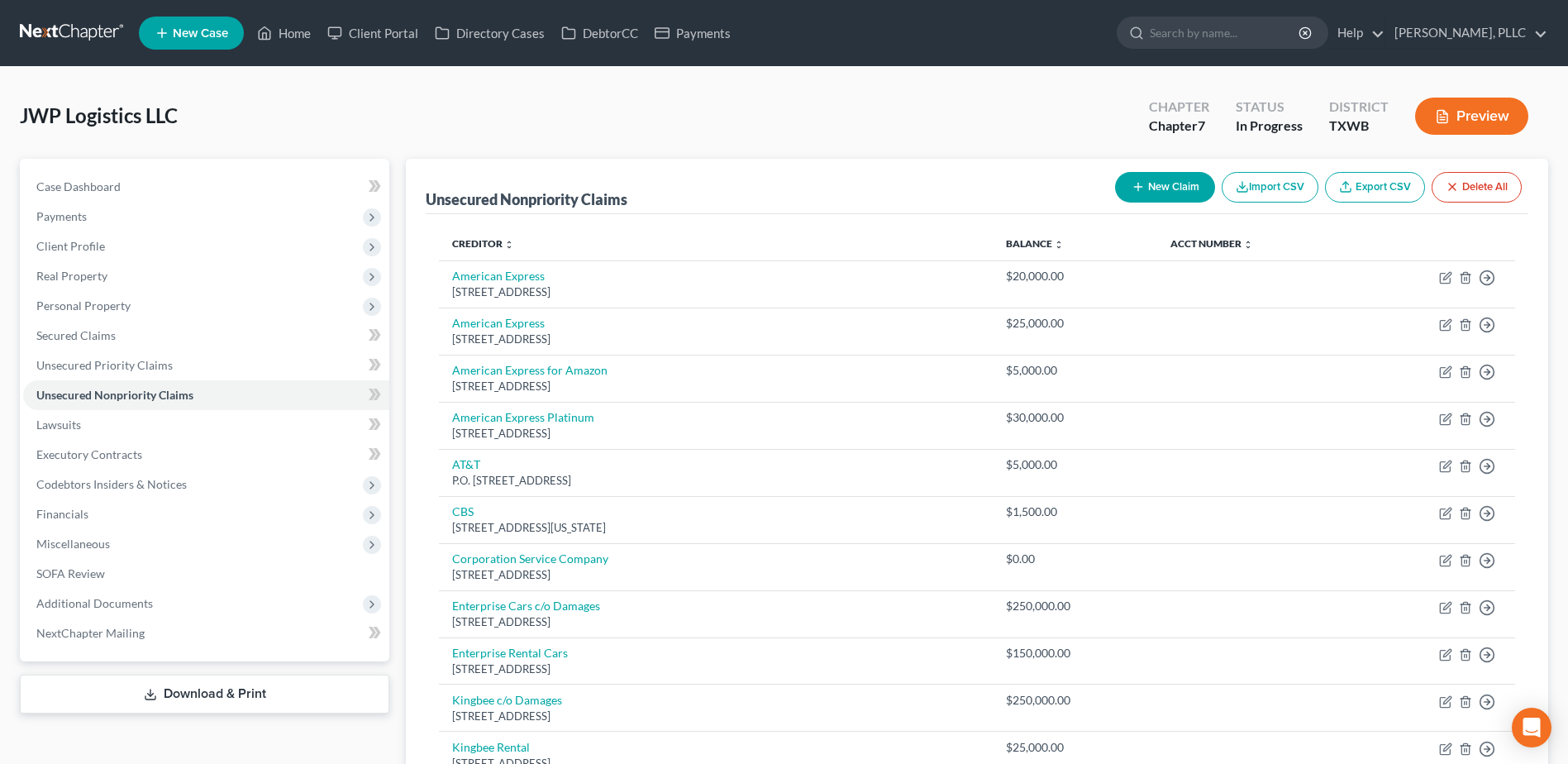
click at [1191, 41] on input "search" at bounding box center [1225, 32] width 152 height 31
click at [1165, 191] on button "New Claim" at bounding box center [1165, 187] width 100 height 31
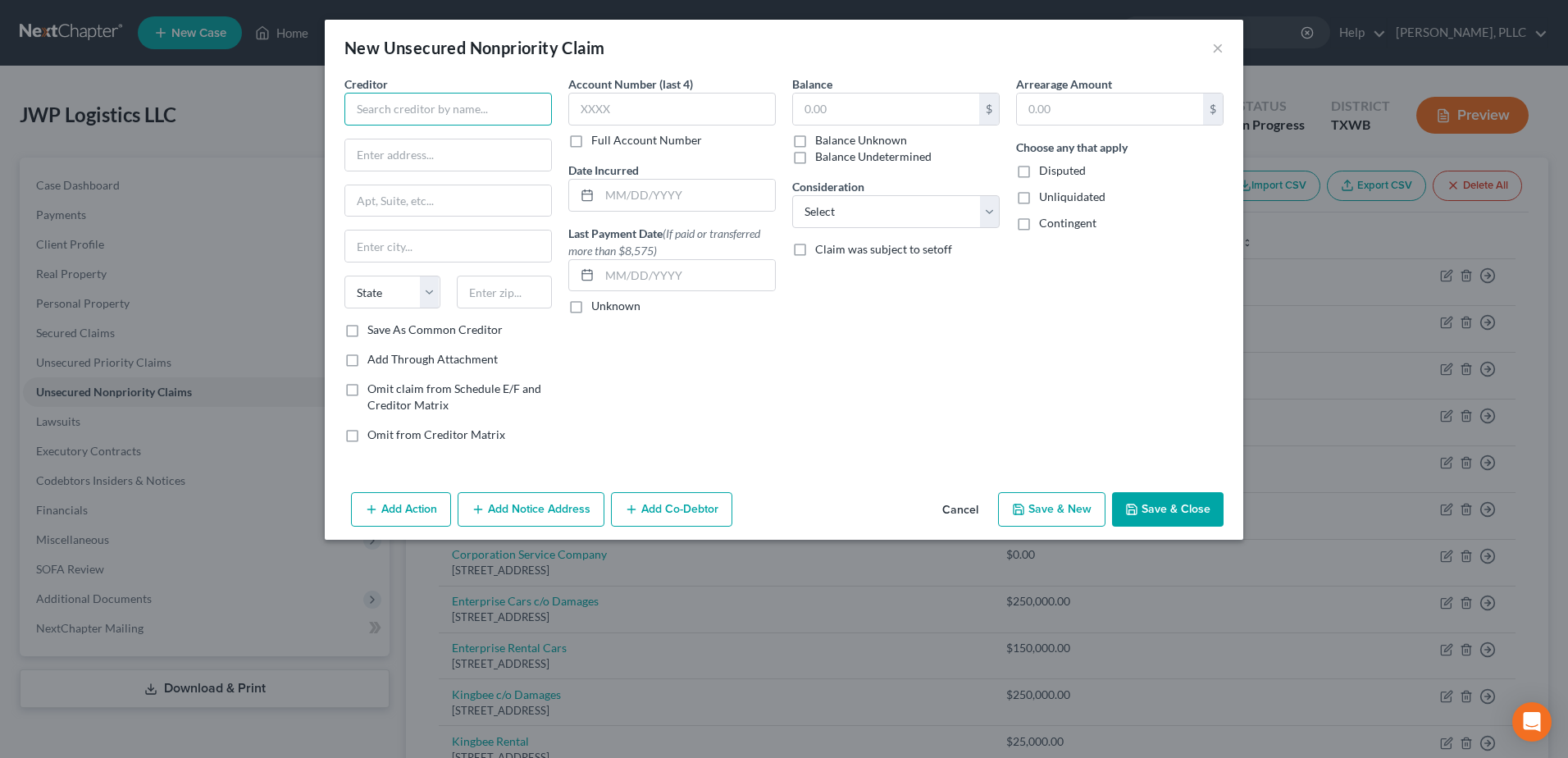
click at [421, 113] on input "text" at bounding box center [448, 109] width 207 height 33
type input "Quick Bridge"
type input "100 Spectrum Center Drive"
type input "Ste 1500"
type input "Irvine"
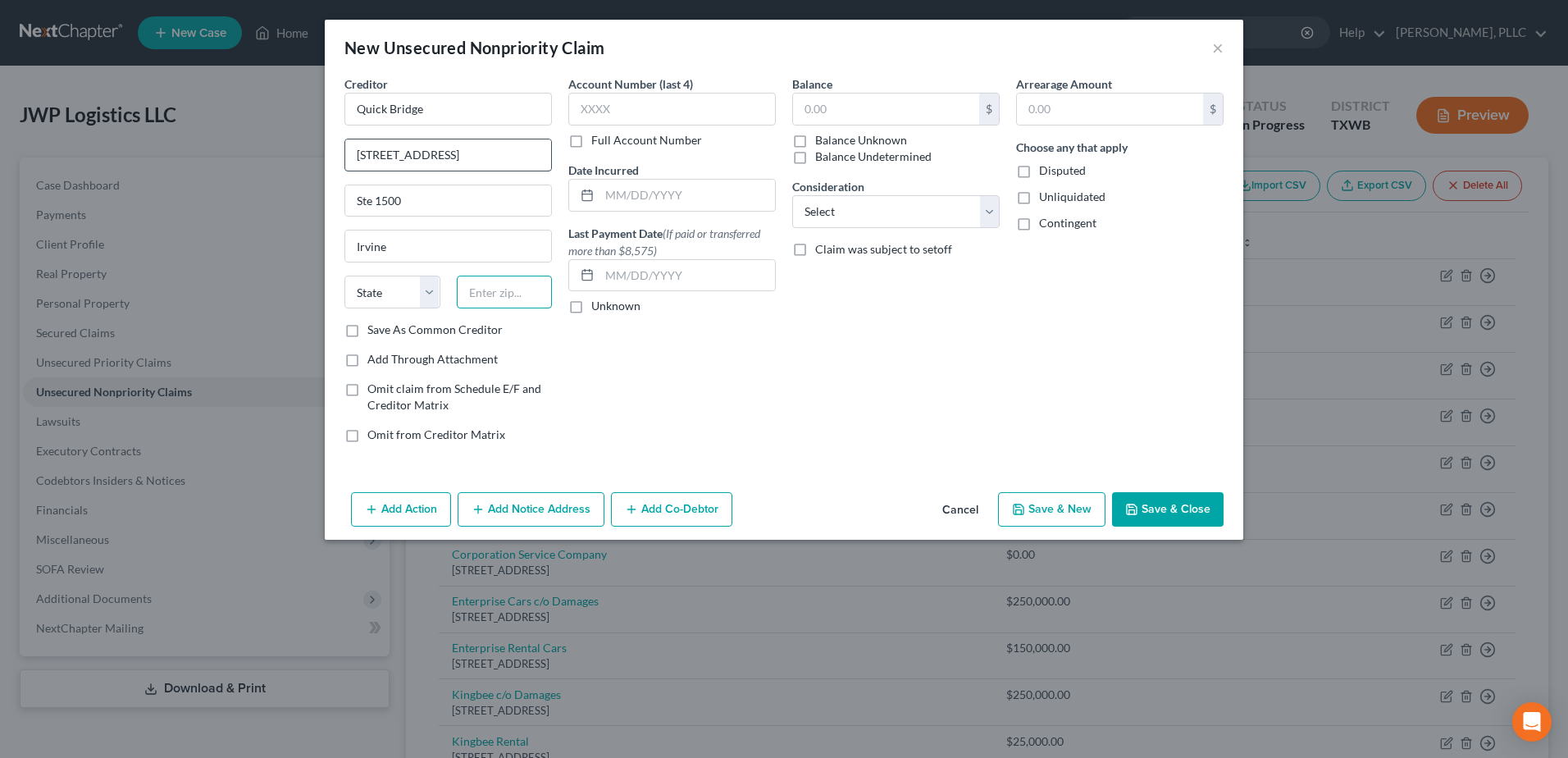
type input "92618"
click at [366, 199] on input "Ste 1500" at bounding box center [448, 201] width 205 height 31
click at [409, 196] on input "Ste 1500" at bounding box center [448, 201] width 205 height 31
select select "4"
click at [409, 196] on input "Ste 1500" at bounding box center [448, 201] width 205 height 31
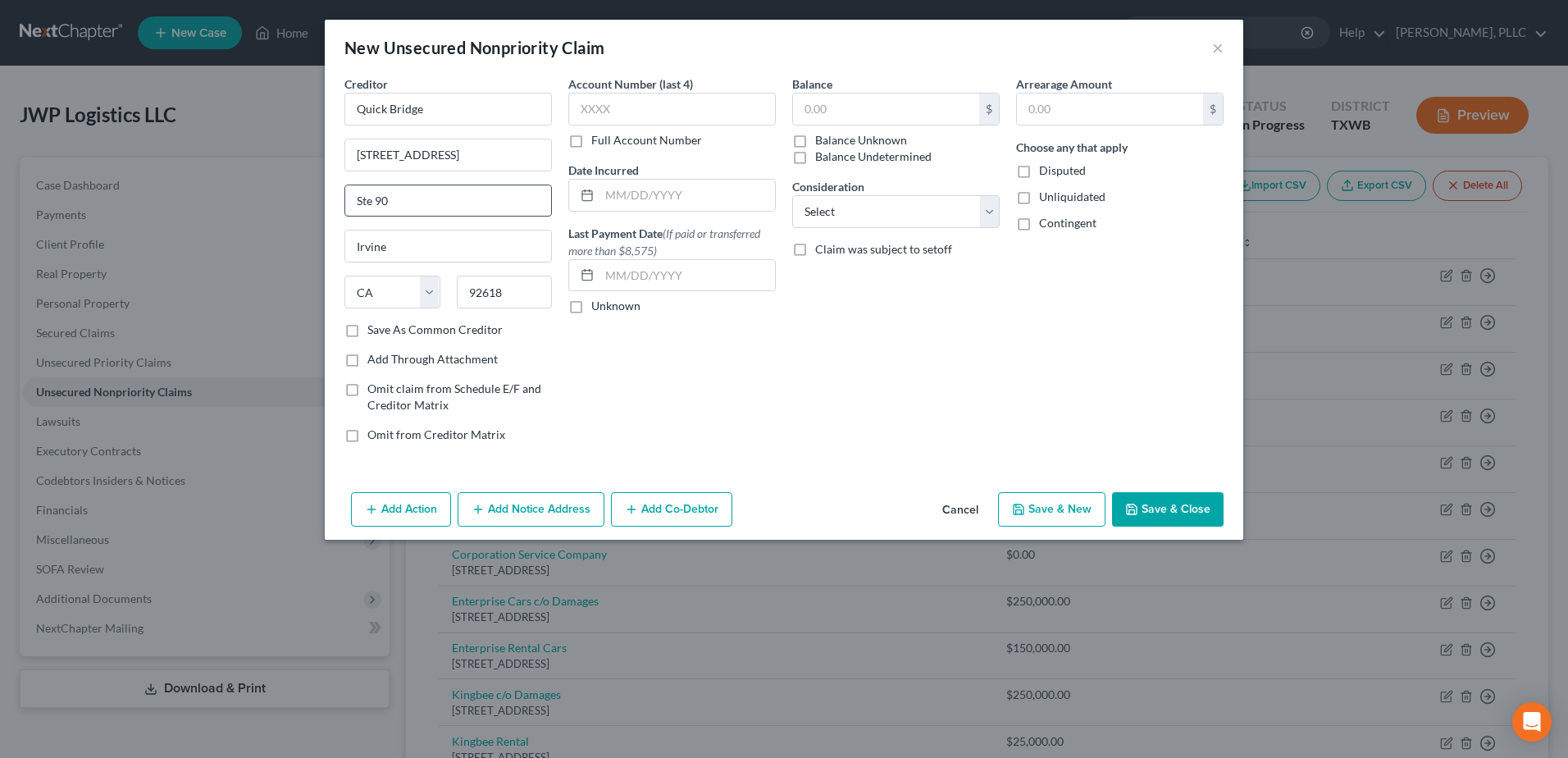
type input "Ste 90"
click at [842, 92] on div "Balance $ Balance Unknown Balance Undetermined $ Balance Unknown" at bounding box center [896, 120] width 207 height 90
click at [834, 116] on input "text" at bounding box center [886, 109] width 186 height 31
type input "15,000.00"
click at [1179, 511] on button "Save & Close" at bounding box center [1168, 510] width 112 height 35
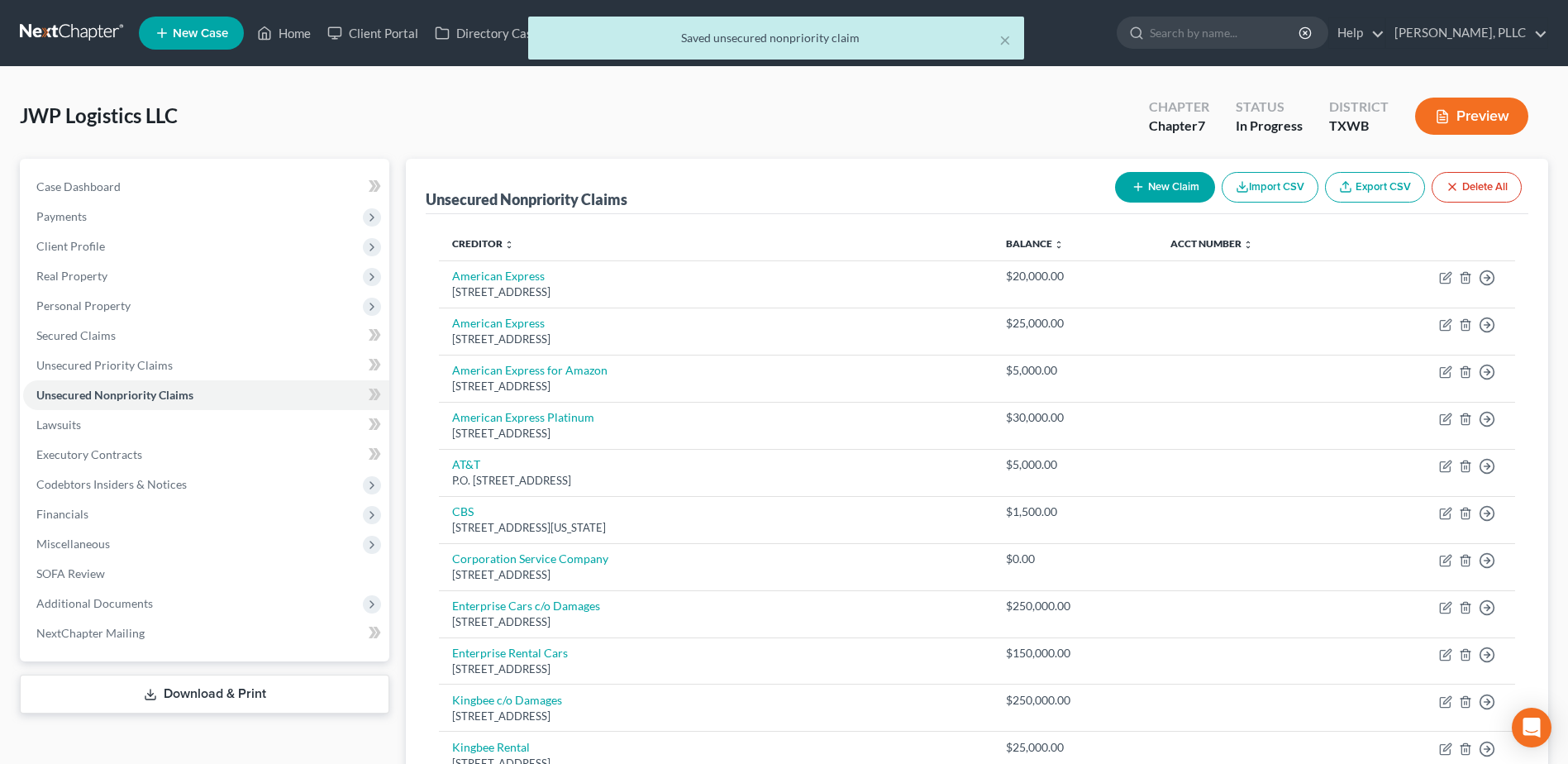
click at [1162, 191] on button "New Claim" at bounding box center [1165, 187] width 100 height 31
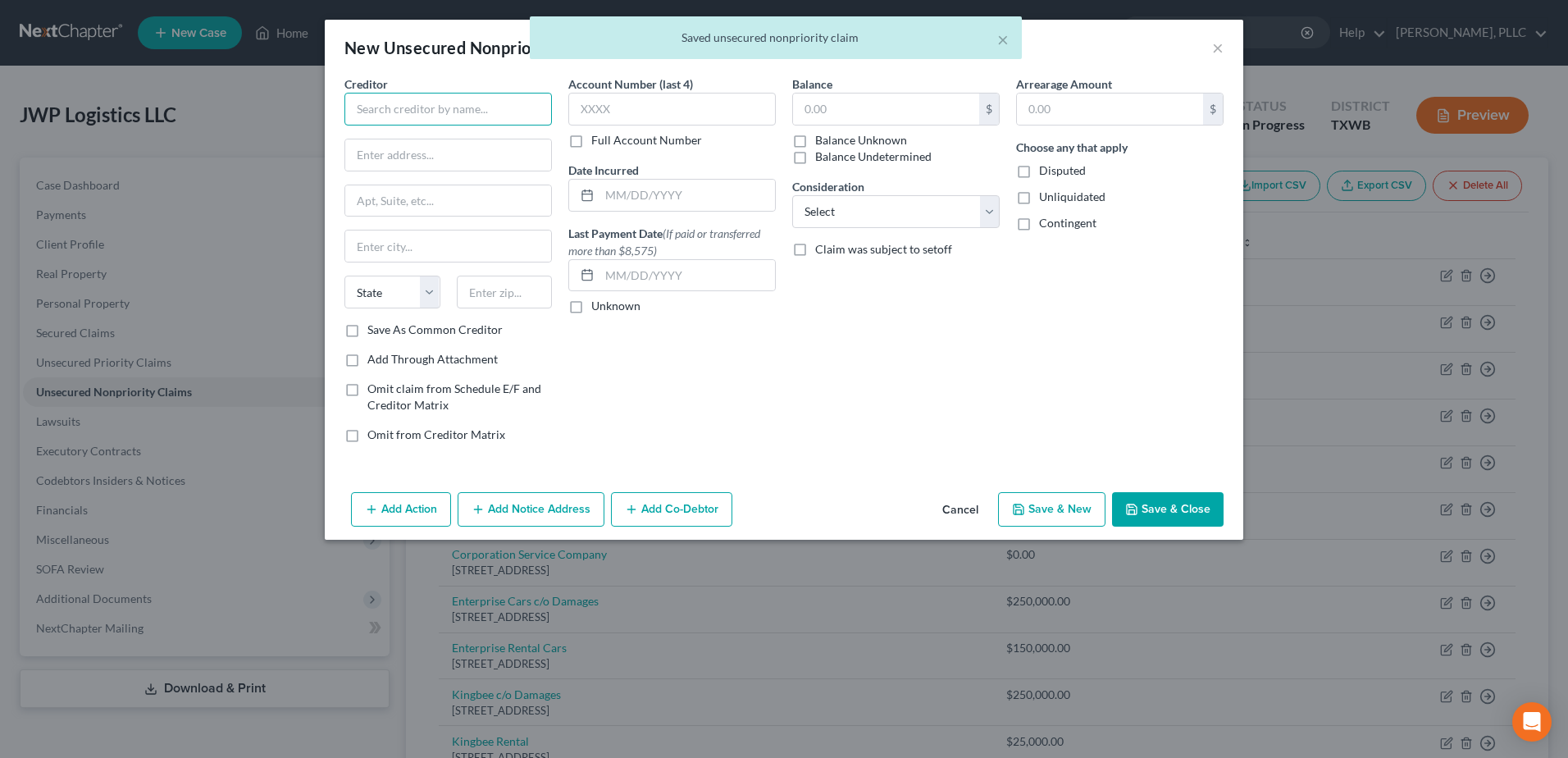
click at [407, 112] on input "text" at bounding box center [448, 109] width 207 height 33
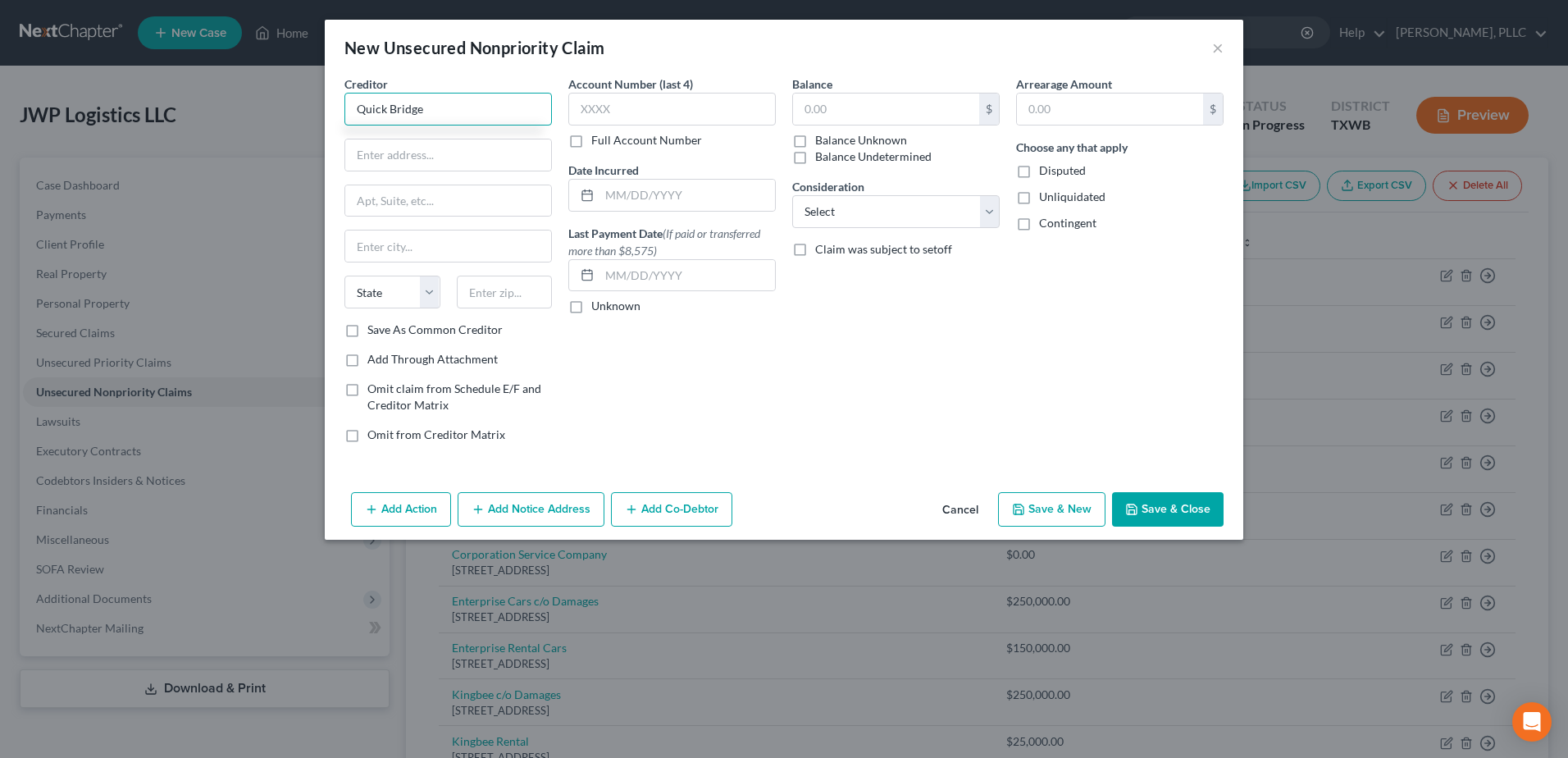
type input "Quick Bridge"
type input "100 Spectrum Center Drive"
type input "Ste 90"
type input "Irving"
select select "4"
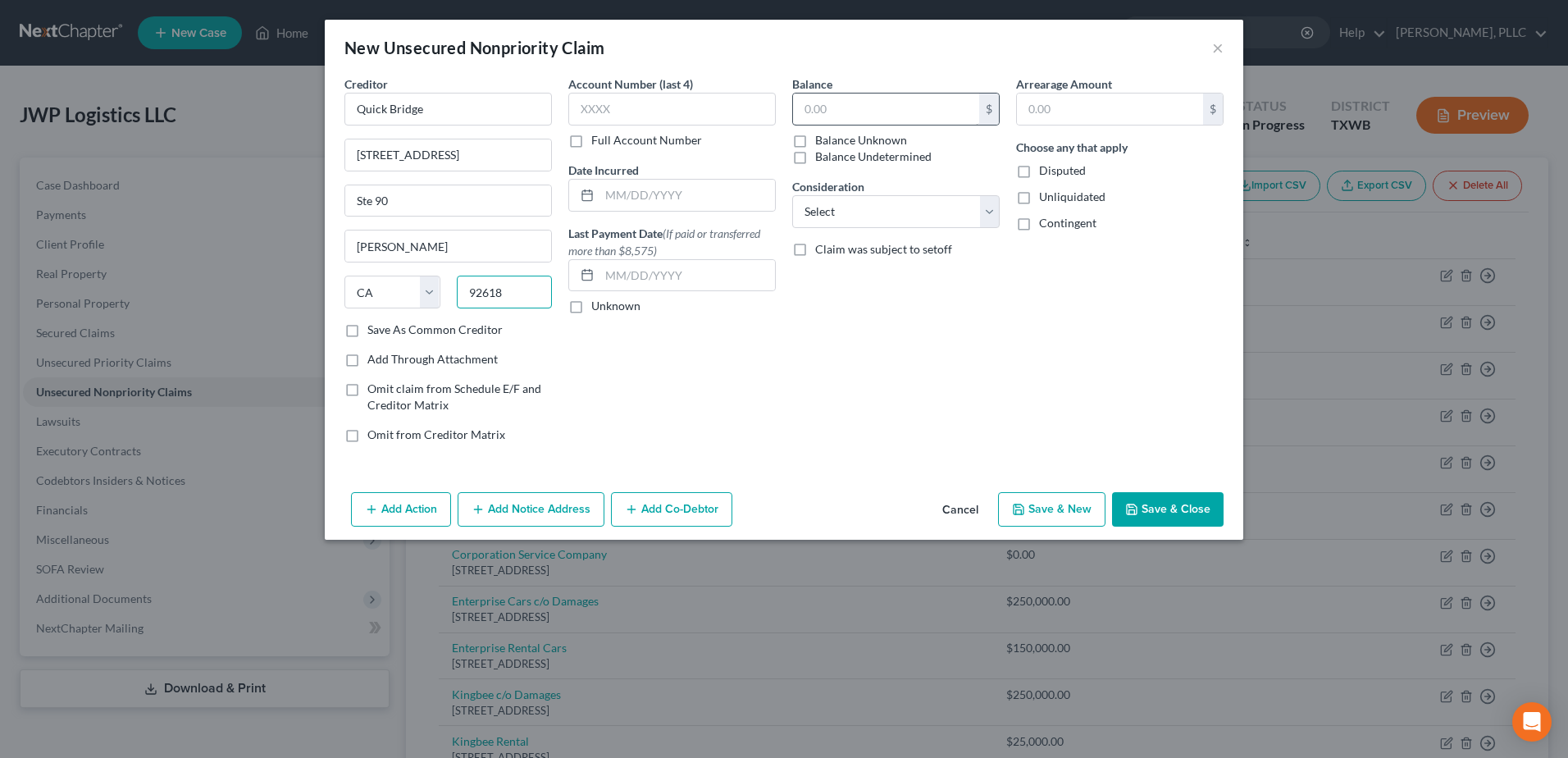
type input "92618"
click at [883, 118] on input "text" at bounding box center [886, 109] width 186 height 31
type input "Irvine"
type input "115,000.00"
click at [1170, 506] on button "Save & Close" at bounding box center [1168, 510] width 112 height 35
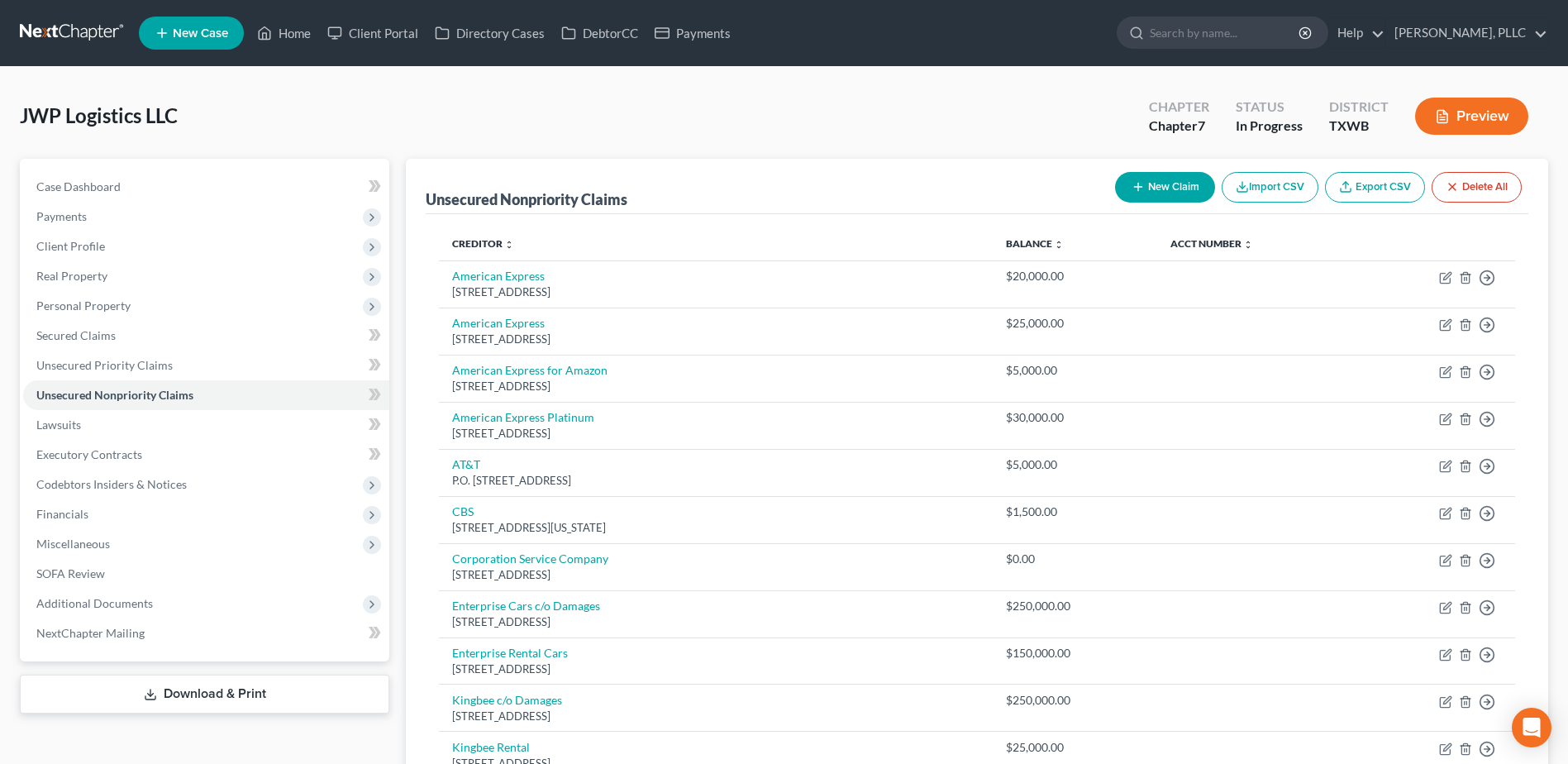
click at [1135, 181] on icon "button" at bounding box center [1138, 186] width 13 height 13
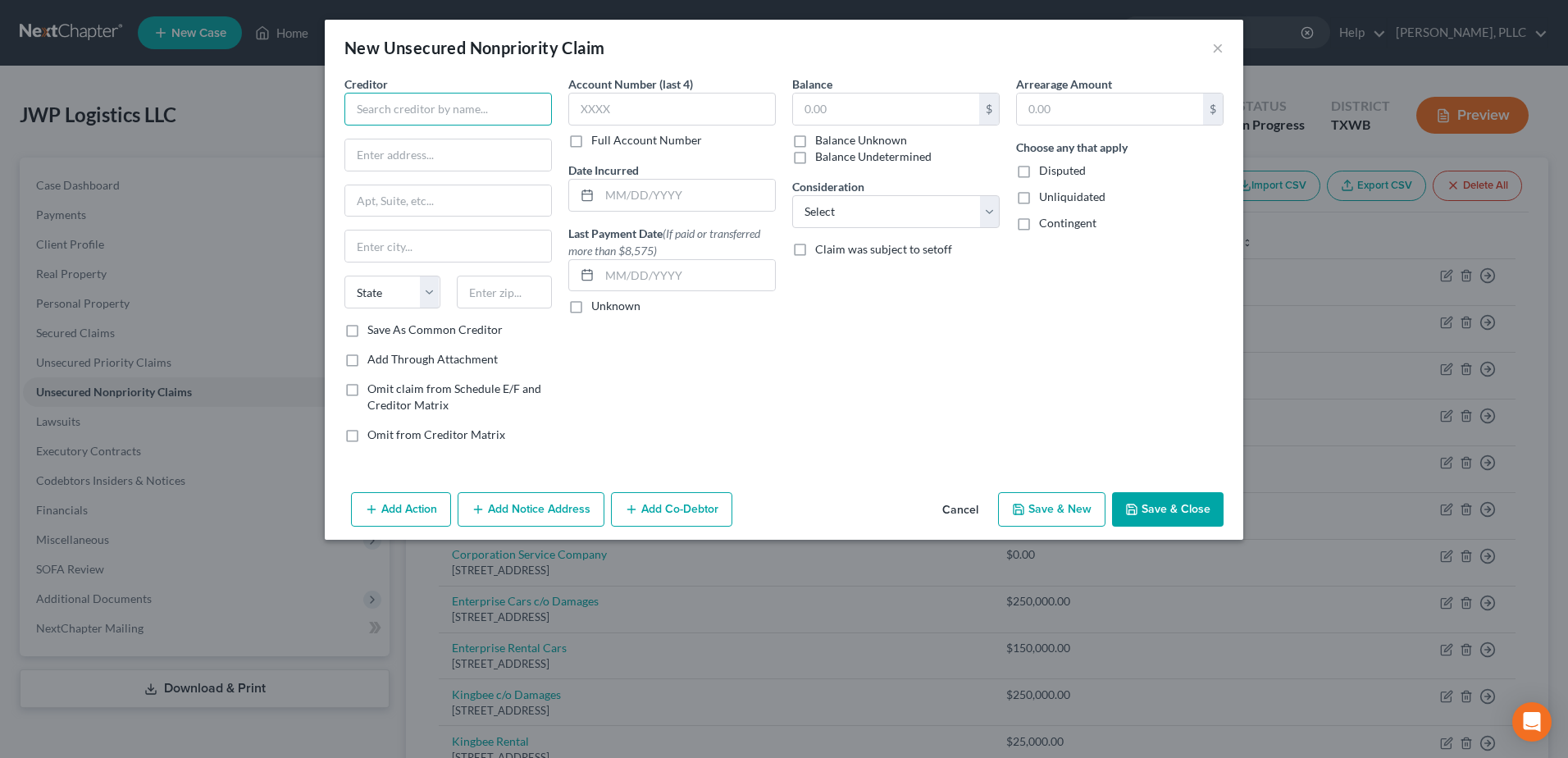
click at [486, 113] on input "text" at bounding box center [448, 109] width 207 height 33
type input "Blue Star"
drag, startPoint x: 486, startPoint y: 113, endPoint x: 747, endPoint y: 347, distance: 350.5
click at [949, 382] on div "Balance $ Balance Unknown Balance Undetermined $ Balance Unknown Consideration …" at bounding box center [896, 266] width 224 height 381
click at [404, 153] on input "text" at bounding box center [448, 155] width 205 height 31
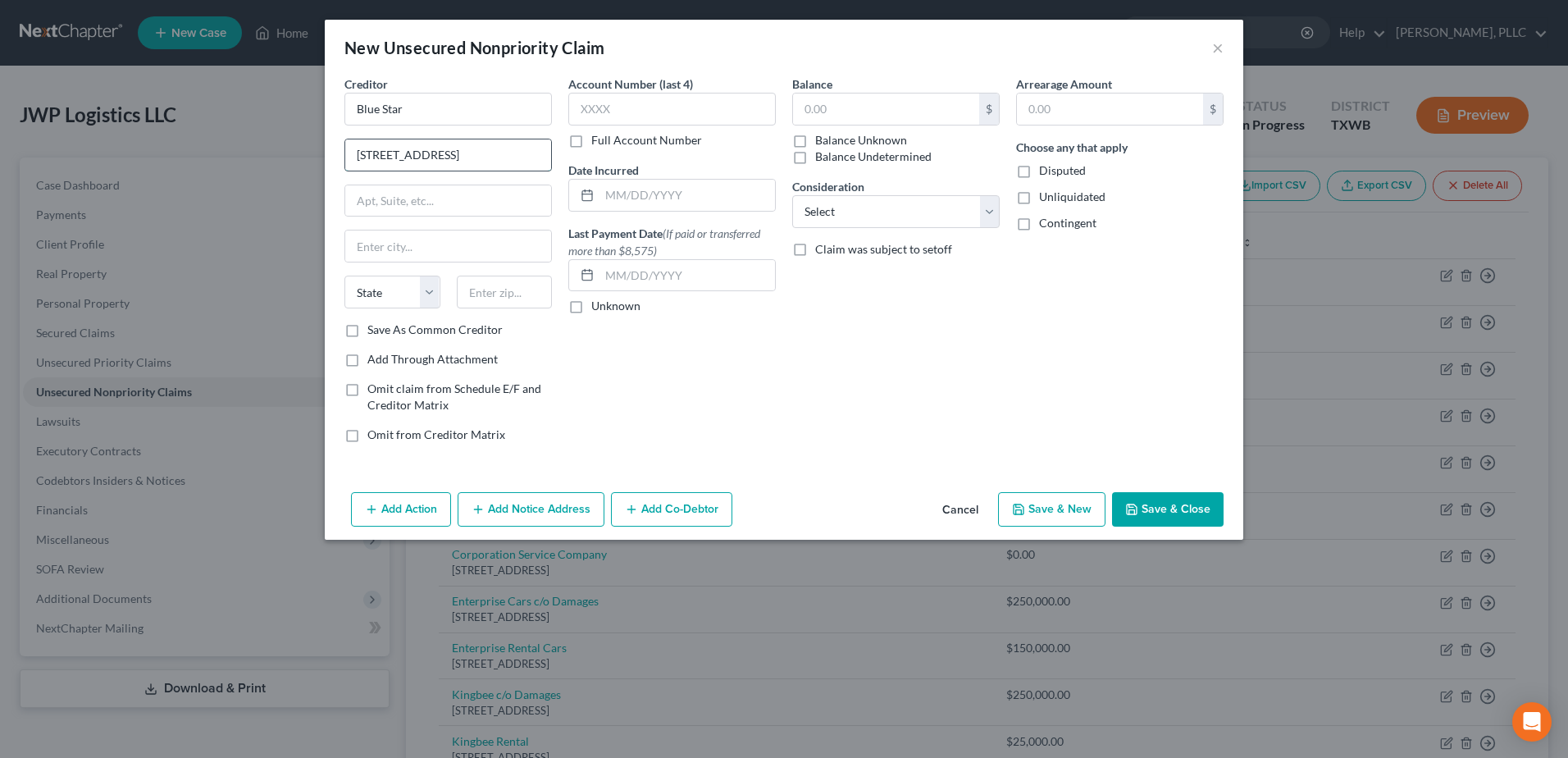
type input "1234 E 42nd Street"
type input "Odessa"
select select "45"
type input "79762"
click at [880, 104] on input "text" at bounding box center [886, 109] width 186 height 31
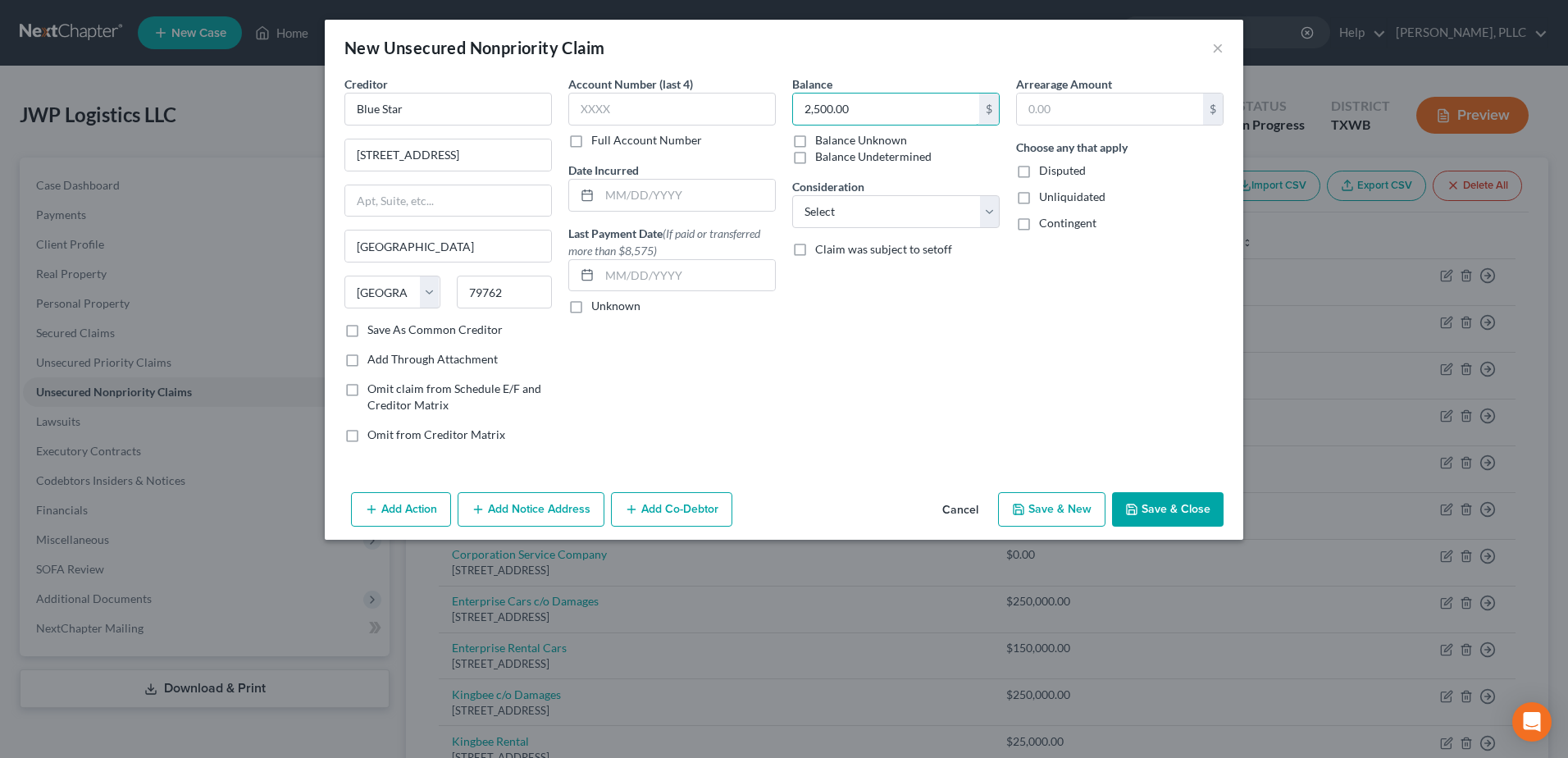
type input "2,500.00"
click at [1156, 518] on button "Save & Close" at bounding box center [1168, 510] width 112 height 35
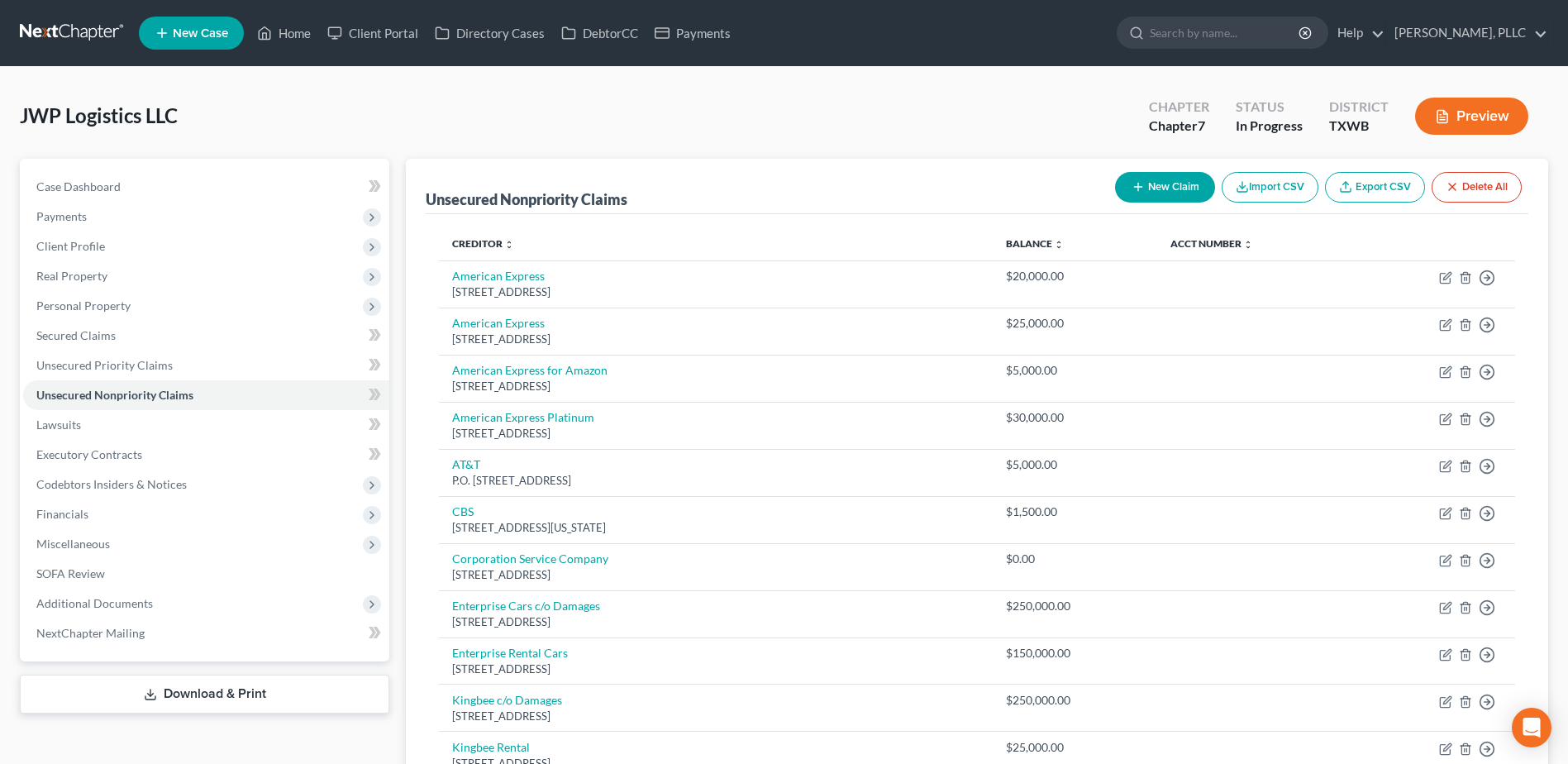
click at [1155, 192] on button "New Claim" at bounding box center [1165, 187] width 100 height 31
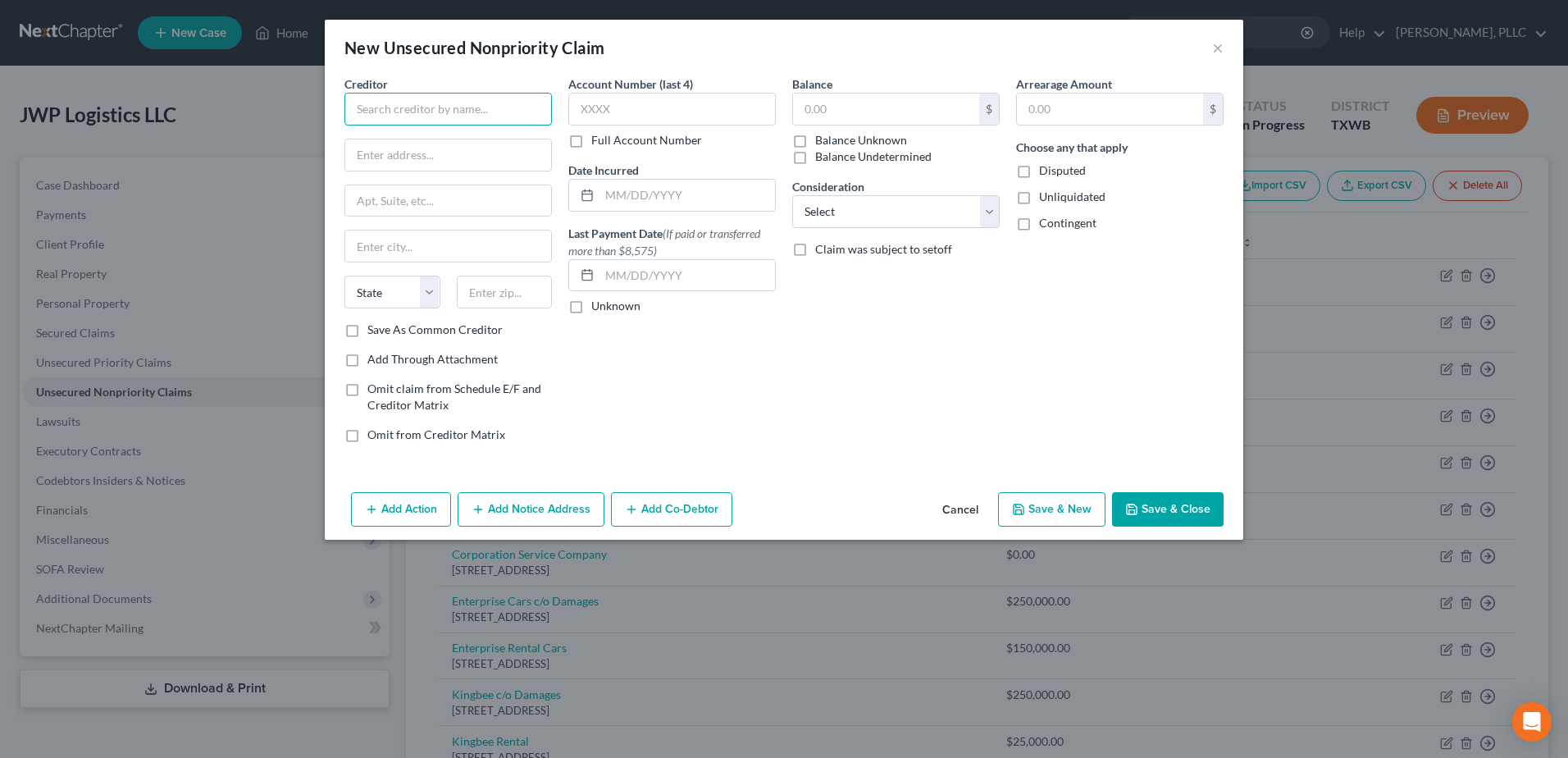
click at [452, 112] on input "text" at bounding box center [448, 109] width 207 height 33
type input "Amazon"
type input "410 Terry Avenue N"
type input "Seattle"
select select "50"
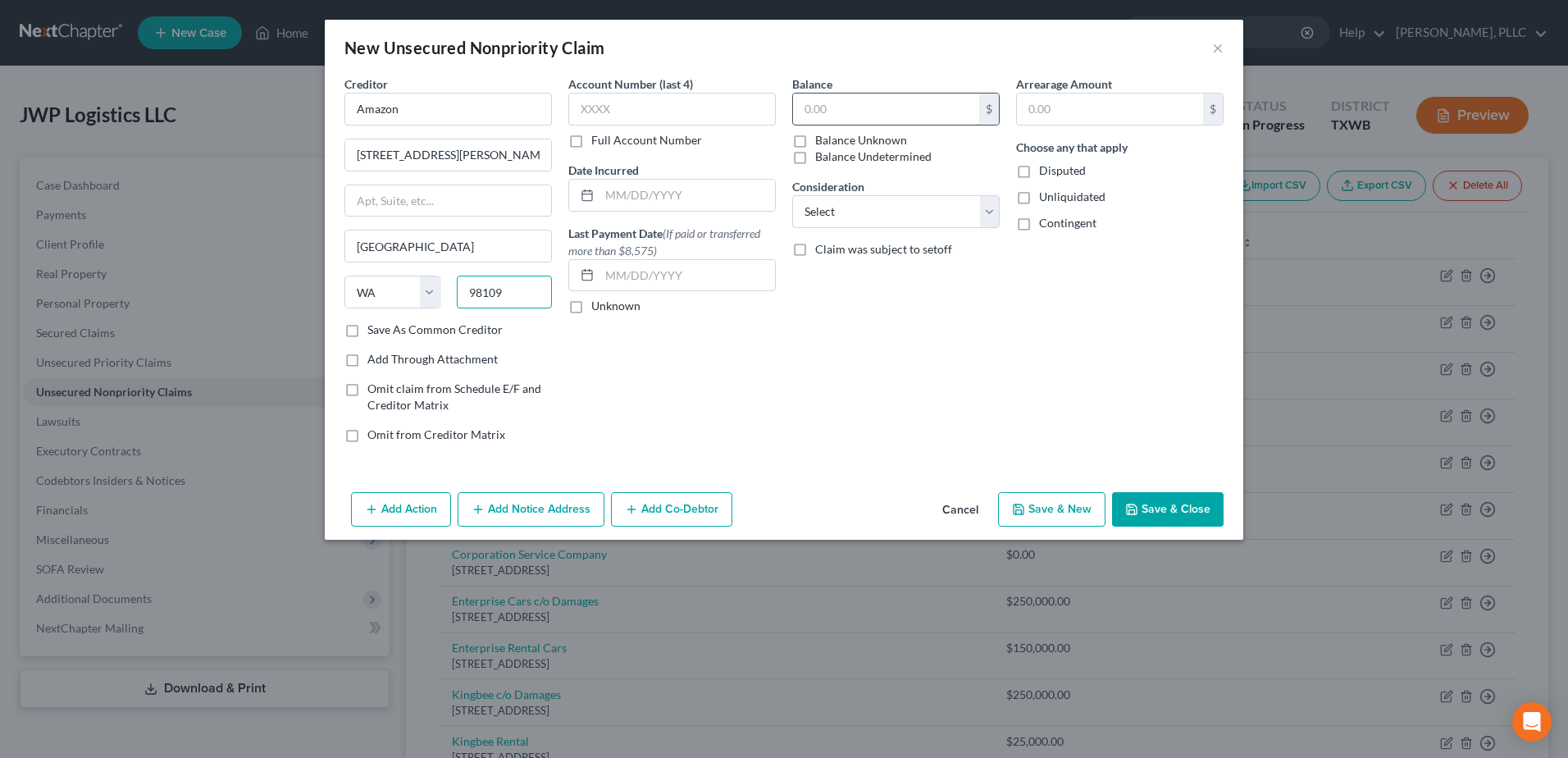
type input "98109"
drag, startPoint x: 821, startPoint y: 122, endPoint x: 809, endPoint y: 109, distance: 17.7
click at [821, 121] on input "text" at bounding box center [886, 109] width 186 height 31
type input "50,000.00"
click at [1184, 514] on button "Save & Close" at bounding box center [1168, 510] width 112 height 35
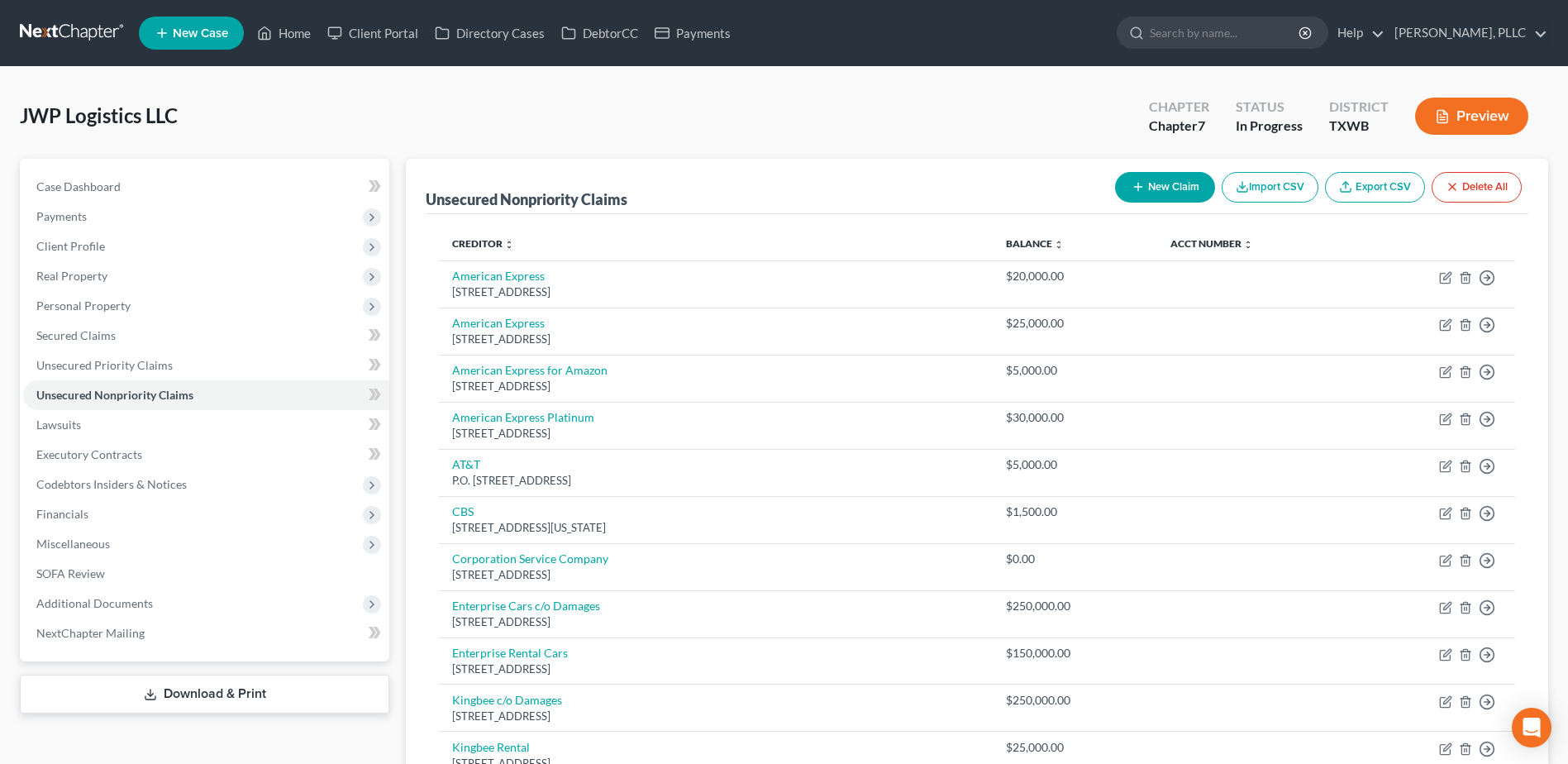
click at [1161, 198] on button "New Claim" at bounding box center [1165, 187] width 100 height 31
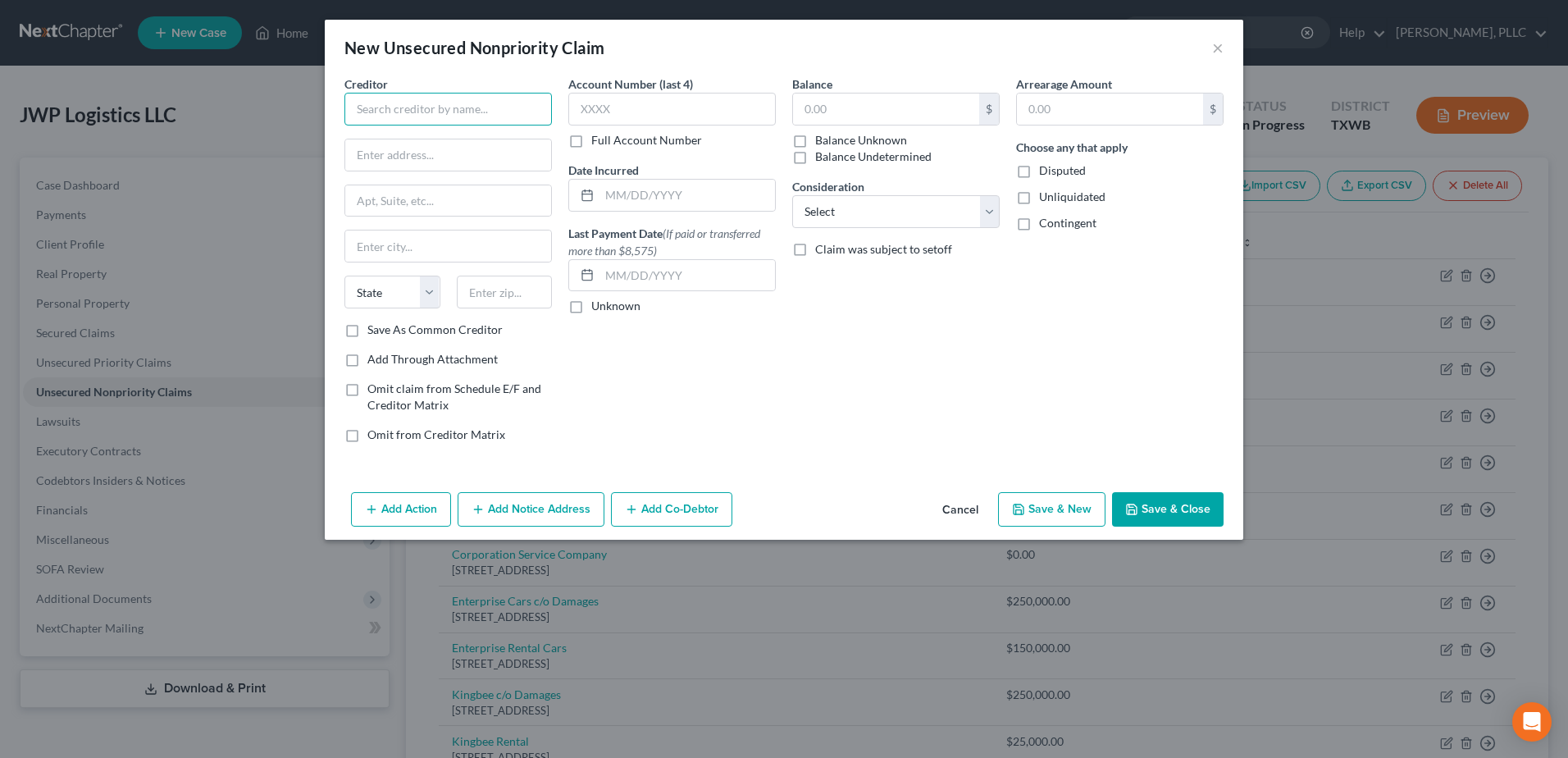
click at [445, 108] on input "text" at bounding box center [448, 109] width 207 height 33
type input "Allied Health Insurance"
type input "5410 Homberge Drive SW"
type input "Knoxville"
select select "45"
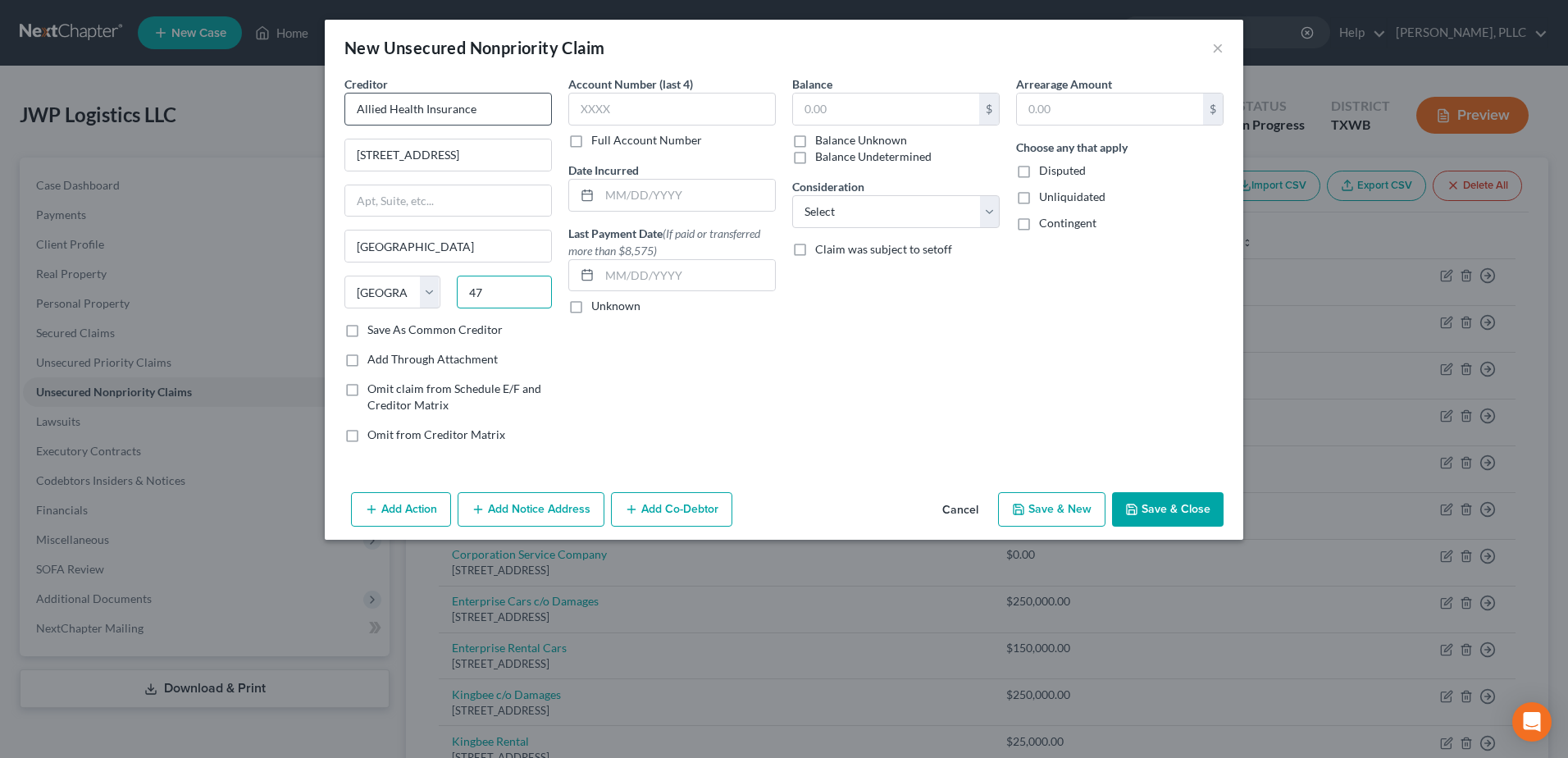
type input "4"
type input "37919"
click at [843, 101] on input "text" at bounding box center [886, 109] width 186 height 31
select select "44"
type input "12,000.00"
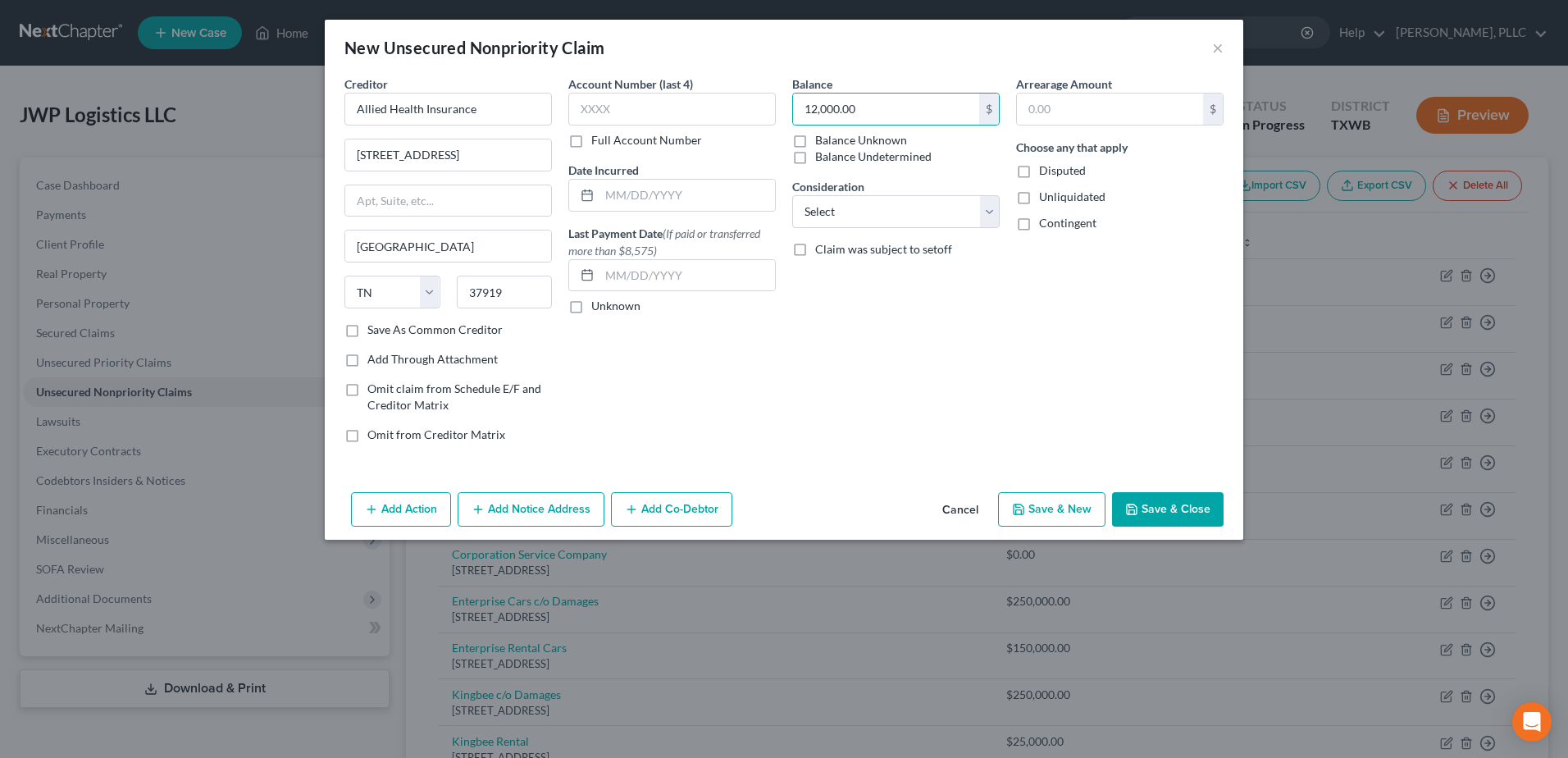
click at [1192, 515] on button "Save & Close" at bounding box center [1168, 510] width 112 height 35
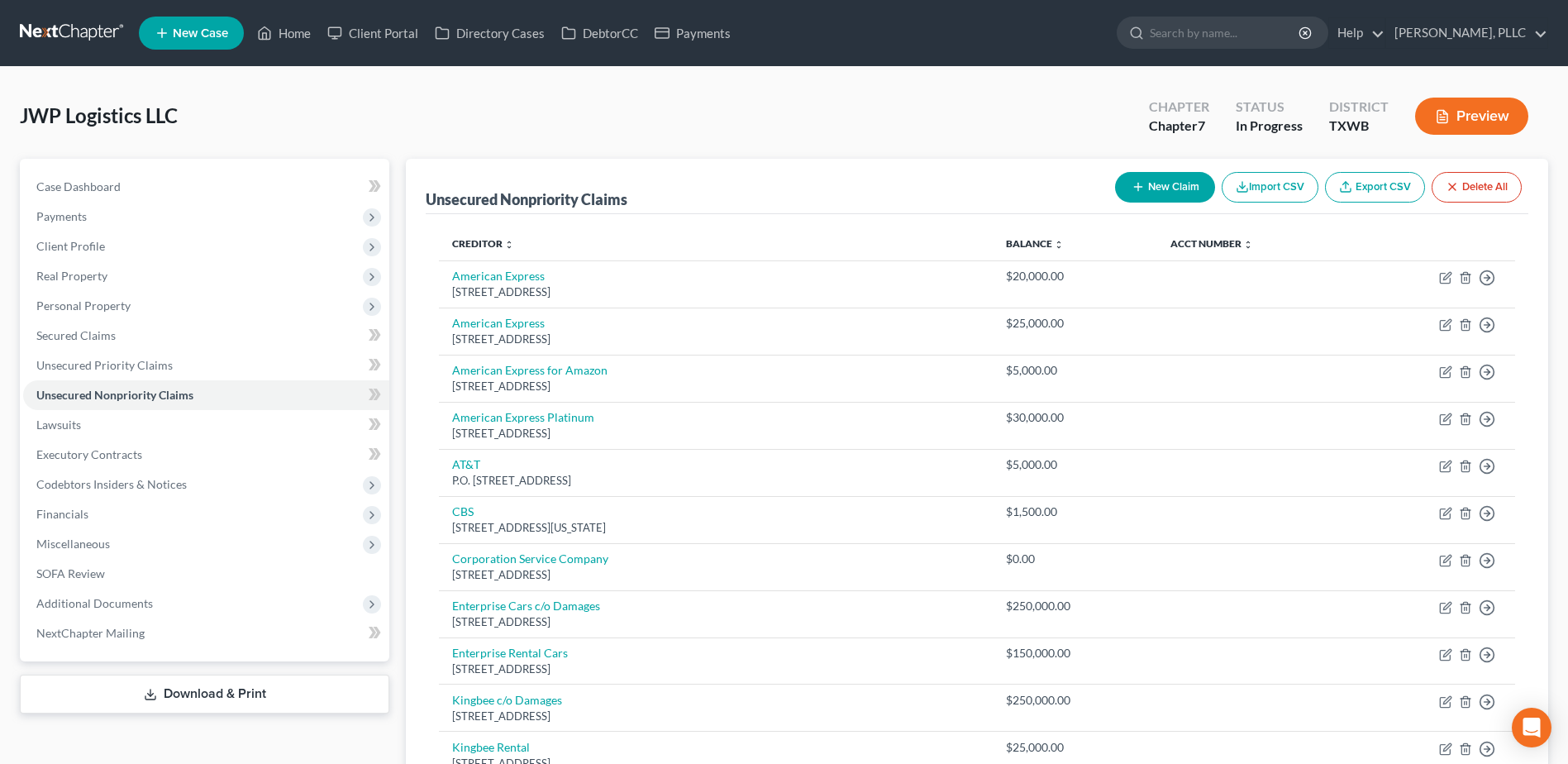
click at [1144, 196] on button "New Claim" at bounding box center [1165, 187] width 100 height 31
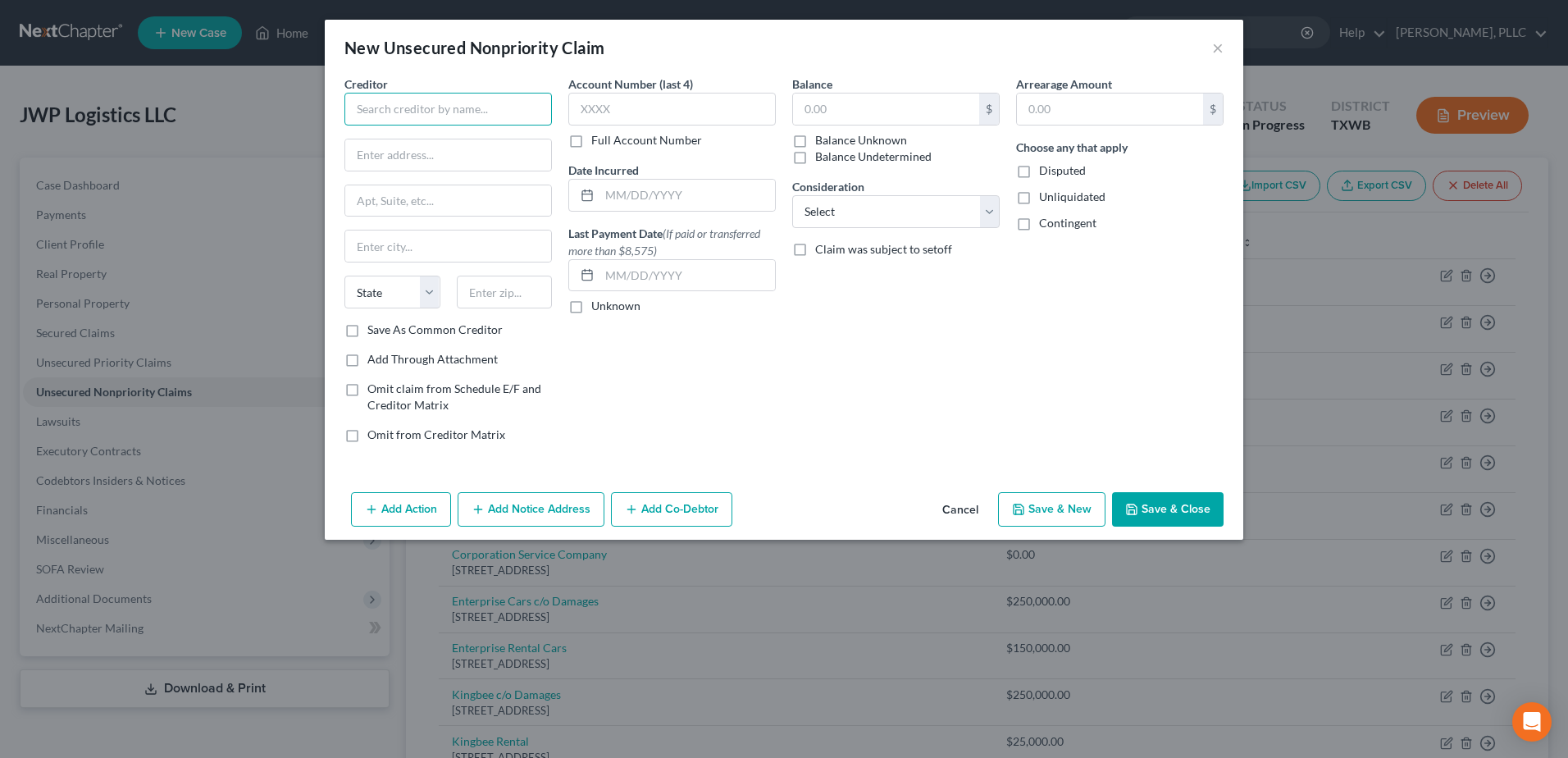
click at [477, 109] on input "text" at bounding box center [448, 109] width 207 height 33
type input "Accurate Background"
type input "200 Spectrum Center Drive"
type input "Ste 1100"
type input "Irvine"
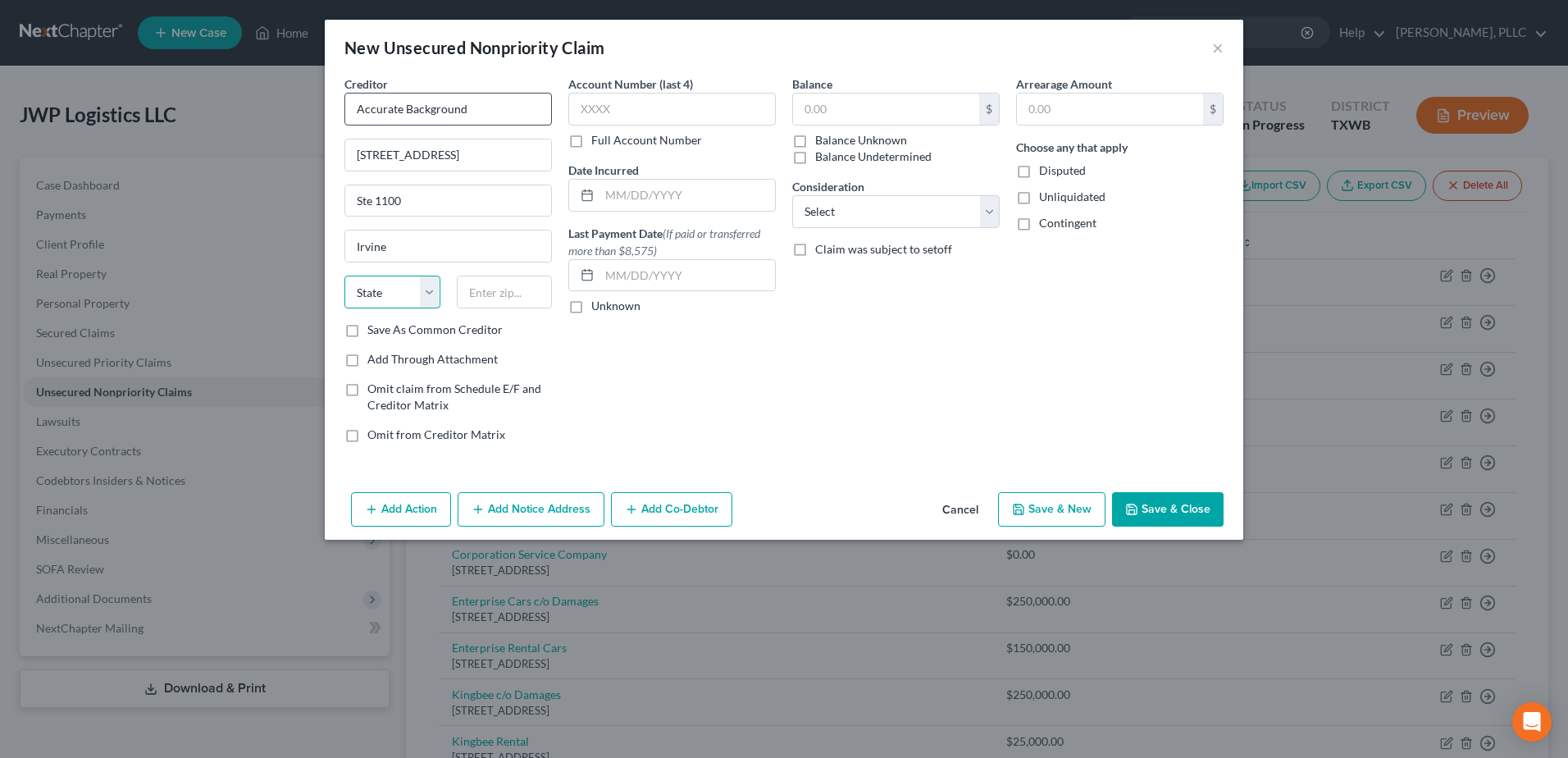
select select "4"
type input "92618"
click at [846, 101] on input "text" at bounding box center [886, 109] width 186 height 31
click at [855, 119] on input "text" at bounding box center [886, 109] width 186 height 31
type input "3,328.26"
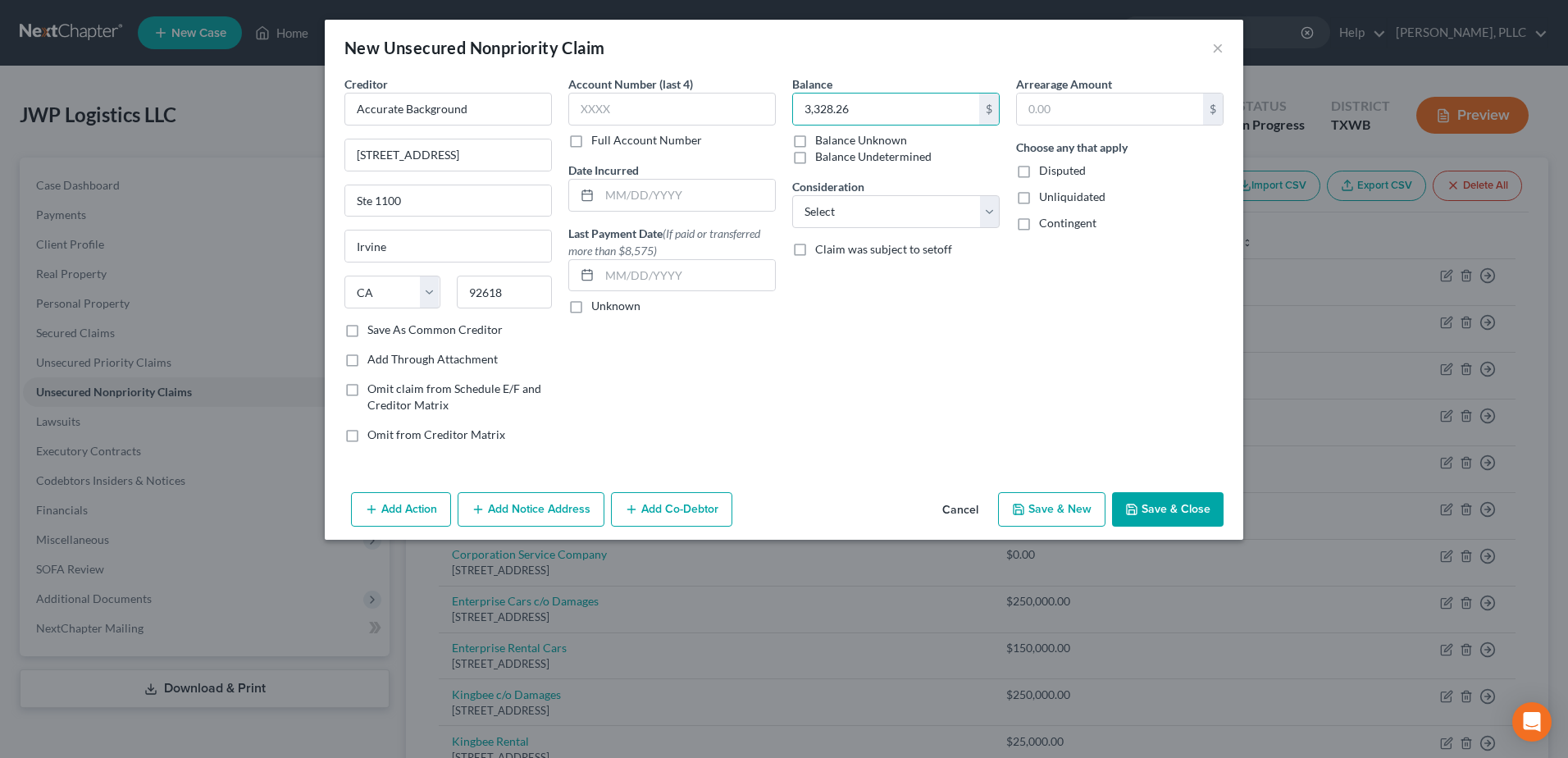
click at [1163, 508] on button "Save & Close" at bounding box center [1168, 510] width 112 height 35
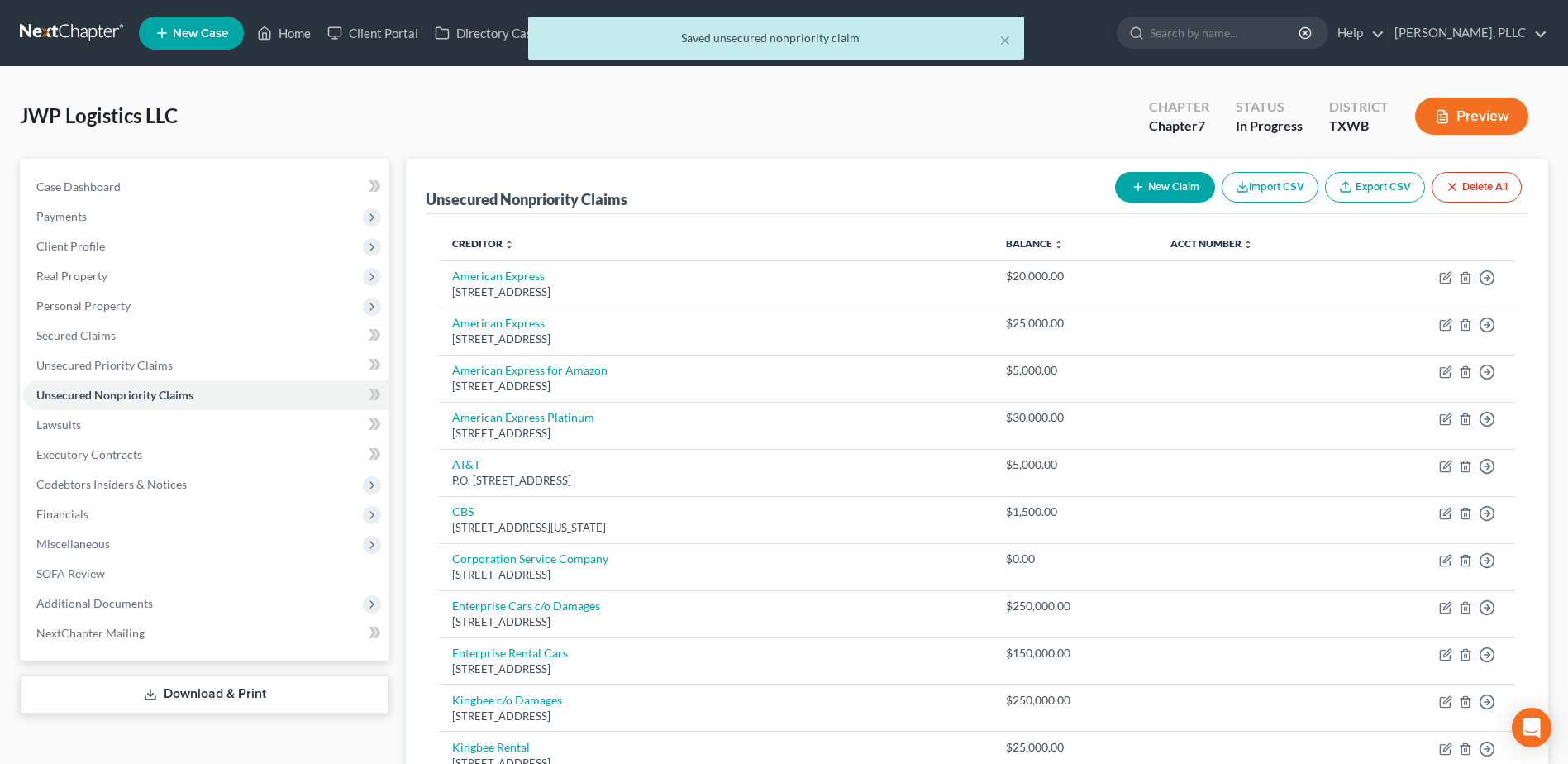
click at [1180, 175] on button "New Claim" at bounding box center [1165, 187] width 100 height 31
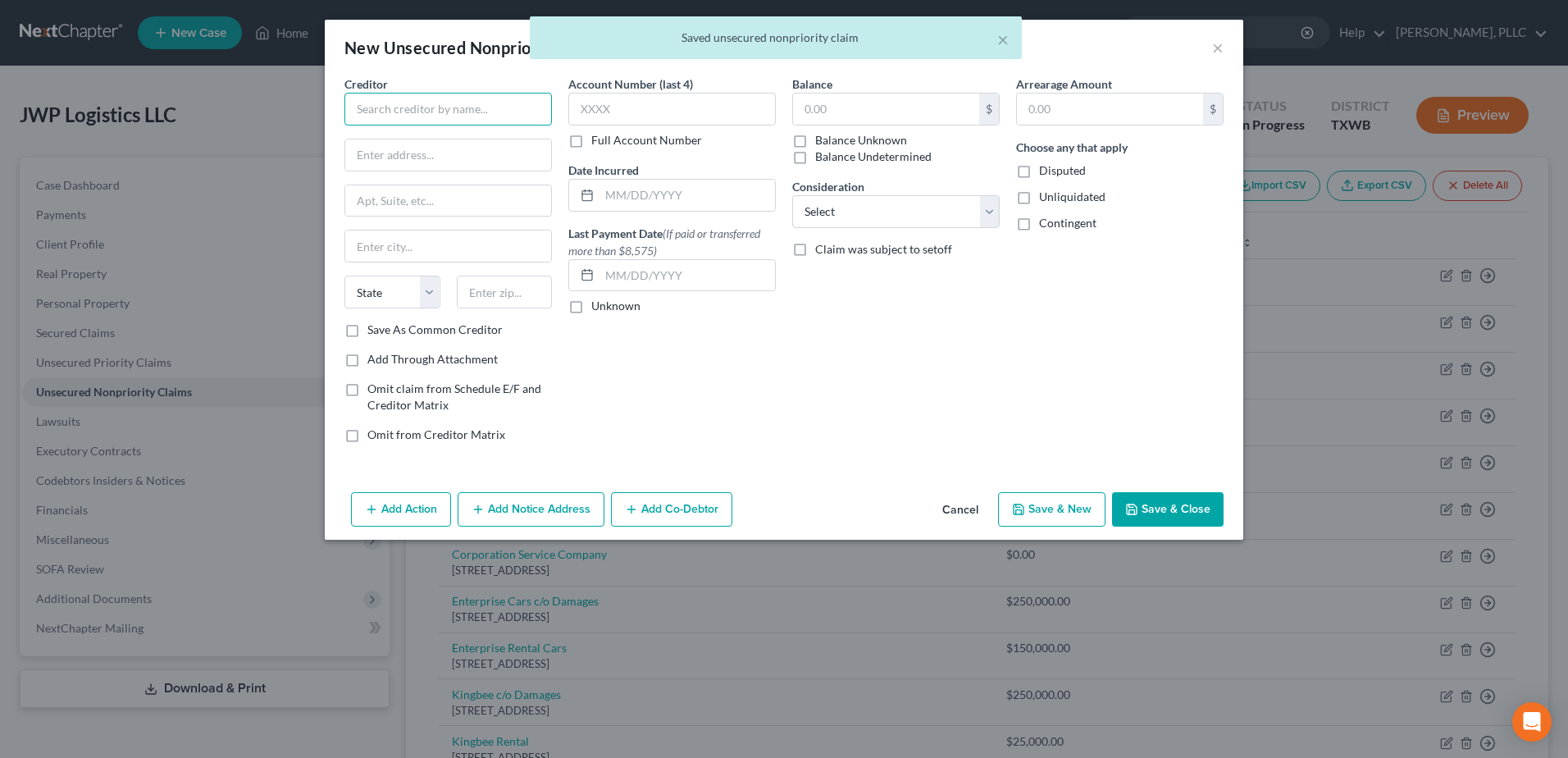
click at [405, 114] on input "text" at bounding box center [448, 109] width 207 height 33
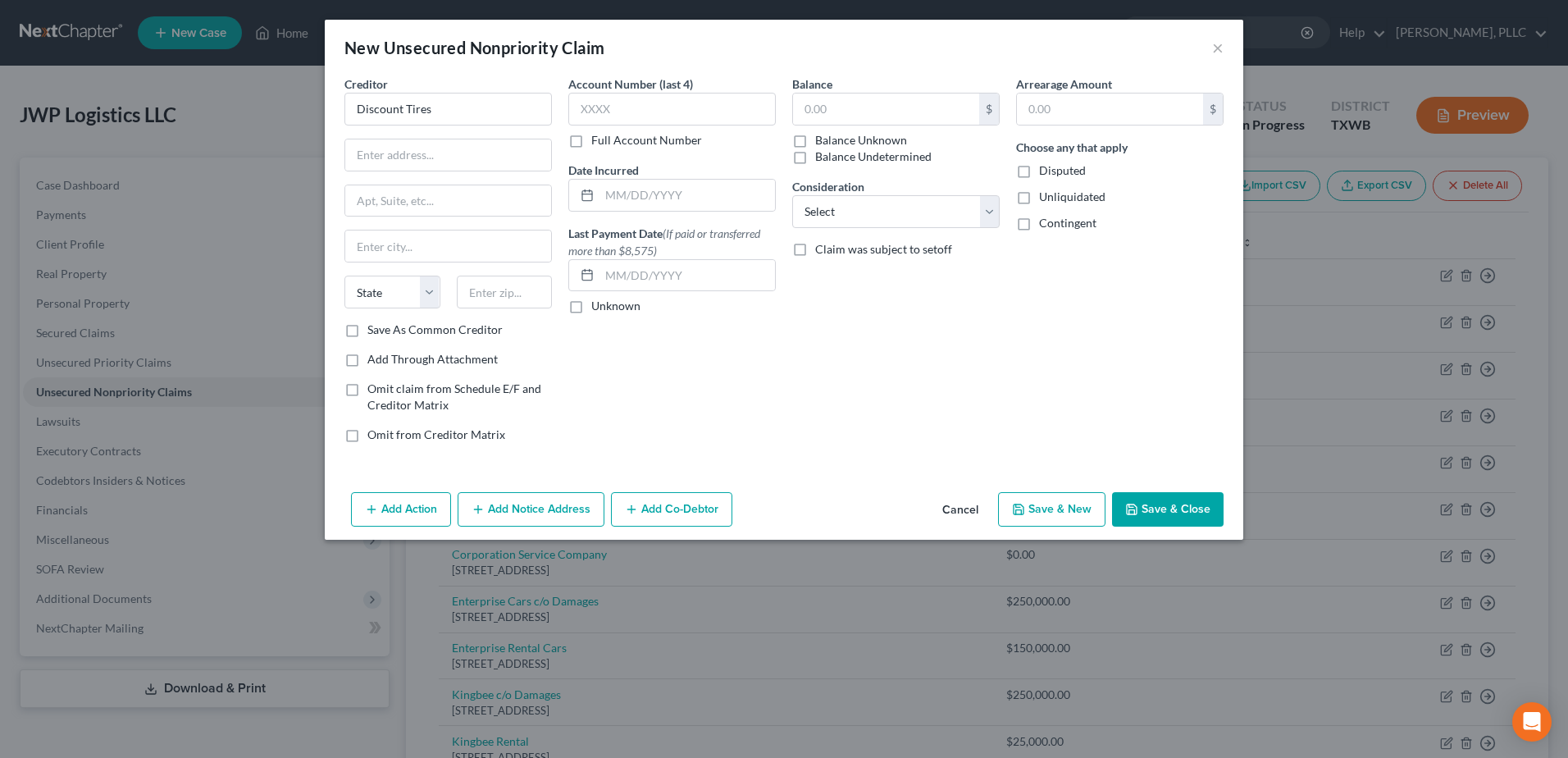
click at [441, 137] on div "Creditor * Discount Tires State AL AK AR AZ CA CO CT DE DC FL GA GU HI ID IL IN…" at bounding box center [448, 198] width 207 height 246
click at [438, 108] on input "Discount Tires" at bounding box center [448, 109] width 207 height 33
type input "Discount Tires c/o Reinalt-Thomas Corp"
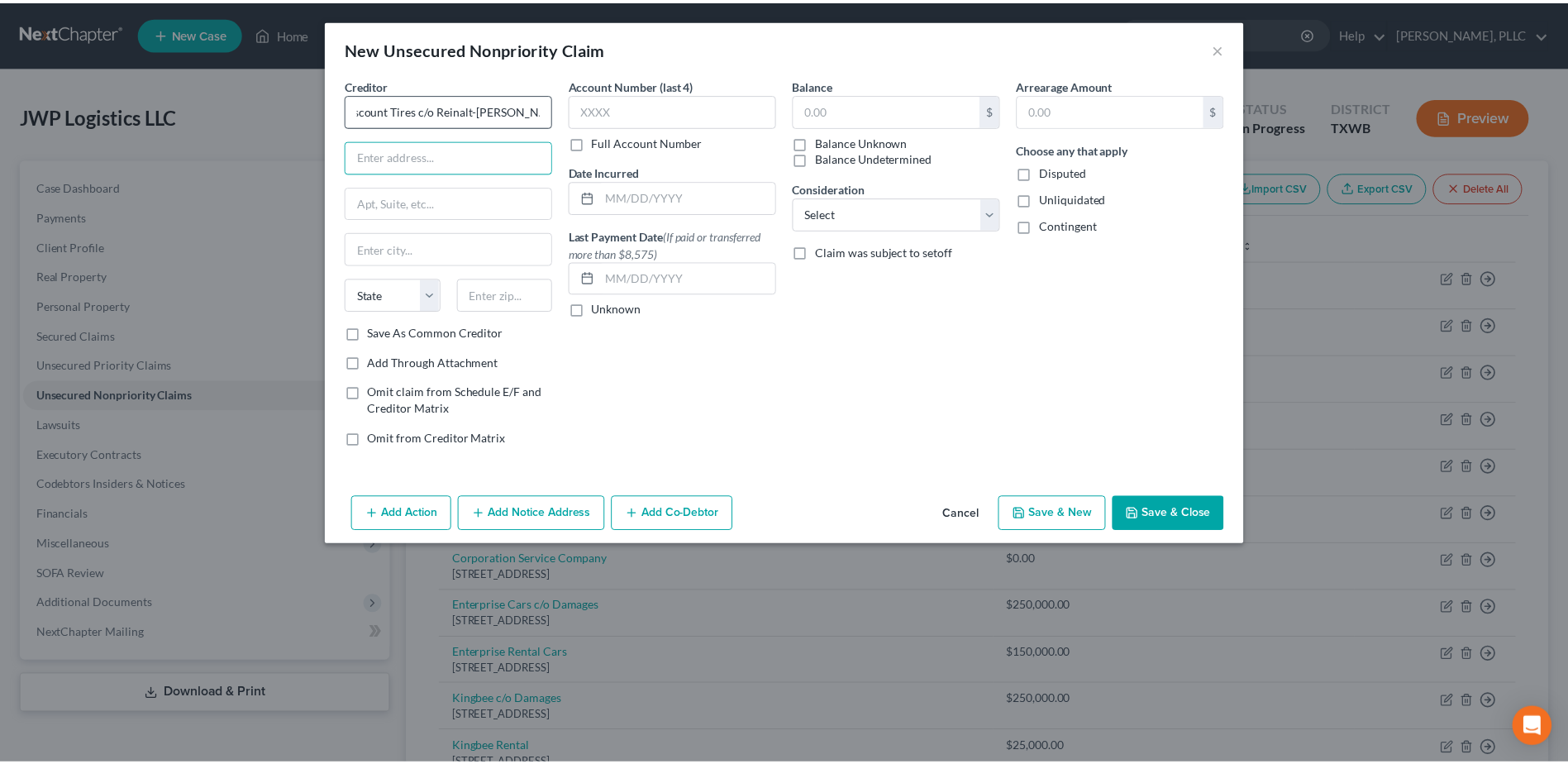
scroll to position [0, 0]
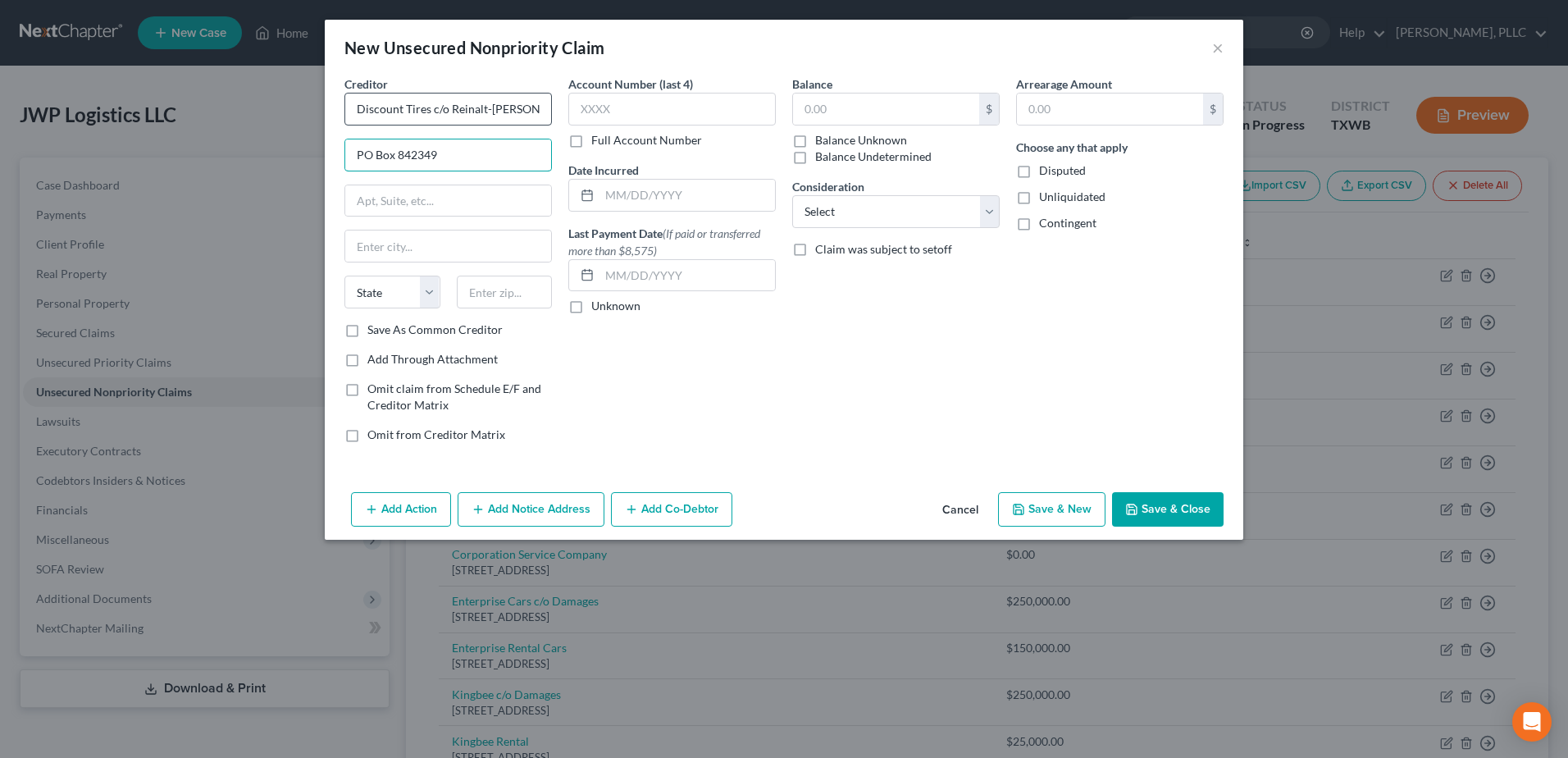
type input "PO Box 842349"
type input "Los Angeles"
select select "4"
type input "90084-2349"
click at [832, 110] on input "text" at bounding box center [886, 109] width 186 height 31
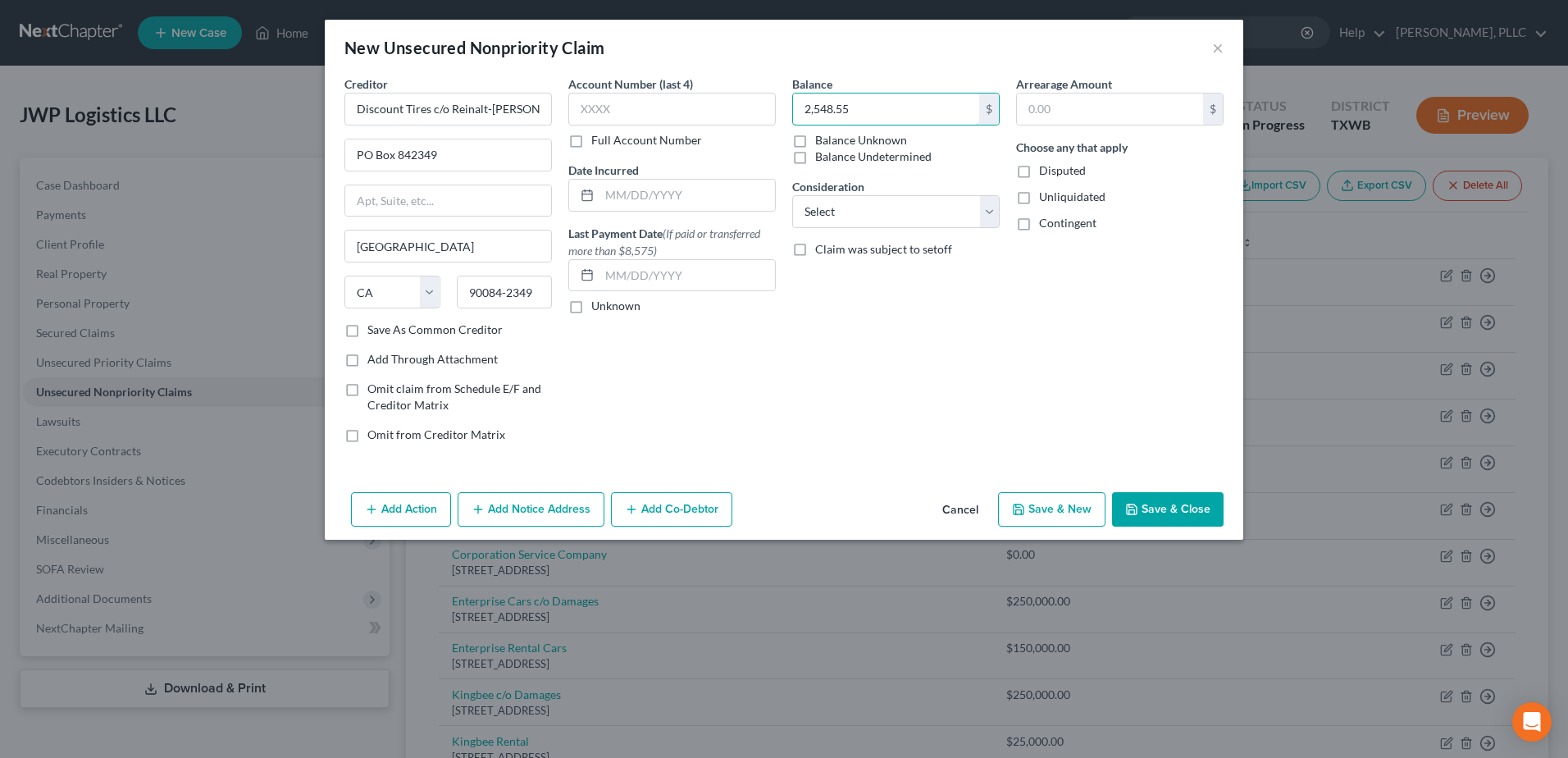
type input "2,548.55"
click at [1183, 507] on button "Save & Close" at bounding box center [1168, 510] width 112 height 35
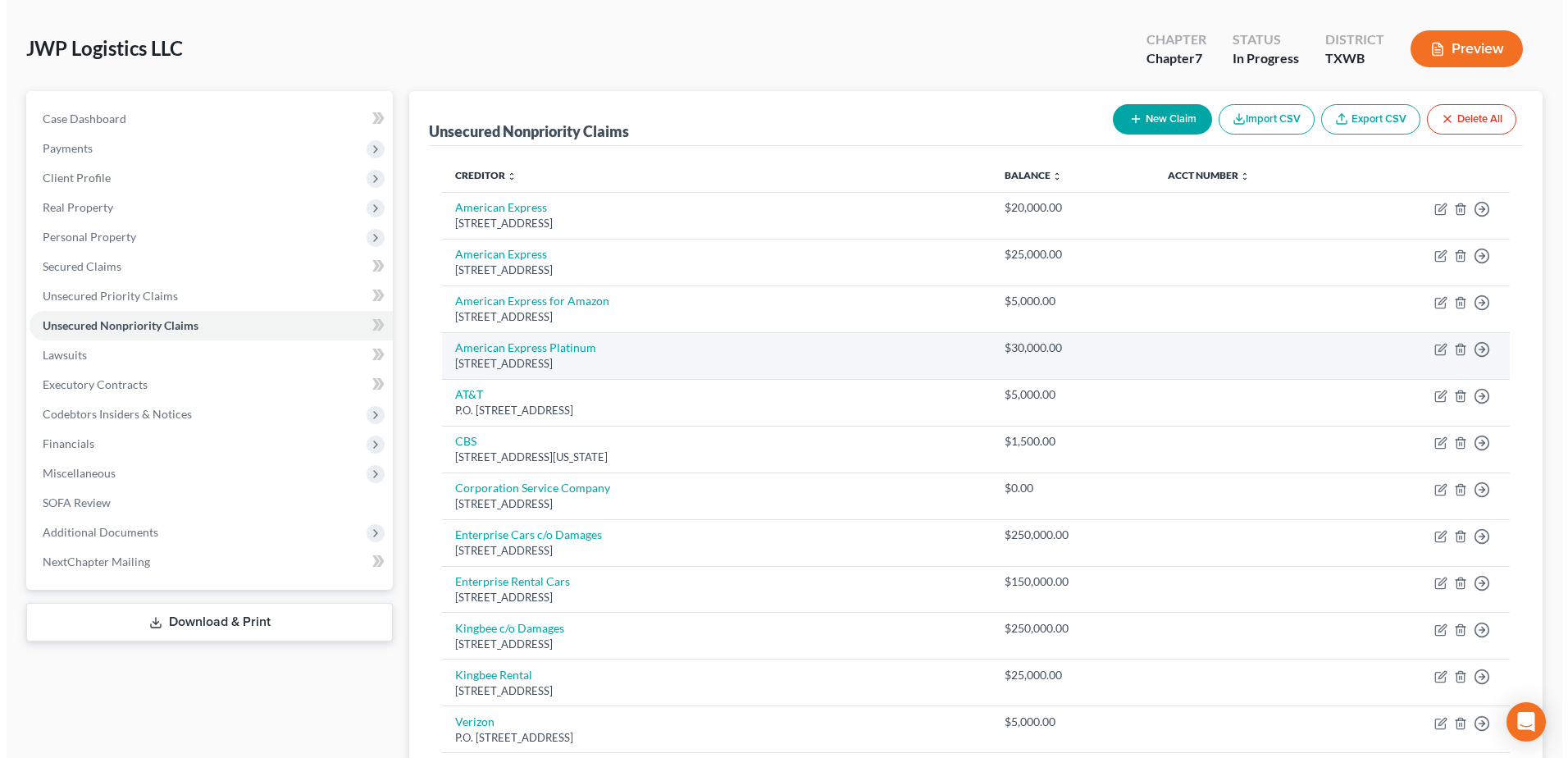
scroll to position [164, 0]
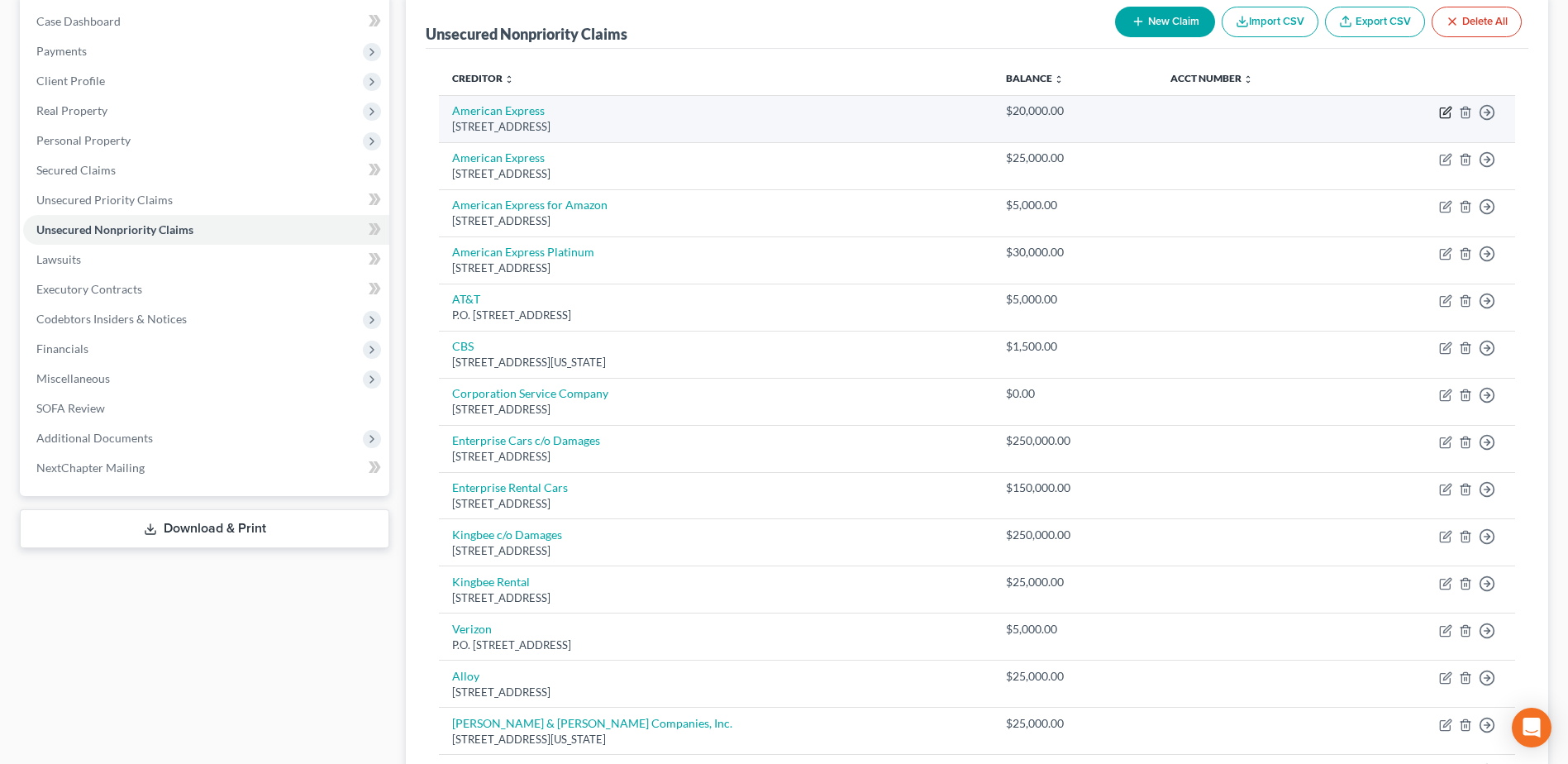
click at [1441, 117] on icon "button" at bounding box center [1445, 113] width 13 height 13
select select "45"
select select "2"
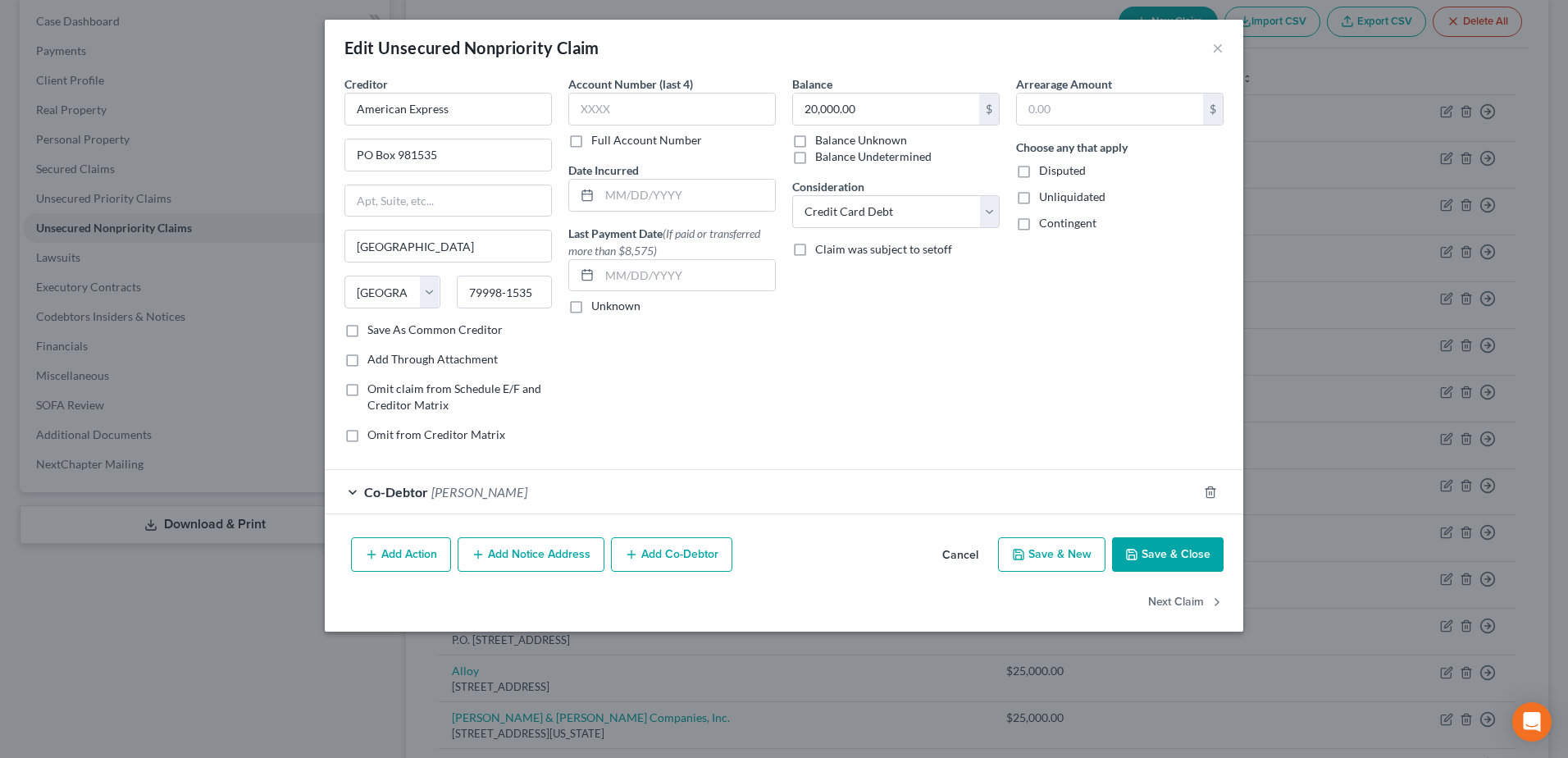
click at [548, 551] on button "Add Notice Address" at bounding box center [531, 554] width 147 height 35
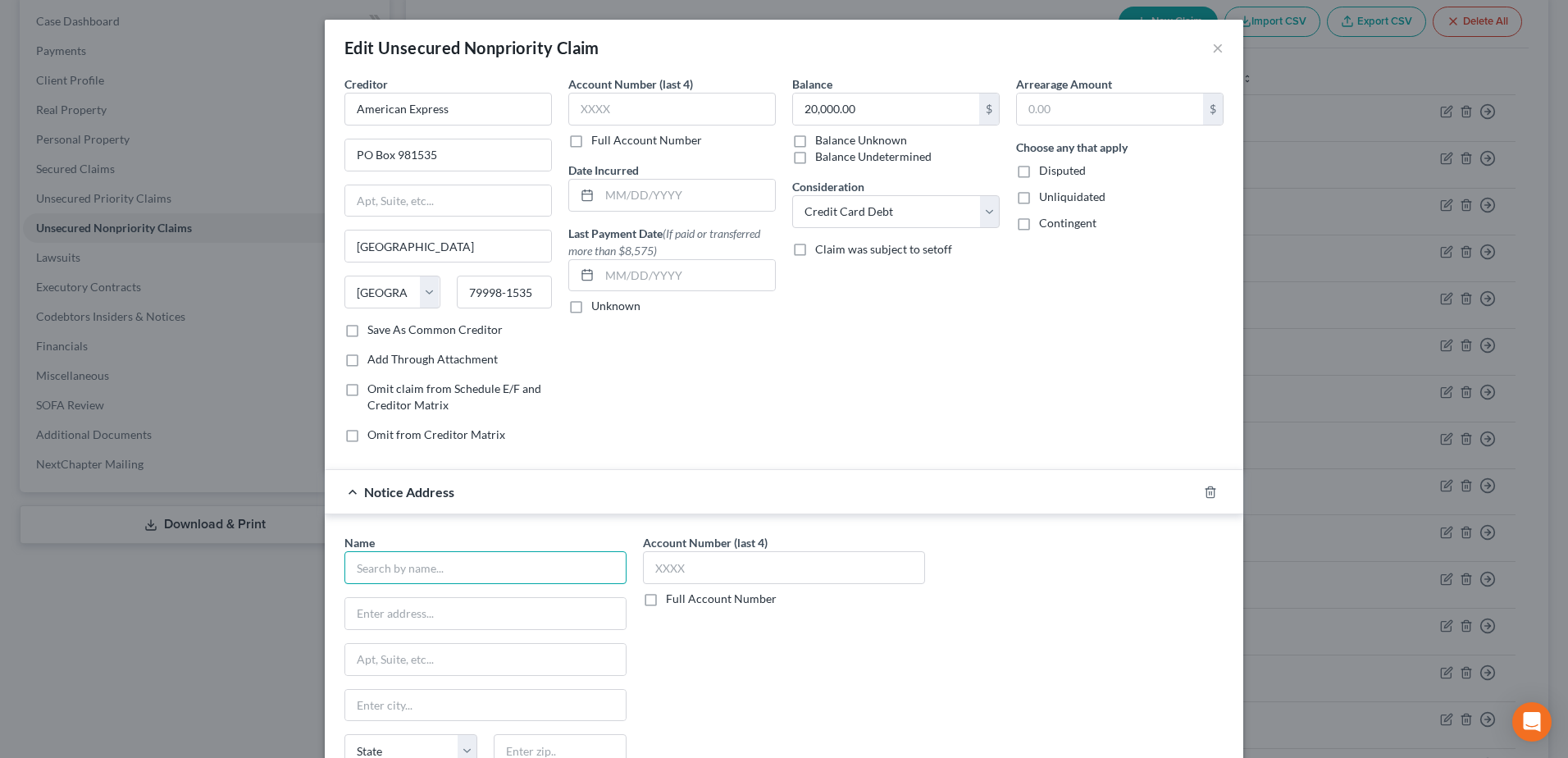
click at [504, 570] on input "text" at bounding box center [485, 567] width 282 height 33
type input "American Express Company"
type input "200 Vesey Street"
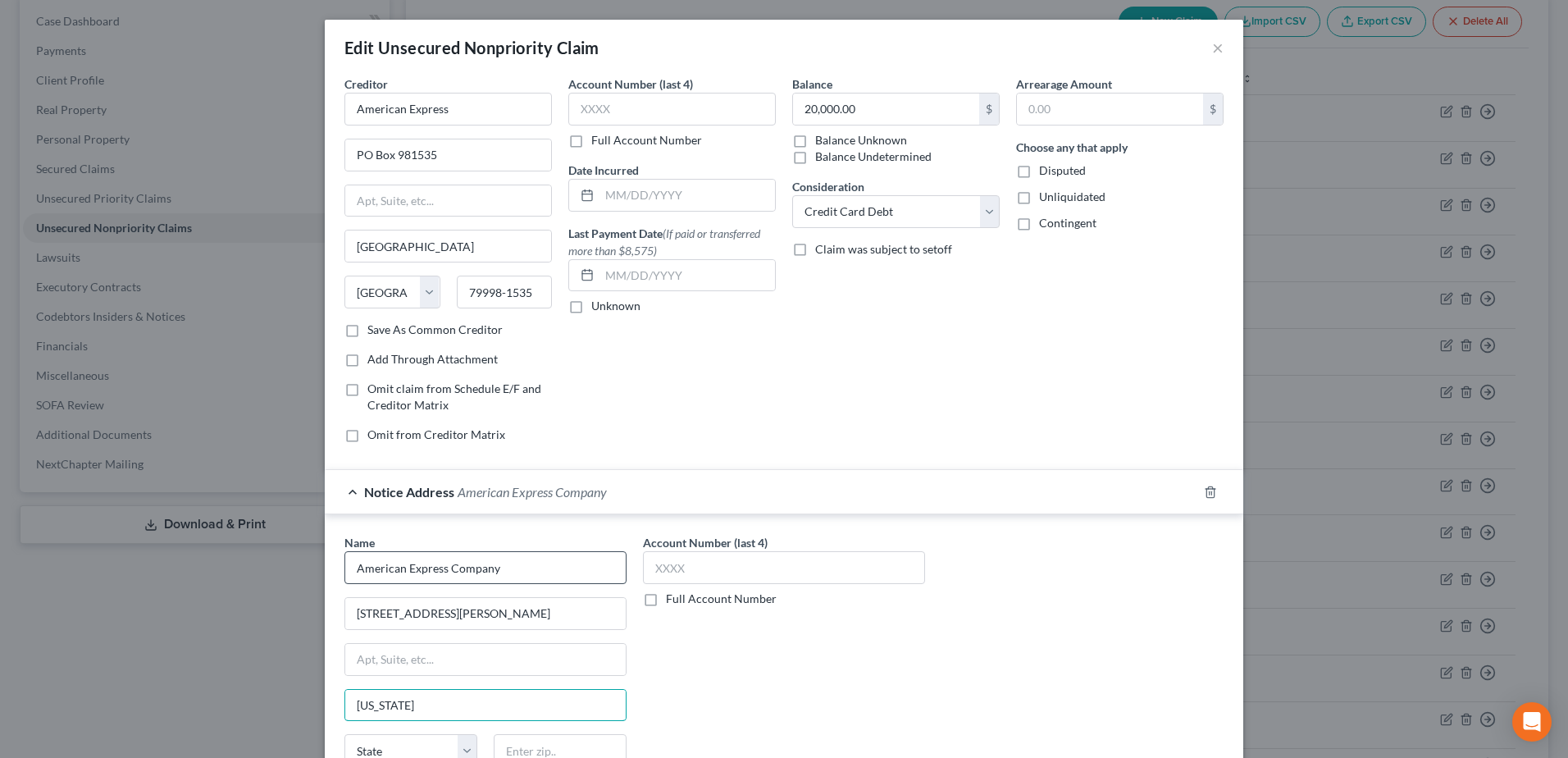
type input "New York"
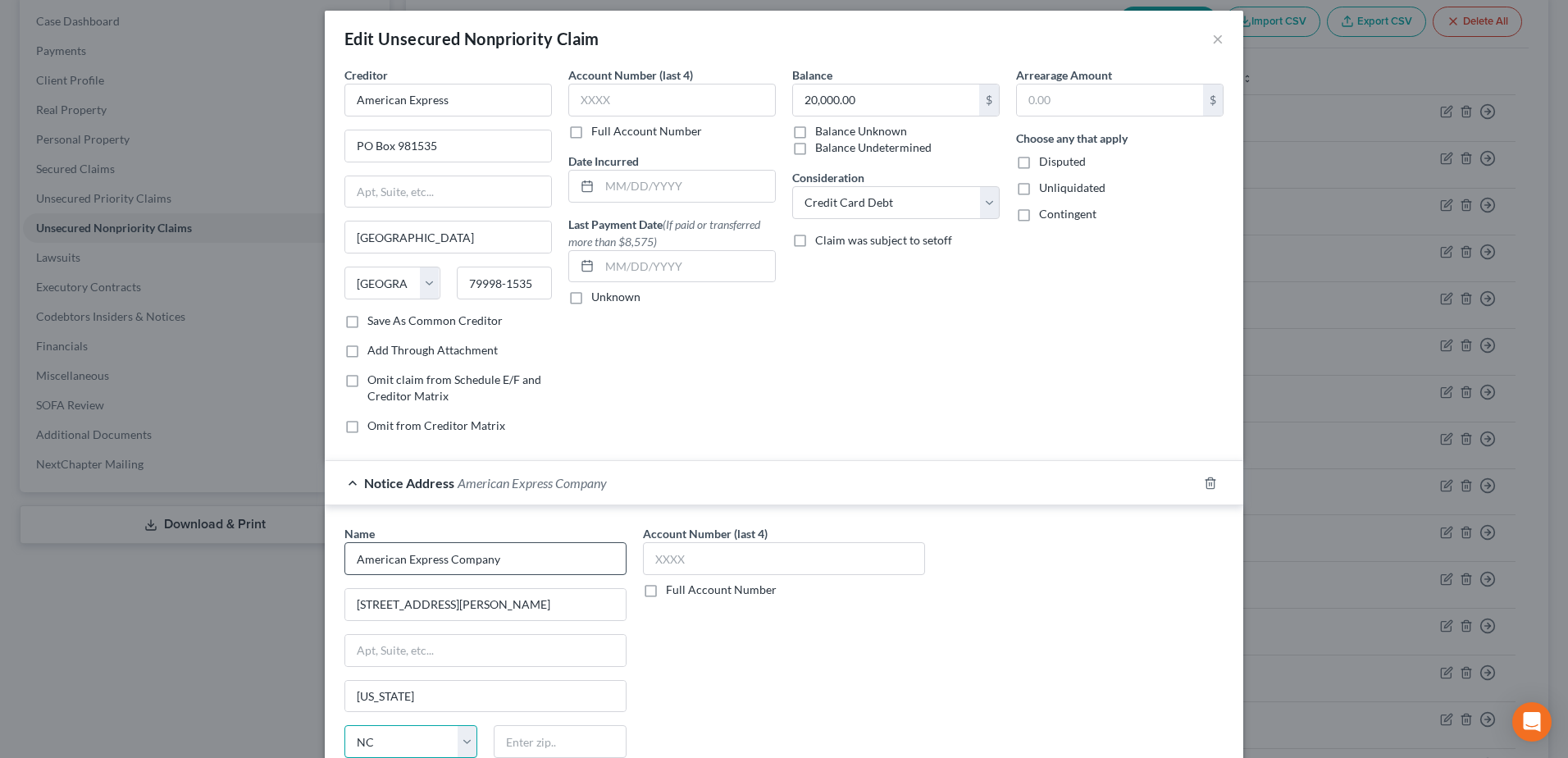
select select "35"
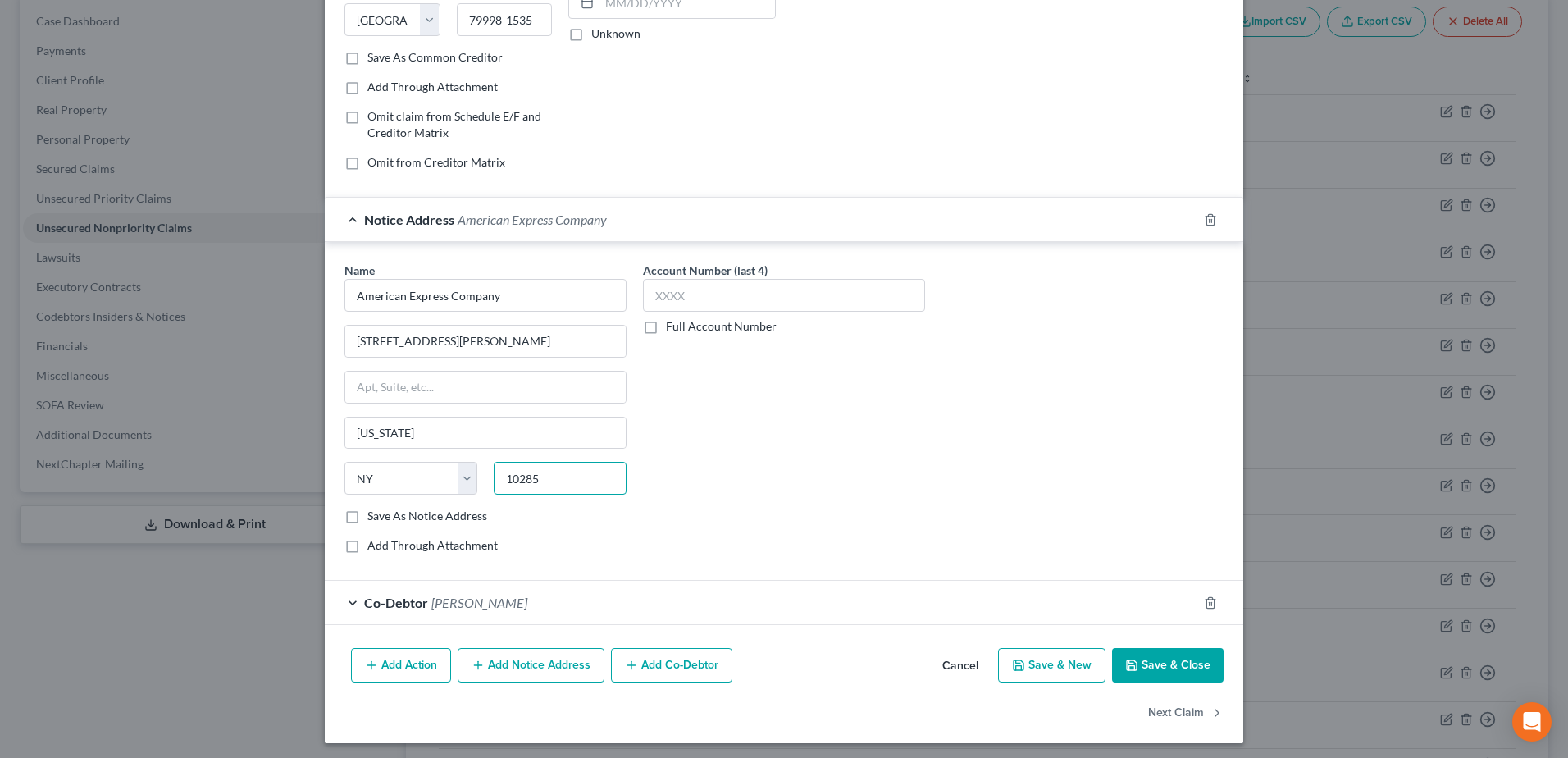
scroll to position [277, 0]
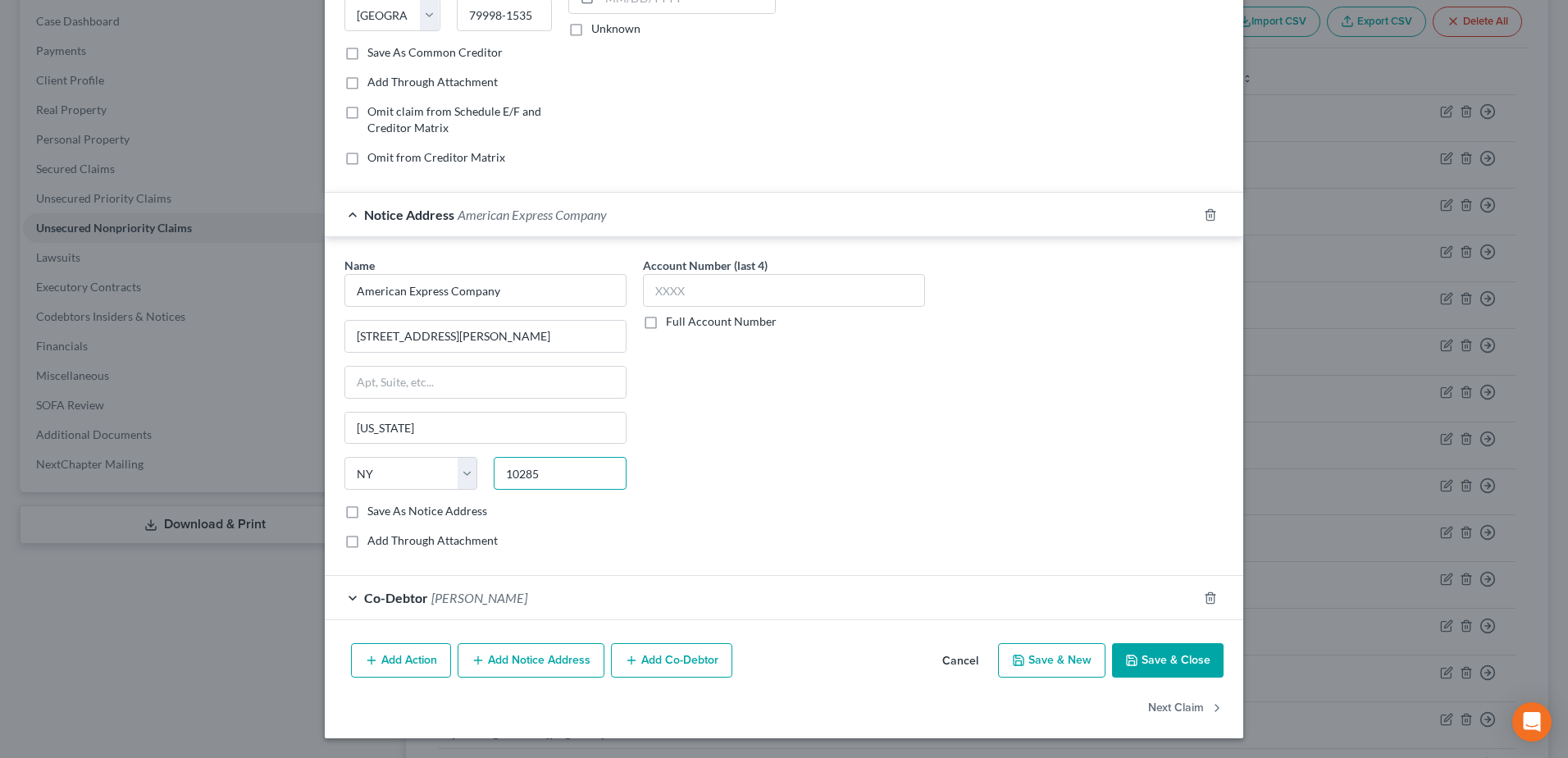
type input "10285"
click at [1151, 664] on button "Save & Close" at bounding box center [1168, 660] width 112 height 35
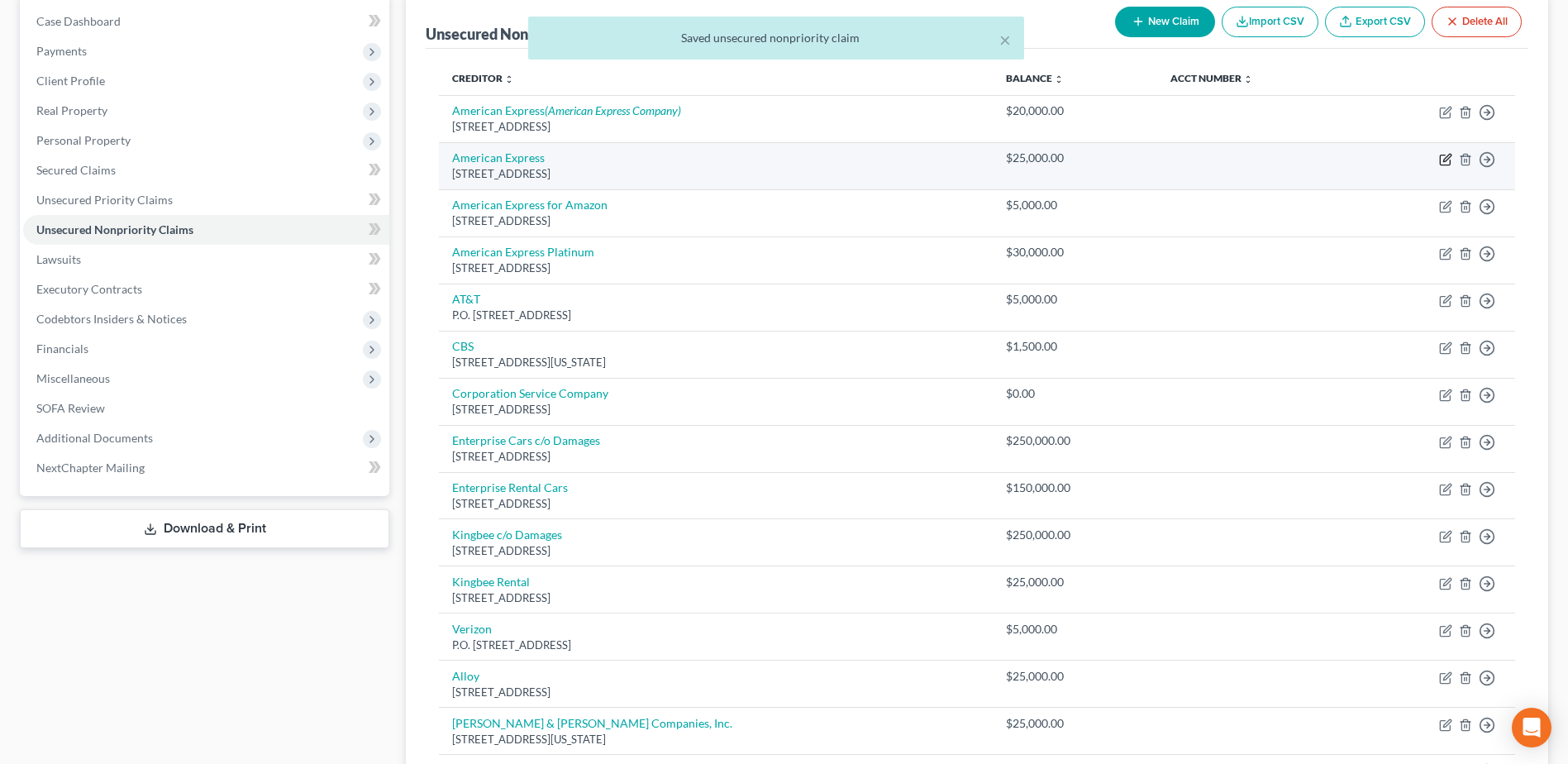
click at [1446, 159] on icon "button" at bounding box center [1445, 160] width 13 height 13
select select "45"
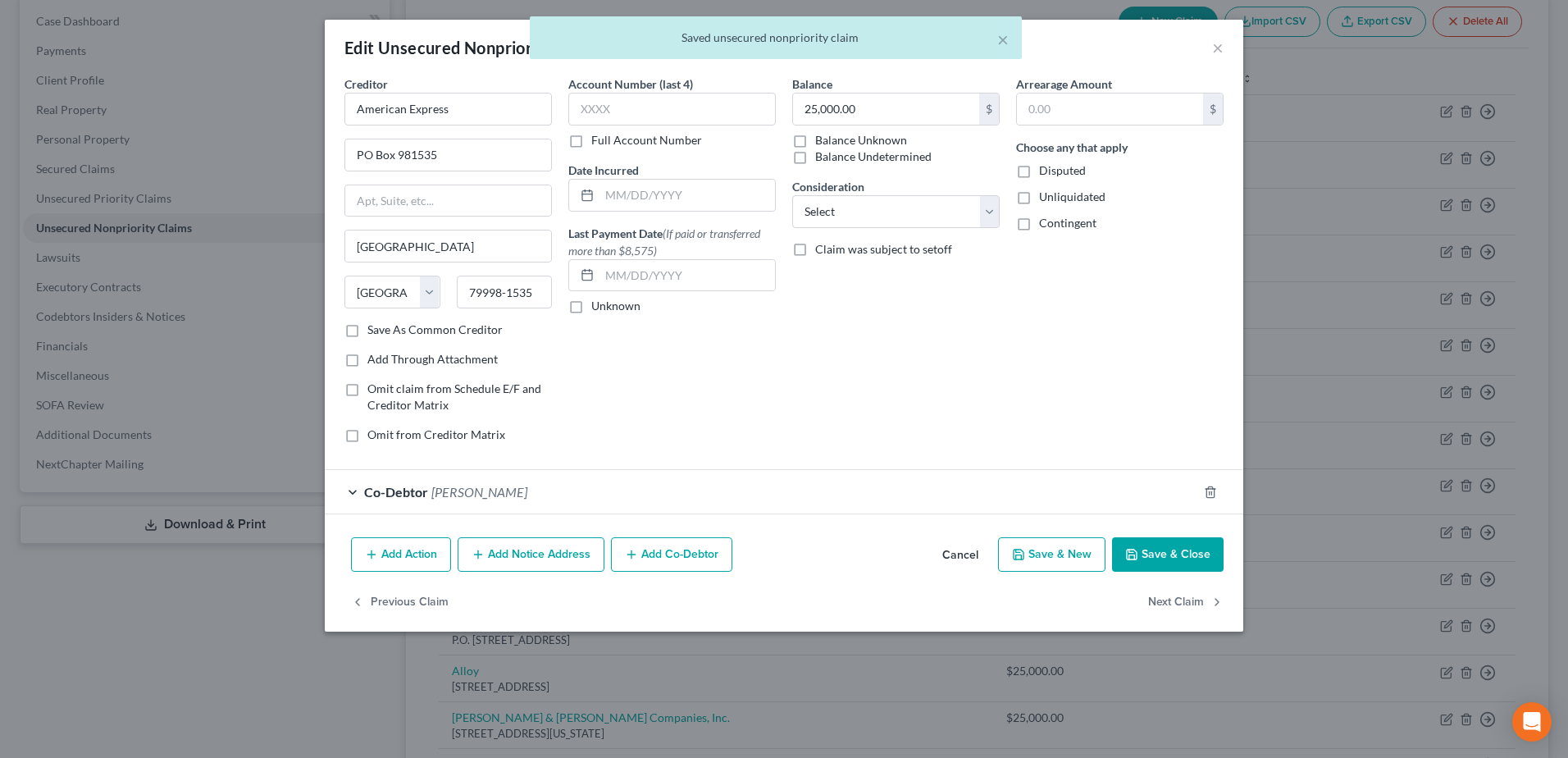
click at [517, 558] on button "Add Notice Address" at bounding box center [531, 554] width 147 height 35
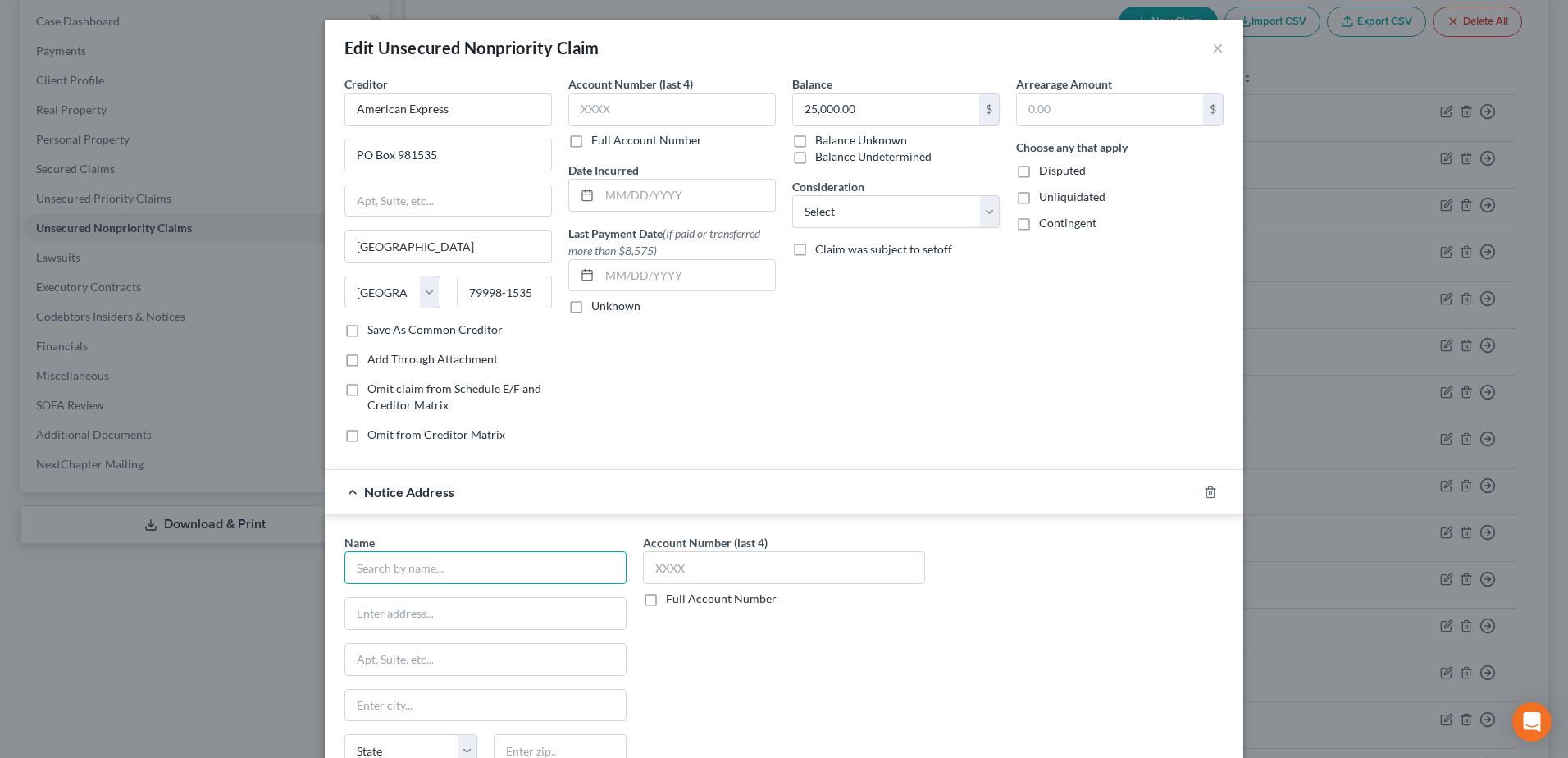
click at [485, 575] on input "text" at bounding box center [485, 567] width 282 height 33
type input "American Express"
type input "200 Vesey Street"
type input "New York"
type input "10285"
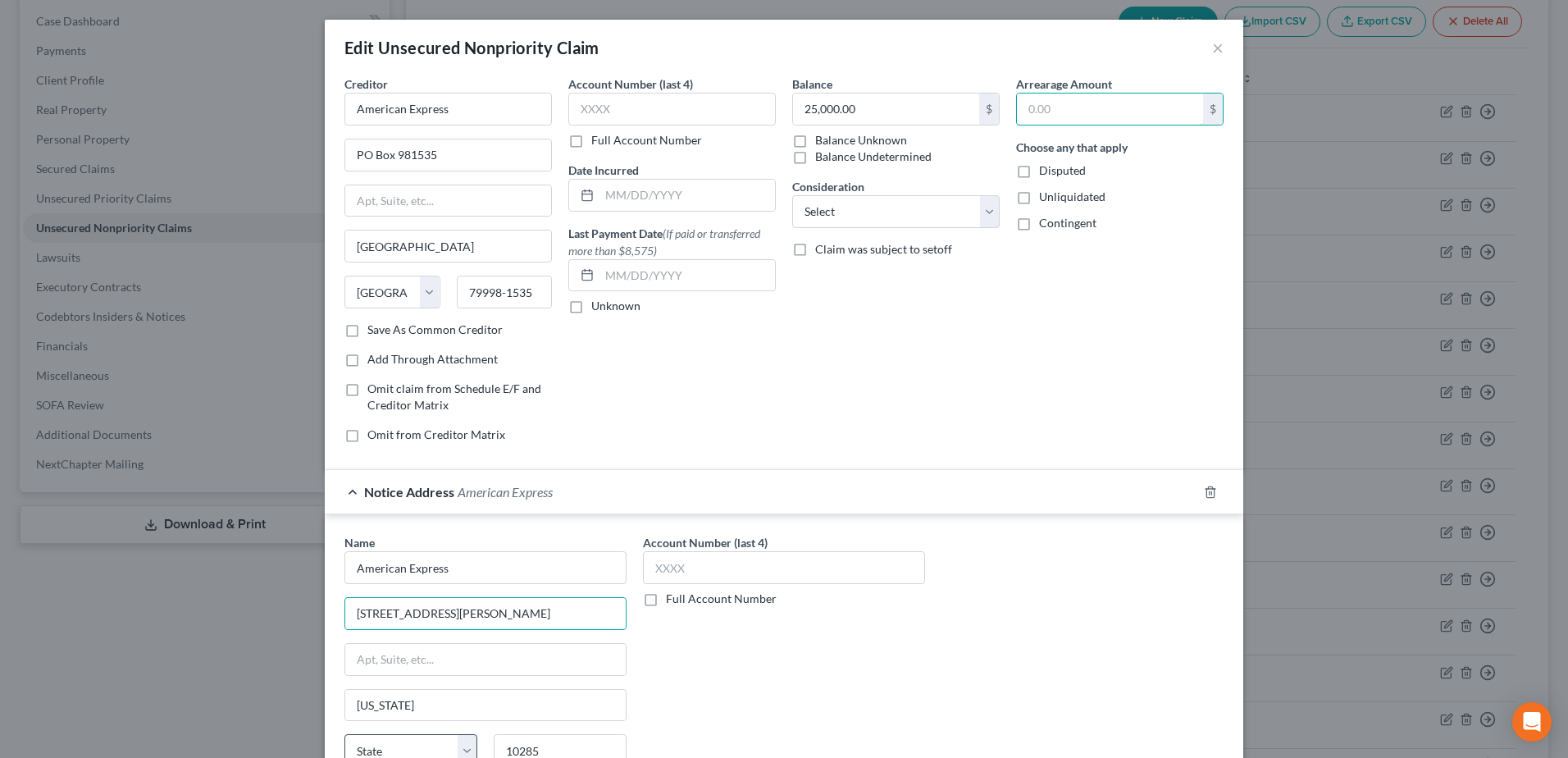
select select "35"
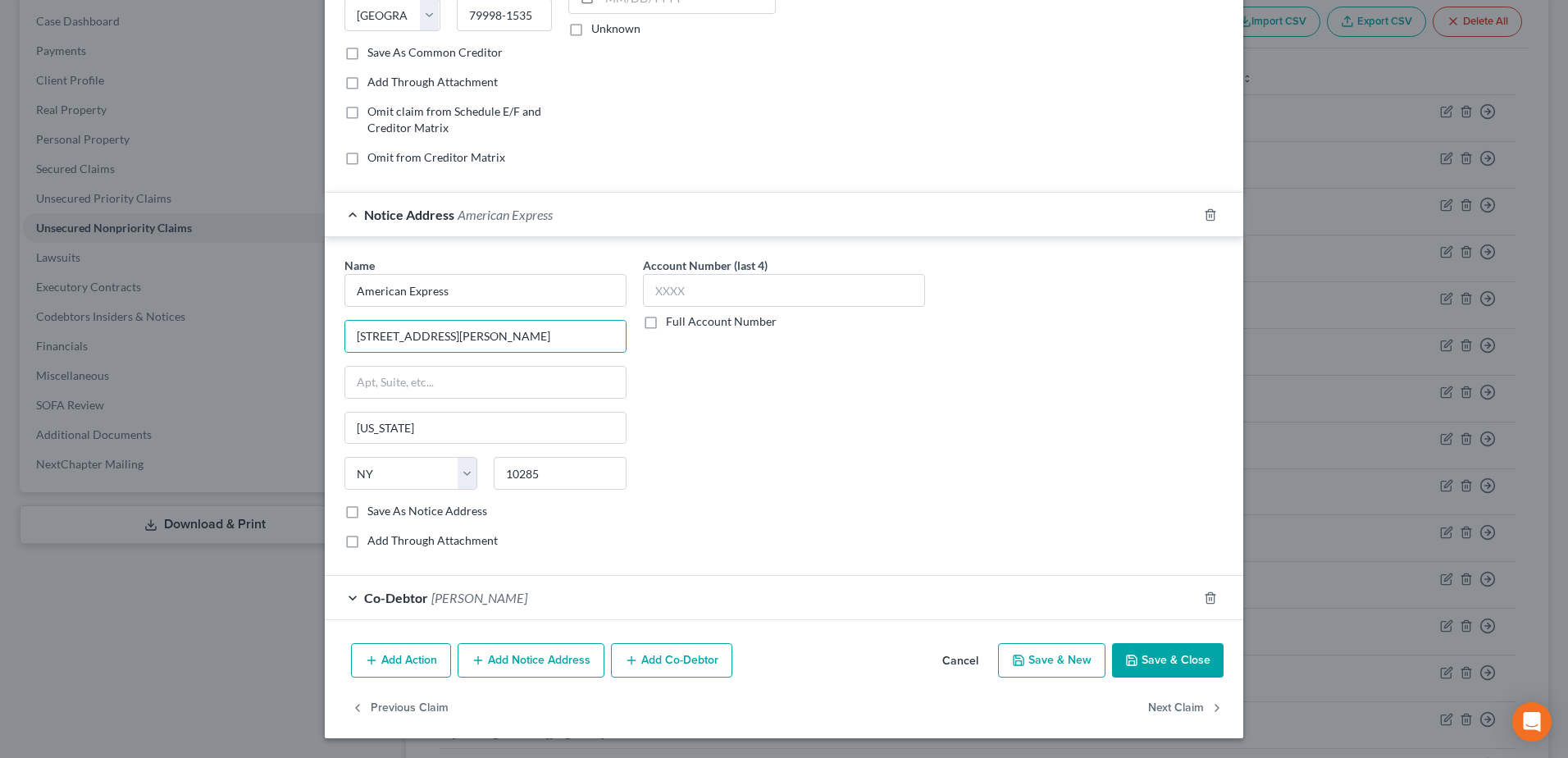
click at [1193, 652] on button "Save & Close" at bounding box center [1168, 660] width 112 height 35
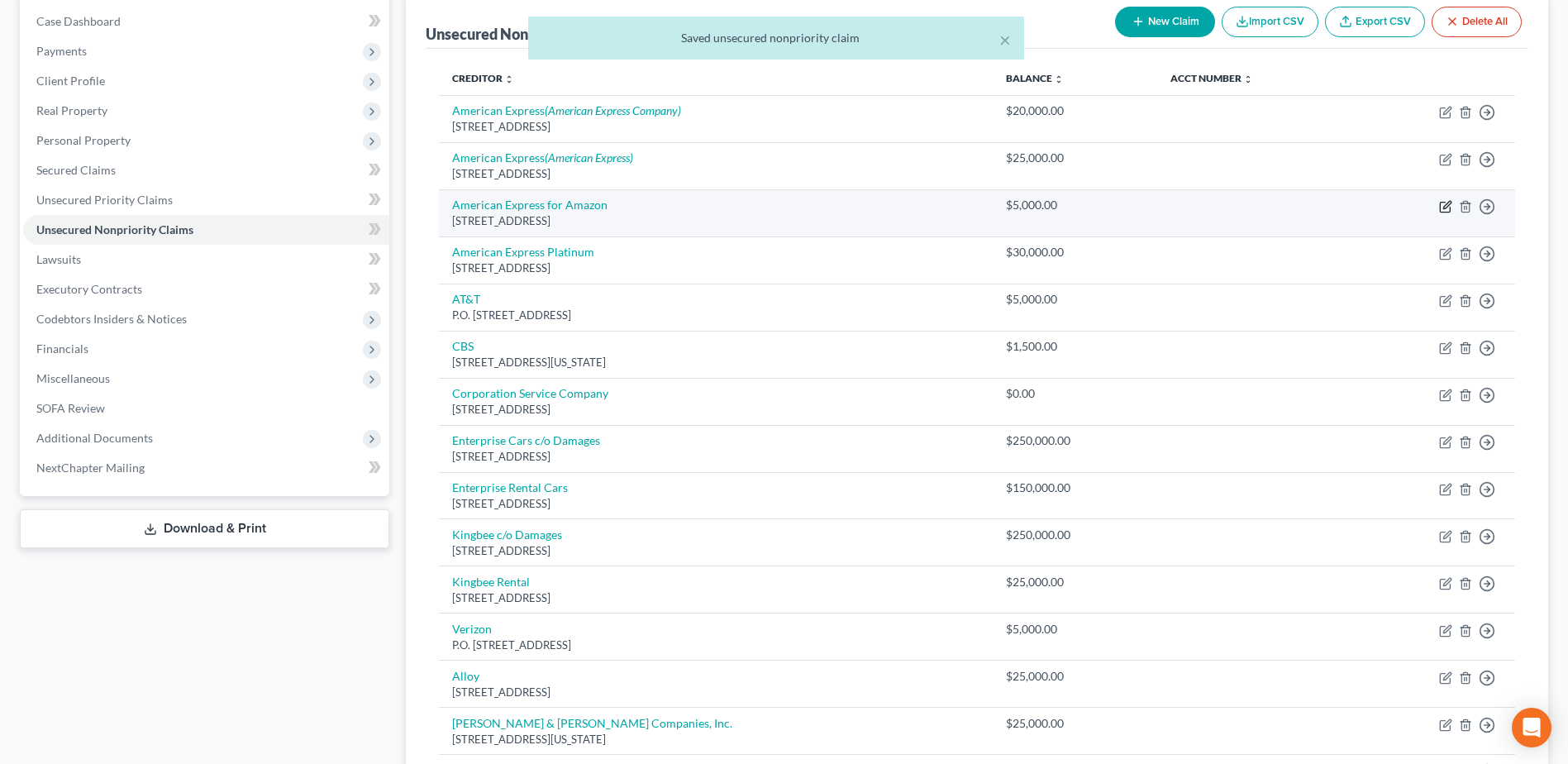
click at [1440, 208] on icon "button" at bounding box center [1445, 207] width 10 height 10
select select "45"
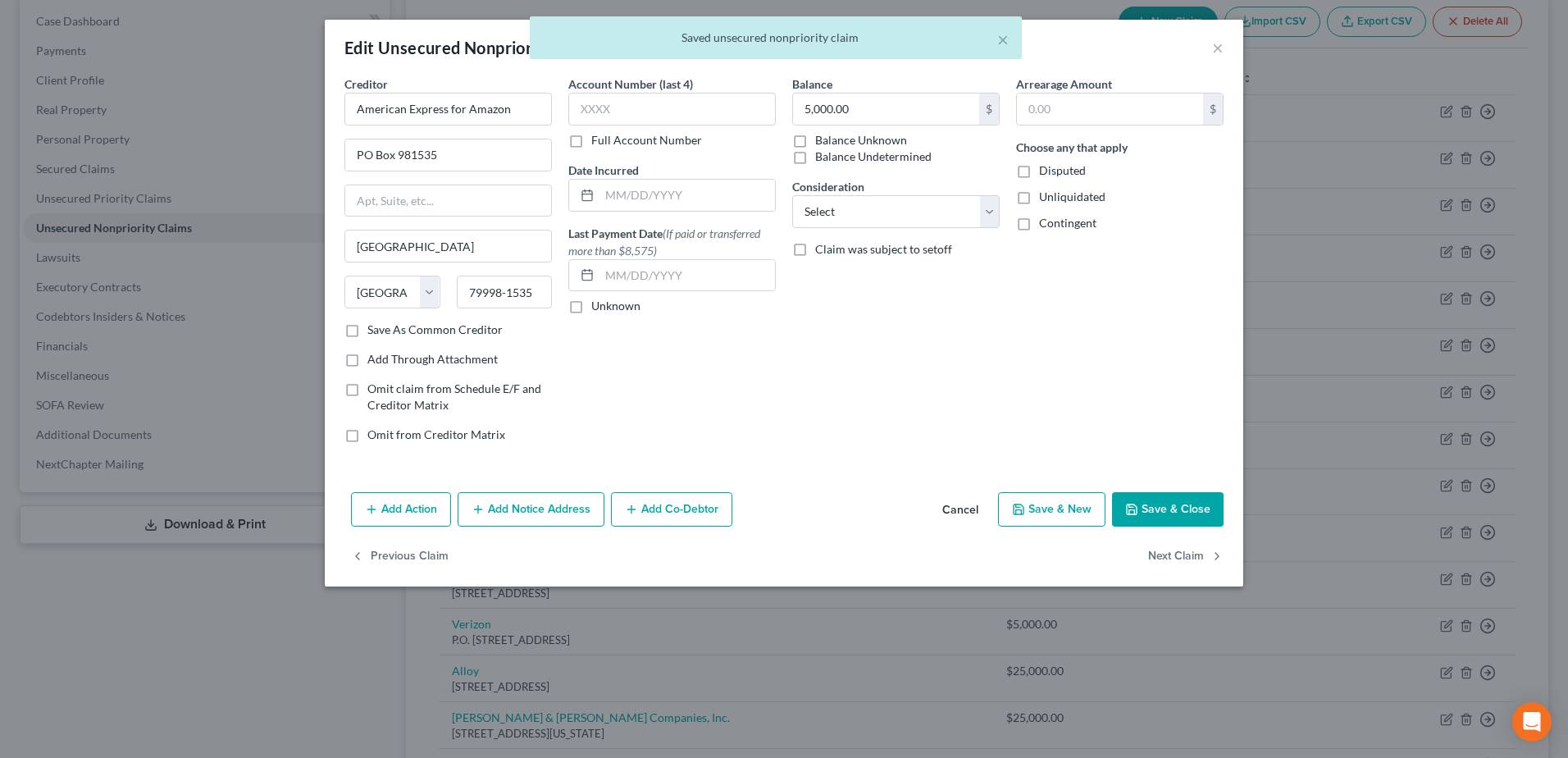
click at [564, 506] on button "Add Notice Address" at bounding box center [531, 510] width 147 height 35
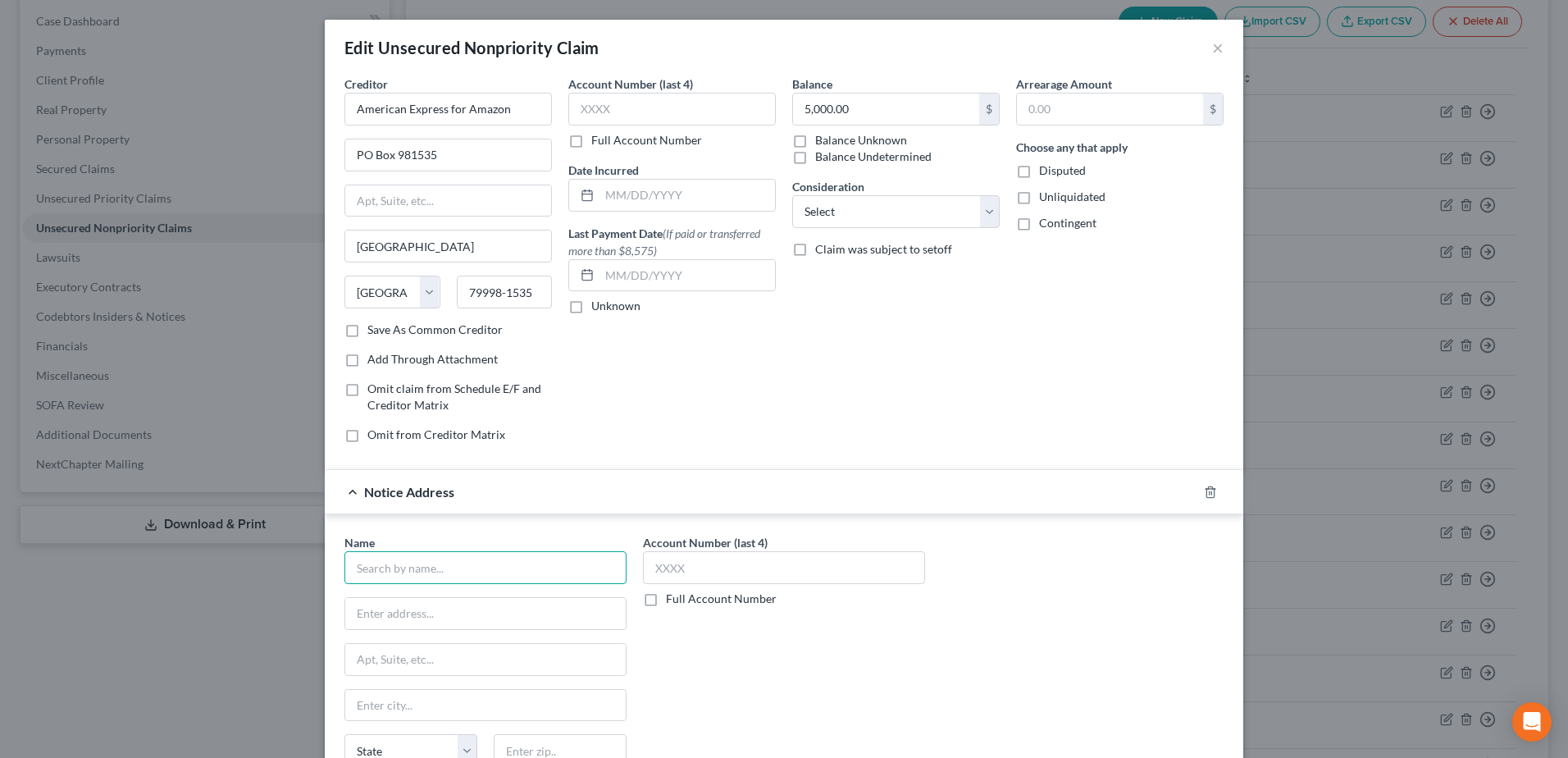
click at [471, 569] on input "text" at bounding box center [485, 567] width 282 height 33
type input "a"
type input "American Express"
type input "200 Vesey Street"
type input "New York"
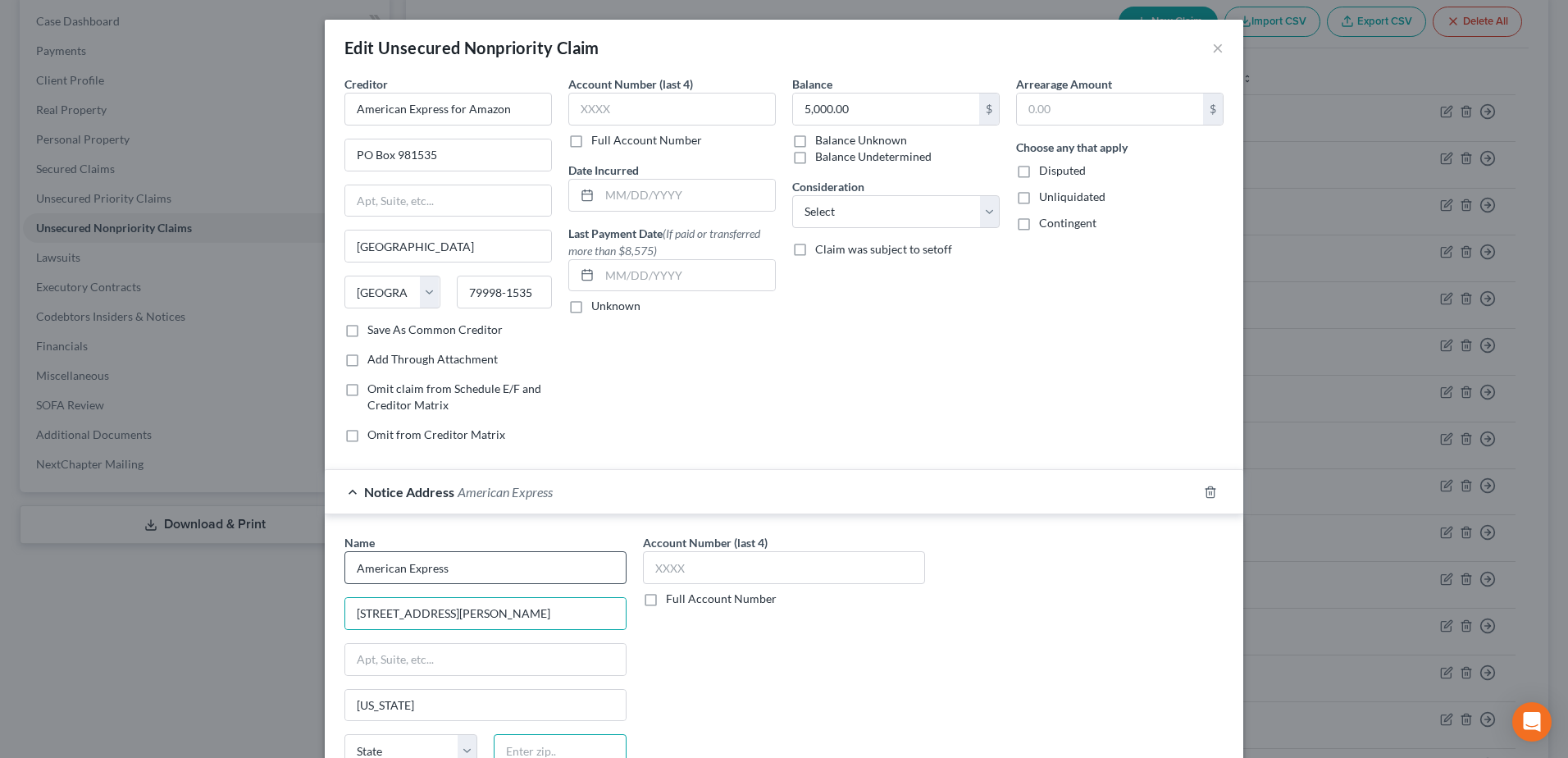
type input "10285"
click at [1045, 710] on div "Name * American Express 200 Vesey Street New York State AL AK AR AZ CA CO CT DE…" at bounding box center [783, 686] width 895 height 305
select select "35"
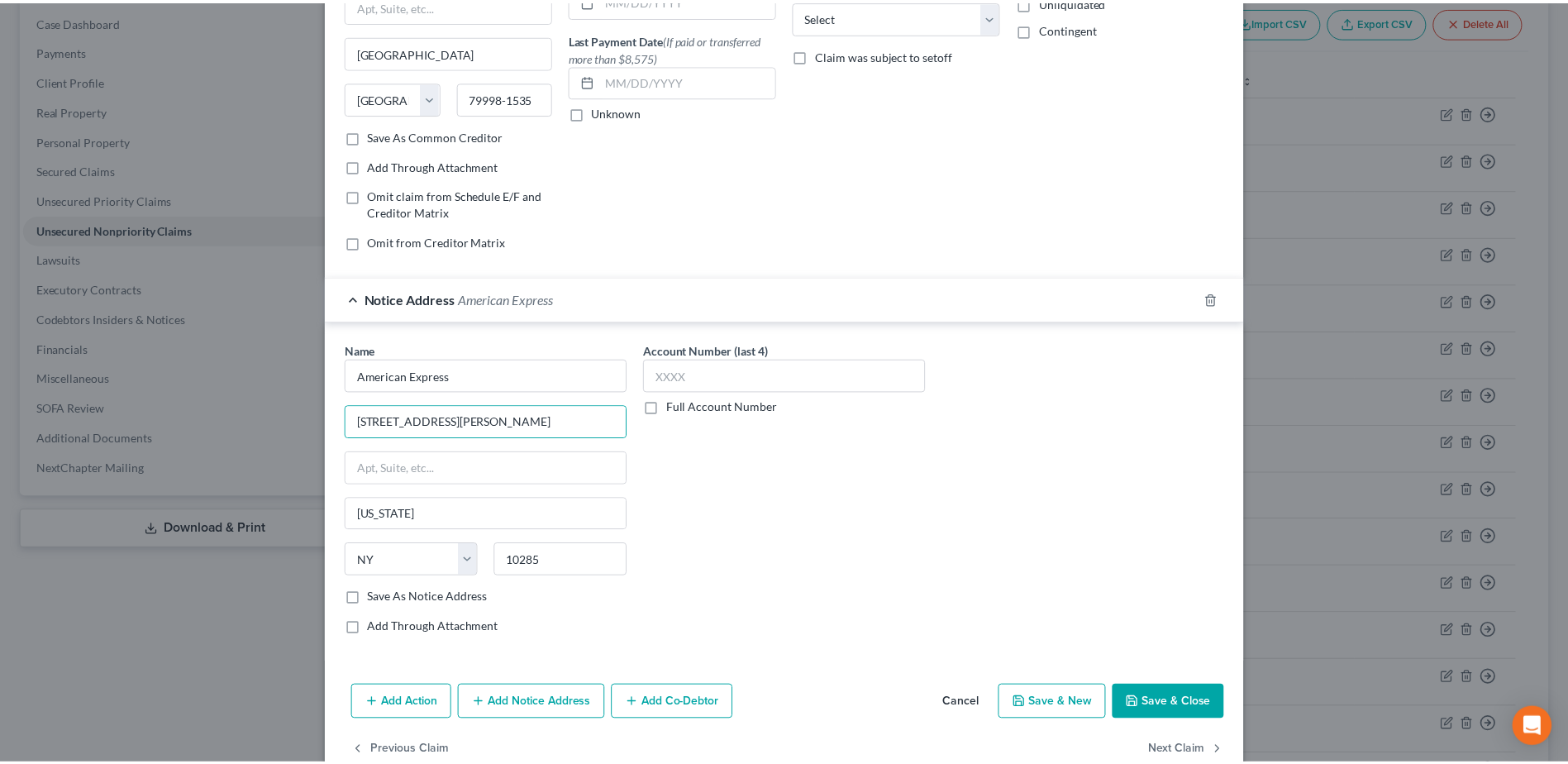
scroll to position [233, 0]
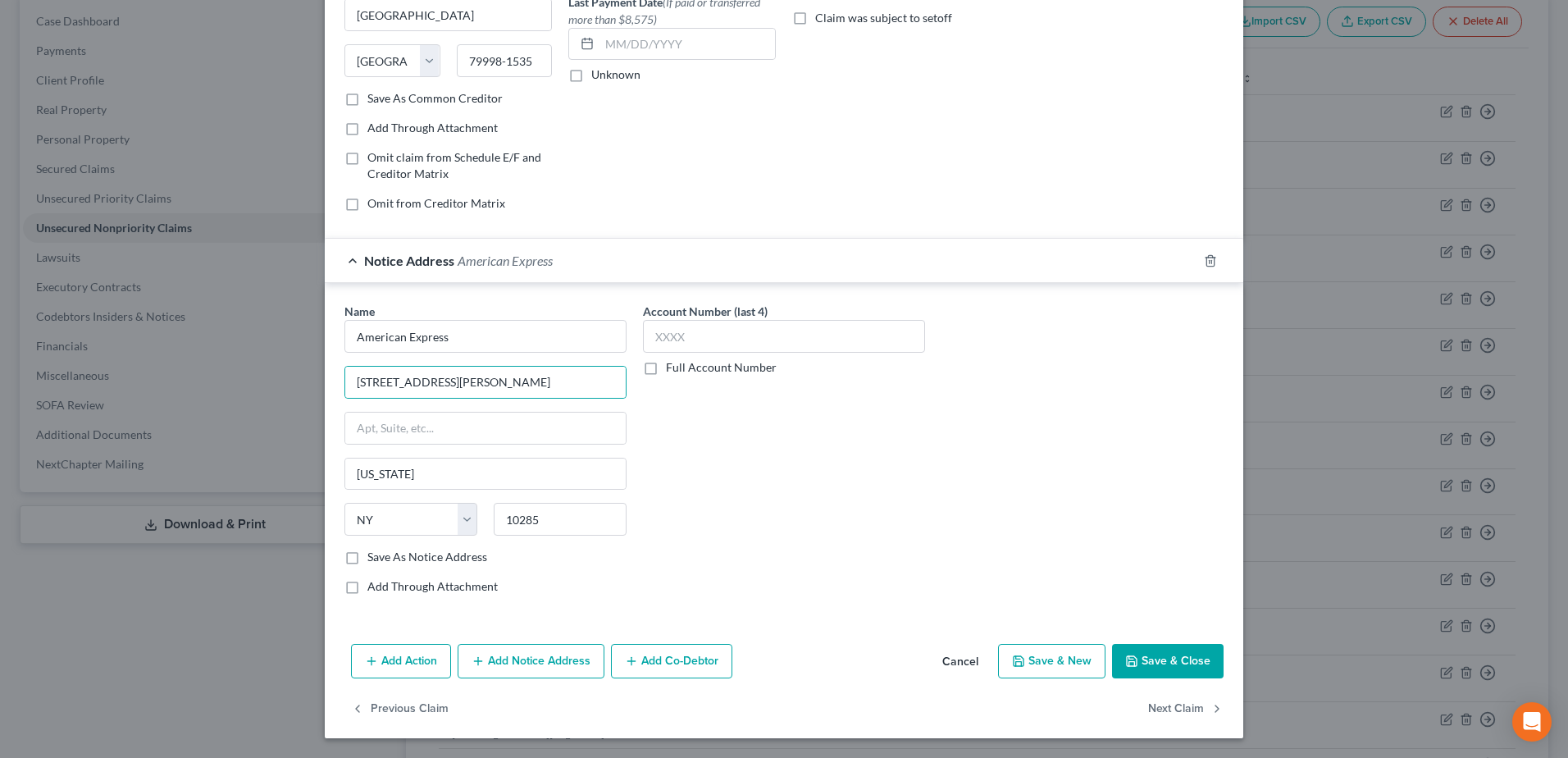
click at [1175, 652] on button "Save & Close" at bounding box center [1168, 661] width 112 height 35
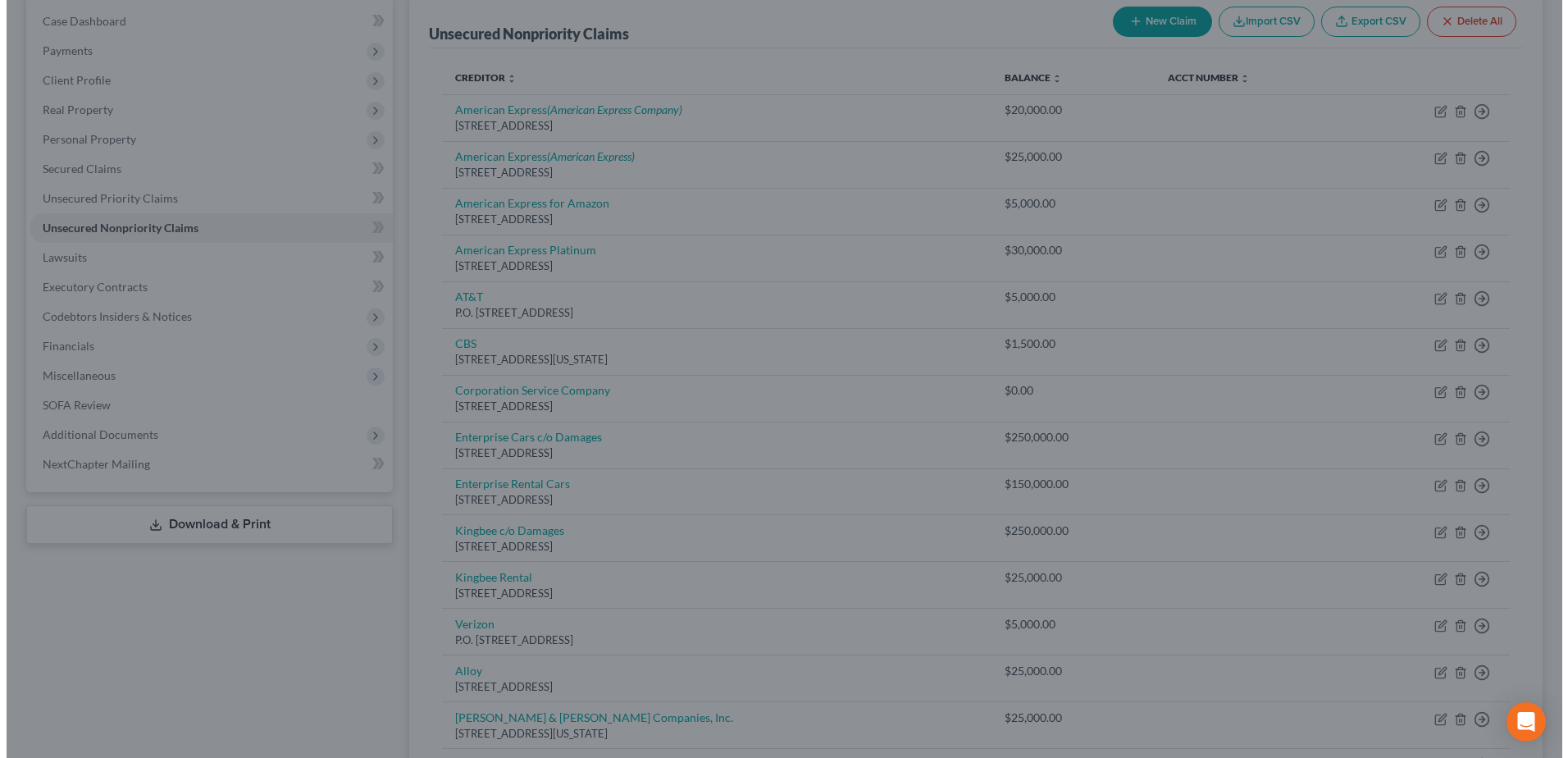
scroll to position [0, 0]
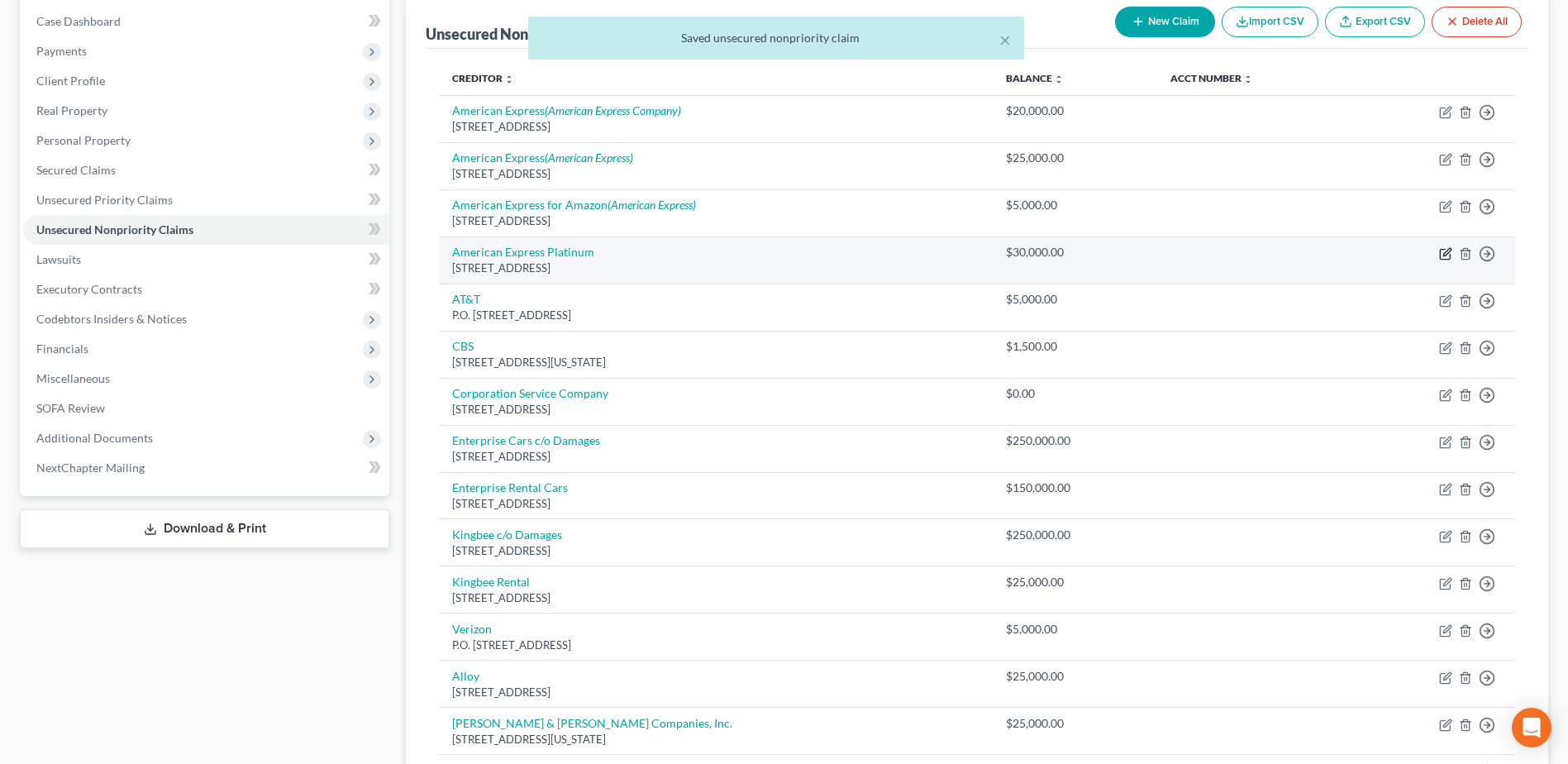
click at [1445, 258] on icon "button" at bounding box center [1445, 254] width 13 height 13
select select "45"
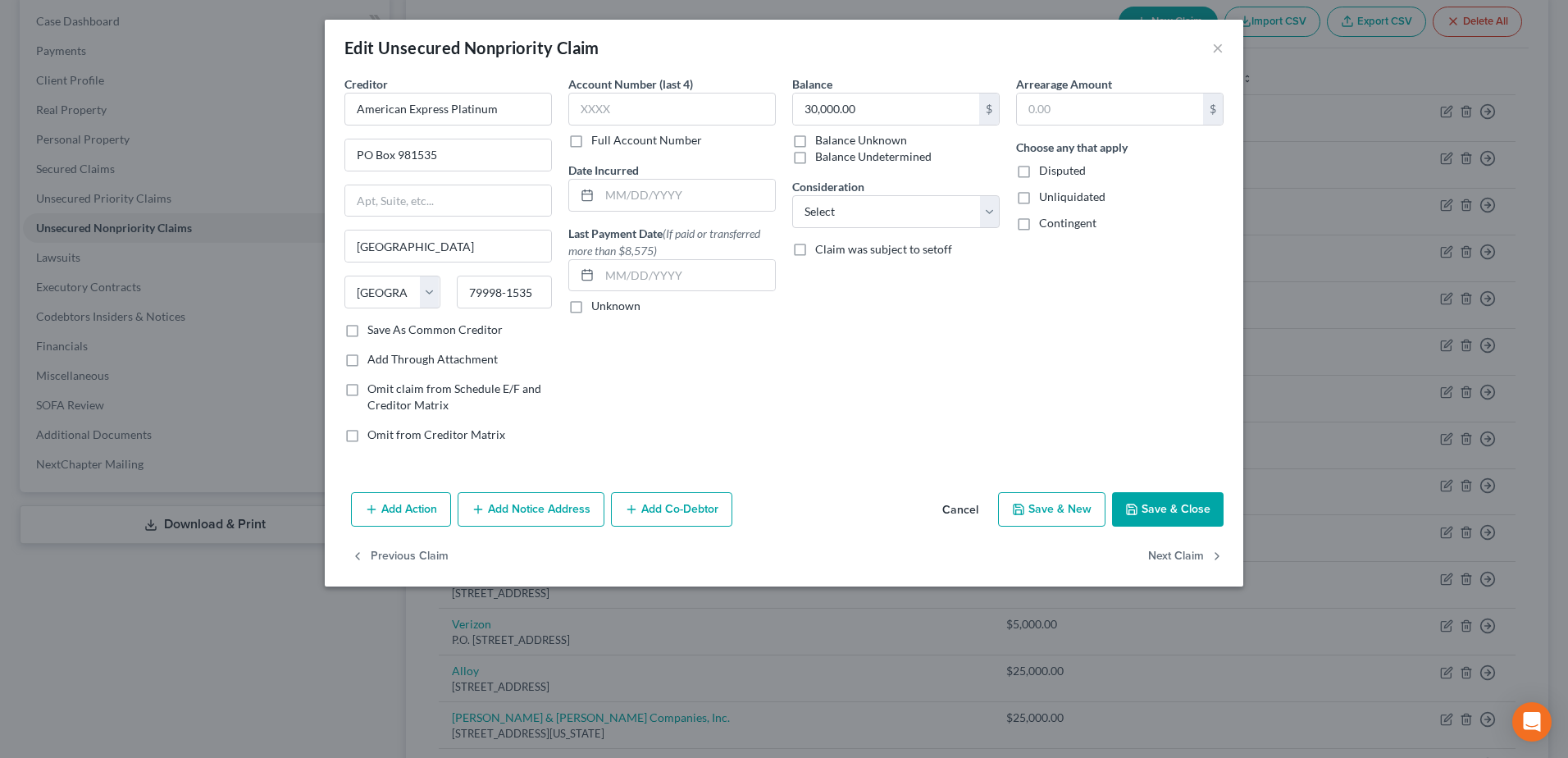
click at [528, 510] on button "Add Notice Address" at bounding box center [531, 510] width 147 height 35
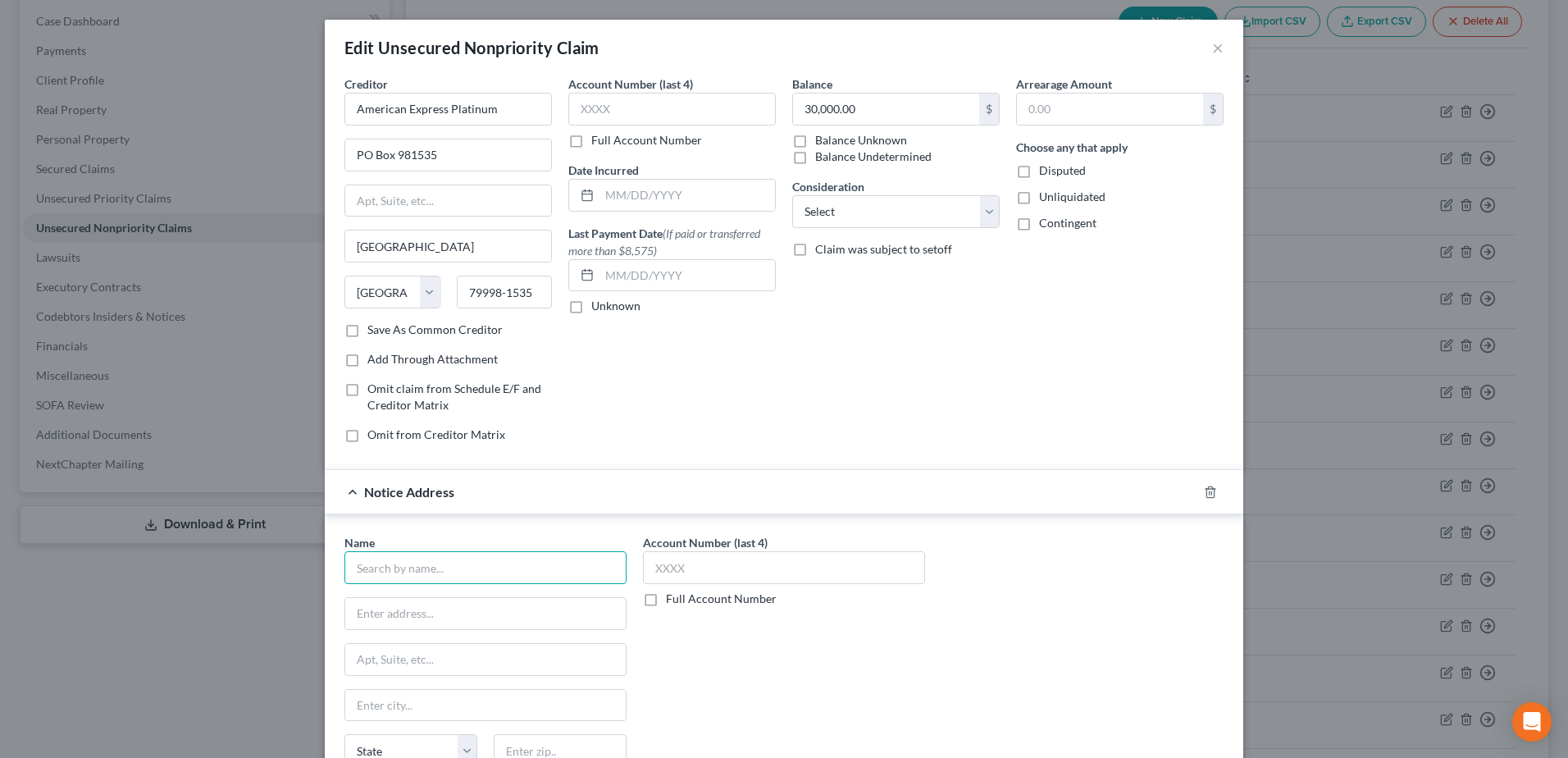
click at [483, 566] on input "text" at bounding box center [485, 567] width 282 height 33
type input "American Express"
click at [487, 608] on div "PO Box 981535, El Paso, TX 79998-1535" at bounding box center [443, 611] width 171 height 14
type input "PO Box 981535"
type input "El Paso"
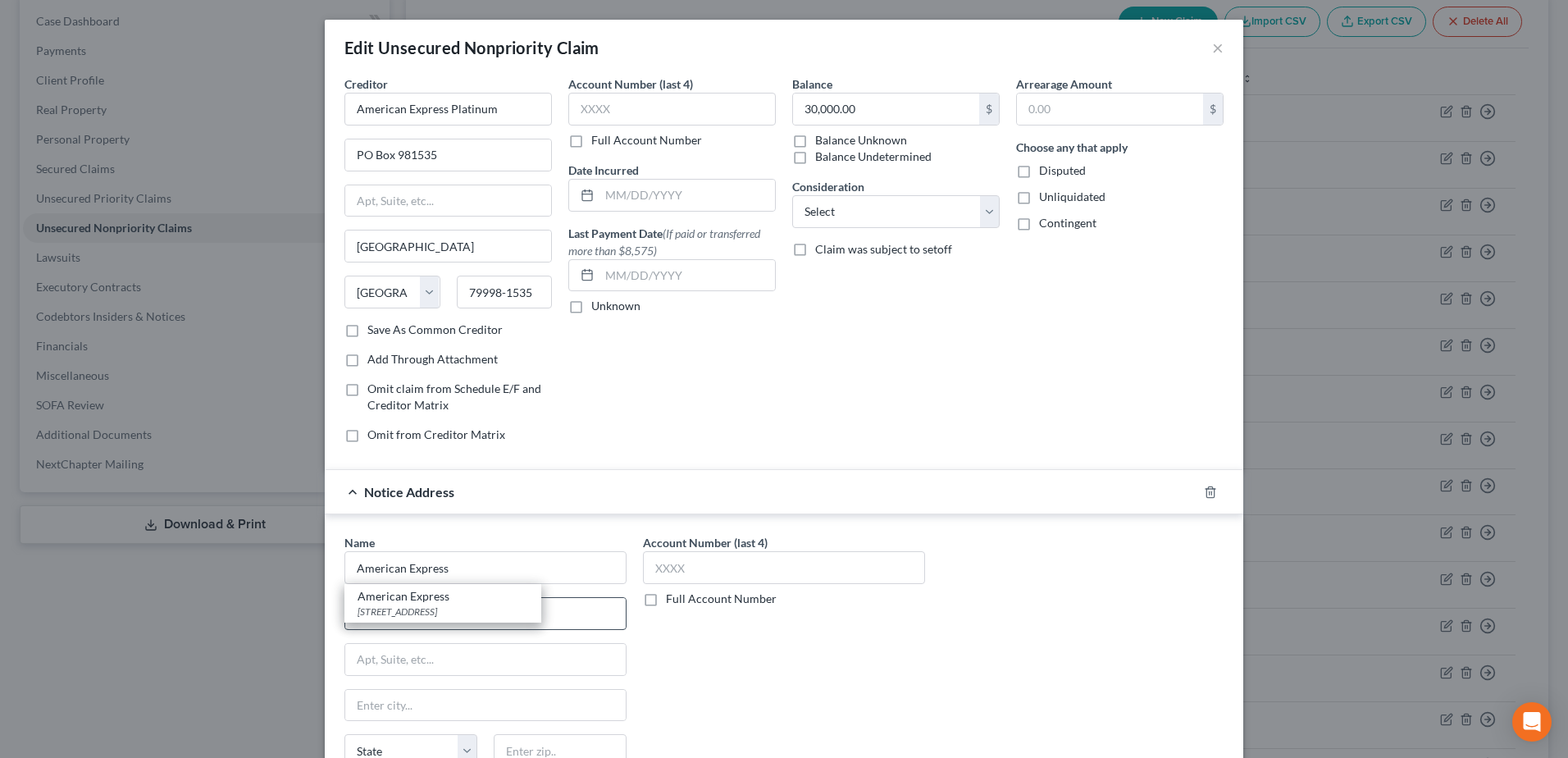
select select "45"
type input "79998-1535"
drag, startPoint x: 487, startPoint y: 608, endPoint x: 173, endPoint y: 599, distance: 314.1
click at [173, 599] on div "Edit Unsecured Nonpriority Claim × Creditor * American Express Platinum PO Box …" at bounding box center [784, 379] width 1568 height 758
type input "200 Vesey Street"
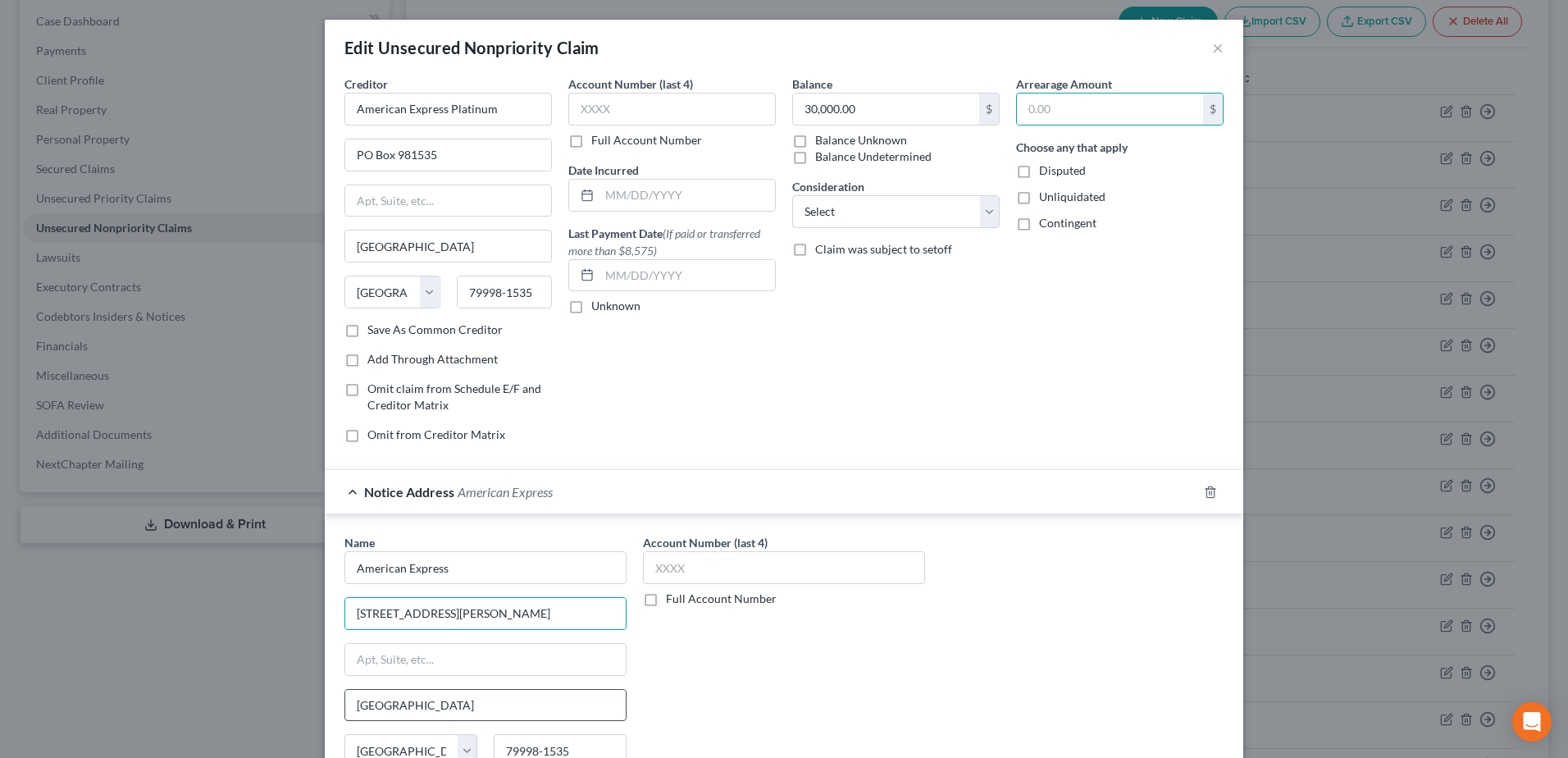
click at [823, 690] on div "Account Number (last 4) Full Account Number" at bounding box center [783, 686] width 298 height 305
click at [482, 690] on input "El Paso" at bounding box center [485, 705] width 280 height 31
click at [472, 707] on input "El Paso" at bounding box center [485, 705] width 280 height 31
drag, startPoint x: 425, startPoint y: 714, endPoint x: 273, endPoint y: 705, distance: 152.3
click at [273, 705] on div "Edit Unsecured Nonpriority Claim × Creditor * American Express Platinum PO Box …" at bounding box center [784, 379] width 1568 height 758
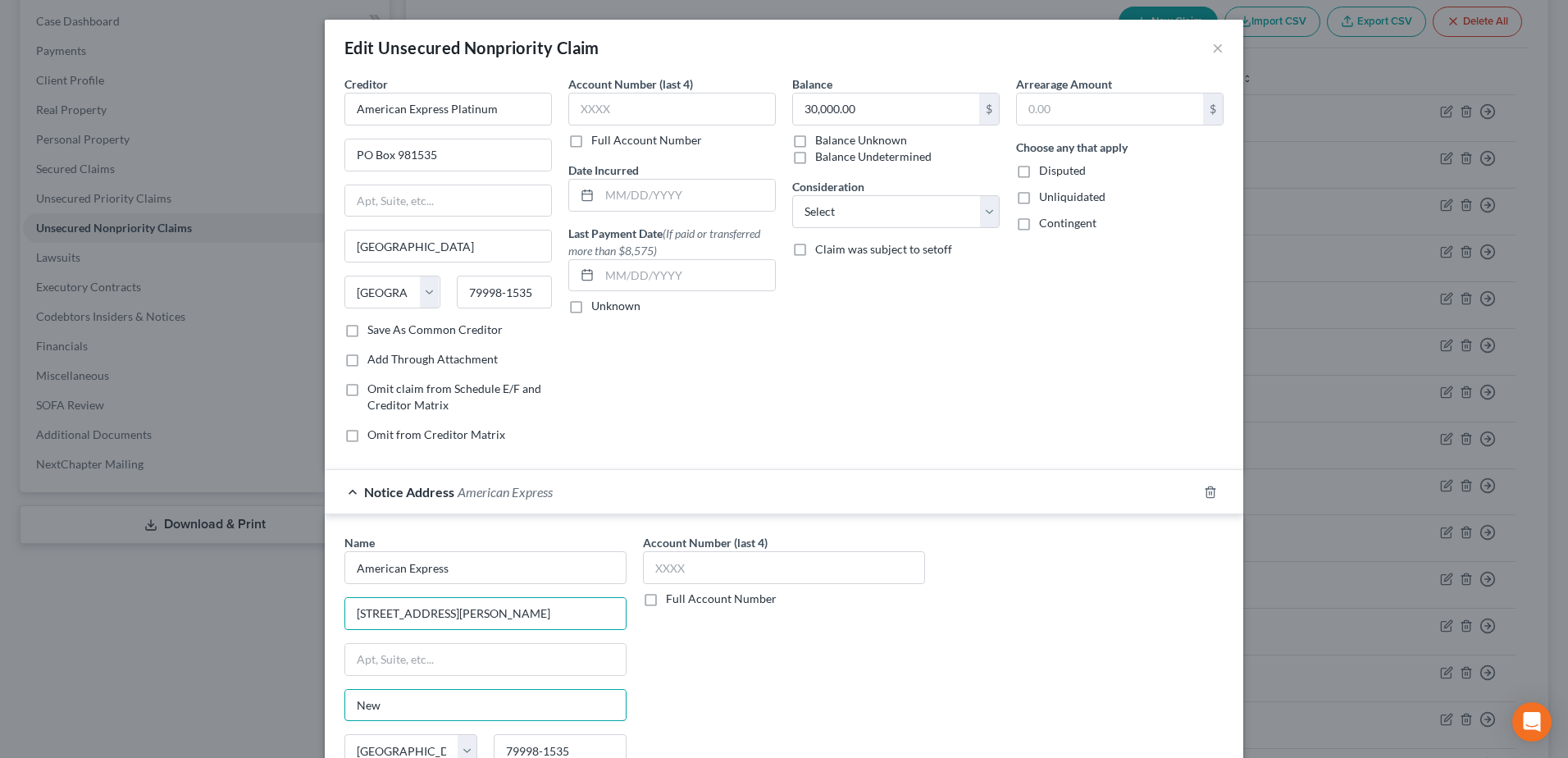
type input "New York"
click at [1123, 648] on div "Name * American Express 200 Vesey Street New York State AL AK AR AZ CA CO CT DE…" at bounding box center [783, 686] width 895 height 305
click at [394, 738] on select "State AL AK AR AZ CA CO CT DE DC FL GA GU HI ID IL IN IA KS KY LA ME MD MA MI M…" at bounding box center [411, 751] width 133 height 33
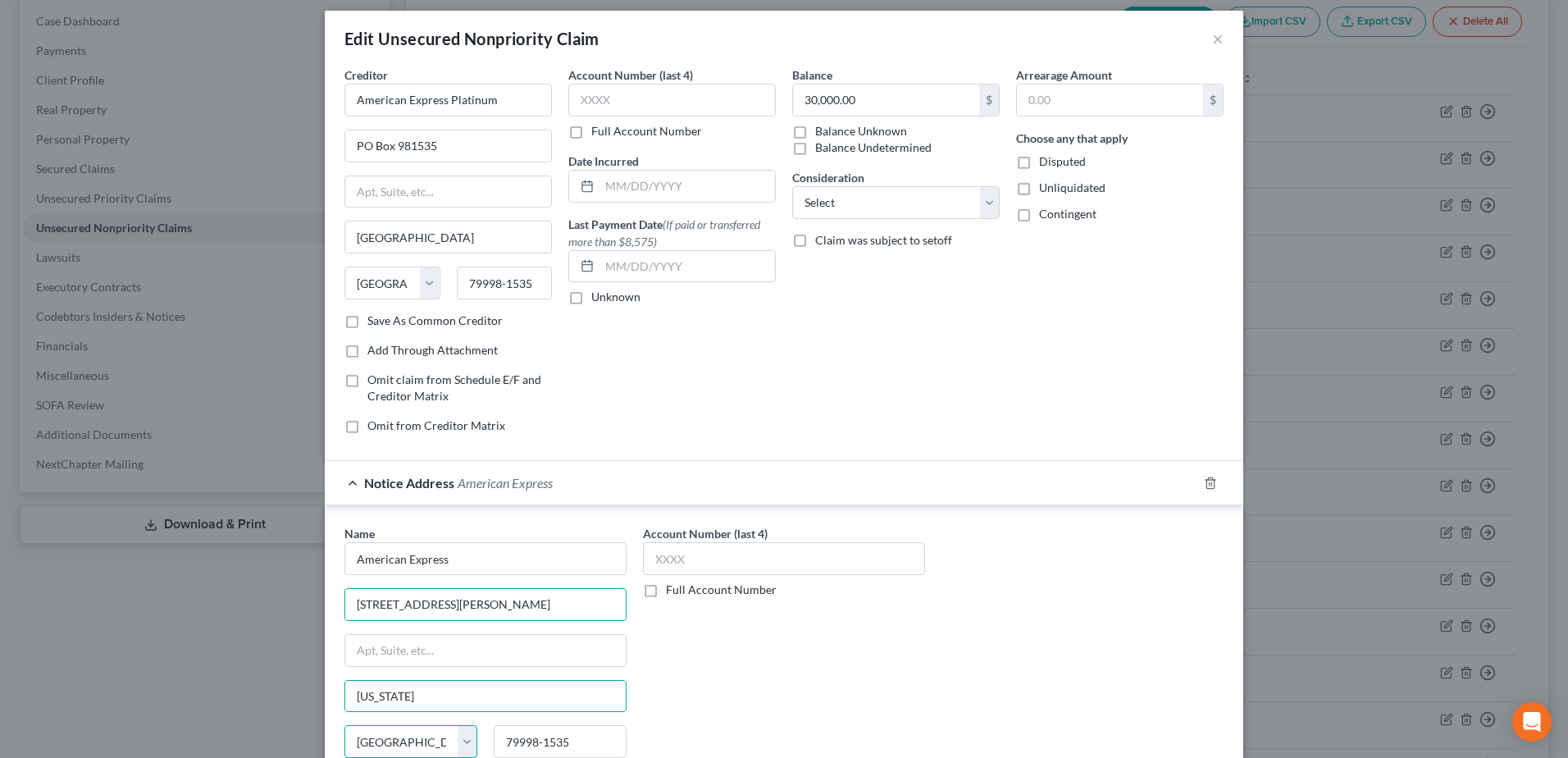
select select "35"
click at [344, 725] on select "State AL AK AR AZ CA CO CT DE DC FL GA GU HI ID IL IN IA KS KY LA ME MD MA MI M…" at bounding box center [411, 742] width 133 height 33
type input "10285"
click at [910, 638] on div "Account Number (last 4) Full Account Number" at bounding box center [783, 677] width 298 height 305
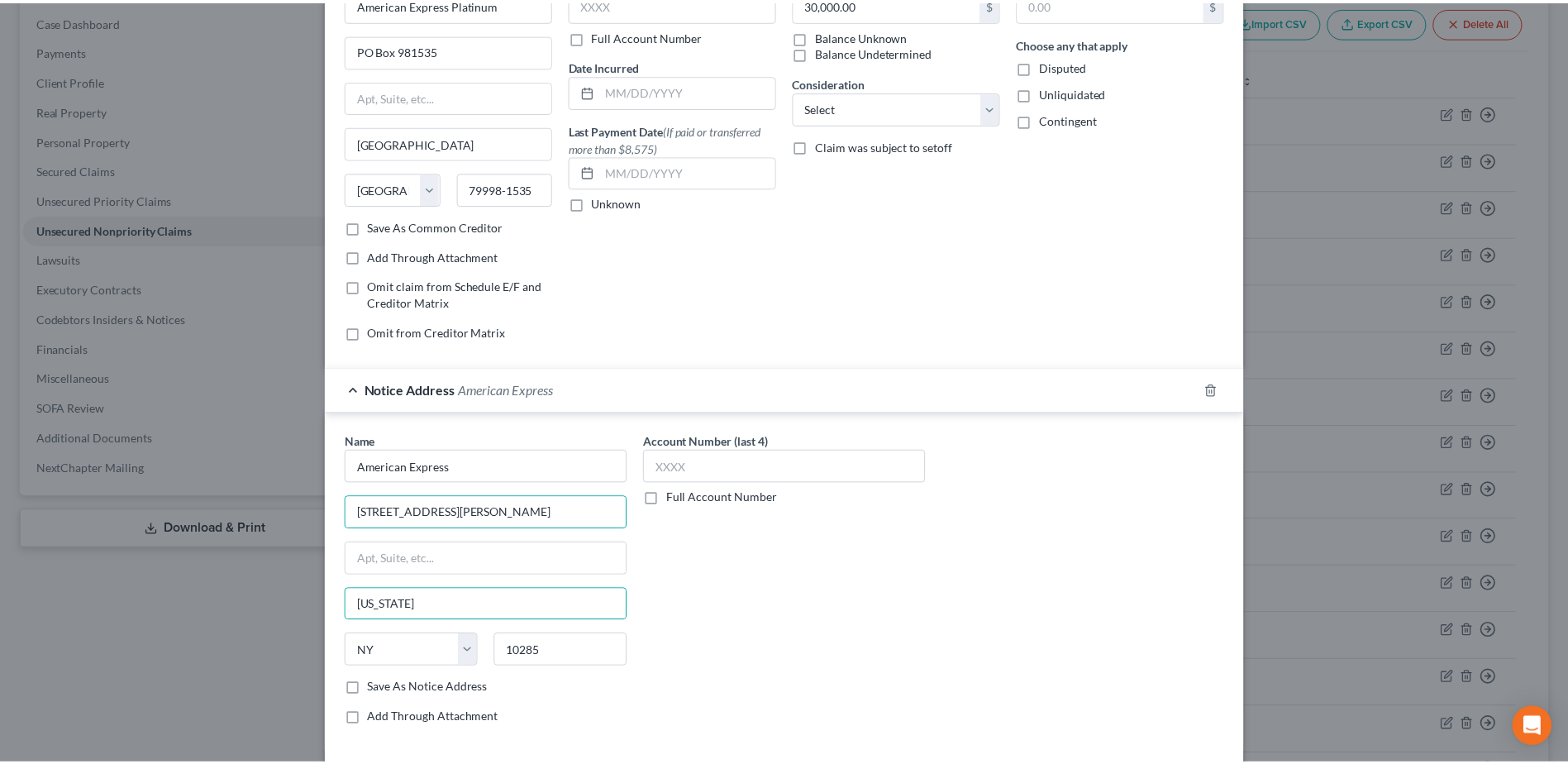
scroll to position [233, 0]
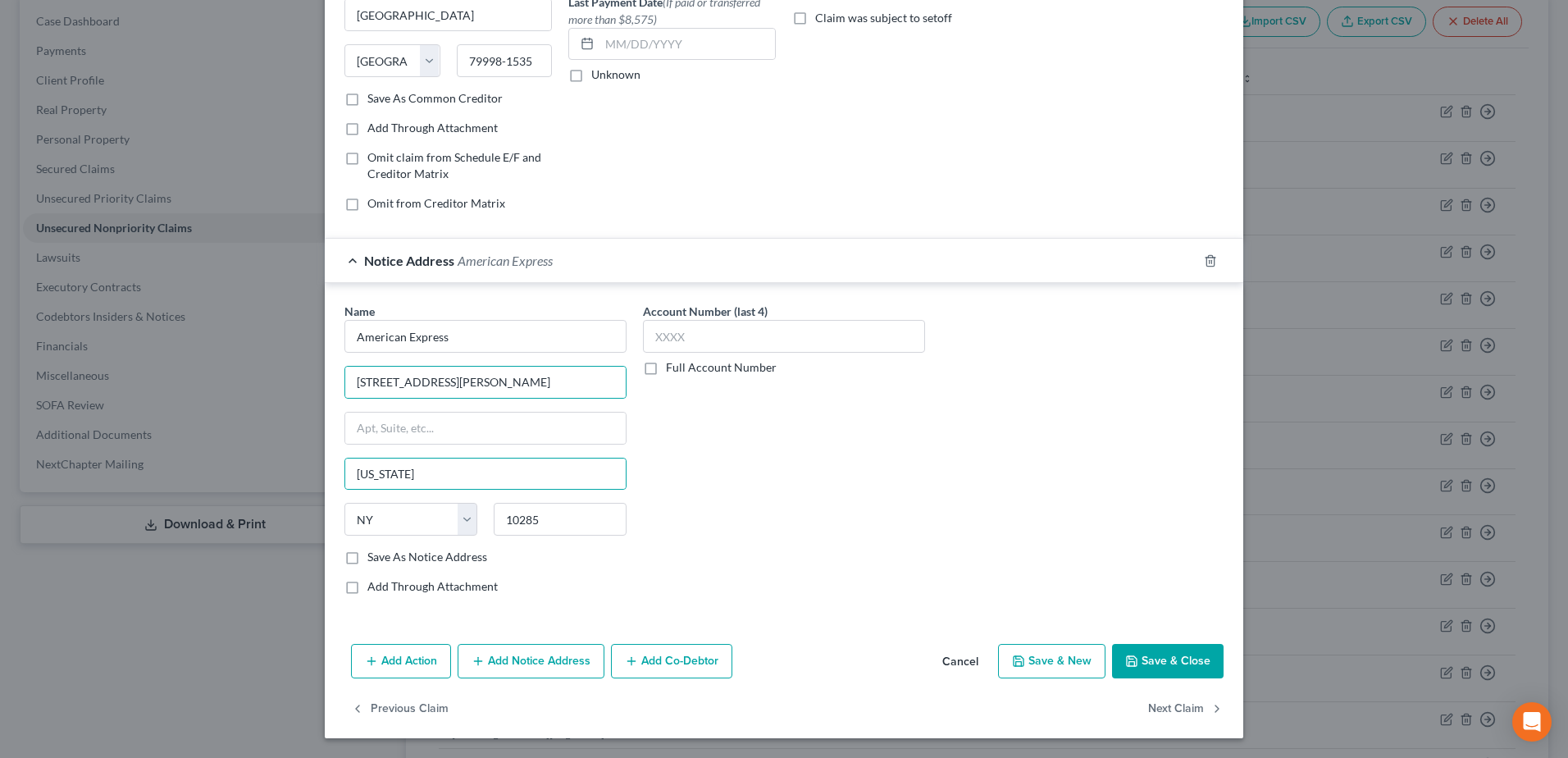
click at [1162, 668] on button "Save & Close" at bounding box center [1168, 661] width 112 height 35
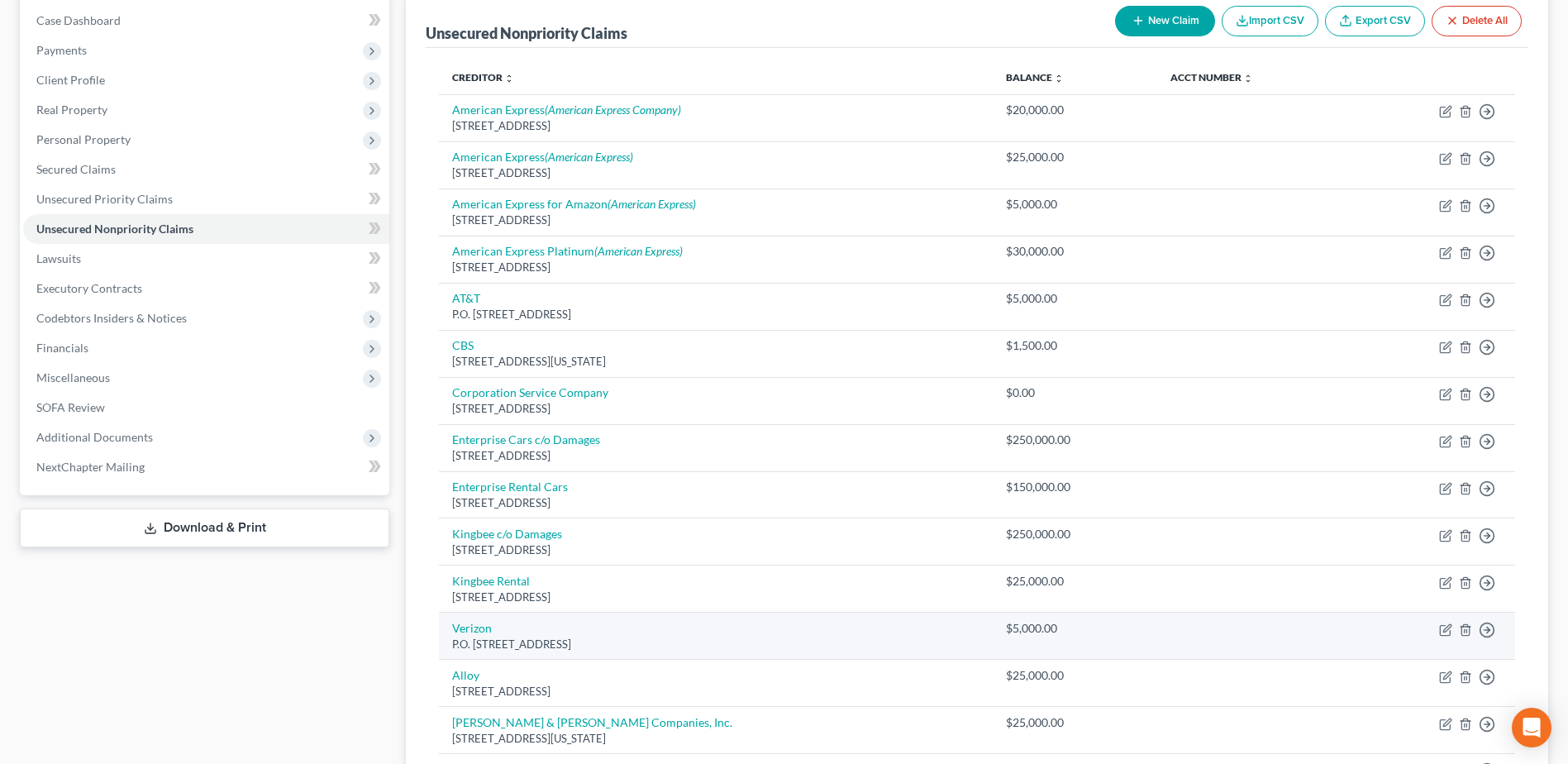
scroll to position [166, 0]
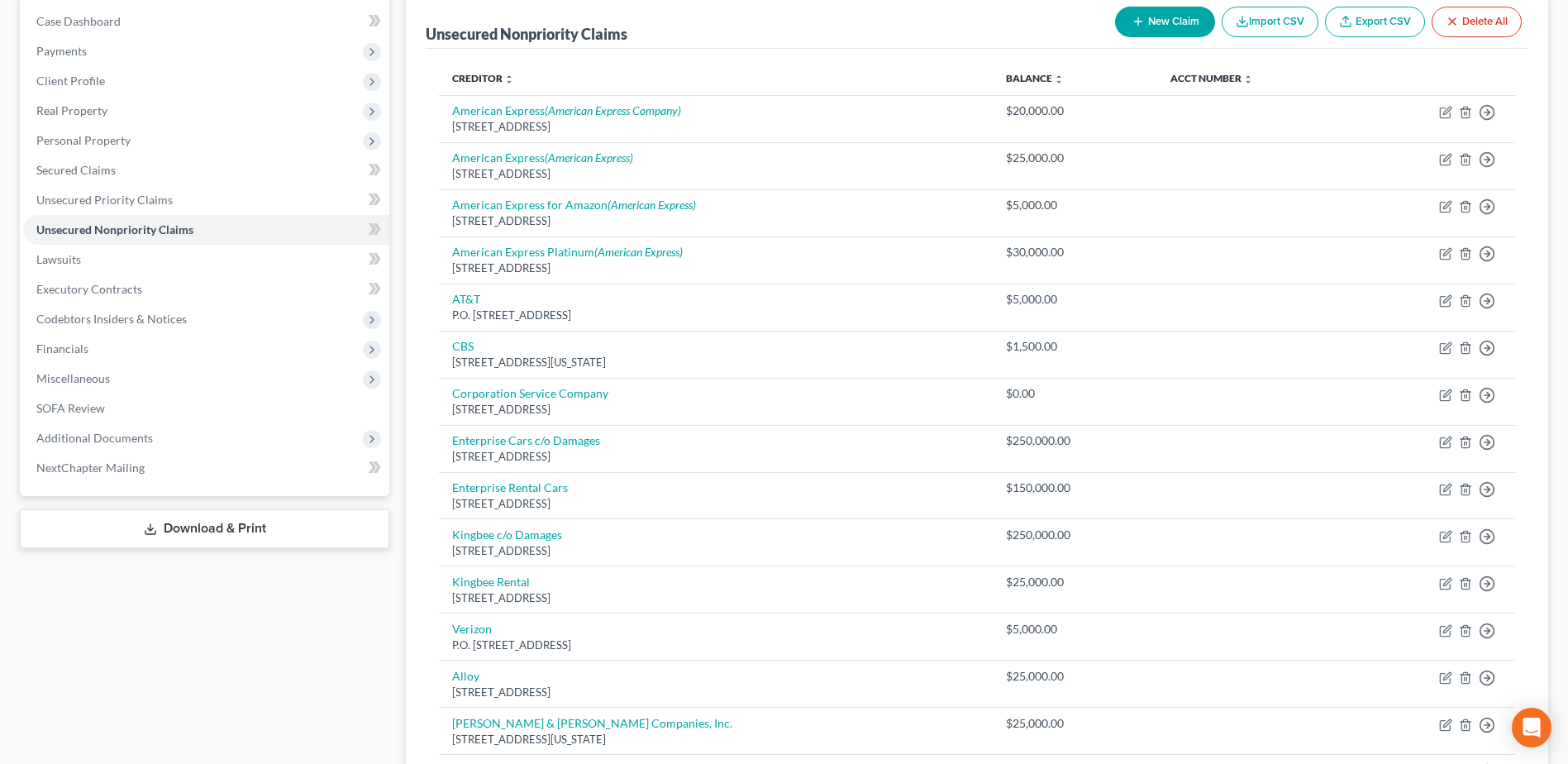
click at [1142, 23] on button "New Claim" at bounding box center [1165, 22] width 100 height 31
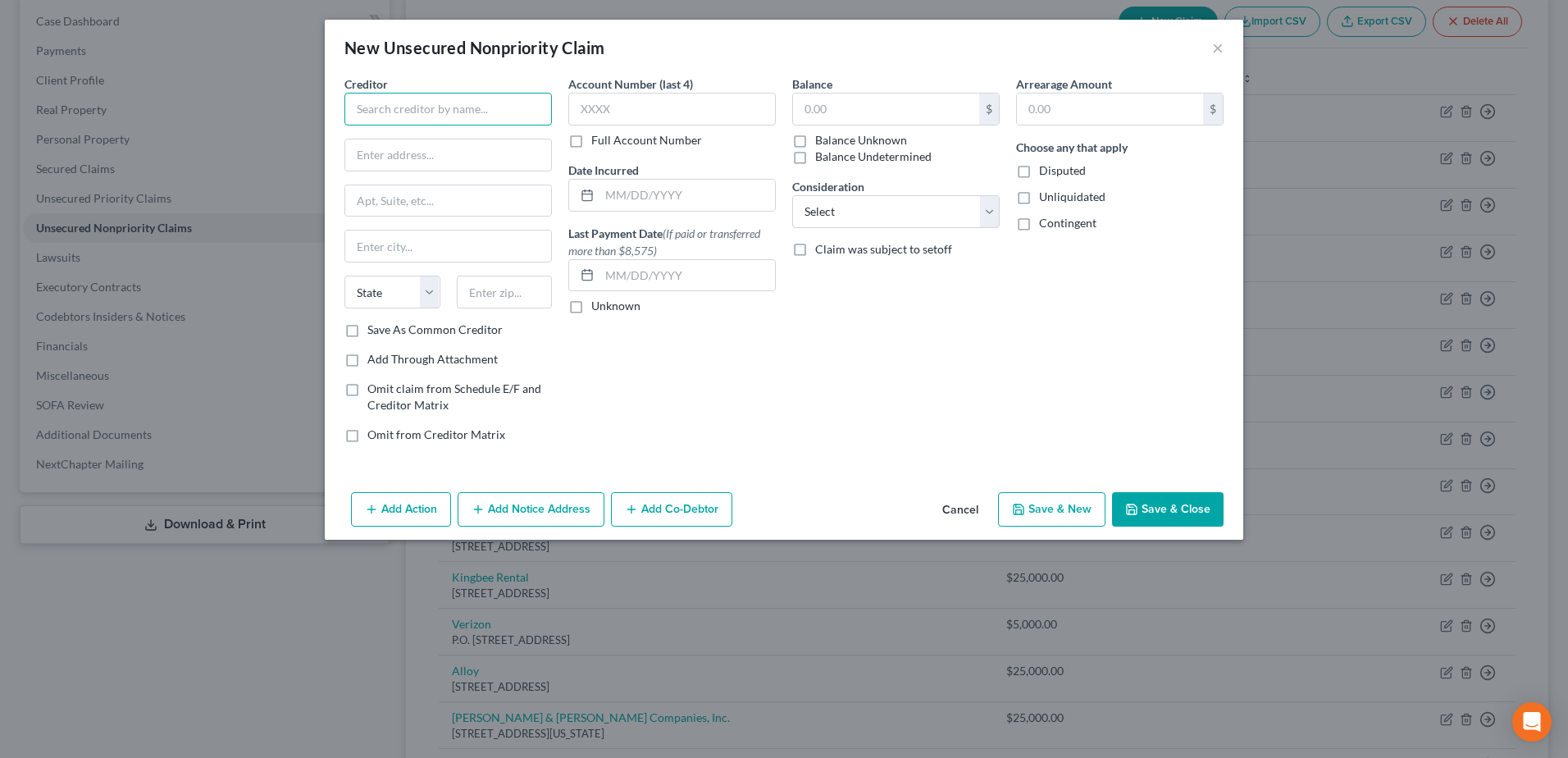
click at [406, 122] on input "text" at bounding box center [448, 109] width 207 height 33
type input "Budget Rent A Car"
type input "6 Sylvan Way"
type input "Parsippany"
click at [394, 305] on select "State AL AK AR AZ CA CO CT DE DC FL GA GU HI ID IL IN IA KS KY LA ME MD MA MI M…" at bounding box center [392, 292] width 96 height 33
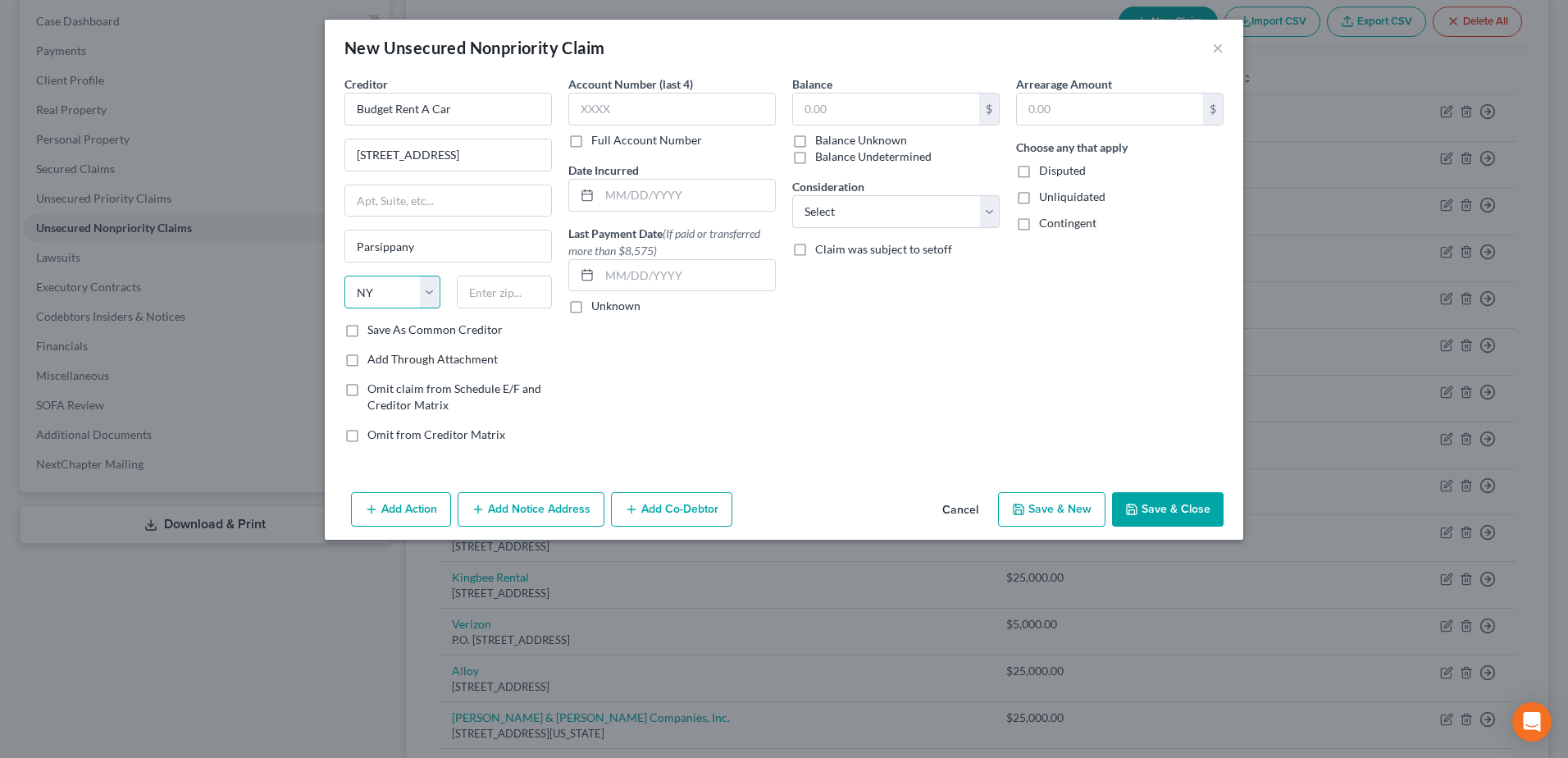
select select "33"
click at [344, 275] on select "State AL AK AR AZ CA CO CT DE DC FL GA GU HI ID IL IN IA KS KY LA ME MD MA MI M…" at bounding box center [392, 292] width 96 height 33
click at [482, 298] on input "text" at bounding box center [505, 292] width 96 height 33
type input "07054"
drag, startPoint x: 1120, startPoint y: 308, endPoint x: 1187, endPoint y: 517, distance: 219.5
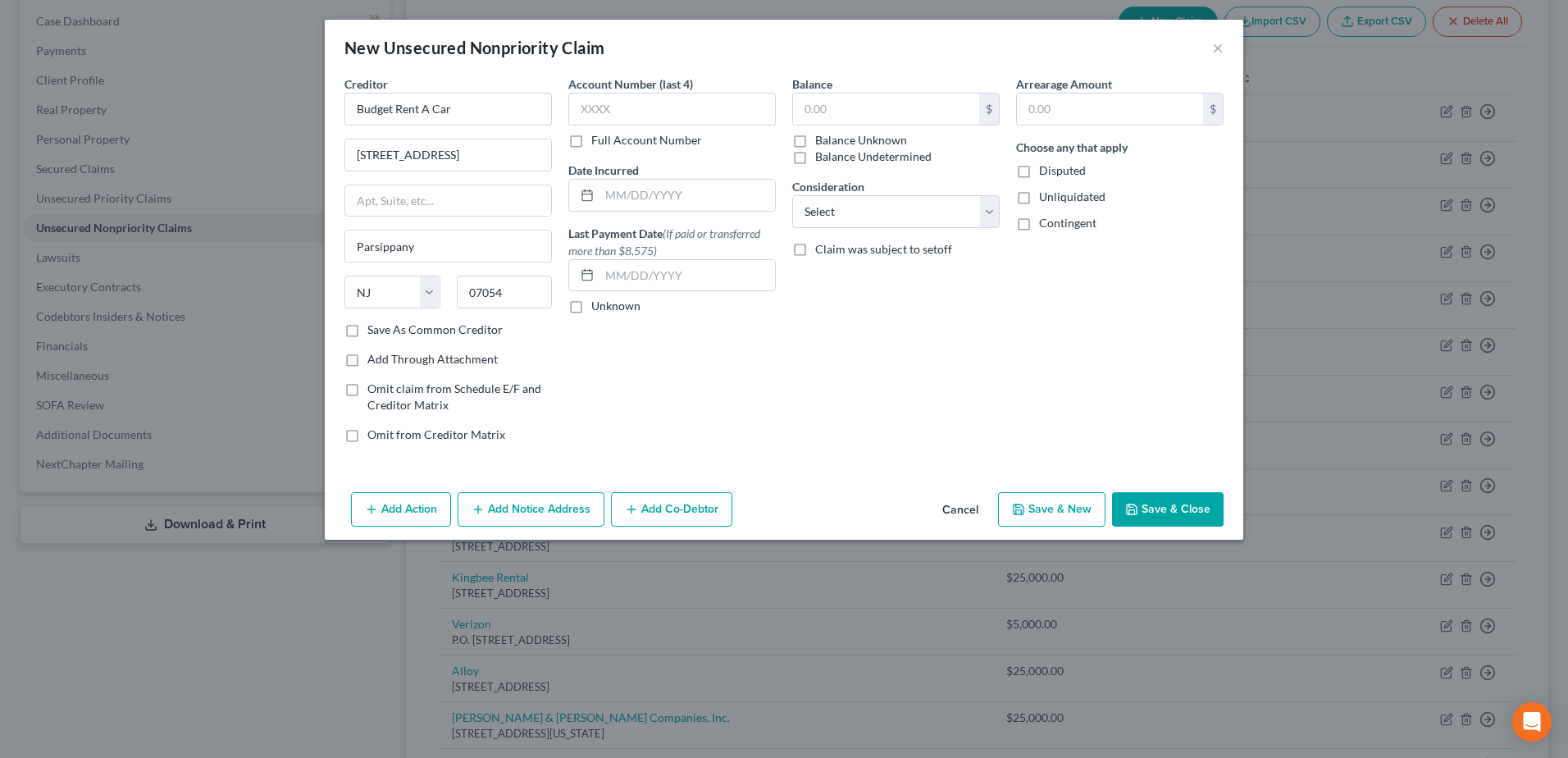
click at [1119, 308] on div "Arrearage Amount $ Choose any that apply Disputed Unliquidated Contingent" at bounding box center [1119, 266] width 224 height 381
click at [1175, 506] on button "Save & Close" at bounding box center [1168, 510] width 112 height 35
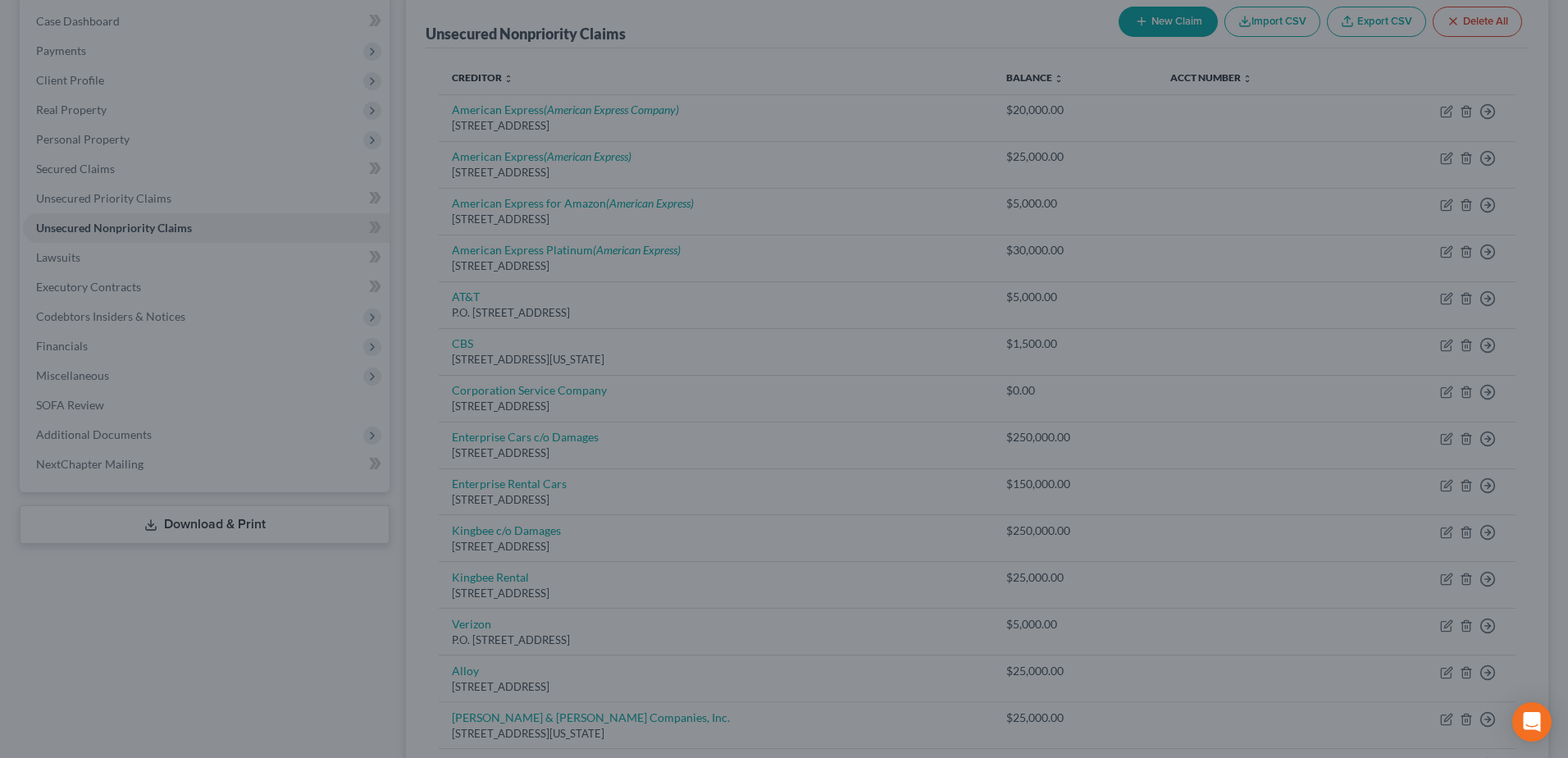
type input "0.00"
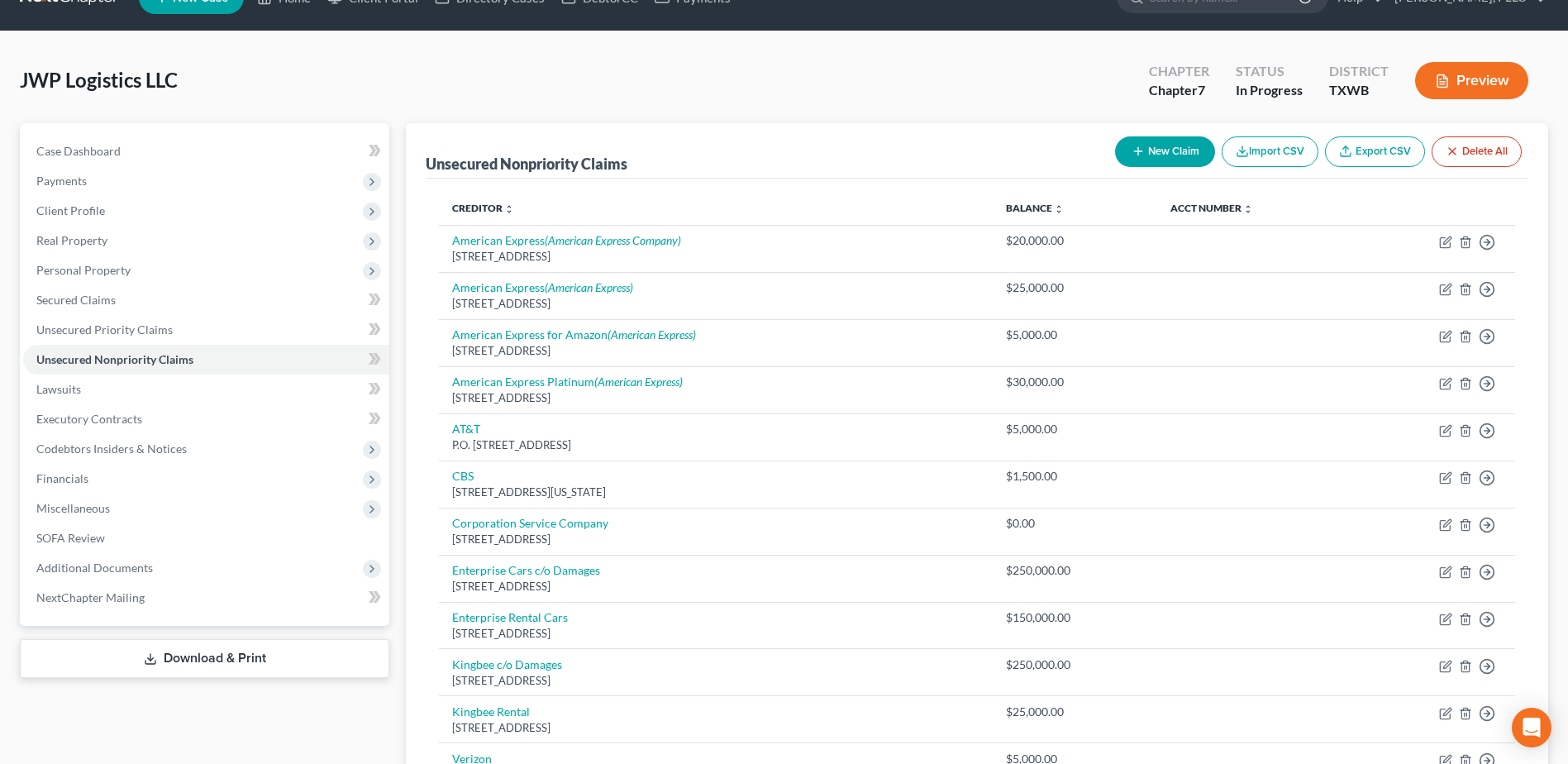
scroll to position [0, 0]
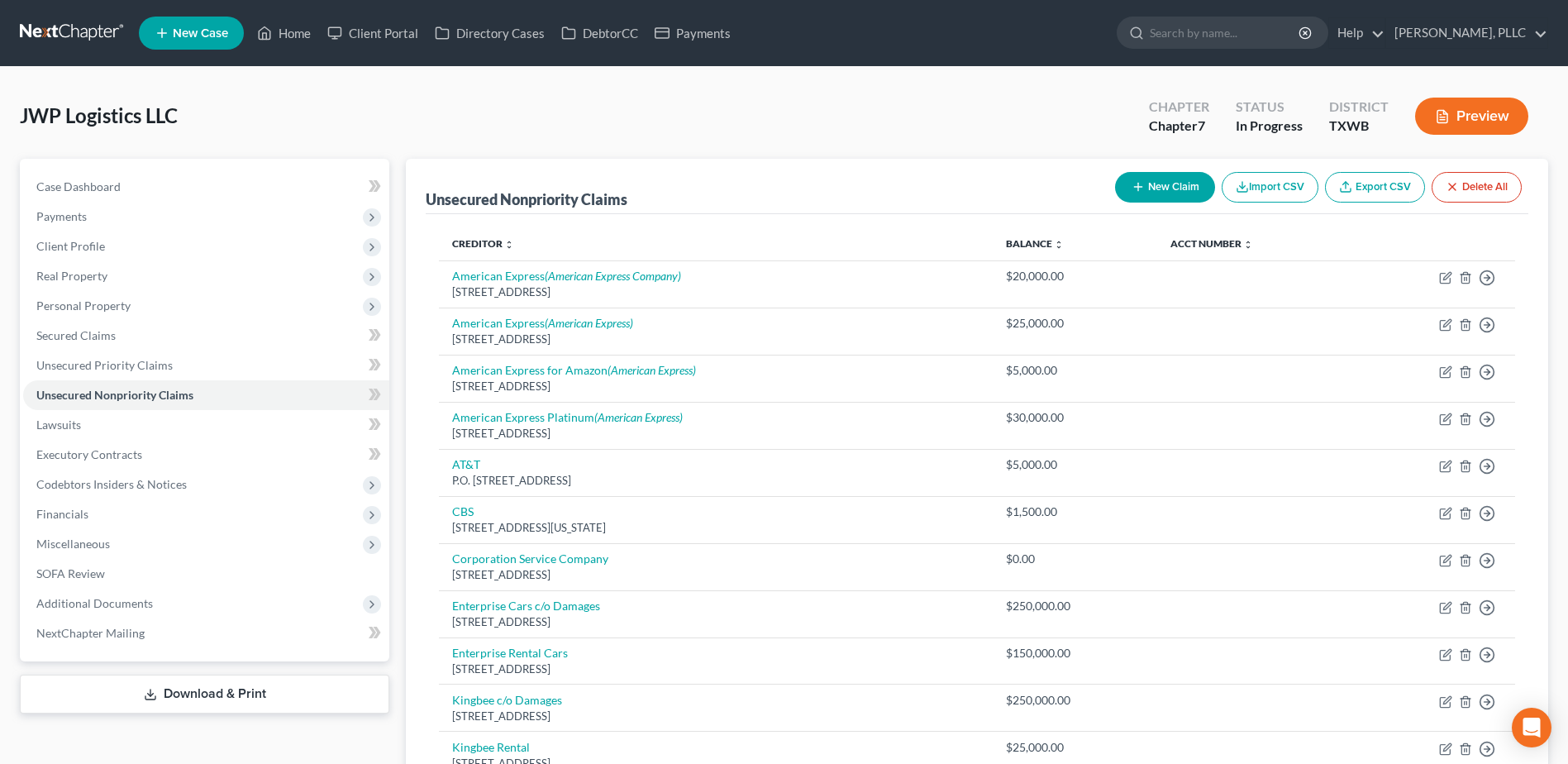
click at [1152, 182] on button "New Claim" at bounding box center [1165, 187] width 100 height 31
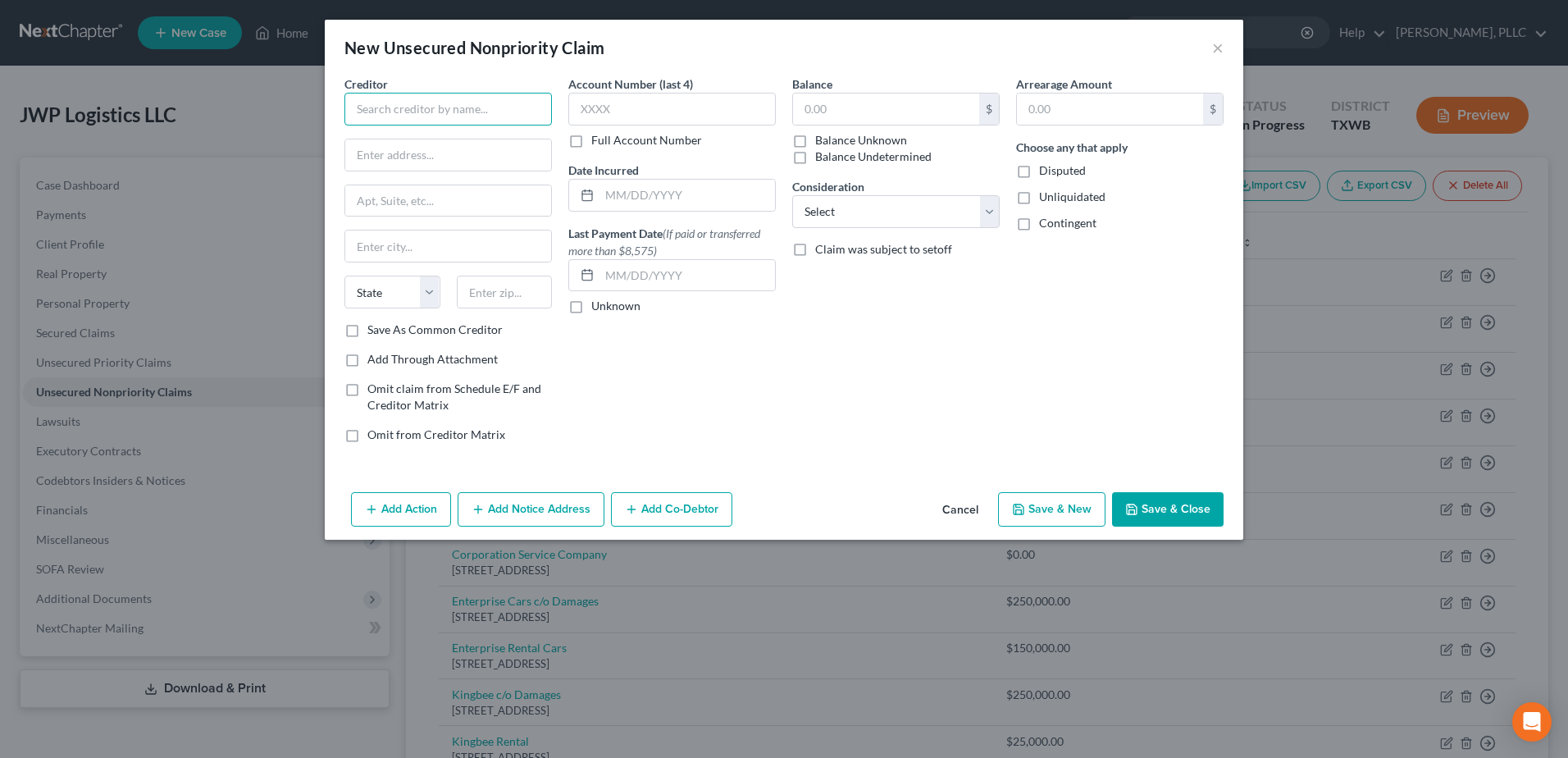
click at [422, 95] on input "text" at bounding box center [448, 109] width 207 height 33
type input "Texas Mutual Insurance Company"
type input "1528 West 5th Street"
type input "Austin"
select select "45"
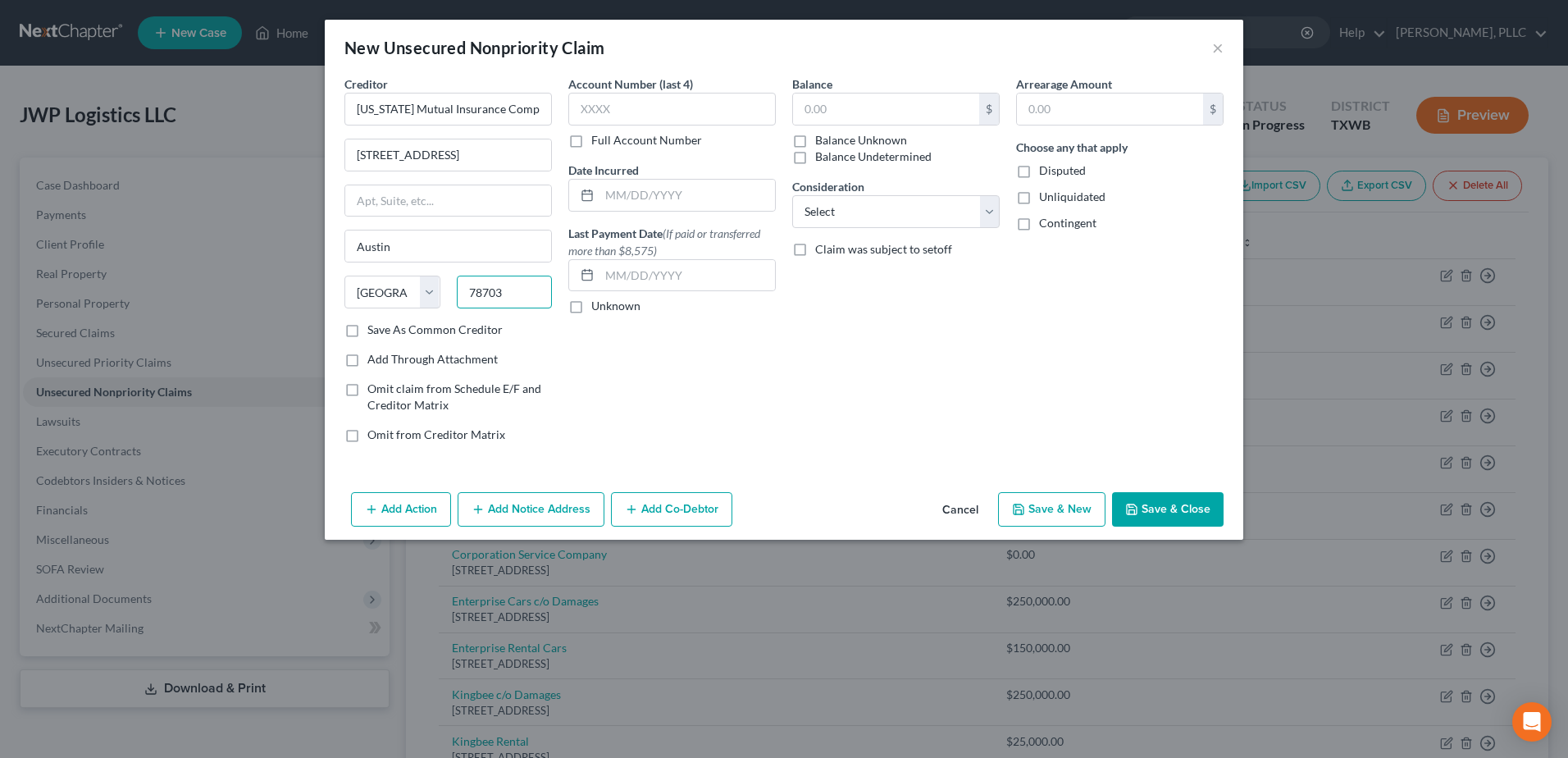
type input "78703"
click at [1192, 508] on button "Save & Close" at bounding box center [1168, 510] width 112 height 35
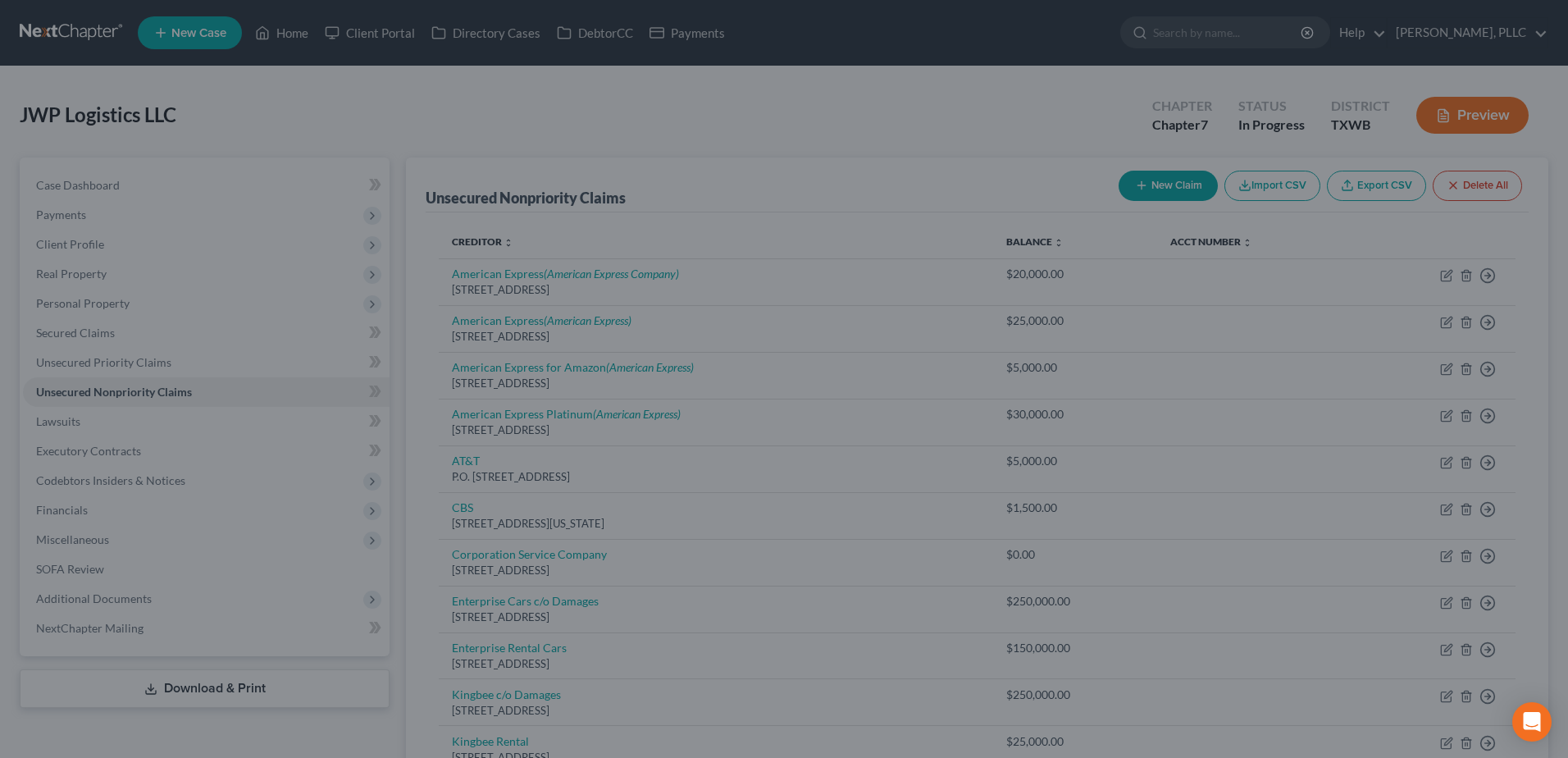
type input "0.00"
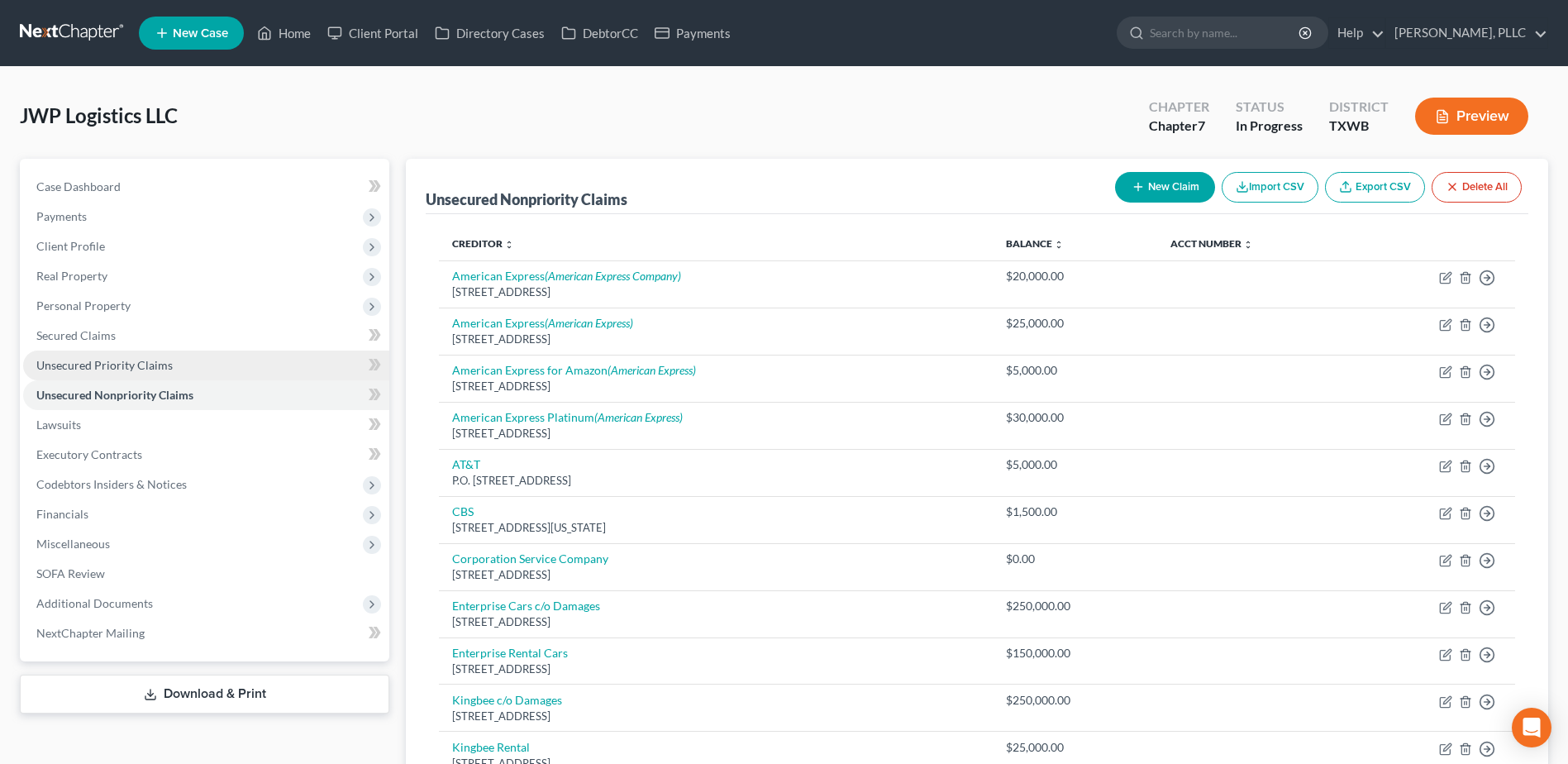
click at [116, 368] on span "Unsecured Priority Claims" at bounding box center [104, 365] width 137 height 14
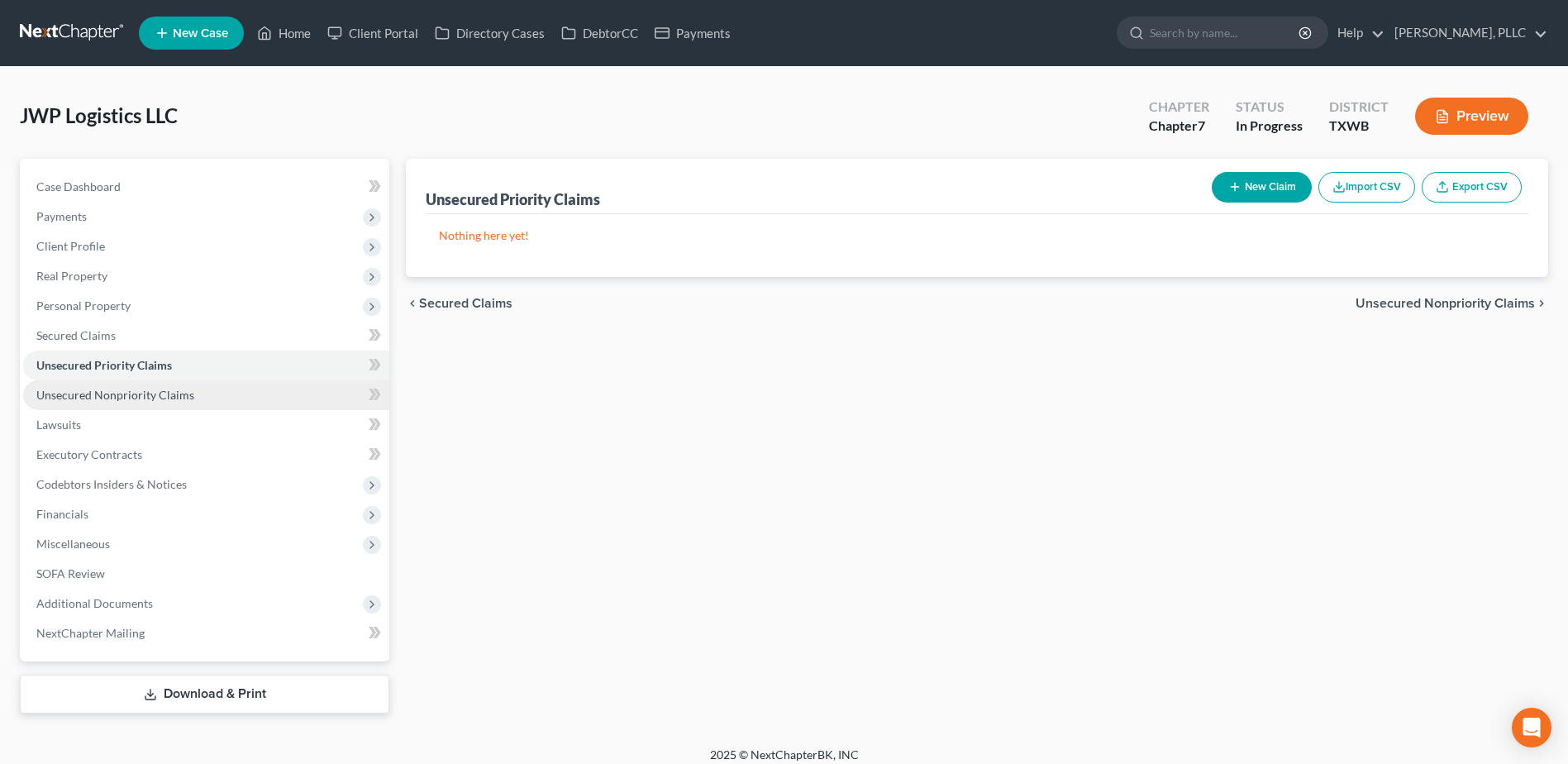
click at [125, 392] on span "Unsecured Nonpriority Claims" at bounding box center [115, 394] width 158 height 14
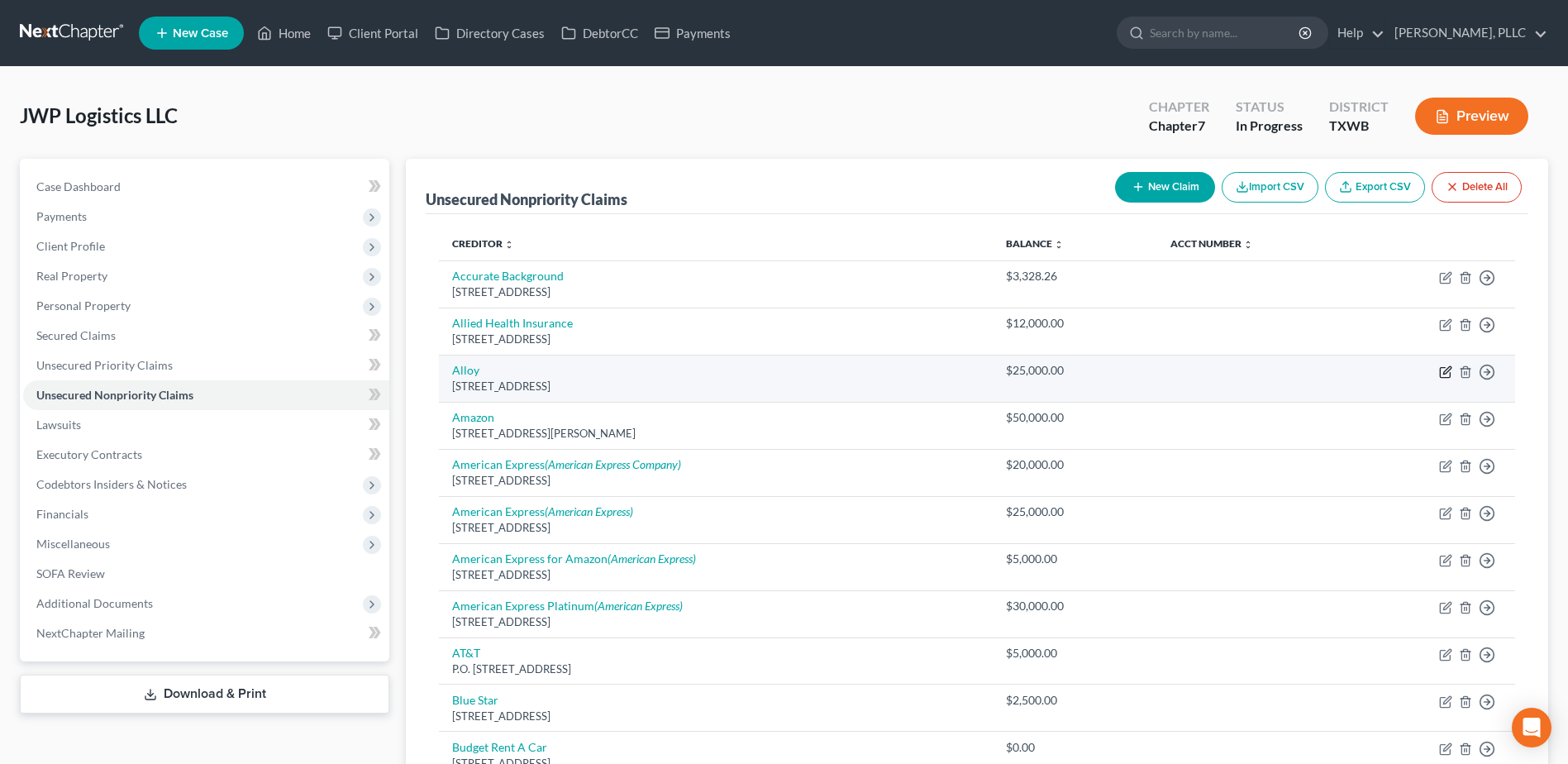
click at [1448, 366] on icon "button" at bounding box center [1445, 372] width 13 height 13
select select "36"
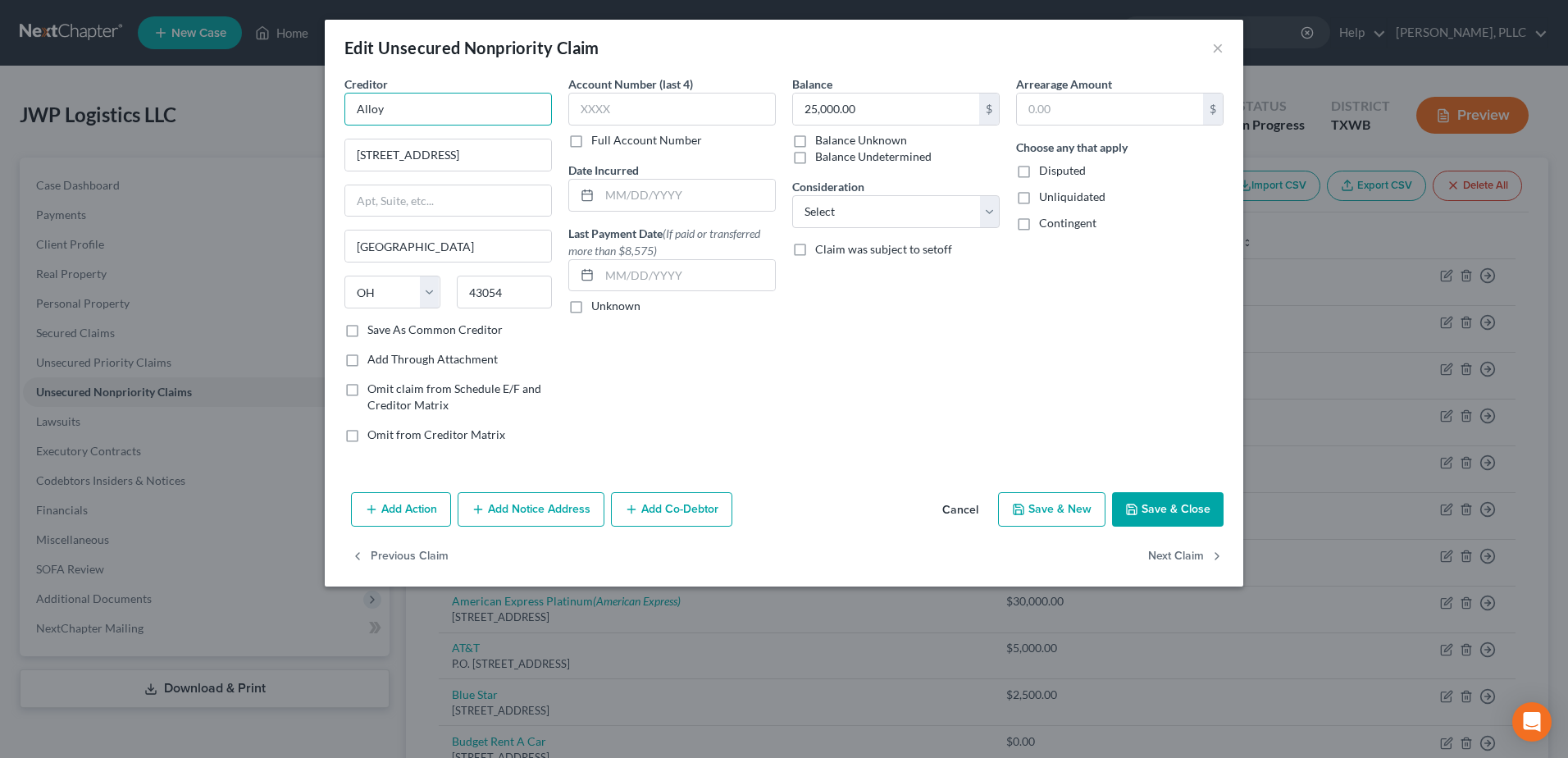
click at [500, 106] on input "Alloy" at bounding box center [448, 109] width 207 height 33
type input "Alloy Employer Services"
drag, startPoint x: 1176, startPoint y: 508, endPoint x: 1282, endPoint y: 746, distance: 260.5
click at [1175, 508] on button "Save & Close" at bounding box center [1168, 510] width 112 height 35
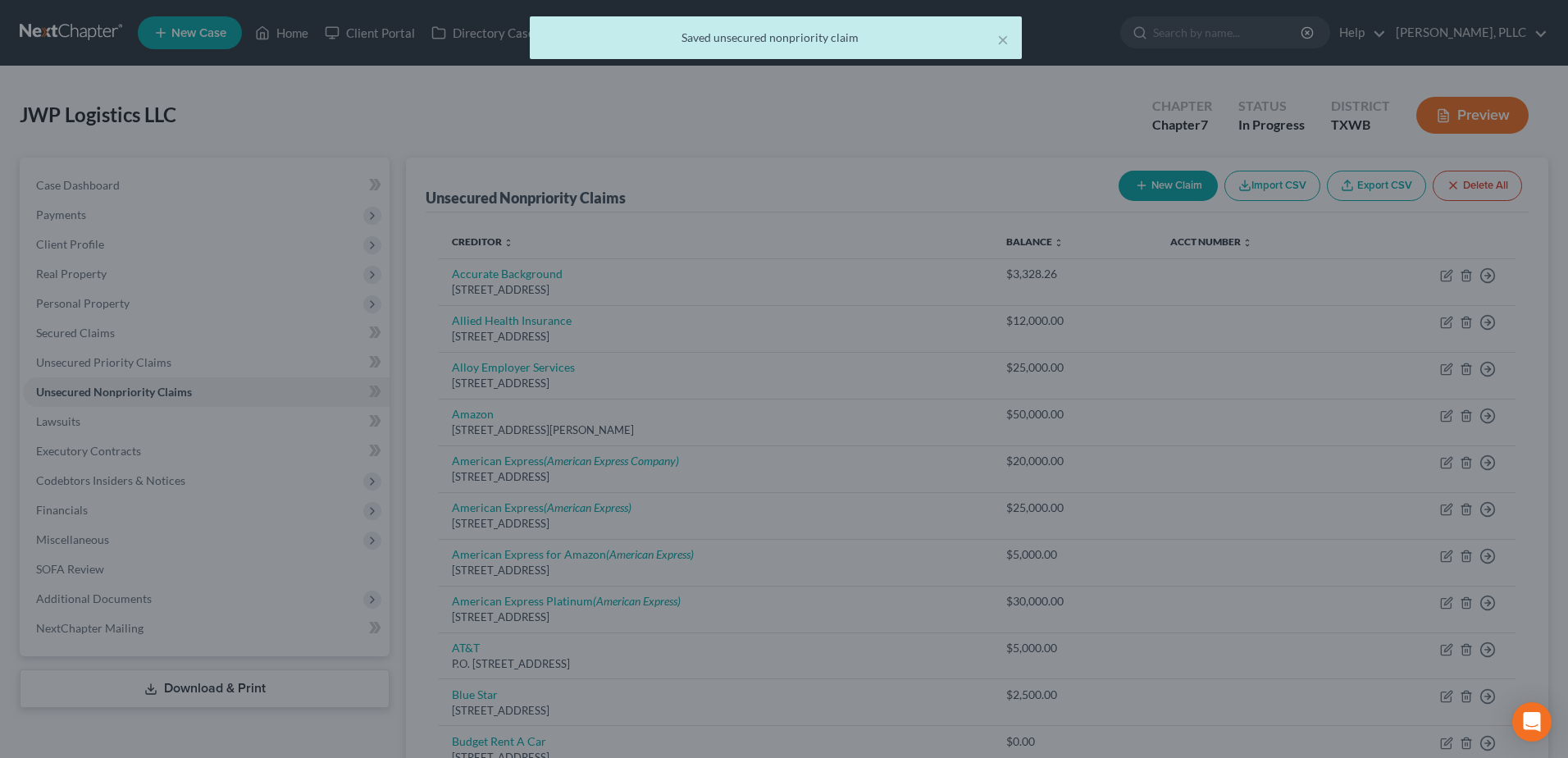
type input "0"
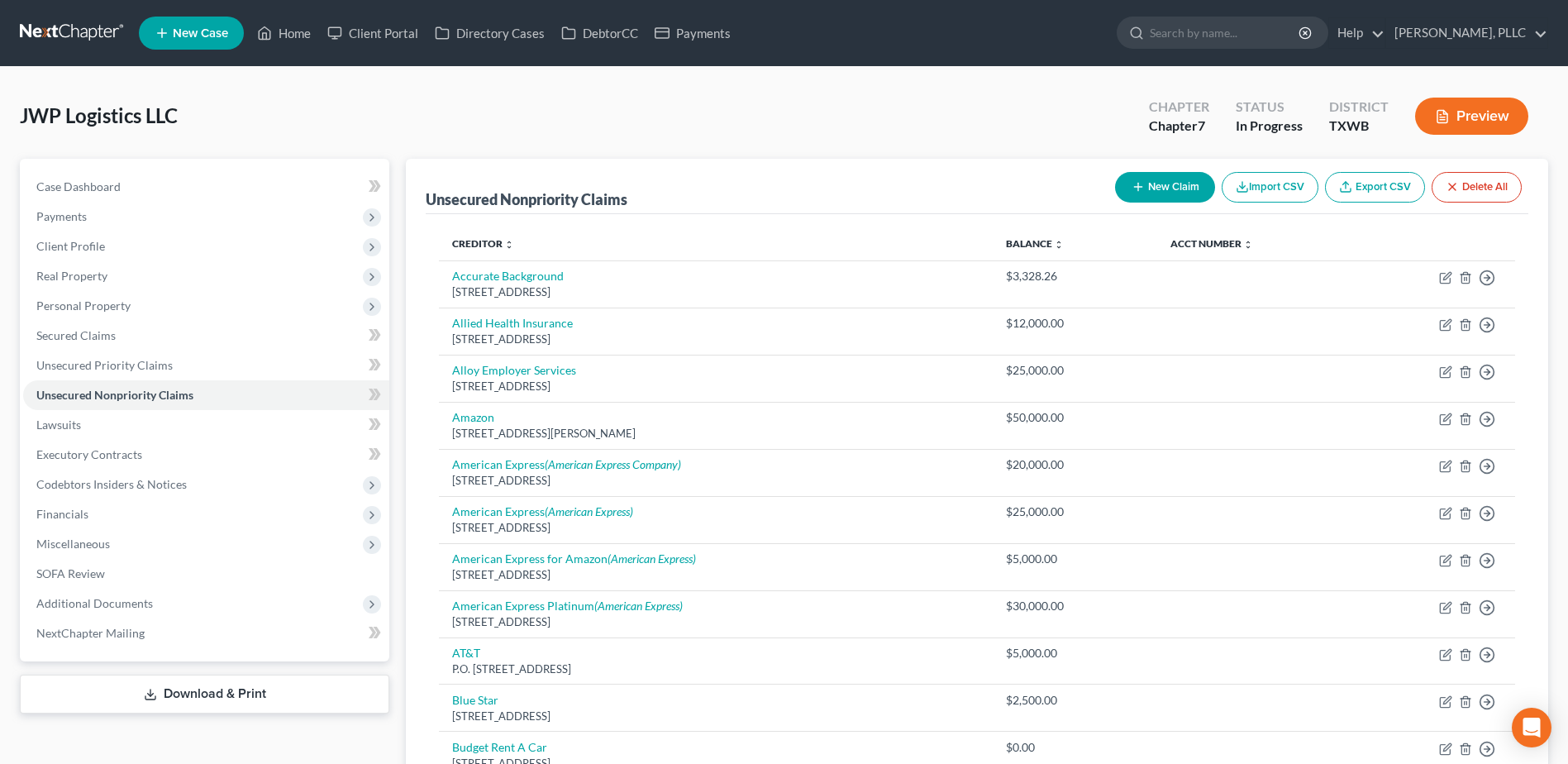
click at [1136, 173] on button "New Claim" at bounding box center [1165, 187] width 100 height 31
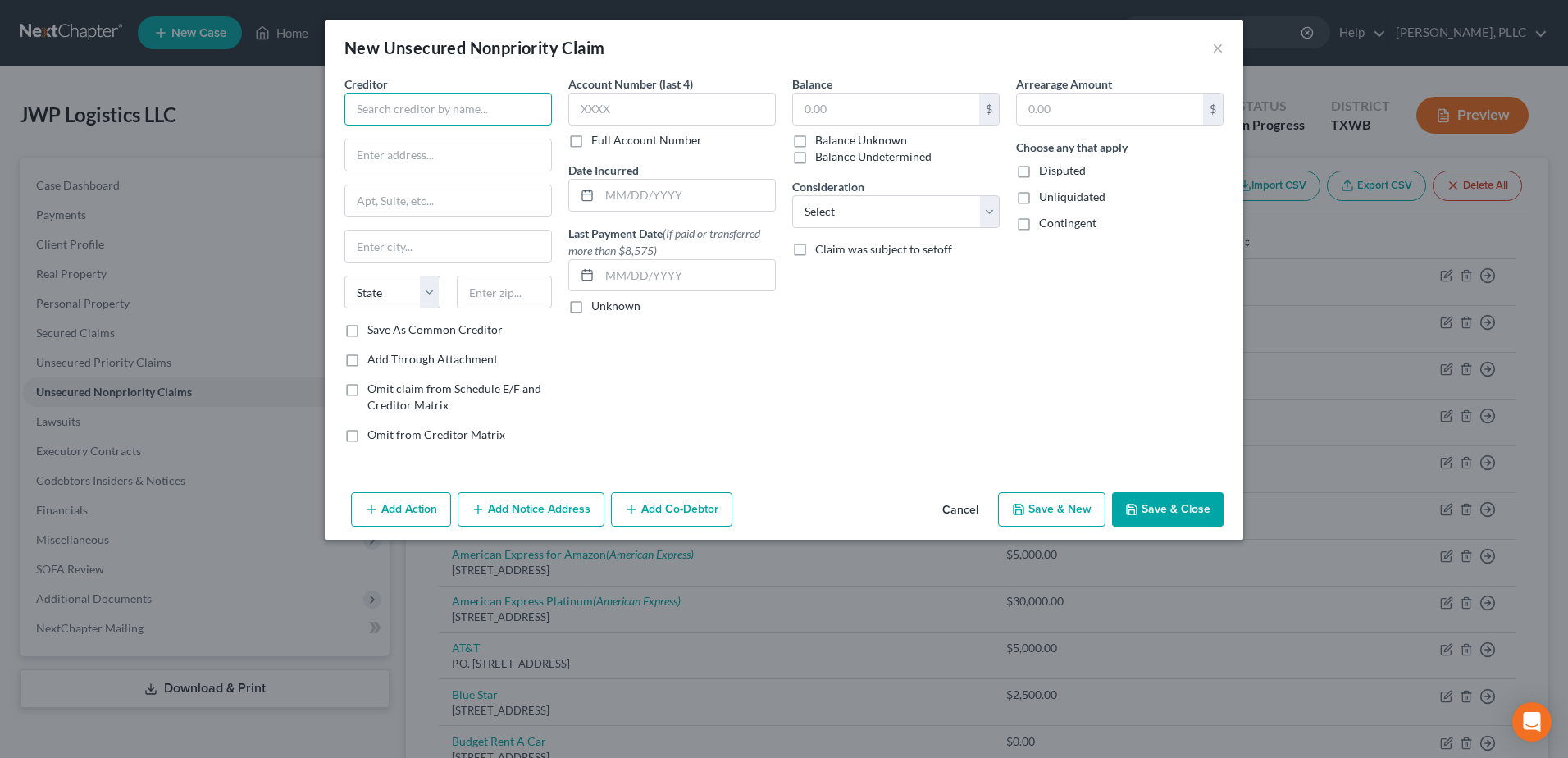
click at [440, 113] on input "text" at bounding box center [448, 109] width 207 height 33
type input "Element Fleet Management"
type input "10200 Grand Central Ave"
type input "Ste 400"
type input "Owings Mills"
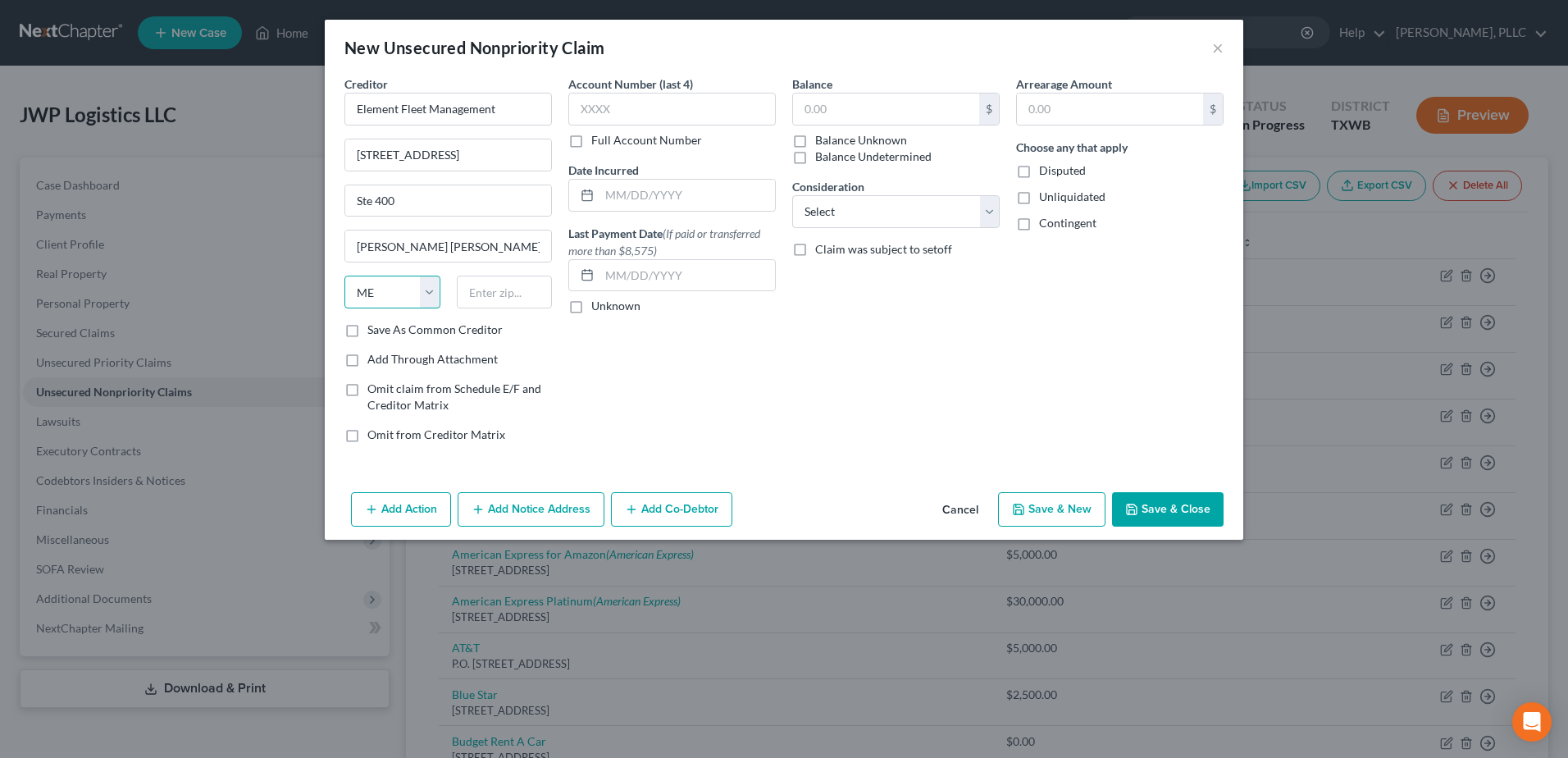
select select "21"
drag, startPoint x: 515, startPoint y: 141, endPoint x: 311, endPoint y: 144, distance: 204.0
click at [311, 144] on div "New Unsecured Nonpriority Claim × Creditor * Element Fleet Management 10200 Gra…" at bounding box center [784, 379] width 1568 height 758
click at [482, 292] on input "text" at bounding box center [505, 292] width 96 height 33
type input "21117"
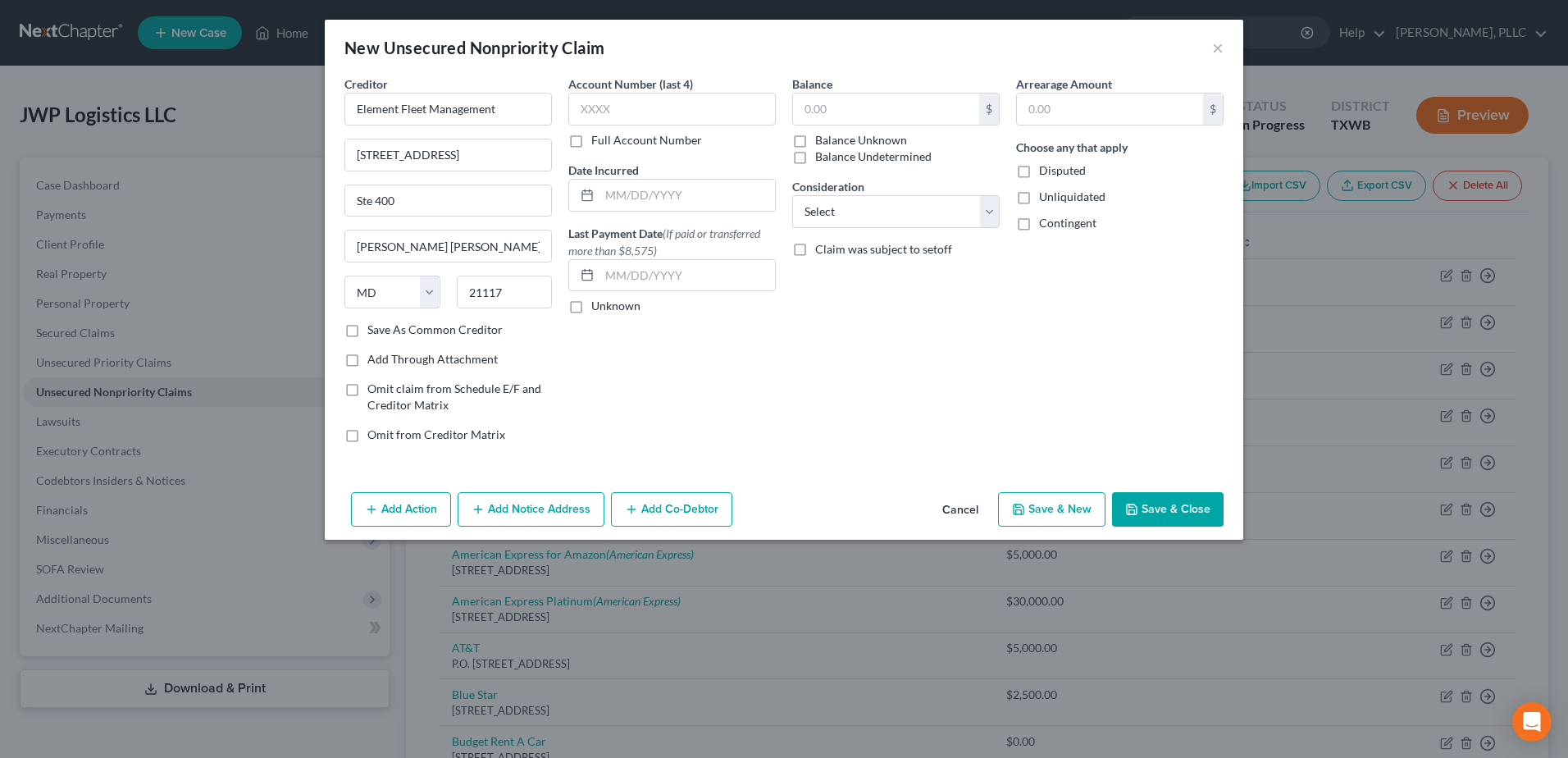
click at [1173, 515] on button "Save & Close" at bounding box center [1168, 510] width 112 height 35
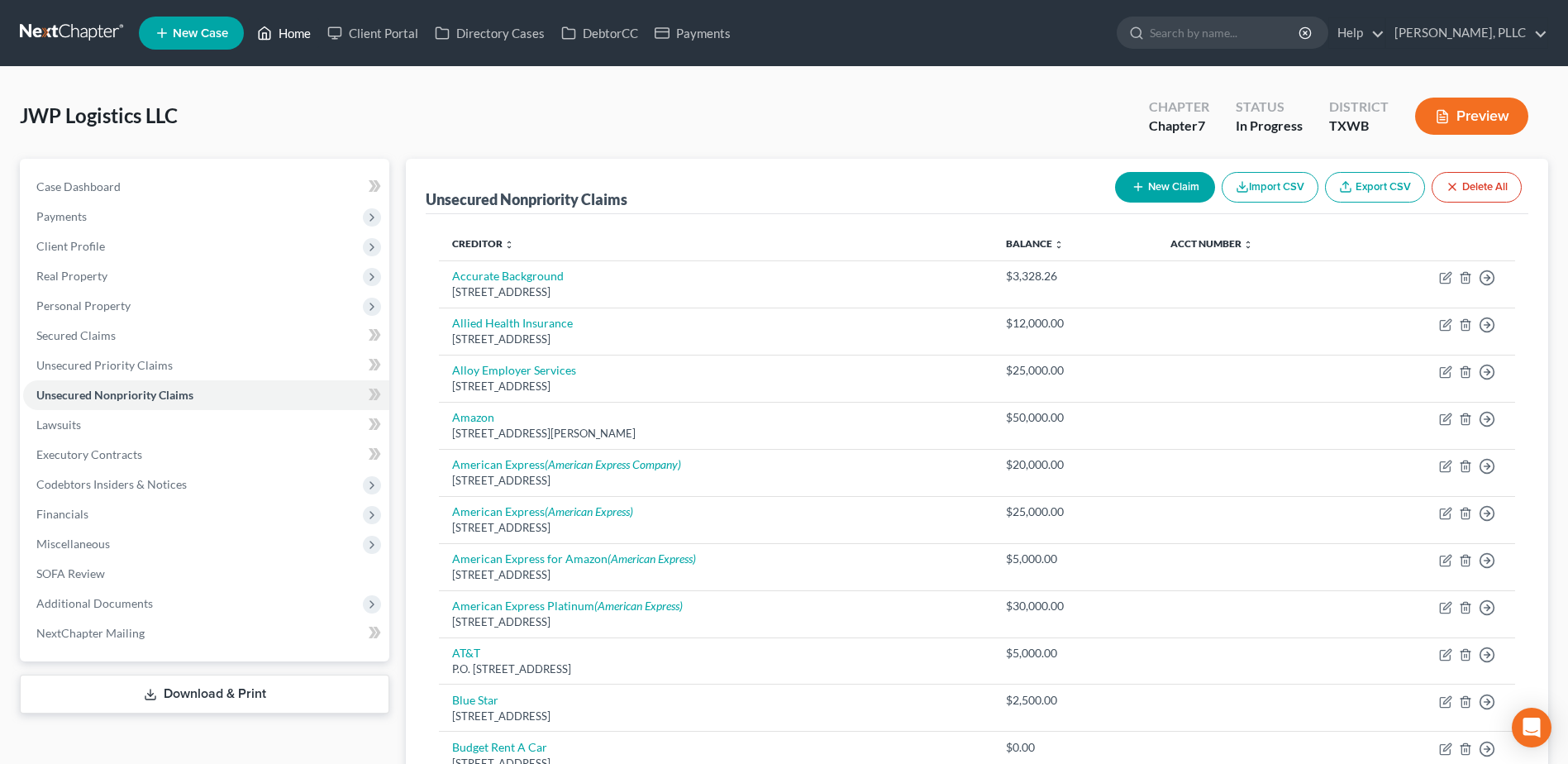
click at [308, 32] on link "Home" at bounding box center [283, 33] width 70 height 30
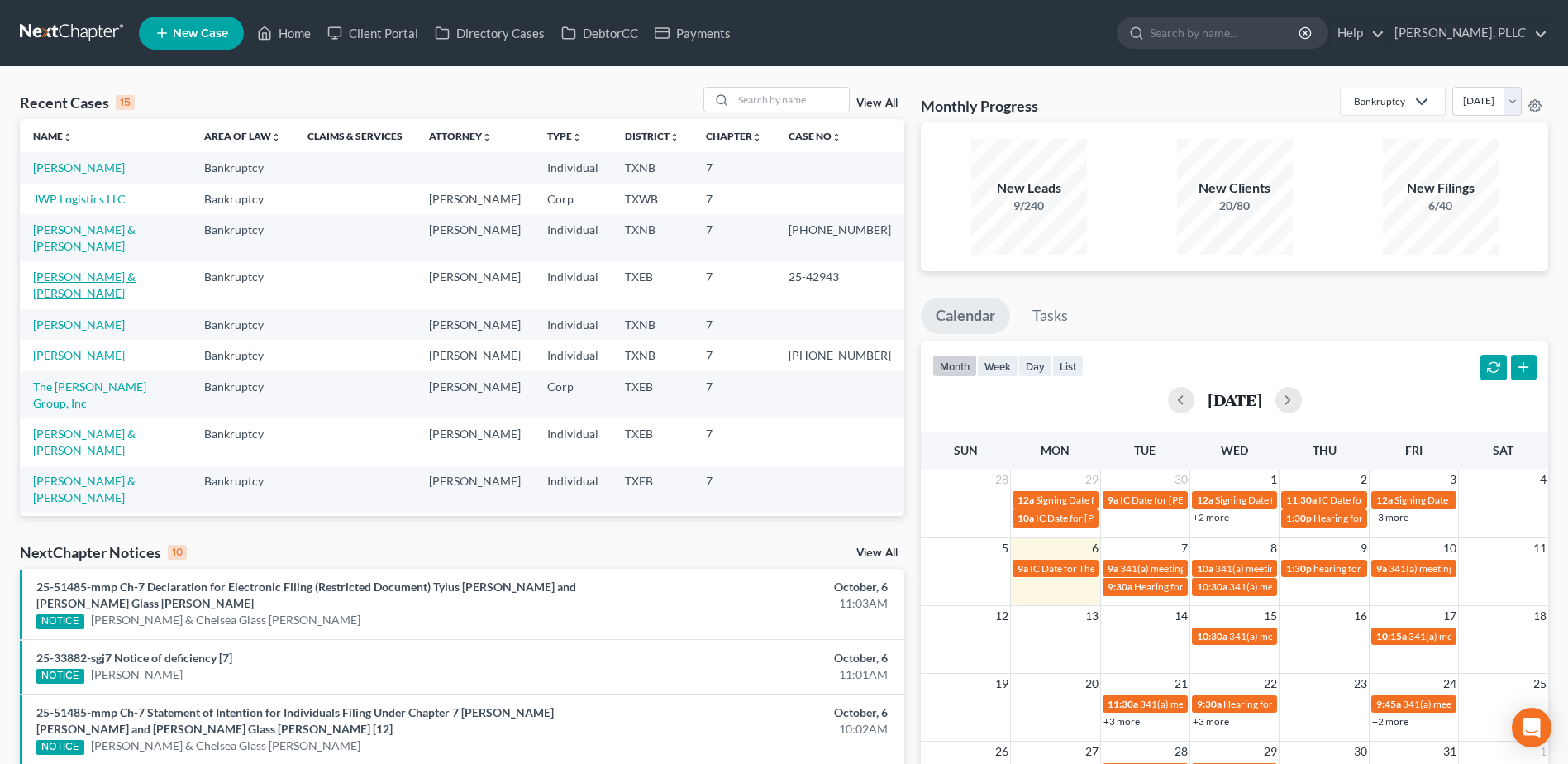
click at [120, 269] on link "[PERSON_NAME] & [PERSON_NAME]" at bounding box center [84, 284] width 103 height 31
select select "4"
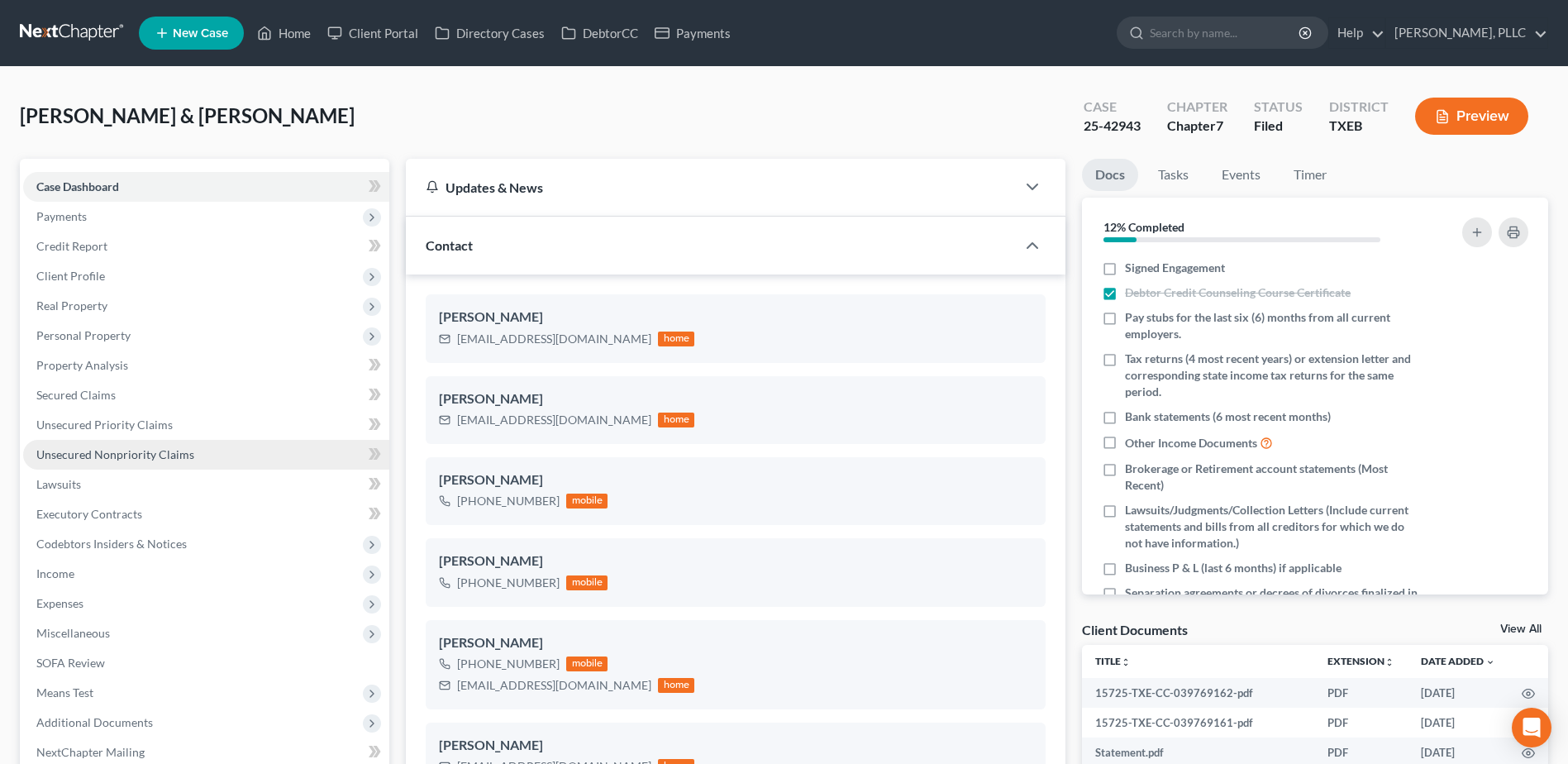
click at [133, 447] on span "Unsecured Nonpriority Claims" at bounding box center [115, 454] width 158 height 14
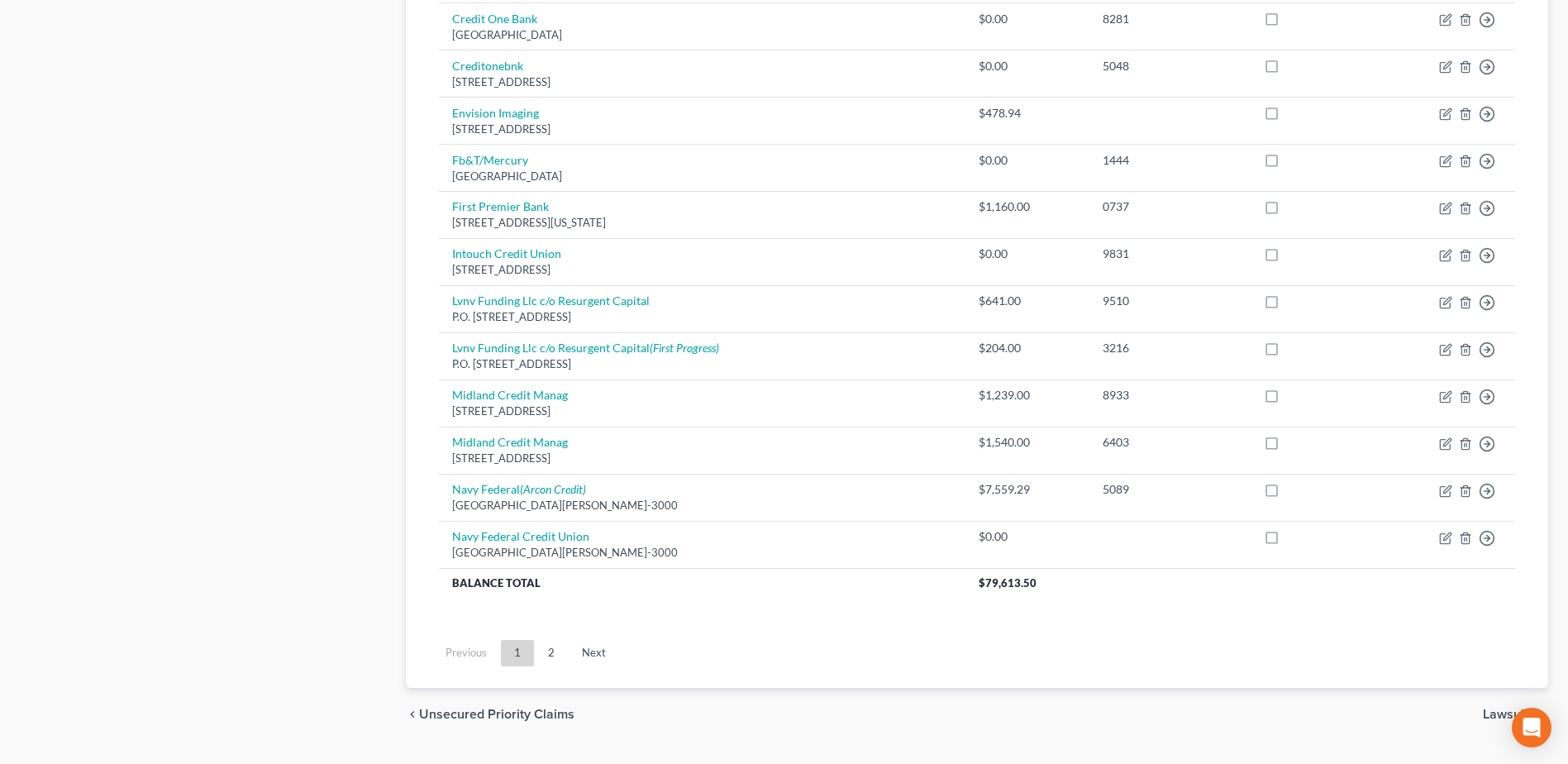
scroll to position [1150, 0]
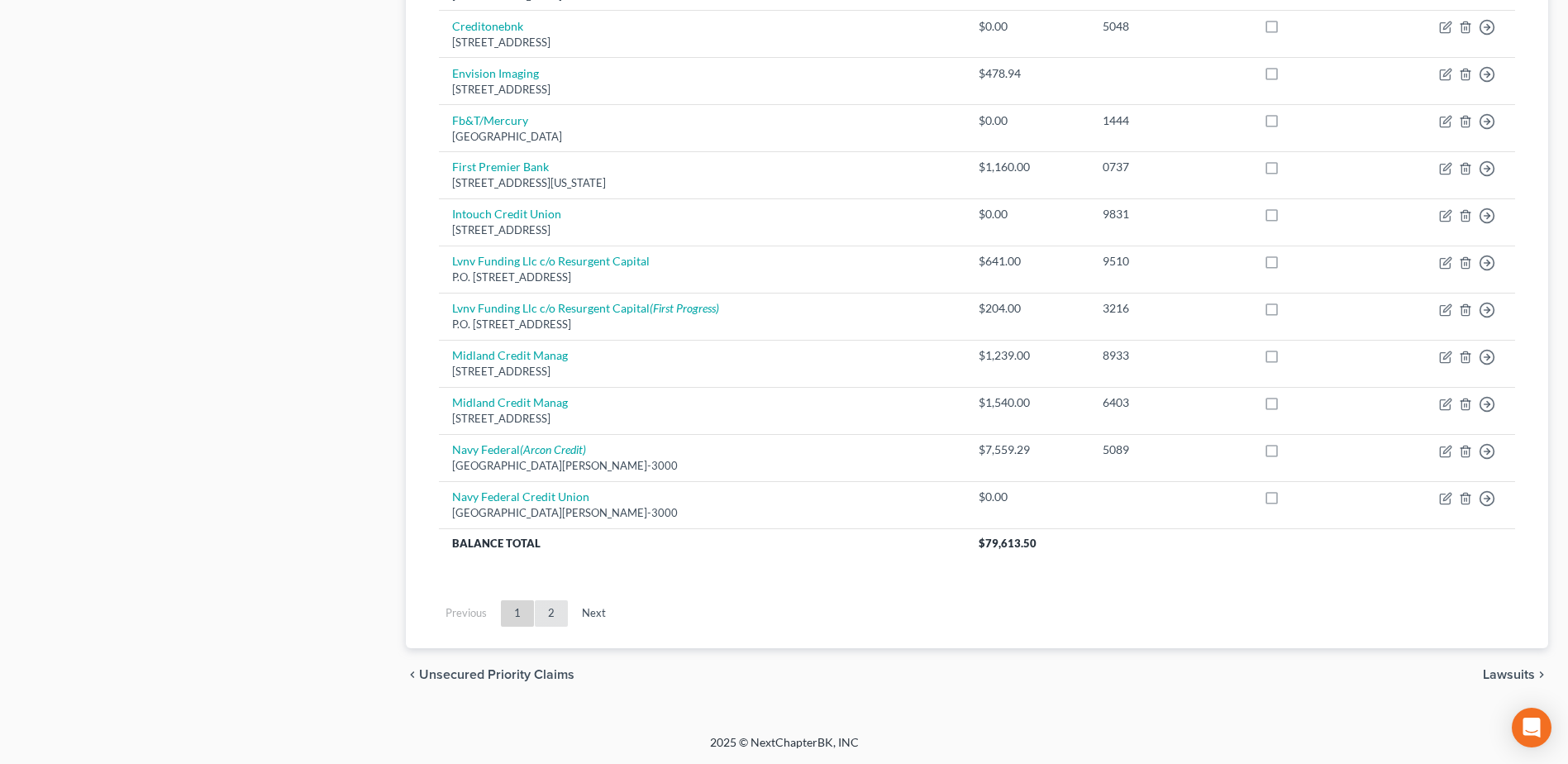
click at [546, 611] on link "2" at bounding box center [551, 613] width 33 height 27
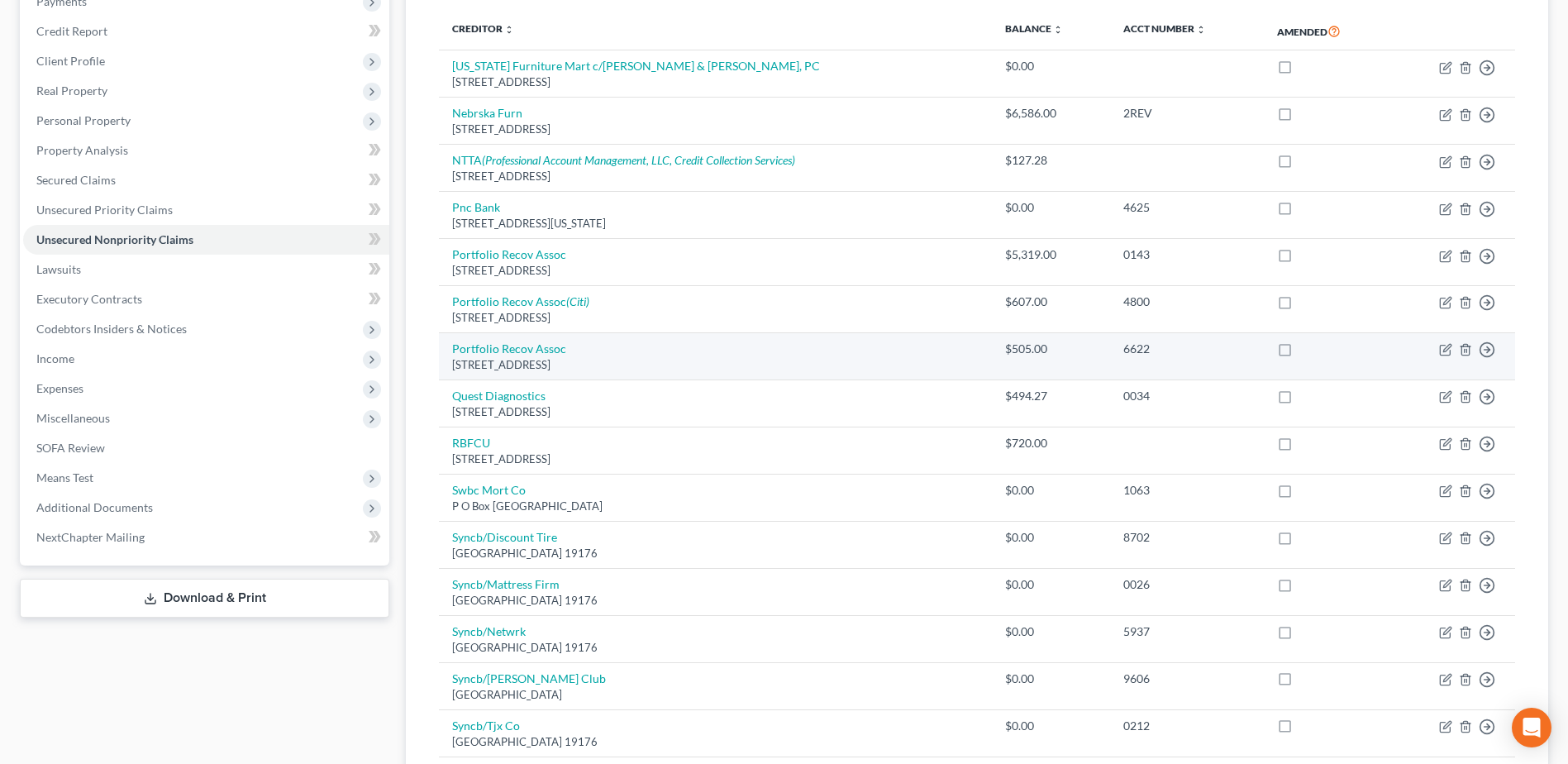
scroll to position [0, 0]
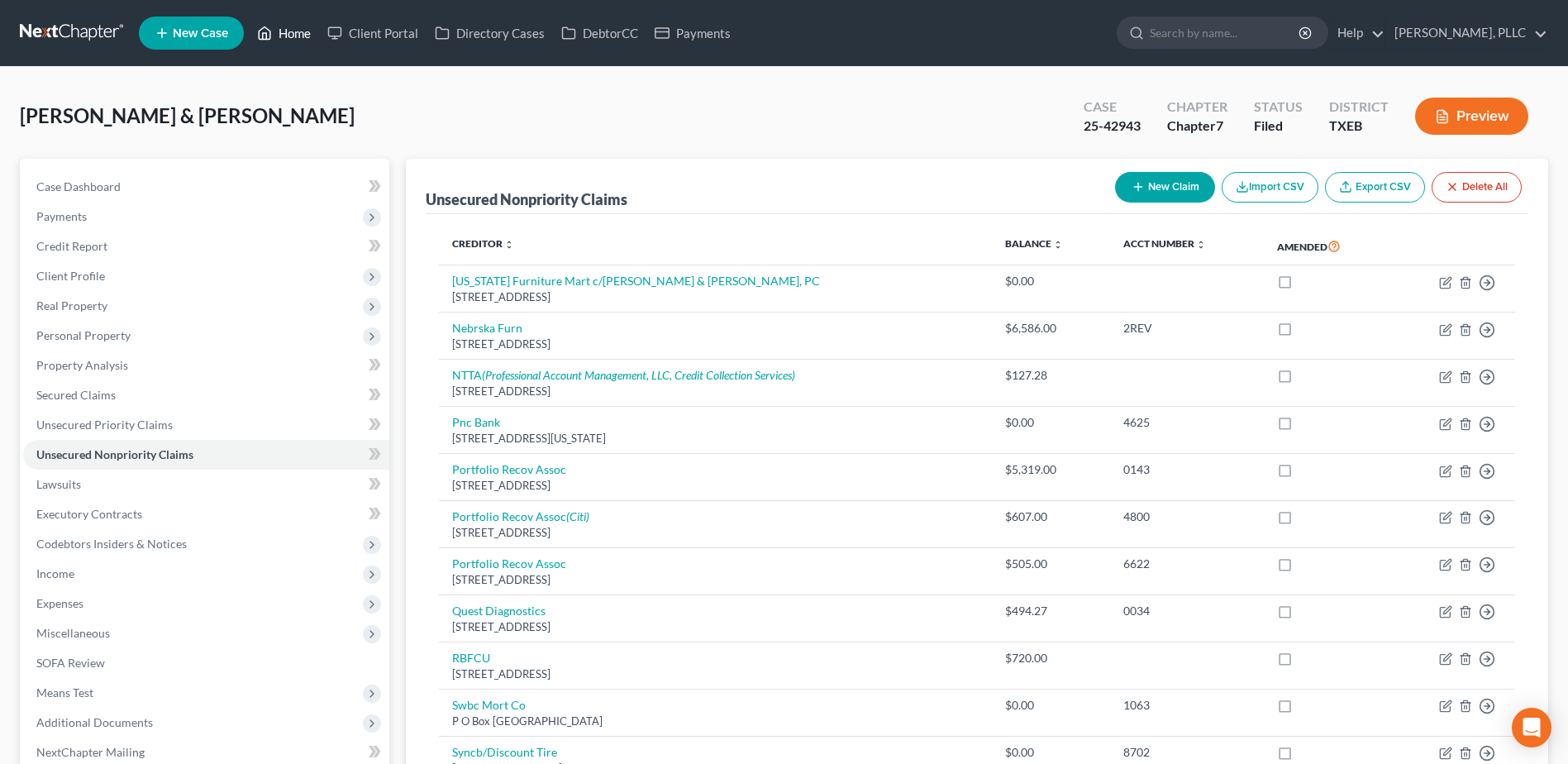
click at [294, 31] on link "Home" at bounding box center [283, 33] width 70 height 30
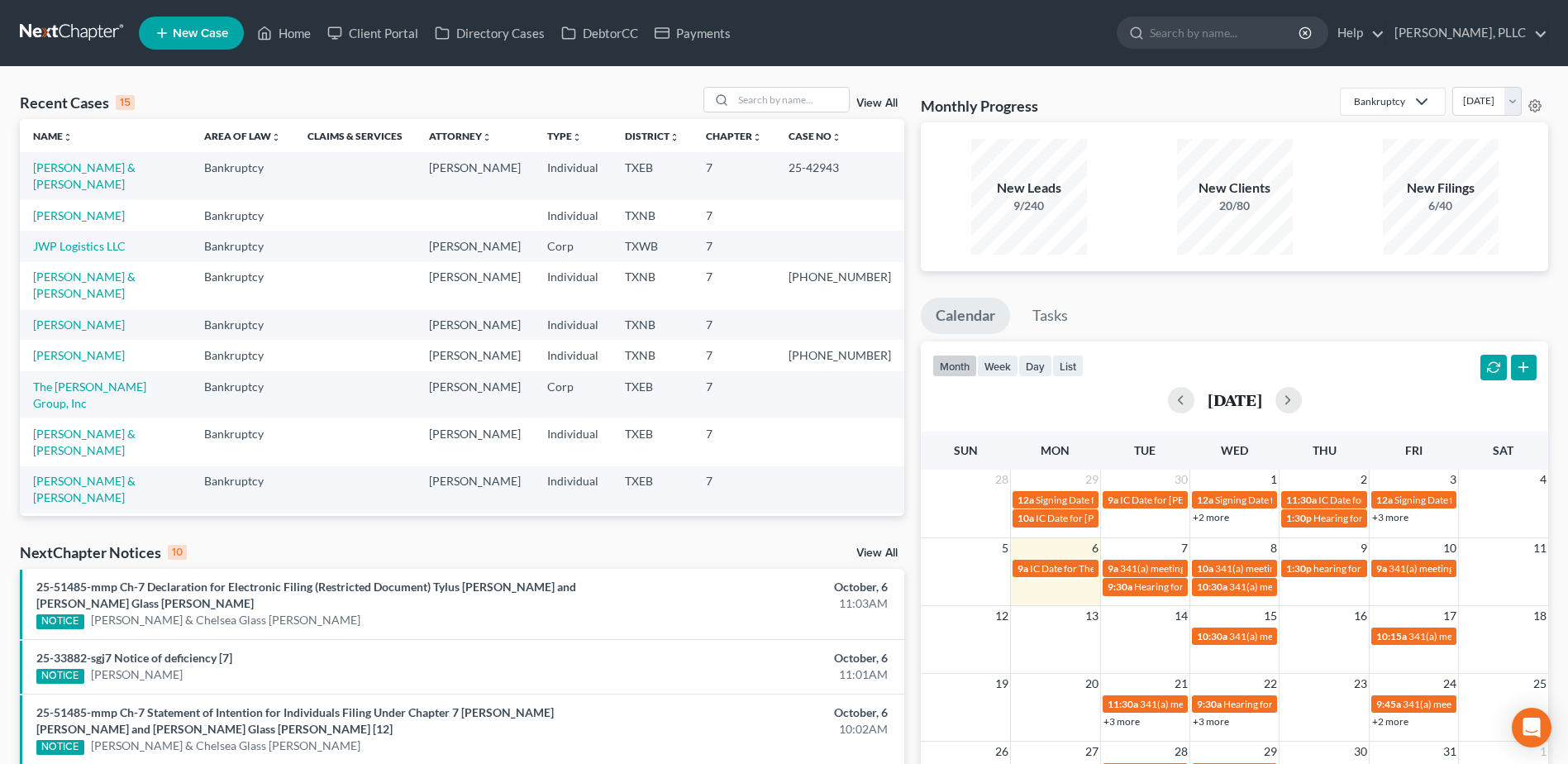
scroll to position [114, 0]
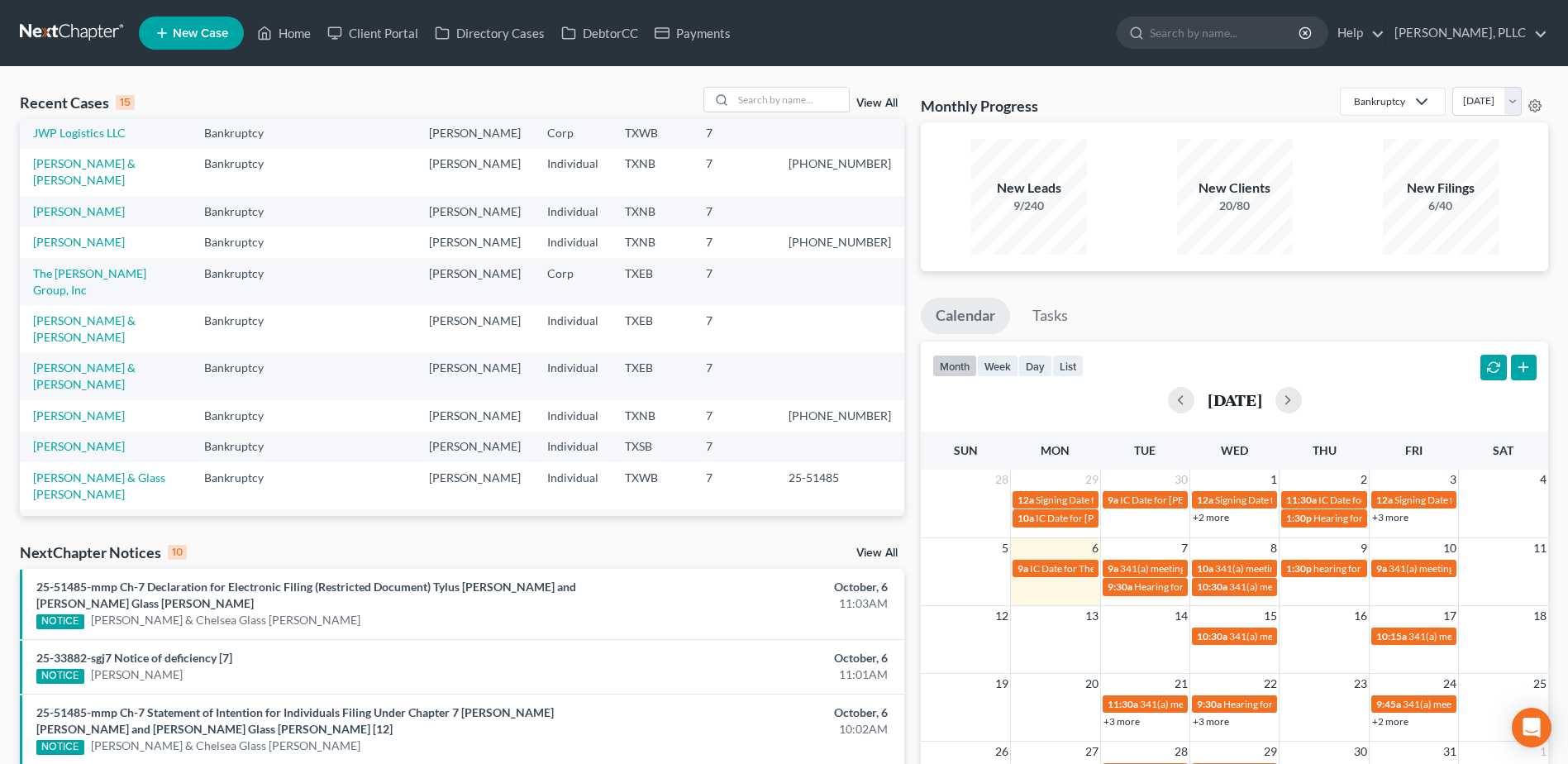
drag, startPoint x: 91, startPoint y: 456, endPoint x: 453, endPoint y: 440, distance: 362.4
click at [92, 548] on link "Alleo Holdings Corporation" at bounding box center [104, 554] width 143 height 14
select select "1"
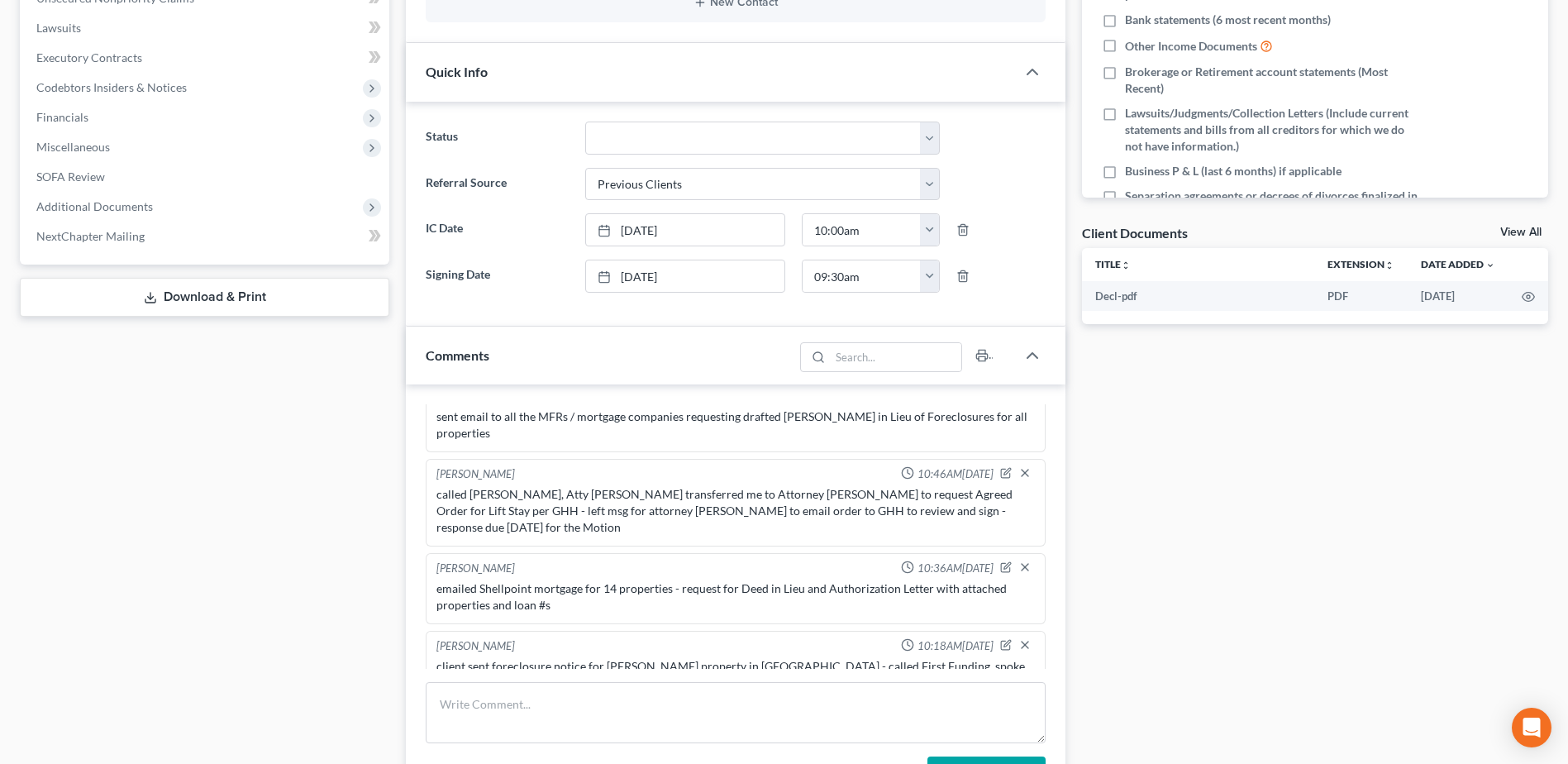
scroll to position [661, 0]
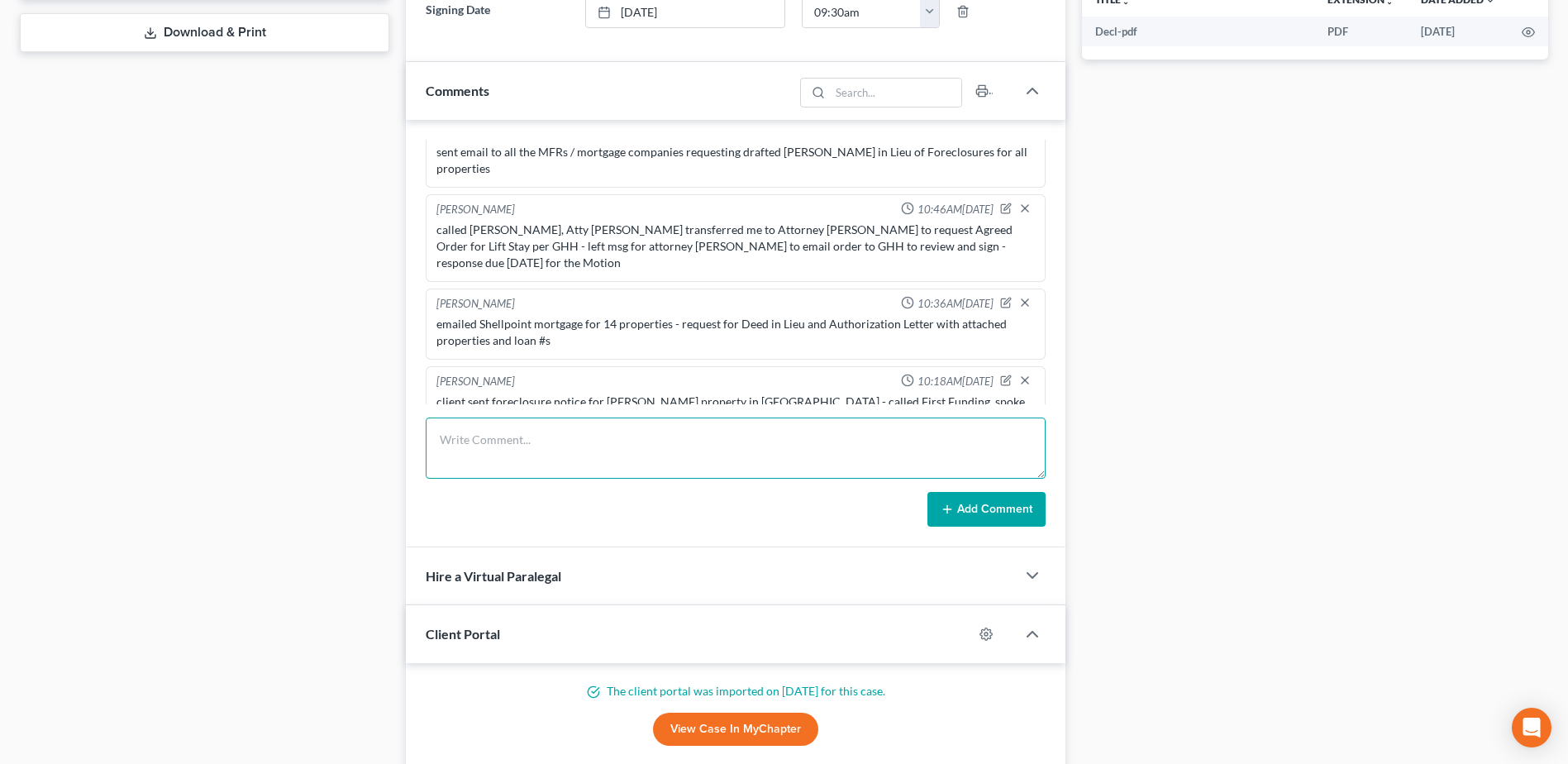
click at [577, 441] on textarea at bounding box center [736, 448] width 620 height 61
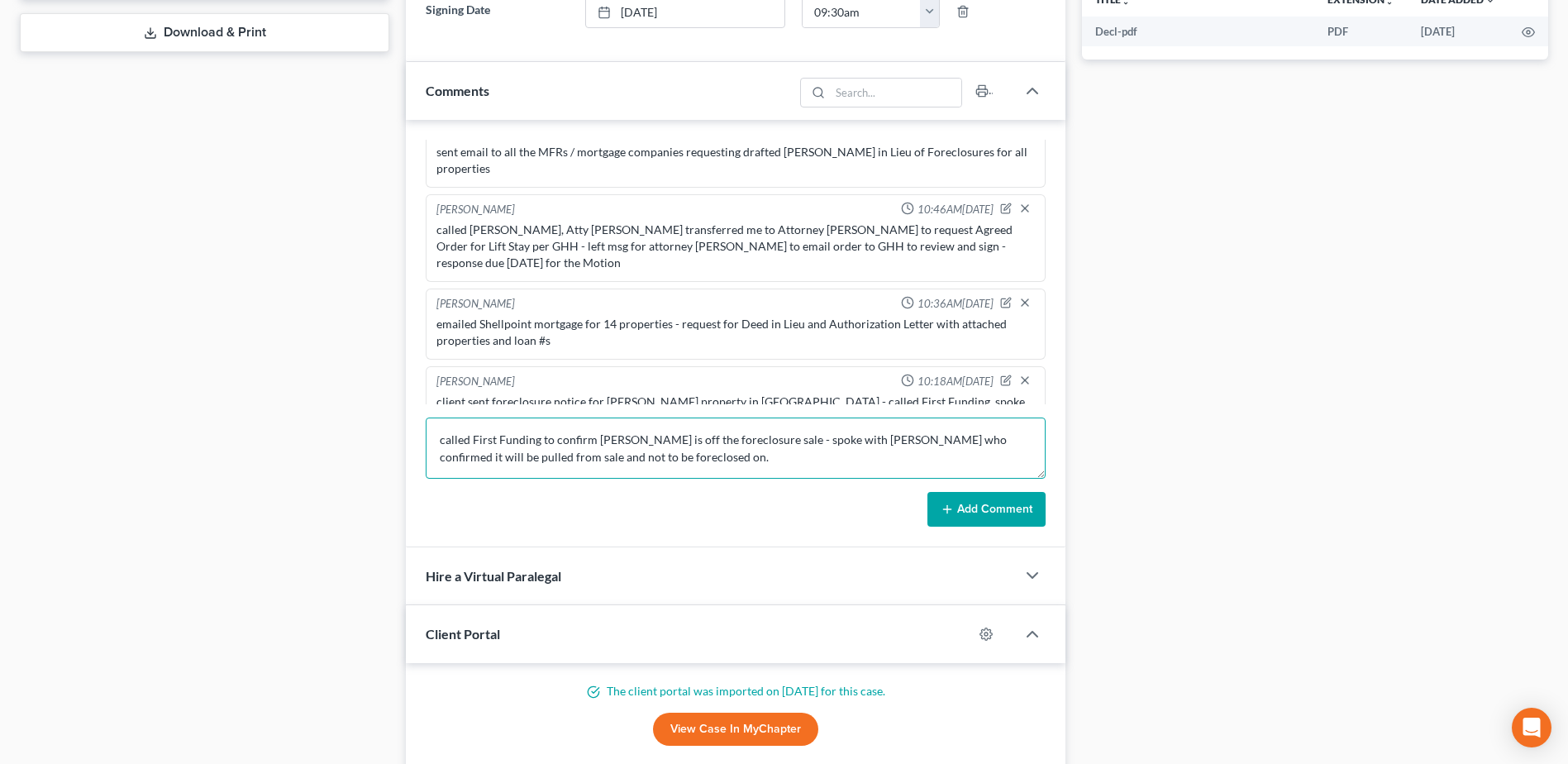
type textarea "called First Funding to confirm Guadalupe is off the foreclosure sale - spoke w…"
click at [967, 507] on button "Add Comment" at bounding box center [986, 510] width 118 height 35
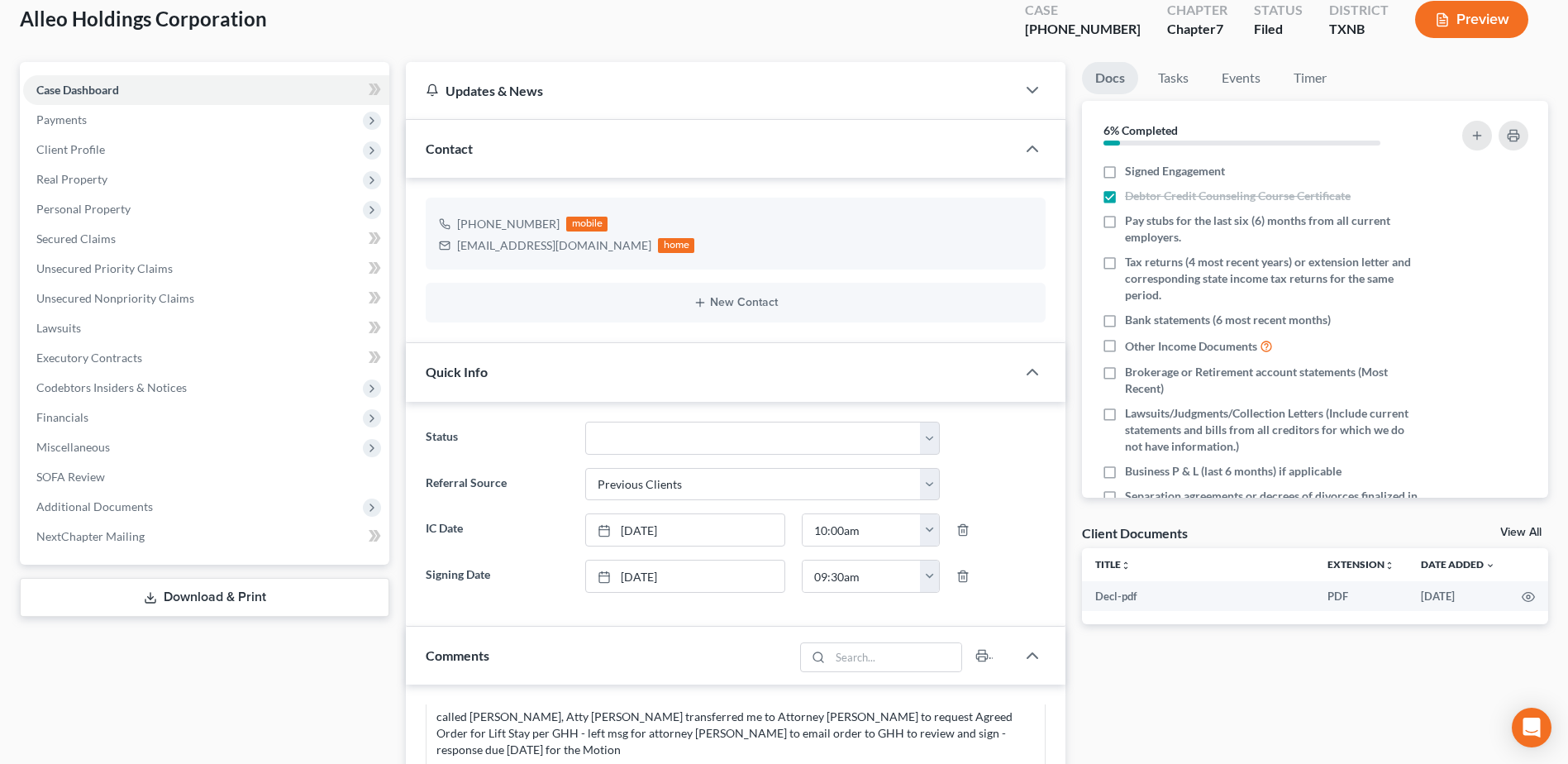
scroll to position [0, 0]
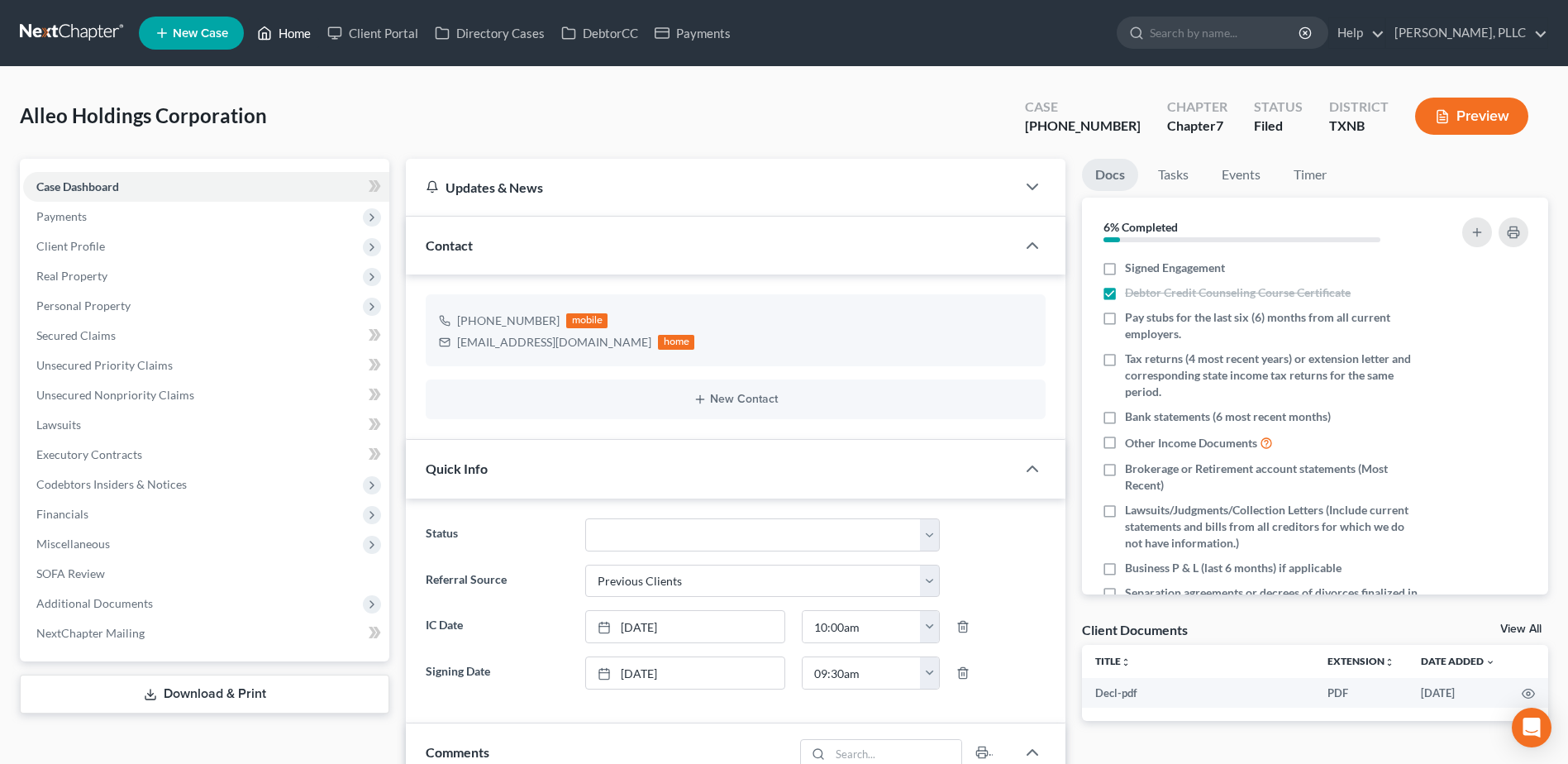
drag, startPoint x: 291, startPoint y: 37, endPoint x: 928, endPoint y: 174, distance: 651.6
click at [291, 37] on link "Home" at bounding box center [283, 33] width 70 height 30
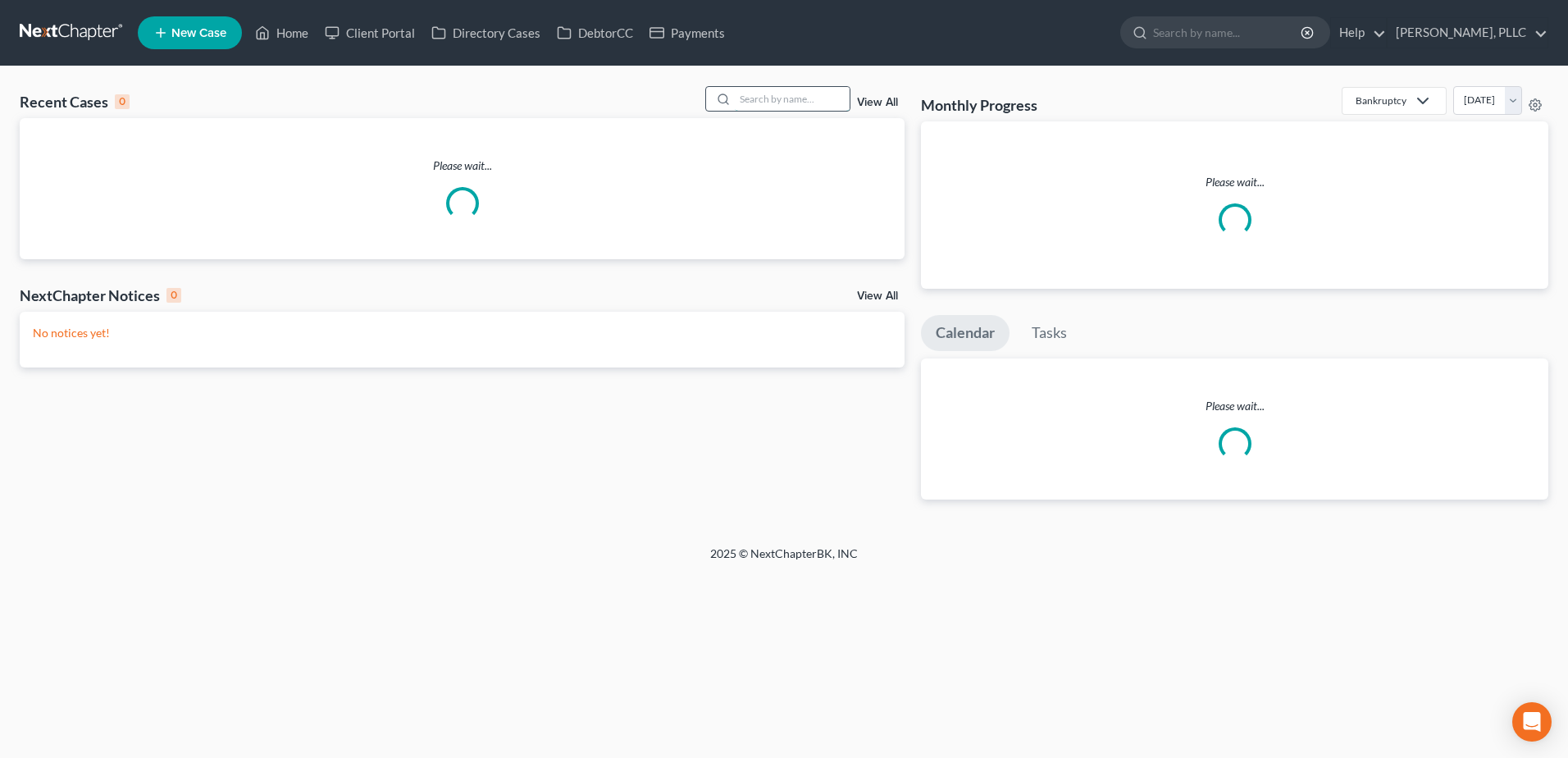
click at [802, 95] on input "search" at bounding box center [792, 99] width 115 height 24
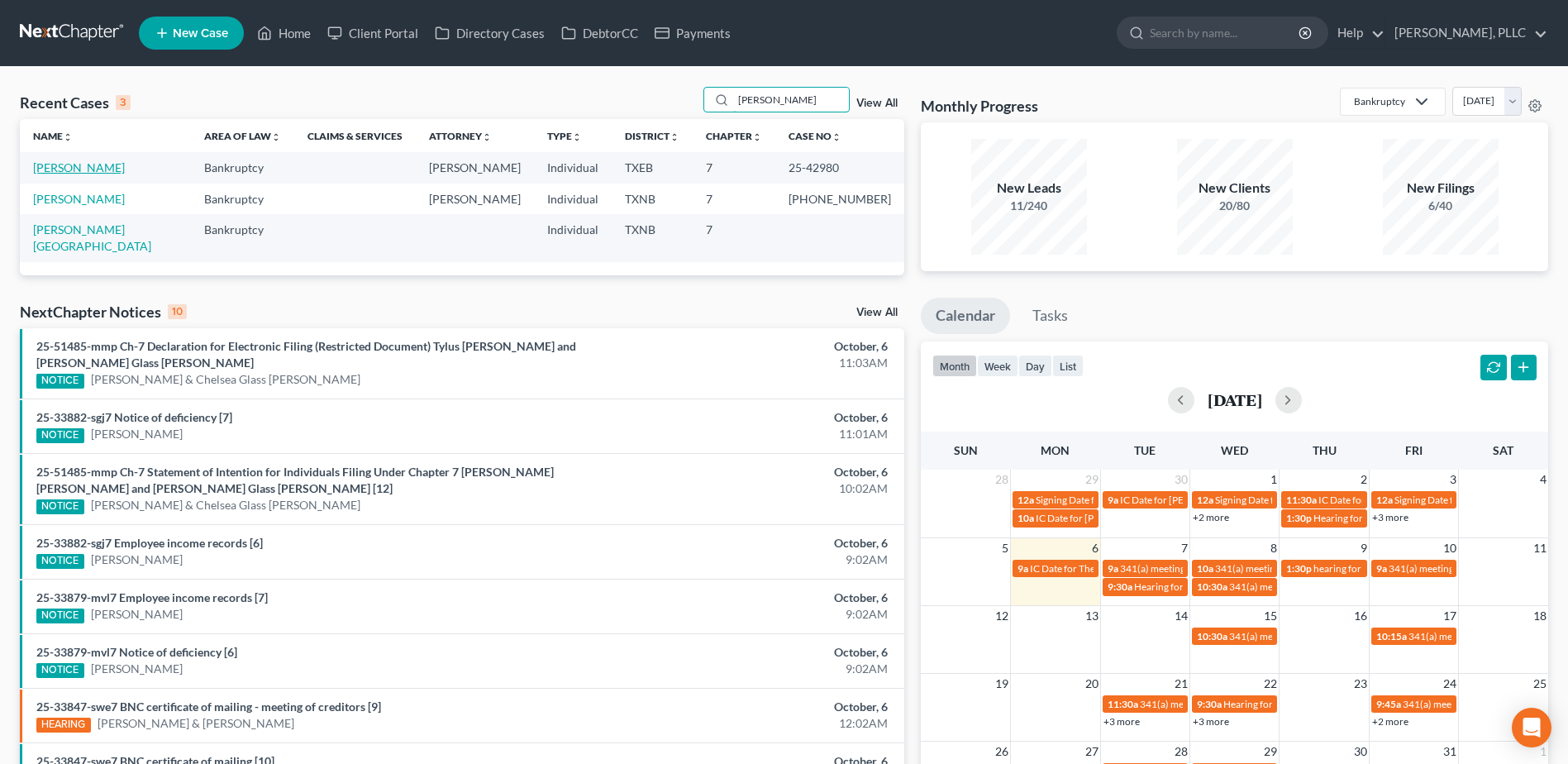
type input "mata"
click at [94, 170] on link "[PERSON_NAME]" at bounding box center [79, 167] width 92 height 14
select select "4"
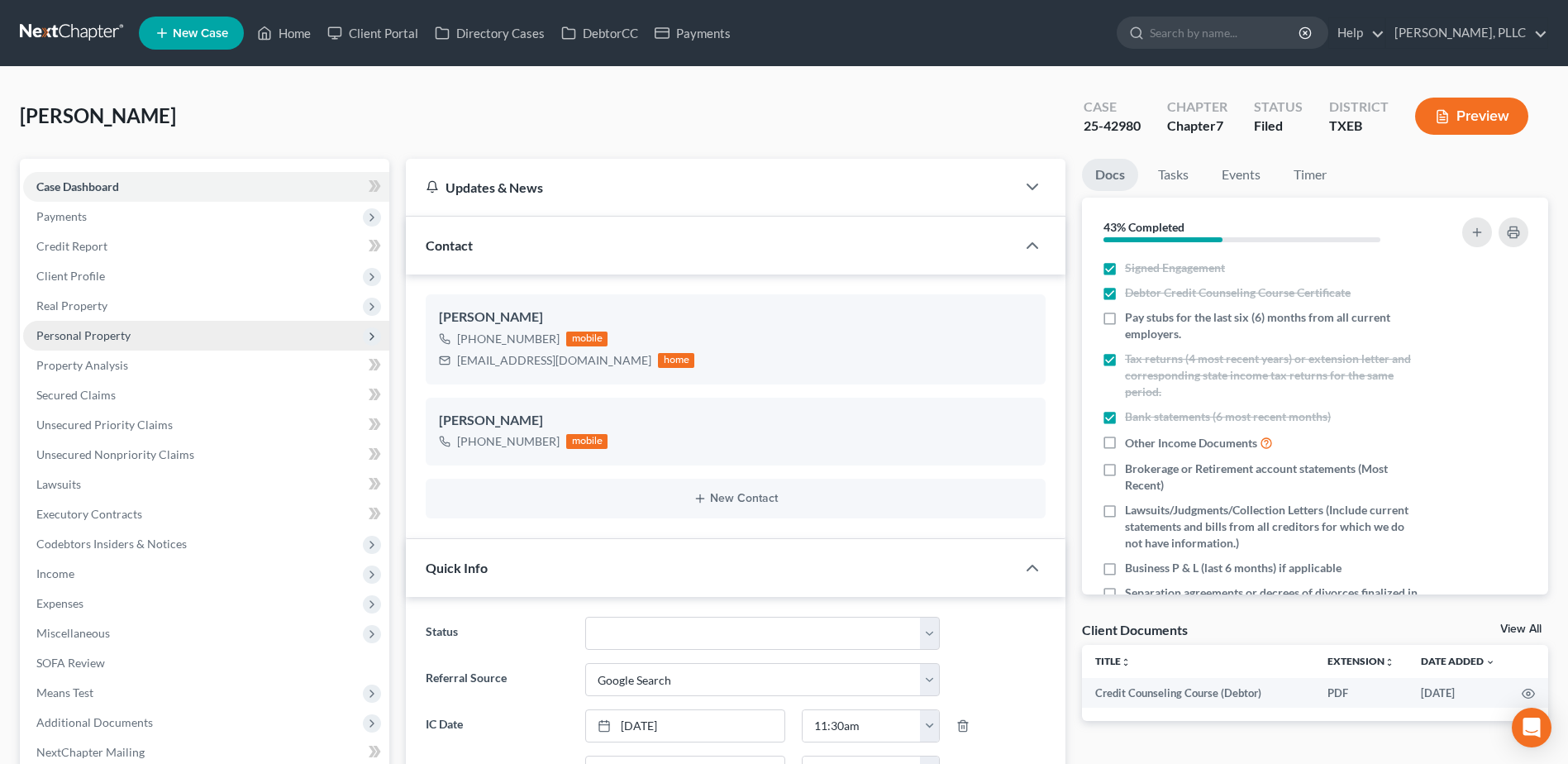
scroll to position [1214, 0]
click at [61, 336] on span "Personal Property" at bounding box center [84, 335] width 94 height 14
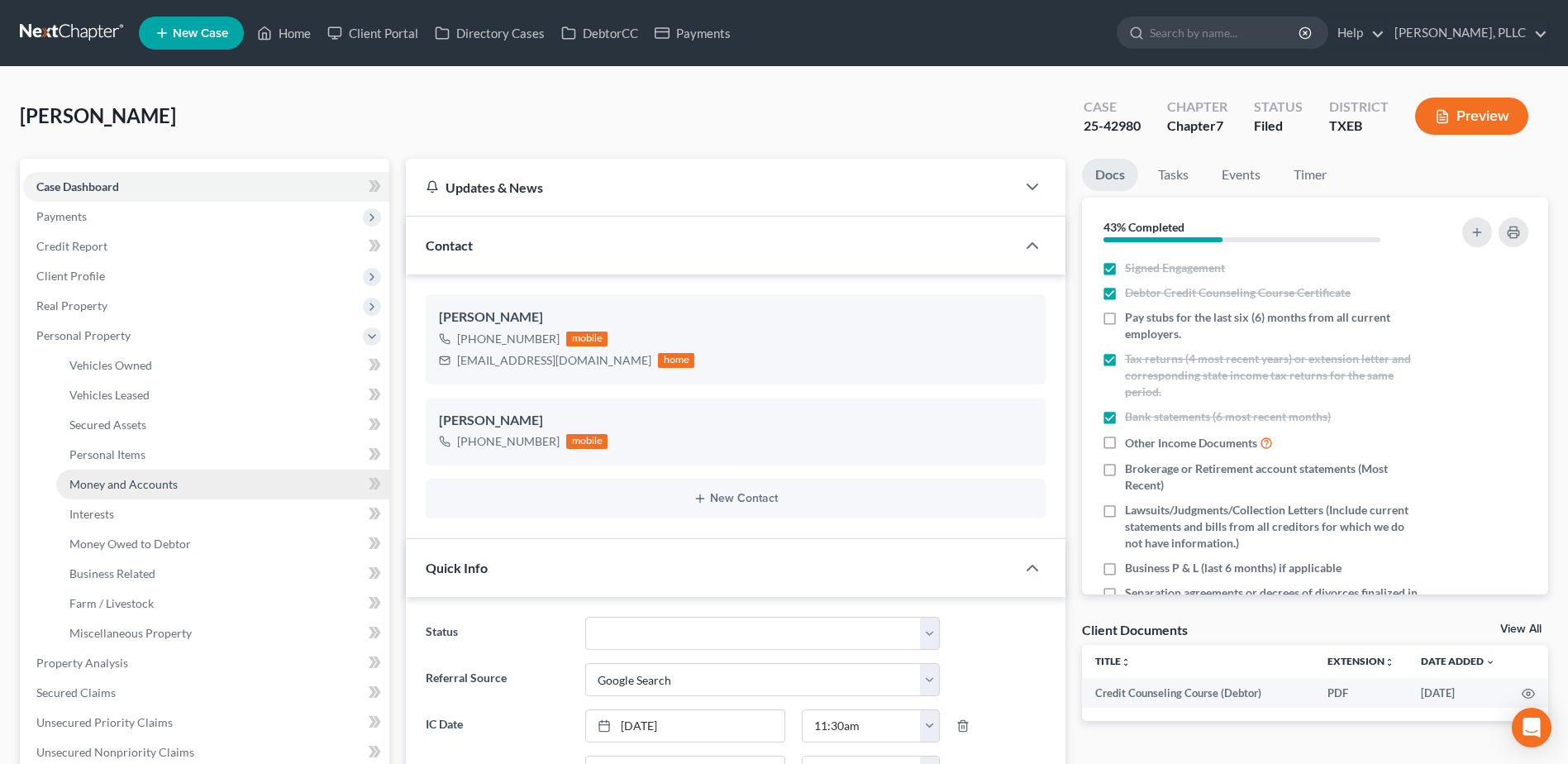
click at [120, 486] on span "Money and Accounts" at bounding box center [123, 484] width 109 height 14
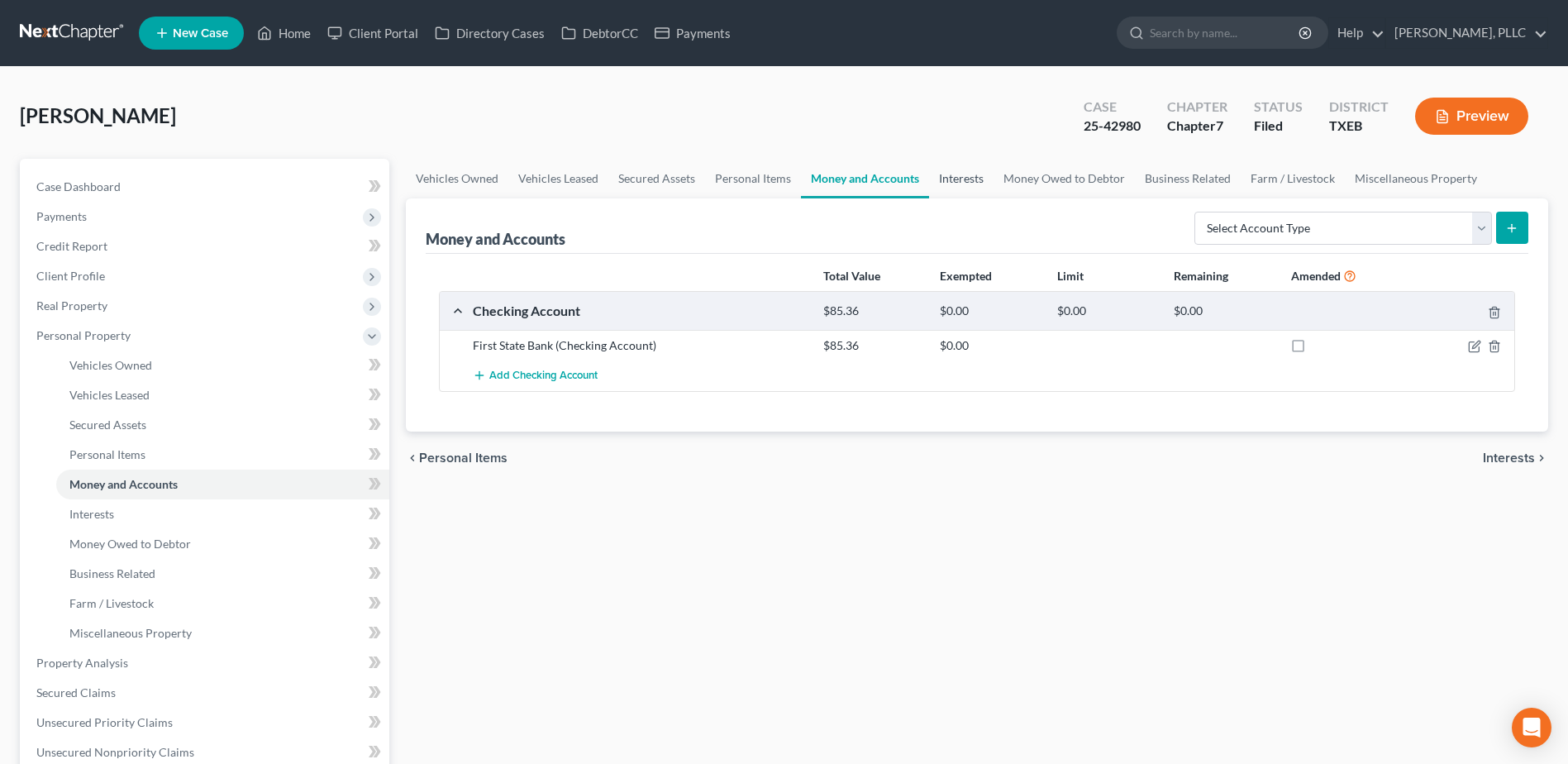
click at [952, 177] on link "Interests" at bounding box center [961, 179] width 65 height 40
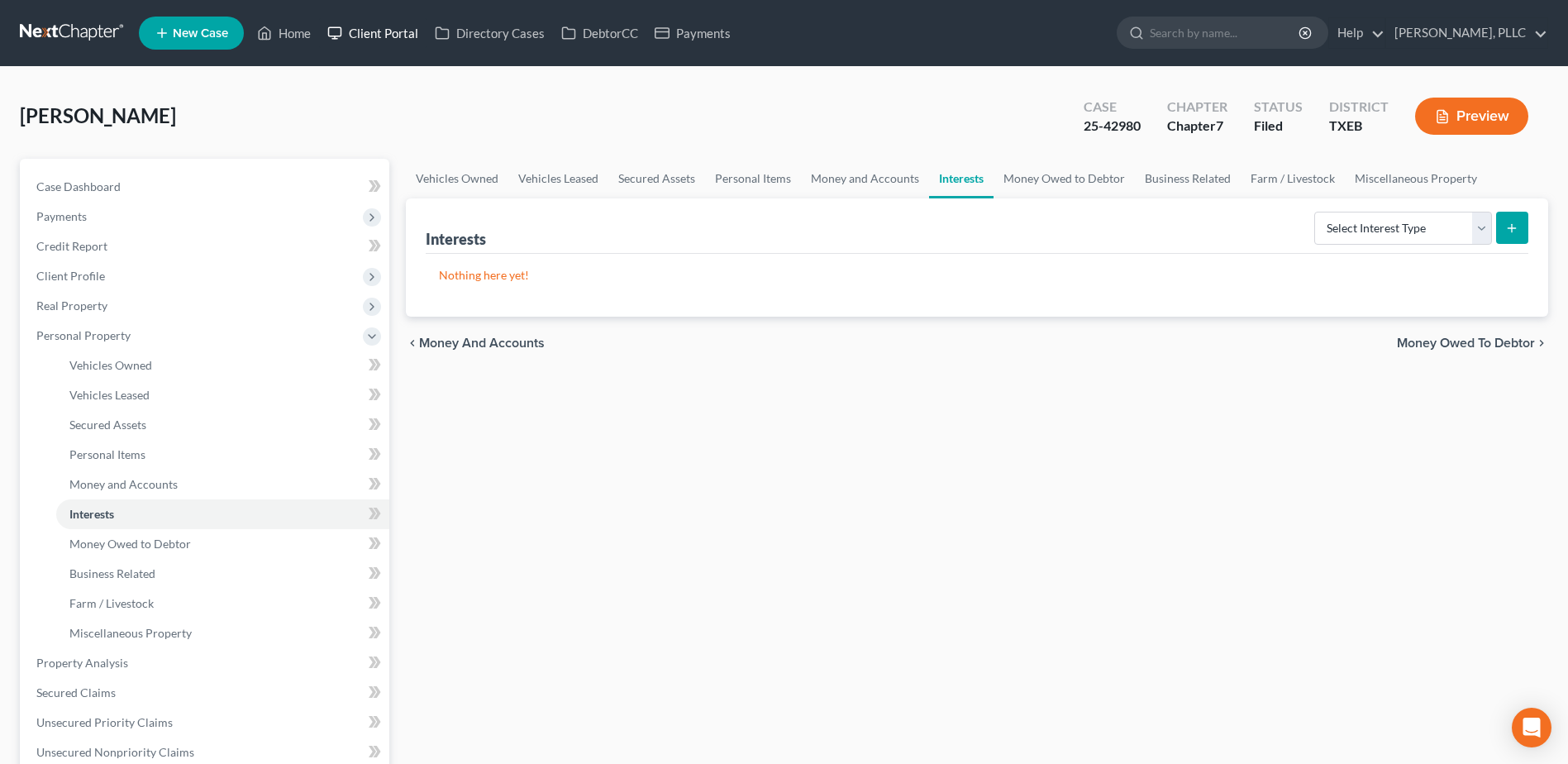
click at [393, 38] on link "Client Portal" at bounding box center [373, 33] width 108 height 30
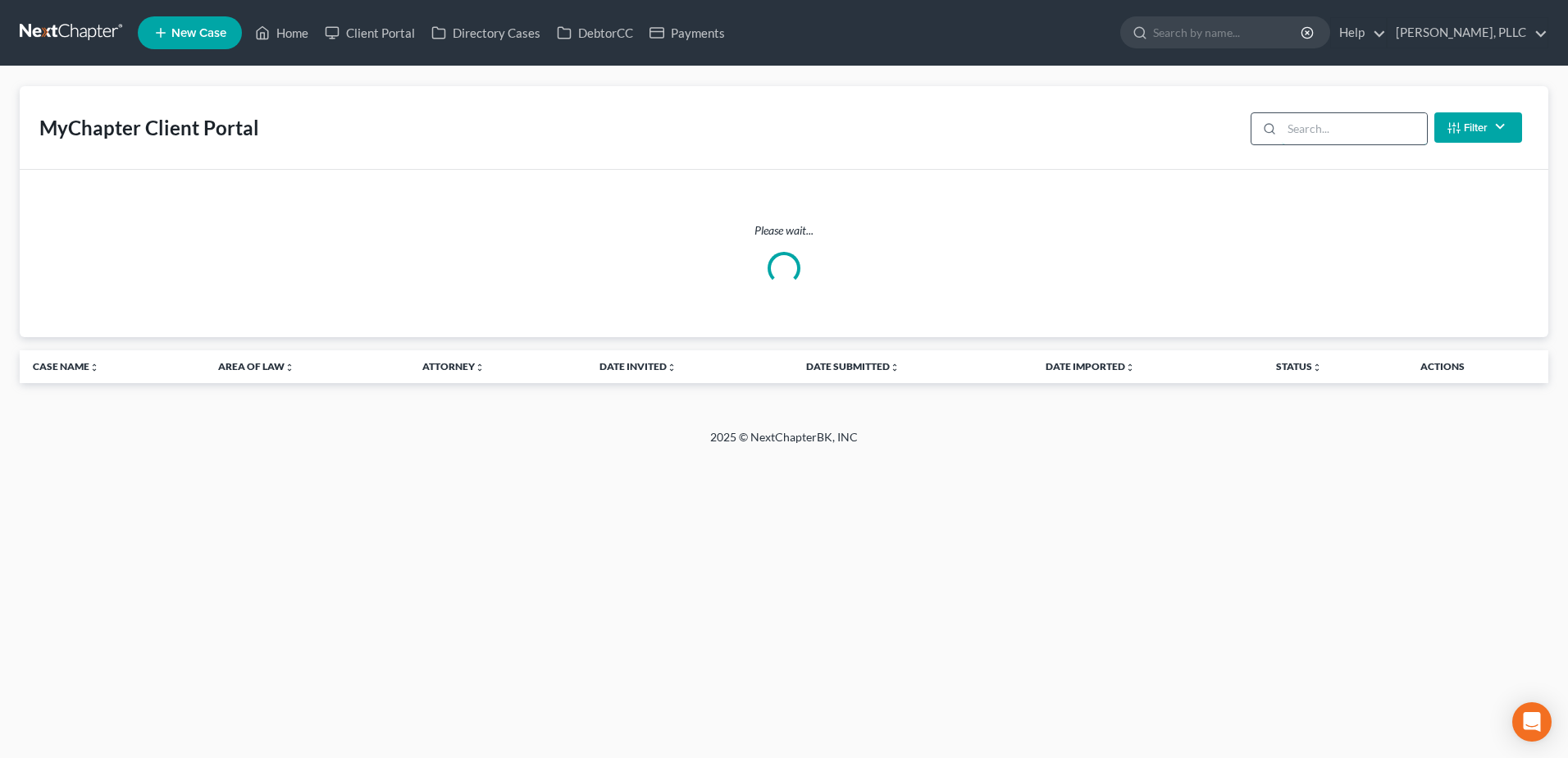
click at [1357, 134] on input "search" at bounding box center [1354, 129] width 145 height 31
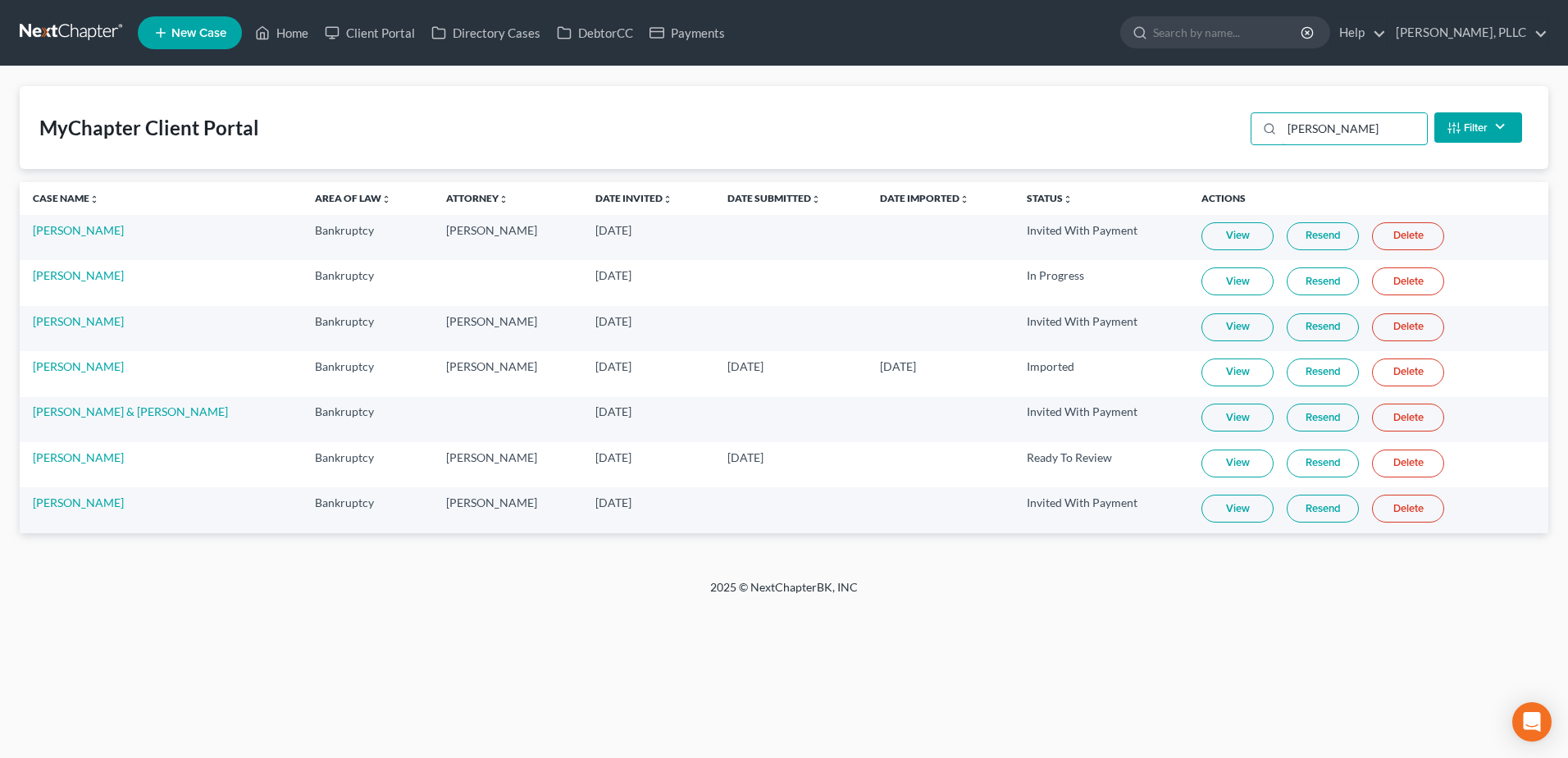
type input "evans"
click at [1204, 455] on link "View" at bounding box center [1238, 464] width 72 height 28
click at [1221, 460] on link "View" at bounding box center [1238, 464] width 72 height 28
drag, startPoint x: 77, startPoint y: 460, endPoint x: 390, endPoint y: 570, distance: 331.8
click at [77, 460] on link "[PERSON_NAME]" at bounding box center [78, 457] width 91 height 14
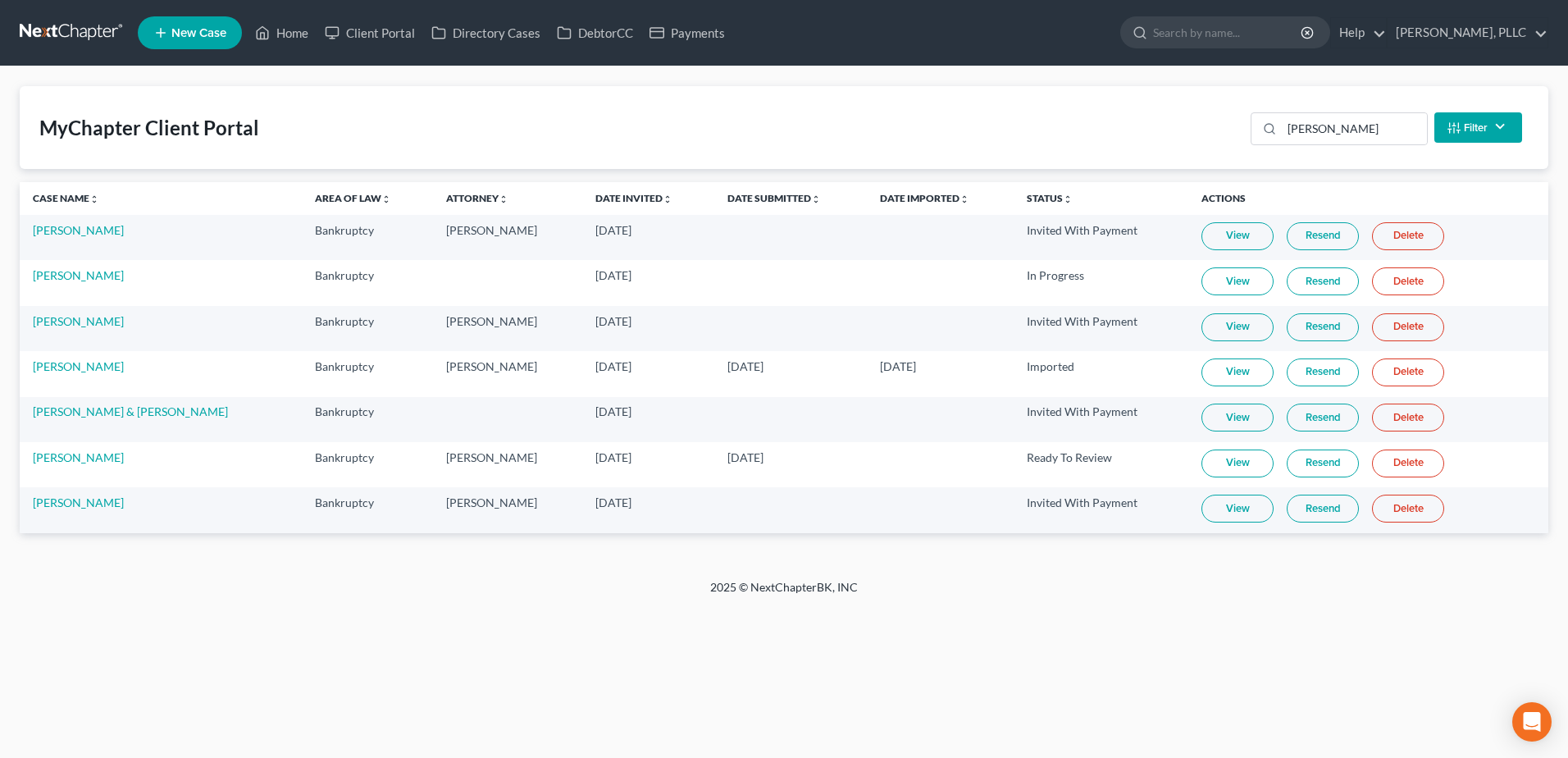
select select "4"
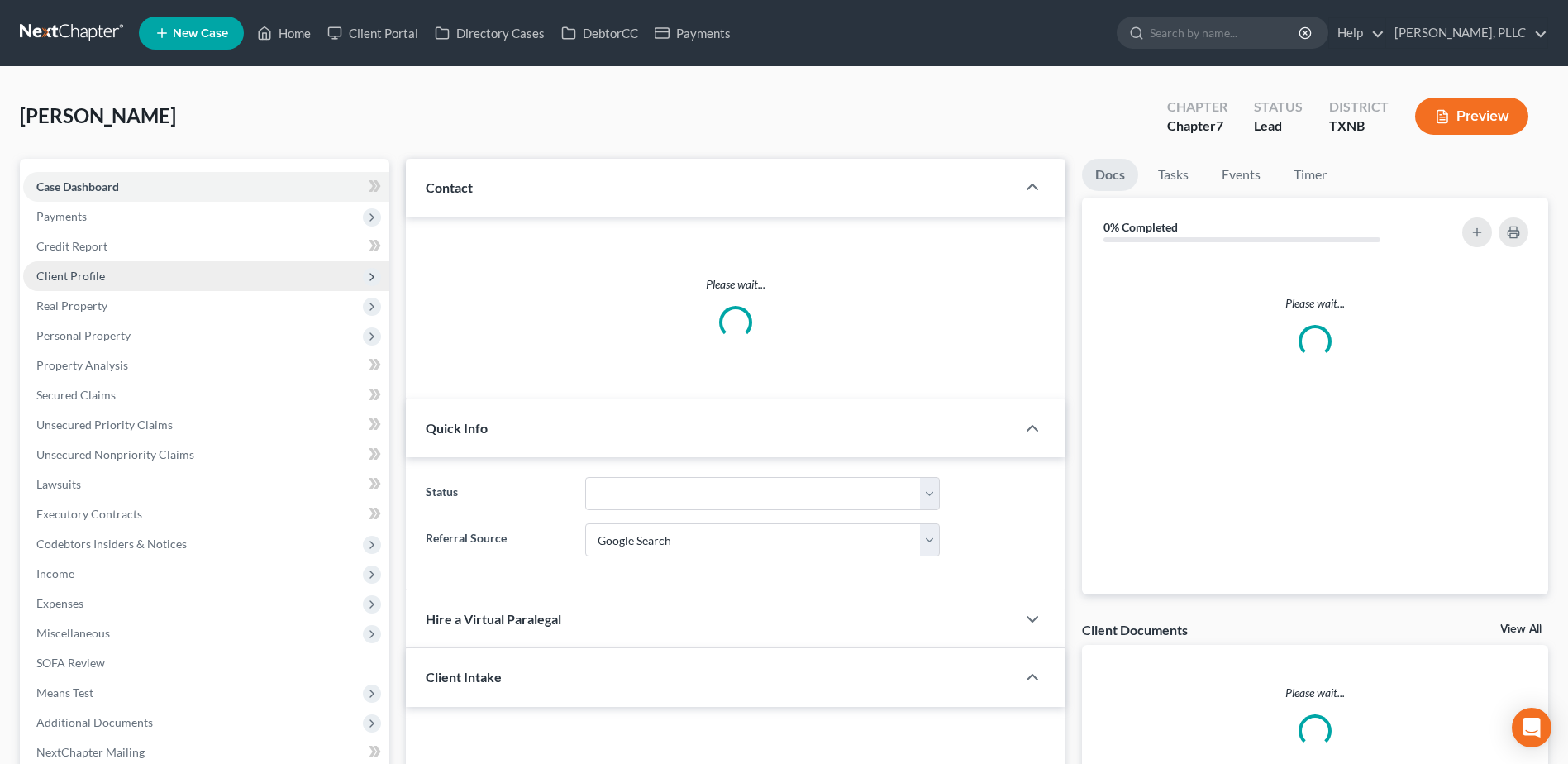
click at [92, 275] on span "Client Profile" at bounding box center [70, 275] width 69 height 14
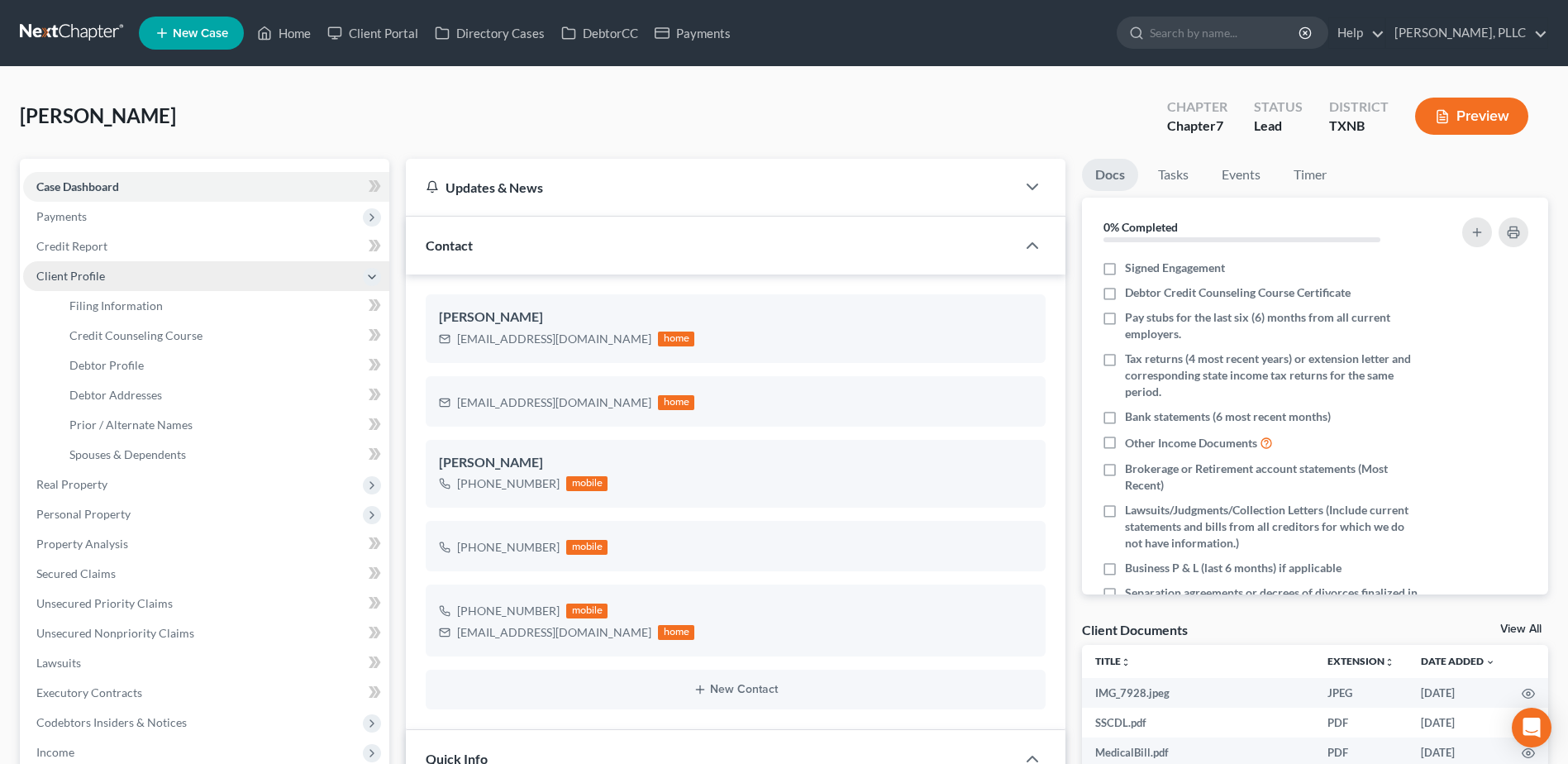
scroll to position [442, 0]
click at [121, 365] on span "Debtor Profile" at bounding box center [107, 365] width 75 height 14
select select "0"
select select "4"
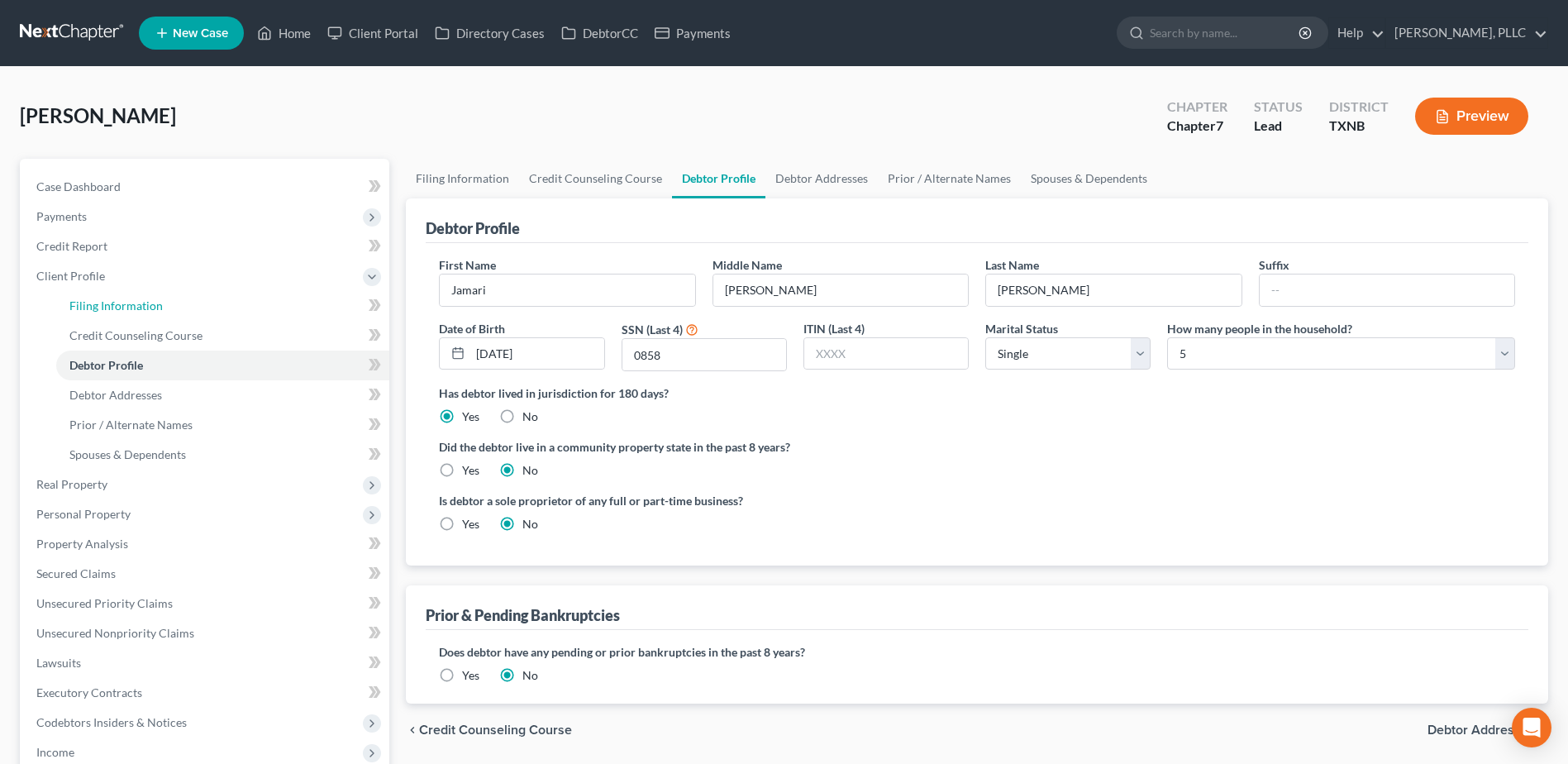
click at [115, 298] on span "Filing Information" at bounding box center [116, 305] width 94 height 14
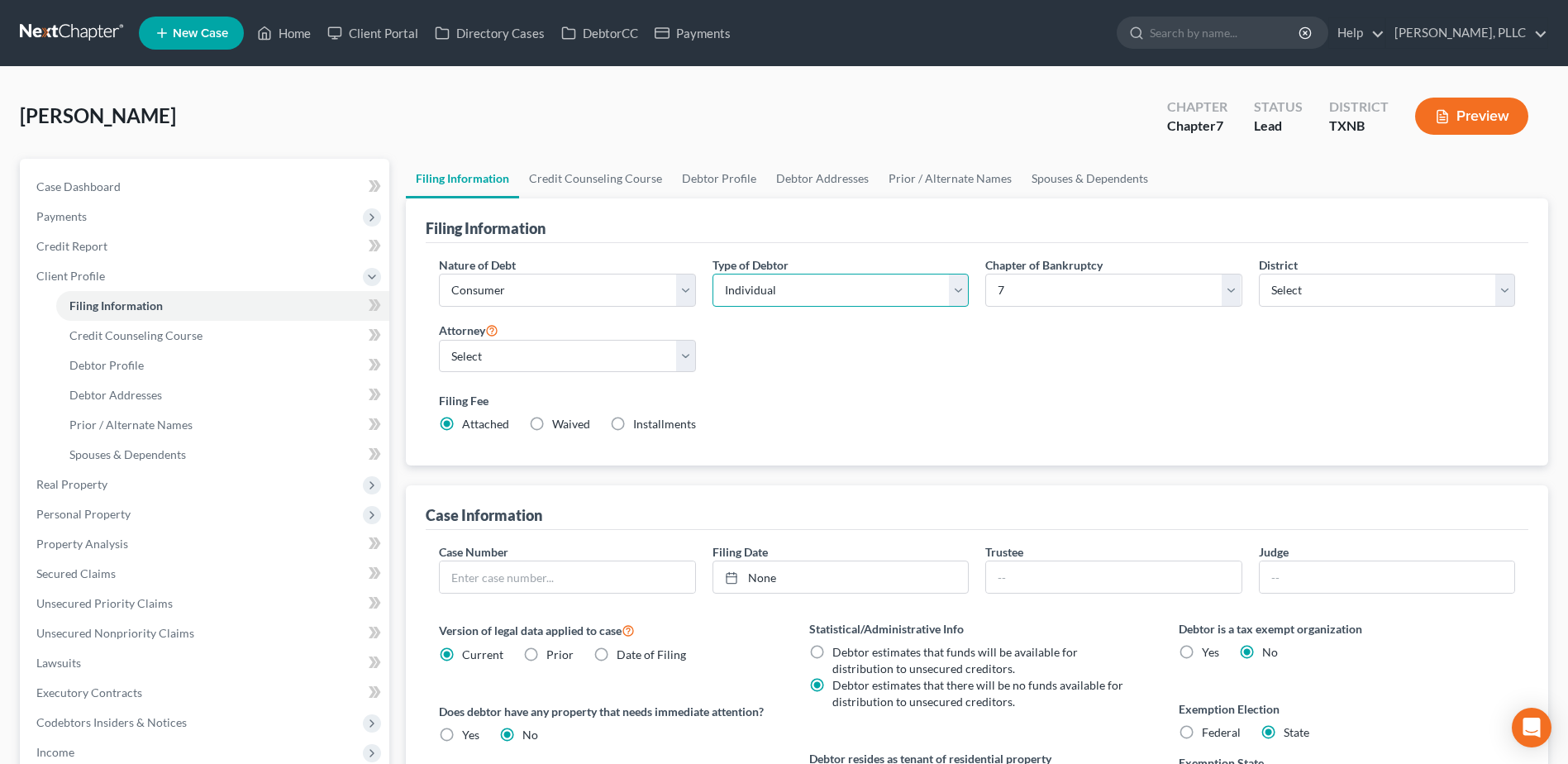
click at [953, 288] on select "Select Individual Joint" at bounding box center [840, 290] width 256 height 33
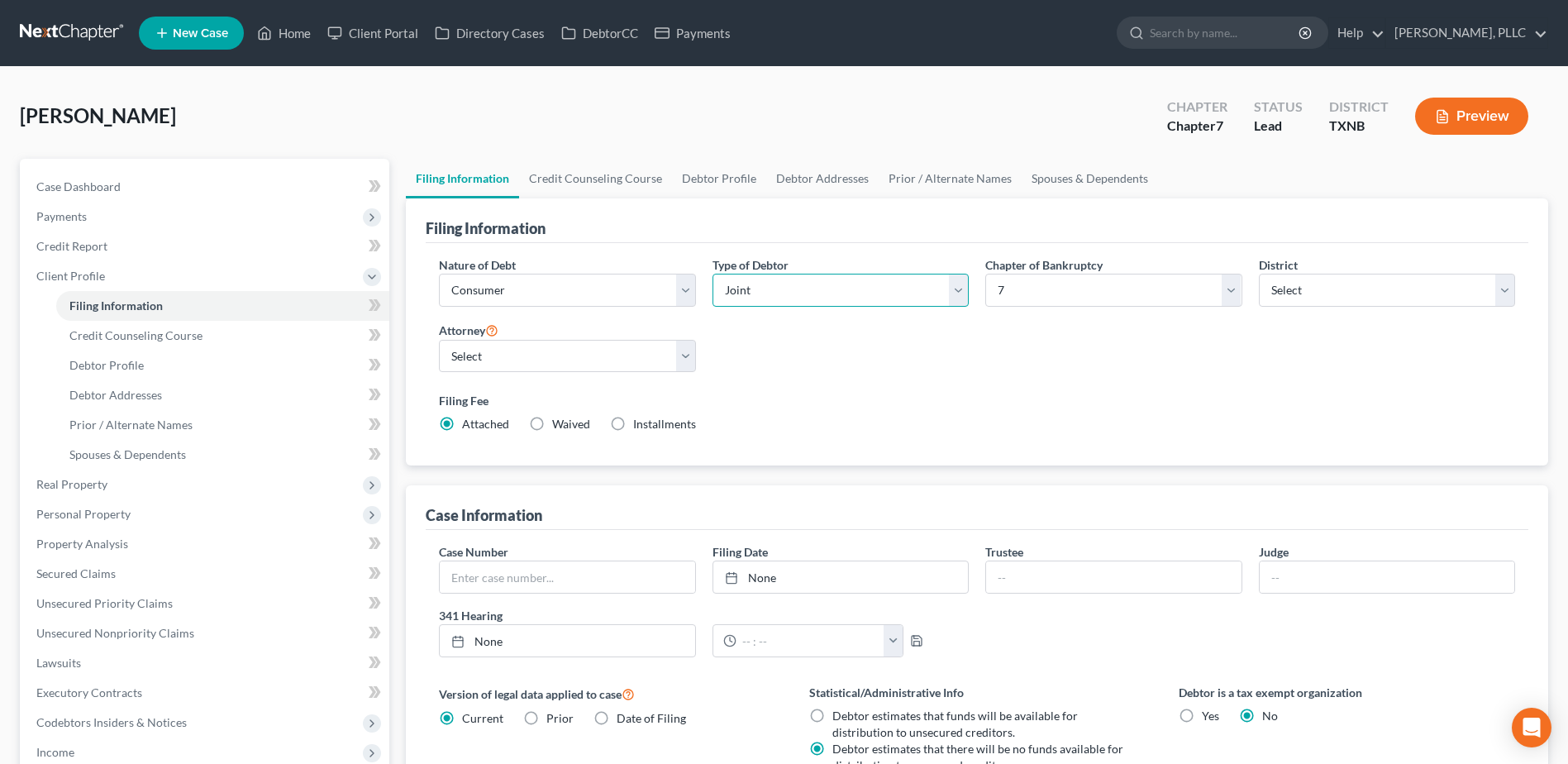
click at [712, 273] on select "Select Individual Joint" at bounding box center [840, 290] width 256 height 33
click at [933, 178] on link "Joint Debtor Profile" at bounding box center [940, 179] width 123 height 40
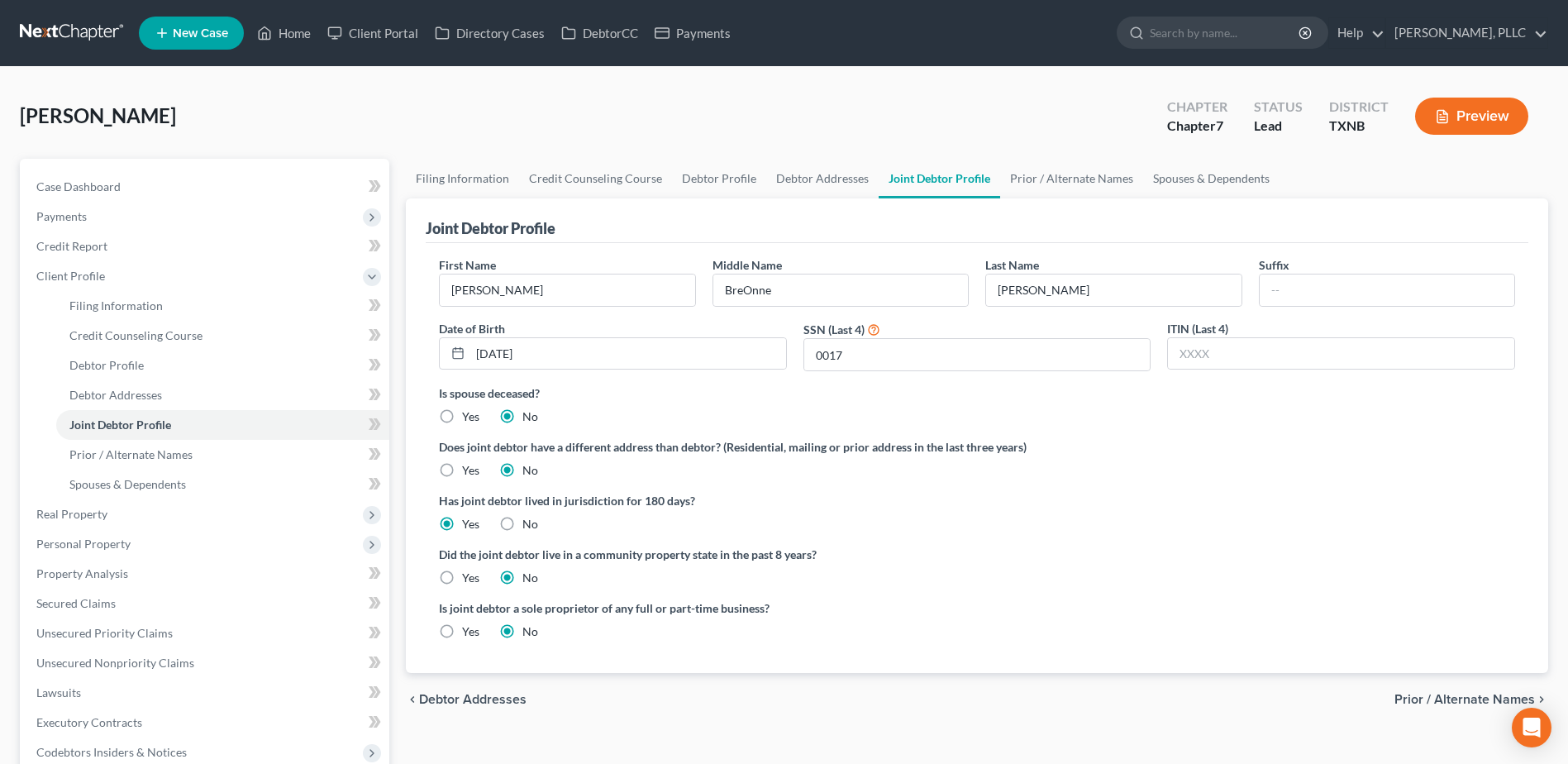
drag, startPoint x: 441, startPoint y: 569, endPoint x: 1024, endPoint y: 573, distance: 583.0
click at [462, 569] on label "Yes" at bounding box center [470, 578] width 17 height 17
click at [469, 569] on input "Yes" at bounding box center [474, 574] width 11 height 11
click at [736, 181] on link "Debtor Profile" at bounding box center [719, 179] width 94 height 40
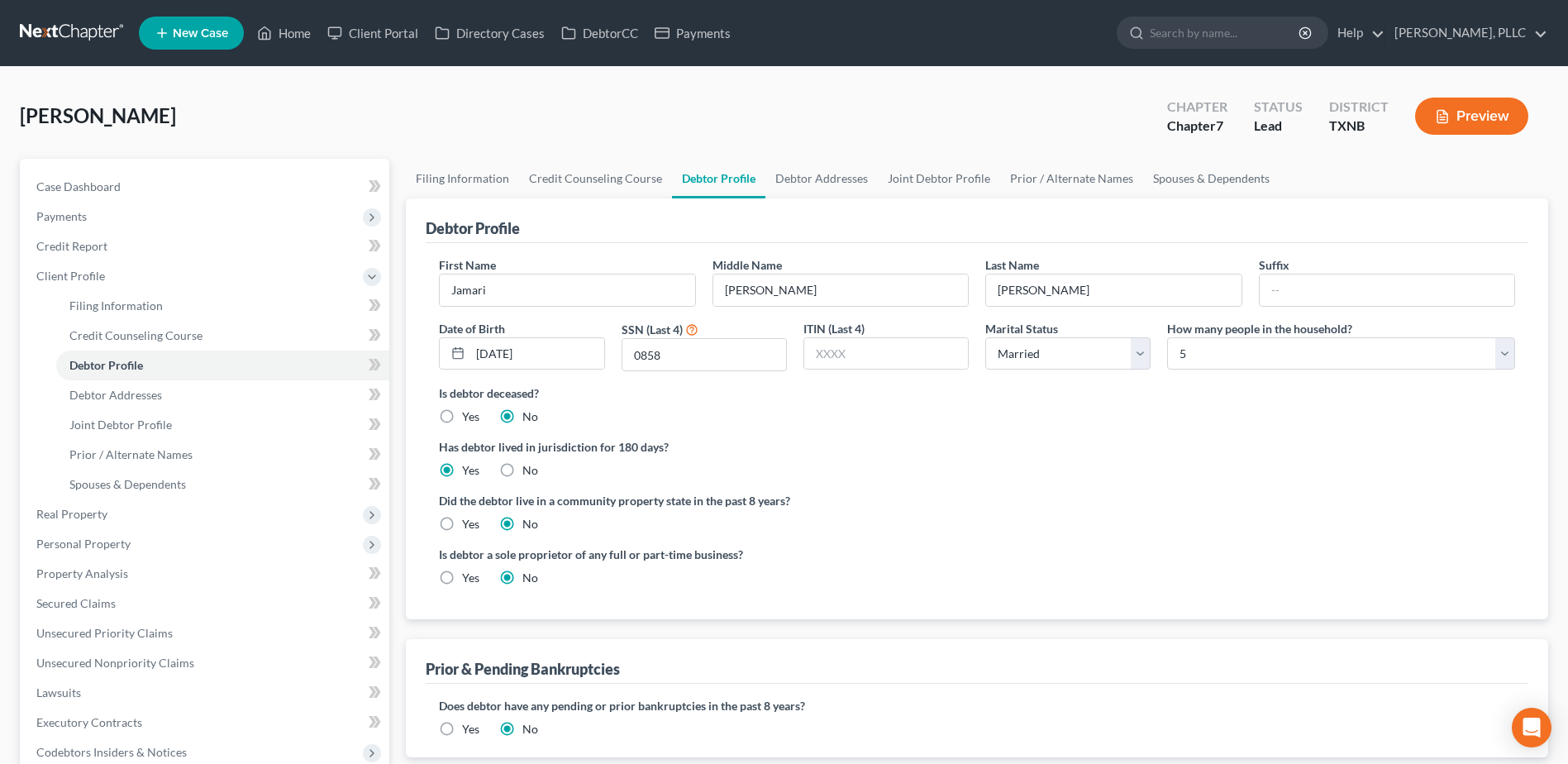
click at [462, 525] on label "Yes" at bounding box center [470, 525] width 17 height 17
click at [469, 525] on input "Yes" at bounding box center [474, 521] width 11 height 11
click at [133, 487] on span "Spouses & Dependents" at bounding box center [128, 484] width 117 height 14
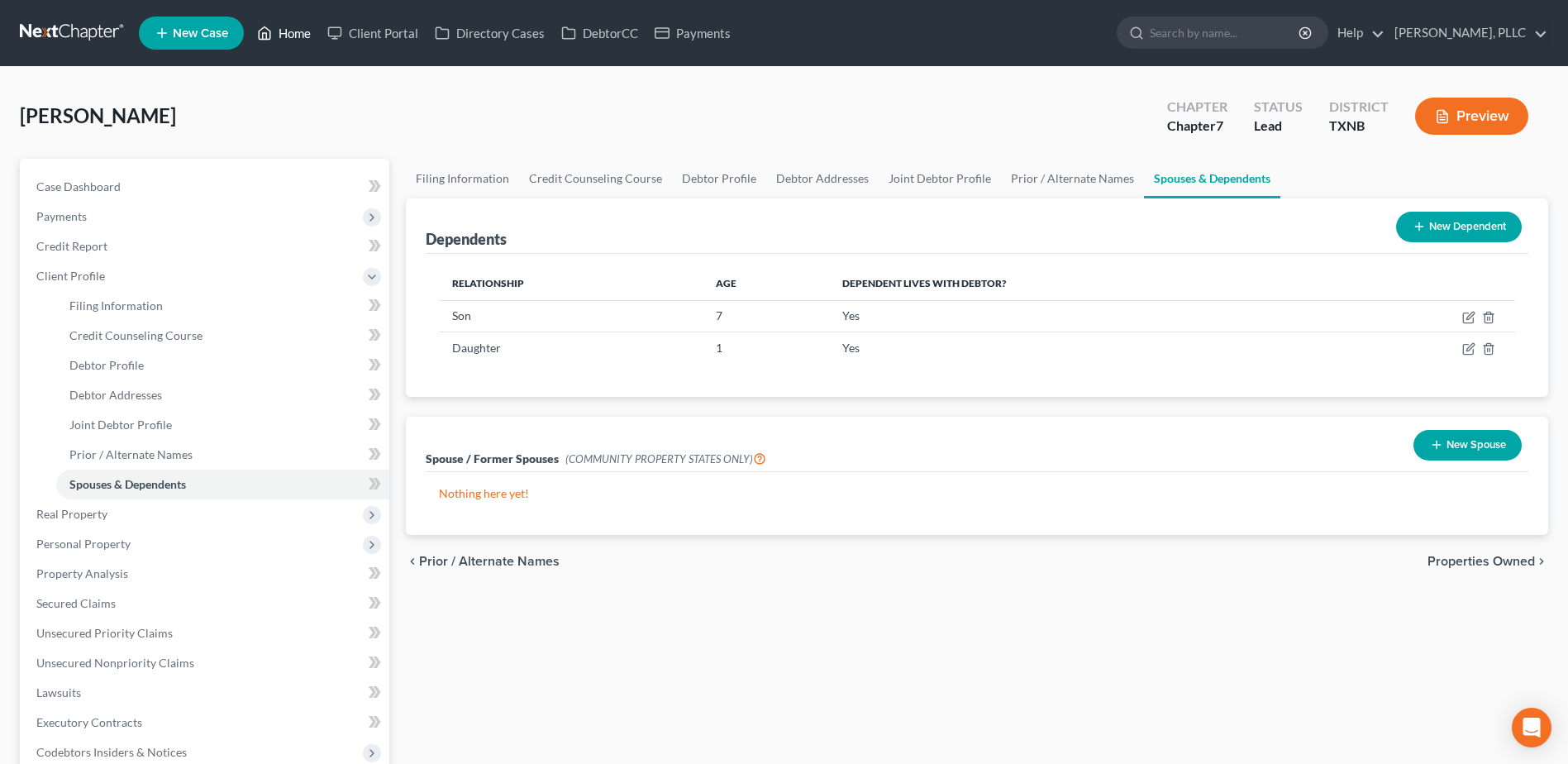
click at [292, 25] on link "Home" at bounding box center [283, 33] width 70 height 30
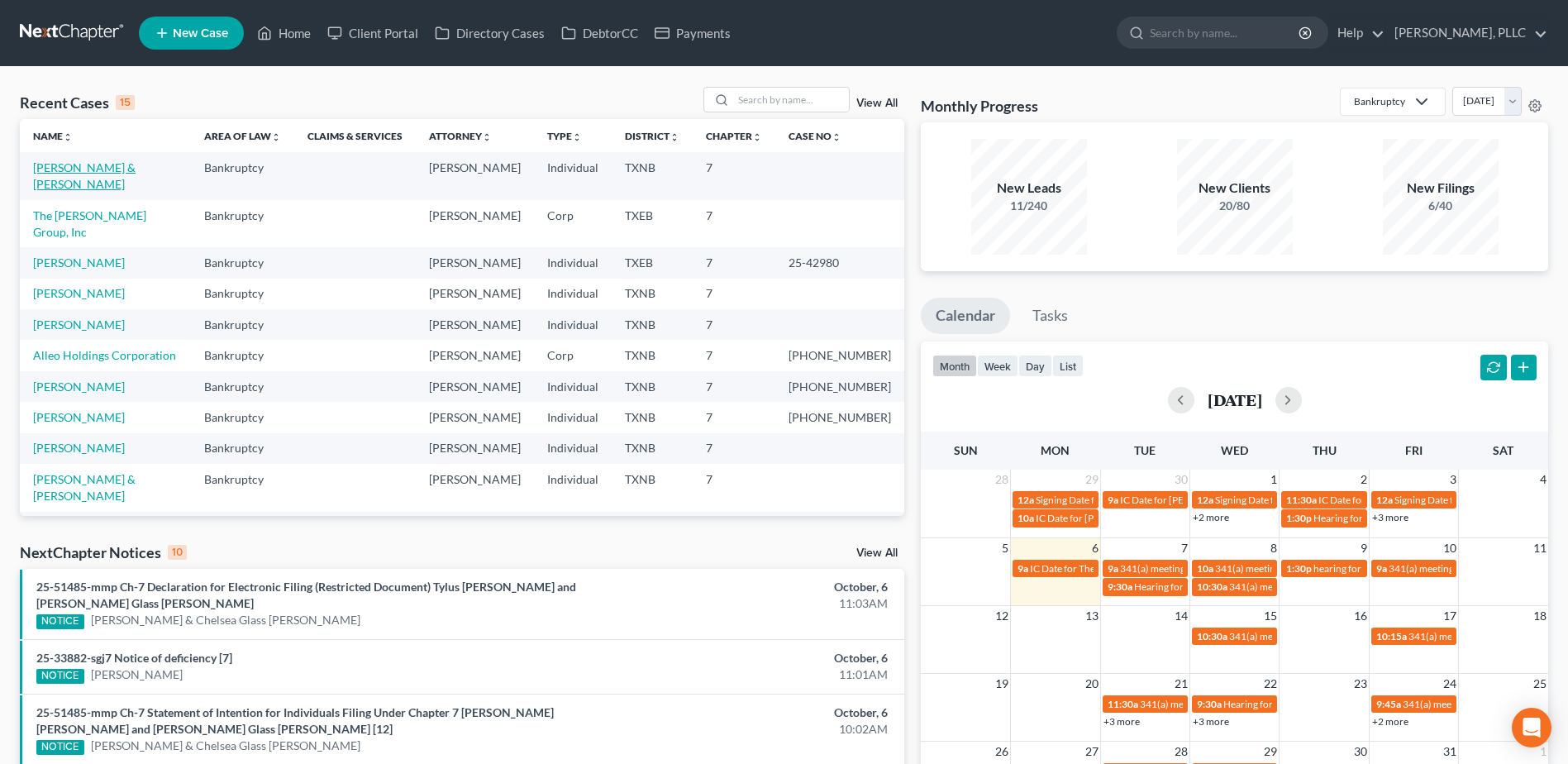
click at [136, 170] on link "Evans, Jamari & Shaw, Tamire" at bounding box center [84, 176] width 103 height 31
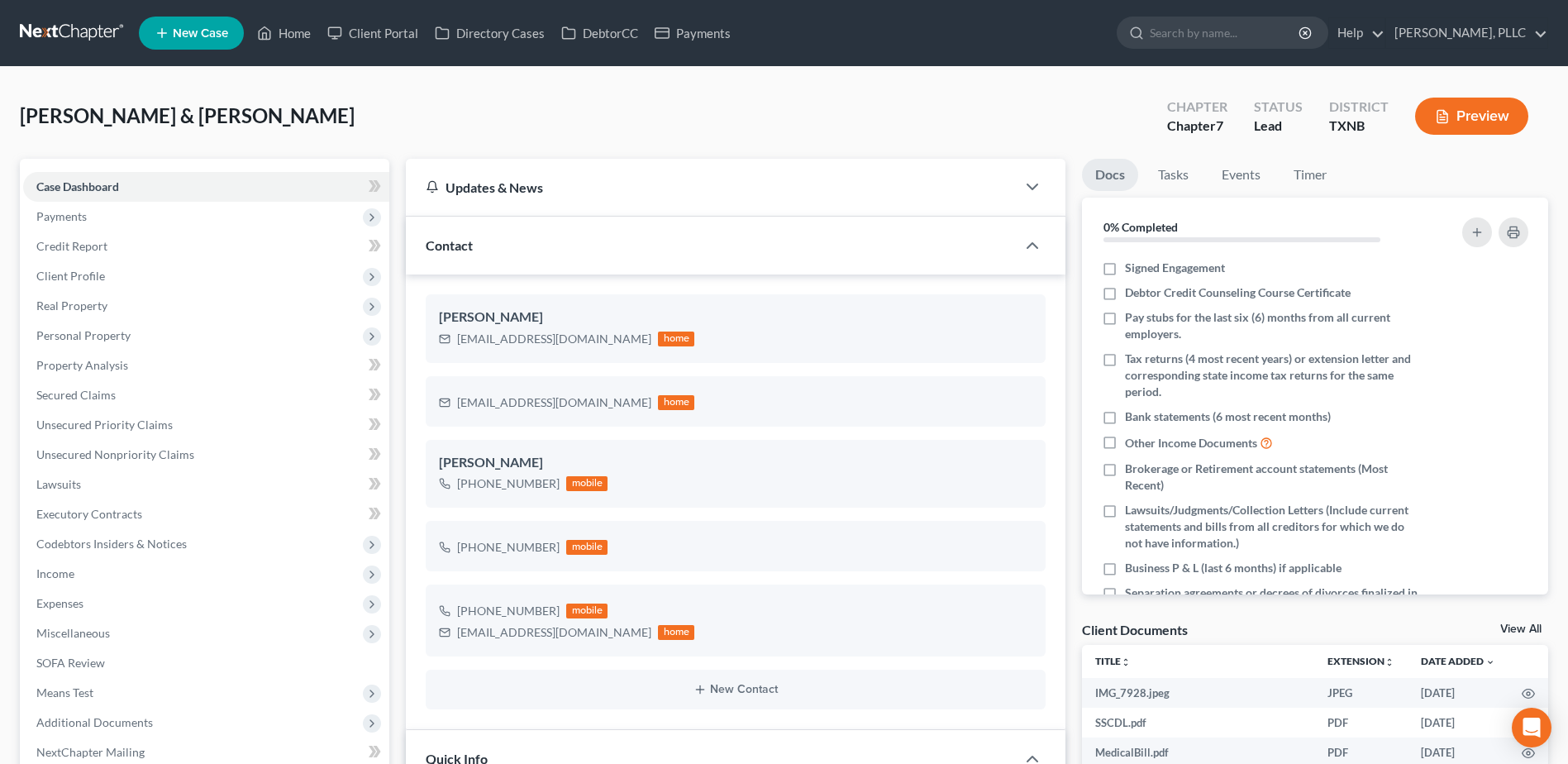
scroll to position [442, 0]
drag, startPoint x: 603, startPoint y: 30, endPoint x: 874, endPoint y: 204, distance: 322.1
click at [603, 30] on link "DebtorCC" at bounding box center [599, 33] width 94 height 30
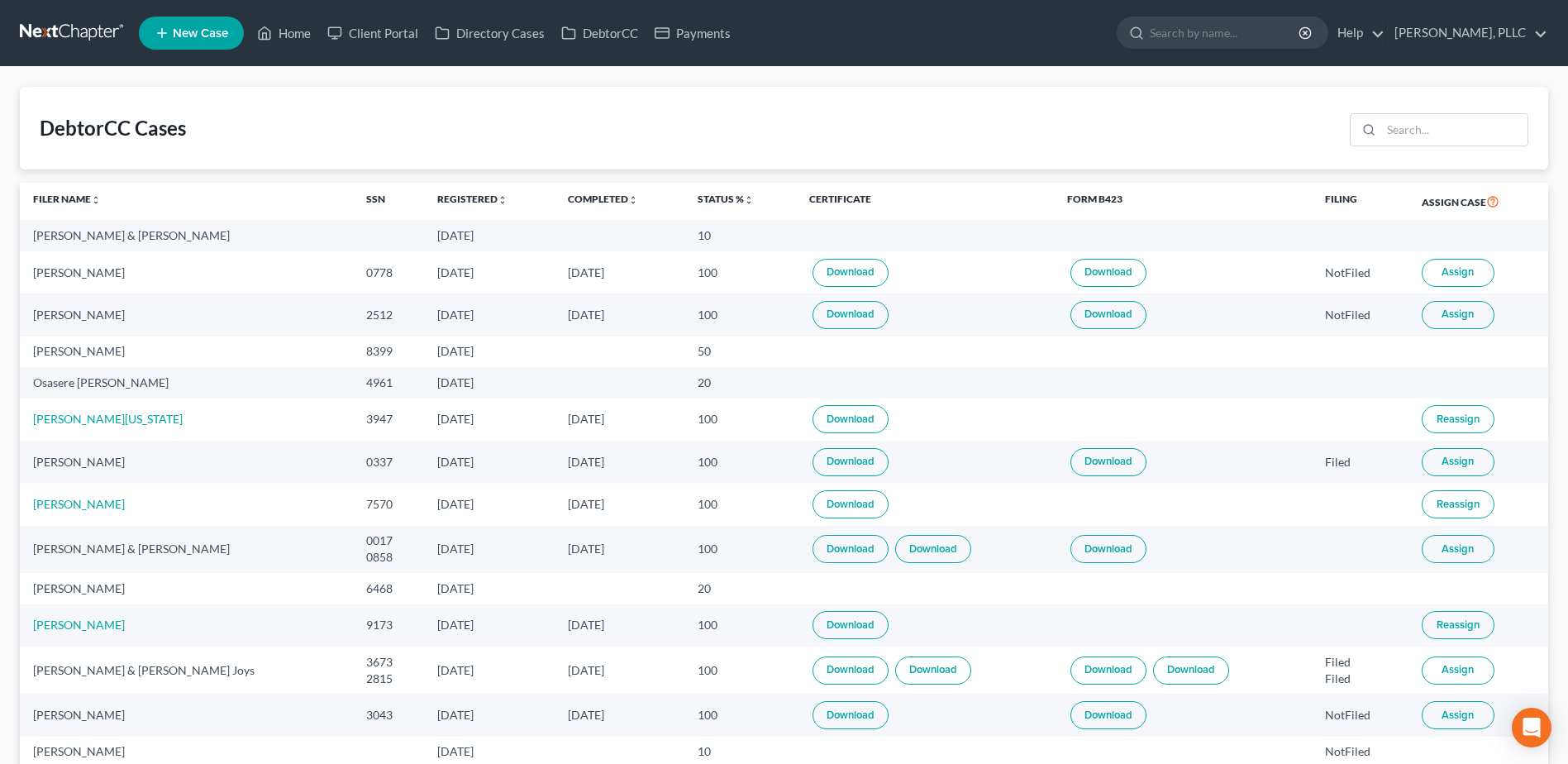
click at [1457, 536] on button "Assign" at bounding box center [1458, 549] width 73 height 28
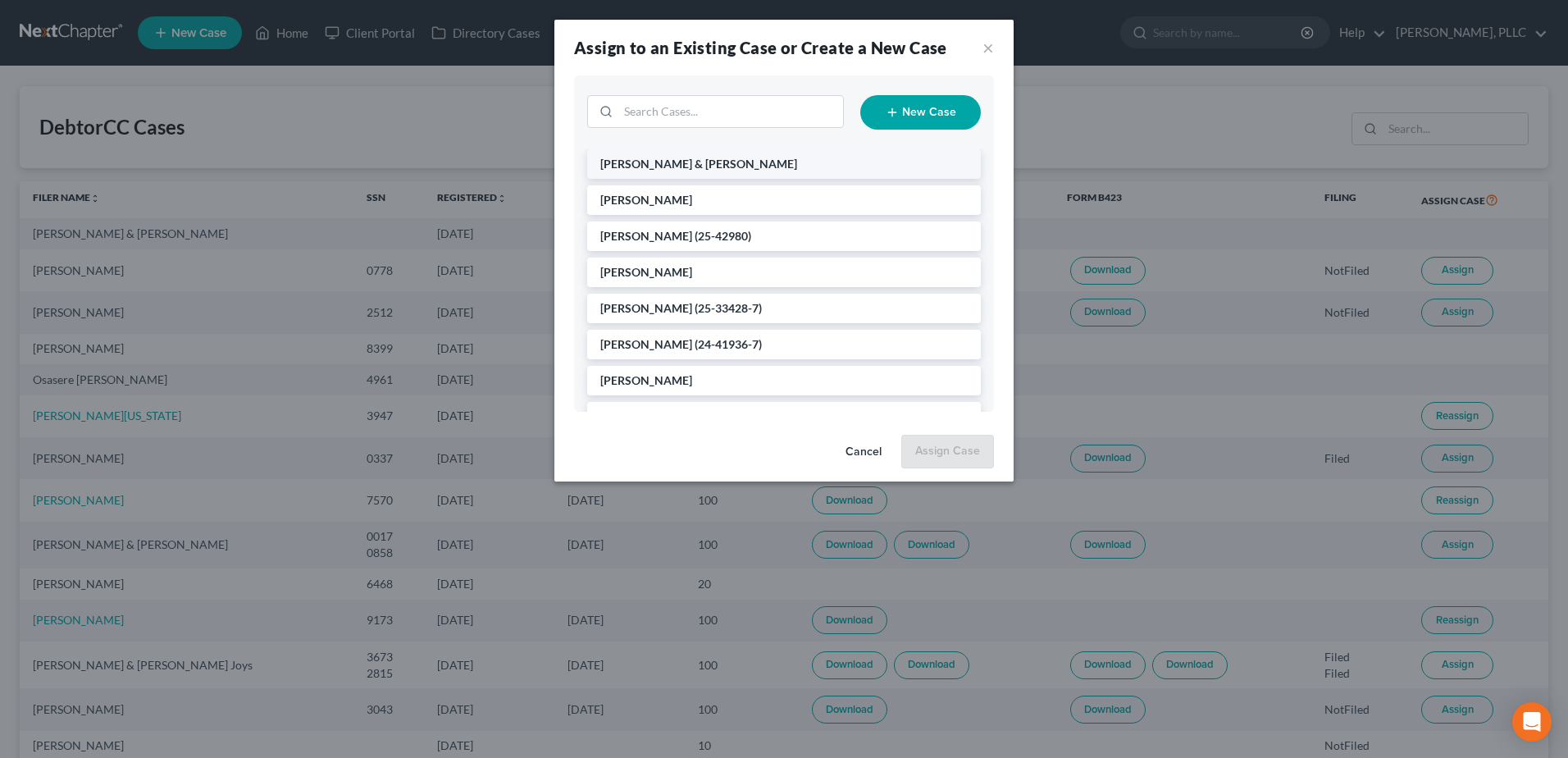
click at [777, 164] on li "Evans, Jamari & Shaw, Tamire" at bounding box center [783, 164] width 394 height 30
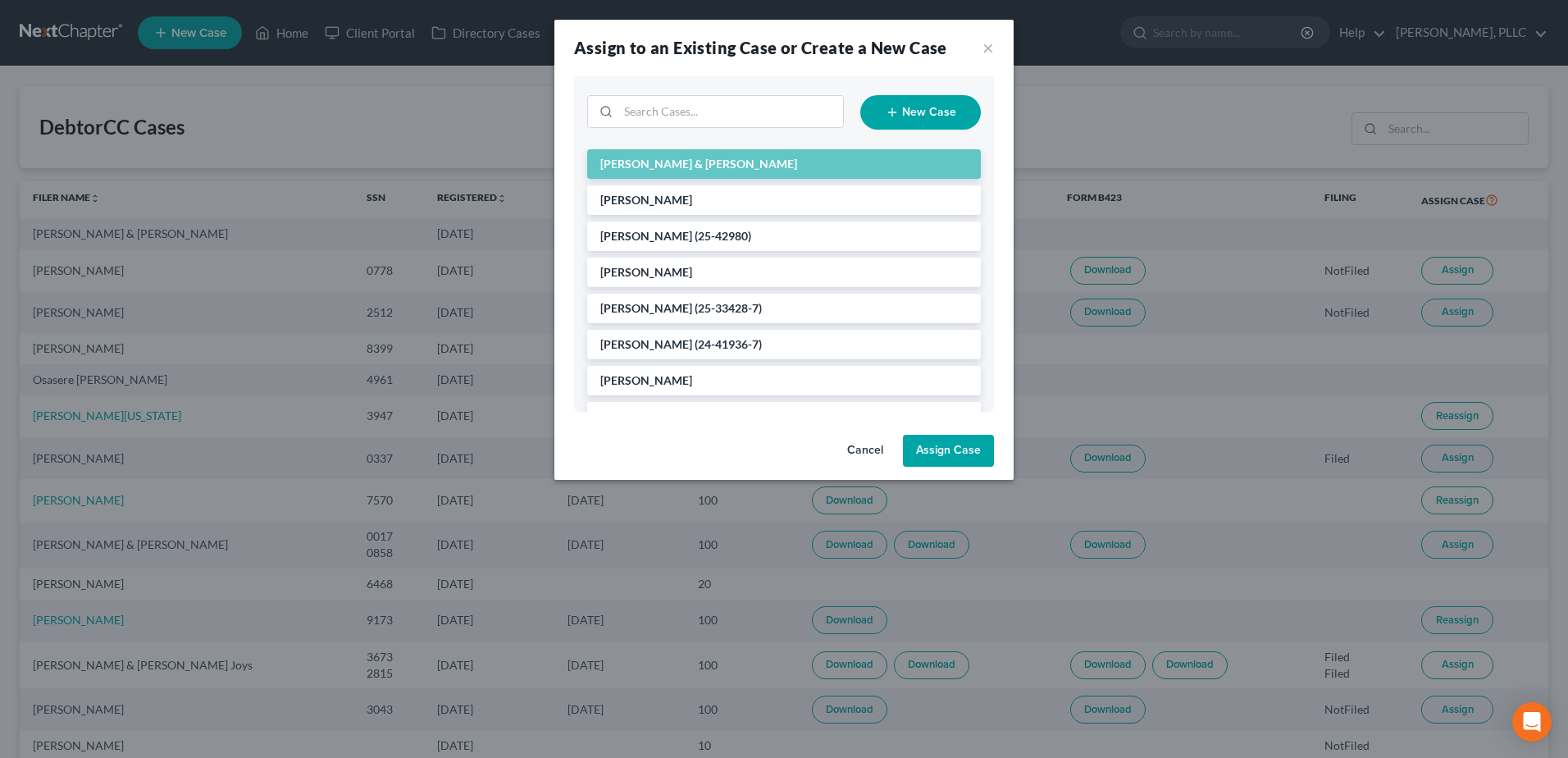
click at [955, 455] on button "Assign Case" at bounding box center [948, 451] width 91 height 33
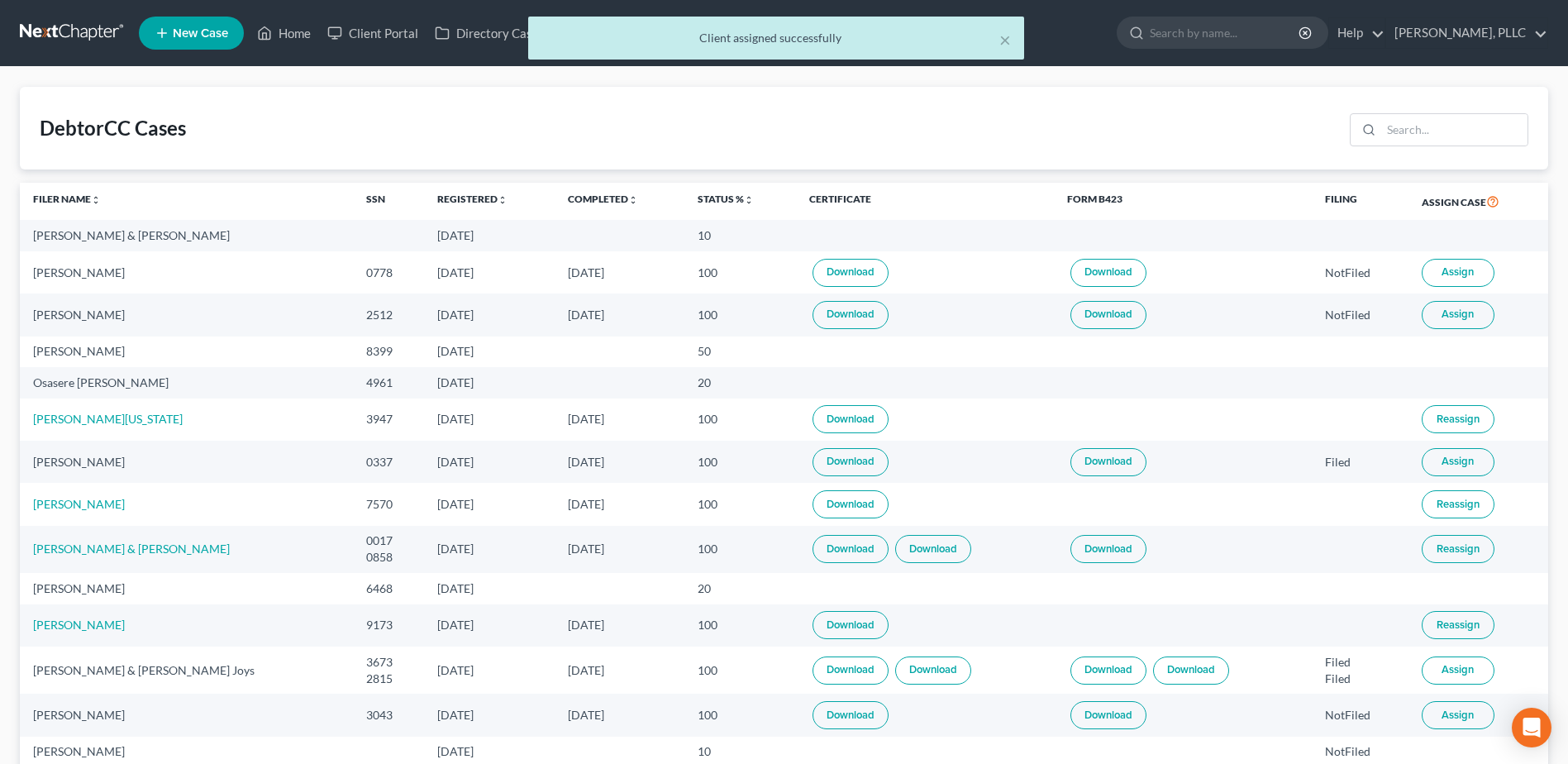
click at [845, 546] on link "Download" at bounding box center [851, 549] width 76 height 28
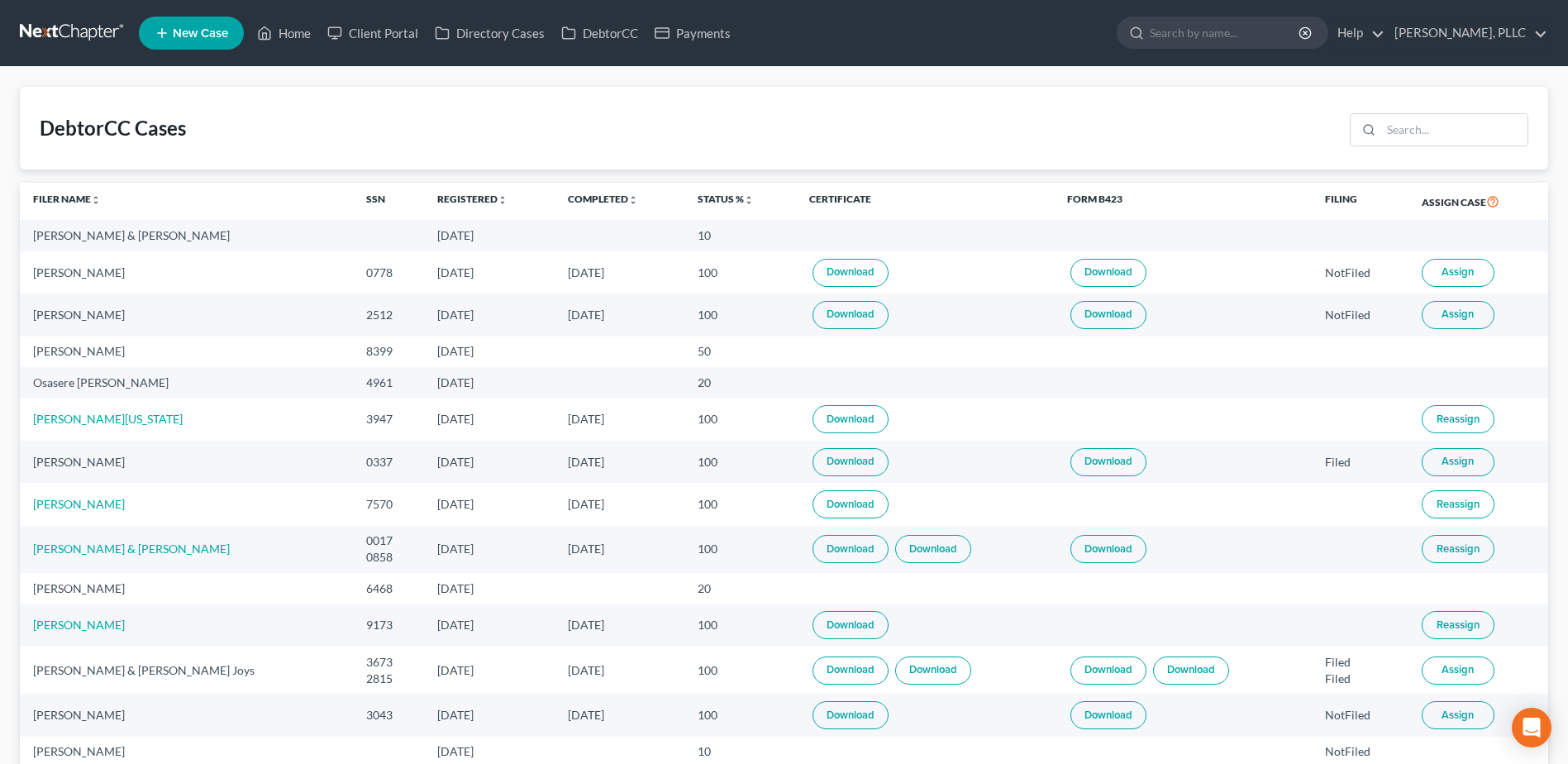
click at [895, 545] on link "Download" at bounding box center [933, 549] width 76 height 28
click at [296, 28] on link "Home" at bounding box center [283, 33] width 70 height 30
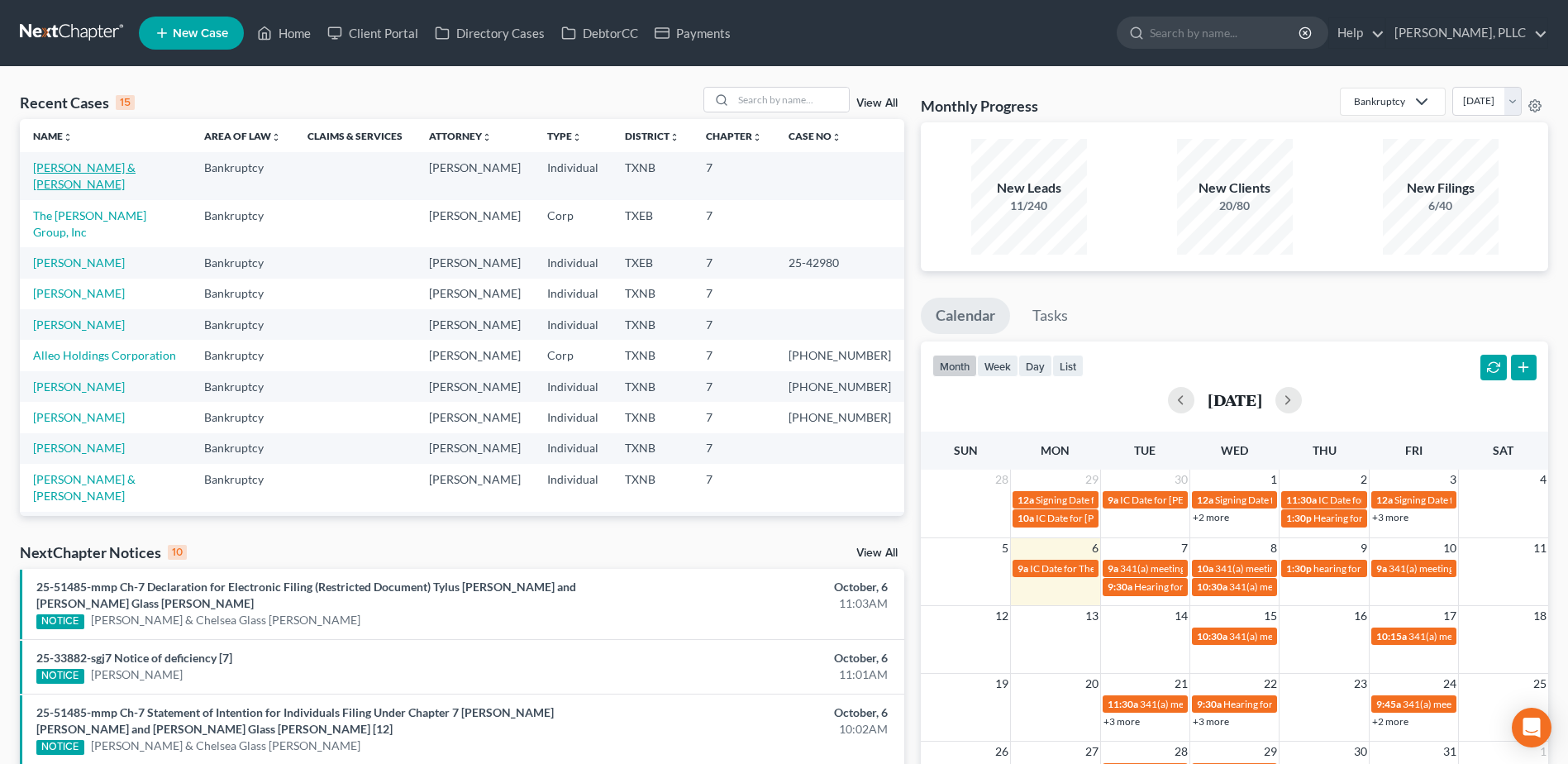
click at [136, 173] on link "Evans, Jamari & Shaw, Tamire" at bounding box center [84, 176] width 103 height 31
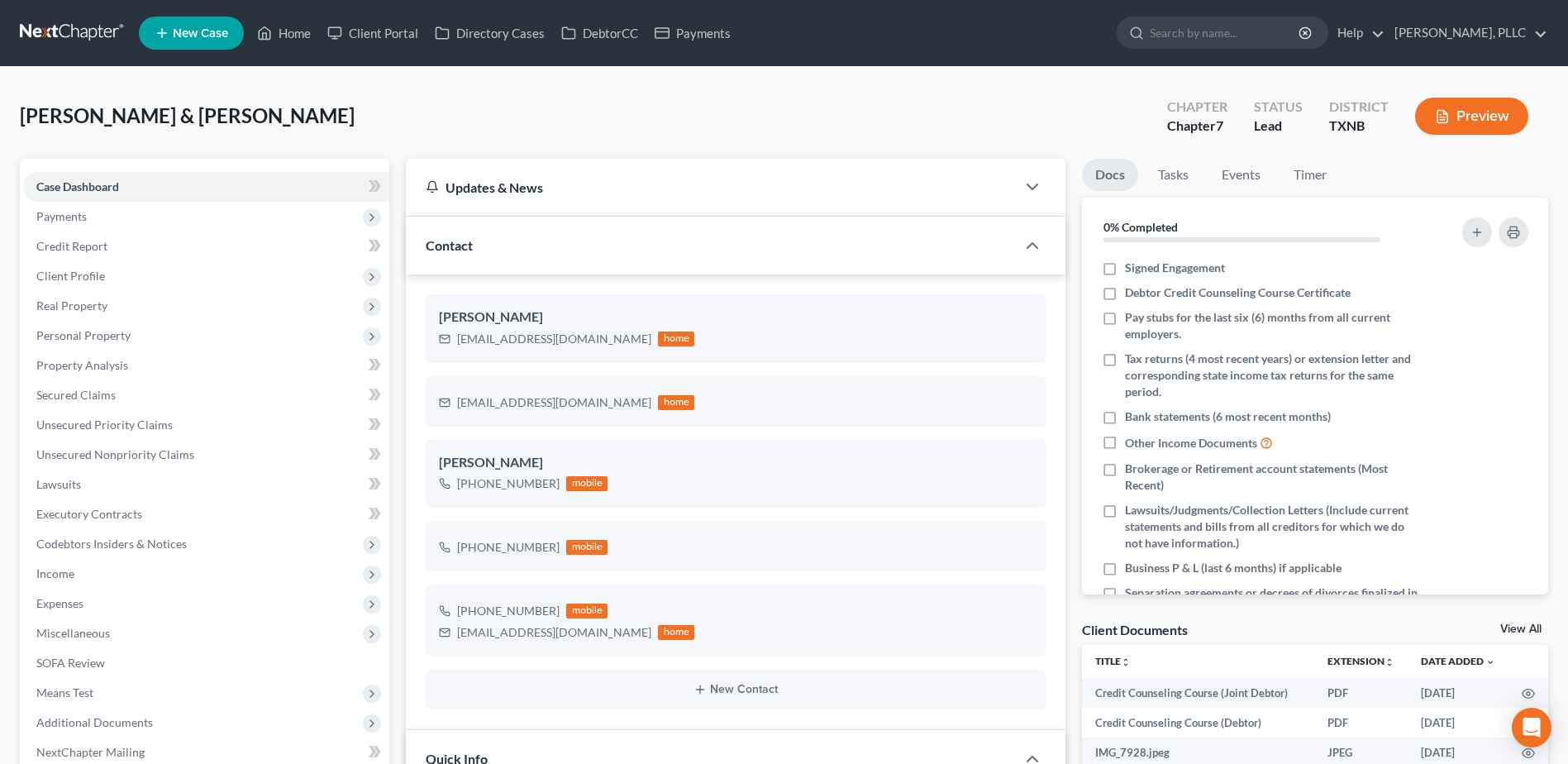
scroll to position [442, 0]
click at [1125, 291] on label "Debtor Credit Counseling Course Certificate" at bounding box center [1238, 293] width 225 height 17
click at [1131, 291] on input "Debtor Credit Counseling Course Certificate" at bounding box center [1136, 289] width 11 height 11
click at [1125, 360] on label "Tax returns (4 most recent years) or extension letter and corresponding state i…" at bounding box center [1271, 375] width 292 height 50
click at [1131, 360] on input "Tax returns (4 most recent years) or extension letter and corresponding state i…" at bounding box center [1136, 355] width 11 height 11
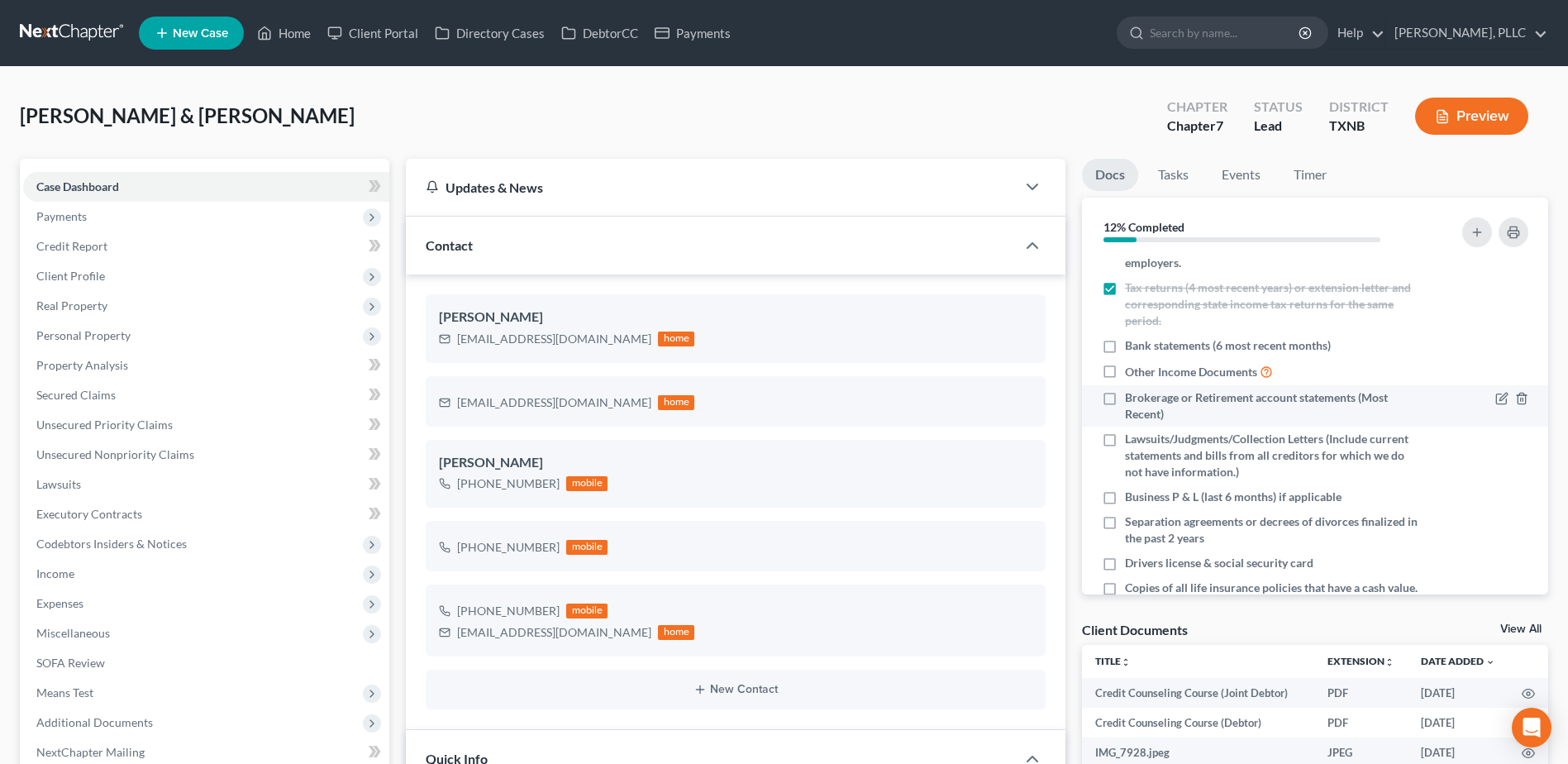
scroll to position [166, 0]
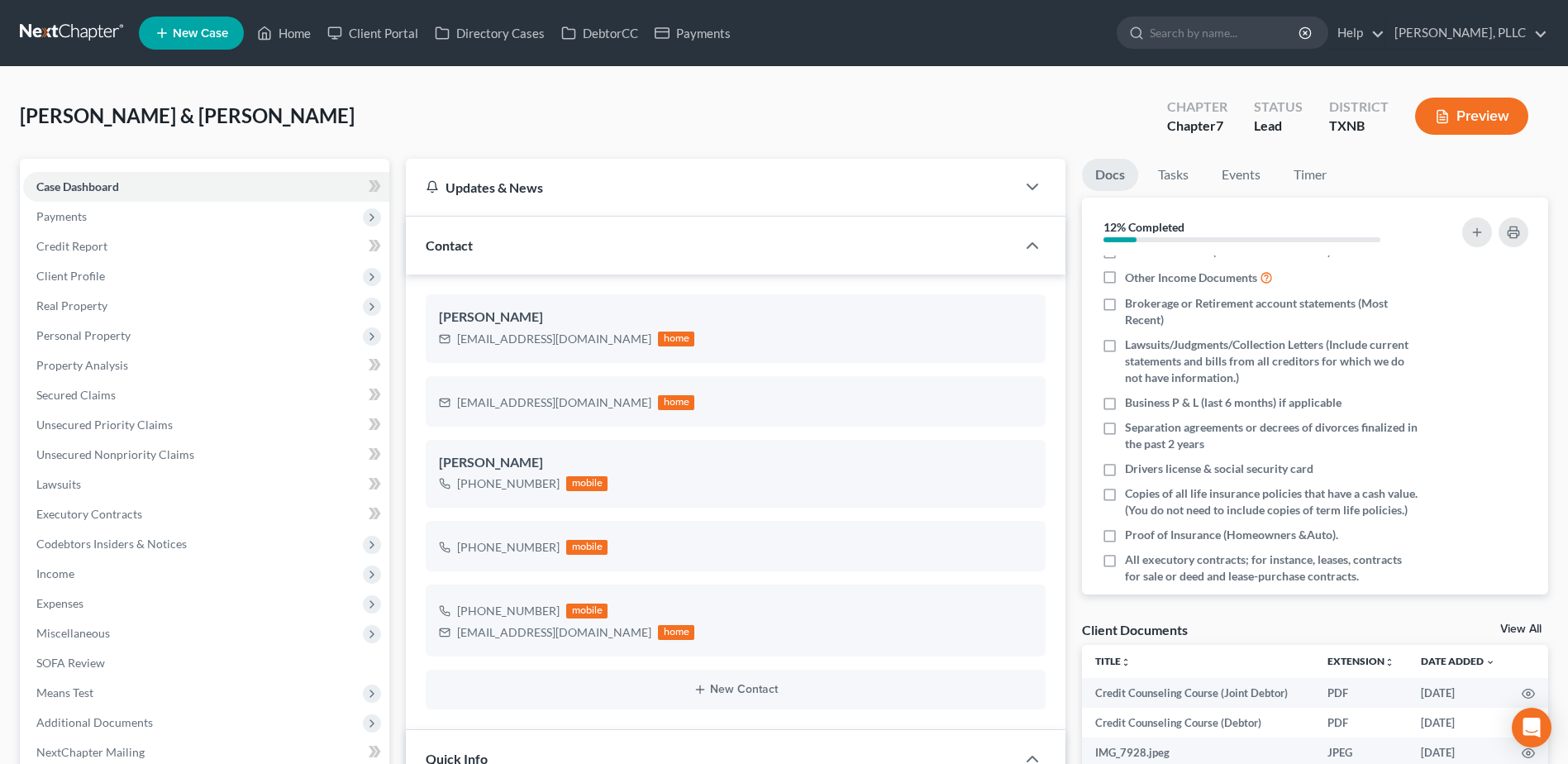
drag, startPoint x: 1109, startPoint y: 468, endPoint x: 1580, endPoint y: 260, distance: 514.9
click at [1125, 468] on label "Drivers license & social security card" at bounding box center [1218, 469] width 188 height 17
click at [1131, 468] on input "Drivers license & social security card" at bounding box center [1136, 466] width 11 height 11
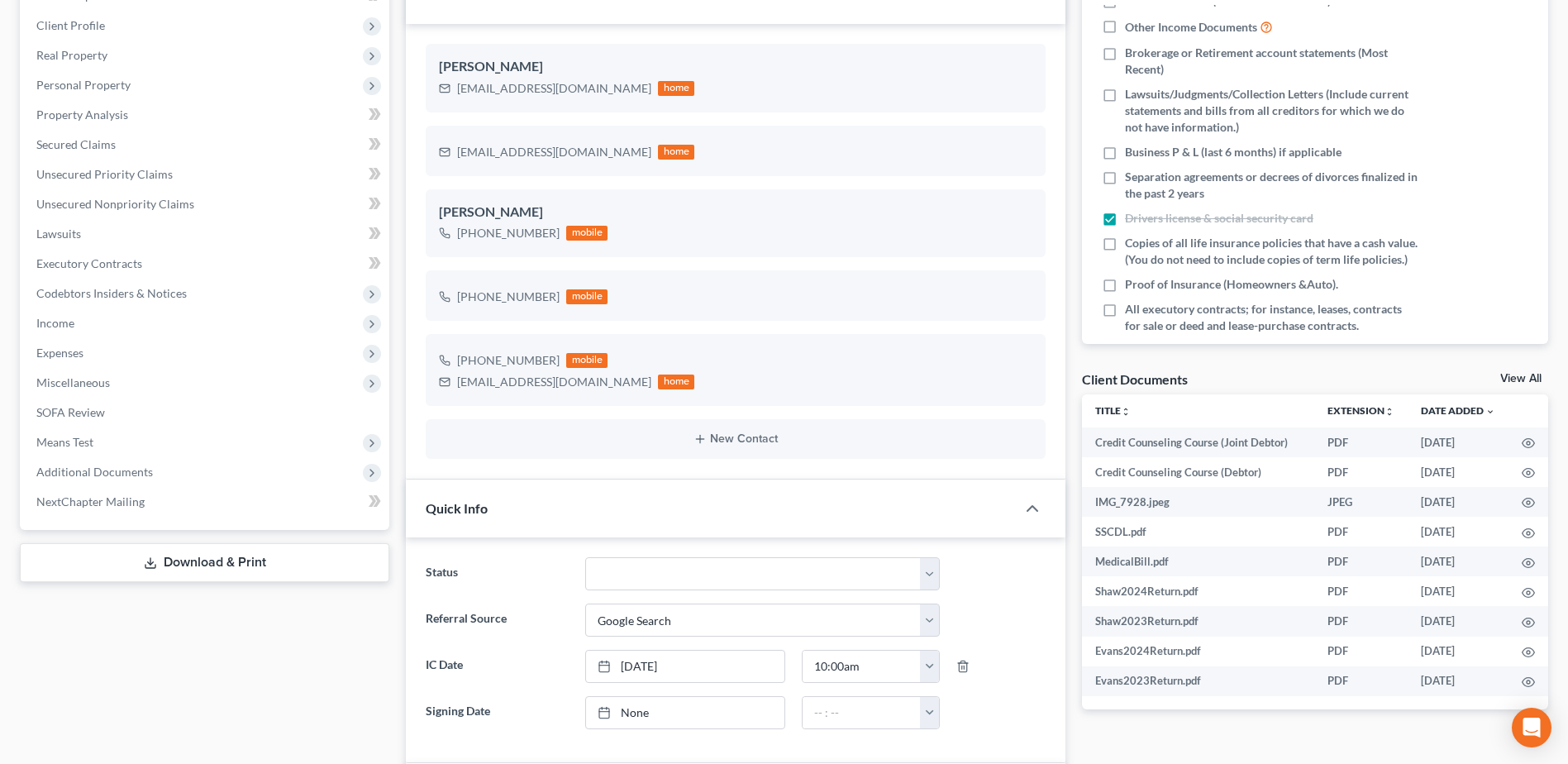
scroll to position [266, 0]
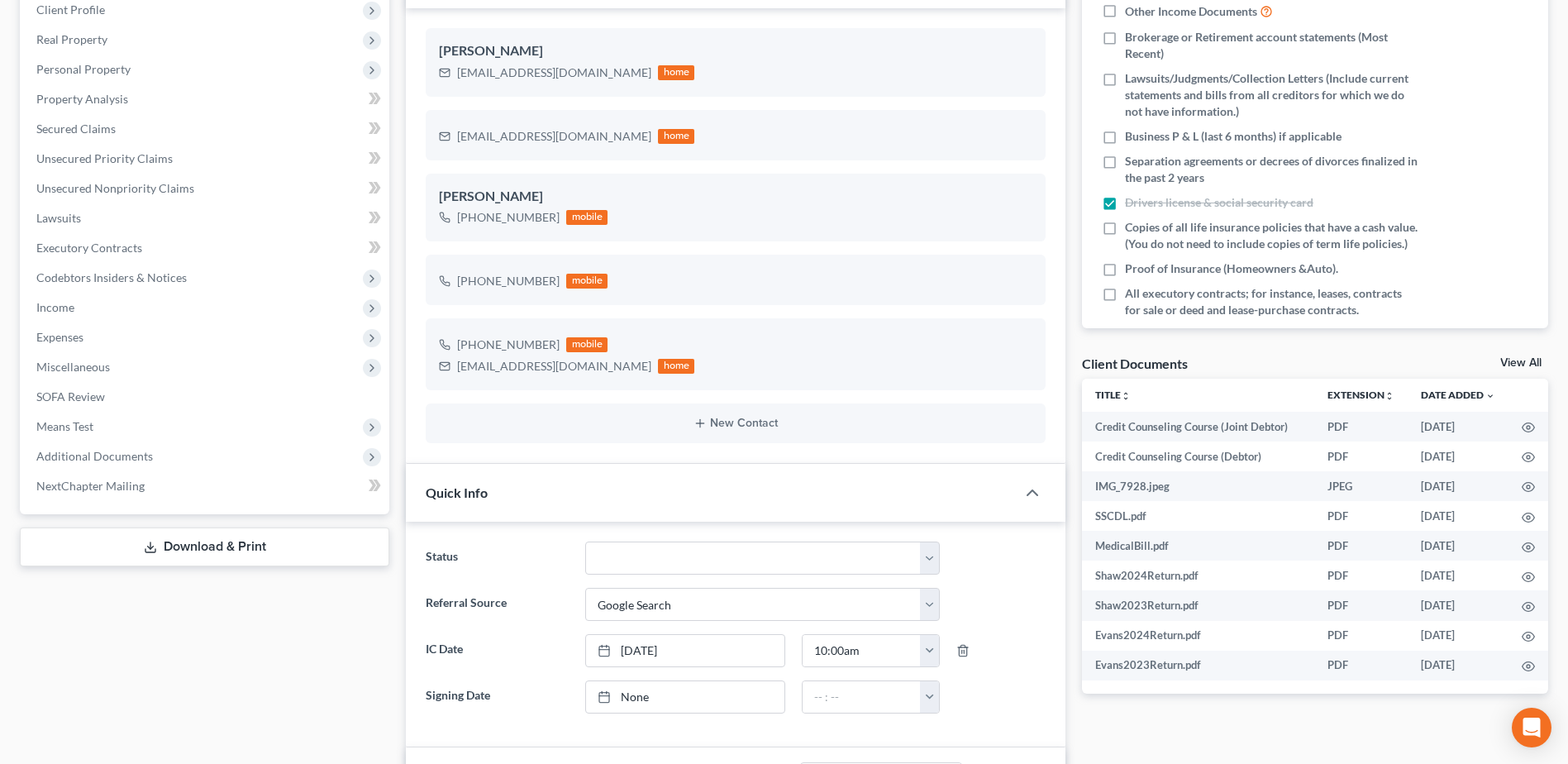
click at [1517, 361] on link "View All" at bounding box center [1521, 363] width 41 height 12
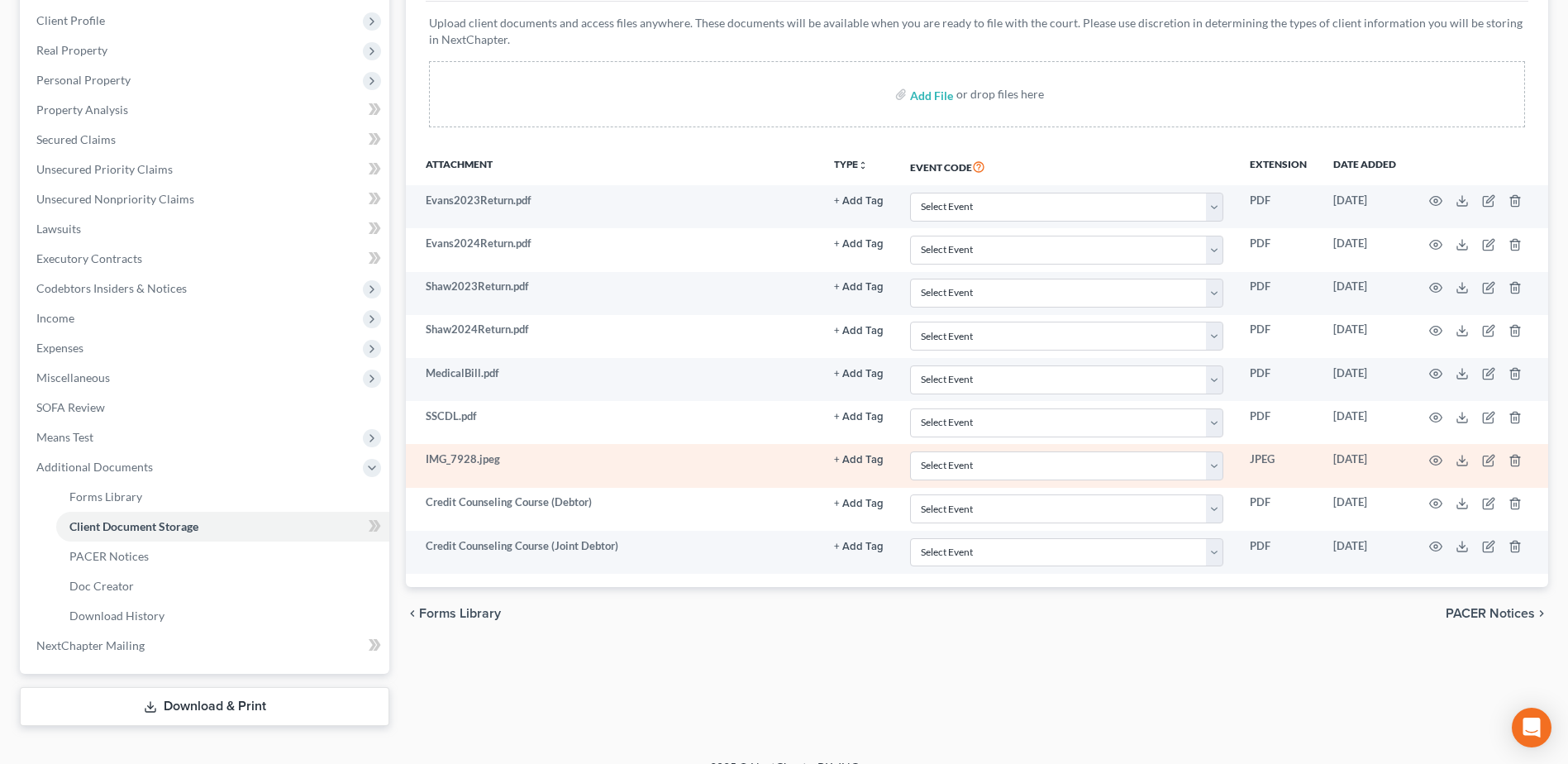
scroll to position [280, 0]
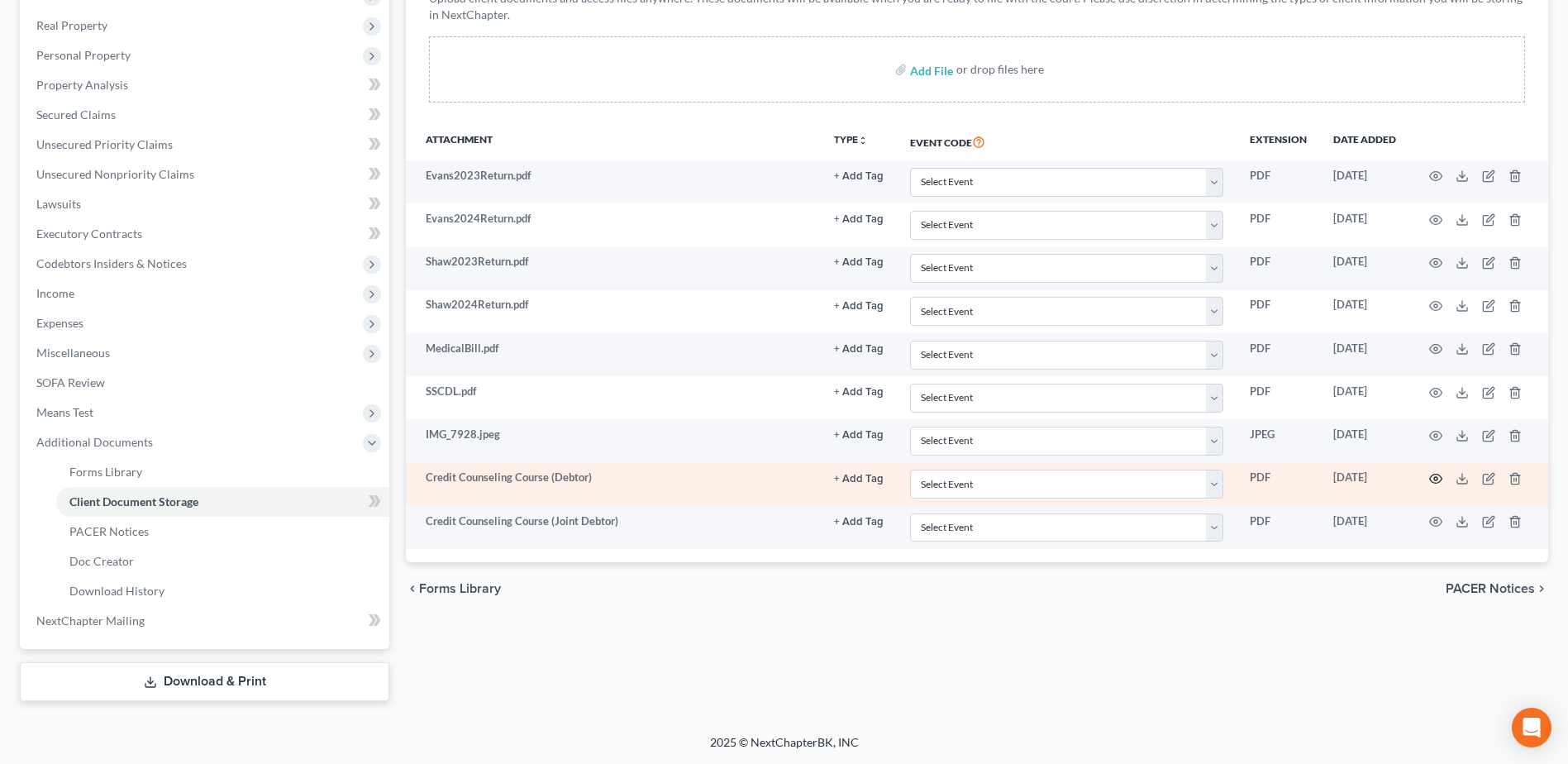
click at [1434, 477] on icon "button" at bounding box center [1435, 479] width 13 height 13
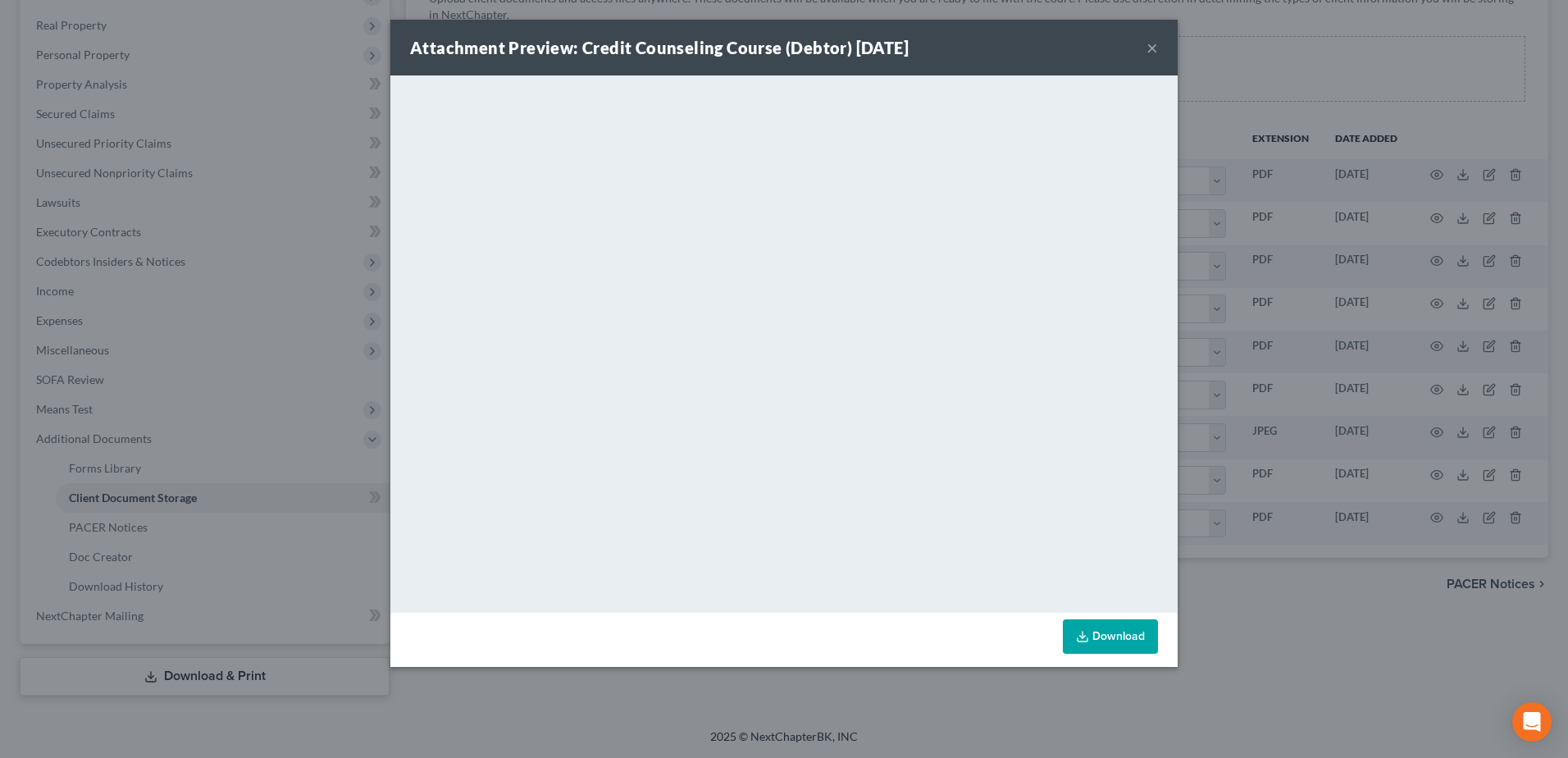
click at [1148, 43] on button "×" at bounding box center [1152, 48] width 12 height 20
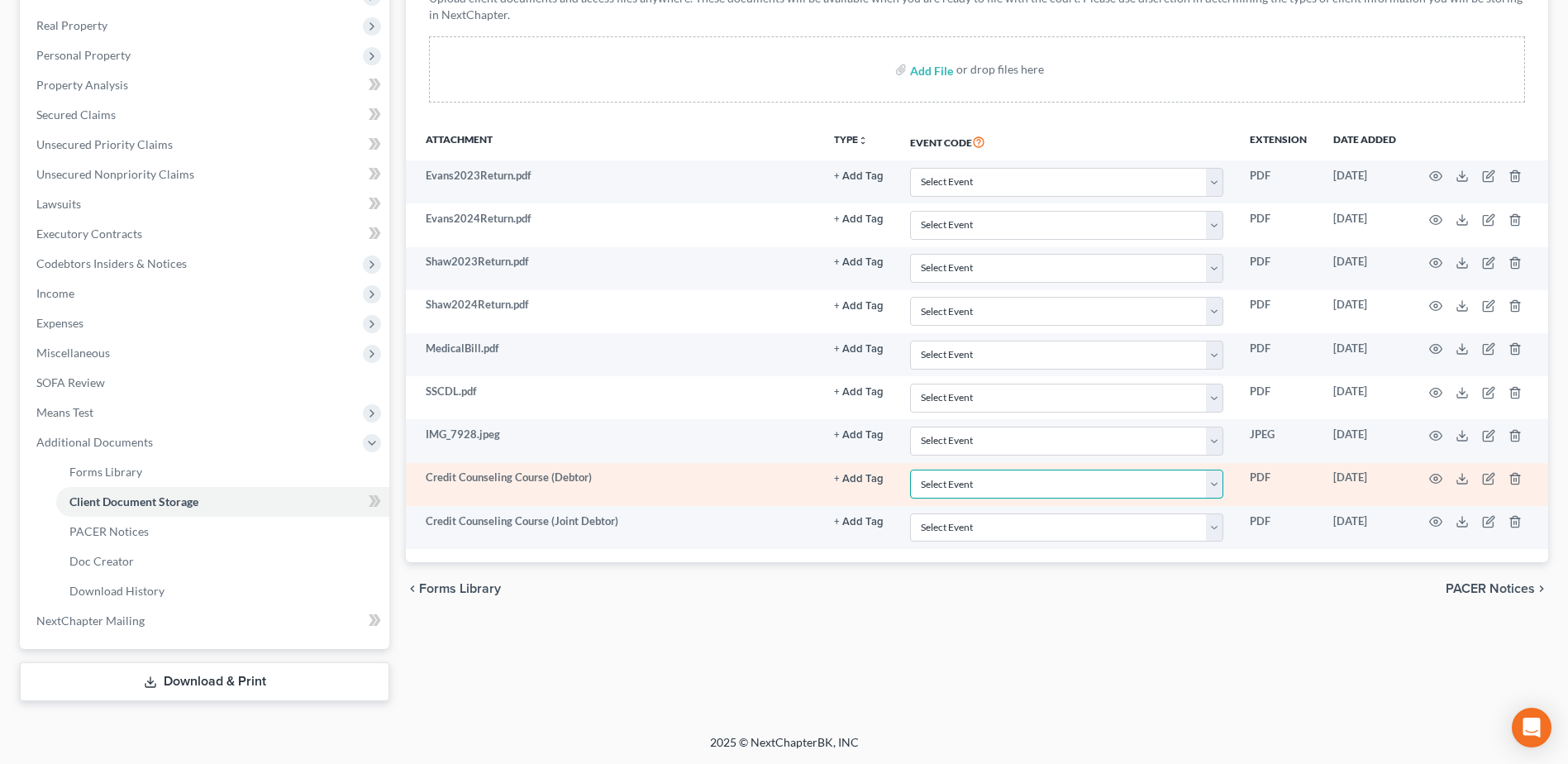
click at [1219, 481] on select "Select Event 20 Largest unsecured creditors Amended petition Attachment to Volu…" at bounding box center [1066, 484] width 313 height 29
click at [909, 470] on select "Select Event 20 Largest unsecured creditors Amended petition Attachment to Volu…" at bounding box center [1066, 484] width 313 height 29
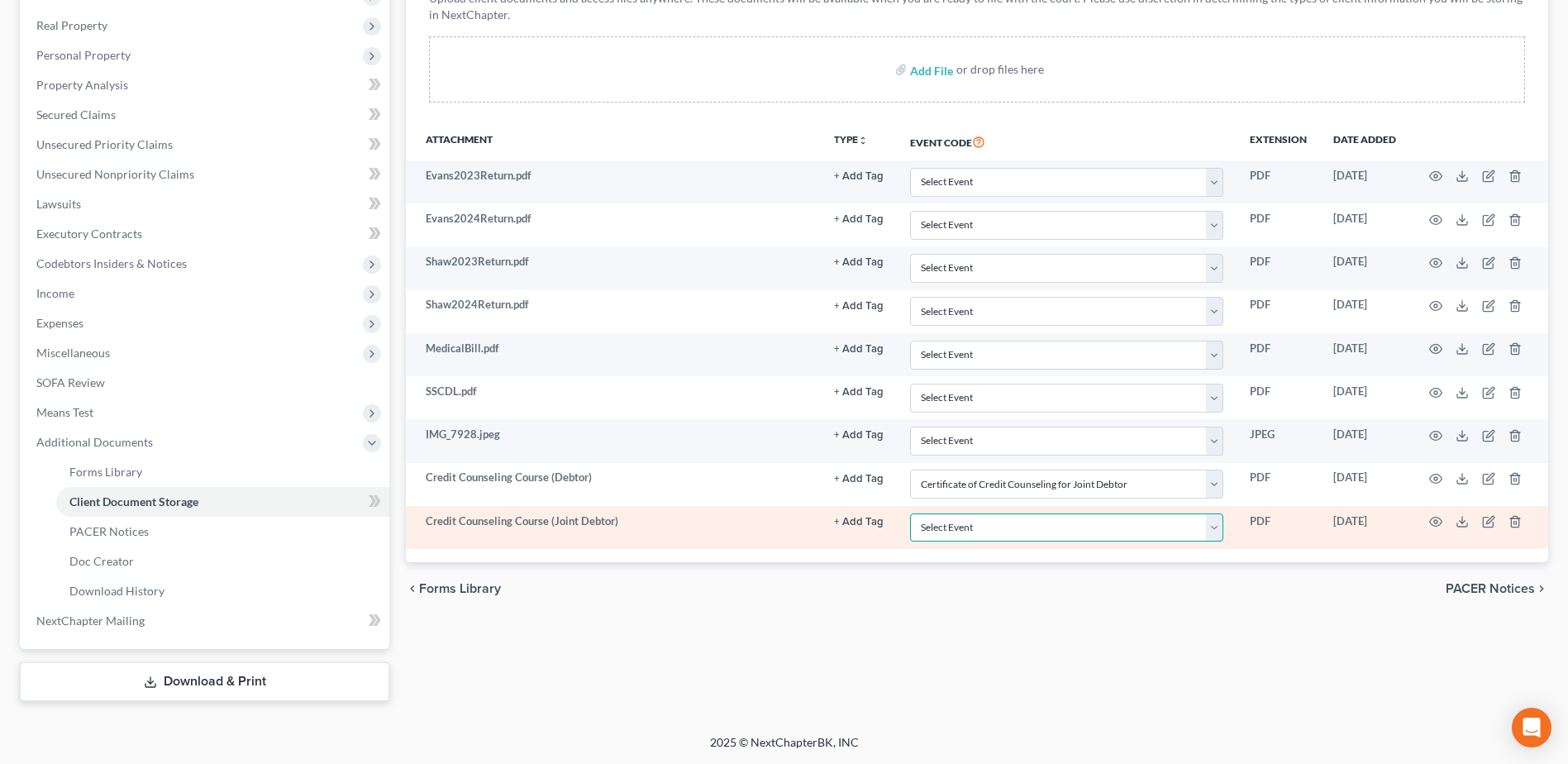
click at [1217, 529] on select "Select Event 20 Largest unsecured creditors Amended petition Attachment to Volu…" at bounding box center [1066, 528] width 313 height 29
click at [909, 514] on select "Select Event 20 Largest unsecured creditors Amended petition Attachment to Volu…" at bounding box center [1066, 528] width 313 height 29
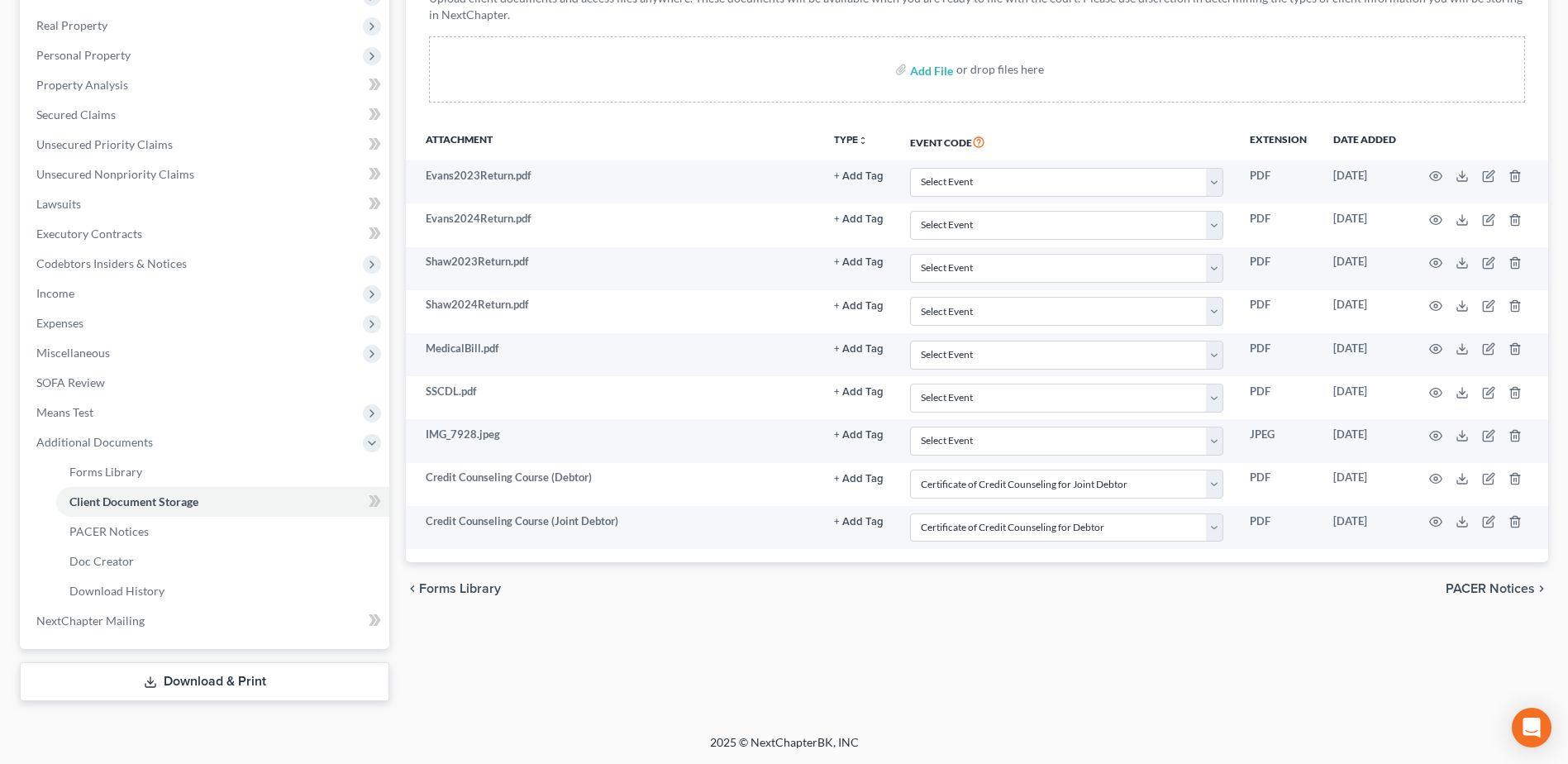
click at [1212, 602] on div "chevron_left Forms Library PACER Notices chevron_right" at bounding box center [977, 588] width 1142 height 53
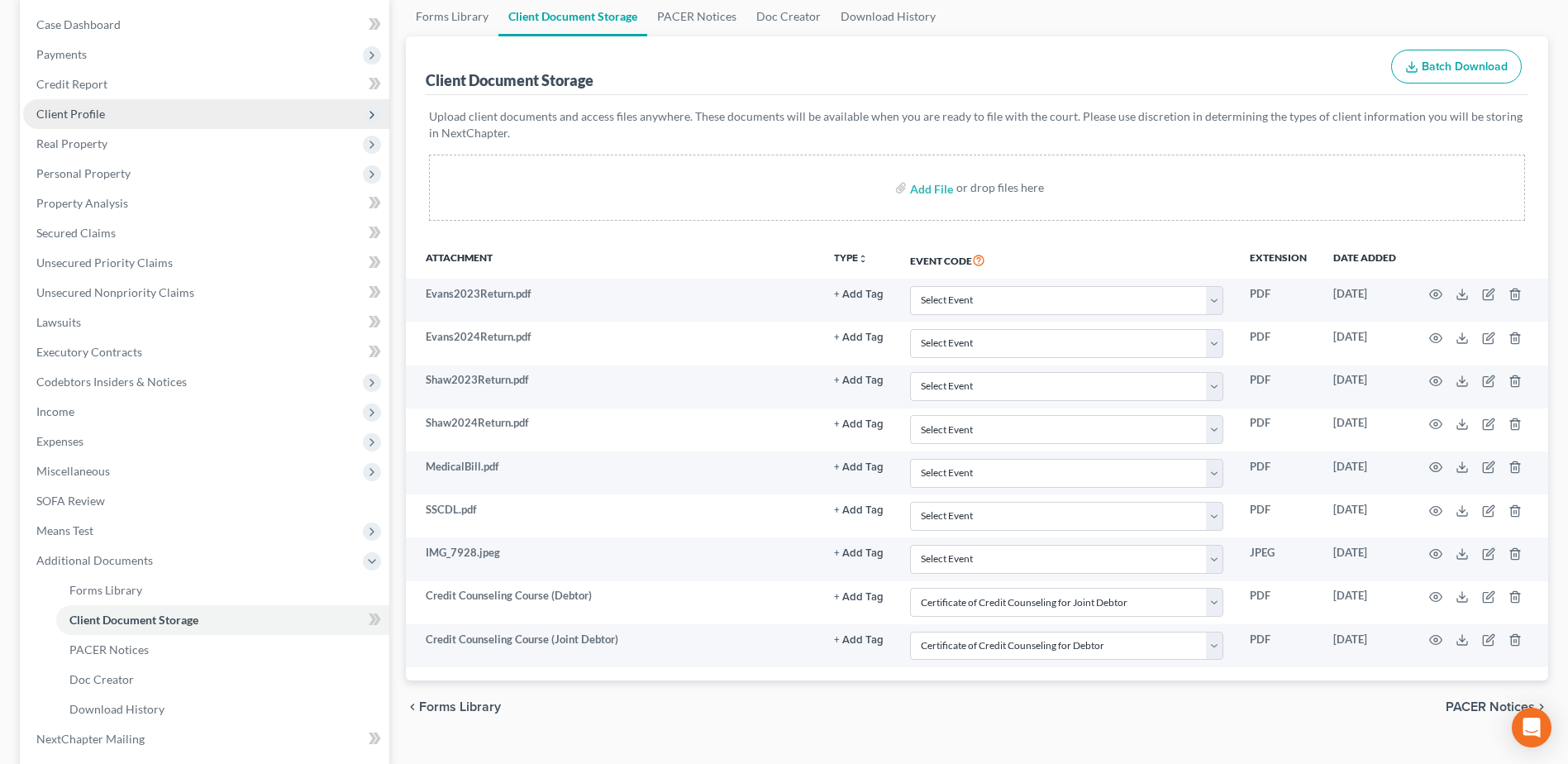
scroll to position [0, 0]
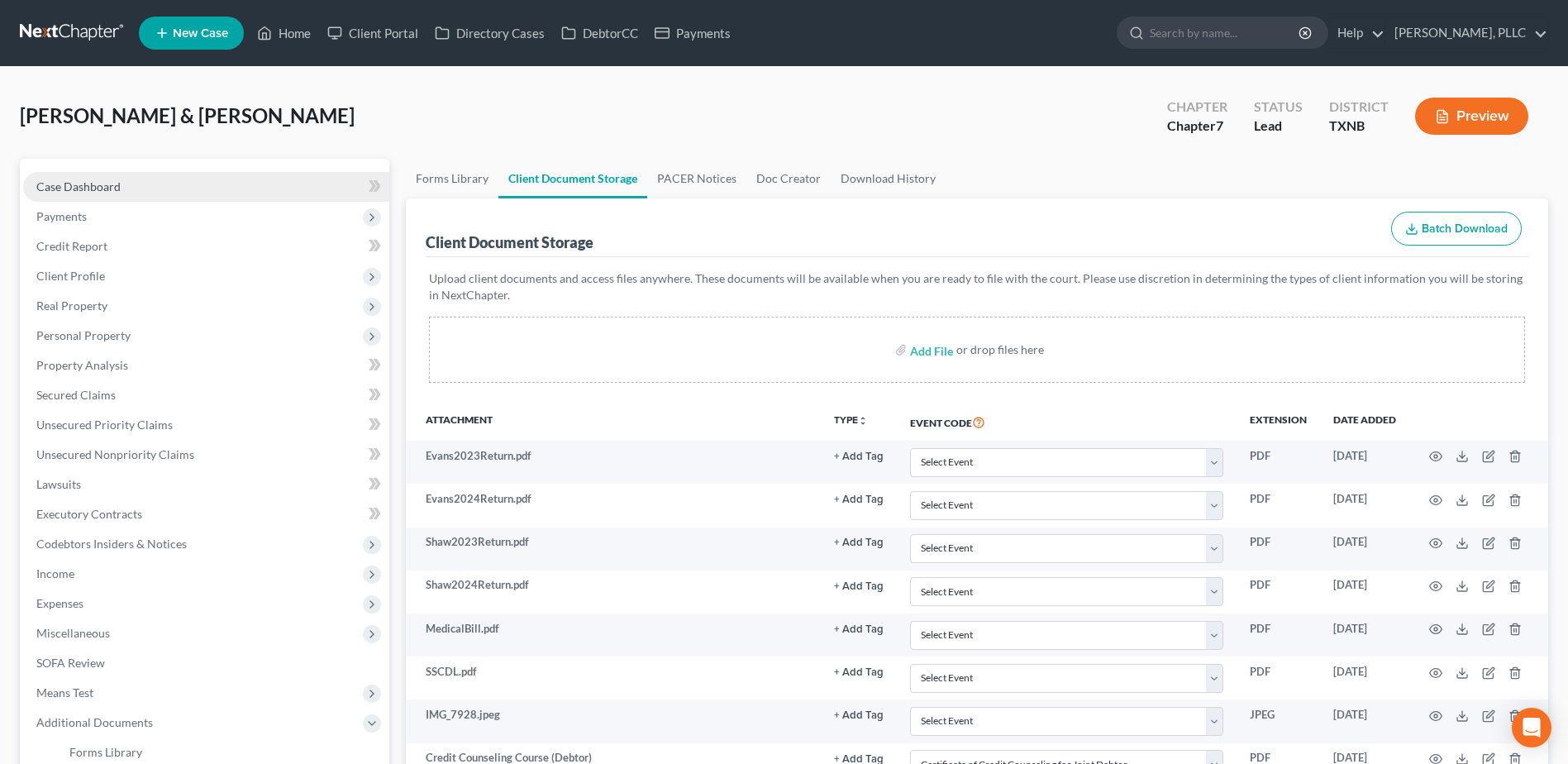
click at [96, 183] on span "Case Dashboard" at bounding box center [79, 186] width 84 height 14
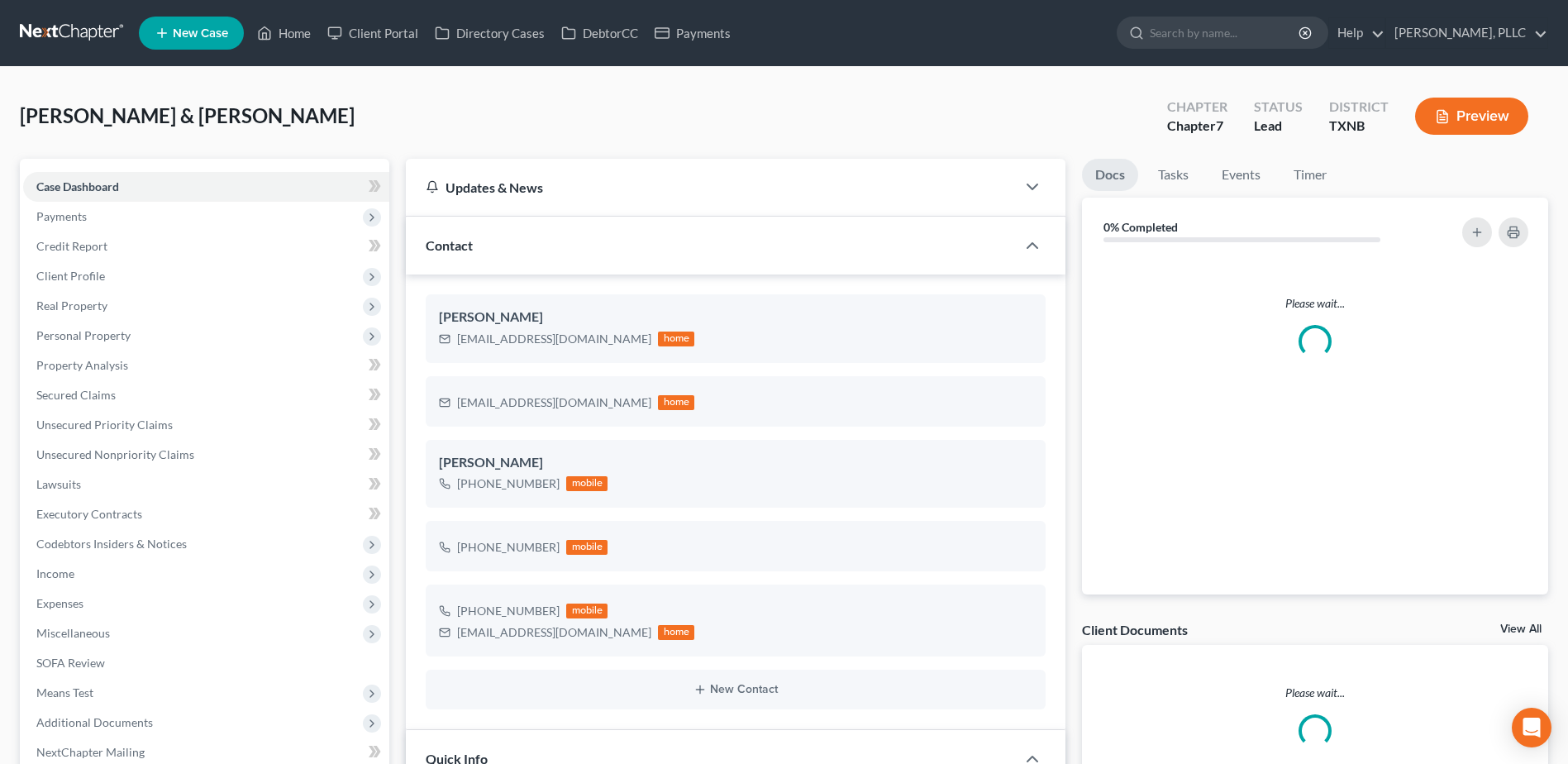
scroll to position [442, 0]
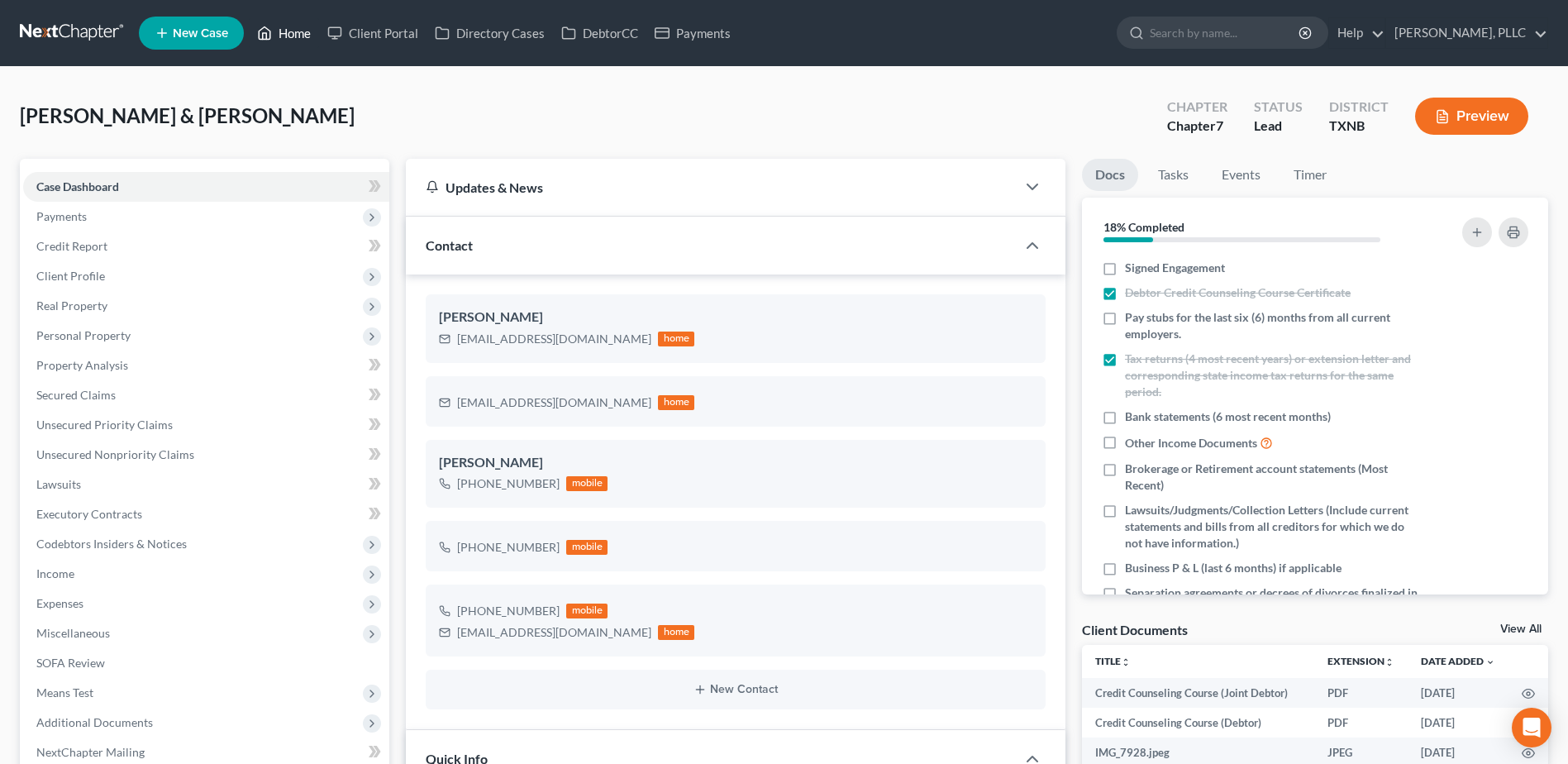
click at [301, 34] on link "Home" at bounding box center [283, 33] width 70 height 30
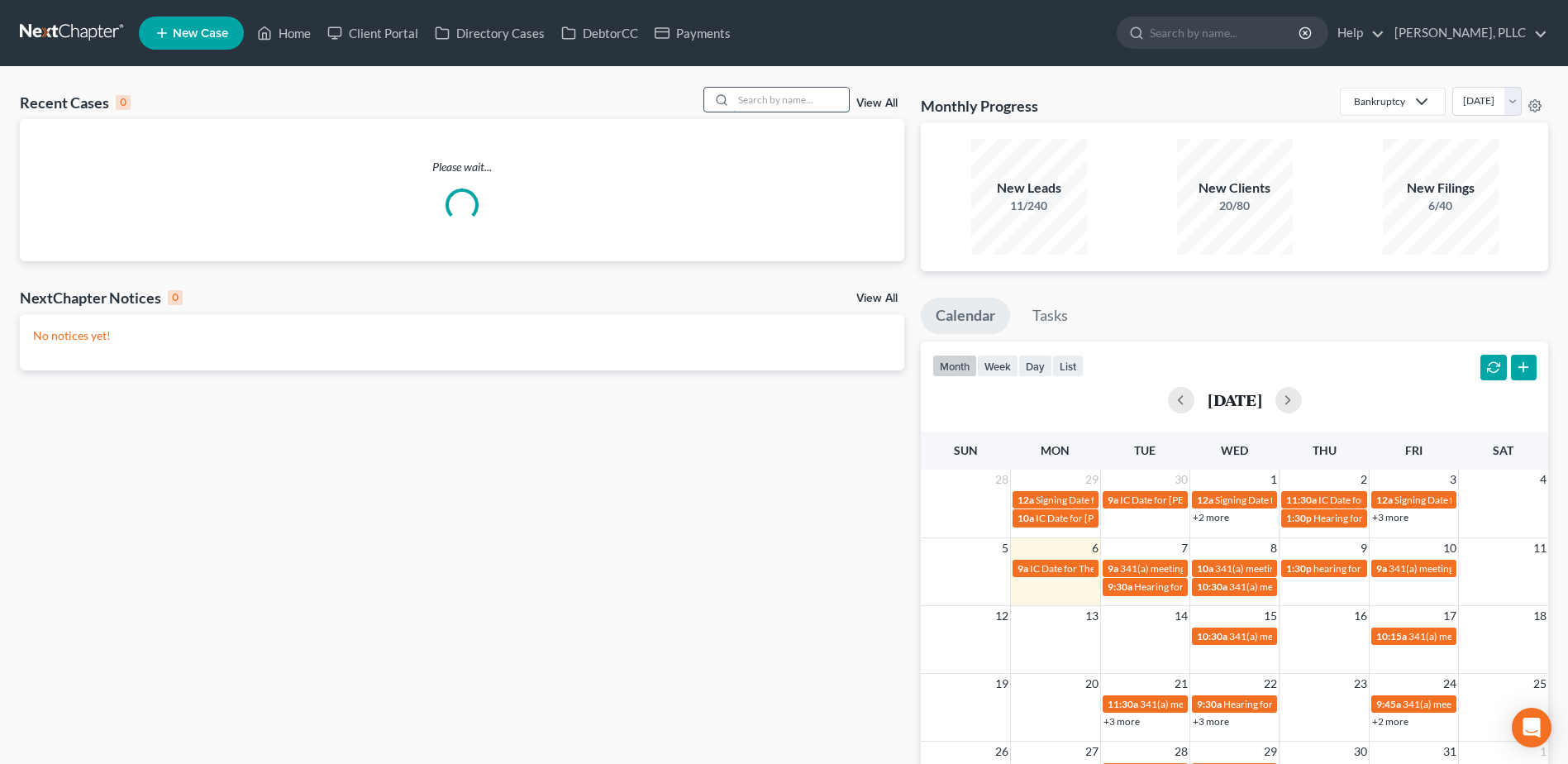
click at [769, 97] on input "search" at bounding box center [791, 99] width 116 height 24
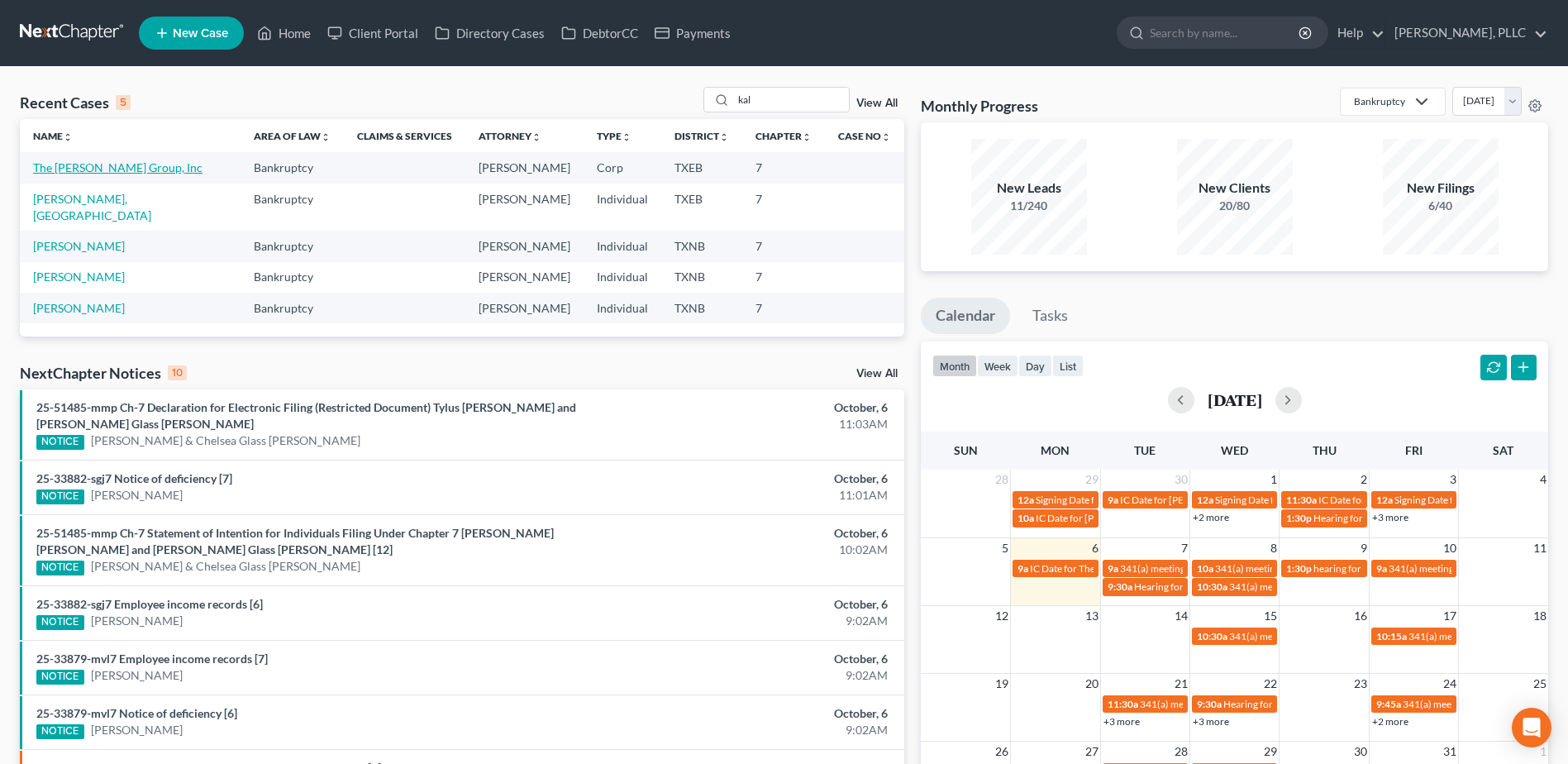
click at [107, 173] on link "The [PERSON_NAME] Group, Inc" at bounding box center [118, 167] width 170 height 14
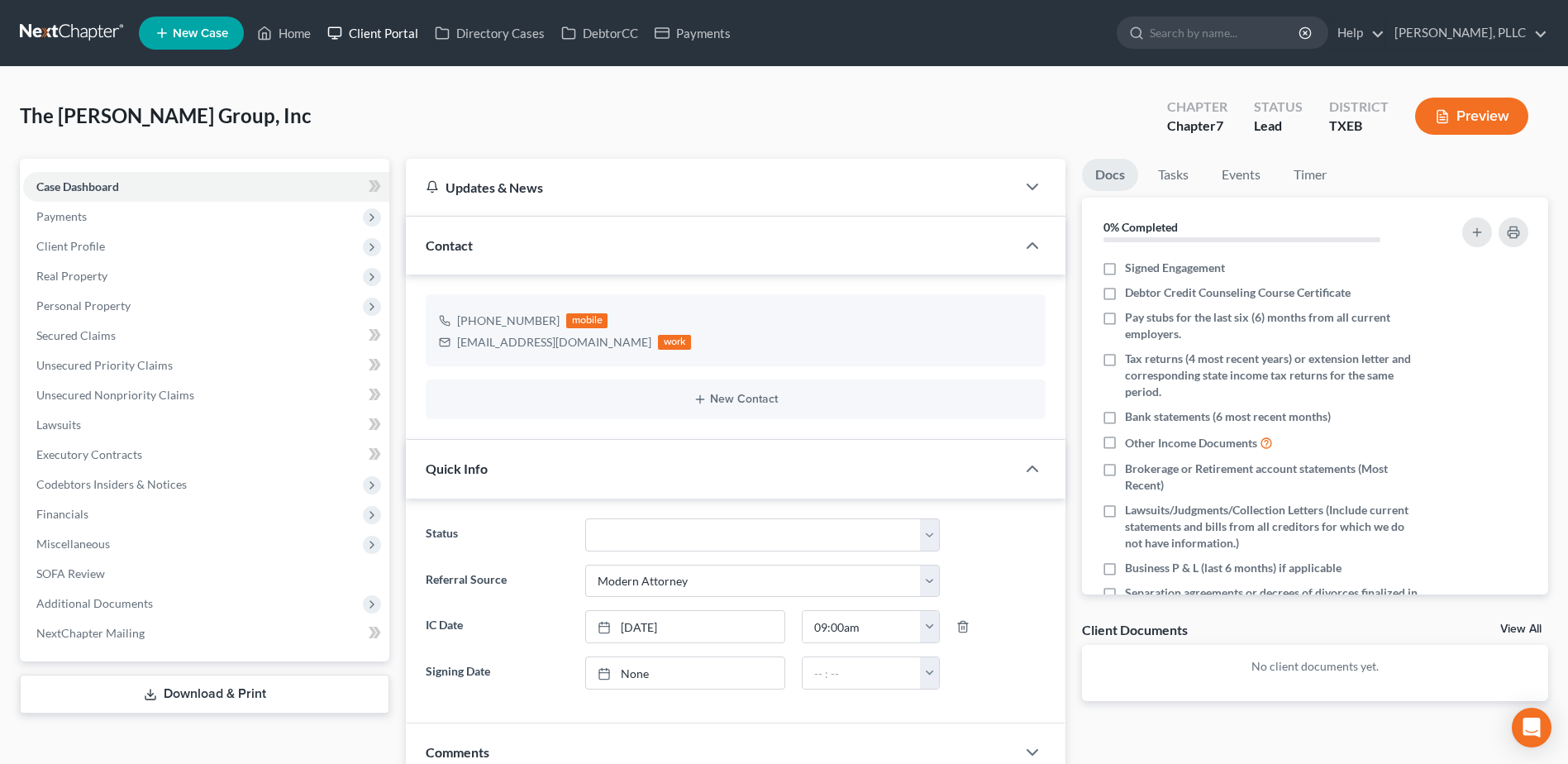
click at [385, 31] on link "Client Portal" at bounding box center [373, 33] width 108 height 30
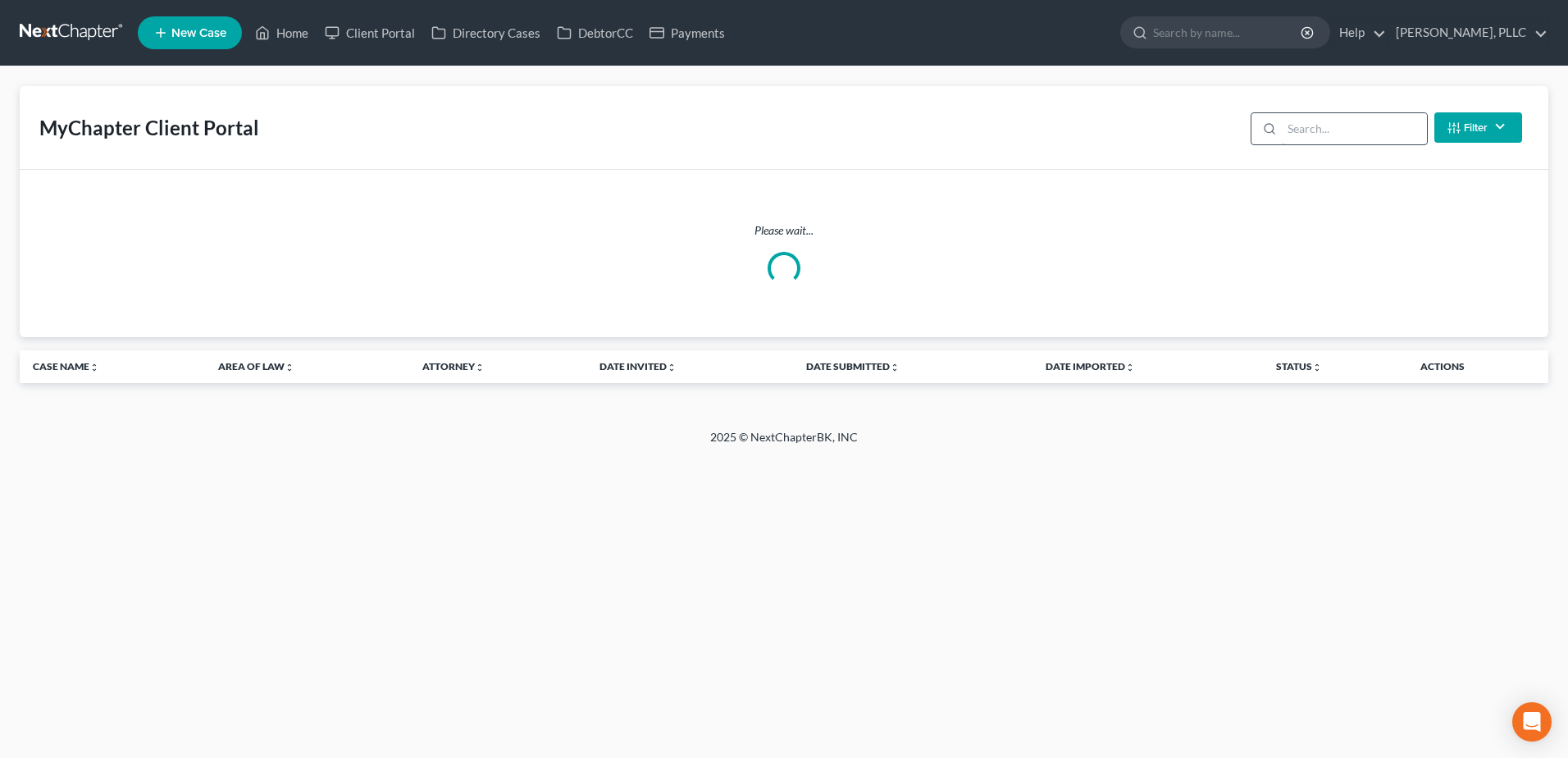
click at [1356, 132] on input "search" at bounding box center [1354, 129] width 145 height 31
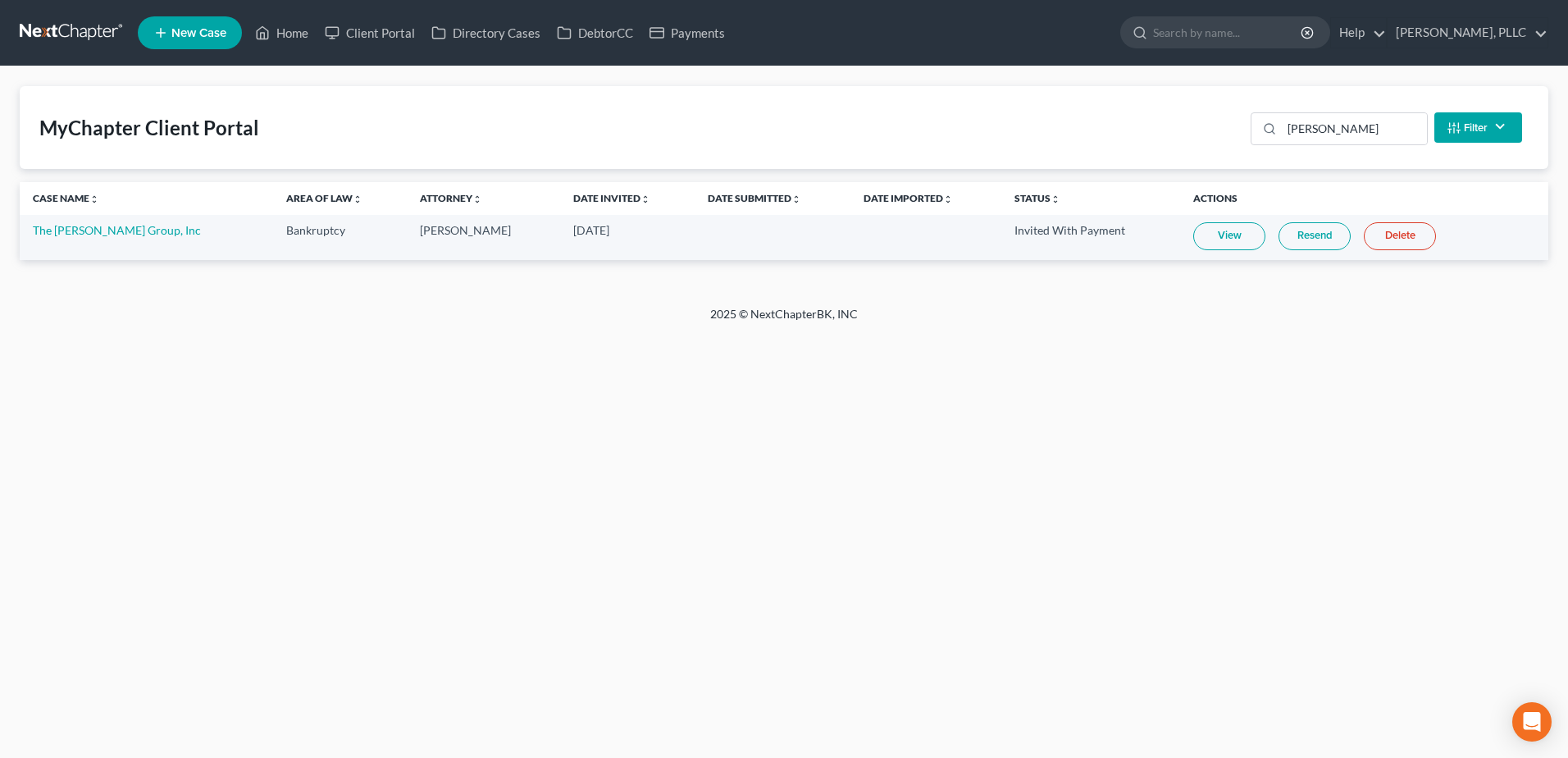
click at [1193, 231] on link "View" at bounding box center [1229, 236] width 72 height 28
click at [103, 232] on link "The [PERSON_NAME] Group, Inc" at bounding box center [117, 229] width 168 height 14
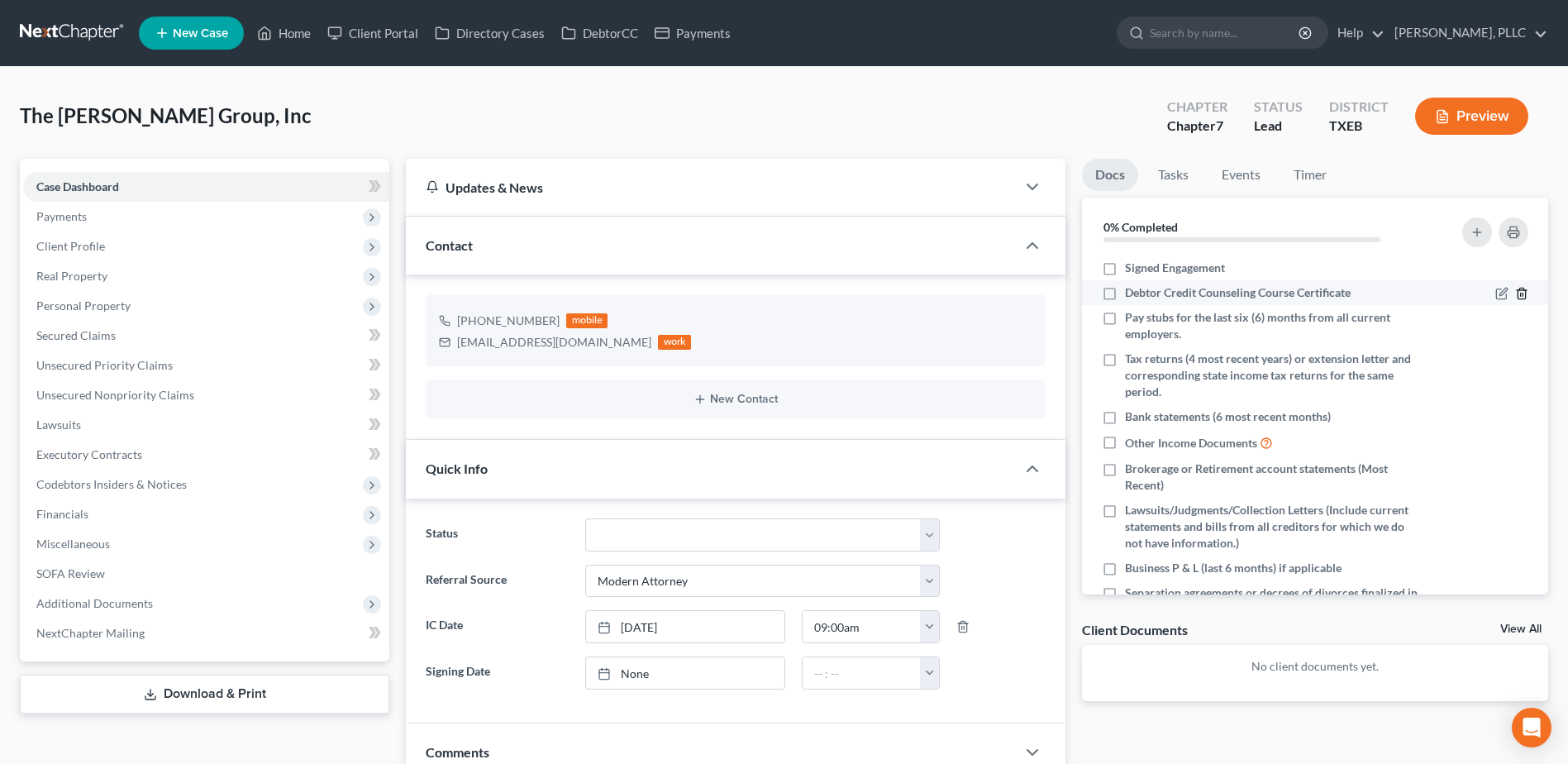
click at [1515, 292] on icon "button" at bounding box center [1522, 293] width 13 height 13
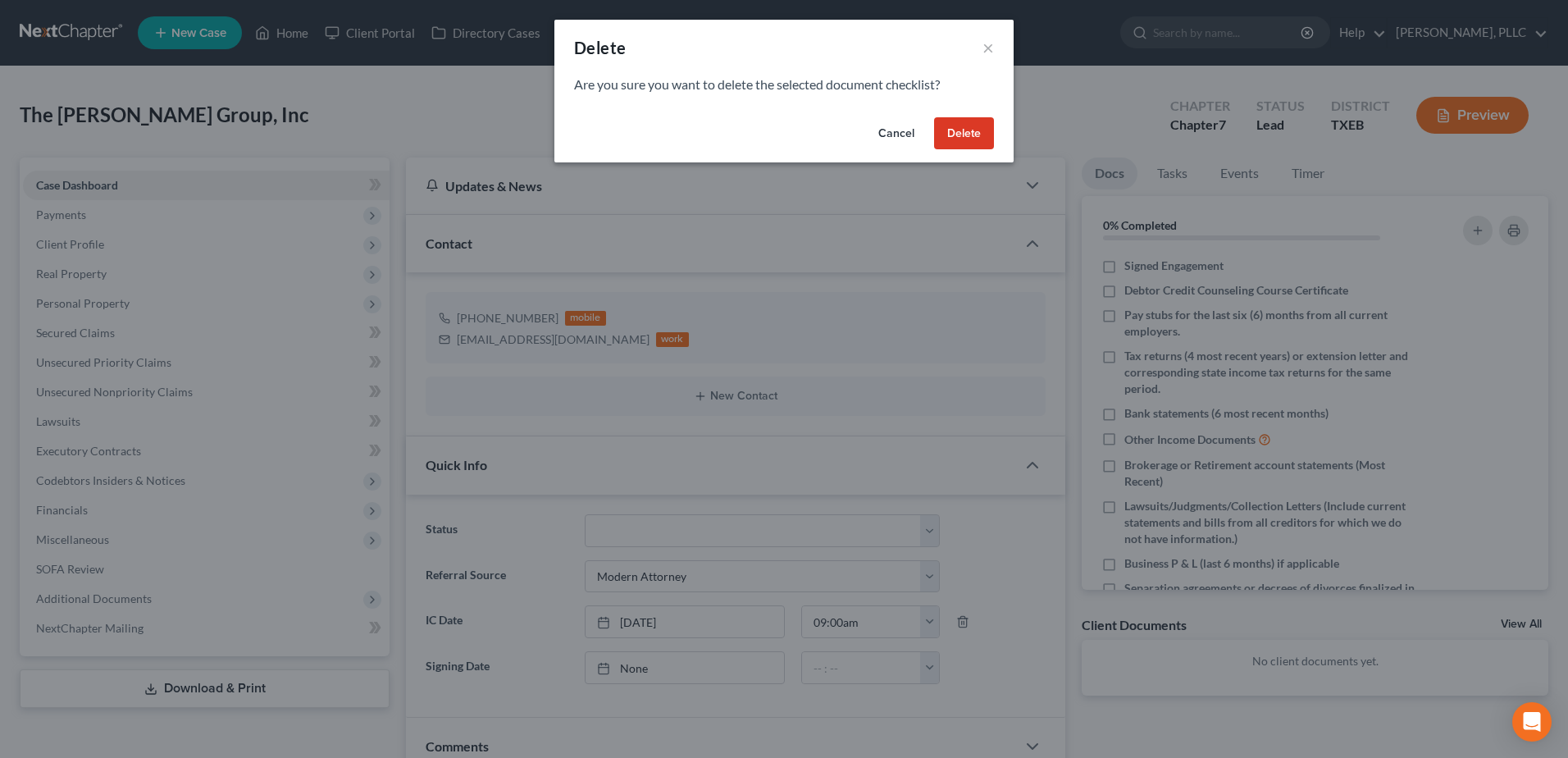
drag, startPoint x: 968, startPoint y: 137, endPoint x: 763, endPoint y: 271, distance: 244.9
click at [968, 136] on button "Delete" at bounding box center [963, 134] width 60 height 33
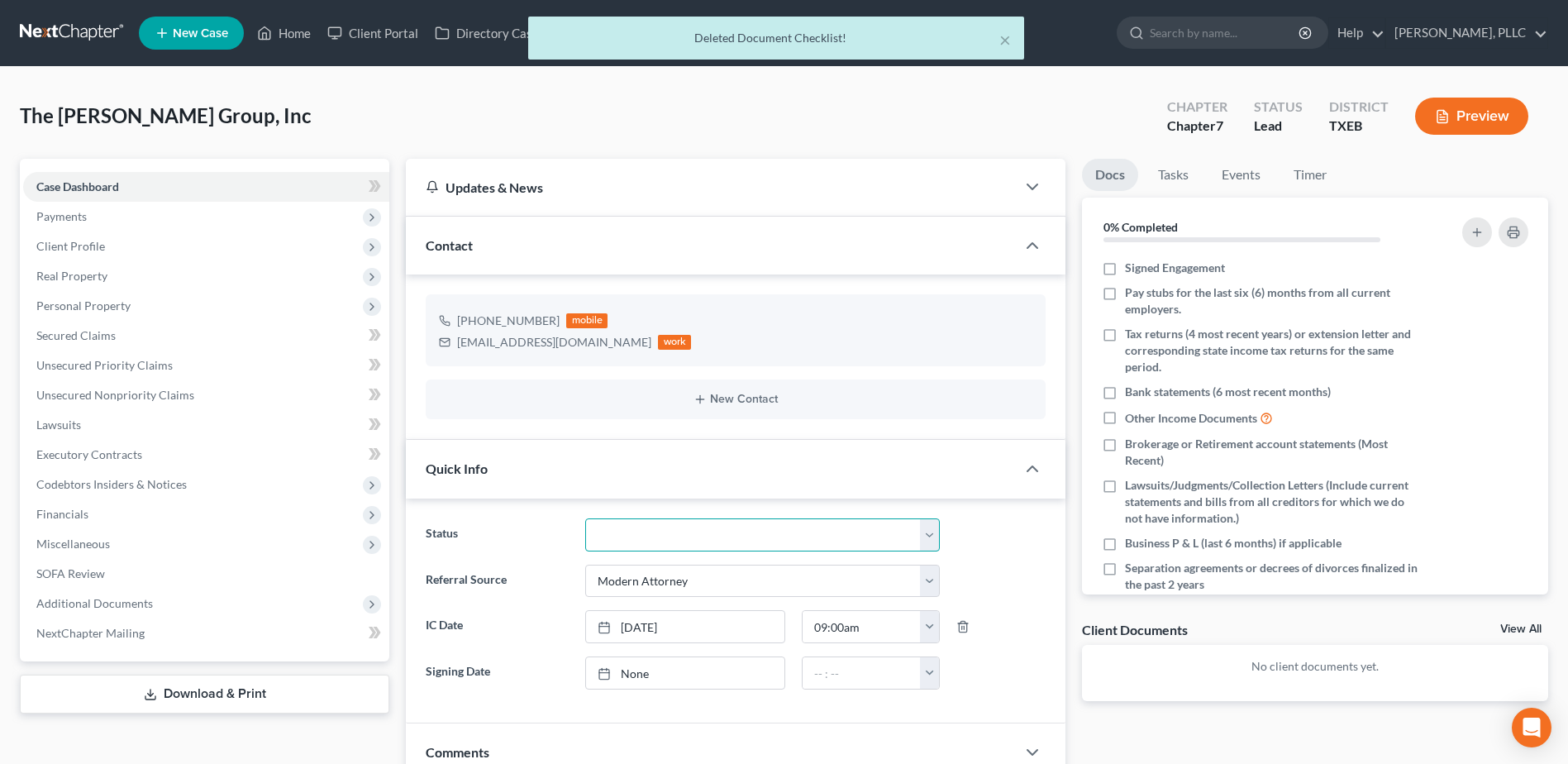
drag, startPoint x: 934, startPoint y: 534, endPoint x: 853, endPoint y: 516, distance: 83.0
click at [934, 534] on select "Appellate Phase Case Closed Dead File Demand Letter Phase Discharged Discharge …" at bounding box center [762, 535] width 355 height 33
click at [585, 519] on select "Appellate Phase Case Closed Dead File Demand Letter Phase Discharged Discharge …" at bounding box center [762, 535] width 355 height 33
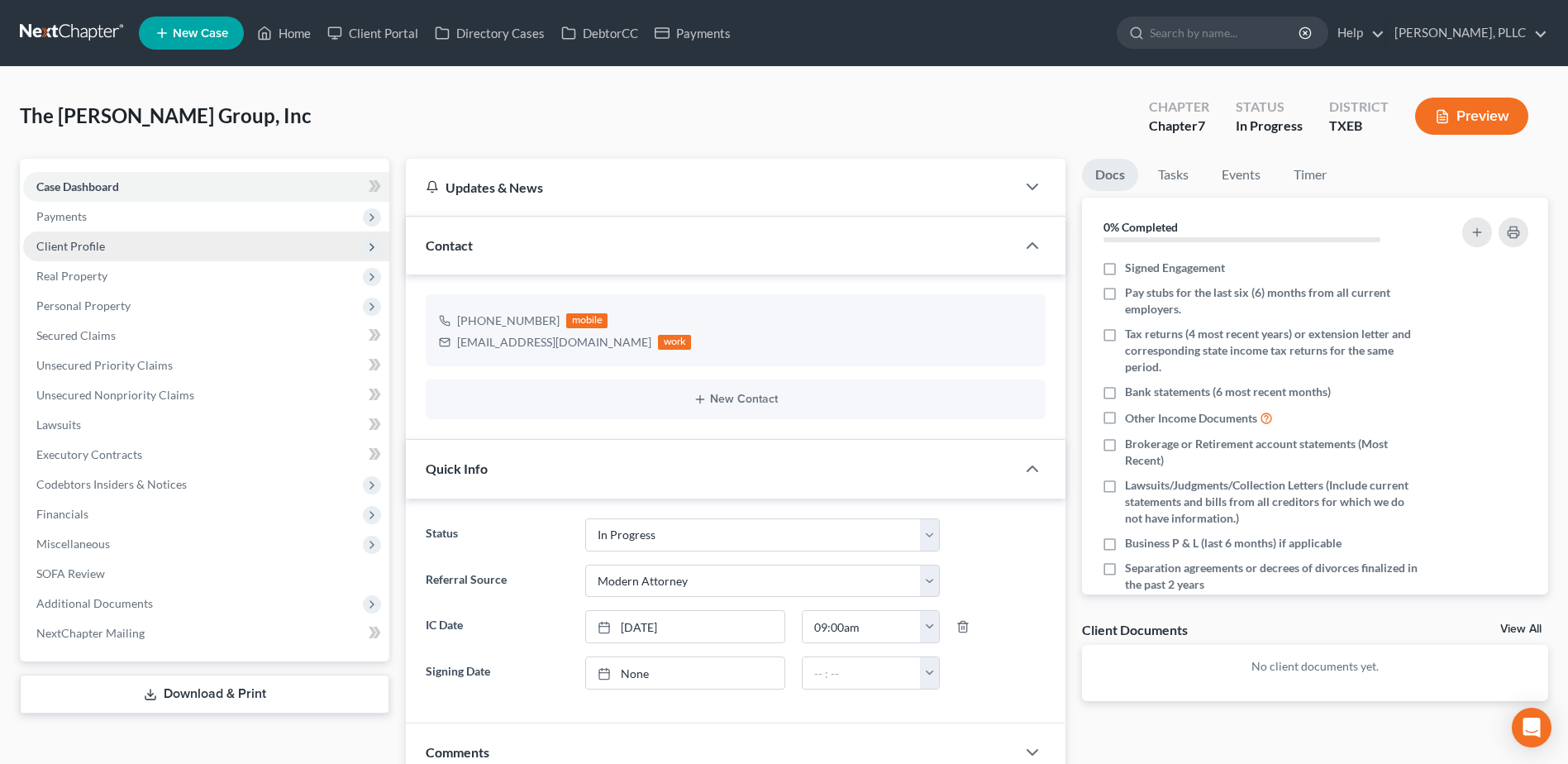
drag, startPoint x: 69, startPoint y: 248, endPoint x: 95, endPoint y: 252, distance: 26.3
click at [69, 248] on span "Client Profile" at bounding box center [70, 245] width 69 height 14
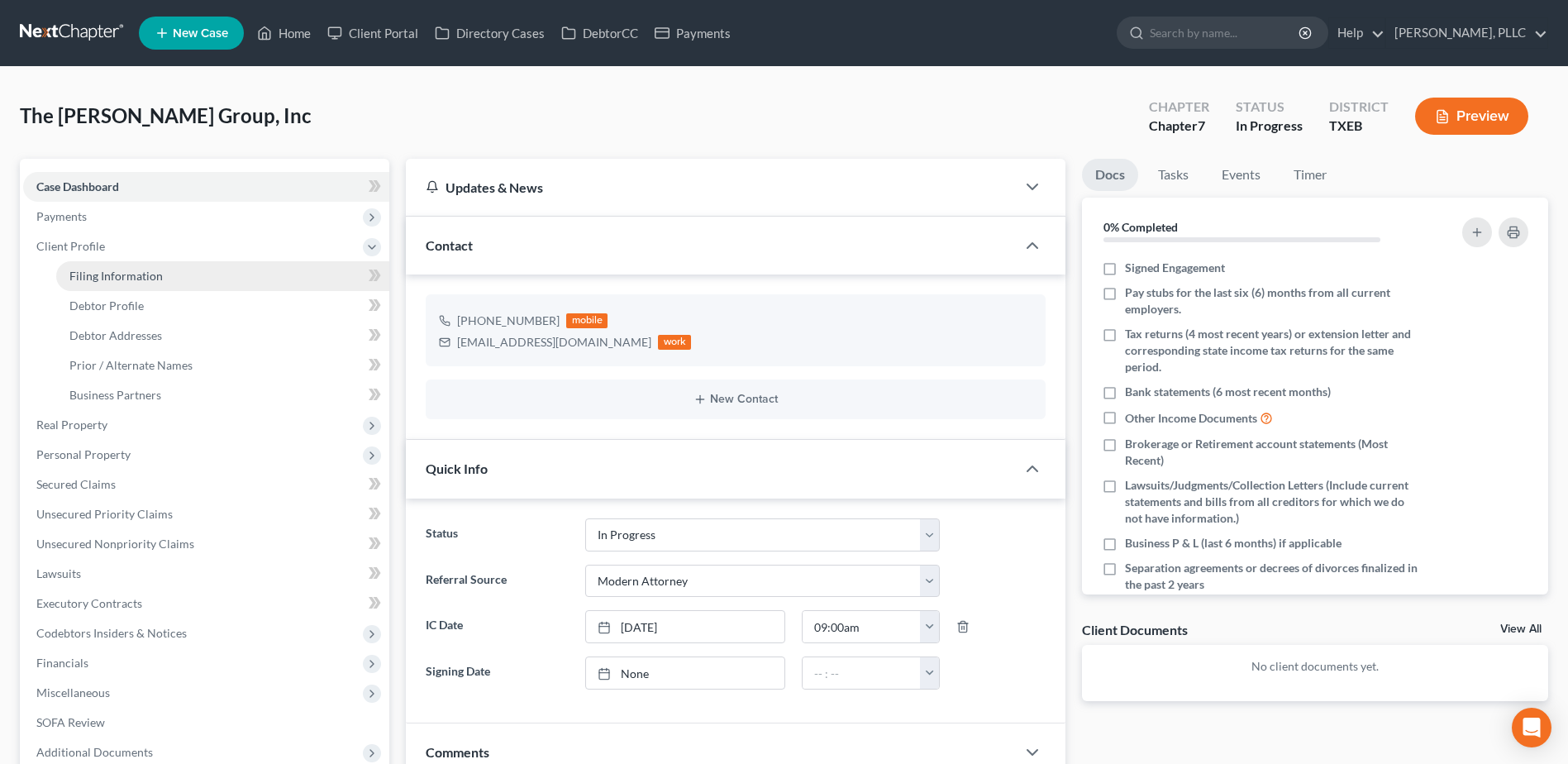
click at [109, 272] on span "Filing Information" at bounding box center [116, 275] width 94 height 14
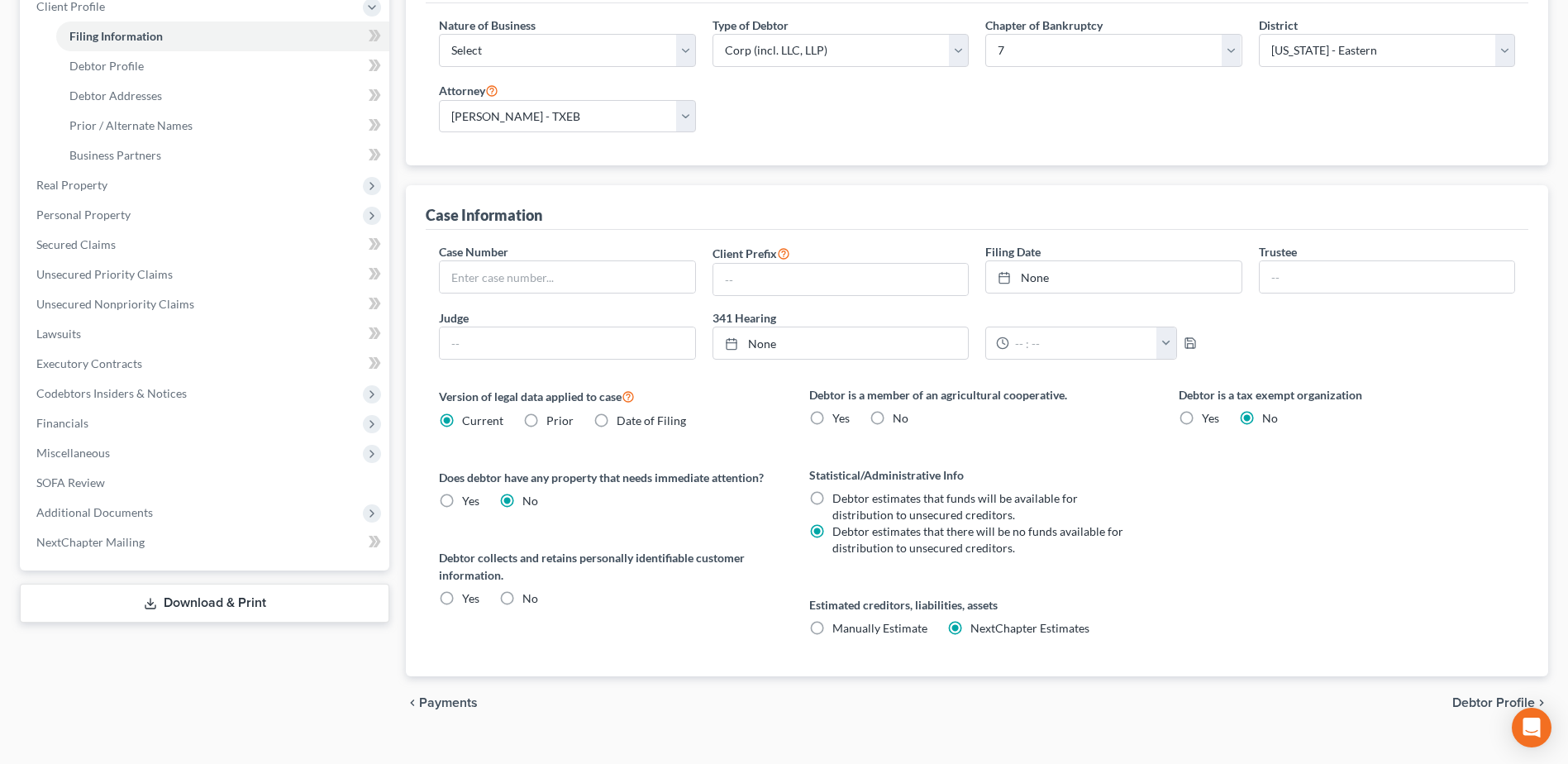
scroll to position [268, 0]
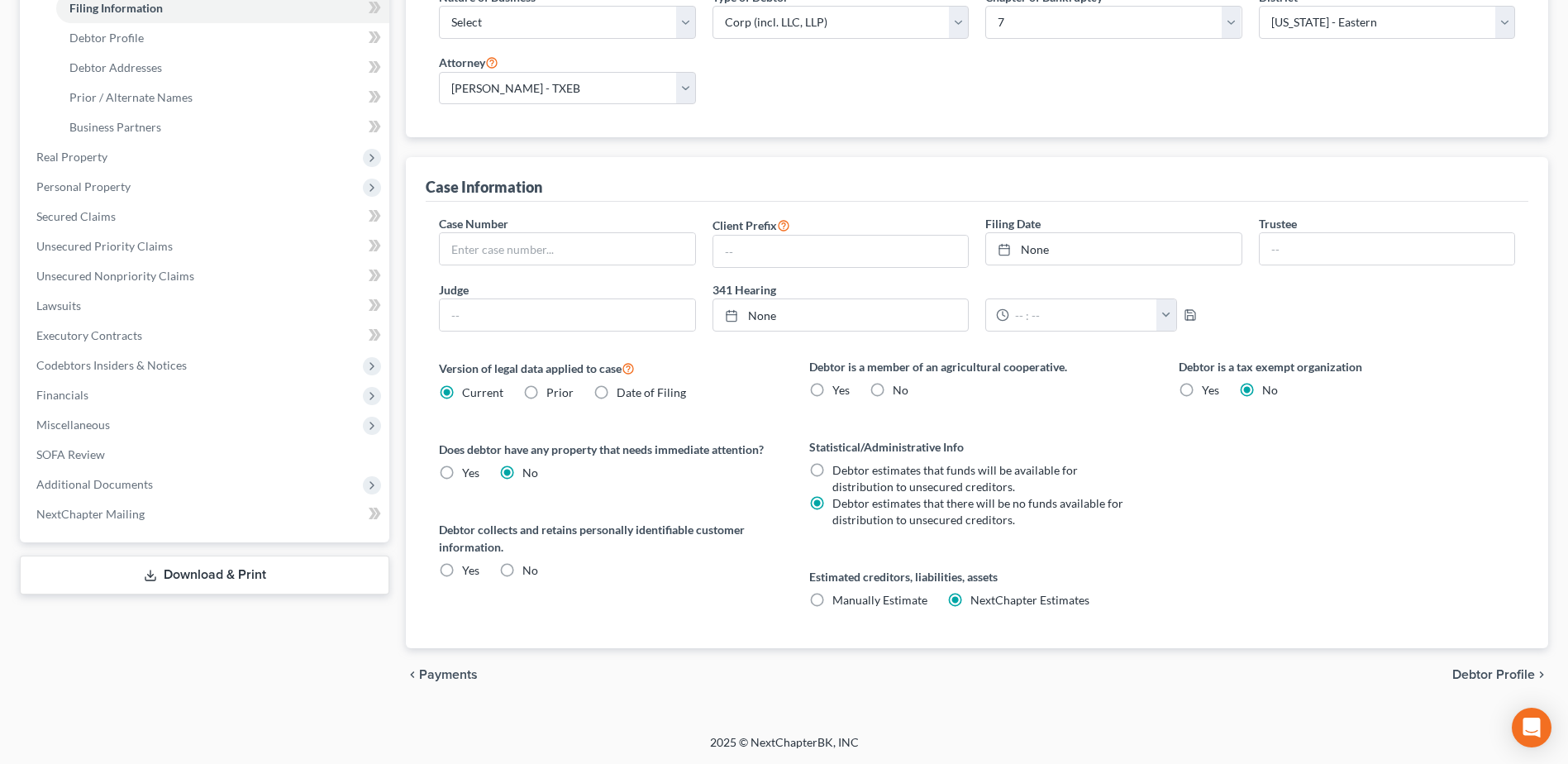
click at [1493, 675] on span "Debtor Profile" at bounding box center [1493, 675] width 83 height 13
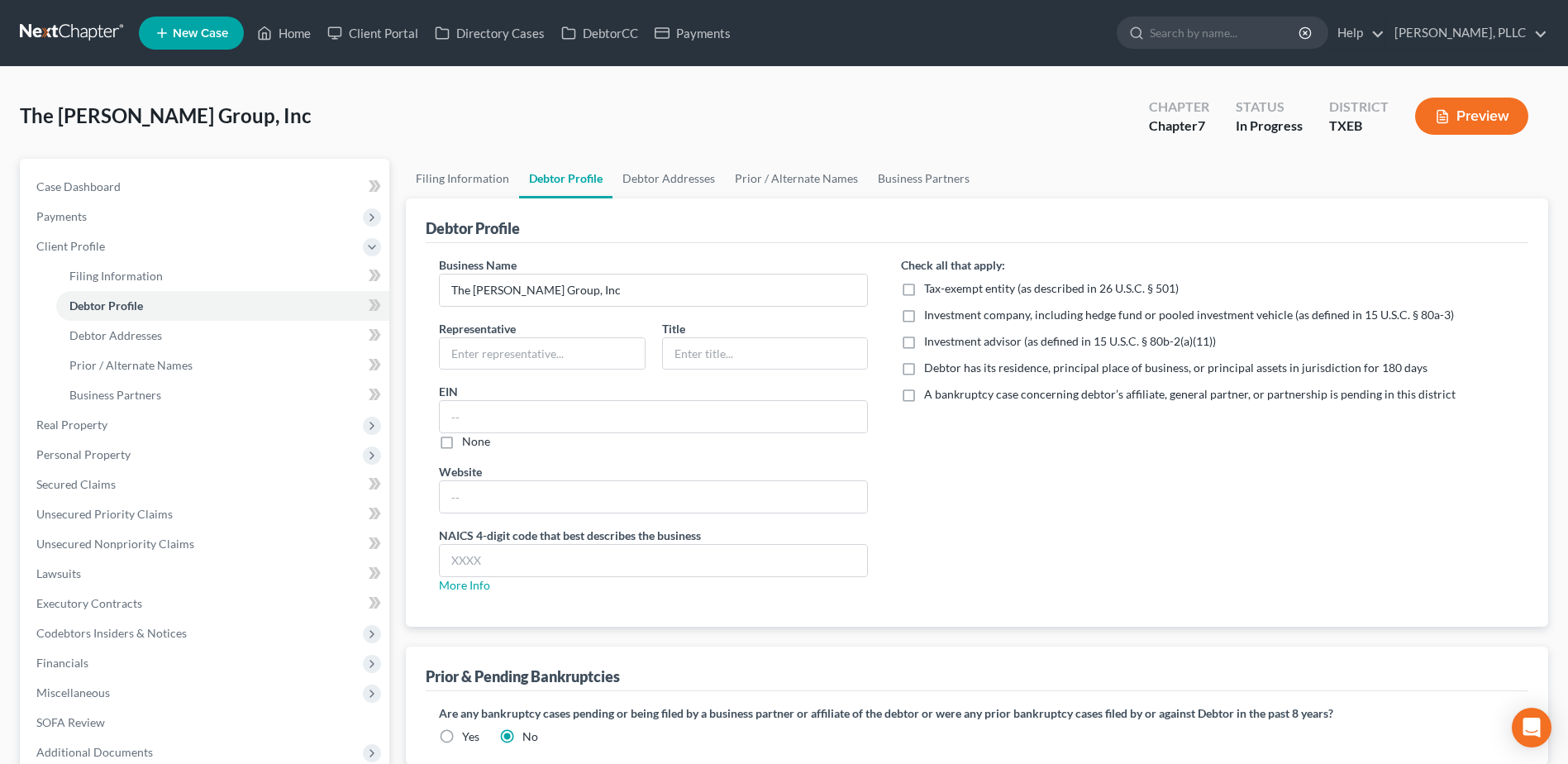
drag, startPoint x: 909, startPoint y: 365, endPoint x: 1285, endPoint y: 388, distance: 376.7
click at [924, 365] on label "Debtor has its residence, principal place of business, or principal assets in j…" at bounding box center [1175, 368] width 504 height 17
click at [930, 365] on input "Debtor has its residence, principal place of business, or principal assets in j…" at bounding box center [935, 365] width 11 height 11
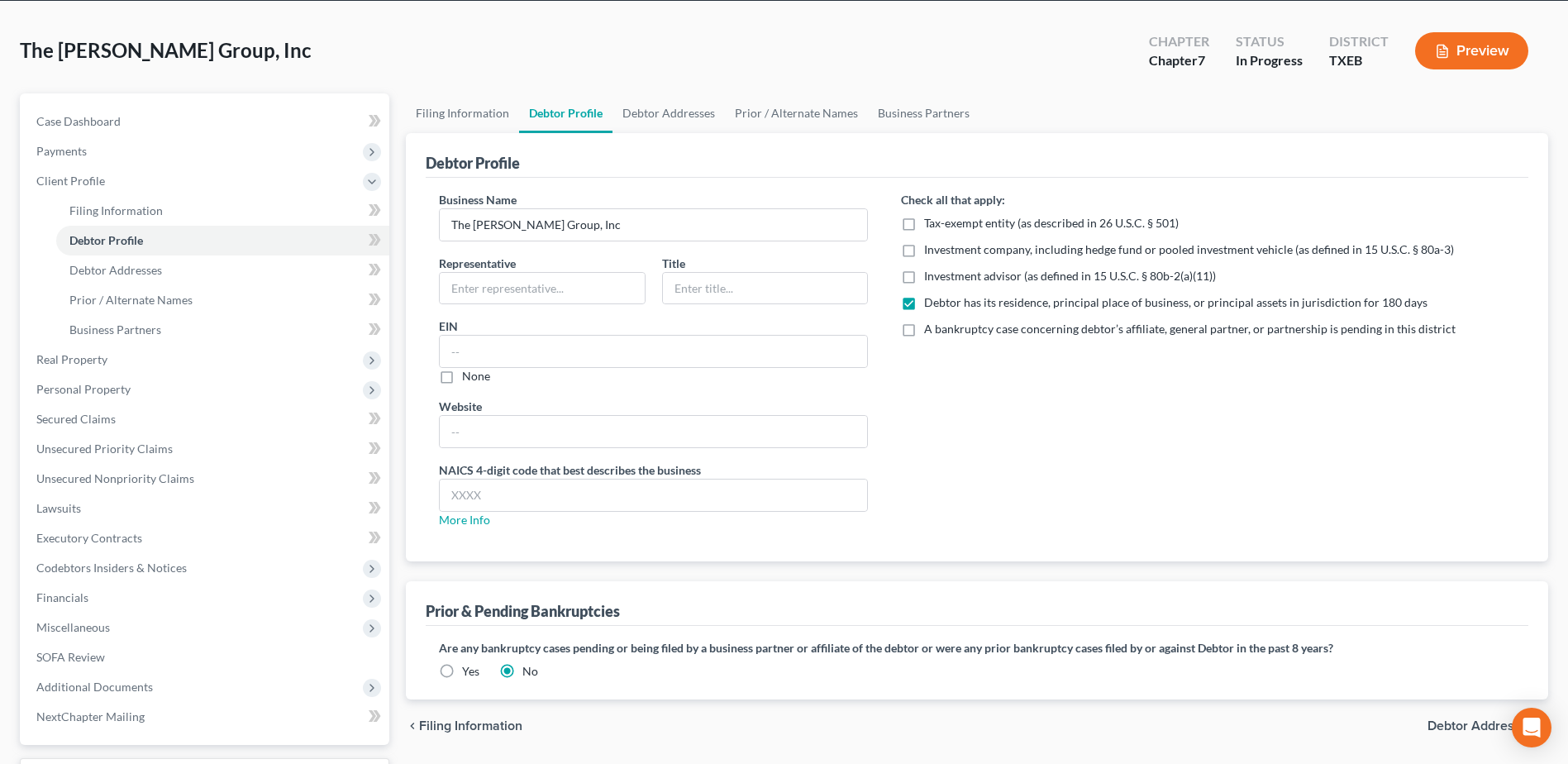
scroll to position [162, 0]
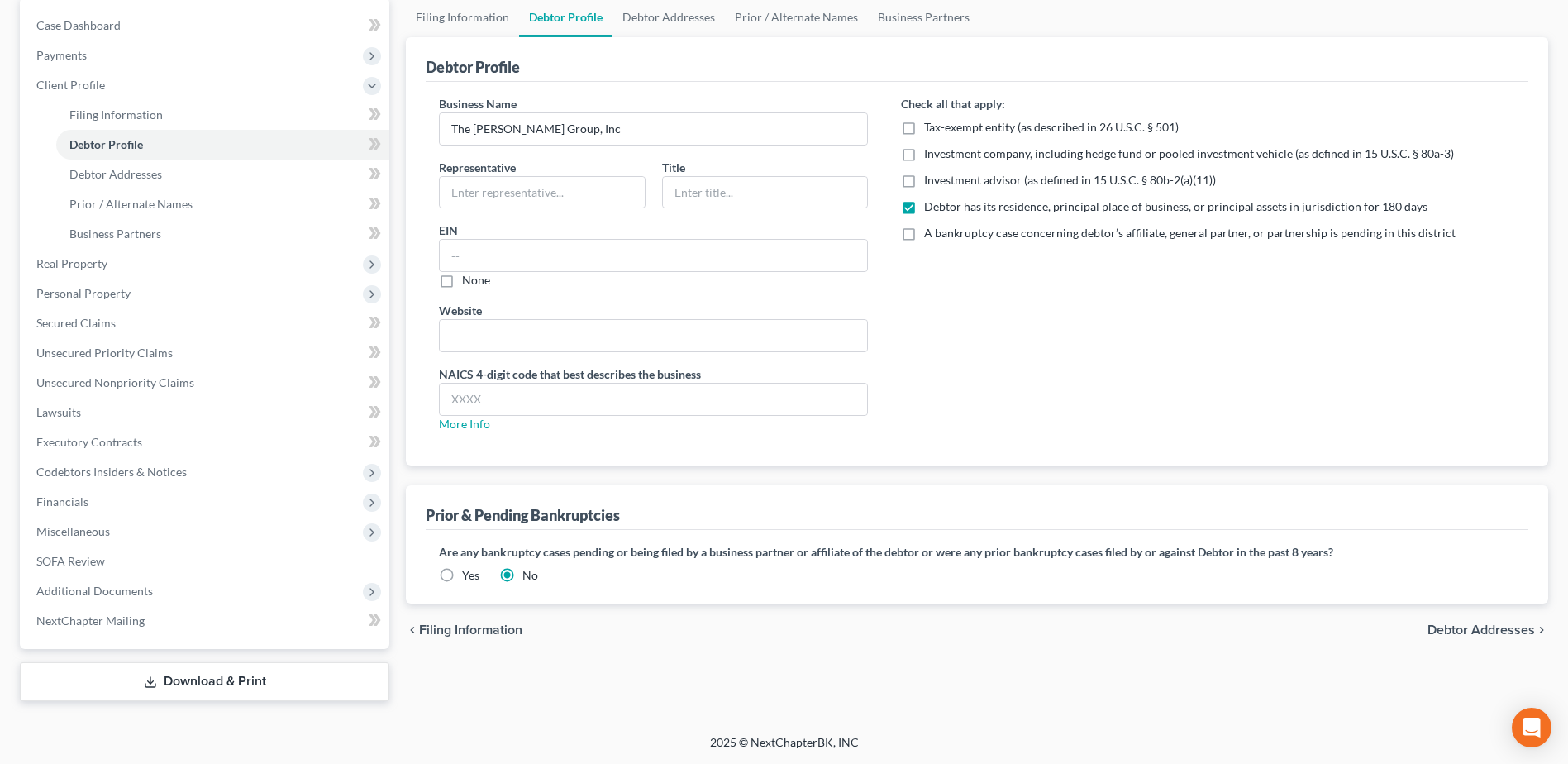
click at [1501, 631] on span "Debtor Addresses" at bounding box center [1481, 630] width 108 height 13
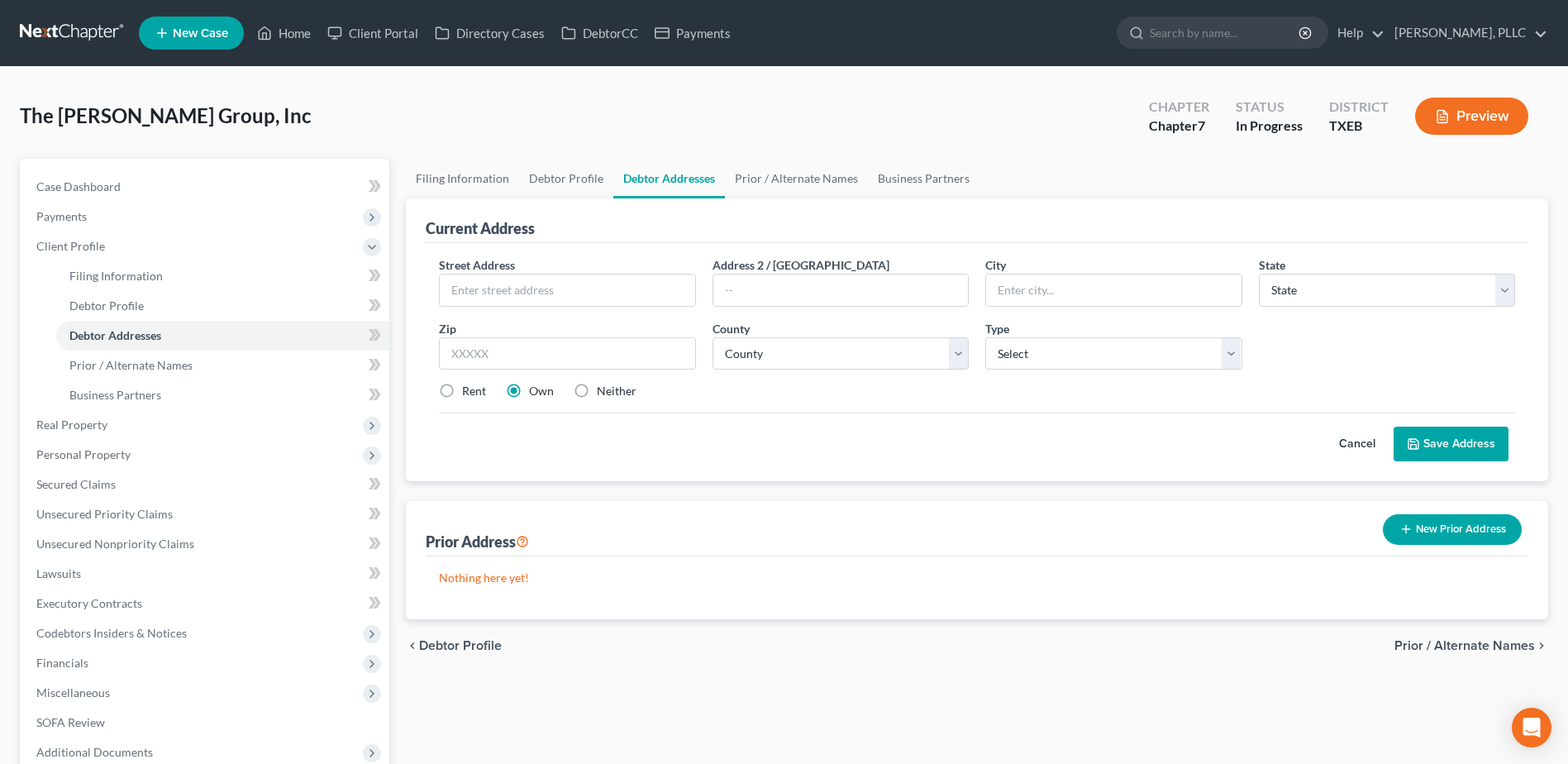
click at [1504, 648] on span "Prior / Alternate Names" at bounding box center [1464, 646] width 141 height 13
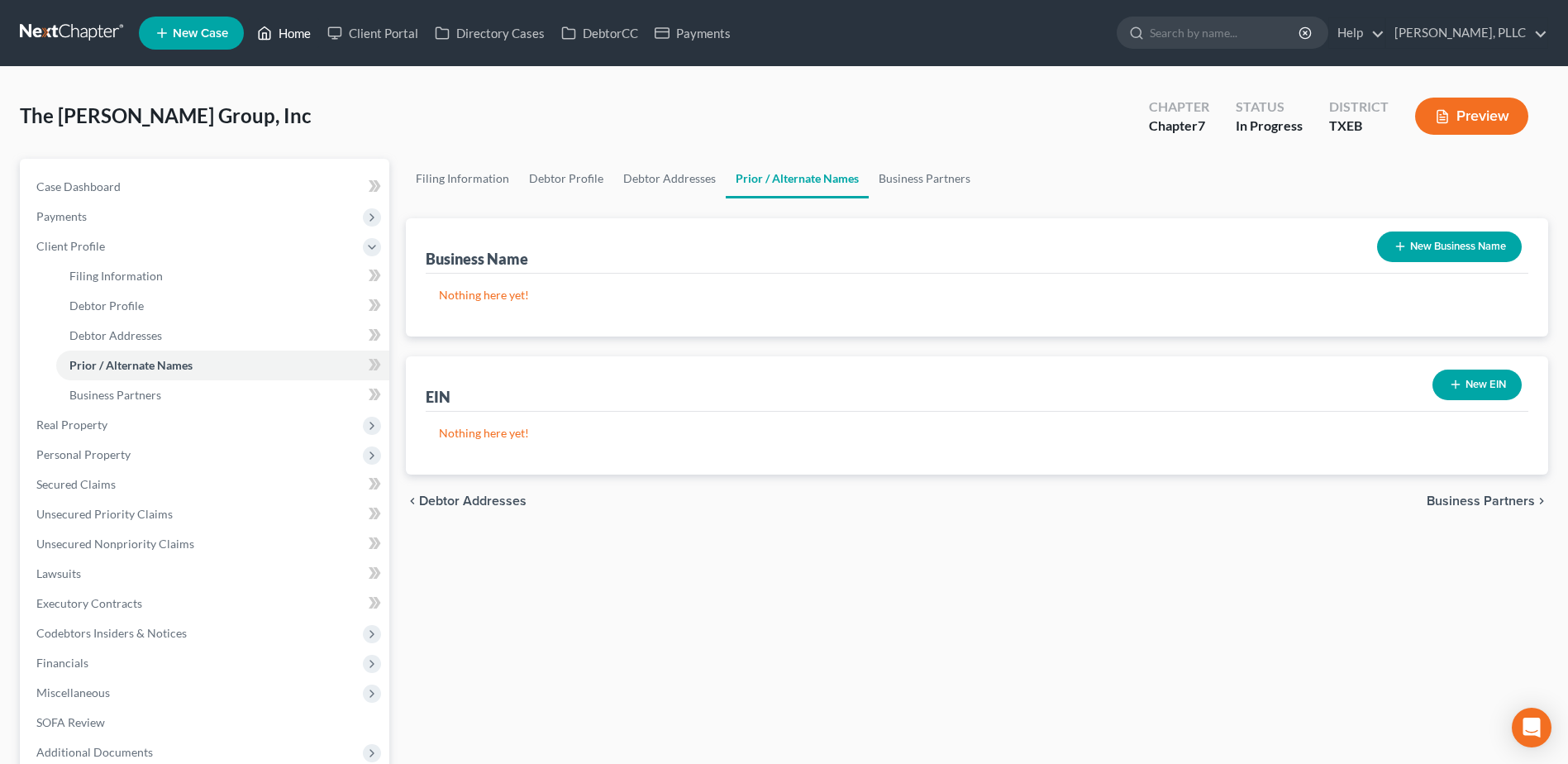
click at [299, 36] on link "Home" at bounding box center [283, 33] width 70 height 30
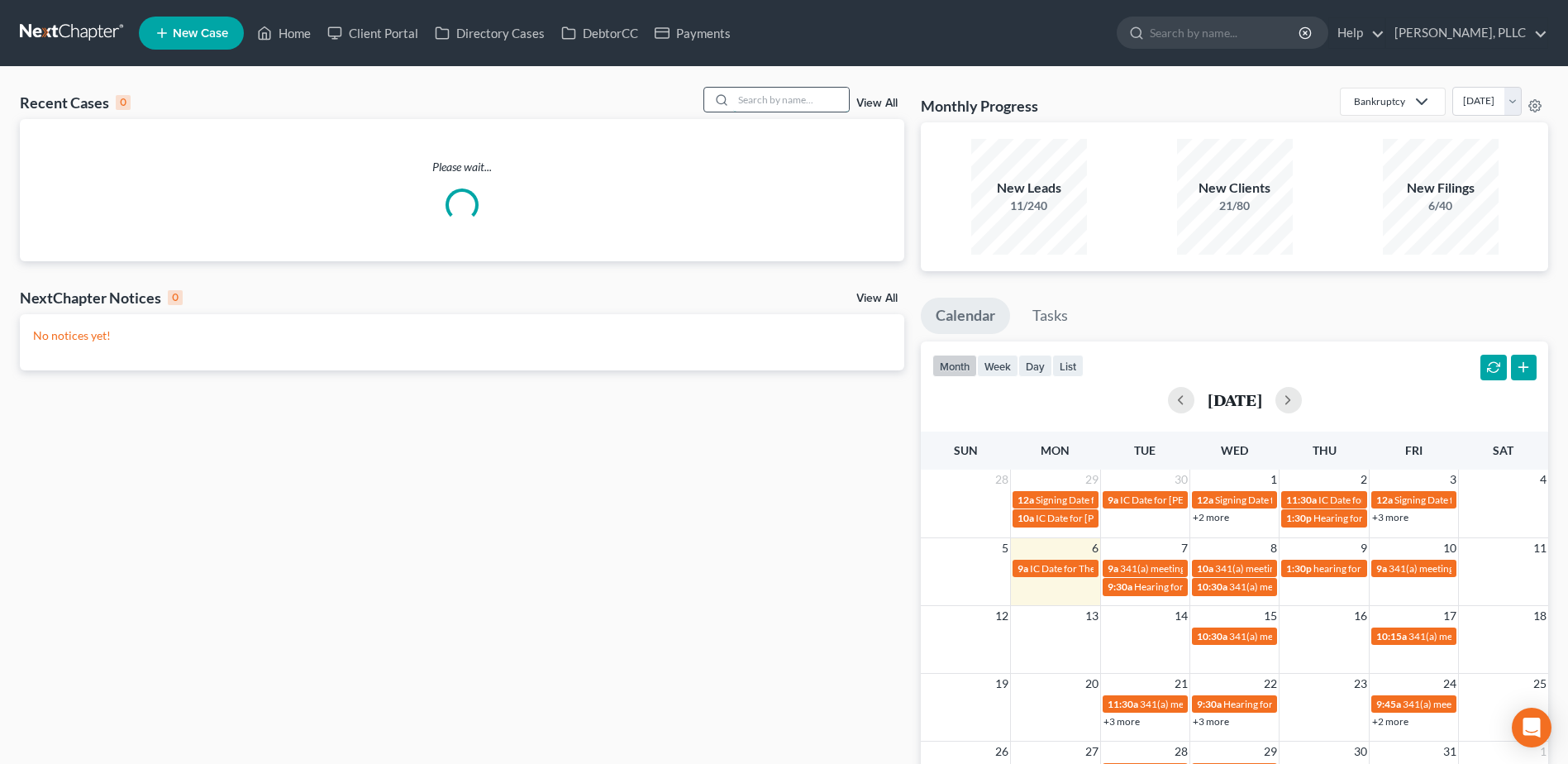
click at [827, 107] on input "search" at bounding box center [791, 99] width 116 height 24
click at [821, 91] on input "search" at bounding box center [791, 99] width 116 height 24
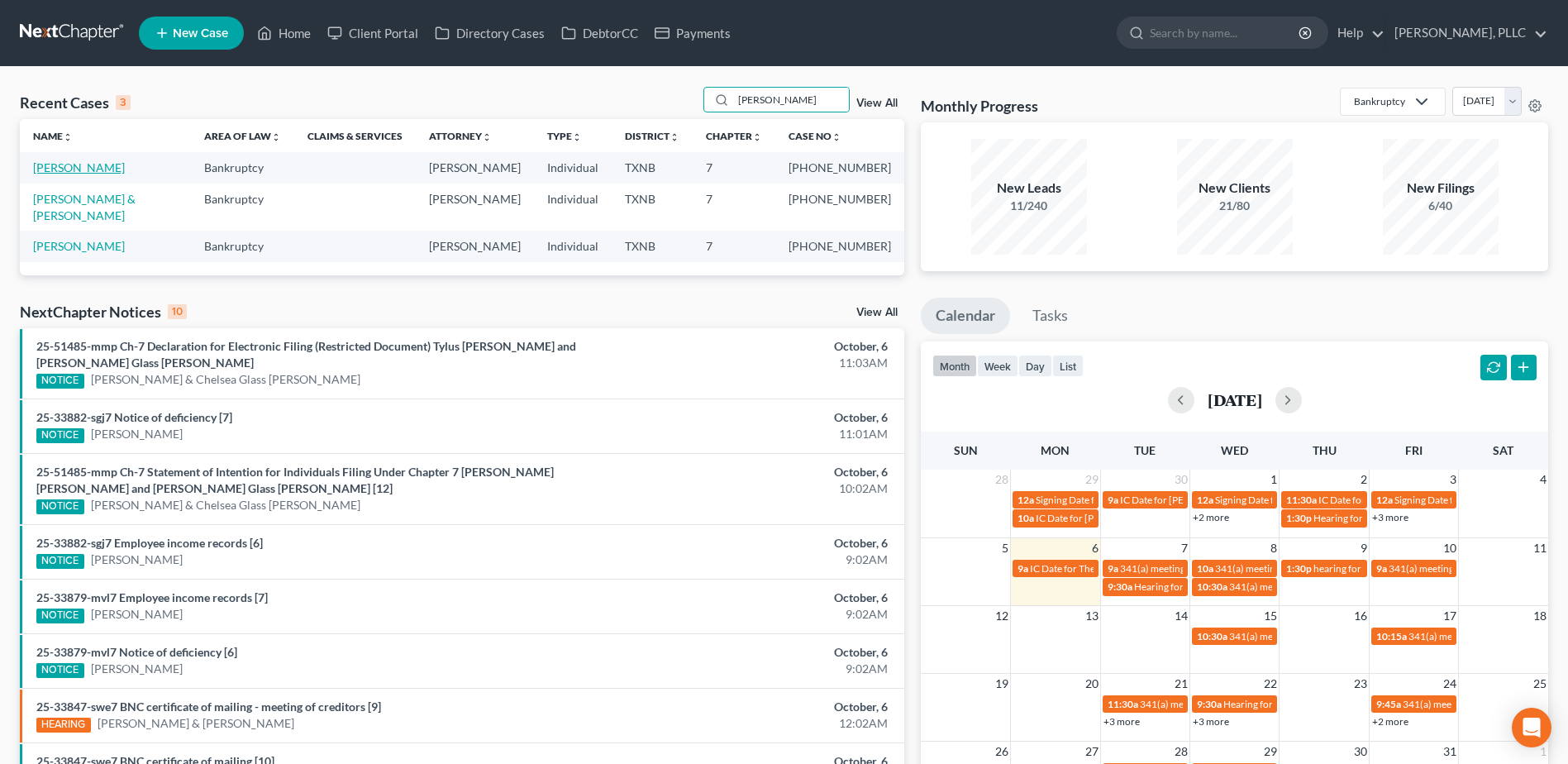
click at [118, 166] on link "Peterson, Shamaria" at bounding box center [79, 167] width 92 height 14
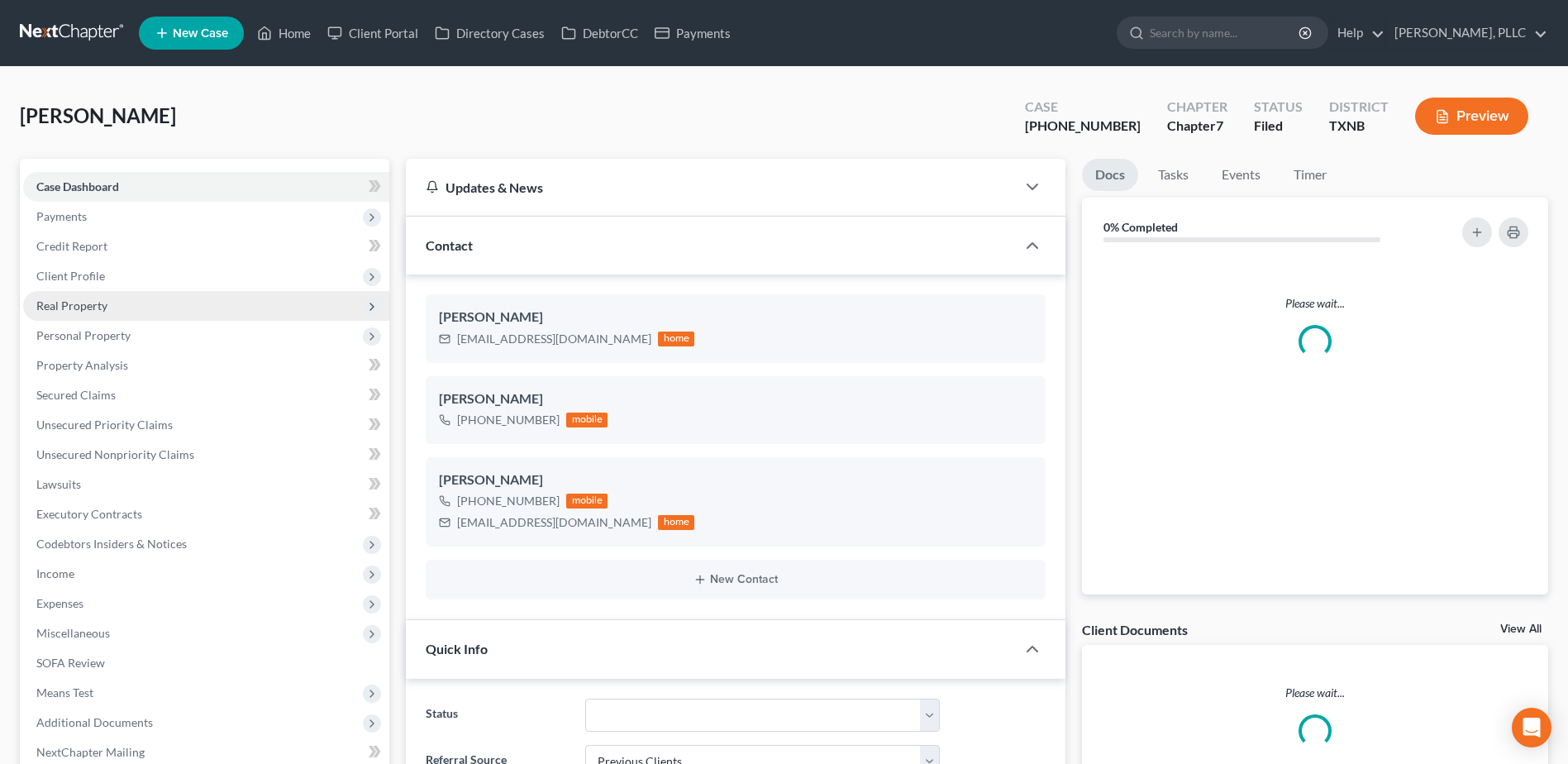
scroll to position [433, 0]
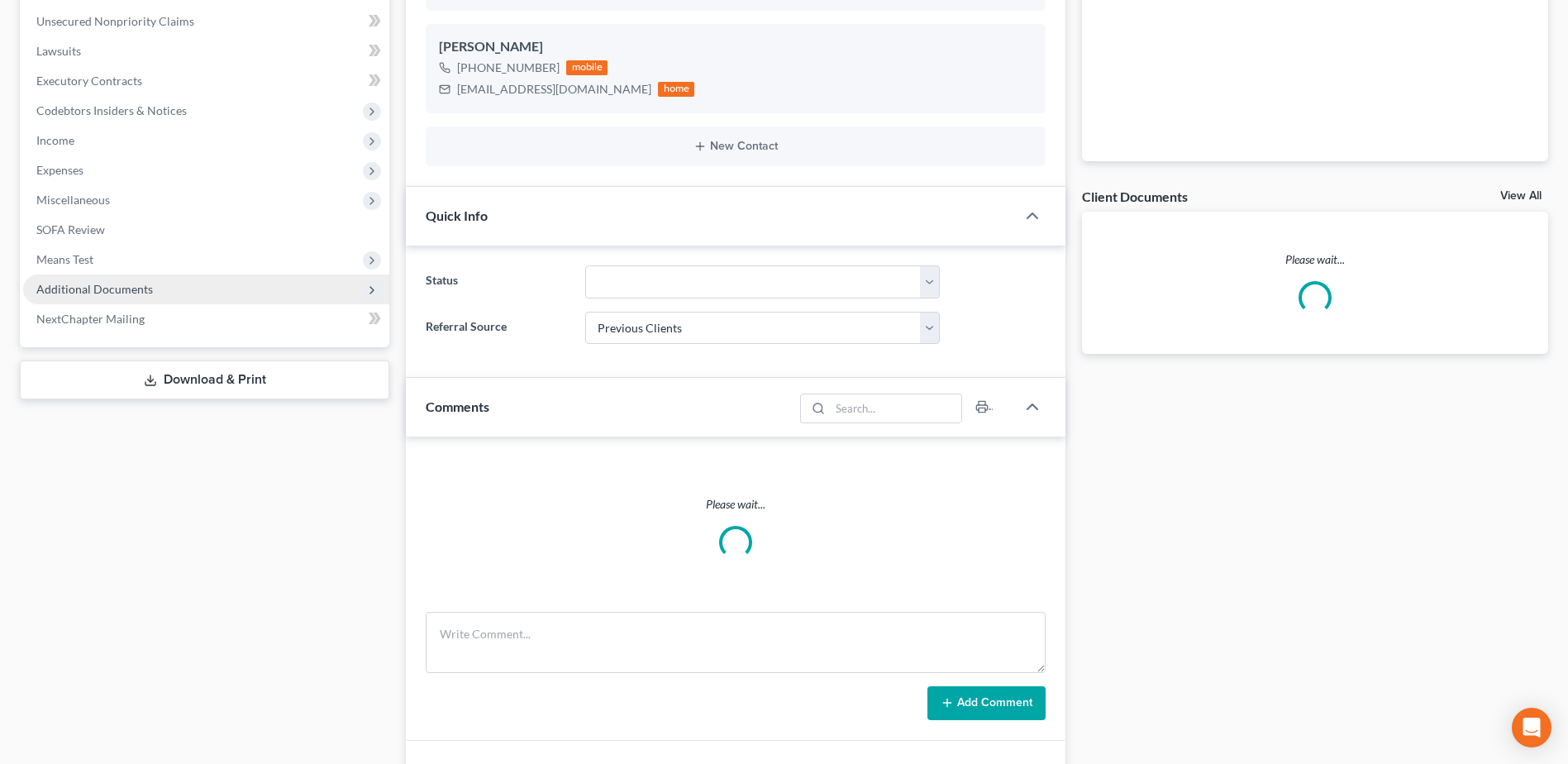
click at [102, 295] on span "Additional Documents" at bounding box center [206, 289] width 366 height 30
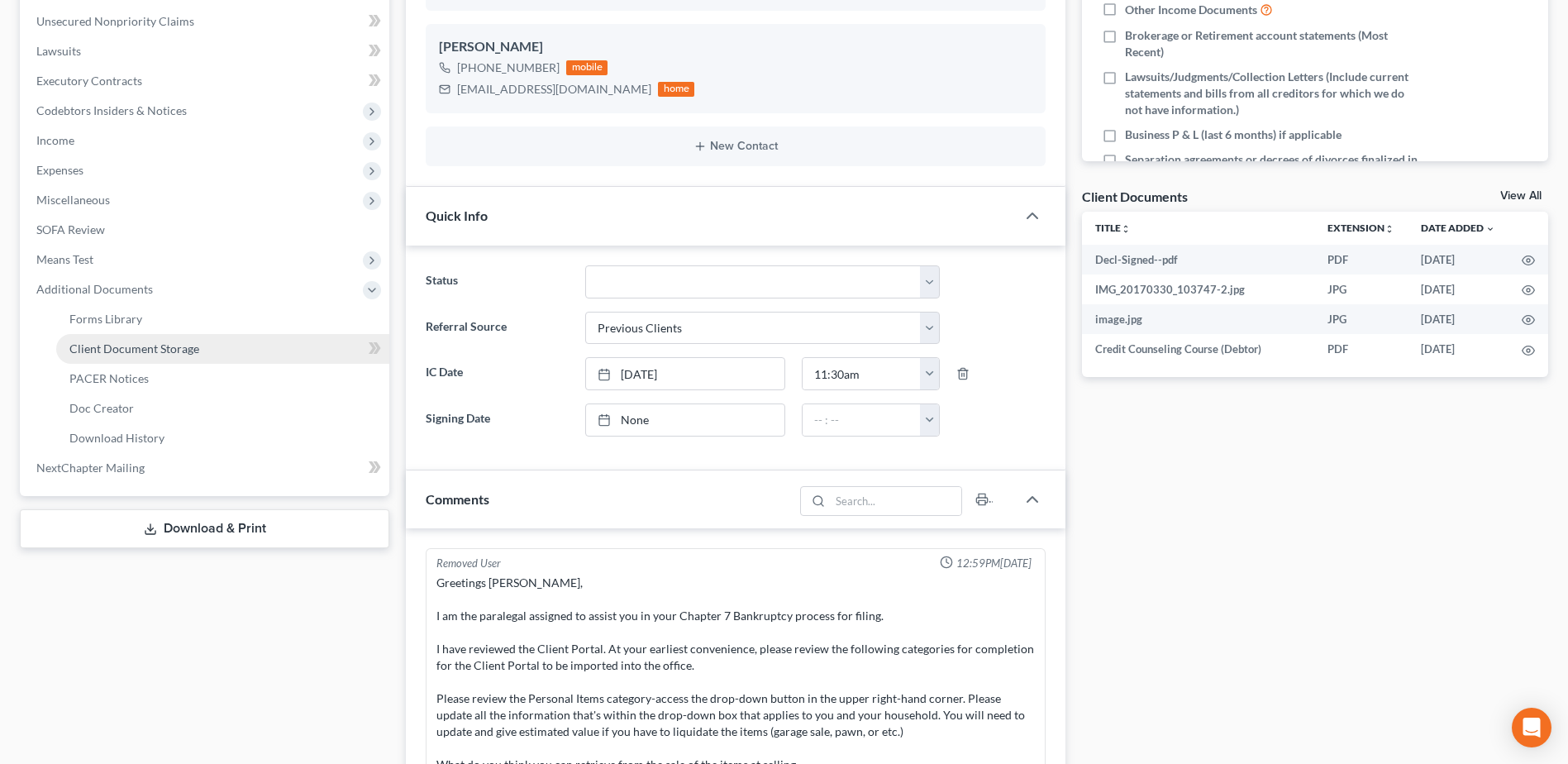
scroll to position [1932, 0]
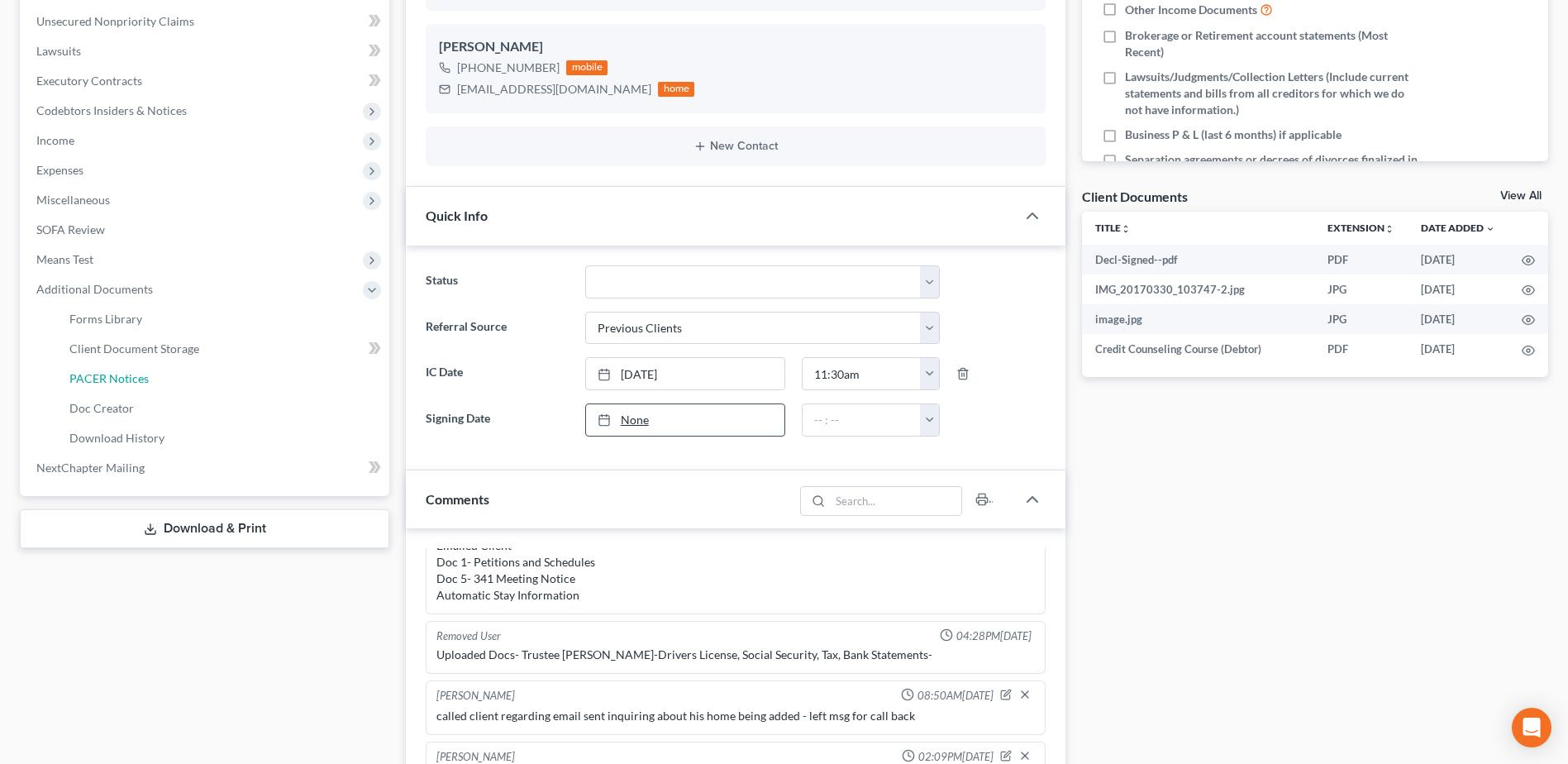
click at [129, 380] on span "PACER Notices" at bounding box center [109, 378] width 80 height 14
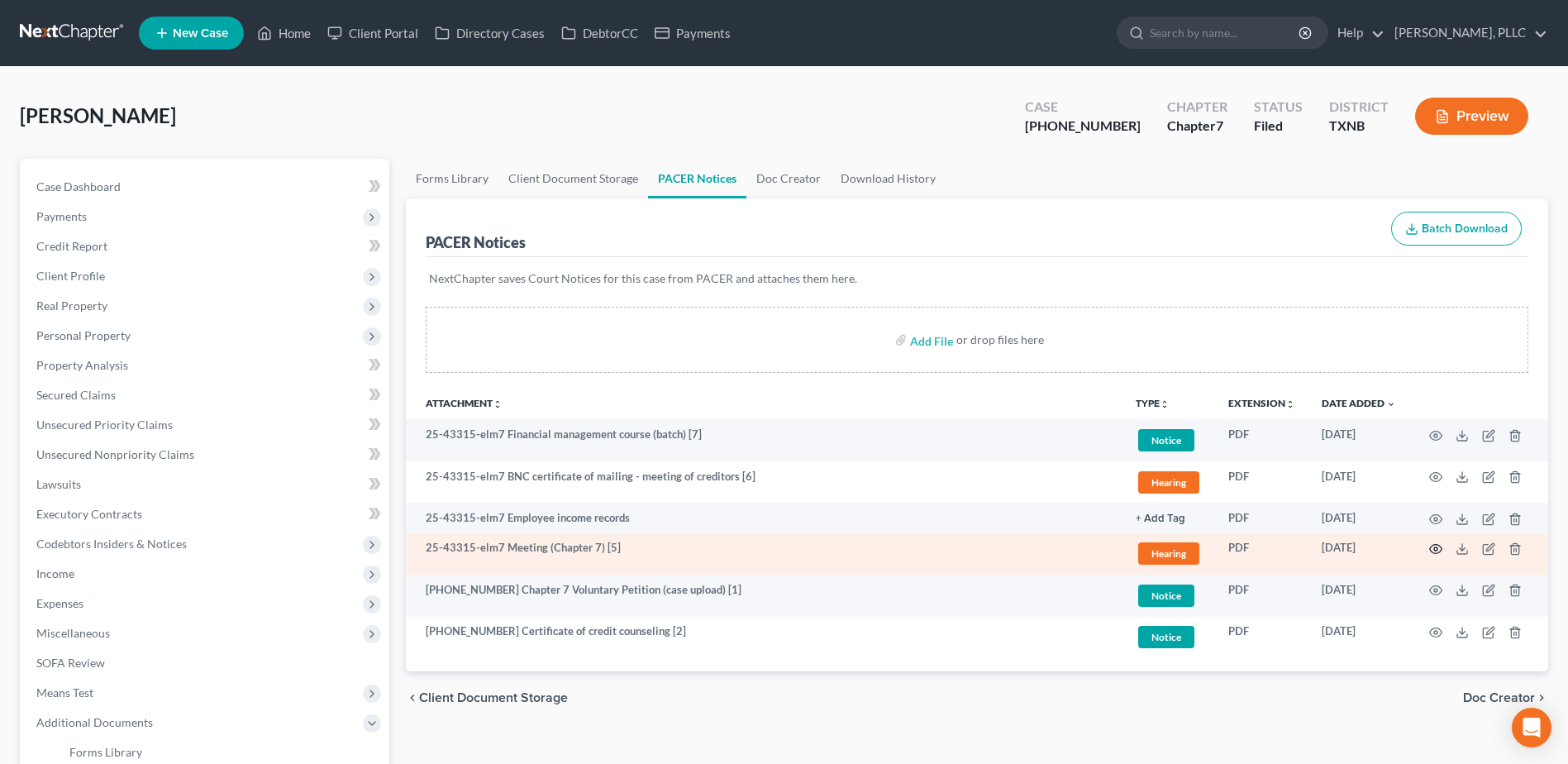
click at [1435, 548] on circle "button" at bounding box center [1435, 549] width 3 height 3
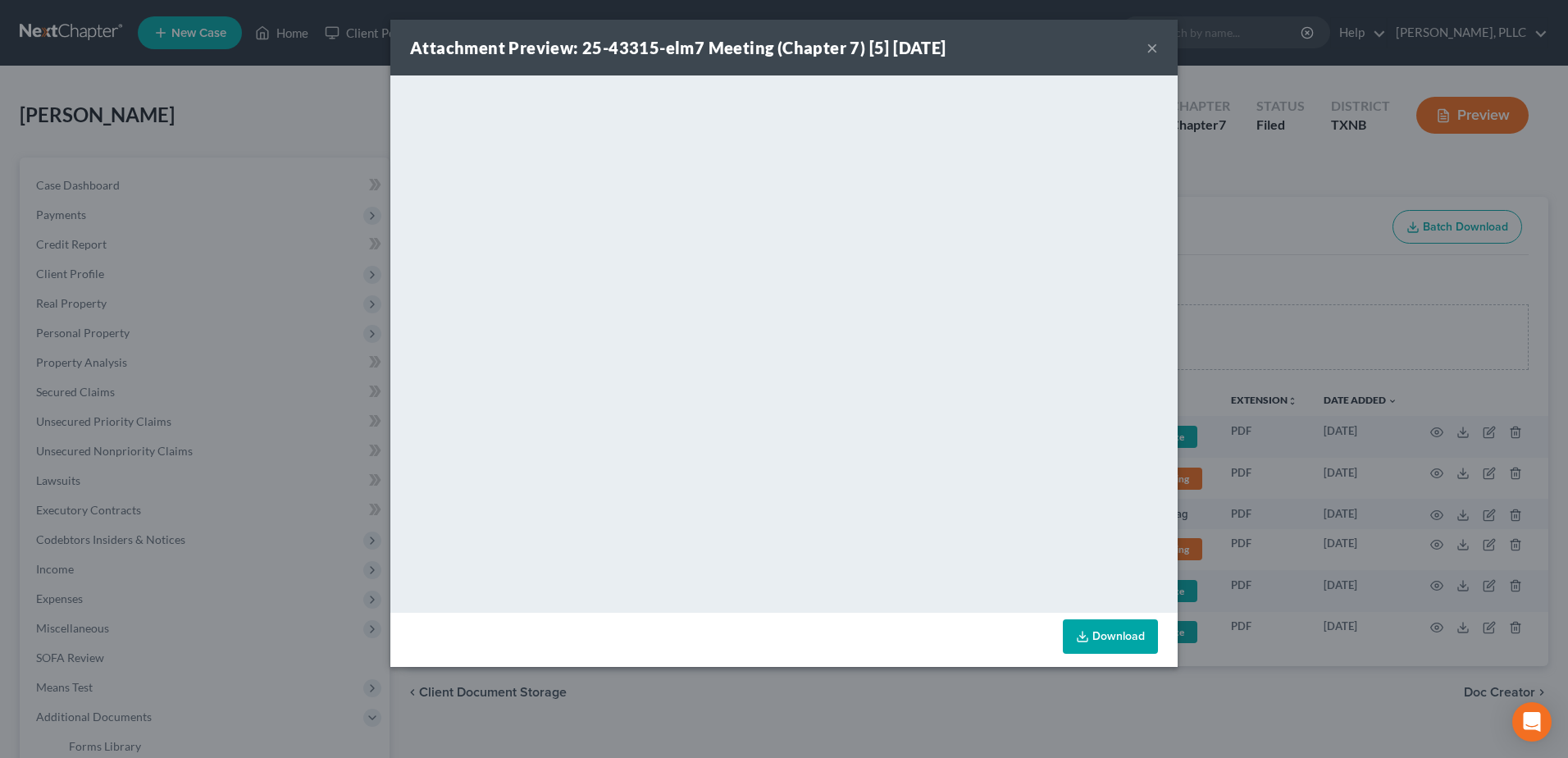
click at [1151, 45] on button "×" at bounding box center [1152, 48] width 12 height 20
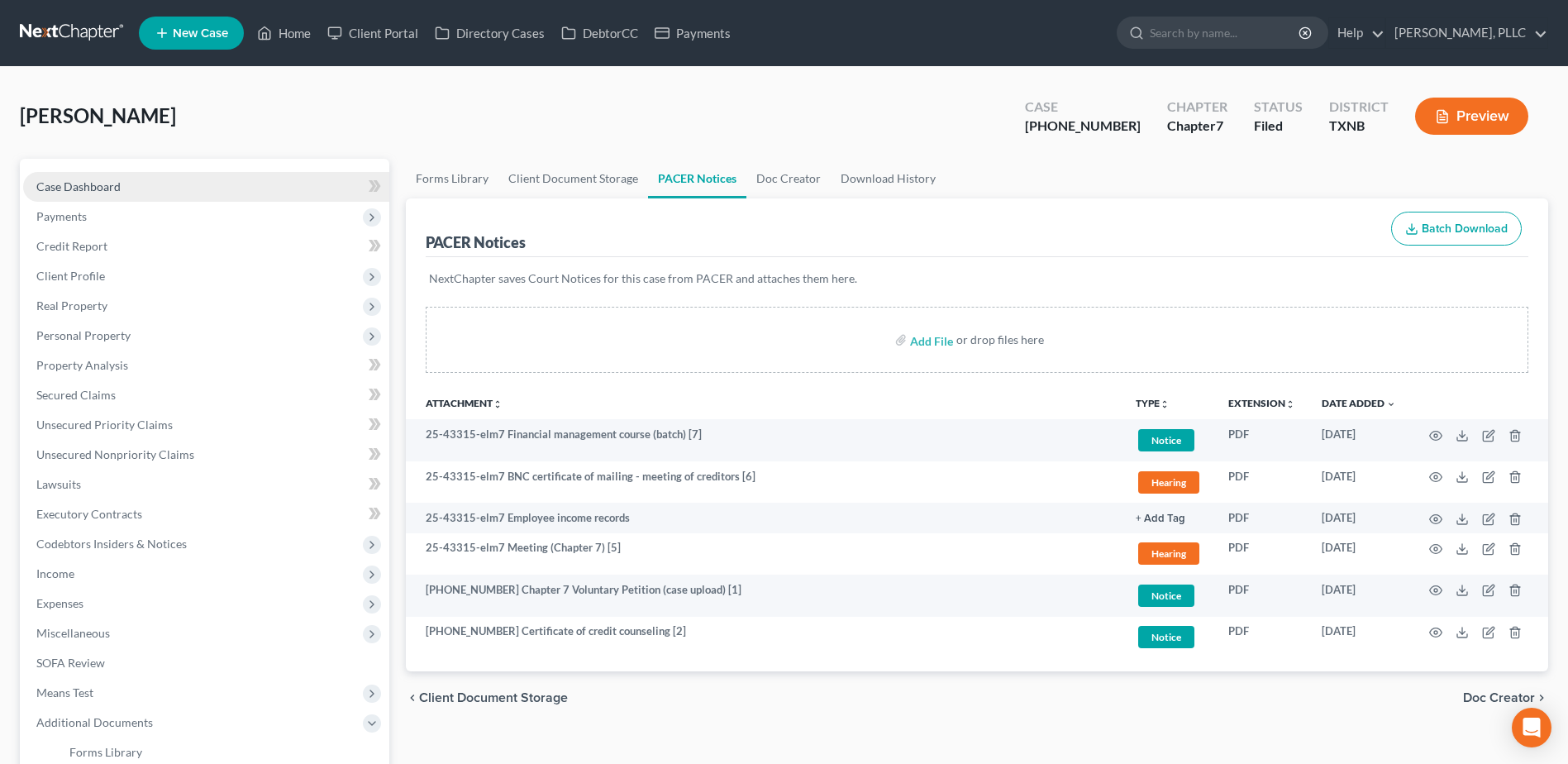
click at [102, 186] on span "Case Dashboard" at bounding box center [79, 186] width 84 height 14
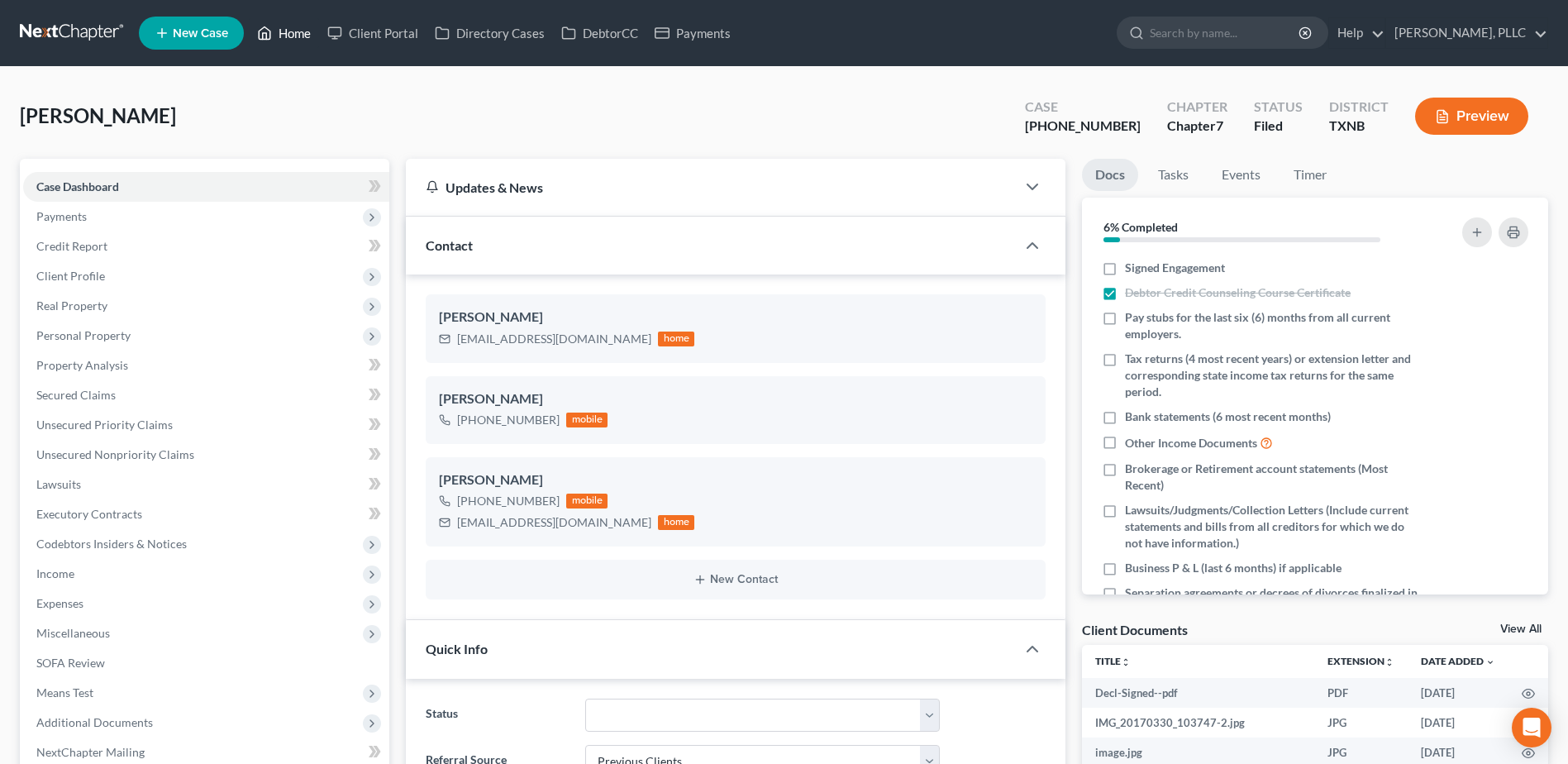
click at [299, 29] on link "Home" at bounding box center [283, 33] width 70 height 30
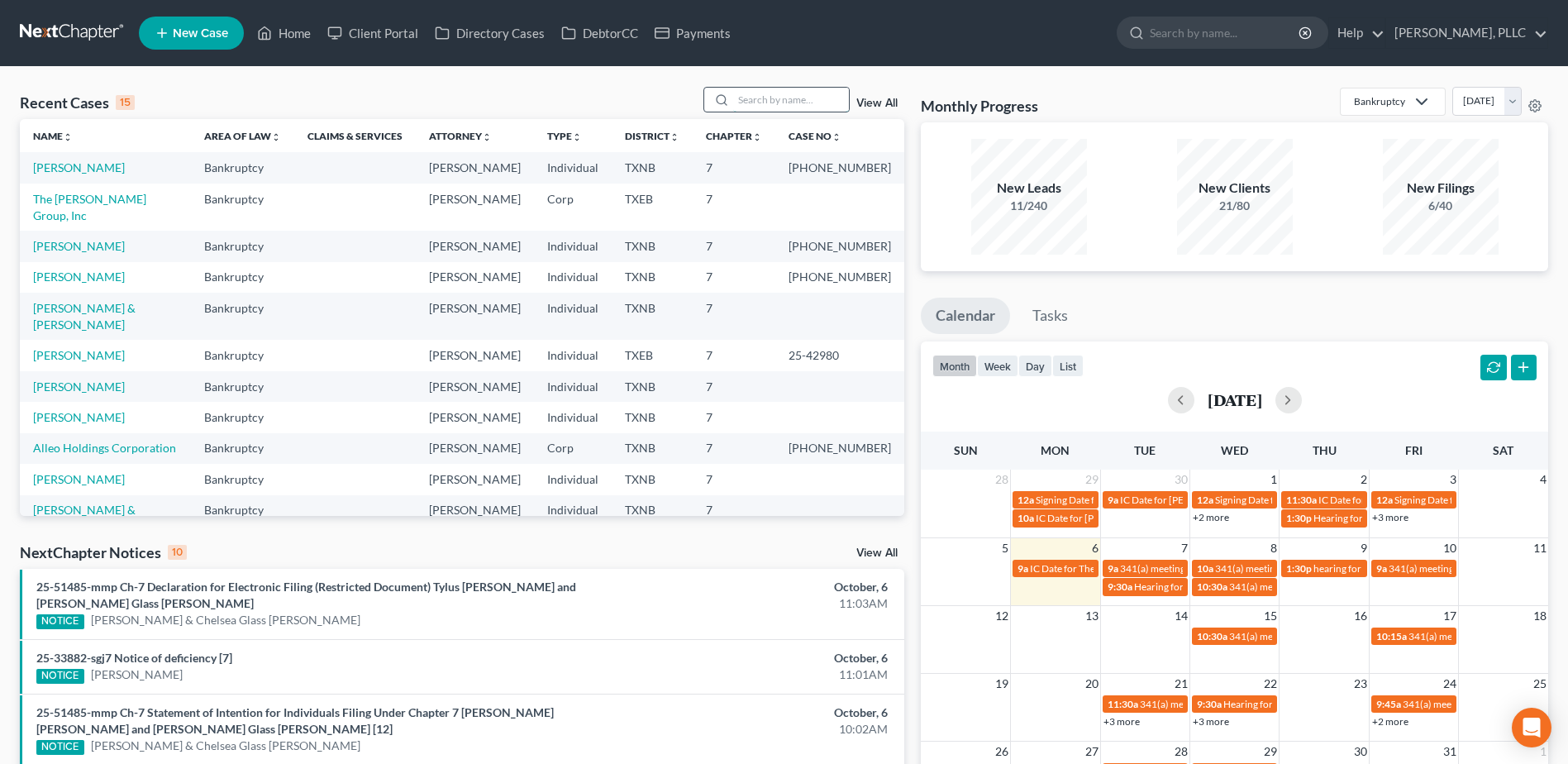
click at [771, 104] on input "search" at bounding box center [791, 99] width 116 height 24
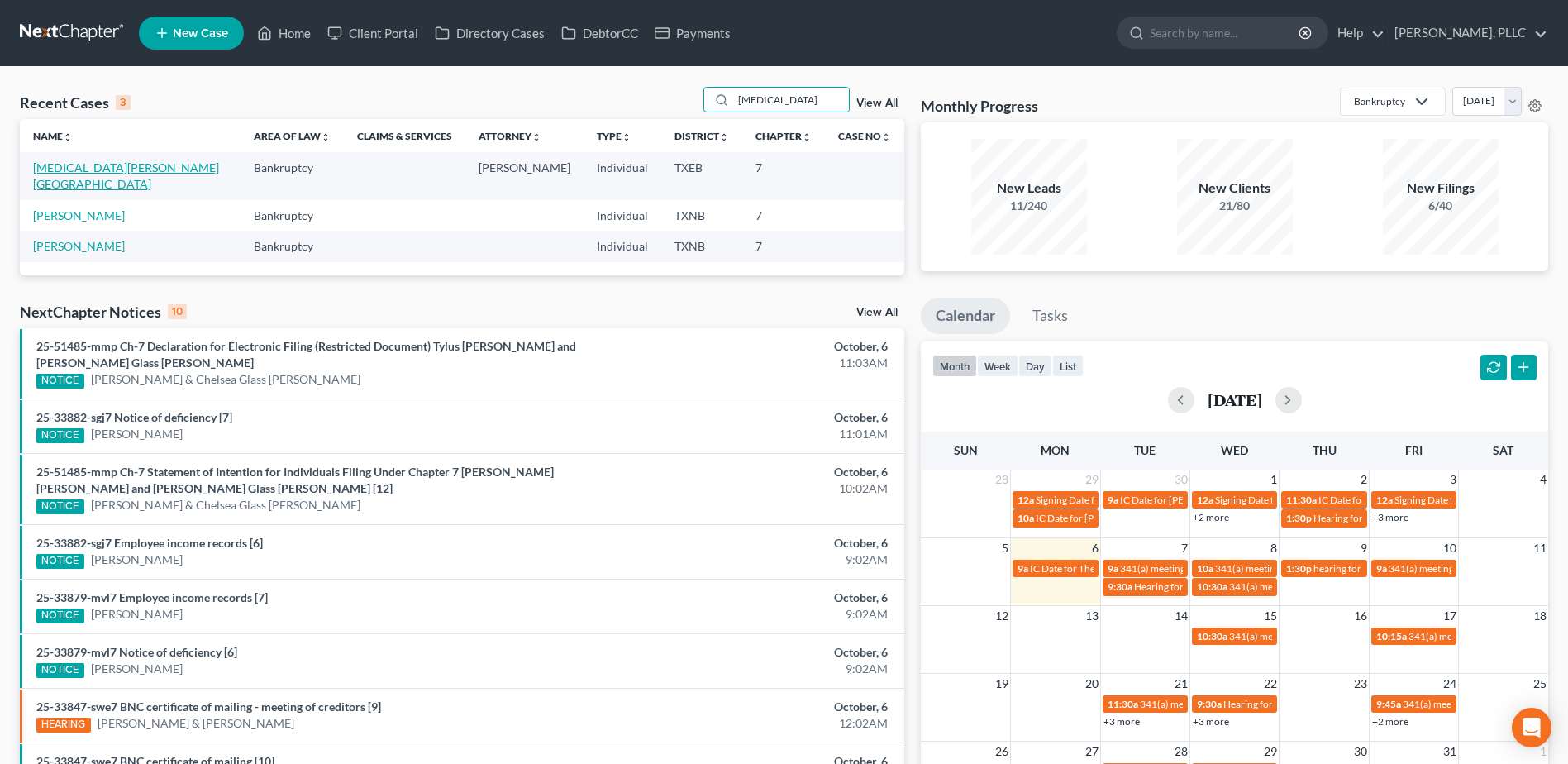
click at [99, 167] on link "Muse, Henretta" at bounding box center [126, 176] width 186 height 31
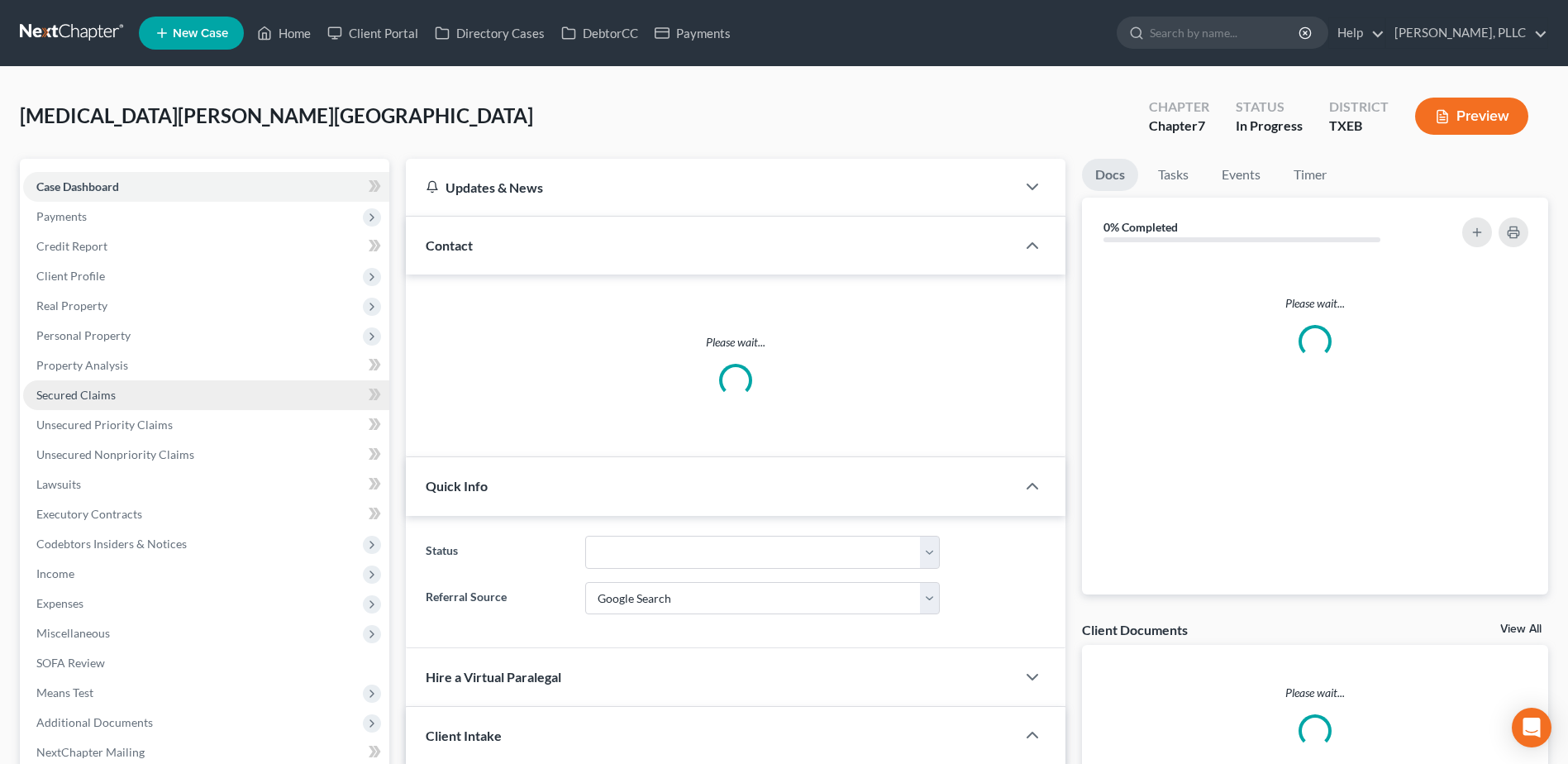
click at [104, 388] on span "Secured Claims" at bounding box center [76, 394] width 80 height 14
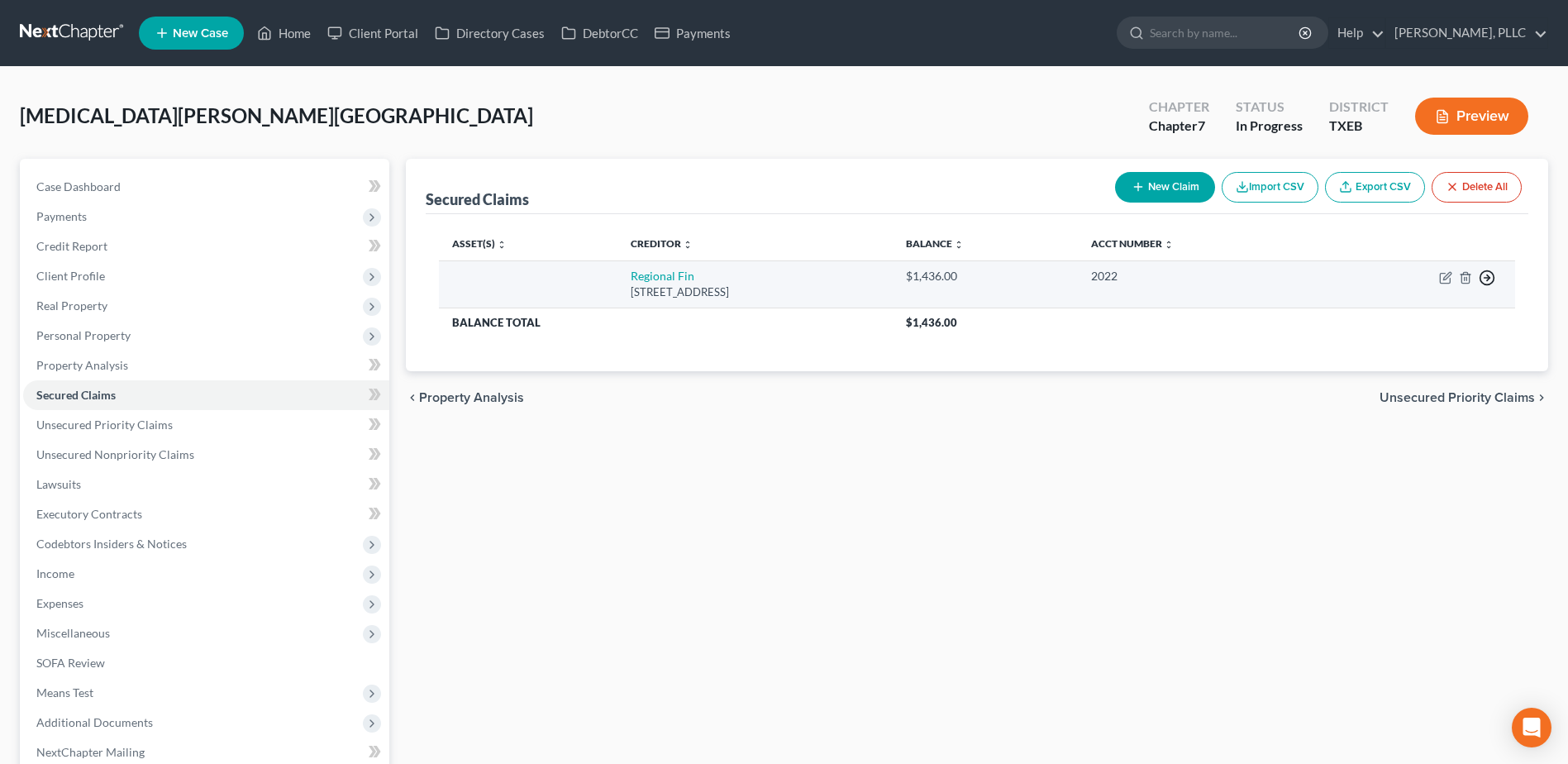
click at [1488, 278] on icon "button" at bounding box center [1487, 278] width 17 height 17
click at [1421, 312] on link "Move to F" at bounding box center [1411, 317] width 138 height 28
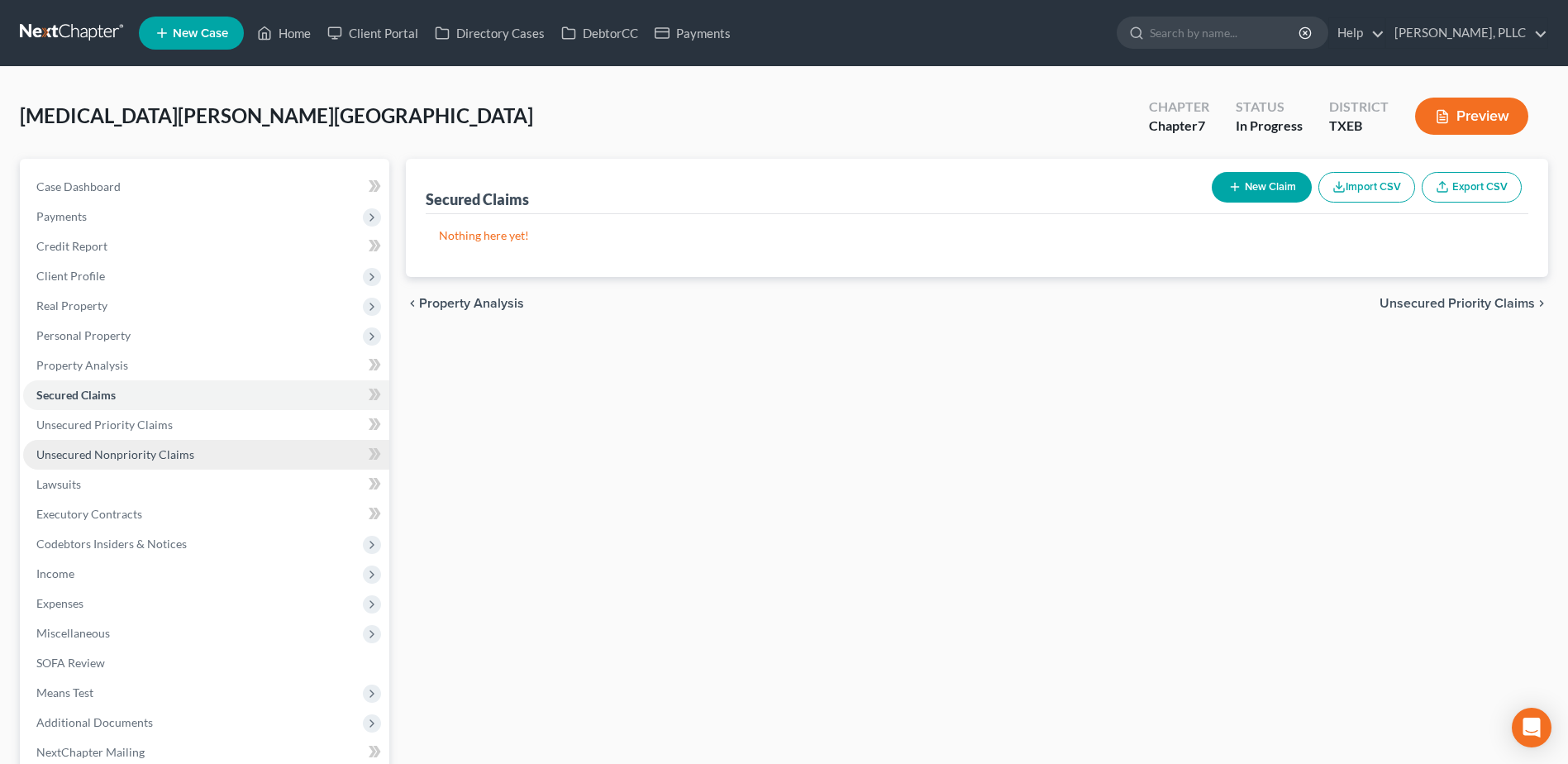
click at [145, 456] on span "Unsecured Nonpriority Claims" at bounding box center [115, 454] width 158 height 14
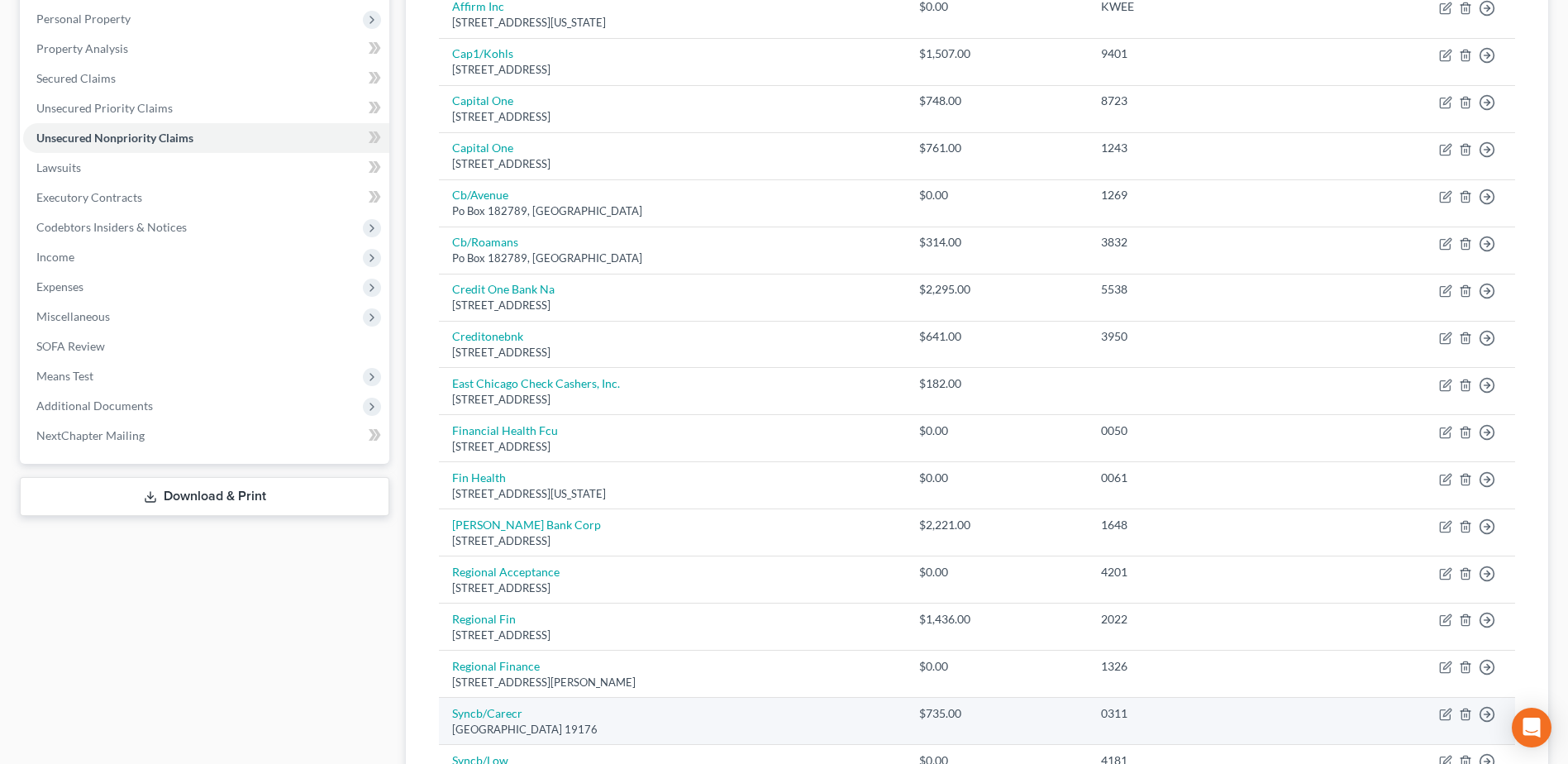
scroll to position [166, 0]
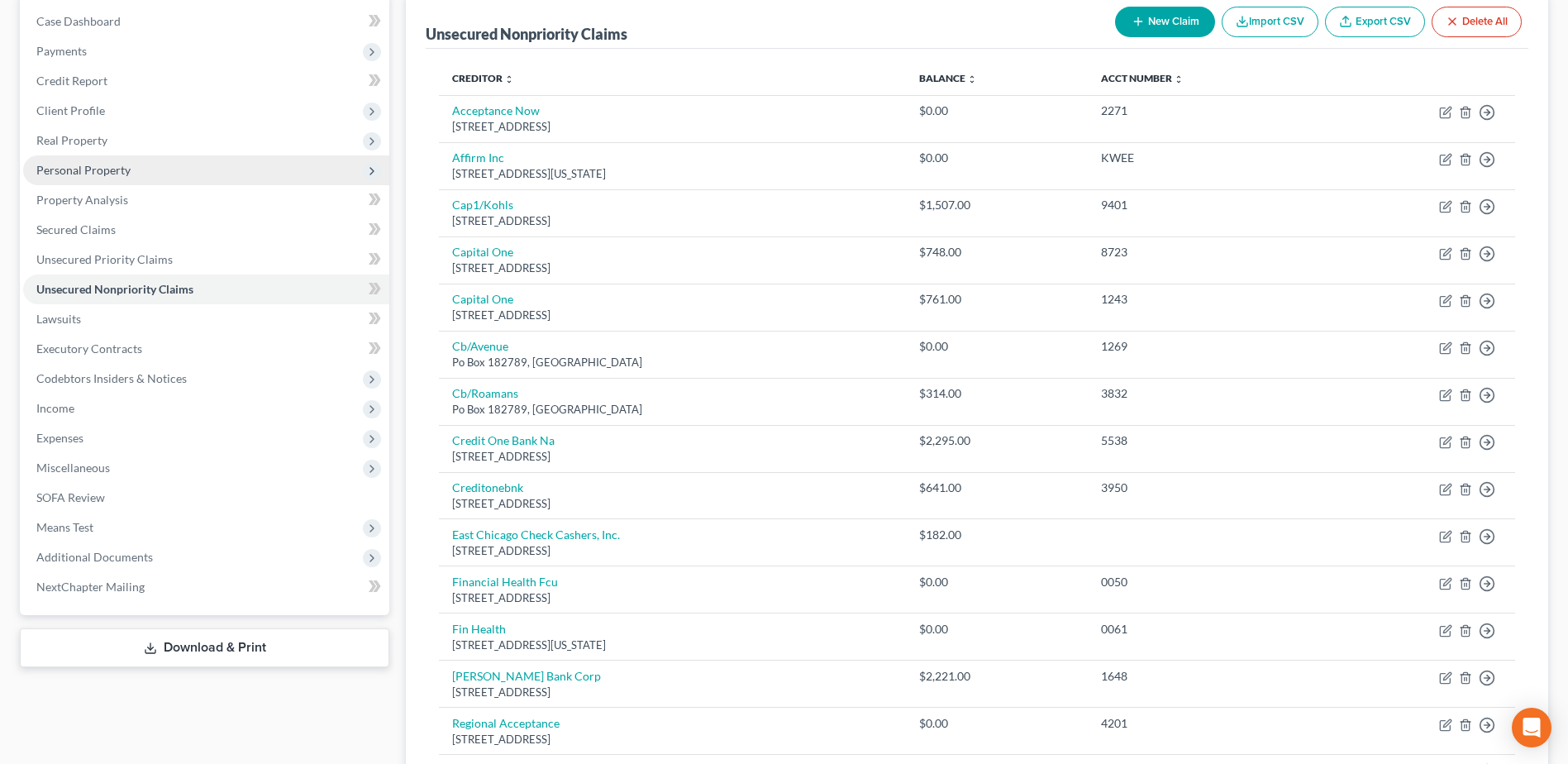
click at [101, 175] on span "Personal Property" at bounding box center [84, 170] width 94 height 14
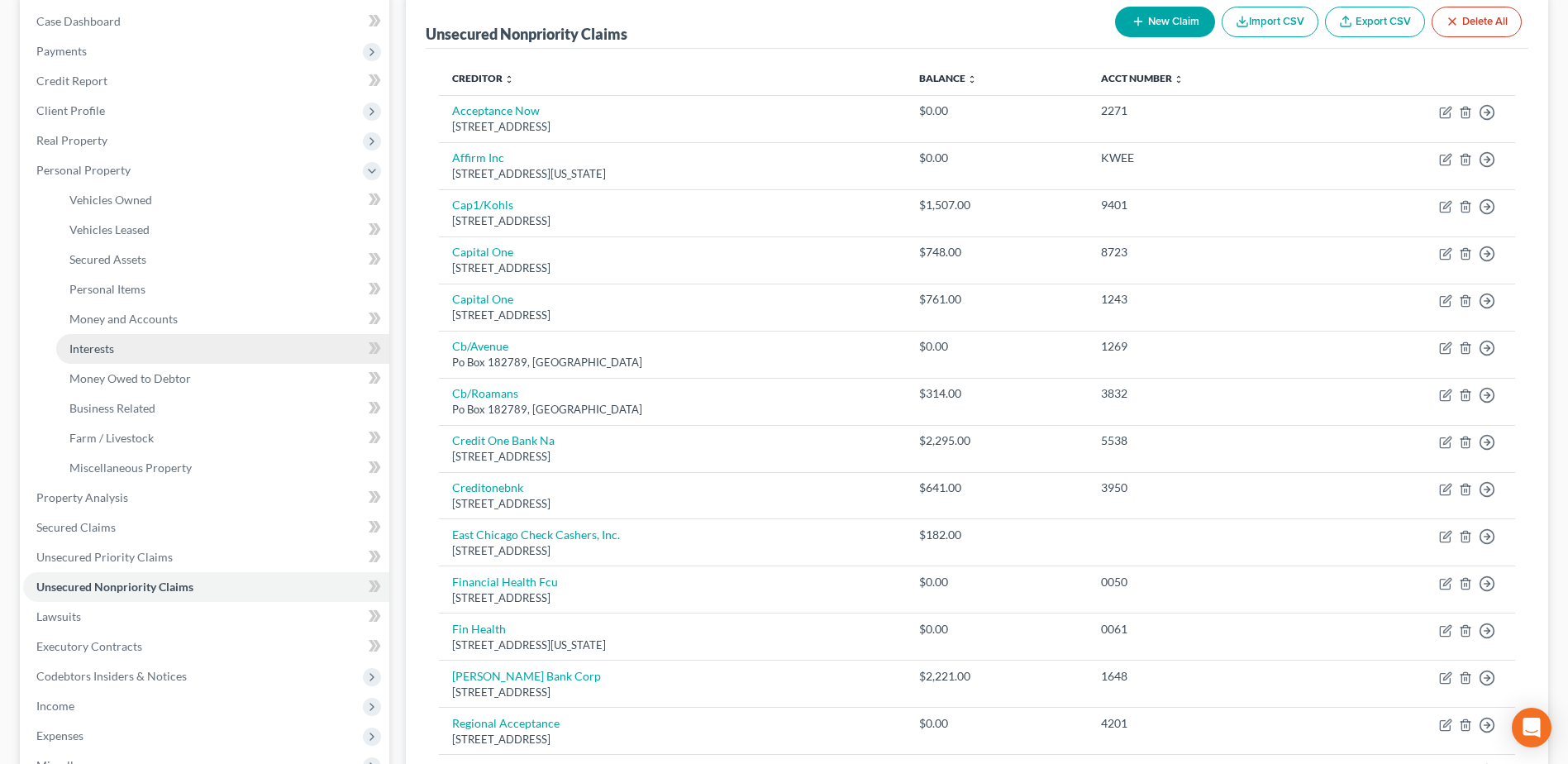
click at [95, 346] on span "Interests" at bounding box center [92, 348] width 45 height 14
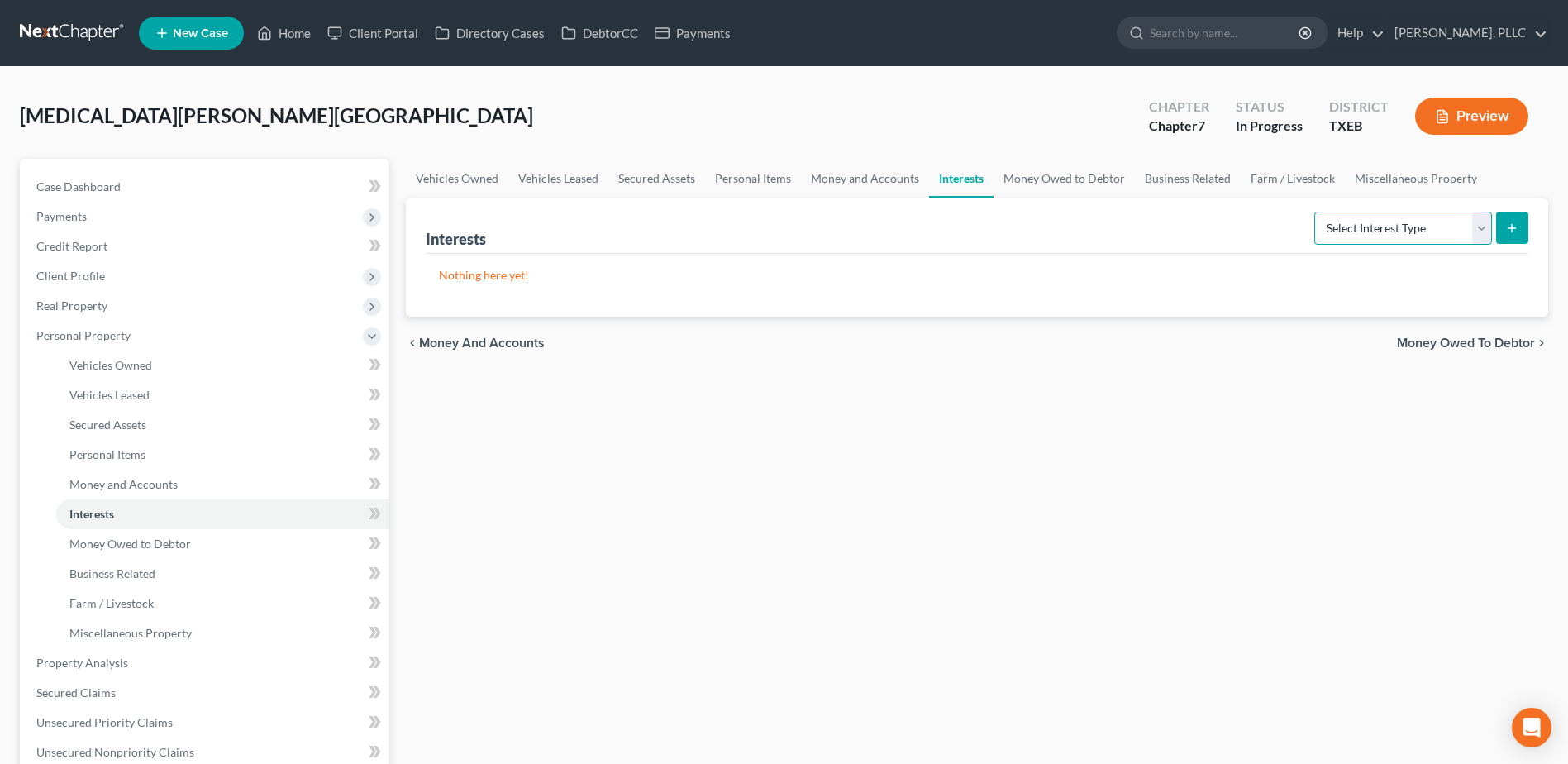
click at [1473, 226] on select "Select Interest Type 401K Annuity Bond Education IRA Government Bond Government…" at bounding box center [1402, 228] width 177 height 33
click at [1315, 211] on select "Select Interest Type 401K Annuity Bond Education IRA Government Bond Government…" at bounding box center [1402, 228] width 177 height 33
click at [1517, 224] on icon "submit" at bounding box center [1512, 228] width 13 height 13
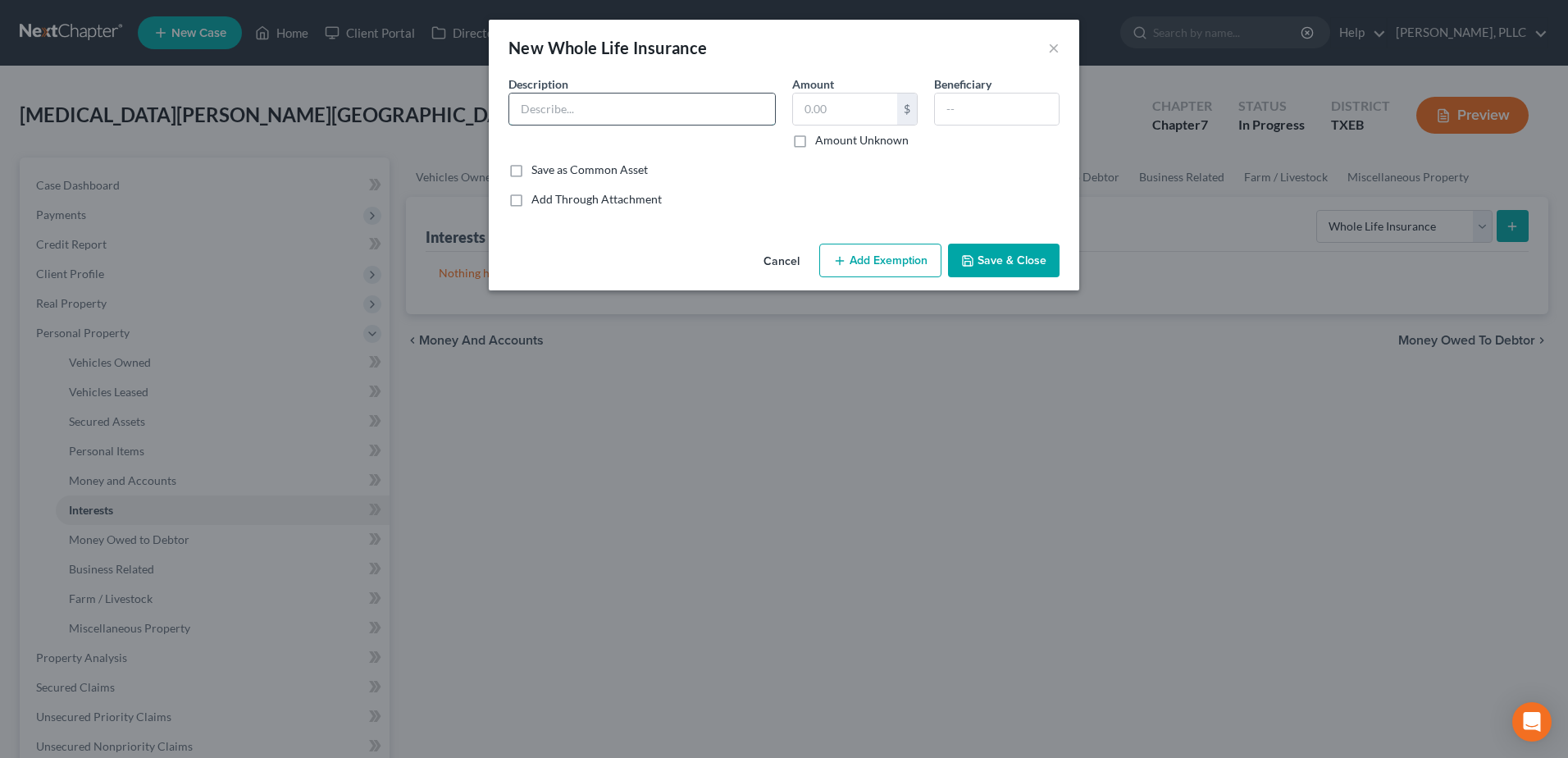
click at [684, 119] on input "text" at bounding box center [642, 109] width 265 height 31
click at [982, 275] on button "Save & Close" at bounding box center [1003, 261] width 112 height 35
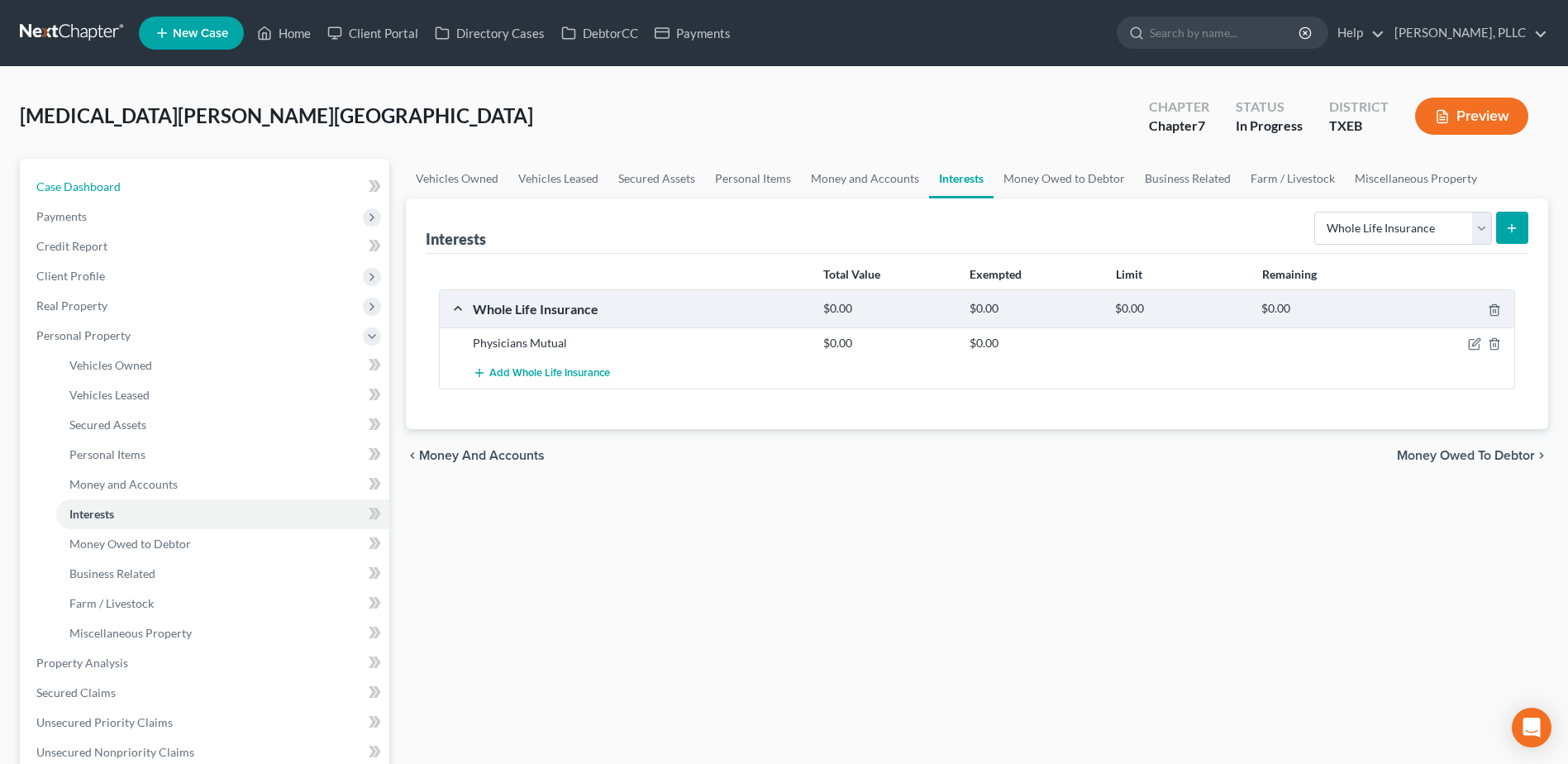
drag, startPoint x: 84, startPoint y: 184, endPoint x: 607, endPoint y: 316, distance: 539.4
click at [84, 183] on span "Case Dashboard" at bounding box center [79, 186] width 84 height 14
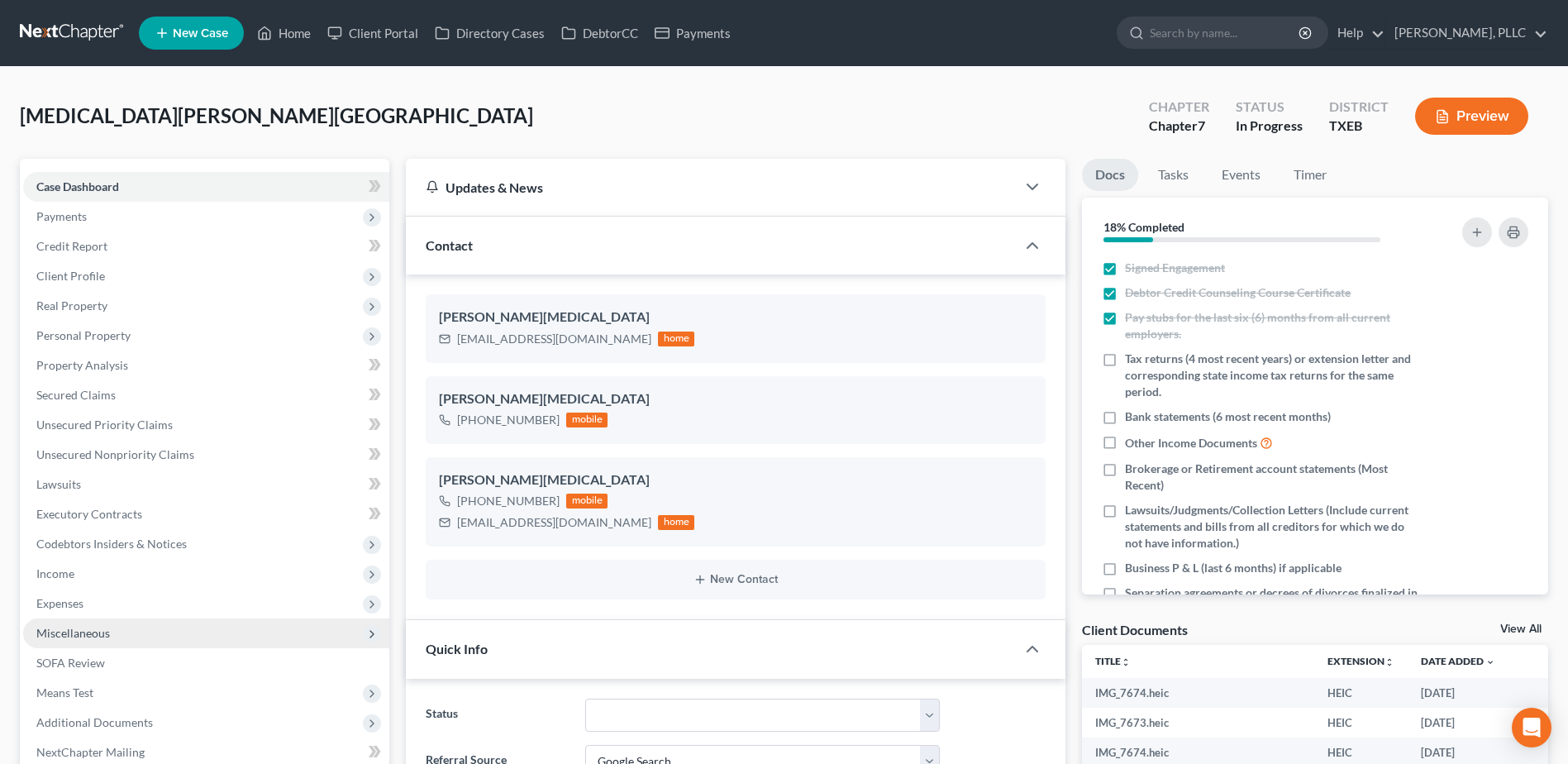
drag, startPoint x: 96, startPoint y: 636, endPoint x: 108, endPoint y: 631, distance: 13.0
click at [96, 636] on span "Miscellaneous" at bounding box center [73, 632] width 74 height 14
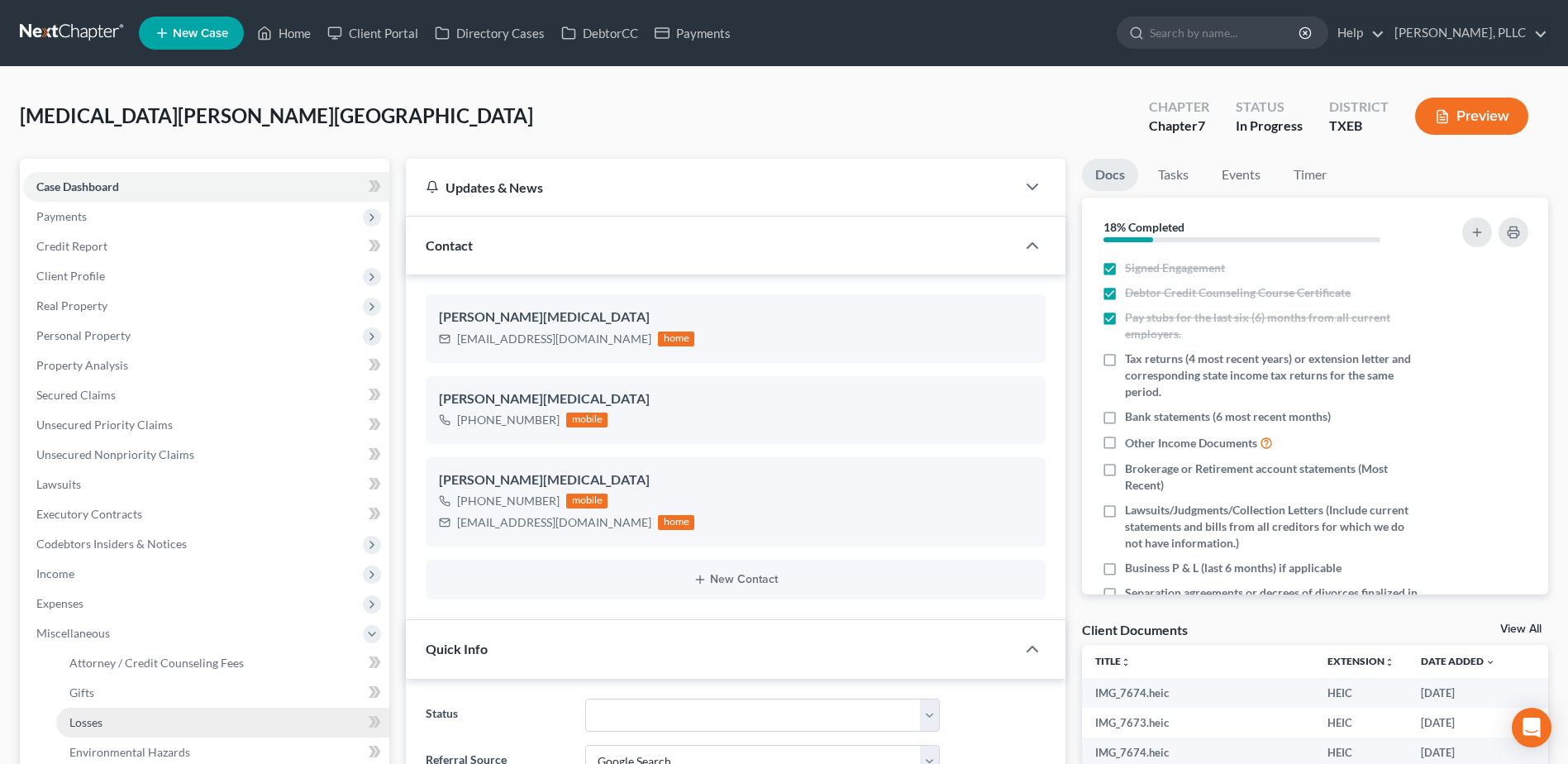
scroll to position [331, 0]
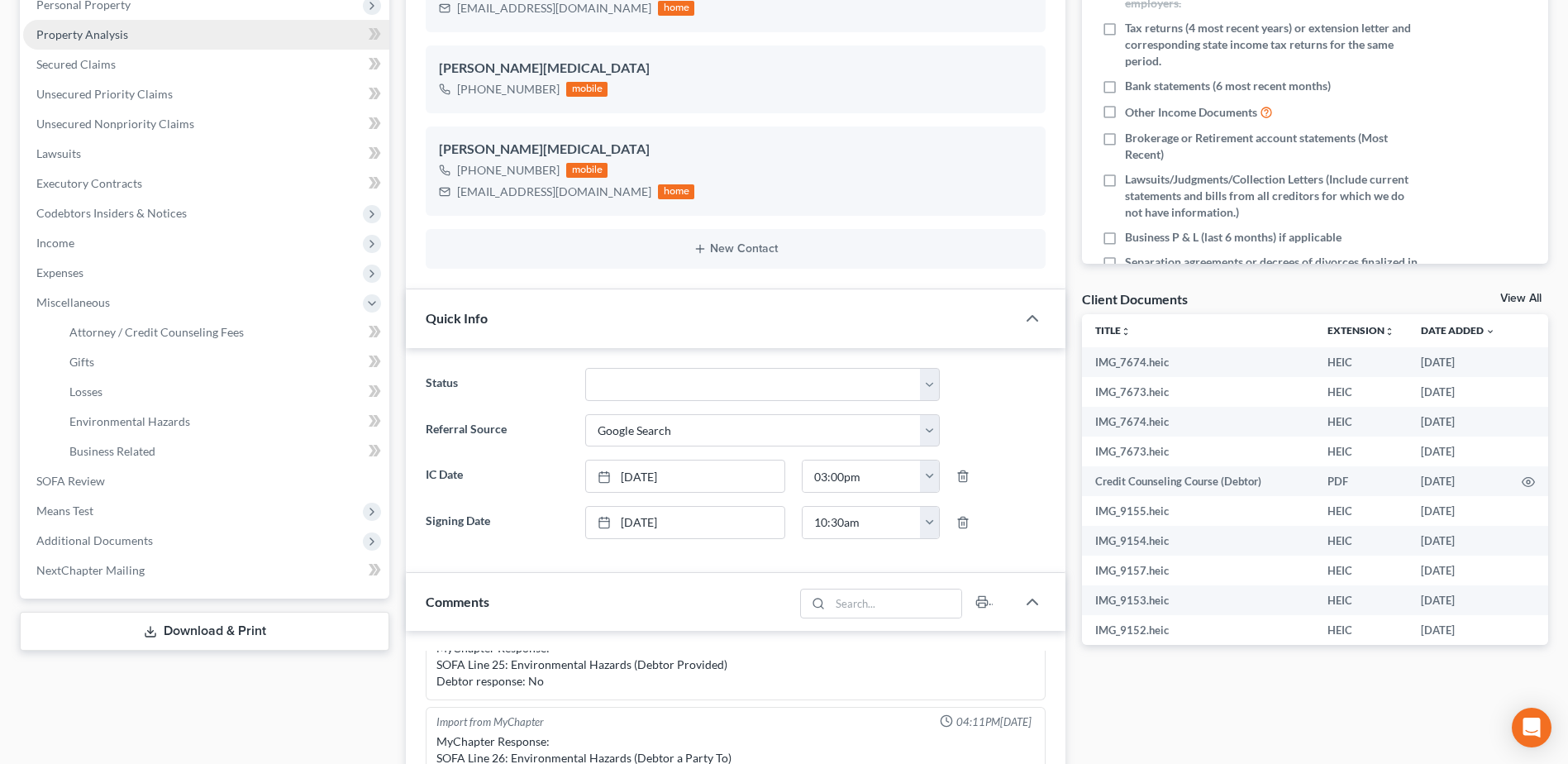
click at [119, 5] on span "Personal Property" at bounding box center [84, 4] width 94 height 14
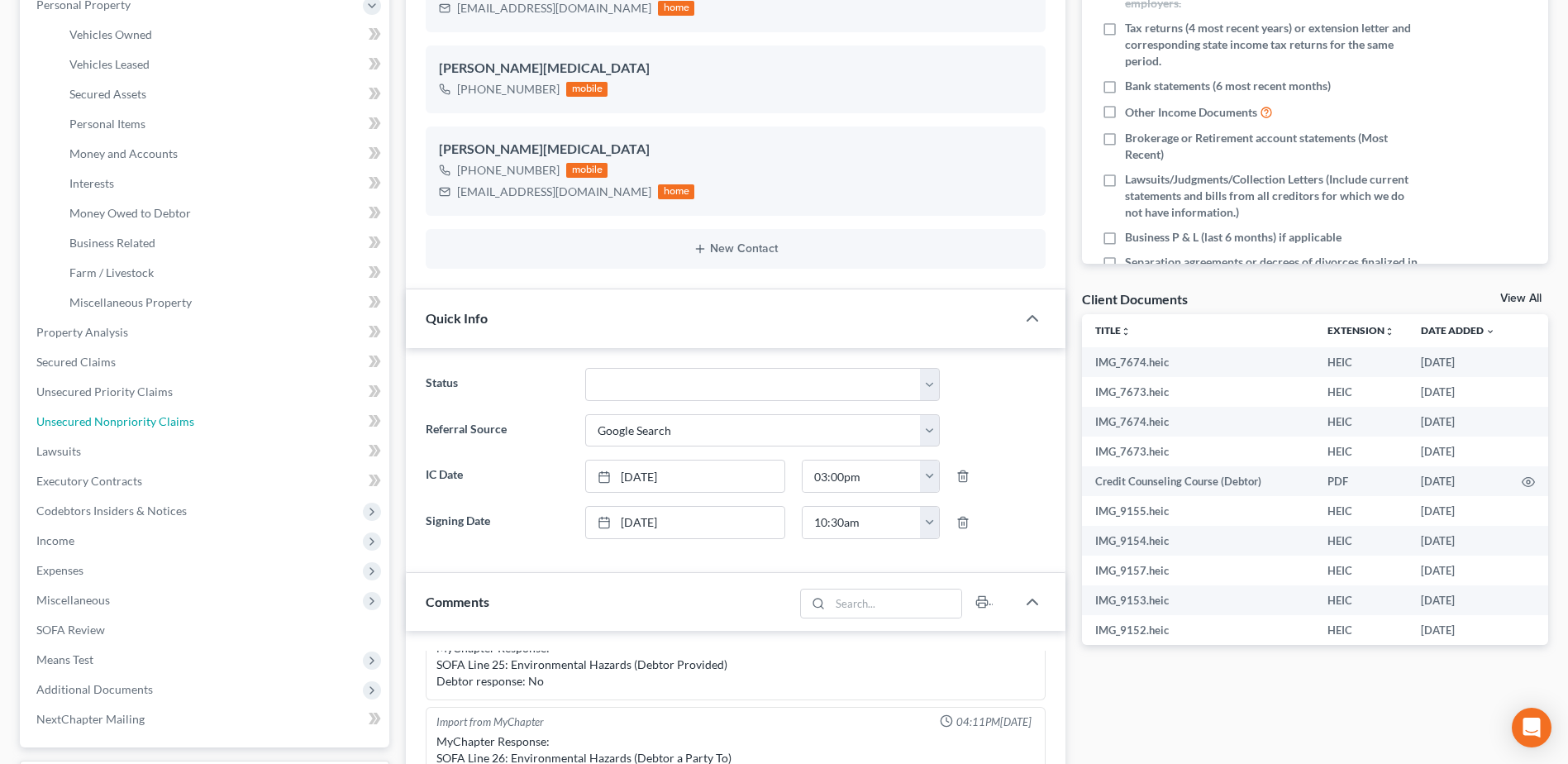
drag, startPoint x: 143, startPoint y: 418, endPoint x: 1059, endPoint y: 521, distance: 921.8
click at [143, 418] on span "Unsecured Nonpriority Claims" at bounding box center [115, 421] width 158 height 14
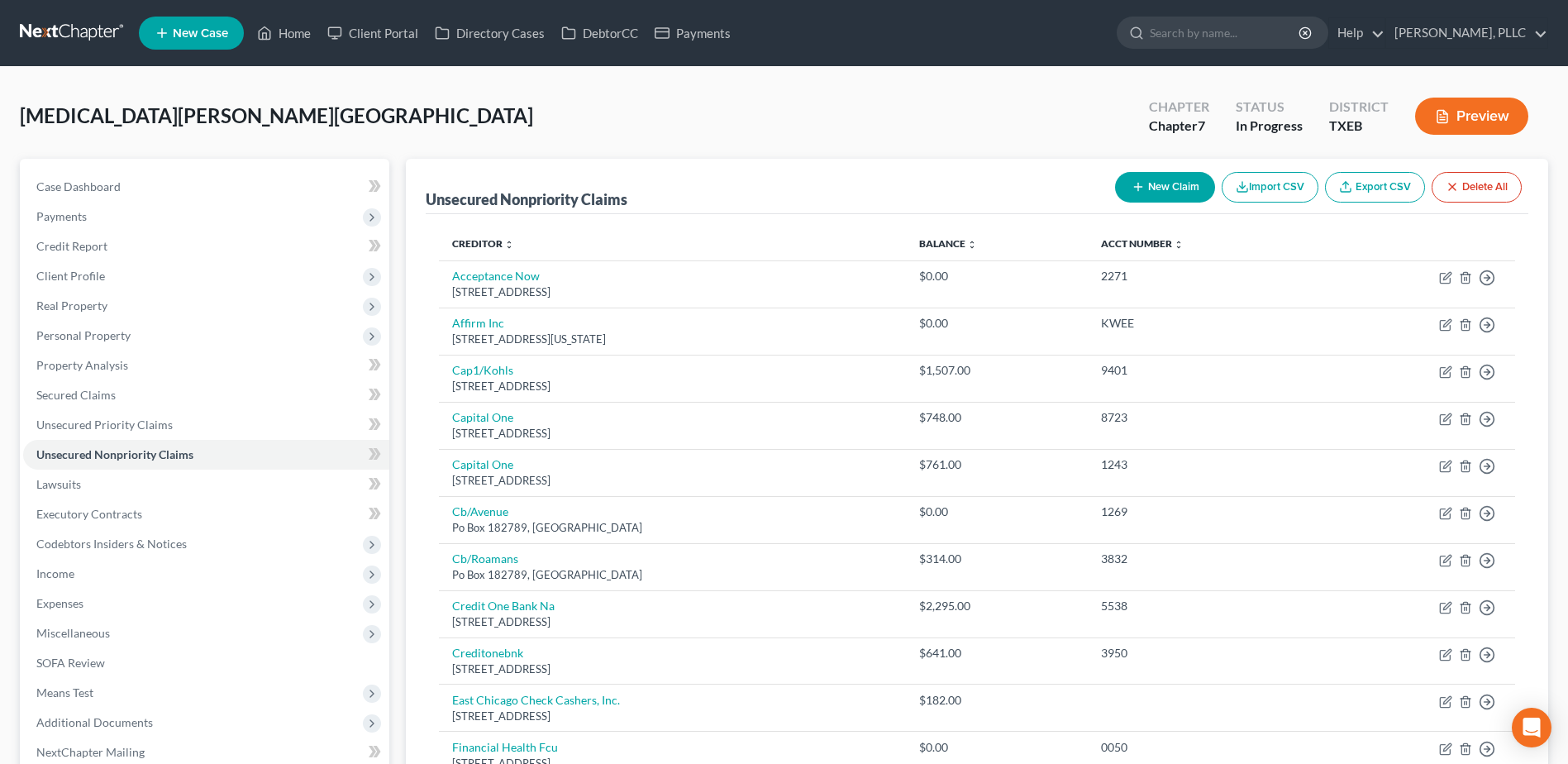
click at [1183, 186] on button "New Claim" at bounding box center [1165, 187] width 100 height 31
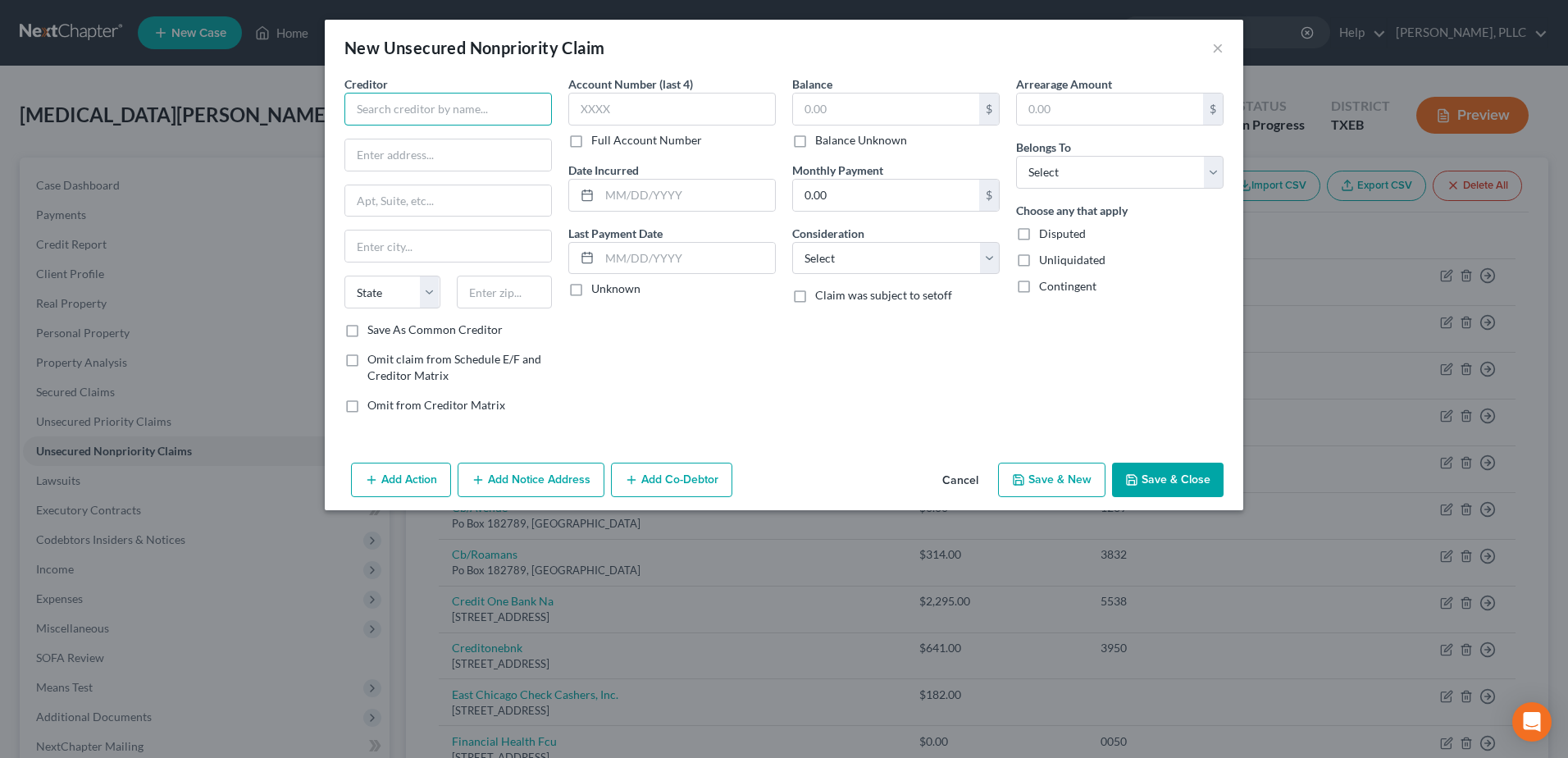
click at [430, 111] on input "text" at bounding box center [448, 109] width 207 height 33
drag, startPoint x: 519, startPoint y: 106, endPoint x: 334, endPoint y: 106, distance: 185.0
click at [336, 104] on div "Creditor * Chase Oaks Senior Residents State AL AK AR AZ CA CO CT DE DC FL GA G…" at bounding box center [448, 251] width 224 height 351
click at [500, 164] on input "text" at bounding box center [448, 155] width 205 height 31
click at [344, 275] on select "State AL AK AR AZ CA CO CT DE DC FL GA GU HI ID IL IN IA KS KY LA ME MD MA MI M…" at bounding box center [392, 292] width 96 height 33
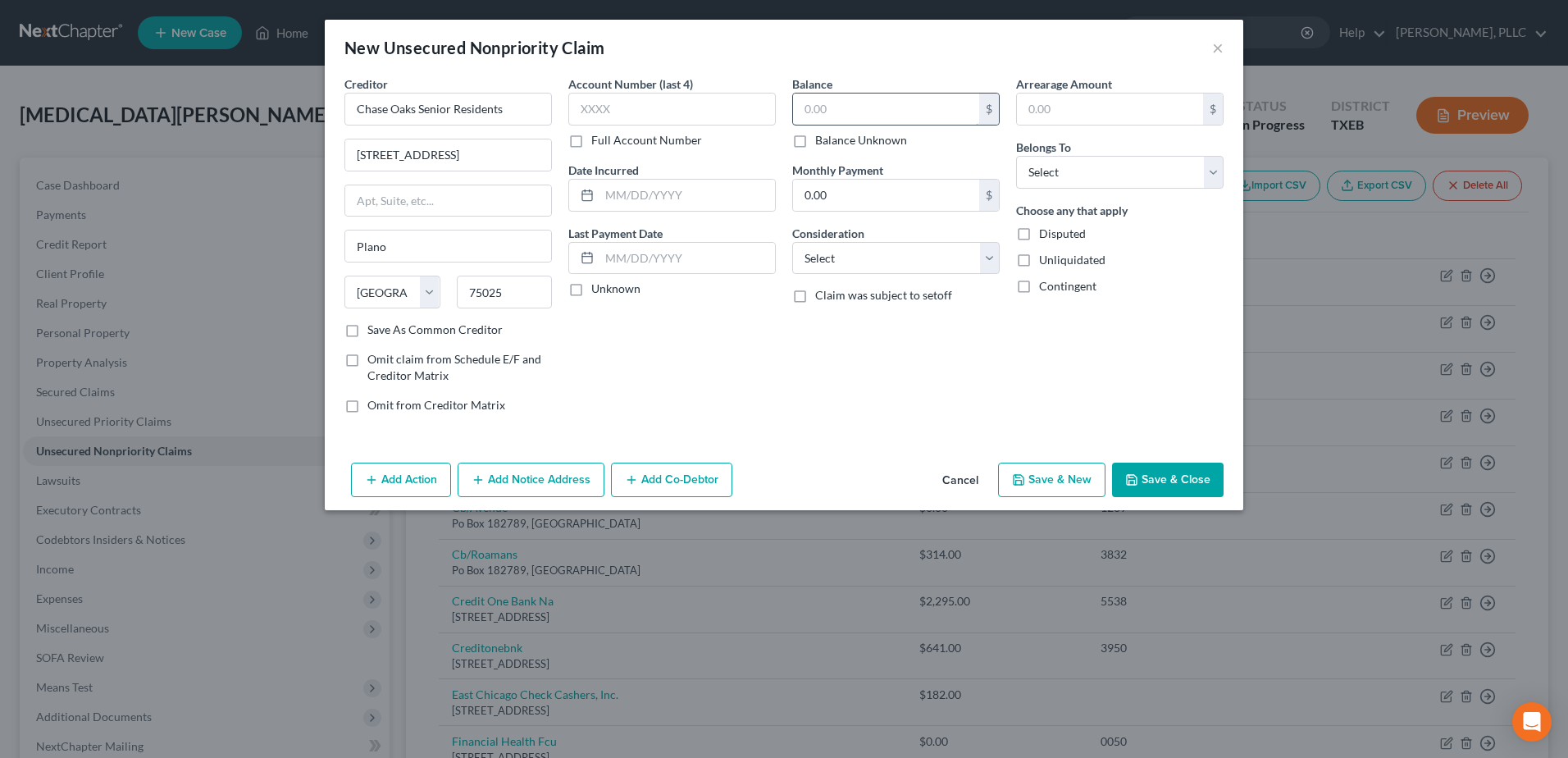
click at [926, 104] on input "text" at bounding box center [886, 109] width 186 height 31
drag, startPoint x: 992, startPoint y: 264, endPoint x: 985, endPoint y: 276, distance: 13.9
click at [992, 264] on select "Select Cable / Satellite Services Collection Agency Credit Card Debt Debt Couns…" at bounding box center [896, 258] width 207 height 33
click at [792, 242] on select "Select Cable / Satellite Services Collection Agency Credit Card Debt Debt Couns…" at bounding box center [896, 258] width 207 height 33
drag, startPoint x: 1219, startPoint y: 172, endPoint x: 1192, endPoint y: 191, distance: 33.0
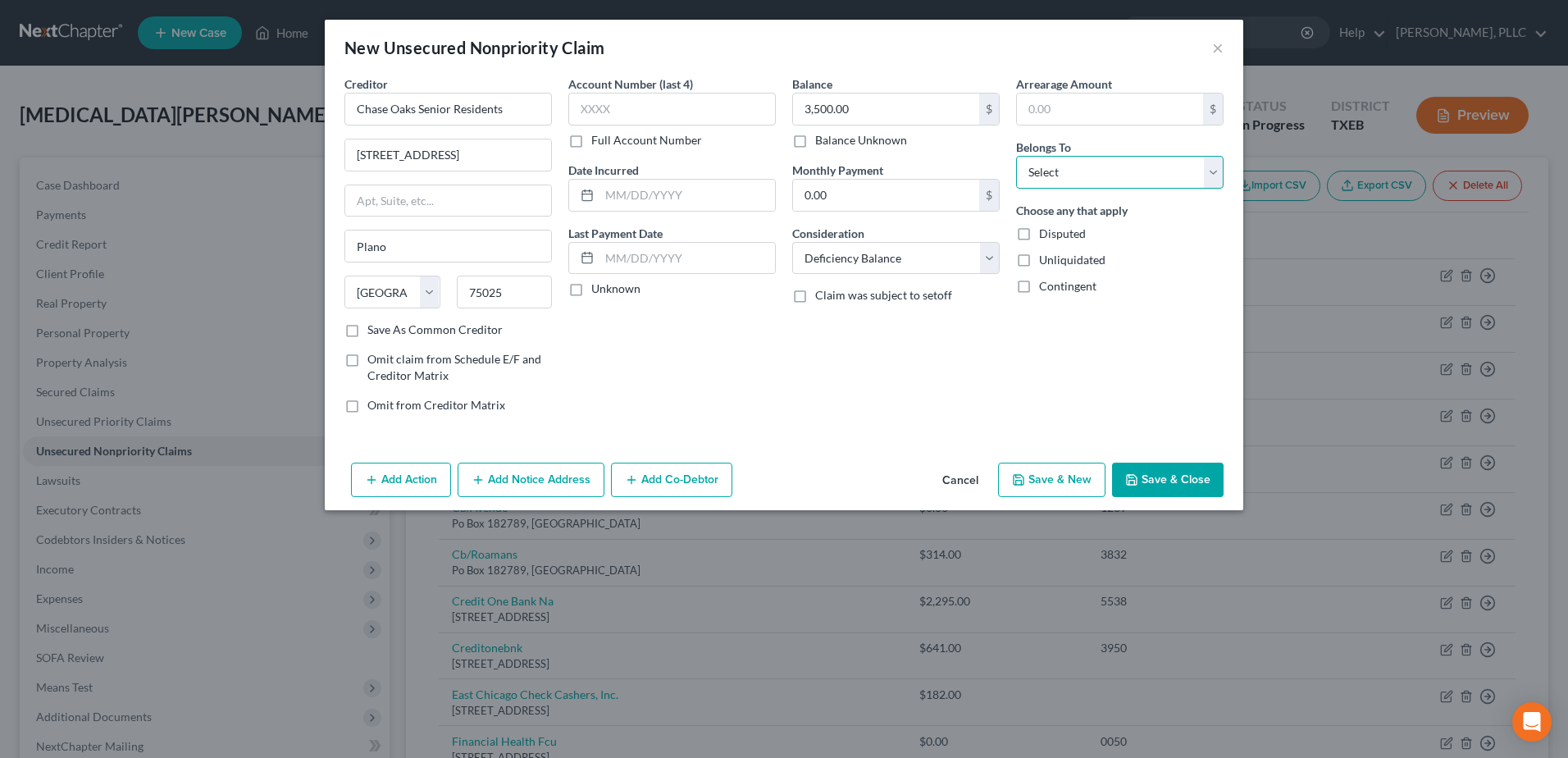
click at [1219, 172] on select "Select Debtor 1 Only Debtor 2 Only Debtor 1 And Debtor 2 Only At Least One Of T…" at bounding box center [1119, 173] width 207 height 33
click at [1016, 156] on select "Select Debtor 1 Only Debtor 2 Only Debtor 1 And Debtor 2 Only At Least One Of T…" at bounding box center [1119, 173] width 207 height 33
click at [1176, 469] on button "Save & Close" at bounding box center [1168, 480] width 112 height 35
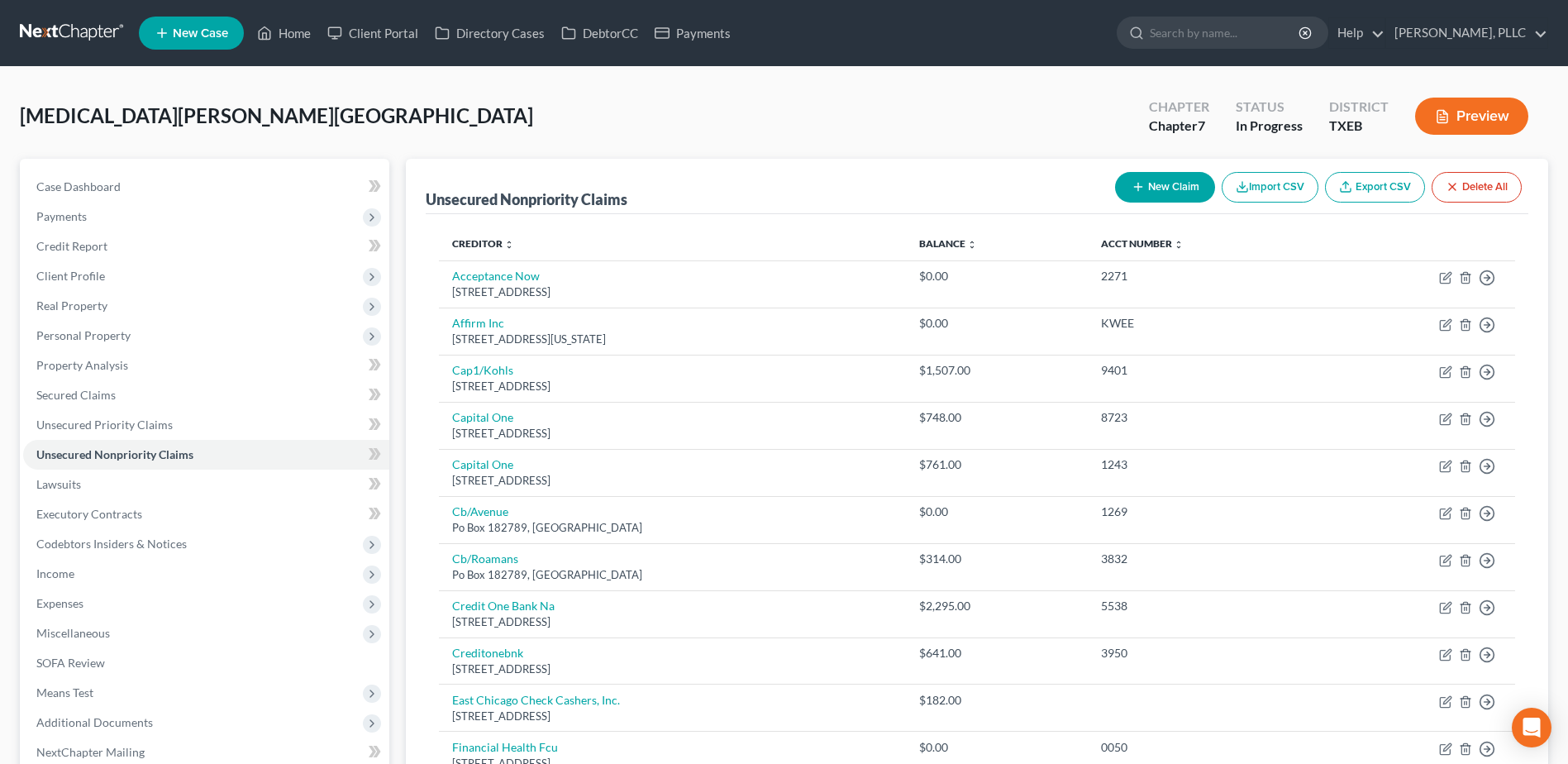
click at [1159, 183] on button "New Claim" at bounding box center [1165, 187] width 100 height 31
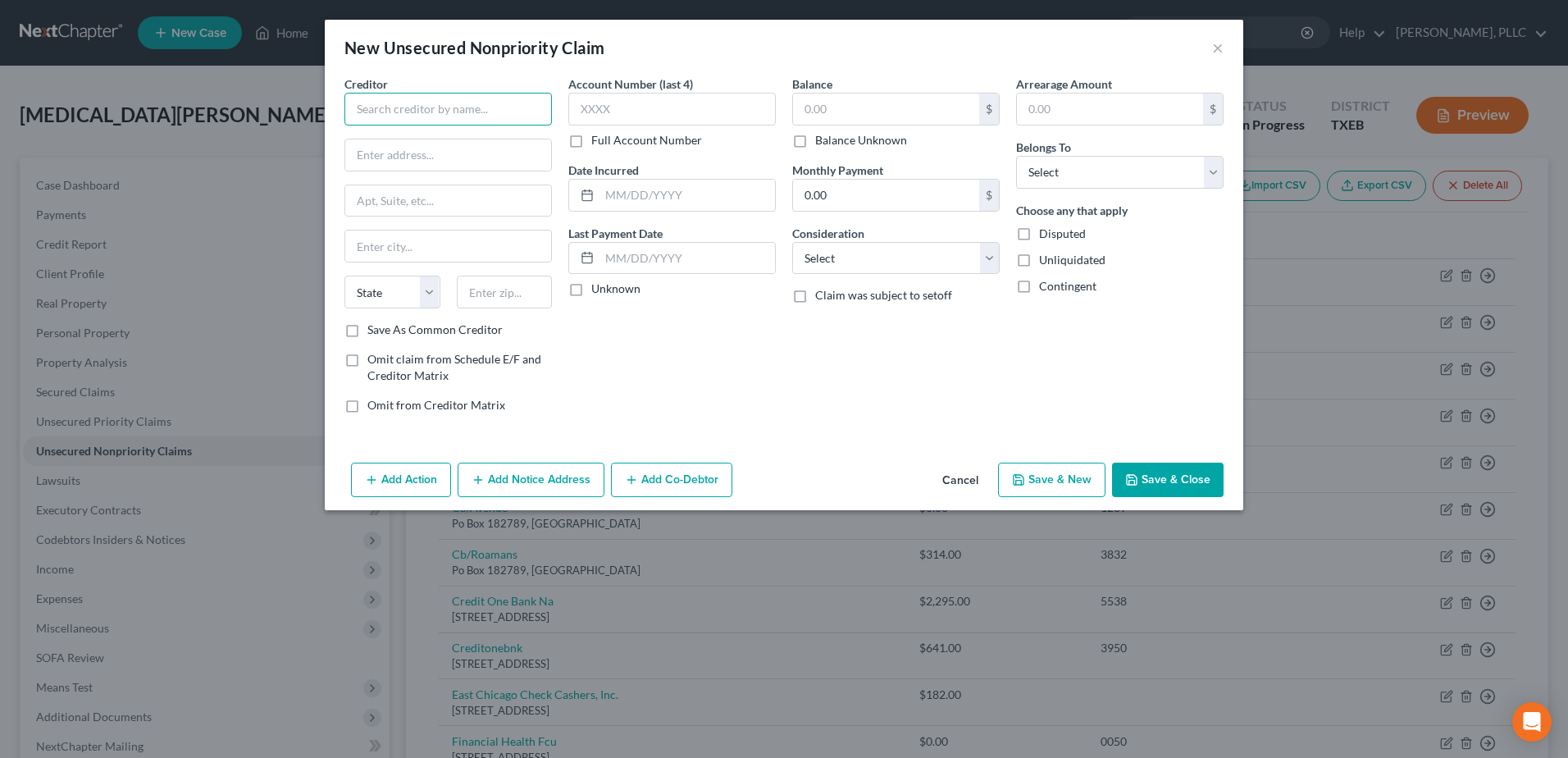
click at [416, 107] on input "text" at bounding box center [448, 109] width 207 height 33
drag, startPoint x: 519, startPoint y: 114, endPoint x: 332, endPoint y: 99, distance: 187.6
click at [332, 98] on div "Creditor * Marion County Circuit Court State AL AK AR AZ CA CO CT DE DC FL GA G…" at bounding box center [783, 266] width 918 height 381
click at [454, 155] on input "text" at bounding box center [448, 155] width 205 height 31
click at [850, 107] on input "text" at bounding box center [886, 109] width 186 height 31
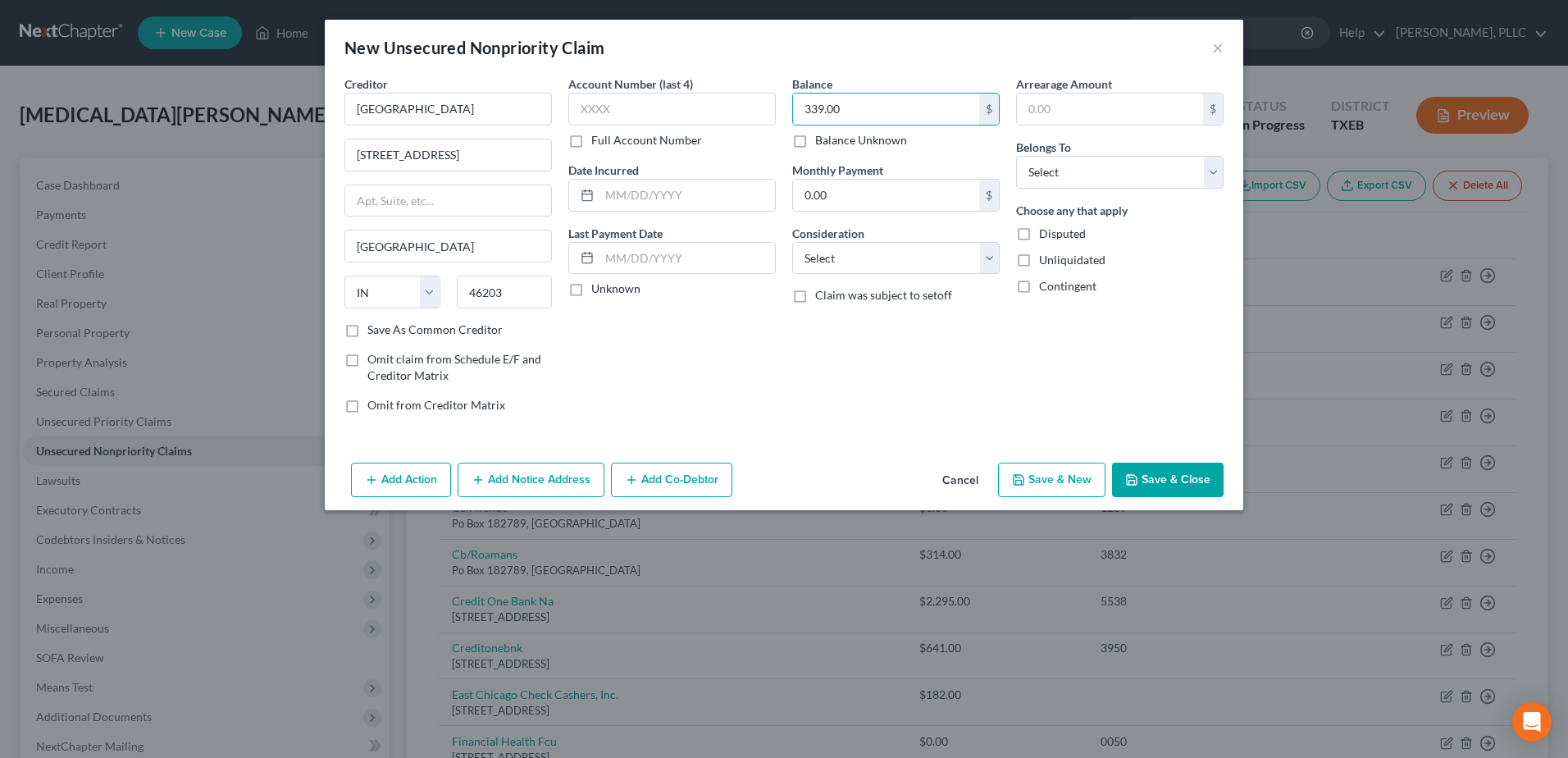
click at [1176, 475] on button "Save & Close" at bounding box center [1168, 480] width 112 height 35
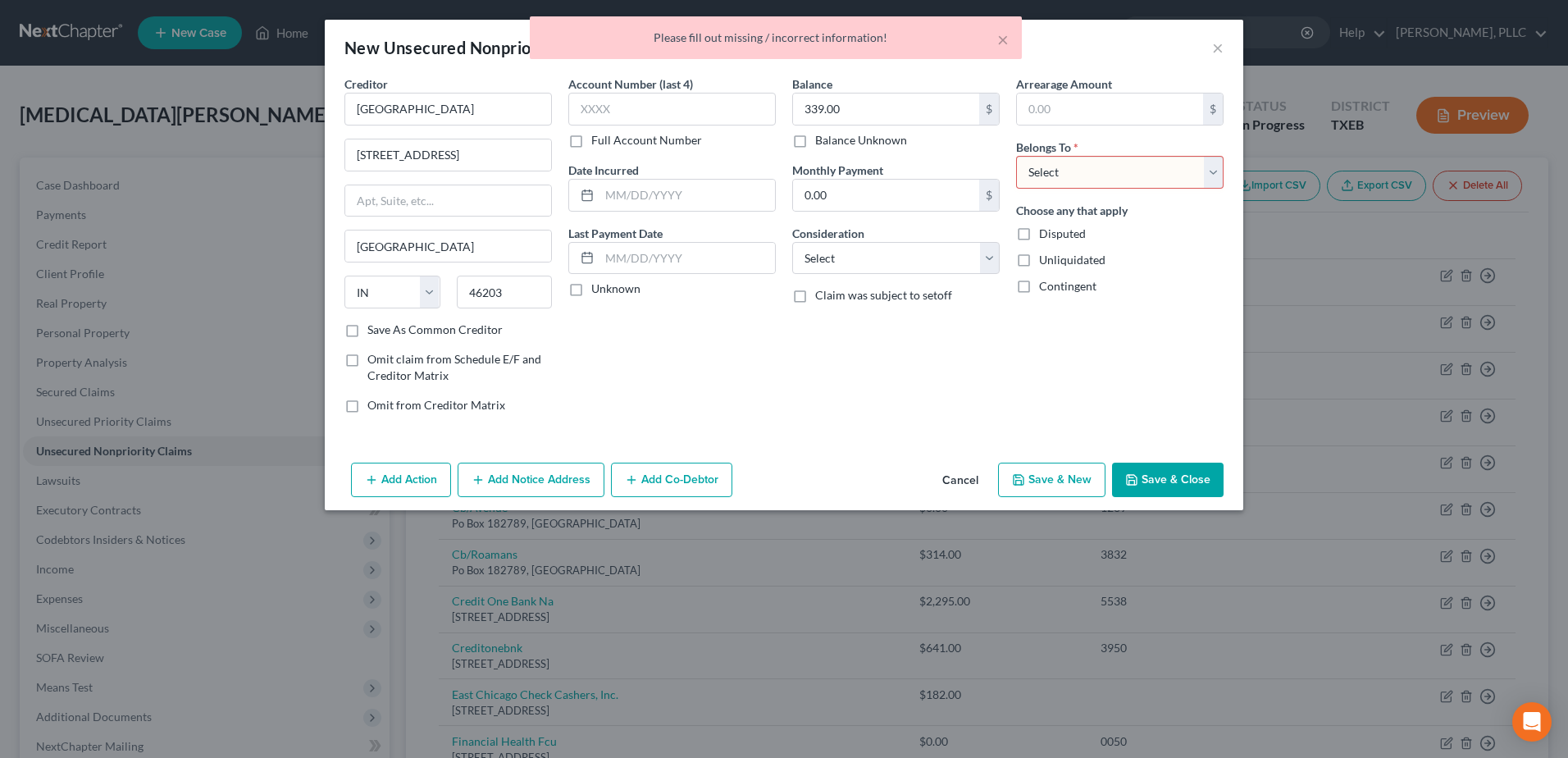
drag, startPoint x: 1212, startPoint y: 179, endPoint x: 1188, endPoint y: 191, distance: 26.8
click at [1212, 179] on select "Select Debtor 1 Only Debtor 2 Only Debtor 1 And Debtor 2 Only At Least One Of T…" at bounding box center [1119, 173] width 207 height 33
click at [1016, 156] on select "Select Debtor 1 Only Debtor 2 Only Debtor 1 And Debtor 2 Only At Least One Of T…" at bounding box center [1119, 173] width 207 height 33
click at [1181, 478] on button "Save & Close" at bounding box center [1168, 480] width 112 height 35
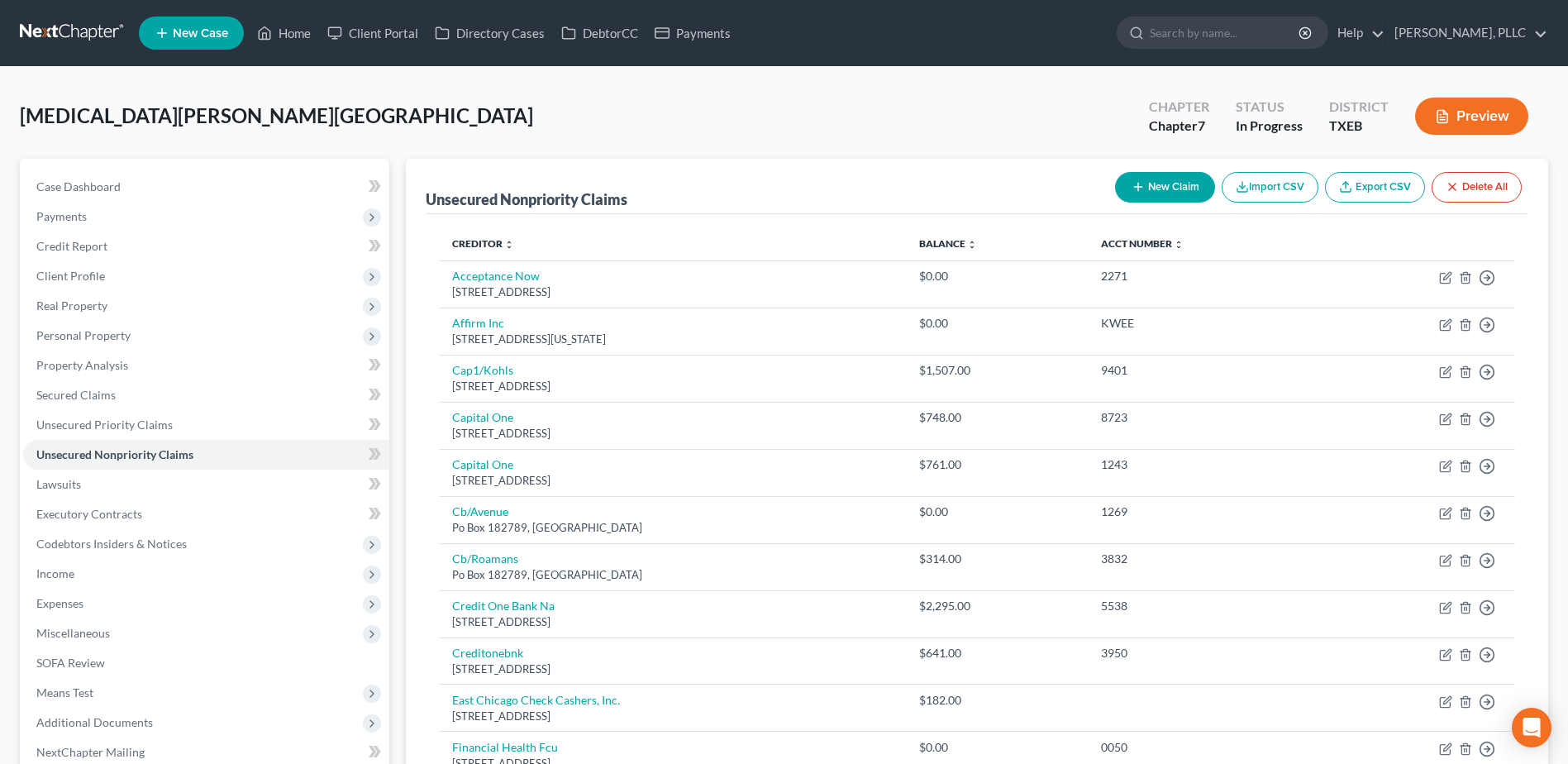
click at [1165, 185] on button "New Claim" at bounding box center [1165, 187] width 100 height 31
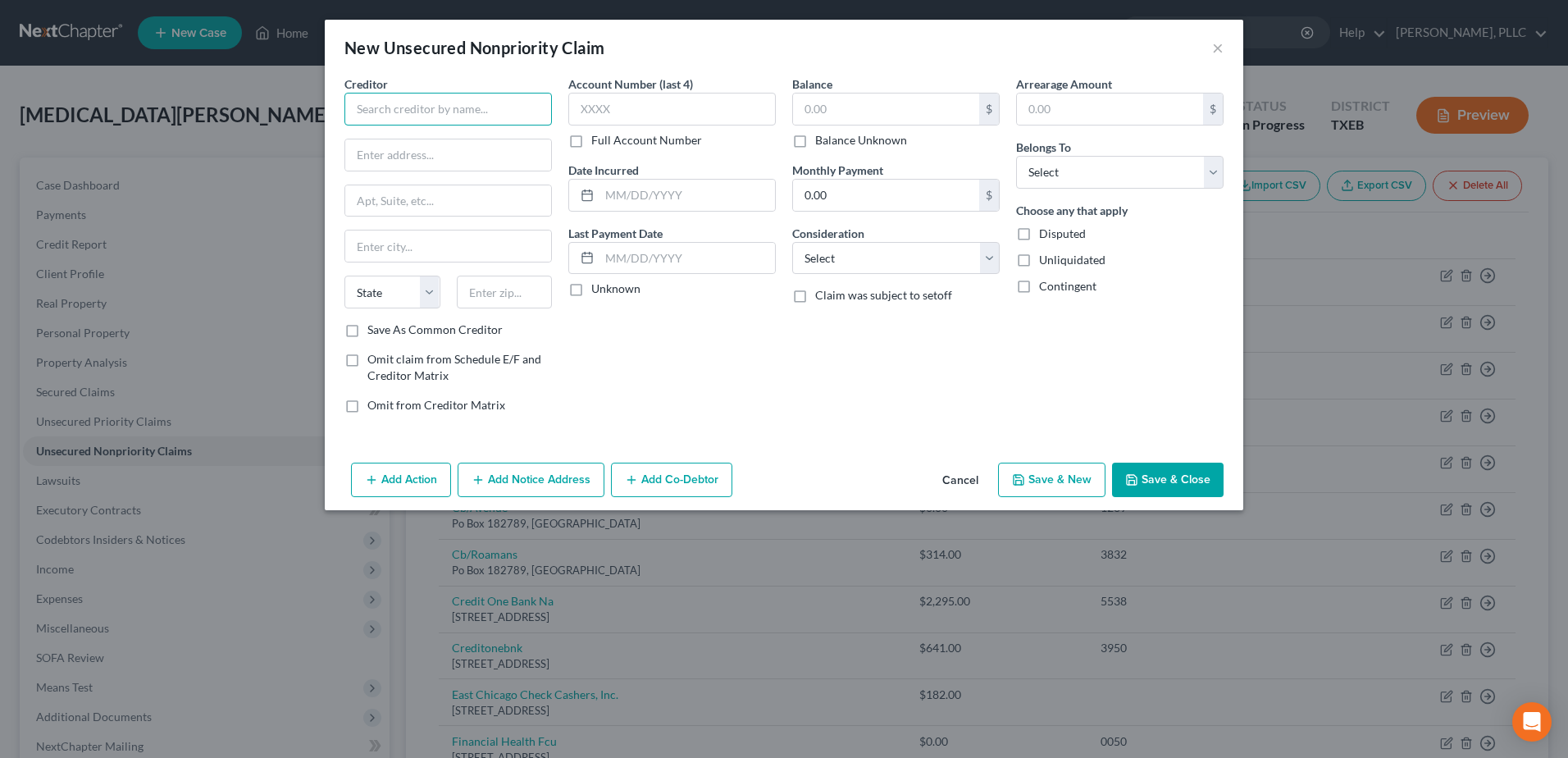
click at [464, 119] on input "text" at bounding box center [448, 109] width 207 height 33
drag, startPoint x: 497, startPoint y: 114, endPoint x: 296, endPoint y: 113, distance: 201.0
click at [297, 113] on div "New Unsecured Nonpriority Claim × Creditor * McGowan Enterprise State AL AK AR …" at bounding box center [784, 379] width 1568 height 758
click at [952, 476] on button "Cancel" at bounding box center [960, 481] width 62 height 33
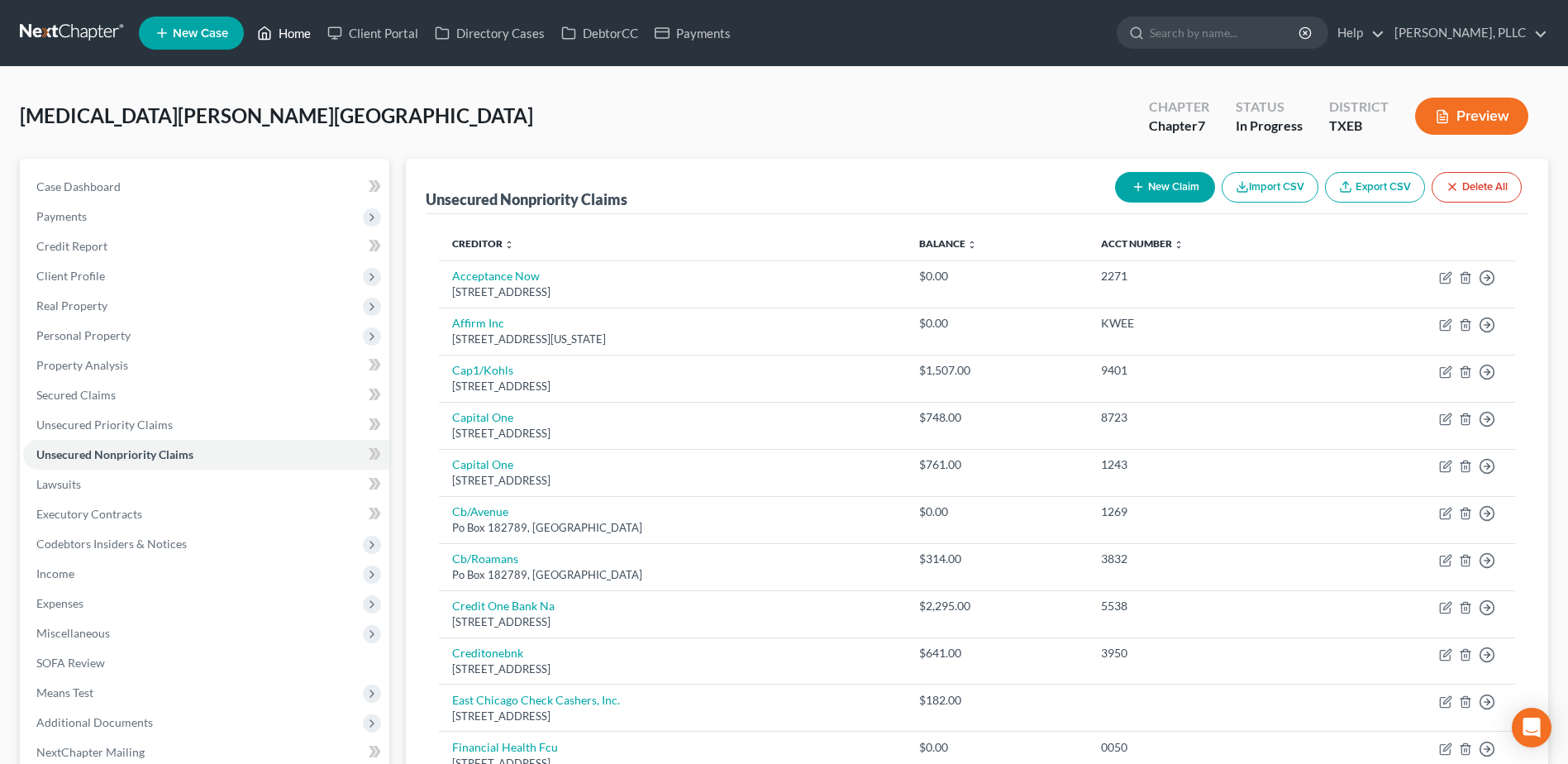
click at [285, 35] on link "Home" at bounding box center [283, 33] width 70 height 30
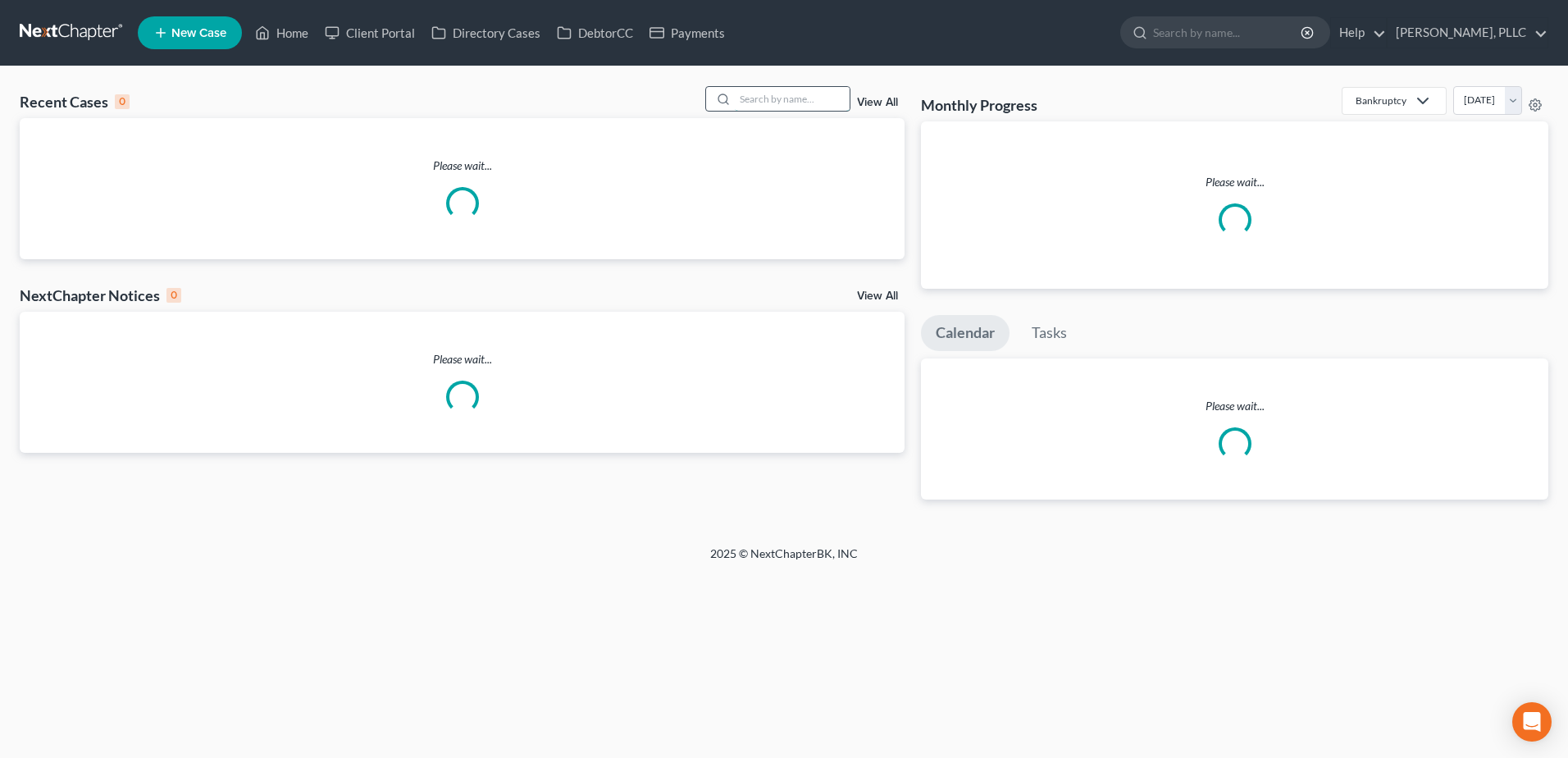
click at [754, 101] on input "search" at bounding box center [792, 99] width 115 height 24
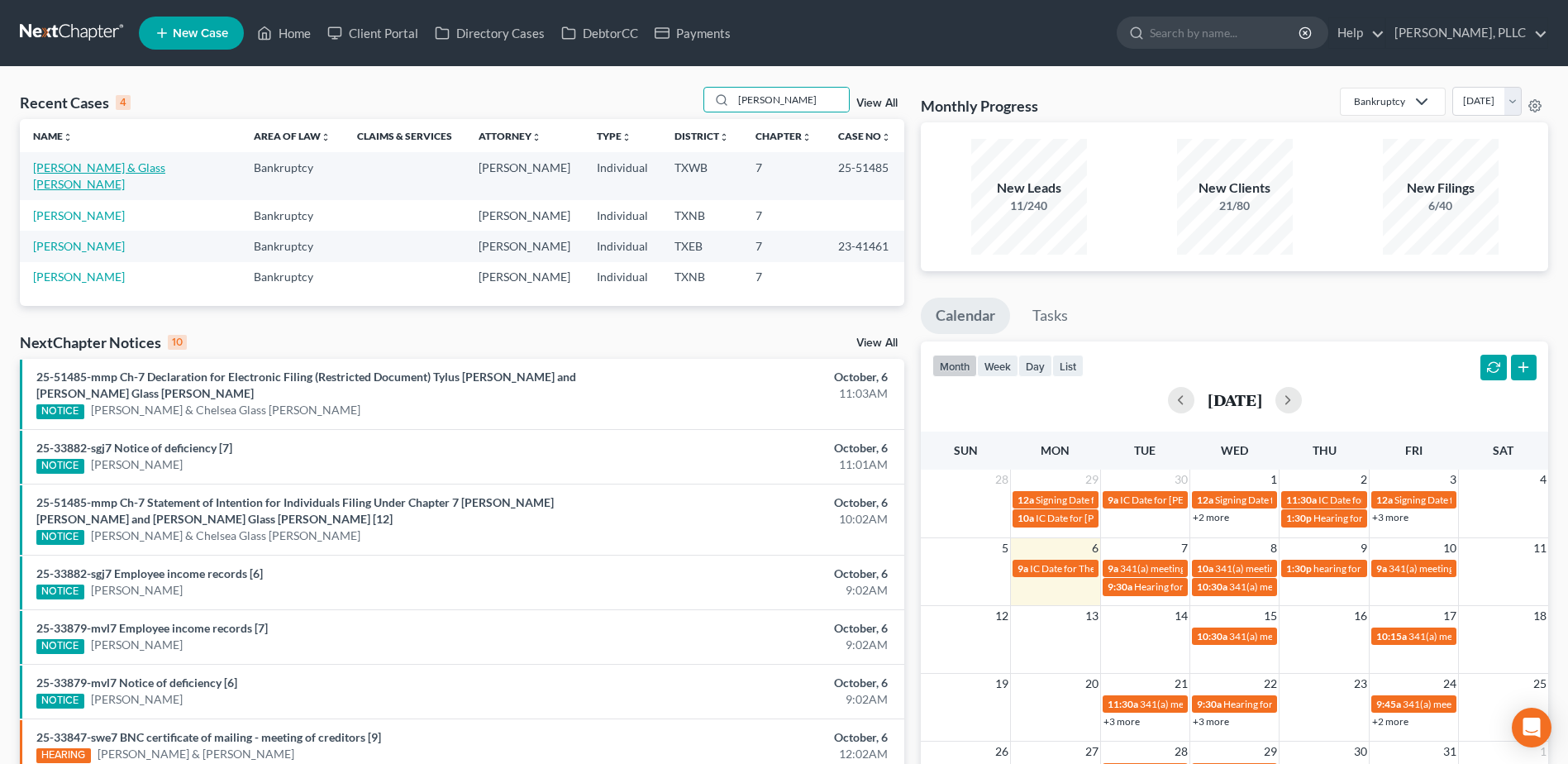
click at [139, 169] on link "[PERSON_NAME] & Glass [PERSON_NAME]" at bounding box center [99, 176] width 133 height 31
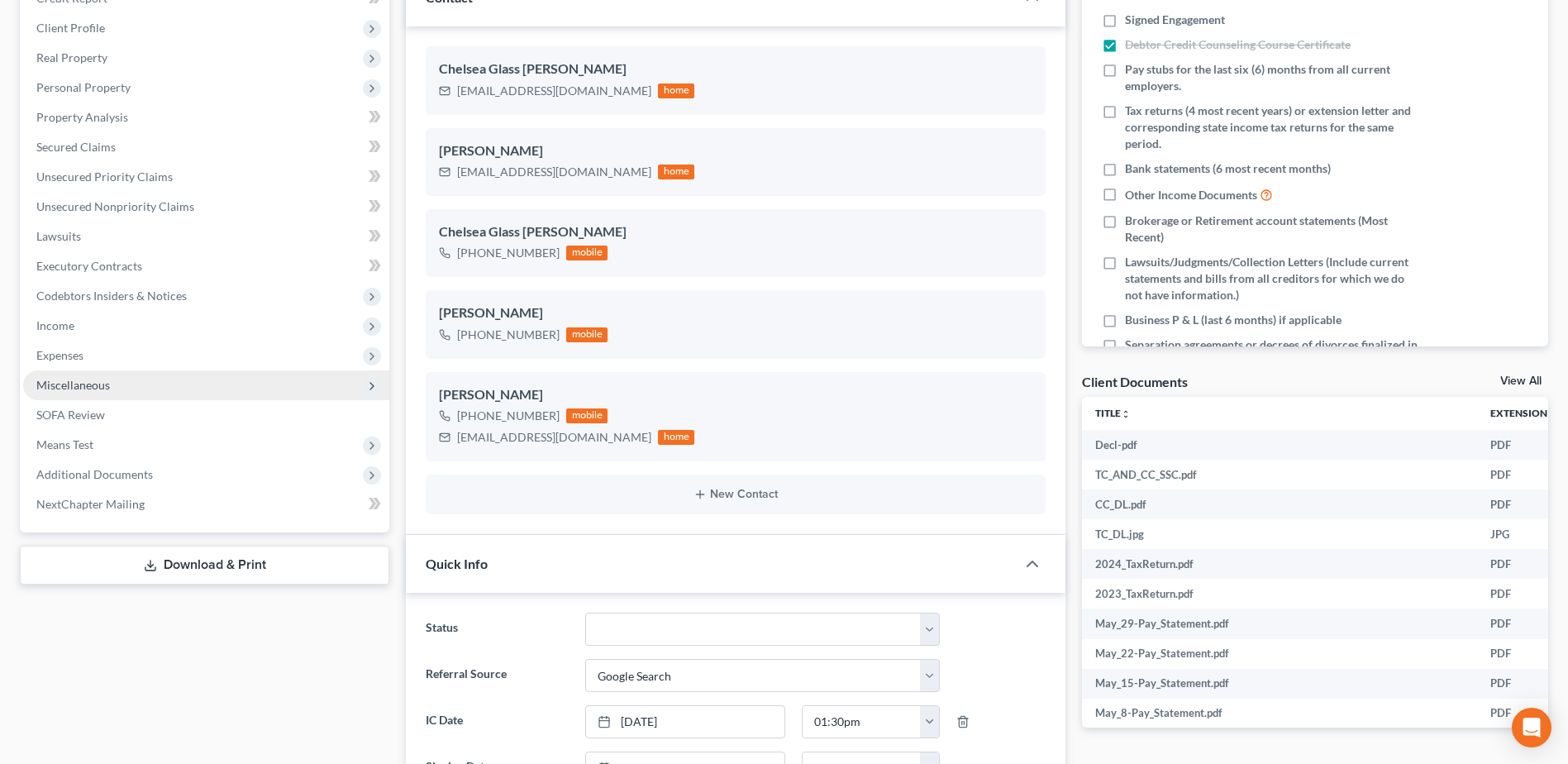
scroll to position [1874, 0]
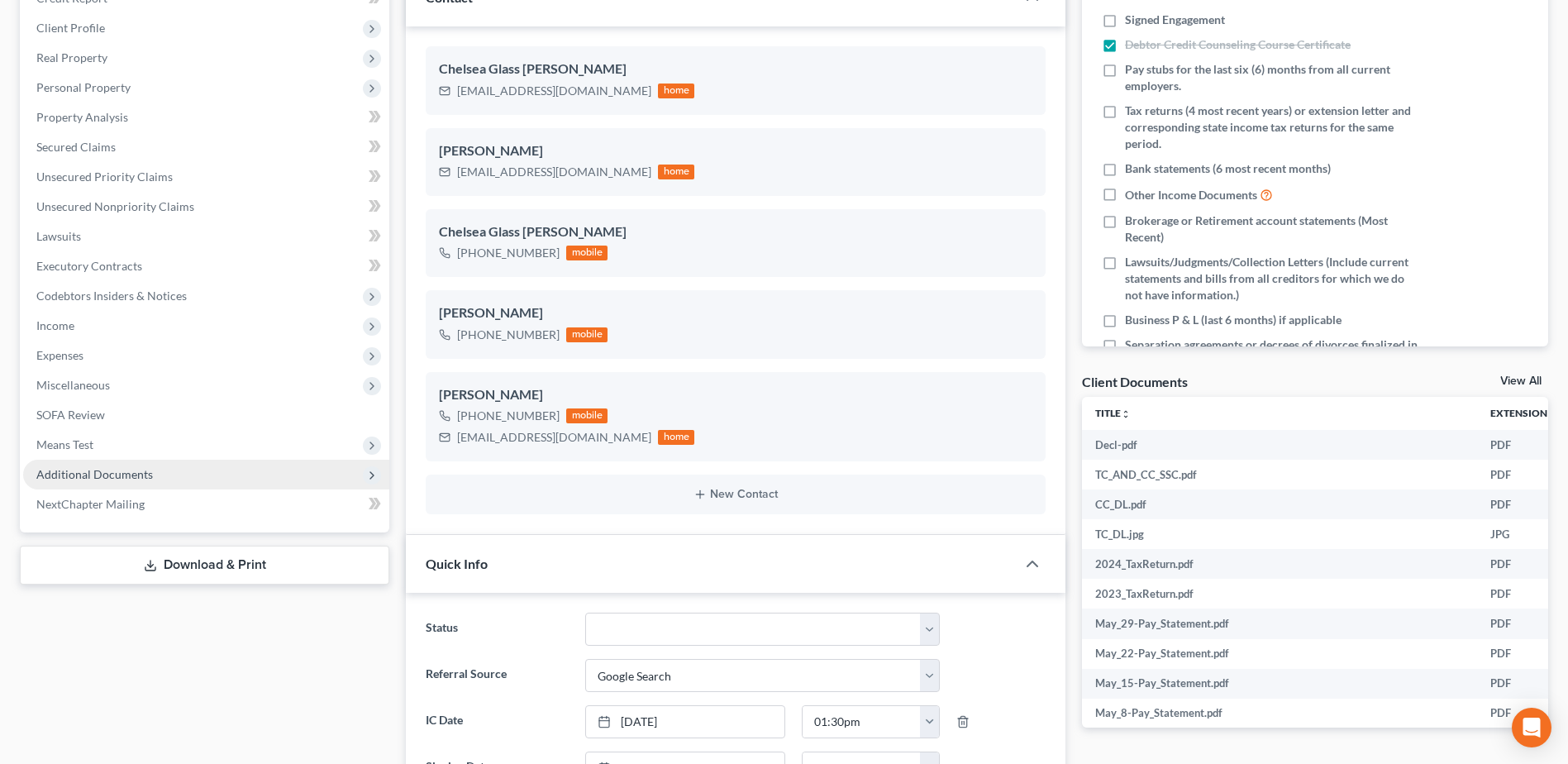
click at [97, 472] on span "Additional Documents" at bounding box center [94, 474] width 117 height 14
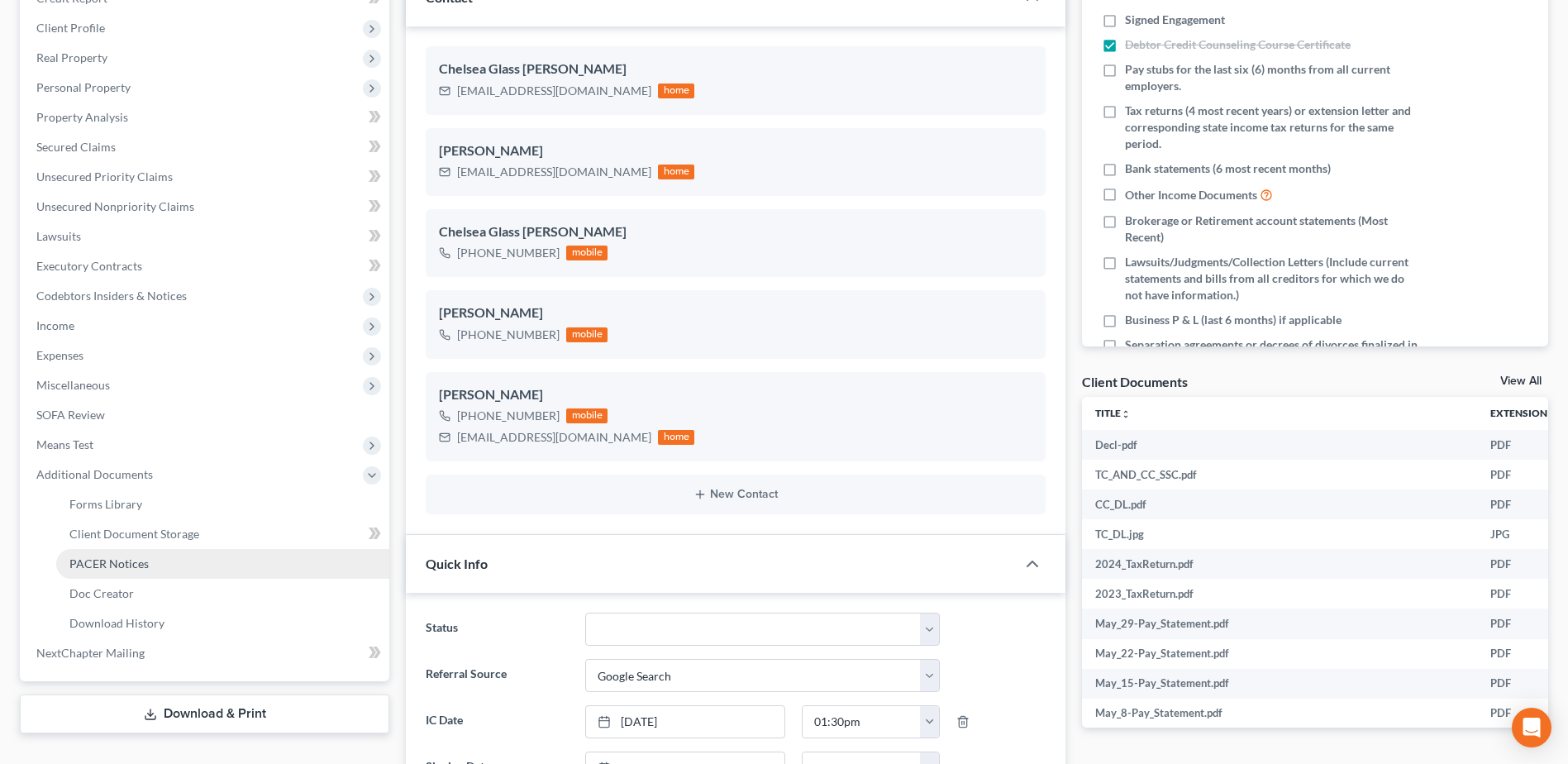
click at [112, 563] on span "PACER Notices" at bounding box center [109, 563] width 80 height 14
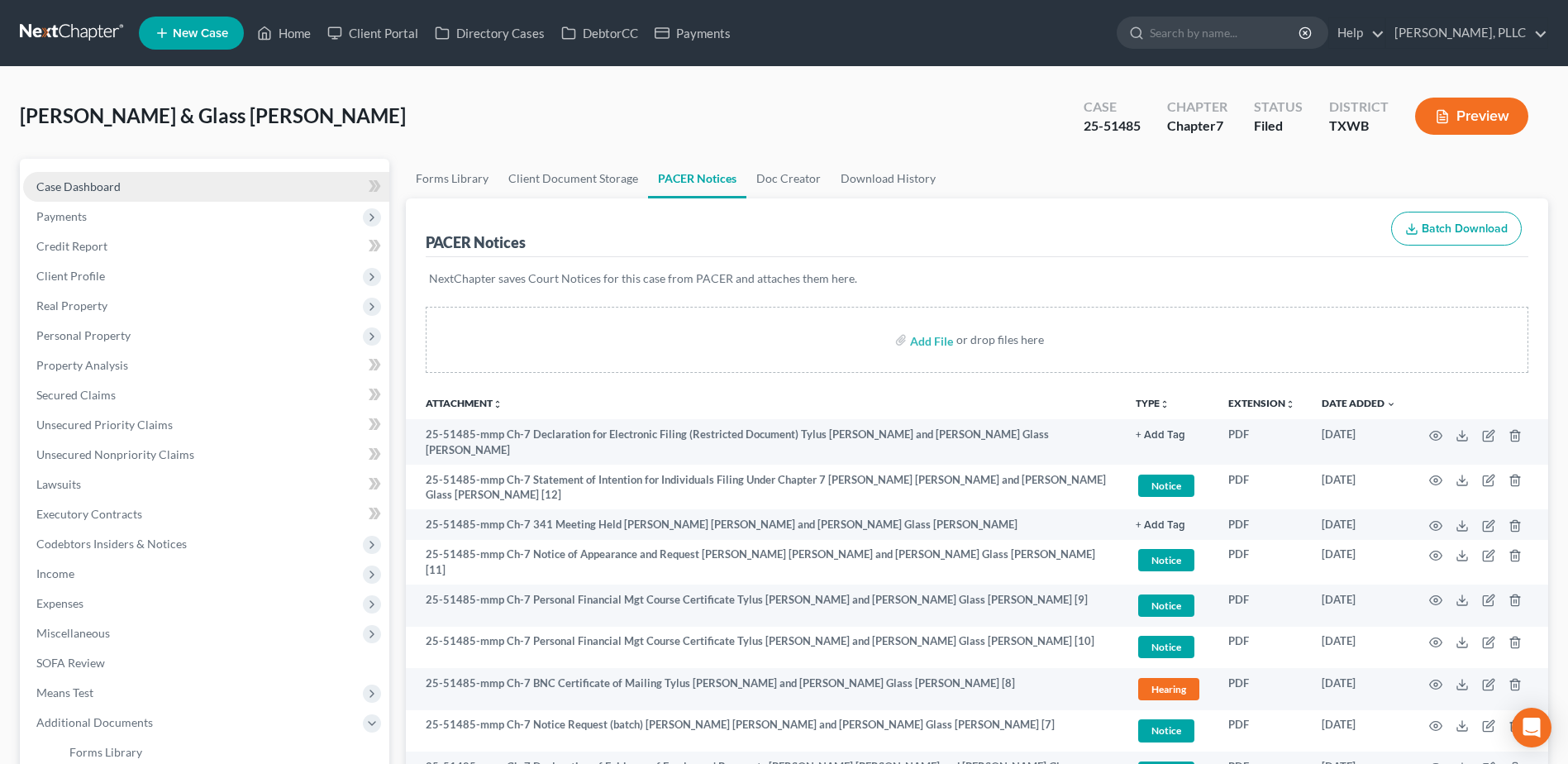
click at [95, 182] on span "Case Dashboard" at bounding box center [79, 186] width 84 height 14
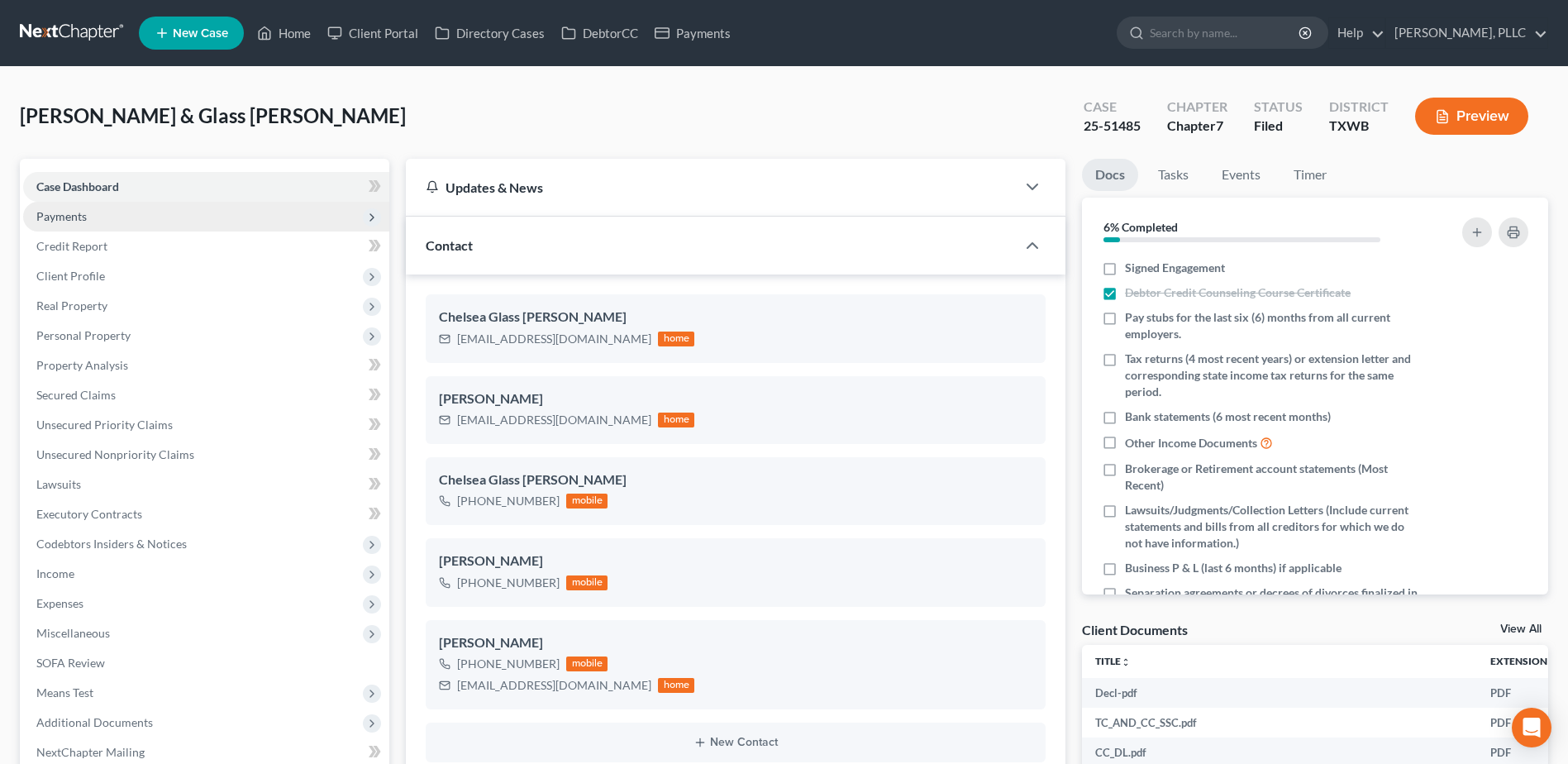
scroll to position [1874, 0]
click at [288, 29] on link "Home" at bounding box center [283, 33] width 70 height 30
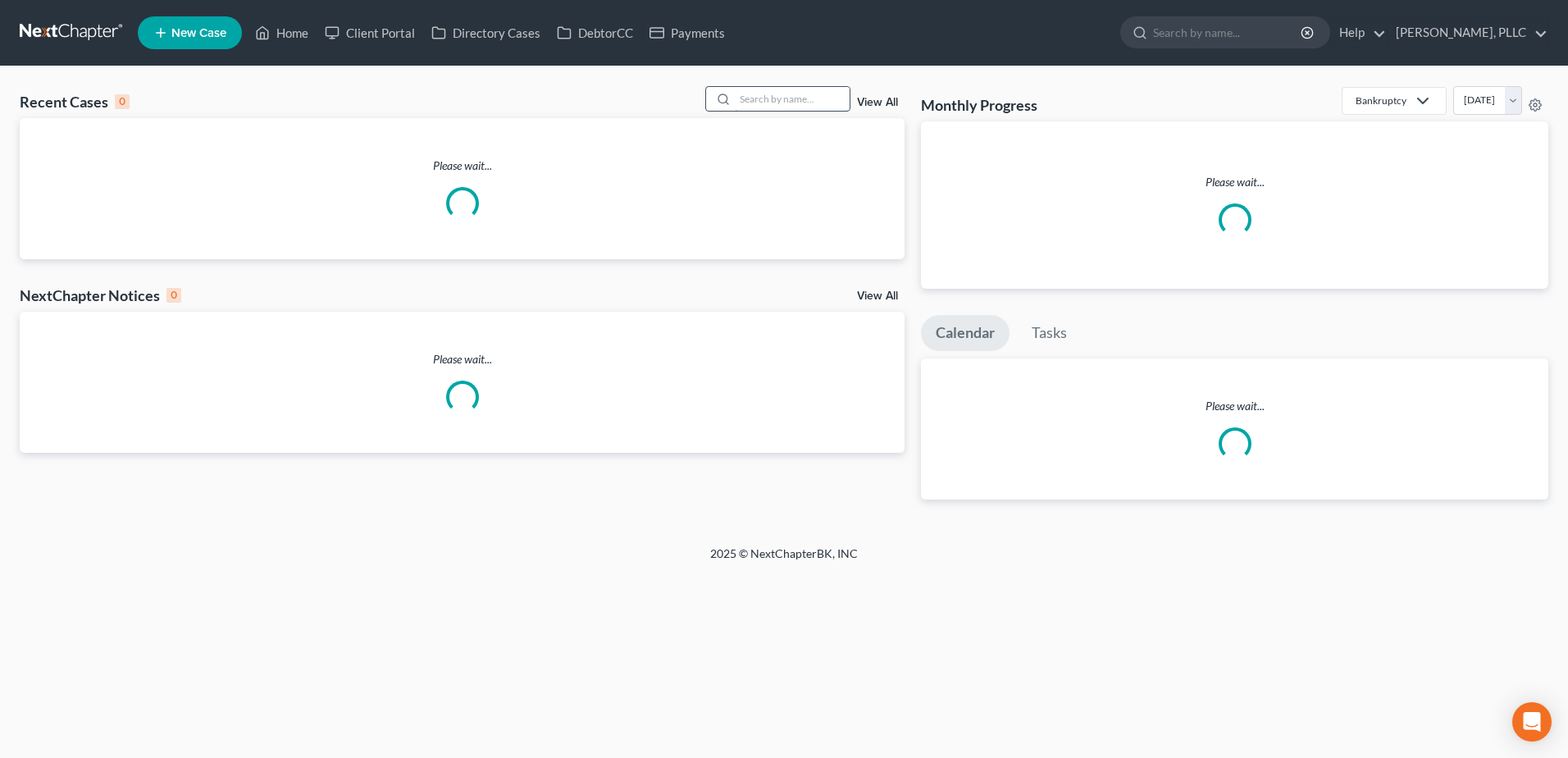
click at [779, 100] on input "search" at bounding box center [792, 99] width 115 height 24
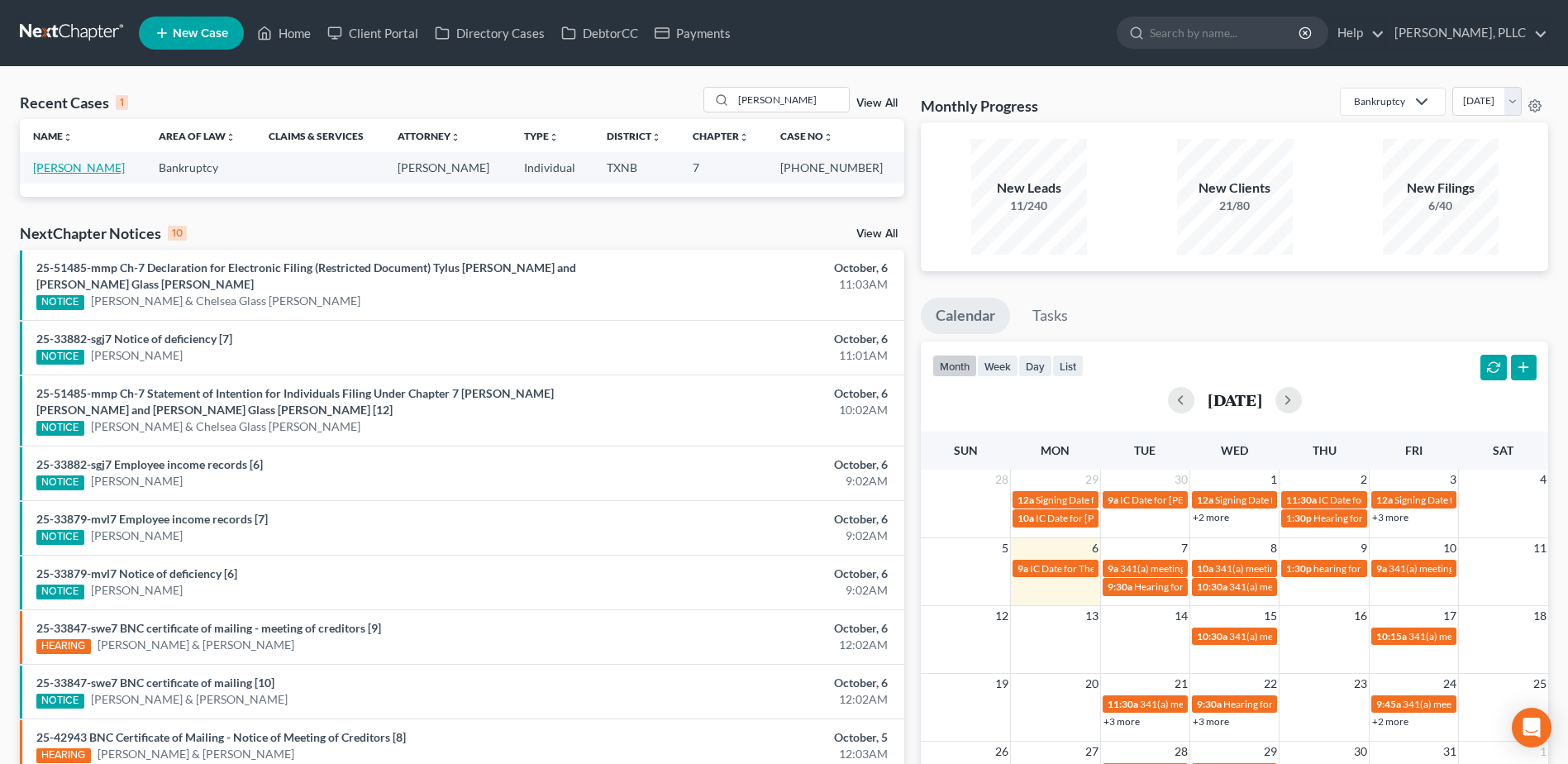
click at [93, 171] on link "[PERSON_NAME]" at bounding box center [79, 167] width 92 height 14
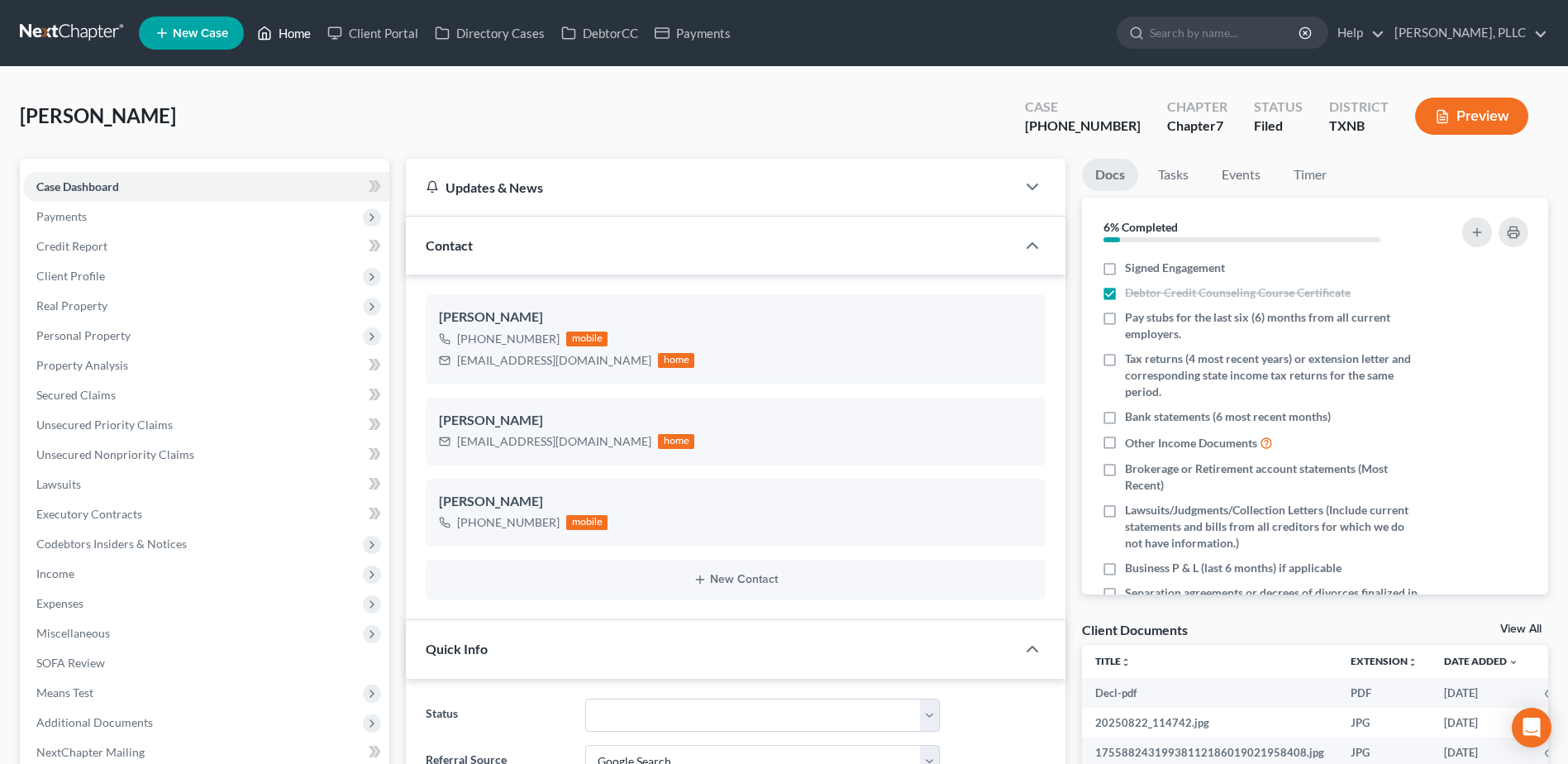
drag, startPoint x: 286, startPoint y: 25, endPoint x: 675, endPoint y: 143, distance: 406.5
click at [287, 25] on link "Home" at bounding box center [283, 33] width 70 height 30
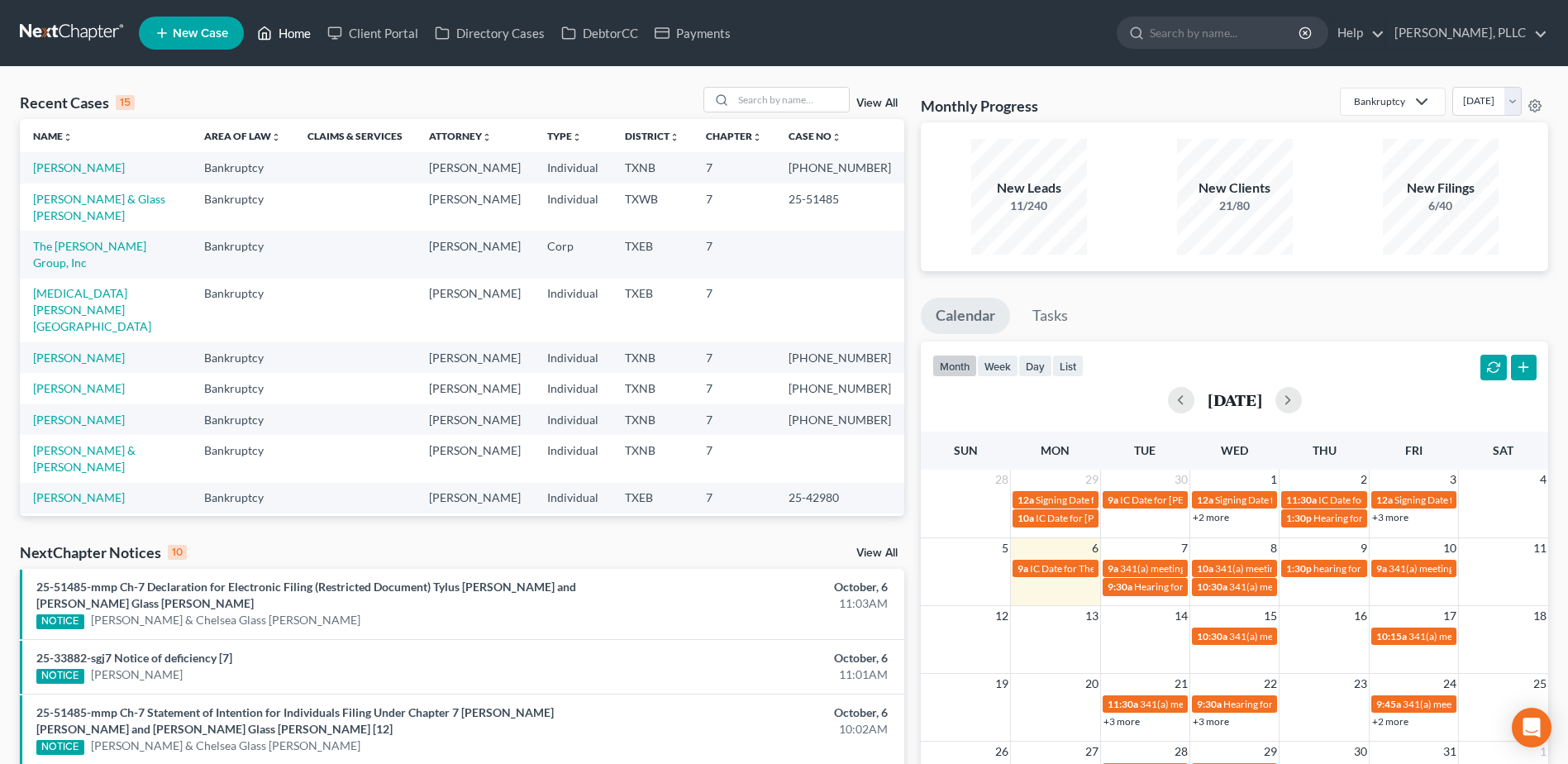
click at [248, 18] on link "Home" at bounding box center [283, 33] width 70 height 30
drag, startPoint x: 809, startPoint y: 94, endPoint x: 816, endPoint y: 86, distance: 10.6
click at [809, 94] on input "search" at bounding box center [791, 99] width 116 height 24
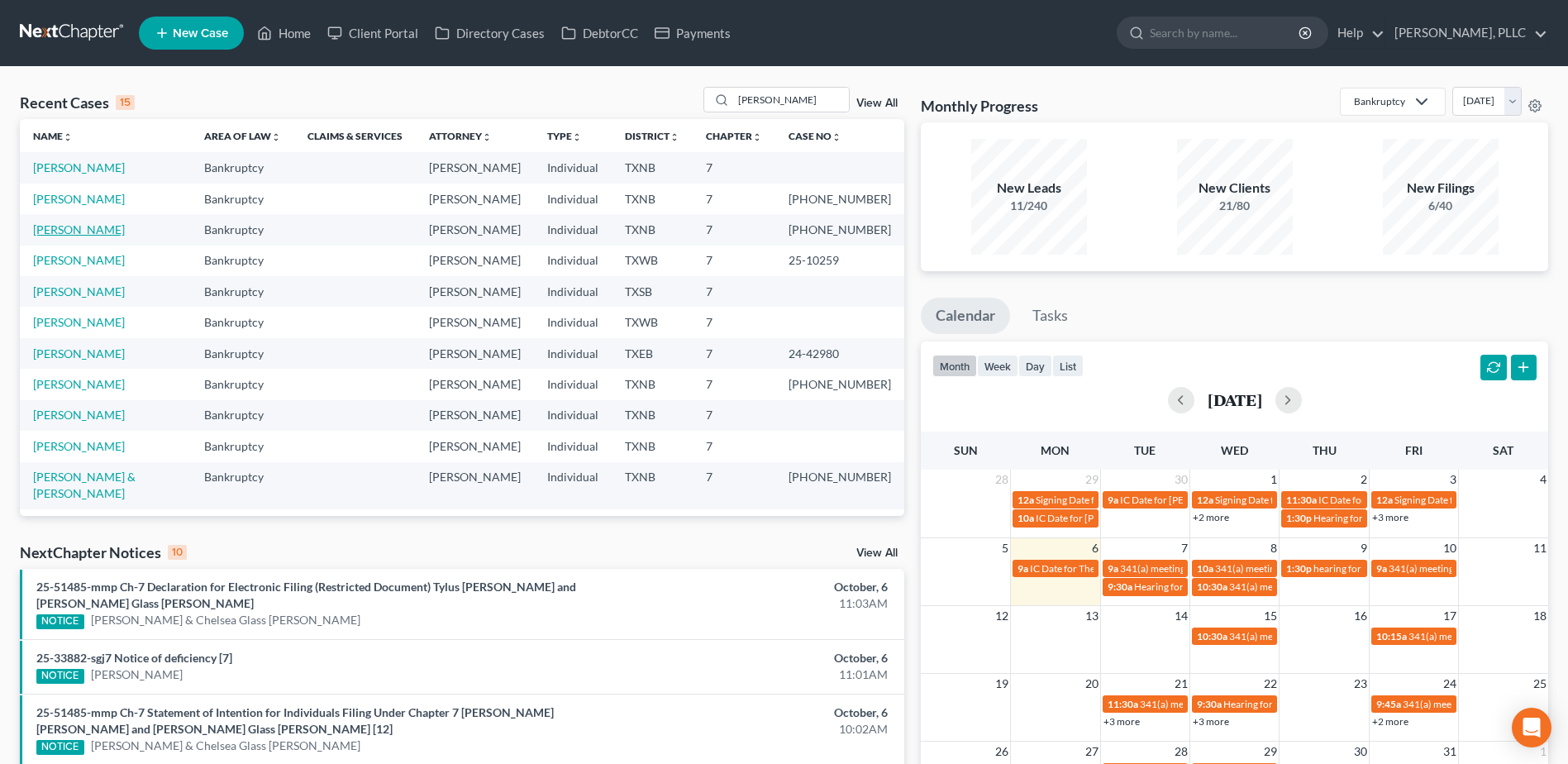
click at [93, 230] on link "Taylor, Shalom" at bounding box center [79, 229] width 92 height 14
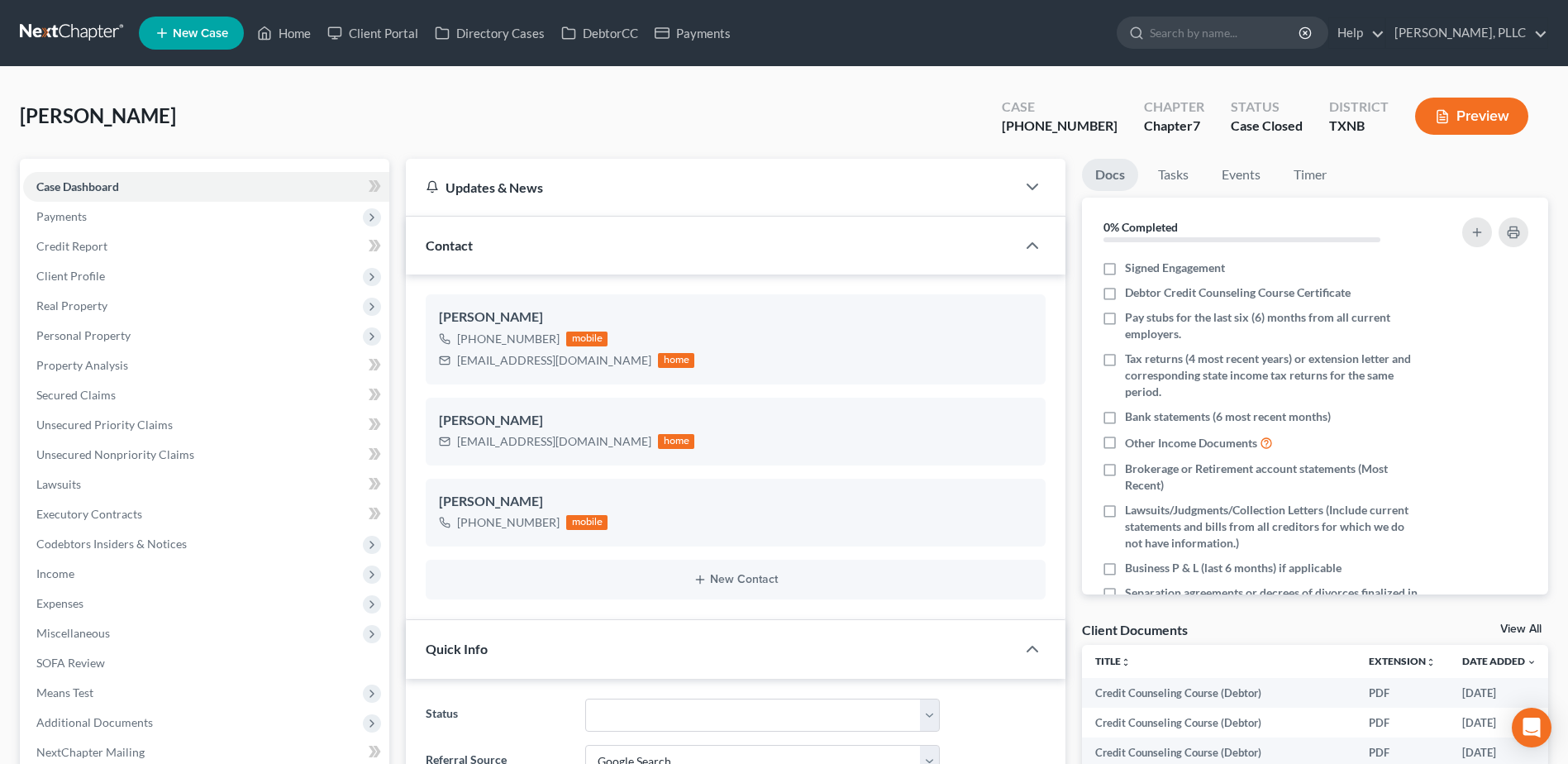
scroll to position [3848, 0]
drag, startPoint x: 159, startPoint y: 452, endPoint x: 16, endPoint y: 453, distance: 143.0
click at [159, 452] on span "Unsecured Nonpriority Claims" at bounding box center [115, 454] width 158 height 14
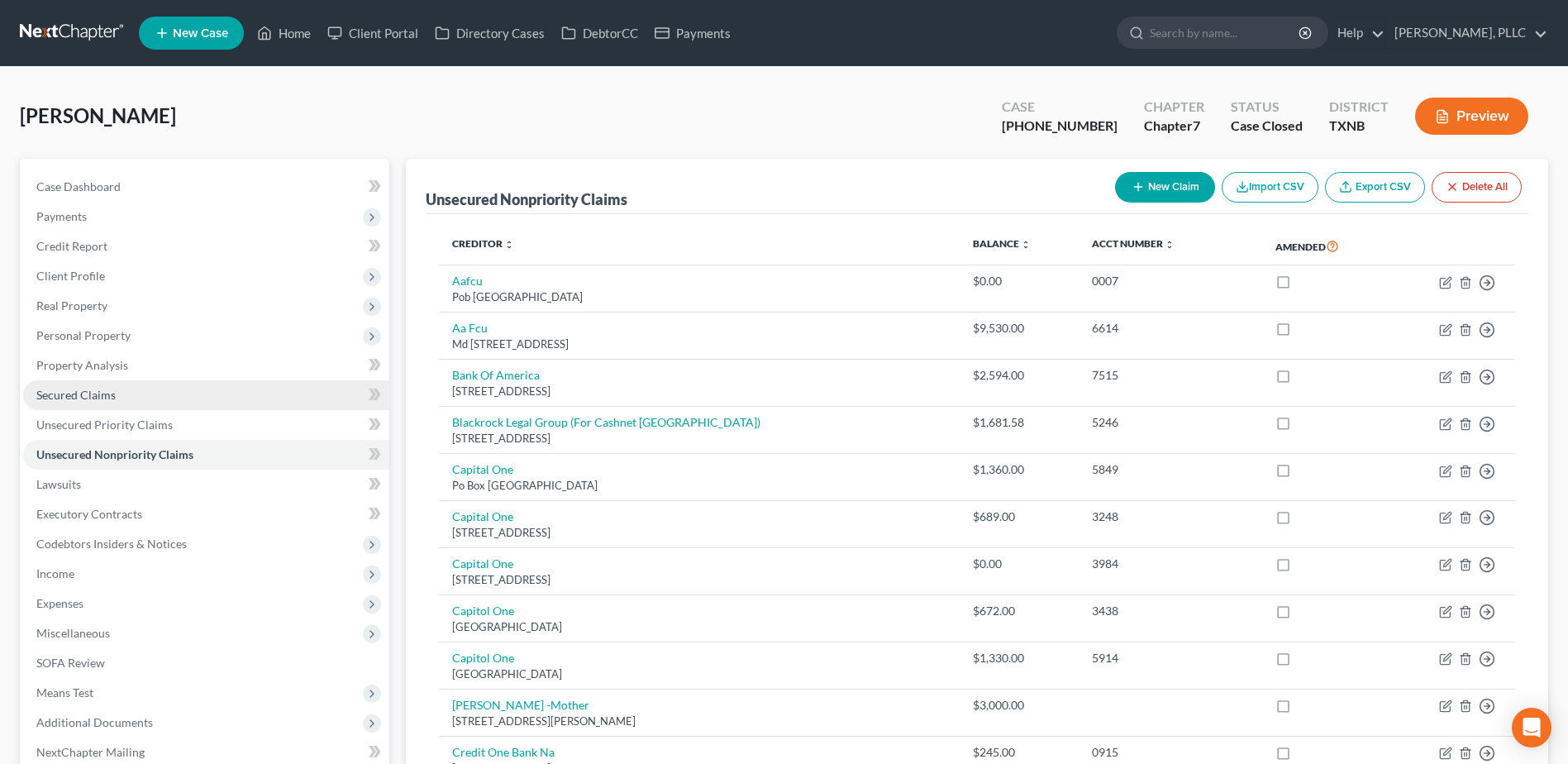
click at [97, 394] on span "Secured Claims" at bounding box center [76, 394] width 80 height 14
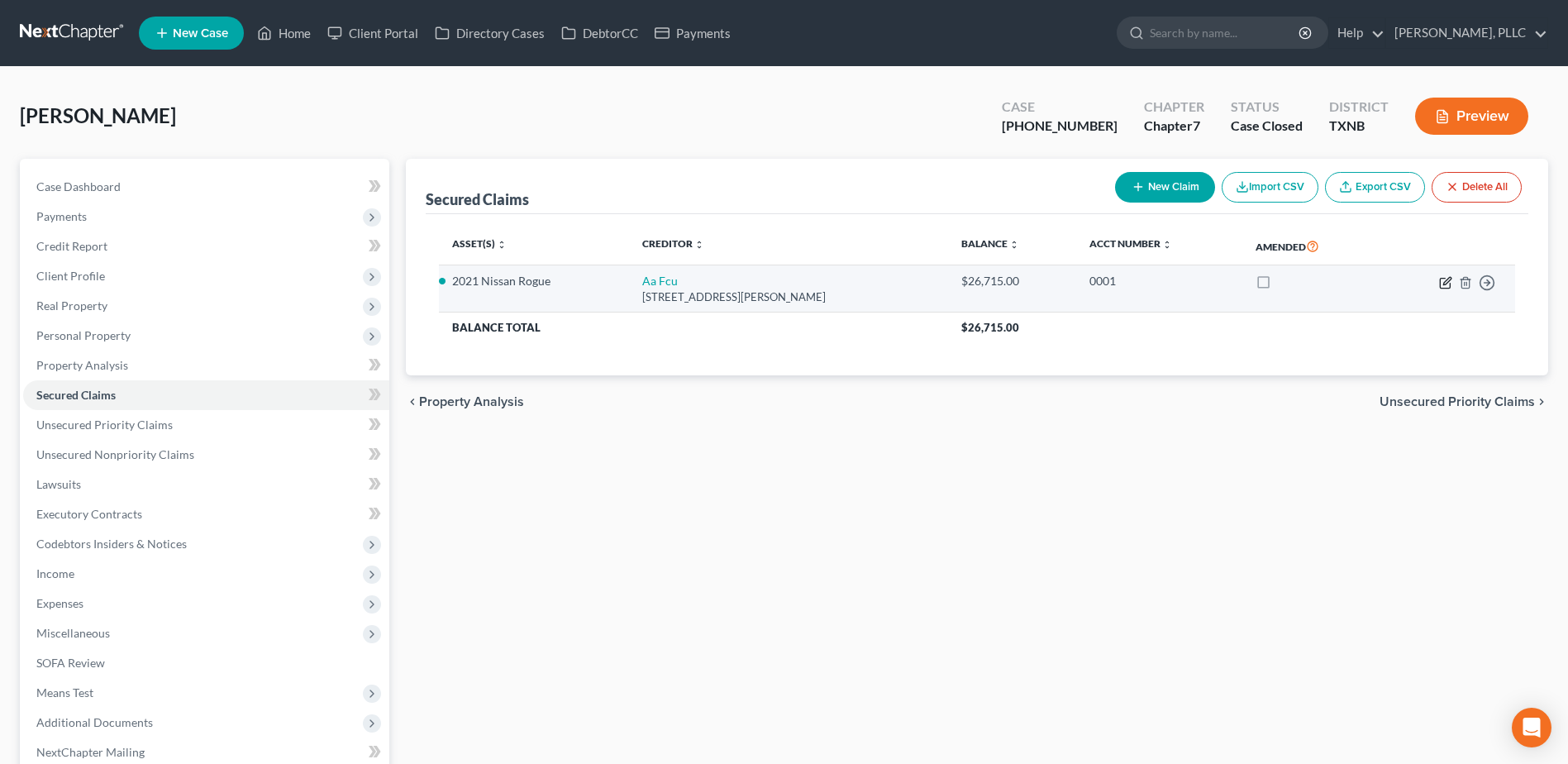
click at [1444, 279] on icon "button" at bounding box center [1445, 283] width 13 height 13
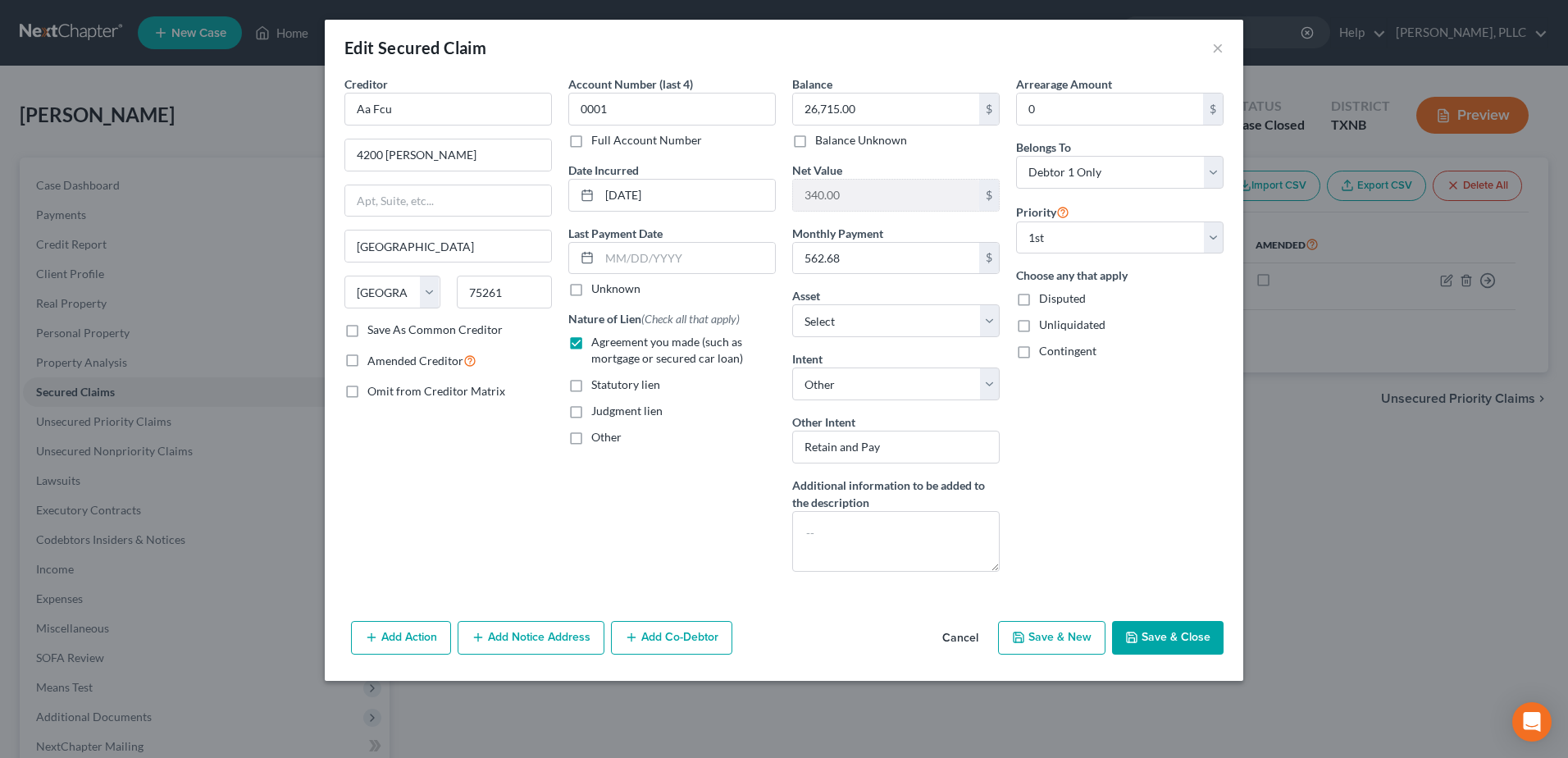
click at [976, 636] on button "Cancel" at bounding box center [960, 639] width 62 height 33
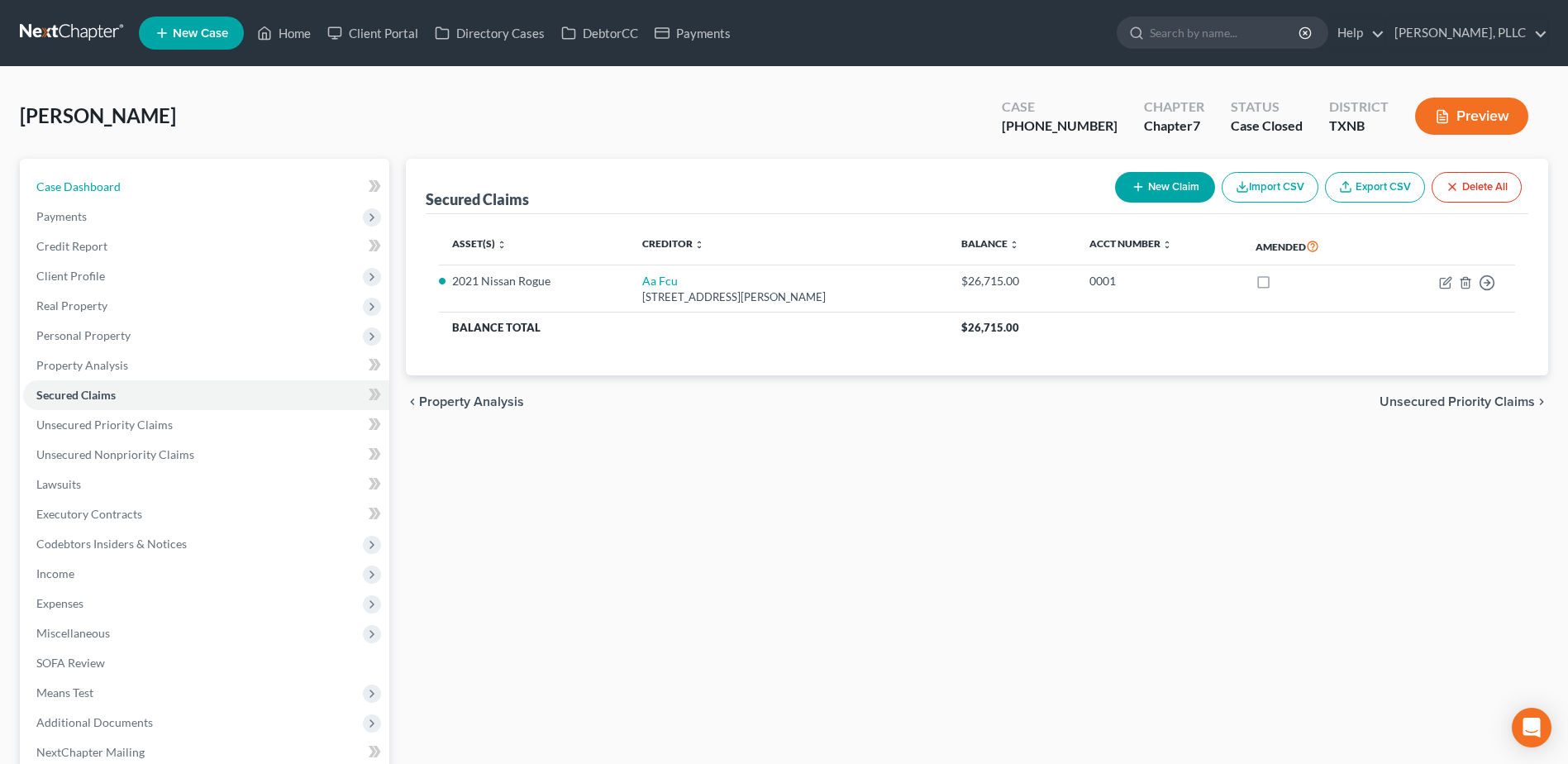
drag, startPoint x: 64, startPoint y: 186, endPoint x: 859, endPoint y: 257, distance: 798.2
click at [64, 186] on span "Case Dashboard" at bounding box center [79, 186] width 84 height 14
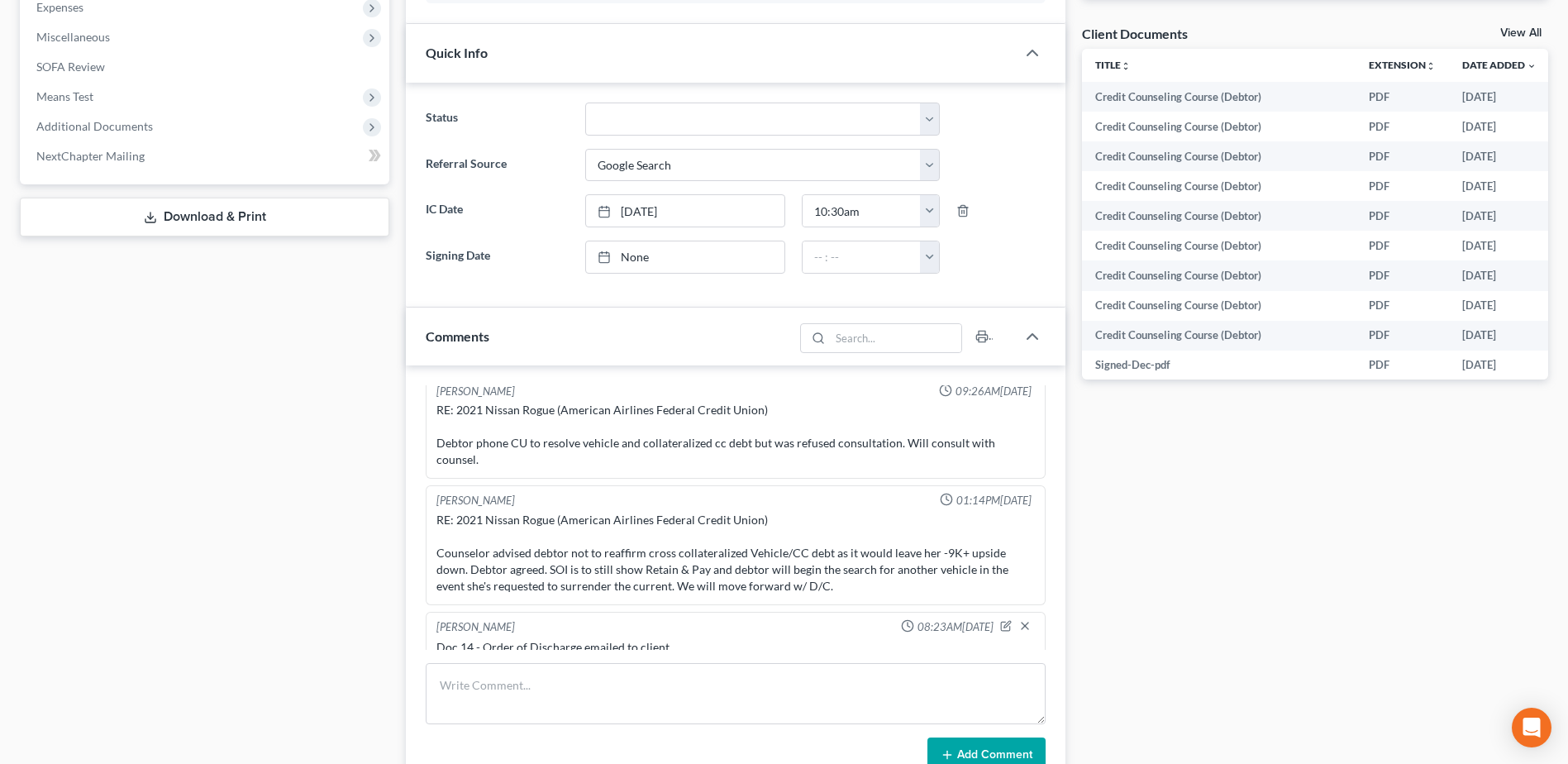
scroll to position [1009, 0]
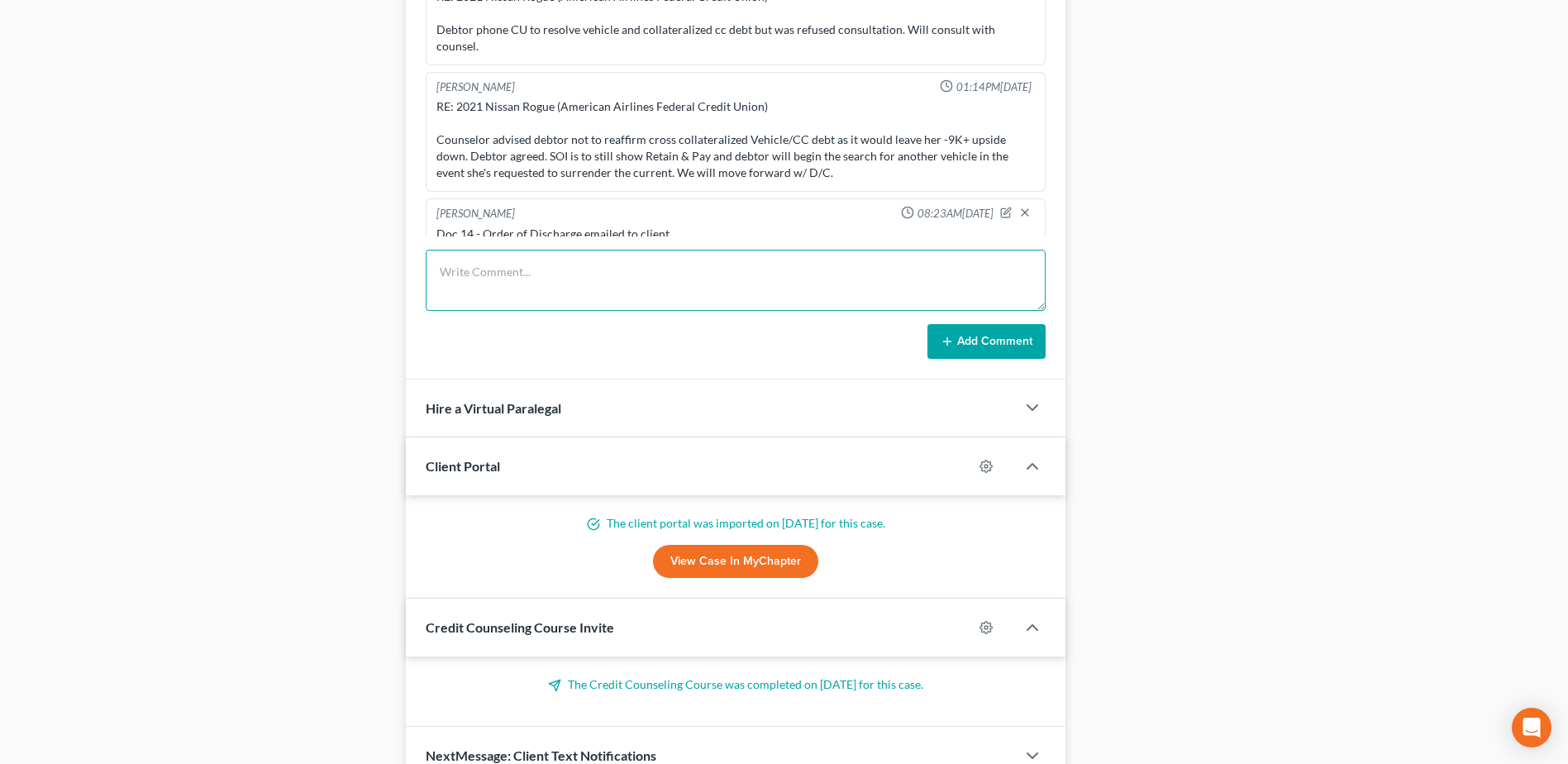
click at [665, 275] on textarea at bounding box center [736, 280] width 620 height 61
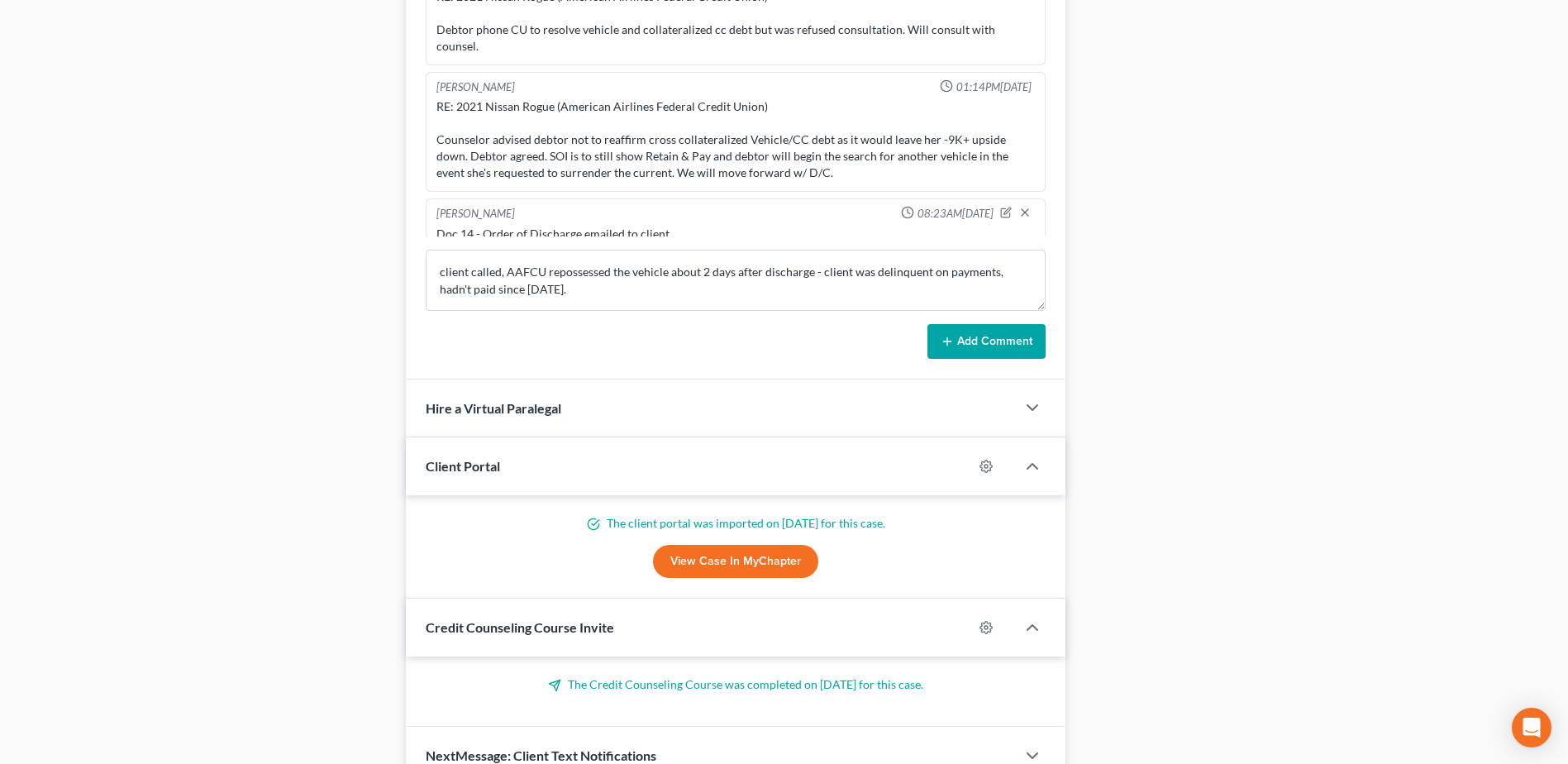
click at [977, 339] on button "Add Comment" at bounding box center [986, 341] width 118 height 35
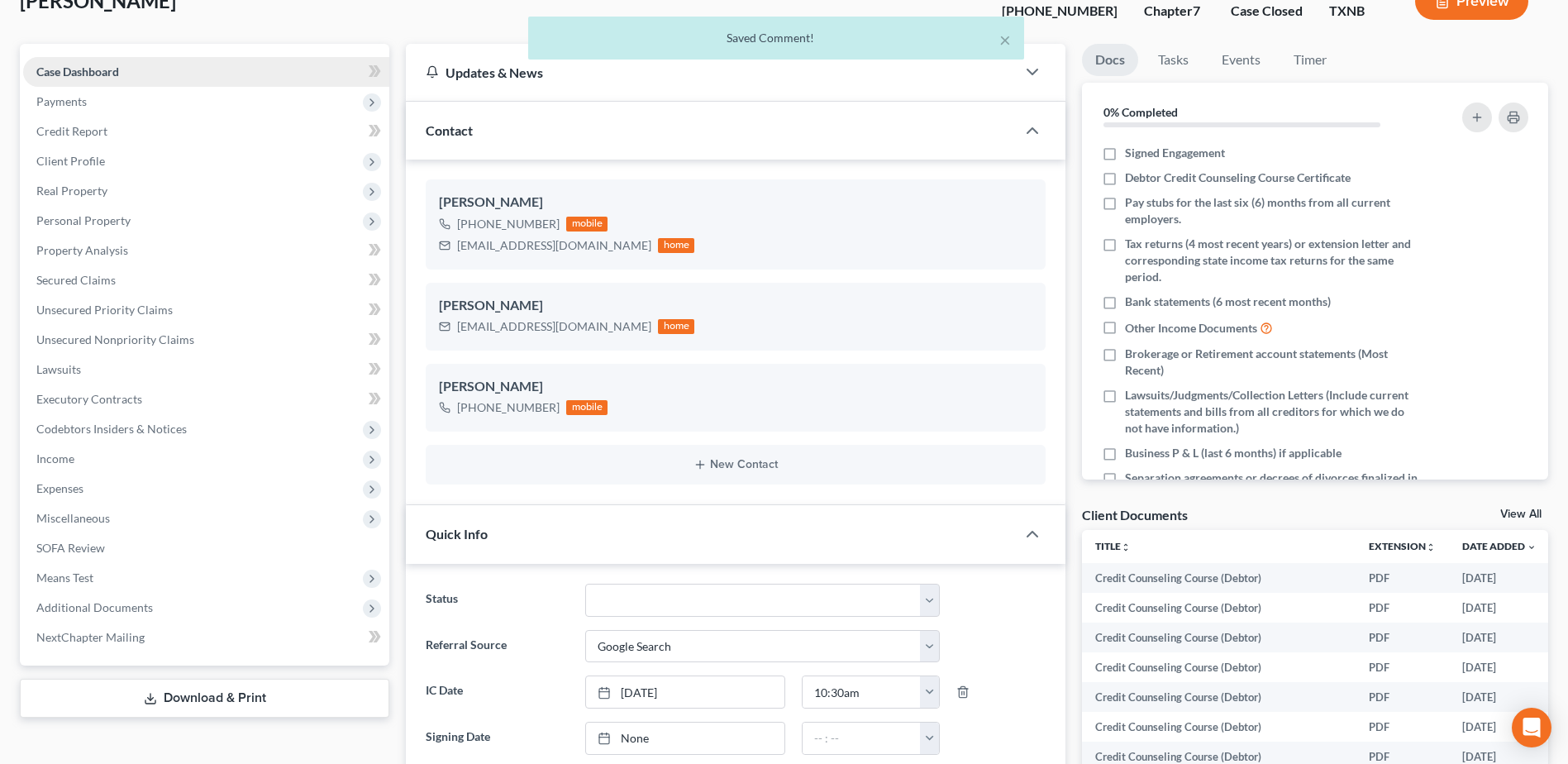
scroll to position [100, 0]
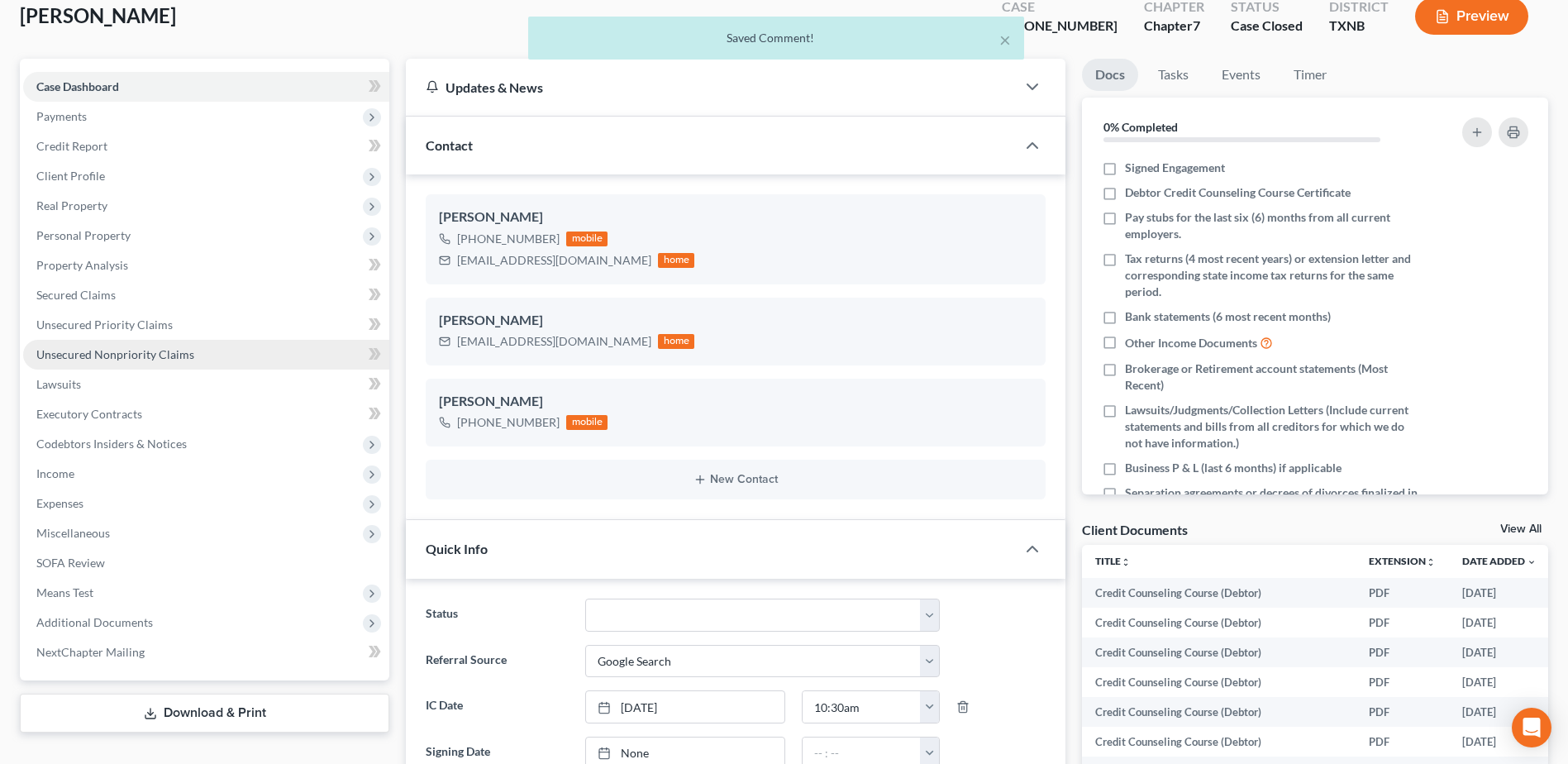
click at [134, 358] on span "Unsecured Nonpriority Claims" at bounding box center [115, 354] width 158 height 14
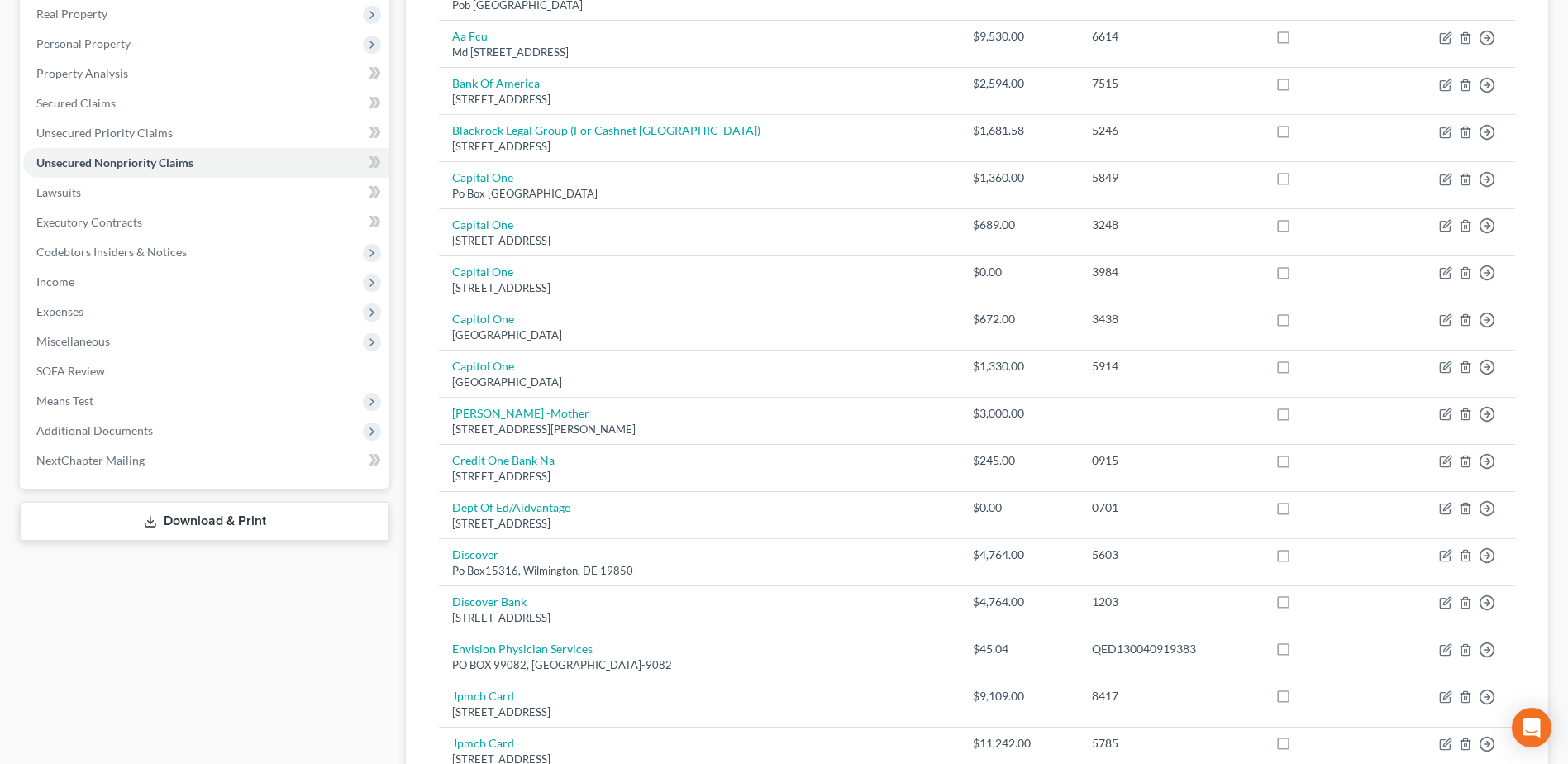
scroll to position [166, 0]
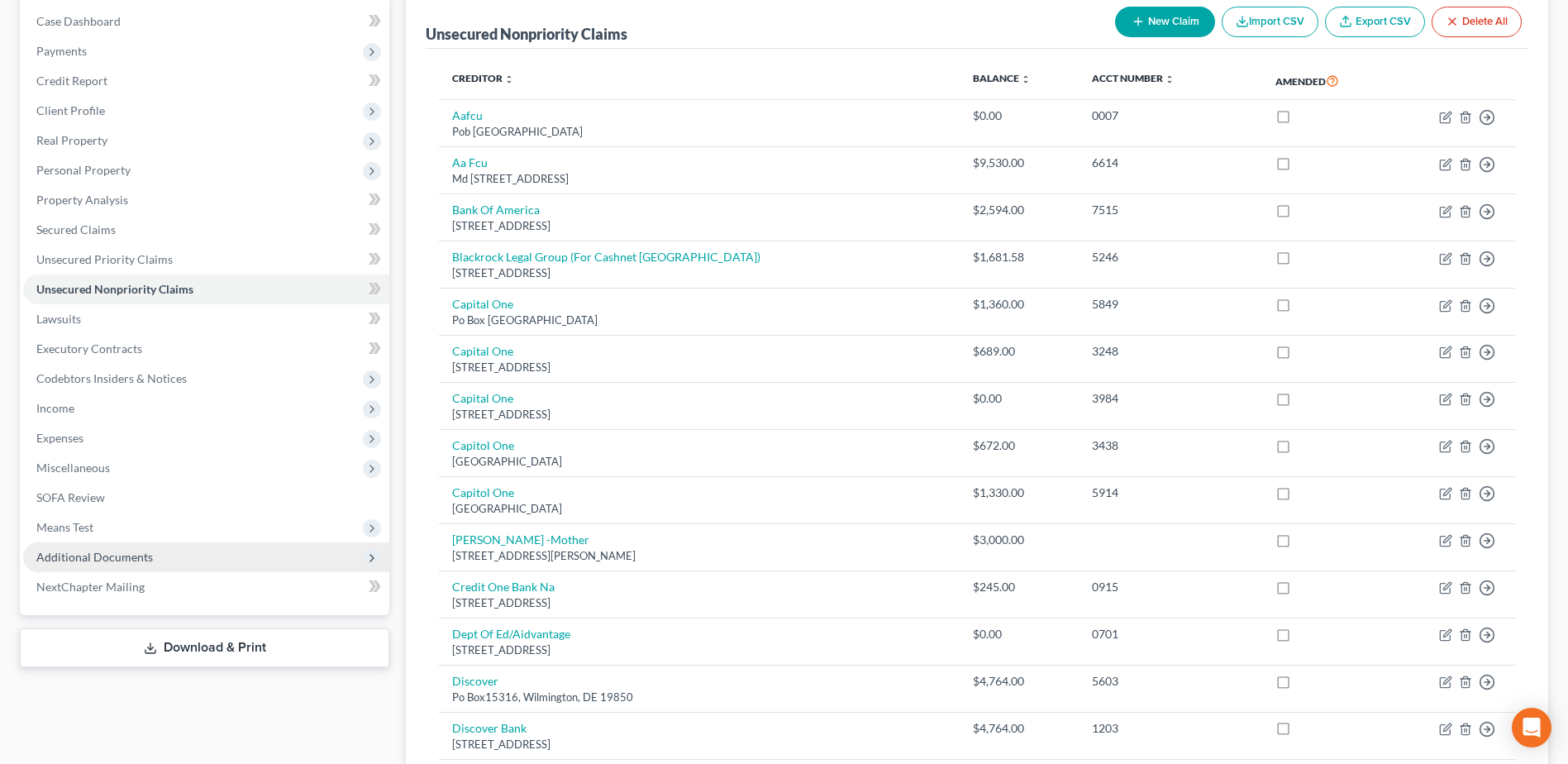
click at [125, 556] on span "Additional Documents" at bounding box center [94, 556] width 117 height 14
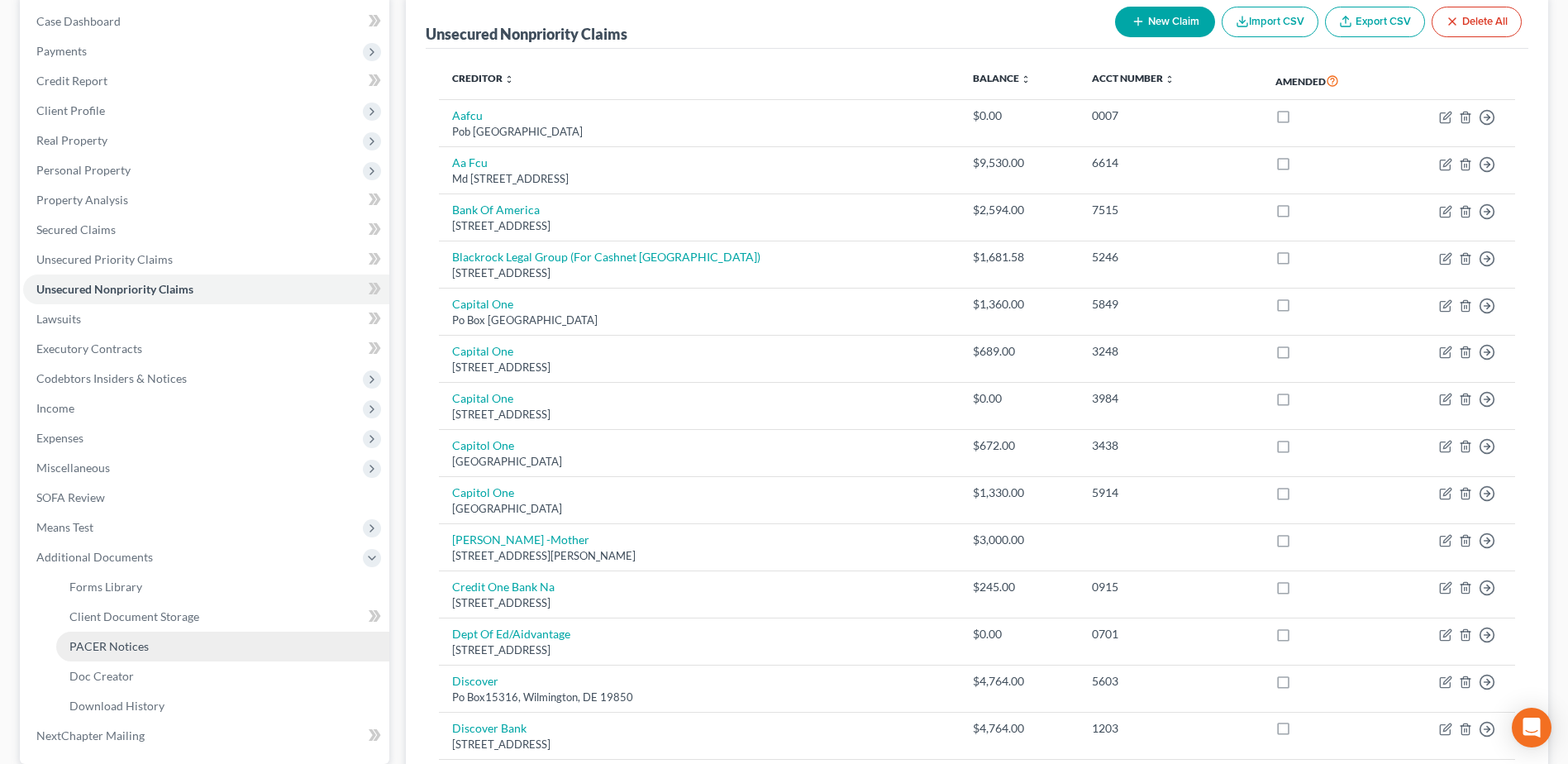
click at [125, 644] on span "PACER Notices" at bounding box center [109, 646] width 80 height 14
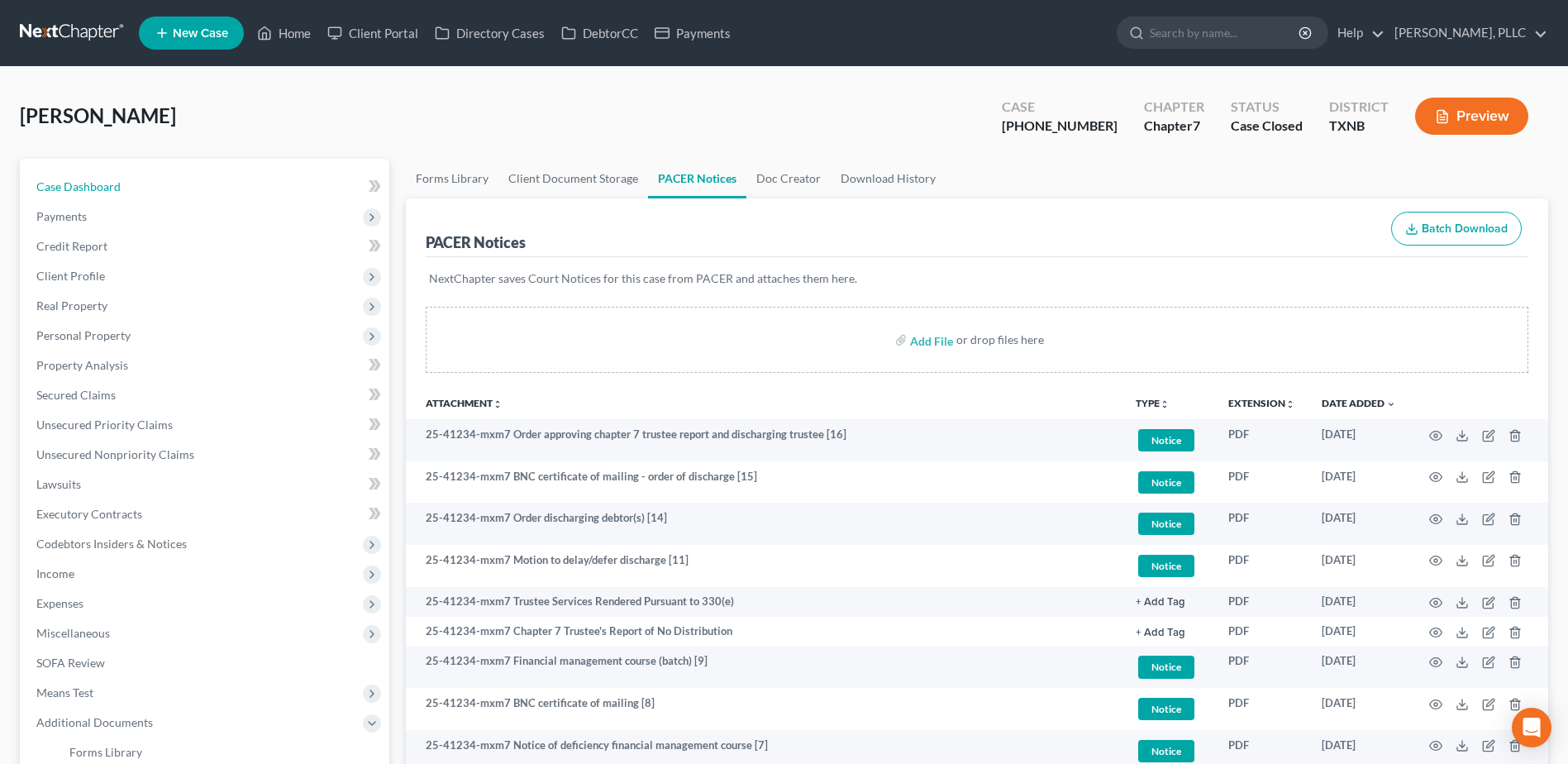
click at [75, 193] on link "Case Dashboard" at bounding box center [206, 187] width 366 height 30
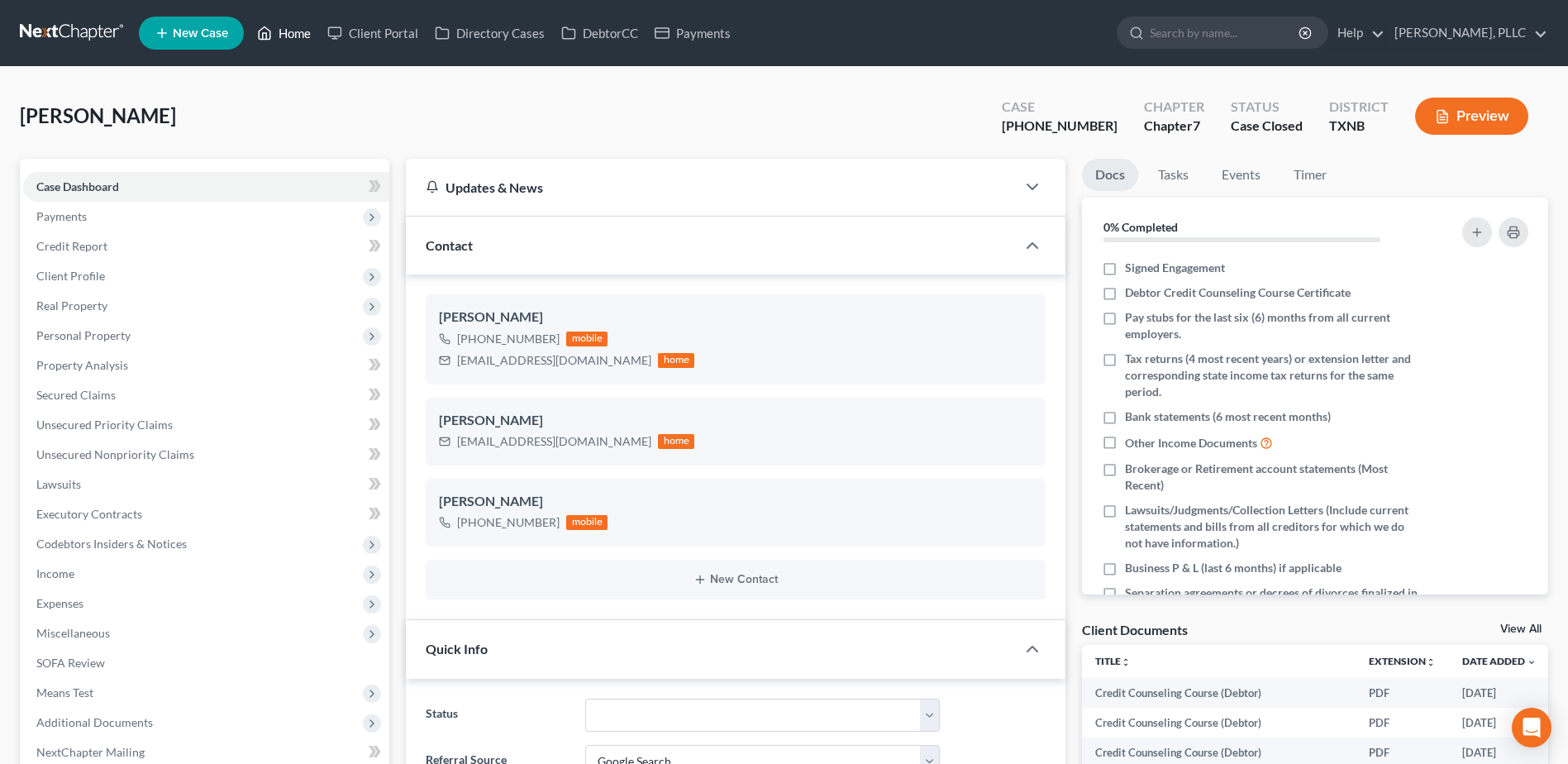
click at [311, 35] on link "Home" at bounding box center [283, 33] width 70 height 30
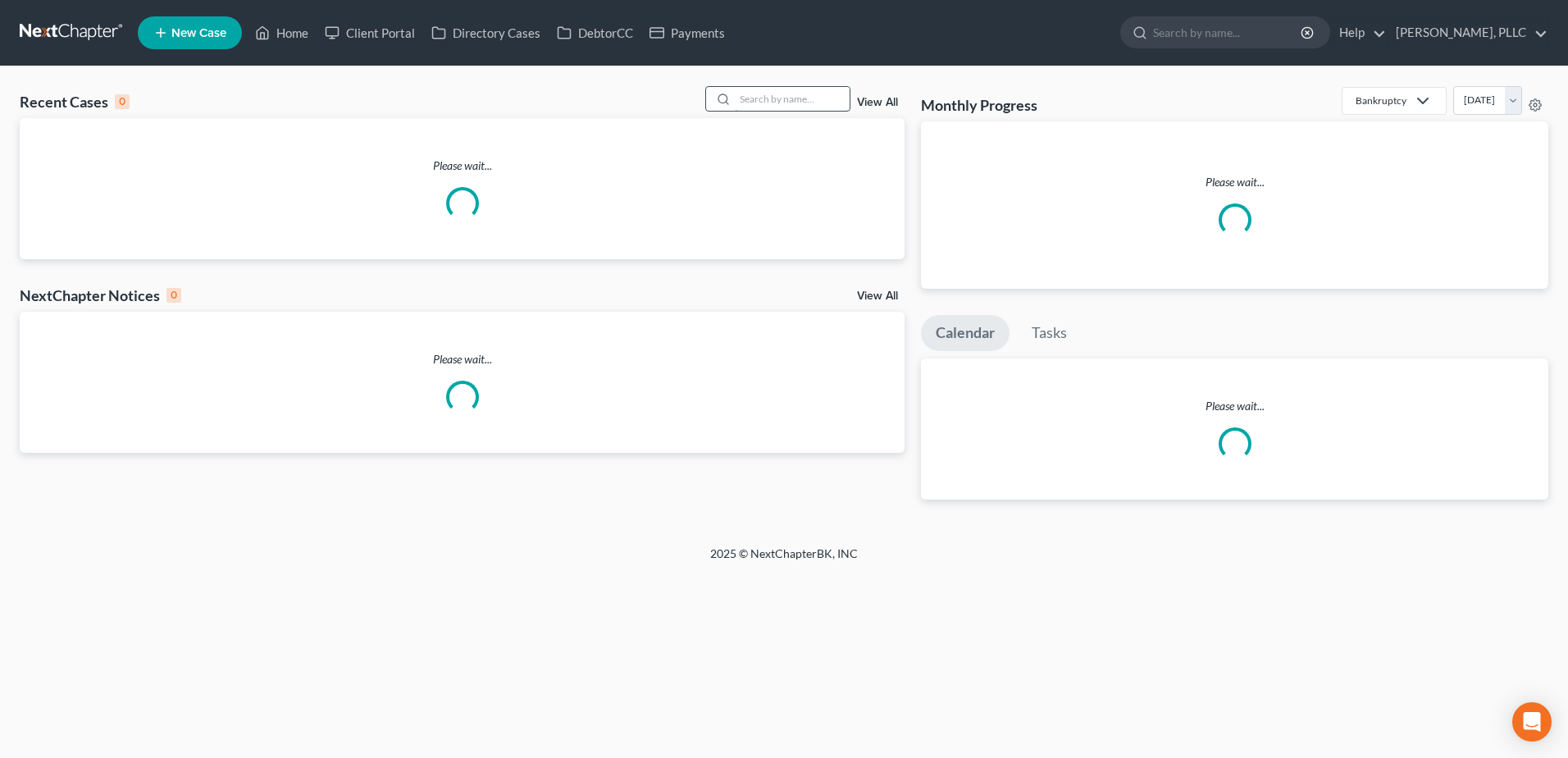
click at [809, 101] on input "search" at bounding box center [792, 99] width 115 height 24
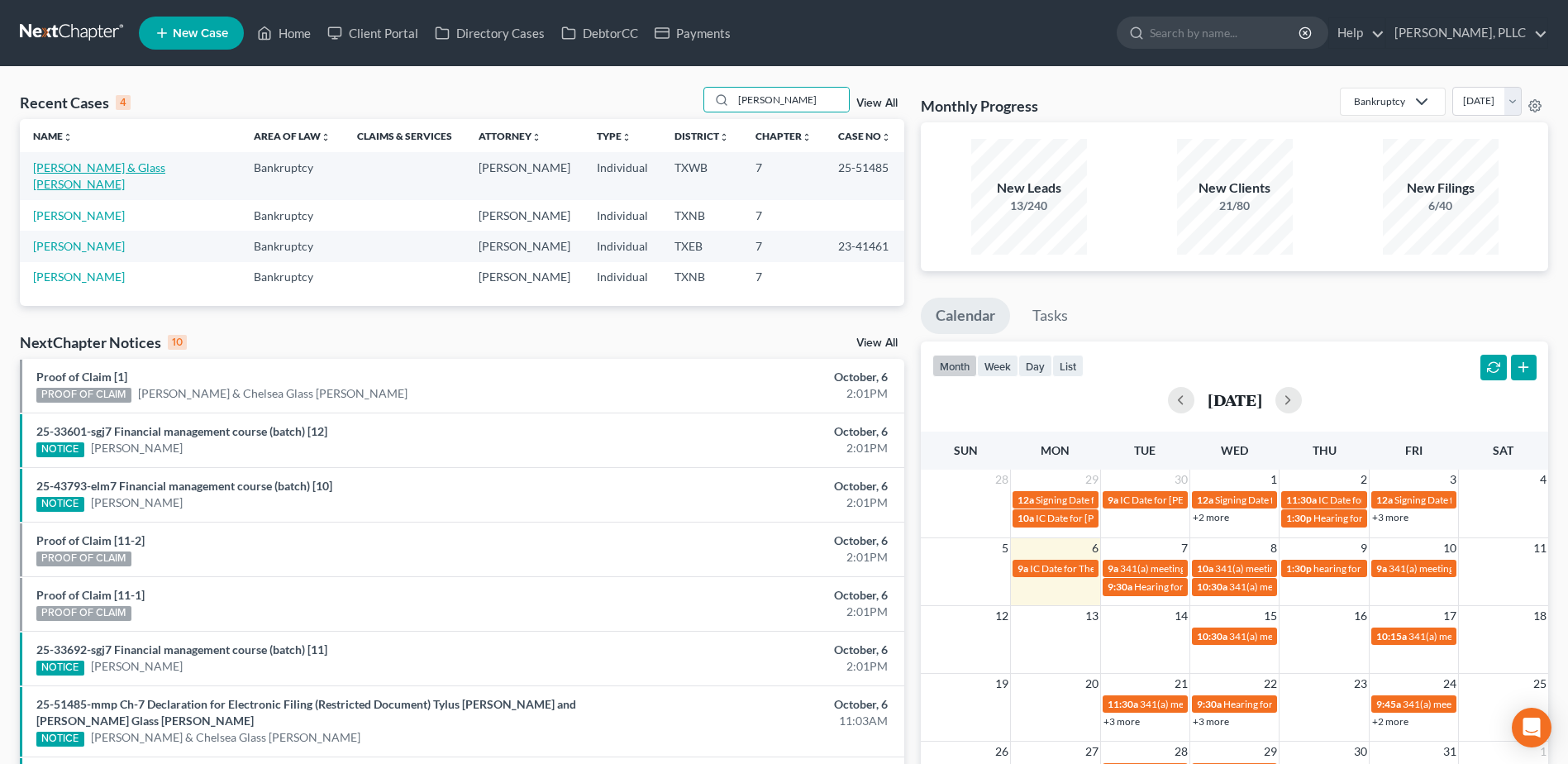
click at [143, 170] on link "[PERSON_NAME] & Glass [PERSON_NAME]" at bounding box center [99, 176] width 133 height 31
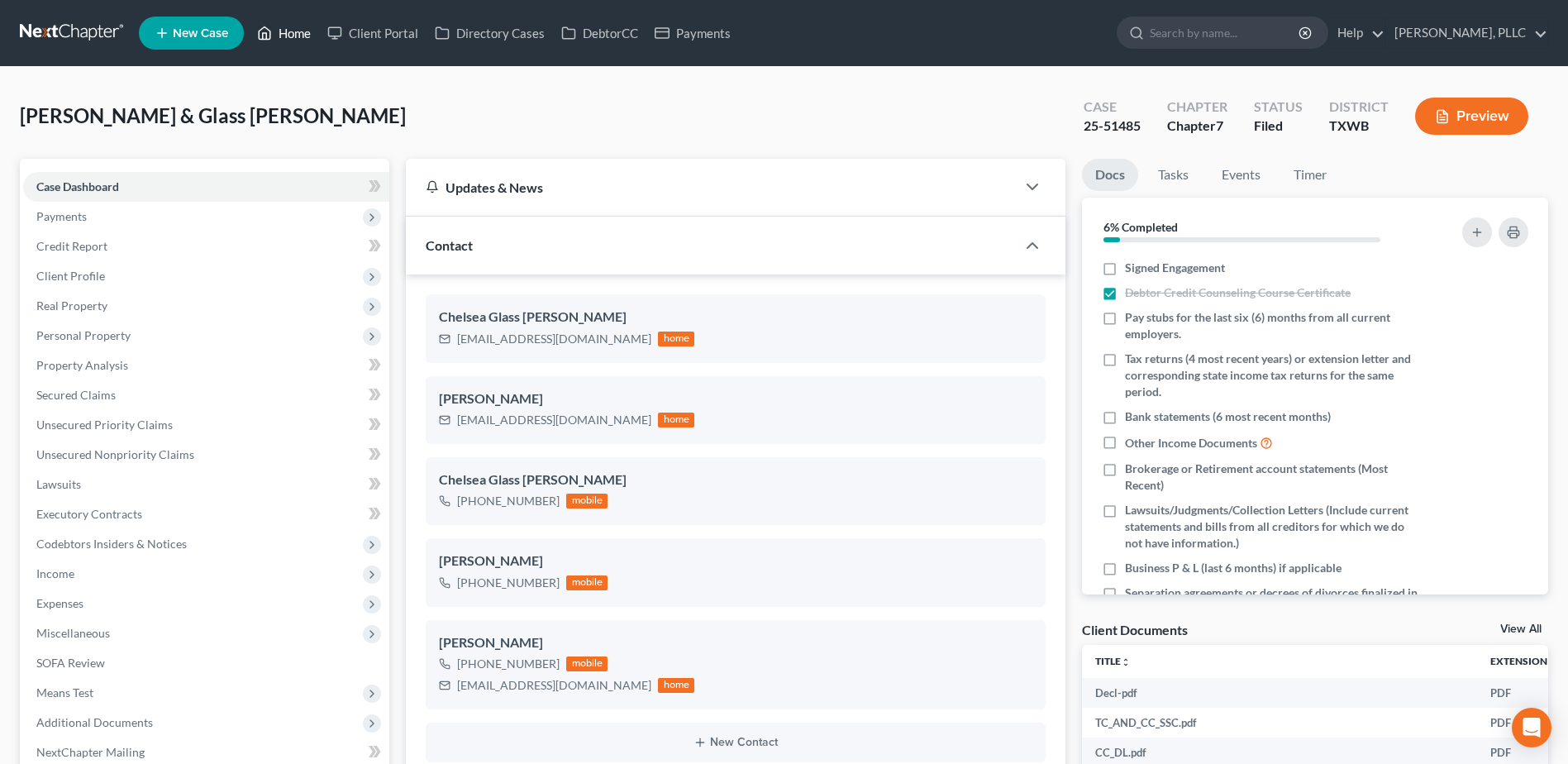
click at [297, 39] on link "Home" at bounding box center [283, 33] width 70 height 30
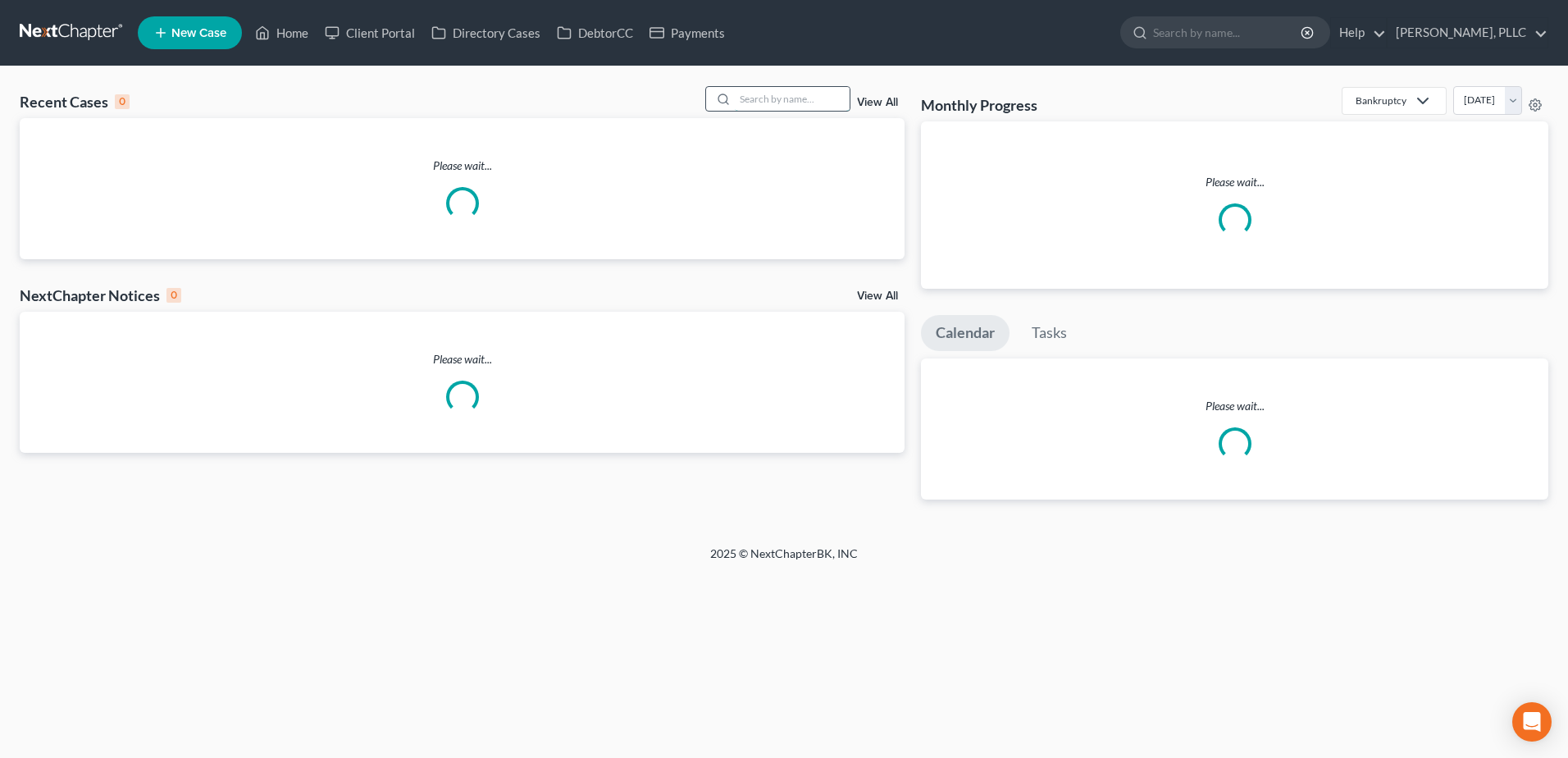
click at [791, 93] on input "search" at bounding box center [792, 99] width 115 height 24
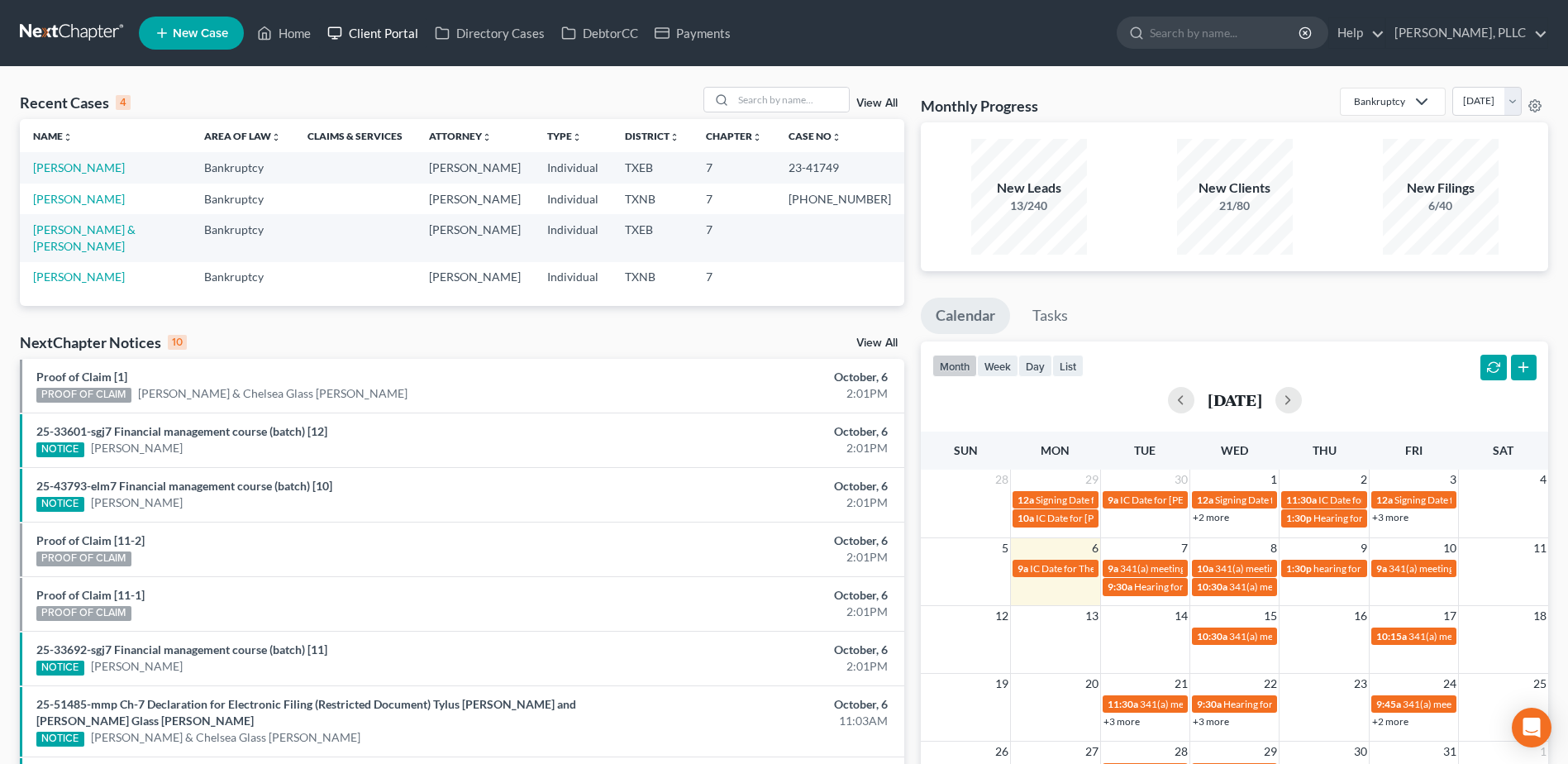
click at [382, 32] on link "Client Portal" at bounding box center [373, 33] width 108 height 30
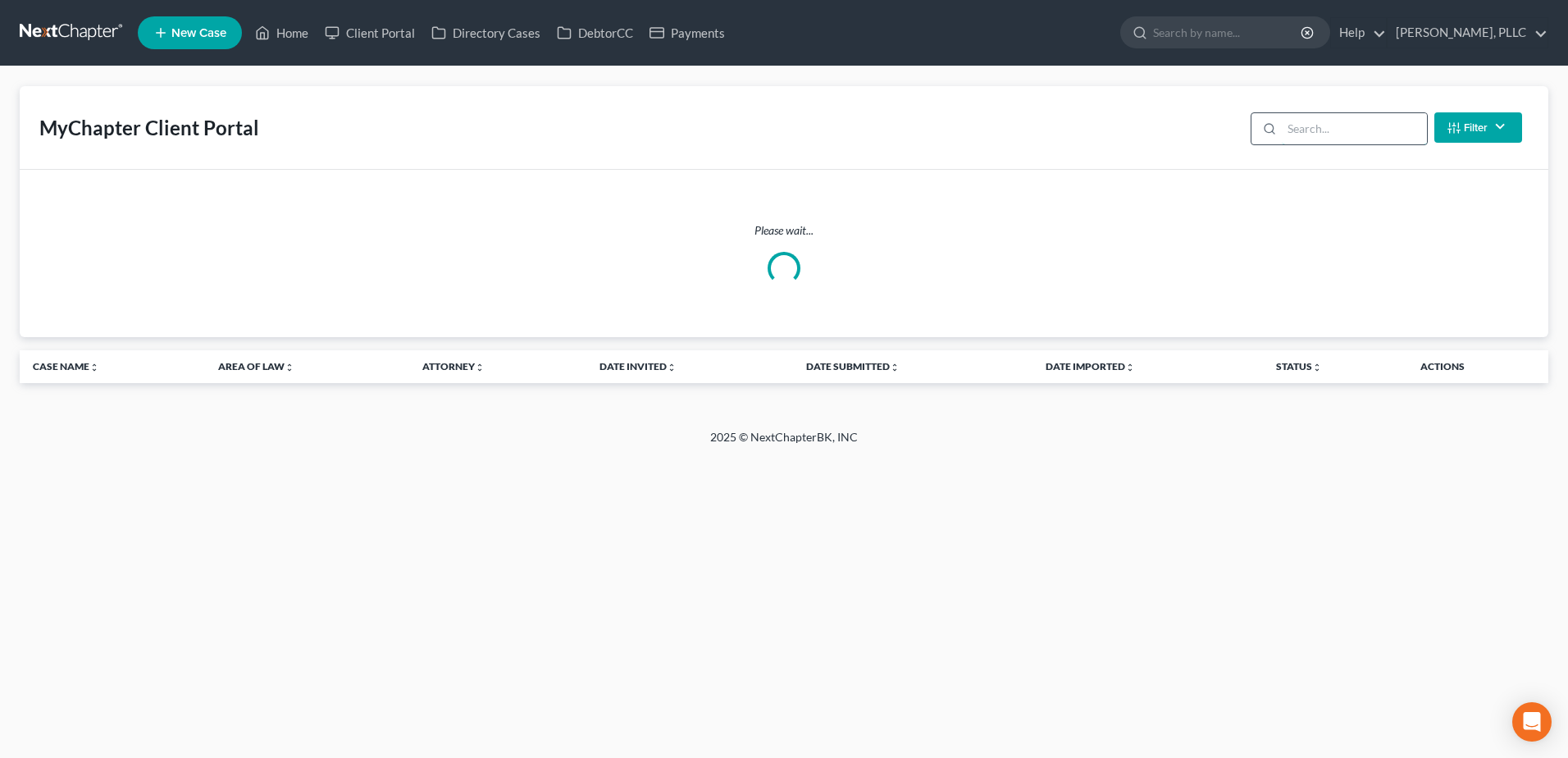
click at [1362, 132] on input "search" at bounding box center [1354, 129] width 145 height 31
click at [289, 33] on link "Home" at bounding box center [281, 33] width 70 height 30
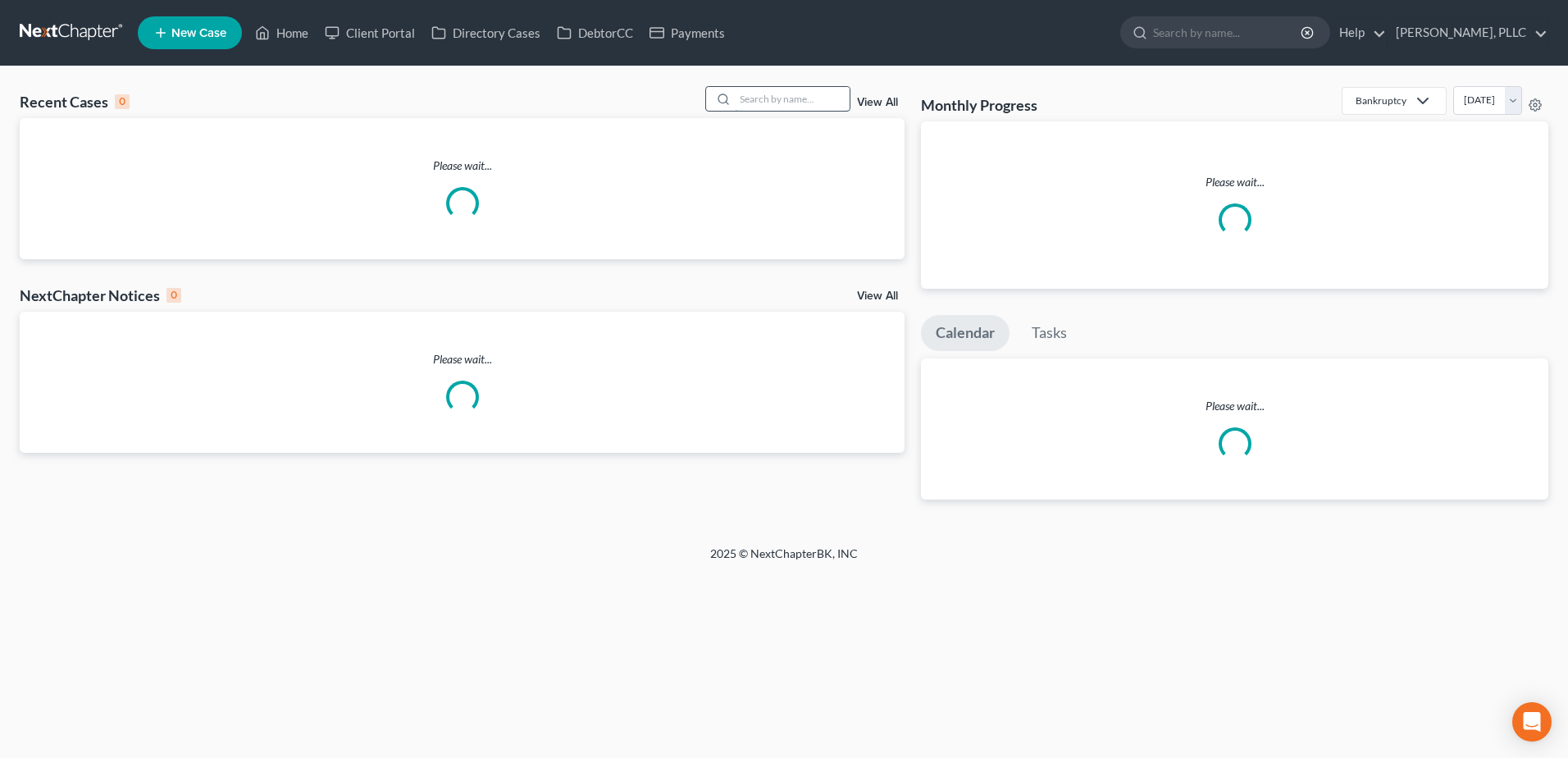
click at [753, 106] on input "search" at bounding box center [792, 99] width 115 height 24
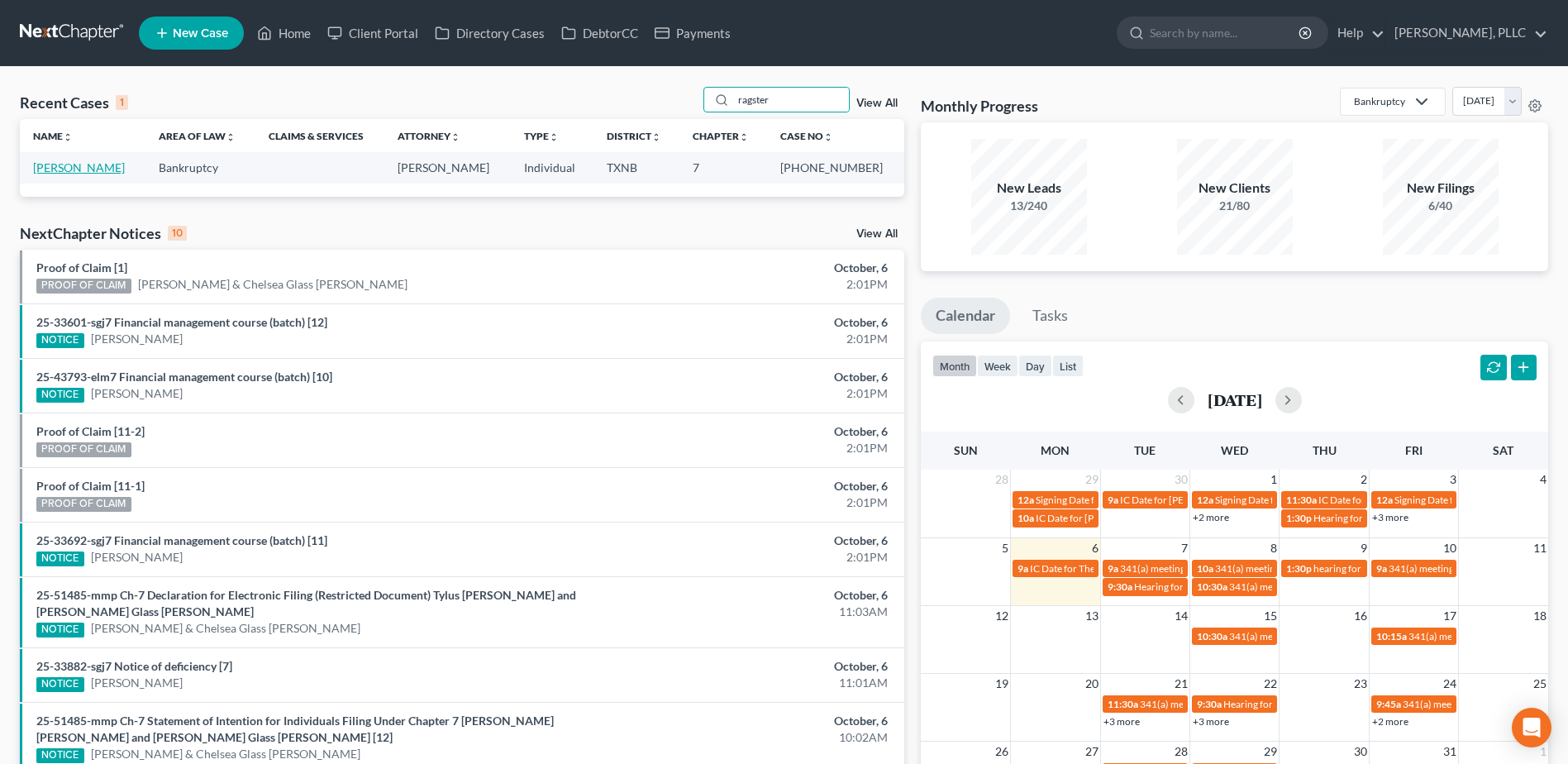
click at [81, 172] on link "Ragster, Timothy" at bounding box center [79, 167] width 92 height 14
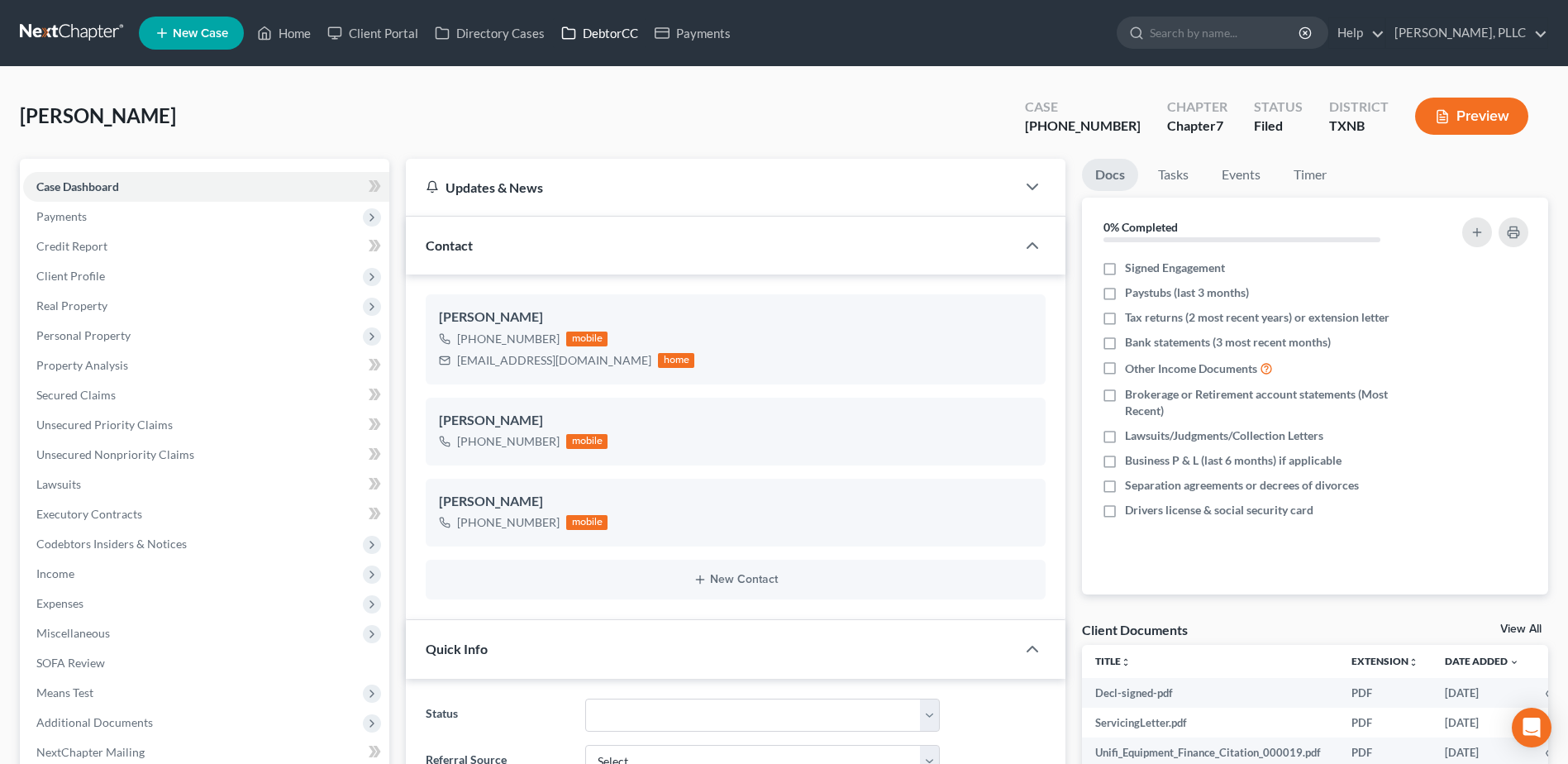
click at [579, 26] on link "DebtorCC" at bounding box center [599, 33] width 94 height 30
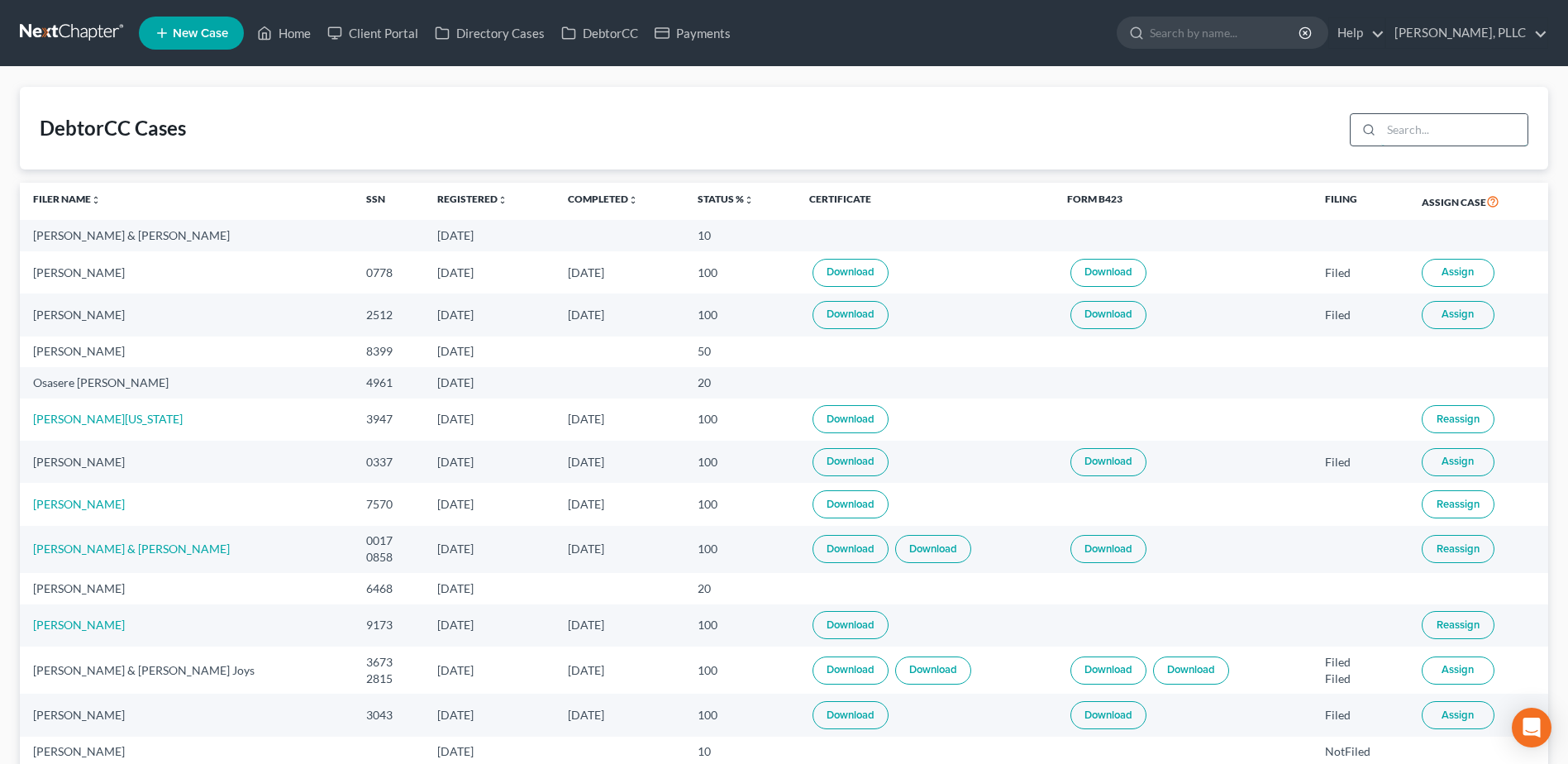
click at [1398, 131] on input "search" at bounding box center [1454, 130] width 147 height 31
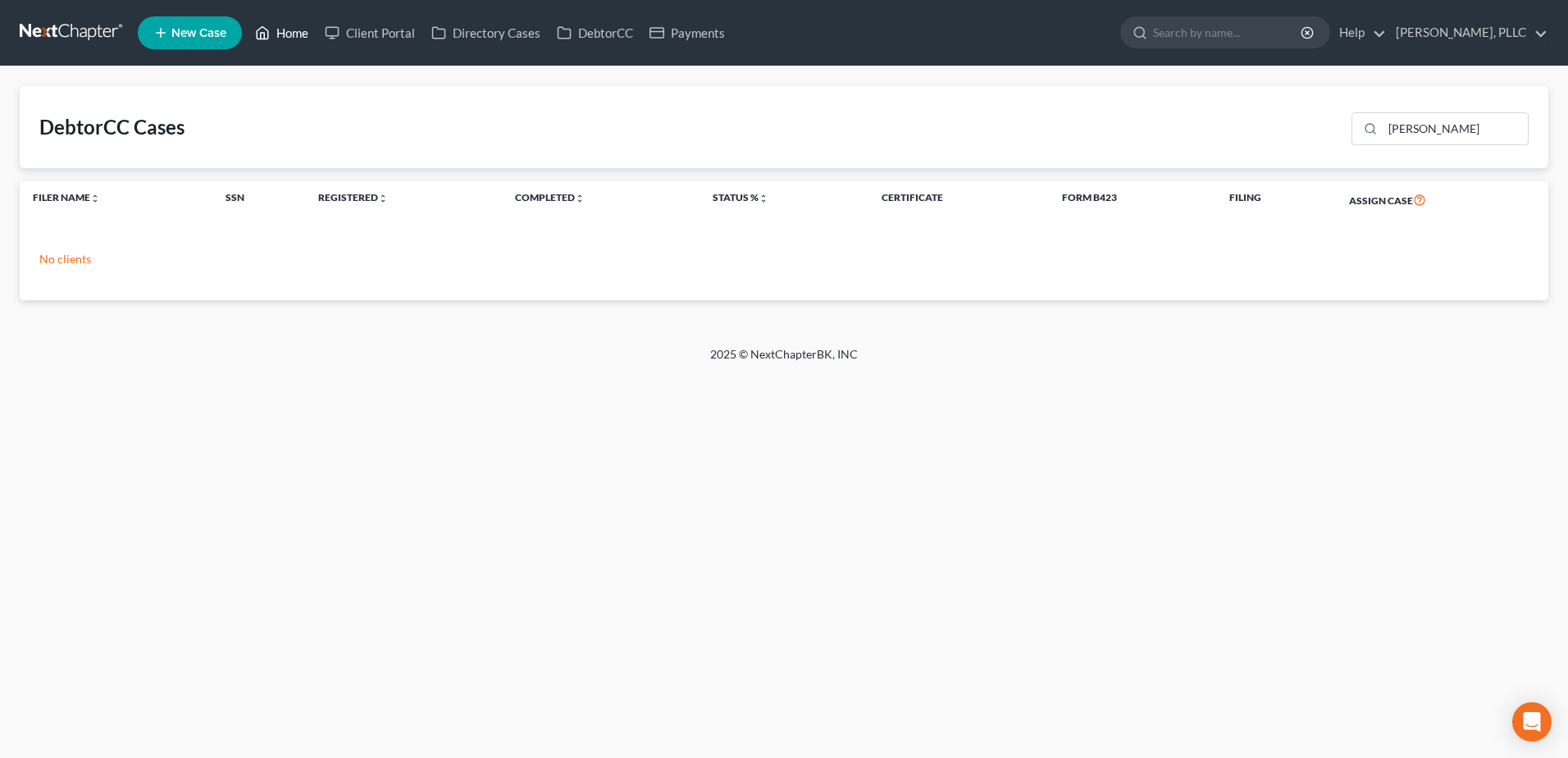
click at [300, 35] on link "Home" at bounding box center [281, 33] width 70 height 30
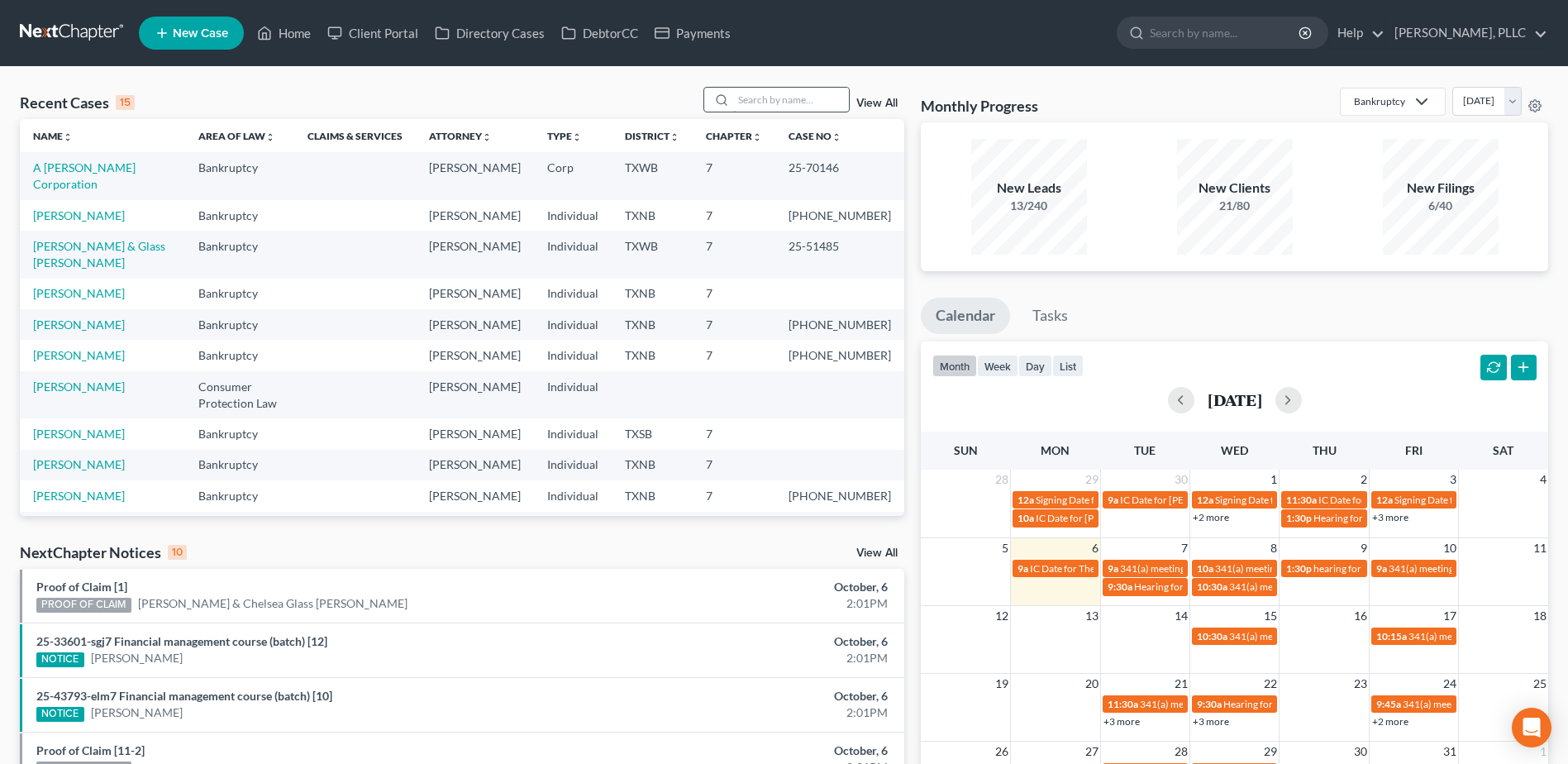
click at [806, 98] on input "search" at bounding box center [791, 99] width 116 height 24
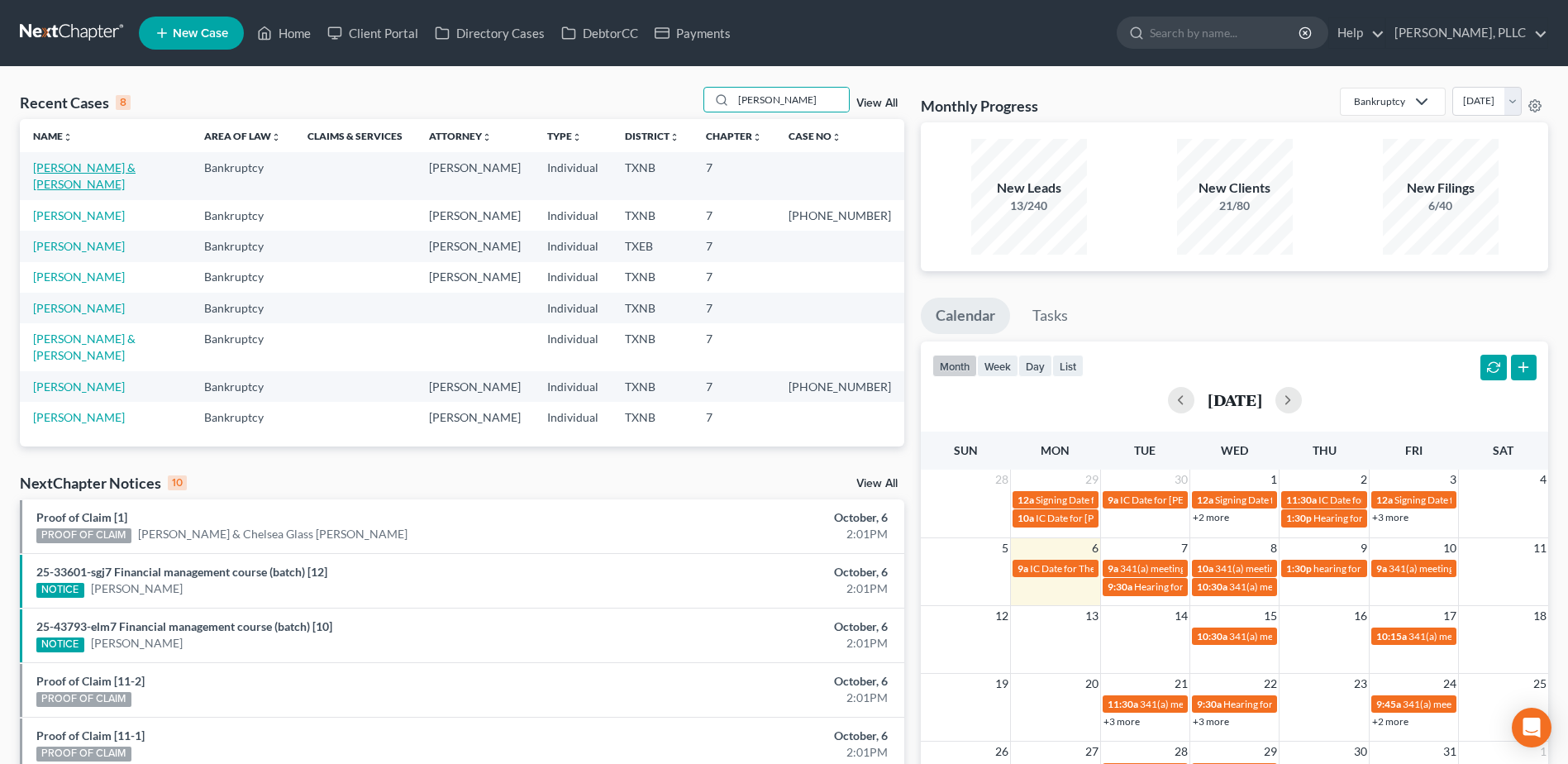
click at [104, 168] on link "Evans, Jamari & Shaw, Tamire" at bounding box center [84, 176] width 103 height 31
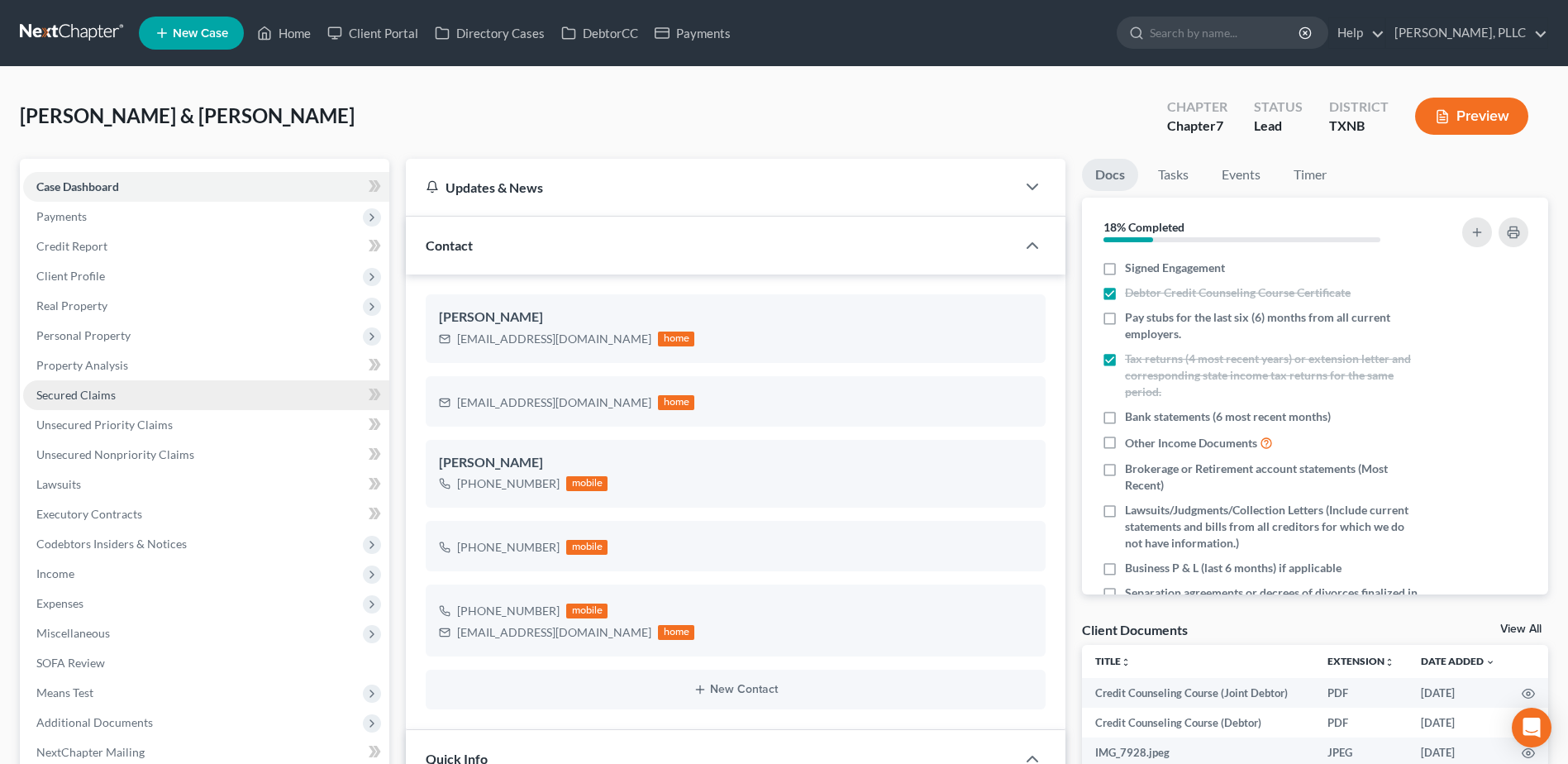
scroll to position [442, 0]
click at [83, 394] on span "Secured Claims" at bounding box center [76, 394] width 80 height 14
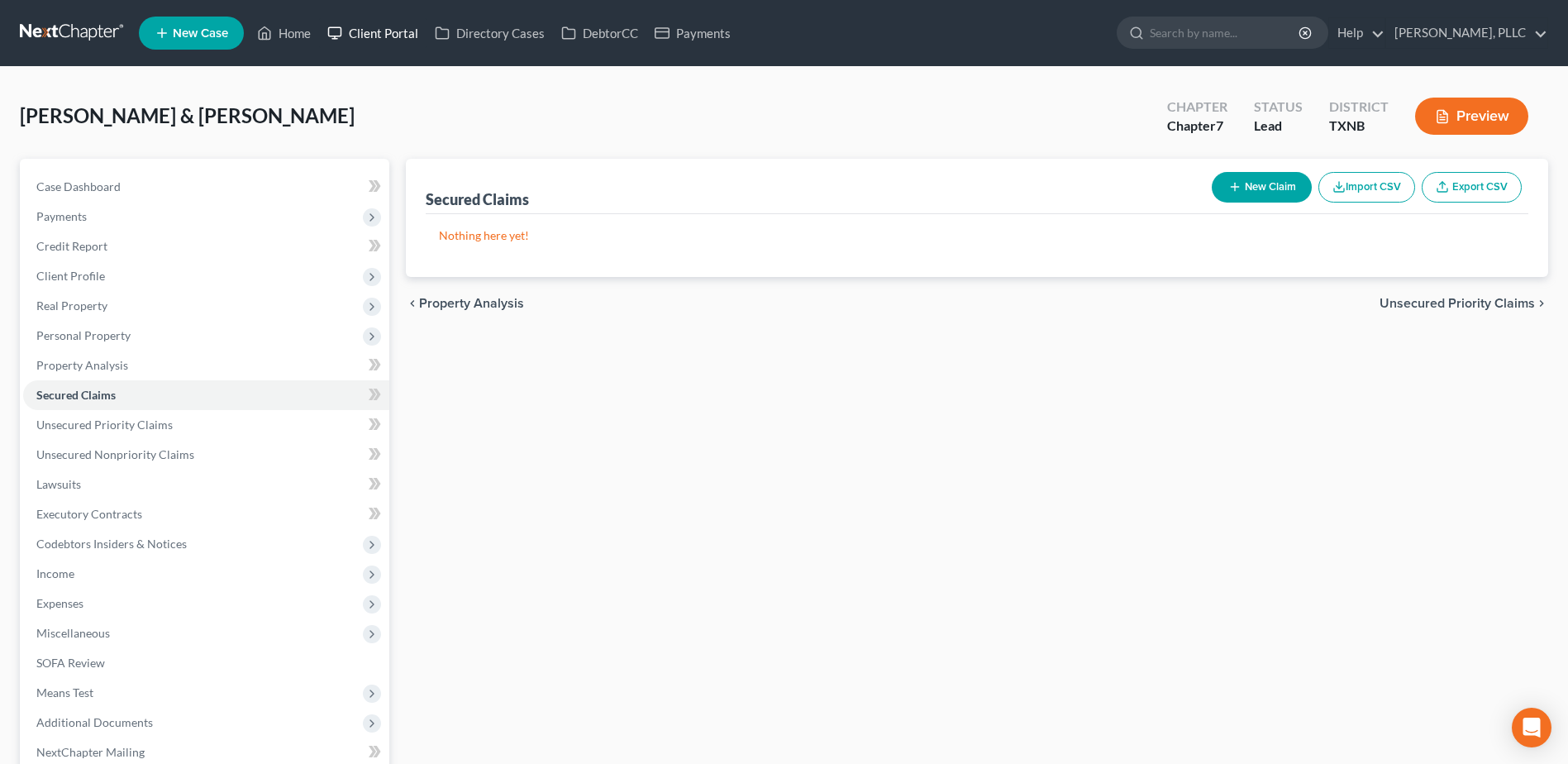
click at [393, 36] on link "Client Portal" at bounding box center [373, 33] width 108 height 30
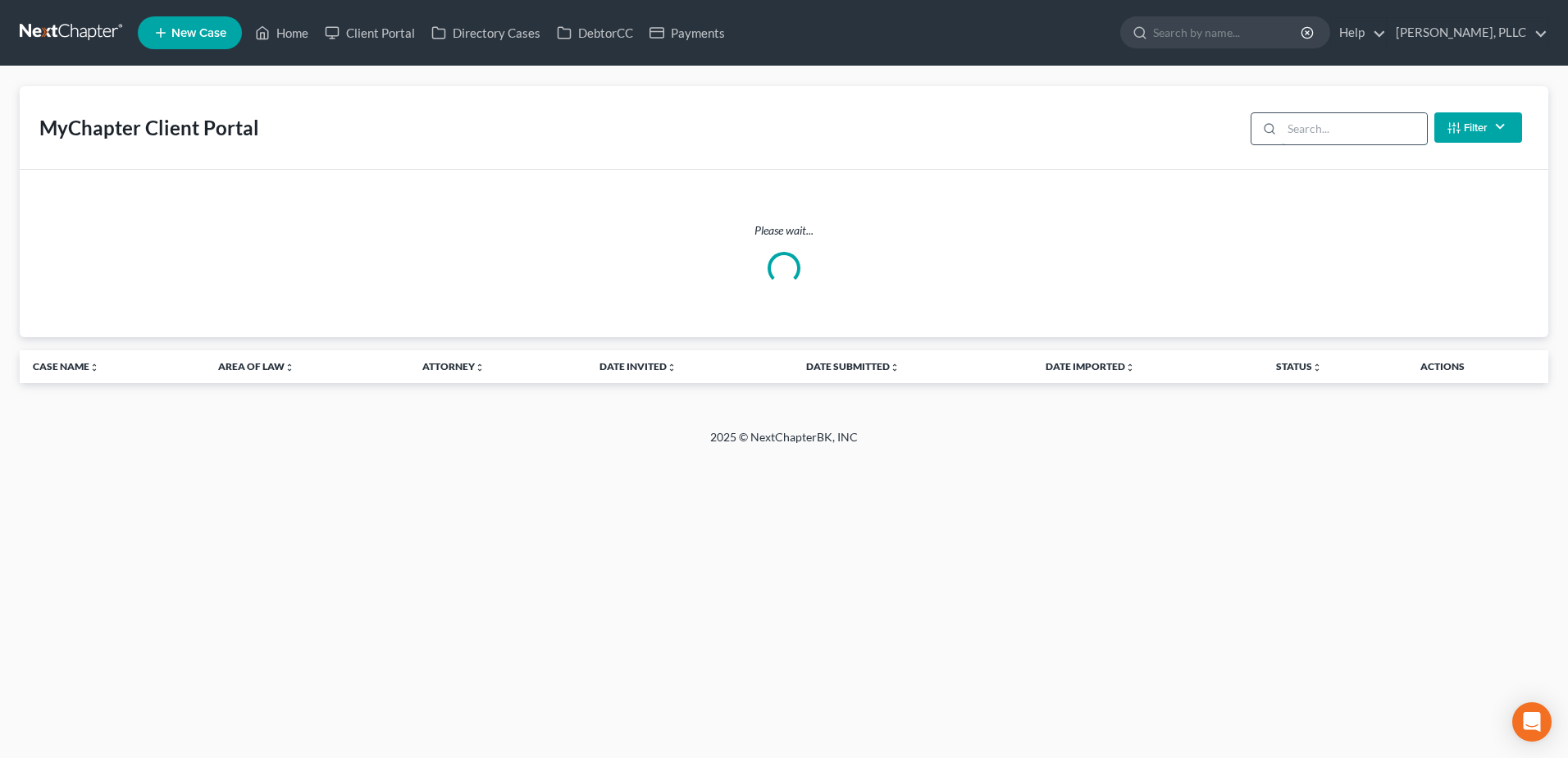
click at [1325, 115] on input "search" at bounding box center [1354, 129] width 145 height 31
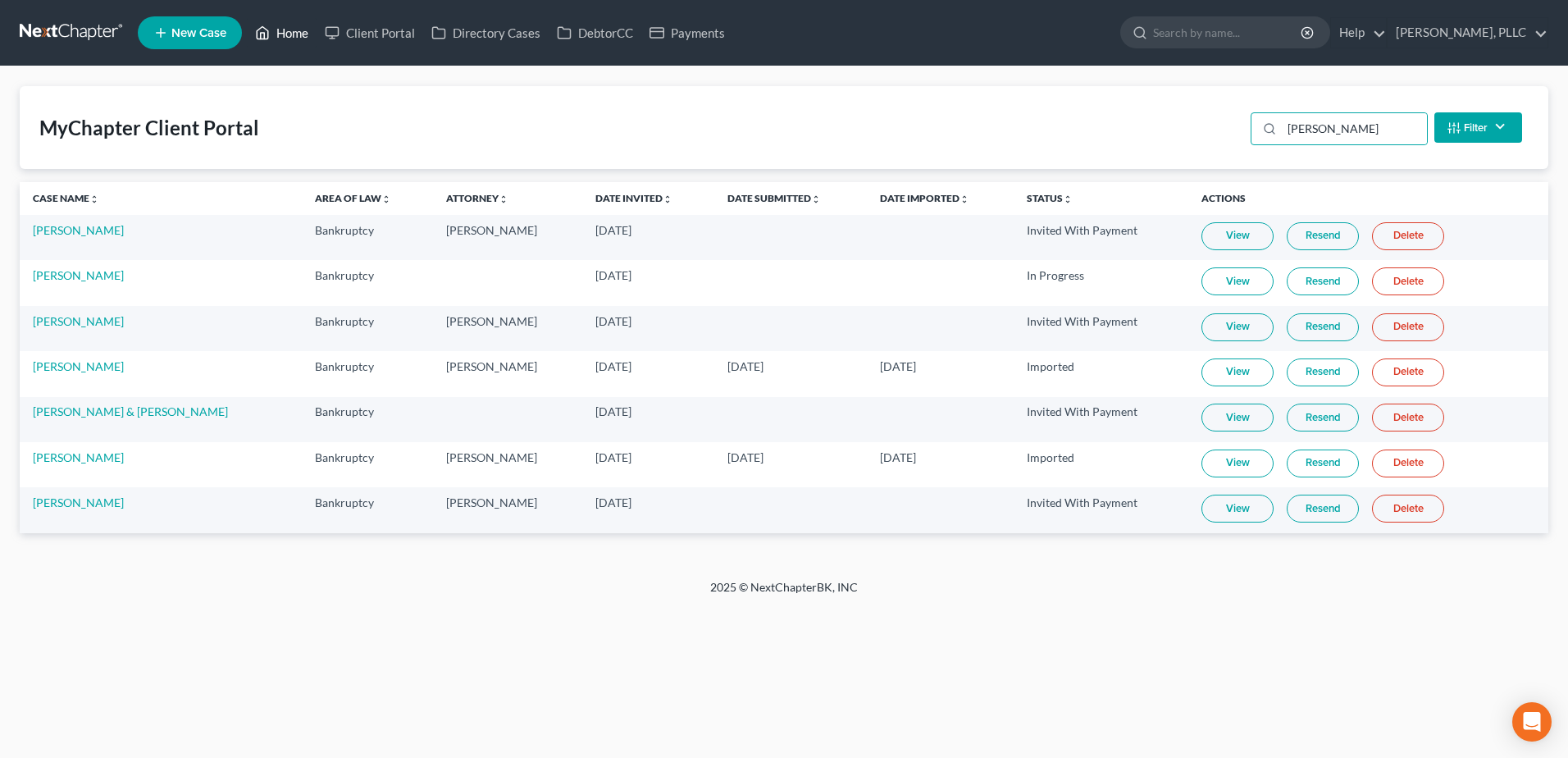
click at [291, 36] on link "Home" at bounding box center [281, 33] width 70 height 30
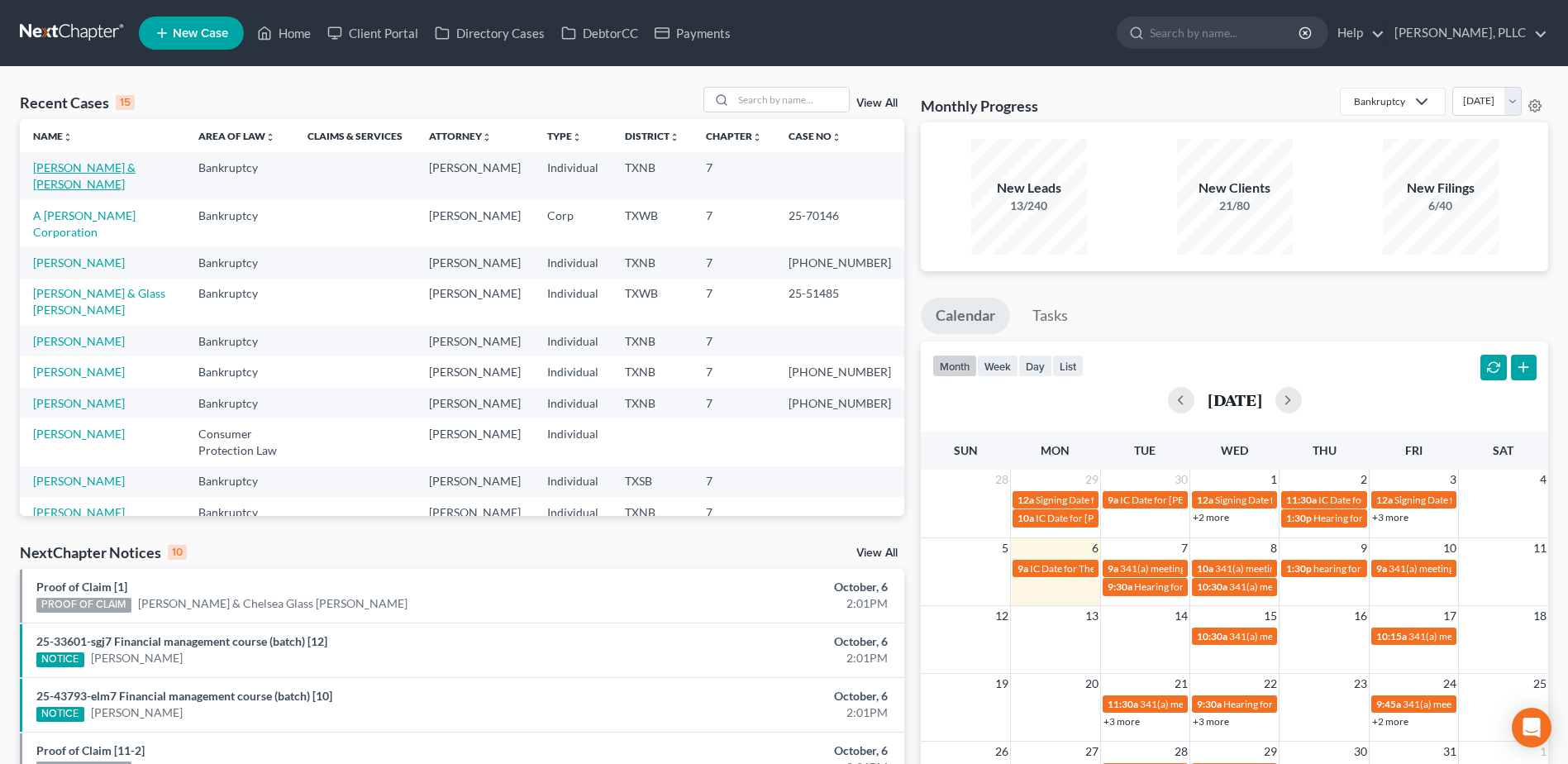
click at [102, 163] on link "Evans, Jamari & Shaw, Tamire" at bounding box center [84, 176] width 103 height 31
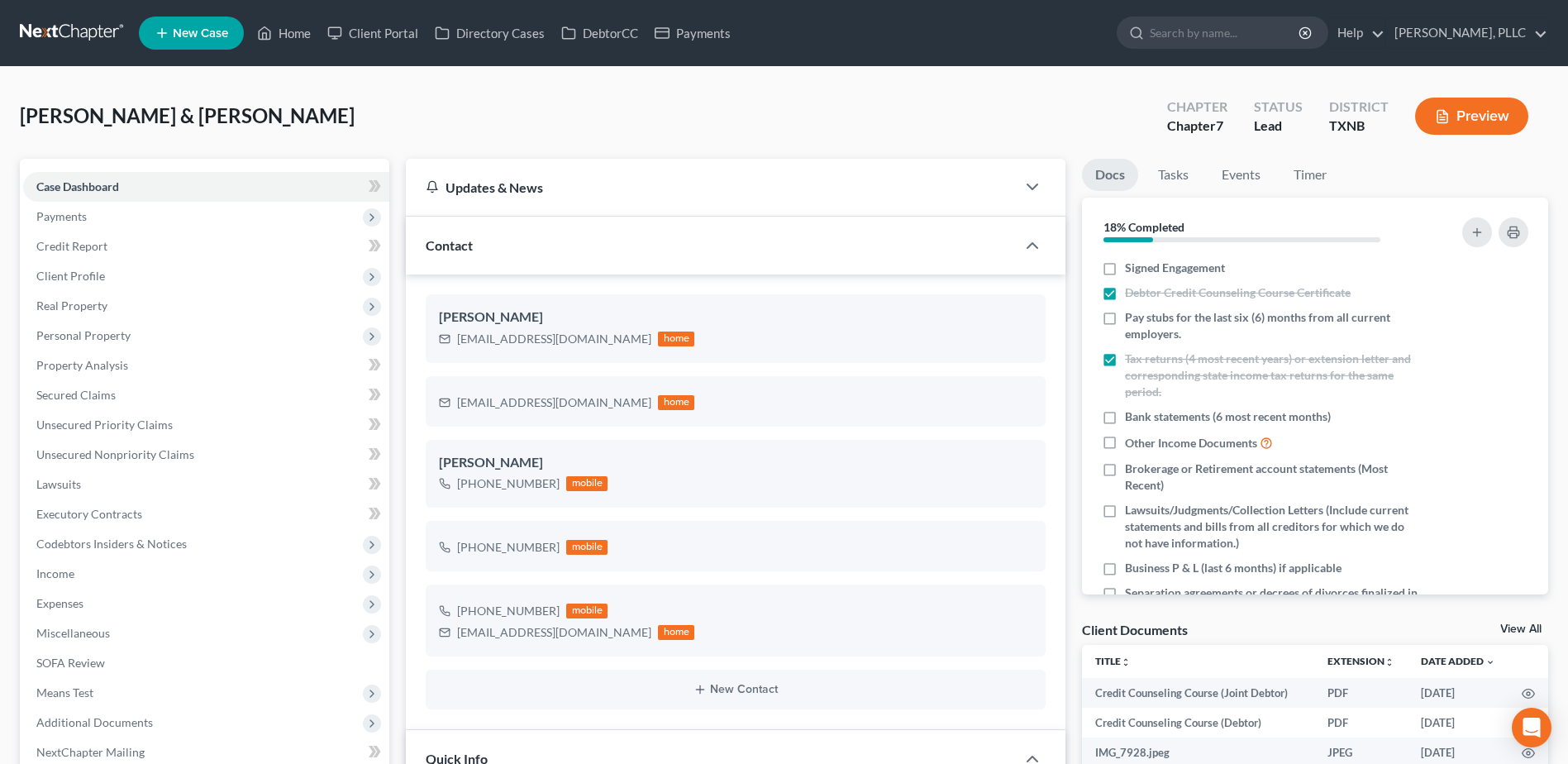
scroll to position [442, 0]
click at [102, 391] on span "Secured Claims" at bounding box center [76, 394] width 80 height 14
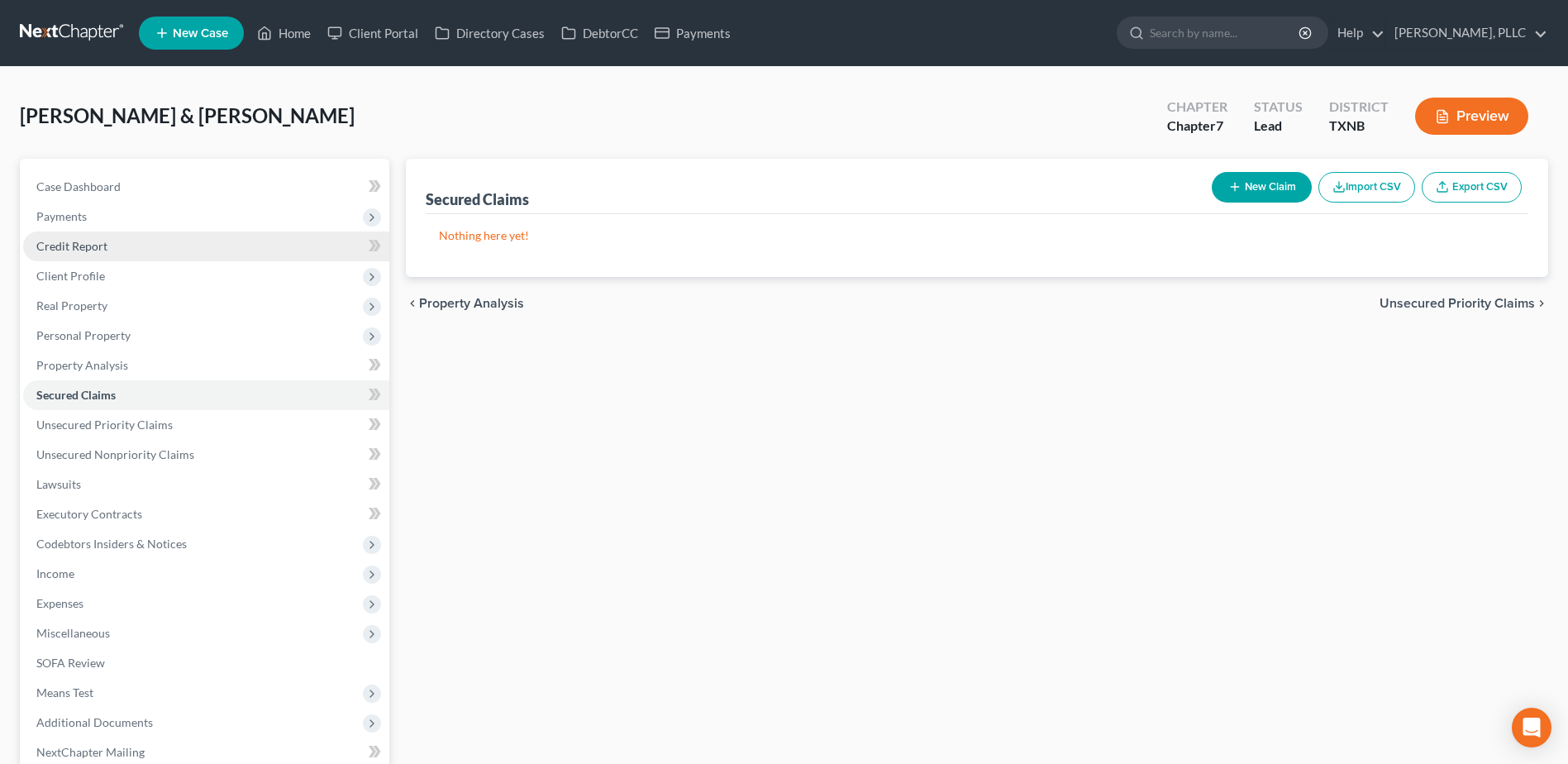
click at [82, 253] on link "Credit Report" at bounding box center [206, 246] width 366 height 30
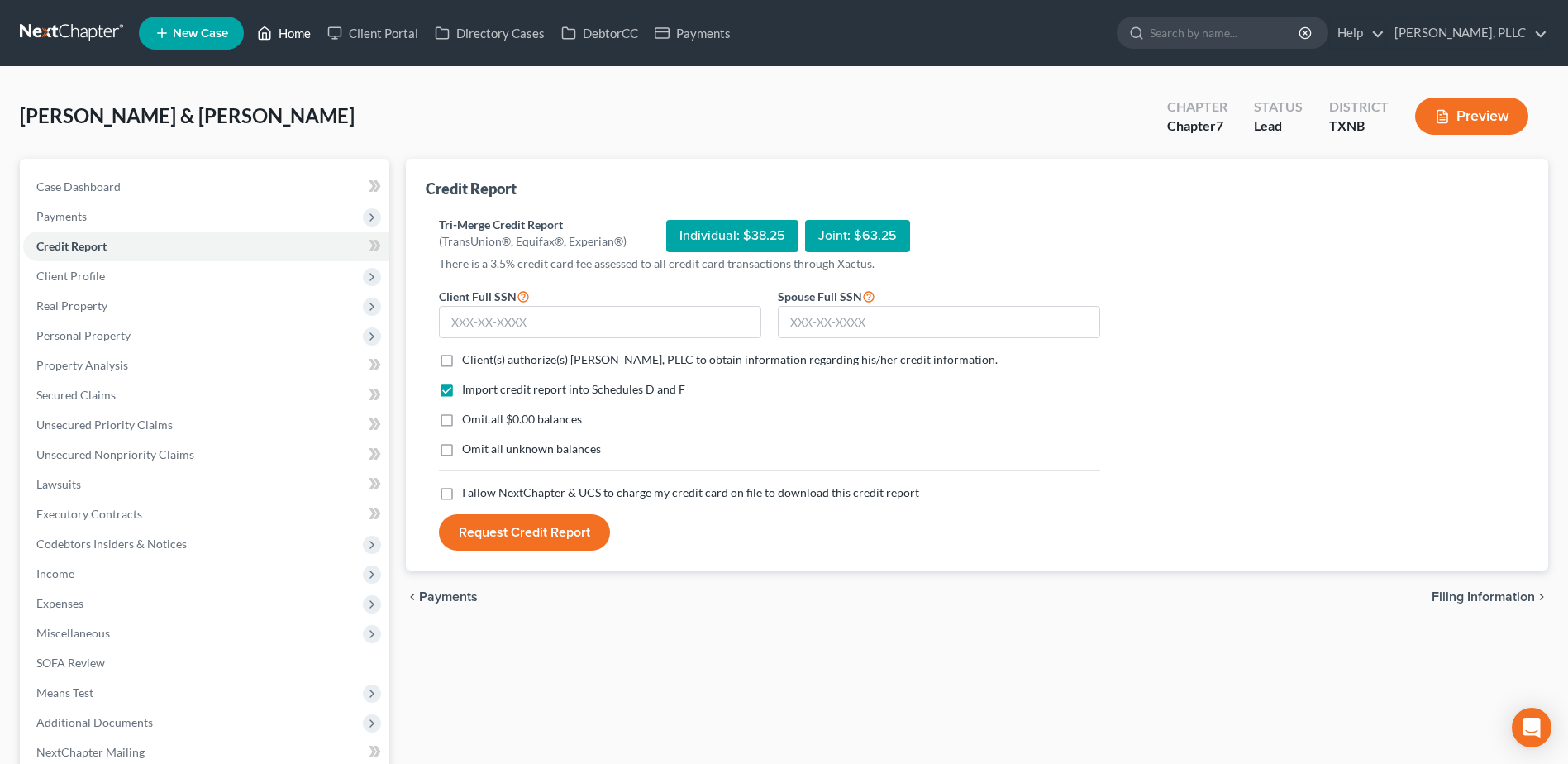
click at [300, 36] on link "Home" at bounding box center [283, 33] width 70 height 30
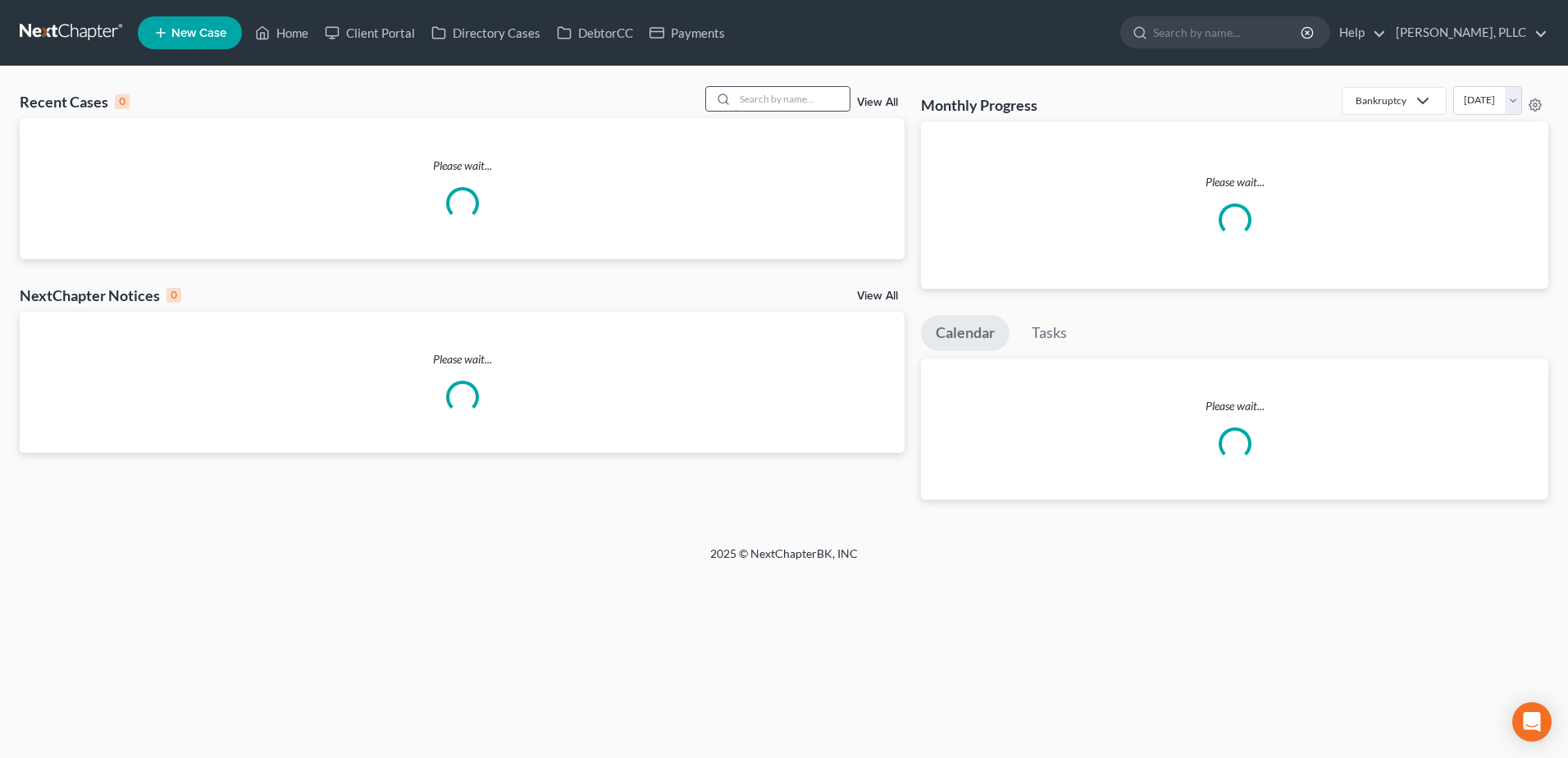
click at [756, 104] on input "search" at bounding box center [792, 99] width 115 height 24
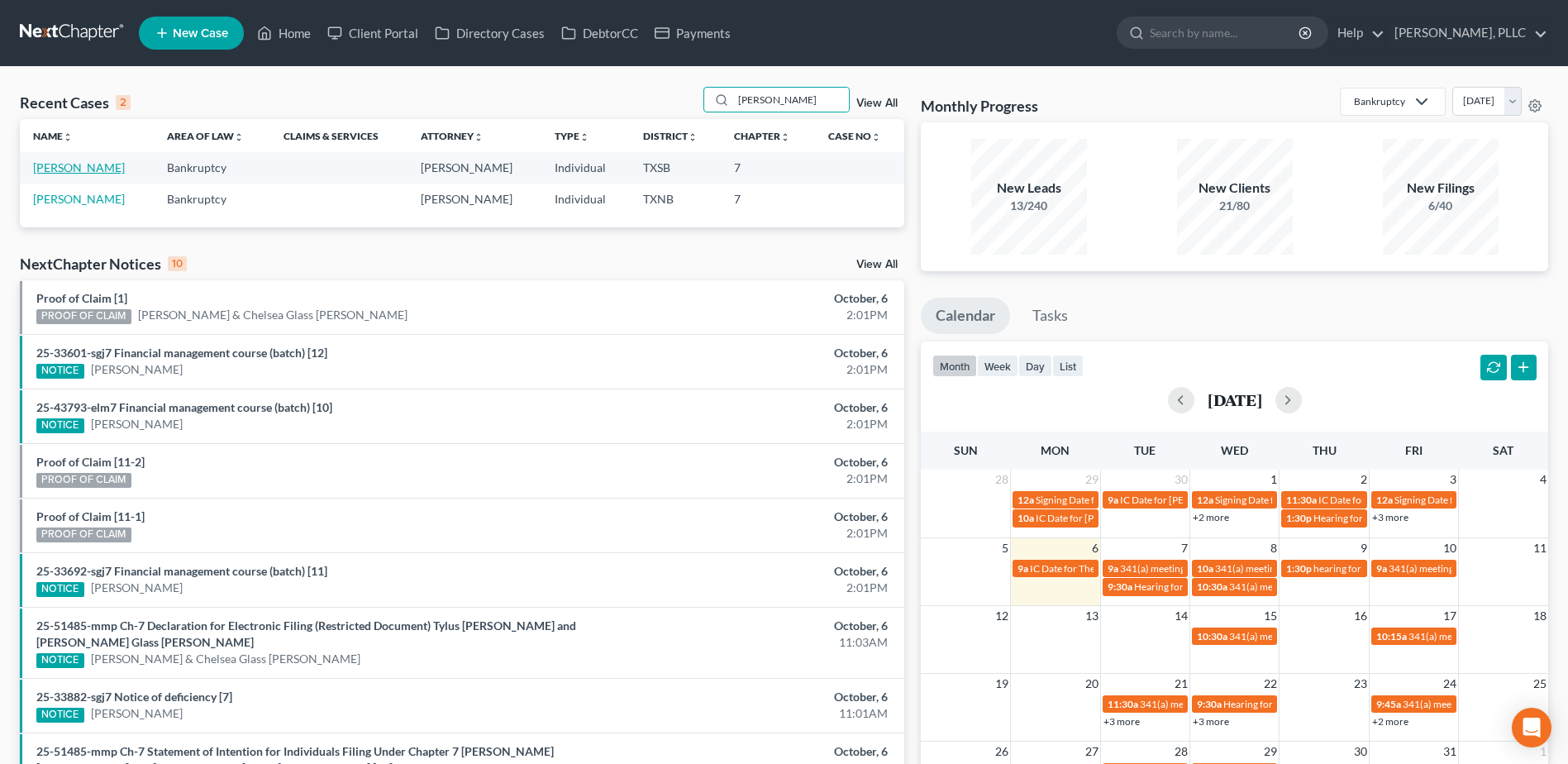
click at [85, 168] on link "[PERSON_NAME]" at bounding box center [79, 167] width 92 height 14
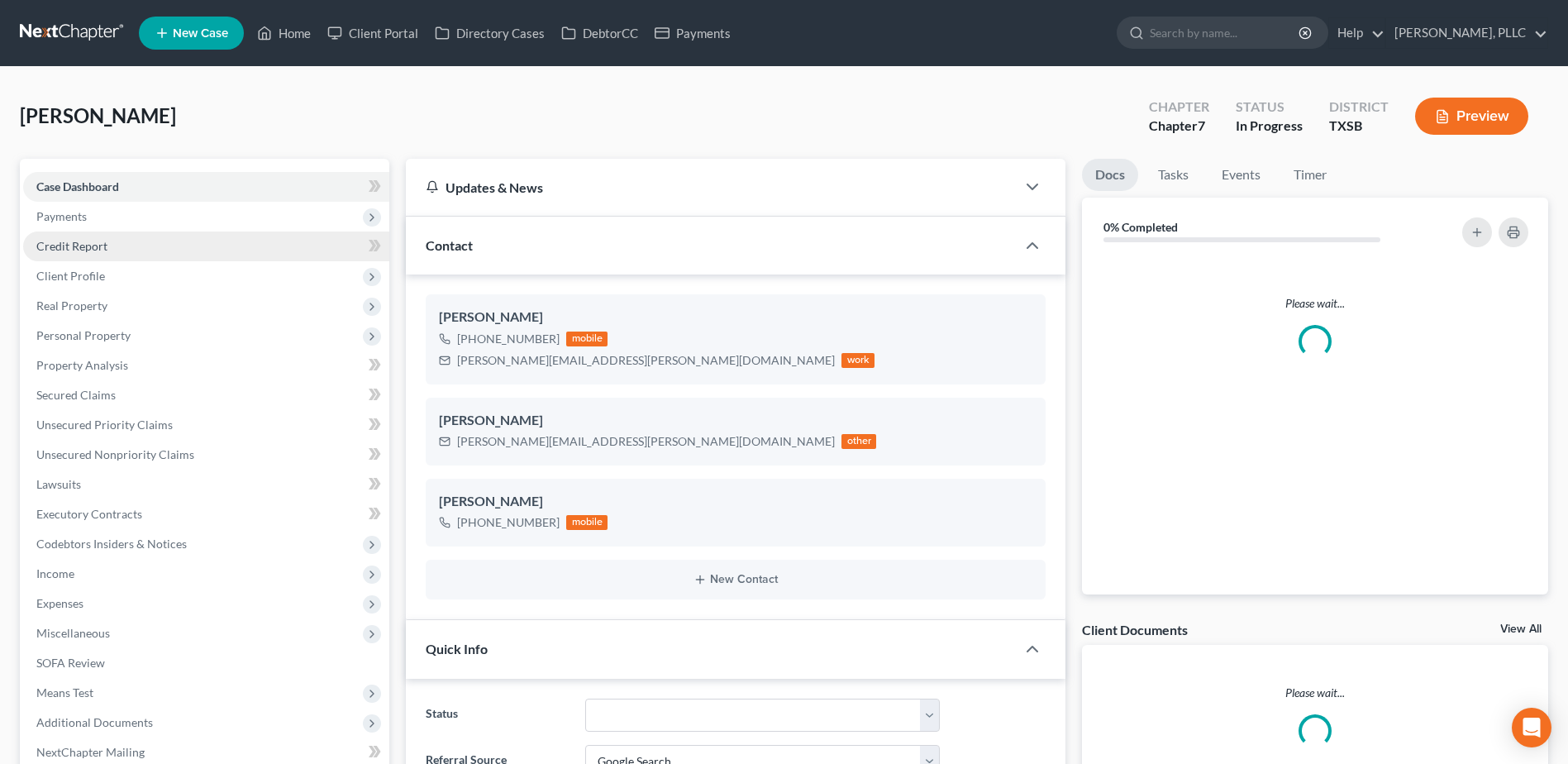
click at [74, 249] on span "Credit Report" at bounding box center [72, 245] width 71 height 14
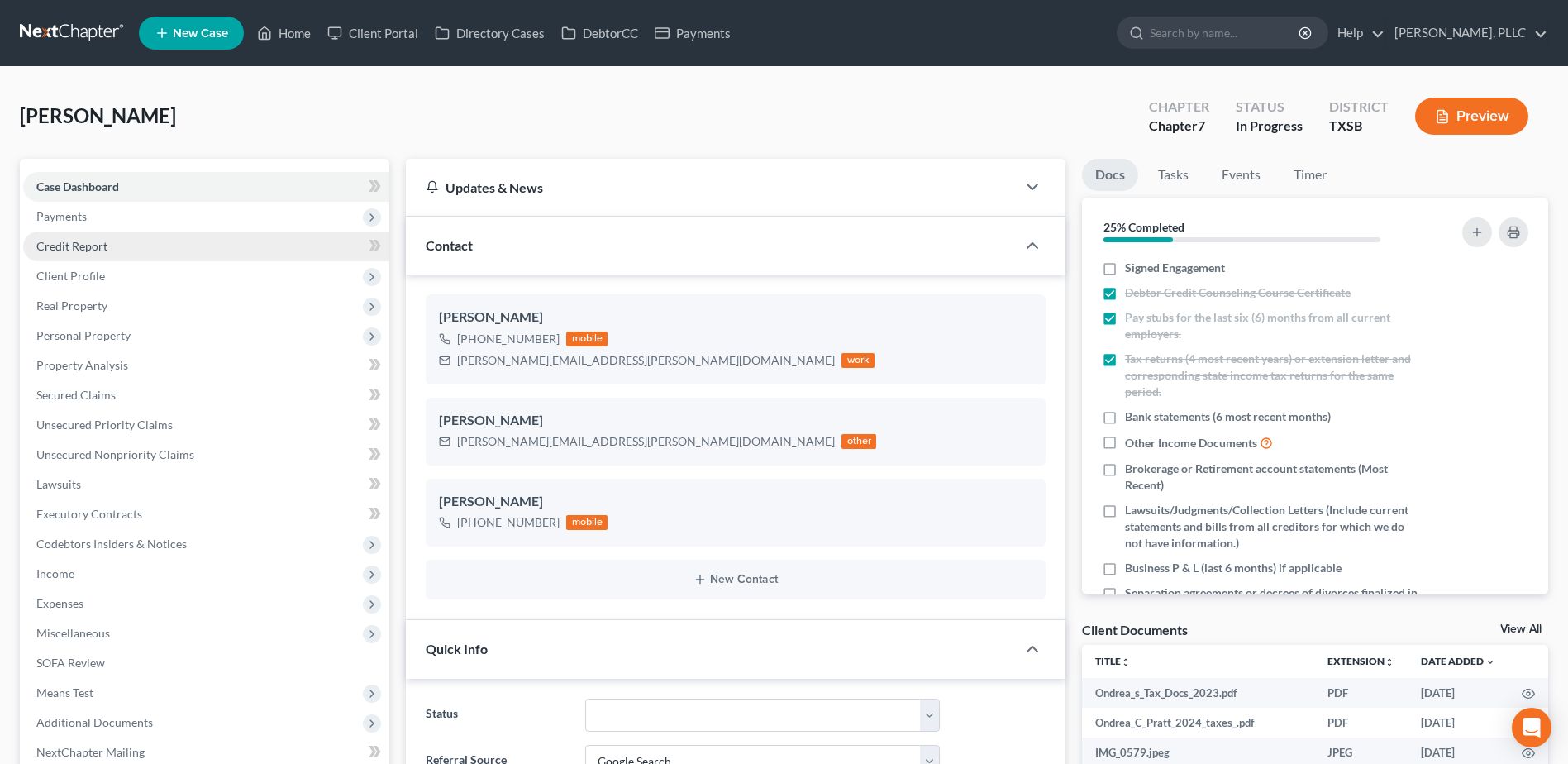
scroll to position [705, 0]
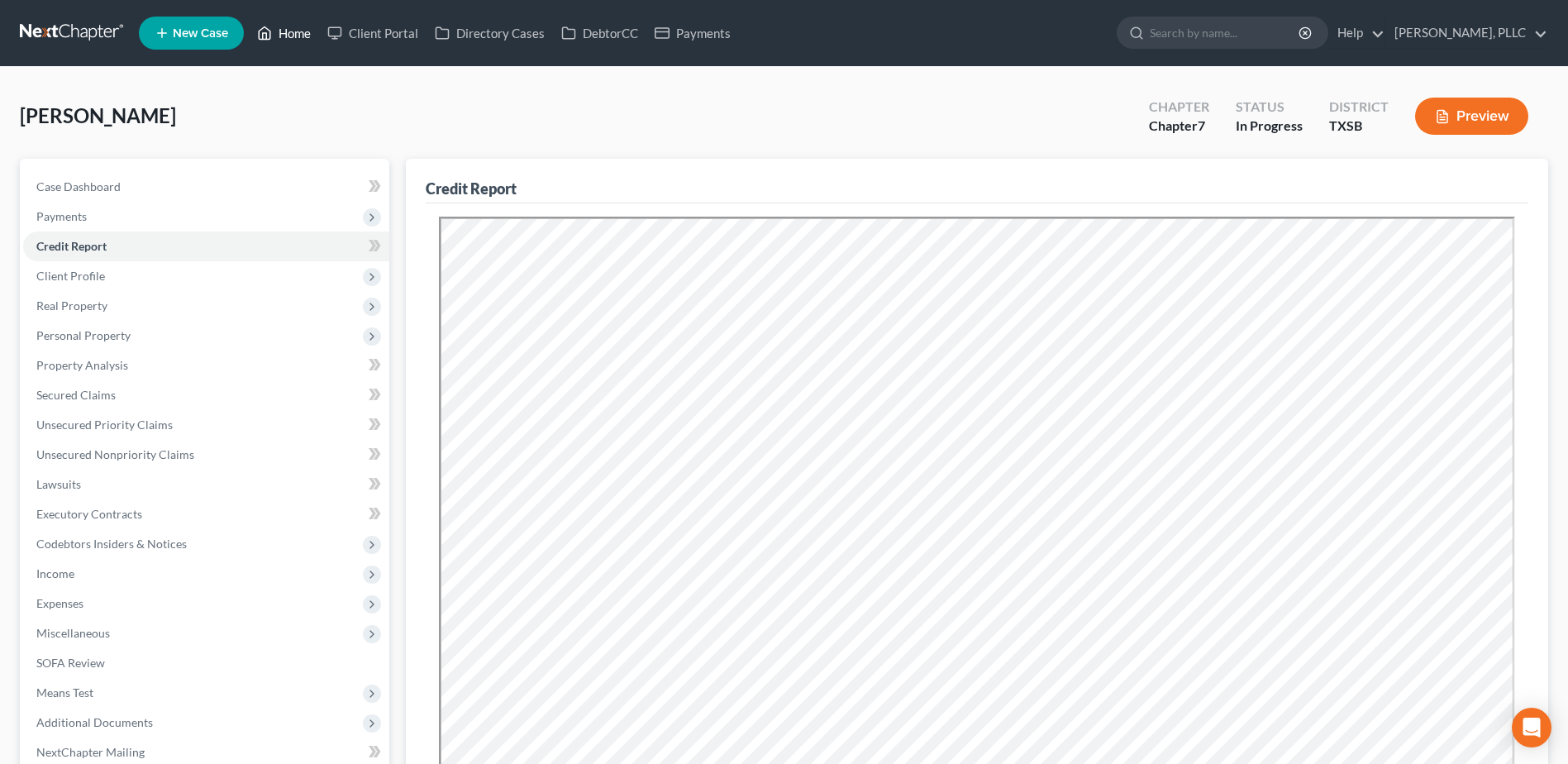
click at [292, 26] on link "Home" at bounding box center [283, 33] width 70 height 30
click at [302, 36] on link "Home" at bounding box center [283, 33] width 70 height 30
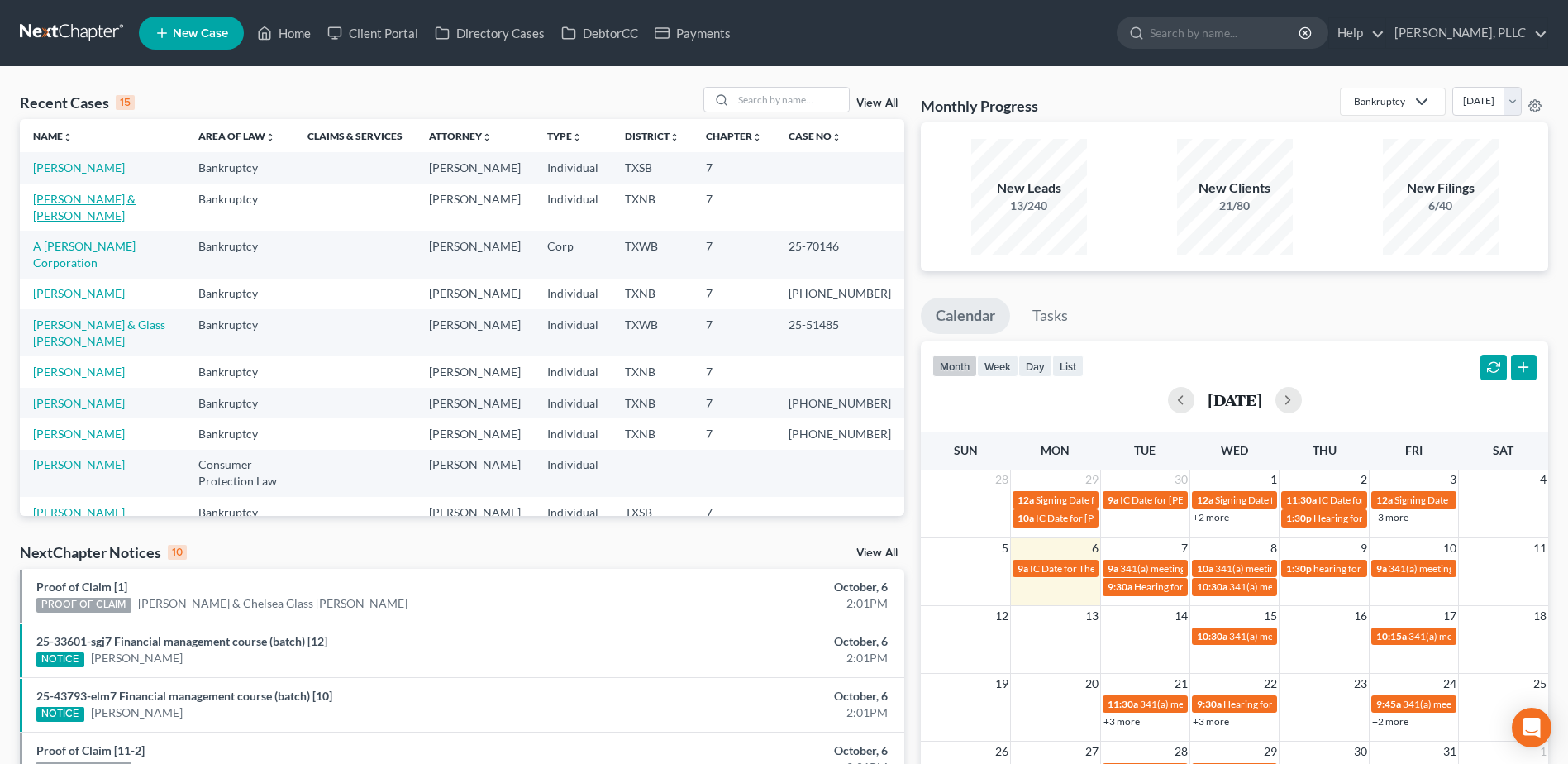
click at [133, 201] on link "Evans, Jamari & Shaw, Tamire" at bounding box center [84, 206] width 103 height 31
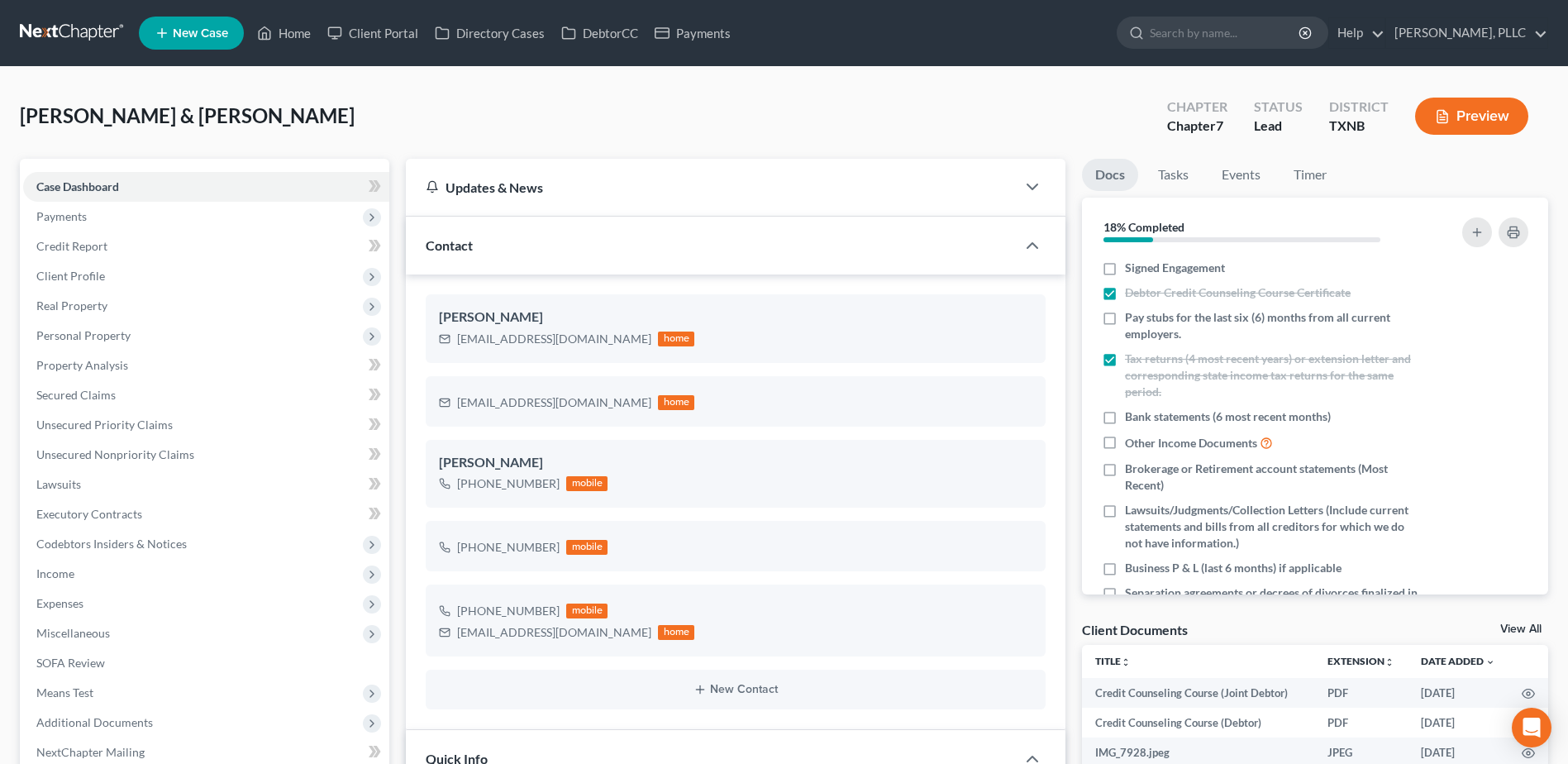
scroll to position [442, 0]
click at [77, 249] on span "Credit Report" at bounding box center [72, 245] width 71 height 14
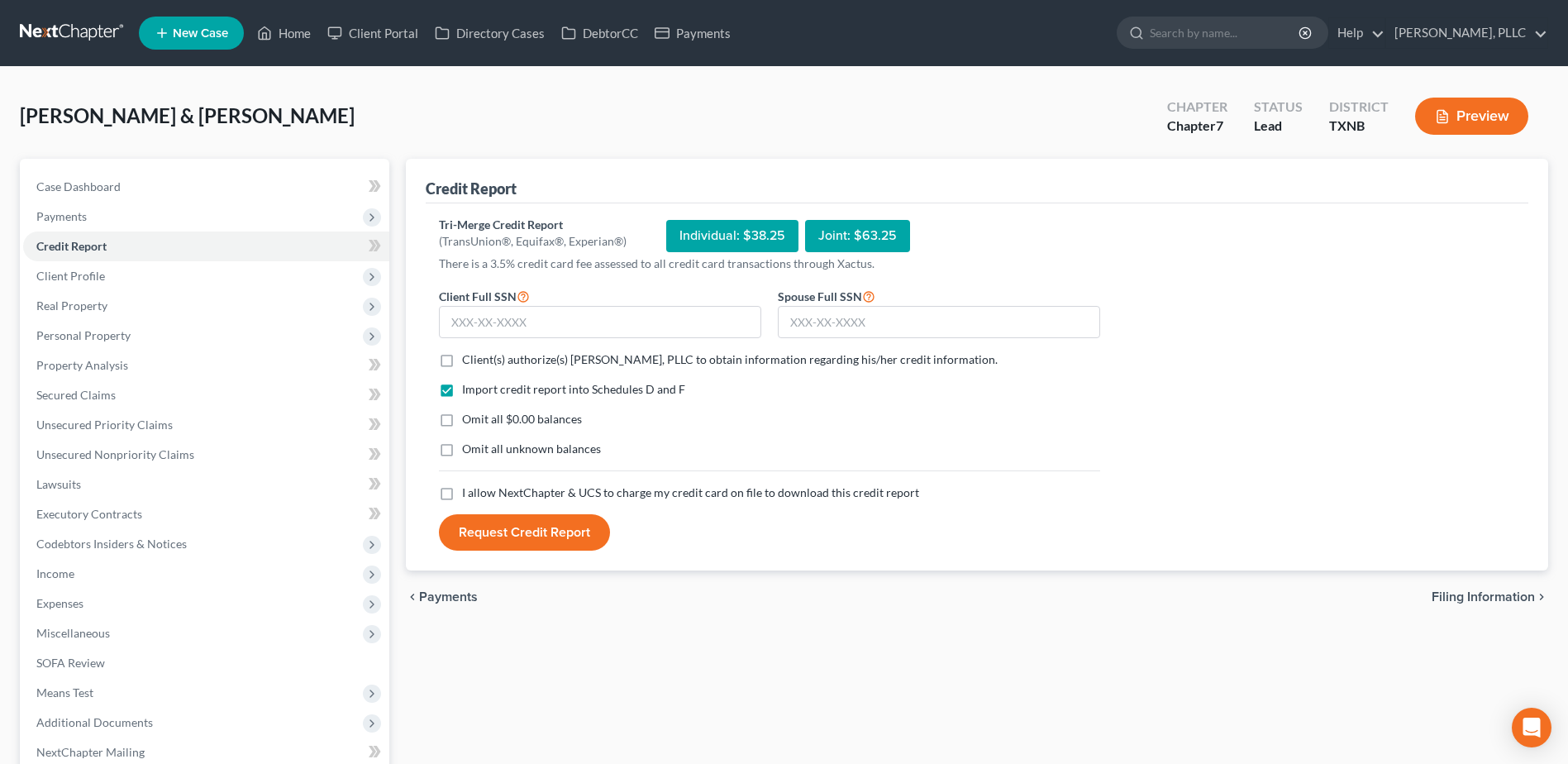
click at [462, 361] on label "Client(s) authorize(s) Guy Harvey Holman, PLLC to obtain information regarding …" at bounding box center [730, 360] width 535 height 17
click at [469, 361] on input "Client(s) authorize(s) Guy Harvey Holman, PLLC to obtain information regarding …" at bounding box center [474, 356] width 11 height 11
click at [462, 493] on label "I allow NextChapter & UCS to charge my credit card on file to download this cre…" at bounding box center [691, 493] width 457 height 17
click at [469, 493] on input "I allow NextChapter & UCS to charge my credit card on file to download this cre…" at bounding box center [474, 490] width 11 height 11
click at [531, 327] on input "text" at bounding box center [600, 322] width 322 height 33
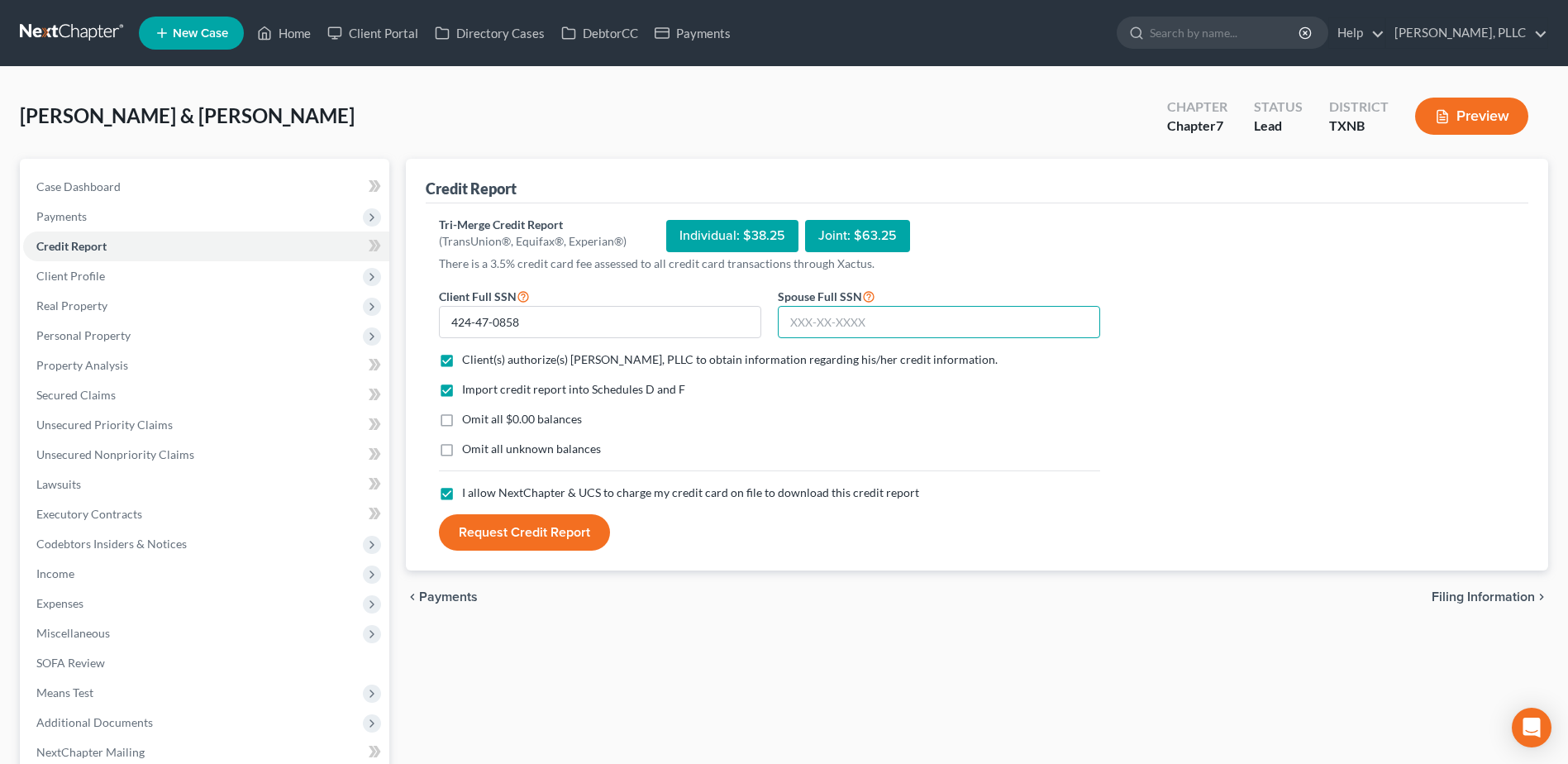
click at [968, 329] on input "text" at bounding box center [938, 322] width 322 height 33
click at [572, 530] on button "Request Credit Report" at bounding box center [524, 533] width 171 height 36
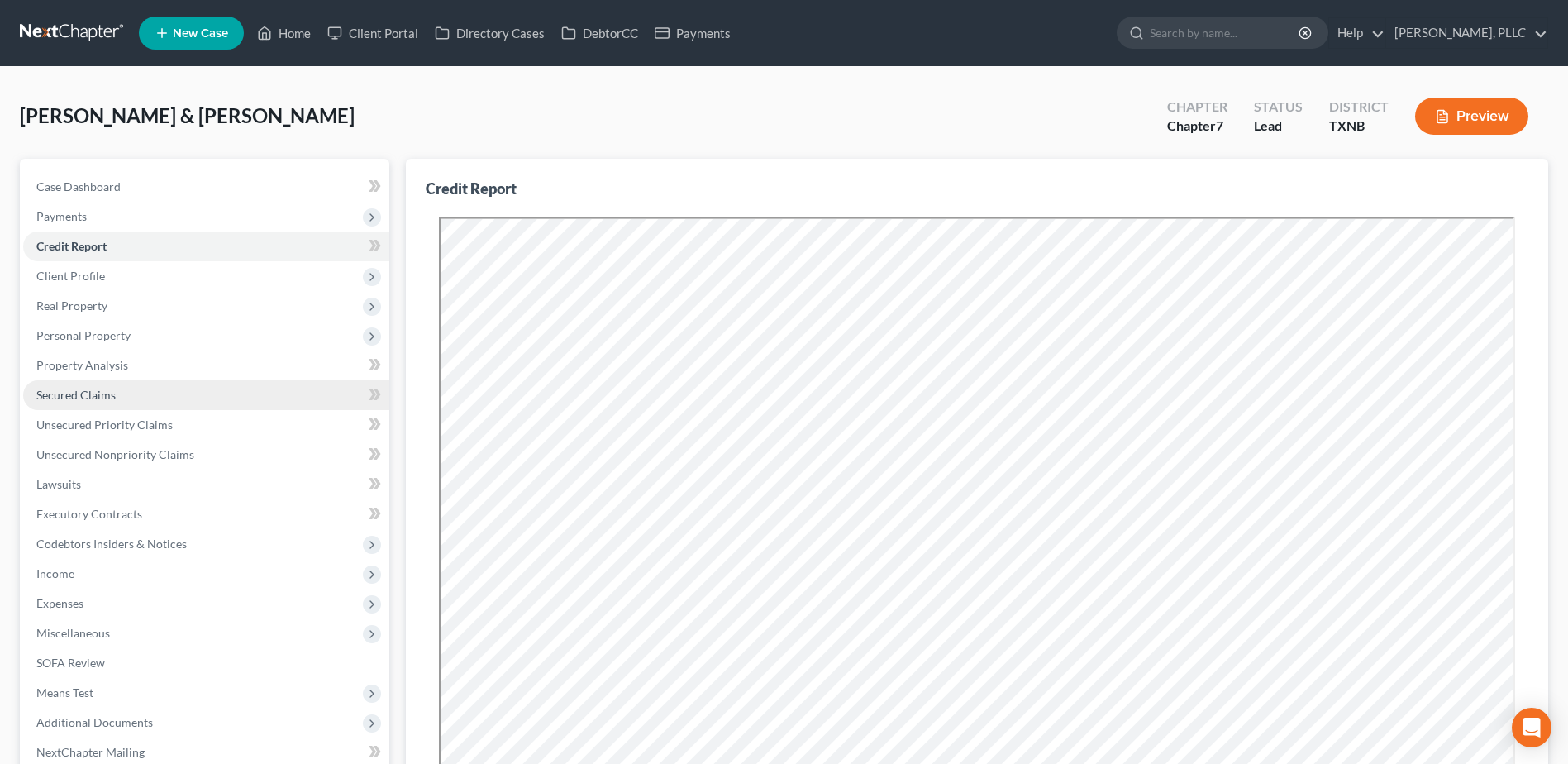
click at [84, 403] on link "Secured Claims" at bounding box center [206, 395] width 366 height 30
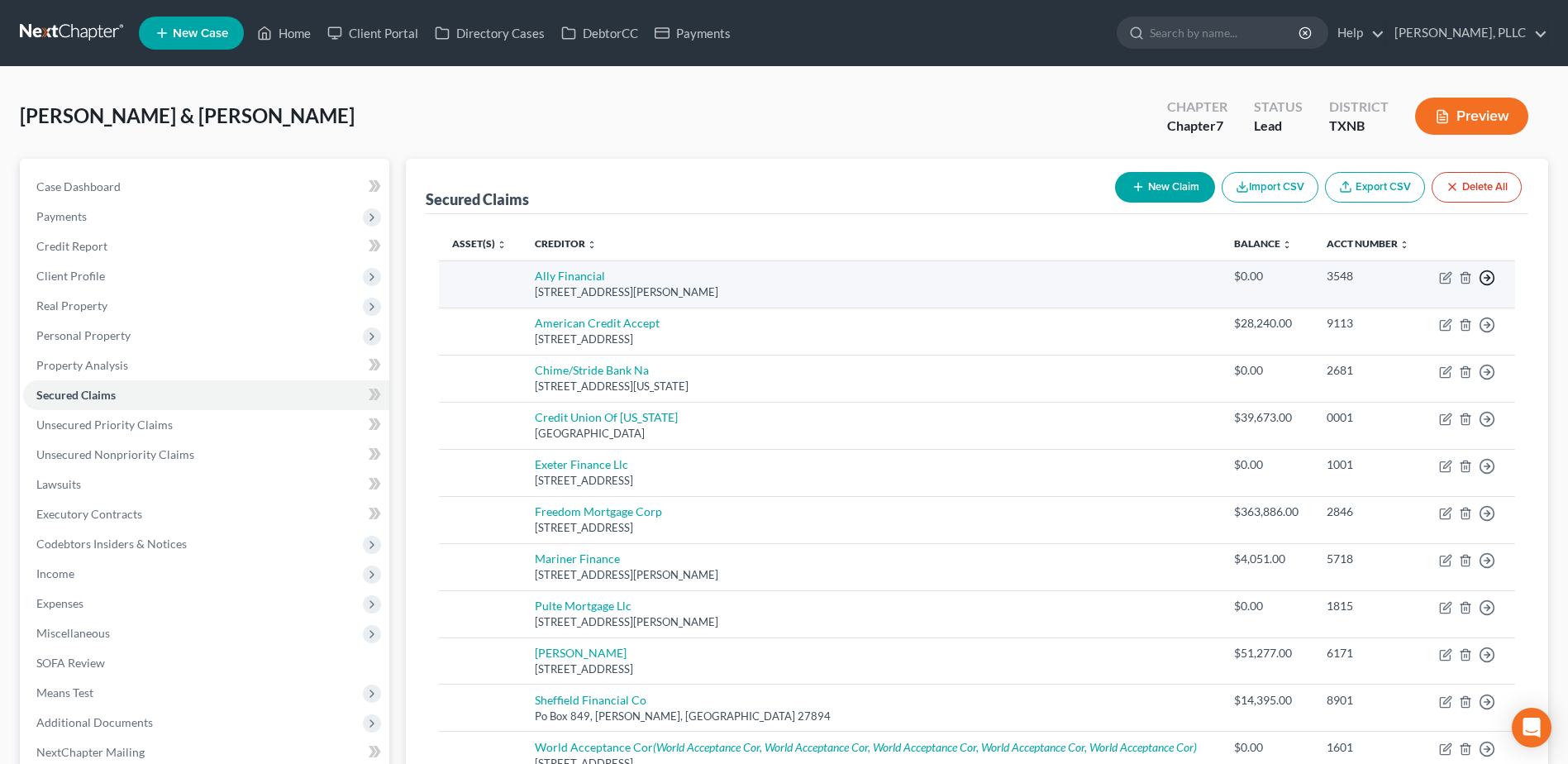
click at [1483, 280] on icon "button" at bounding box center [1487, 278] width 17 height 17
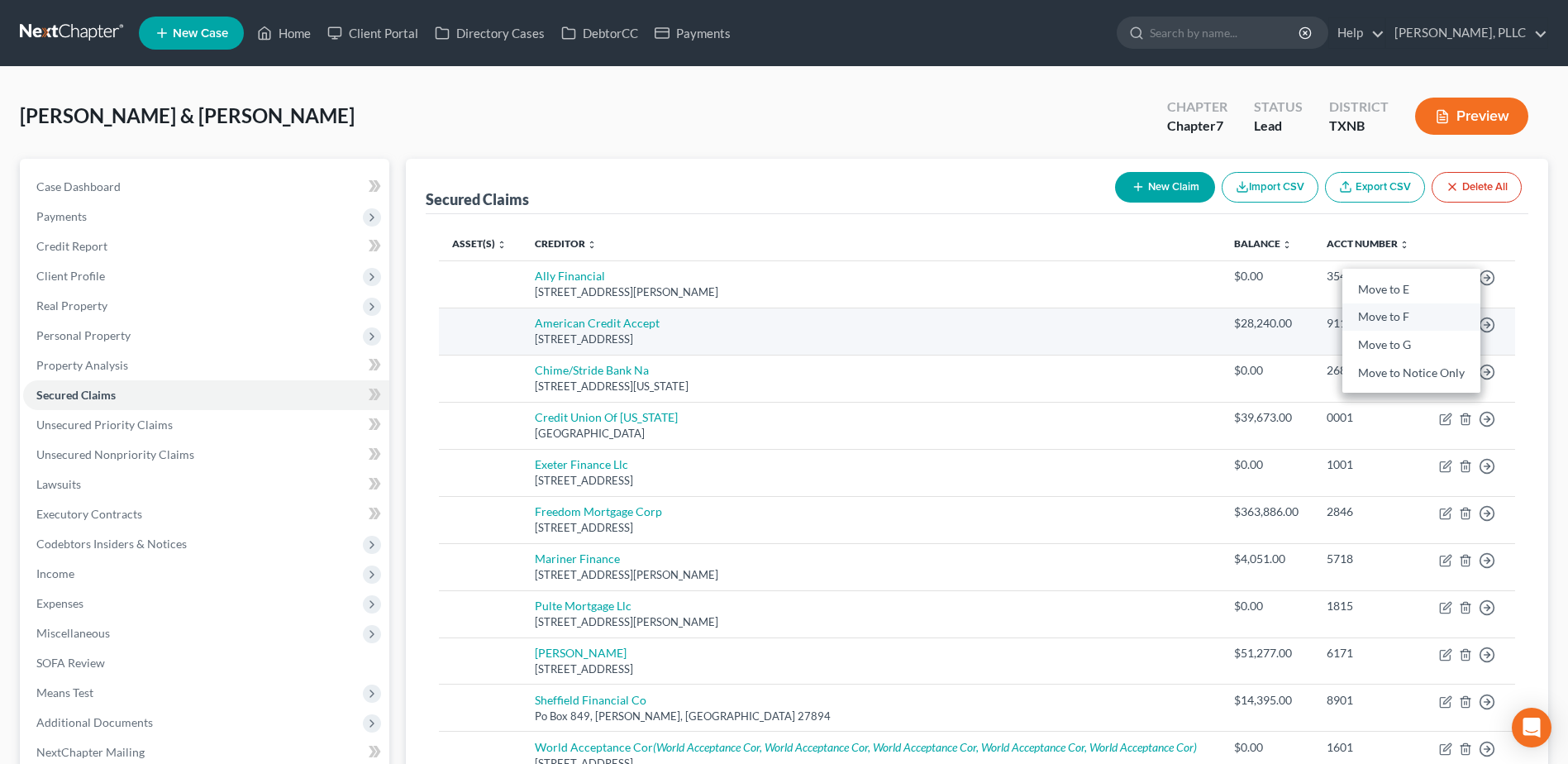
drag, startPoint x: 1391, startPoint y: 316, endPoint x: 1446, endPoint y: 350, distance: 64.7
click at [1390, 316] on link "Move to F" at bounding box center [1411, 317] width 138 height 28
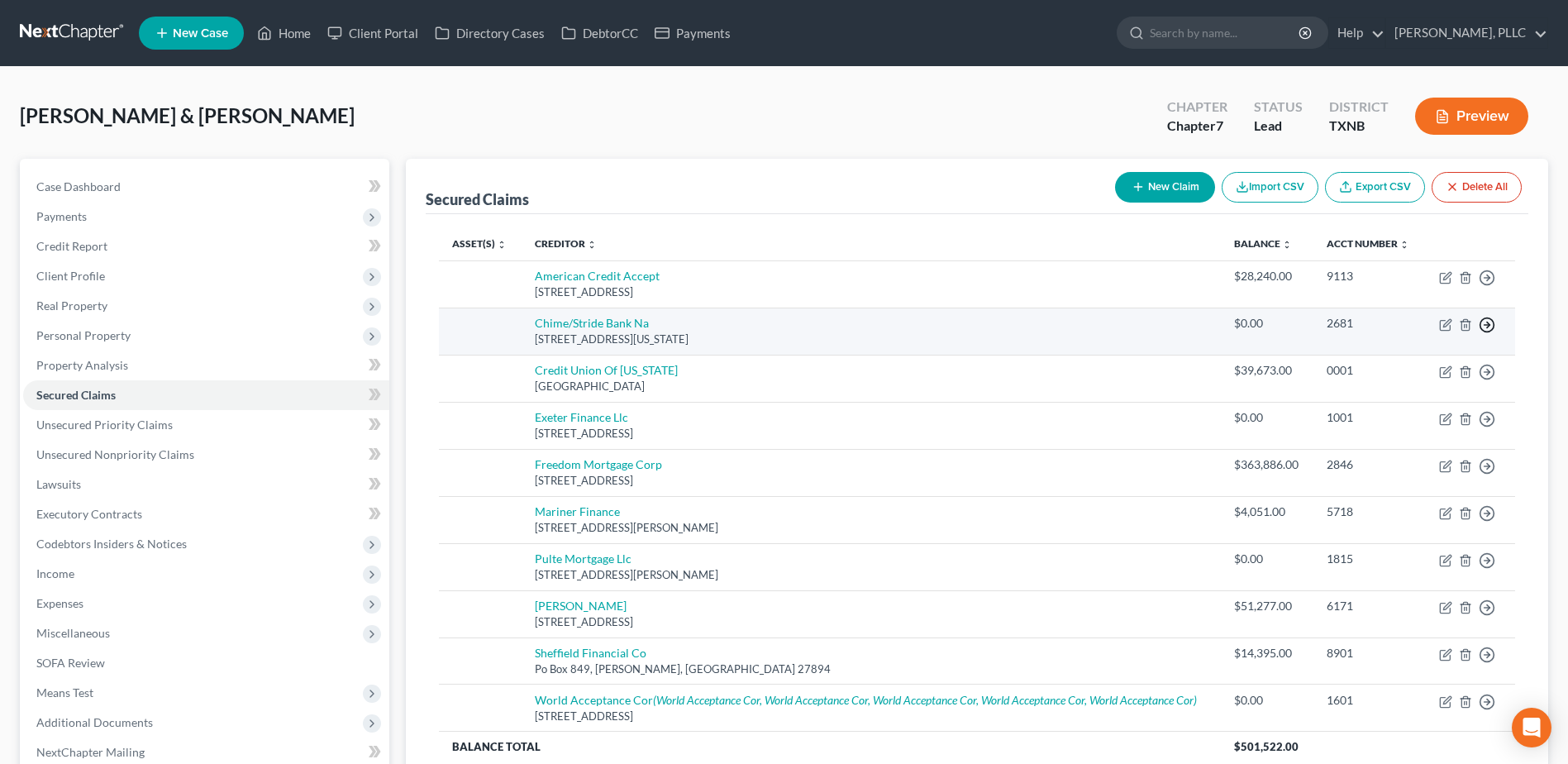
click at [1494, 323] on icon "button" at bounding box center [1487, 325] width 17 height 17
click at [1397, 361] on link "Move to F" at bounding box center [1411, 365] width 138 height 28
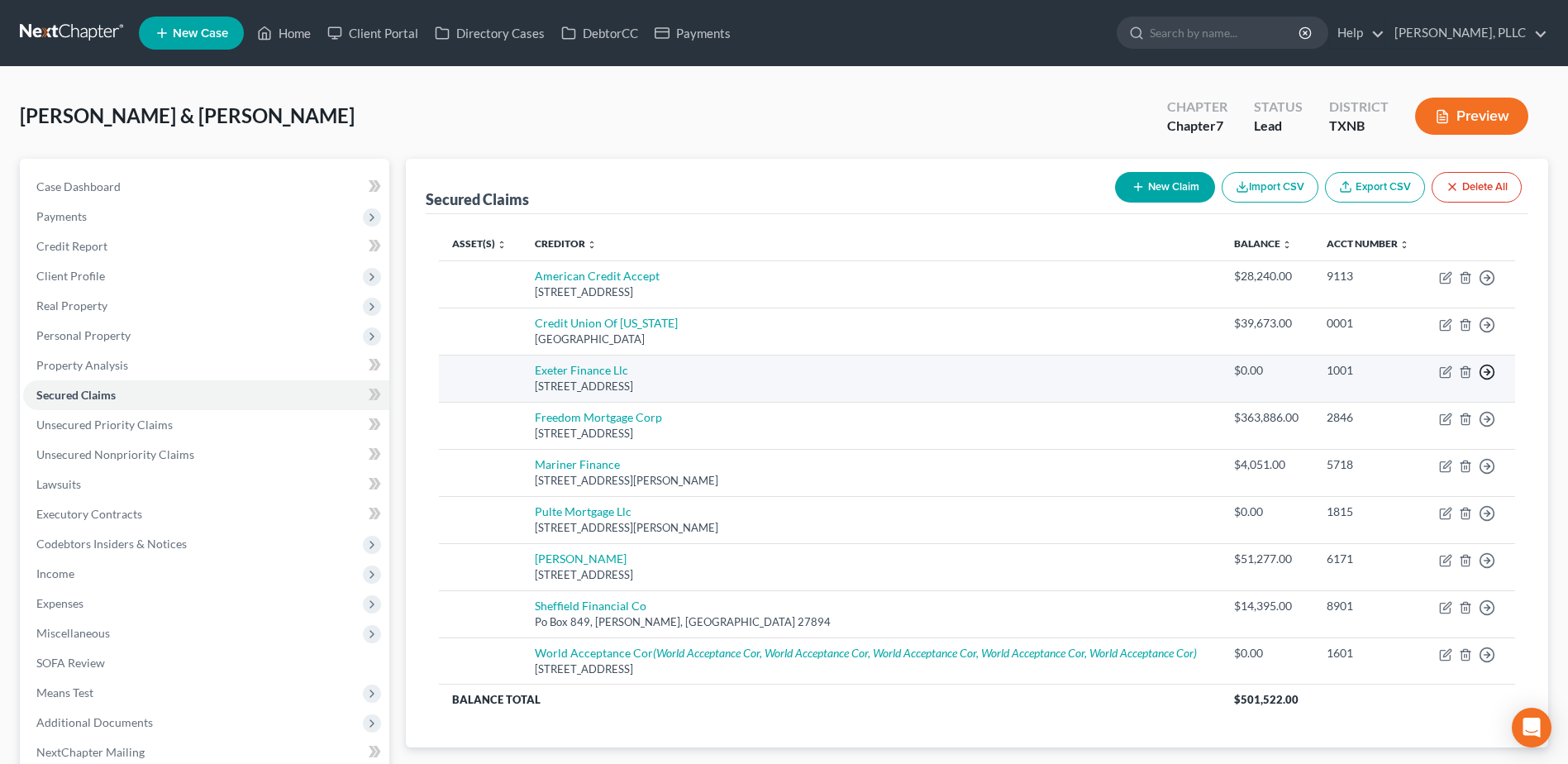
click at [1484, 374] on icon "button" at bounding box center [1487, 372] width 17 height 17
click at [1381, 410] on link "Move to F" at bounding box center [1411, 412] width 138 height 28
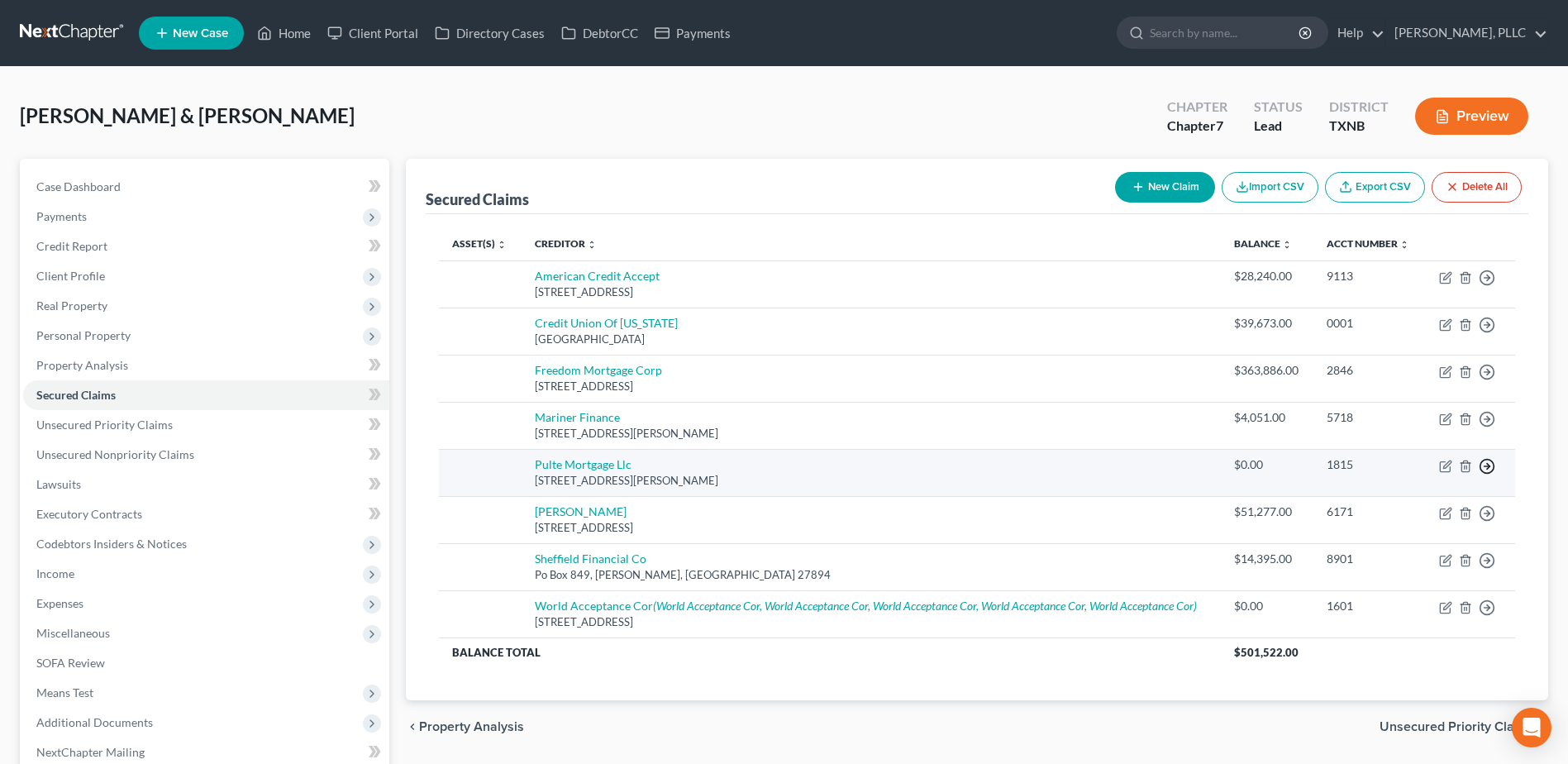
click at [1486, 464] on icon "button" at bounding box center [1487, 467] width 17 height 17
click at [1392, 500] on link "Move to F" at bounding box center [1411, 506] width 138 height 28
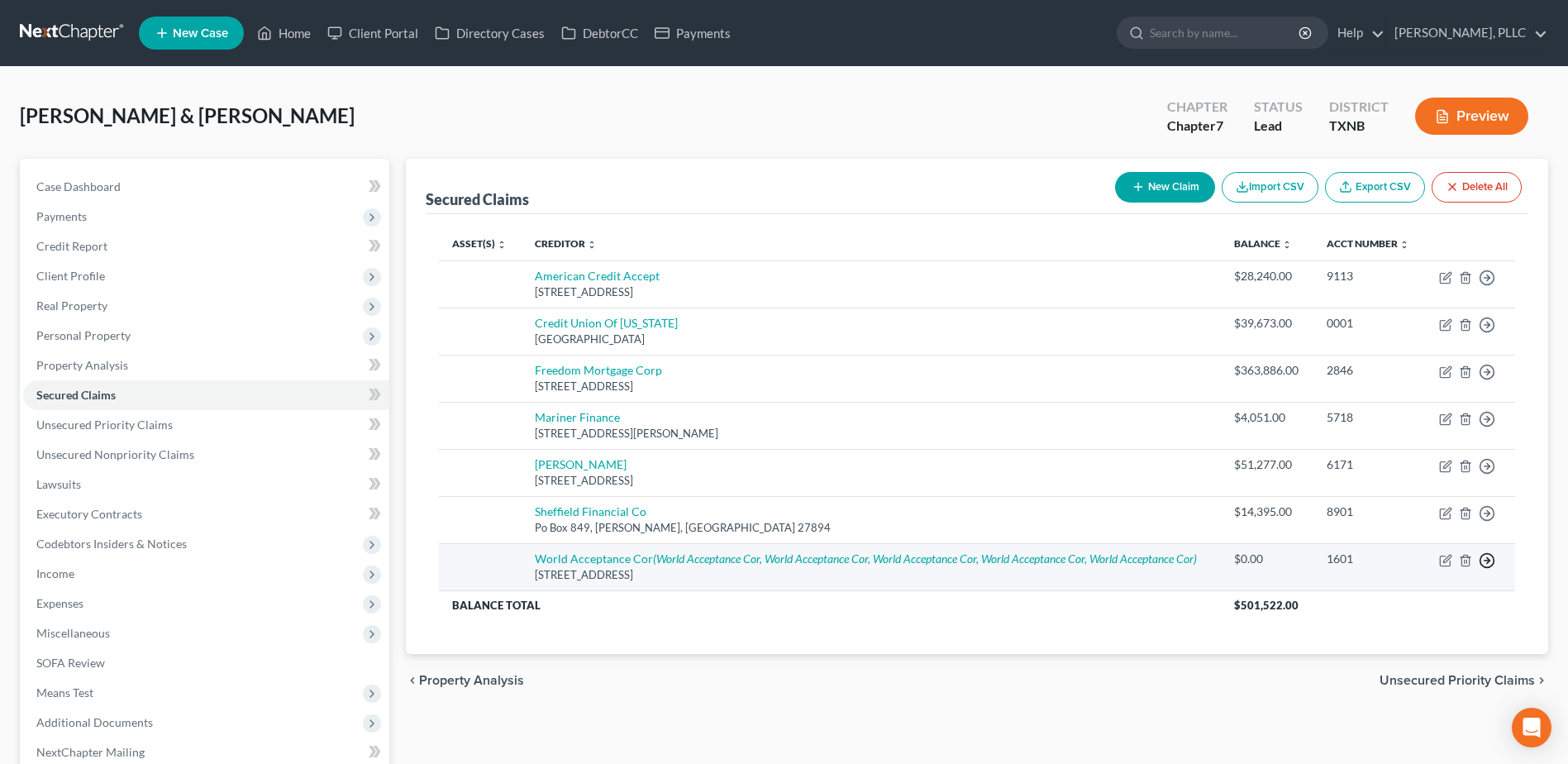
click at [1493, 562] on icon "button" at bounding box center [1487, 560] width 17 height 17
click at [1404, 602] on link "Move to F" at bounding box center [1411, 600] width 138 height 28
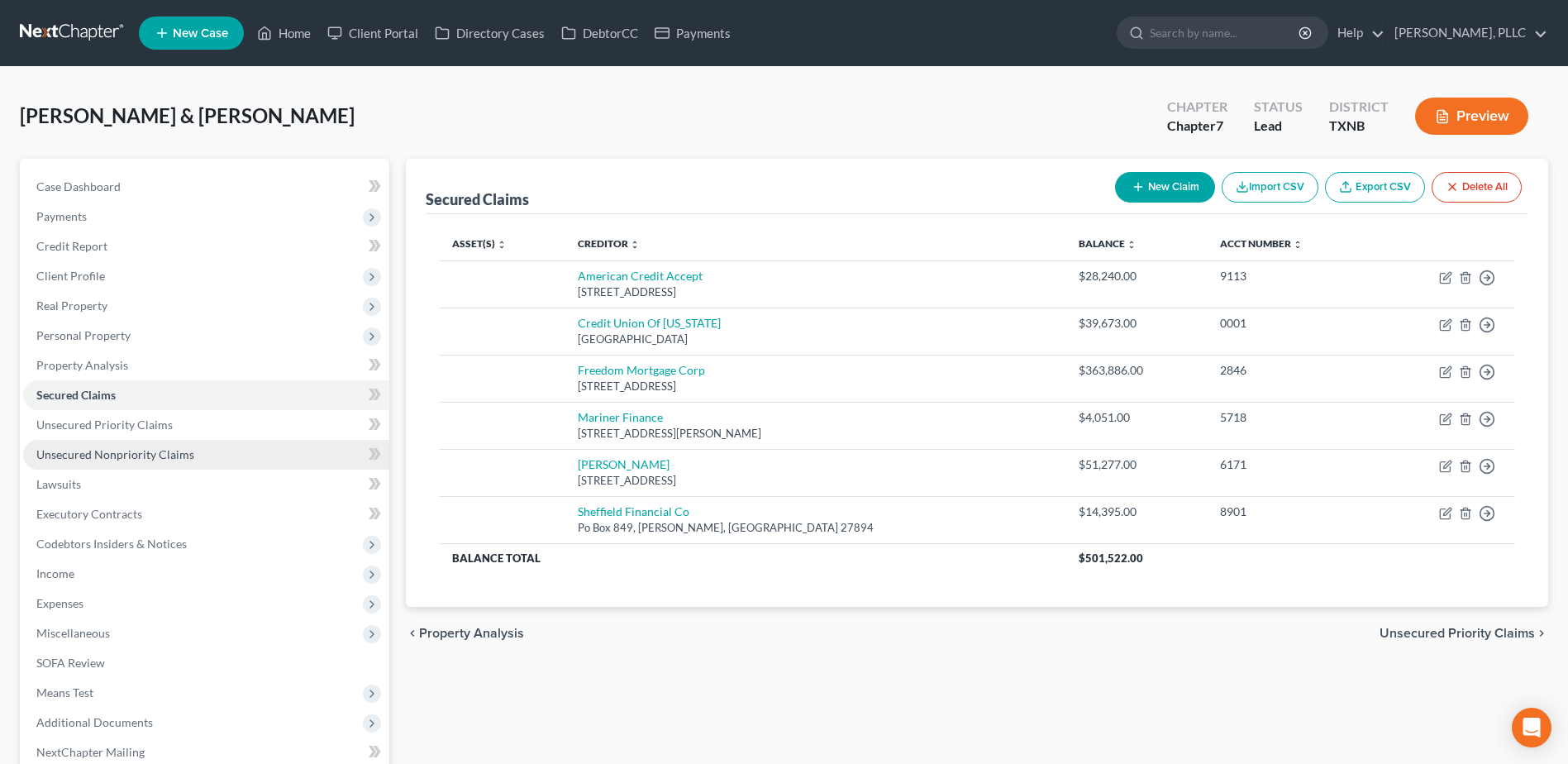
click at [123, 453] on span "Unsecured Nonpriority Claims" at bounding box center [115, 454] width 158 height 14
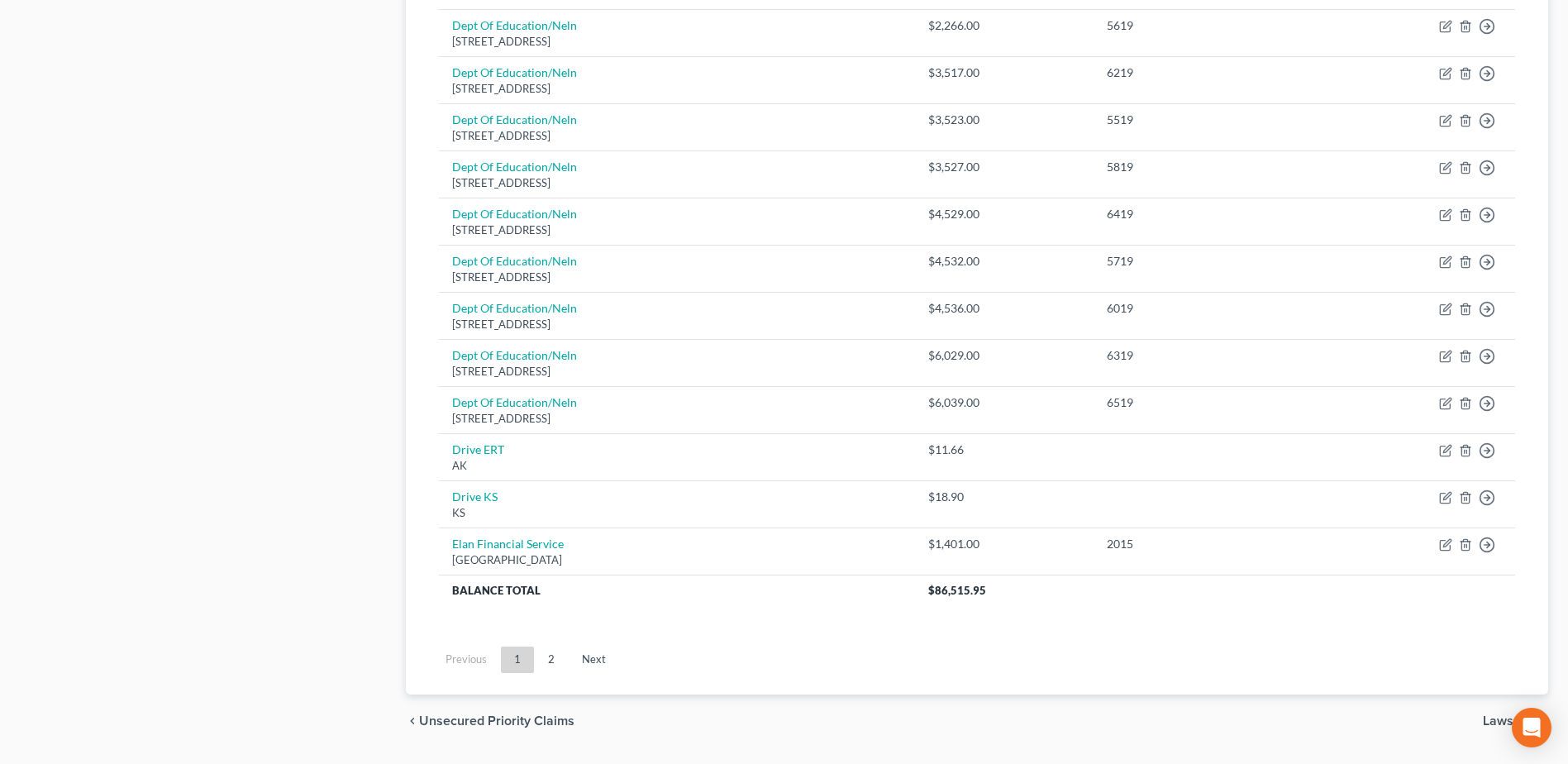
scroll to position [1145, 0]
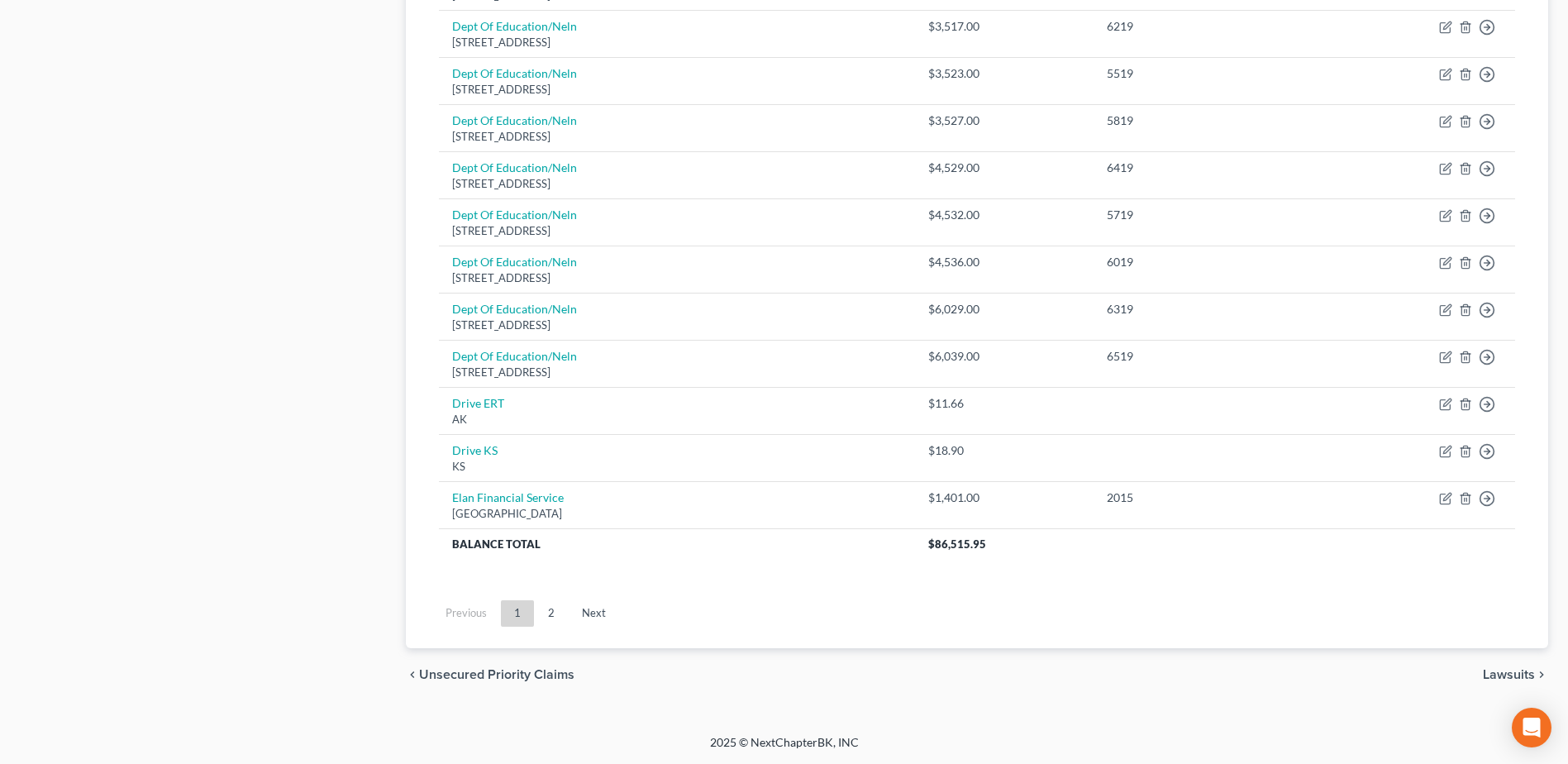
drag, startPoint x: 552, startPoint y: 610, endPoint x: 1170, endPoint y: 513, distance: 625.6
click at [552, 610] on link "2" at bounding box center [551, 613] width 33 height 27
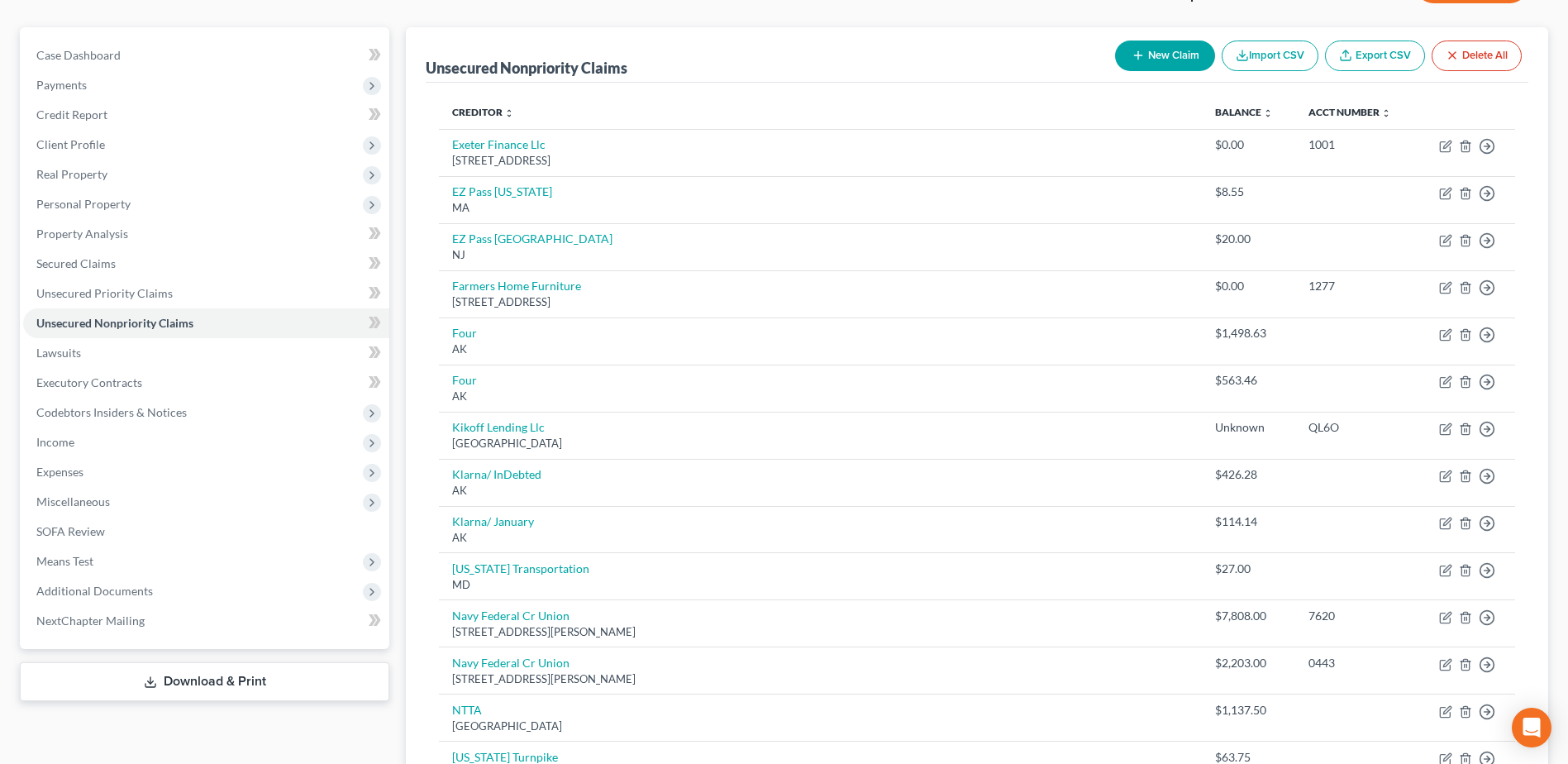
scroll to position [815, 0]
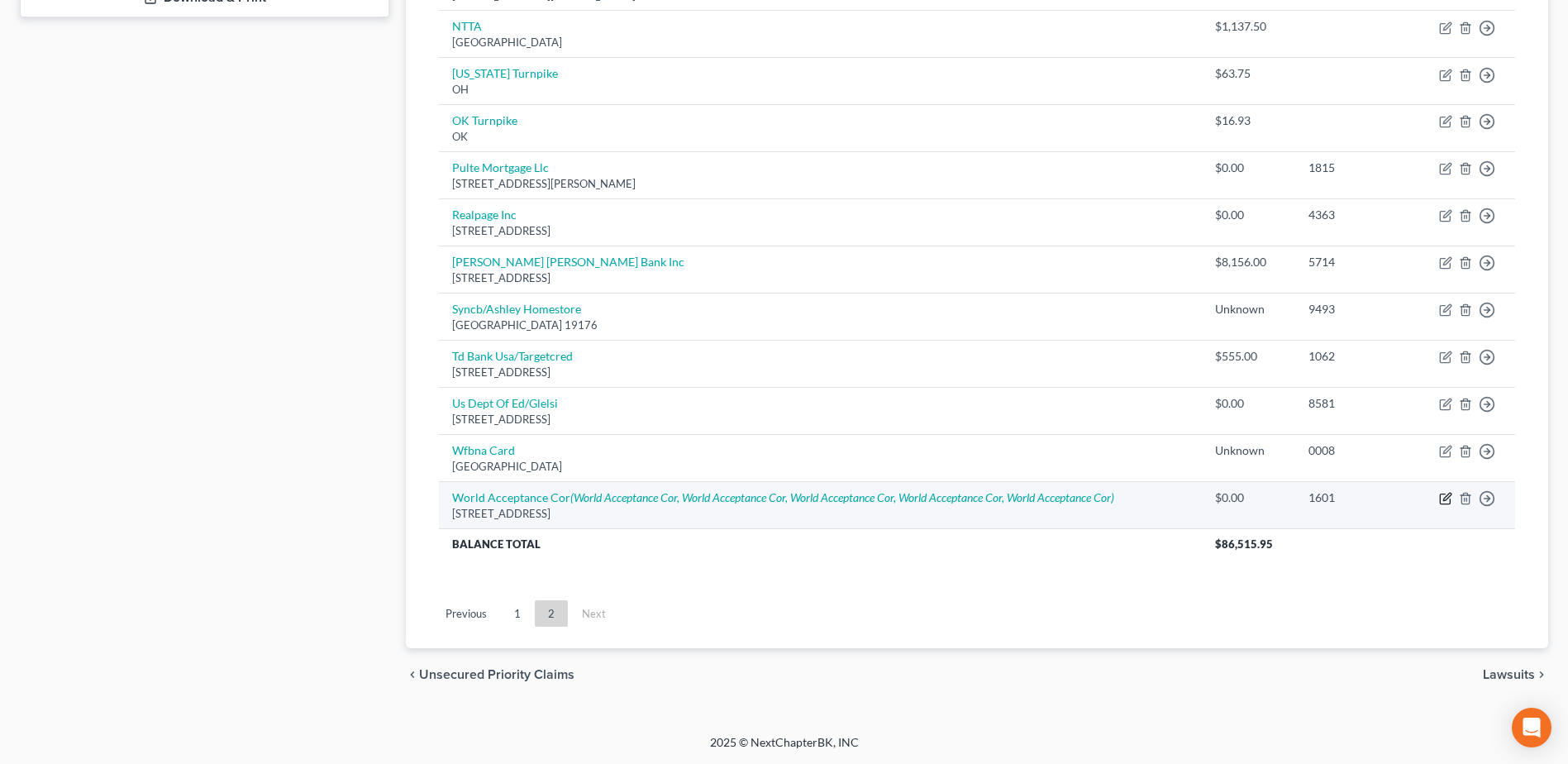
click at [1446, 500] on icon "button" at bounding box center [1446, 496] width 7 height 7
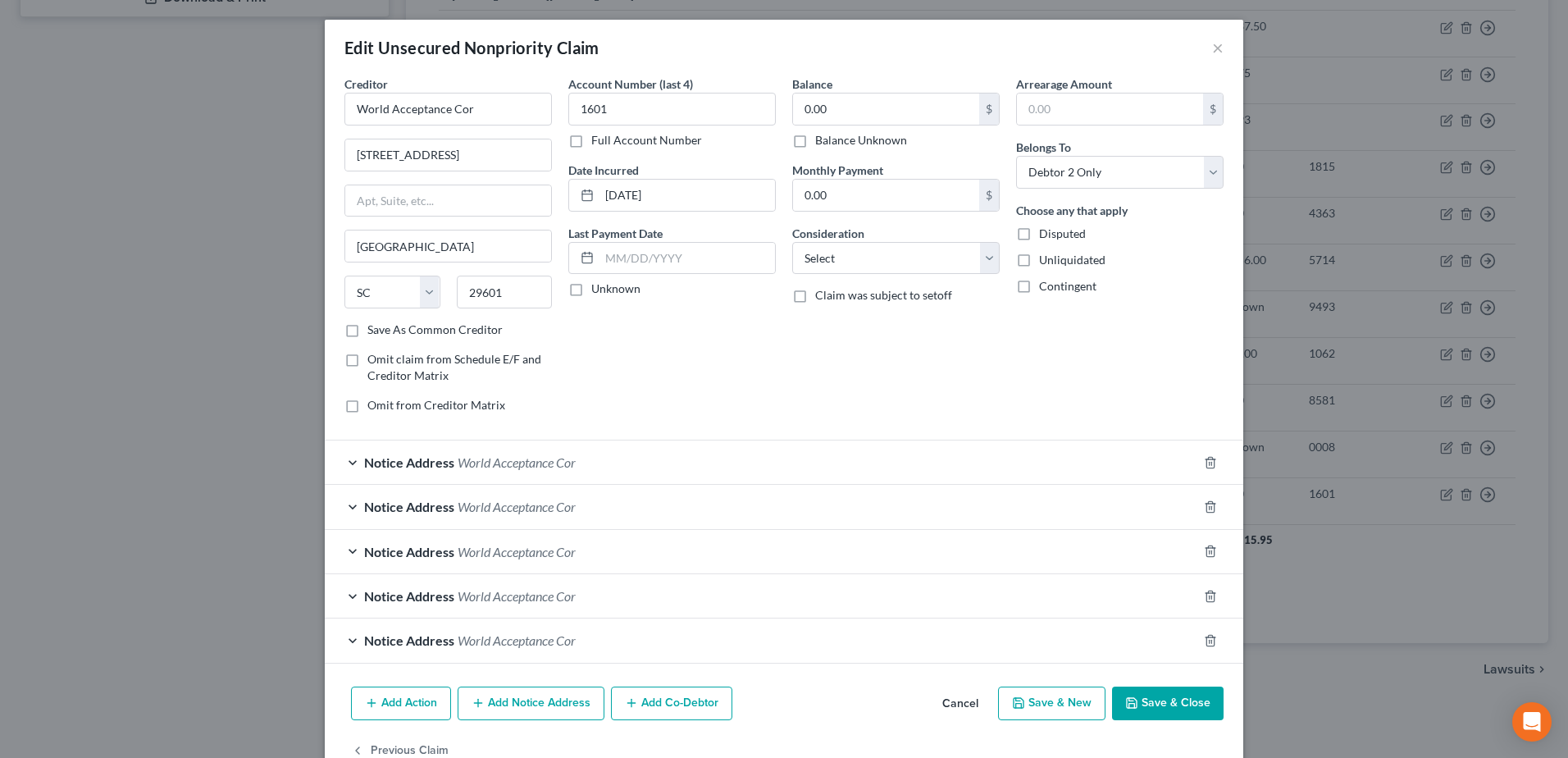
click at [349, 467] on div "Notice Address World Acceptance Cor" at bounding box center [761, 462] width 873 height 44
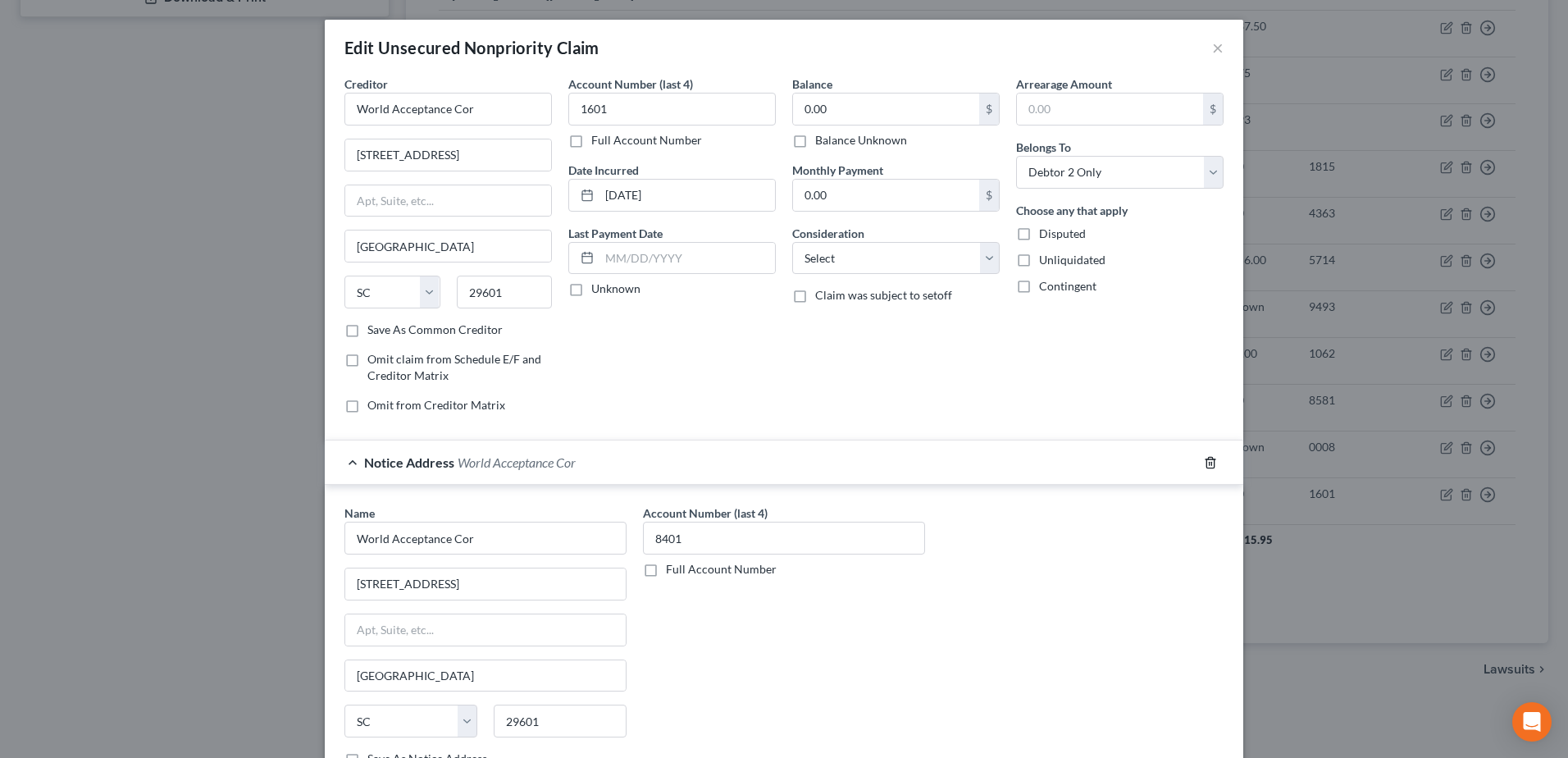
click at [1208, 465] on icon "button" at bounding box center [1210, 462] width 7 height 11
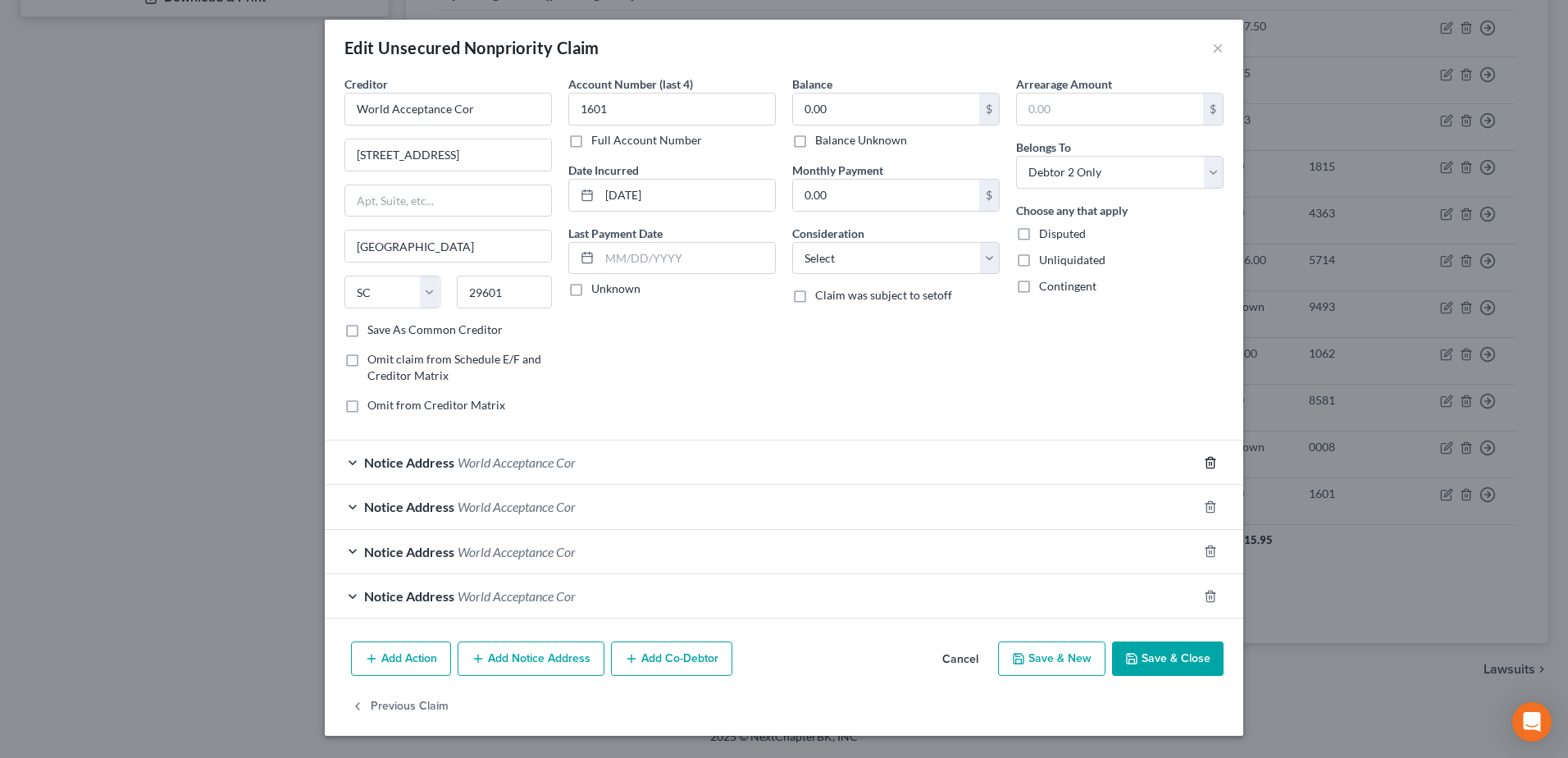
click at [1208, 465] on icon "button" at bounding box center [1211, 463] width 13 height 13
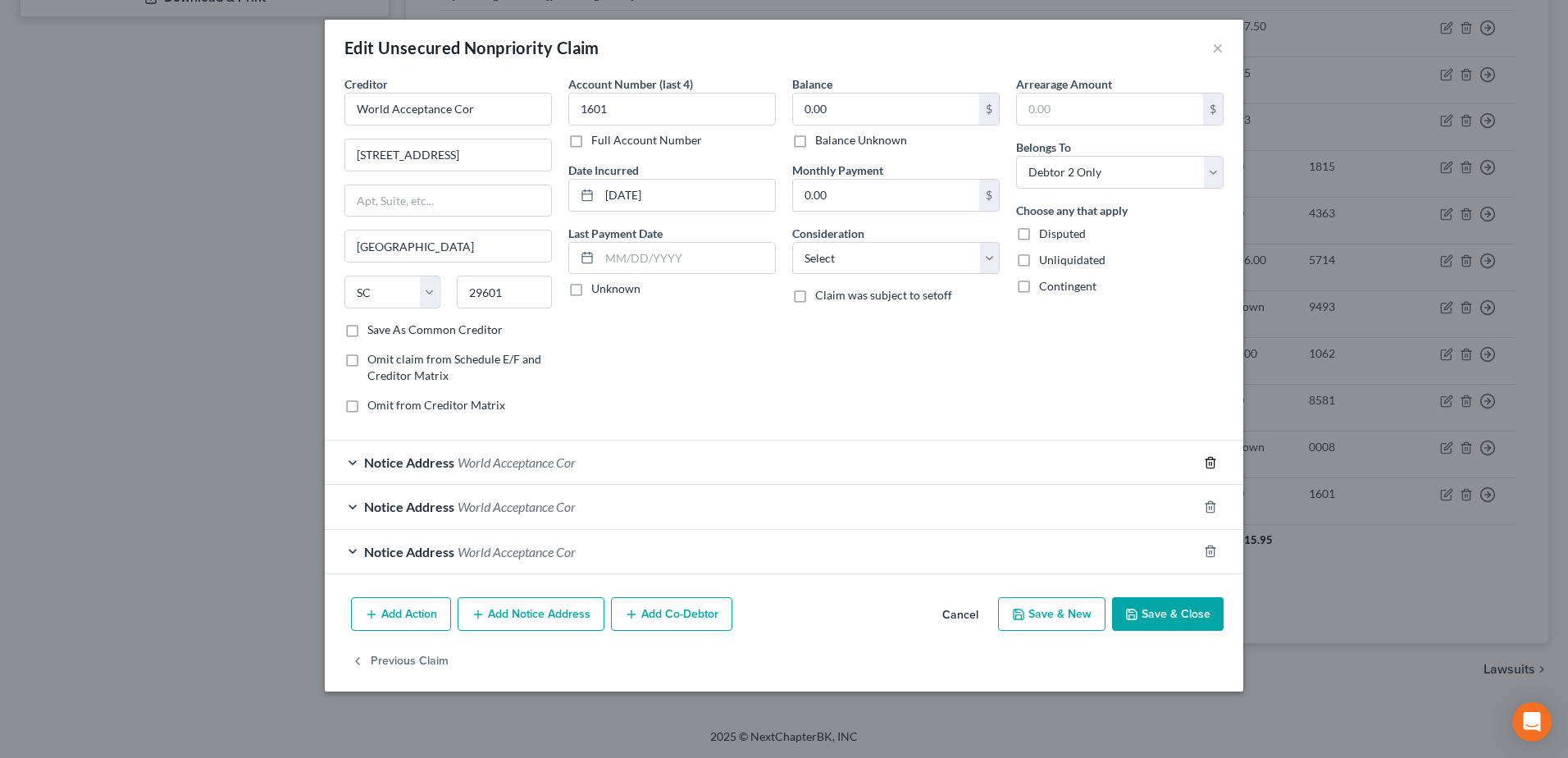
click at [1208, 465] on icon "button" at bounding box center [1211, 463] width 13 height 13
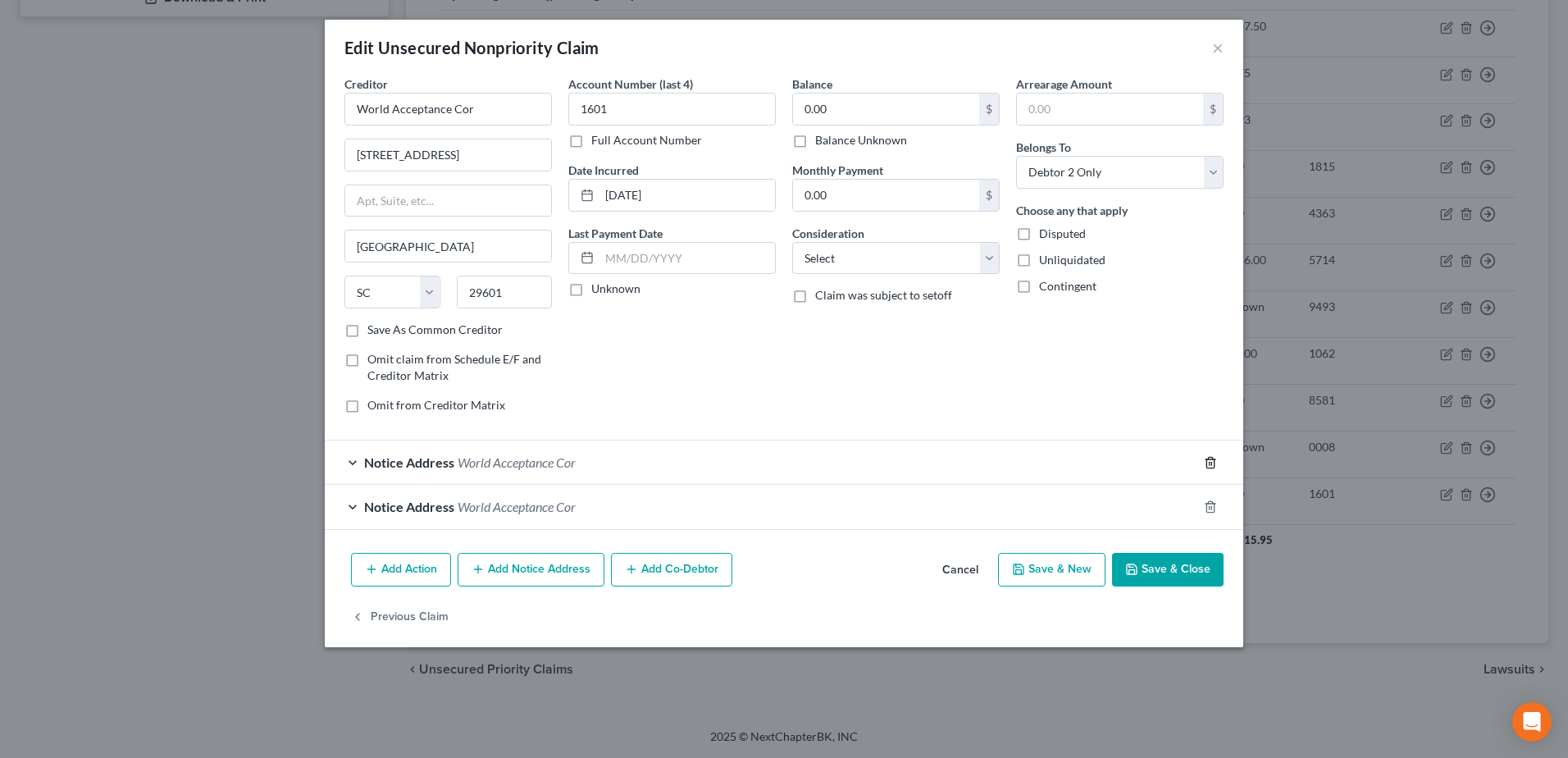
click at [1208, 465] on icon "button" at bounding box center [1211, 463] width 13 height 13
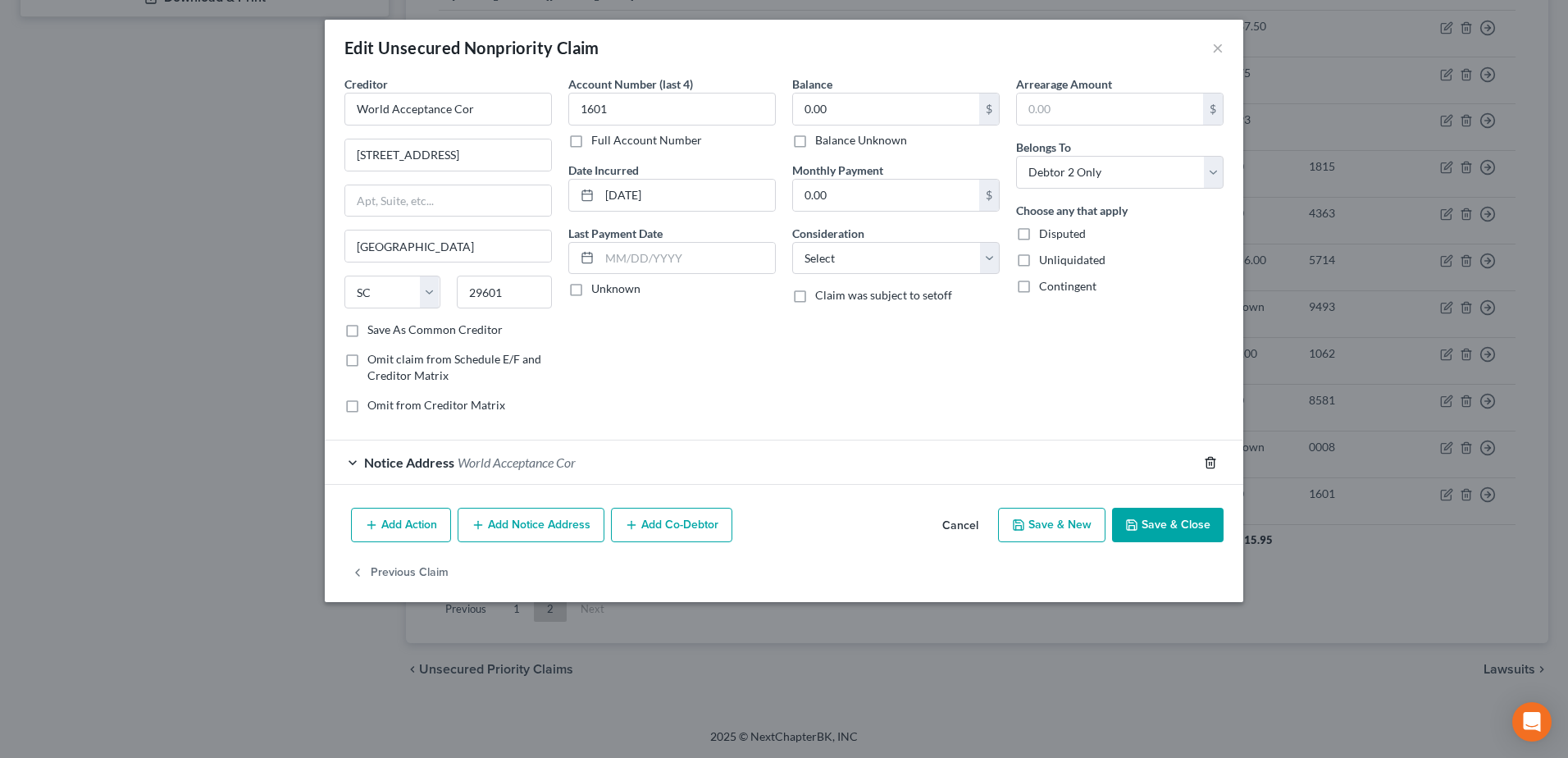
click at [1208, 465] on icon "button" at bounding box center [1211, 463] width 13 height 13
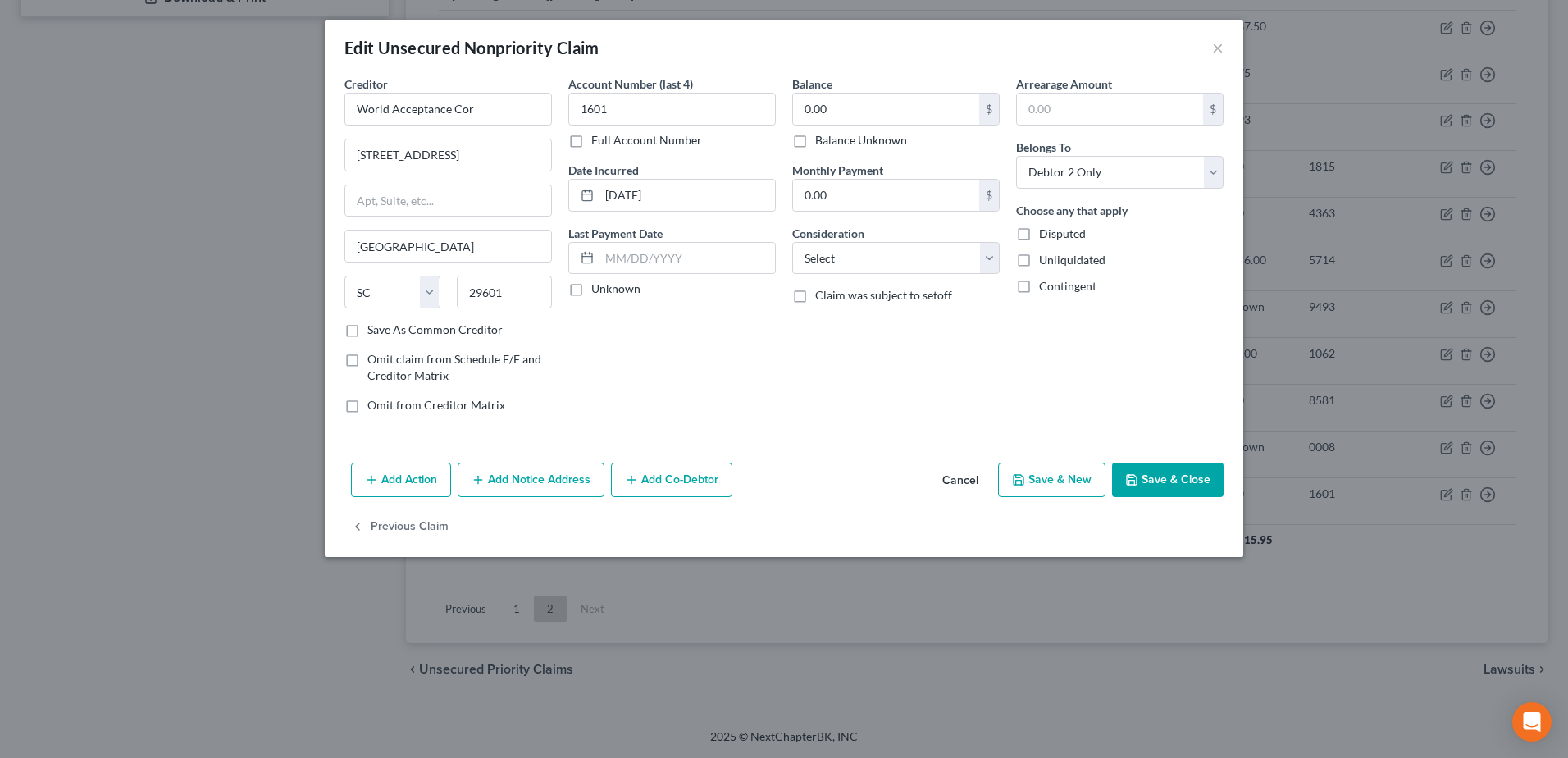
click at [1173, 484] on button "Save & Close" at bounding box center [1168, 480] width 112 height 35
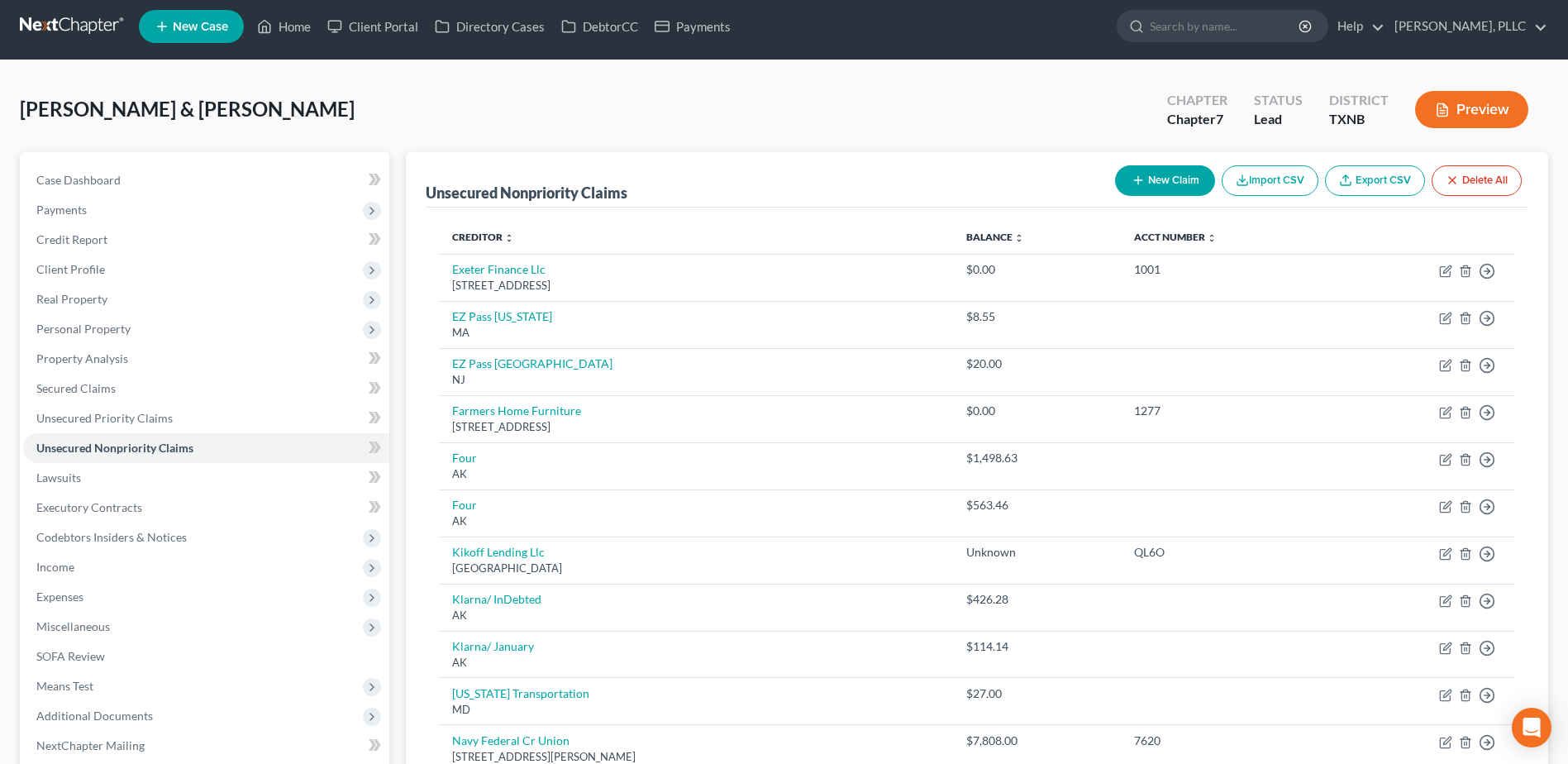
scroll to position [0, 0]
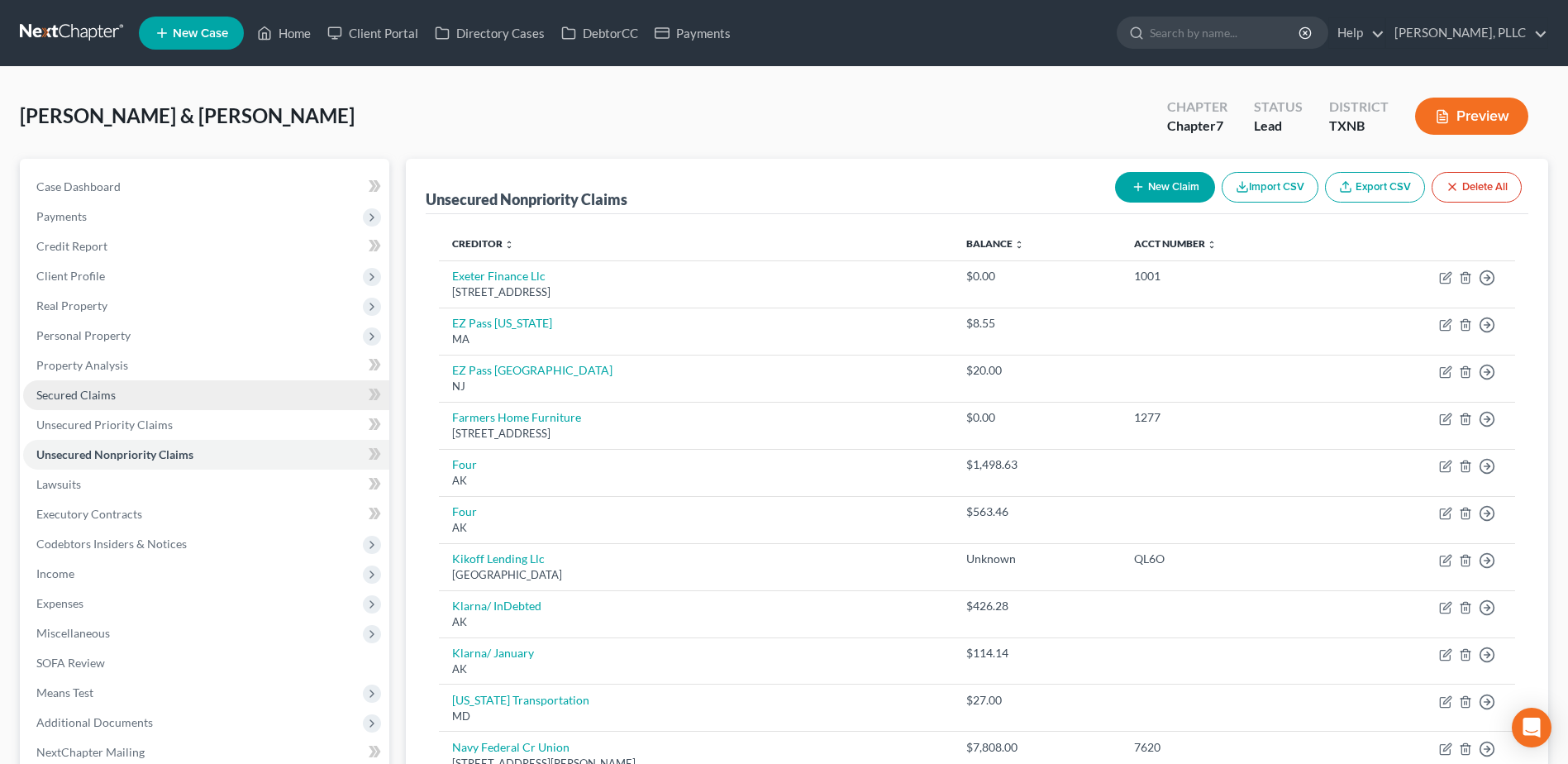
click at [62, 397] on span "Secured Claims" at bounding box center [76, 394] width 80 height 14
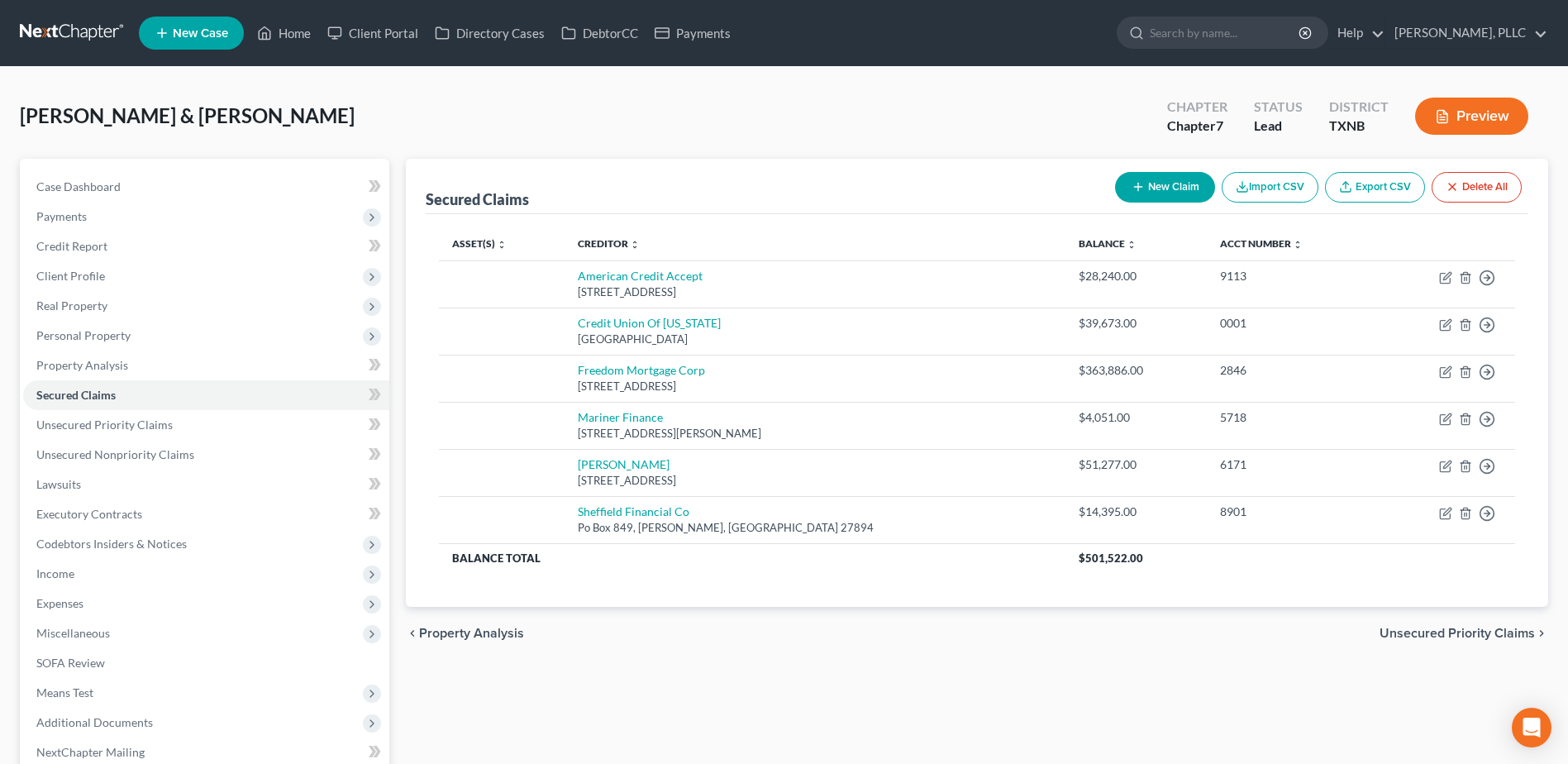
click at [23, 380] on link "Secured Claims" at bounding box center [206, 395] width 366 height 30
click at [302, 29] on link "Home" at bounding box center [283, 33] width 70 height 30
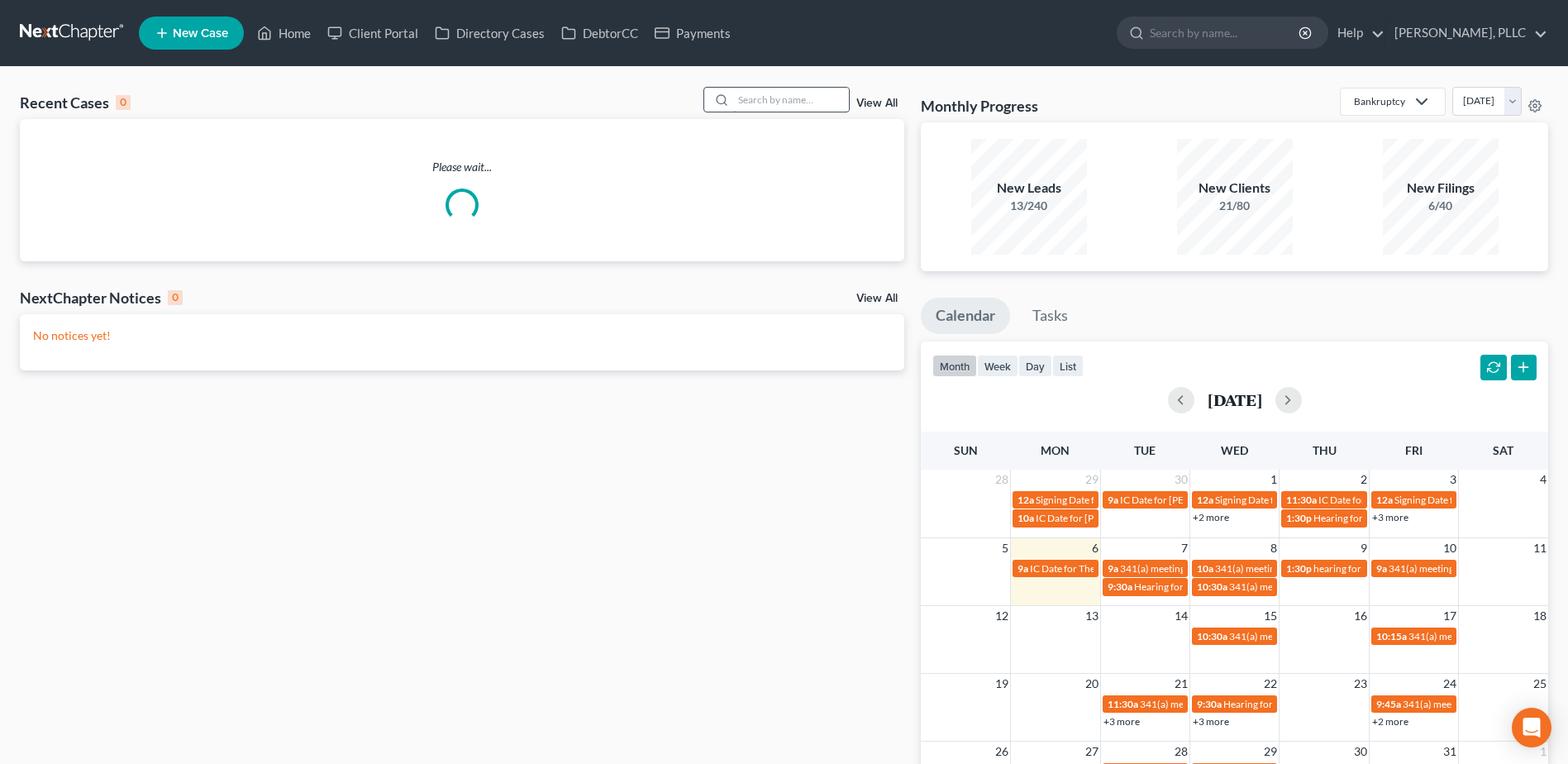
click at [777, 107] on input "search" at bounding box center [791, 99] width 116 height 24
click at [779, 96] on input "search" at bounding box center [791, 99] width 116 height 24
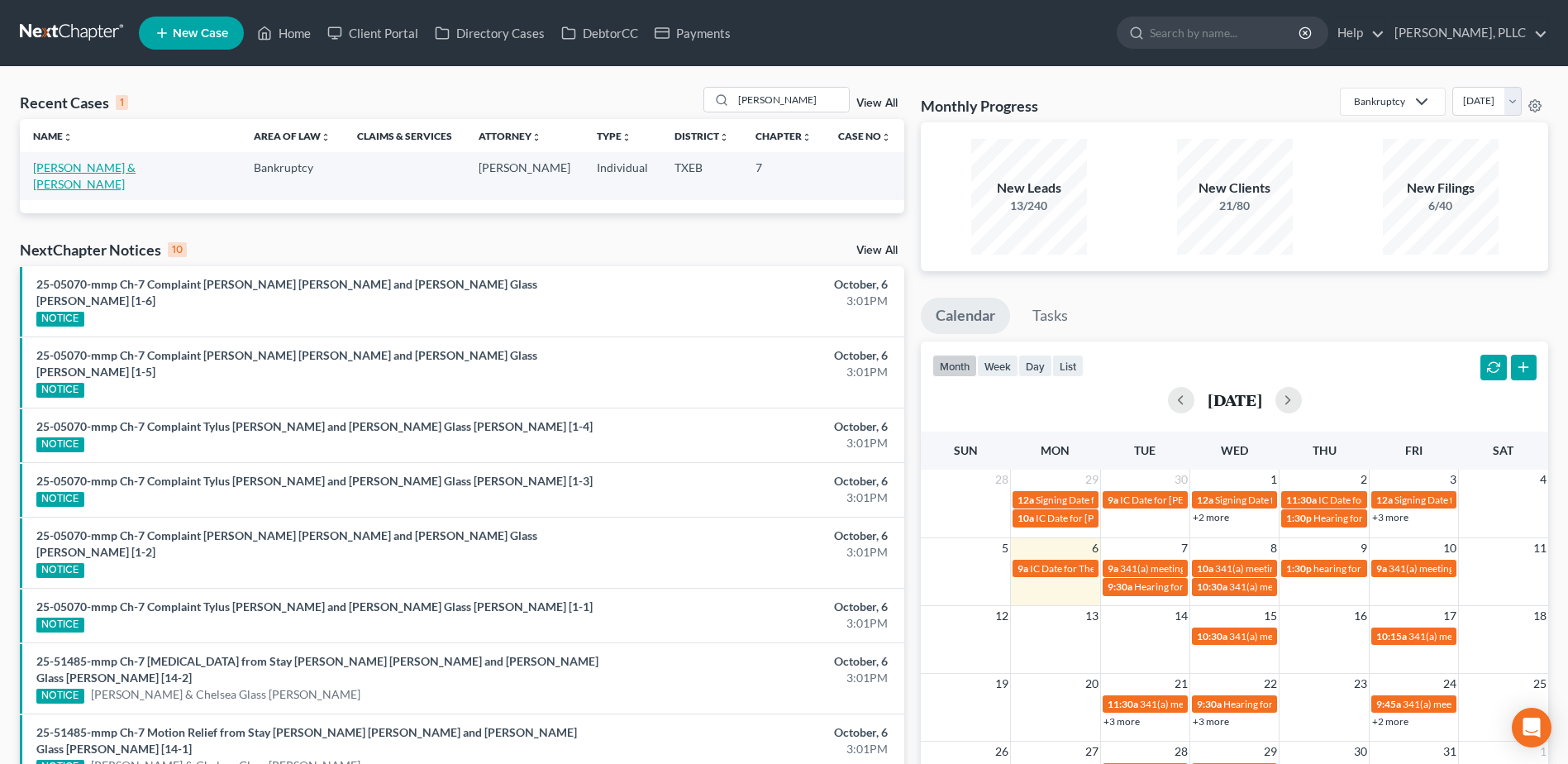
click at [118, 167] on link "[PERSON_NAME] & [PERSON_NAME]" at bounding box center [84, 176] width 103 height 31
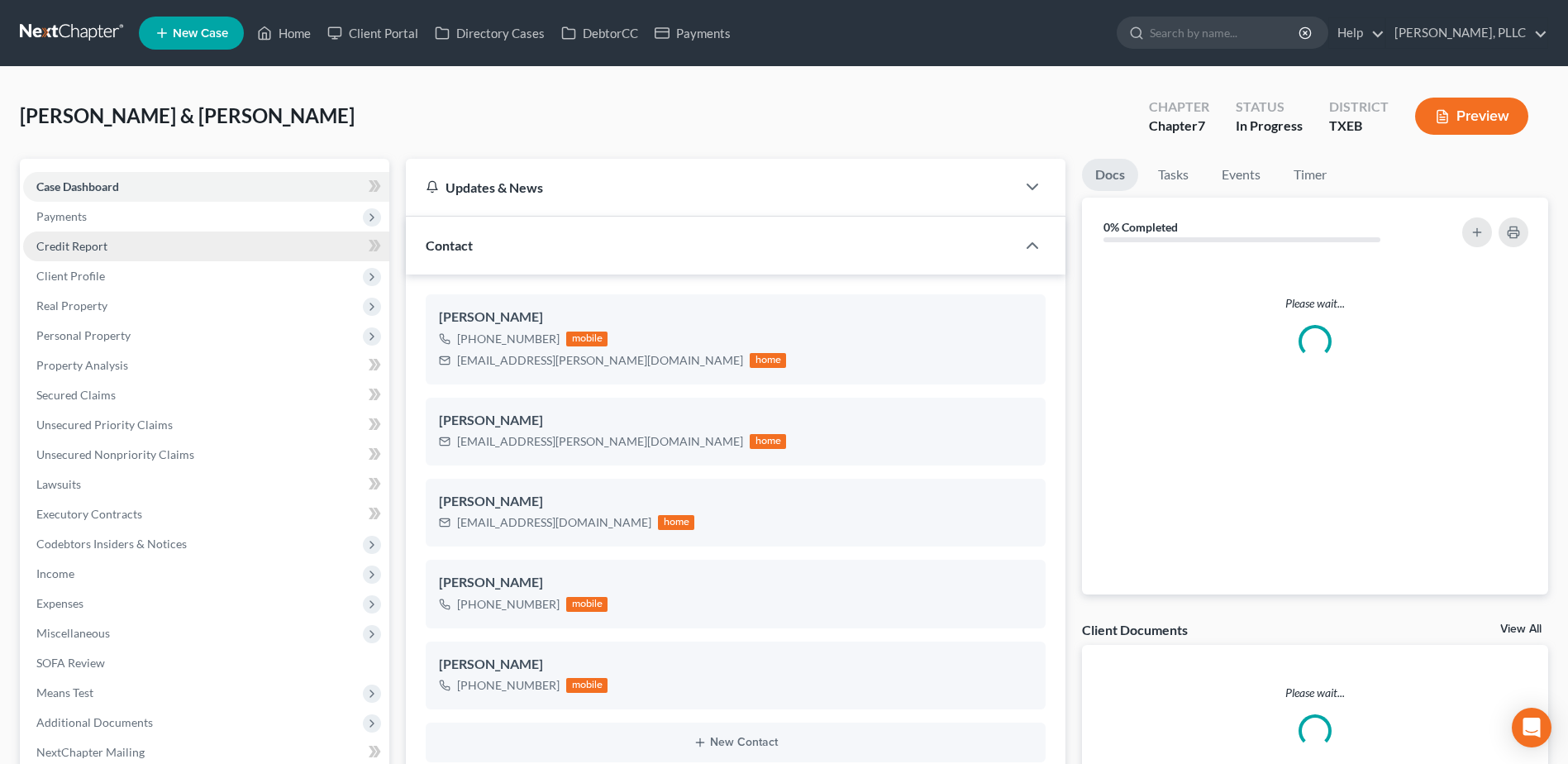
click at [72, 248] on span "Credit Report" at bounding box center [72, 245] width 71 height 14
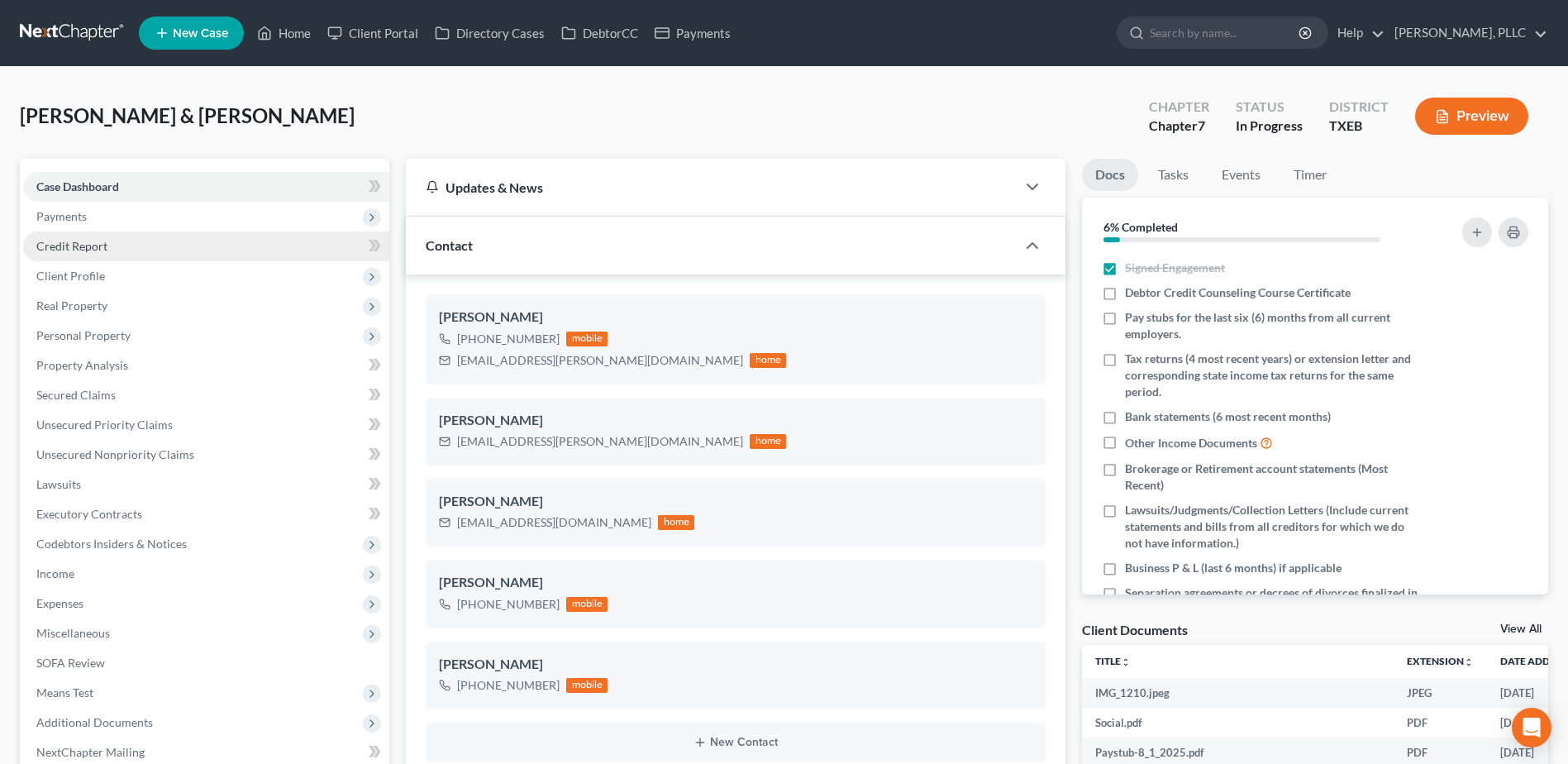
scroll to position [755, 0]
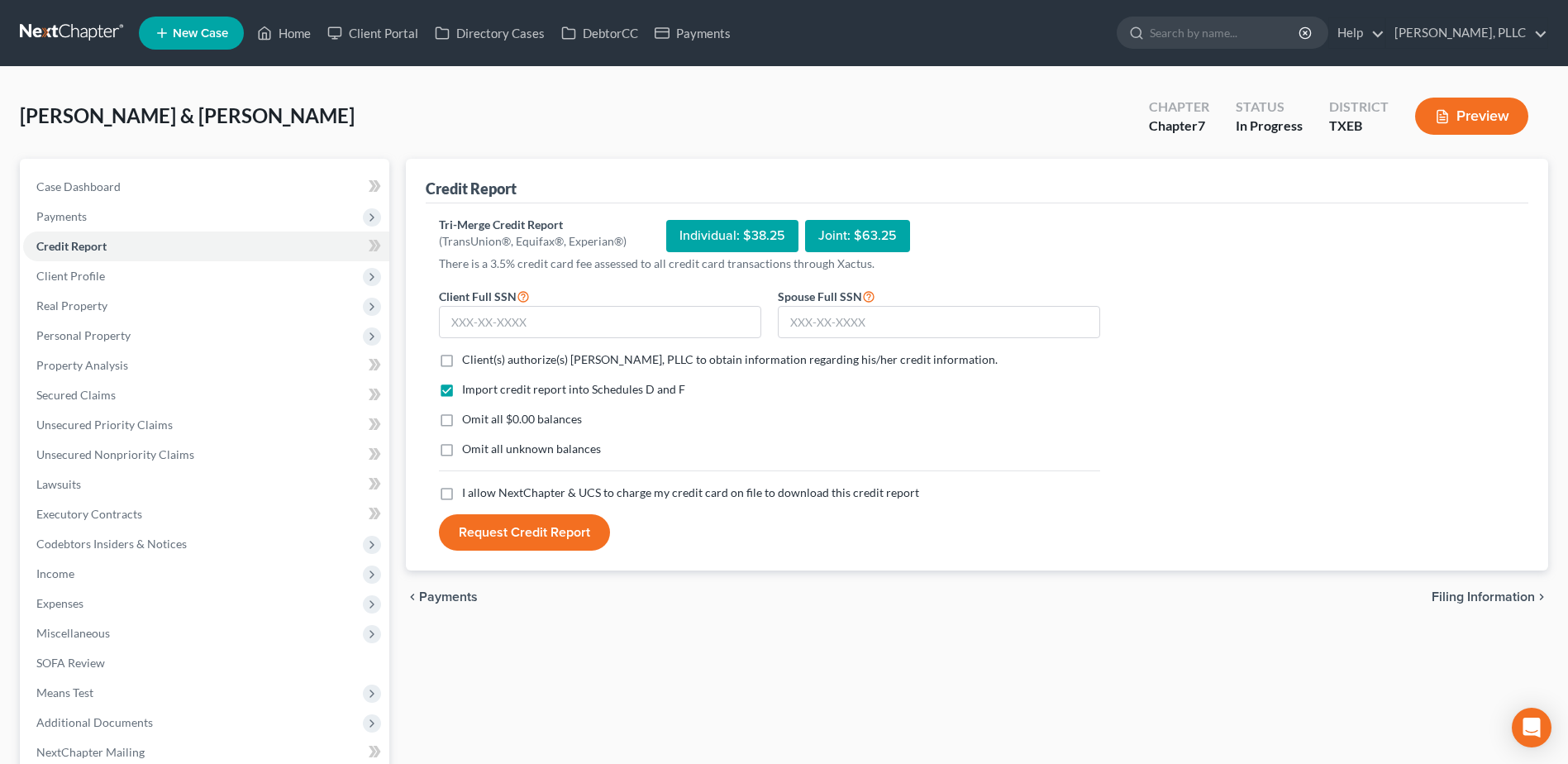
click at [462, 357] on label "Client(s) authorize(s) Guy Harvey Holman, PLLC to obtain information regarding …" at bounding box center [730, 360] width 535 height 17
click at [469, 357] on input "Client(s) authorize(s) Guy Harvey Holman, PLLC to obtain information regarding …" at bounding box center [474, 356] width 11 height 11
click at [462, 491] on label "I allow NextChapter & UCS to charge my credit card on file to download this cre…" at bounding box center [691, 493] width 457 height 17
click at [469, 491] on input "I allow NextChapter & UCS to charge my credit card on file to download this cre…" at bounding box center [474, 490] width 11 height 11
click at [509, 312] on input "text" at bounding box center [600, 322] width 322 height 33
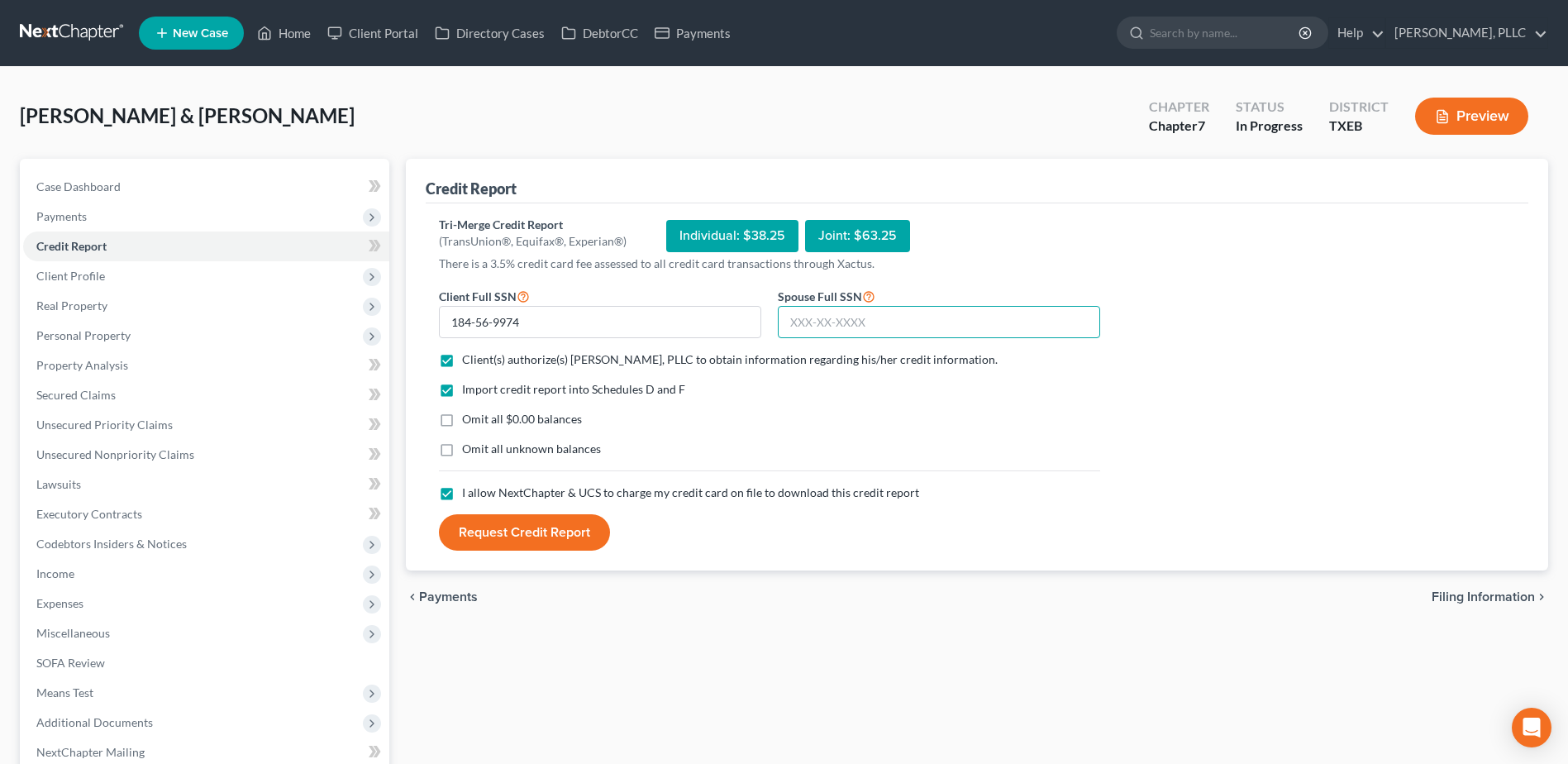
click at [913, 318] on input "text" at bounding box center [938, 322] width 322 height 33
click at [544, 539] on button "Request Credit Report" at bounding box center [524, 533] width 171 height 36
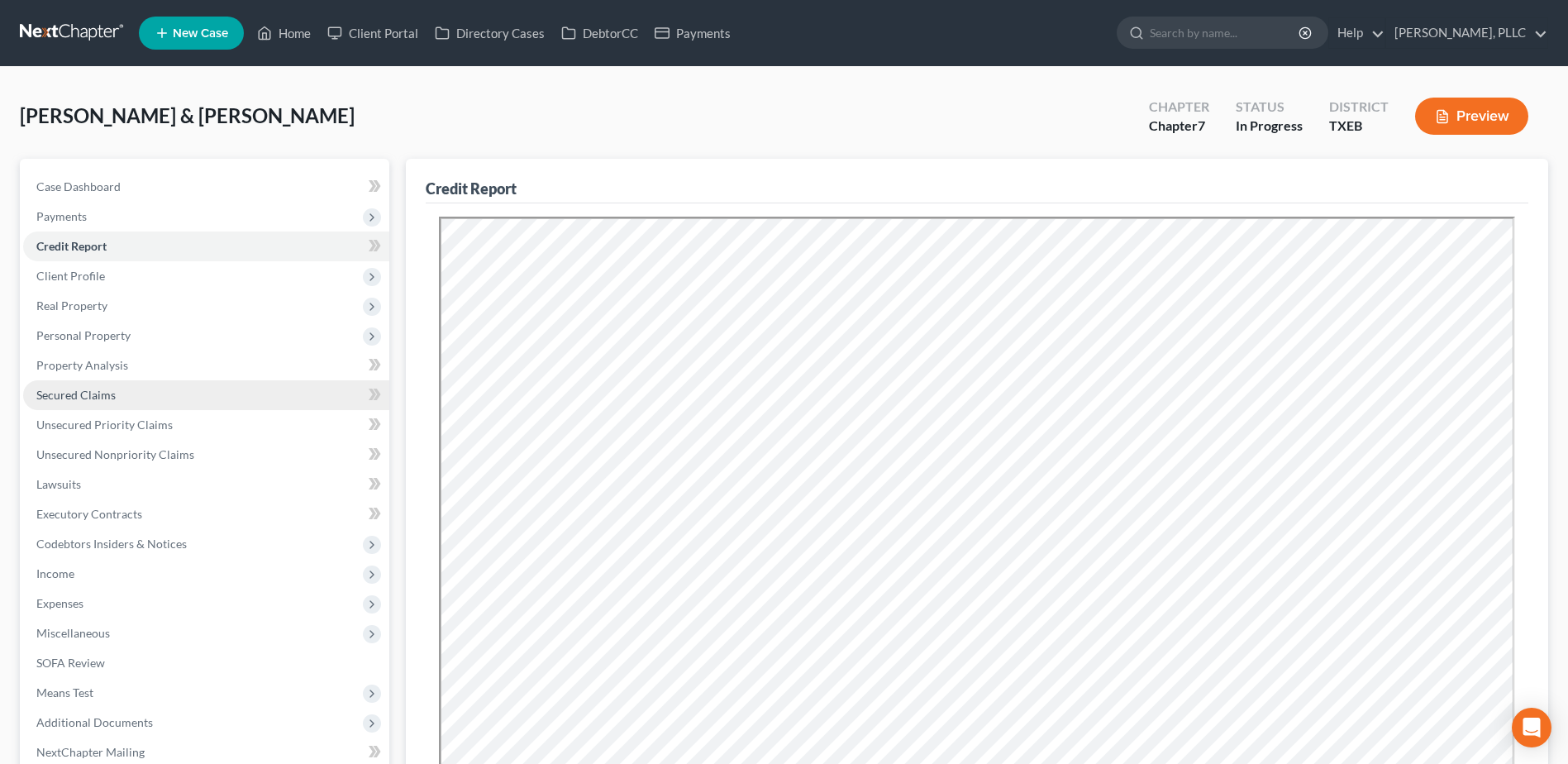
click at [87, 398] on span "Secured Claims" at bounding box center [76, 394] width 80 height 14
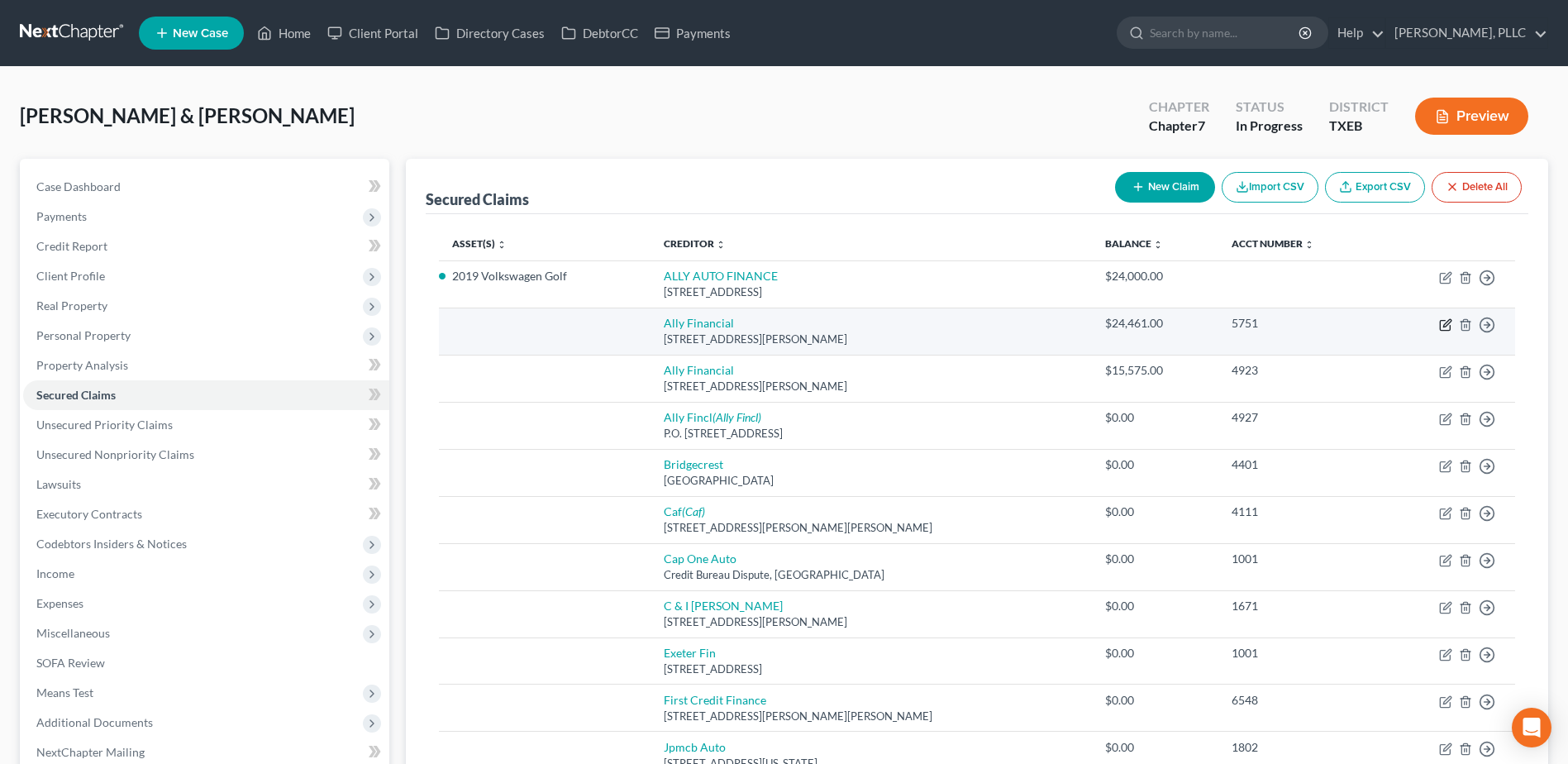
click at [1440, 329] on icon "button" at bounding box center [1445, 326] width 10 height 10
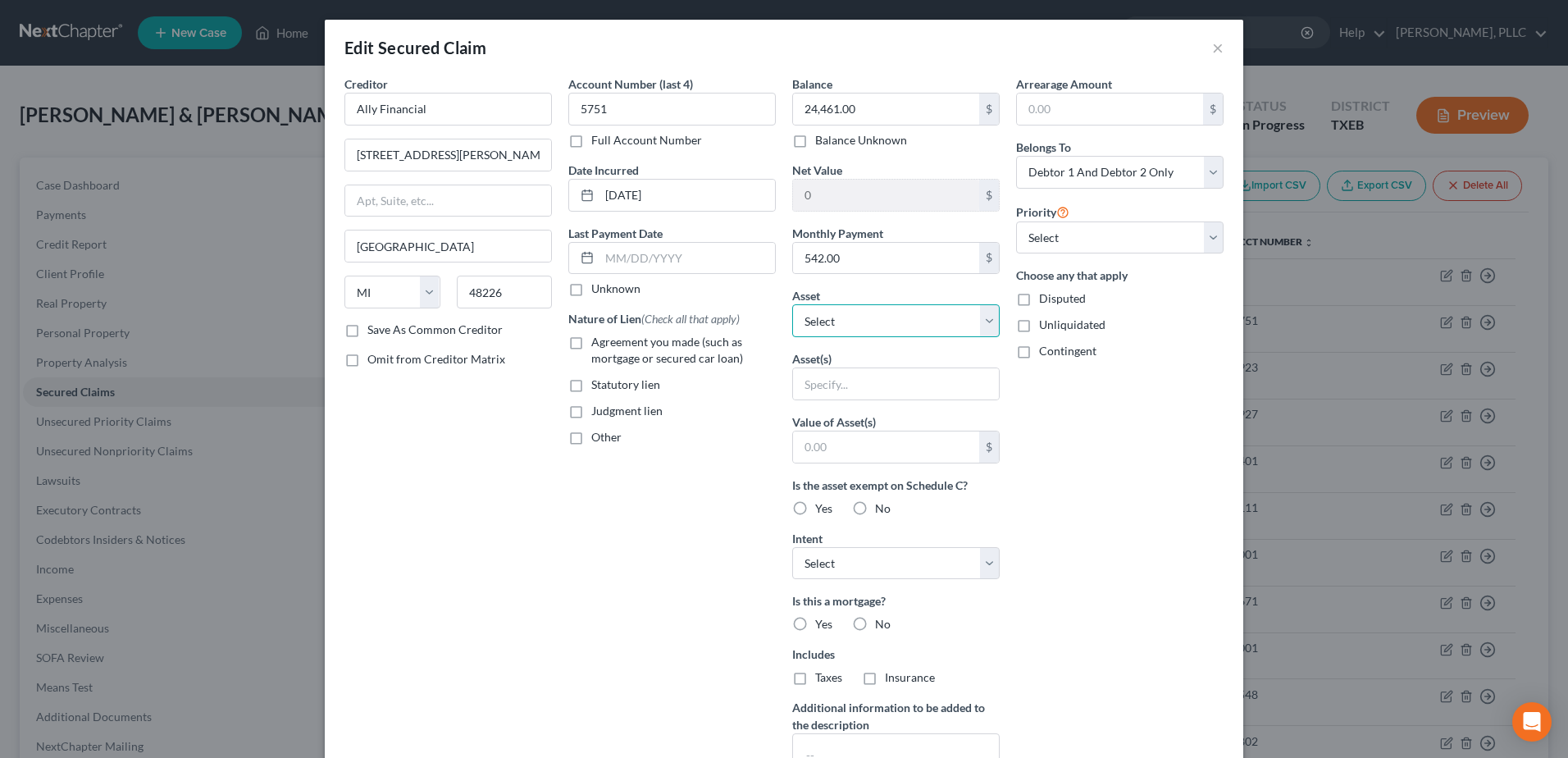
click at [986, 315] on select "Select Other Multiple Assets Electronics - 65' SAMSUNG TV - $300.0 Household Go…" at bounding box center [896, 321] width 207 height 33
click at [792, 304] on select "Select Other Multiple Assets Electronics - 65' SAMSUNG TV - $300.0 Household Go…" at bounding box center [896, 321] width 207 height 33
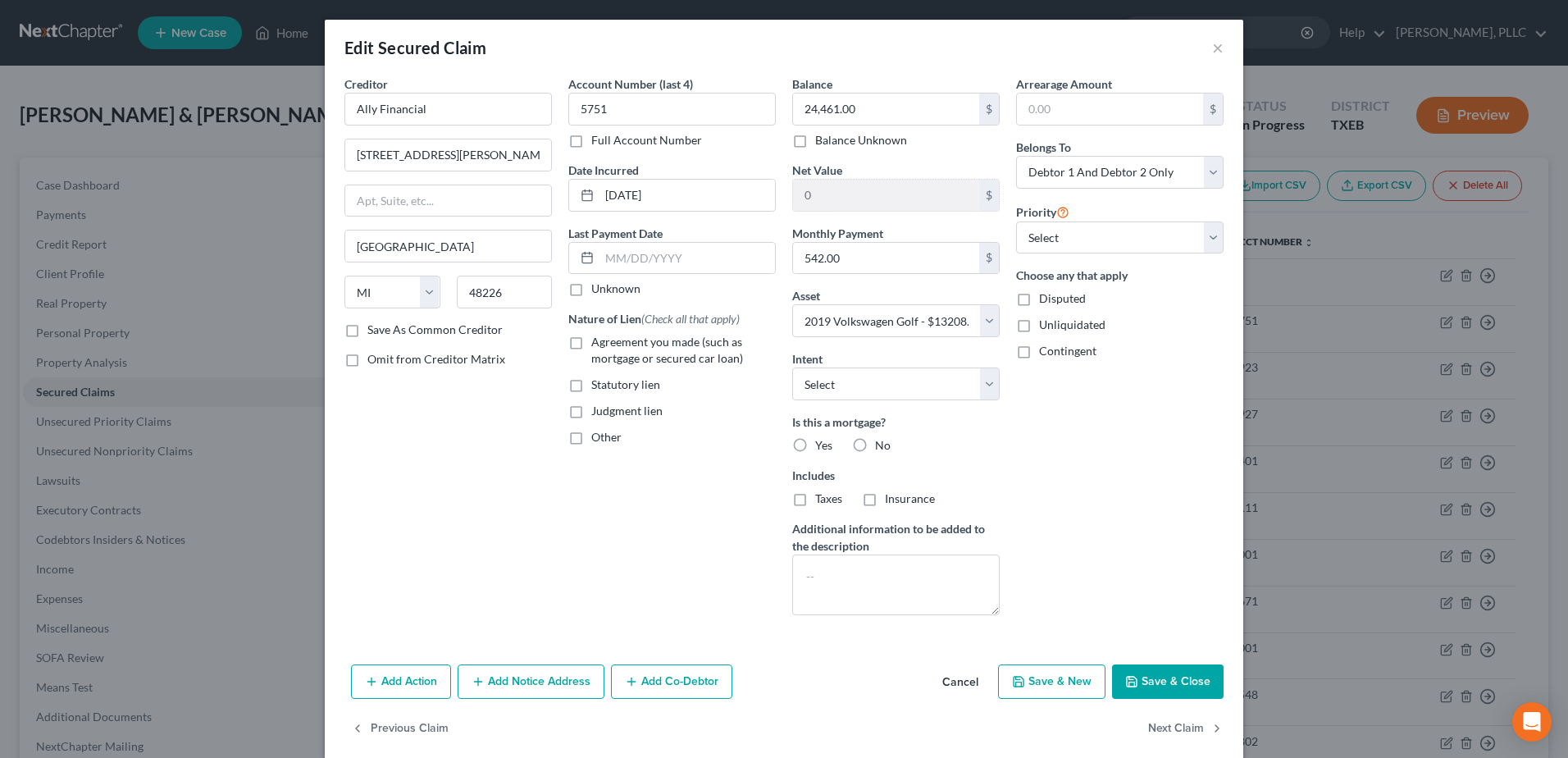
click at [1160, 690] on button "Save & Close" at bounding box center [1168, 682] width 112 height 35
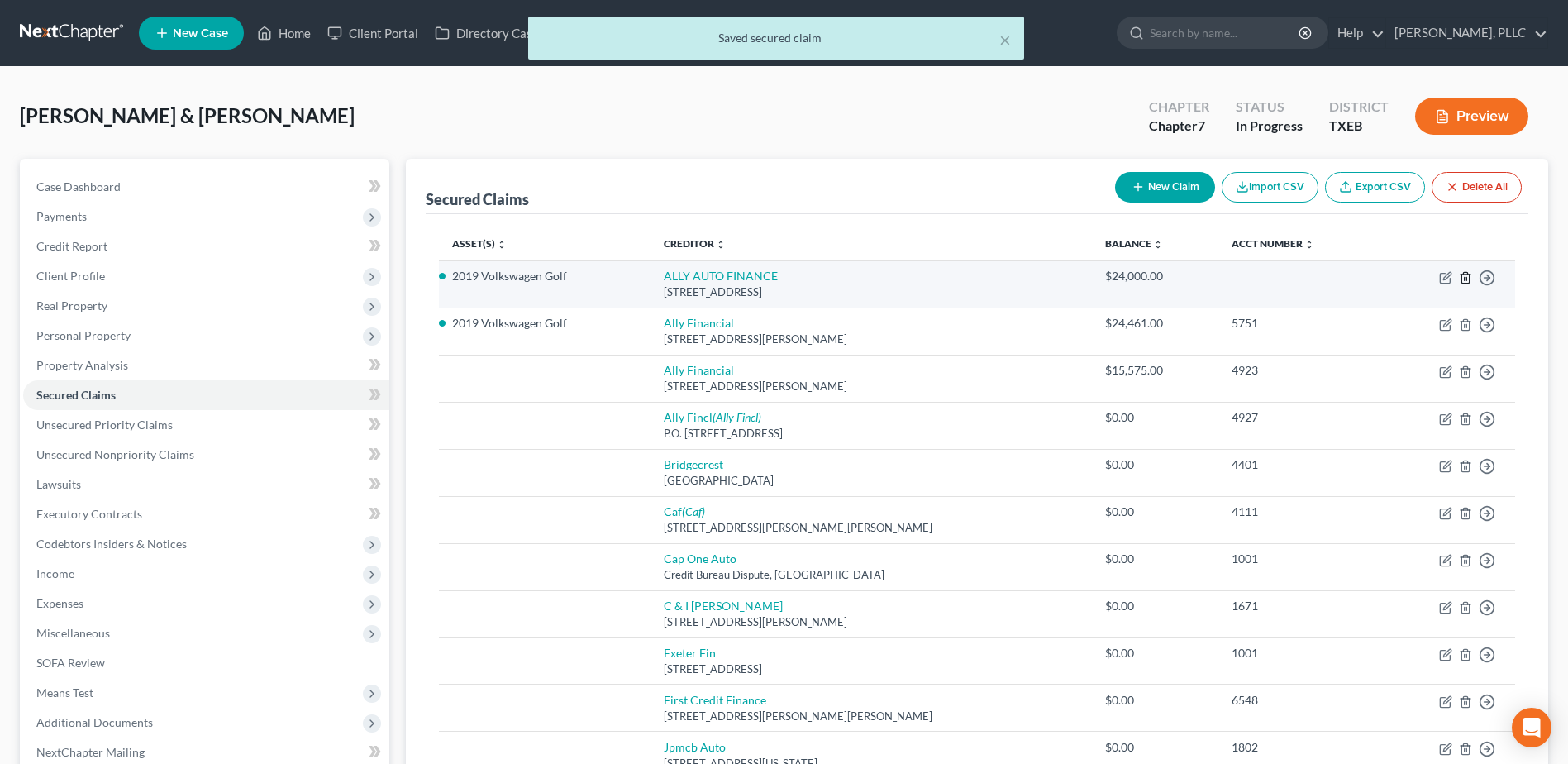
click at [1464, 277] on icon "button" at bounding box center [1465, 278] width 13 height 13
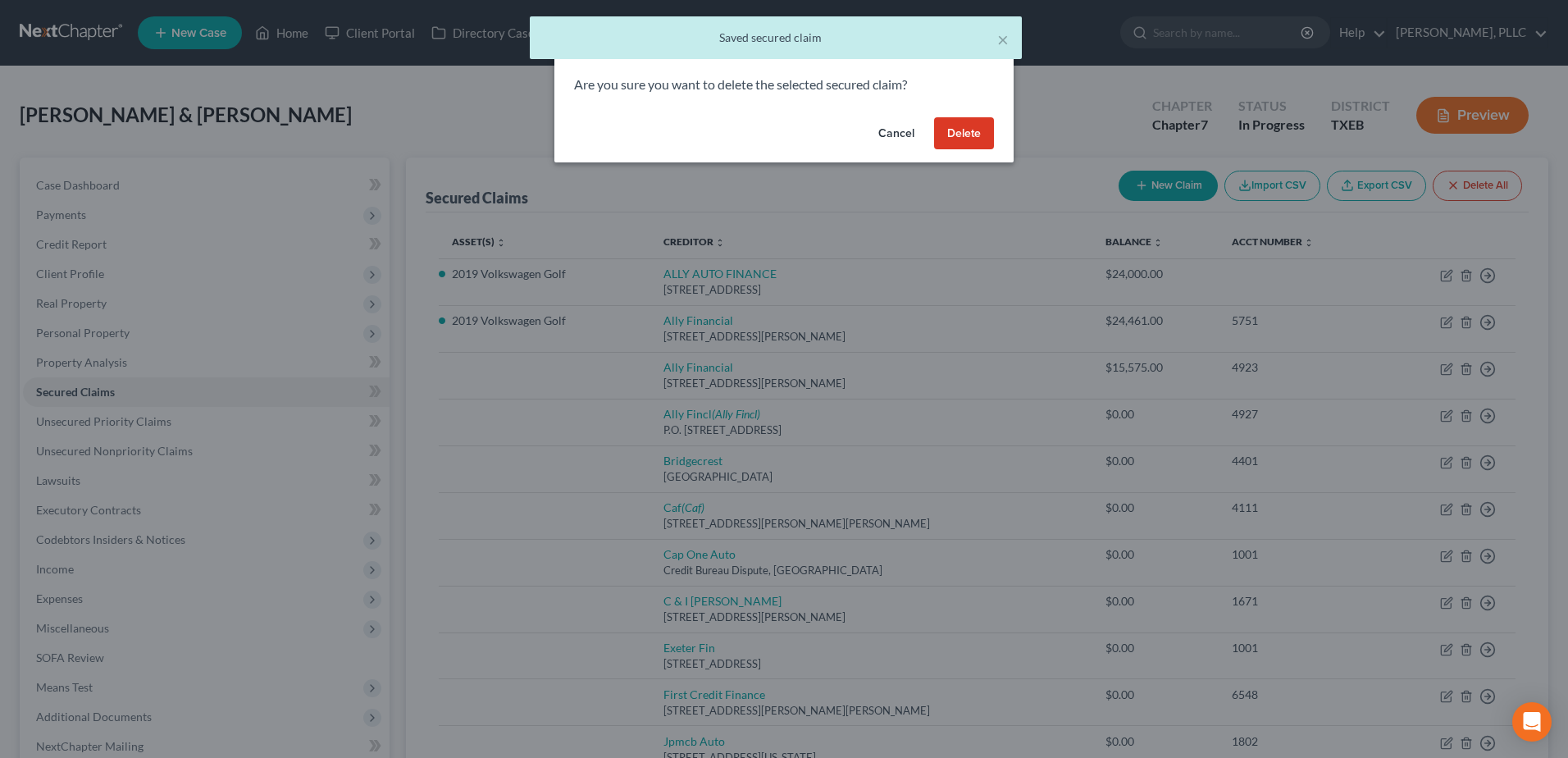
click at [963, 128] on button "Delete" at bounding box center [963, 134] width 60 height 33
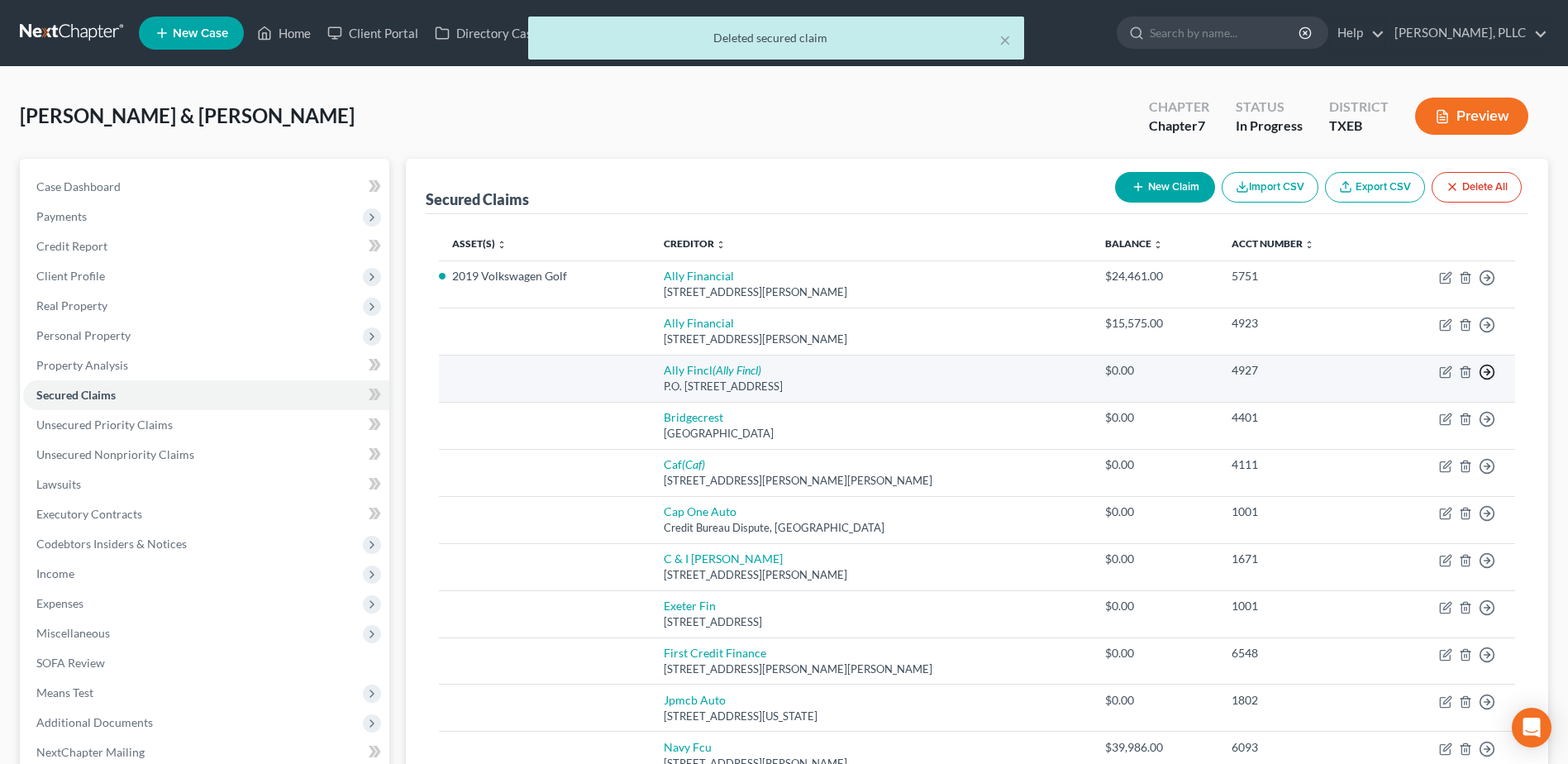
click at [1484, 370] on icon "button" at bounding box center [1487, 372] width 17 height 17
click at [1364, 409] on link "Move to F" at bounding box center [1411, 412] width 138 height 28
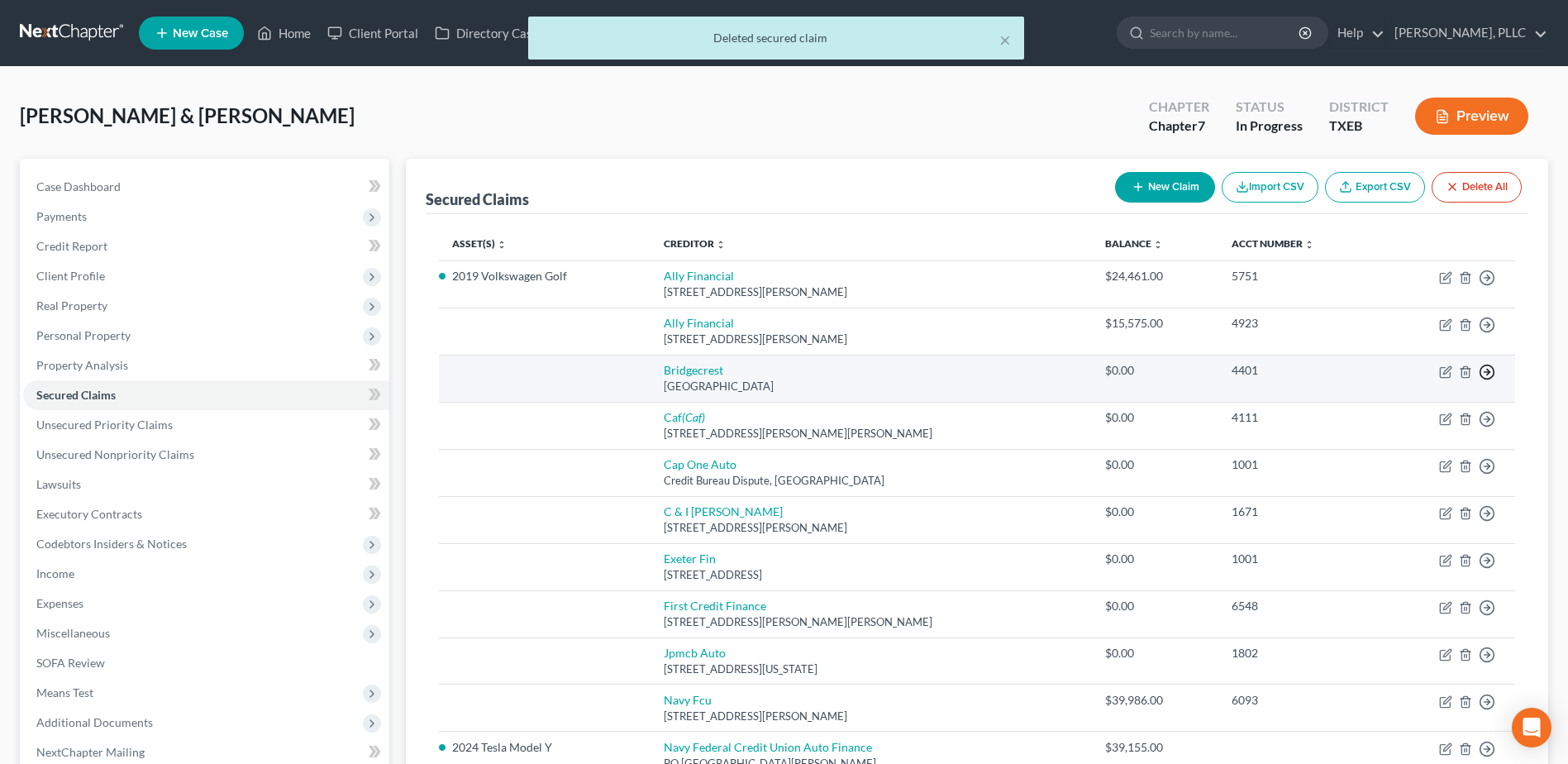
click at [1483, 370] on icon "button" at bounding box center [1487, 372] width 17 height 17
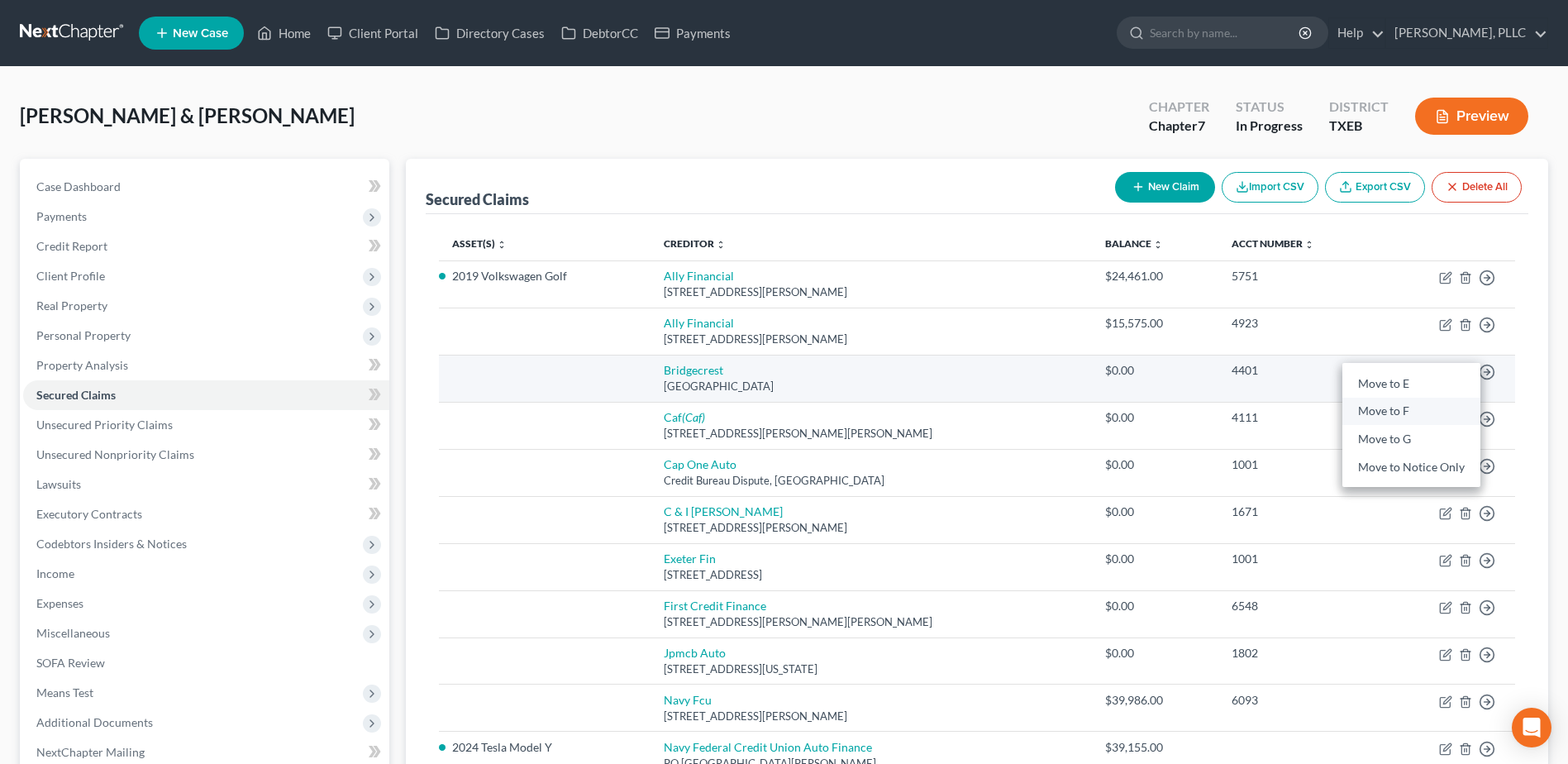
click at [1376, 407] on link "Move to F" at bounding box center [1411, 412] width 138 height 28
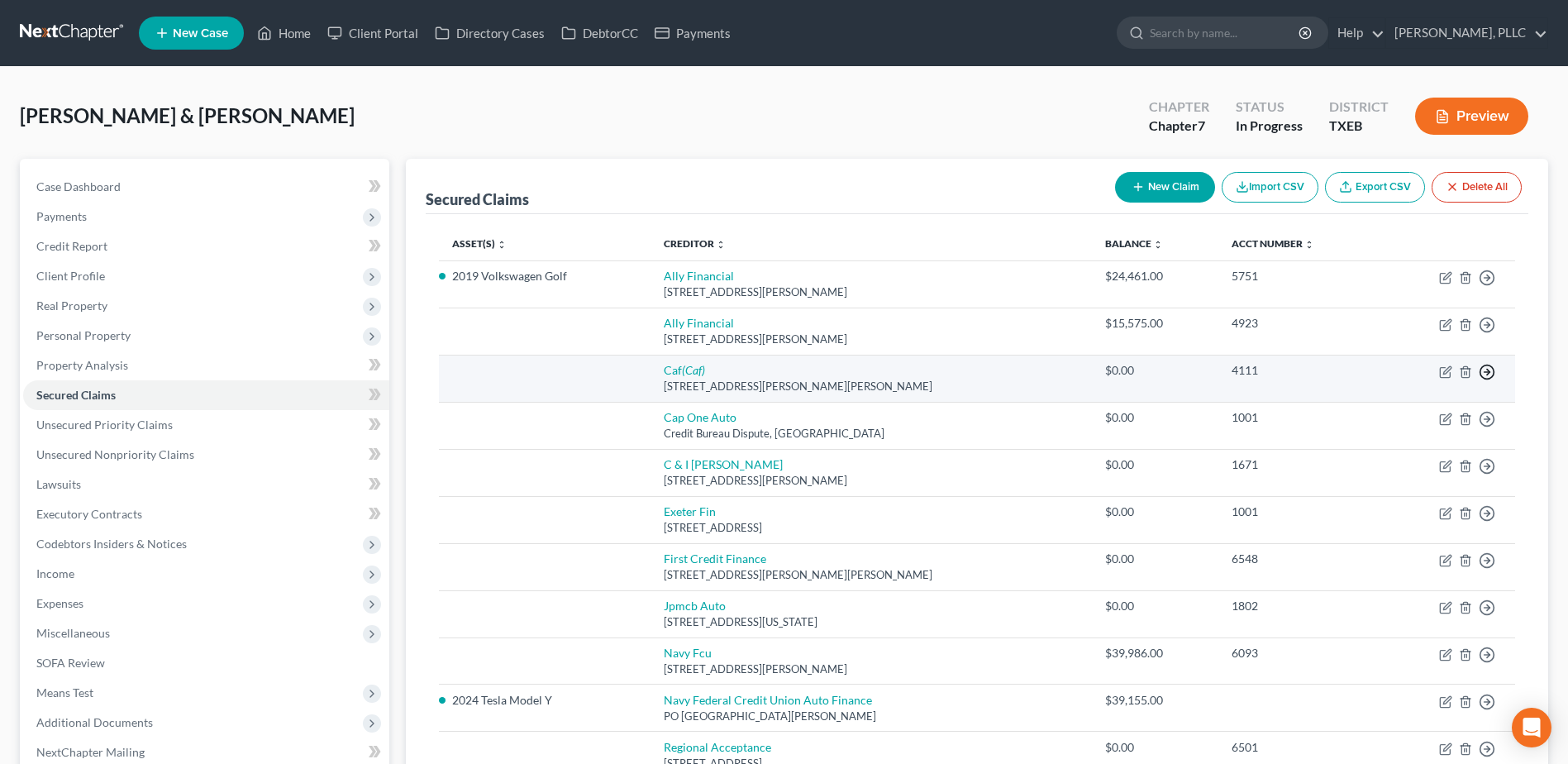
click at [1489, 375] on icon "button" at bounding box center [1487, 372] width 17 height 17
click at [1390, 413] on link "Move to F" at bounding box center [1411, 412] width 138 height 28
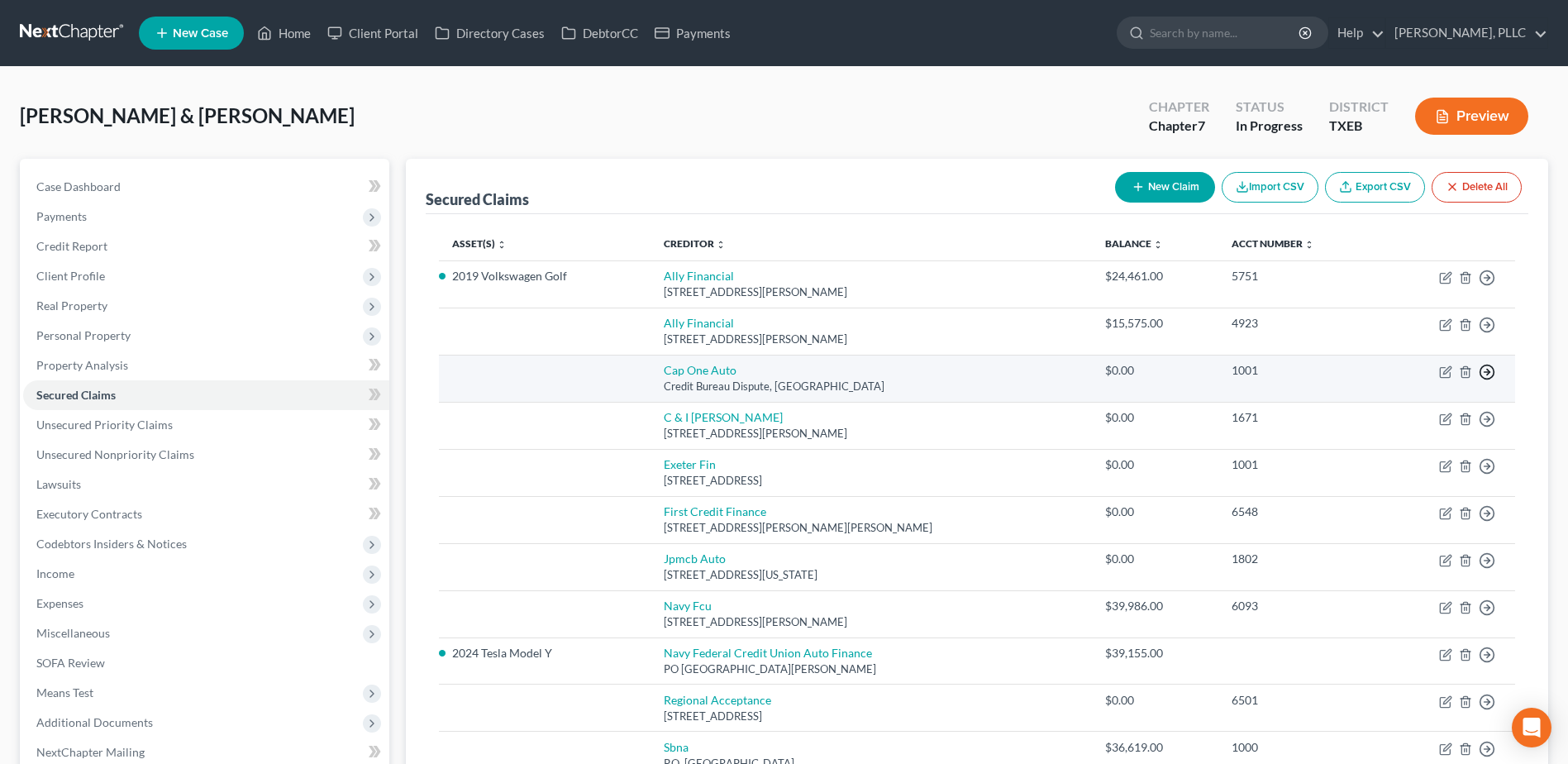
click at [1487, 370] on icon "button" at bounding box center [1487, 372] width 17 height 17
click at [1409, 412] on link "Move to F" at bounding box center [1411, 412] width 138 height 28
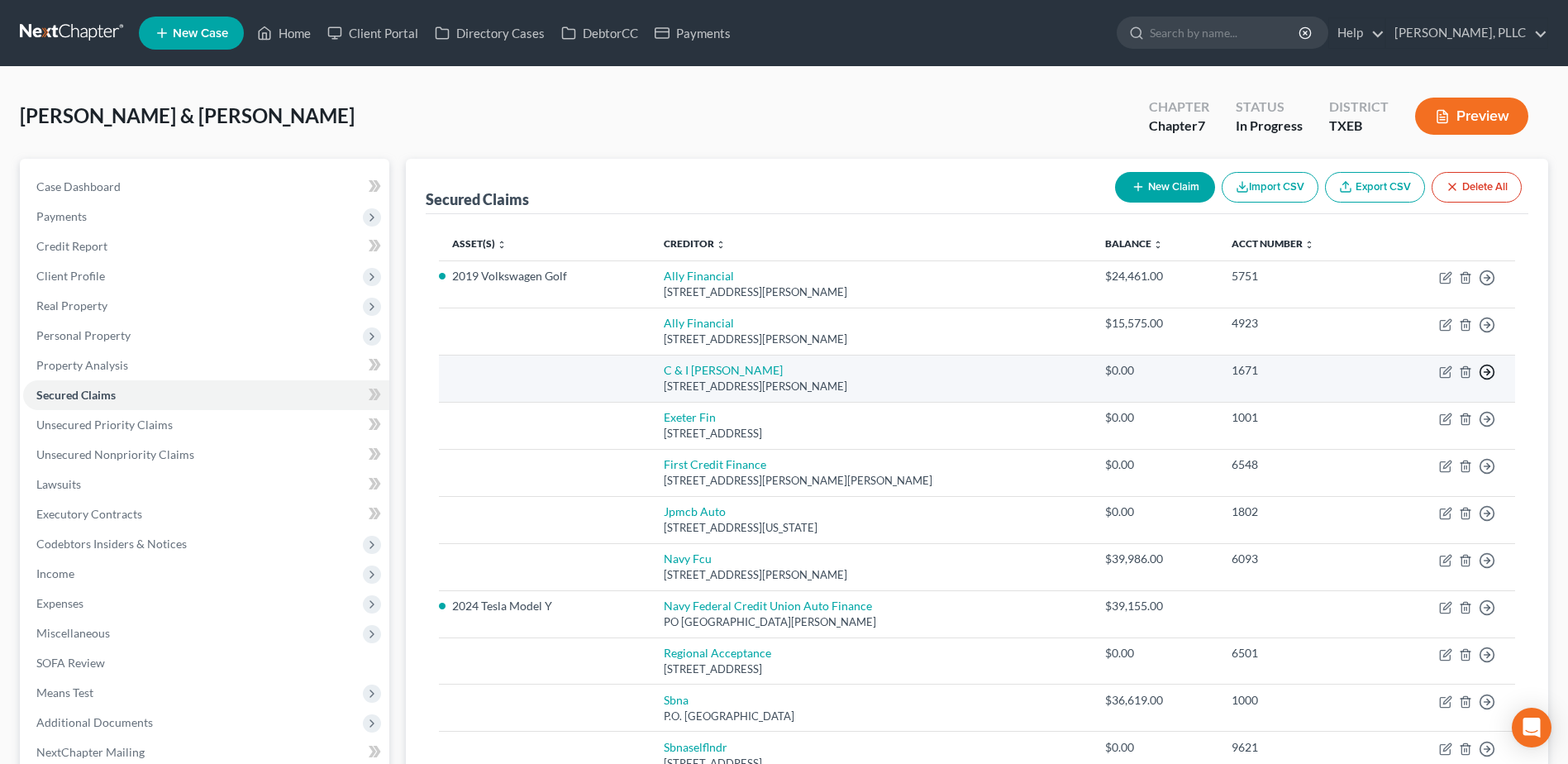
click at [1489, 370] on icon "button" at bounding box center [1487, 372] width 17 height 17
click at [1412, 408] on link "Move to F" at bounding box center [1411, 412] width 138 height 28
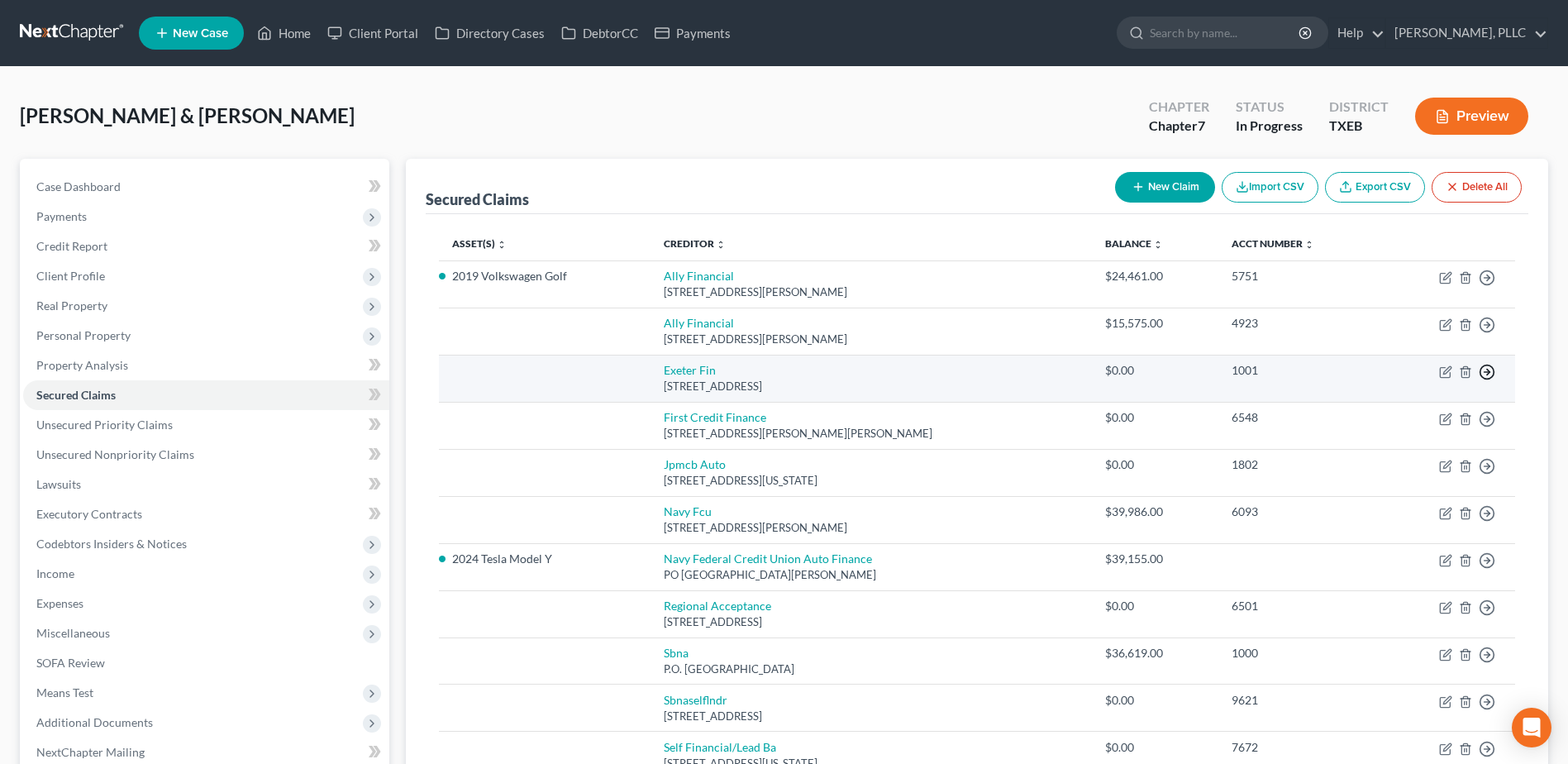
click at [1487, 373] on icon "button" at bounding box center [1487, 372] width 17 height 17
click at [1385, 413] on link "Move to F" at bounding box center [1411, 412] width 138 height 28
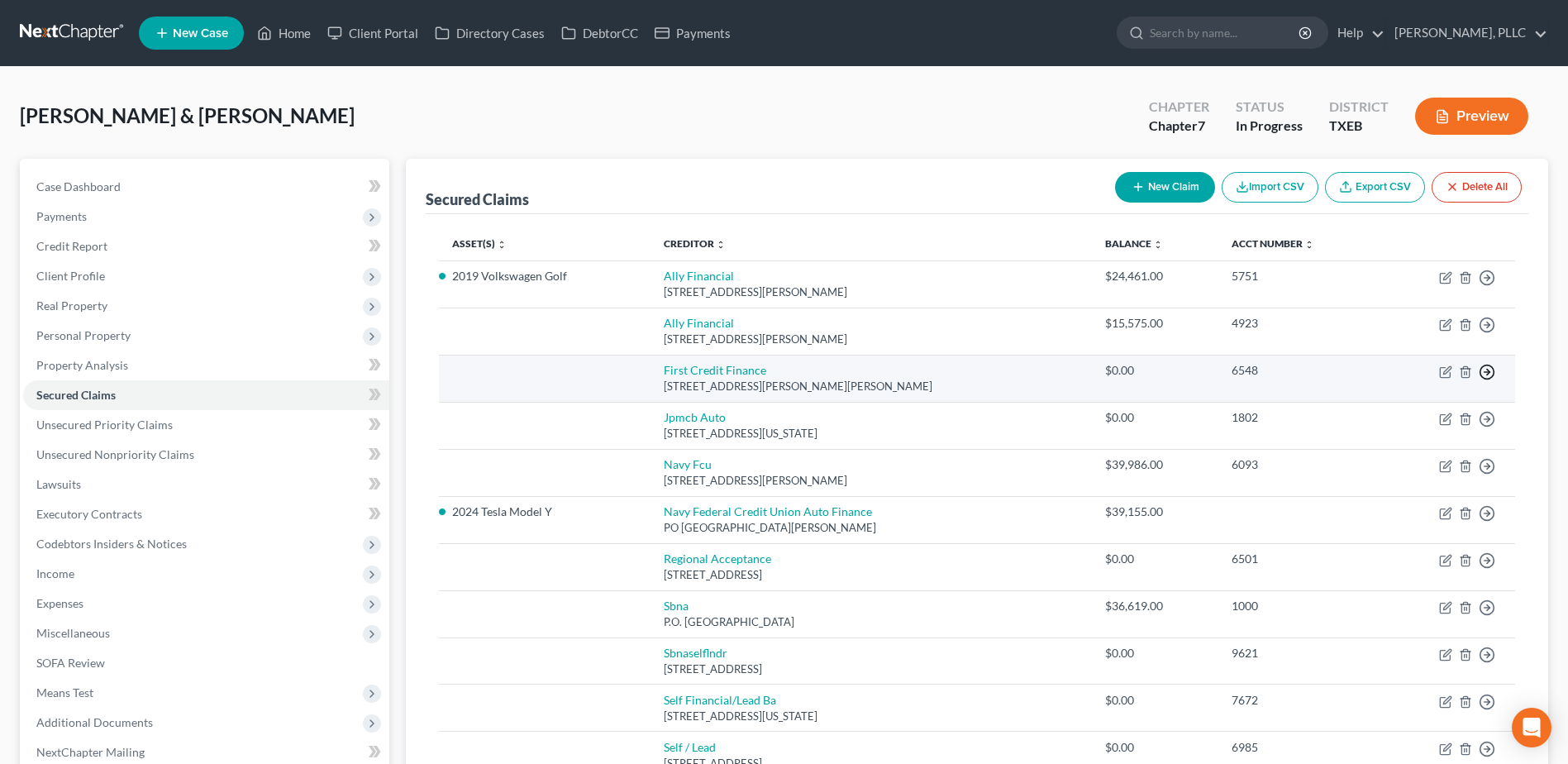
click at [1491, 372] on icon "button" at bounding box center [1487, 372] width 17 height 17
click at [1429, 404] on link "Move to F" at bounding box center [1411, 412] width 138 height 28
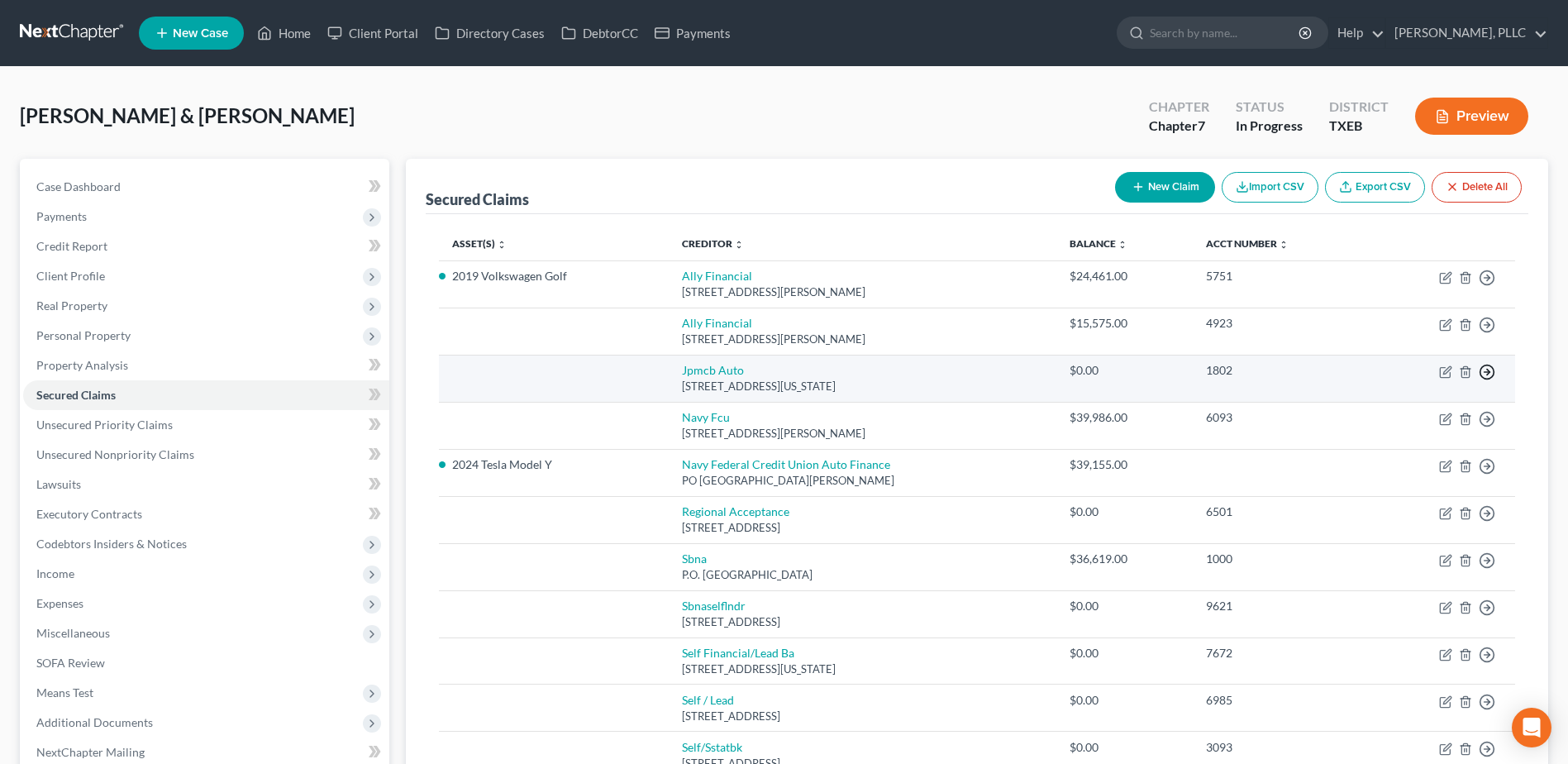
click at [1484, 370] on icon "button" at bounding box center [1487, 372] width 17 height 17
click at [1416, 413] on link "Move to F" at bounding box center [1411, 412] width 138 height 28
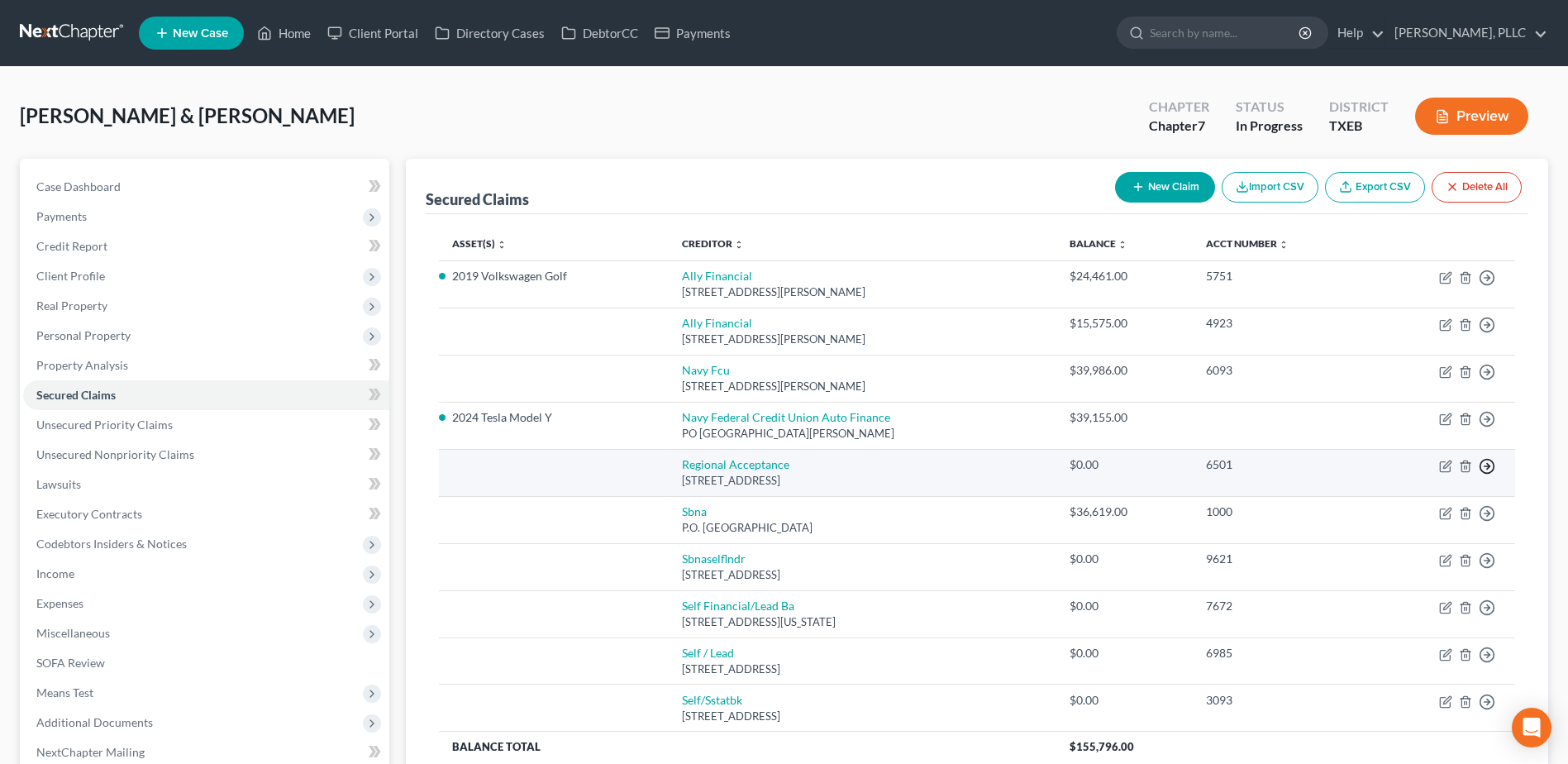
click at [1486, 463] on icon "button" at bounding box center [1487, 467] width 17 height 17
click at [1393, 503] on link "Move to F" at bounding box center [1411, 506] width 138 height 28
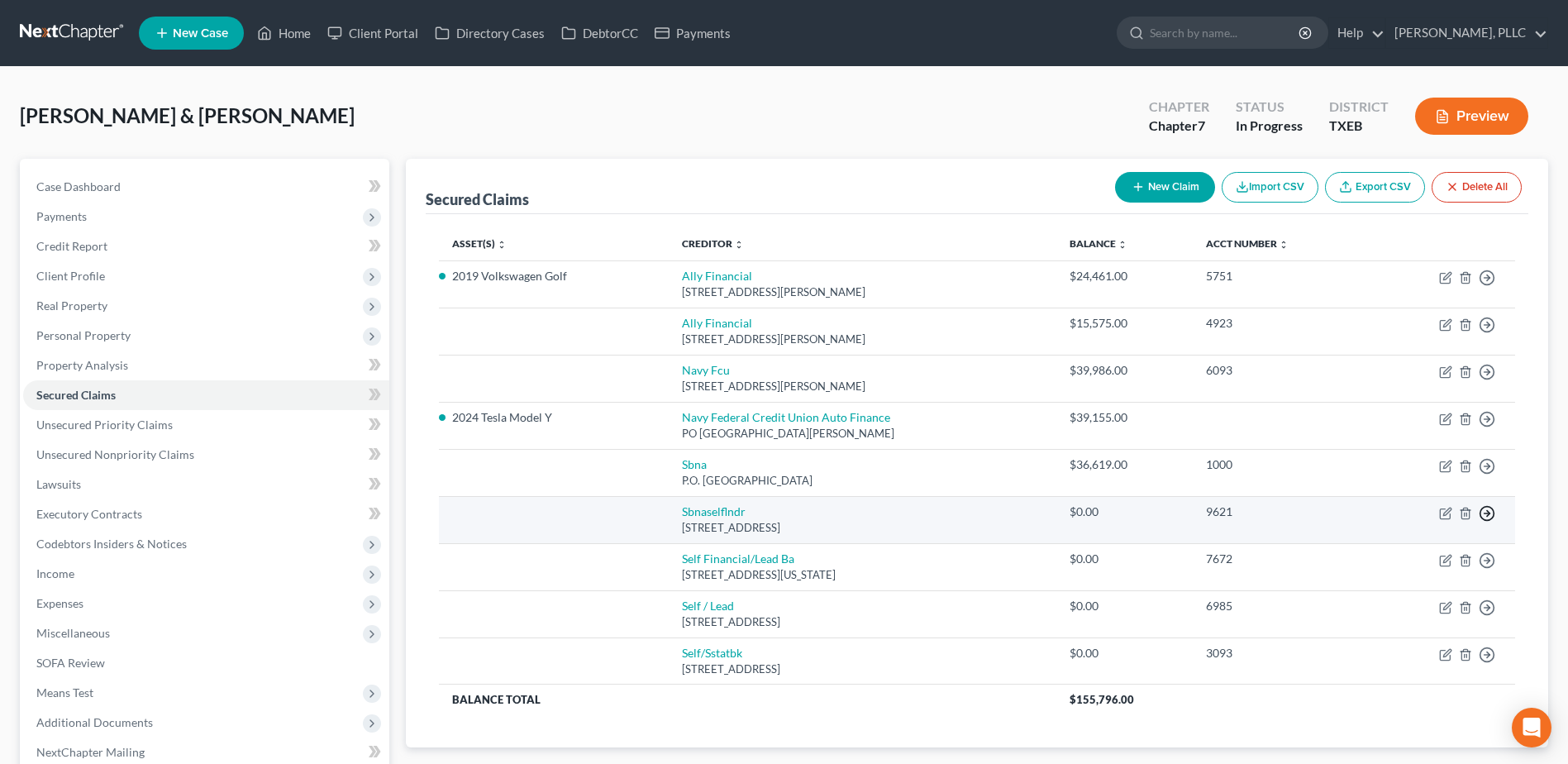
click at [1484, 516] on icon "button" at bounding box center [1487, 514] width 17 height 17
click at [1396, 545] on link "Move to F" at bounding box center [1411, 553] width 138 height 28
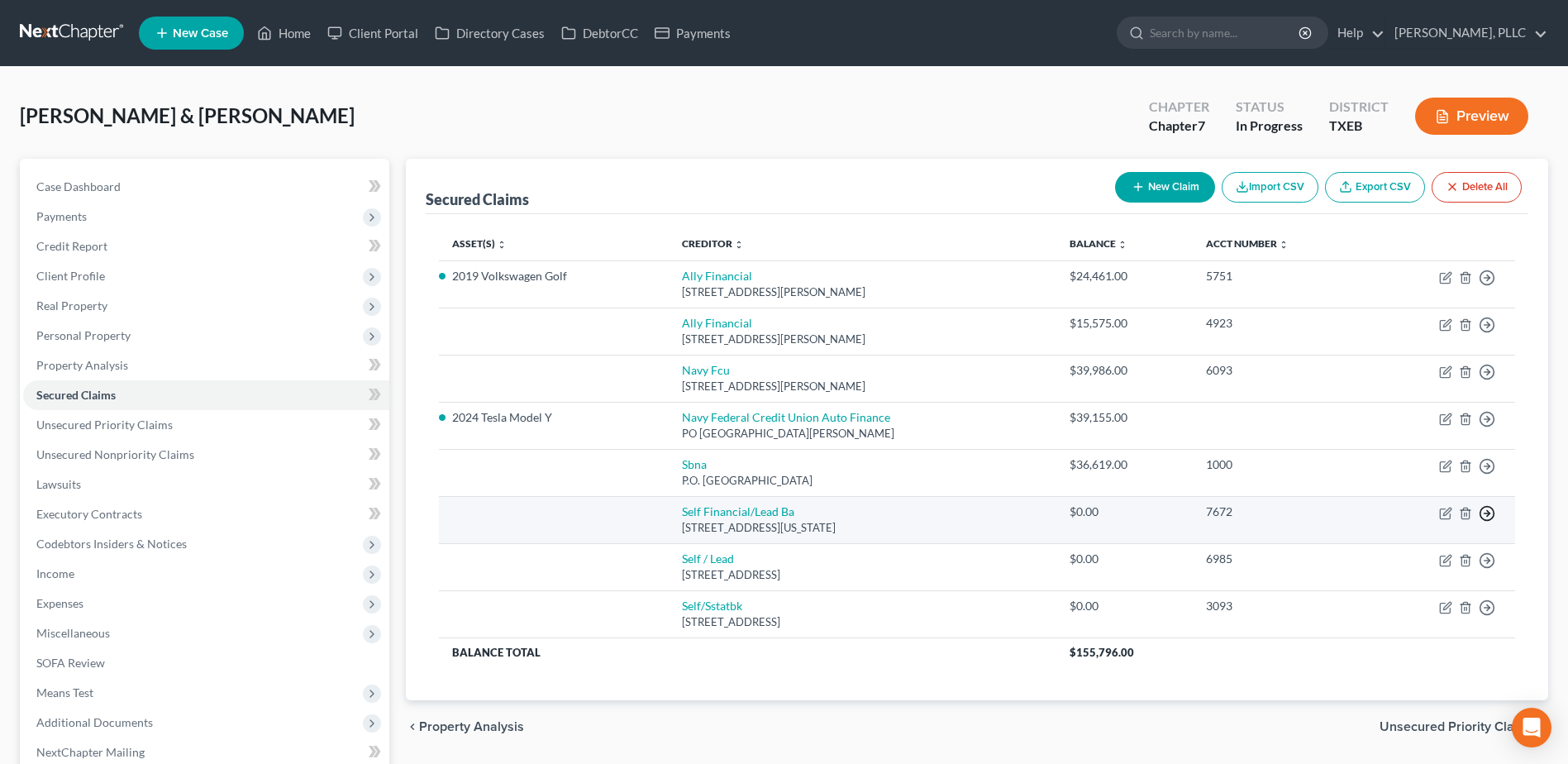
click at [1488, 514] on line "button" at bounding box center [1487, 514] width 6 height 0
click at [1377, 553] on link "Move to F" at bounding box center [1411, 553] width 138 height 28
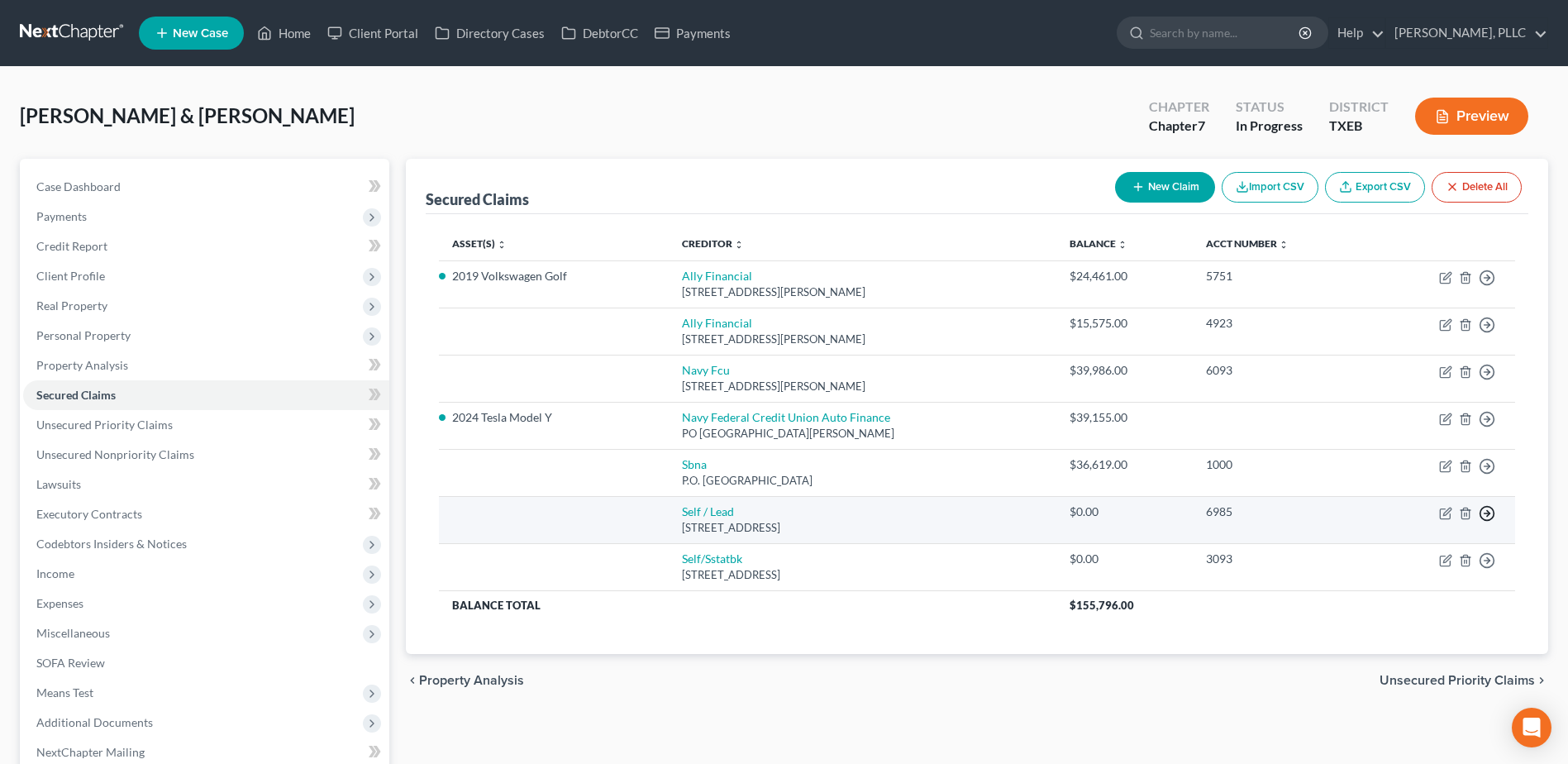
click at [1486, 514] on line "button" at bounding box center [1487, 514] width 6 height 0
click at [1389, 552] on link "Move to F" at bounding box center [1411, 553] width 138 height 28
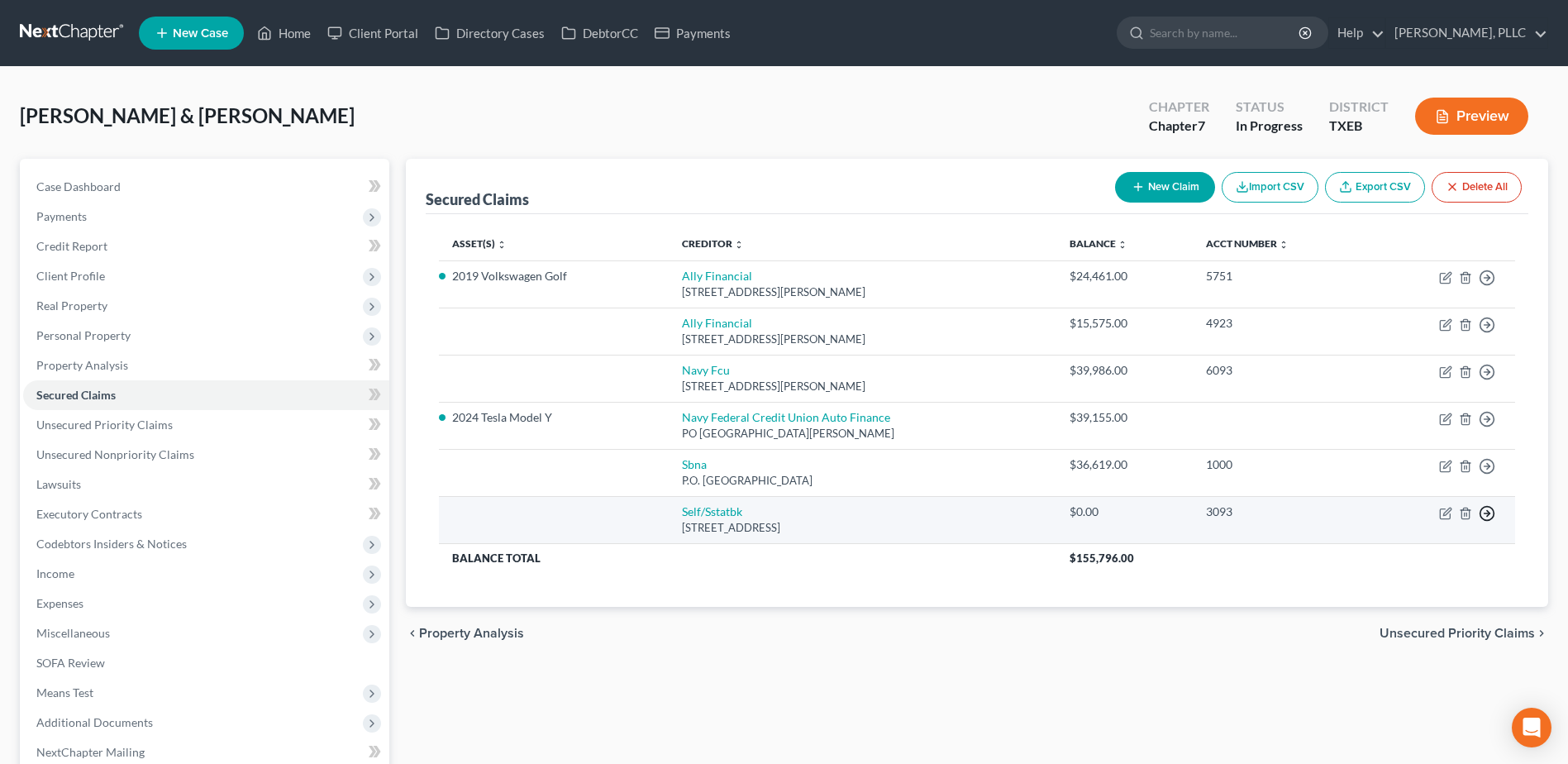
click at [1486, 516] on icon "button" at bounding box center [1487, 514] width 17 height 17
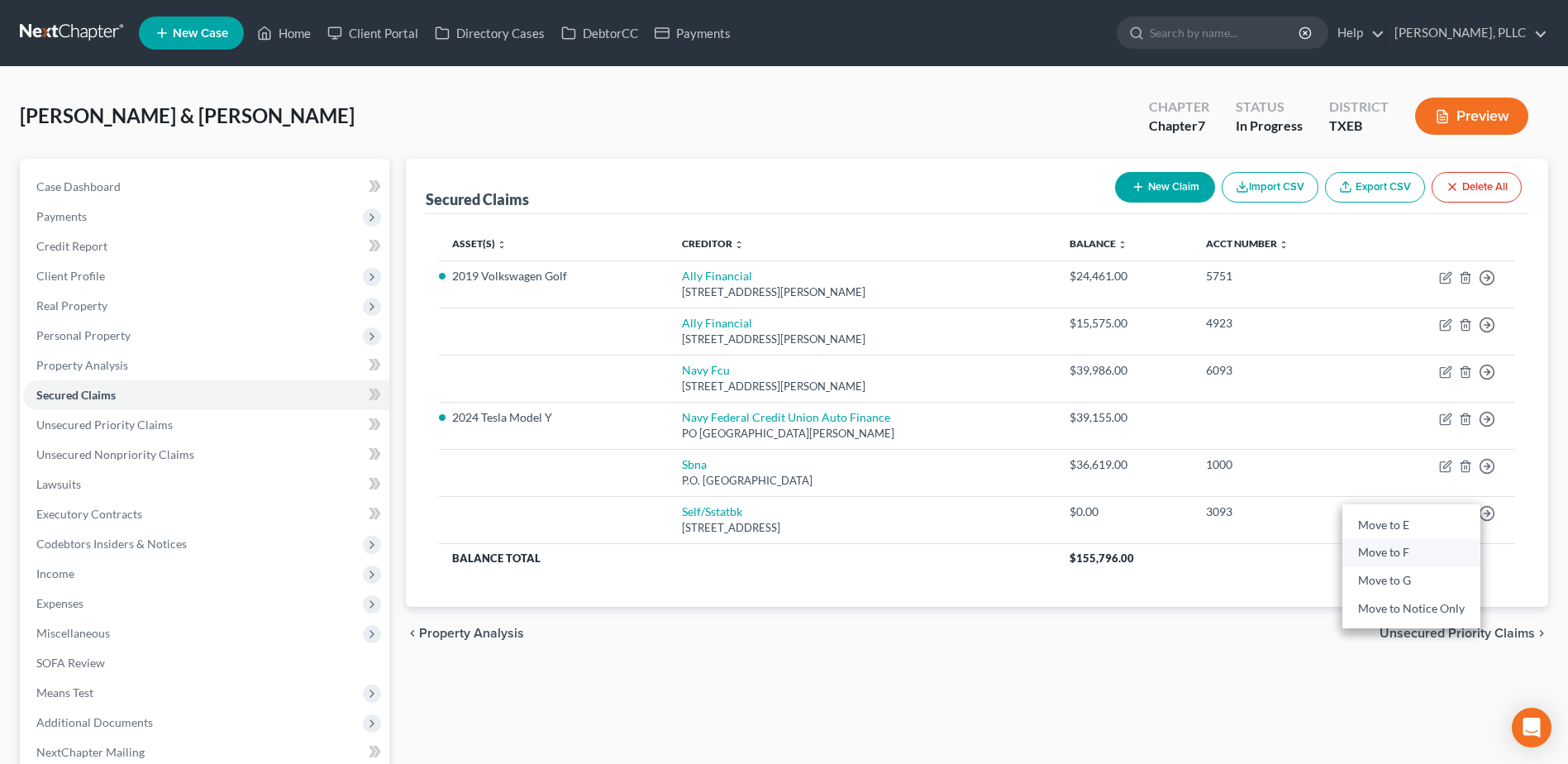
drag, startPoint x: 1395, startPoint y: 549, endPoint x: 1139, endPoint y: 601, distance: 261.2
click at [1395, 548] on link "Move to F" at bounding box center [1411, 553] width 138 height 28
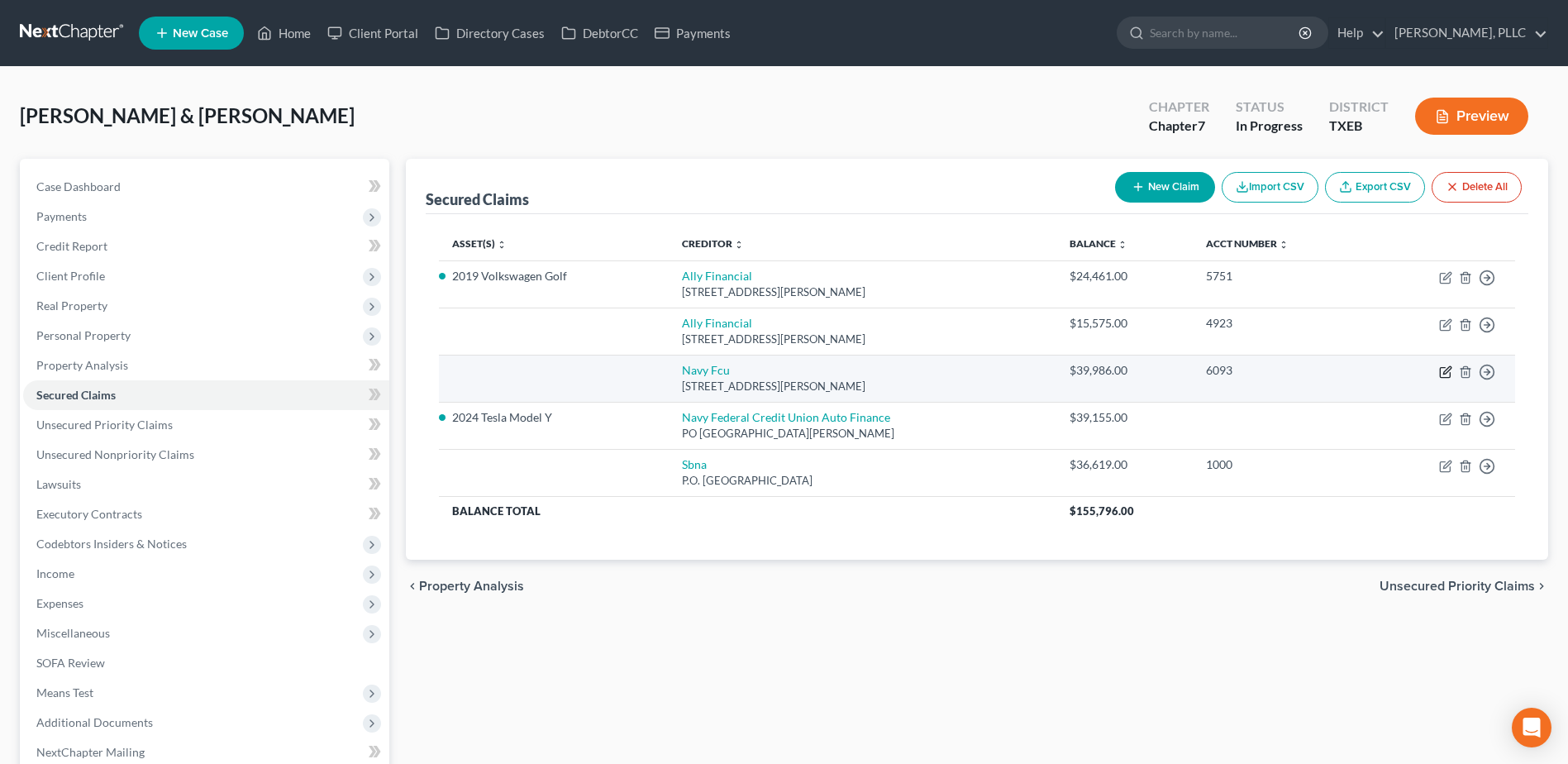
click at [1445, 375] on icon "button" at bounding box center [1445, 372] width 13 height 13
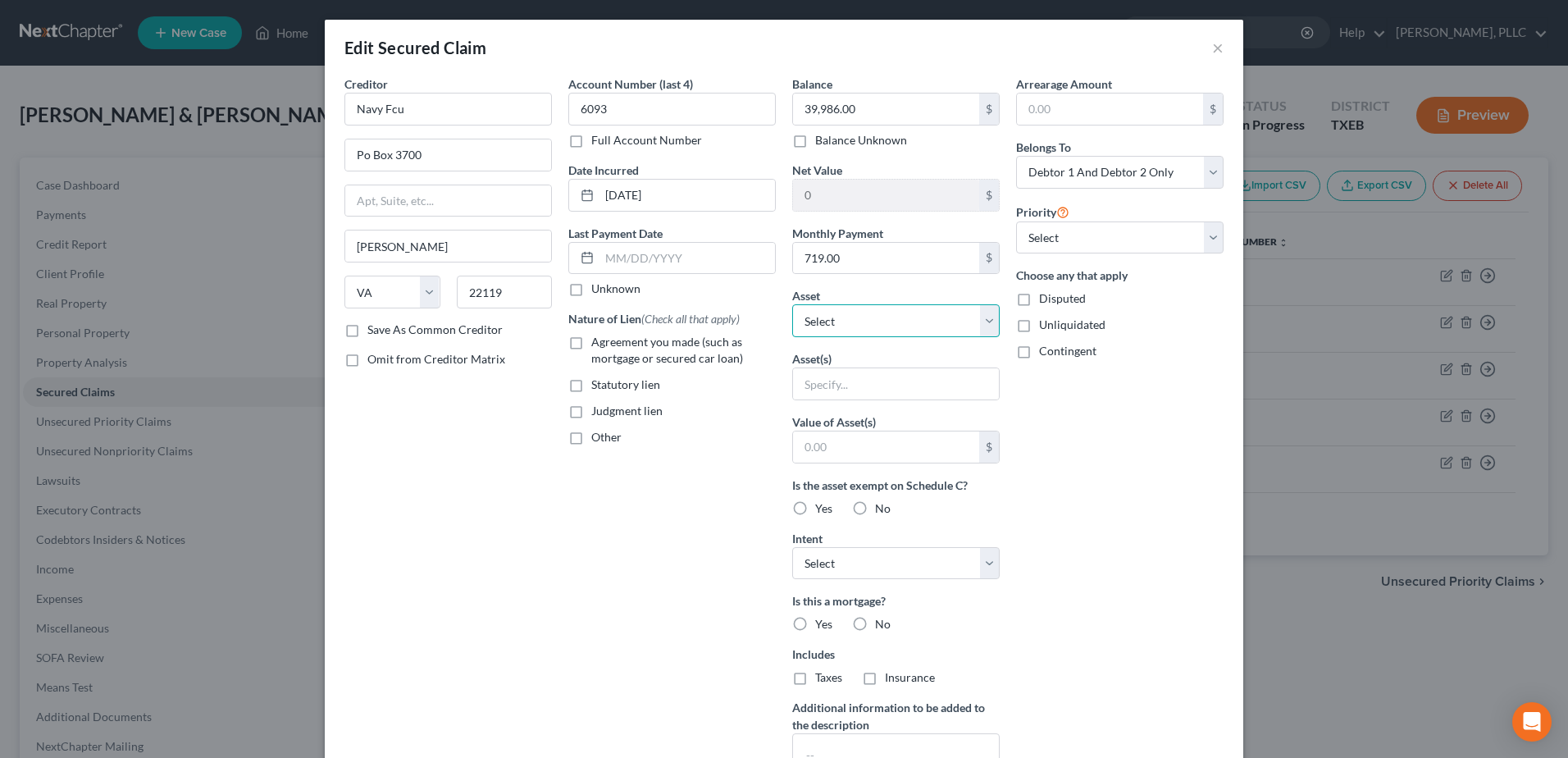
click at [990, 321] on select "Select Other Multiple Assets Electronics - 65' SAMSUNG TV - $300.0 Household Go…" at bounding box center [896, 321] width 207 height 33
click at [792, 304] on select "Select Other Multiple Assets Electronics - 65' SAMSUNG TV - $300.0 Household Go…" at bounding box center [896, 321] width 207 height 33
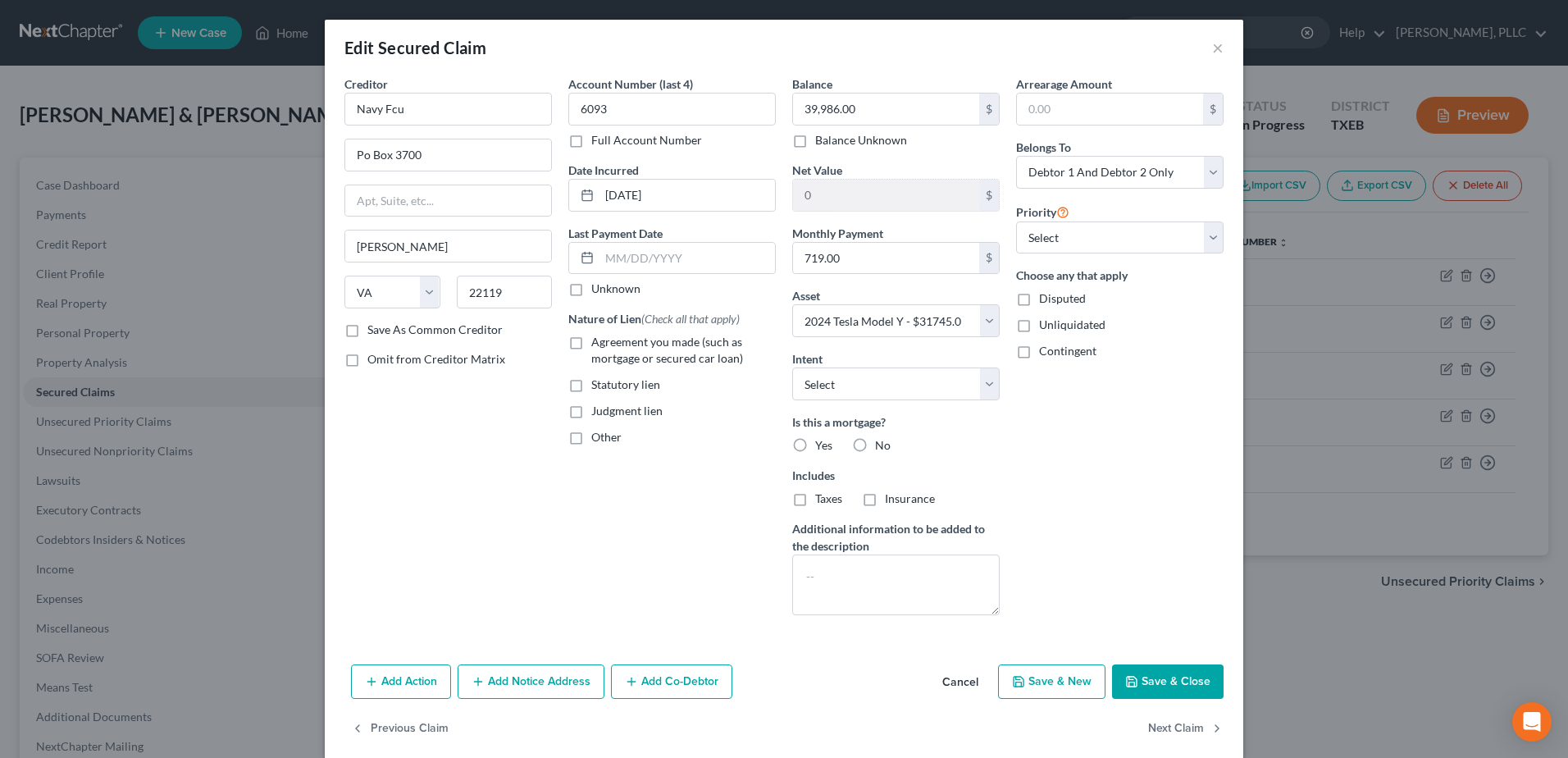
click at [1169, 683] on button "Save & Close" at bounding box center [1168, 682] width 112 height 35
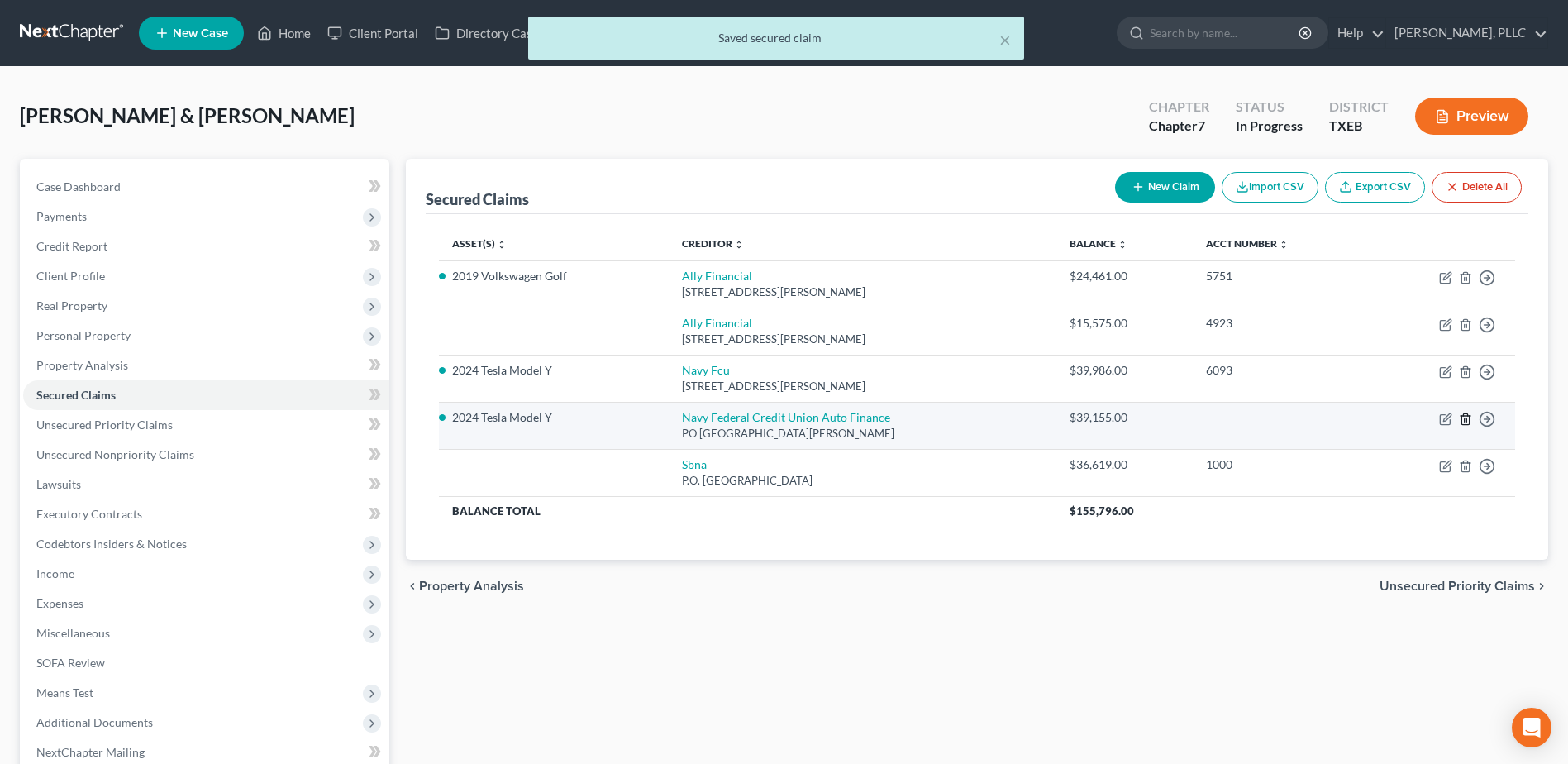
click at [1466, 419] on line "button" at bounding box center [1466, 420] width 0 height 3
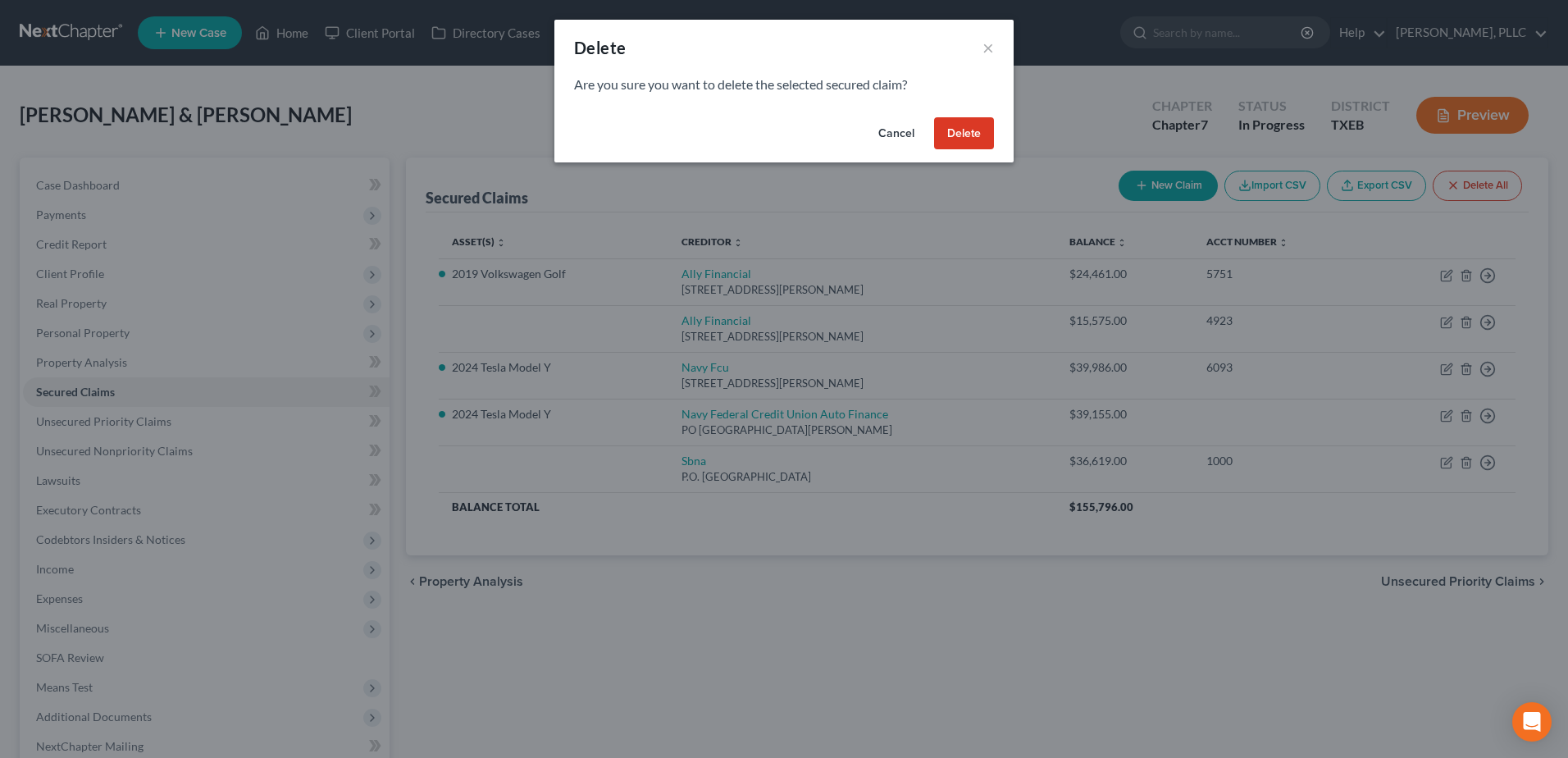
click at [979, 132] on button "Delete" at bounding box center [963, 134] width 60 height 33
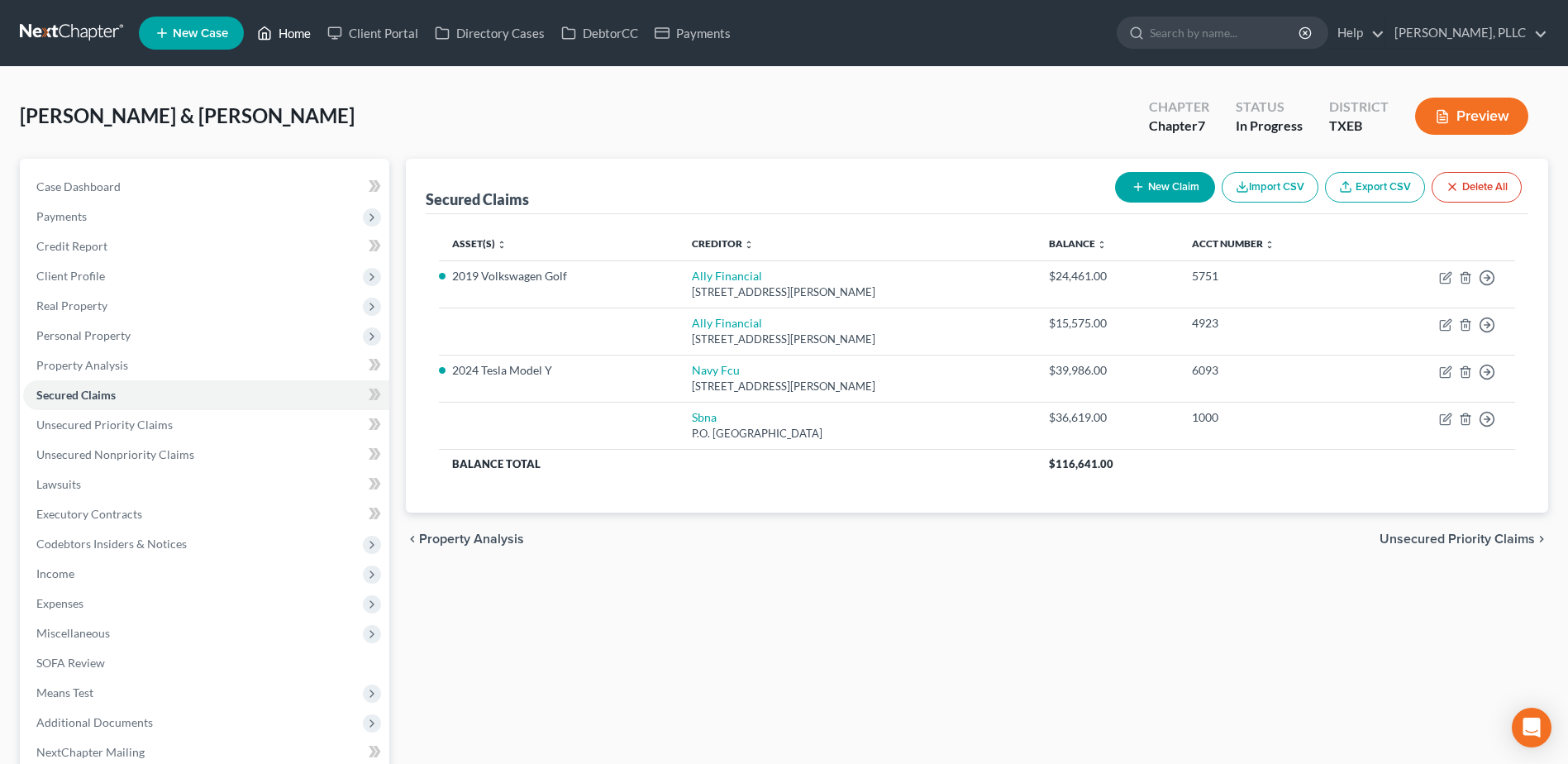
click at [294, 32] on link "Home" at bounding box center [283, 33] width 70 height 30
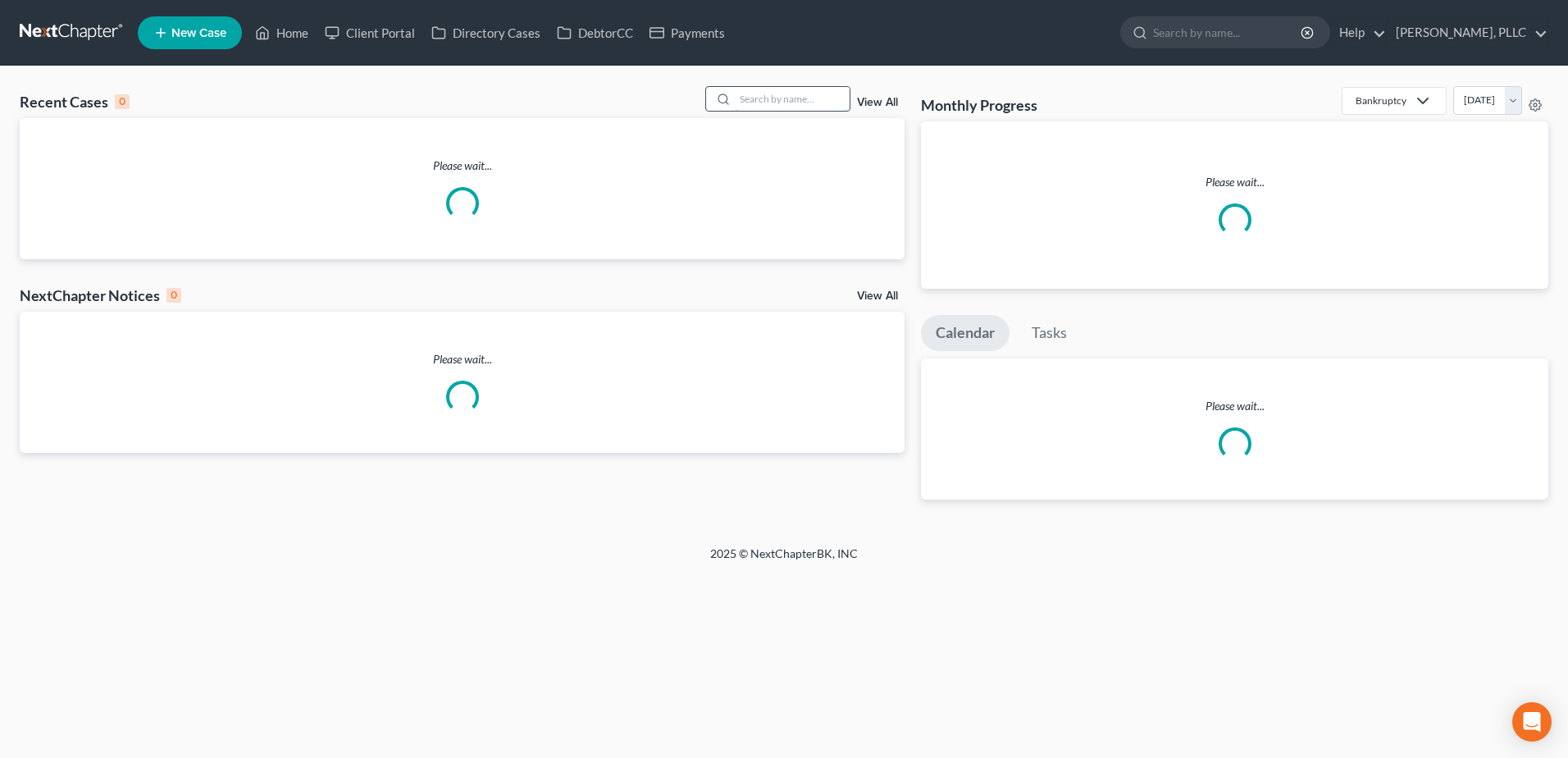
click at [770, 99] on input "search" at bounding box center [792, 99] width 115 height 24
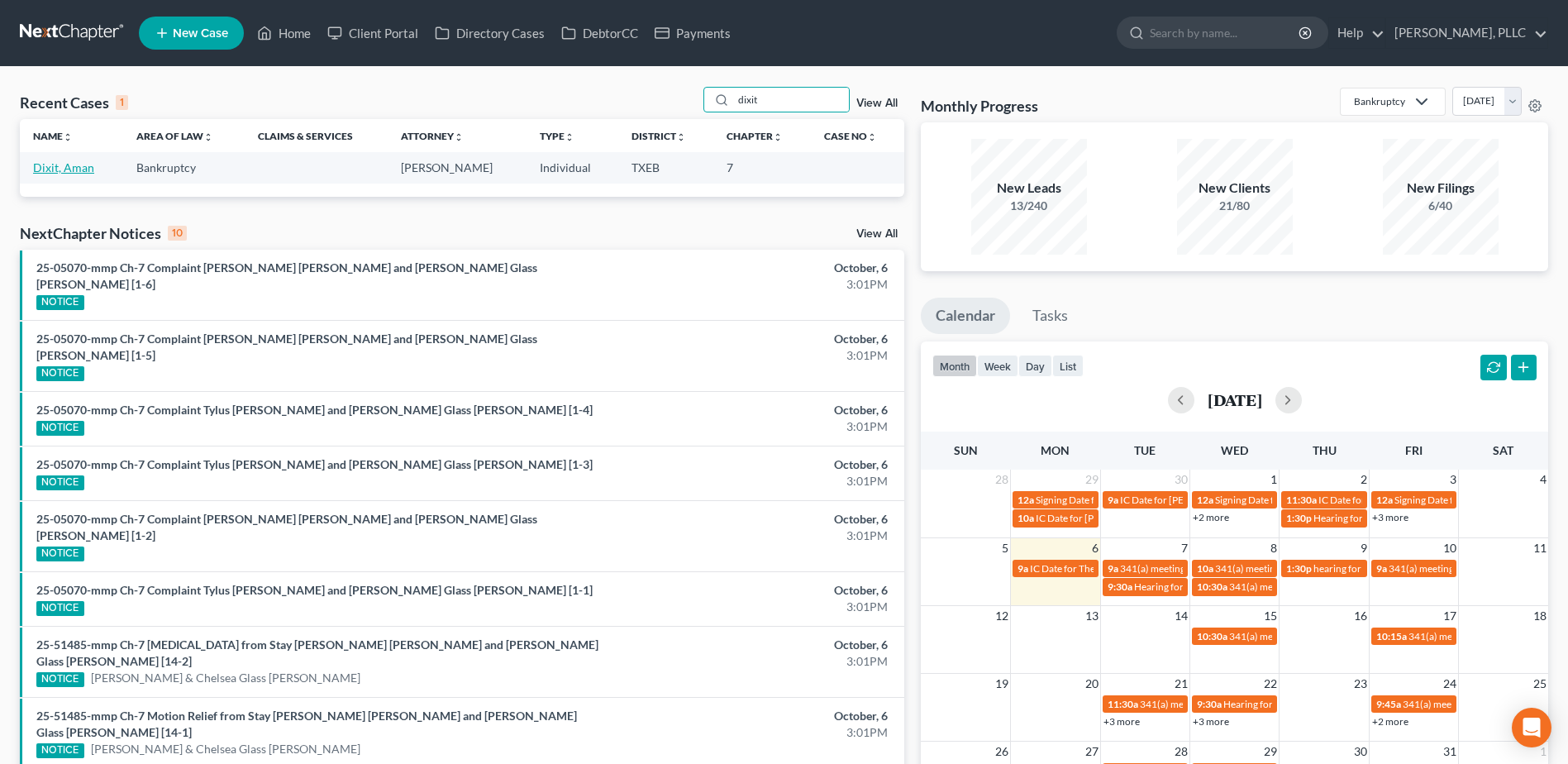
click at [59, 172] on link "Dixit, Aman" at bounding box center [64, 167] width 61 height 14
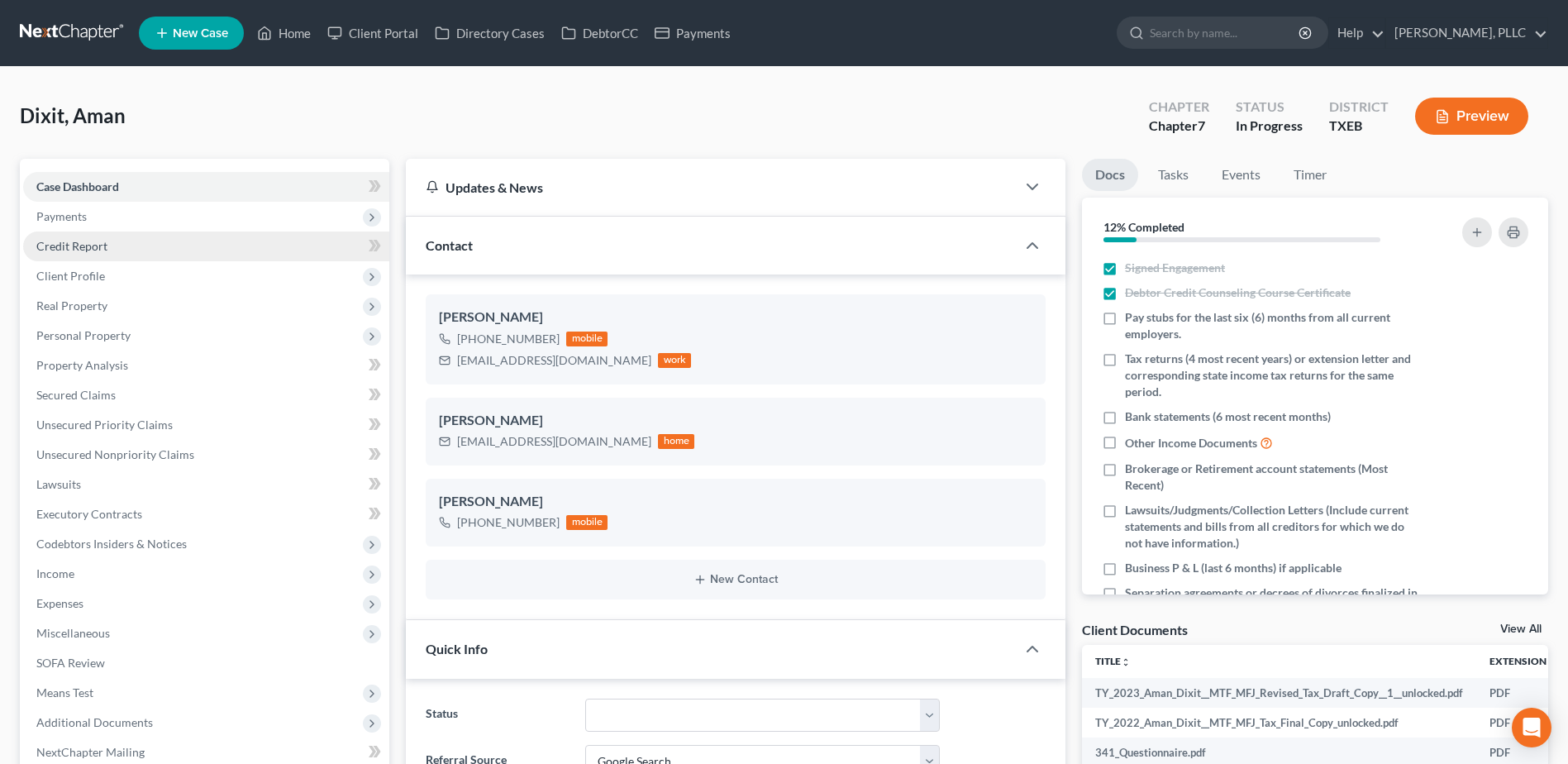
click at [78, 246] on span "Credit Report" at bounding box center [72, 245] width 71 height 14
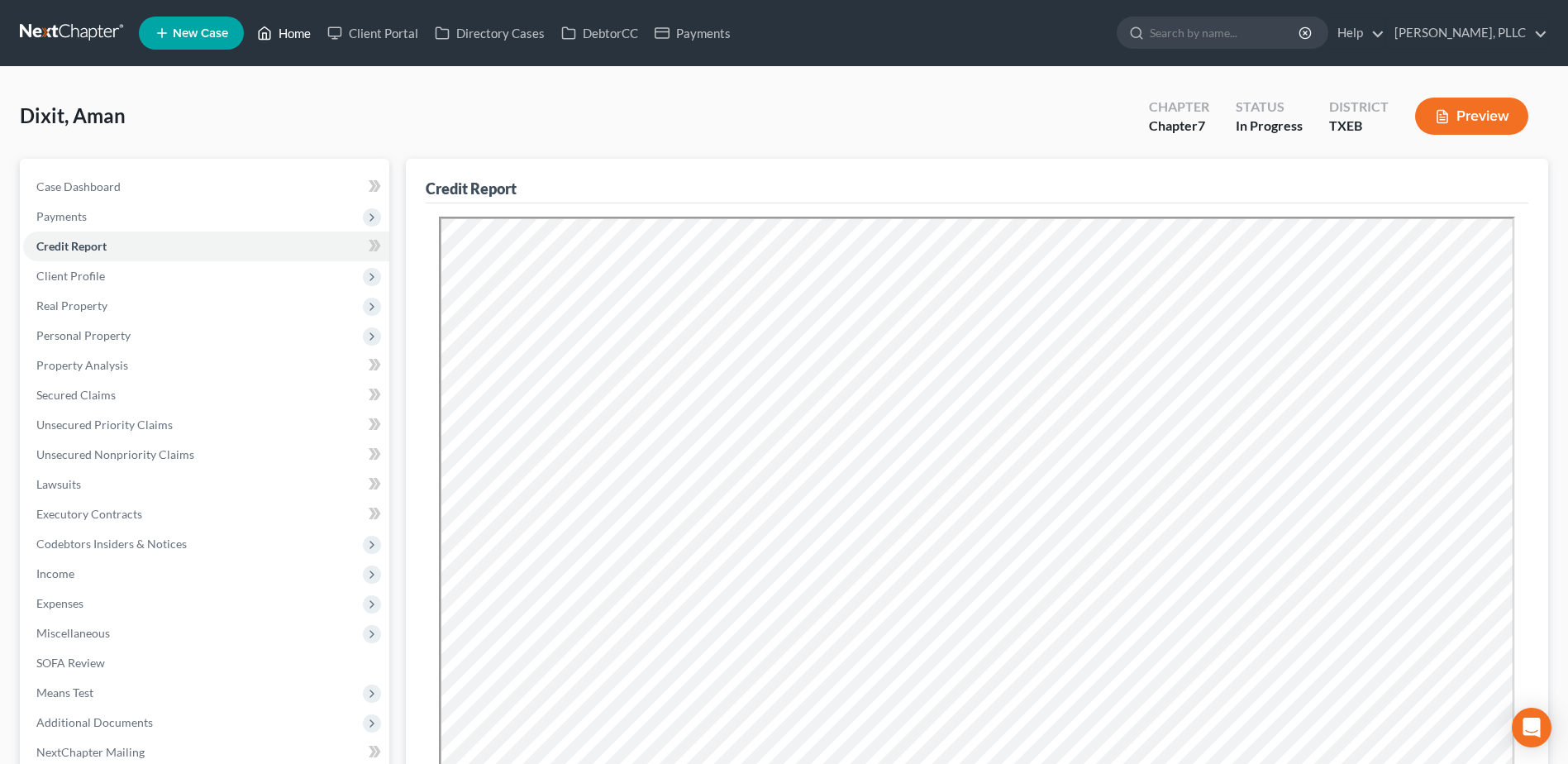
drag, startPoint x: 299, startPoint y: 36, endPoint x: 377, endPoint y: 146, distance: 134.8
click at [299, 36] on link "Home" at bounding box center [283, 33] width 70 height 30
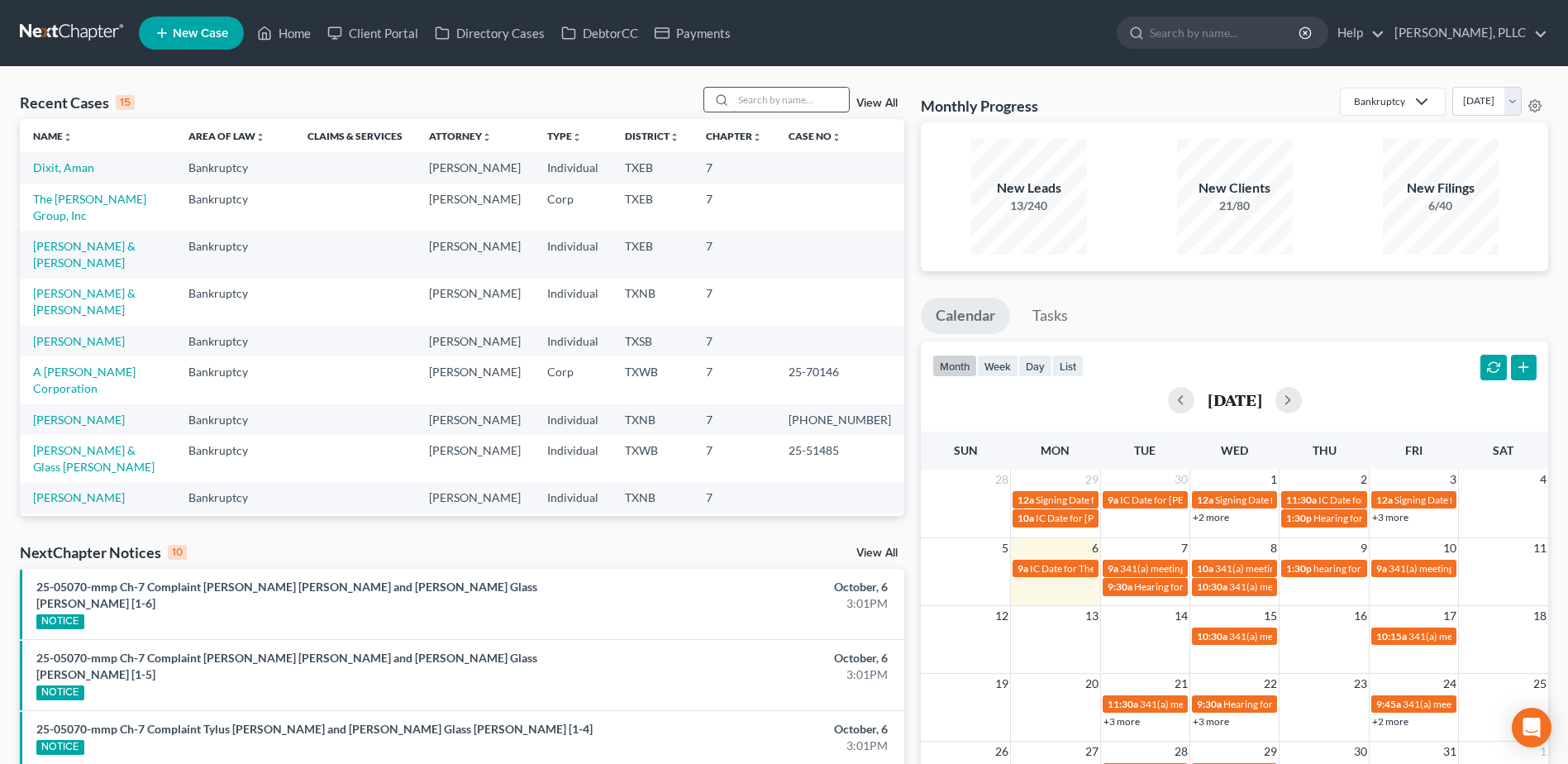
click at [817, 96] on input "search" at bounding box center [791, 99] width 116 height 24
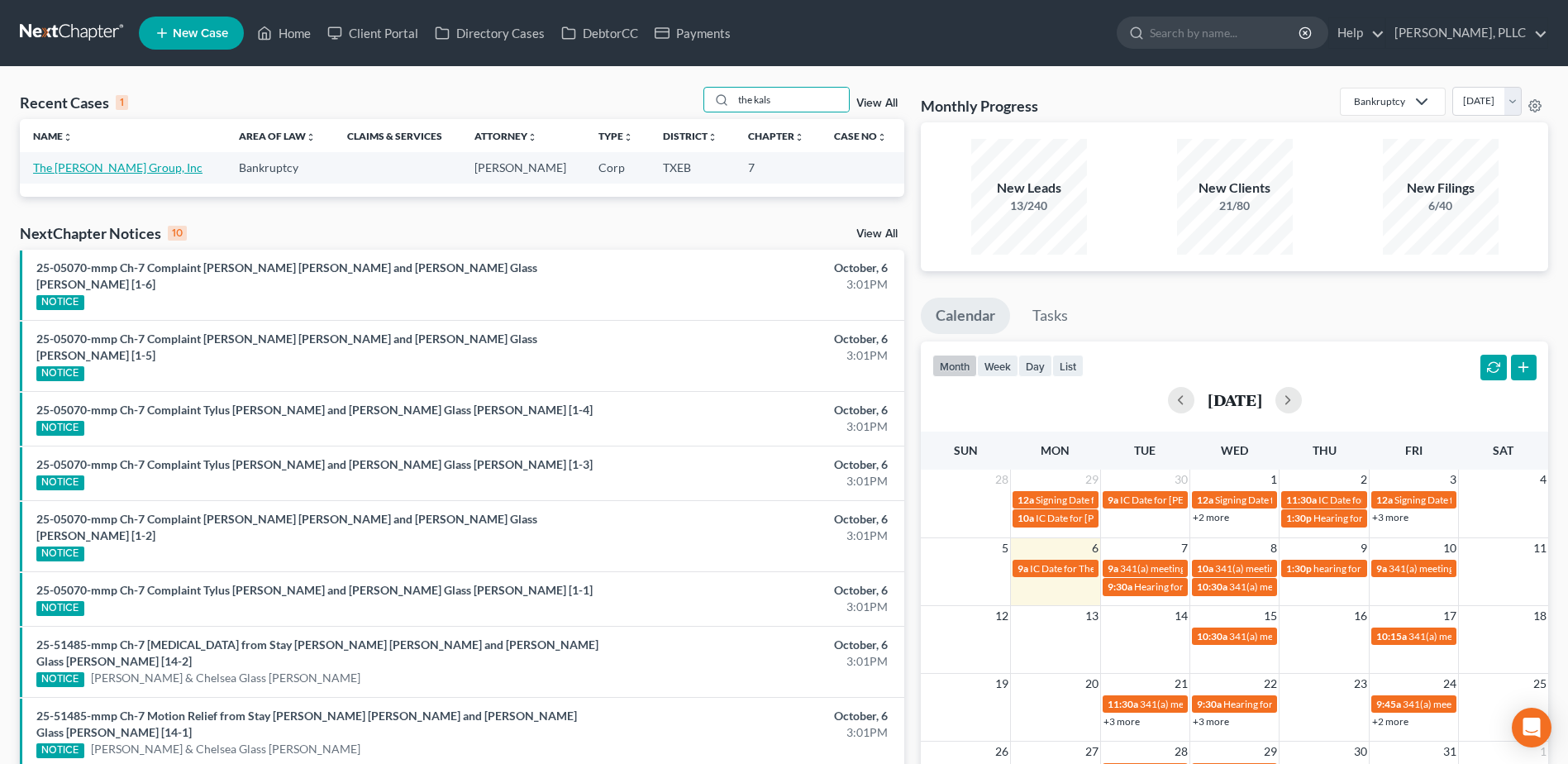
click at [100, 163] on link "The [PERSON_NAME] Group, Inc" at bounding box center [118, 167] width 170 height 14
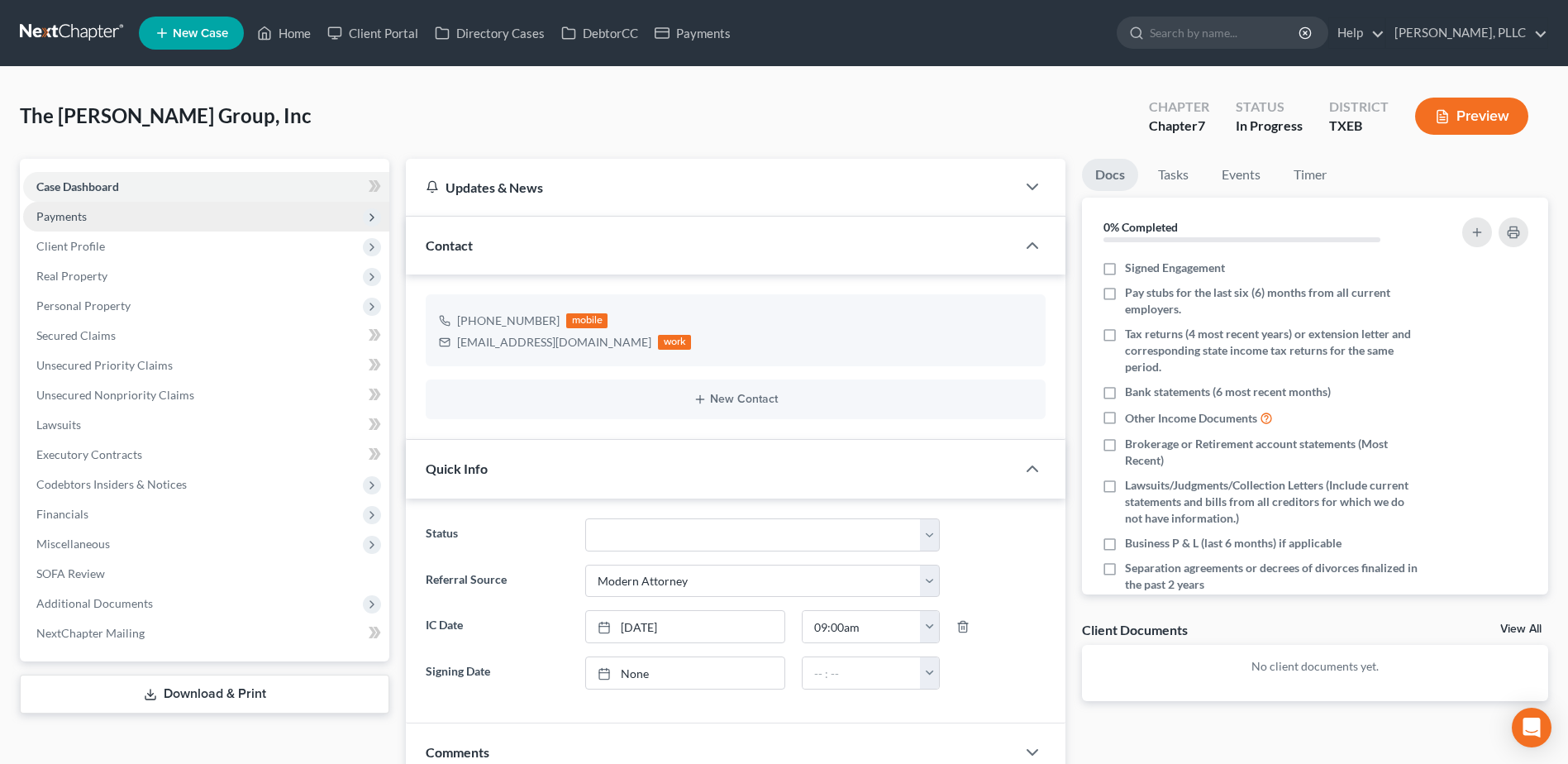
click at [72, 218] on span "Payments" at bounding box center [61, 215] width 51 height 14
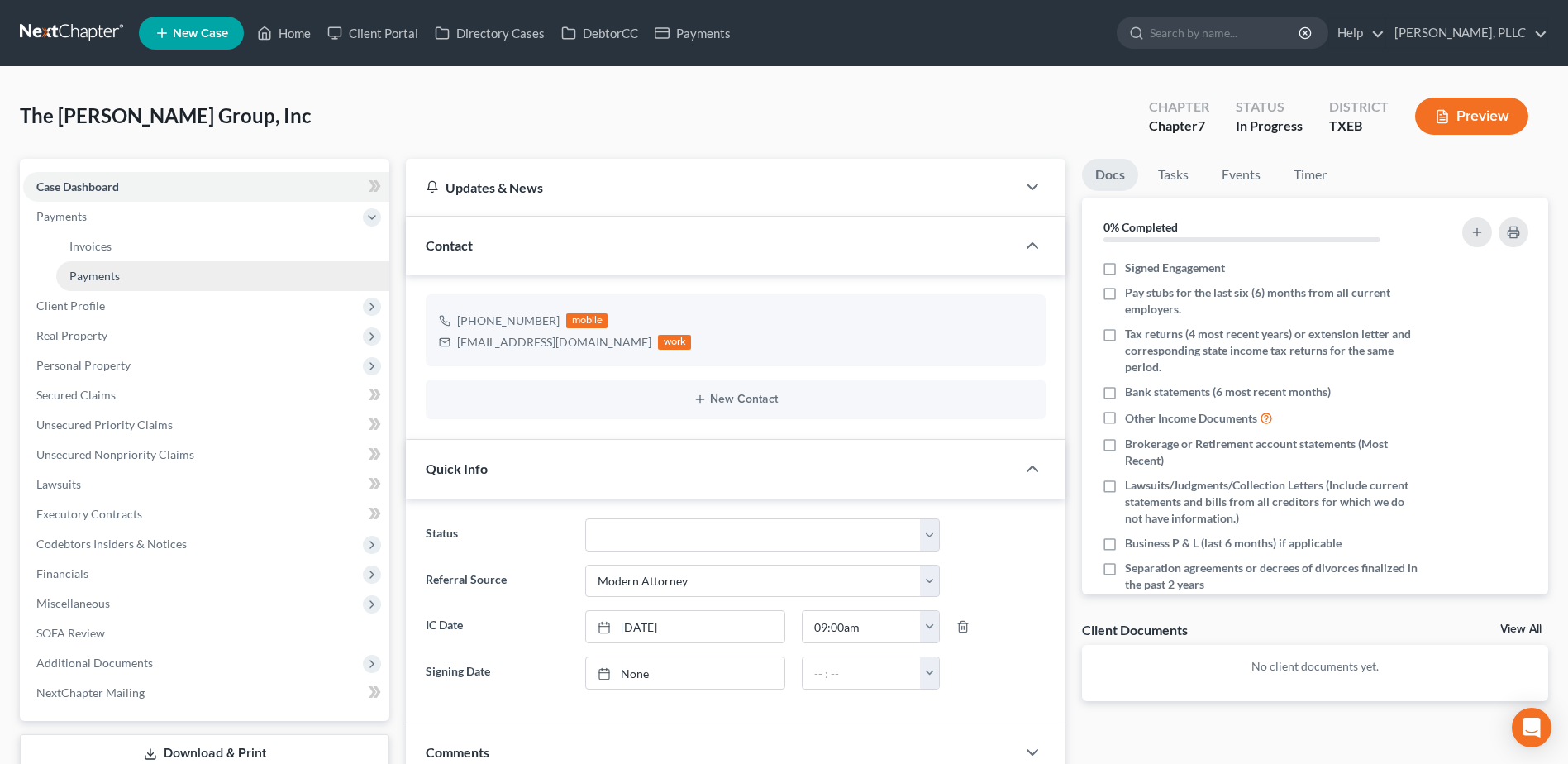
click at [113, 273] on span "Payments" at bounding box center [94, 275] width 51 height 14
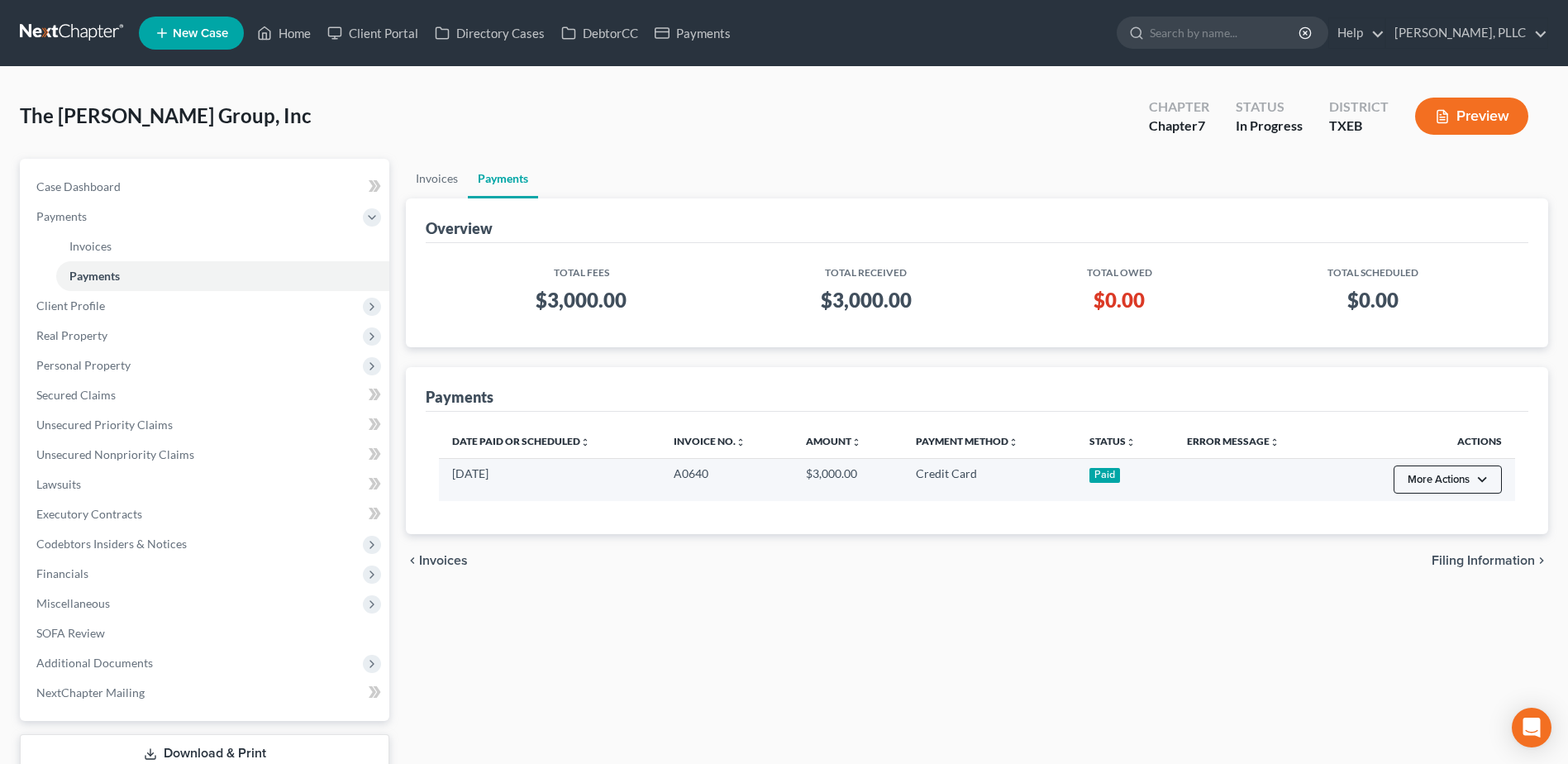
click at [1487, 482] on button "More Actions" at bounding box center [1447, 480] width 109 height 28
click at [1431, 520] on link "Refund" at bounding box center [1438, 515] width 93 height 28
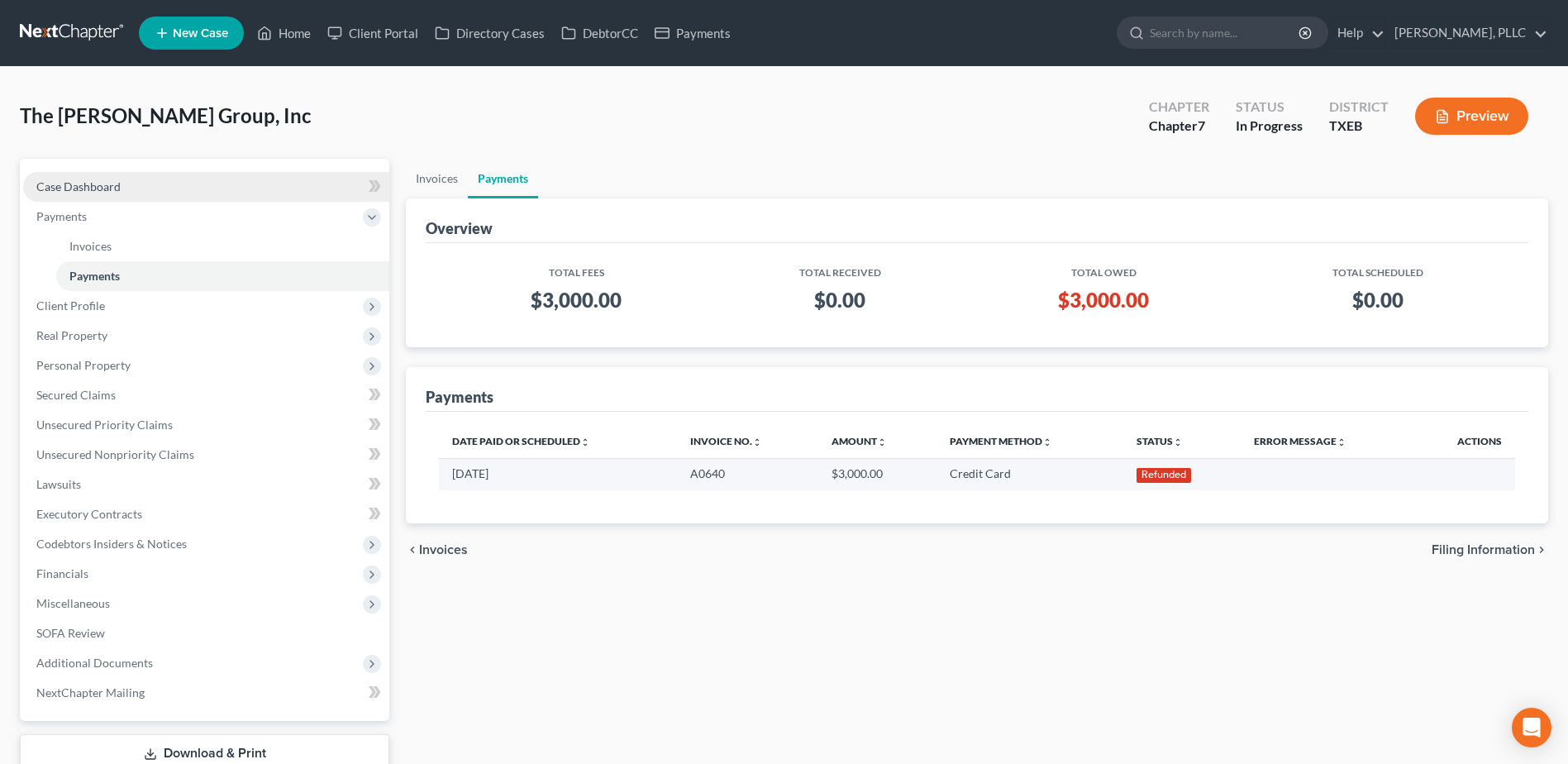
click at [87, 185] on span "Case Dashboard" at bounding box center [79, 186] width 84 height 14
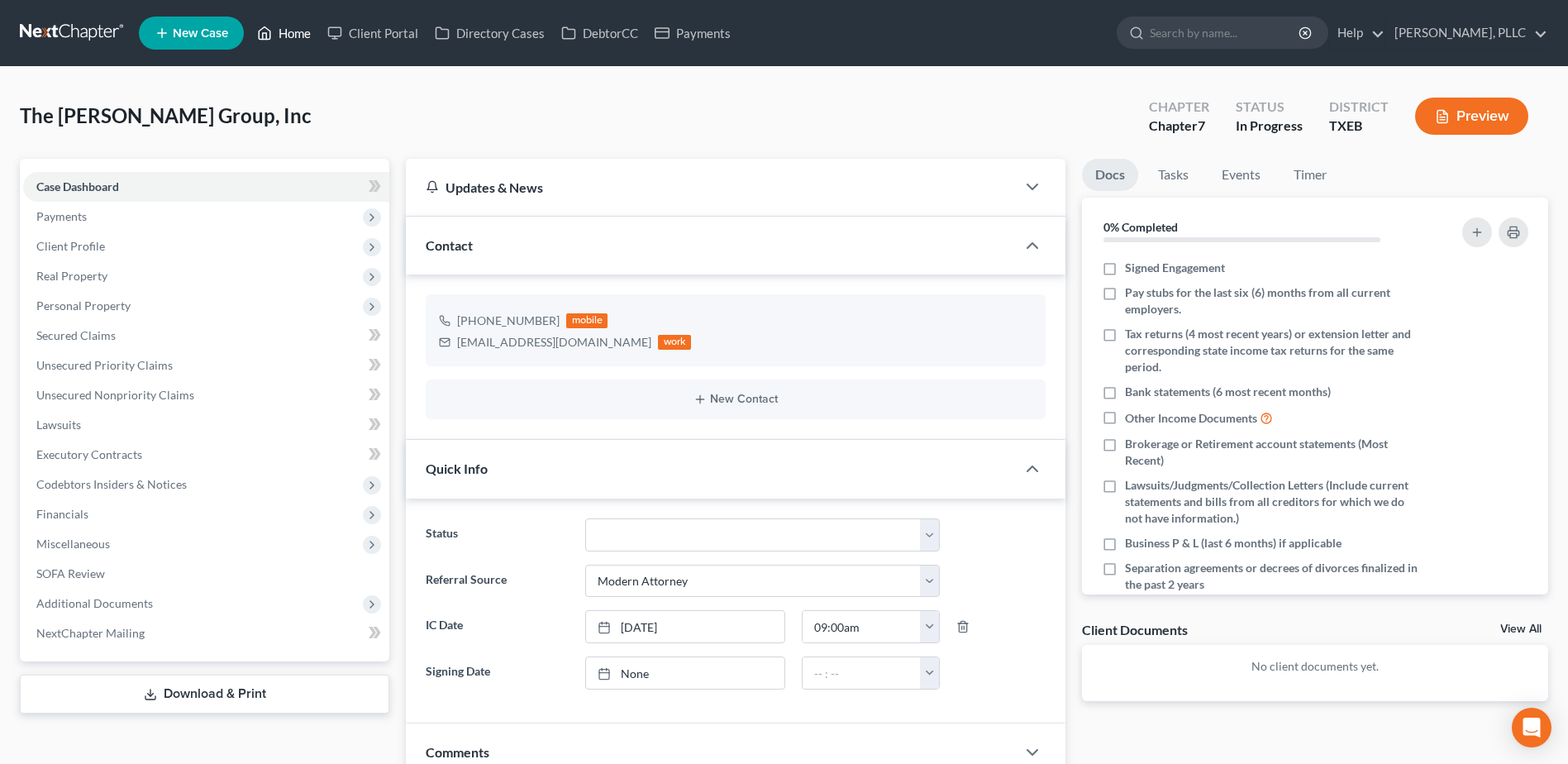
drag, startPoint x: 292, startPoint y: 39, endPoint x: 690, endPoint y: 184, distance: 423.6
click at [292, 39] on link "Home" at bounding box center [283, 33] width 70 height 30
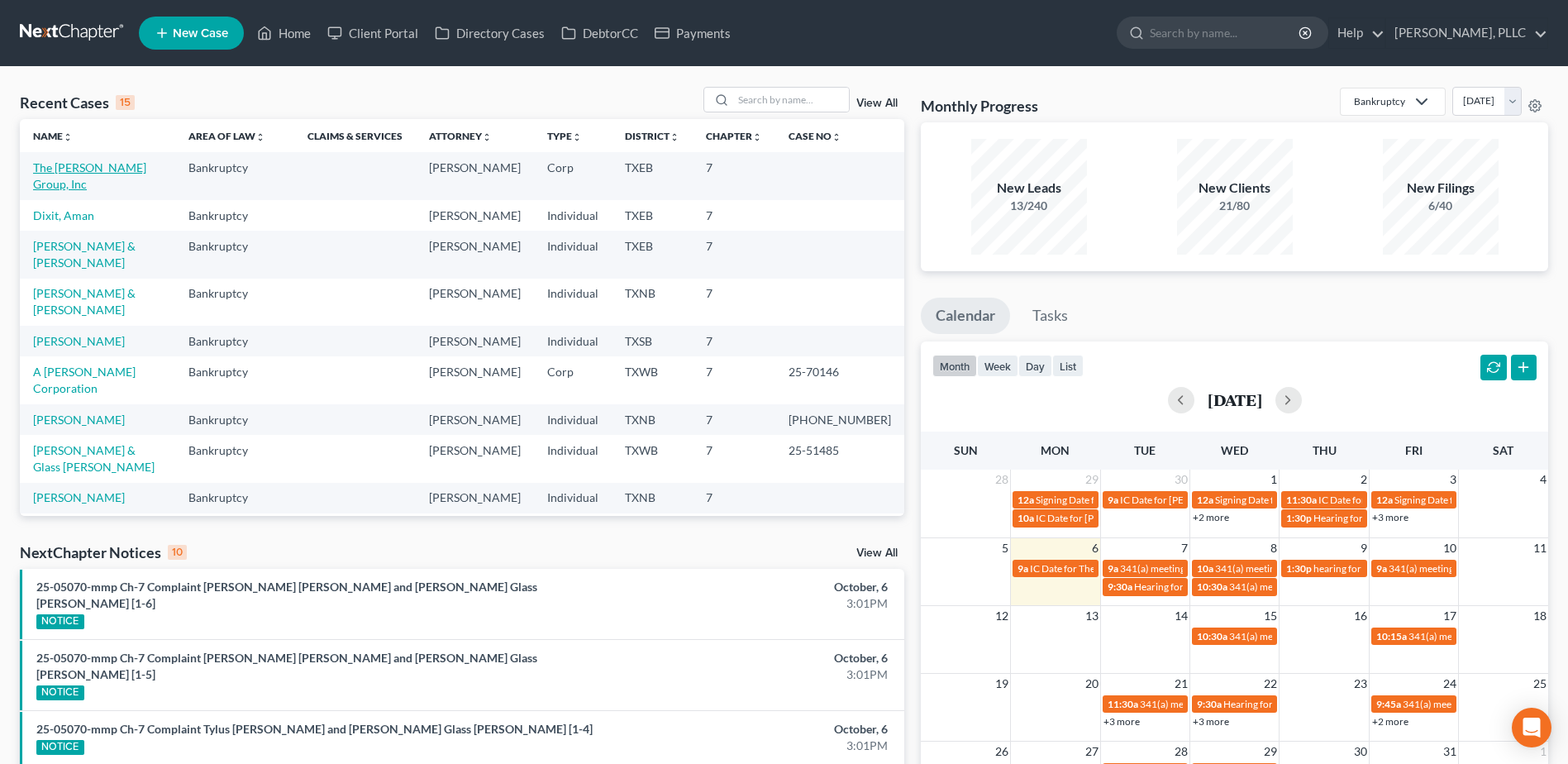
click at [101, 166] on link "The [PERSON_NAME] Group, Inc" at bounding box center [89, 176] width 113 height 31
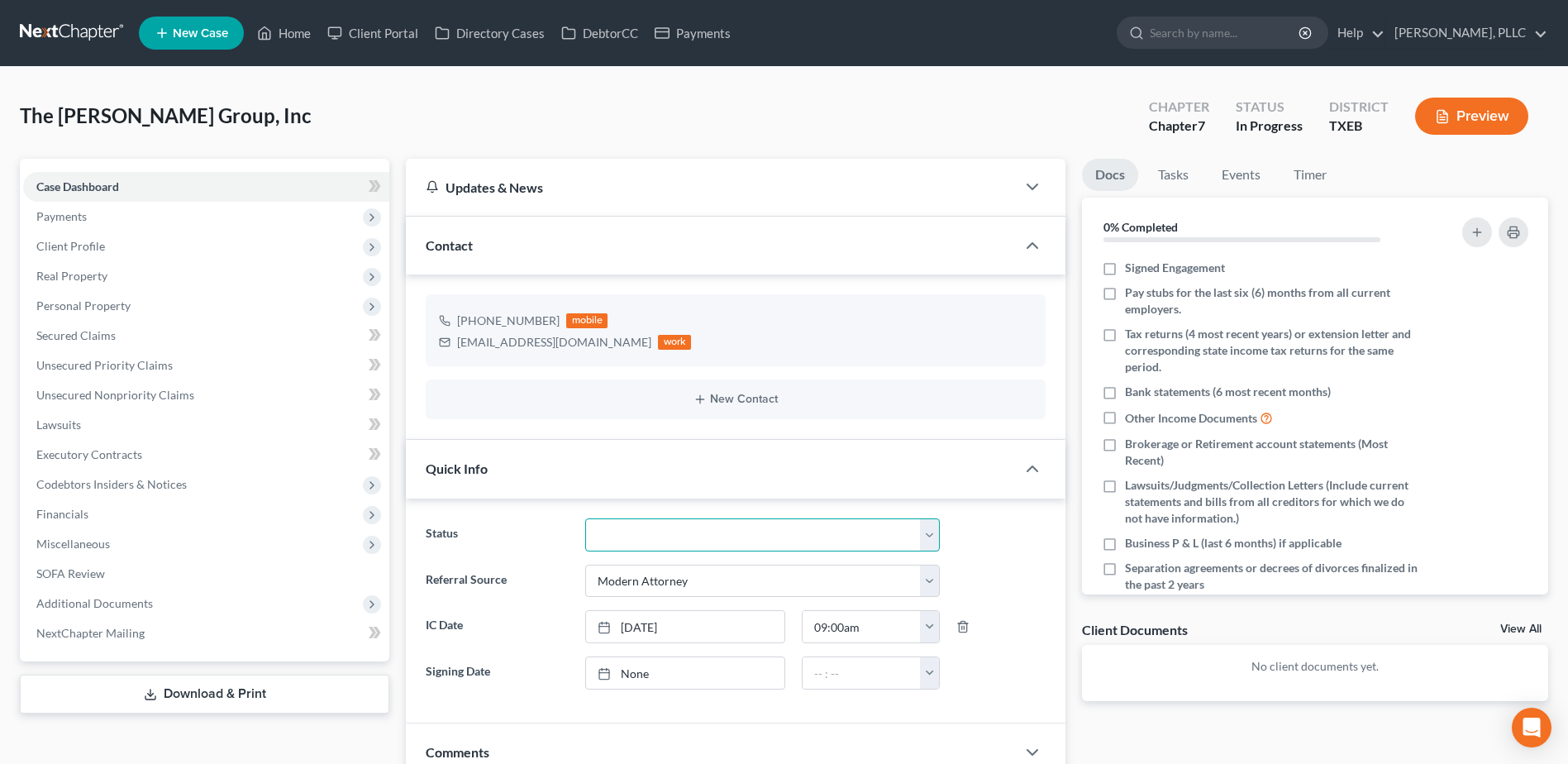
click at [932, 539] on select "Appellate Phase Case Closed Dead File Demand Letter Phase Discharged Discharge …" at bounding box center [762, 535] width 355 height 33
click at [585, 519] on select "Appellate Phase Case Closed Dead File Demand Letter Phase Discharged Discharge …" at bounding box center [762, 535] width 355 height 33
click at [303, 29] on link "Home" at bounding box center [283, 33] width 70 height 30
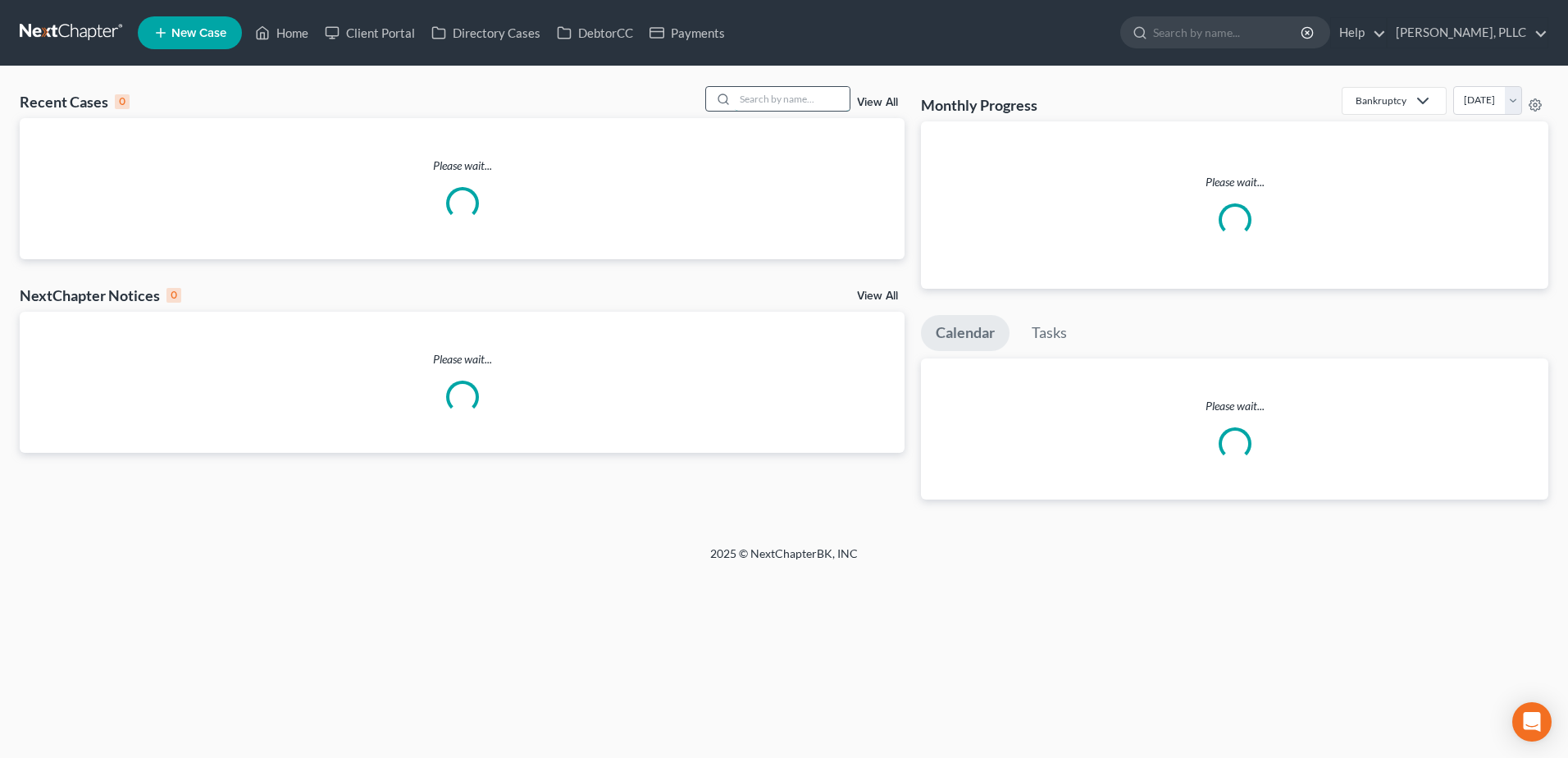
click at [761, 96] on input "search" at bounding box center [792, 99] width 115 height 24
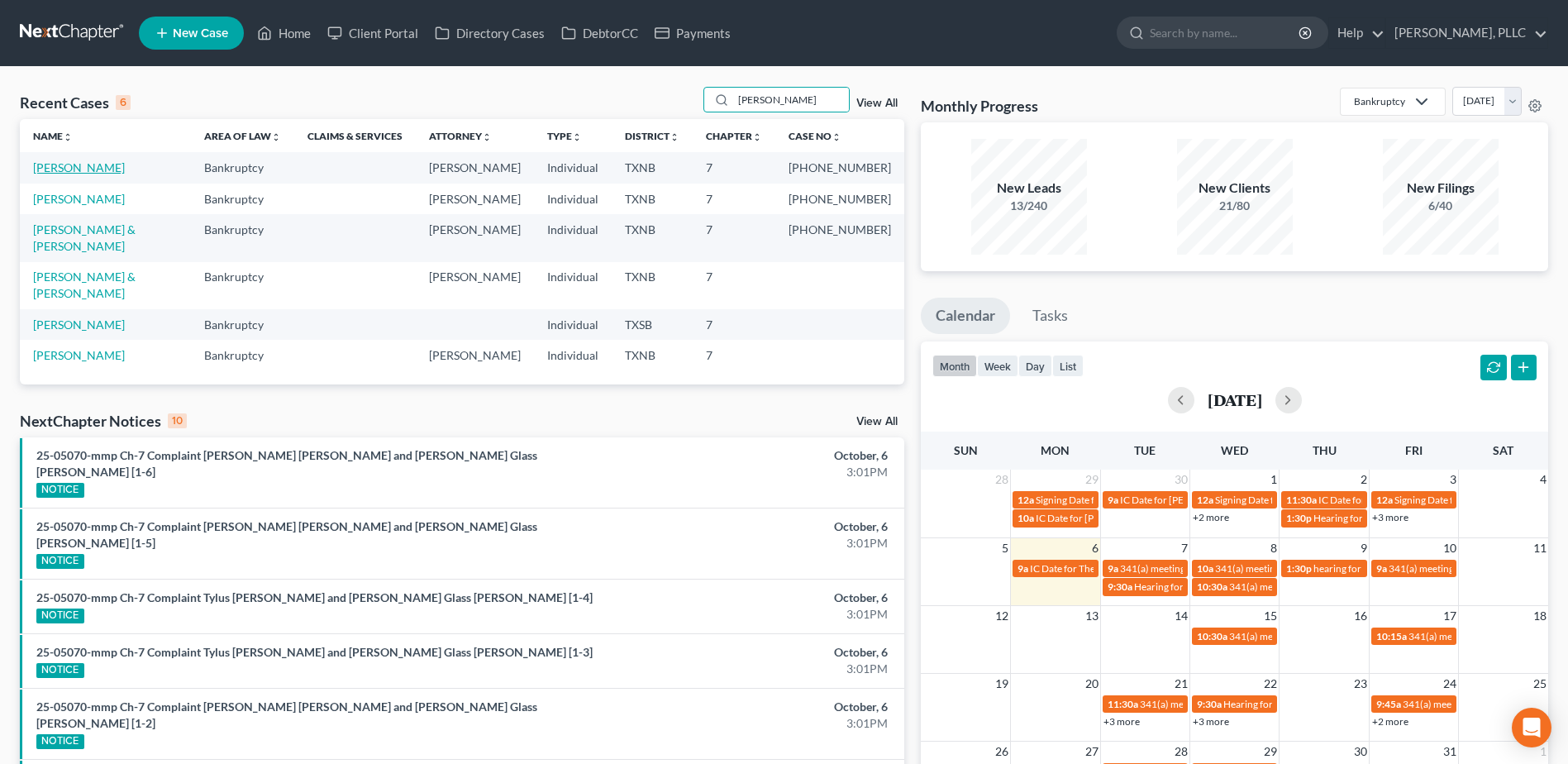
click at [86, 169] on link "[PERSON_NAME]" at bounding box center [79, 167] width 92 height 14
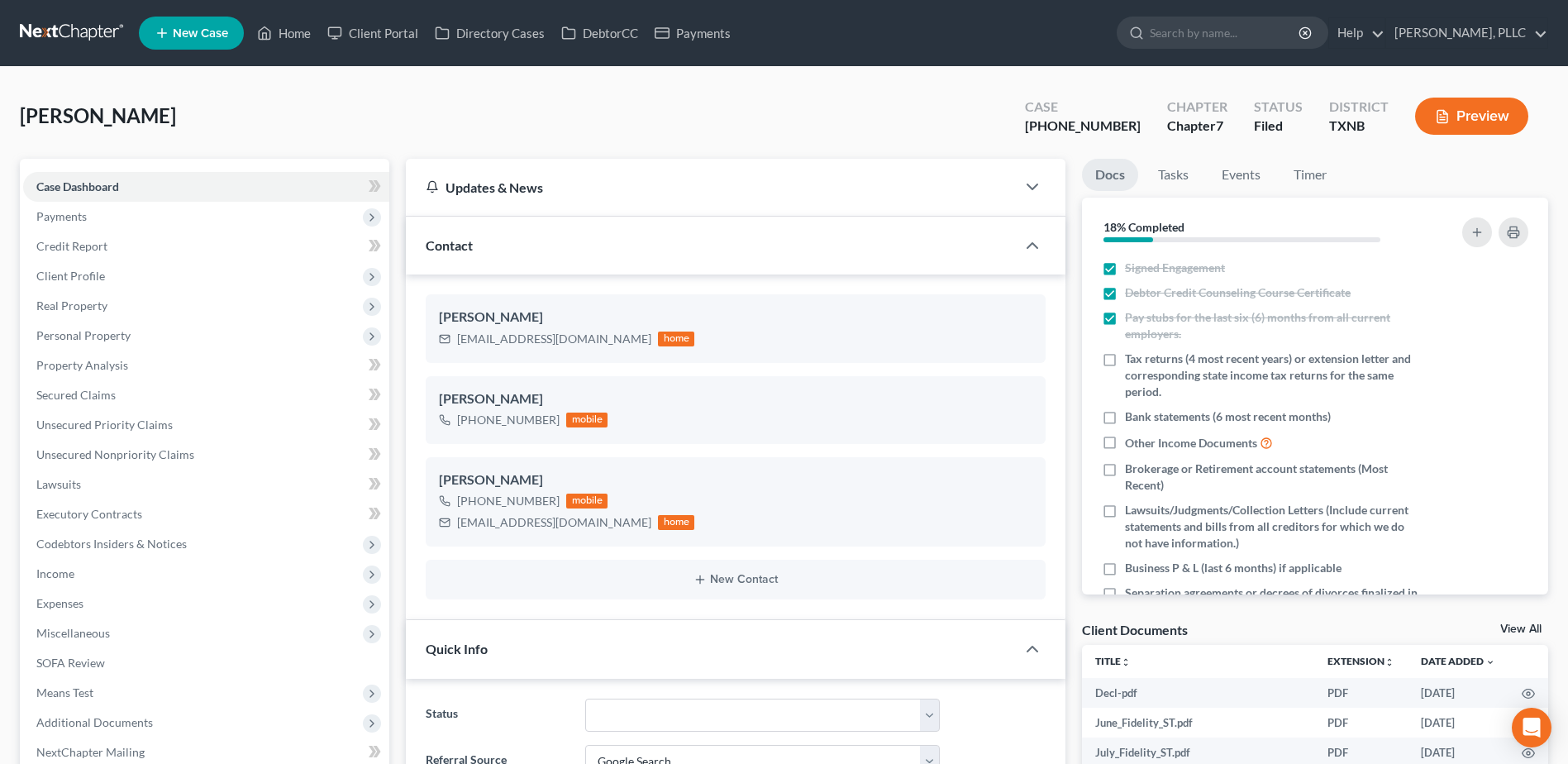
scroll to position [1200, 0]
click at [89, 400] on span "Secured Claims" at bounding box center [76, 394] width 80 height 14
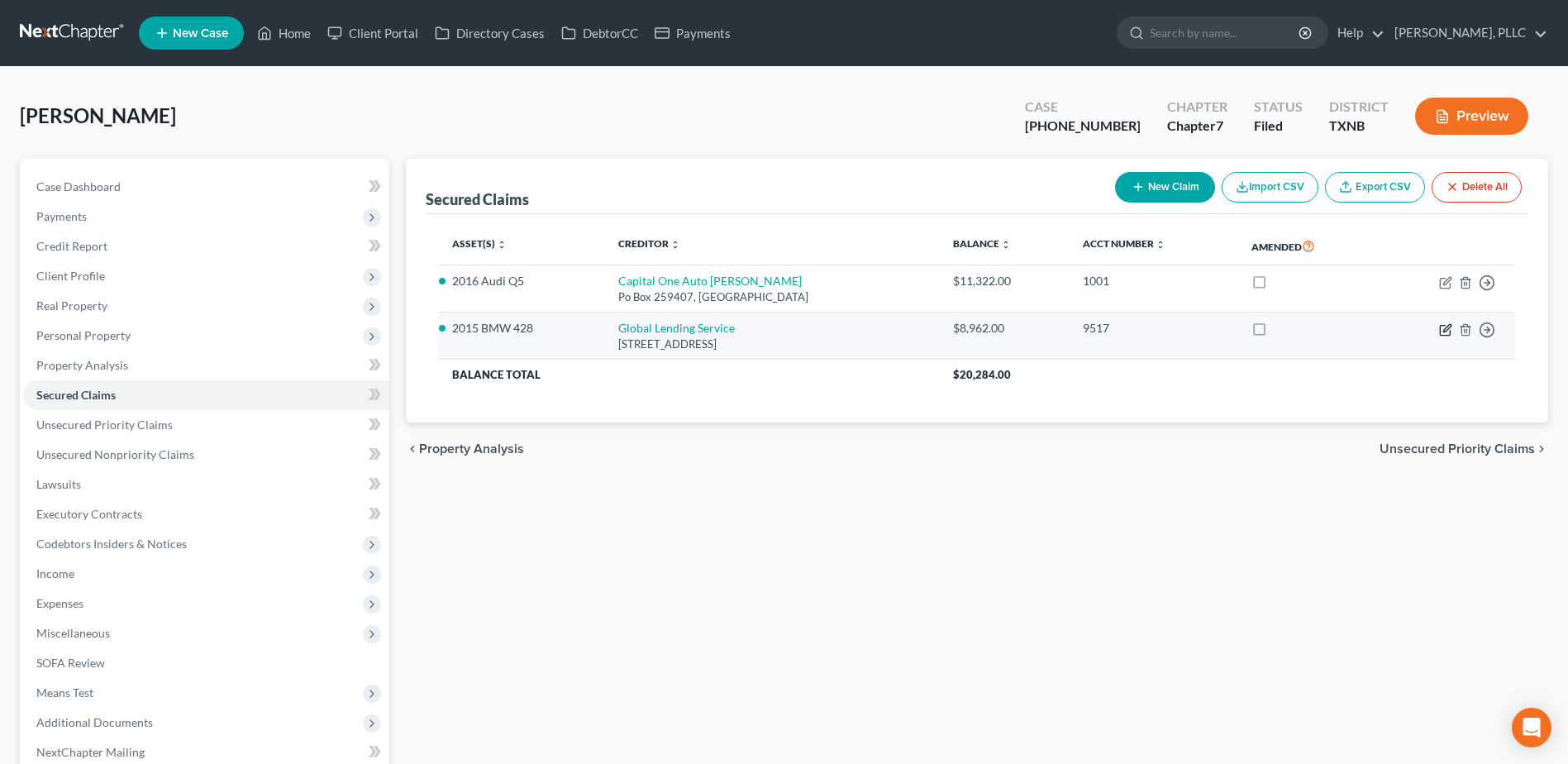
click at [1443, 330] on icon "button" at bounding box center [1445, 330] width 13 height 13
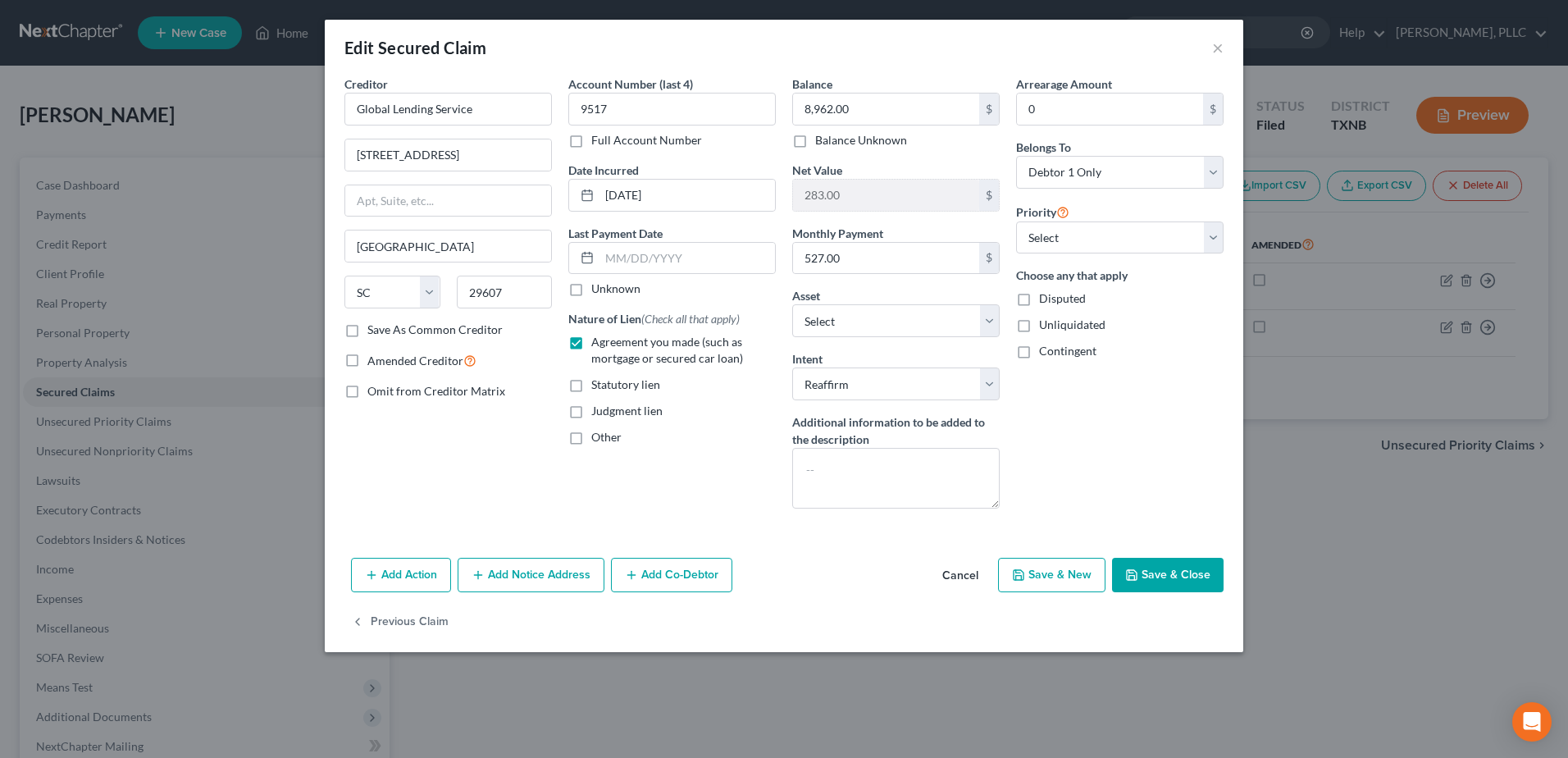
drag, startPoint x: 971, startPoint y: 575, endPoint x: 1299, endPoint y: 411, distance: 366.7
click at [971, 575] on button "Cancel" at bounding box center [960, 575] width 62 height 33
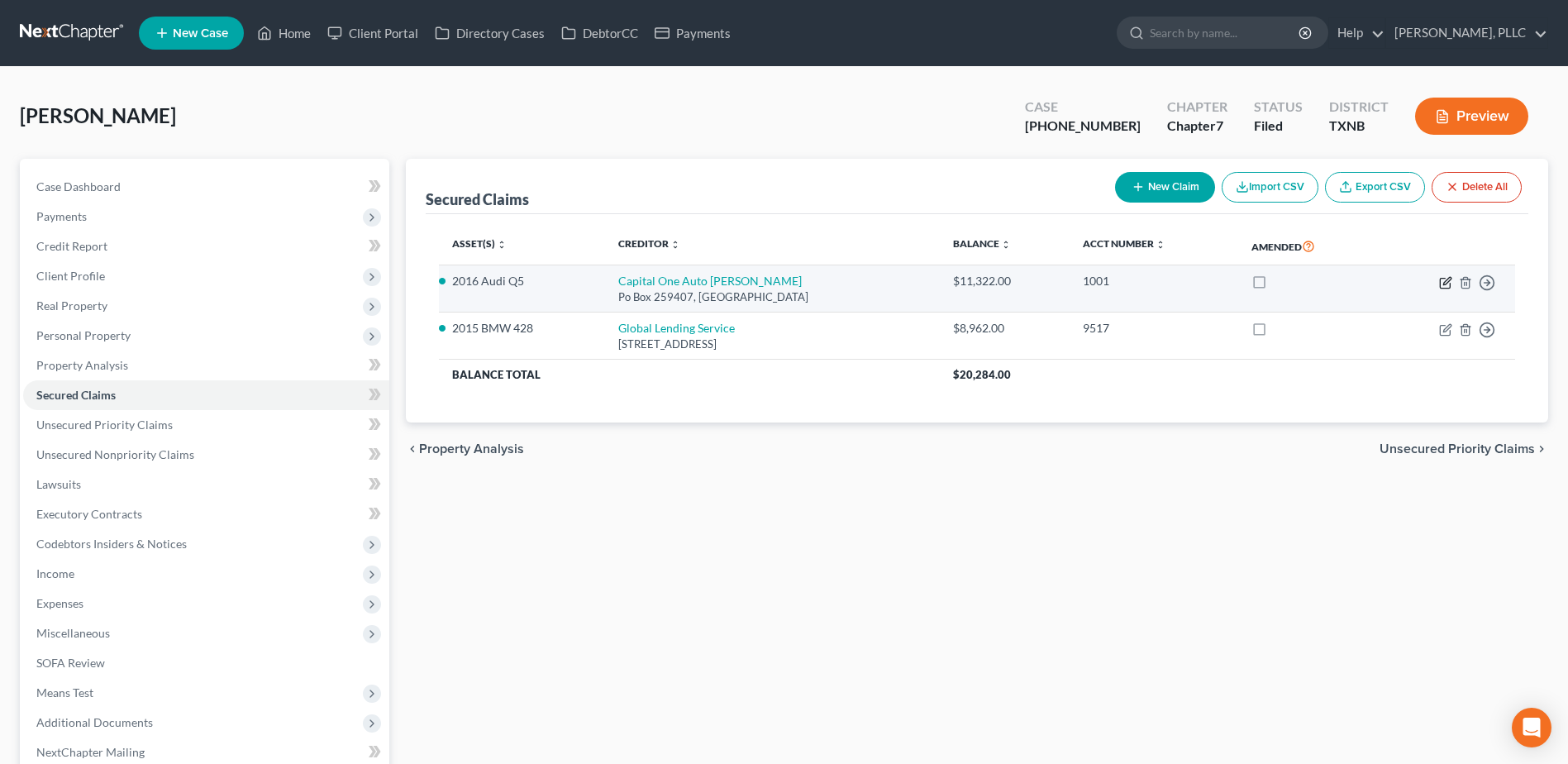
click at [1445, 278] on icon "button" at bounding box center [1445, 283] width 13 height 13
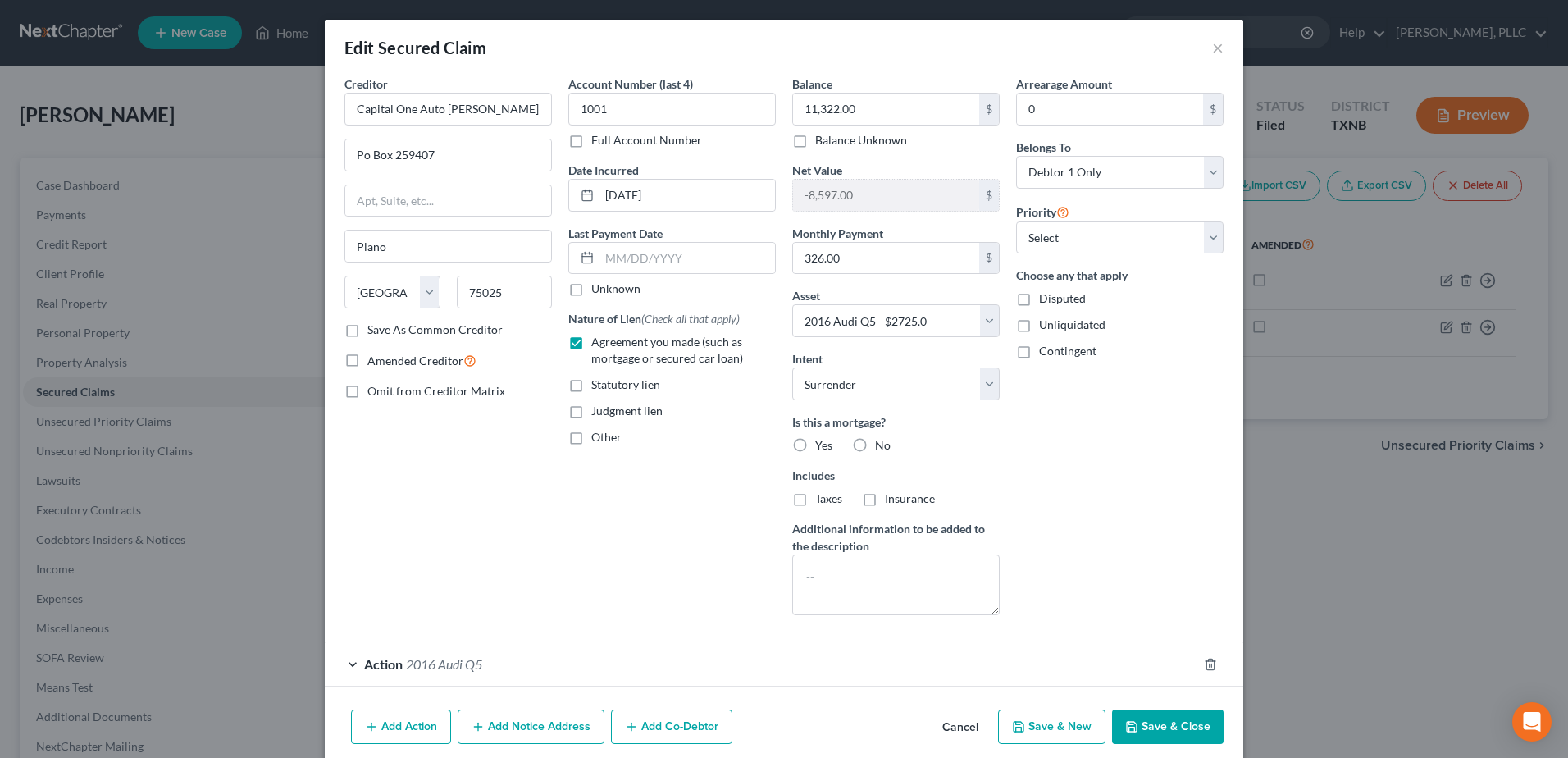
click at [962, 735] on button "Cancel" at bounding box center [960, 728] width 62 height 33
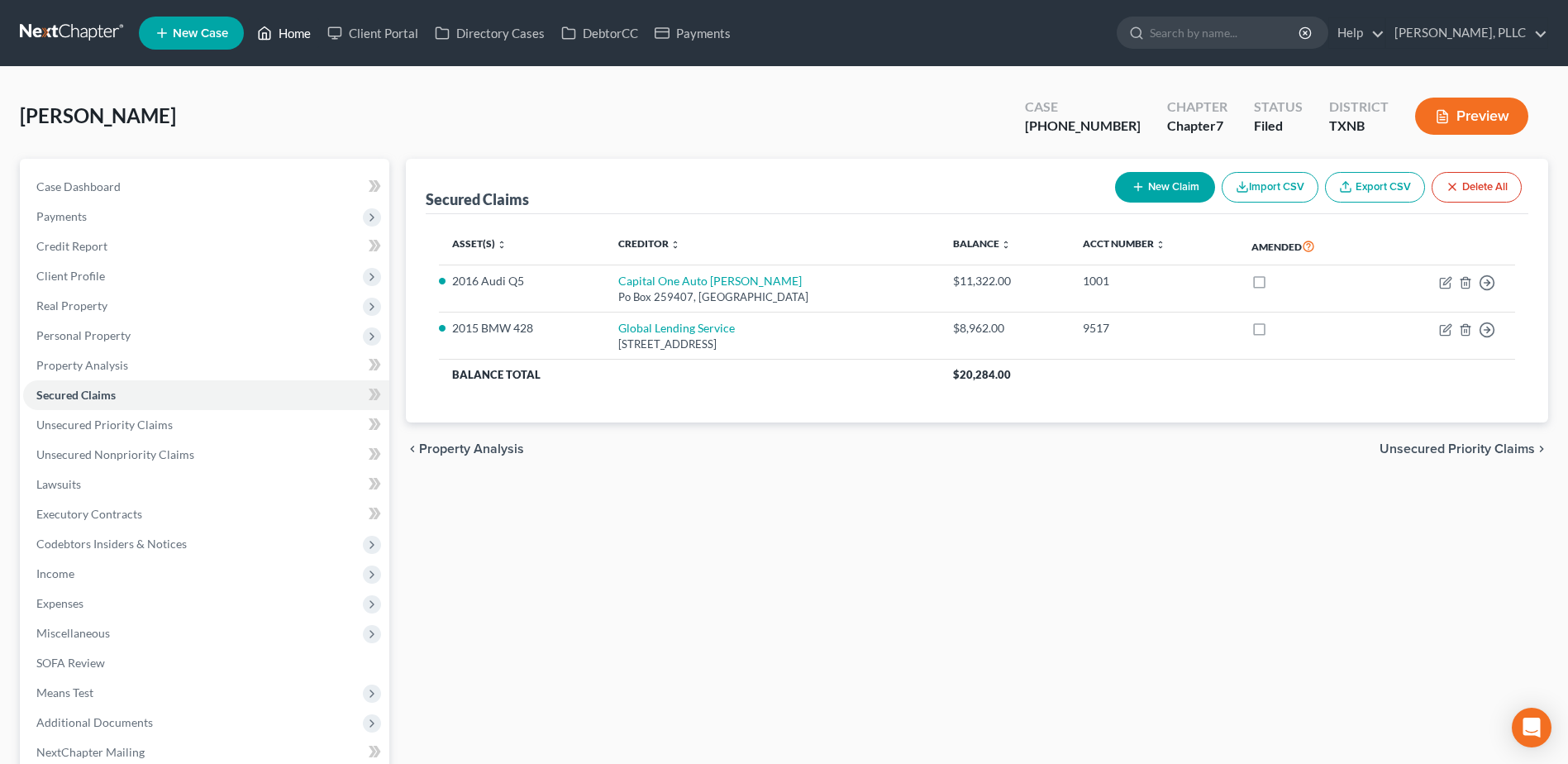
click at [297, 34] on link "Home" at bounding box center [283, 33] width 70 height 30
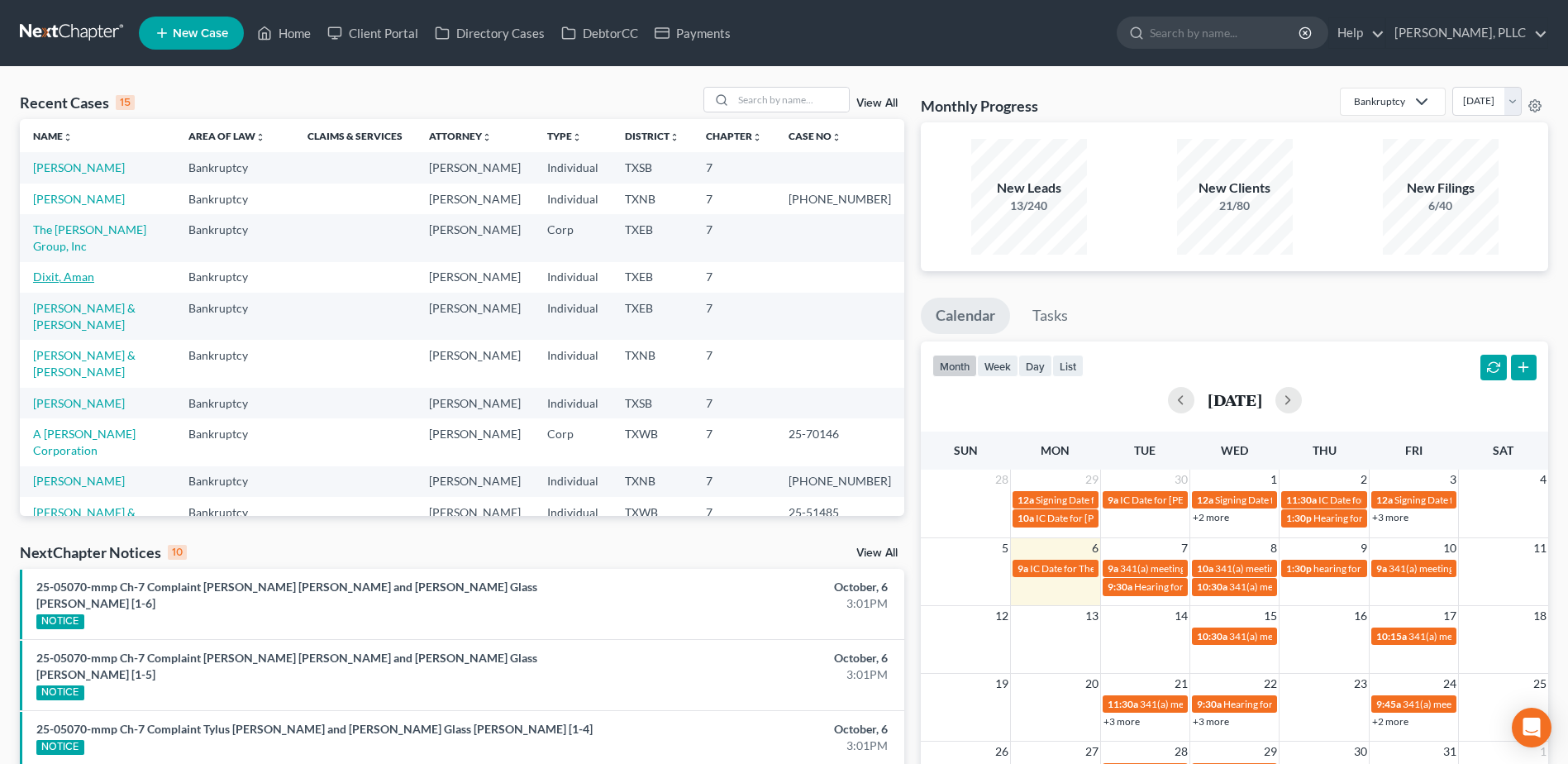
click at [65, 285] on td "Dixit, Aman" at bounding box center [98, 277] width 156 height 31
click at [66, 279] on link "Dixit, Aman" at bounding box center [64, 276] width 61 height 14
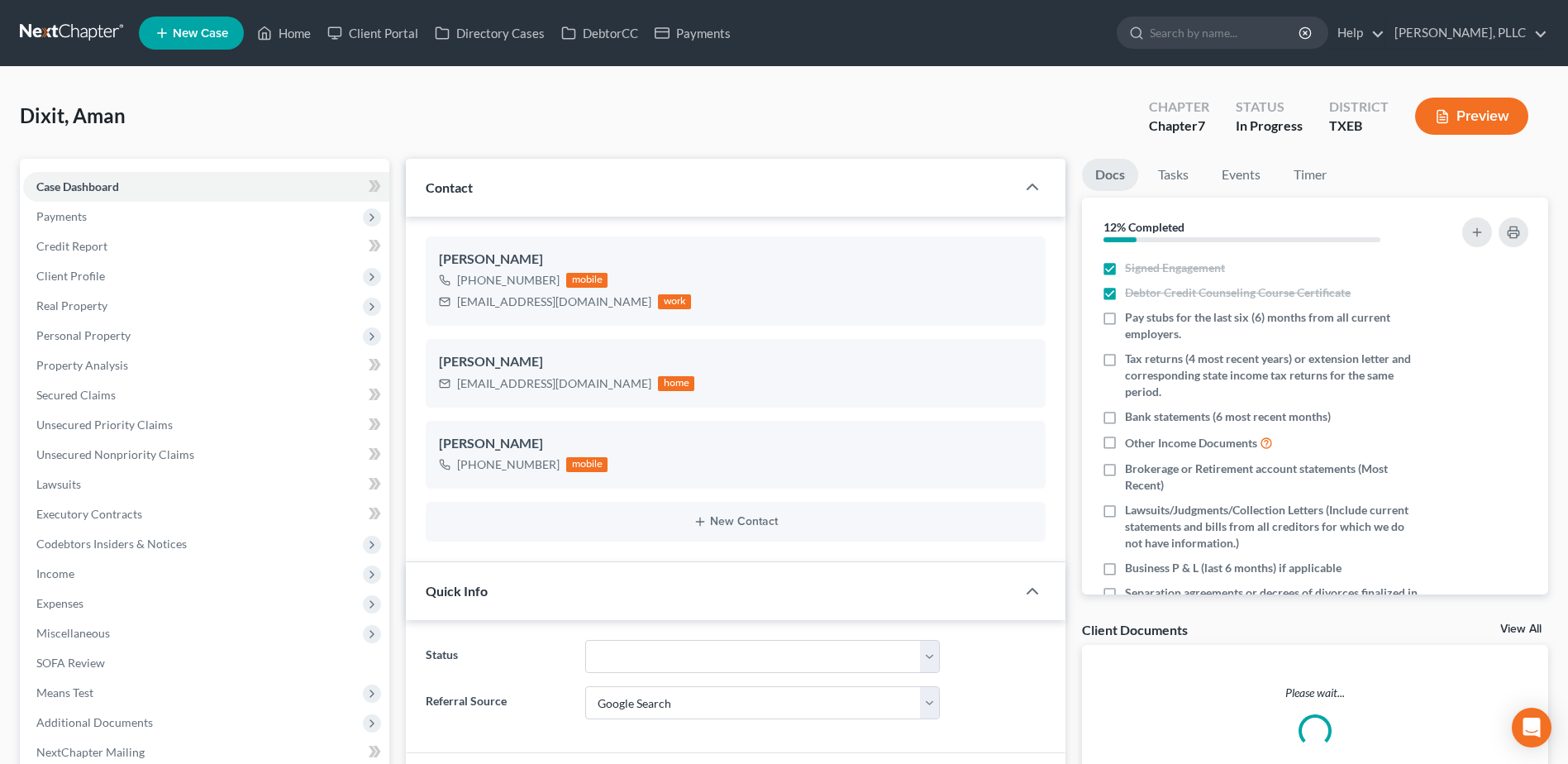
click at [70, 274] on span "Client Profile" at bounding box center [70, 275] width 69 height 14
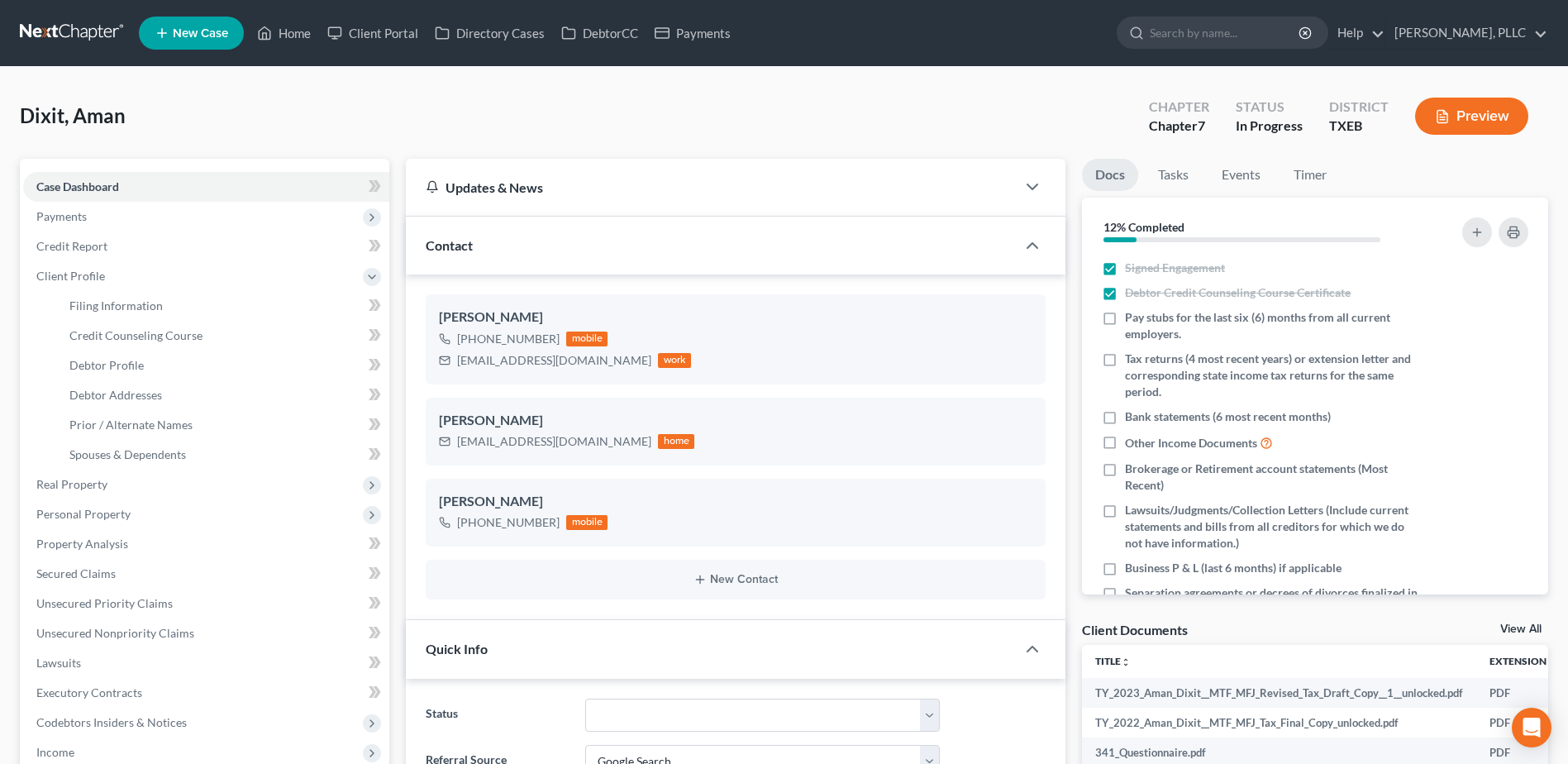
scroll to position [348, 0]
click at [141, 389] on span "Debtor Addresses" at bounding box center [116, 394] width 93 height 14
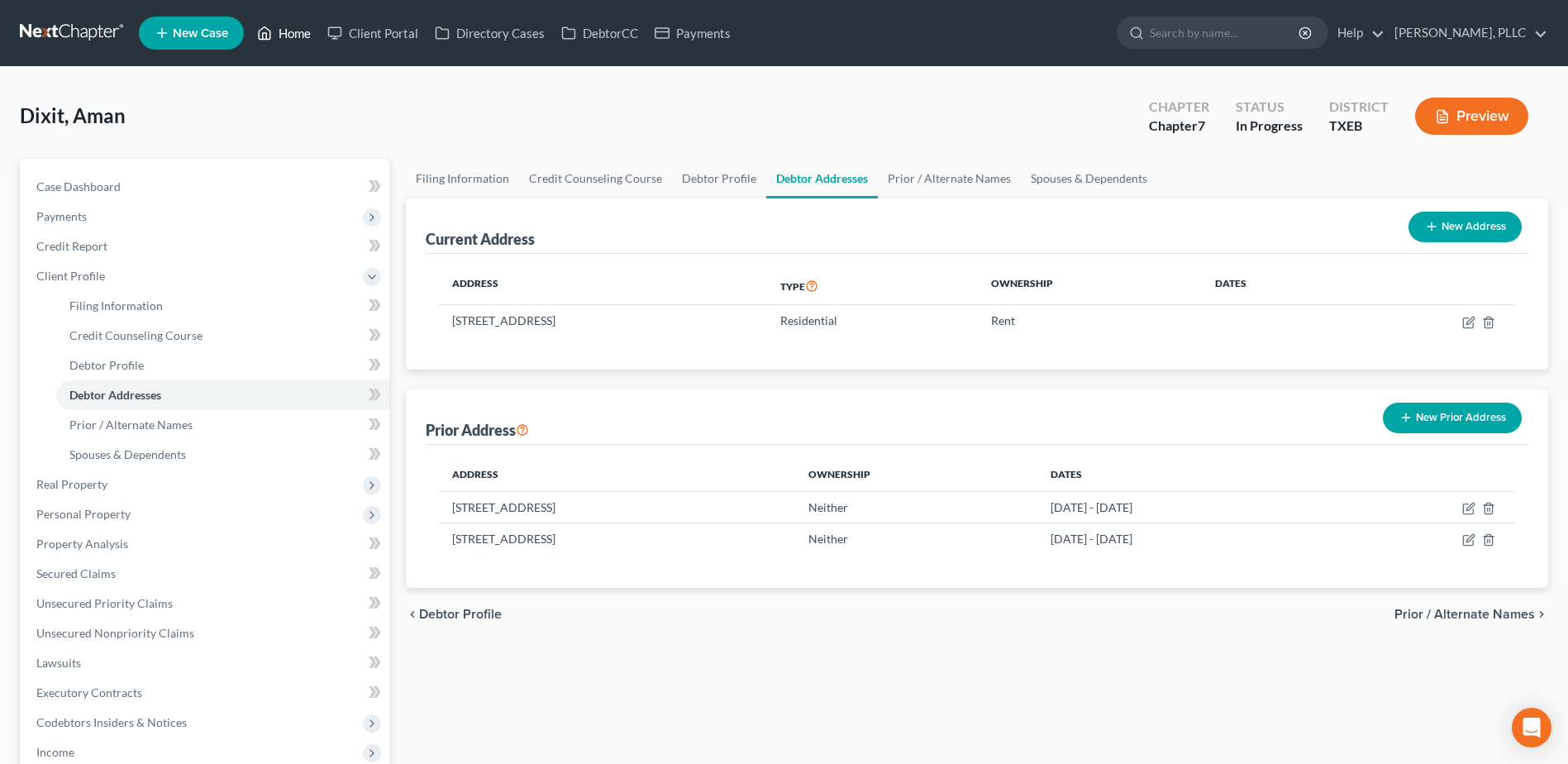
click at [307, 36] on link "Home" at bounding box center [283, 33] width 70 height 30
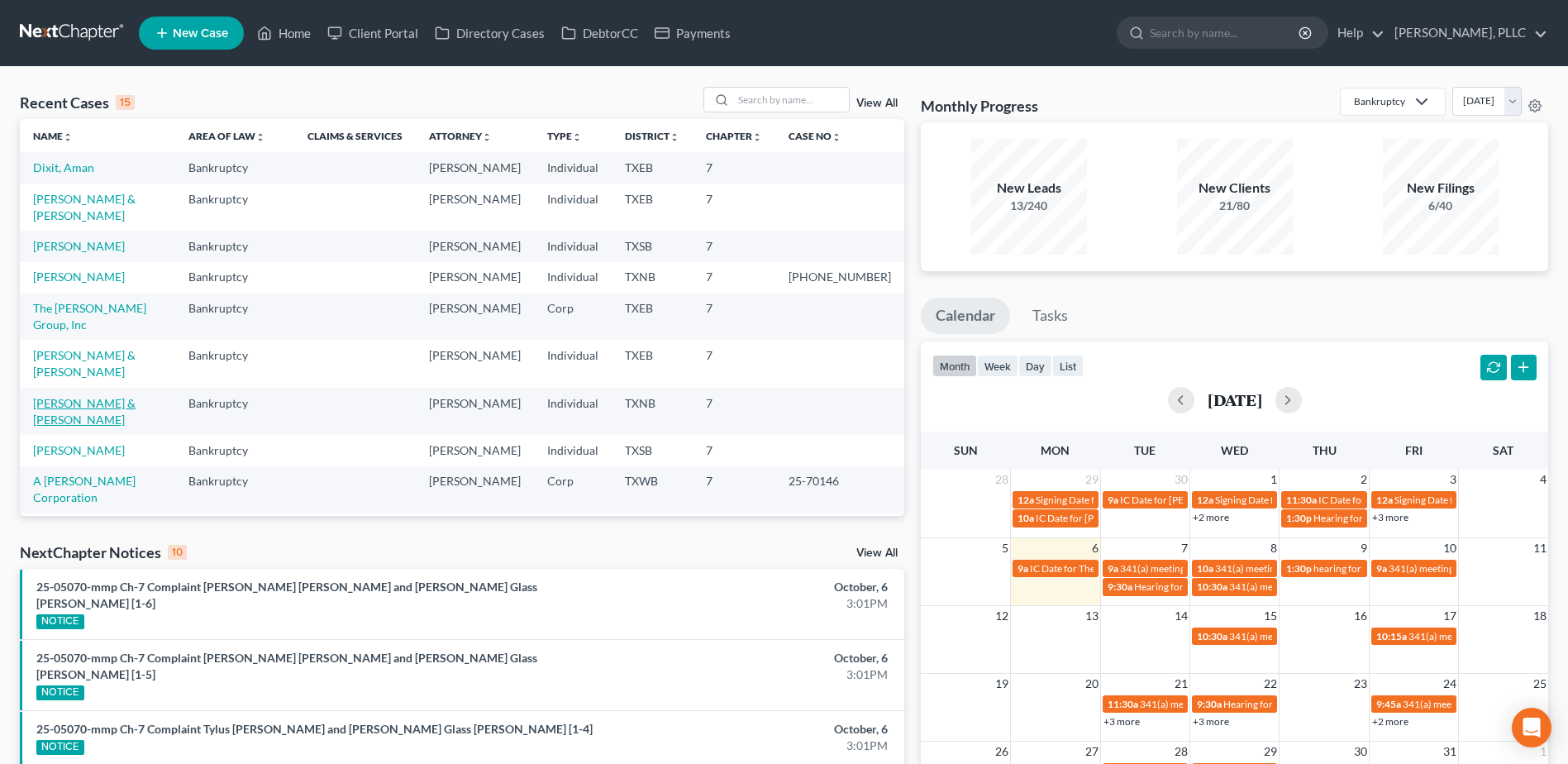
click at [136, 396] on link "Evans, Jamari & Shaw, Tamire" at bounding box center [84, 411] width 103 height 31
select select "4"
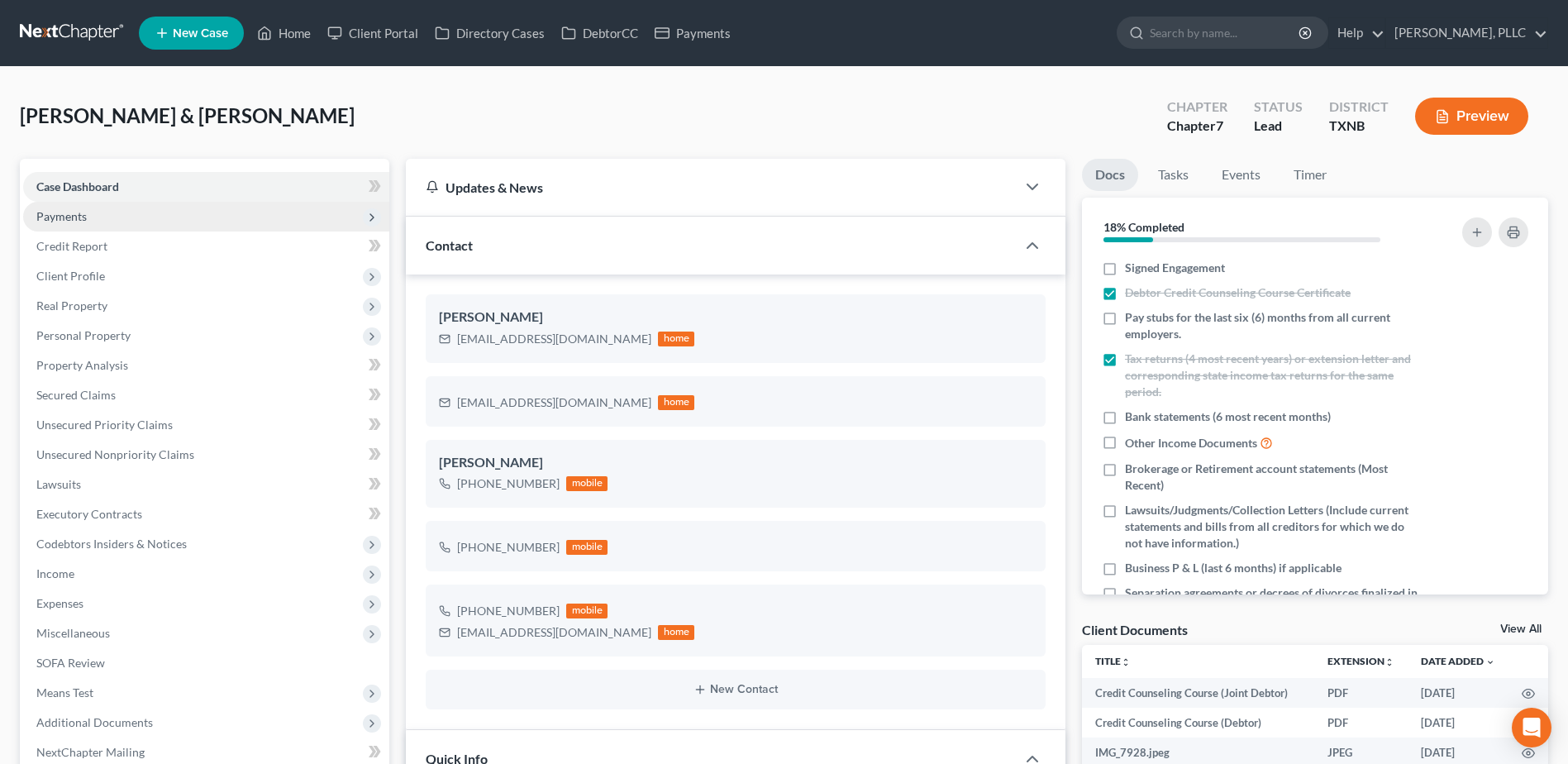
scroll to position [442, 0]
click at [85, 217] on span "Payments" at bounding box center [61, 215] width 51 height 14
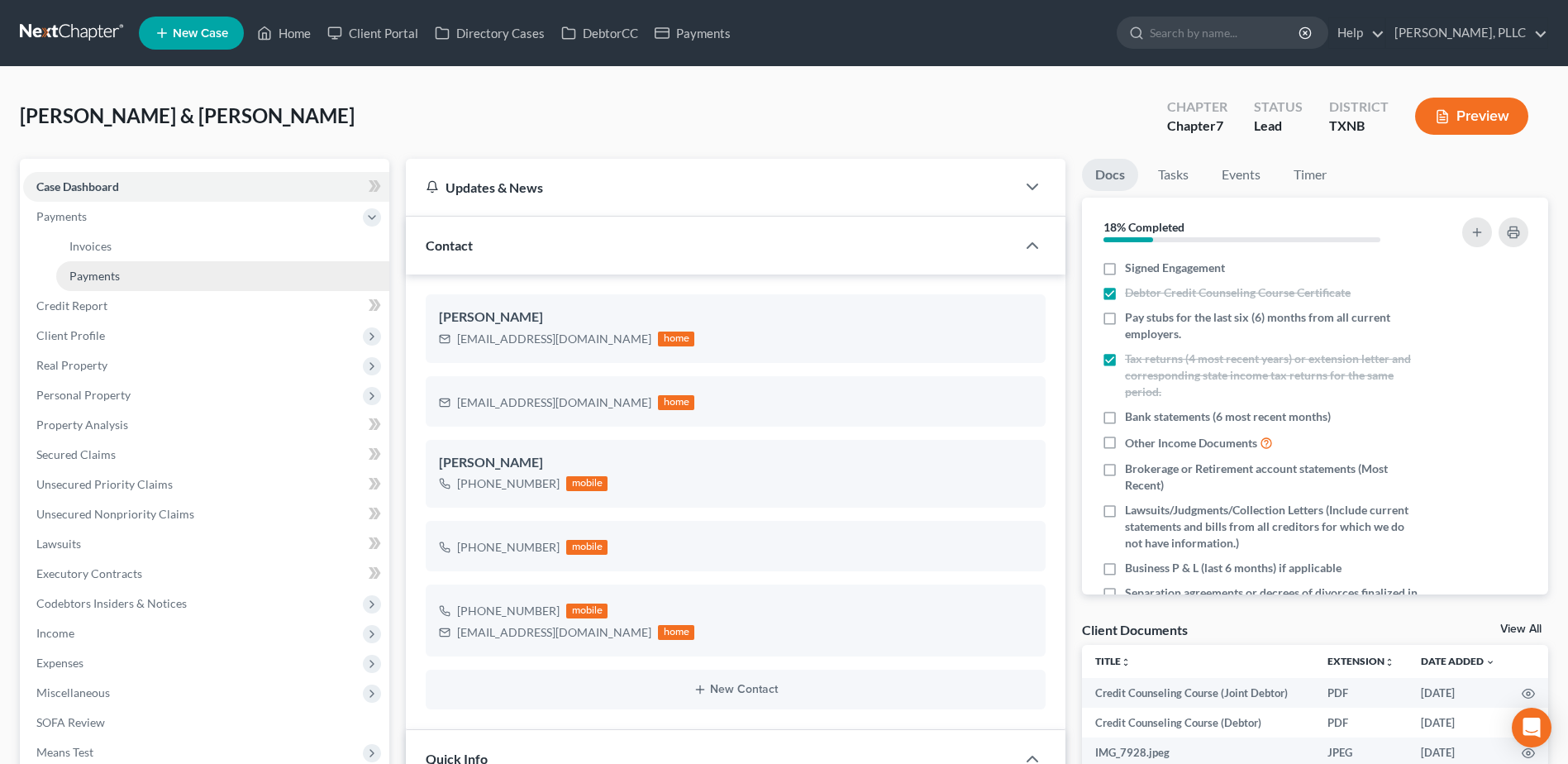
click at [107, 274] on span "Payments" at bounding box center [94, 275] width 51 height 14
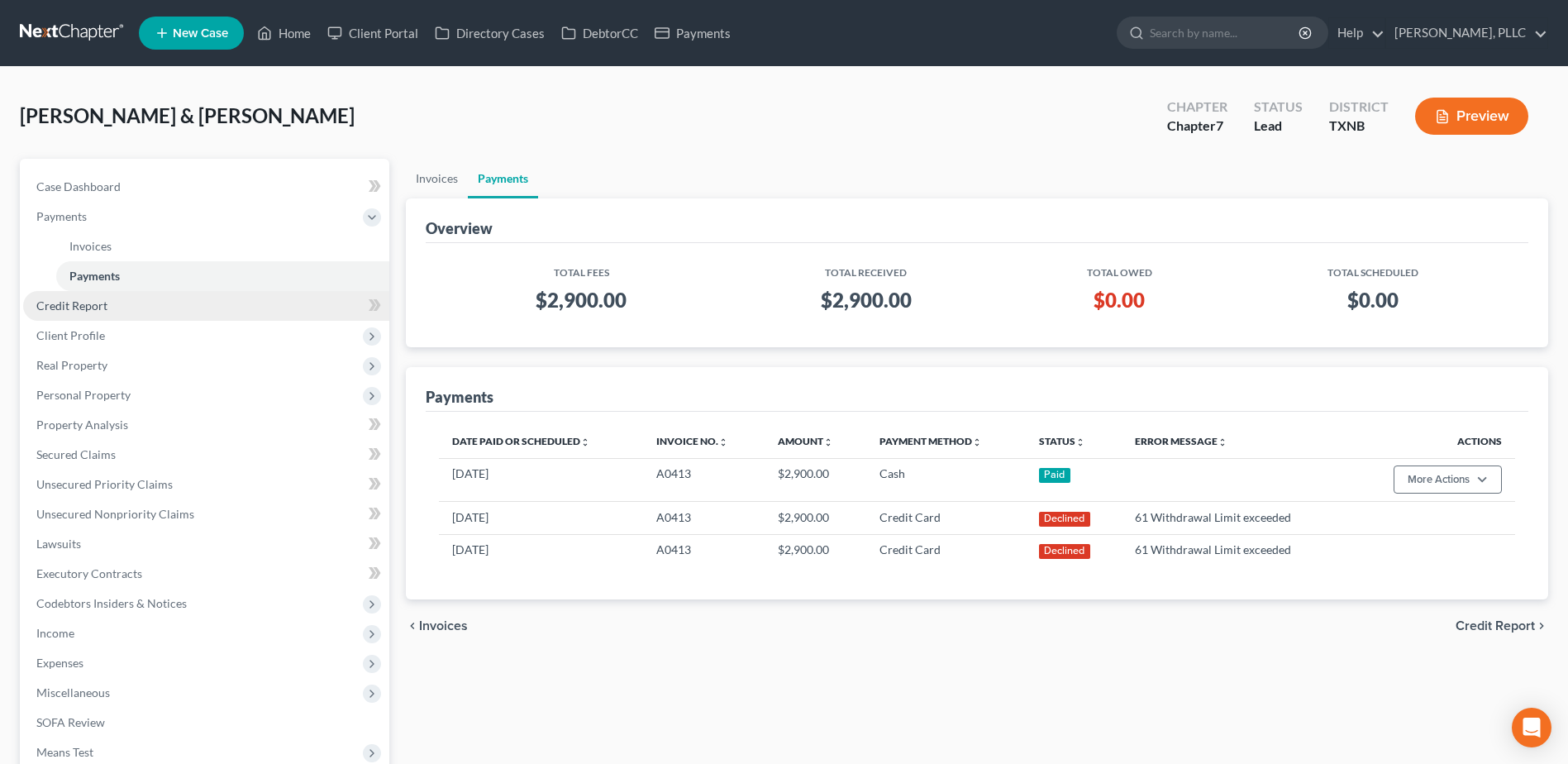
click at [89, 306] on span "Credit Report" at bounding box center [72, 305] width 71 height 14
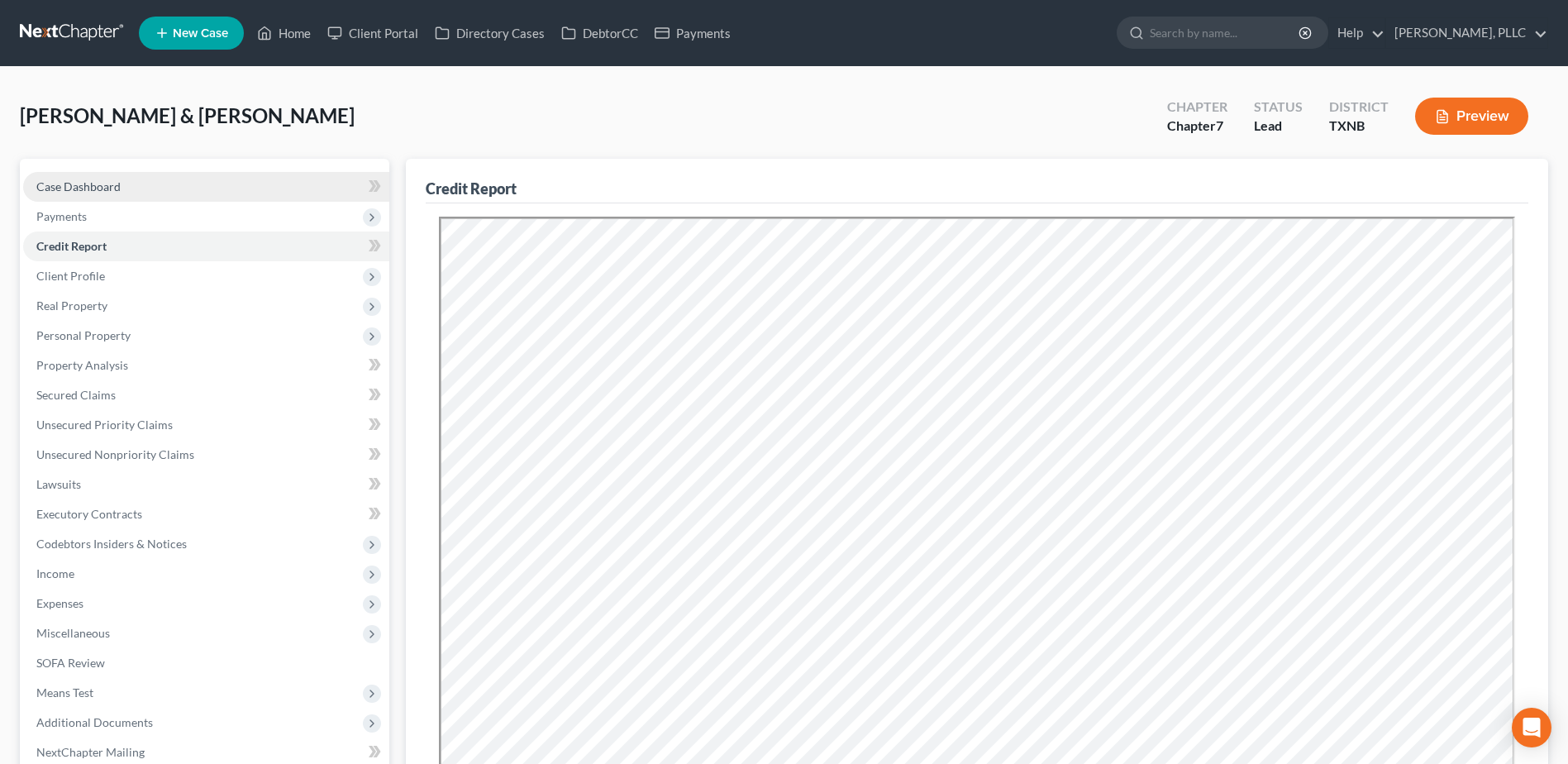
click at [99, 181] on span "Case Dashboard" at bounding box center [79, 186] width 84 height 14
select select "4"
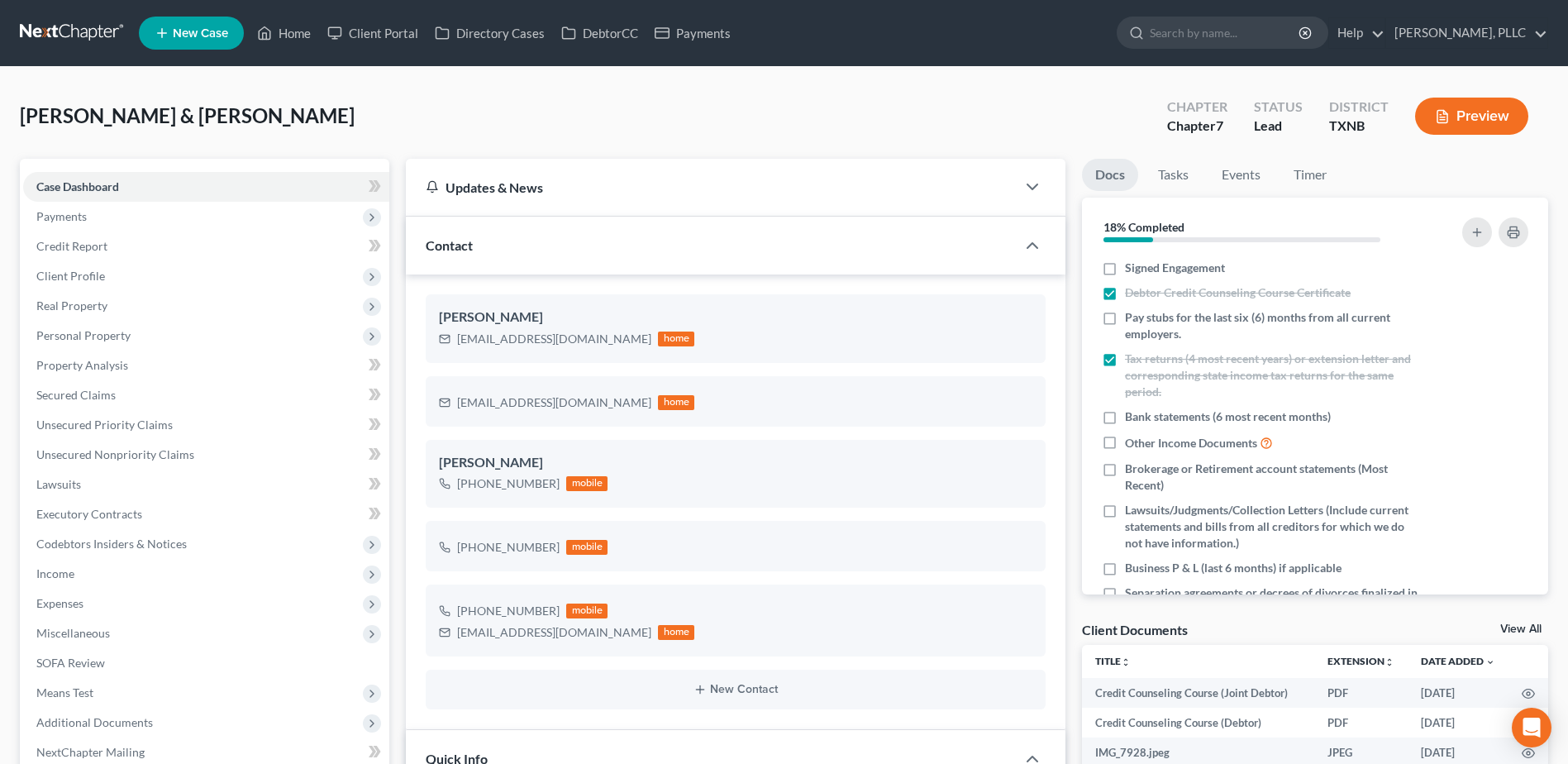
scroll to position [442, 0]
click at [61, 254] on link "Credit Report" at bounding box center [206, 246] width 366 height 30
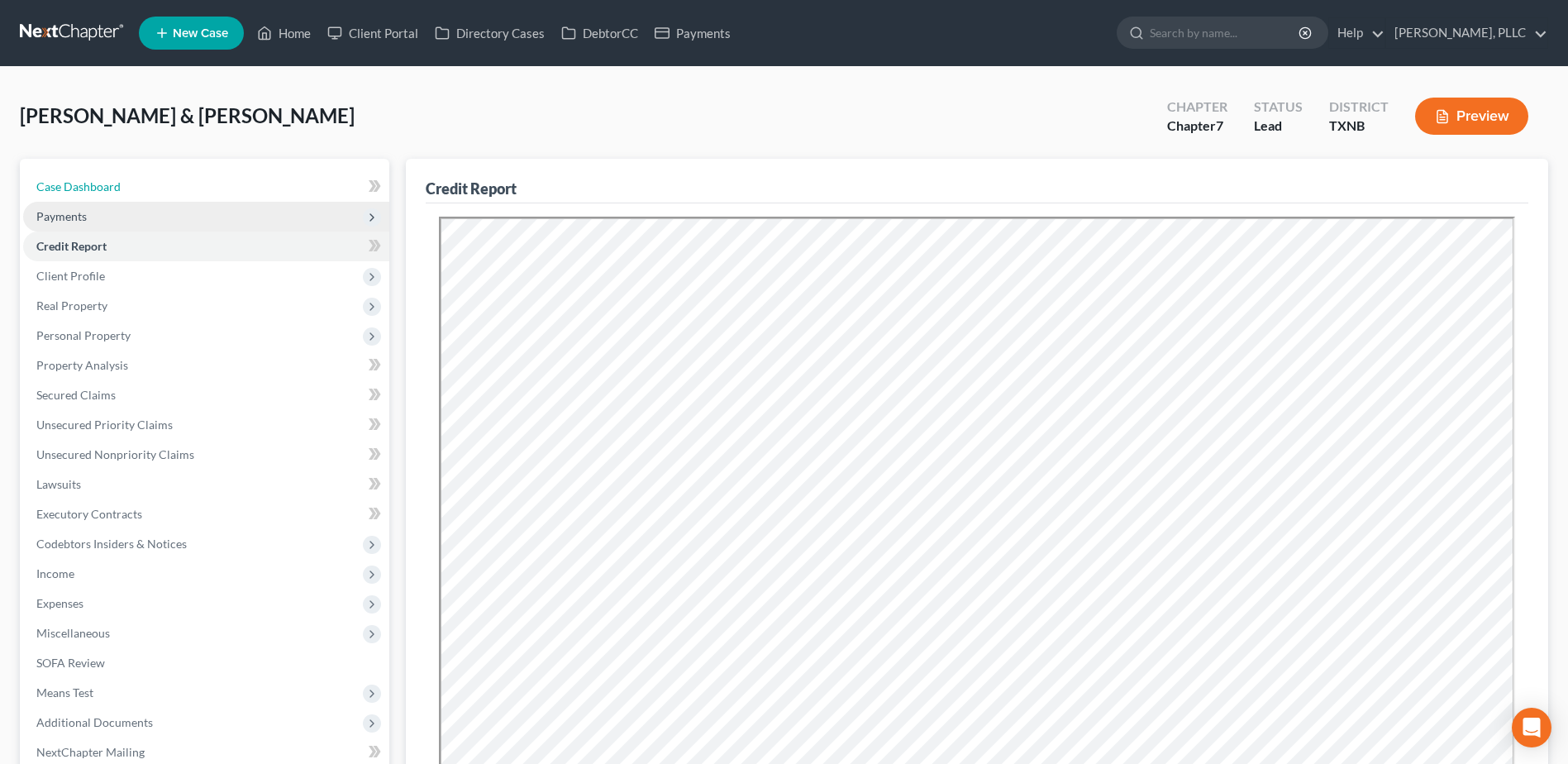
drag, startPoint x: 95, startPoint y: 182, endPoint x: 328, endPoint y: 224, distance: 236.8
click at [95, 181] on span "Case Dashboard" at bounding box center [79, 186] width 84 height 14
select select "4"
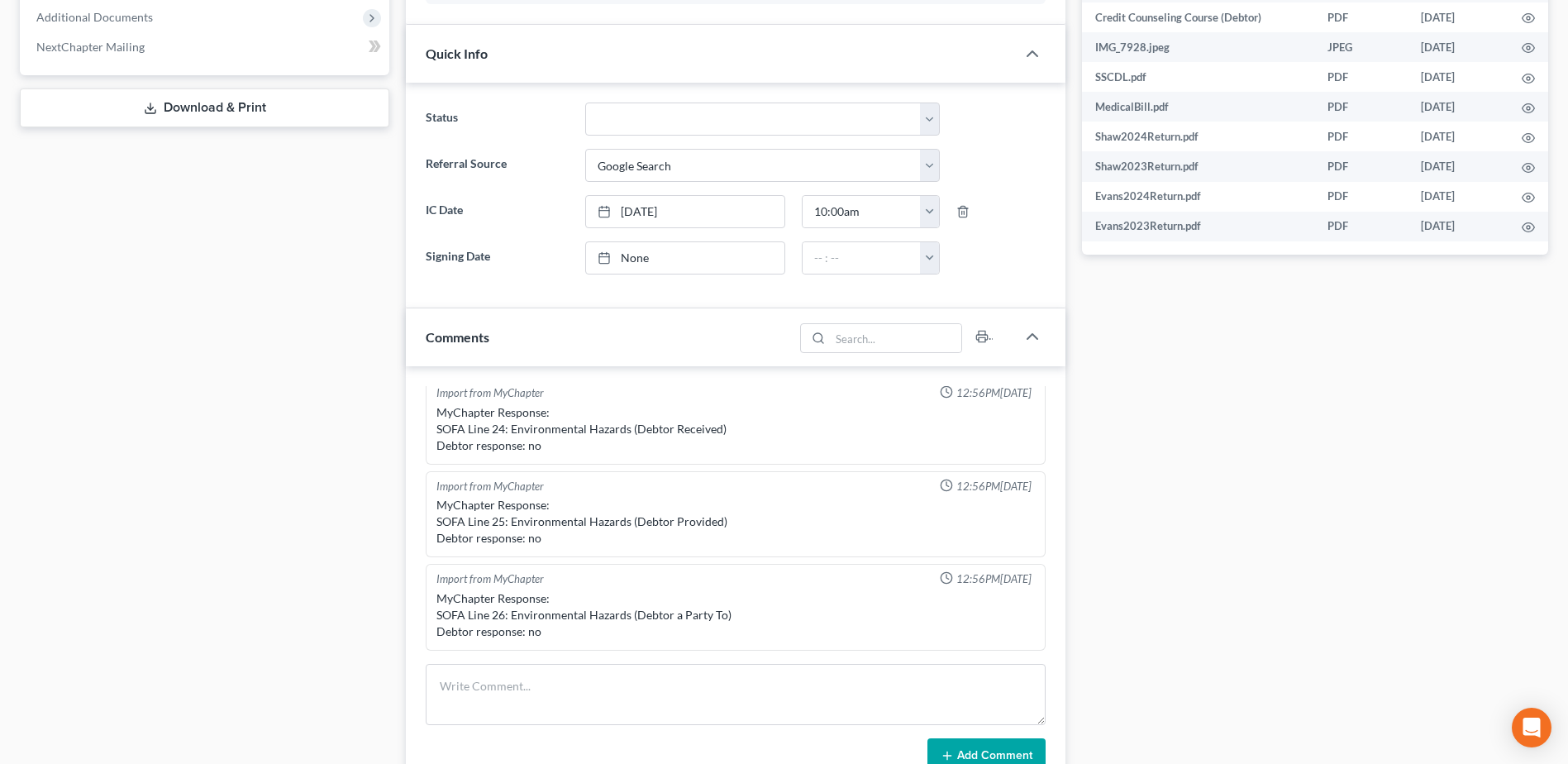
scroll to position [1036, 0]
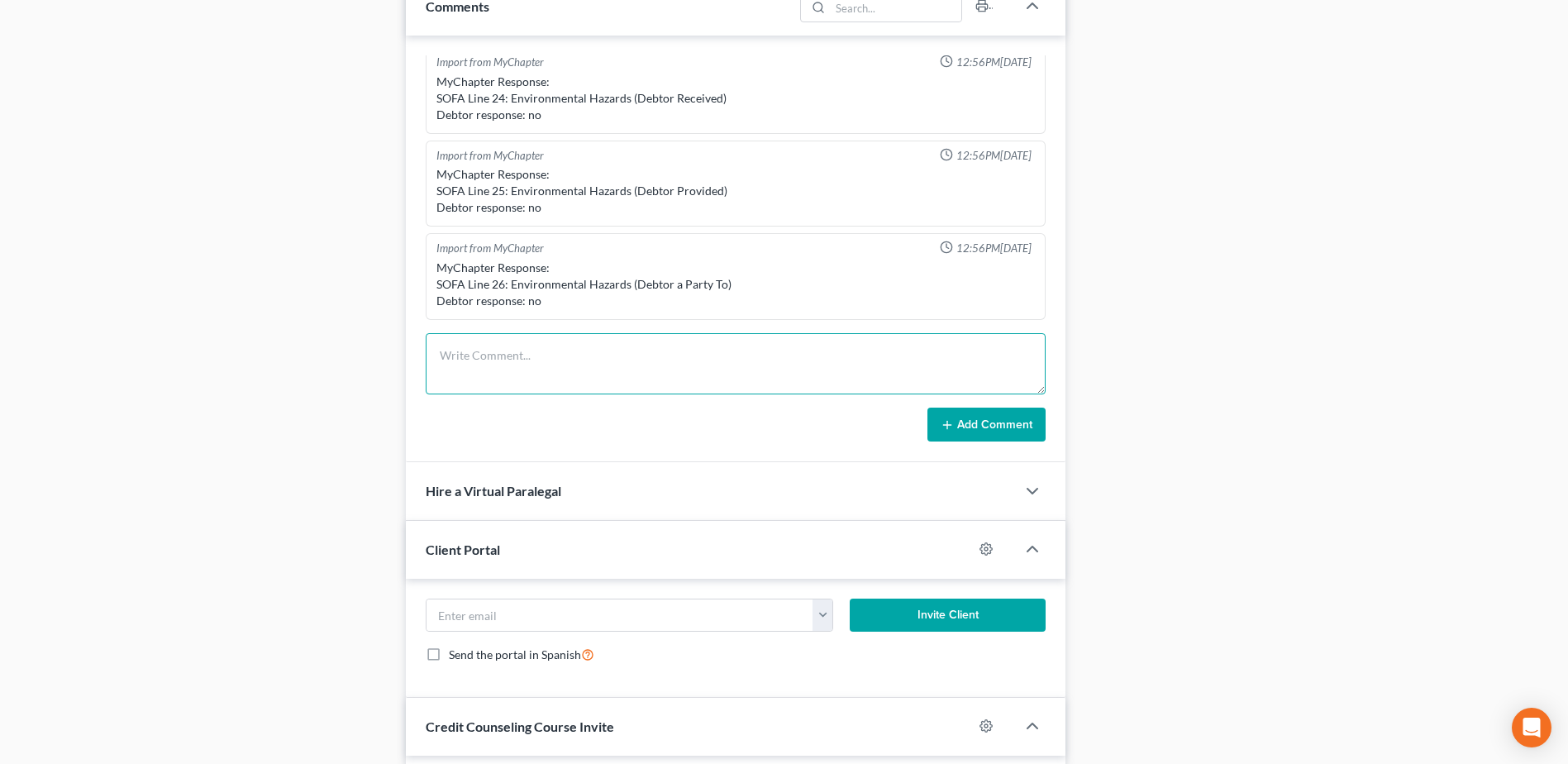
click at [643, 375] on textarea at bounding box center [736, 364] width 620 height 61
type textarea "emailed client requesting them to unfreeze the reports, because they have some …"
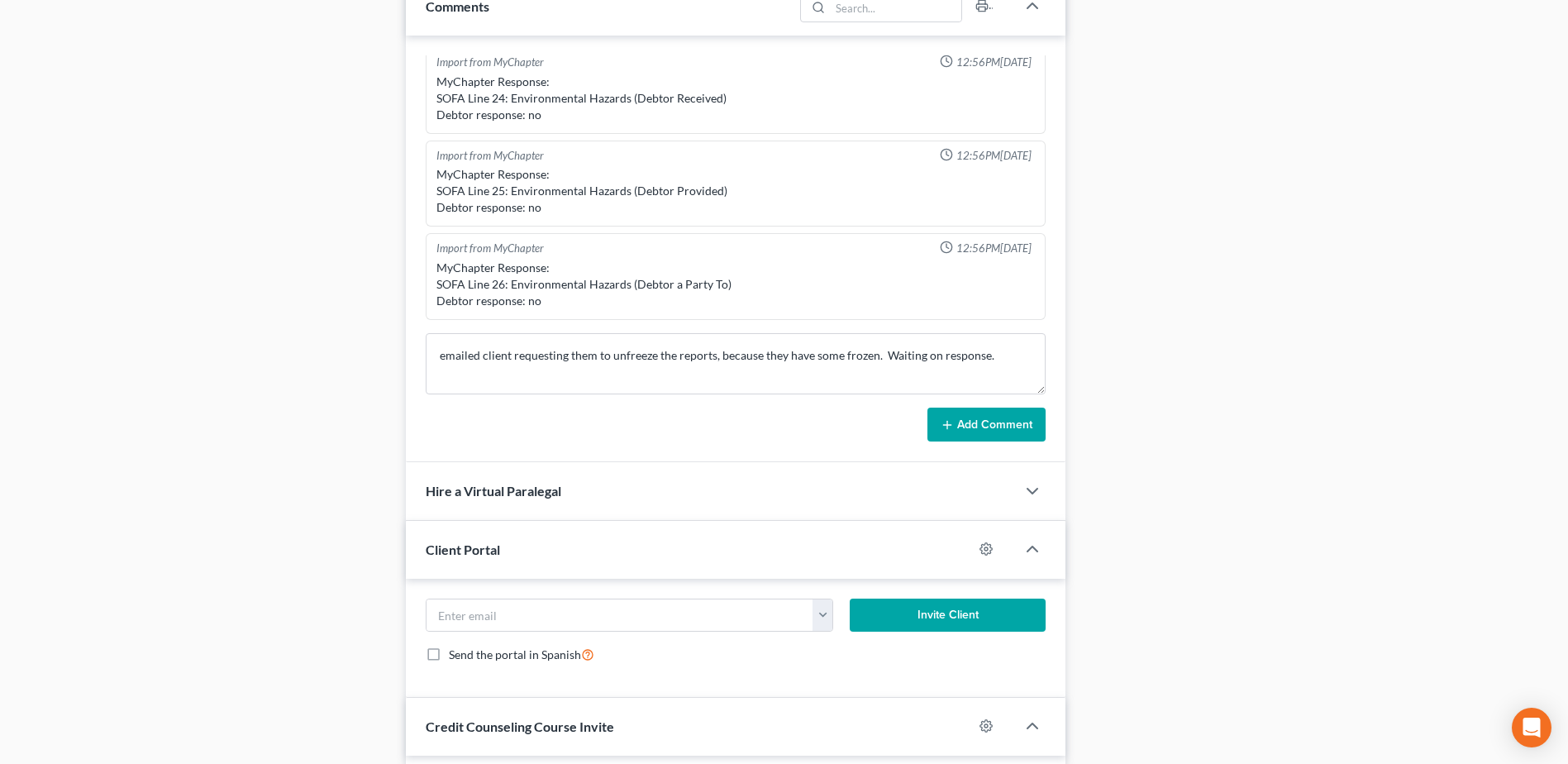
click at [988, 428] on button "Add Comment" at bounding box center [986, 425] width 118 height 35
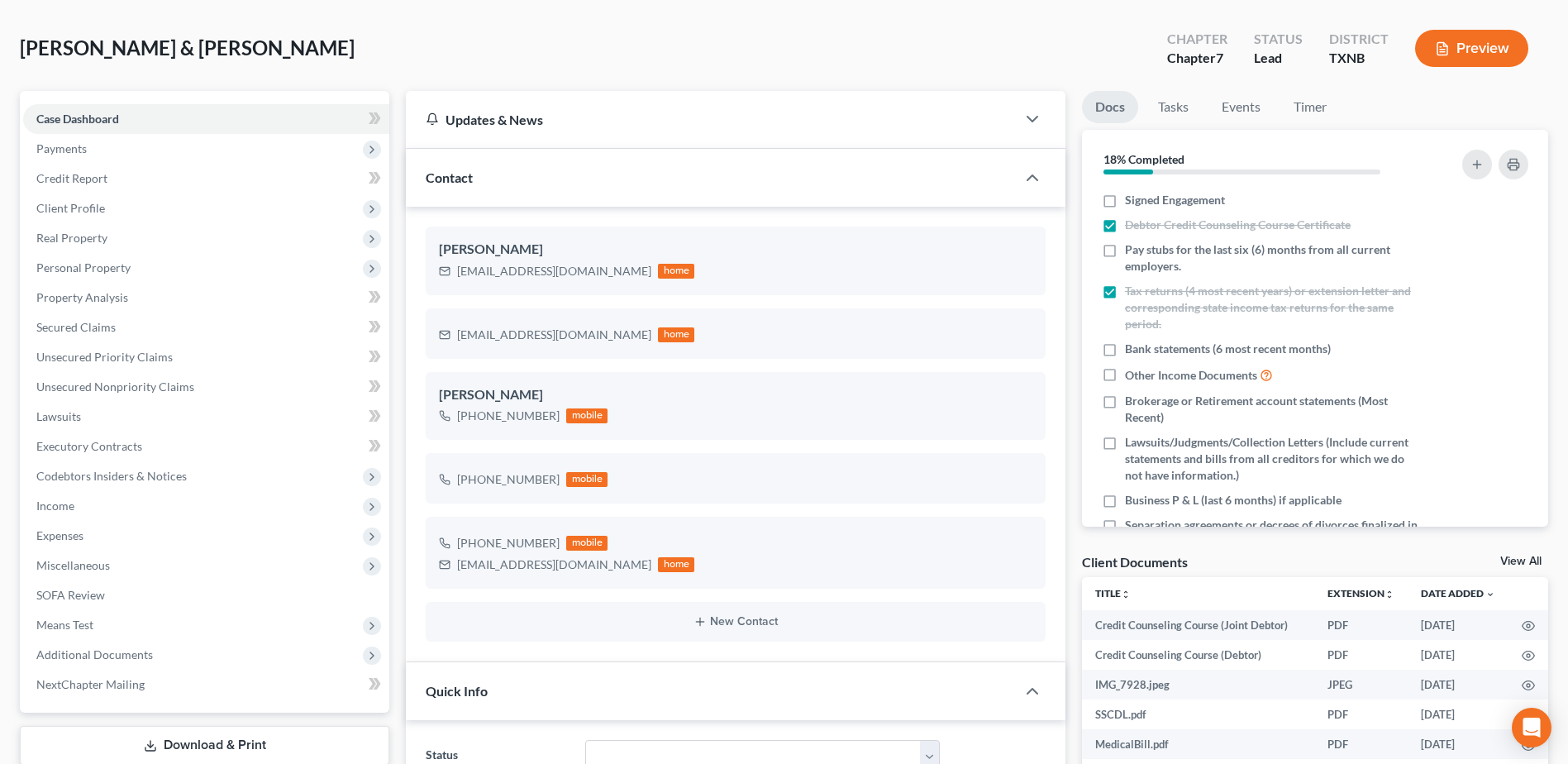
scroll to position [0, 0]
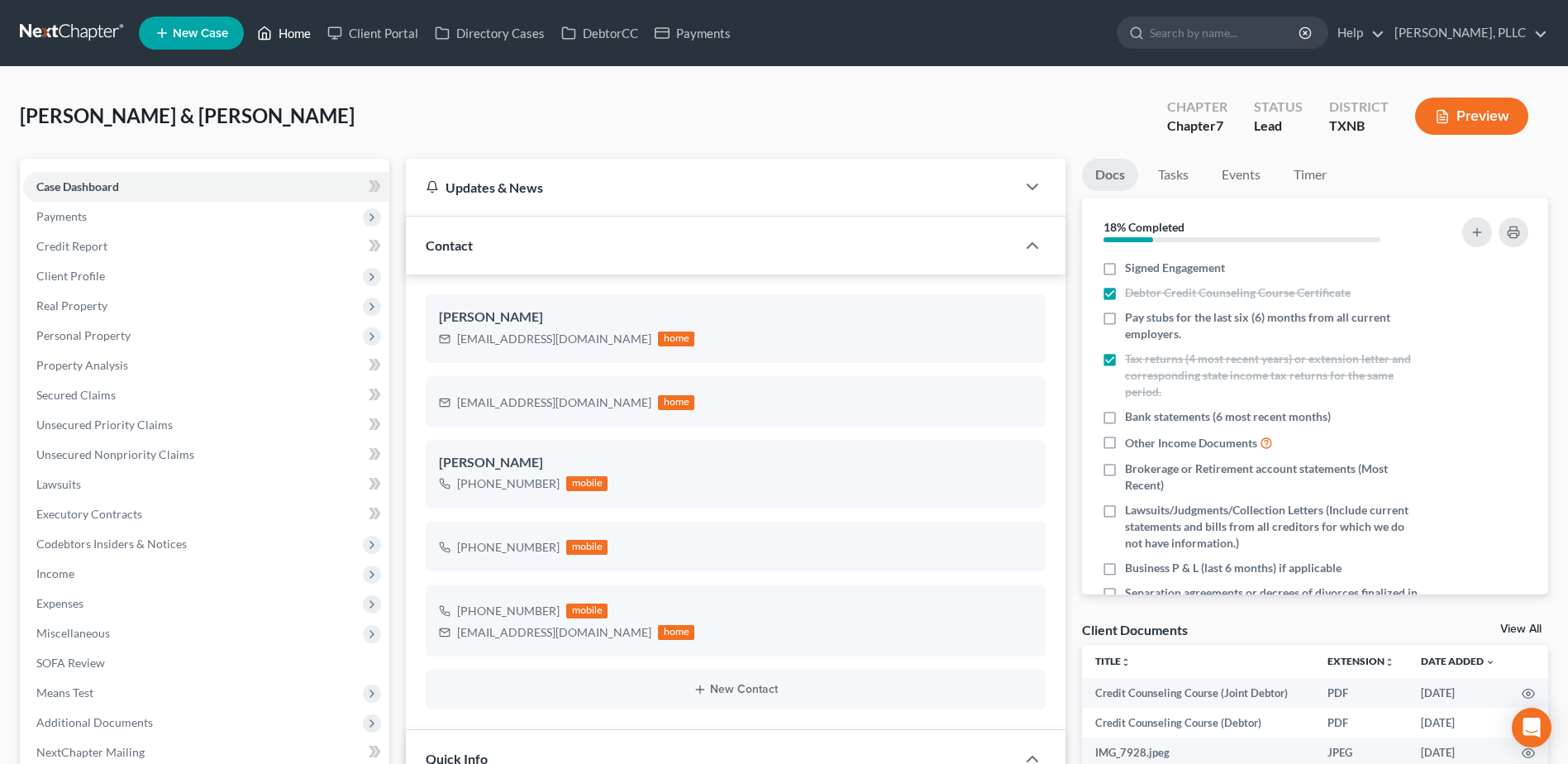
click at [283, 43] on link "Home" at bounding box center [283, 33] width 70 height 30
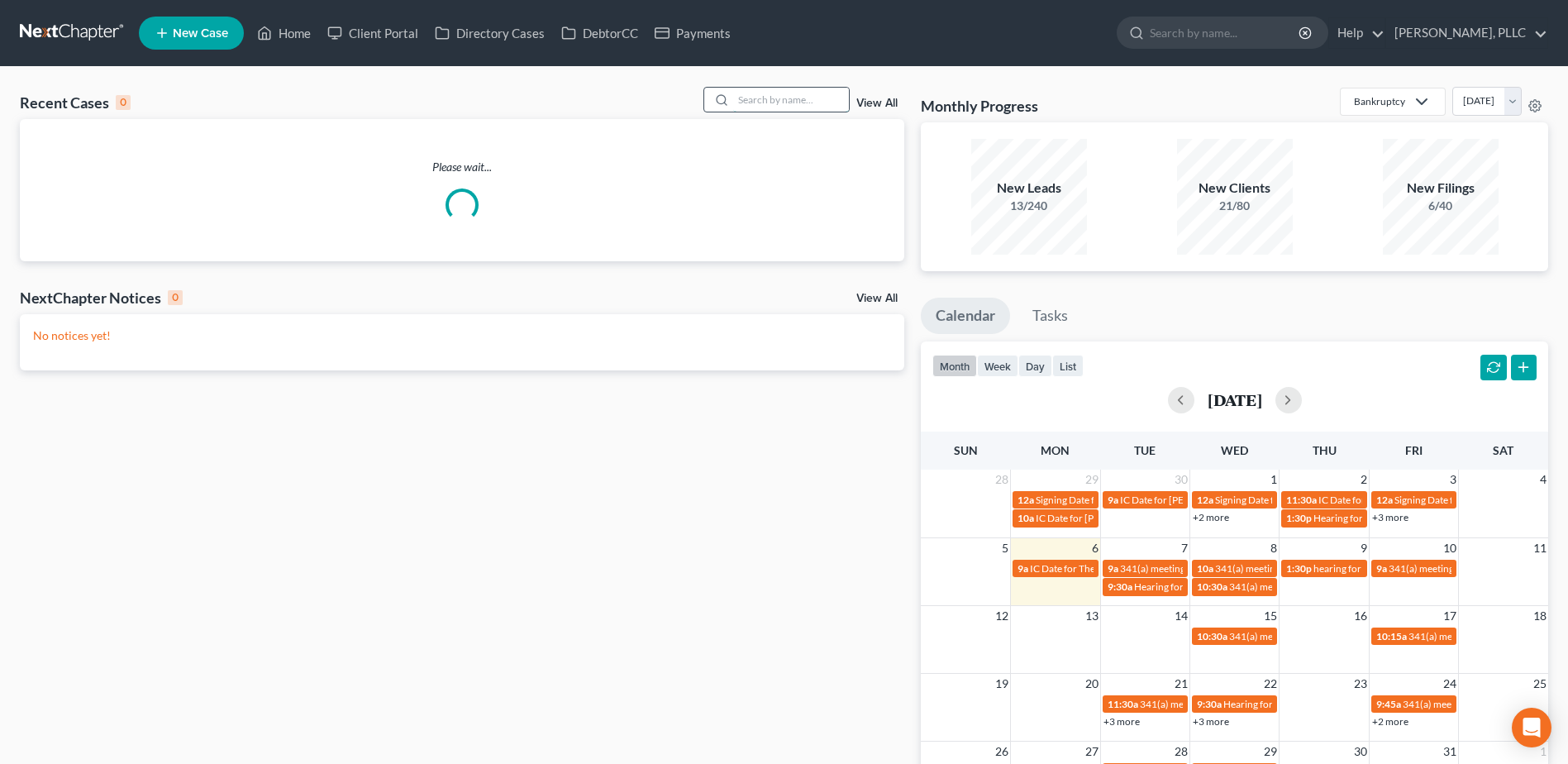
click at [792, 94] on input "search" at bounding box center [791, 99] width 116 height 24
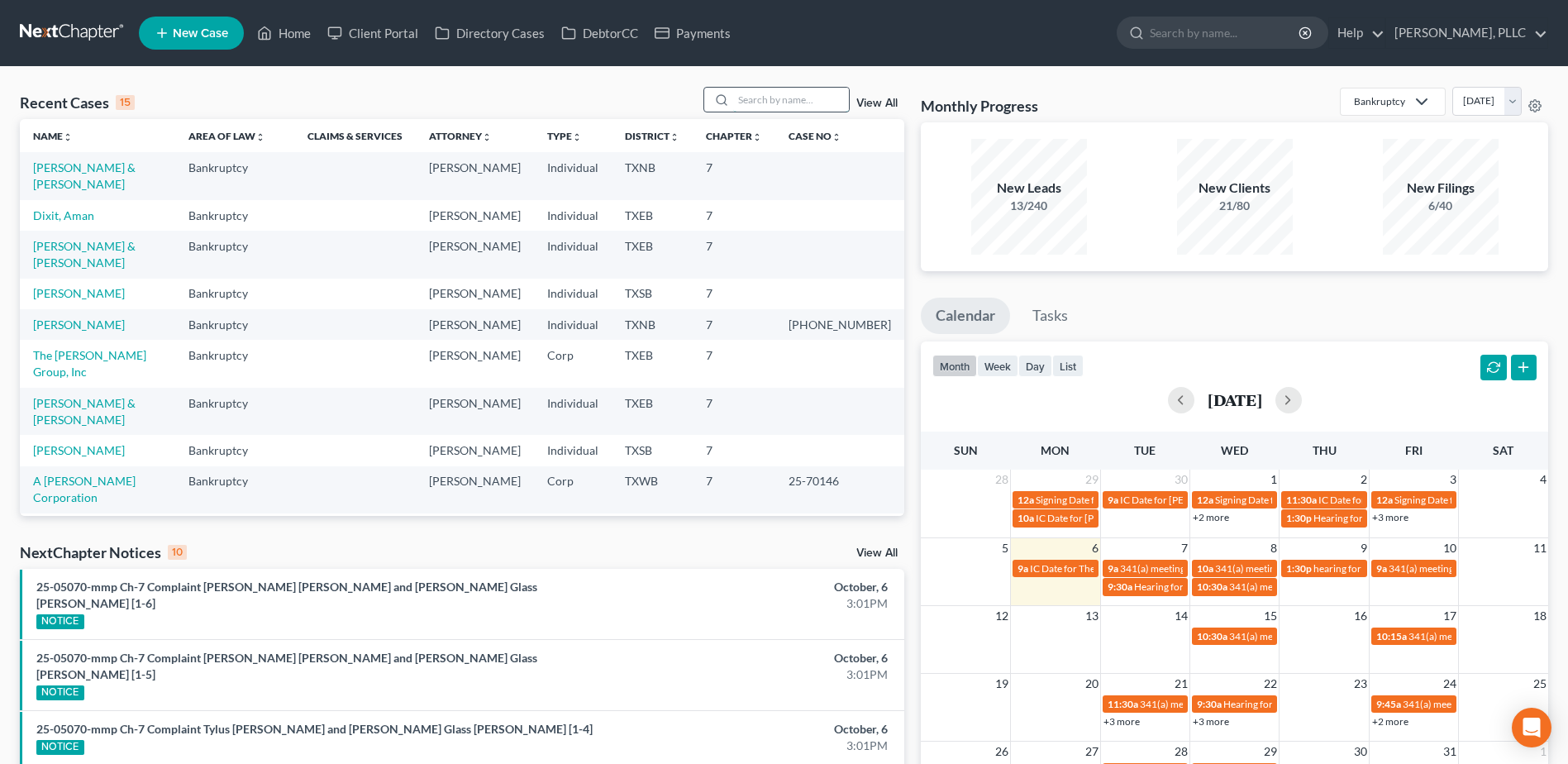
click at [760, 92] on input "search" at bounding box center [791, 99] width 116 height 24
type input "robinson"
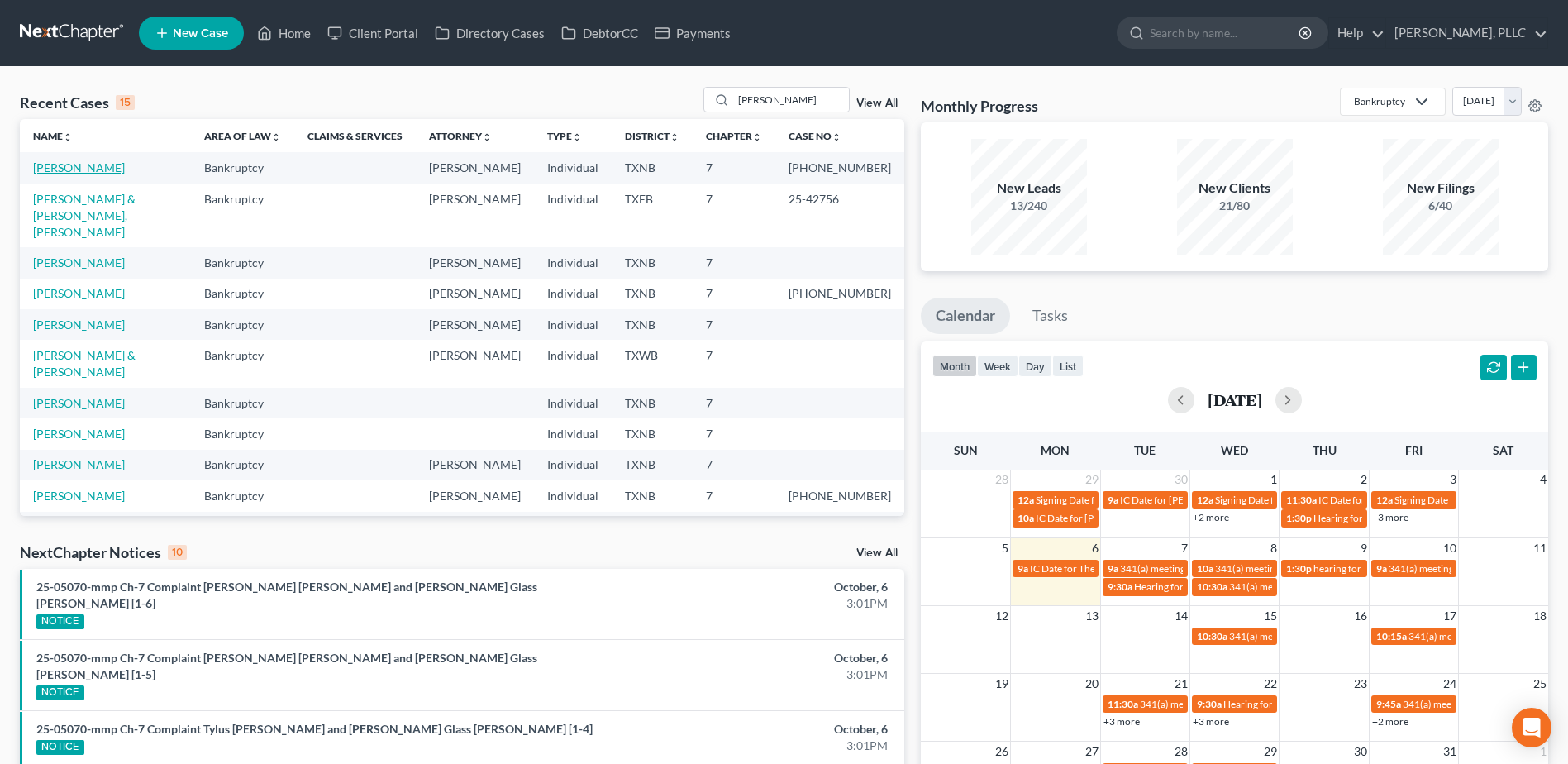
click at [84, 168] on link "Robinson, Felicia" at bounding box center [79, 167] width 92 height 14
select select "4"
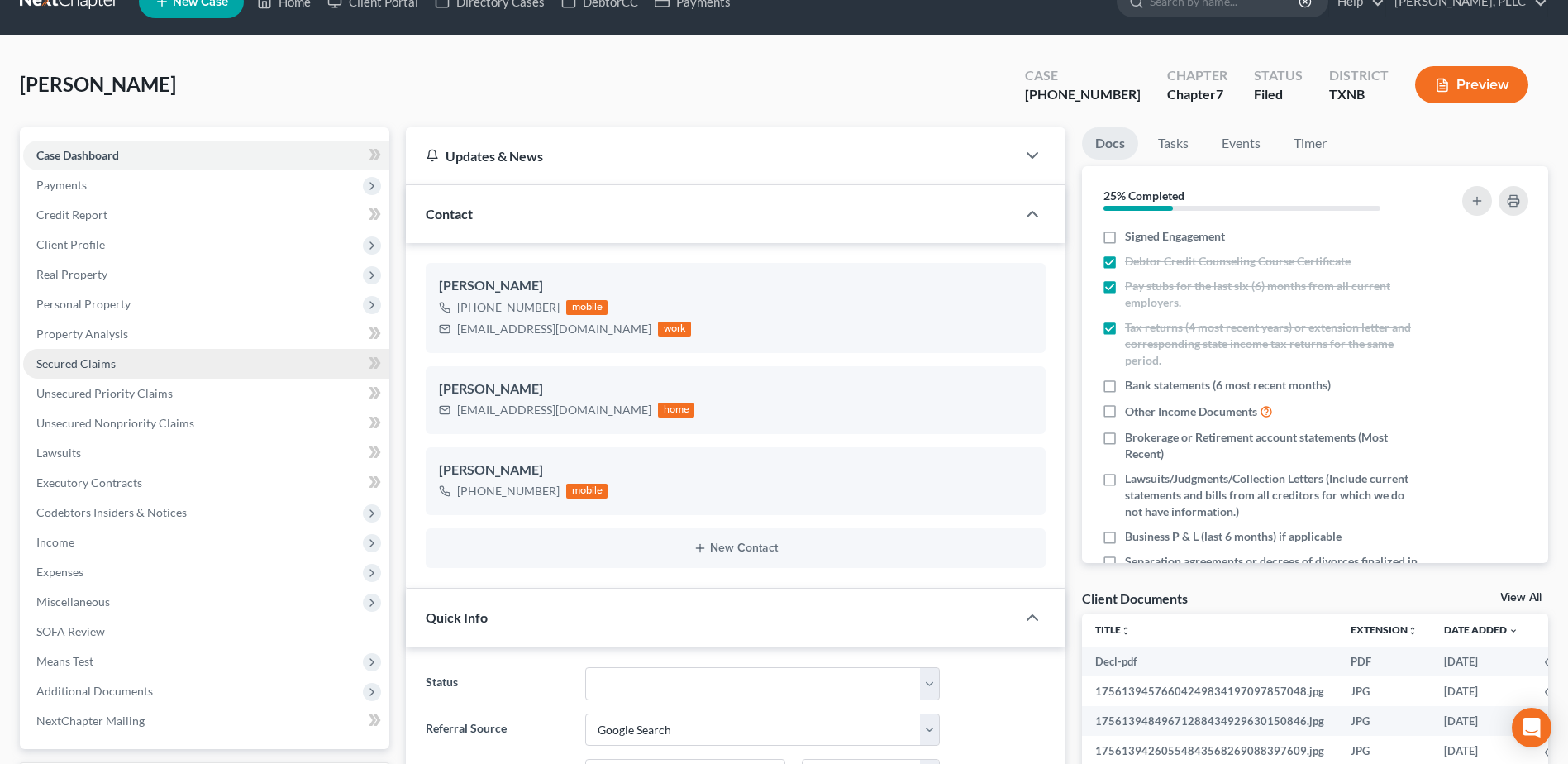
scroll to position [331, 0]
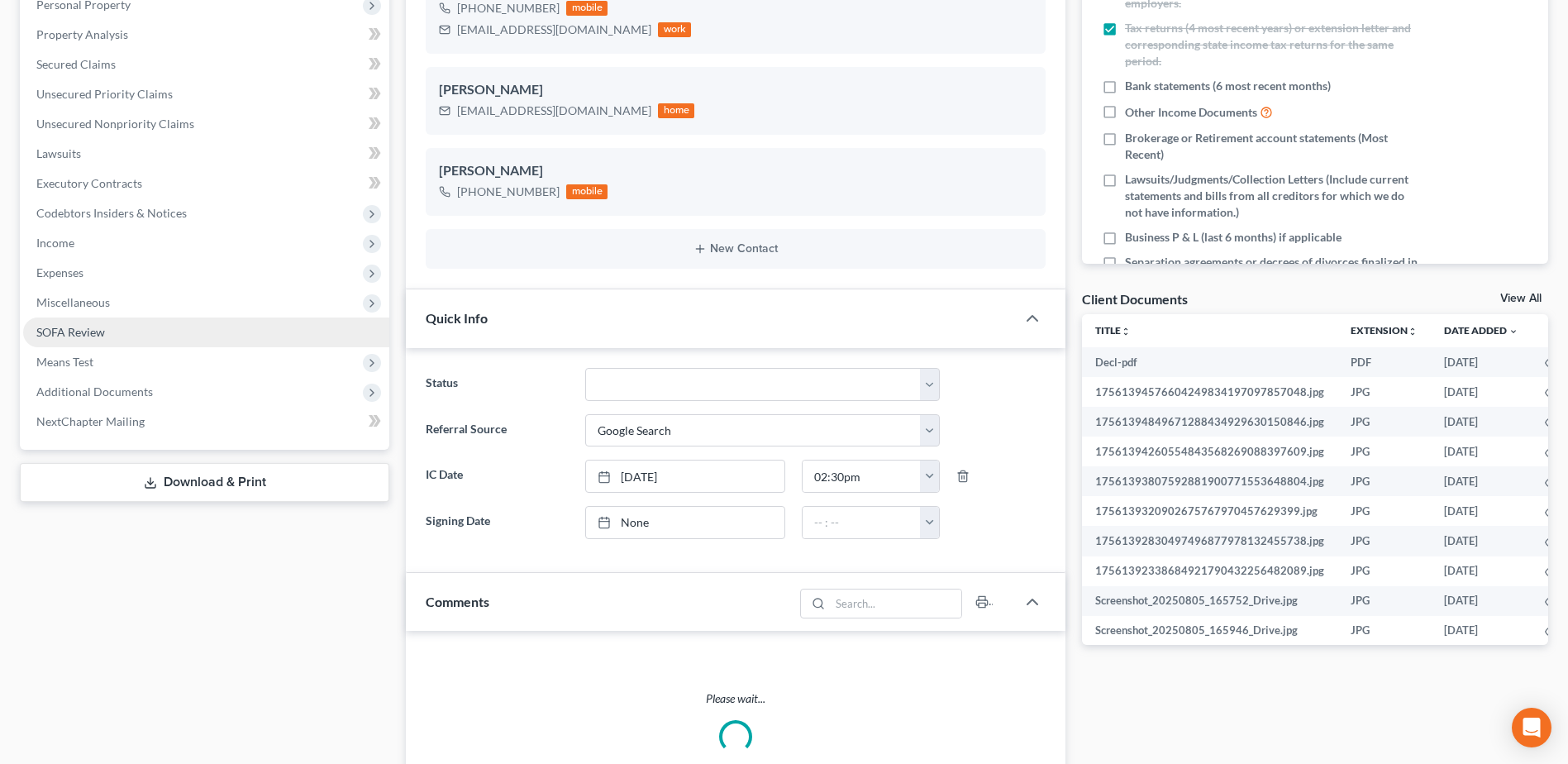
click at [92, 328] on span "SOFA Review" at bounding box center [70, 331] width 69 height 14
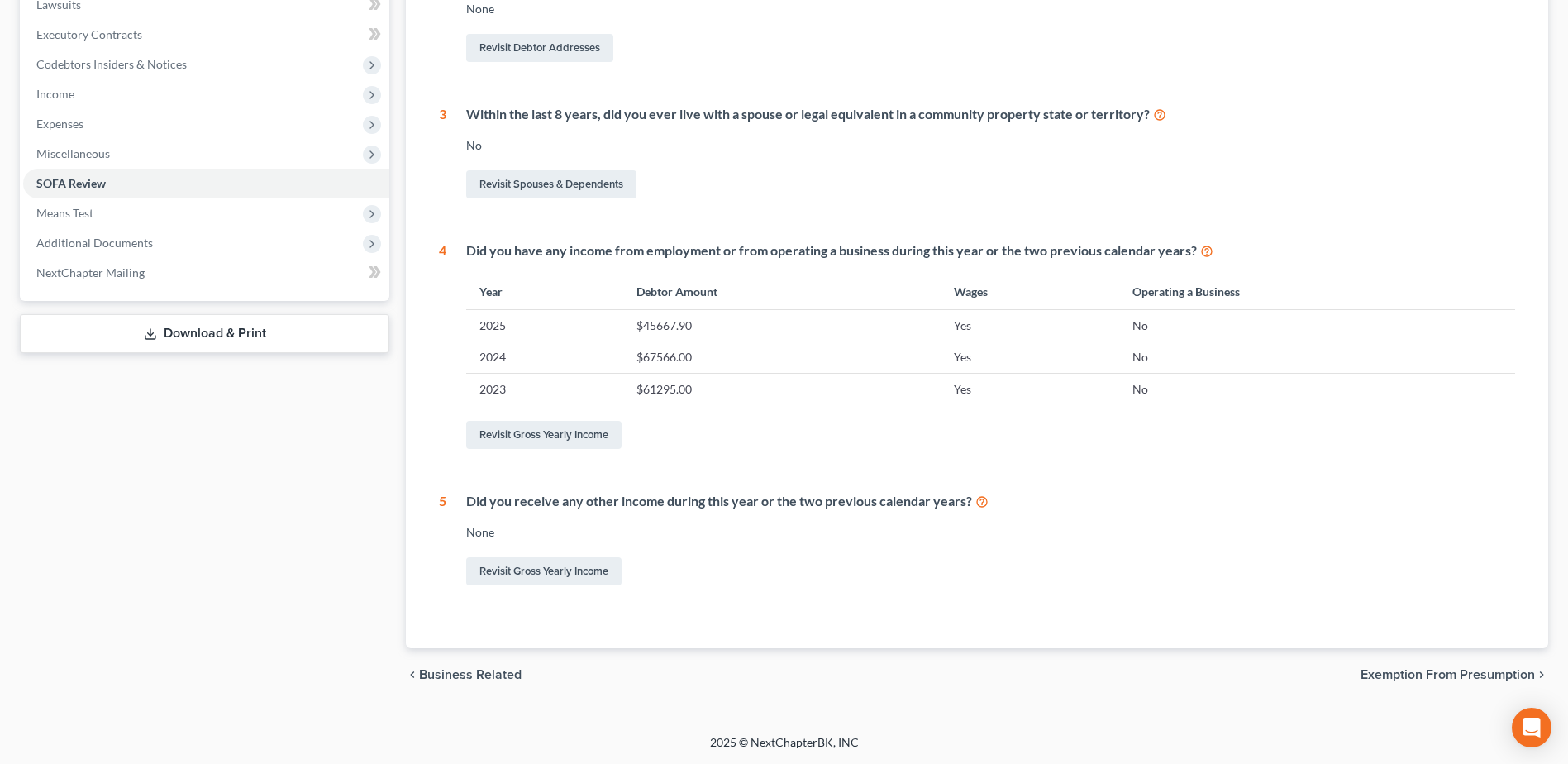
scroll to position [66, 0]
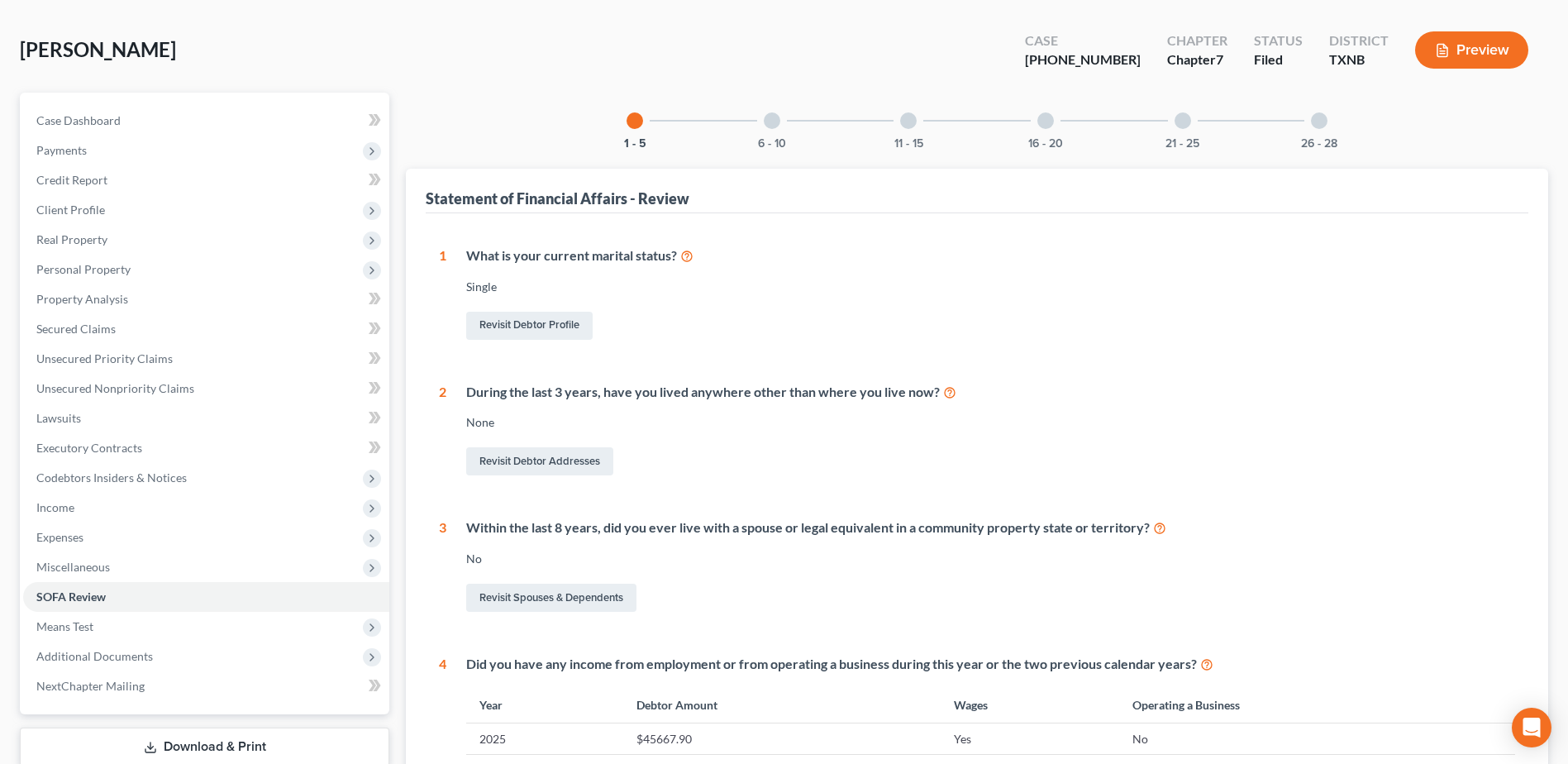
click at [773, 123] on div at bounding box center [772, 121] width 17 height 17
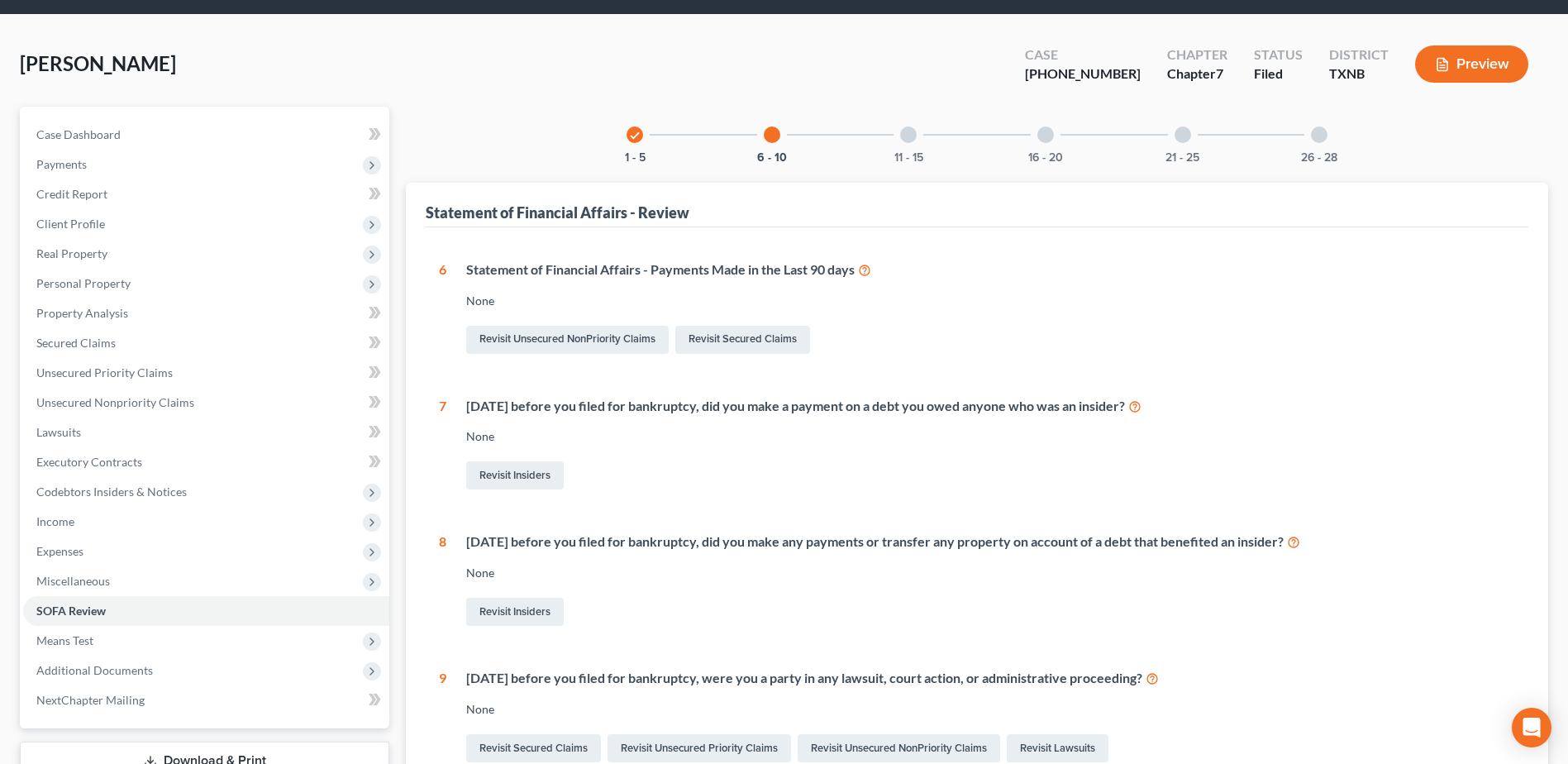
scroll to position [0, 0]
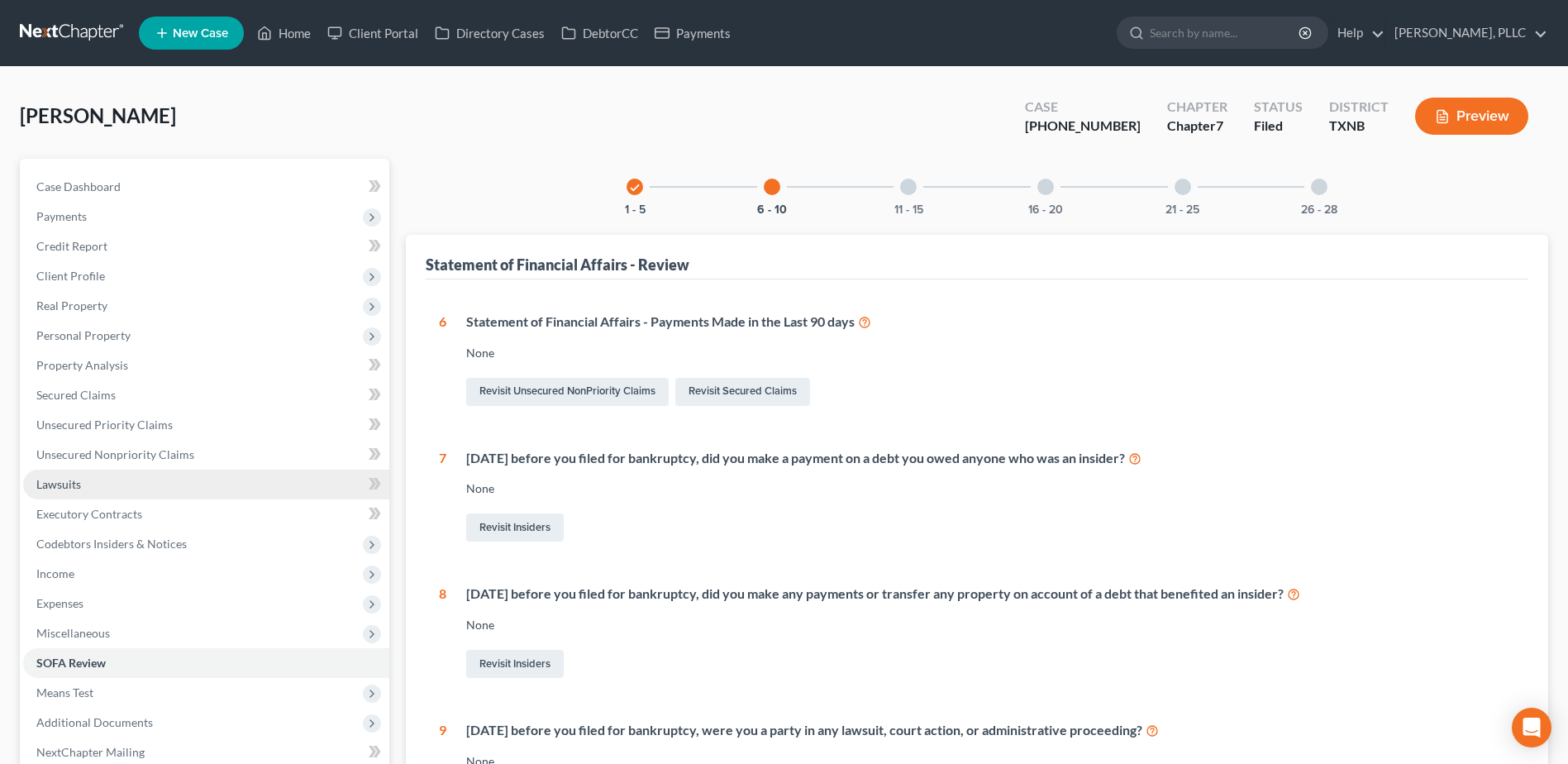
click at [54, 478] on span "Lawsuits" at bounding box center [59, 484] width 45 height 14
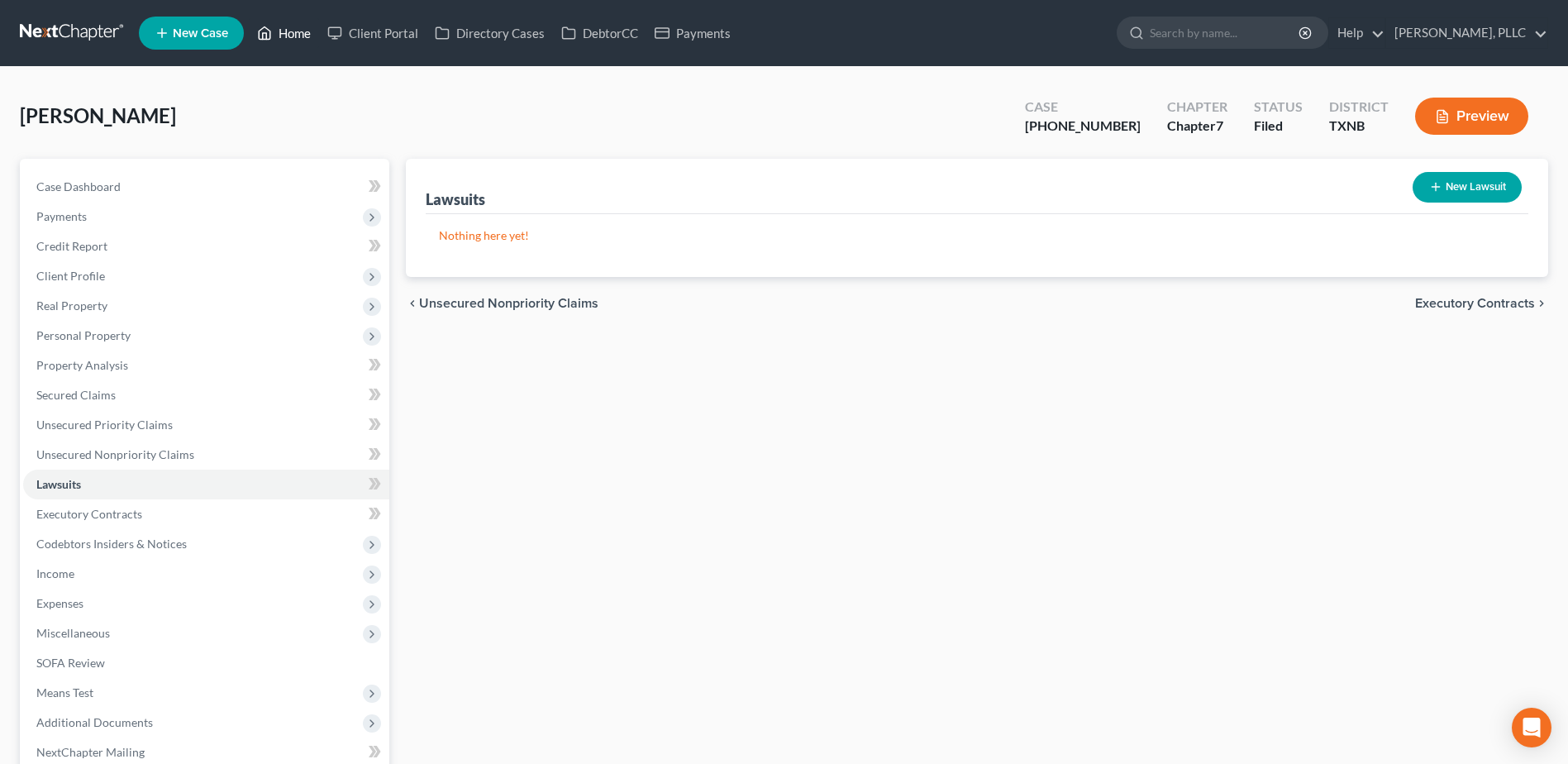
click at [288, 36] on link "Home" at bounding box center [283, 33] width 70 height 30
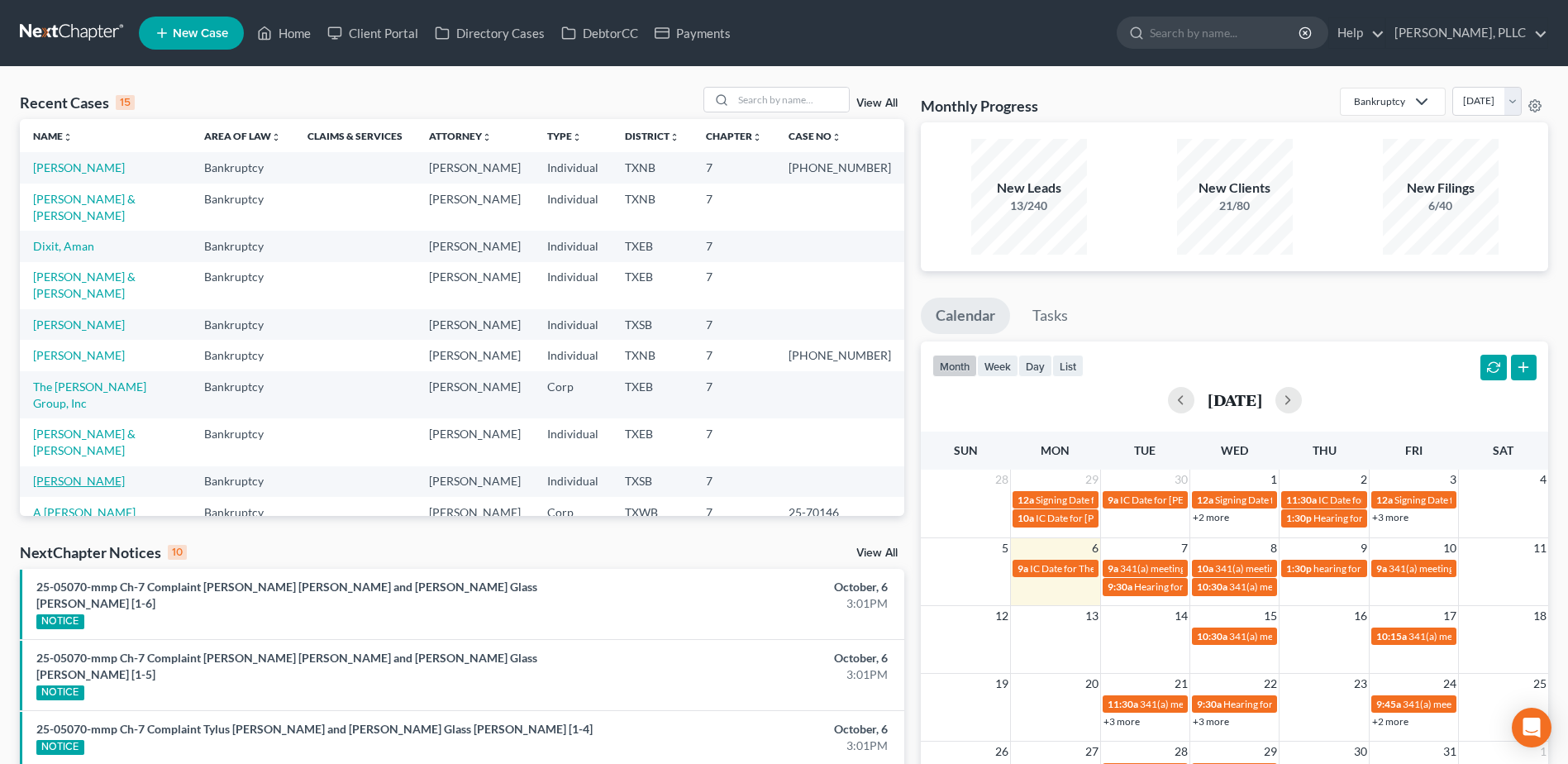
click at [89, 474] on link "[PERSON_NAME]" at bounding box center [79, 481] width 92 height 14
select select "4"
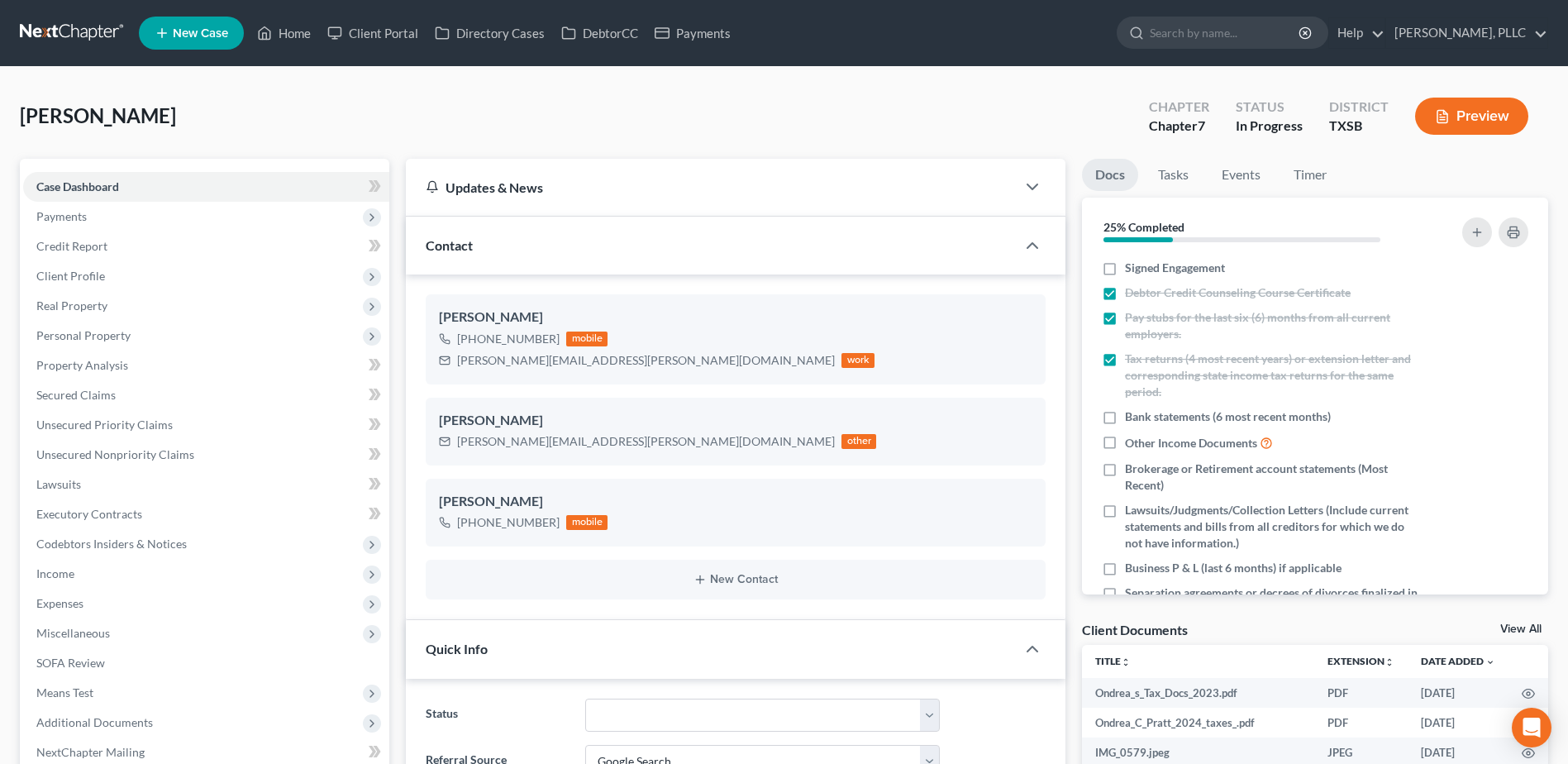
scroll to position [705, 0]
click at [298, 31] on link "Home" at bounding box center [283, 33] width 70 height 30
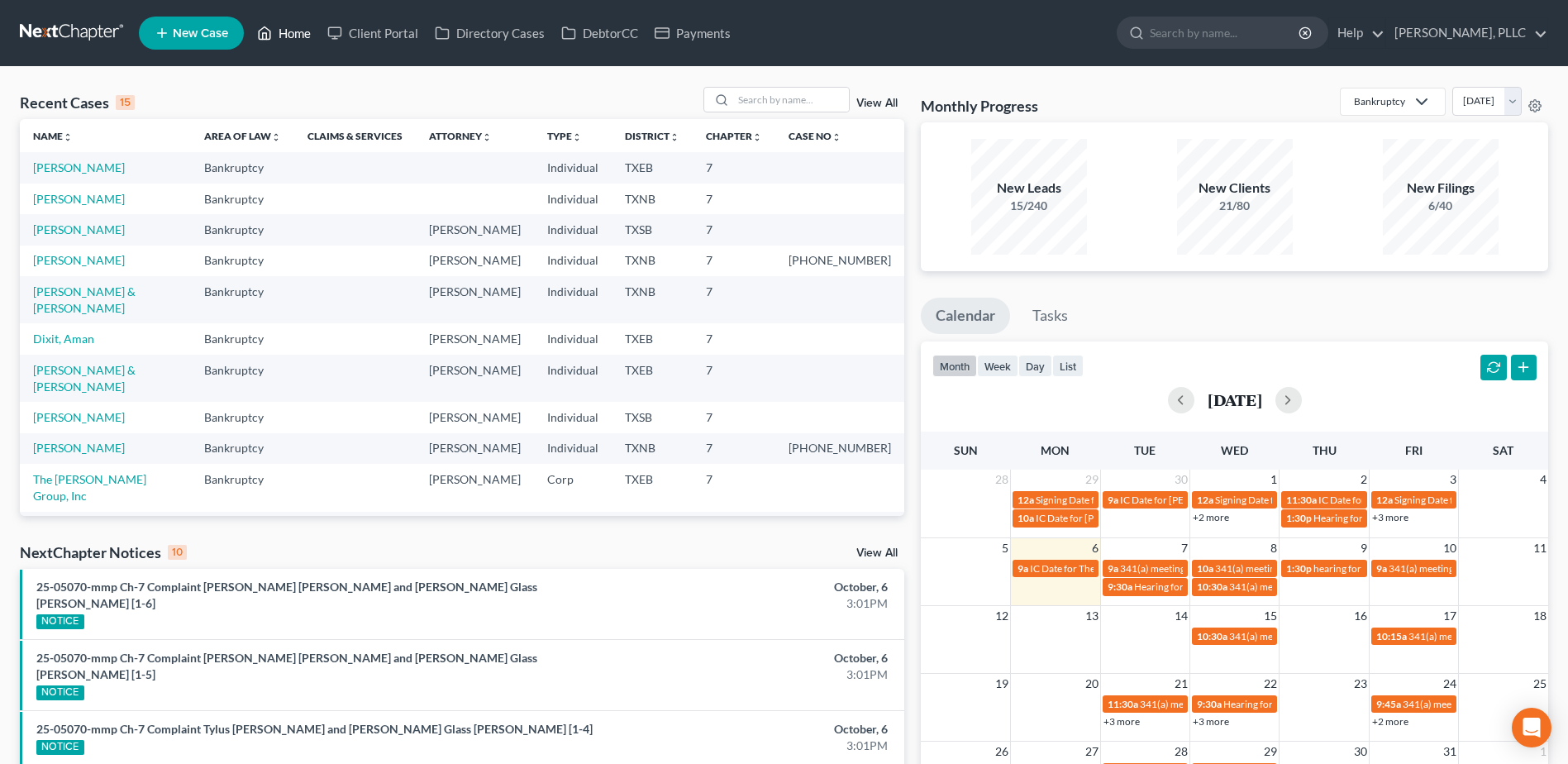
click at [248, 18] on link "Home" at bounding box center [283, 33] width 70 height 30
click at [808, 99] on input "search" at bounding box center [791, 99] width 116 height 24
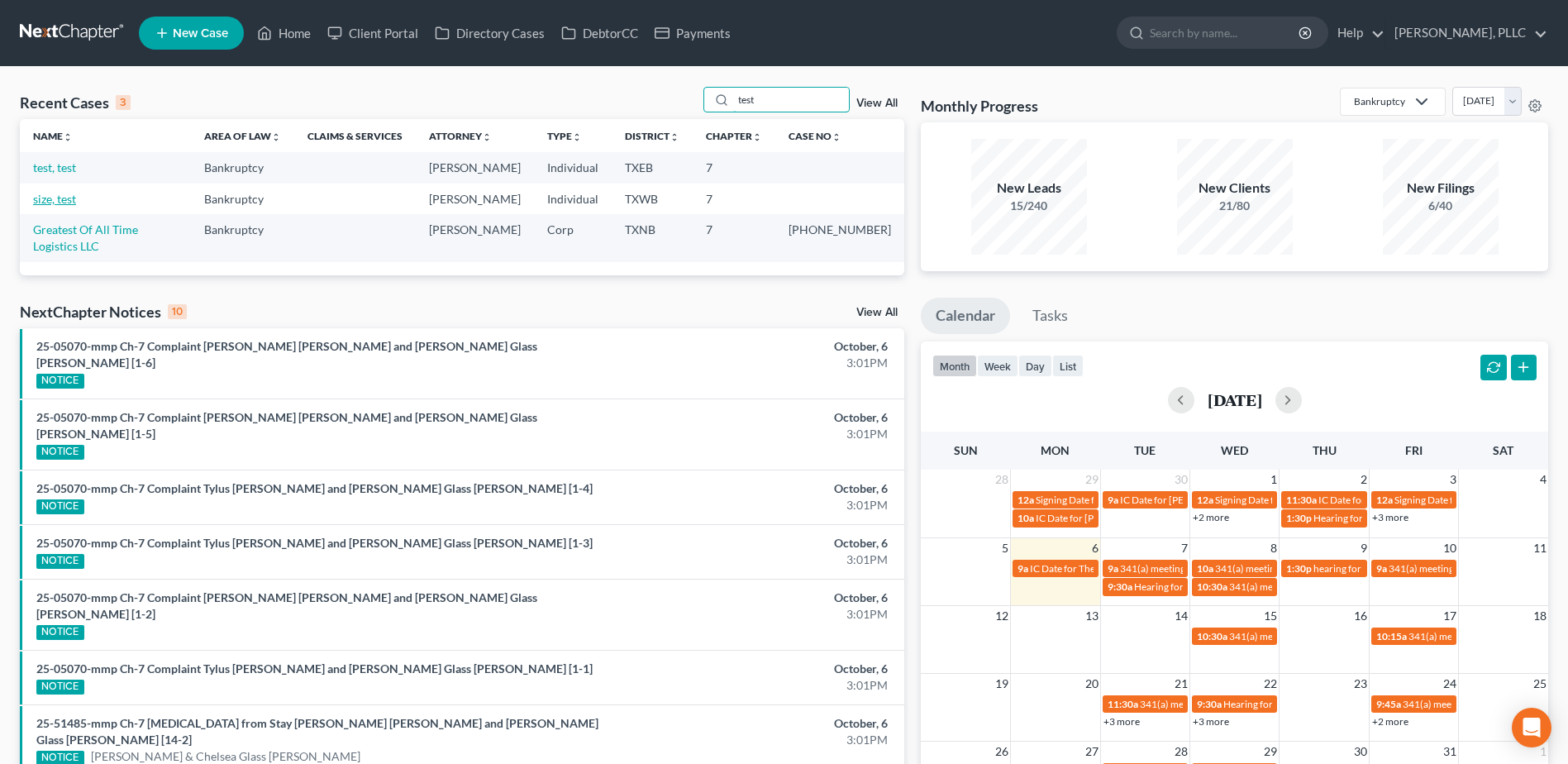
type input "test"
click at [59, 199] on link "size, test" at bounding box center [55, 198] width 43 height 14
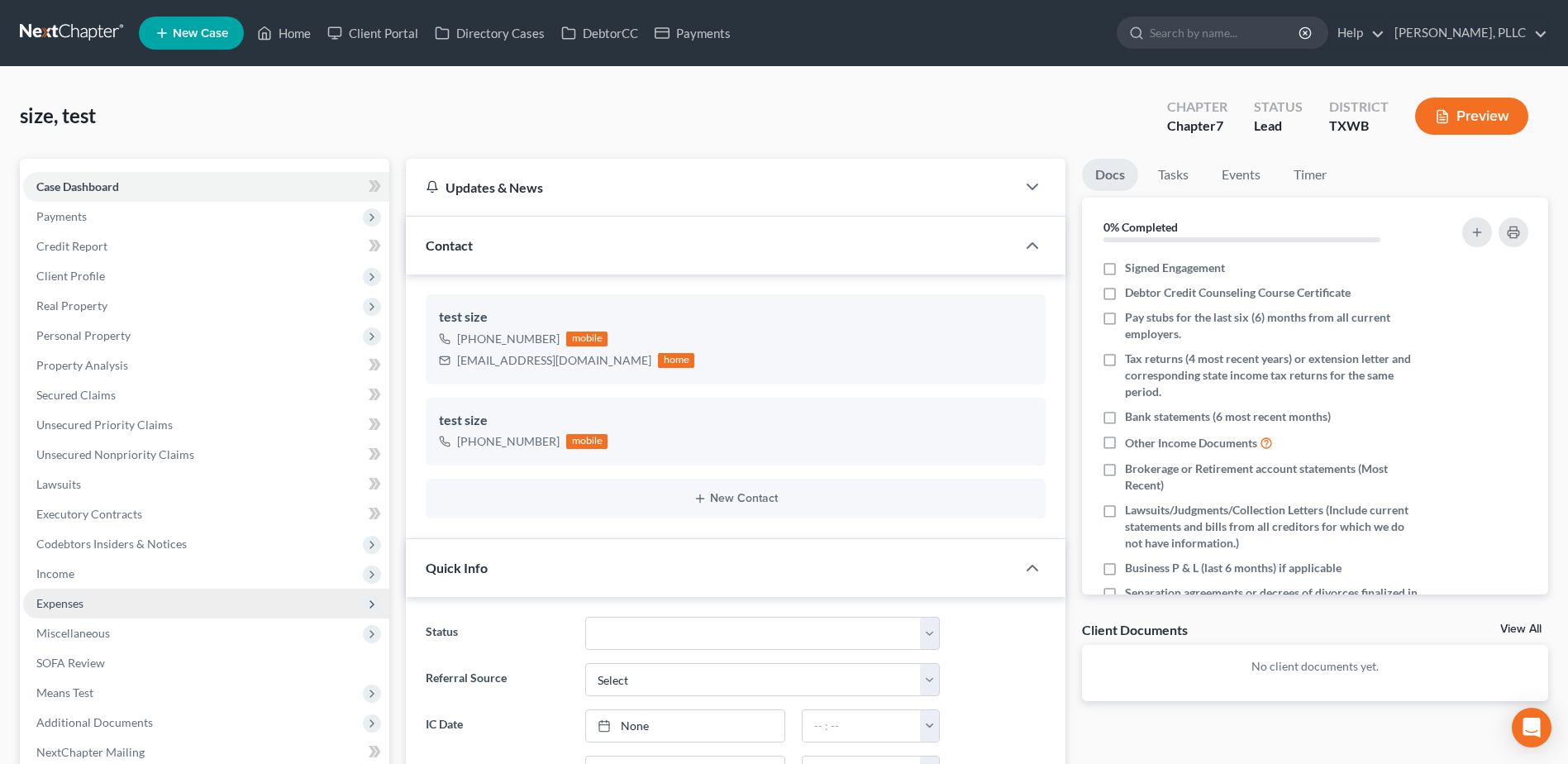
click at [69, 603] on span "Expenses" at bounding box center [60, 602] width 47 height 14
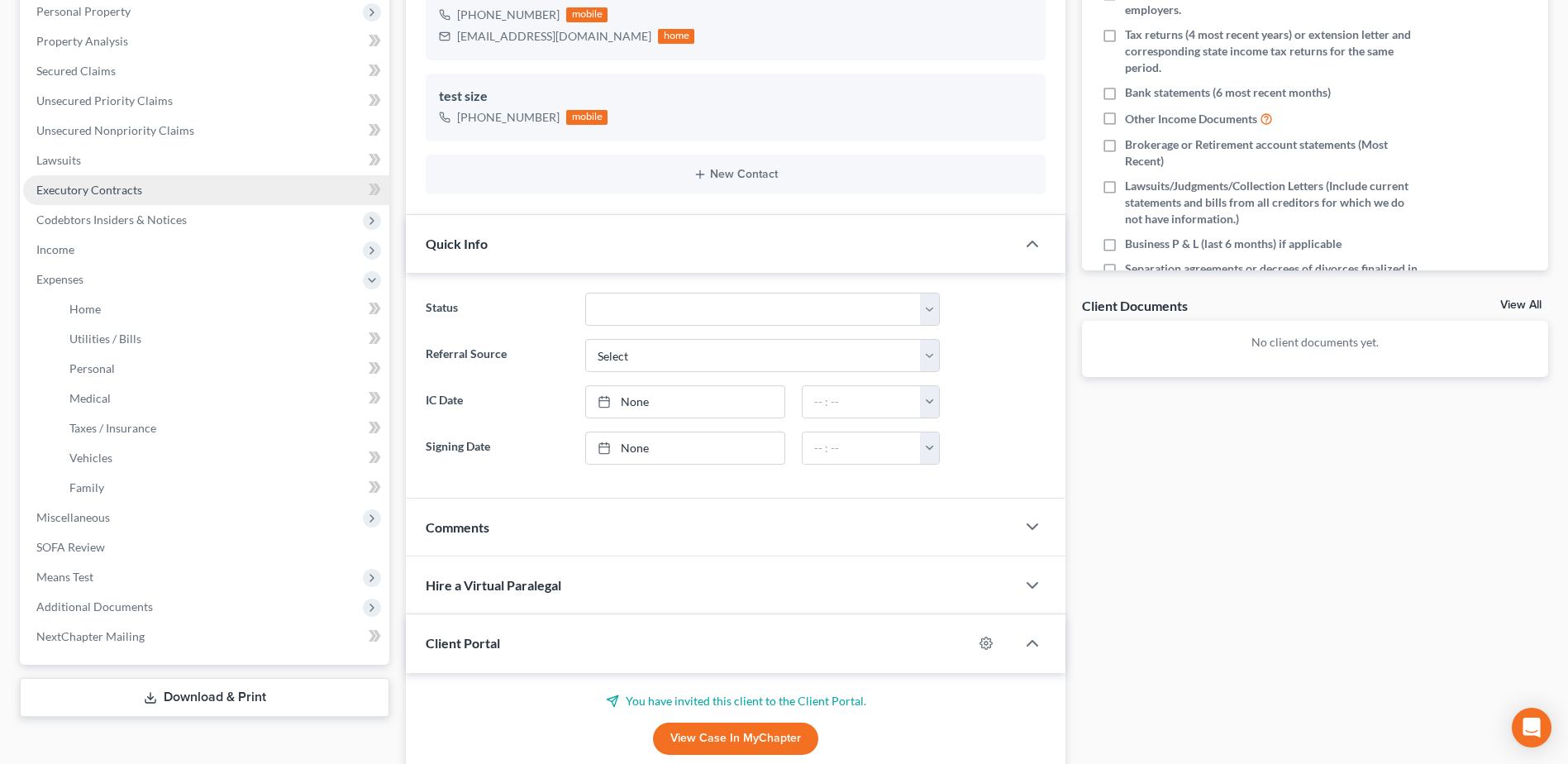
scroll to position [331, 0]
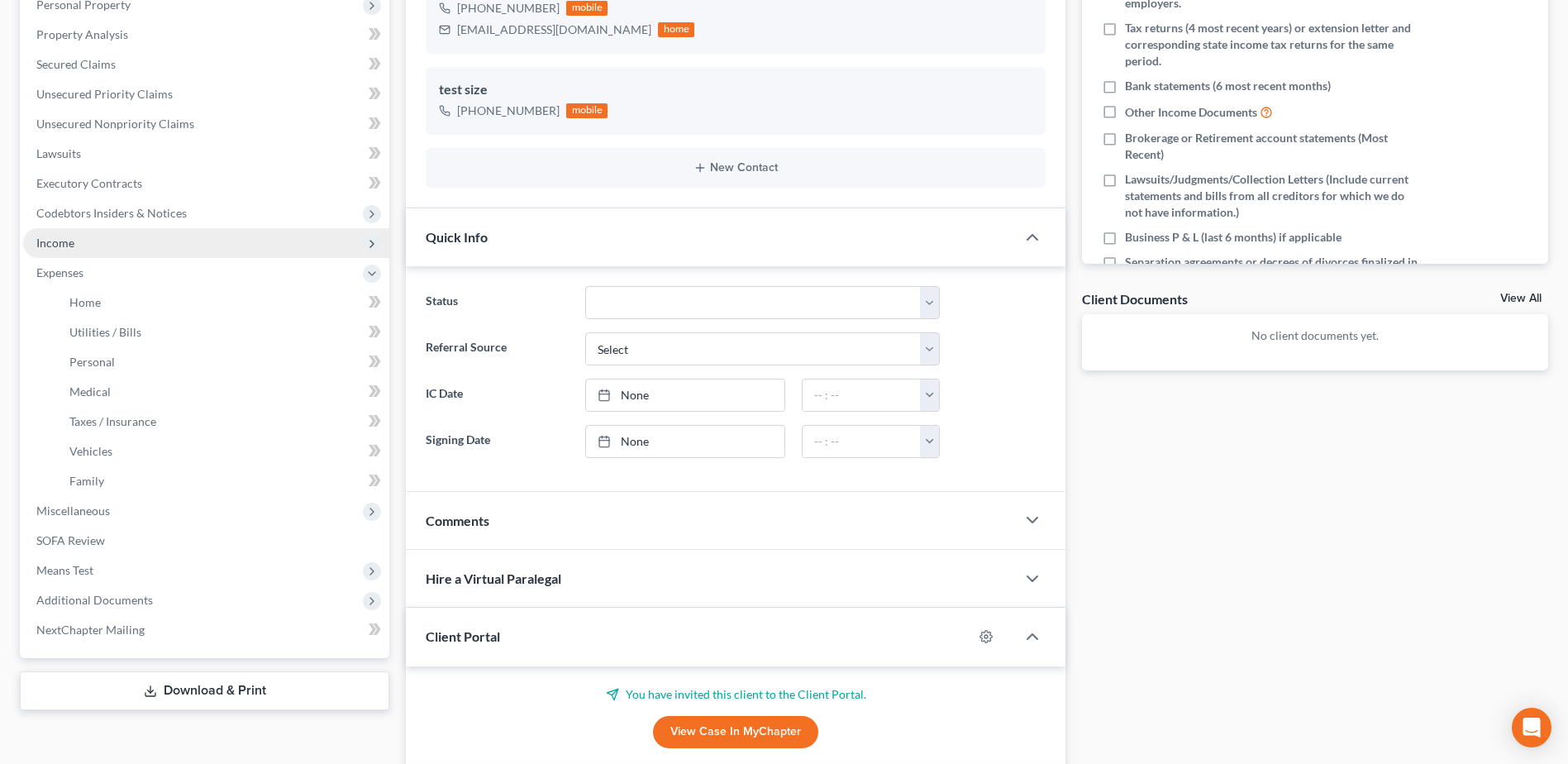
click at [116, 247] on span "Income" at bounding box center [206, 243] width 366 height 30
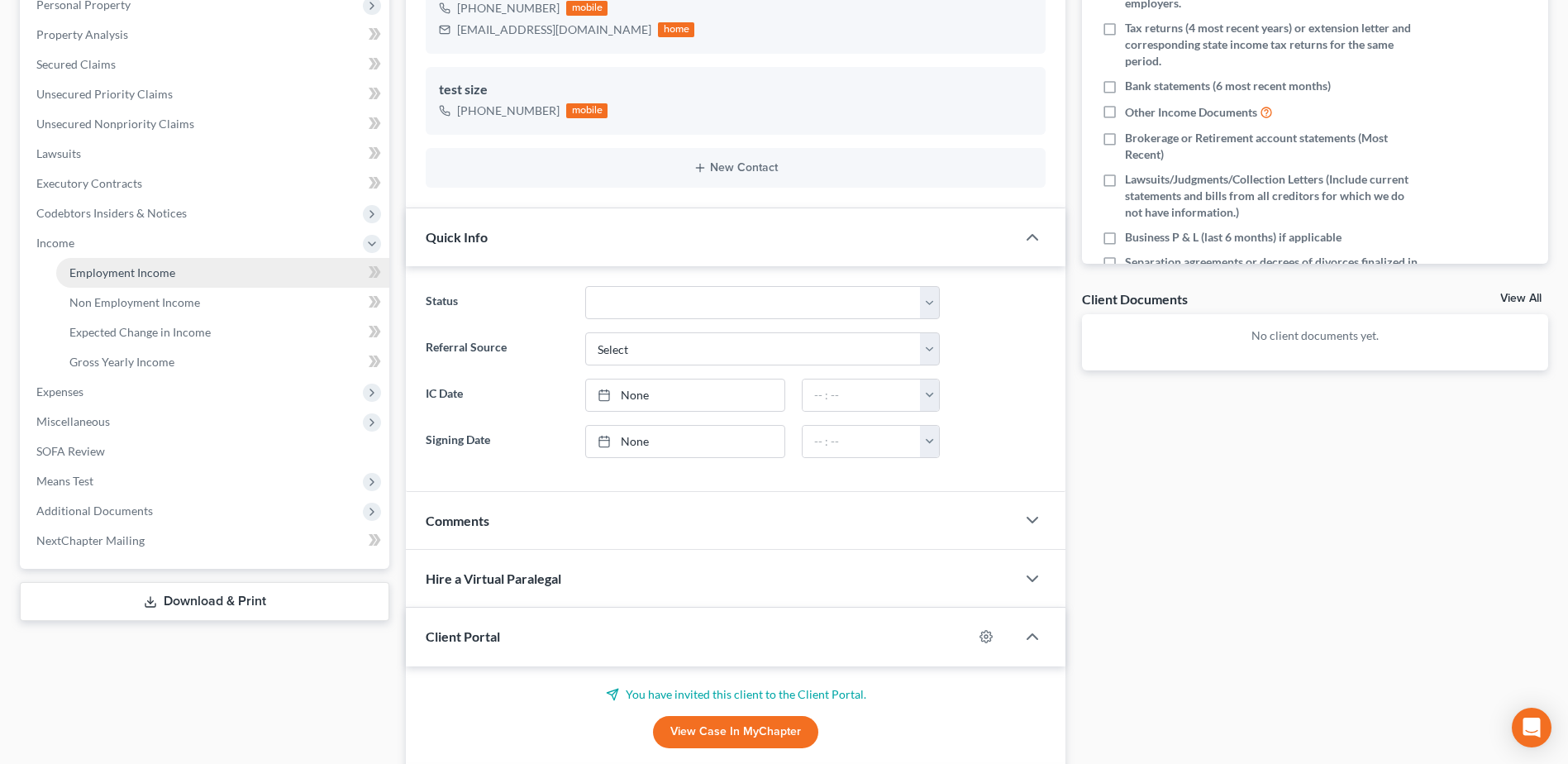
click at [129, 271] on span "Employment Income" at bounding box center [123, 272] width 106 height 14
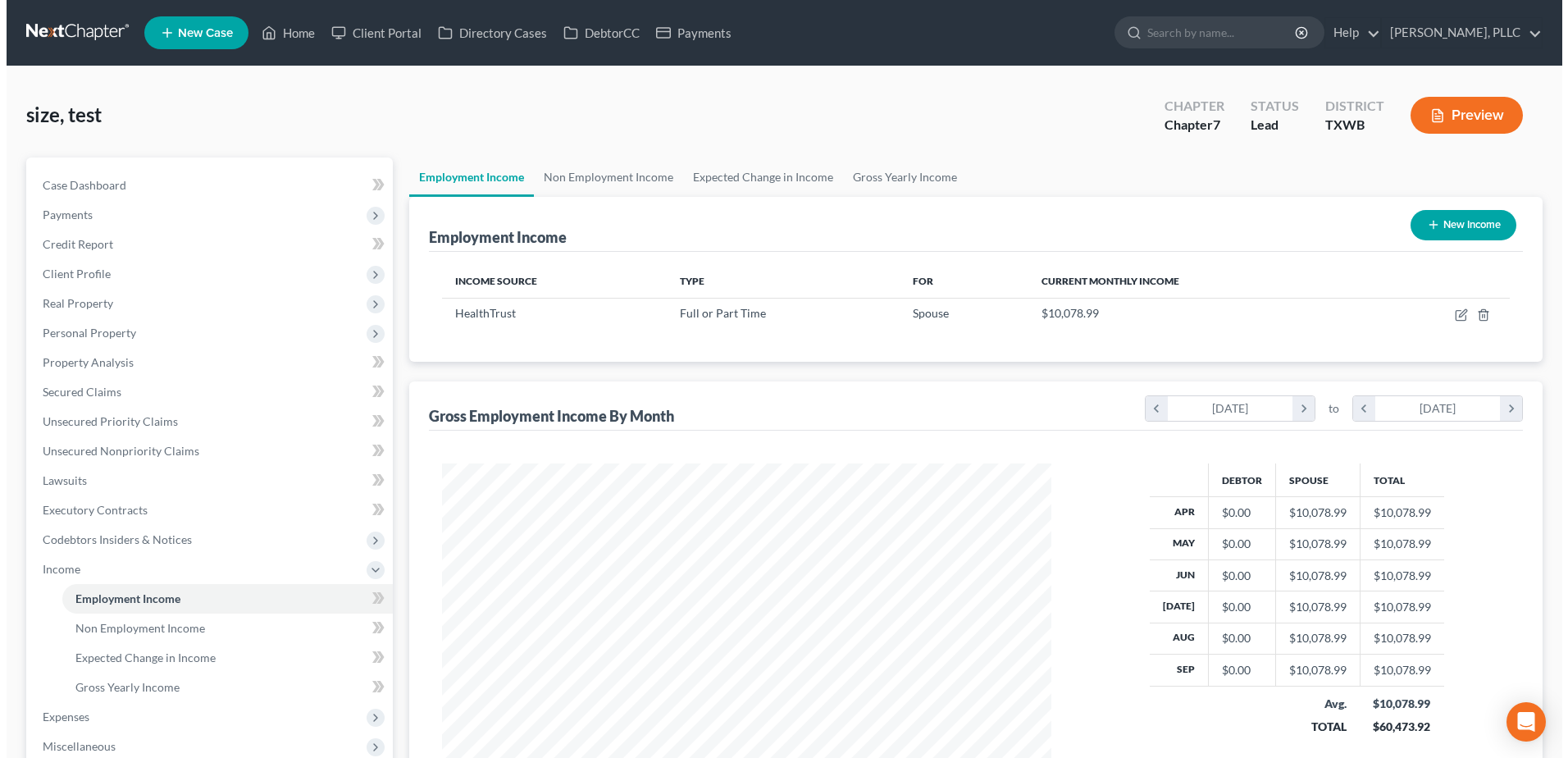
scroll to position [304, 641]
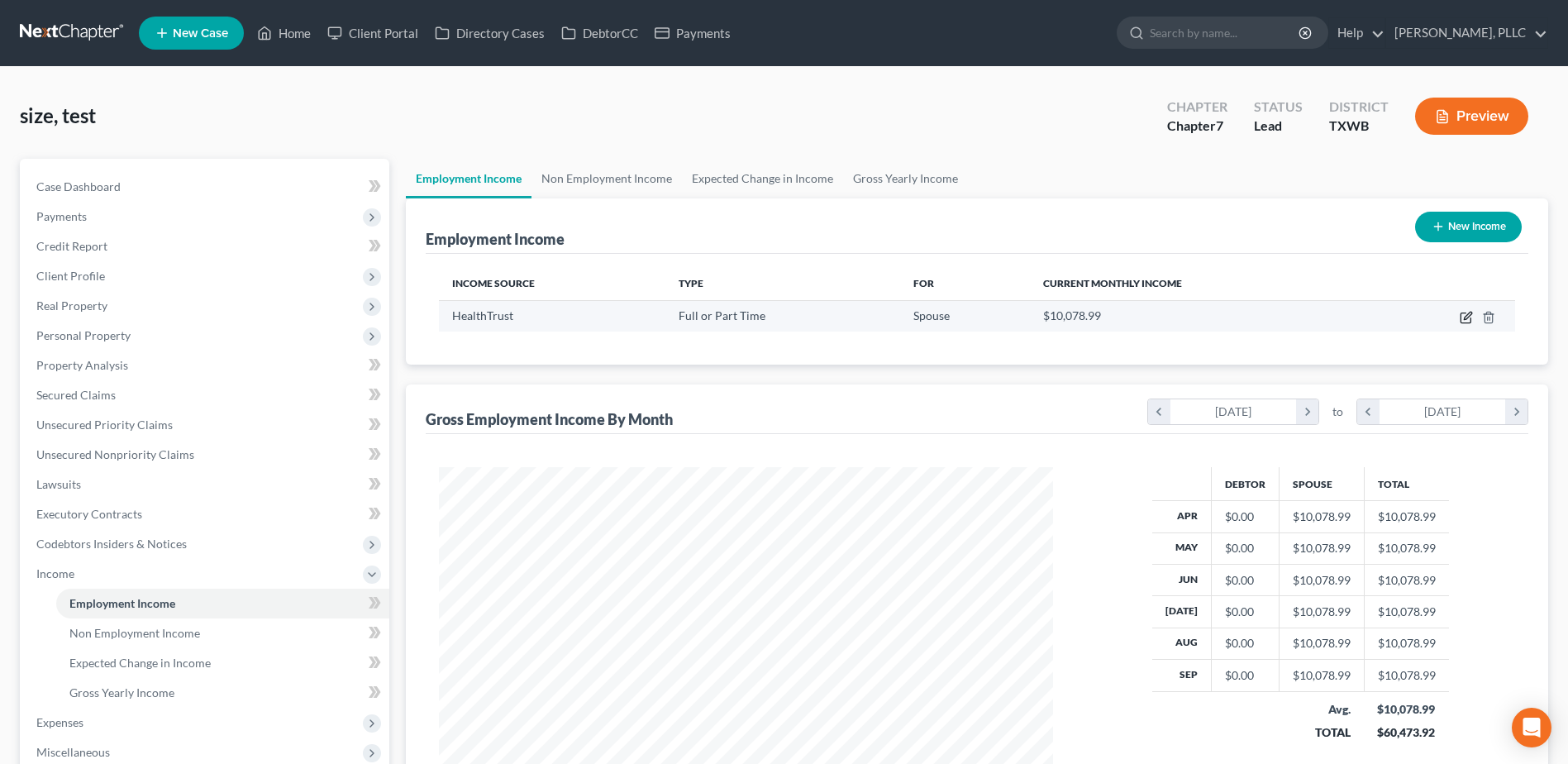
click at [1462, 318] on icon "button" at bounding box center [1466, 317] width 13 height 13
select select "0"
select select "3"
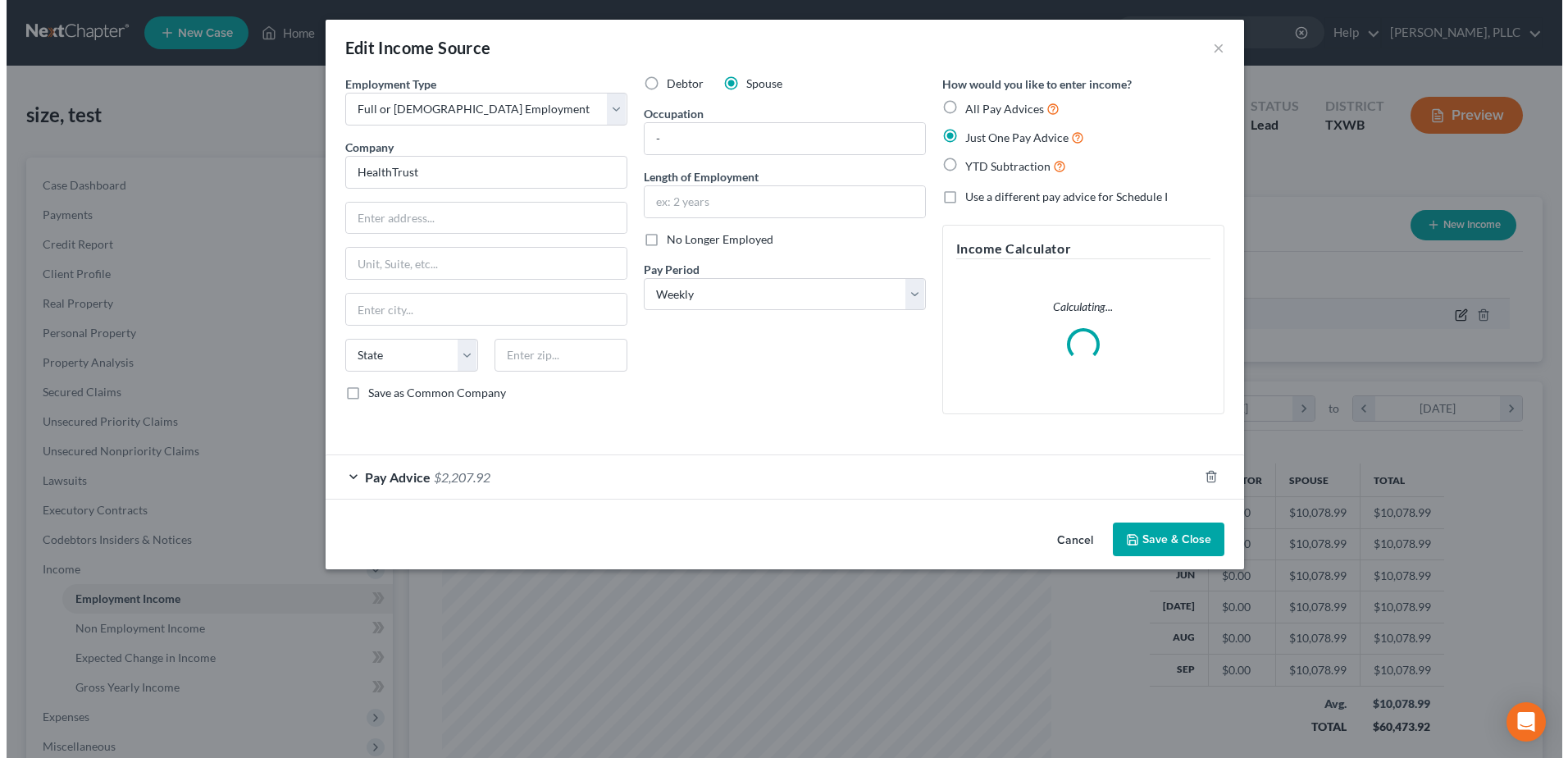
scroll to position [307, 648]
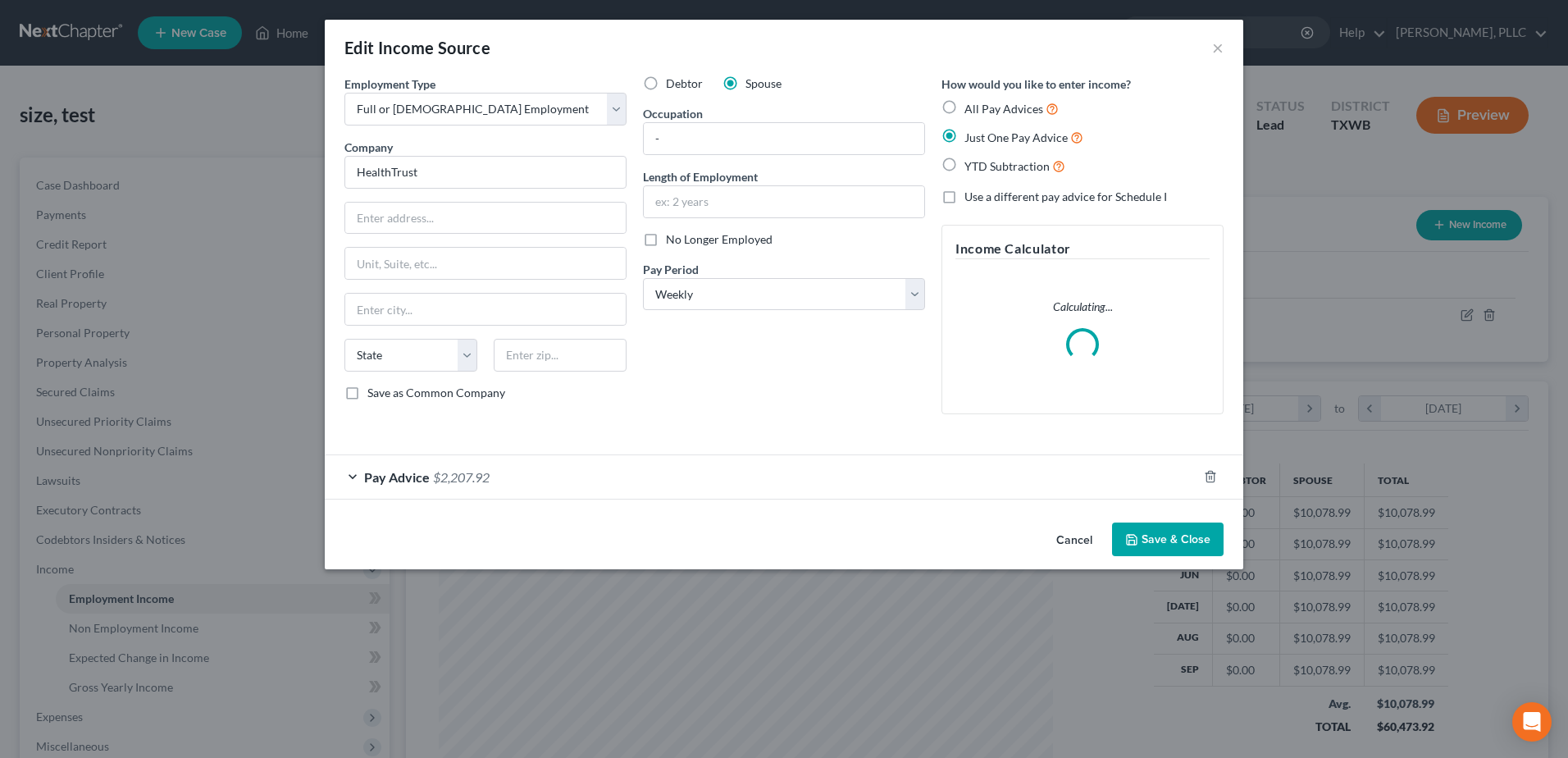
click at [348, 478] on div "Pay Advice $2,207.92" at bounding box center [761, 477] width 873 height 44
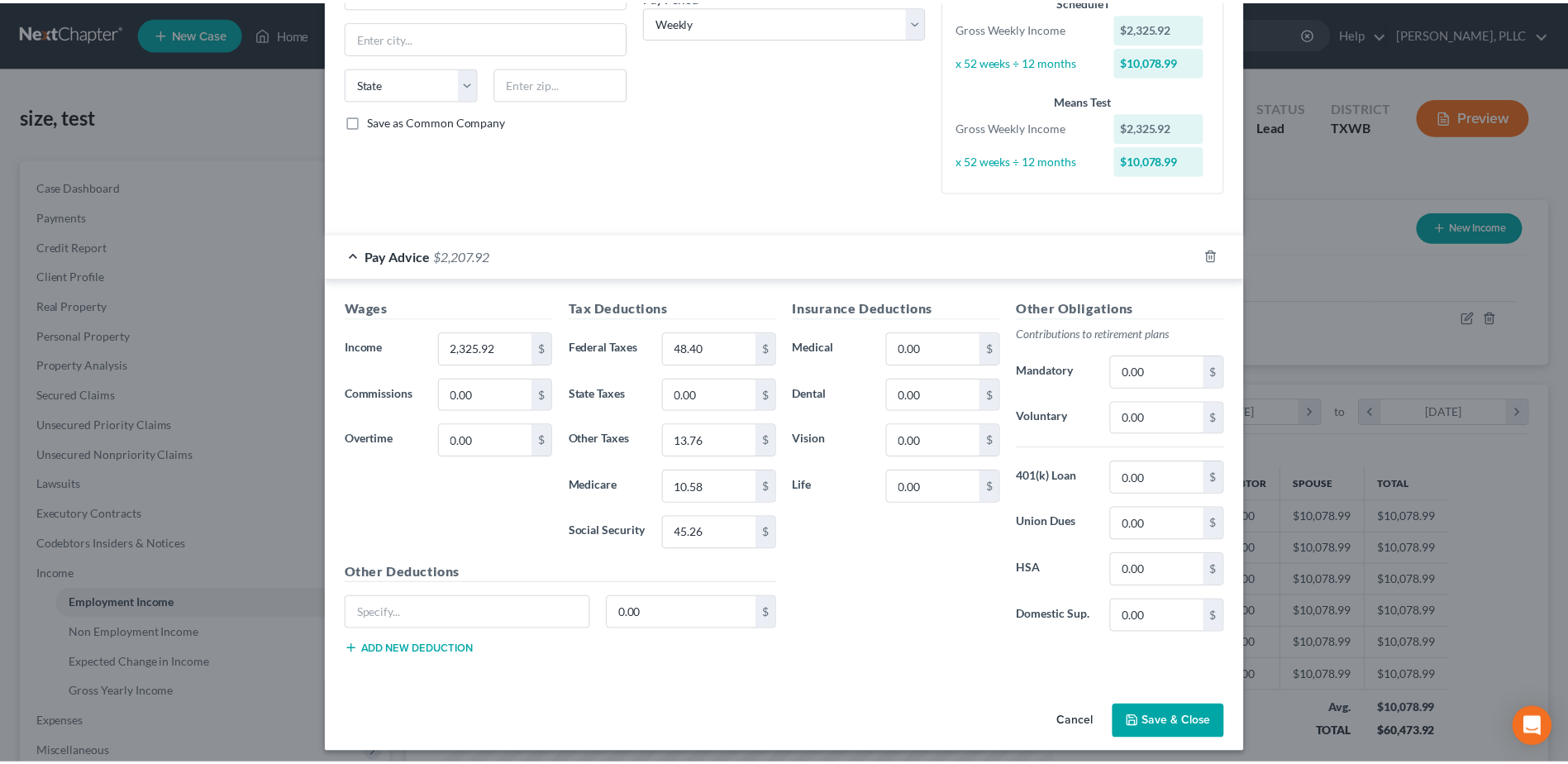
scroll to position [283, 0]
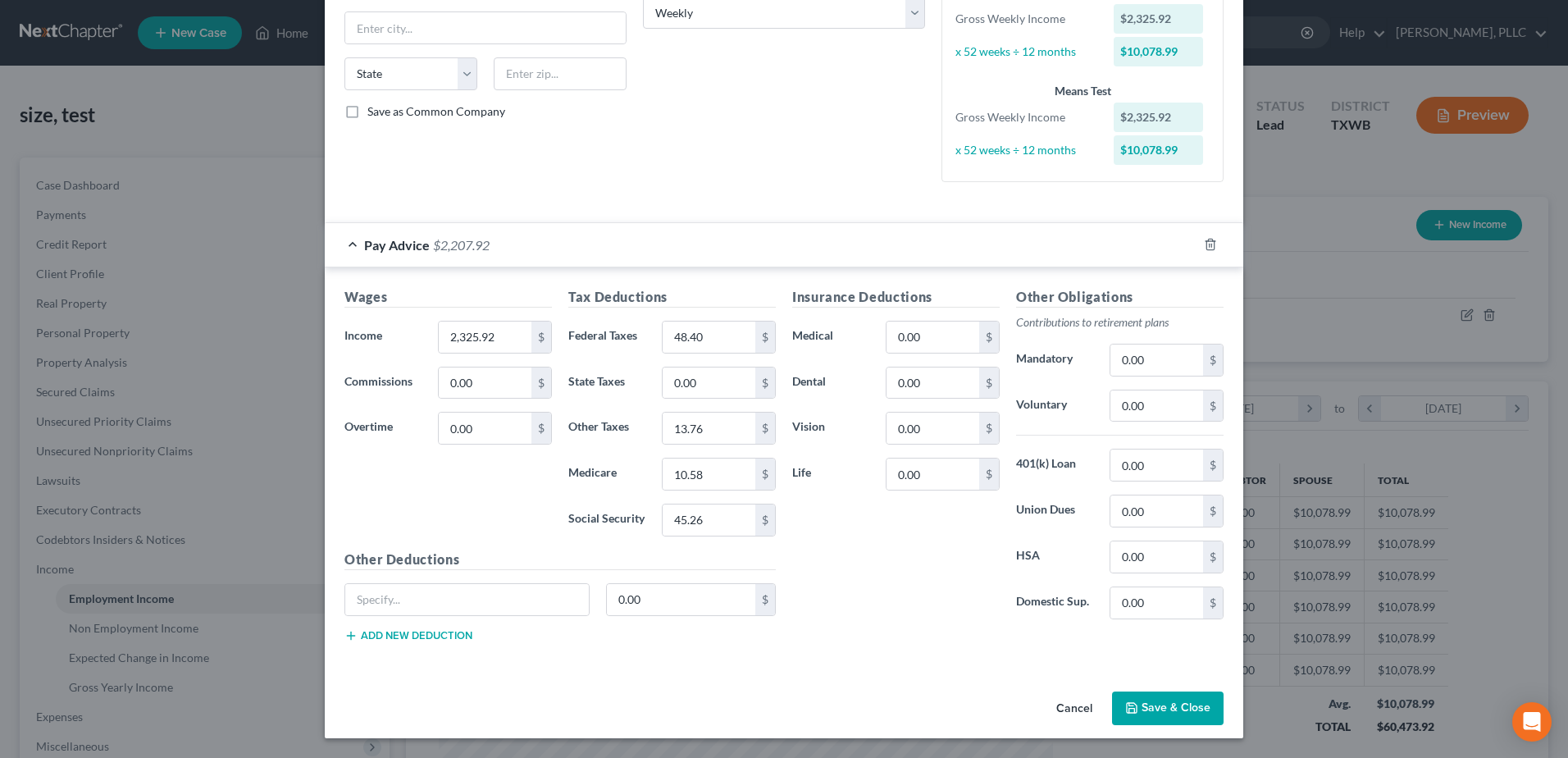
drag, startPoint x: 1056, startPoint y: 705, endPoint x: 298, endPoint y: 279, distance: 869.5
click at [1056, 705] on button "Cancel" at bounding box center [1074, 709] width 62 height 33
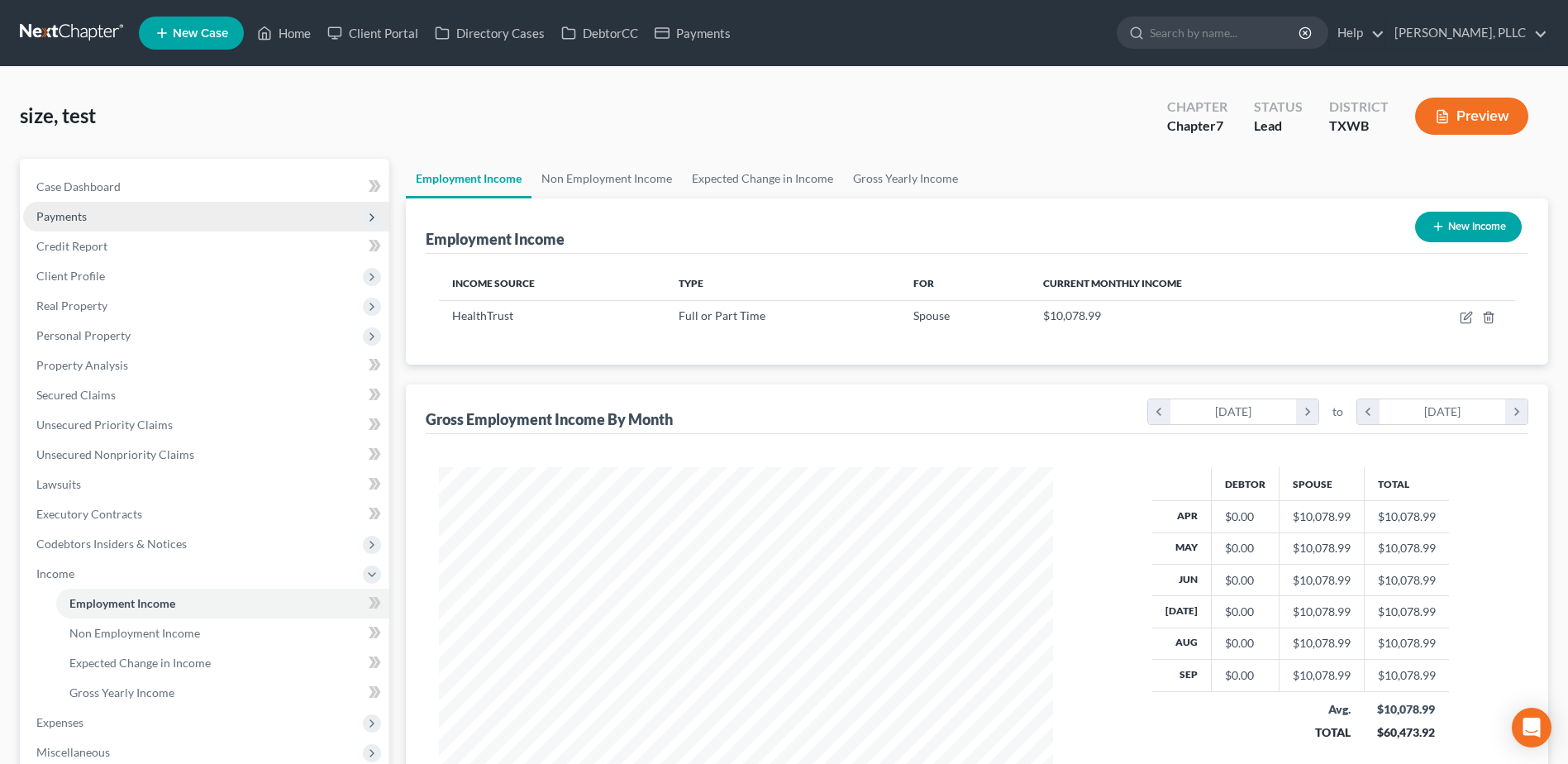
scroll to position [826389, 825731]
click at [294, 27] on link "Home" at bounding box center [283, 33] width 70 height 30
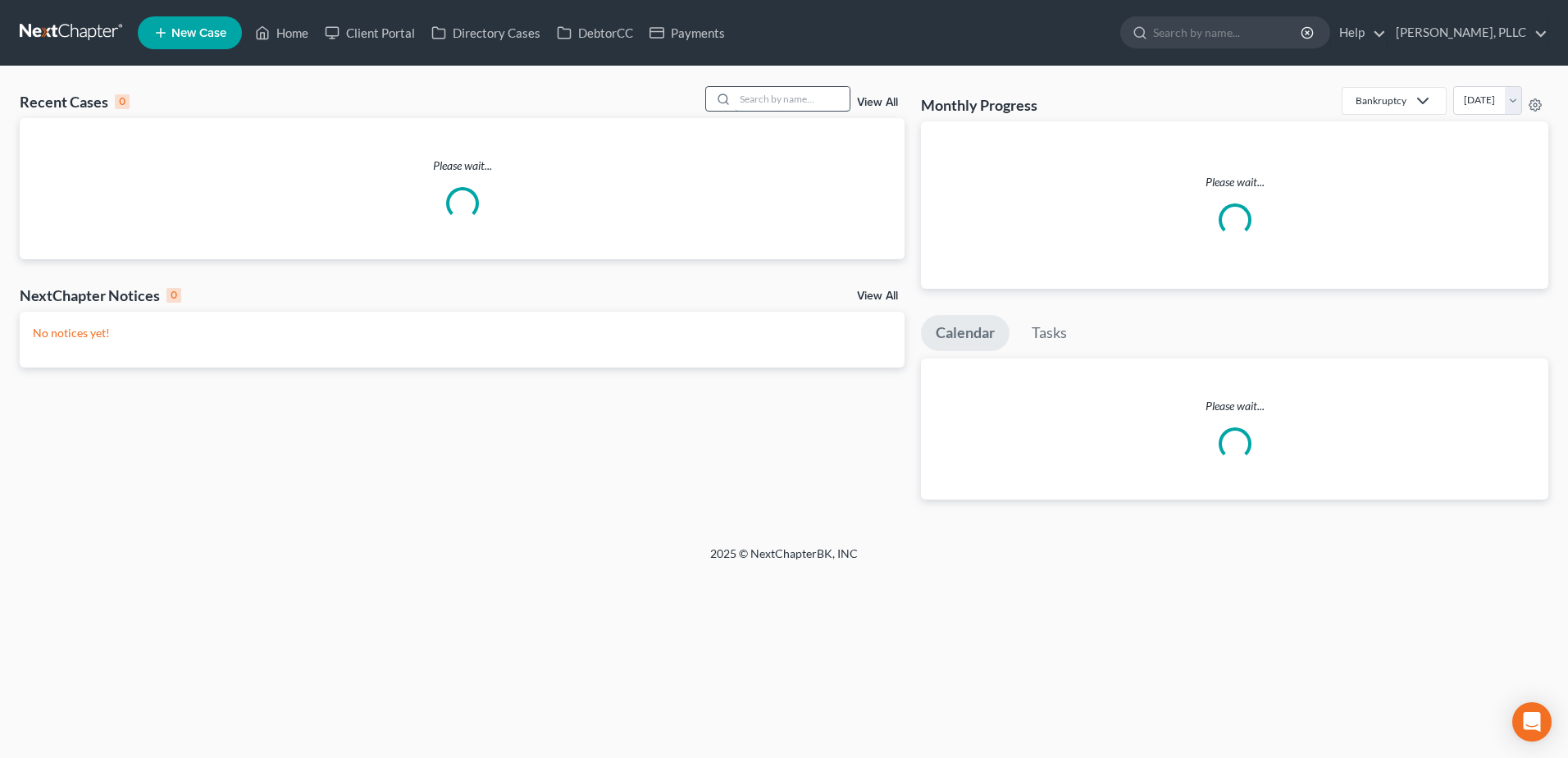
click at [785, 107] on input "search" at bounding box center [792, 99] width 115 height 24
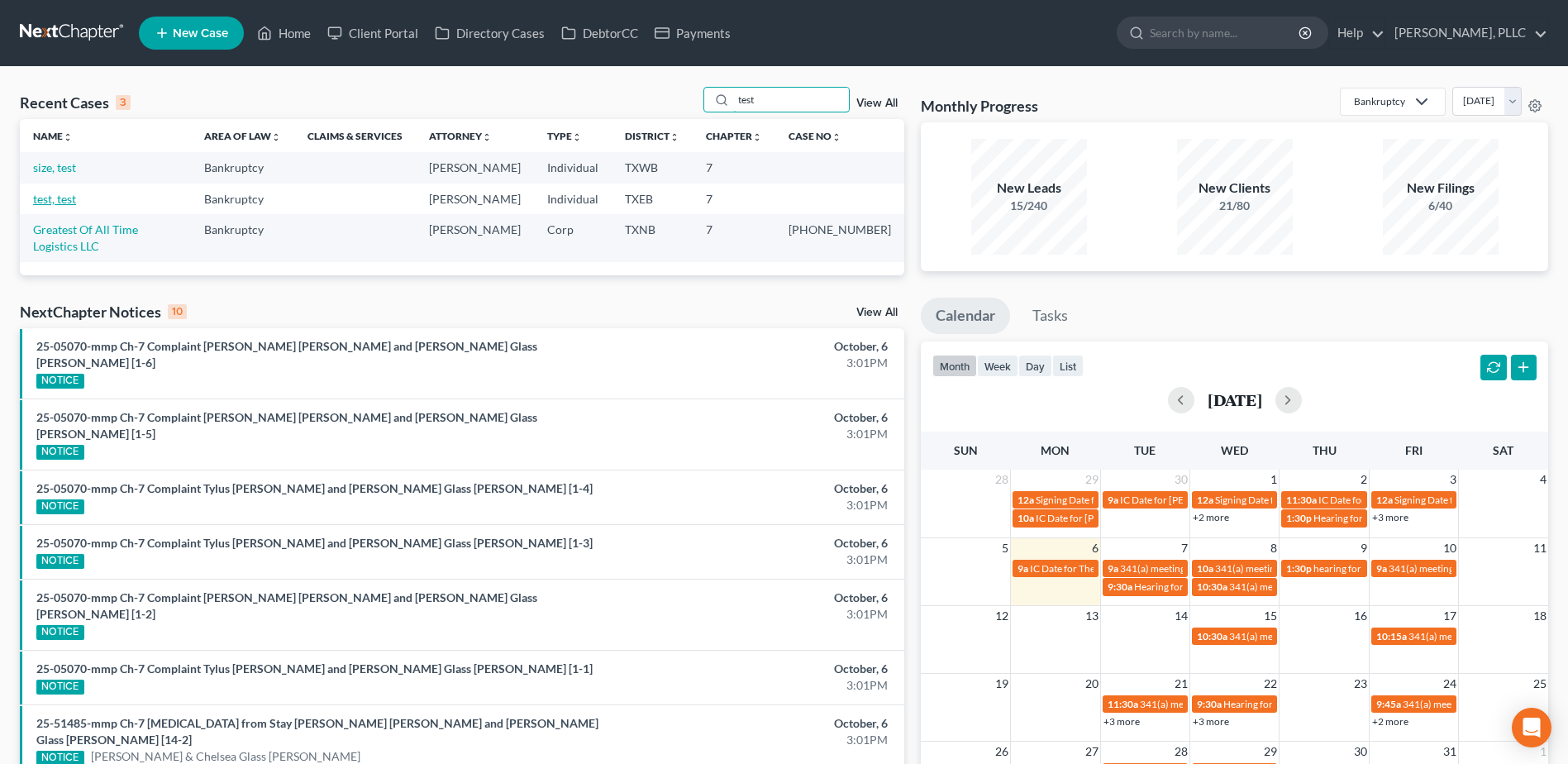
type input "test"
click at [63, 199] on link "test, test" at bounding box center [55, 198] width 43 height 14
select select "4"
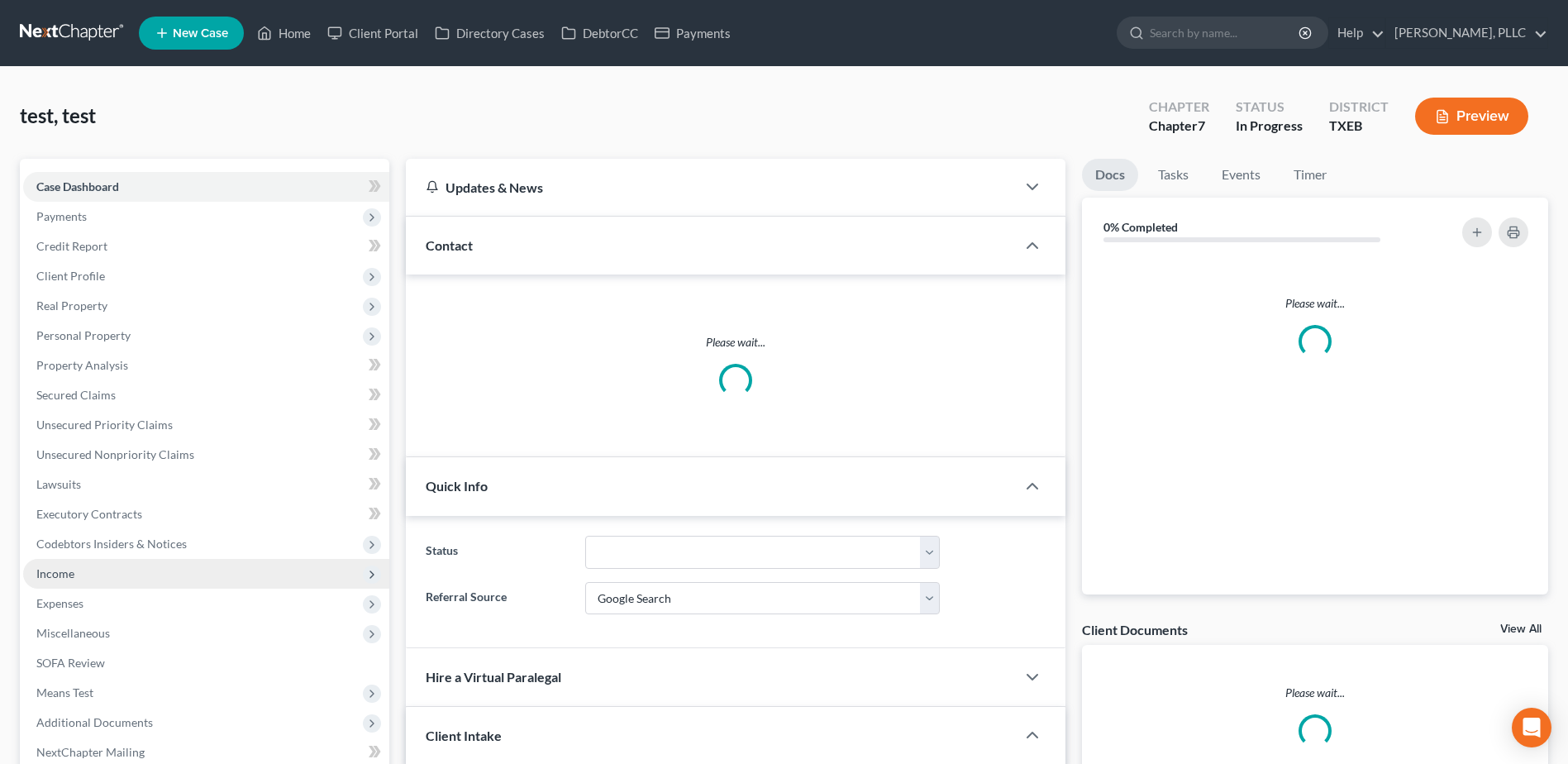
click at [41, 577] on span "Income" at bounding box center [55, 573] width 38 height 14
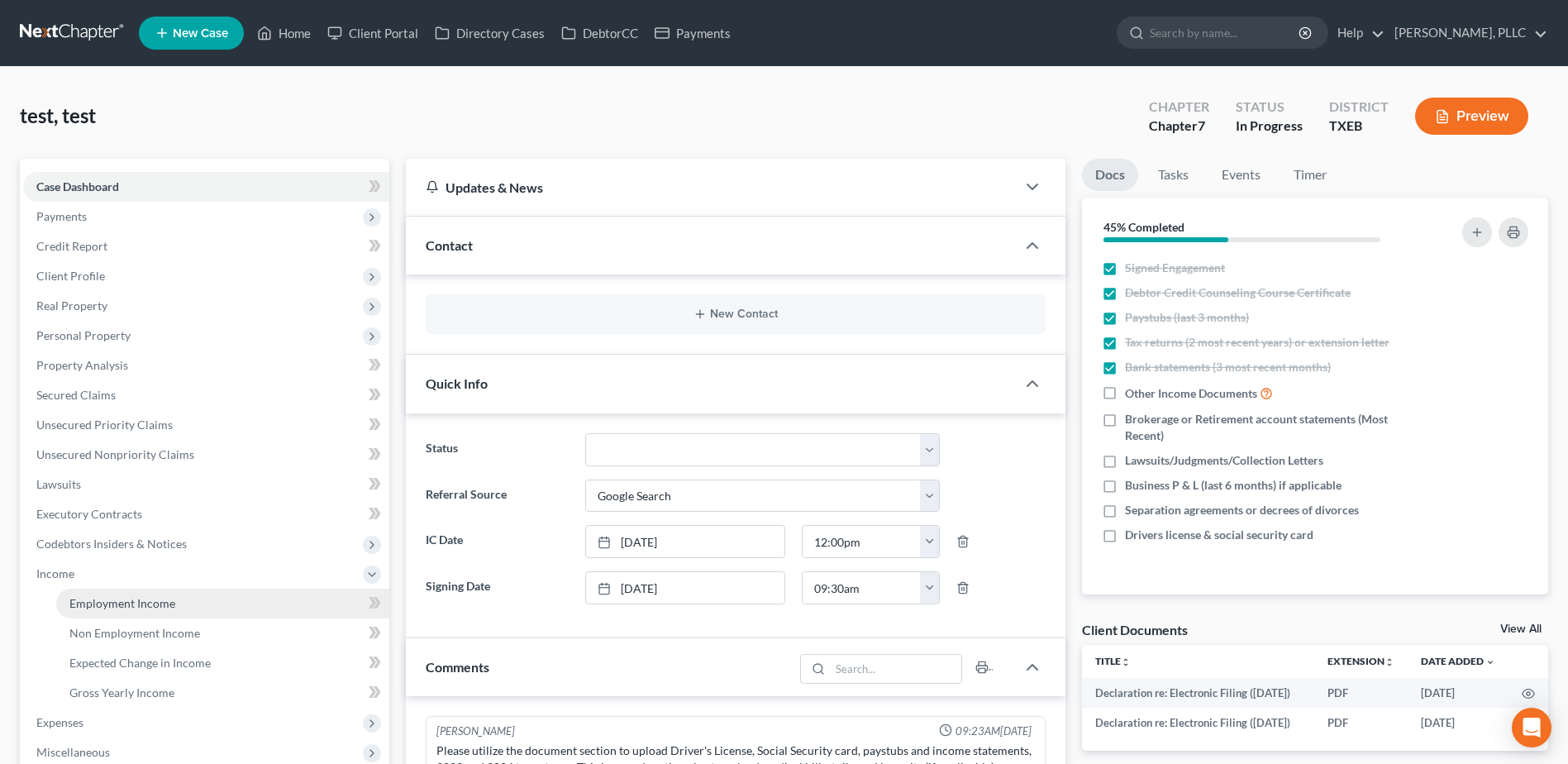
click at [95, 606] on span "Employment Income" at bounding box center [123, 602] width 106 height 14
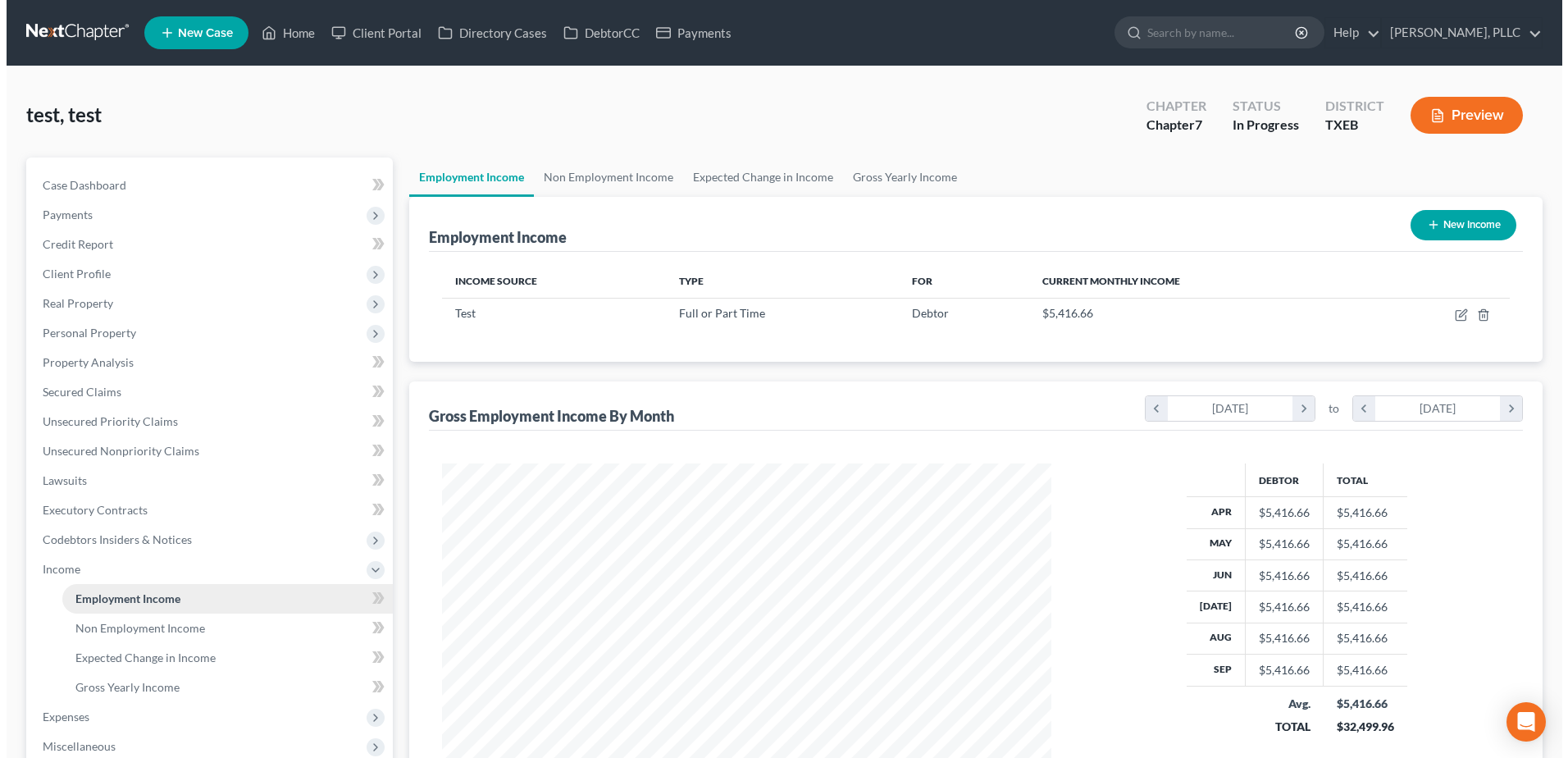
scroll to position [304, 641]
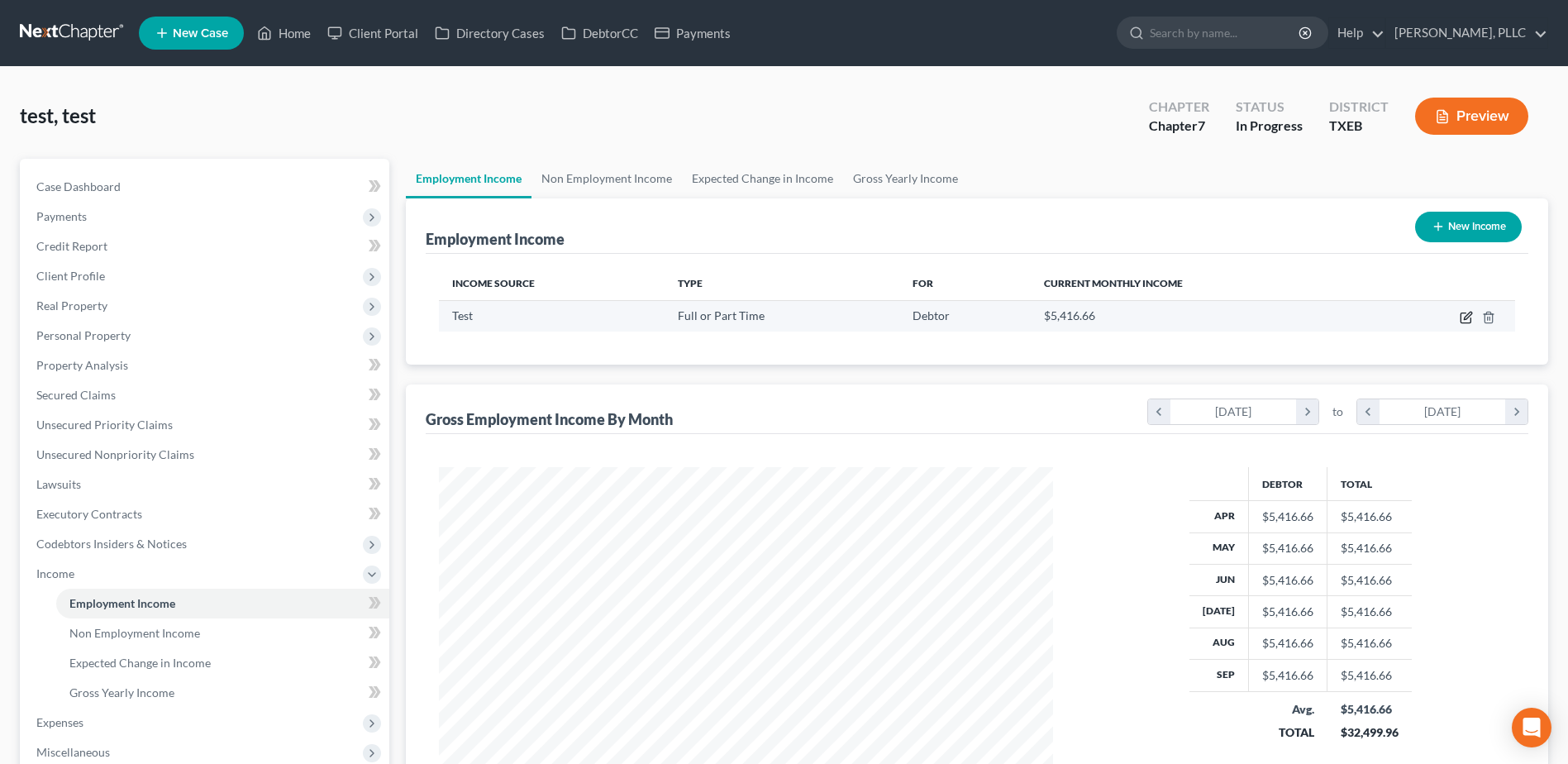
click at [1469, 317] on icon "button" at bounding box center [1466, 317] width 13 height 13
select select "0"
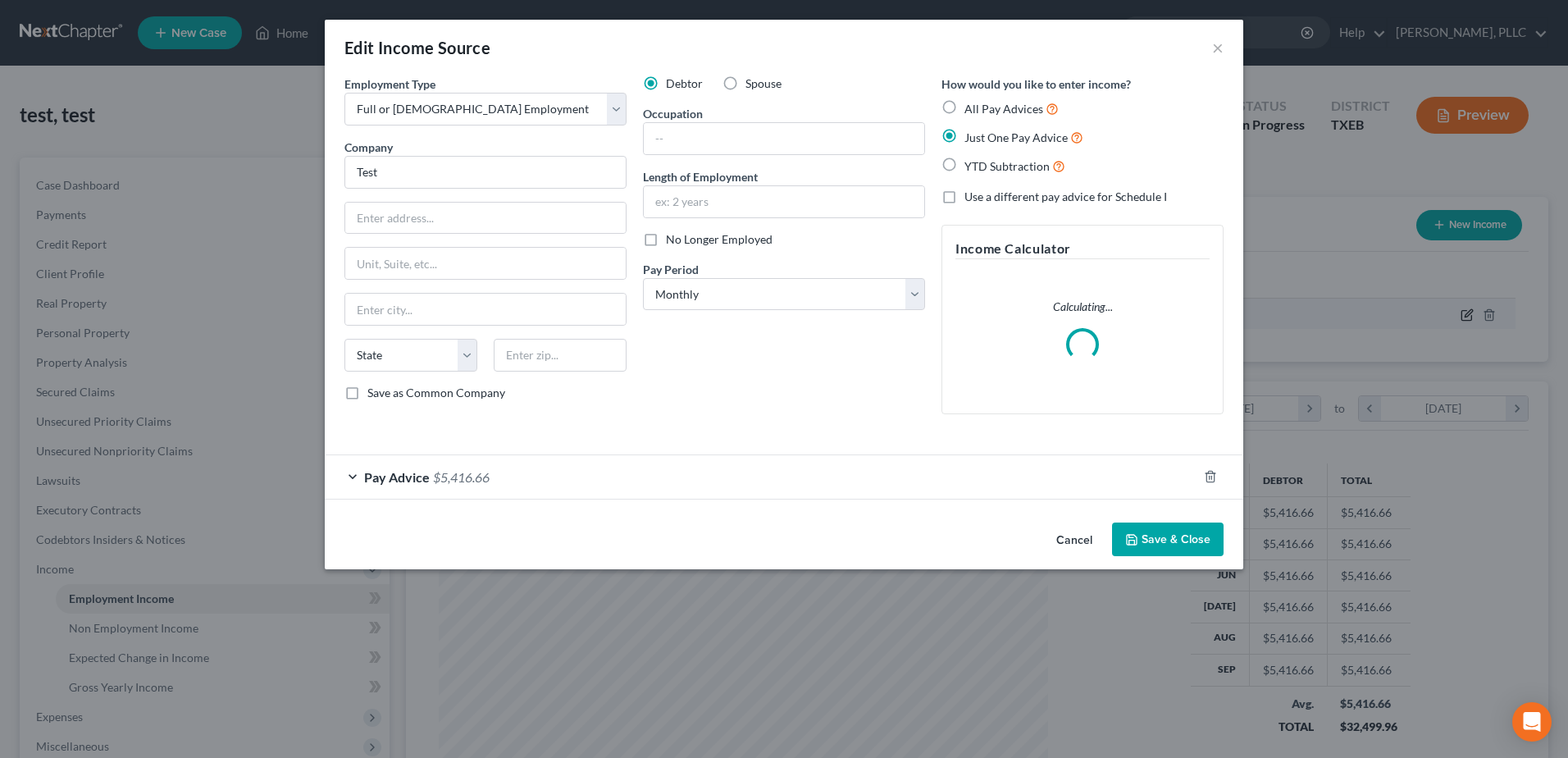
scroll to position [307, 648]
drag, startPoint x: 353, startPoint y: 475, endPoint x: 828, endPoint y: 435, distance: 476.7
click at [353, 474] on div "Pay Advice $5,416.66" at bounding box center [761, 477] width 873 height 44
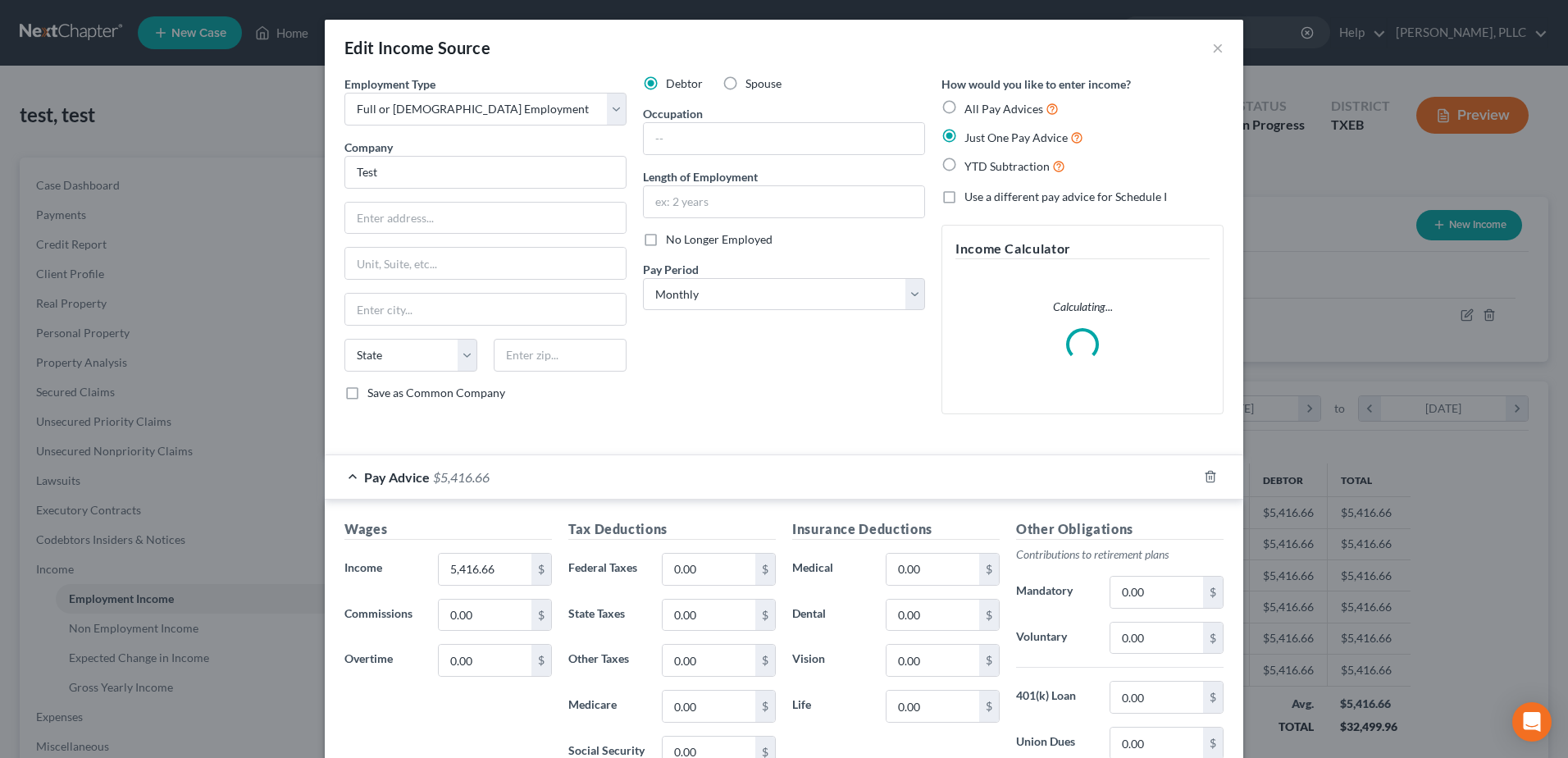
scroll to position [232, 0]
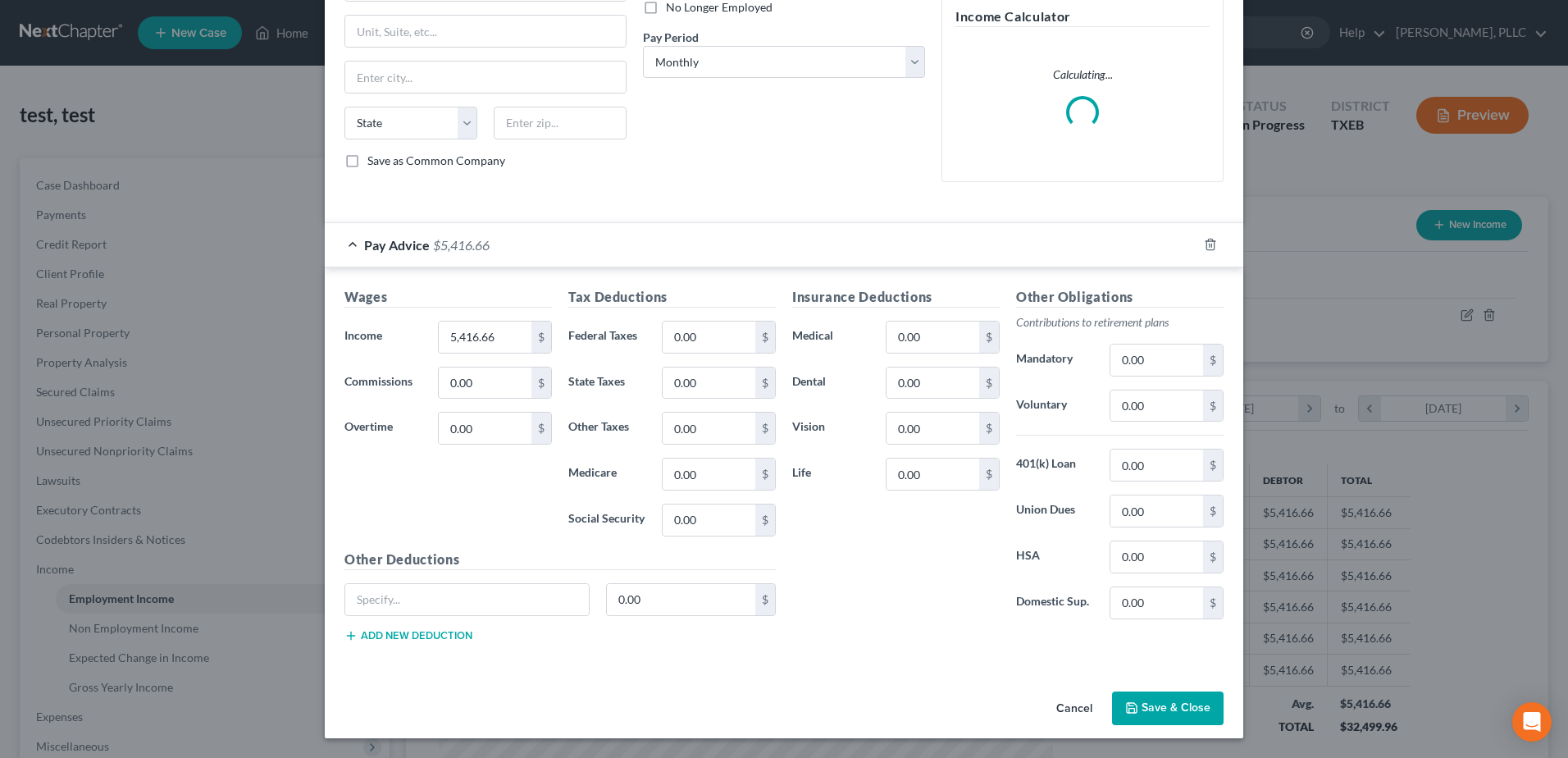
click at [1215, 49] on div "Income Calculator Calculating..." at bounding box center [1081, 87] width 282 height 189
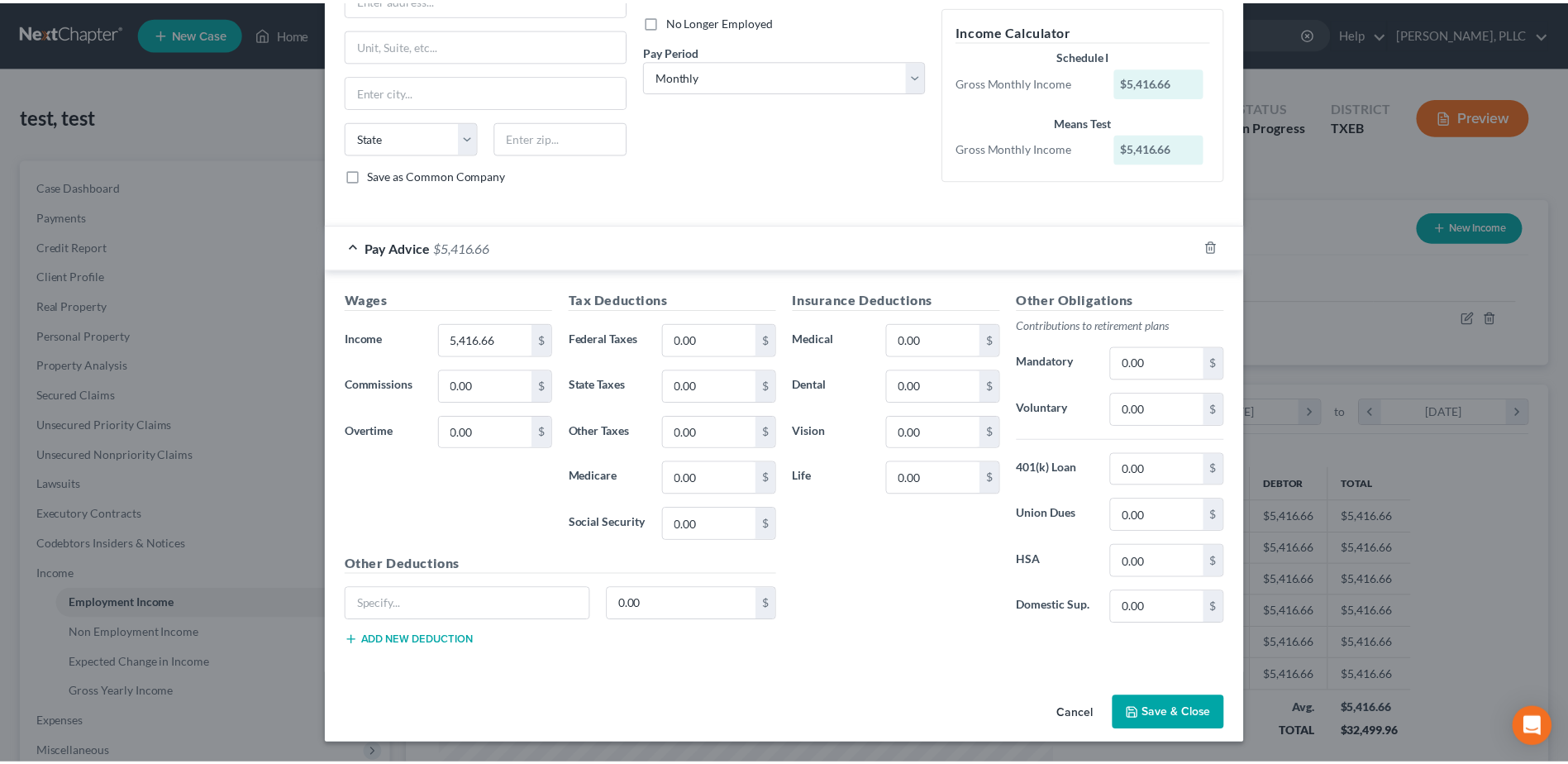
scroll to position [0, 0]
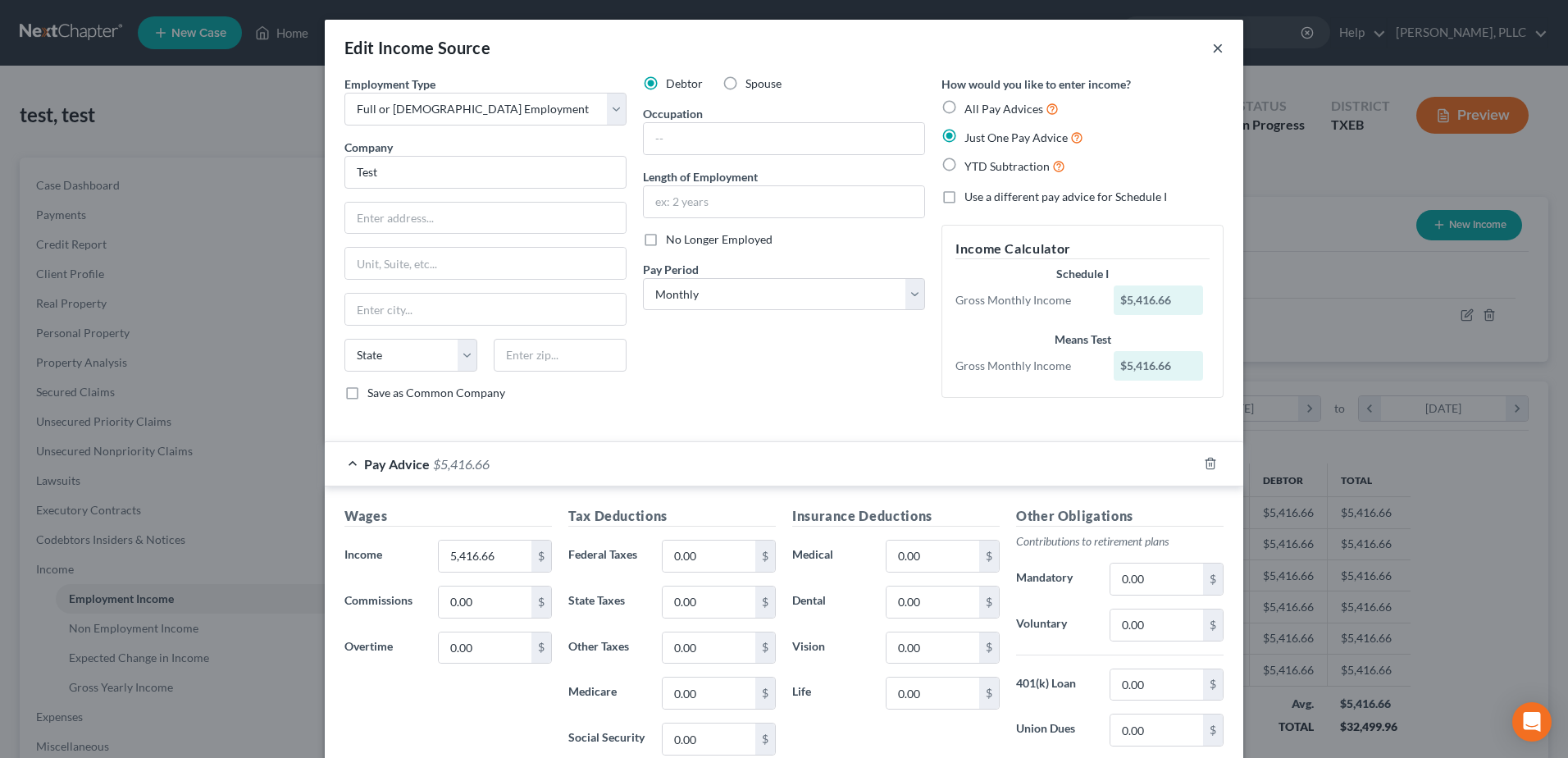
click at [1212, 48] on button "×" at bounding box center [1218, 48] width 12 height 20
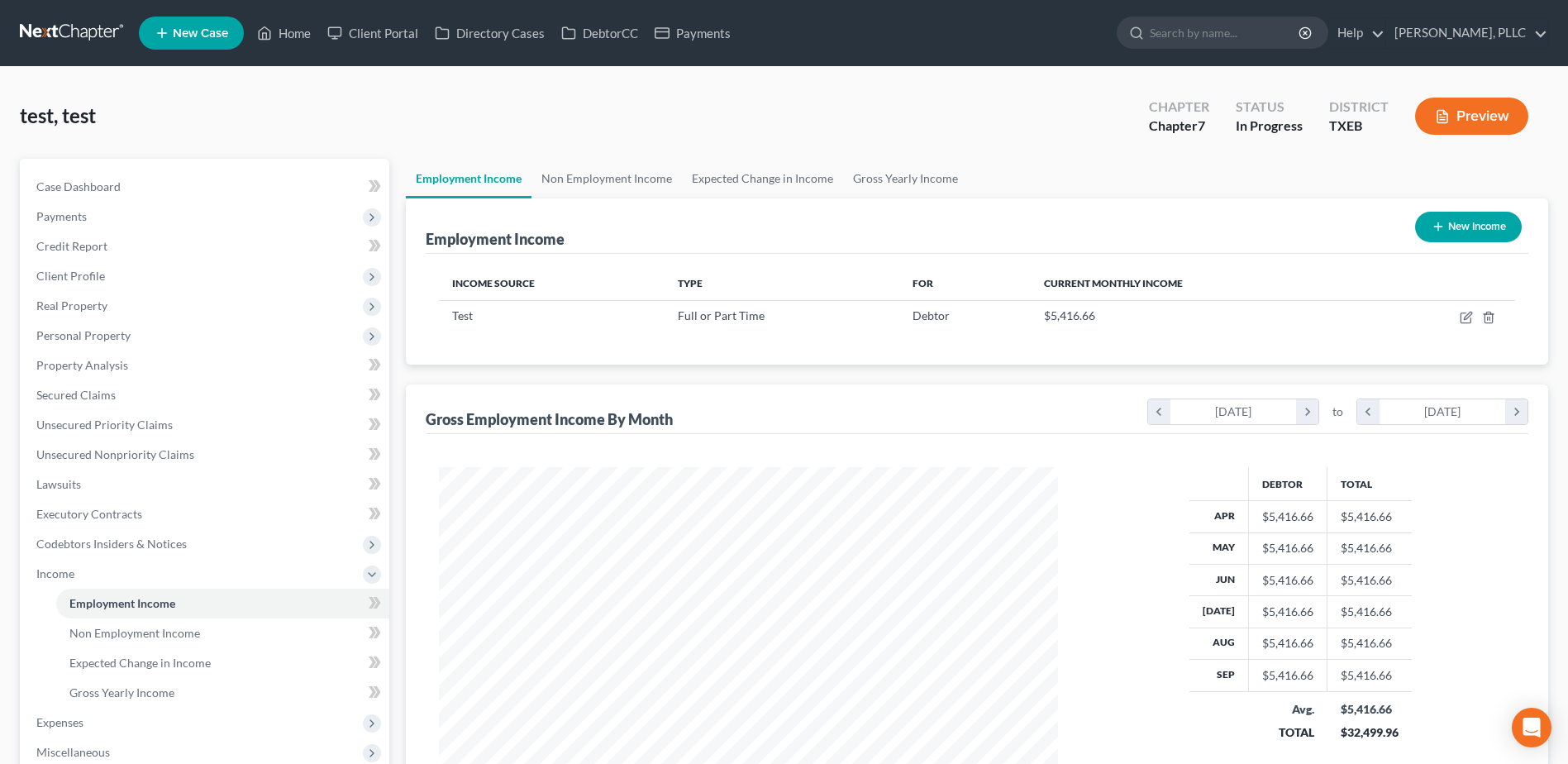
scroll to position [826389, 825731]
drag, startPoint x: 302, startPoint y: 43, endPoint x: 1173, endPoint y: 162, distance: 879.1
click at [302, 43] on link "Home" at bounding box center [283, 33] width 70 height 30
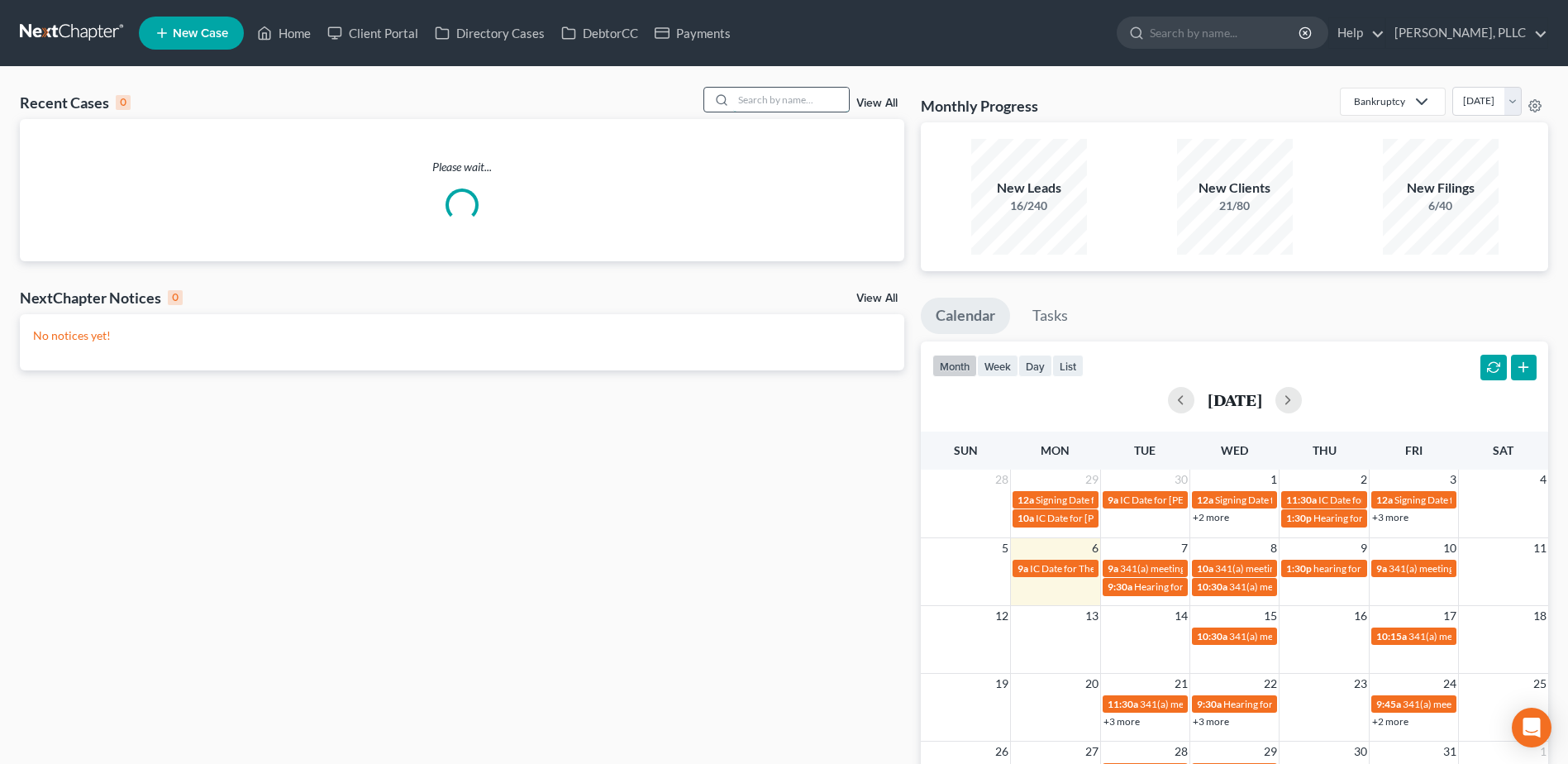
click at [785, 104] on input "search" at bounding box center [791, 99] width 116 height 24
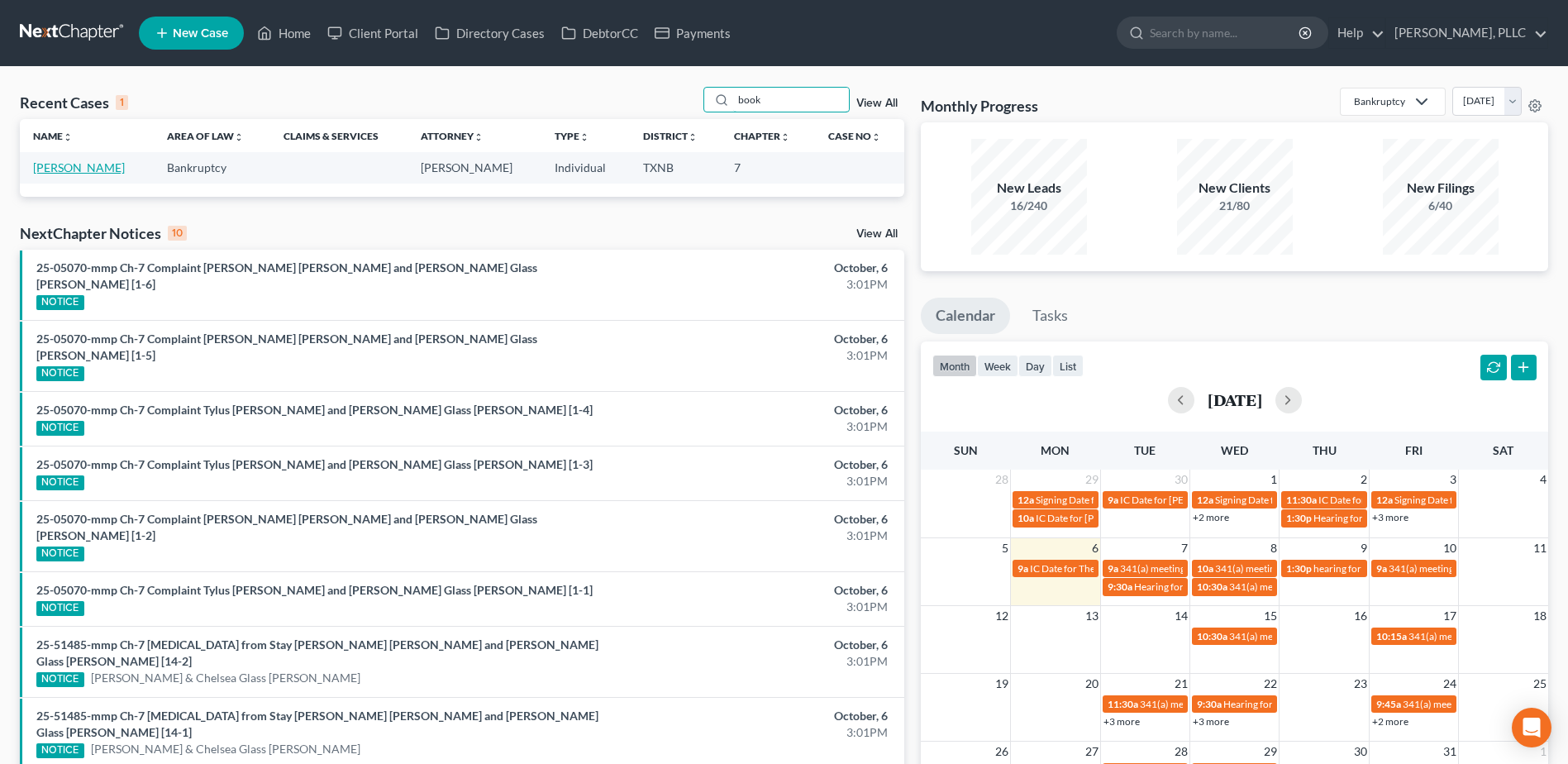
type input "book"
click at [104, 174] on link "Booker, Jahnasia" at bounding box center [79, 167] width 92 height 14
select select "4"
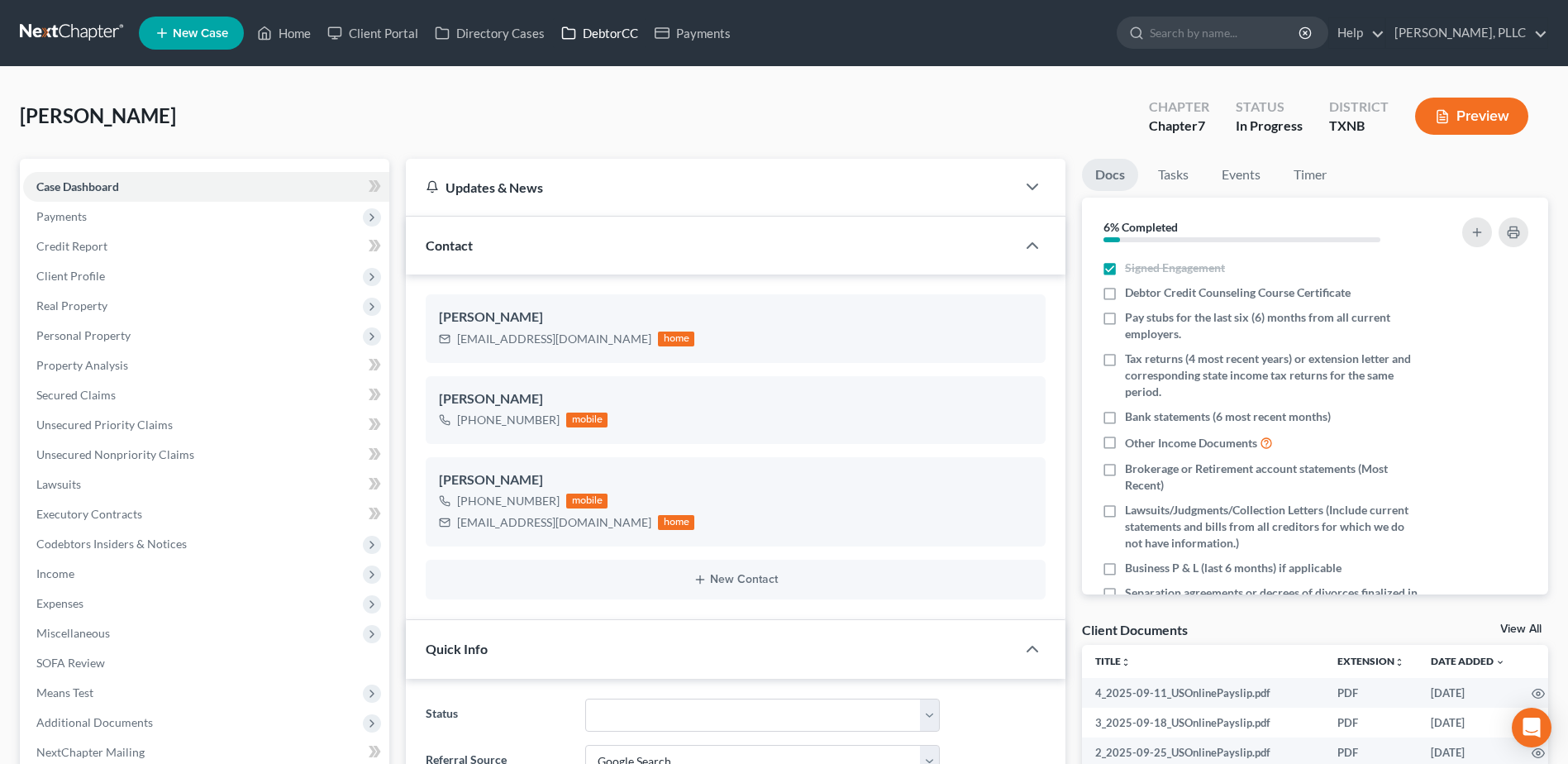
click at [621, 34] on link "DebtorCC" at bounding box center [599, 33] width 94 height 30
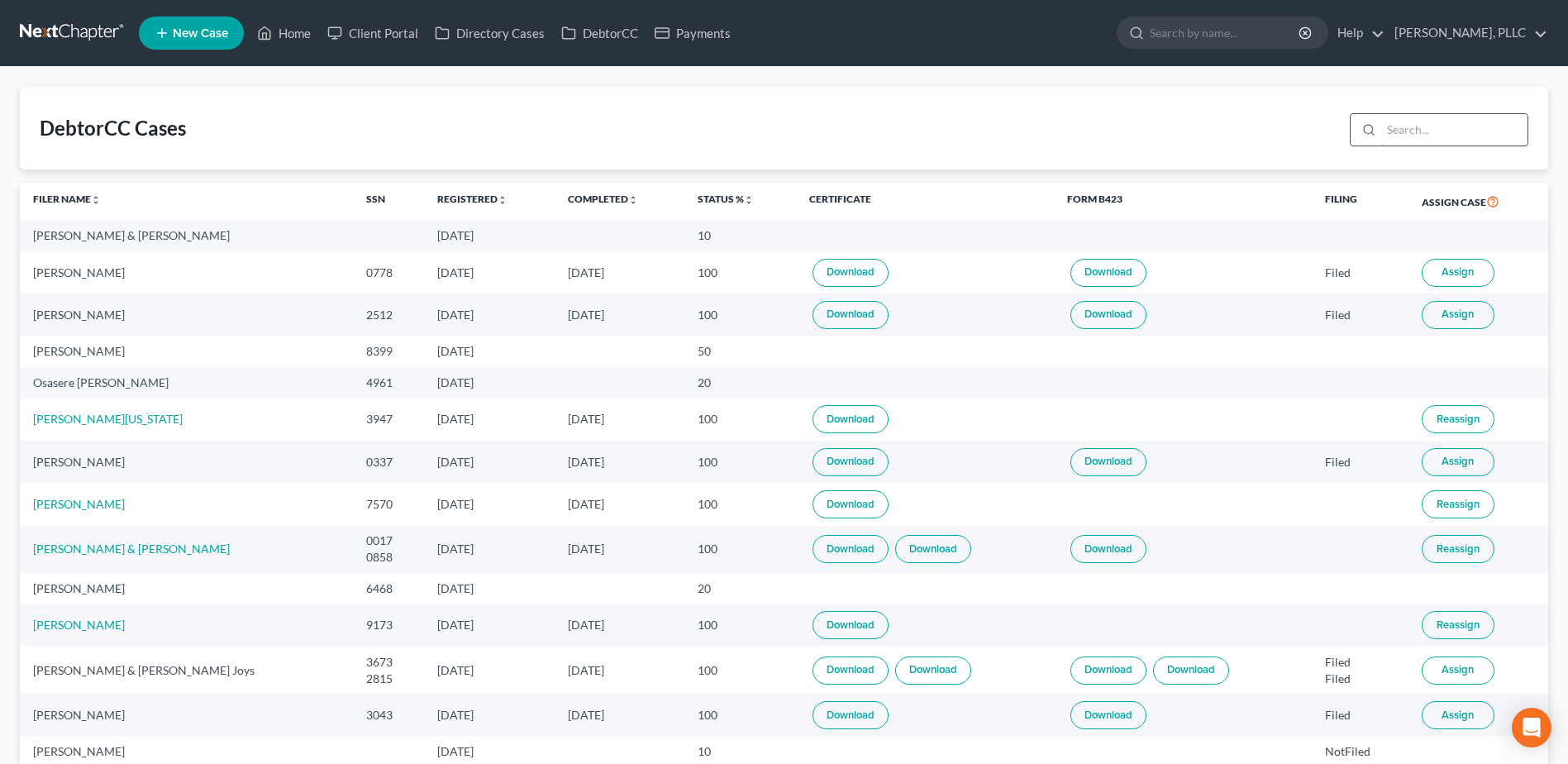
click at [1395, 138] on input "search" at bounding box center [1454, 130] width 147 height 31
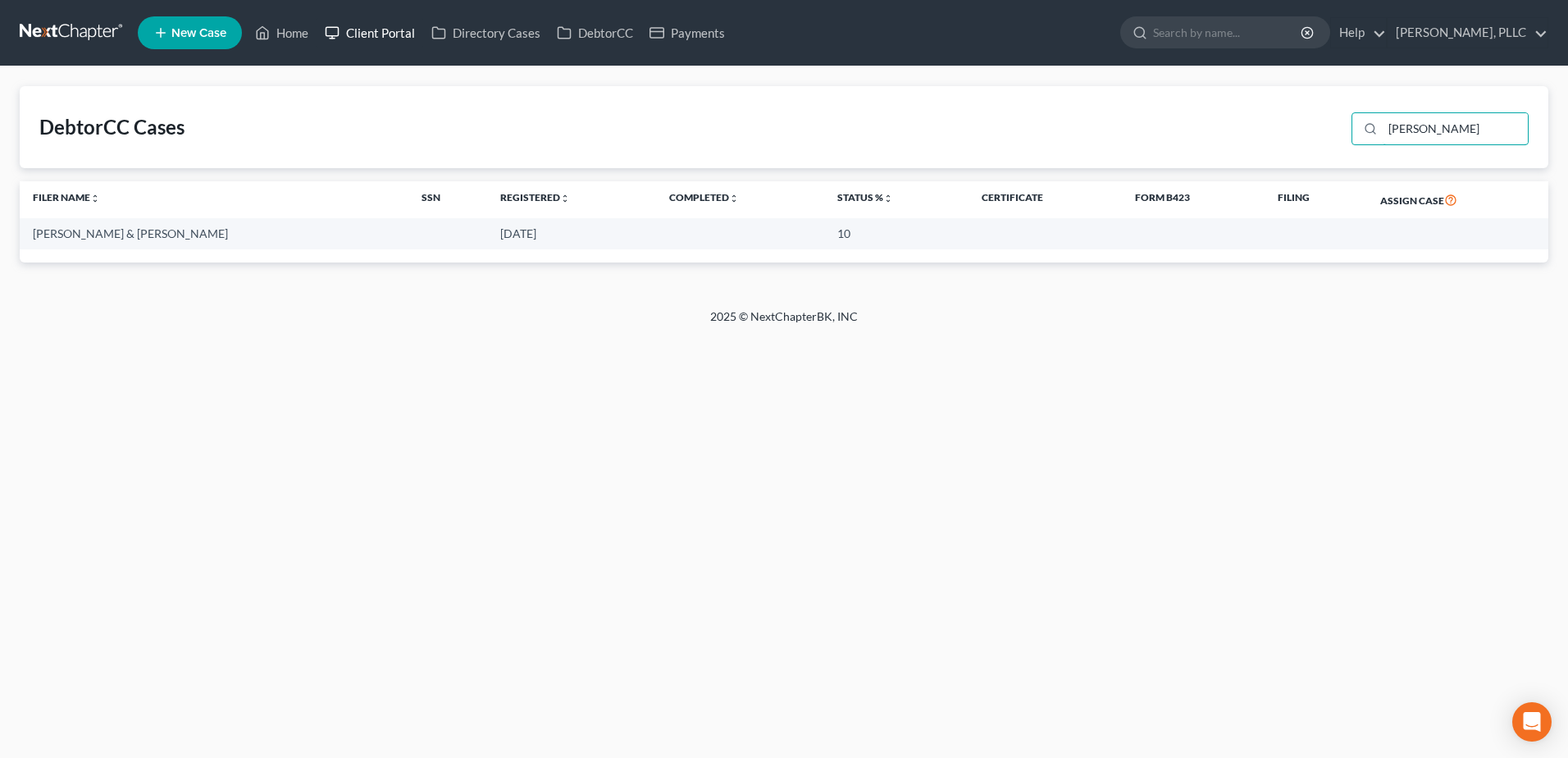
type input "abrams"
click at [401, 34] on link "Client Portal" at bounding box center [370, 33] width 107 height 30
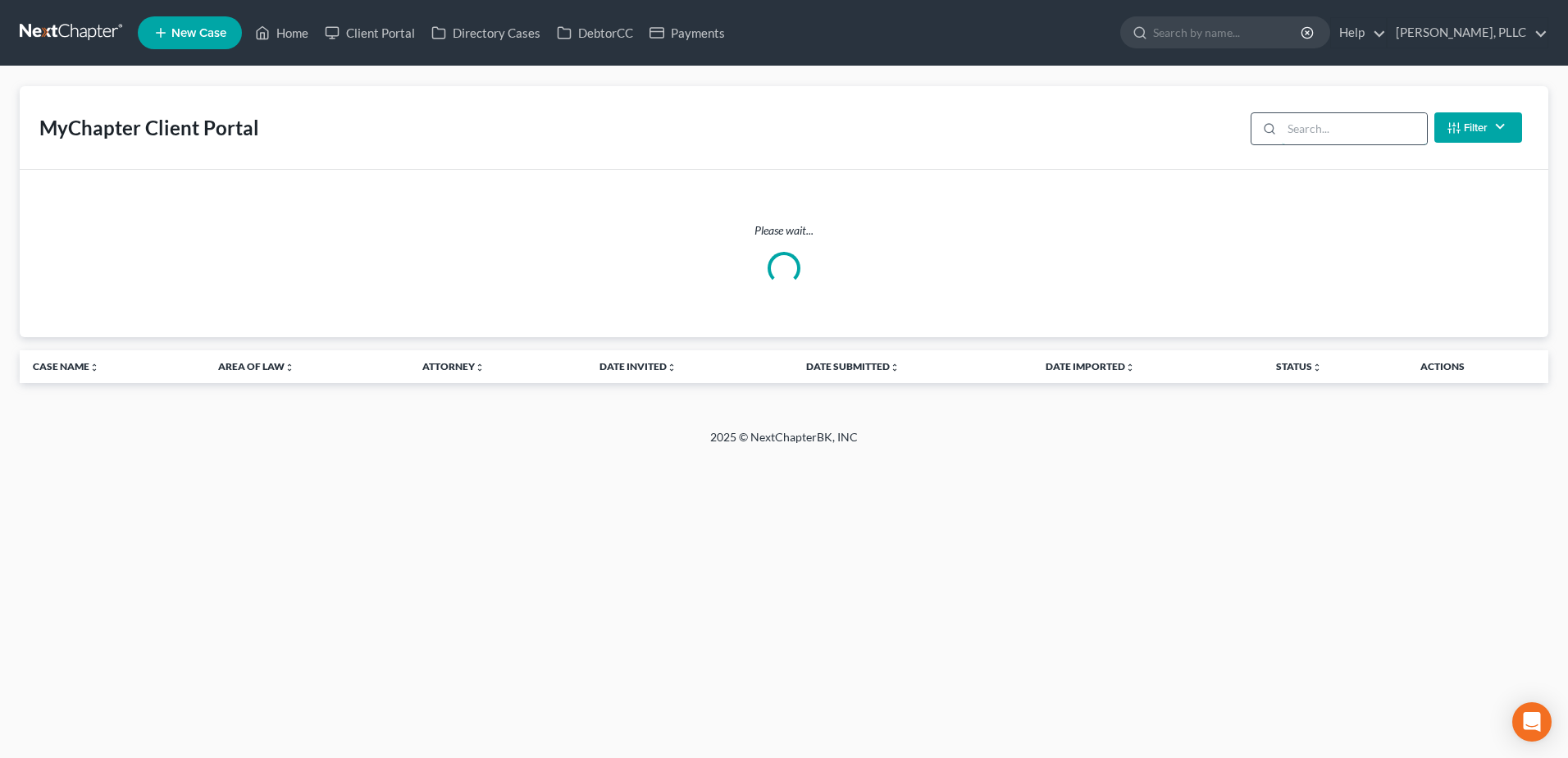
click at [1337, 129] on input "search" at bounding box center [1354, 129] width 145 height 31
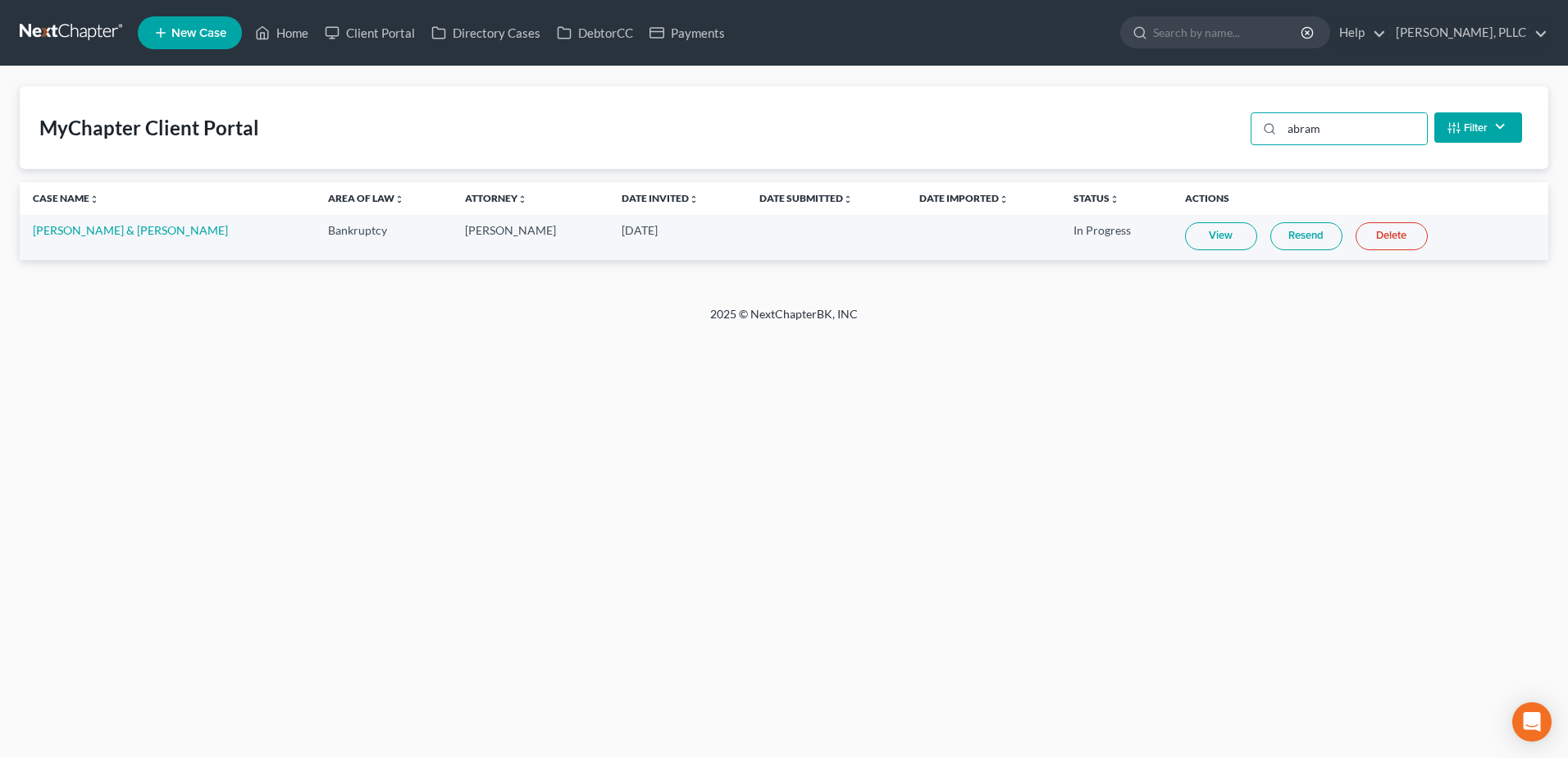
click at [1194, 239] on link "View" at bounding box center [1221, 236] width 72 height 28
drag, startPoint x: 1326, startPoint y: 136, endPoint x: 1276, endPoint y: 141, distance: 50.2
click at [1276, 140] on div "abram" at bounding box center [1338, 129] width 177 height 33
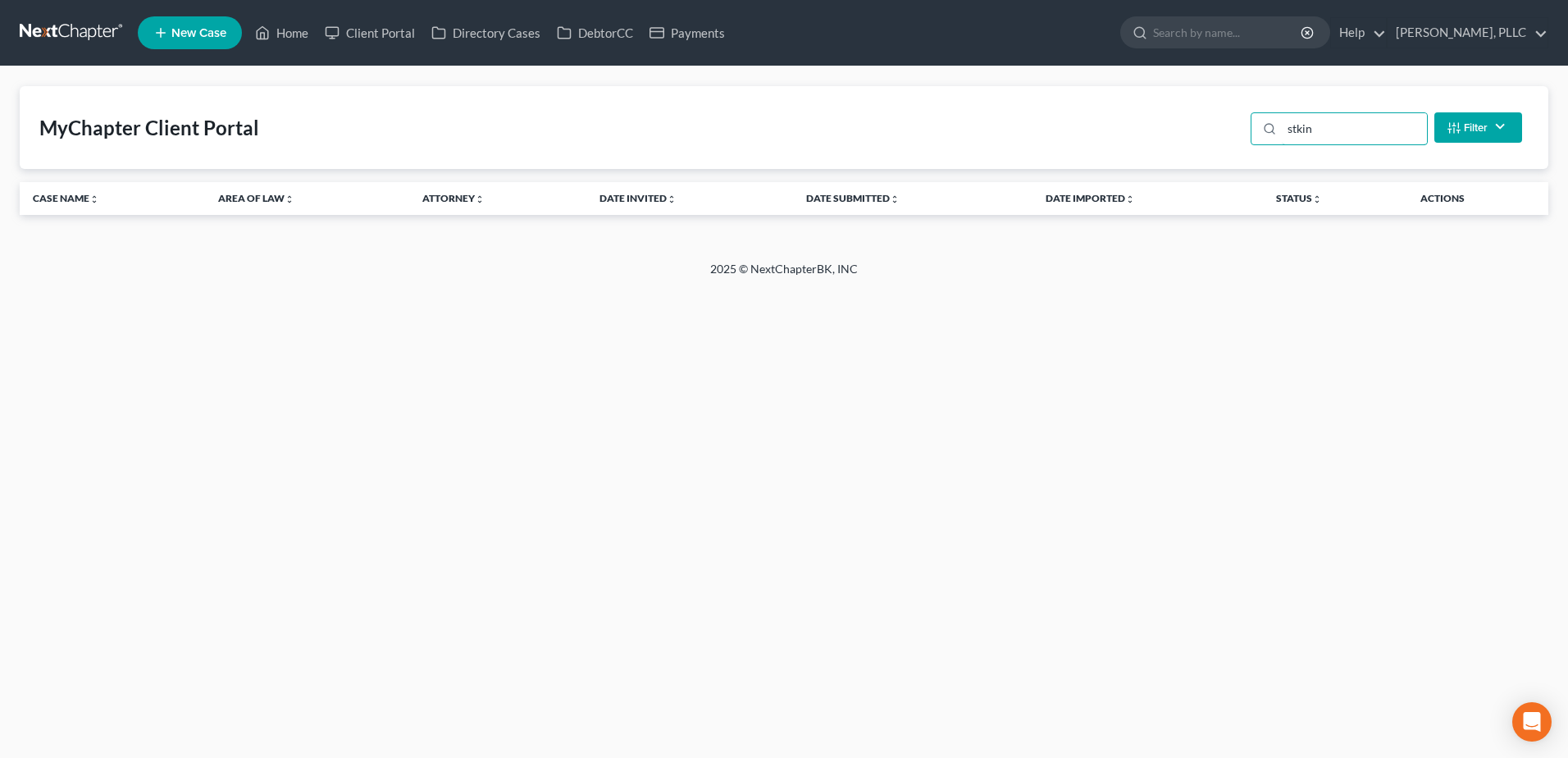
drag, startPoint x: 1340, startPoint y: 127, endPoint x: 1205, endPoint y: 127, distance: 135.0
click at [1225, 131] on div "MyChapter Client Portal stkin Filter Status Filter... Invited With Payment Invi…" at bounding box center [784, 127] width 1529 height 83
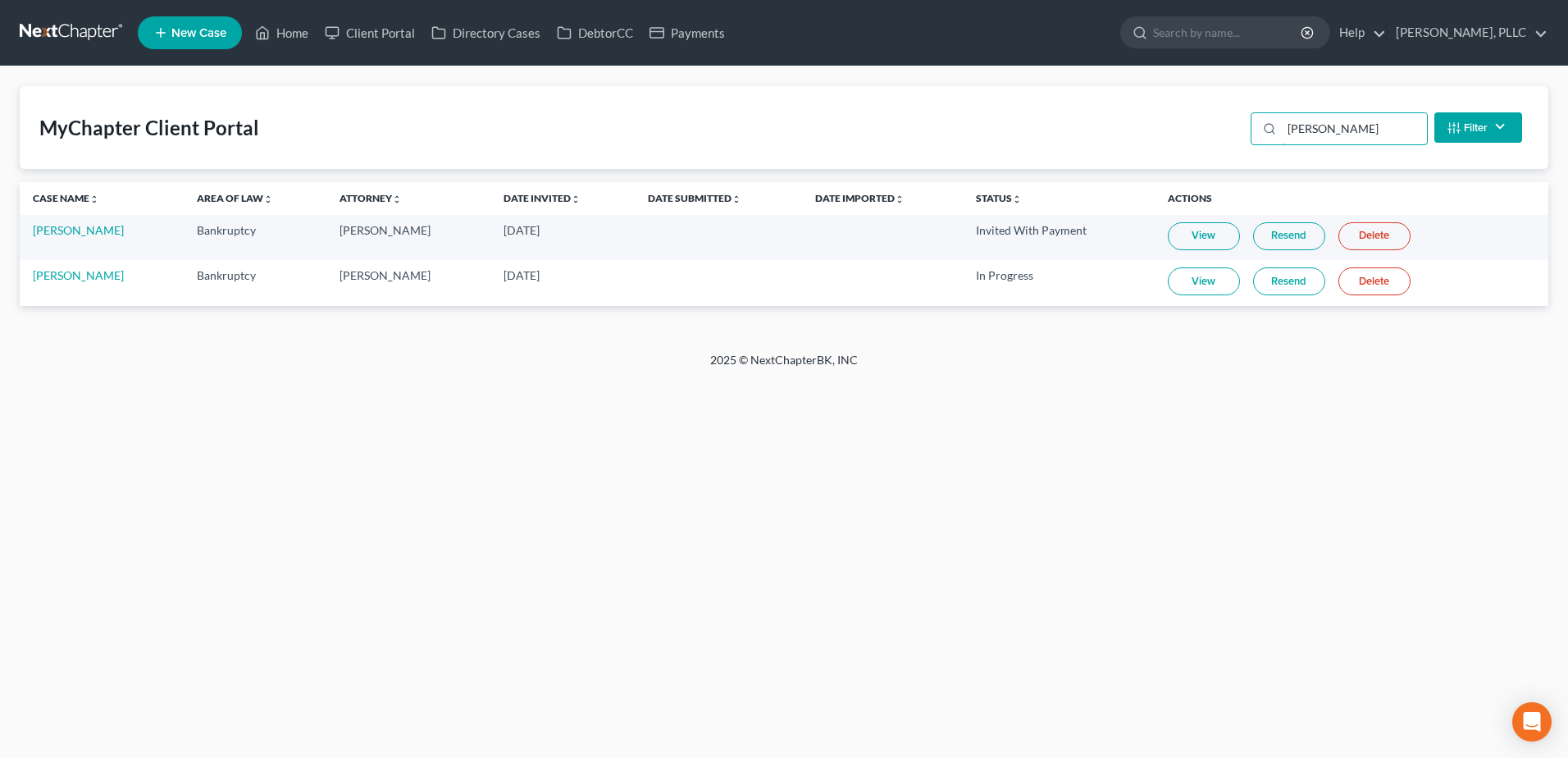
type input "atkins"
click at [1168, 279] on link "View" at bounding box center [1204, 281] width 72 height 28
click at [587, 26] on link "DebtorCC" at bounding box center [594, 33] width 93 height 30
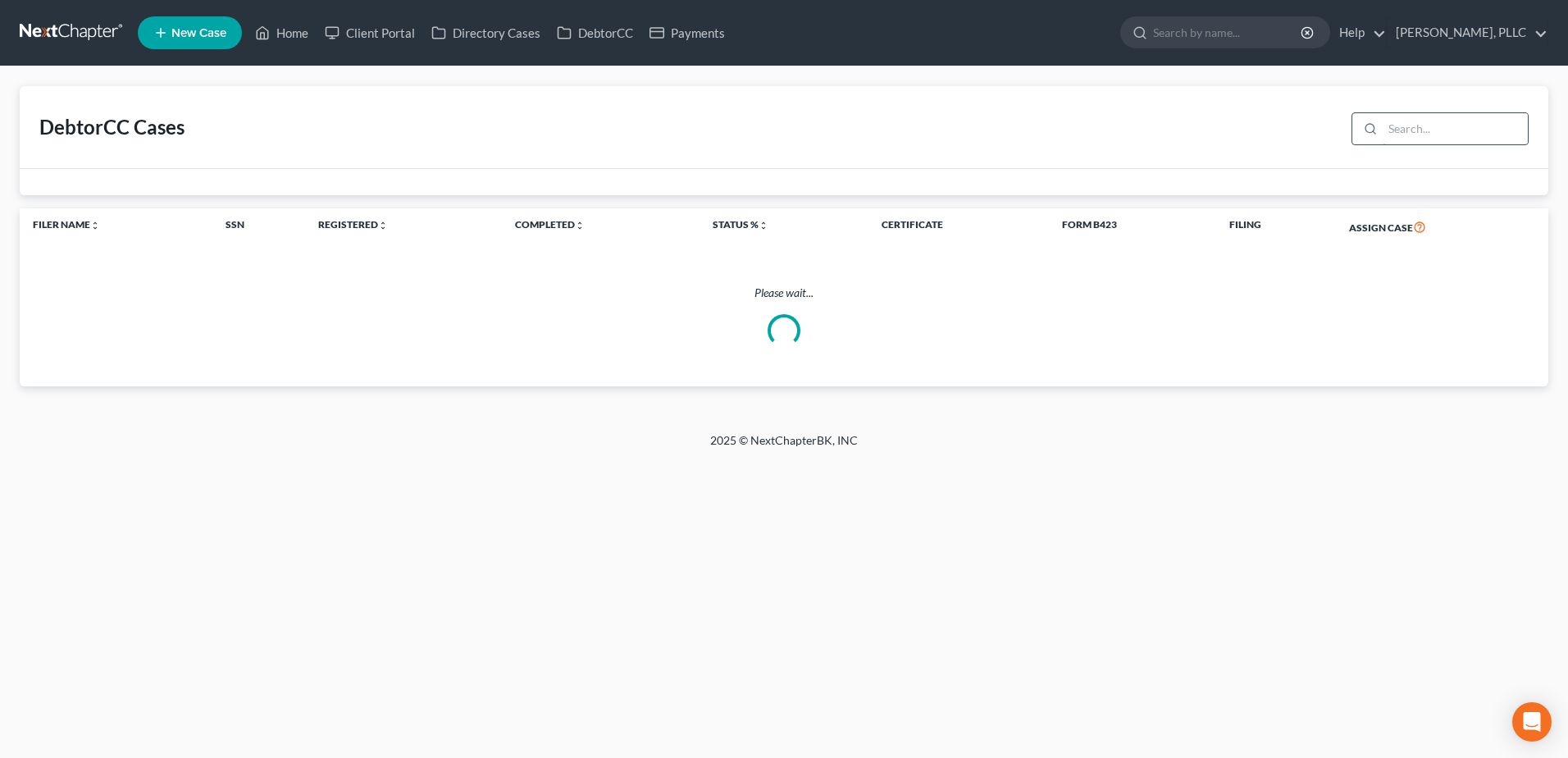
click at [1419, 126] on input "search" at bounding box center [1455, 129] width 145 height 31
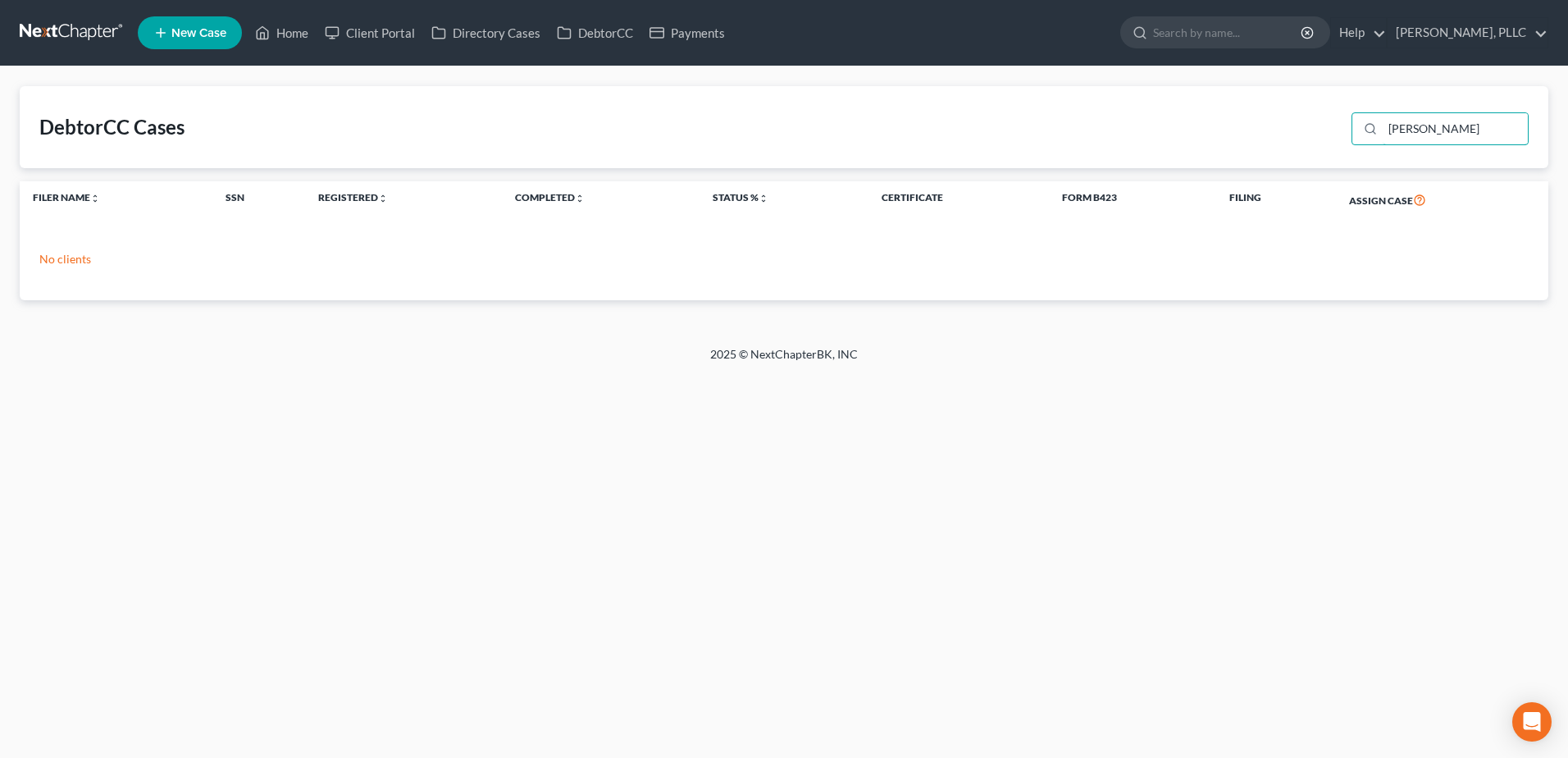
drag, startPoint x: 1444, startPoint y: 136, endPoint x: 1304, endPoint y: 132, distance: 140.1
click at [1307, 133] on div "DebtorCC Cases atkins" at bounding box center [784, 127] width 1529 height 82
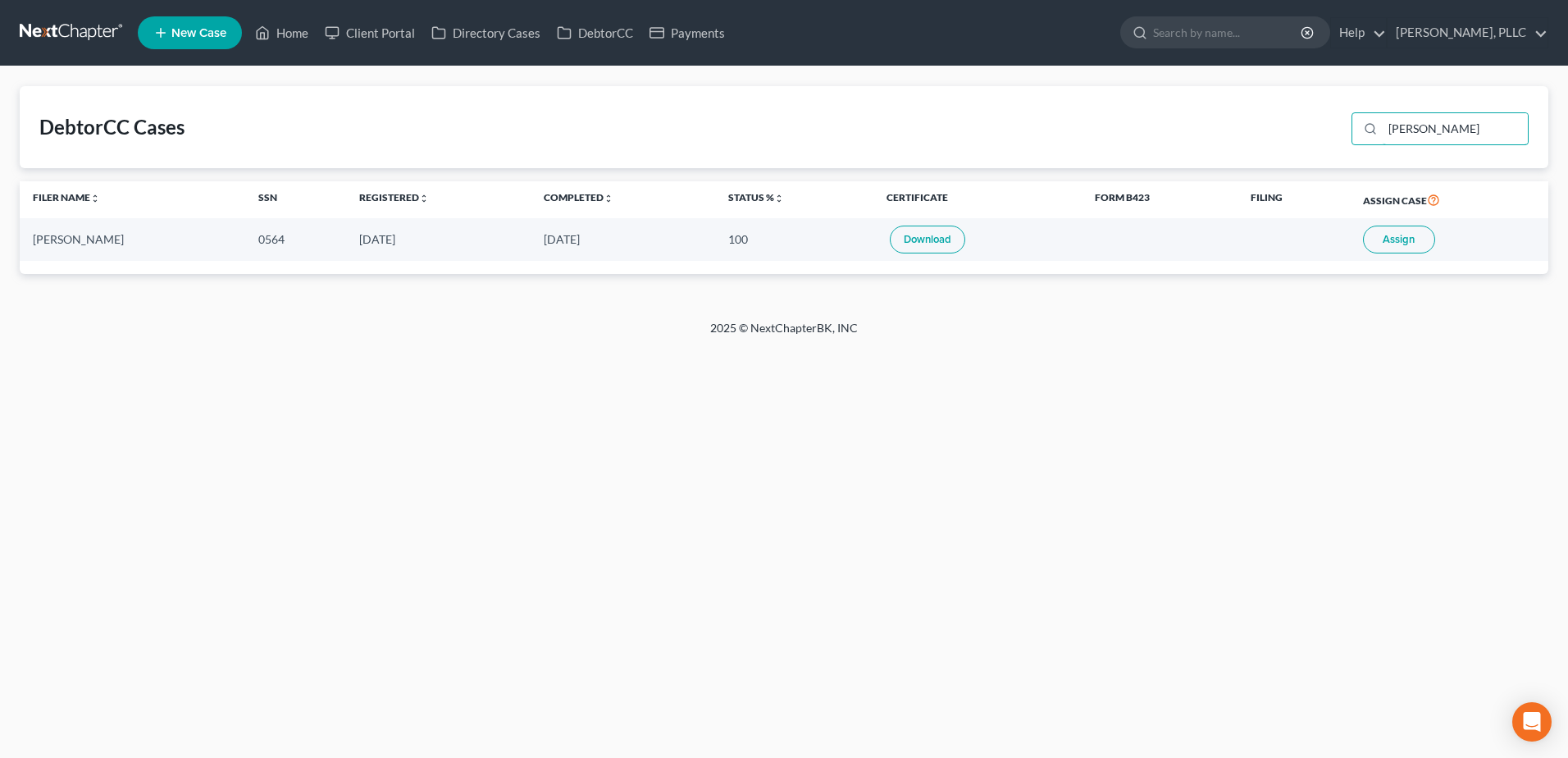
type input "beckworth"
click at [1397, 233] on span "Assign" at bounding box center [1398, 239] width 32 height 13
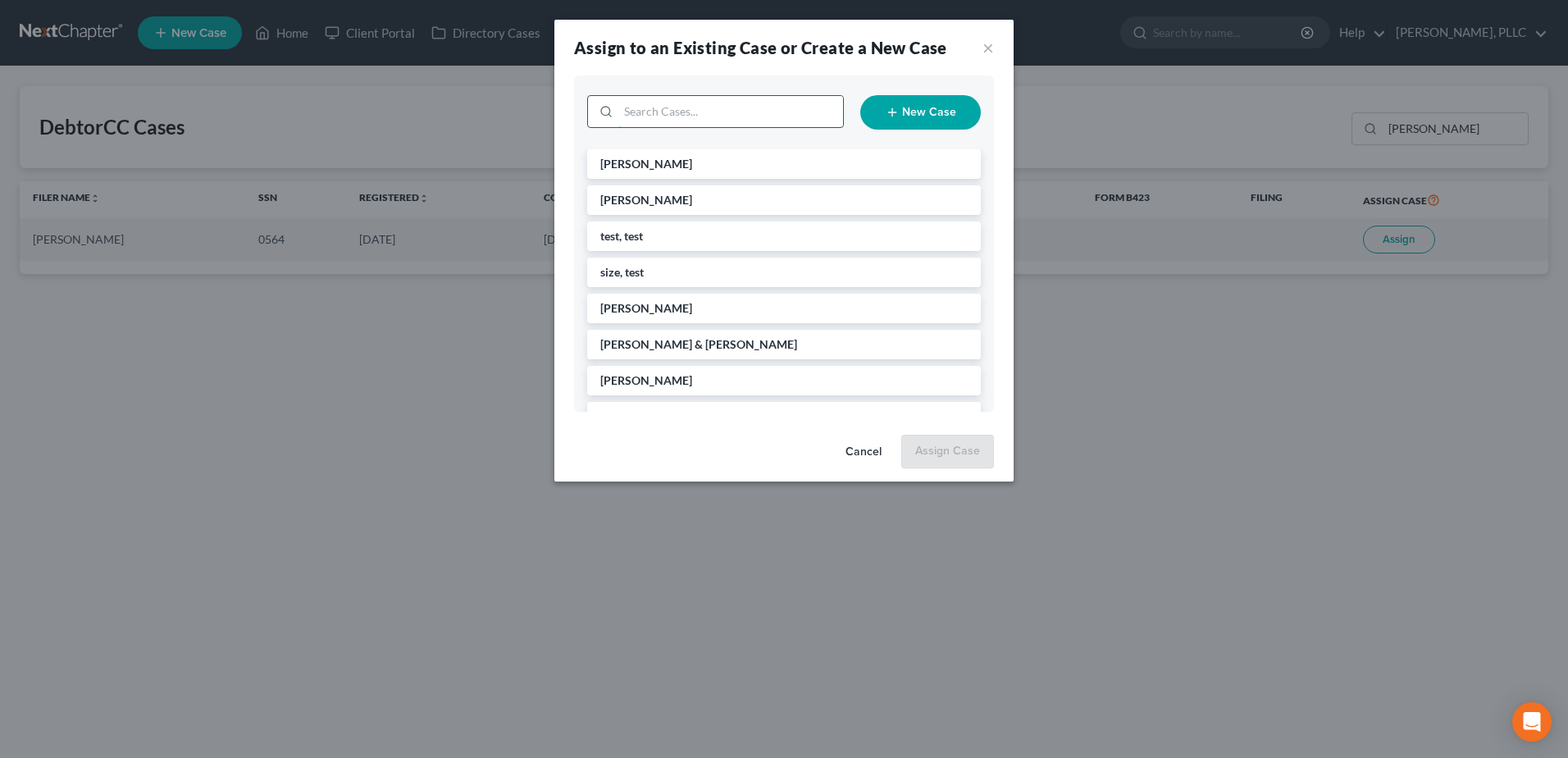
click at [679, 127] on input "search" at bounding box center [730, 112] width 224 height 31
type input "beck"
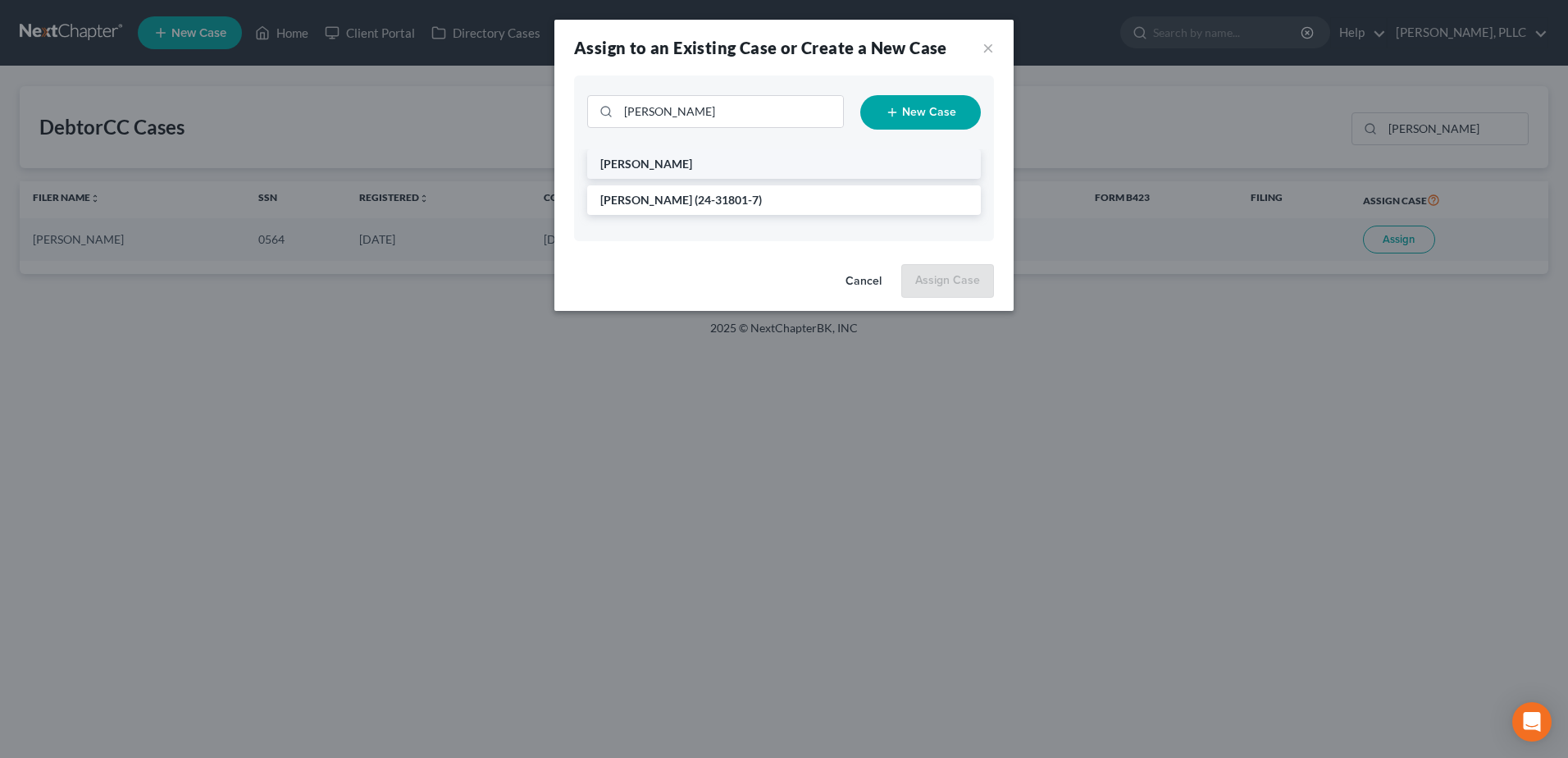
click at [680, 159] on span "Beckworth, Ryan" at bounding box center [646, 164] width 92 height 14
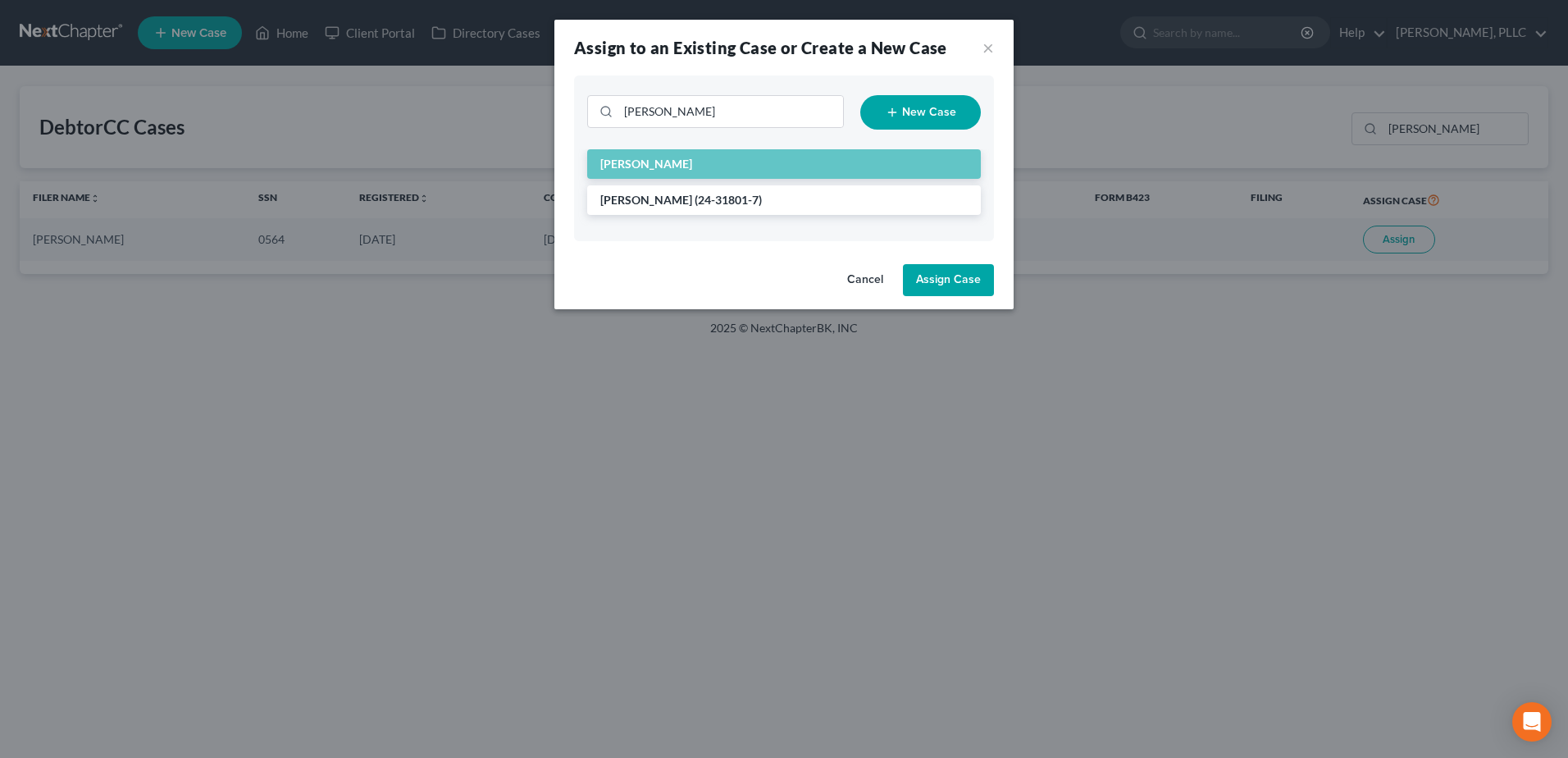
click at [989, 281] on button "Assign Case" at bounding box center [948, 280] width 91 height 33
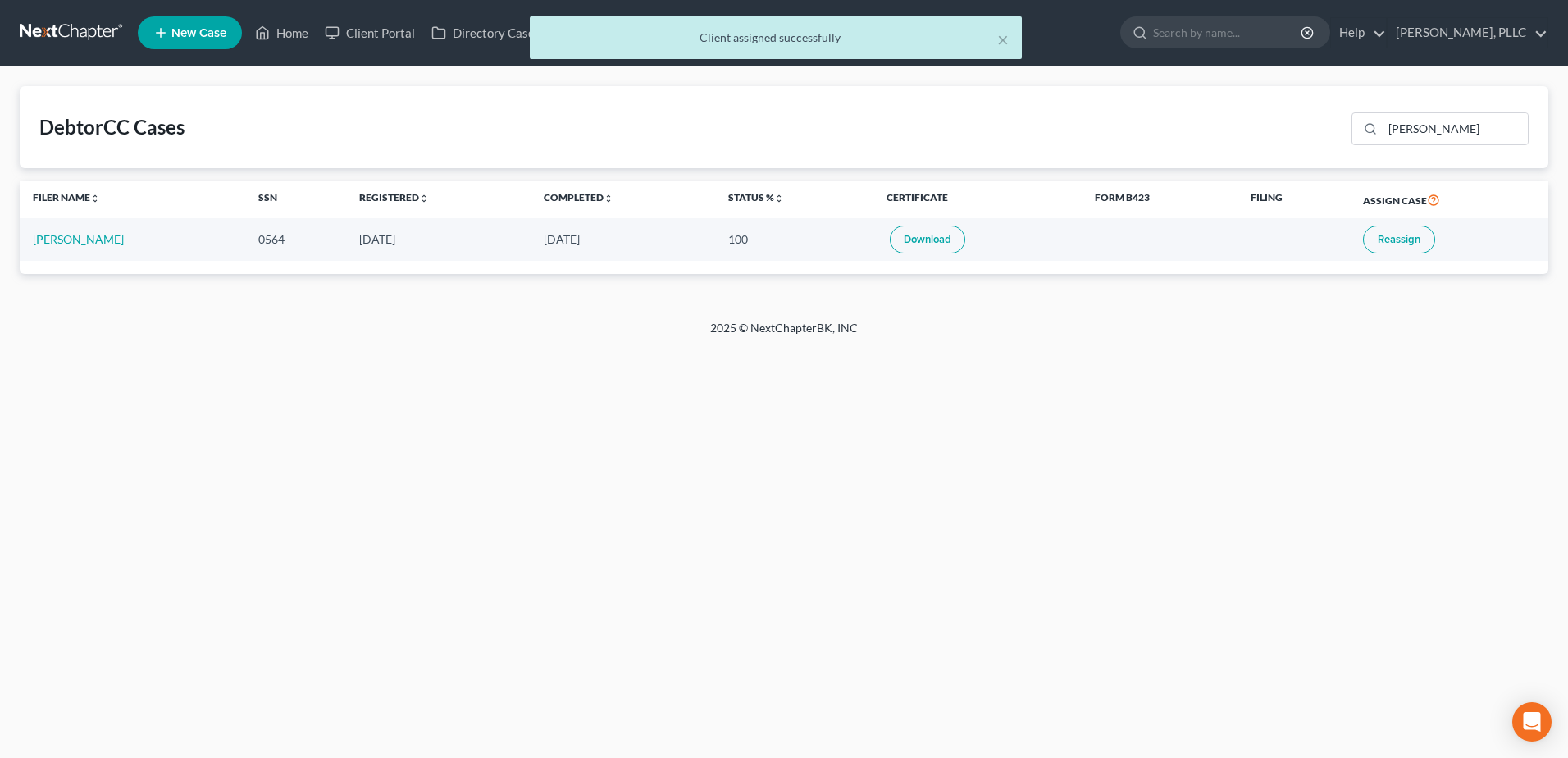
click at [911, 245] on link "Download" at bounding box center [927, 239] width 76 height 28
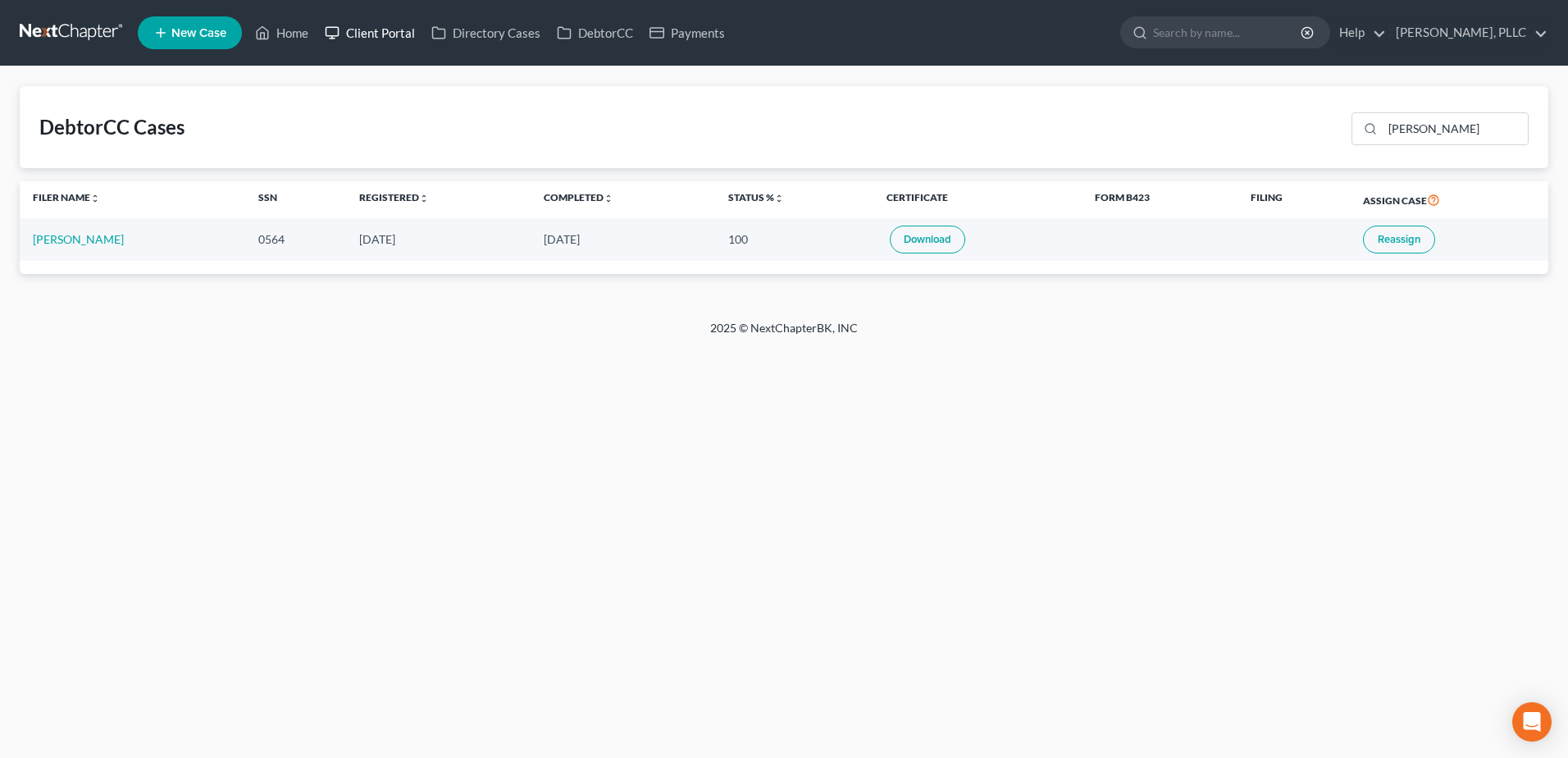
click at [383, 32] on link "Client Portal" at bounding box center [370, 33] width 107 height 30
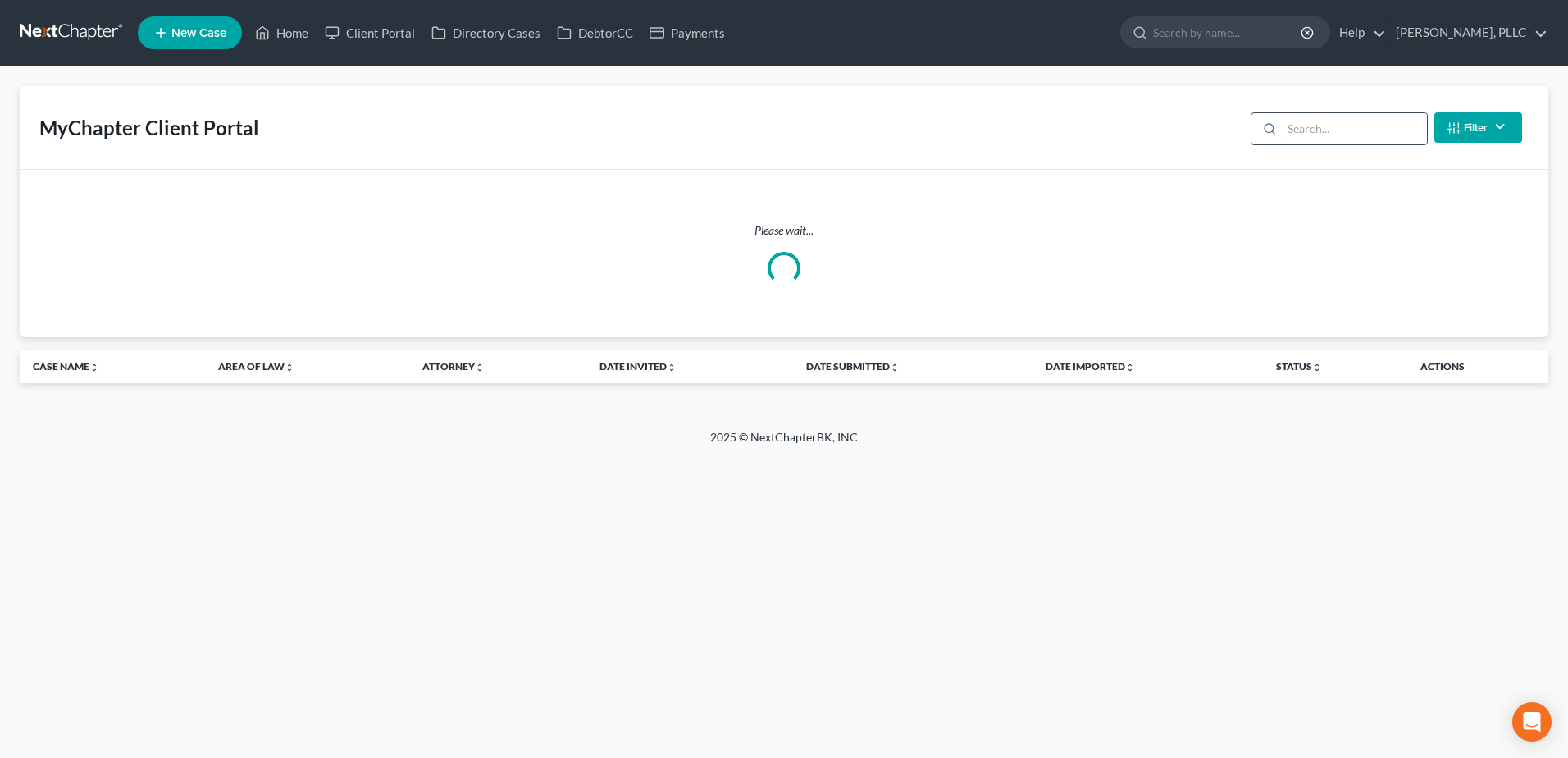
click at [1351, 127] on input "search" at bounding box center [1354, 129] width 145 height 31
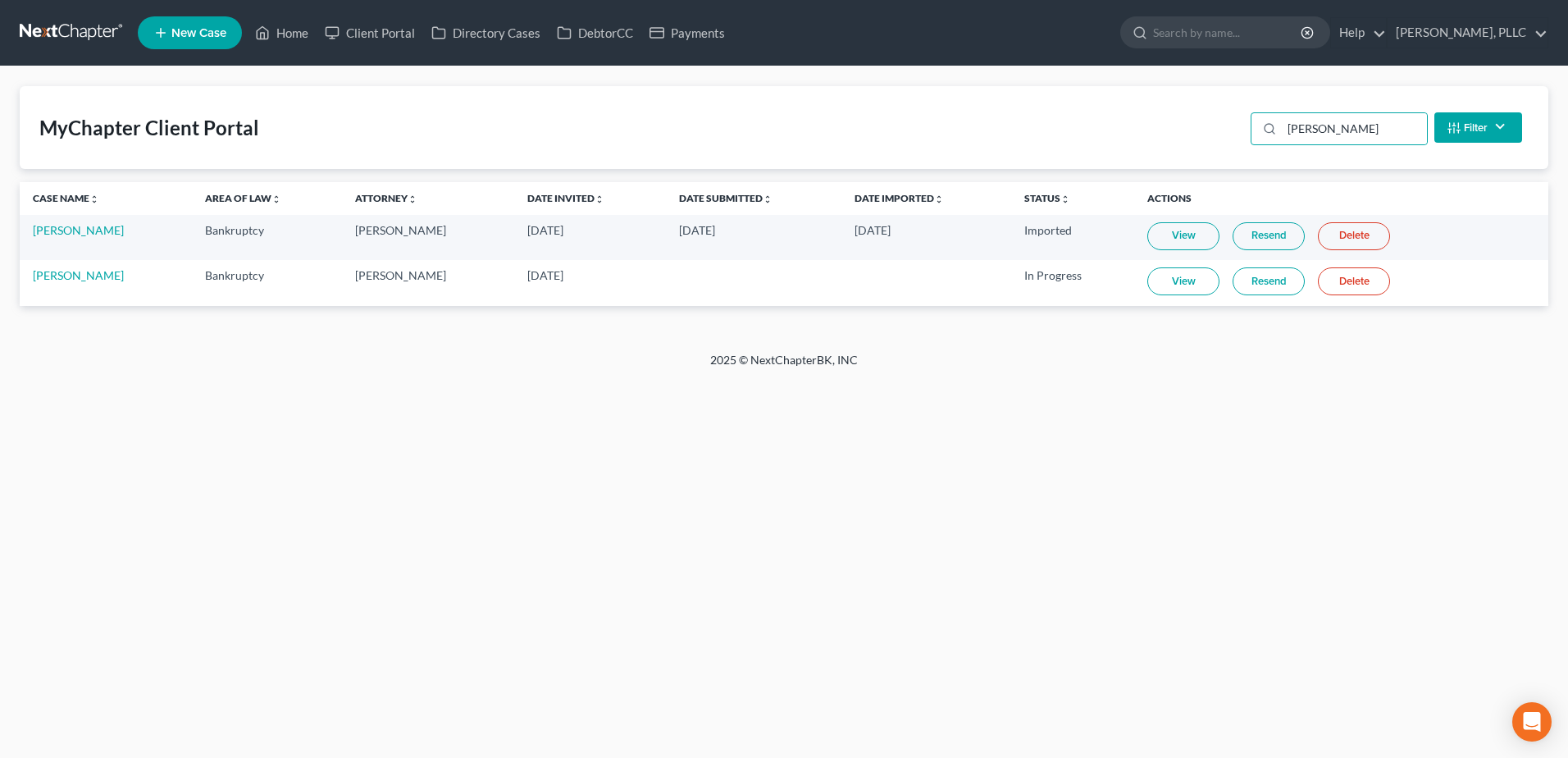
drag, startPoint x: 1169, startPoint y: 283, endPoint x: 1137, endPoint y: 543, distance: 262.0
click at [1169, 282] on link "View" at bounding box center [1183, 281] width 72 height 28
drag, startPoint x: 1333, startPoint y: 129, endPoint x: 1282, endPoint y: 131, distance: 51.0
click at [1279, 131] on div "beck" at bounding box center [1338, 129] width 177 height 33
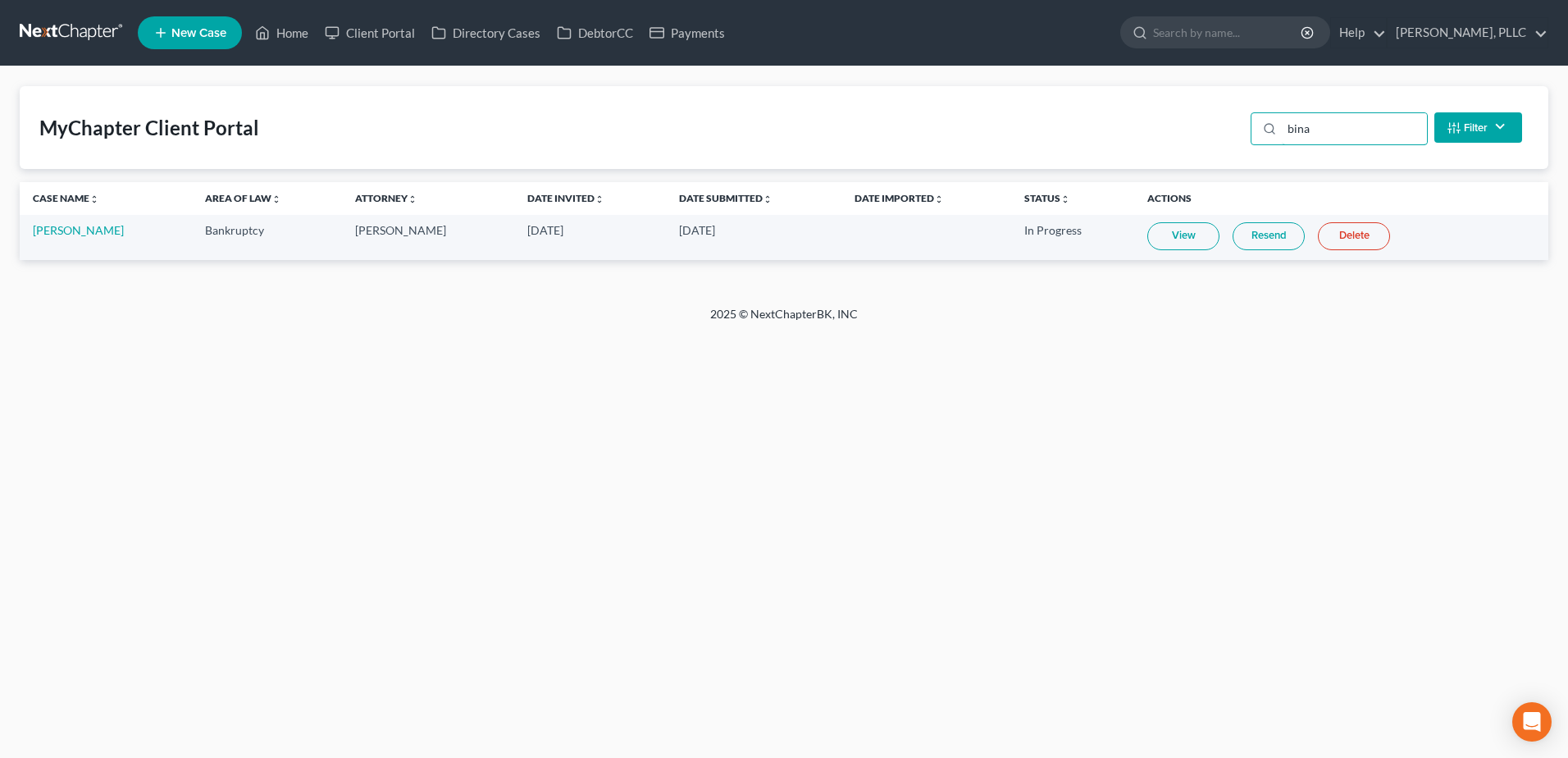
type input "bina"
click at [1166, 238] on link "View" at bounding box center [1183, 236] width 72 height 28
click at [67, 228] on link "[PERSON_NAME]" at bounding box center [78, 229] width 91 height 14
select select "3"
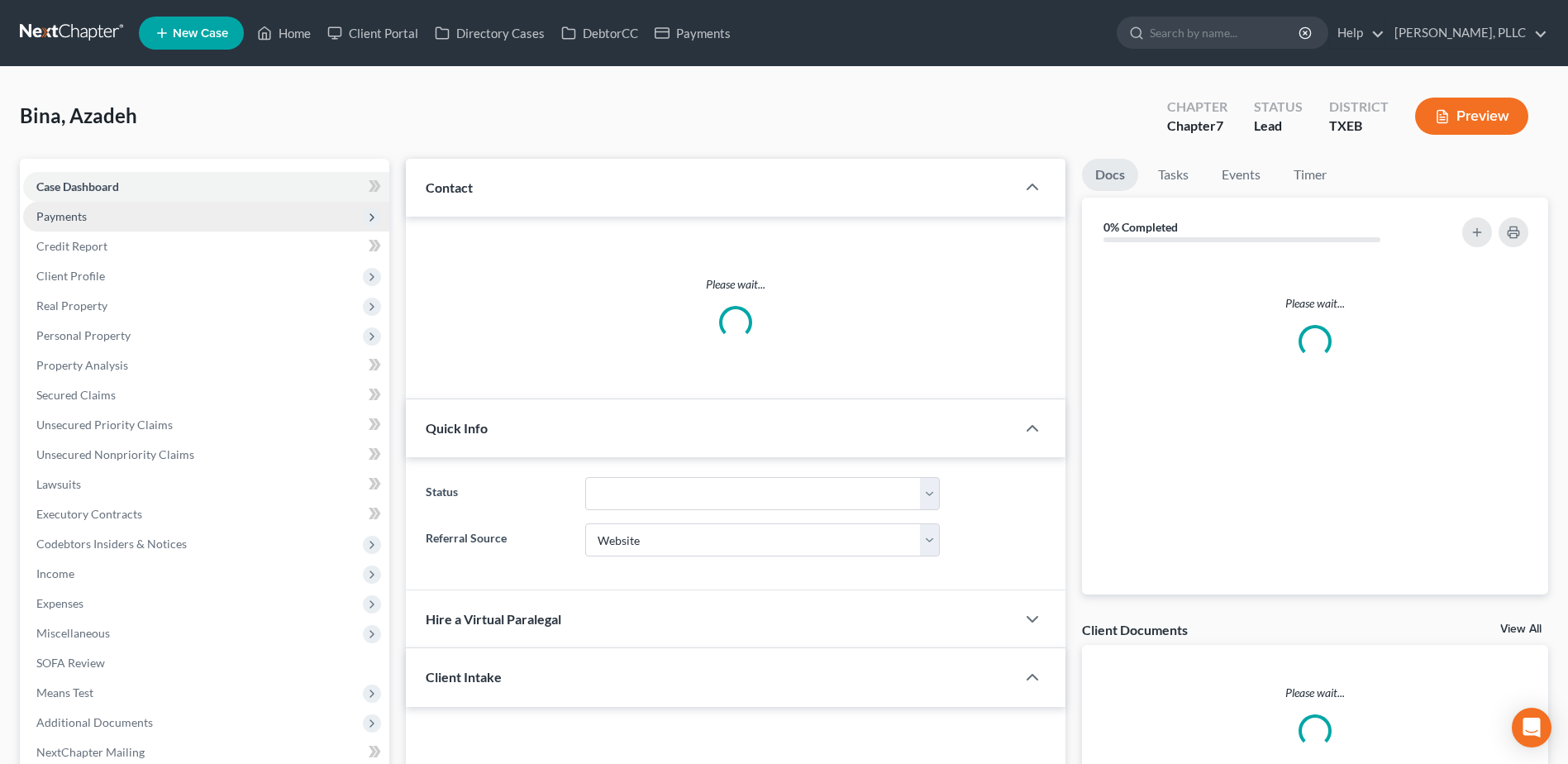
click at [62, 216] on span "Payments" at bounding box center [61, 215] width 51 height 14
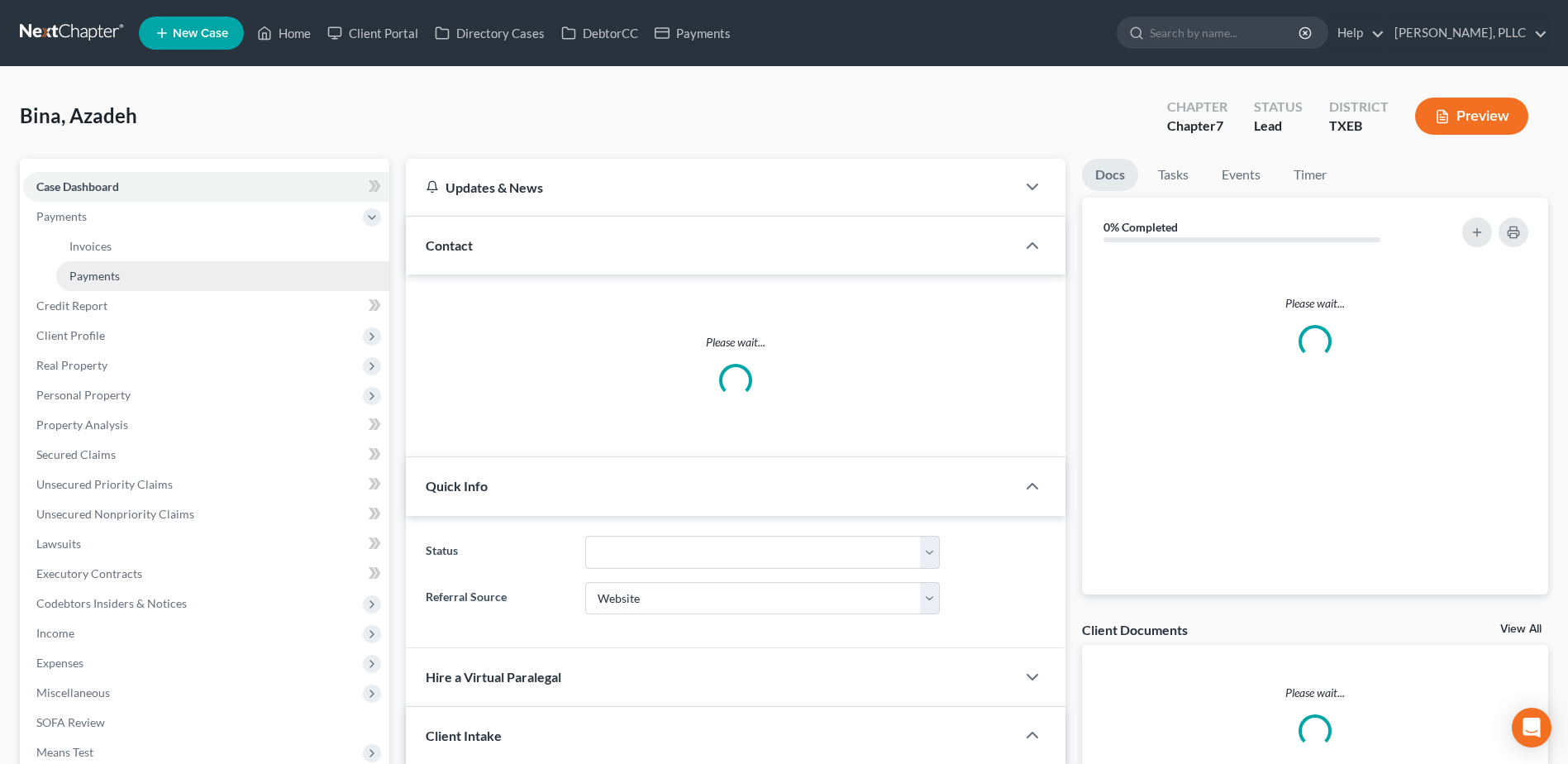
click at [128, 276] on link "Payments" at bounding box center [223, 276] width 333 height 30
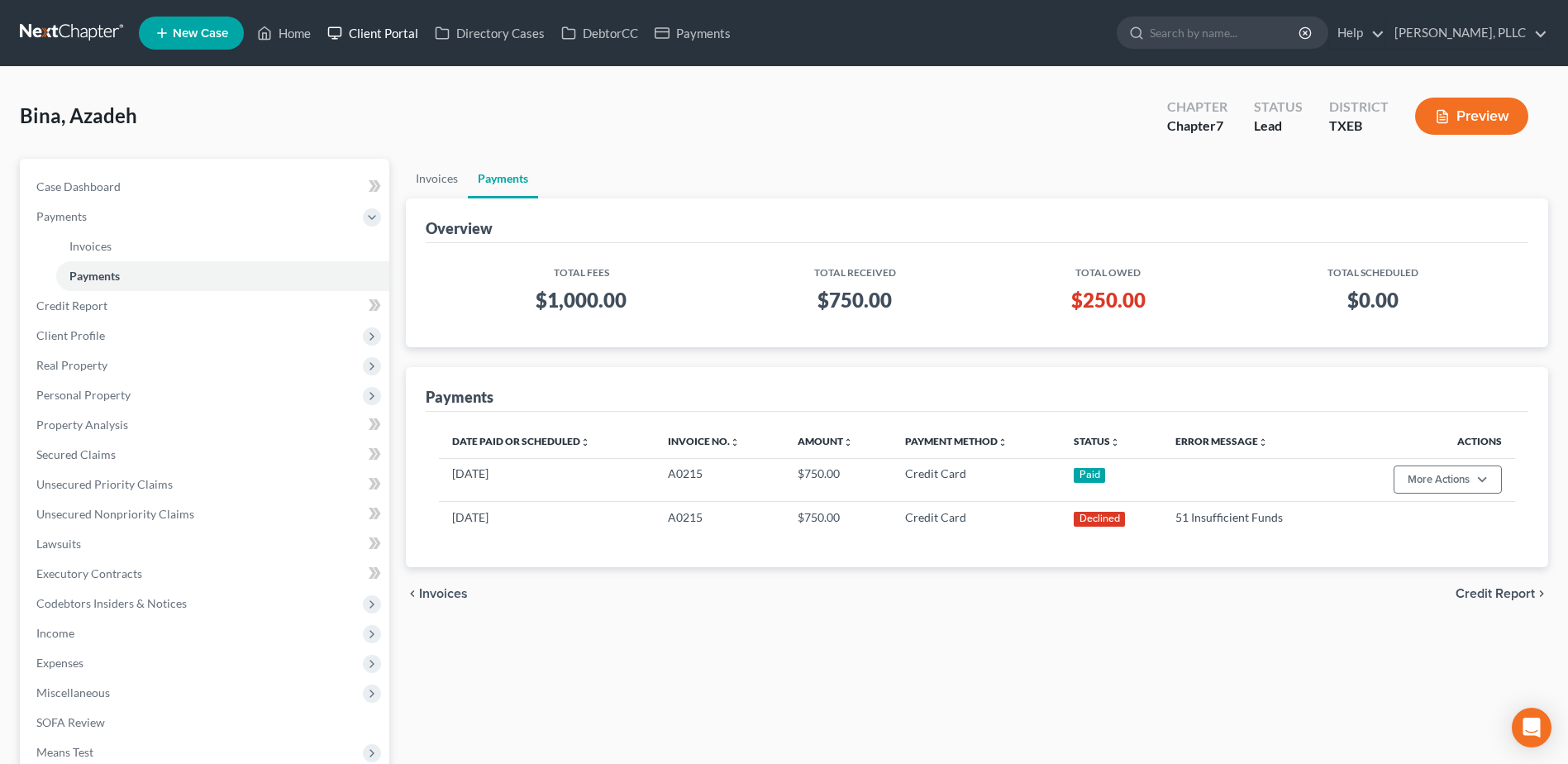
click at [388, 34] on link "Client Portal" at bounding box center [373, 33] width 108 height 30
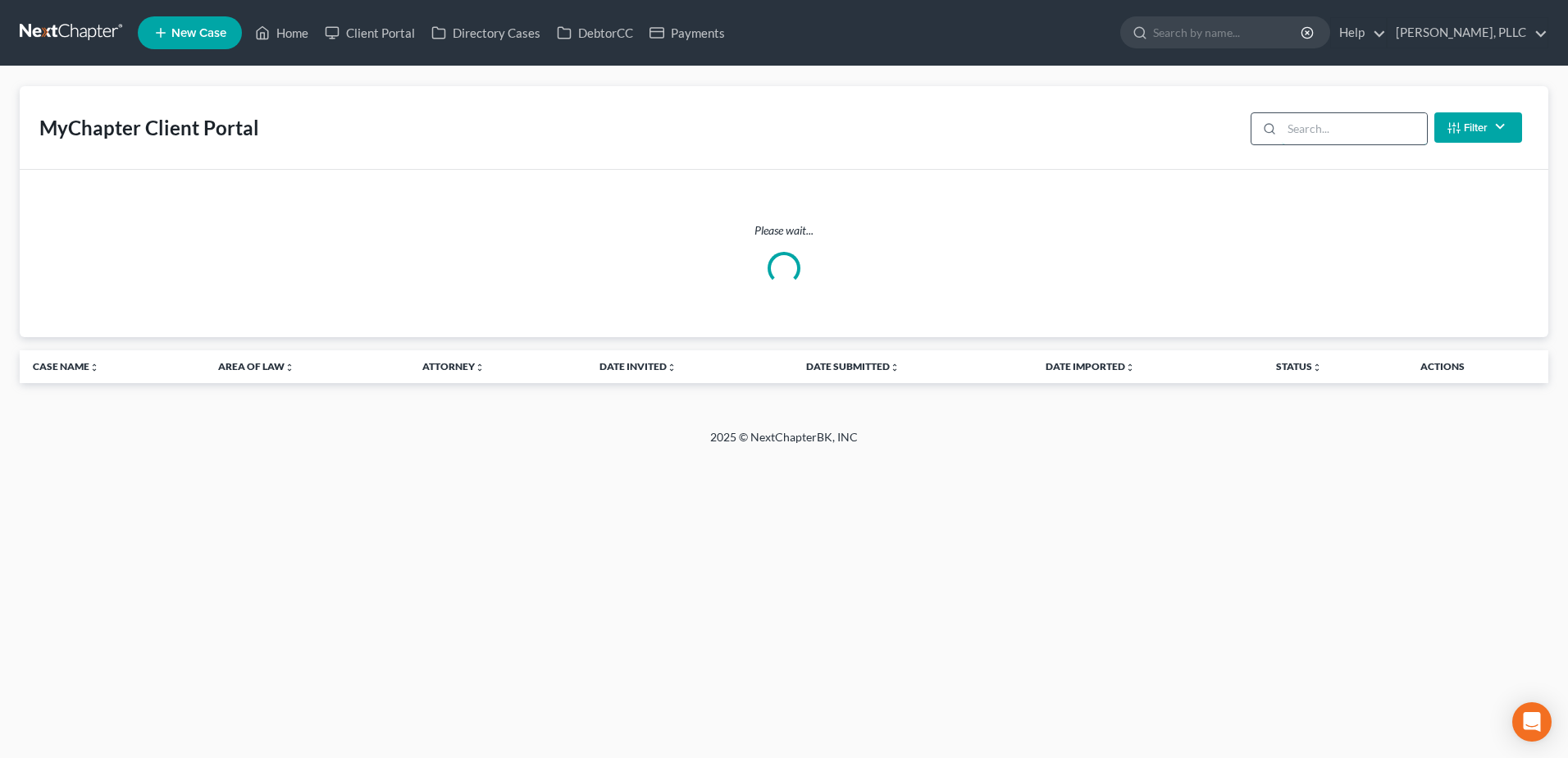
click at [1301, 128] on input "search" at bounding box center [1354, 129] width 145 height 31
type input "coleman"
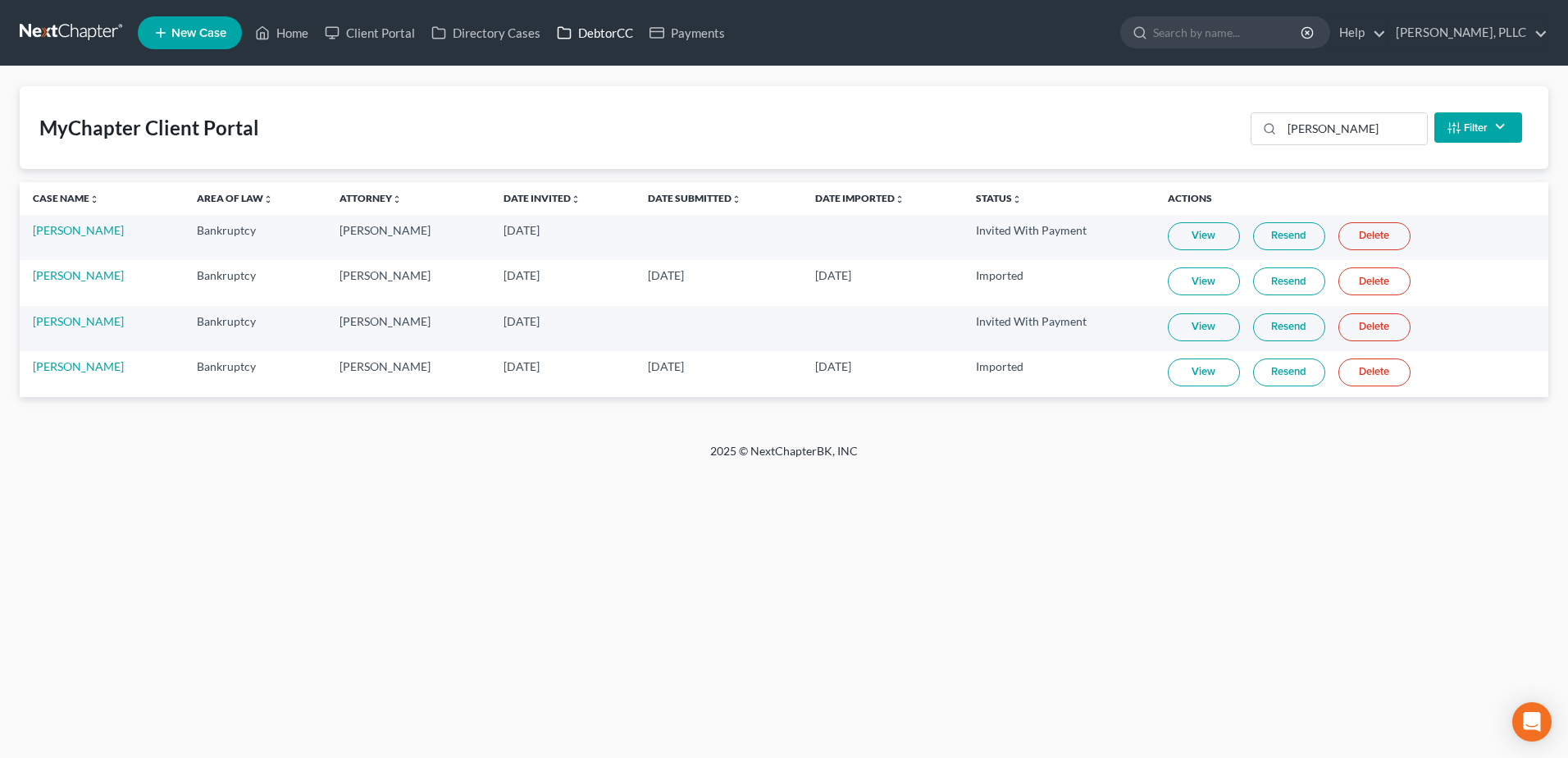
click at [591, 31] on link "DebtorCC" at bounding box center [594, 33] width 93 height 30
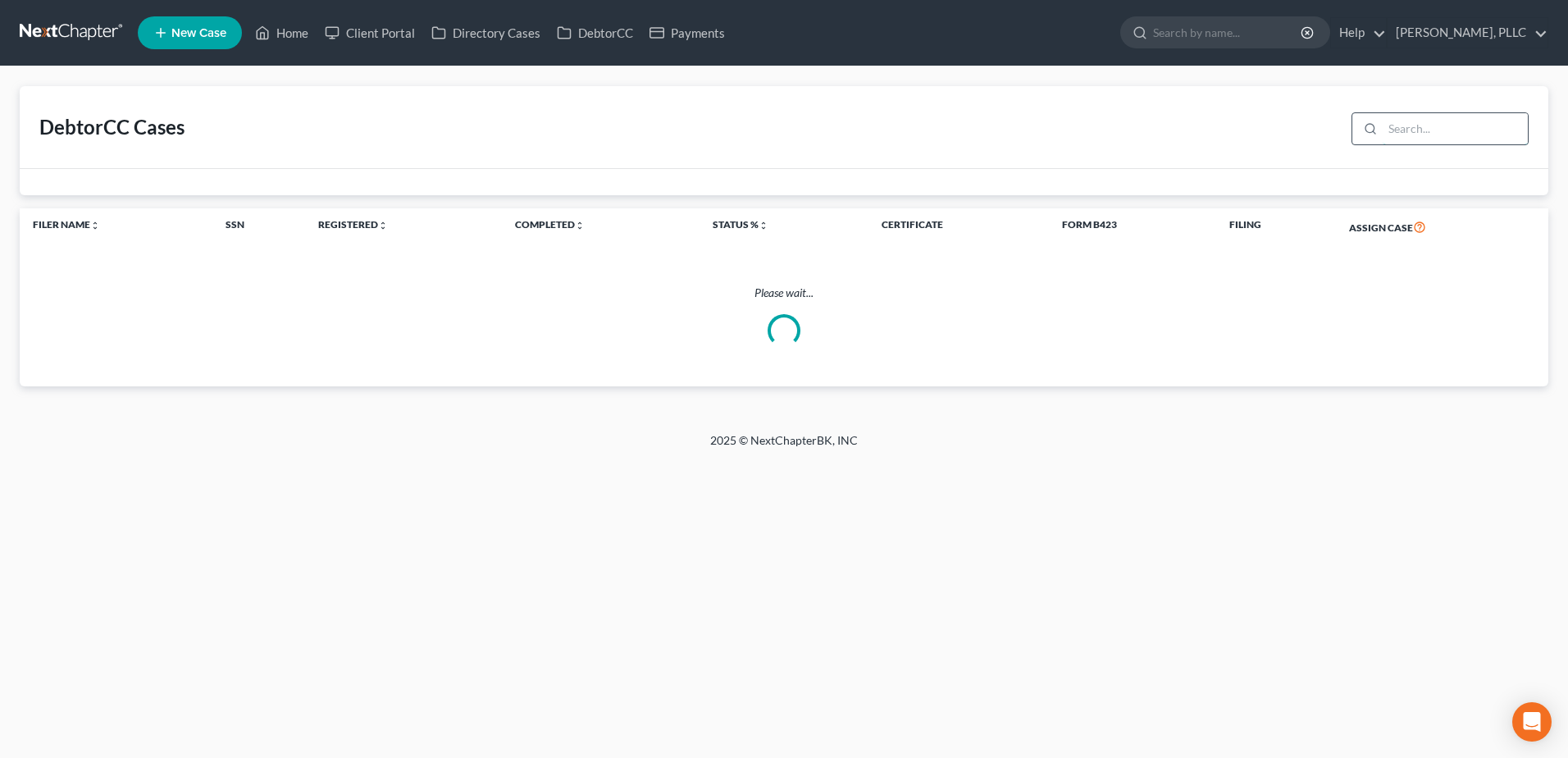
click at [1394, 136] on input "search" at bounding box center [1455, 129] width 145 height 31
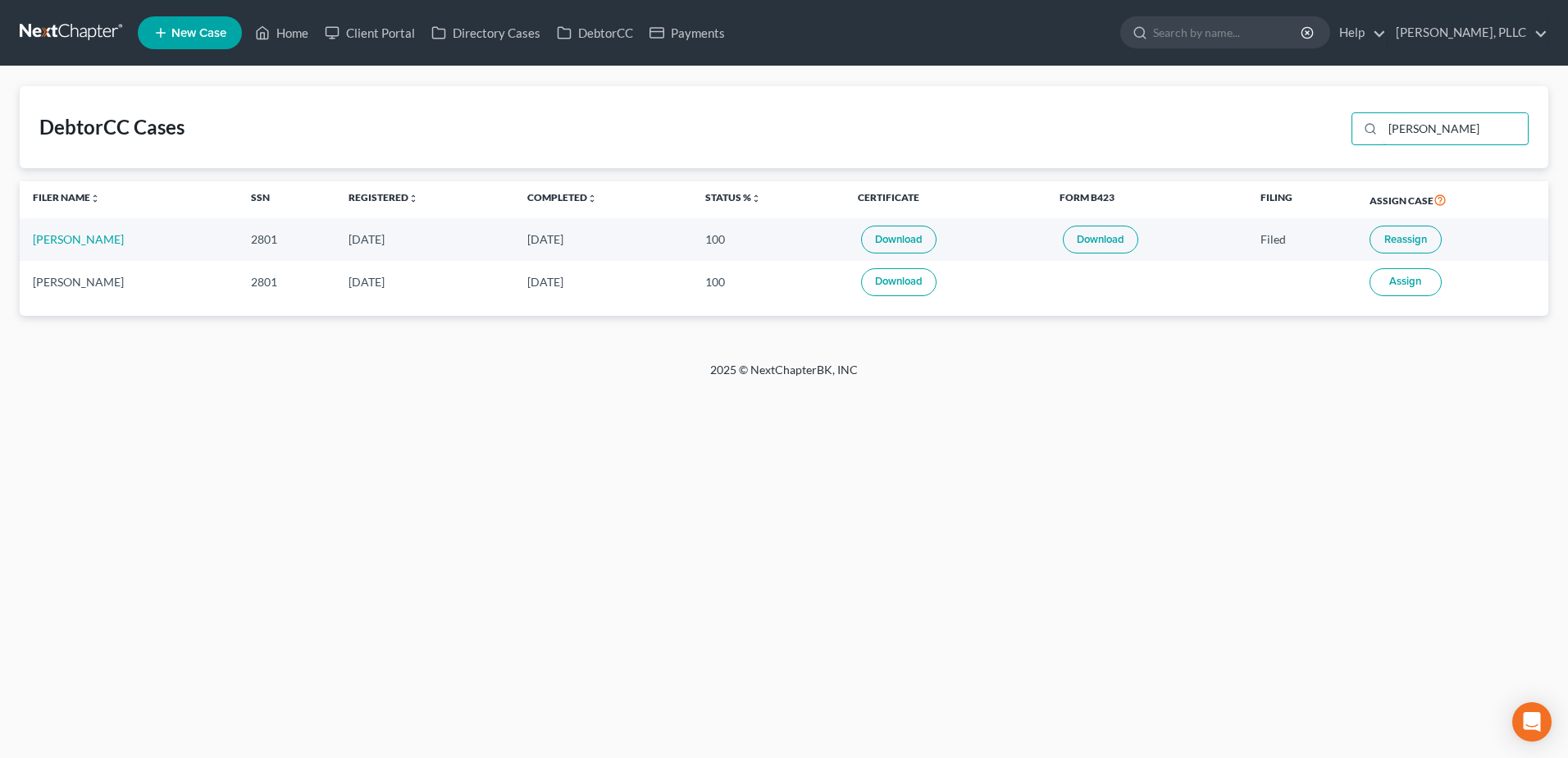
type input "coleman"
click at [380, 36] on link "Client Portal" at bounding box center [370, 33] width 107 height 30
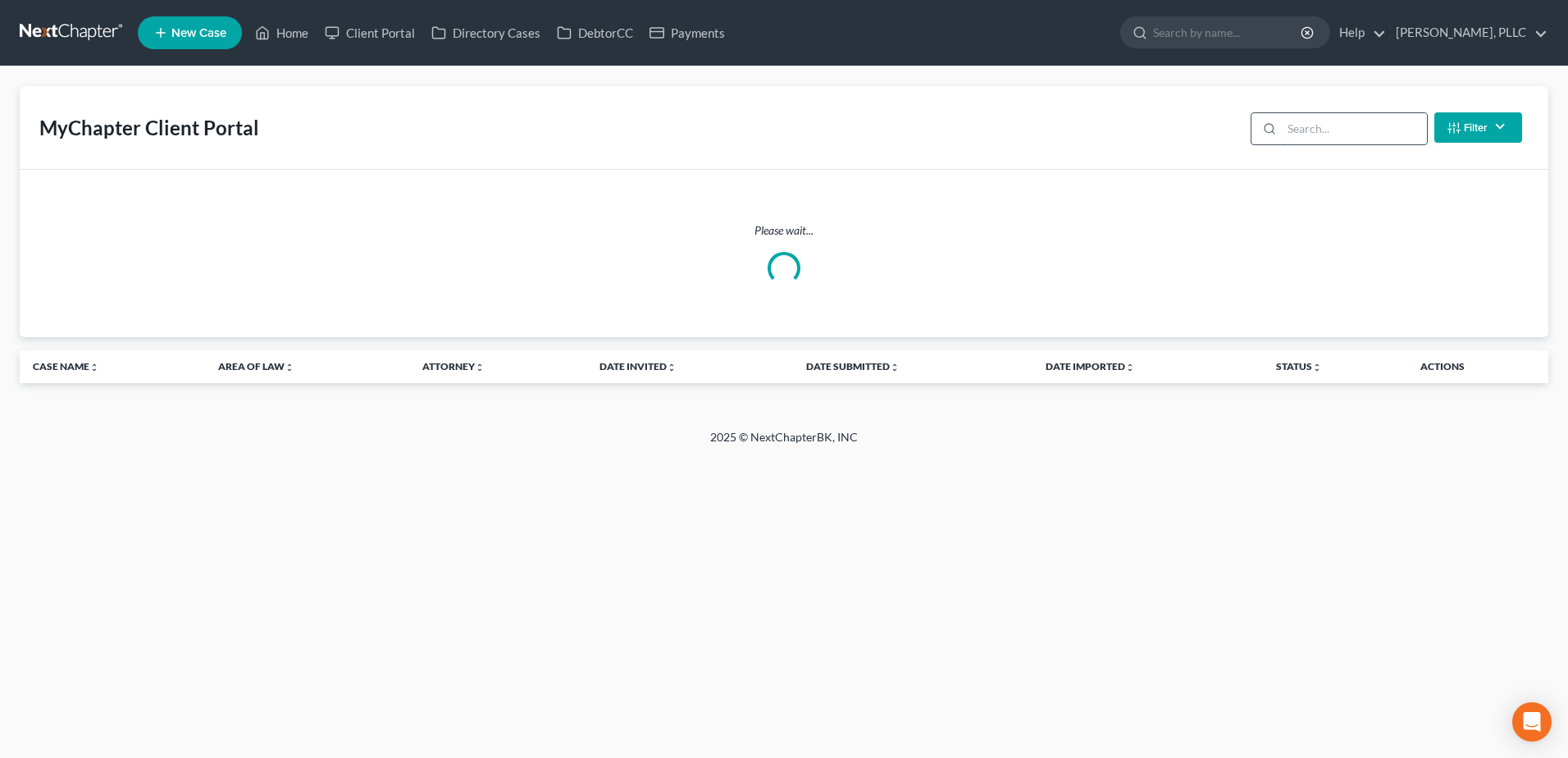
click at [1330, 137] on input "search" at bounding box center [1354, 129] width 145 height 31
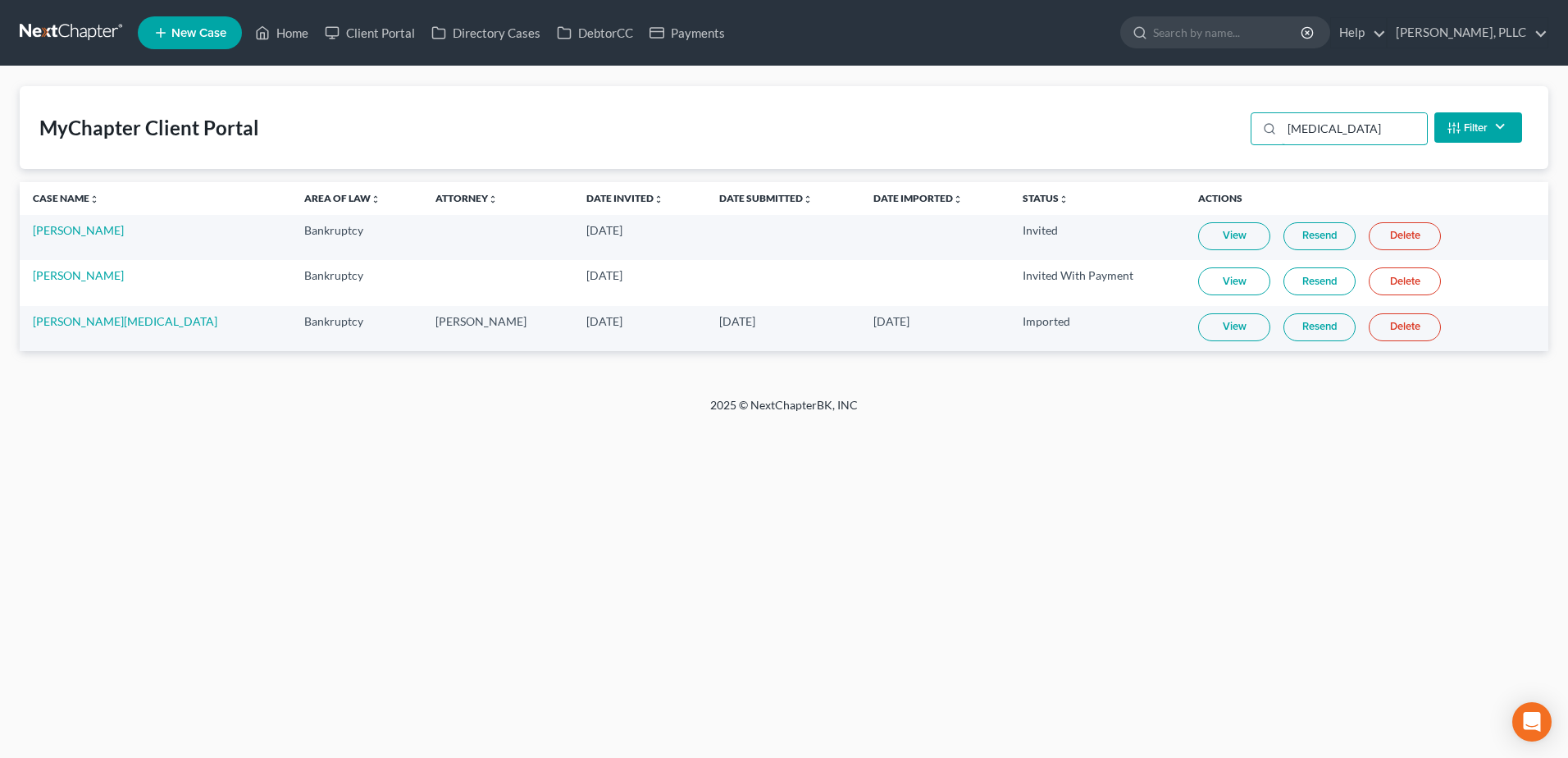
type input "muse"
click at [1283, 319] on link "Resend" at bounding box center [1319, 327] width 72 height 28
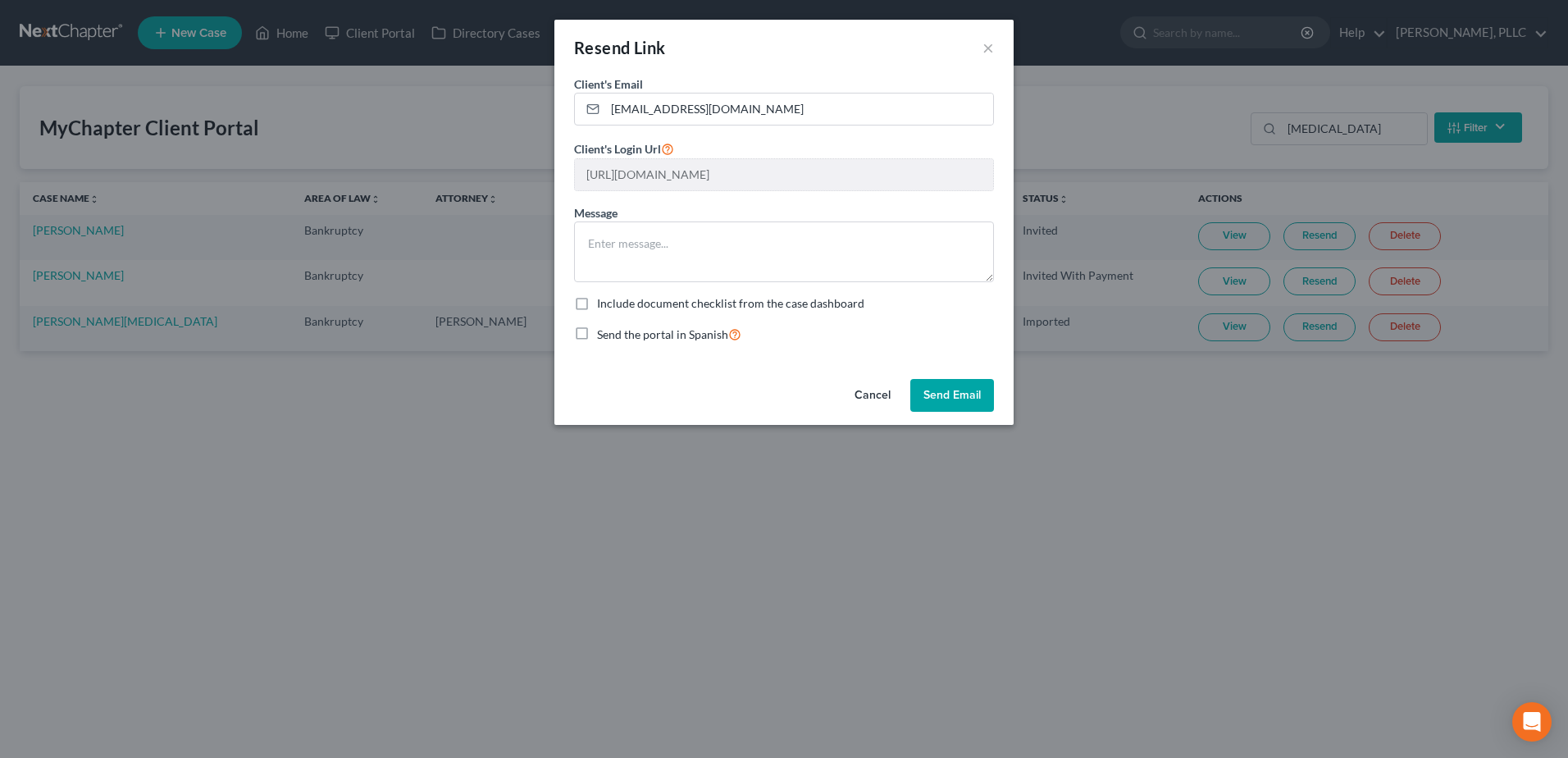
click at [926, 396] on button "Send Email" at bounding box center [952, 395] width 84 height 33
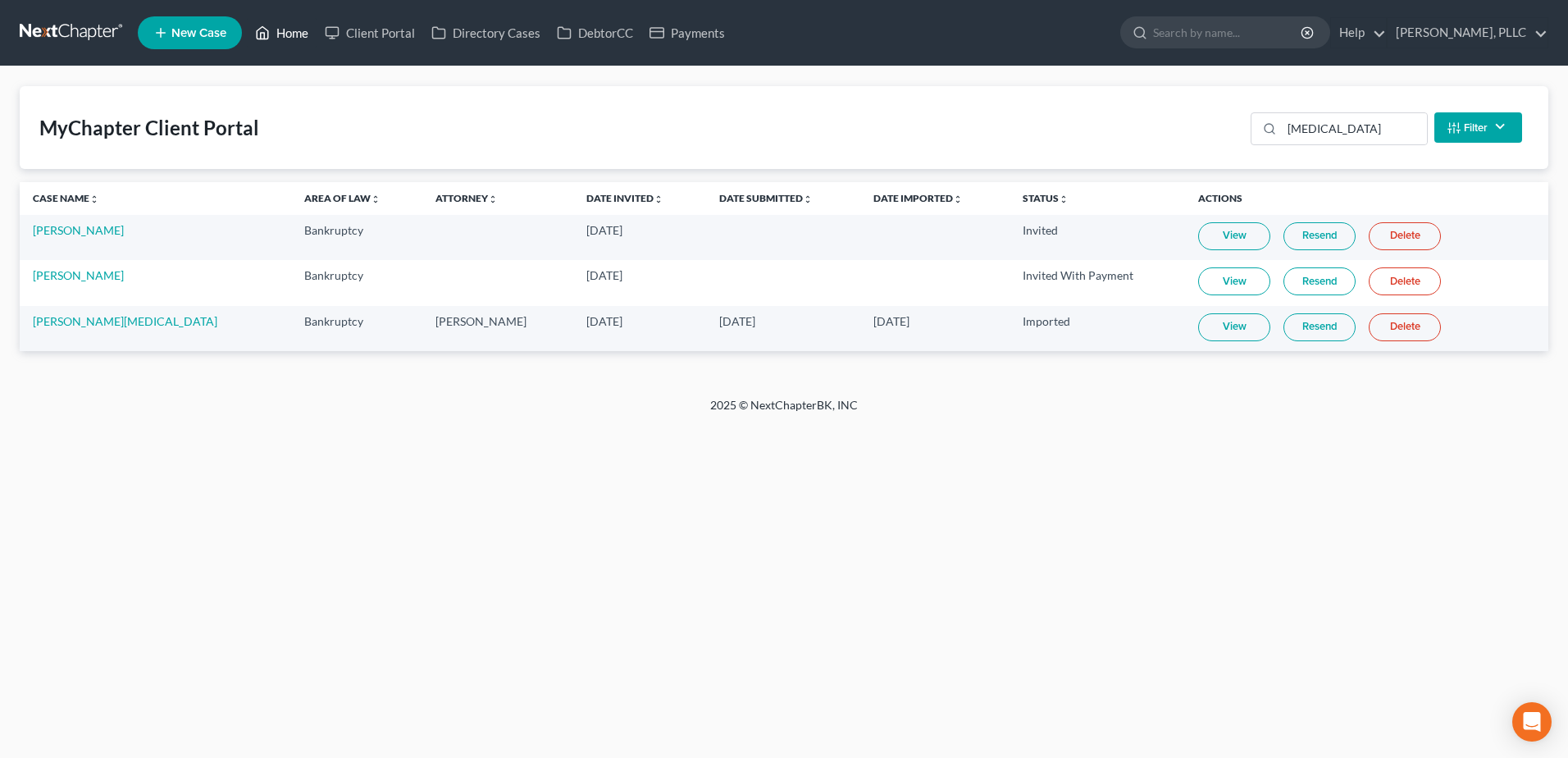
click at [303, 31] on link "Home" at bounding box center [281, 33] width 70 height 30
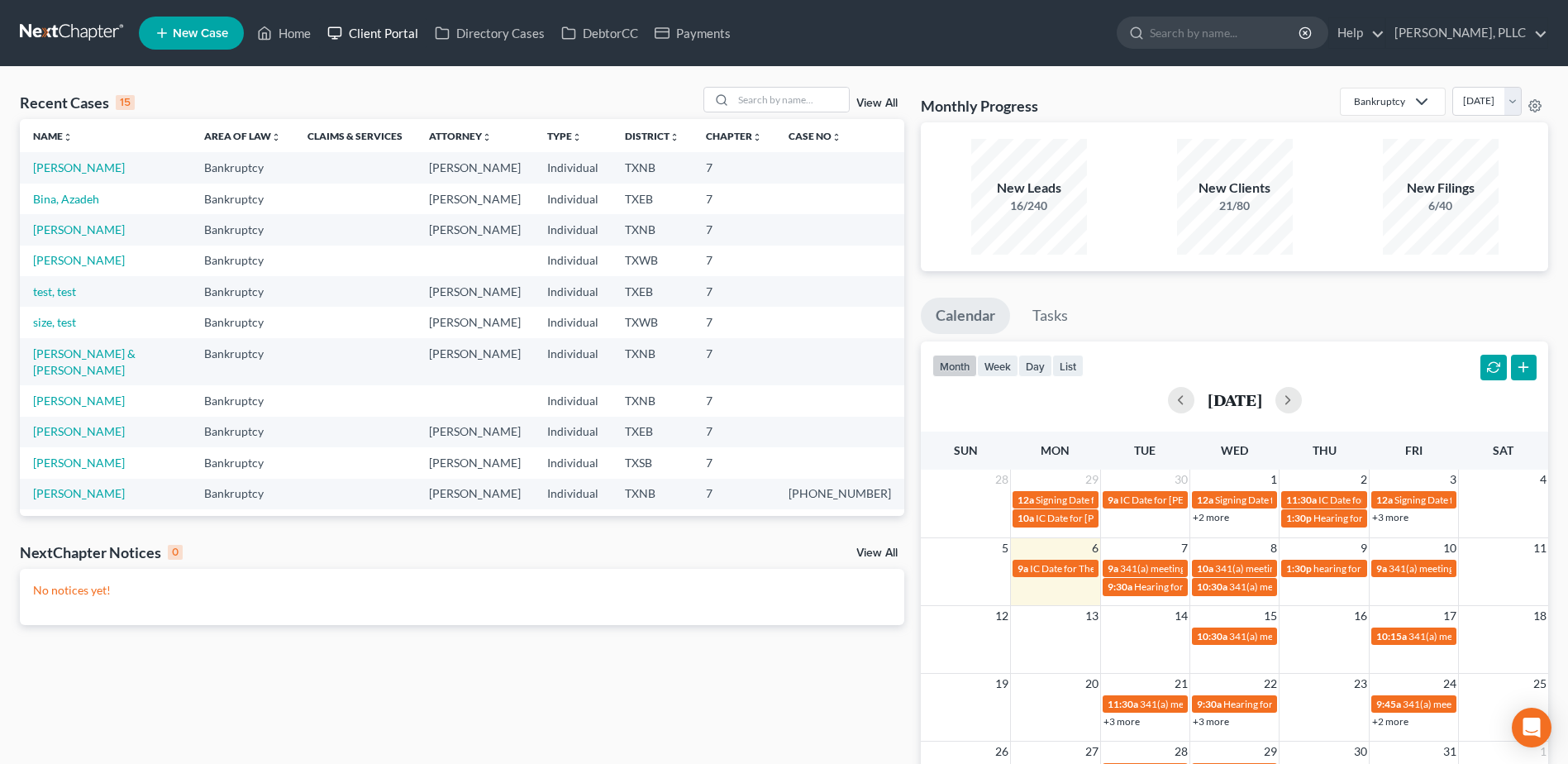
click at [378, 38] on link "Client Portal" at bounding box center [373, 33] width 108 height 30
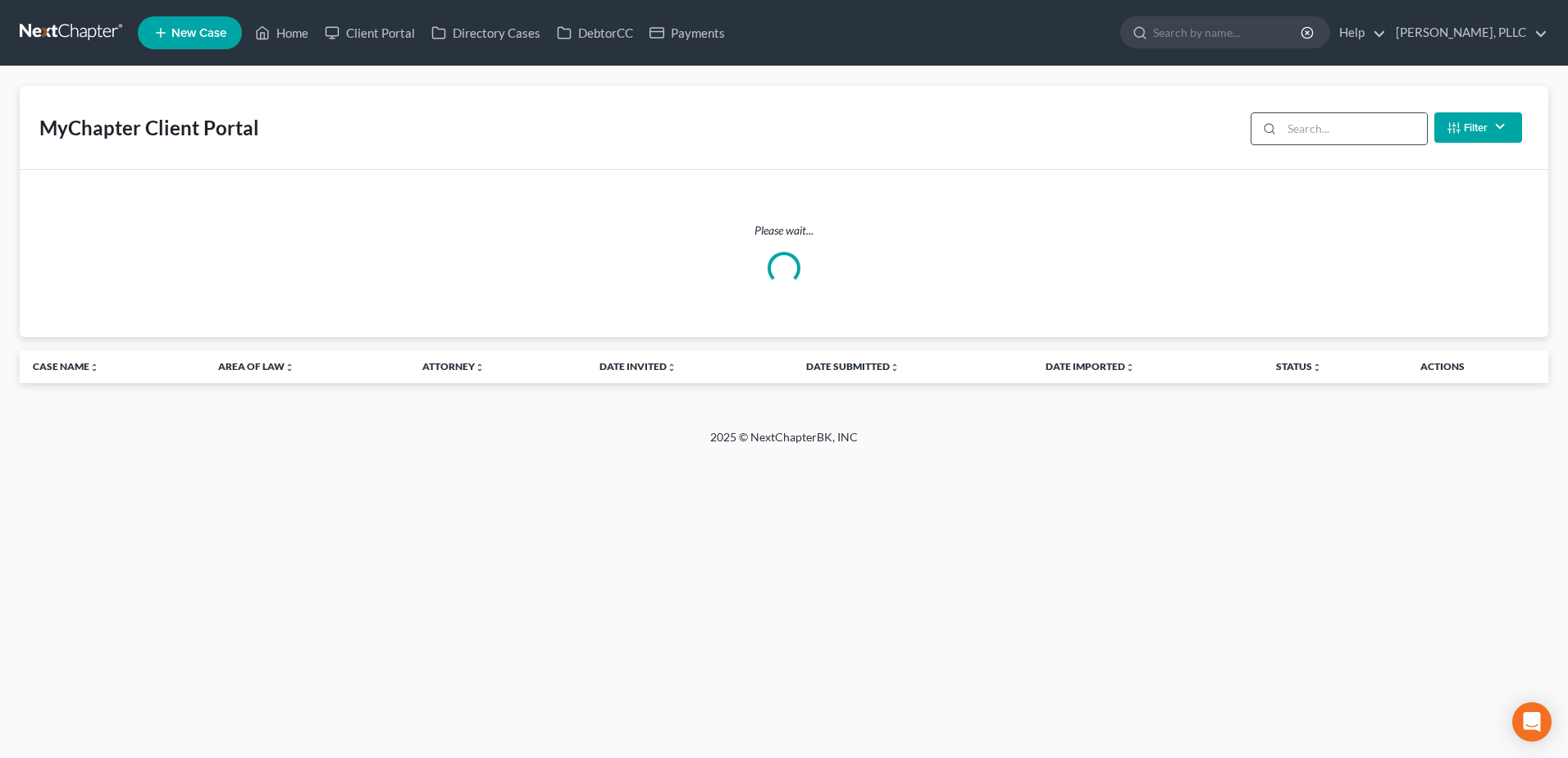
click at [1312, 132] on input "search" at bounding box center [1354, 129] width 145 height 31
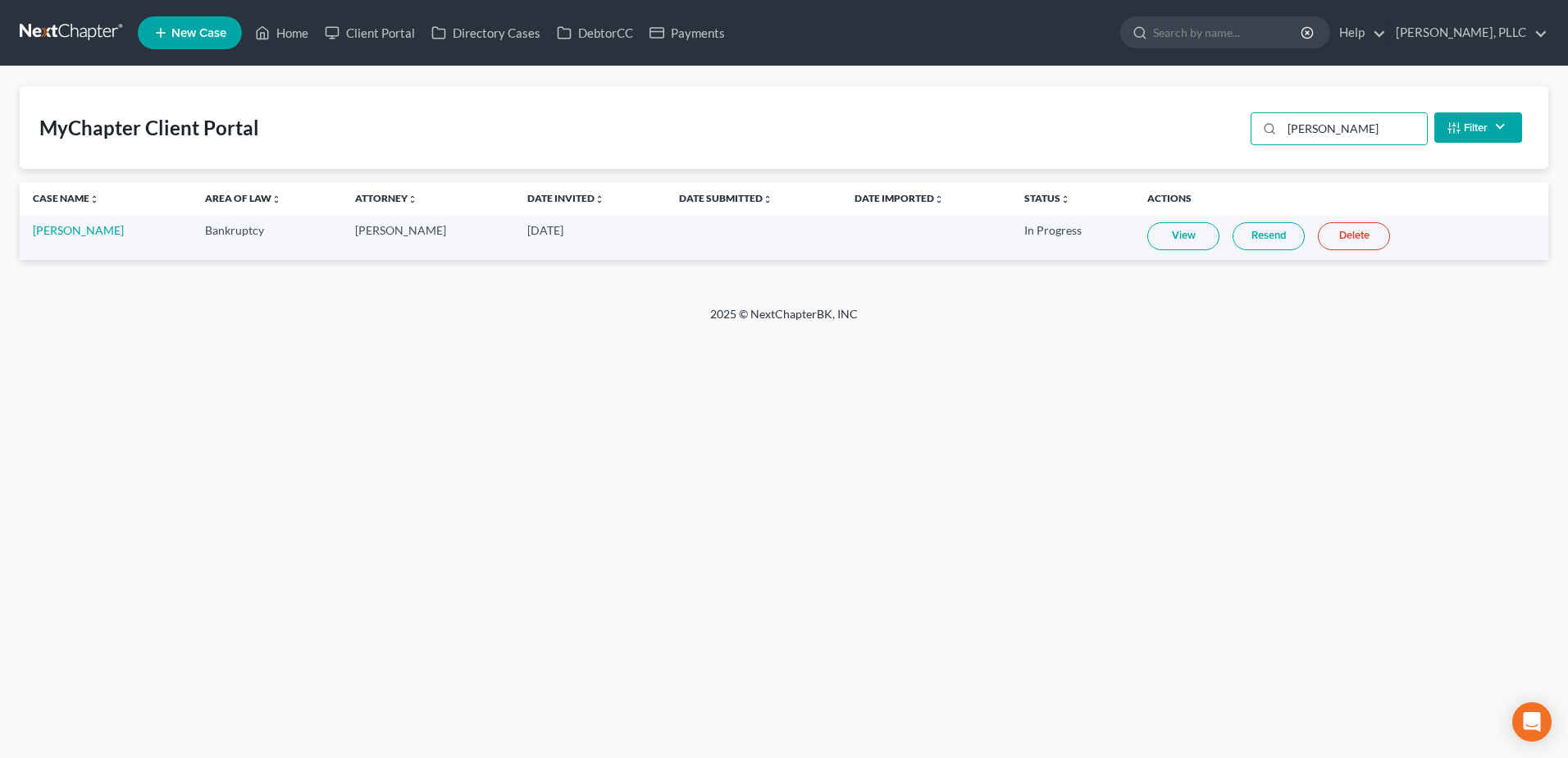
drag, startPoint x: 1168, startPoint y: 234, endPoint x: 573, endPoint y: 432, distance: 627.1
click at [1168, 234] on link "View" at bounding box center [1183, 236] width 72 height 28
click at [1329, 134] on input "fagg" at bounding box center [1354, 129] width 145 height 31
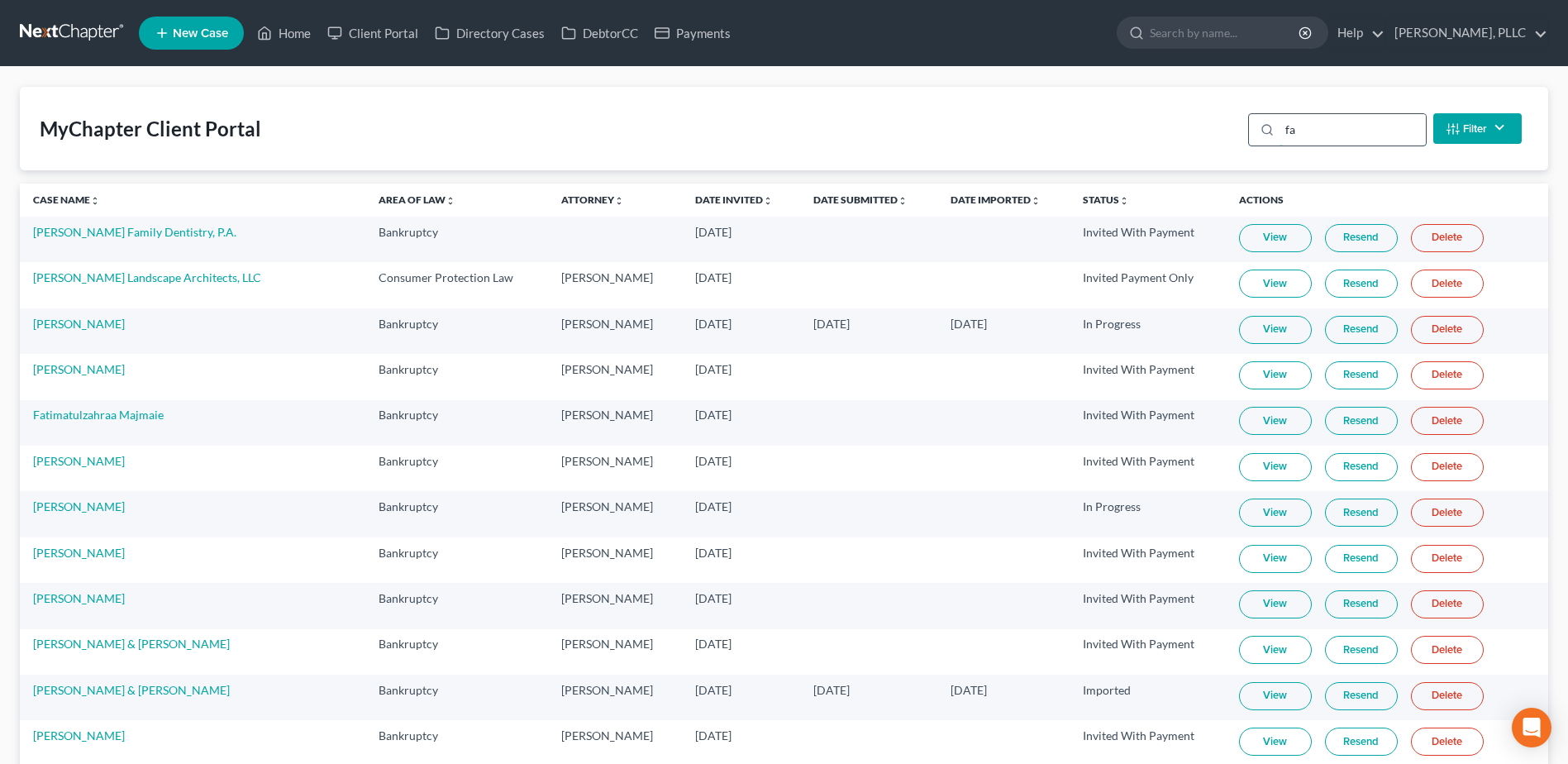
type input "f"
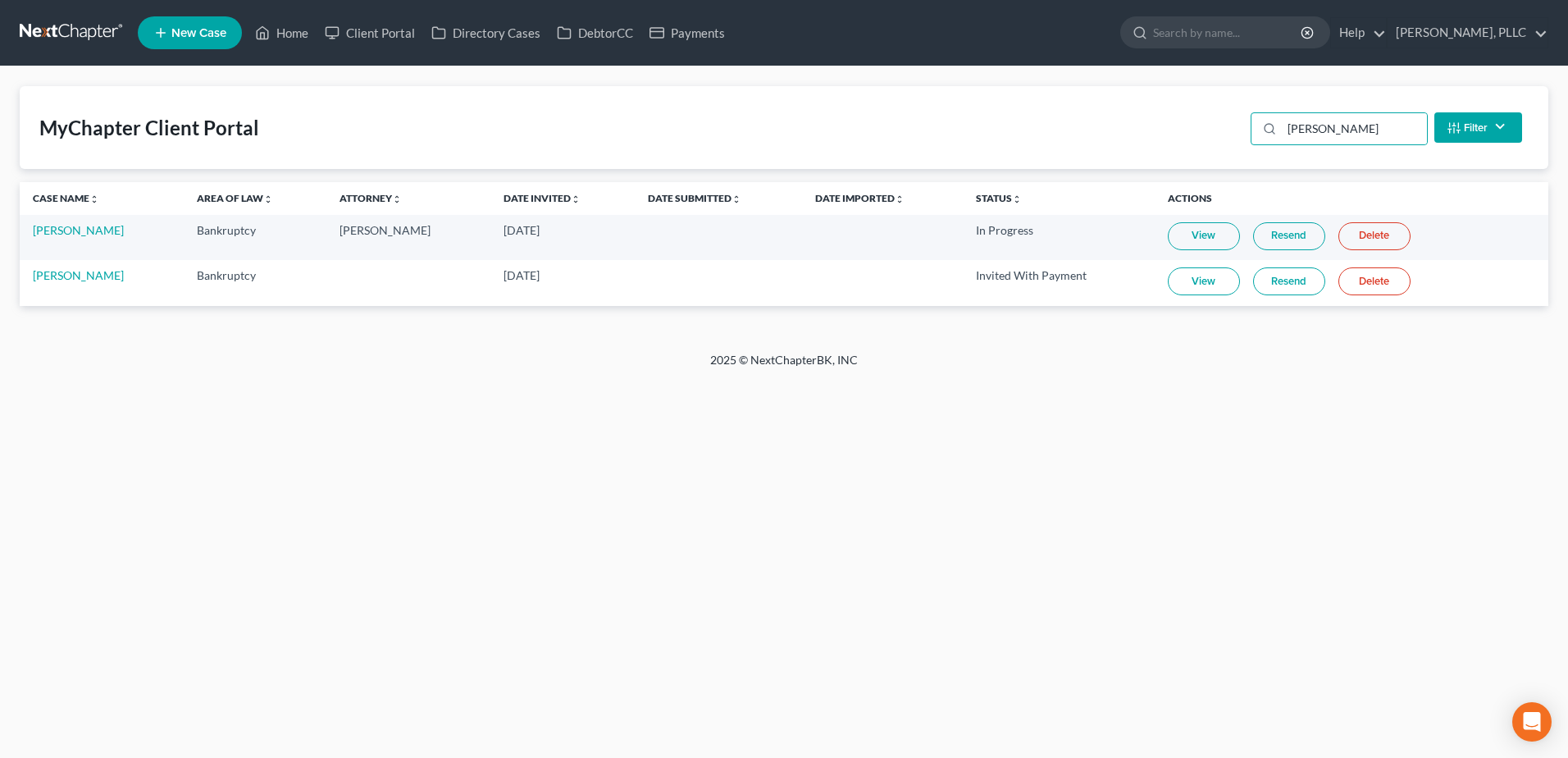
click at [1201, 243] on link "View" at bounding box center [1204, 236] width 72 height 28
drag, startPoint x: 1348, startPoint y: 122, endPoint x: 1171, endPoint y: 141, distance: 178.0
click at [1172, 139] on div "MyChapter Client Portal franklin Filter Status Filter... Invited With Payment I…" at bounding box center [784, 127] width 1529 height 83
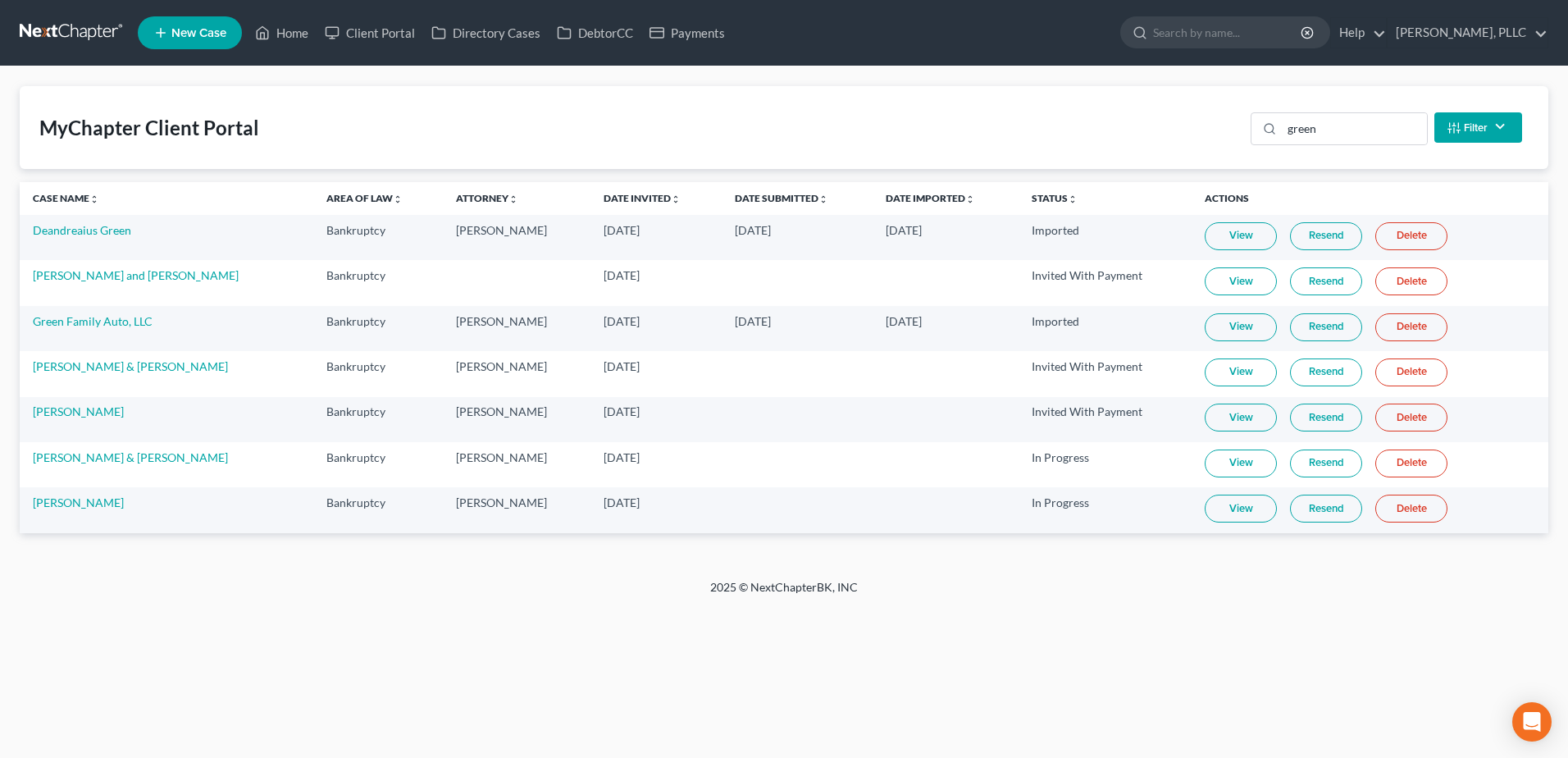
drag, startPoint x: 1225, startPoint y: 467, endPoint x: 748, endPoint y: 414, distance: 479.9
click at [1224, 467] on link "View" at bounding box center [1241, 464] width 72 height 28
drag, startPoint x: 1330, startPoint y: 133, endPoint x: 1074, endPoint y: 106, distance: 257.4
click at [1072, 102] on div "MyChapter Client Portal green Filter Status Filter... Invited With Payment Invi…" at bounding box center [784, 127] width 1529 height 83
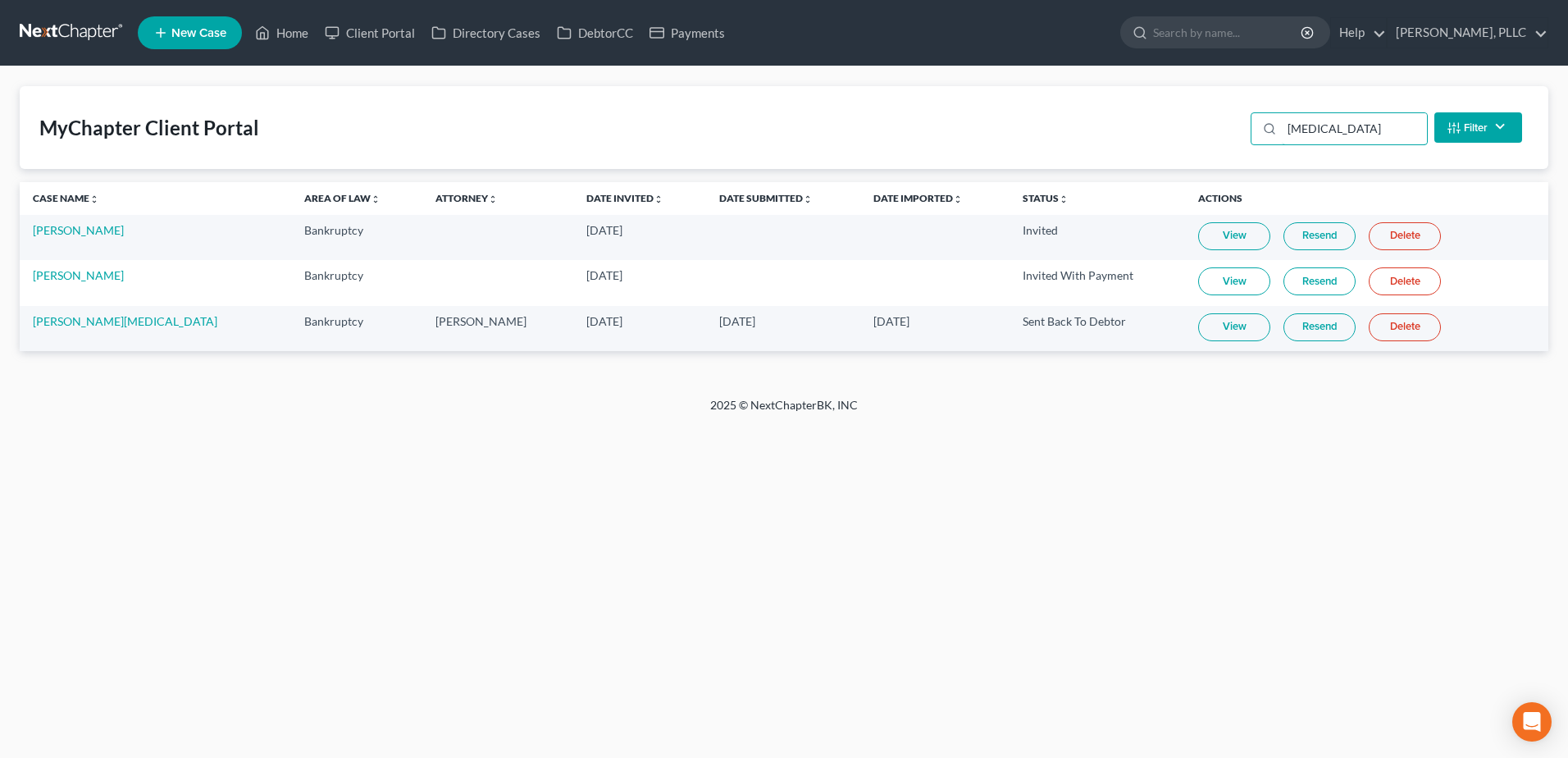
type input "muse"
click at [1283, 334] on link "Resend" at bounding box center [1319, 327] width 72 height 28
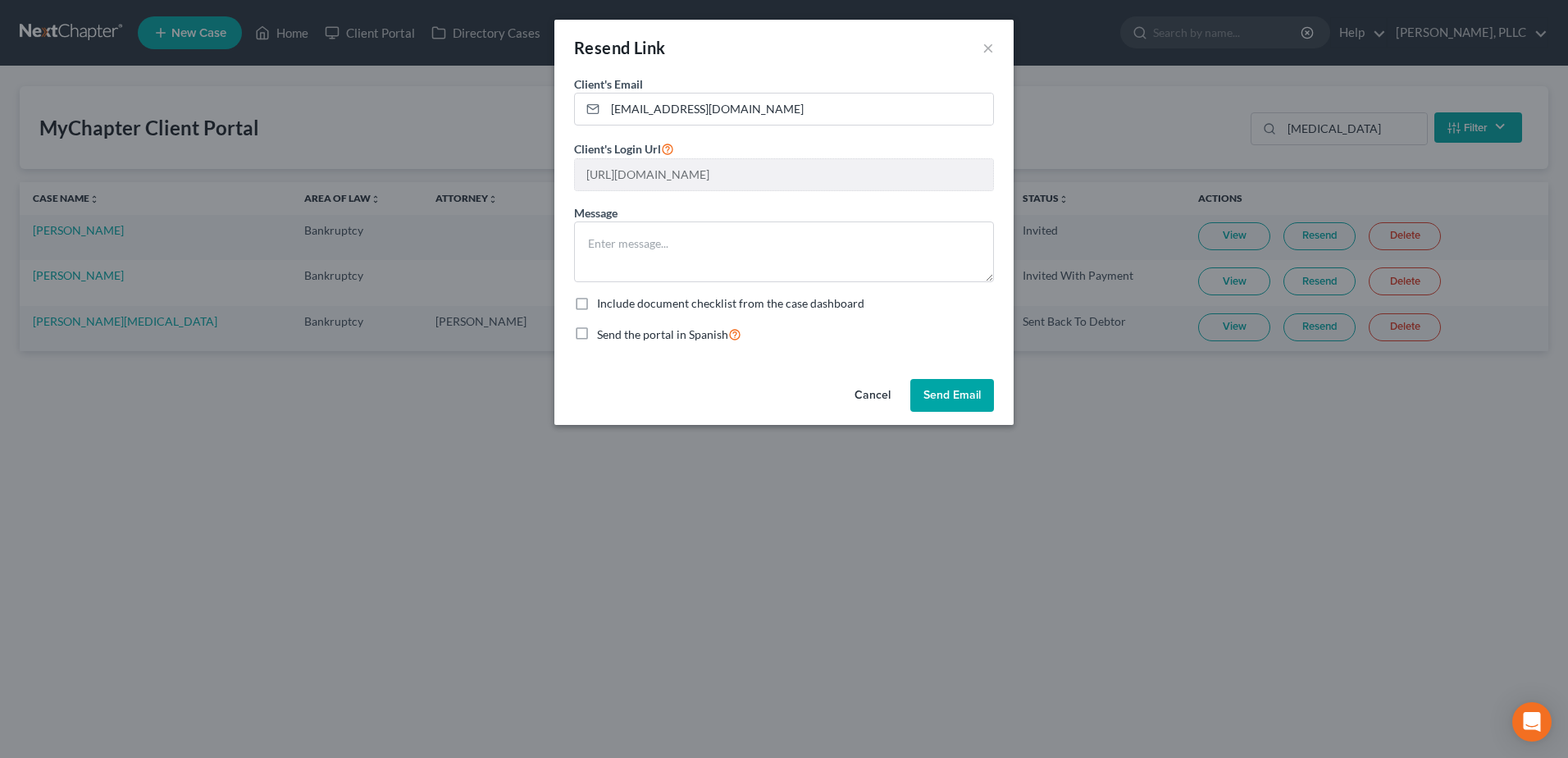
click at [966, 404] on button "Send Email" at bounding box center [952, 395] width 84 height 33
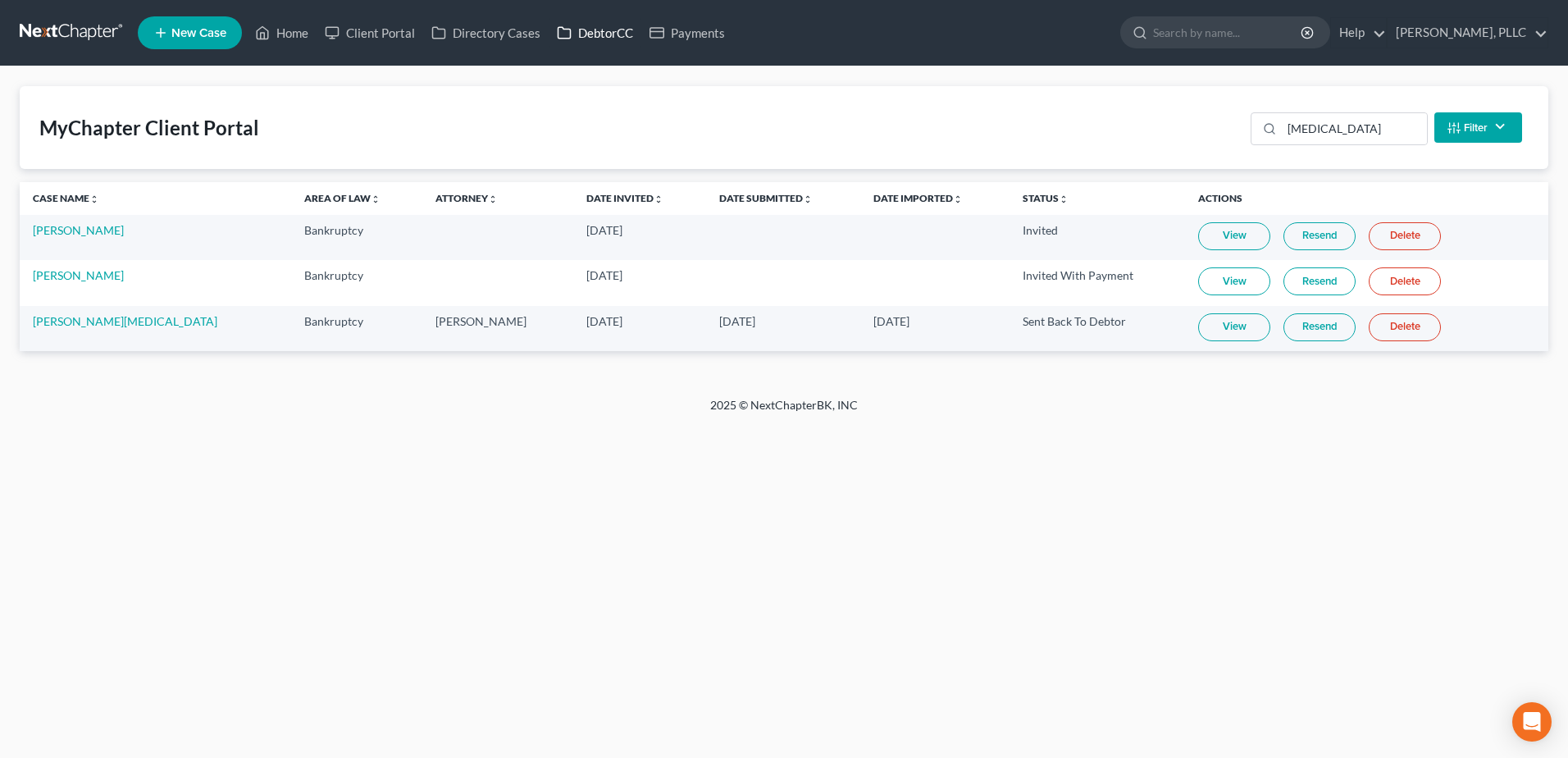
click at [609, 30] on link "DebtorCC" at bounding box center [594, 33] width 93 height 30
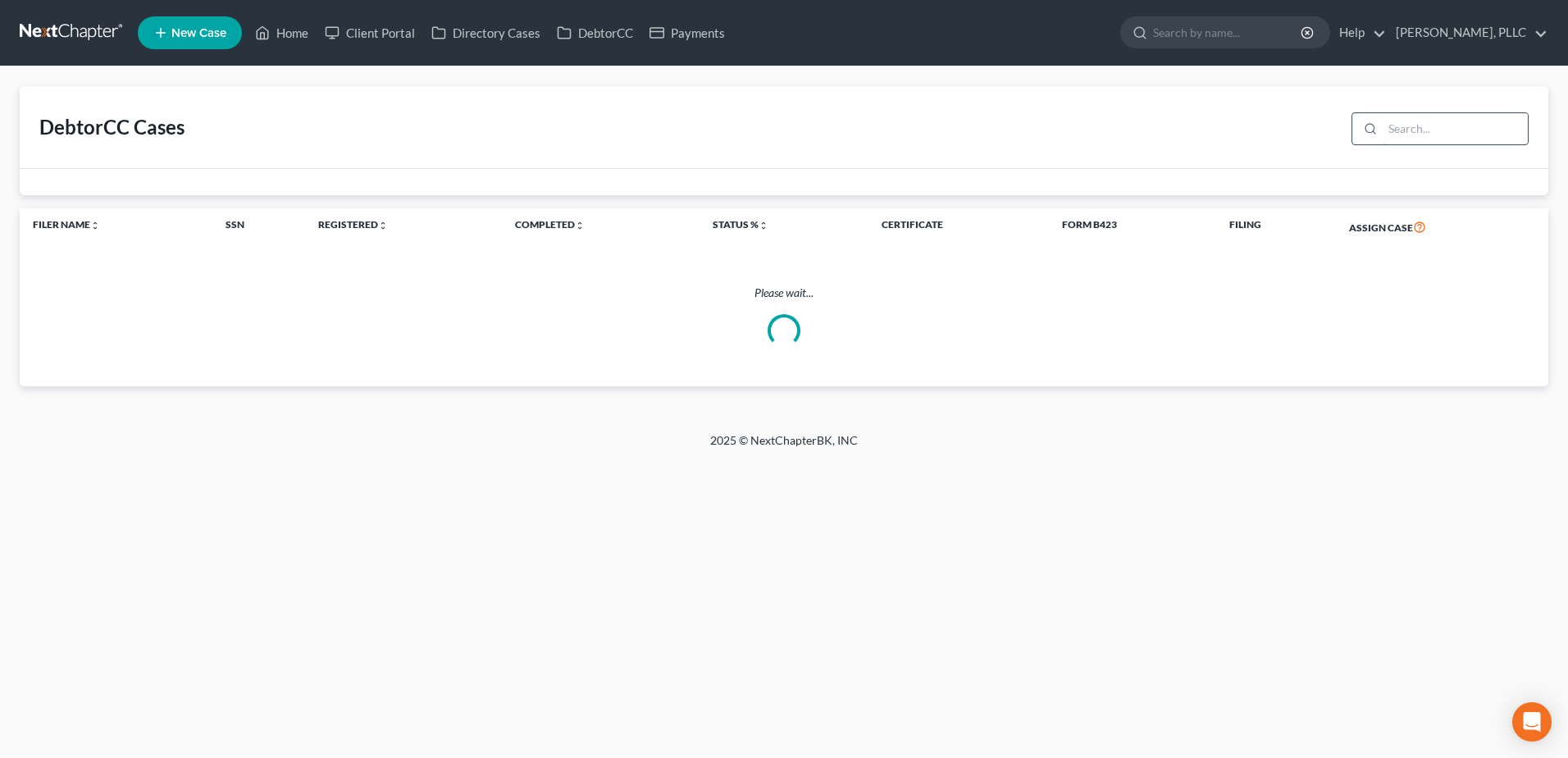
click at [1393, 128] on input "search" at bounding box center [1455, 129] width 145 height 31
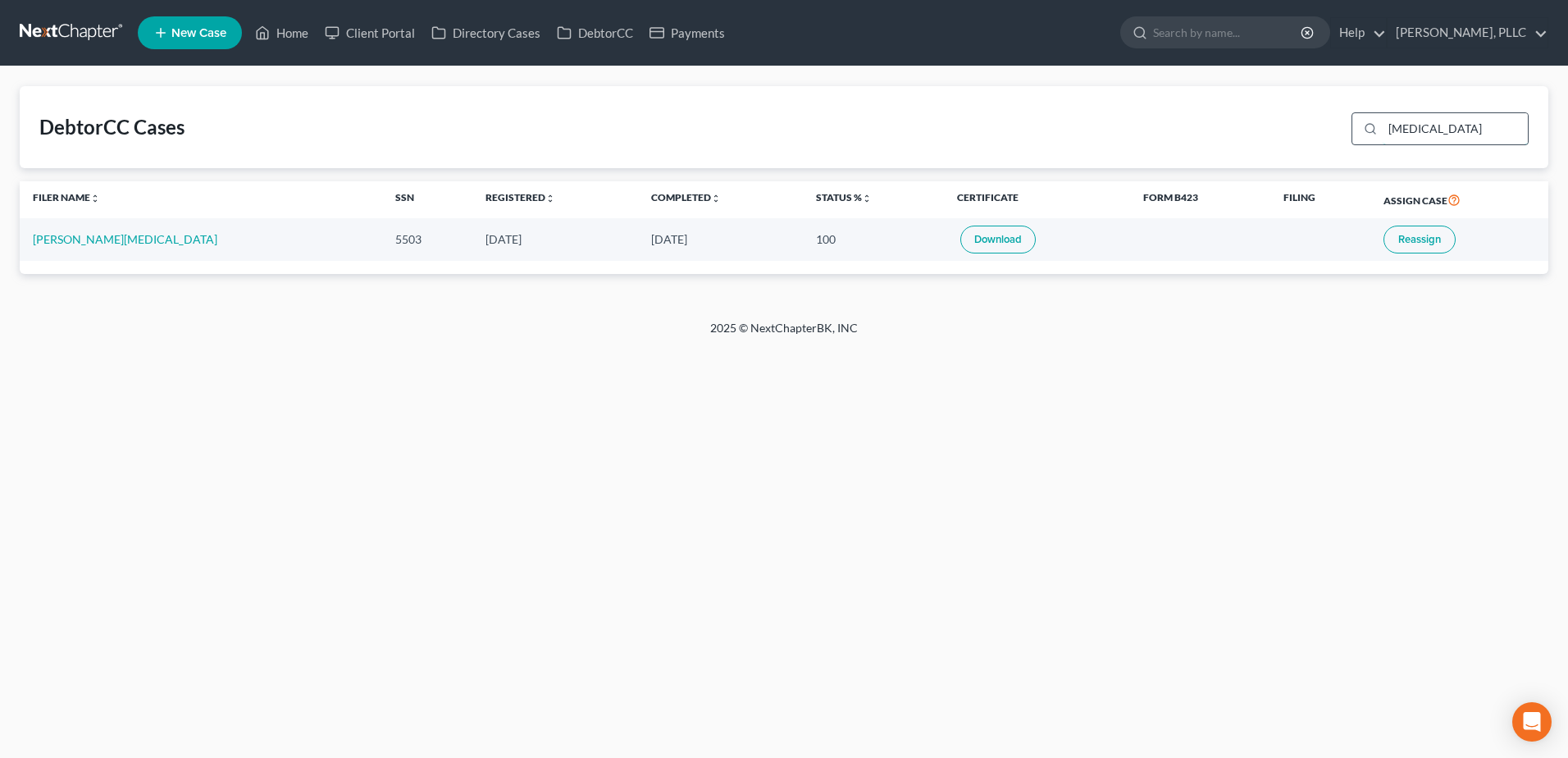
drag, startPoint x: 1468, startPoint y: 124, endPoint x: 1377, endPoint y: 120, distance: 91.1
click at [1377, 120] on div "muse" at bounding box center [1439, 129] width 177 height 33
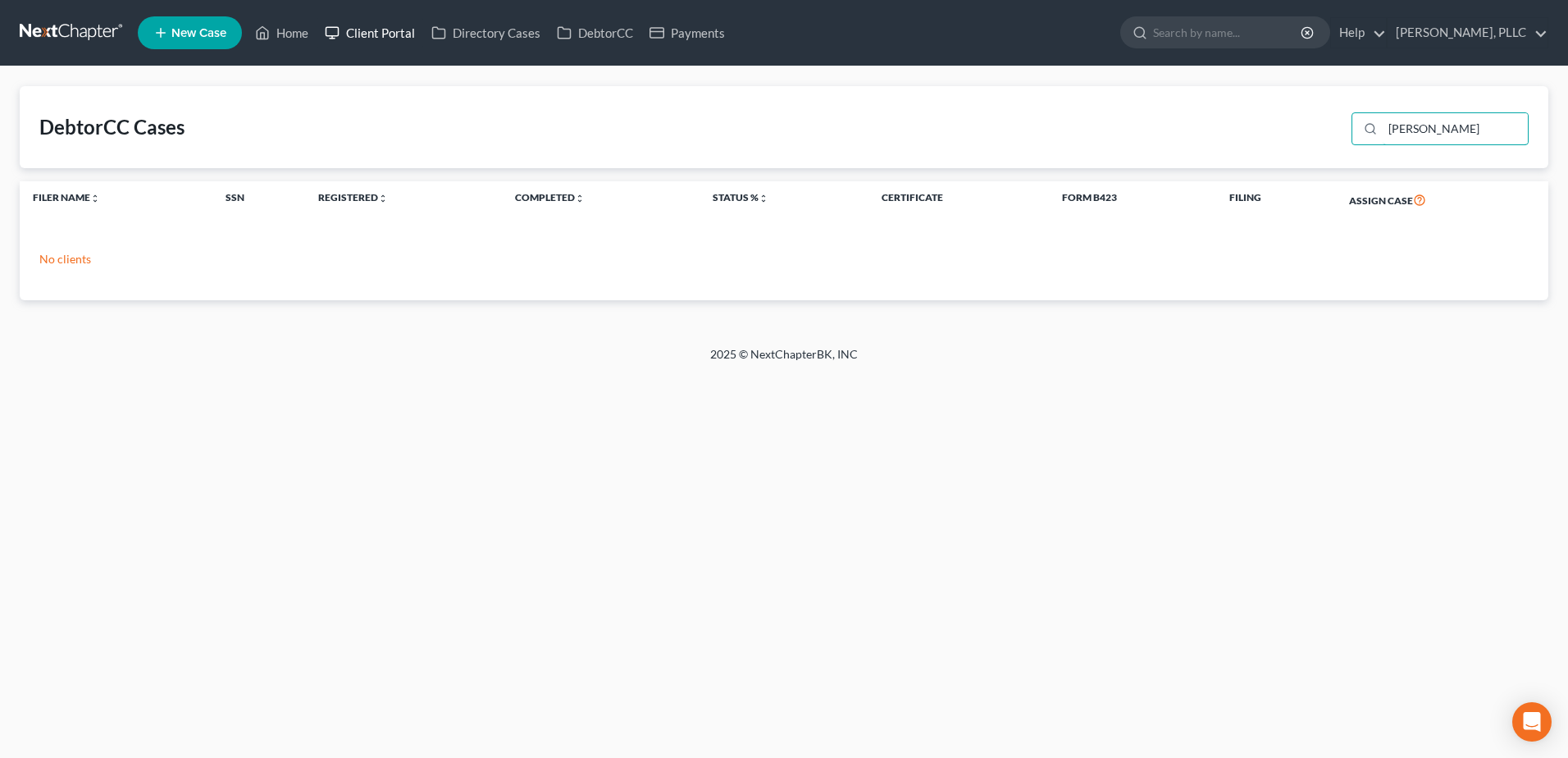
type input "franklin"
click at [364, 21] on link "Client Portal" at bounding box center [370, 33] width 107 height 30
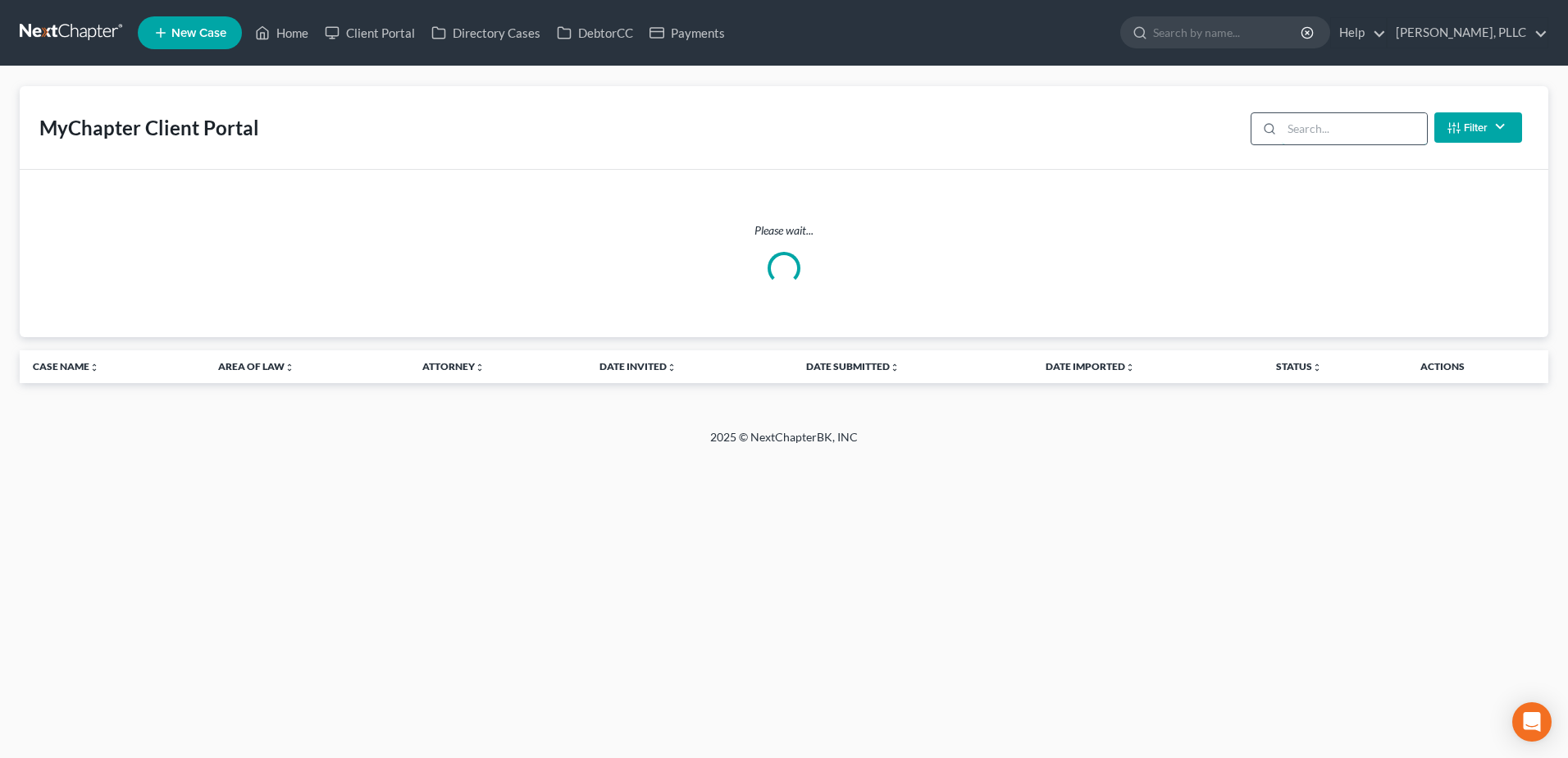
click at [1346, 124] on input "search" at bounding box center [1354, 129] width 145 height 31
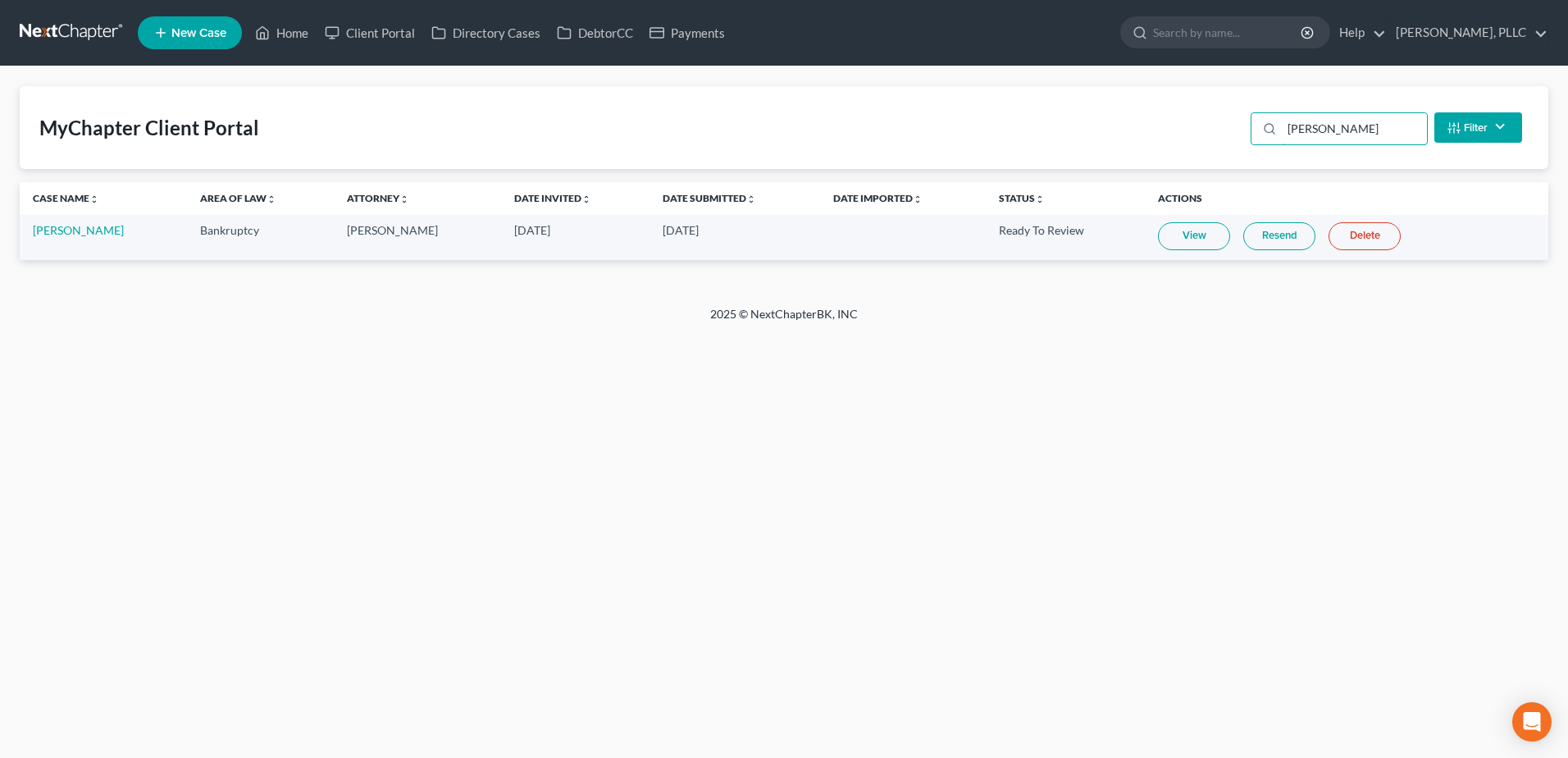
type input "hayworth"
drag, startPoint x: 1169, startPoint y: 236, endPoint x: 703, endPoint y: 583, distance: 581.0
click at [1169, 236] on link "View" at bounding box center [1194, 236] width 72 height 28
click at [1293, 239] on link "Resend" at bounding box center [1279, 236] width 72 height 28
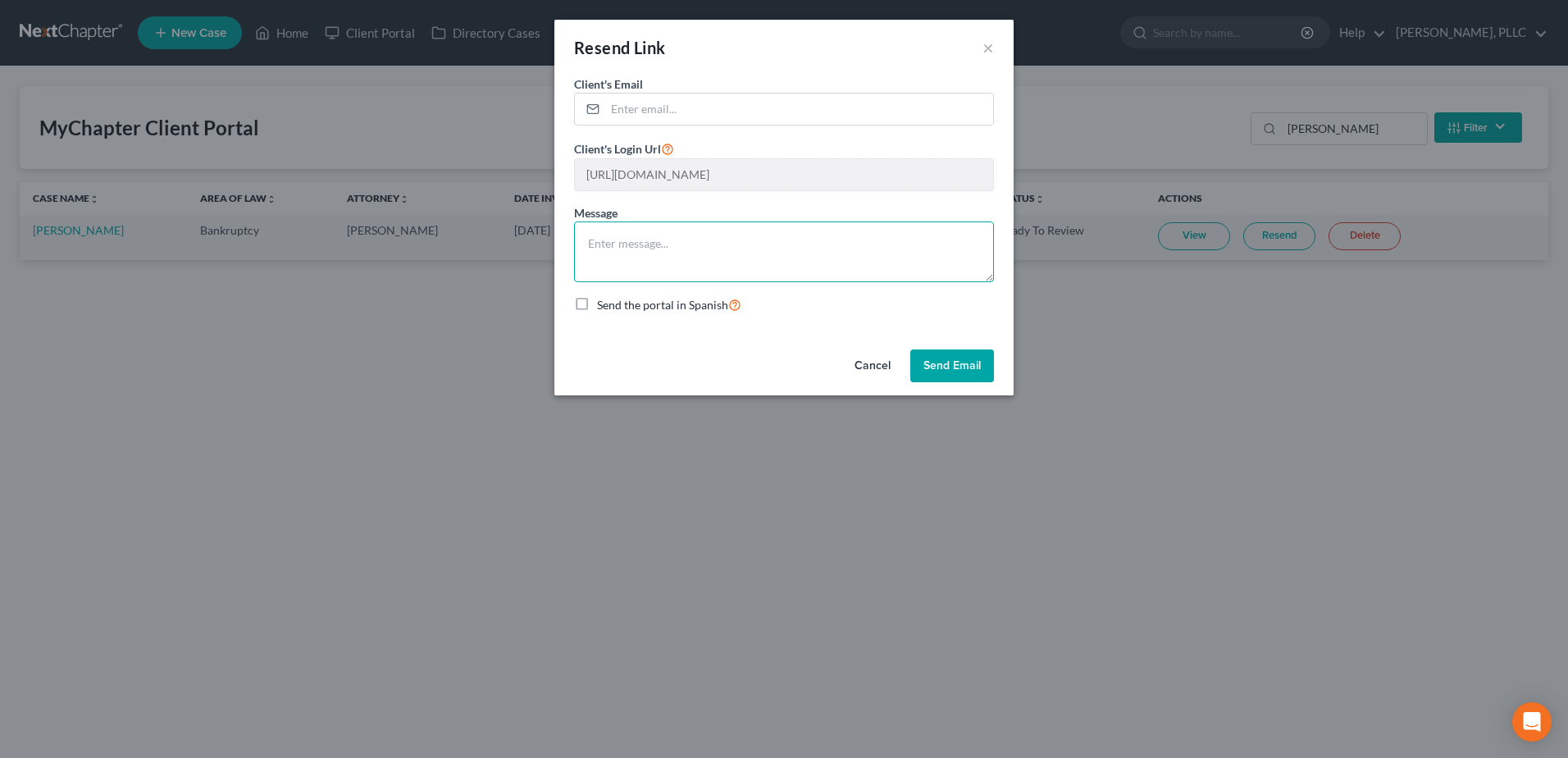
click at [730, 235] on textarea at bounding box center [783, 252] width 420 height 61
type textarea "p"
type textarea "Please upload 2023 and 2024 tax returns."
click at [746, 117] on input "email" at bounding box center [799, 109] width 388 height 31
click at [685, 105] on input "email" at bounding box center [799, 109] width 388 height 31
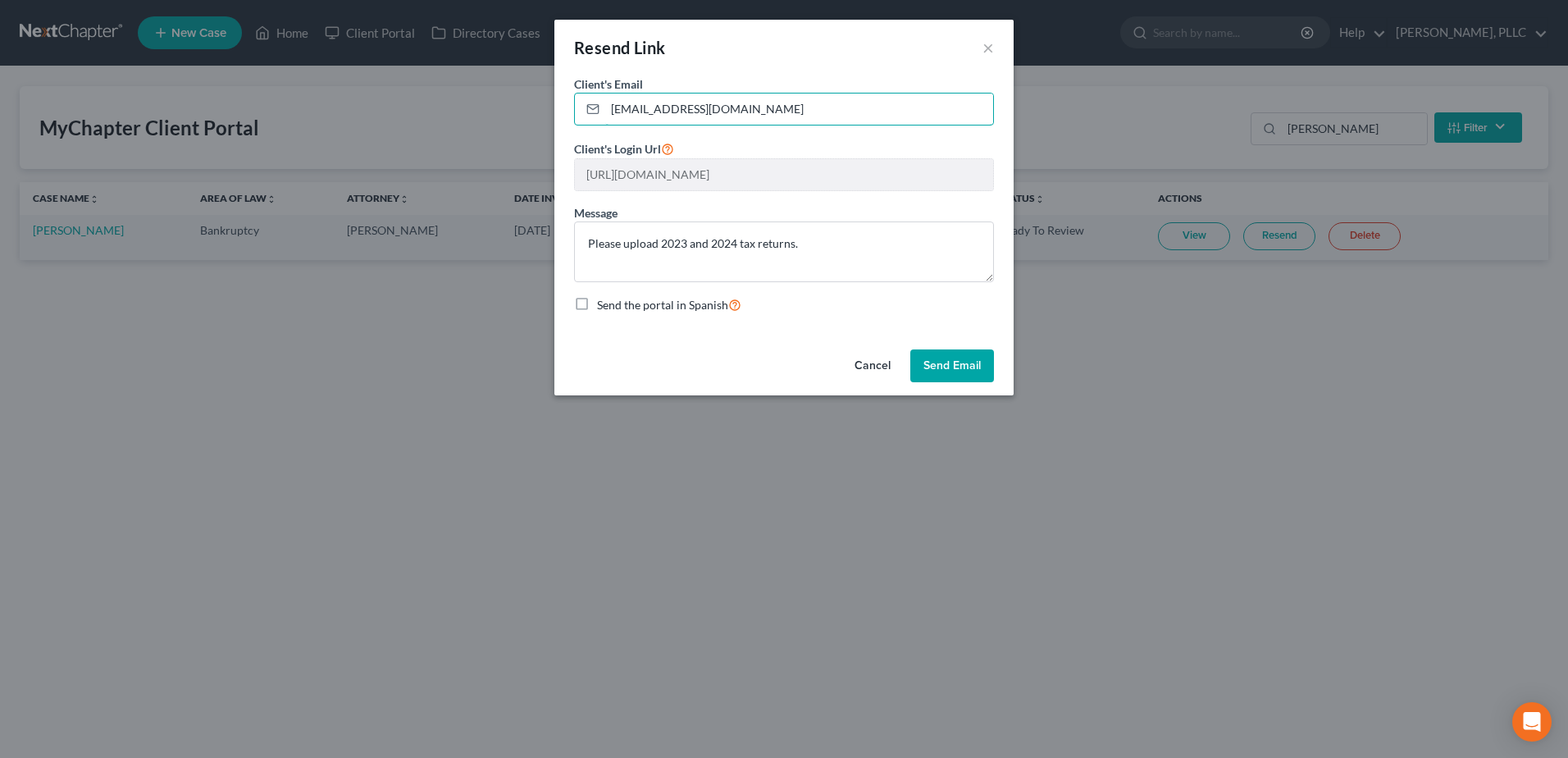
type input "rah2030@gmail.com"
click at [945, 360] on button "Send Email" at bounding box center [952, 366] width 84 height 33
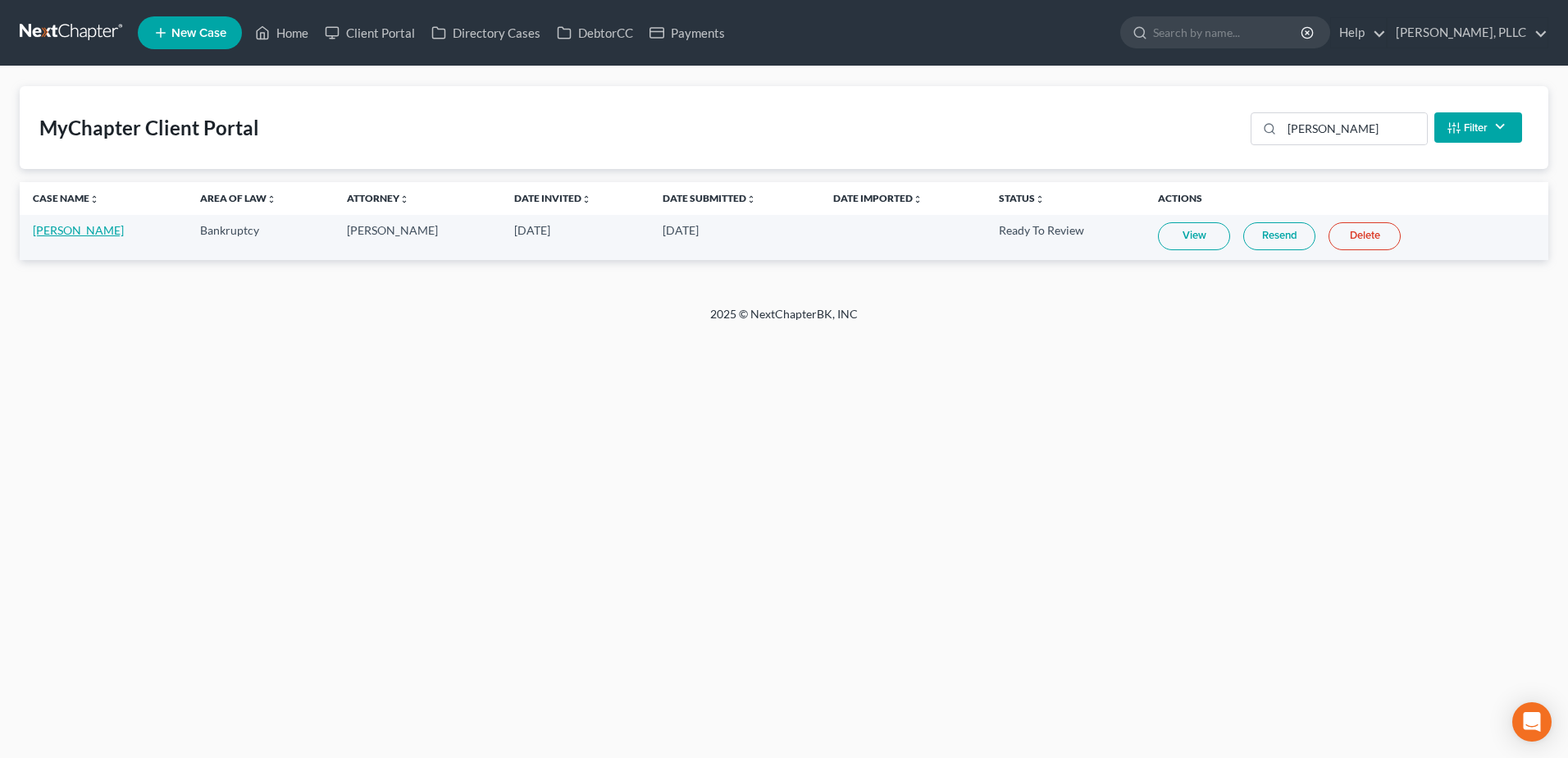
click at [98, 230] on link "[PERSON_NAME]" at bounding box center [78, 229] width 91 height 14
select select "6"
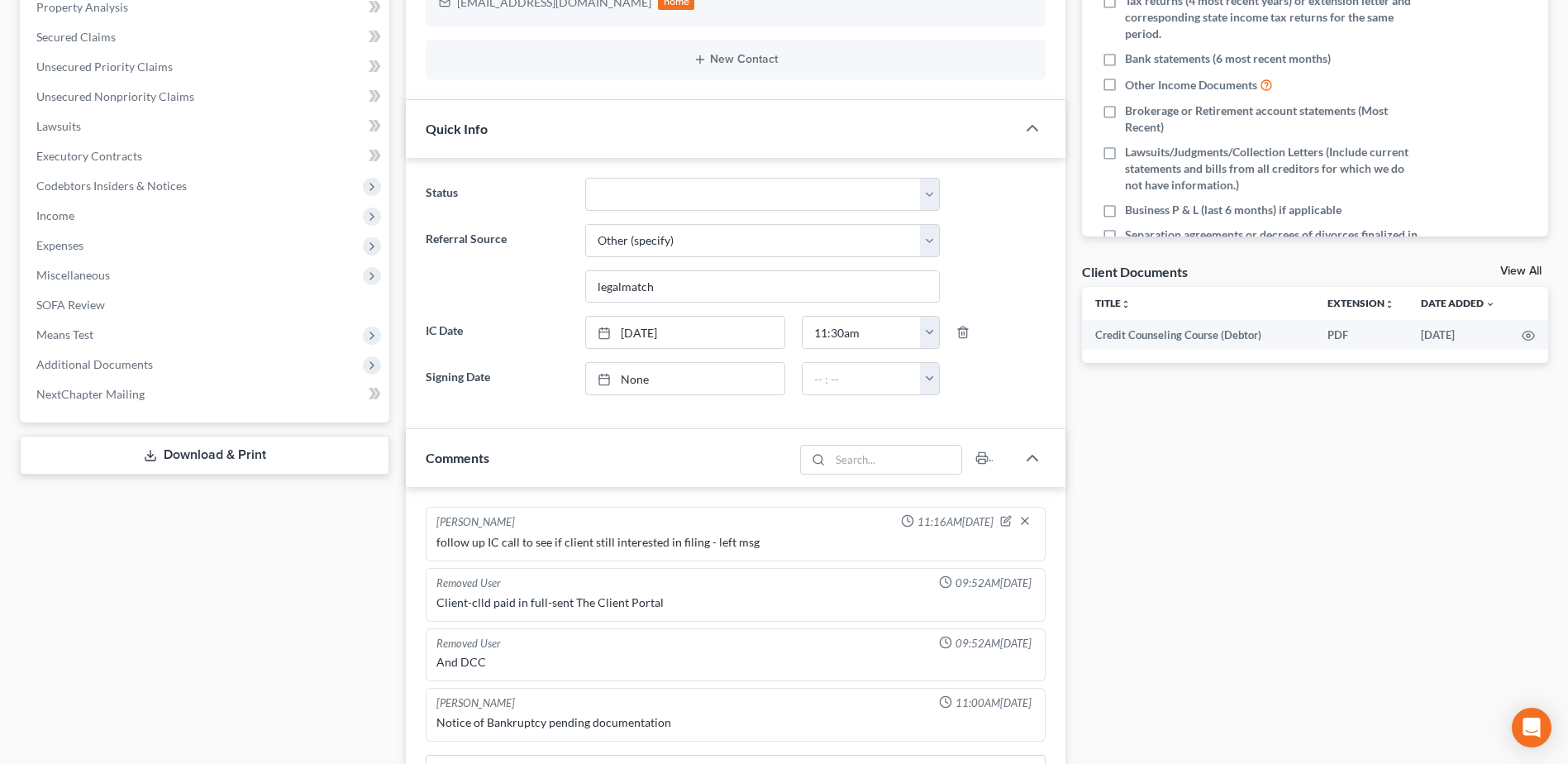
scroll to position [413, 0]
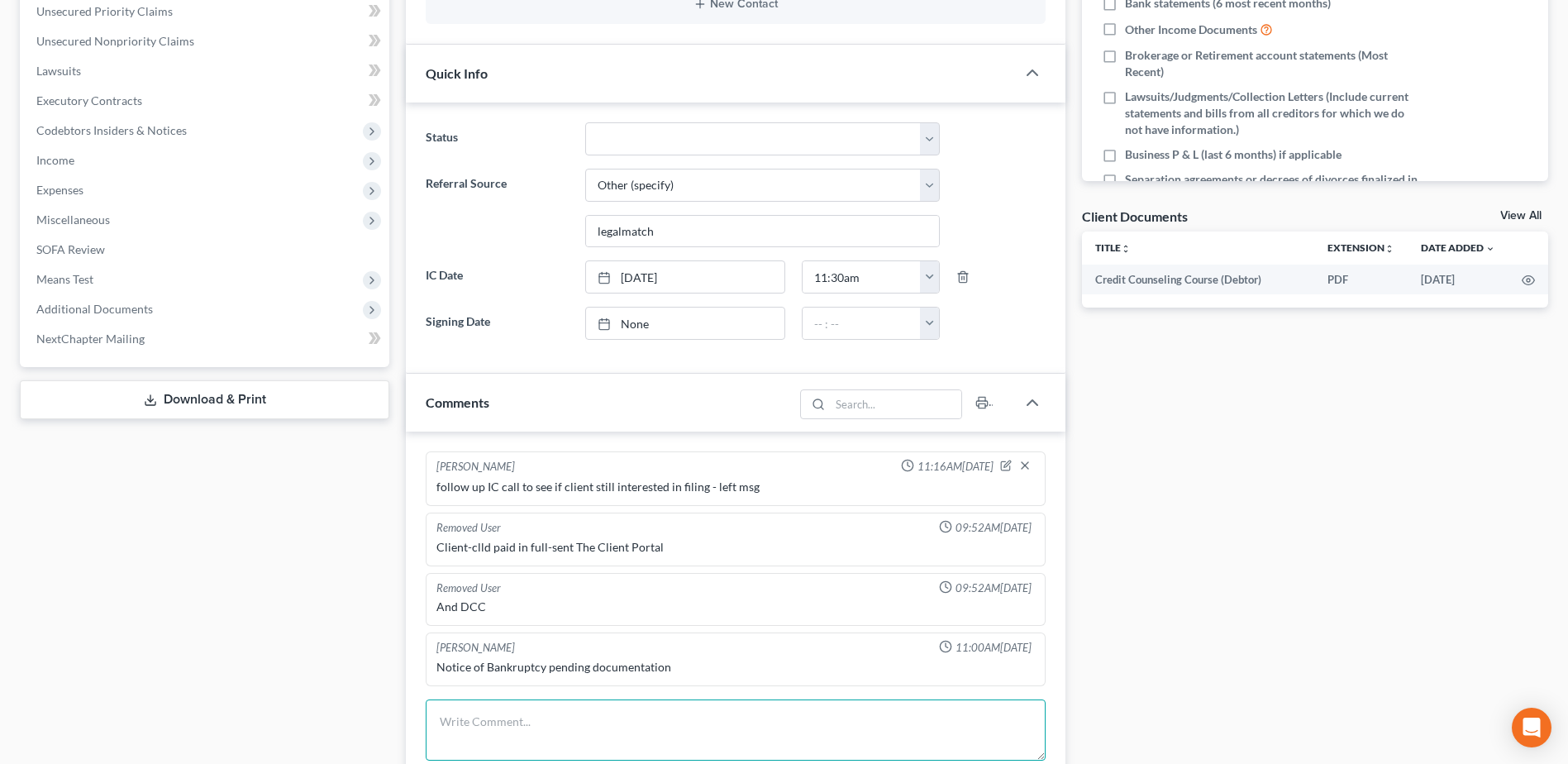
click at [589, 713] on textarea at bounding box center [736, 730] width 620 height 61
type textarea "e"
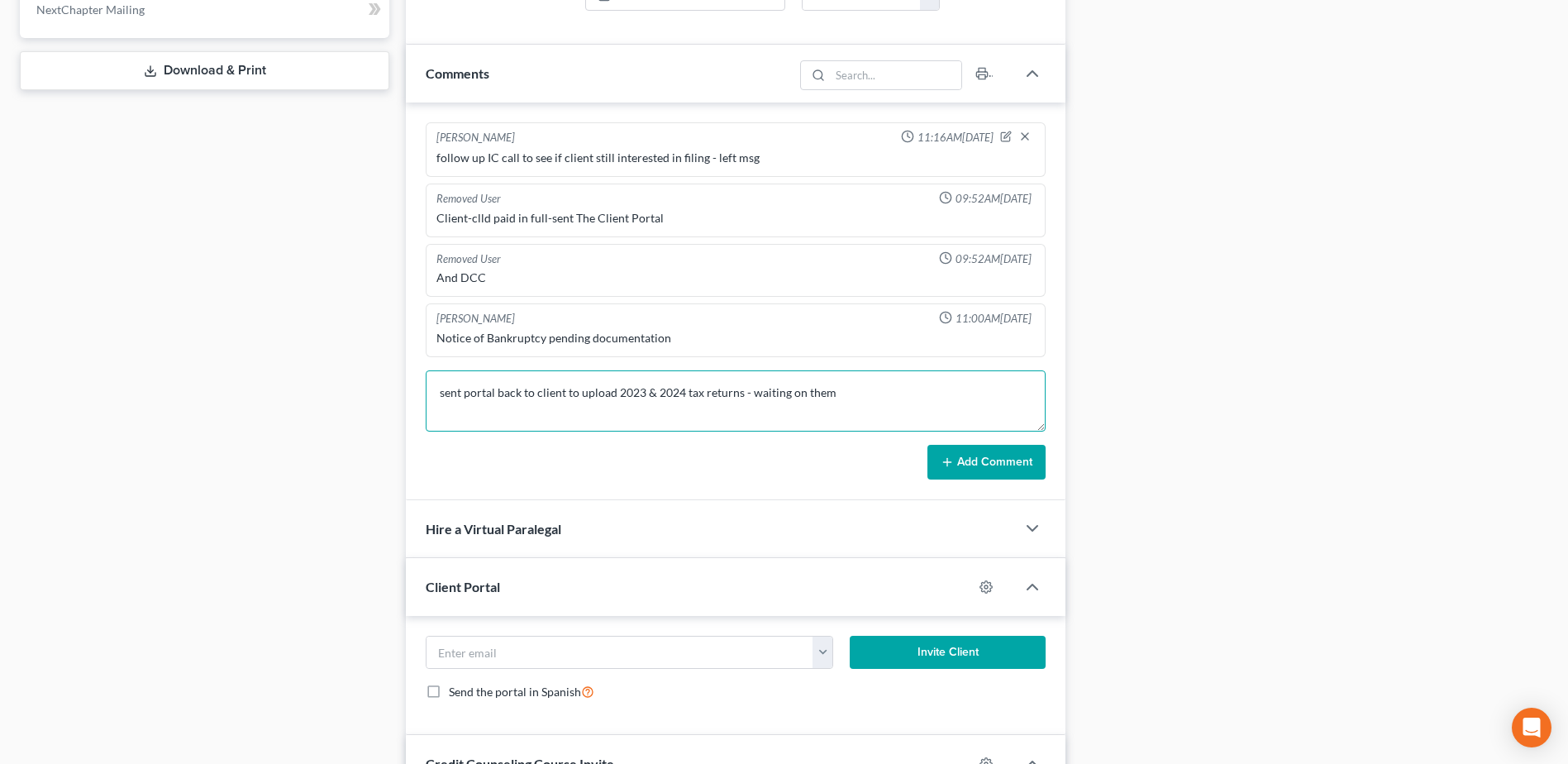
scroll to position [744, 0]
type textarea "sent portal back to client to upload 2023 & 2024 tax returns - waiting on them"
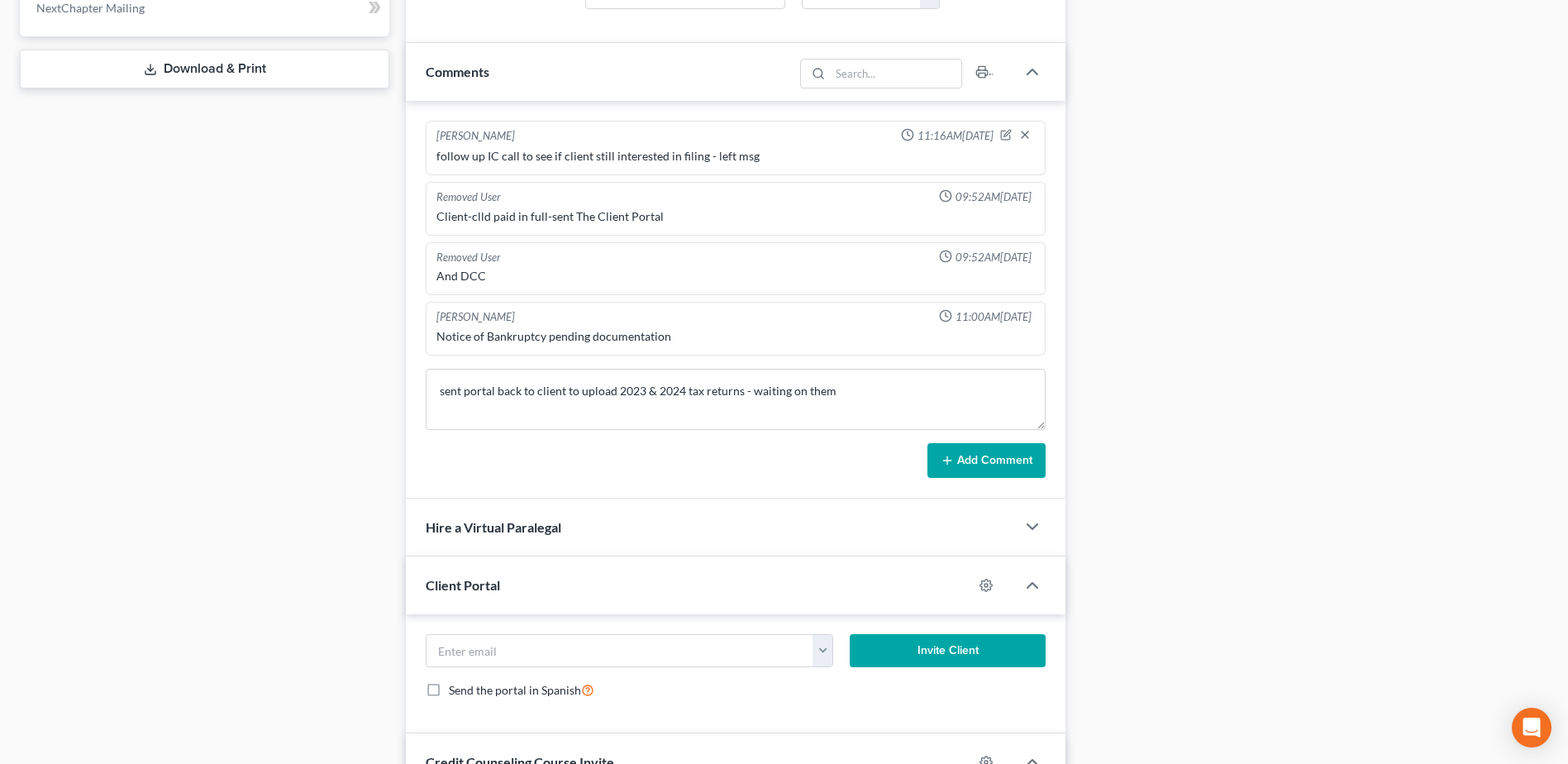
click at [993, 471] on button "Add Comment" at bounding box center [986, 461] width 118 height 35
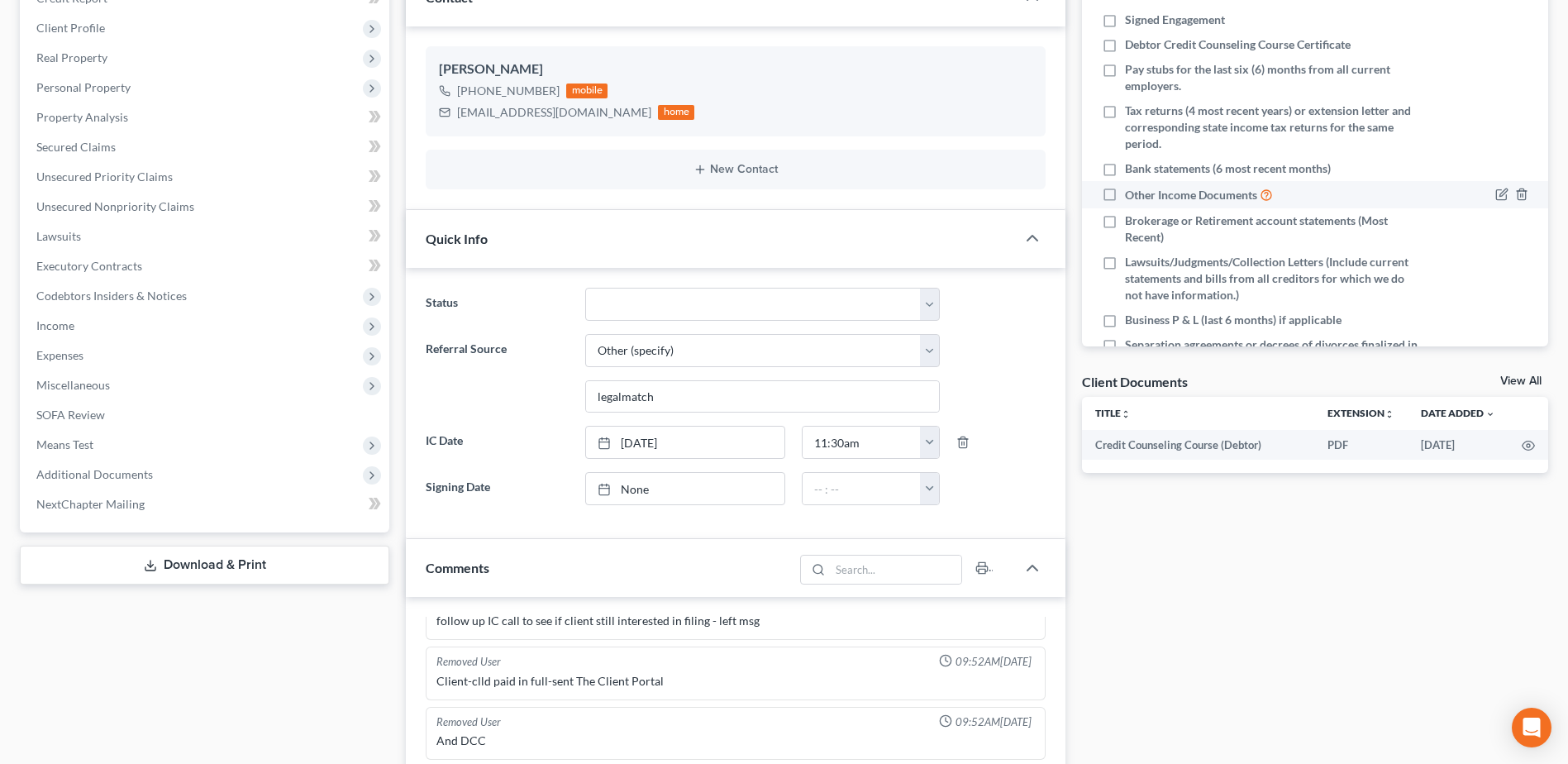
scroll to position [0, 0]
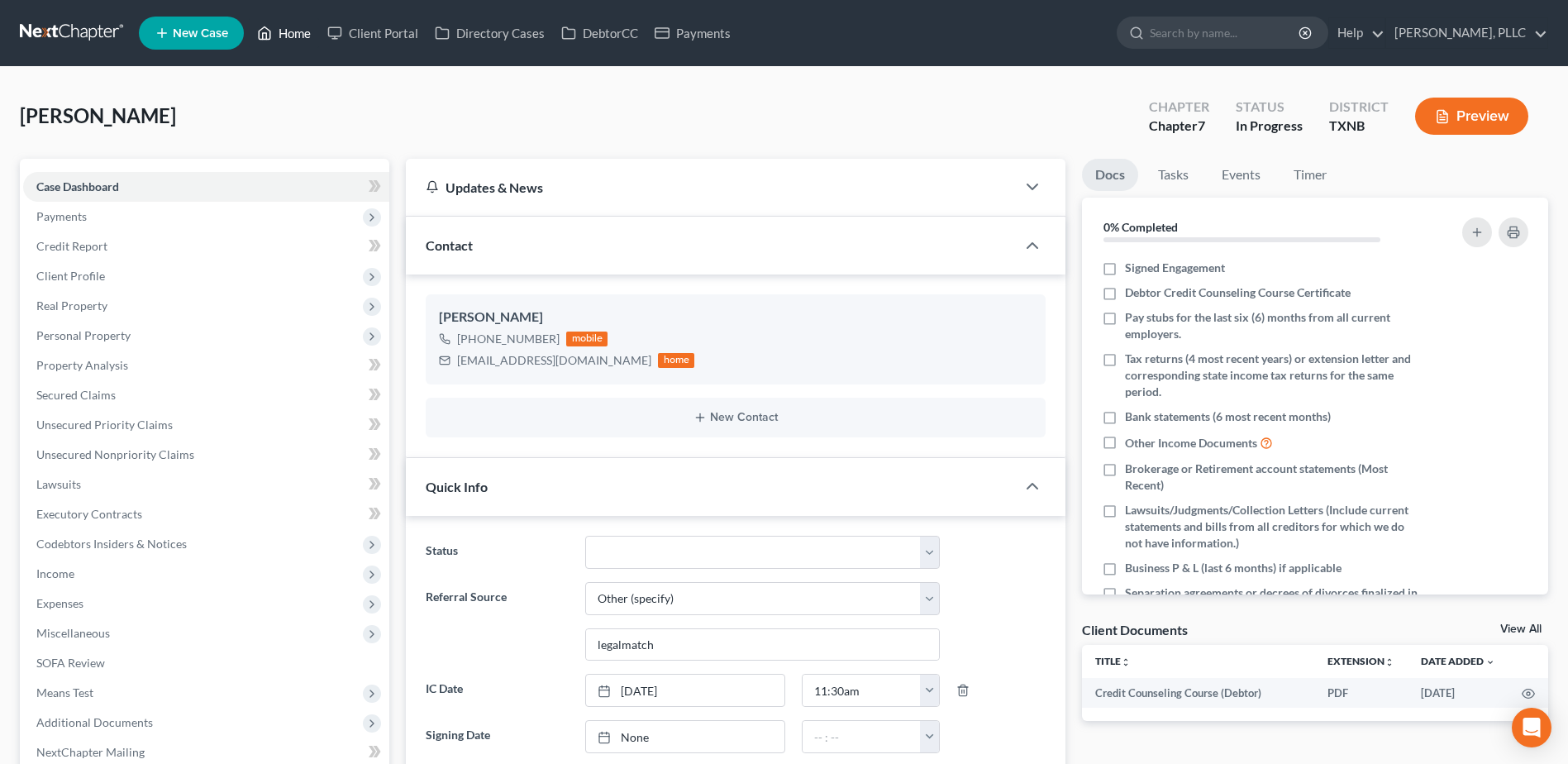
click at [306, 33] on link "Home" at bounding box center [283, 33] width 70 height 30
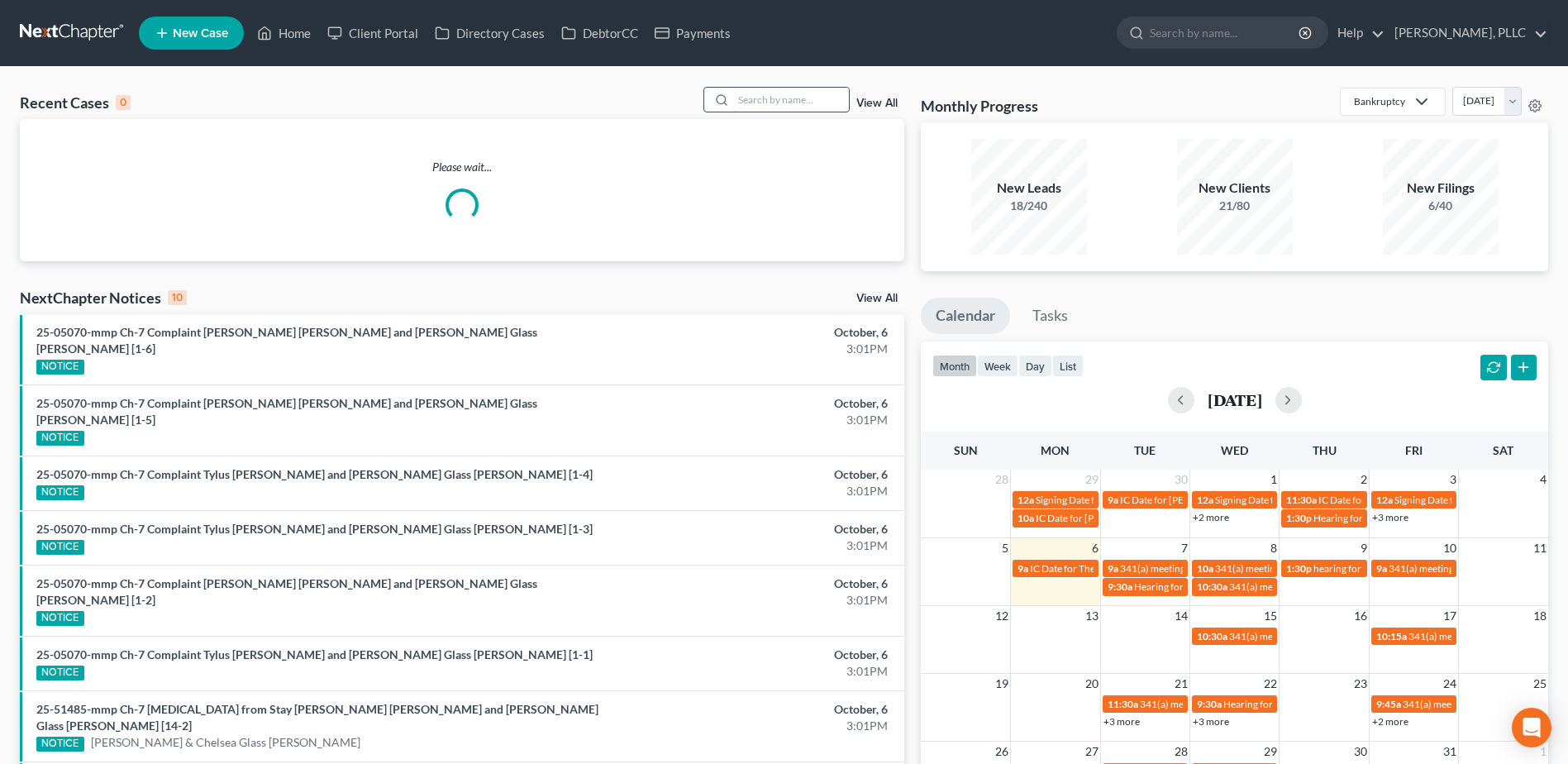
click at [812, 107] on input "search" at bounding box center [791, 99] width 116 height 24
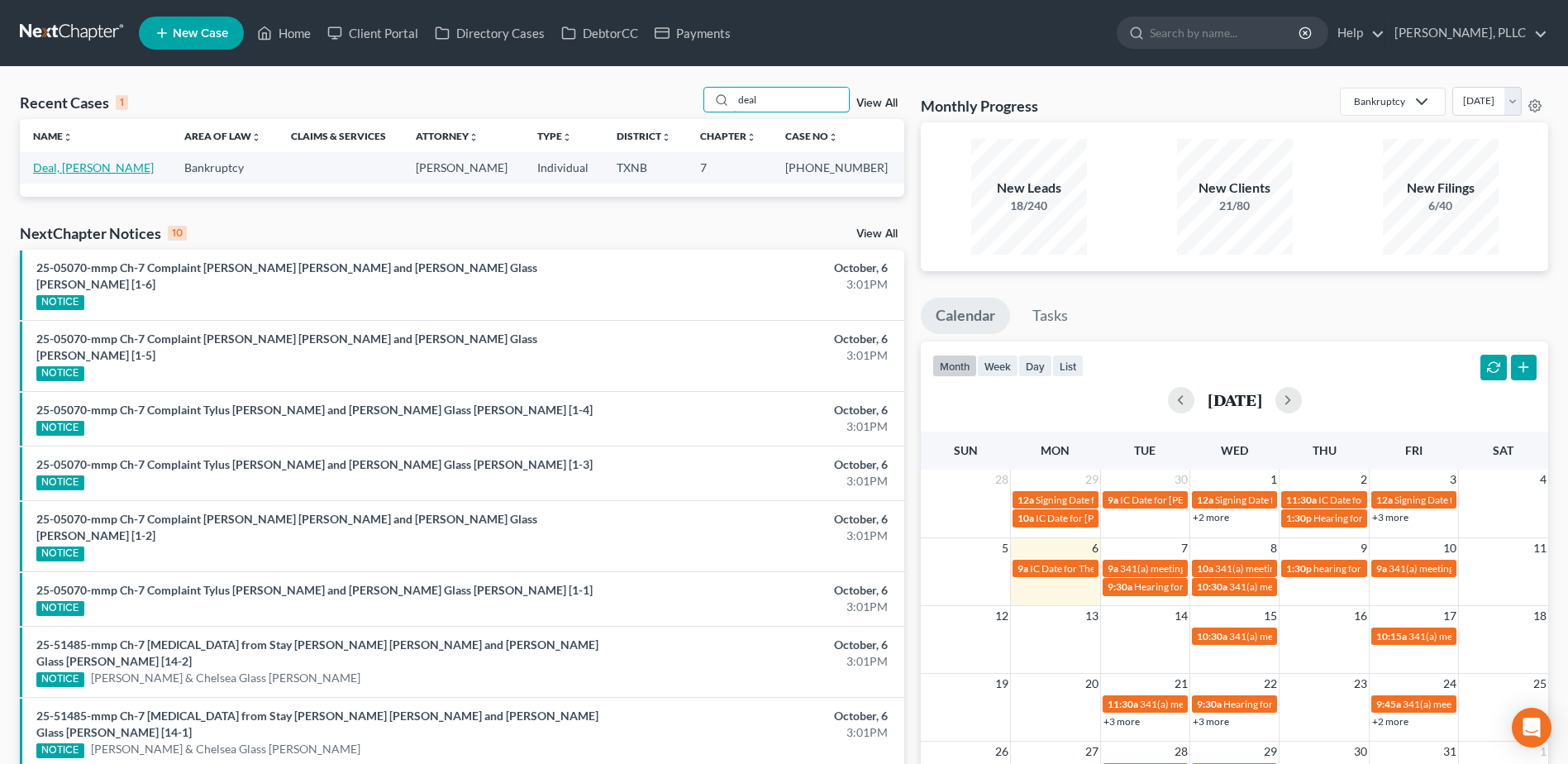
type input "deal"
click at [73, 165] on link "Deal, Justin" at bounding box center [94, 167] width 121 height 14
select select "4"
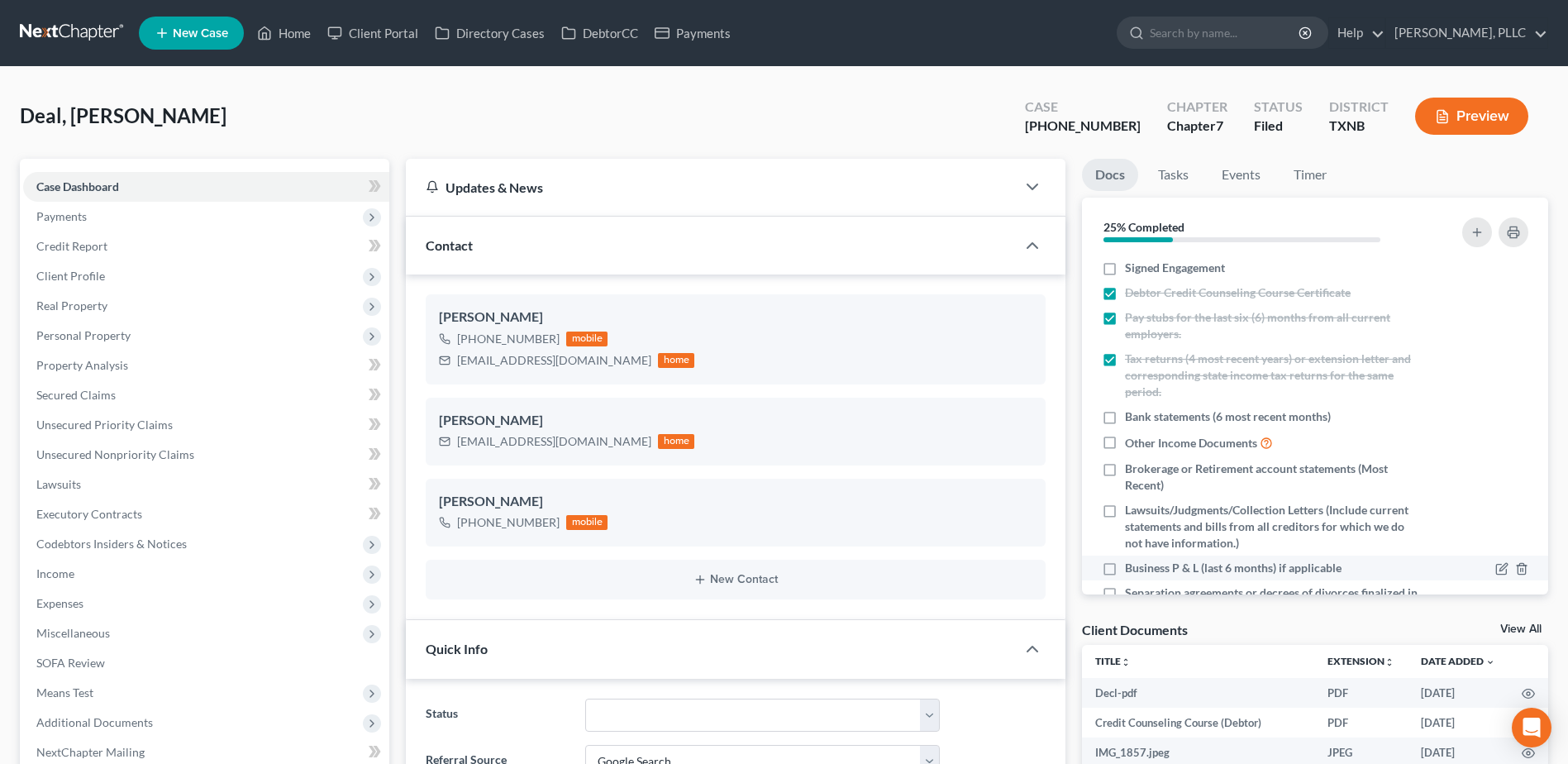
scroll to position [368, 0]
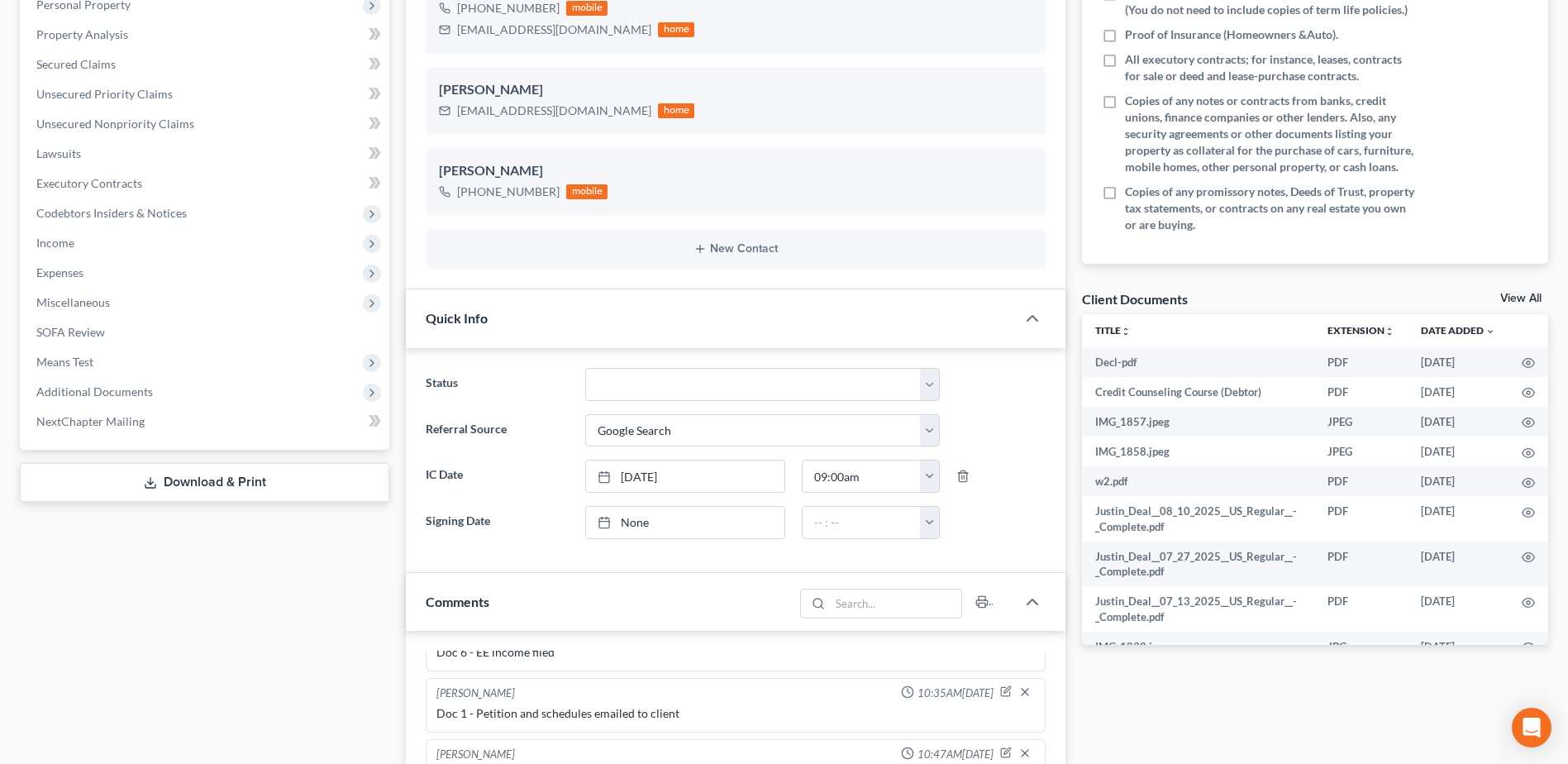
scroll to position [0, 0]
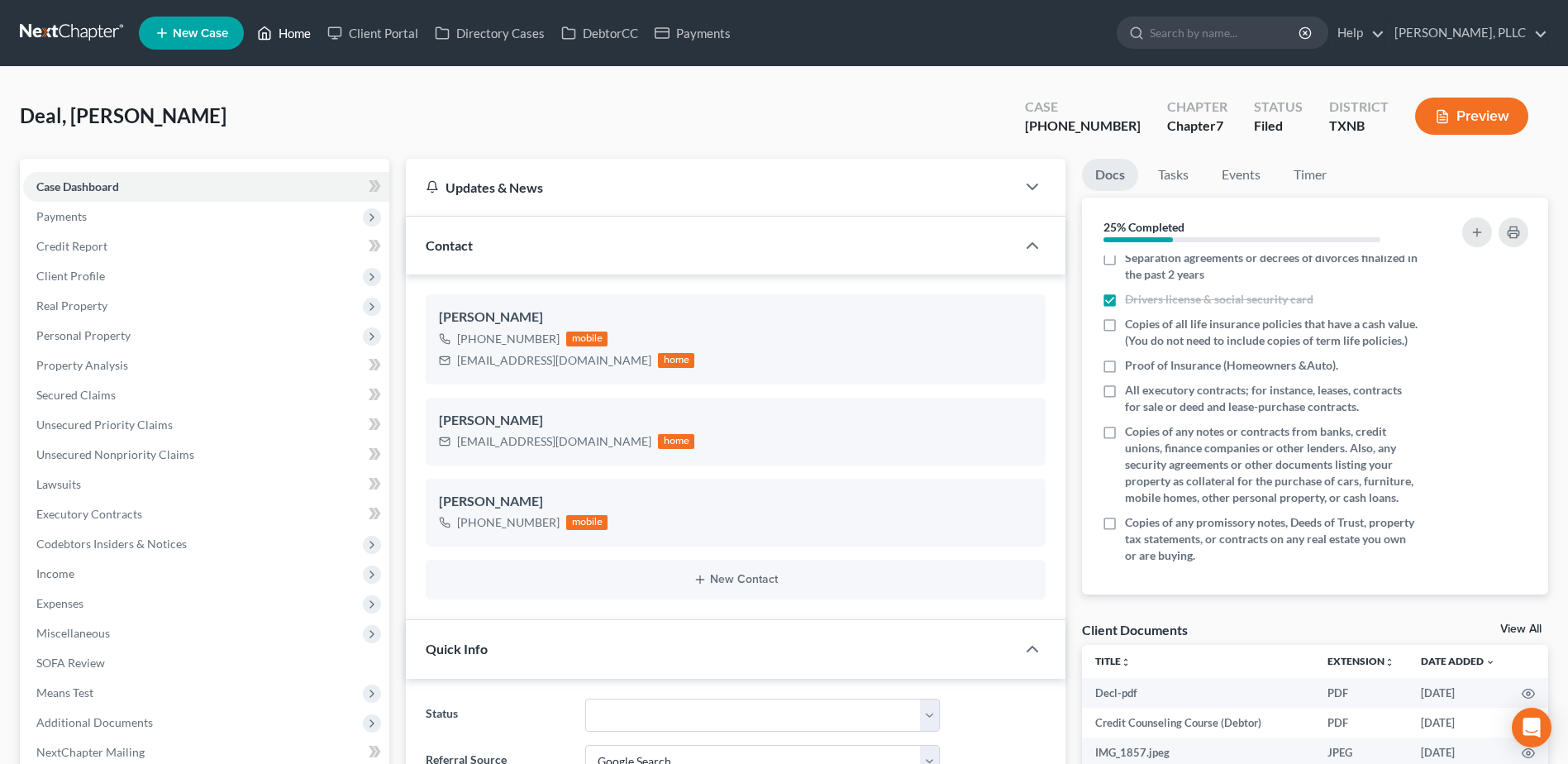
click at [297, 28] on link "Home" at bounding box center [283, 33] width 70 height 30
